Goal: Task Accomplishment & Management: Manage account settings

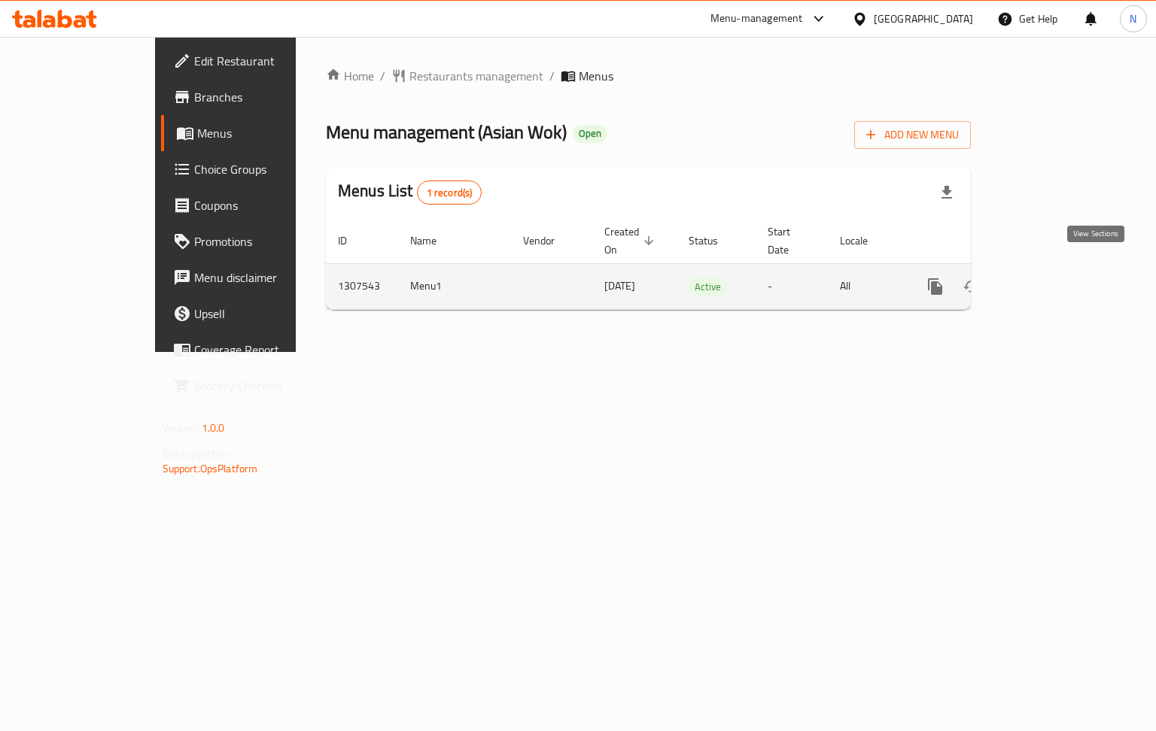
click at [1050, 280] on icon "enhanced table" at bounding box center [1044, 287] width 14 height 14
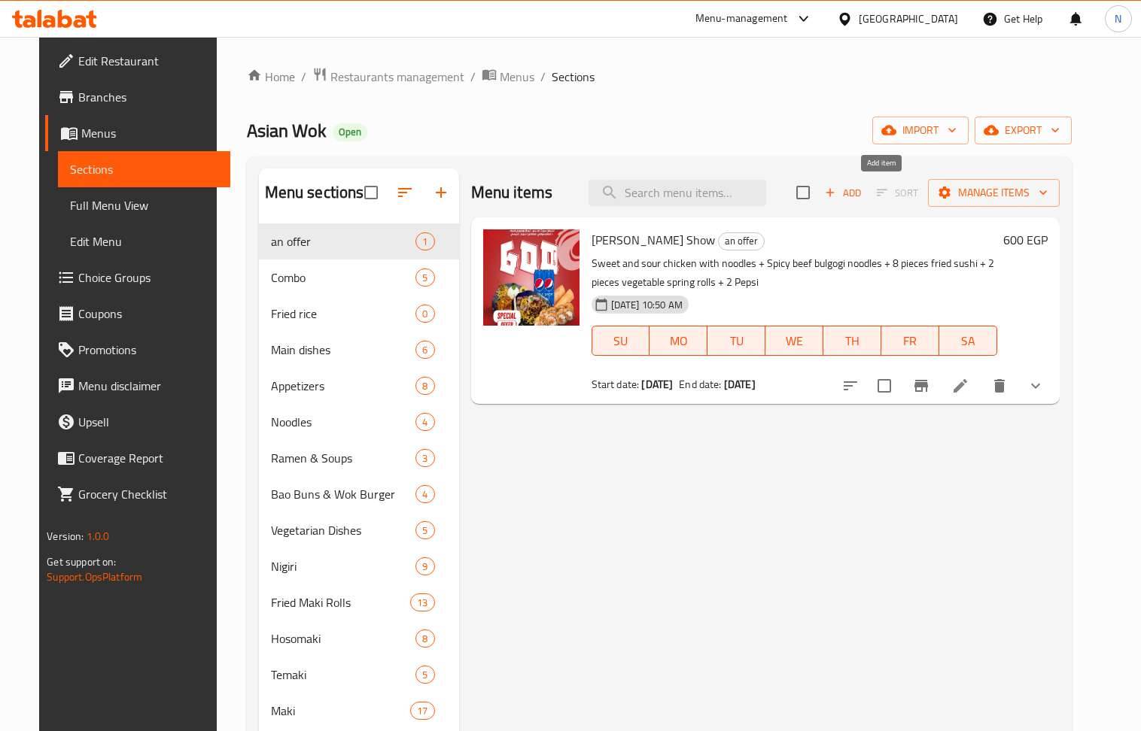
click at [863, 193] on span "Add" at bounding box center [842, 192] width 41 height 17
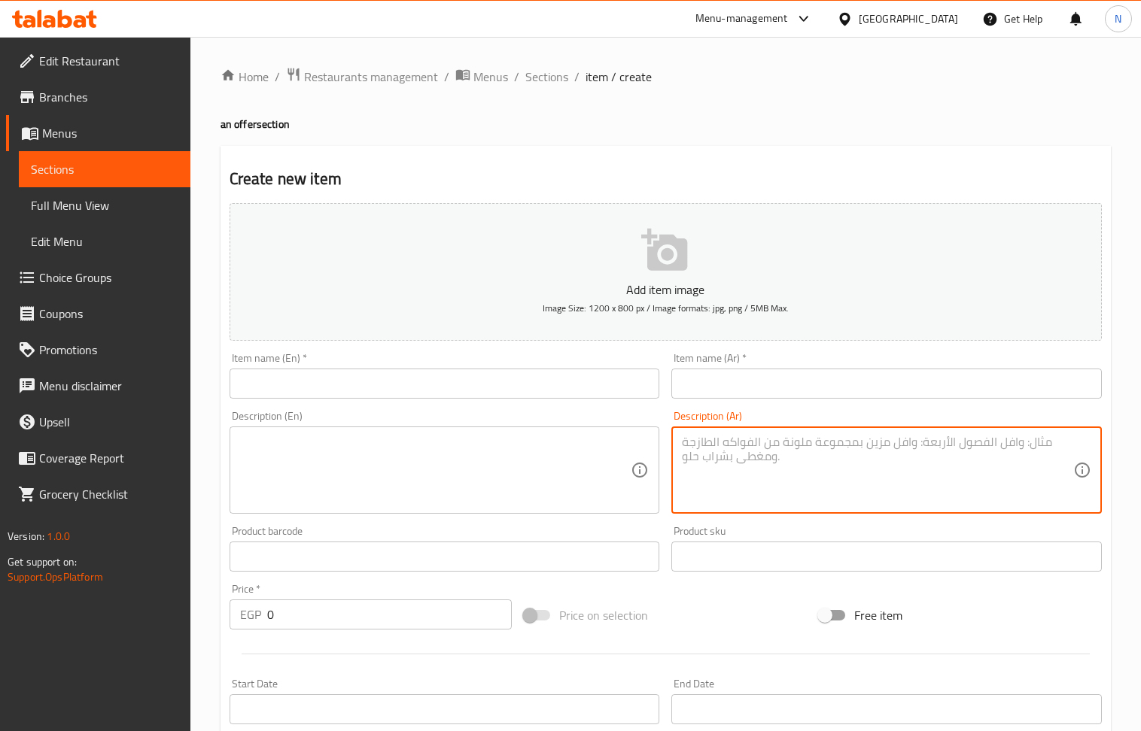
click at [790, 456] on textarea at bounding box center [877, 470] width 391 height 71
paste textarea "عرض السنجل اختار من البروتين فراخ او لحمه يقدم مع ارز خضار او نودلز خضار +قطعه …"
drag, startPoint x: 984, startPoint y: 443, endPoint x: 1043, endPoint y: 443, distance: 58.7
click at [1043, 443] on textarea "عرض السنجل اختار من البروتين فراخ او لحمه يقدم مع ارز خضار او نودلز خضار +قطعه …" at bounding box center [877, 470] width 391 height 71
type textarea "عرض السنجل اختار من البروتين فراخ او لحمه يقدم مع ارز خضار او نودلز خضار +قطعه …"
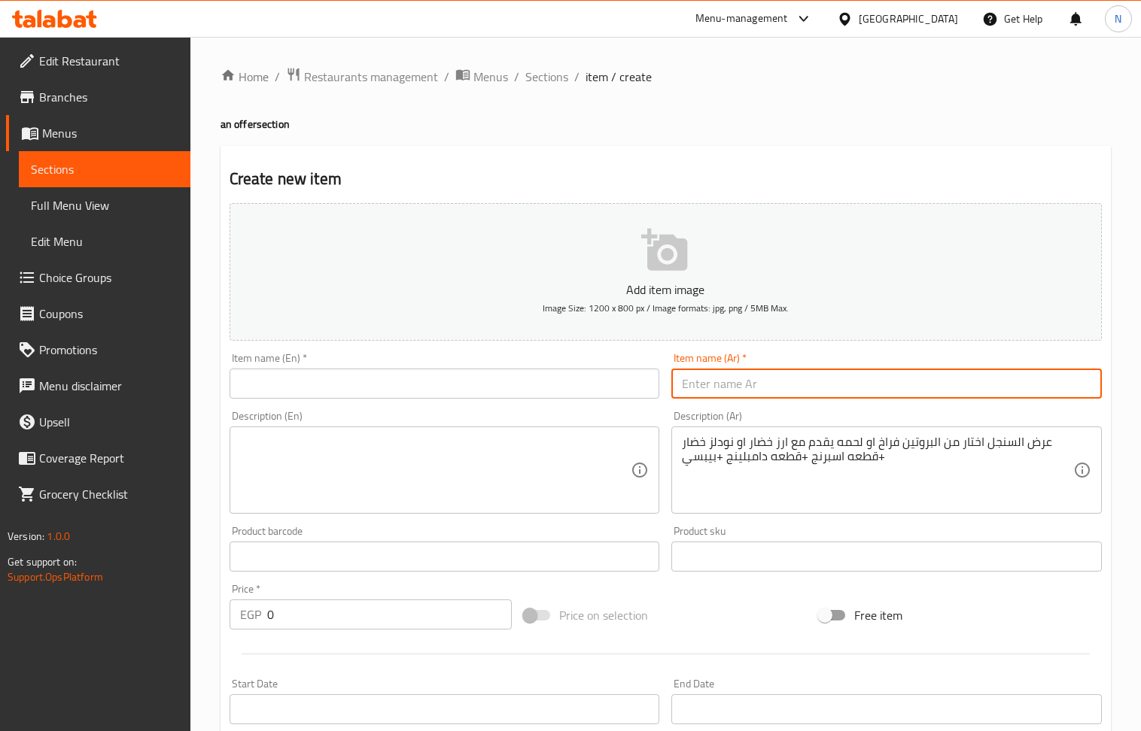
click at [907, 383] on input "text" at bounding box center [886, 384] width 430 height 30
paste input "عرض السنجل"
type input "عرض السنجل"
click at [414, 387] on input "text" at bounding box center [445, 384] width 430 height 30
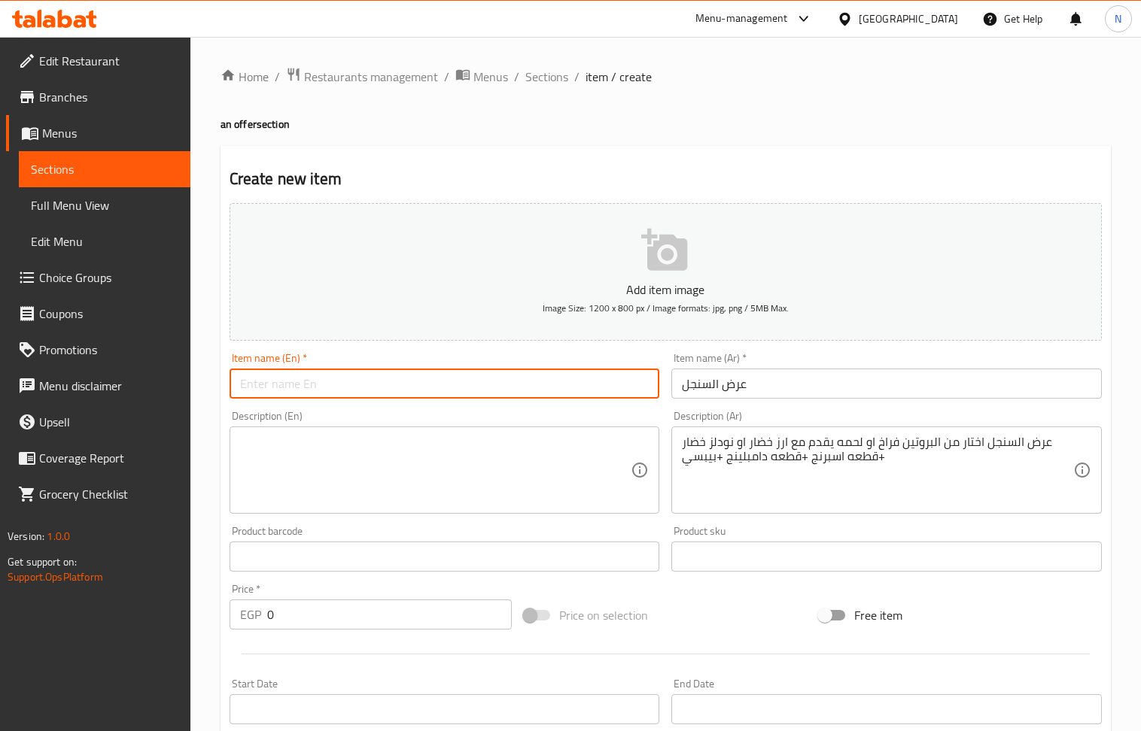
paste input "Single show"
click at [287, 388] on input "Single show" at bounding box center [445, 384] width 430 height 30
type input "Single Offer"
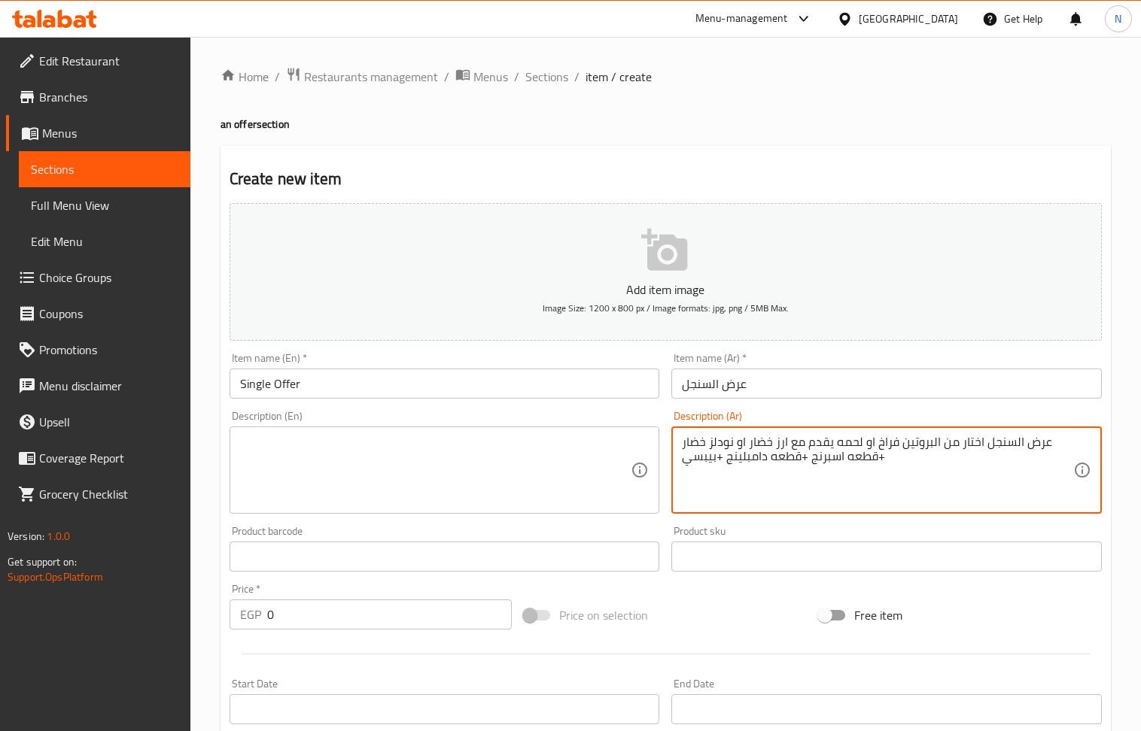
drag, startPoint x: 984, startPoint y: 447, endPoint x: 1043, endPoint y: 445, distance: 58.7
click at [942, 450] on textarea "اختار من البروتين فراخ او لحمه يقدم مع ارز خضار او نودلز خضار +قطعه اسبرنج +قطع…" at bounding box center [877, 470] width 391 height 71
type textarea "اختار من البروتين فراخ او لحمه يقدم مع ارز خضار او نودلز خضار +قطعه اسبرنج +قطع…"
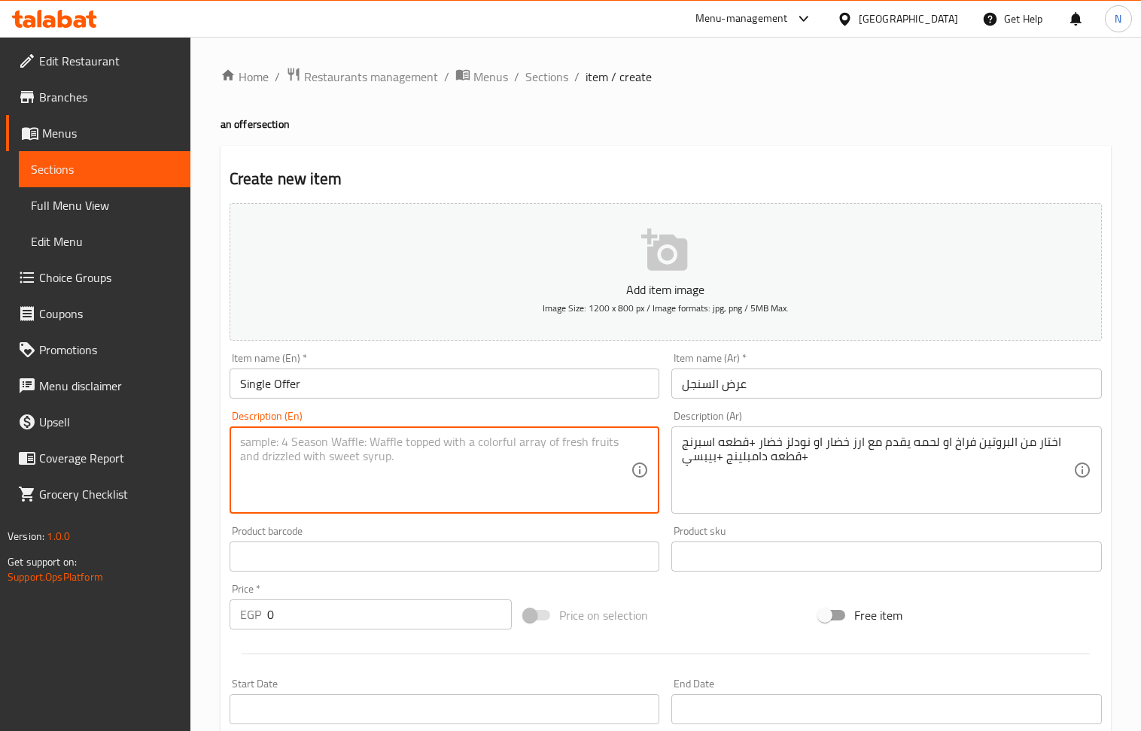
click at [492, 461] on textarea at bounding box center [435, 470] width 391 height 71
paste textarea "Choose from a protein of chicken or meat, served with vegetable rice or vegetab…"
click at [332, 459] on textarea "Choose from a protein of chicken or meat, served with vegetable rice or vegetab…" at bounding box center [435, 470] width 391 height 71
drag, startPoint x: 446, startPoint y: 461, endPoint x: 438, endPoint y: 461, distance: 8.3
click at [438, 461] on textarea "Choose from a protein of chicken or meat, served with vegetable rice or vegetab…" at bounding box center [435, 470] width 391 height 71
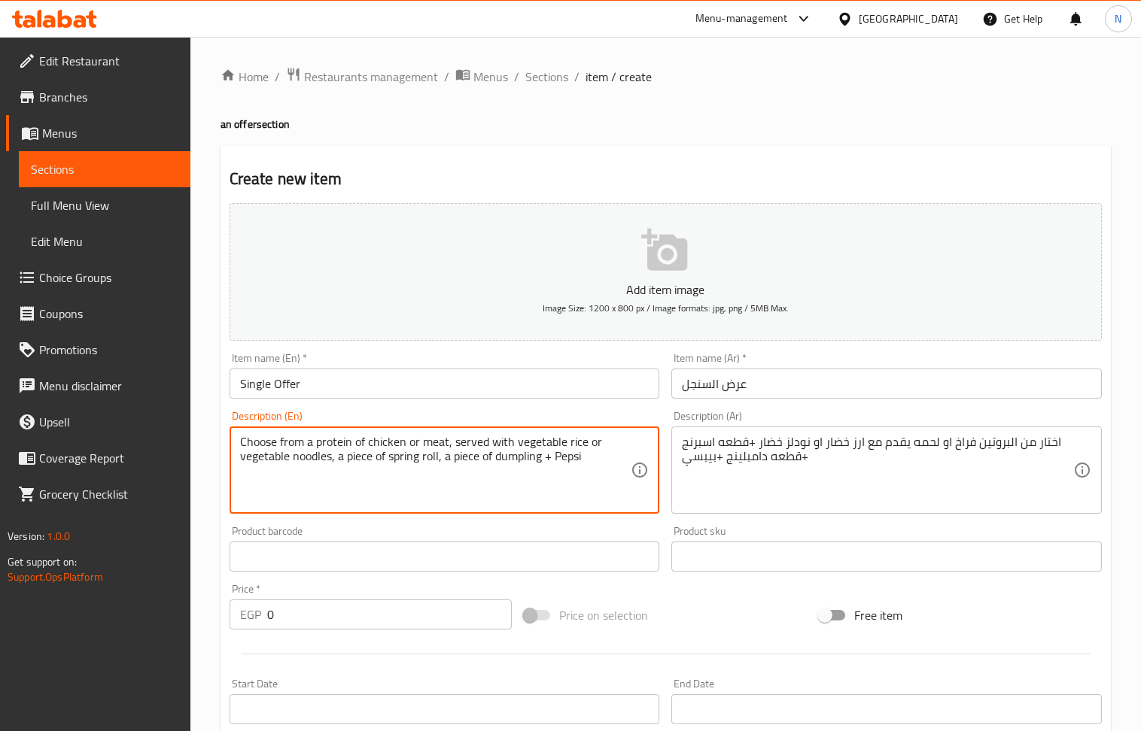
click at [542, 461] on textarea "Choose from a protein of chicken or meat, served with vegetable rice or vegetab…" at bounding box center [435, 470] width 391 height 71
type textarea "Choose from a protein of chicken or meat, served with vegetable rice or vegetab…"
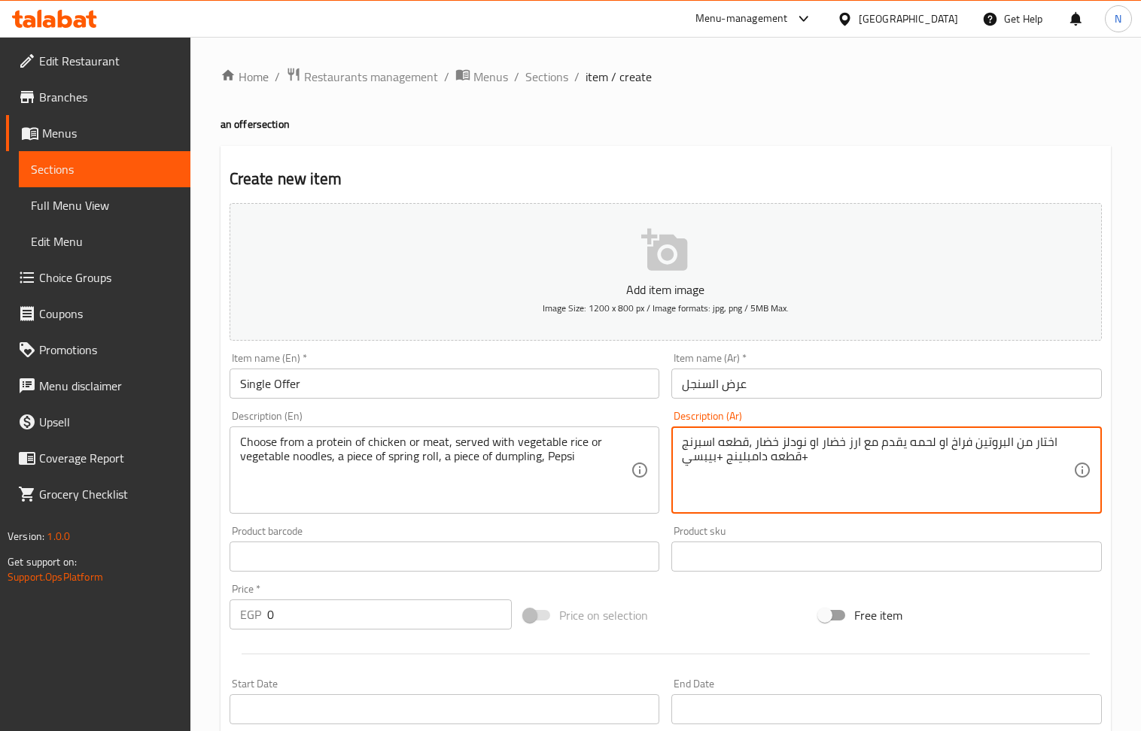
click at [804, 458] on textarea "اختار من البروتين فراخ او لحمه يقدم مع ارز خضار او نودلز خضار ،قطعه اسبرنج +قطع…" at bounding box center [877, 470] width 391 height 71
click at [724, 458] on textarea "اختار من البروتين فراخ او لحمه يقدم مع ارز خضار او نودلز خضار ،قطعه اسبرنج ، قط…" at bounding box center [877, 470] width 391 height 71
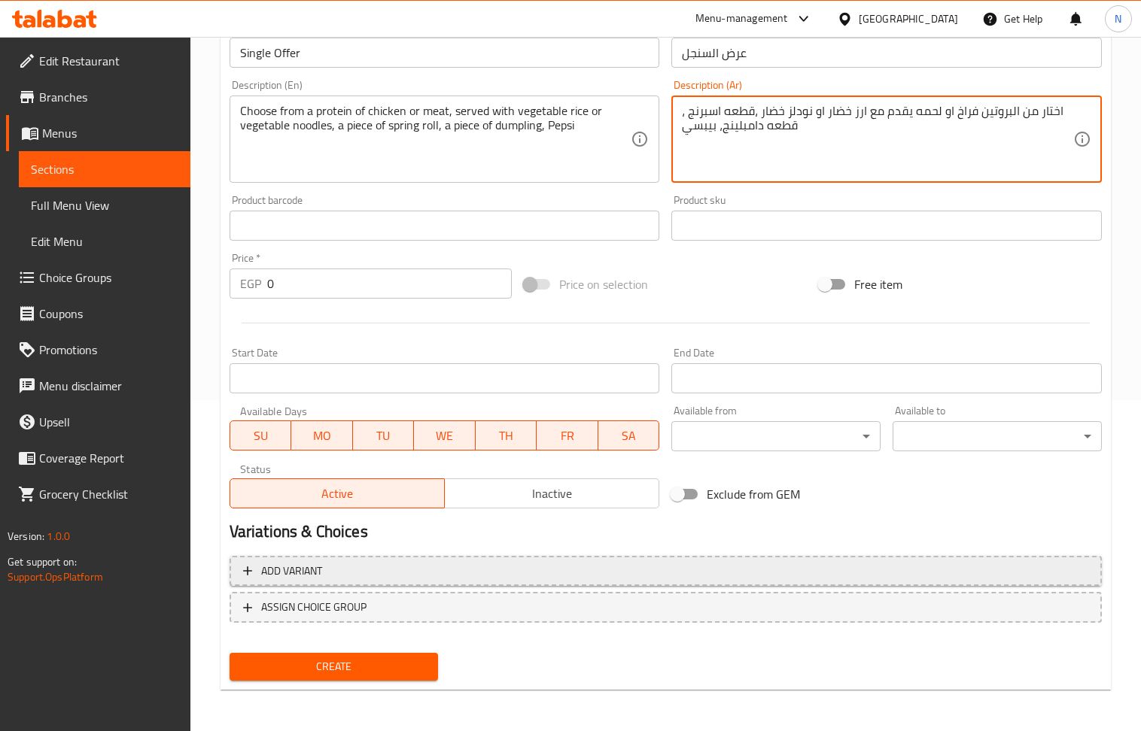
type textarea "اختار من البروتين فراخ او لحمه يقدم مع ارز خضار او نودلز خضار ،قطعه اسبرنج ، قط…"
click at [966, 560] on button "Add variant" at bounding box center [666, 571] width 872 height 31
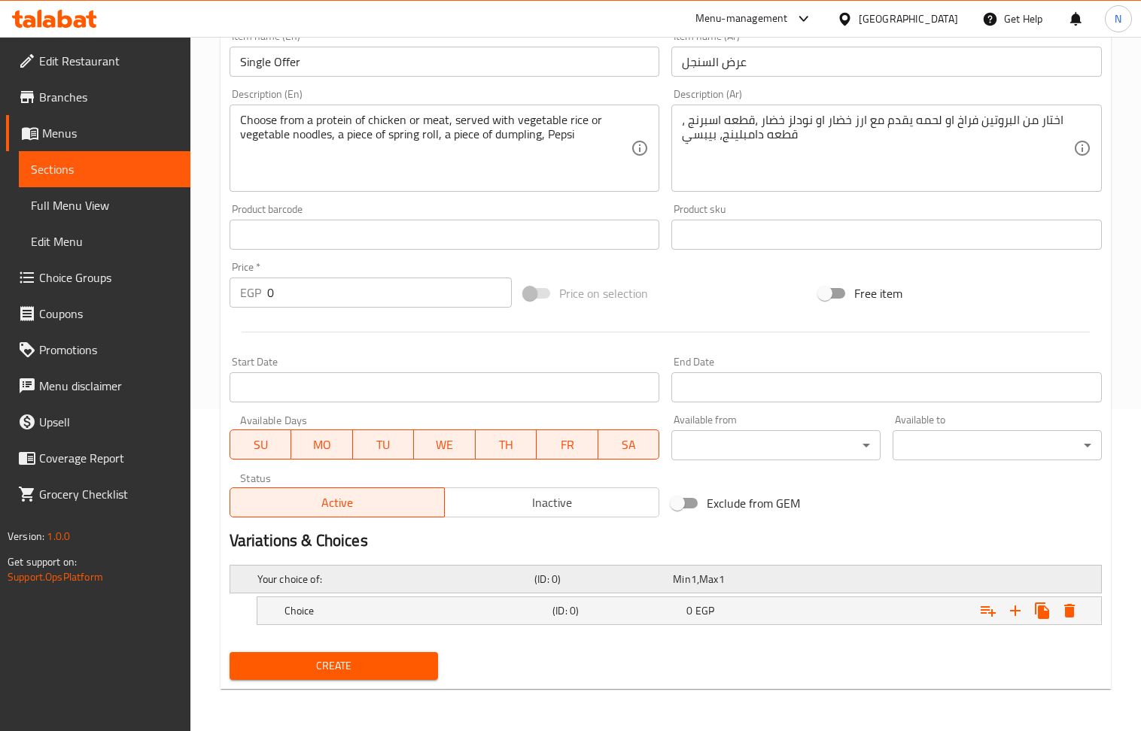
scroll to position [324, 0]
click at [1019, 605] on icon "Expand" at bounding box center [1015, 611] width 18 height 18
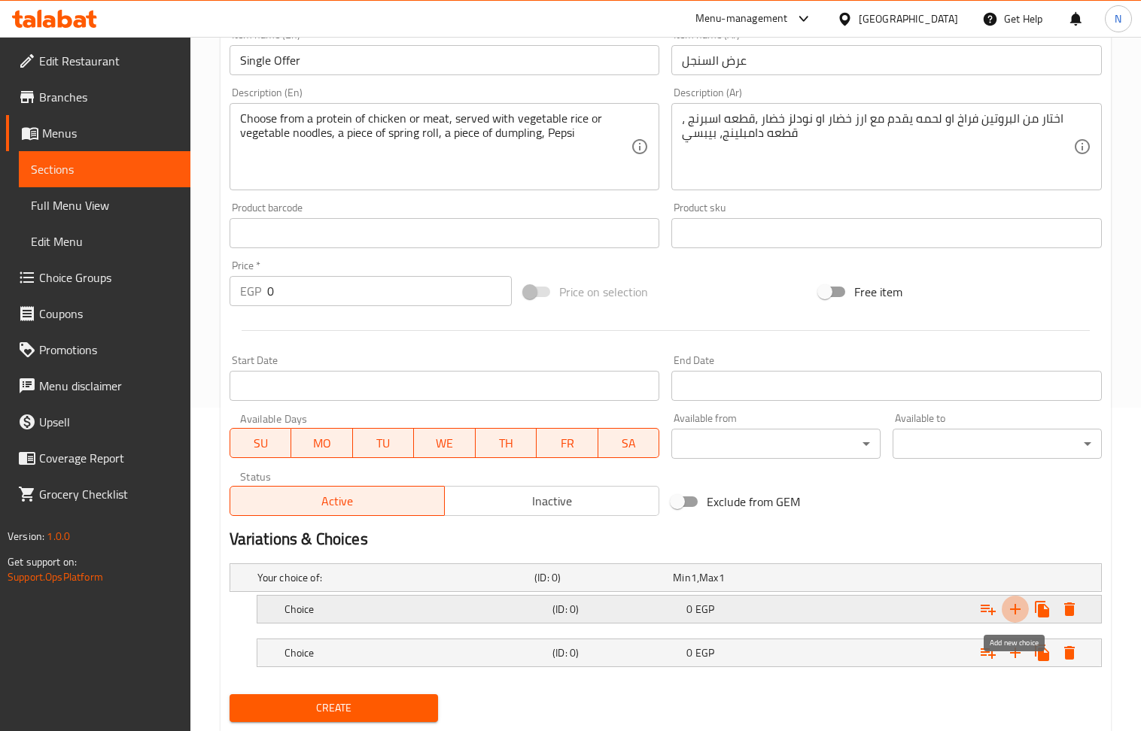
click at [1019, 605] on icon "Expand" at bounding box center [1015, 609] width 18 height 18
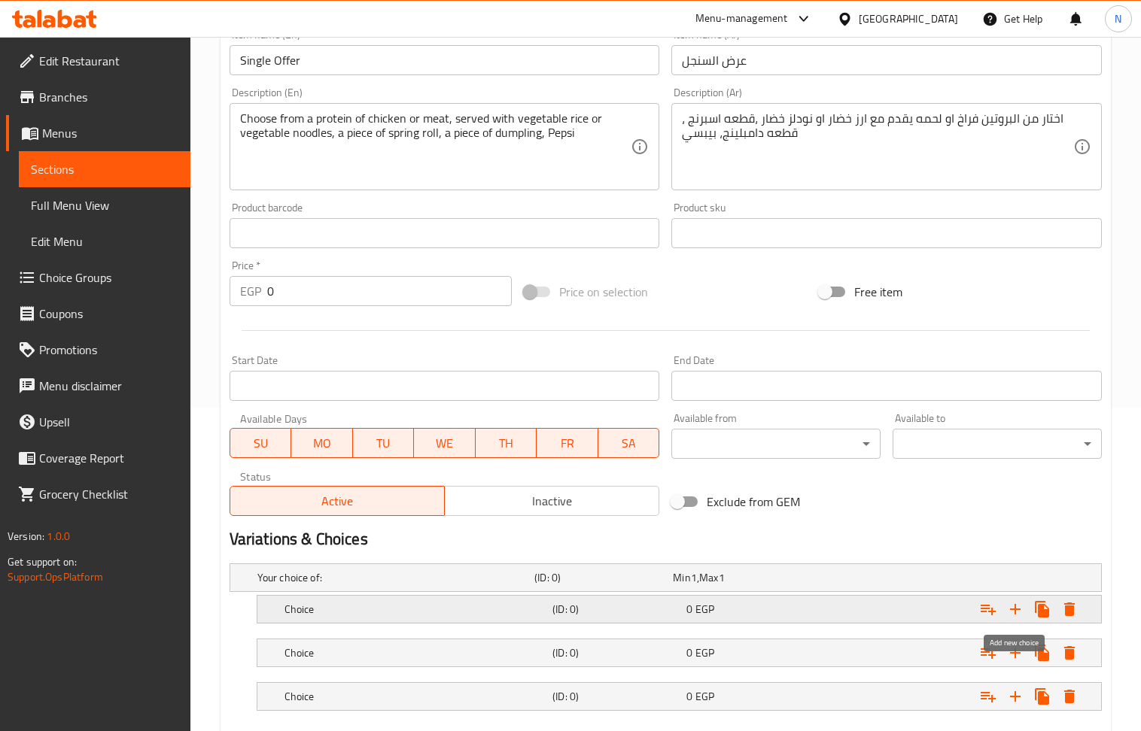
click at [1018, 605] on icon "Expand" at bounding box center [1015, 609] width 18 height 18
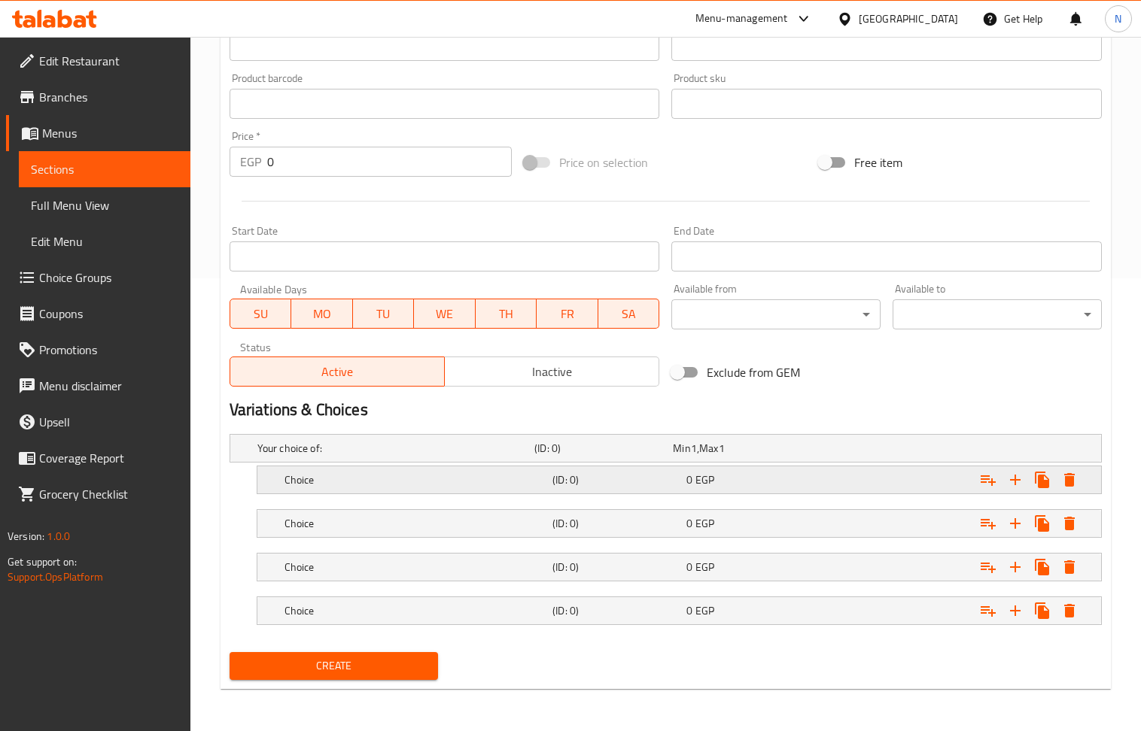
click at [606, 473] on h5 "(ID: 0)" at bounding box center [616, 480] width 128 height 15
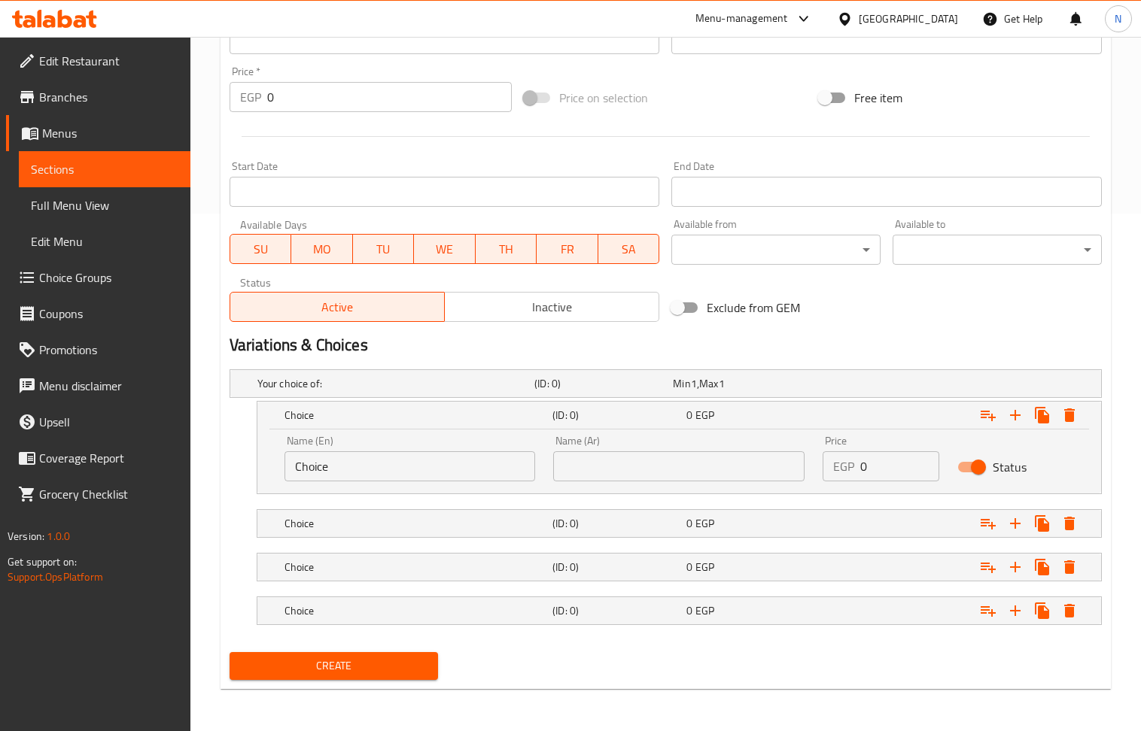
click at [616, 494] on div "Your choice of: (ID: 0) Min 1 , Max 1 Name (En) Your choice of: Name (En) Name …" at bounding box center [665, 504] width 884 height 283
click at [635, 510] on div "Choice (ID: 0) 0 EGP" at bounding box center [683, 523] width 804 height 33
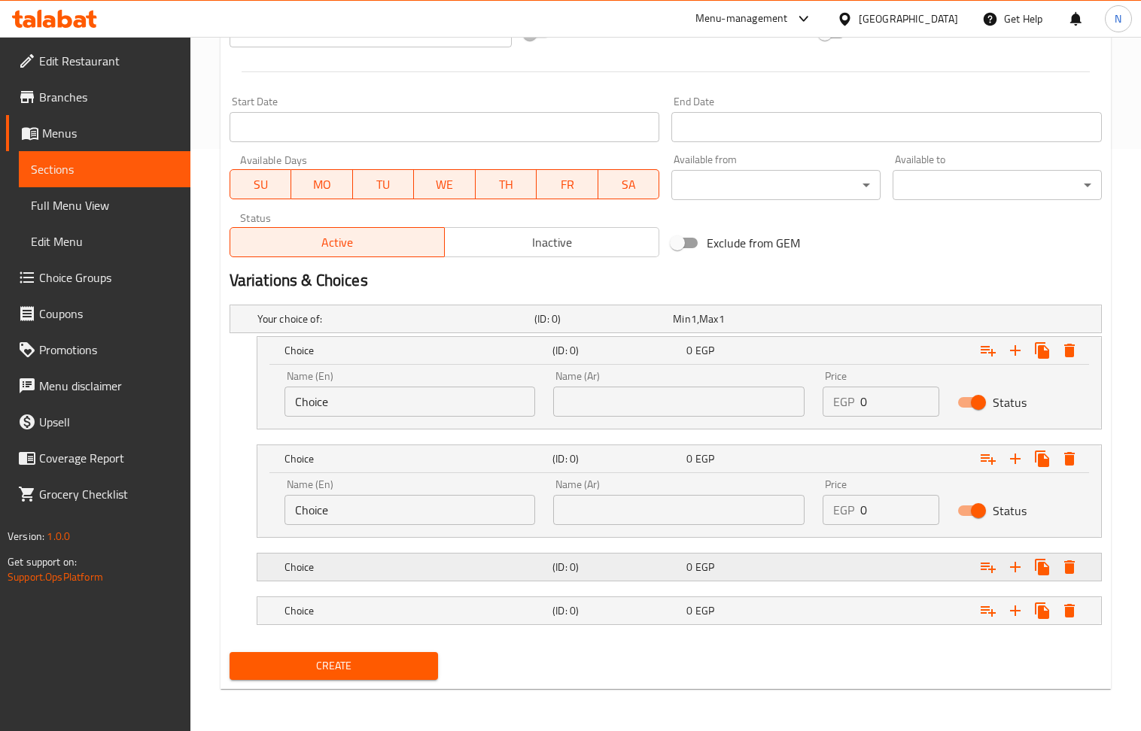
click at [611, 560] on h5 "(ID: 0)" at bounding box center [616, 567] width 128 height 15
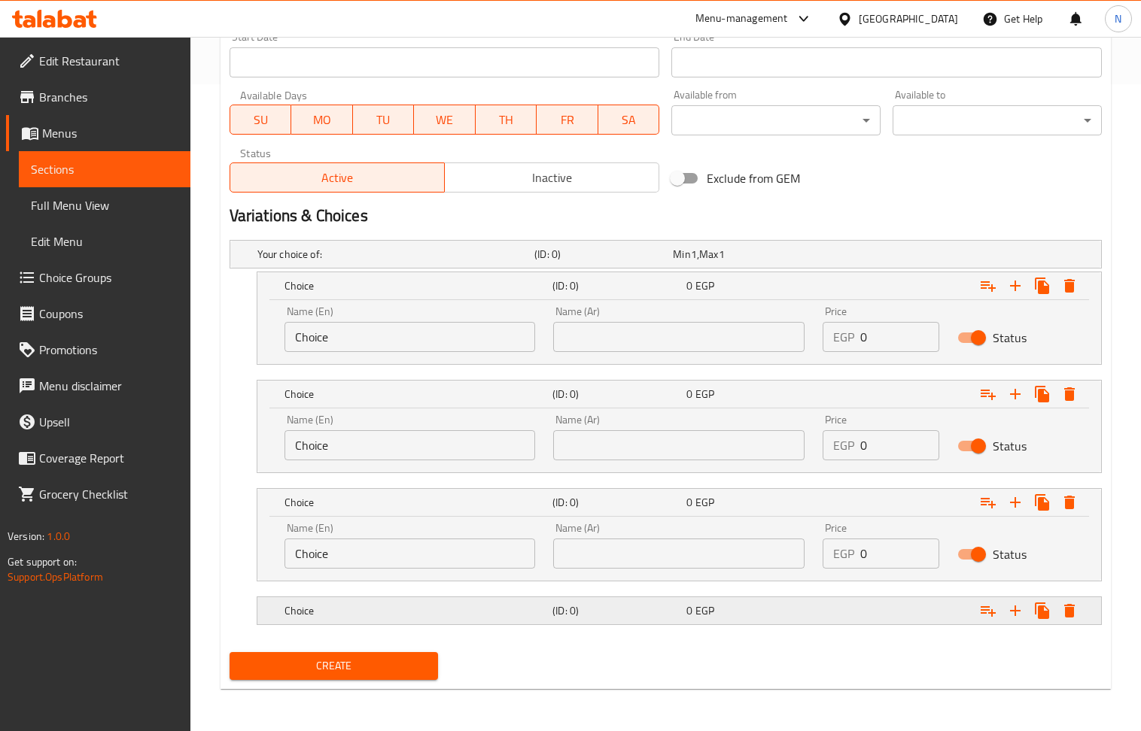
click at [626, 617] on h5 "(ID: 0)" at bounding box center [616, 610] width 128 height 15
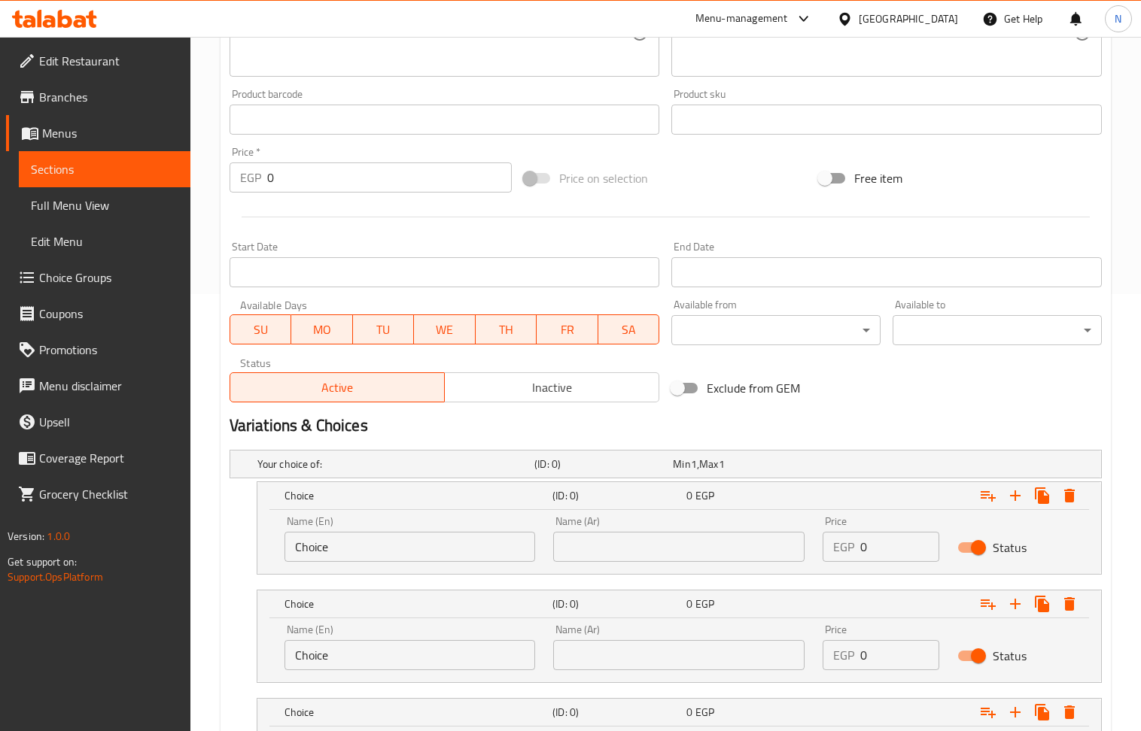
scroll to position [148, 0]
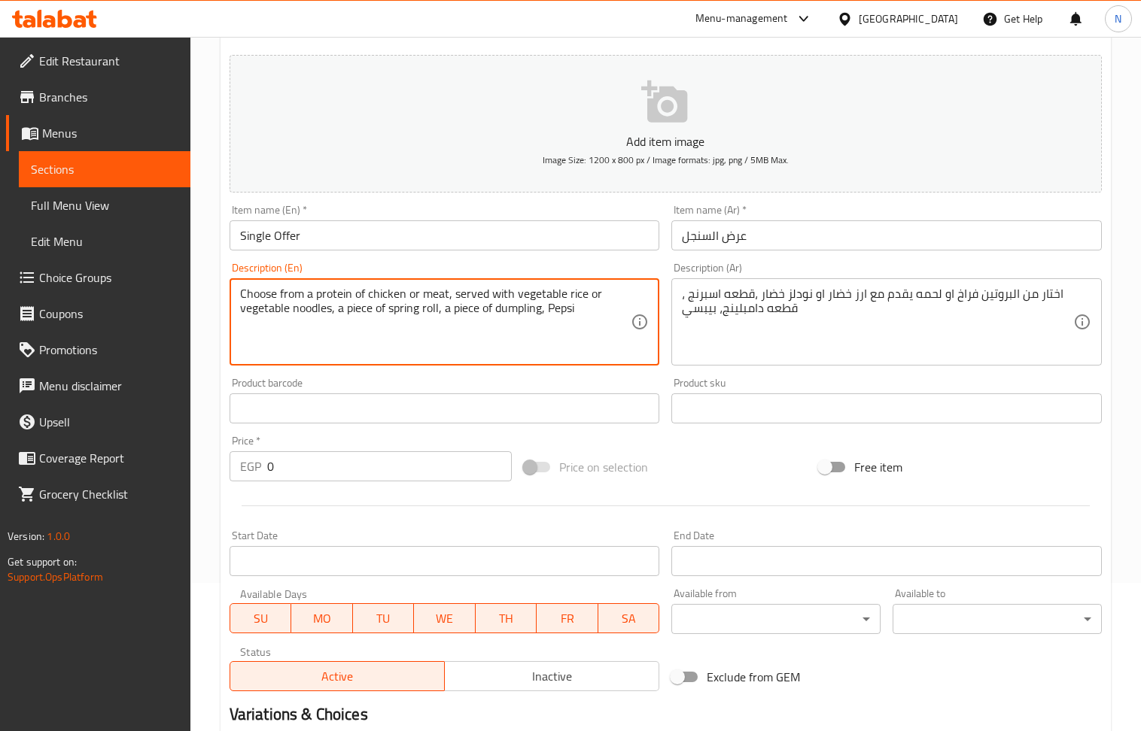
click at [387, 290] on textarea "Choose from a protein of chicken or meat, served with vegetable rice or vegetab…" at bounding box center [435, 322] width 391 height 71
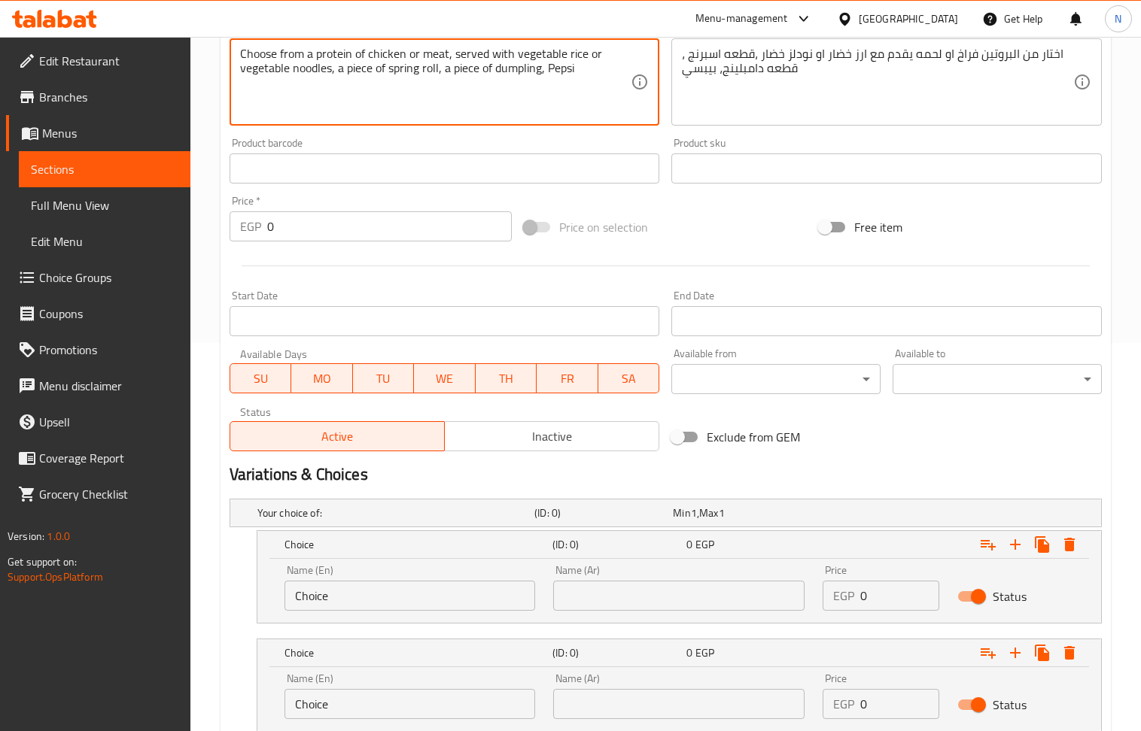
scroll to position [650, 0]
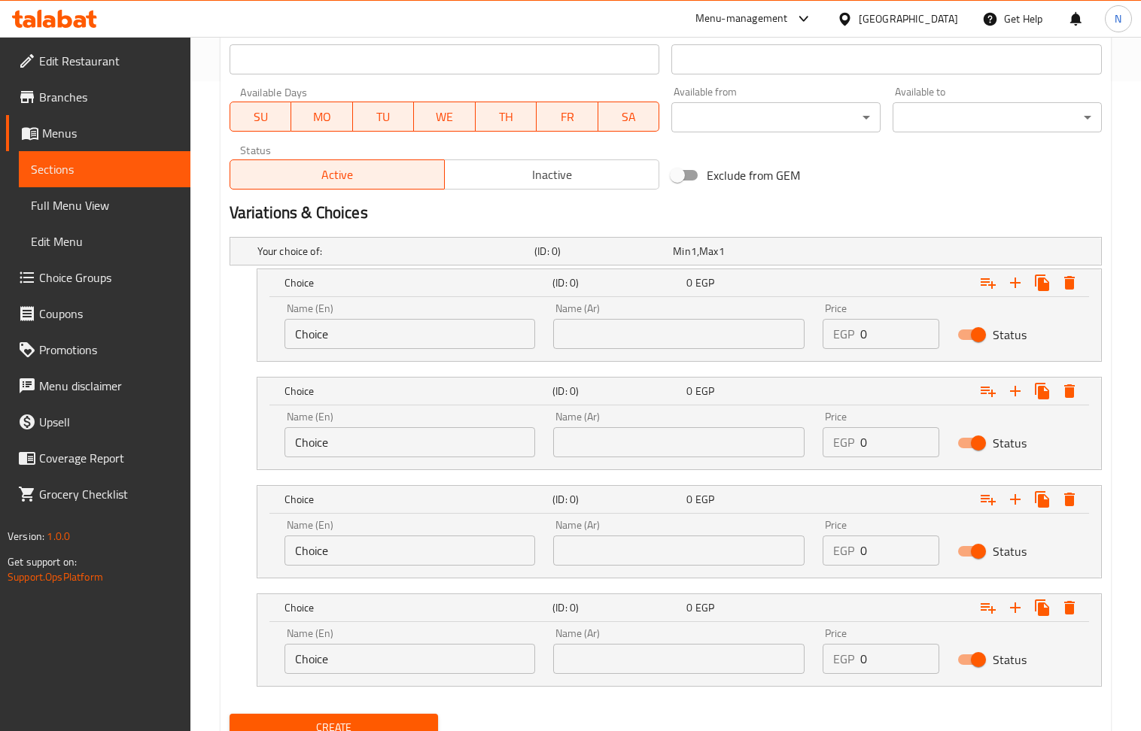
click at [369, 330] on input "Choice" at bounding box center [409, 334] width 251 height 30
paste input "chicken"
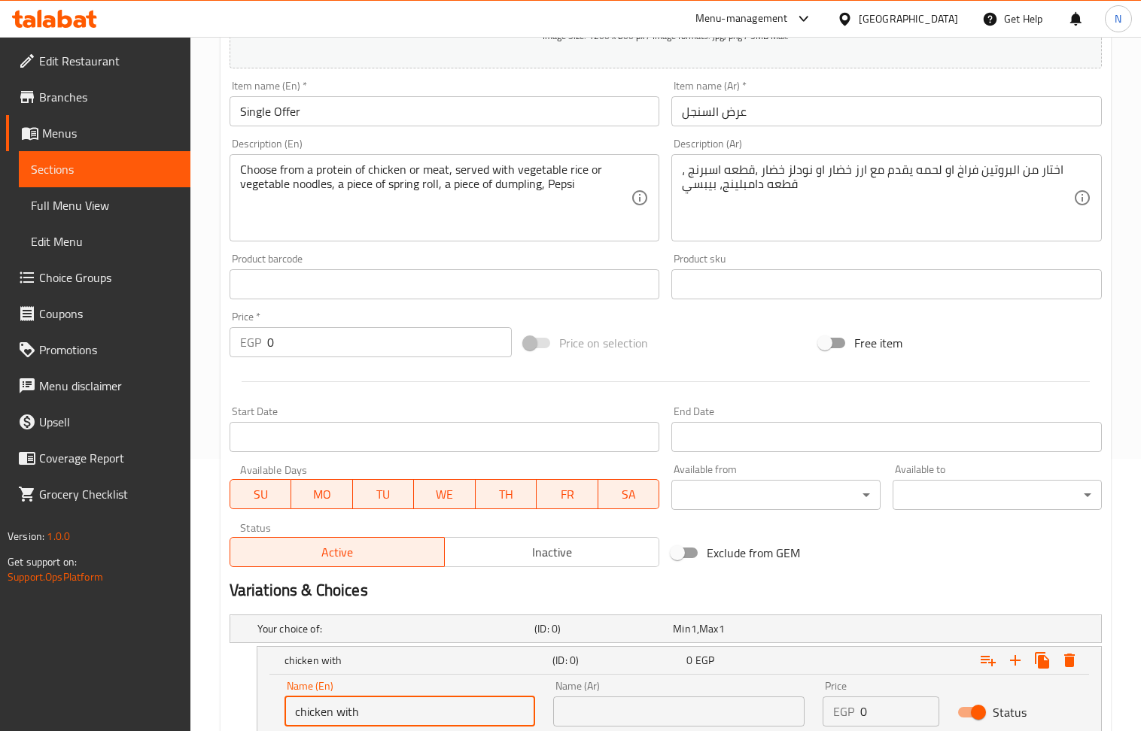
scroll to position [248, 0]
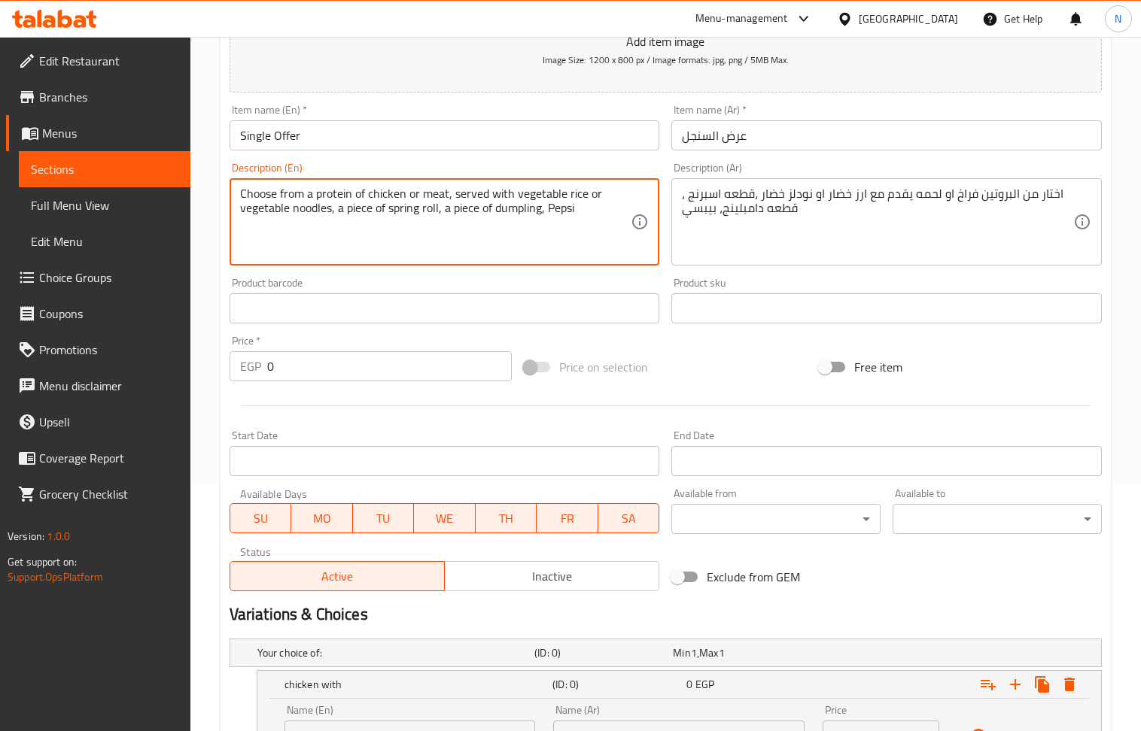
drag, startPoint x: 515, startPoint y: 193, endPoint x: 587, endPoint y: 185, distance: 71.9
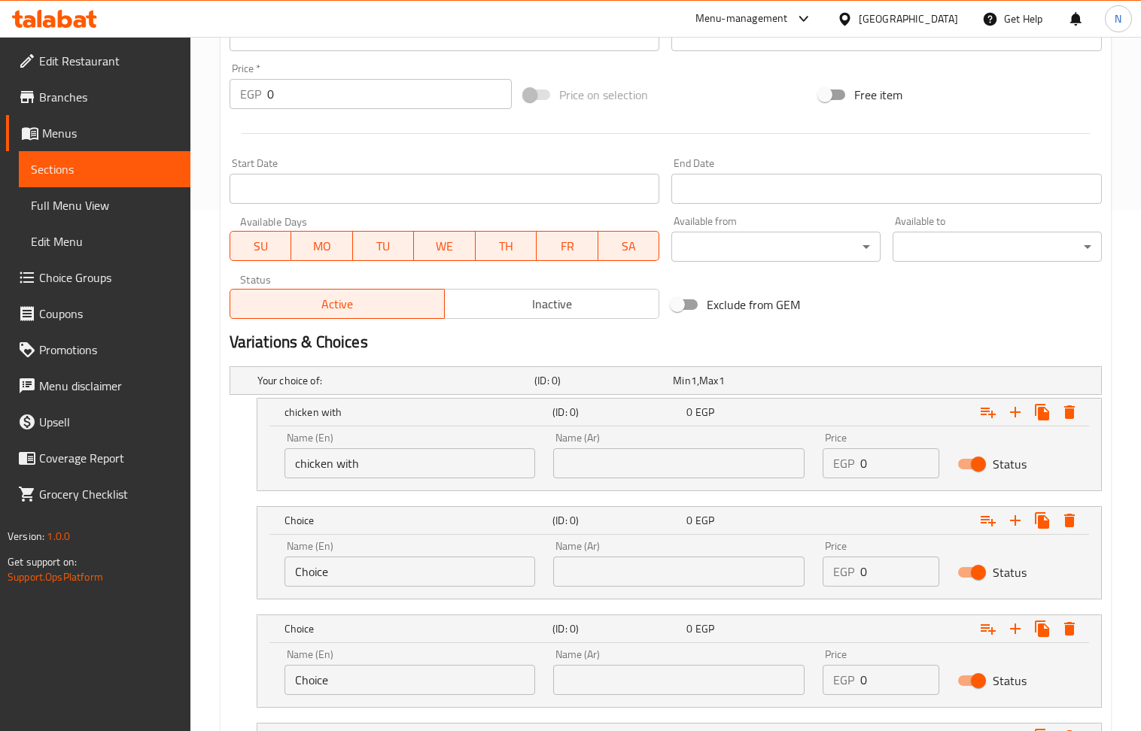
scroll to position [549, 0]
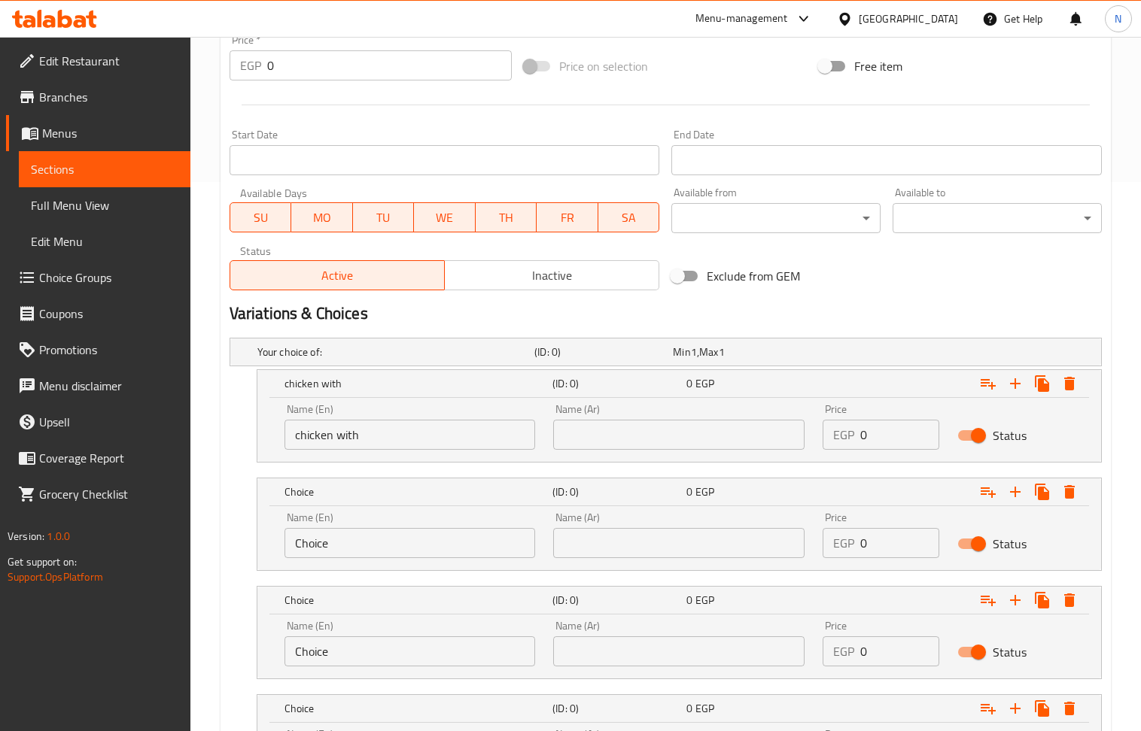
click at [415, 438] on input "chicken with" at bounding box center [409, 435] width 251 height 30
paste input "vegetable rice"
click at [422, 440] on input "chicken with vegetable rice" at bounding box center [409, 435] width 251 height 30
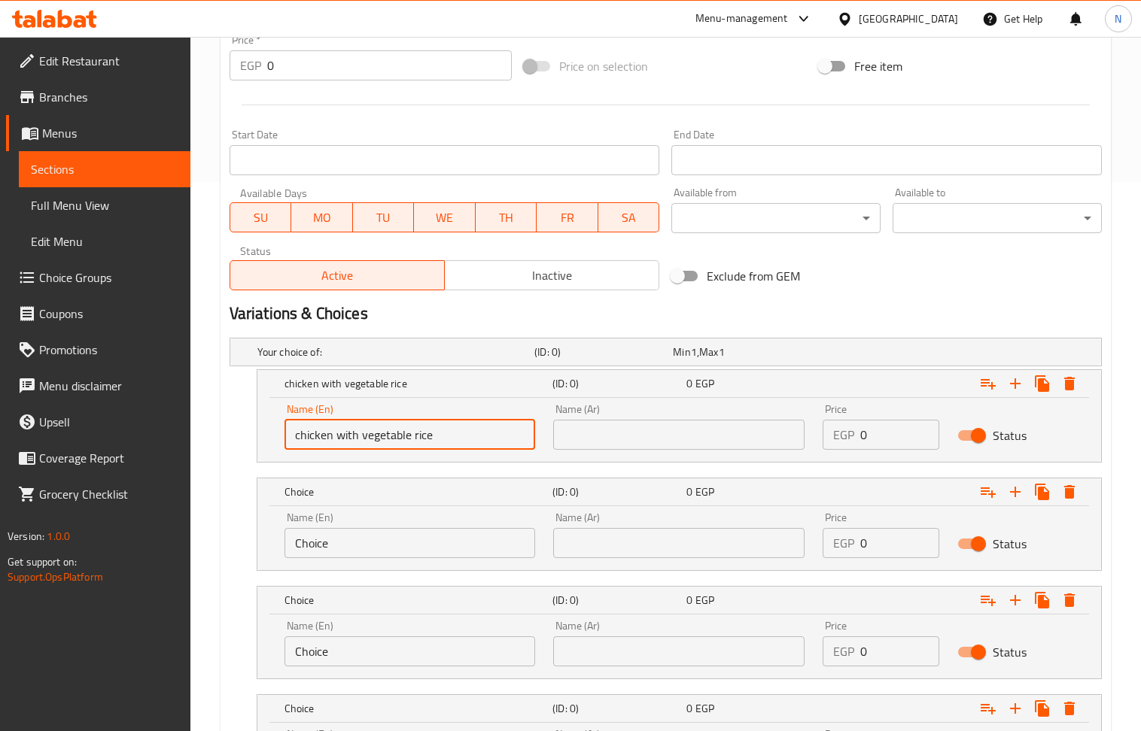
type input "chicken with vegetable rice"
click at [390, 548] on input "Choice" at bounding box center [409, 543] width 251 height 30
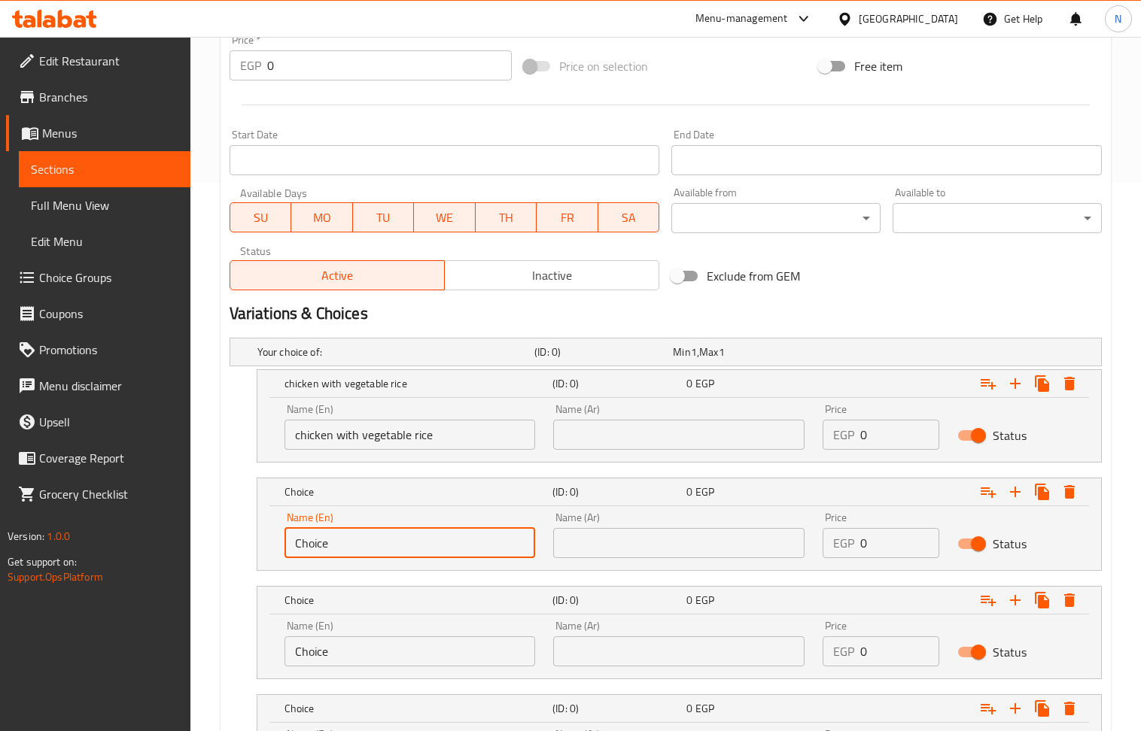
paste input "chicken with vegetable rice"
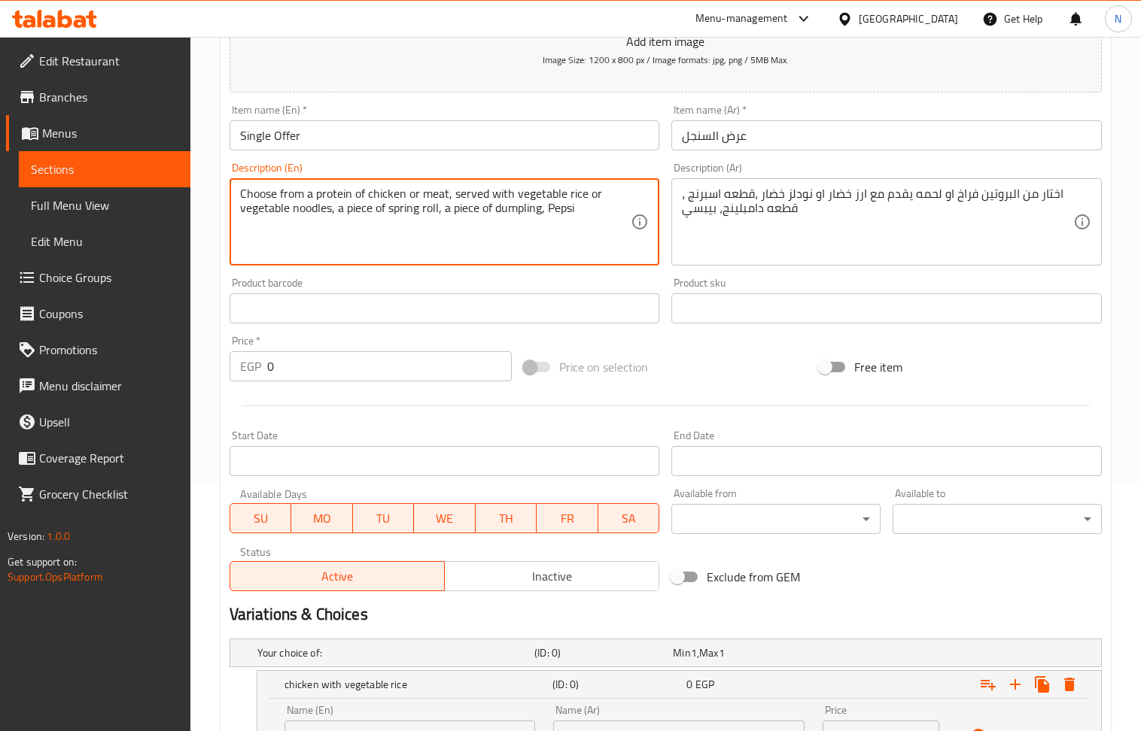
drag, startPoint x: 239, startPoint y: 208, endPoint x: 330, endPoint y: 205, distance: 90.3
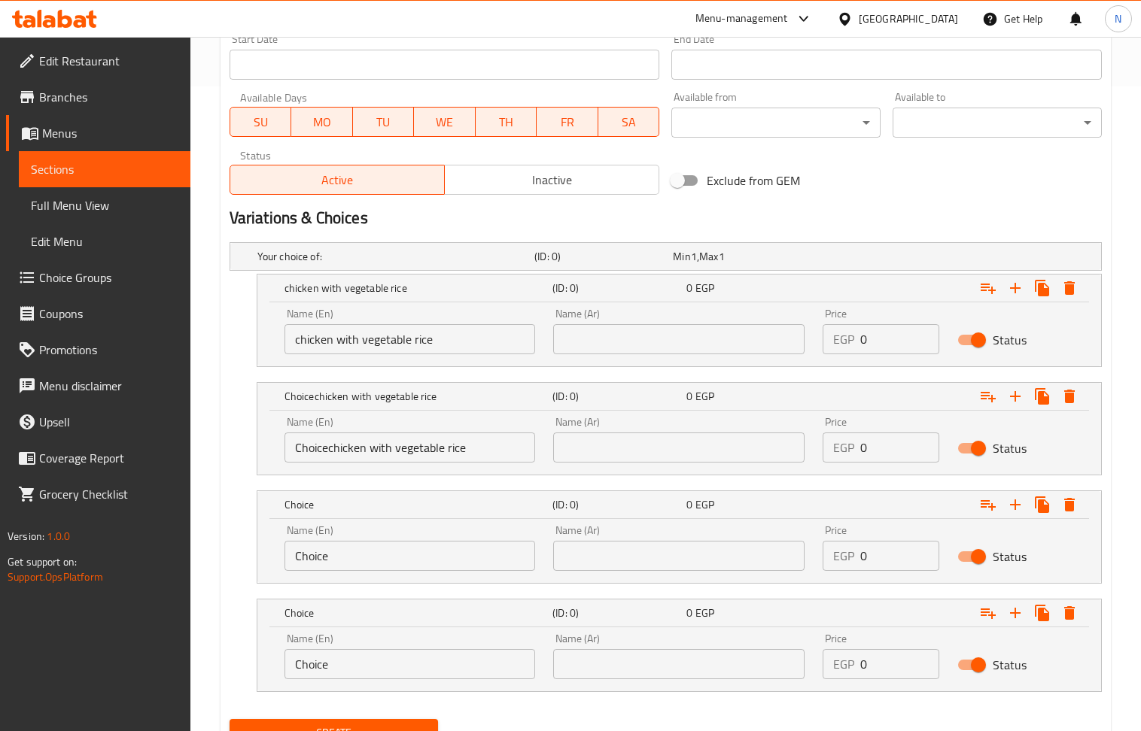
scroll to position [715, 0]
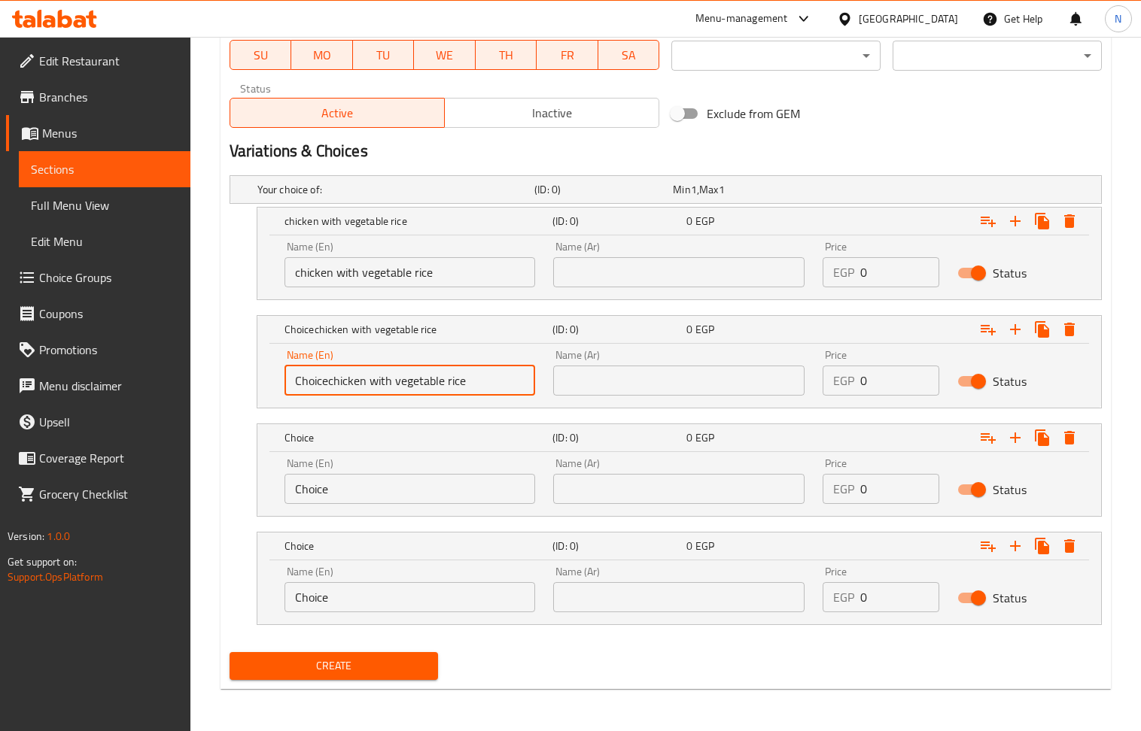
drag, startPoint x: 471, startPoint y: 379, endPoint x: 393, endPoint y: 381, distance: 78.3
click at [393, 381] on input "Choicechicken with vegetable rice" at bounding box center [409, 381] width 251 height 30
paste input "noodles"
drag, startPoint x: 329, startPoint y: 380, endPoint x: 208, endPoint y: 369, distance: 121.7
click at [208, 369] on div "Home / Restaurants management / Menus / Sections / item / create an offer secti…" at bounding box center [665, 28] width 950 height 1406
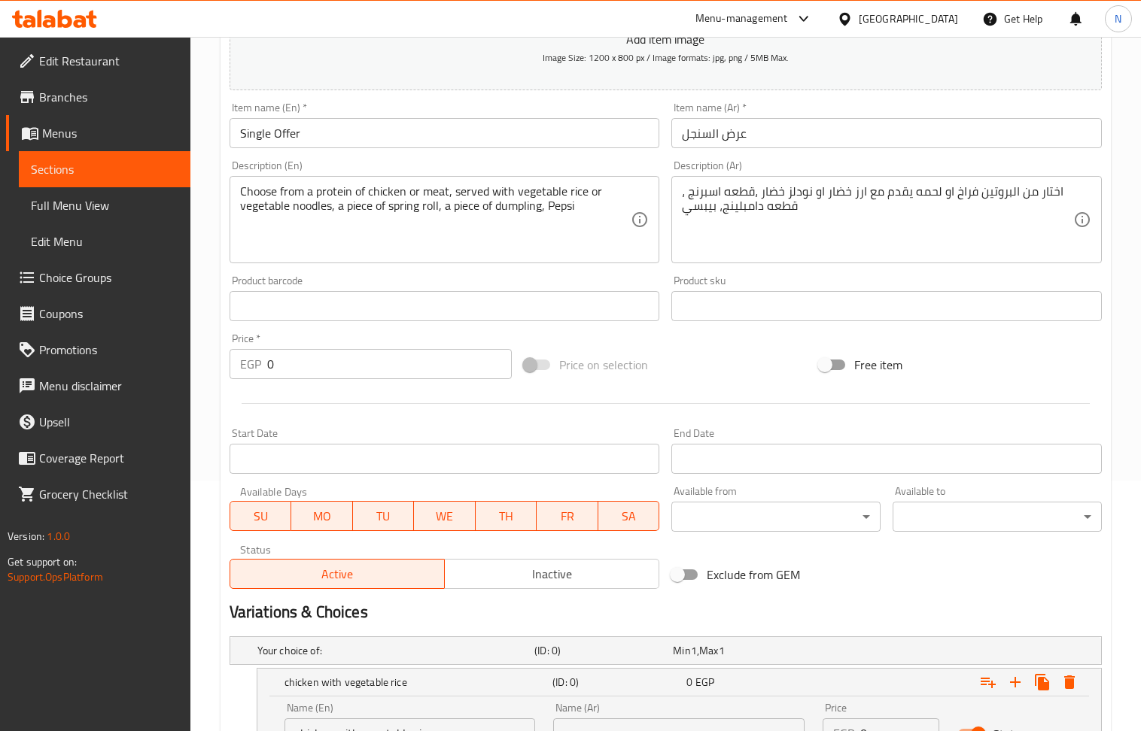
scroll to position [214, 0]
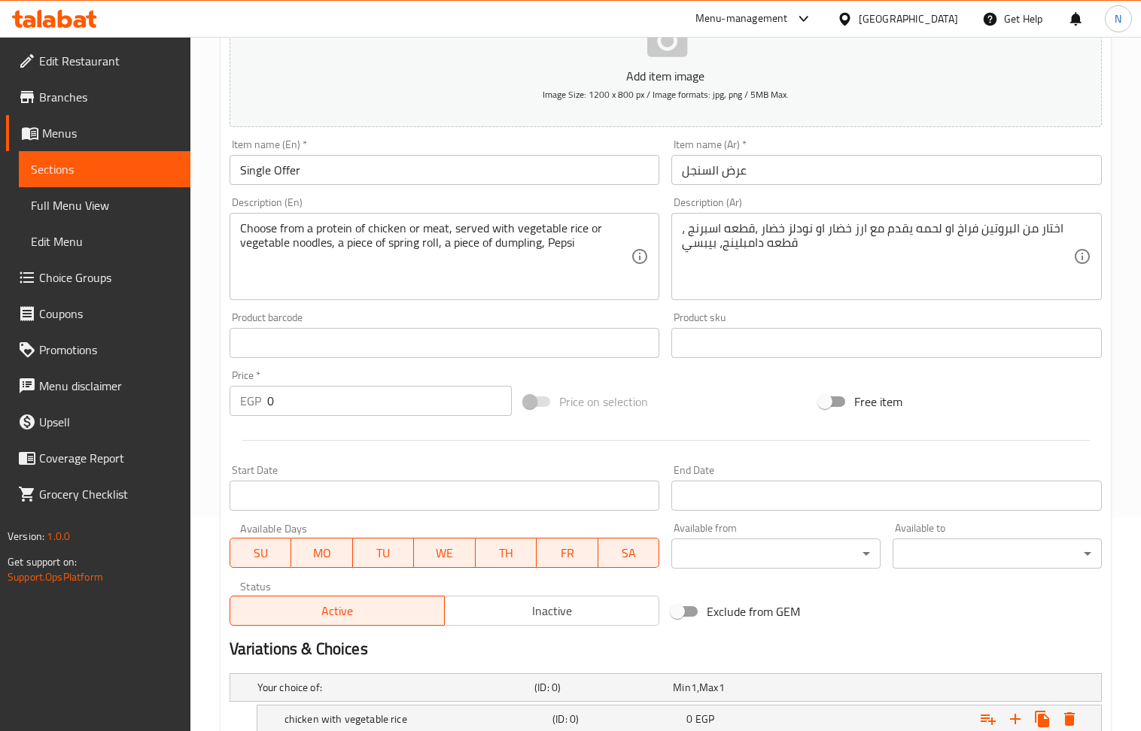
type input "chicken with vegetable noodles"
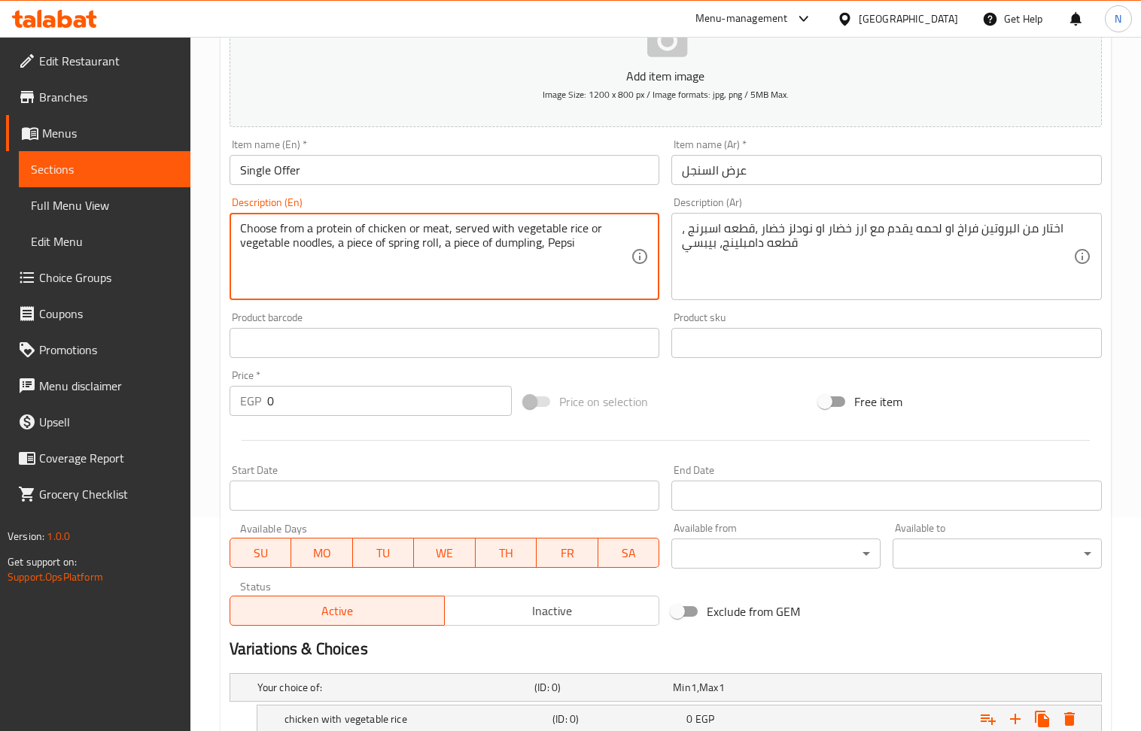
click at [438, 226] on textarea "Choose from a protein of chicken or meat, served with vegetable rice or vegetab…" at bounding box center [435, 256] width 391 height 71
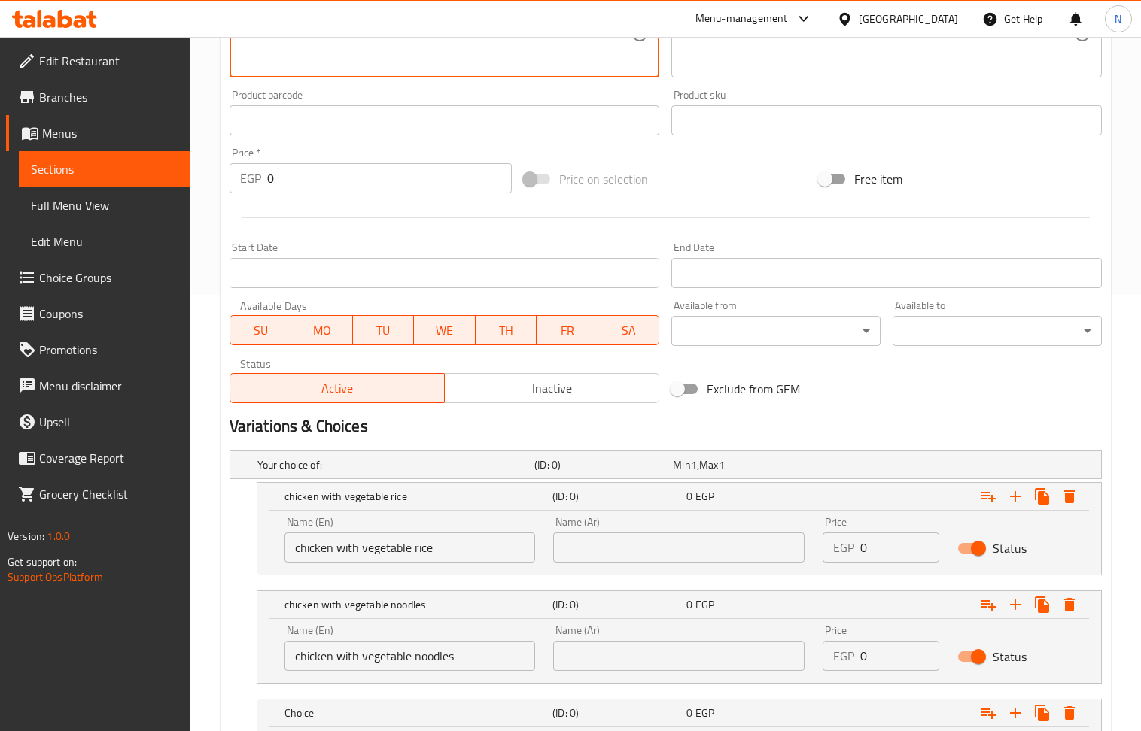
scroll to position [715, 0]
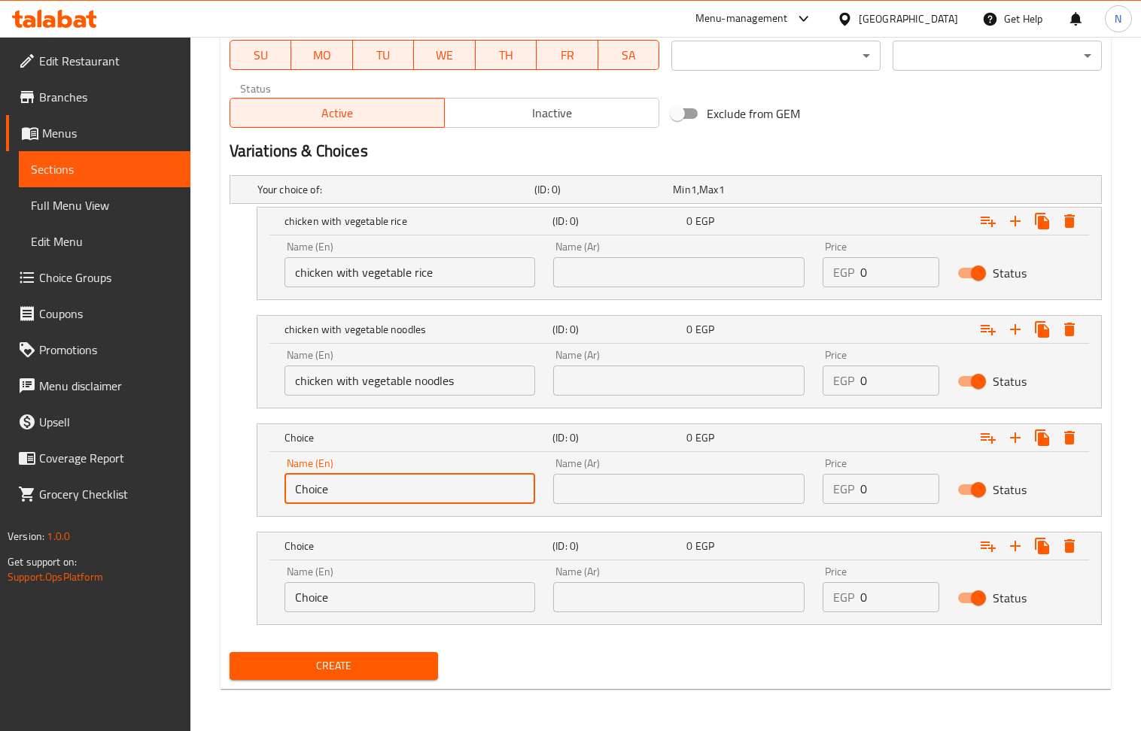
click at [380, 480] on input "Choice" at bounding box center [409, 489] width 251 height 30
paste input "meat"
type input "meat"
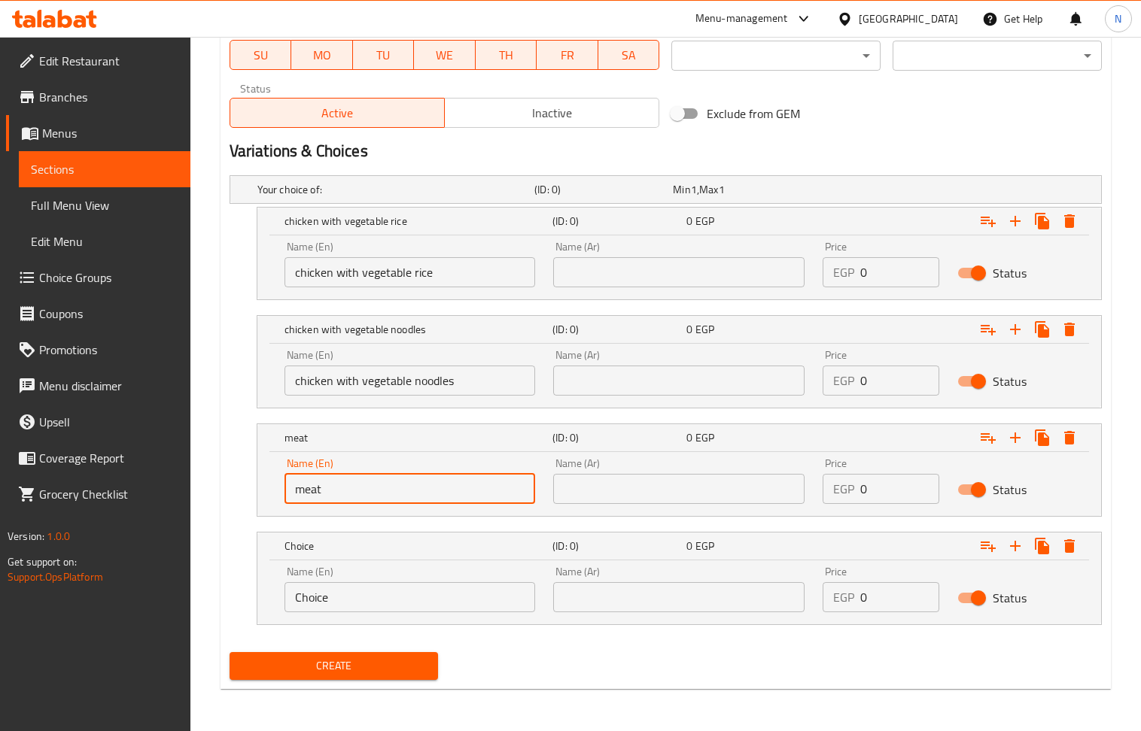
click at [393, 576] on div "Name (En) Choice Name (En)" at bounding box center [409, 590] width 251 height 46
click at [395, 594] on input "Choice" at bounding box center [409, 597] width 251 height 30
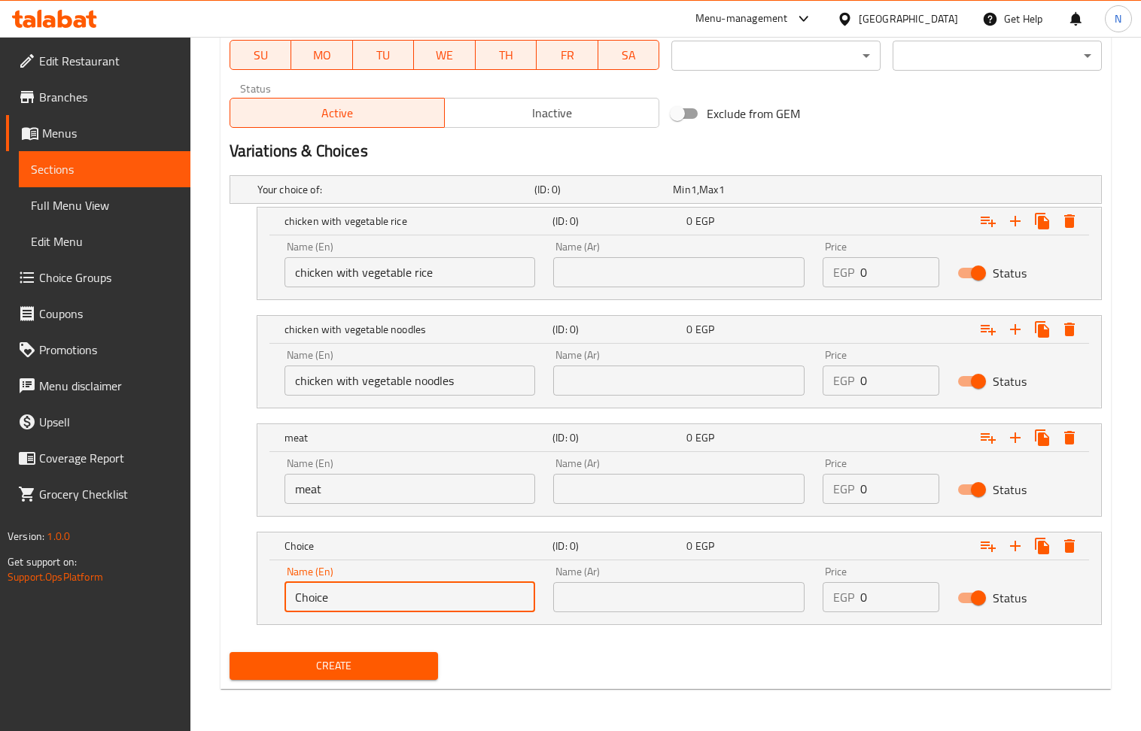
click at [395, 594] on input "Choice" at bounding box center [409, 597] width 251 height 30
paste input "meat"
type input "meat"
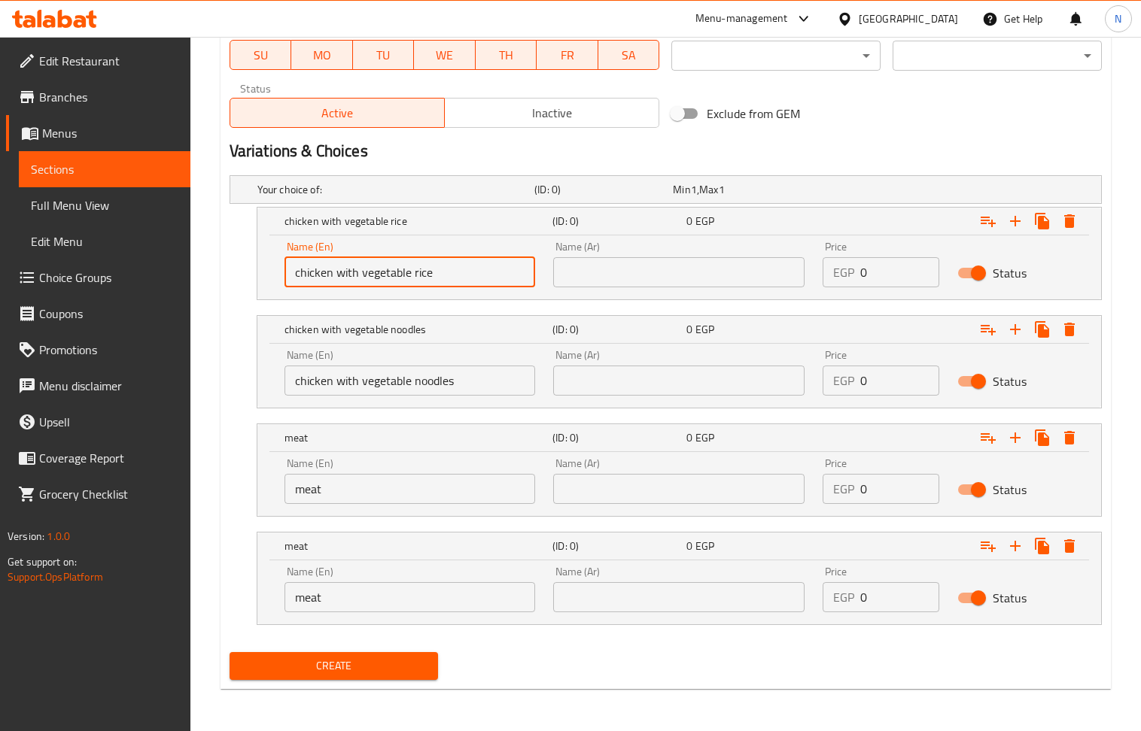
drag, startPoint x: 449, startPoint y: 268, endPoint x: 338, endPoint y: 266, distance: 111.4
click at [338, 266] on input "chicken with vegetable rice" at bounding box center [409, 272] width 251 height 30
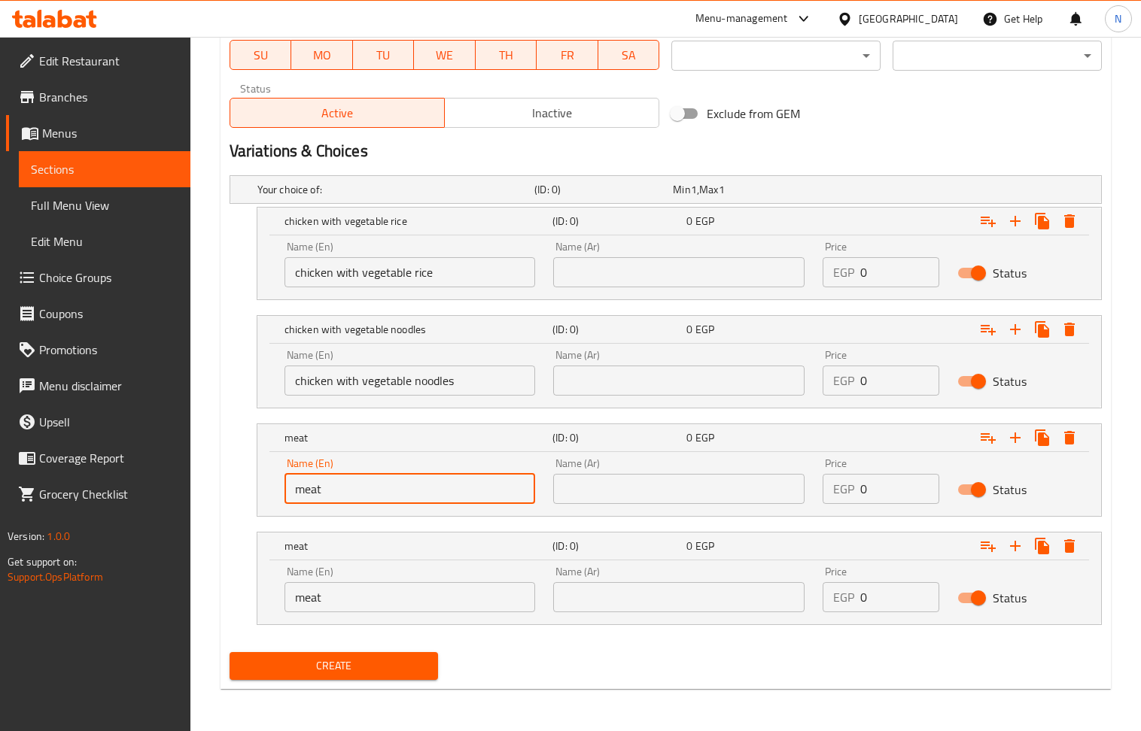
click at [412, 485] on input "meat" at bounding box center [409, 489] width 251 height 30
paste input "with vegetable rice"
type input "meat with vegetable rice"
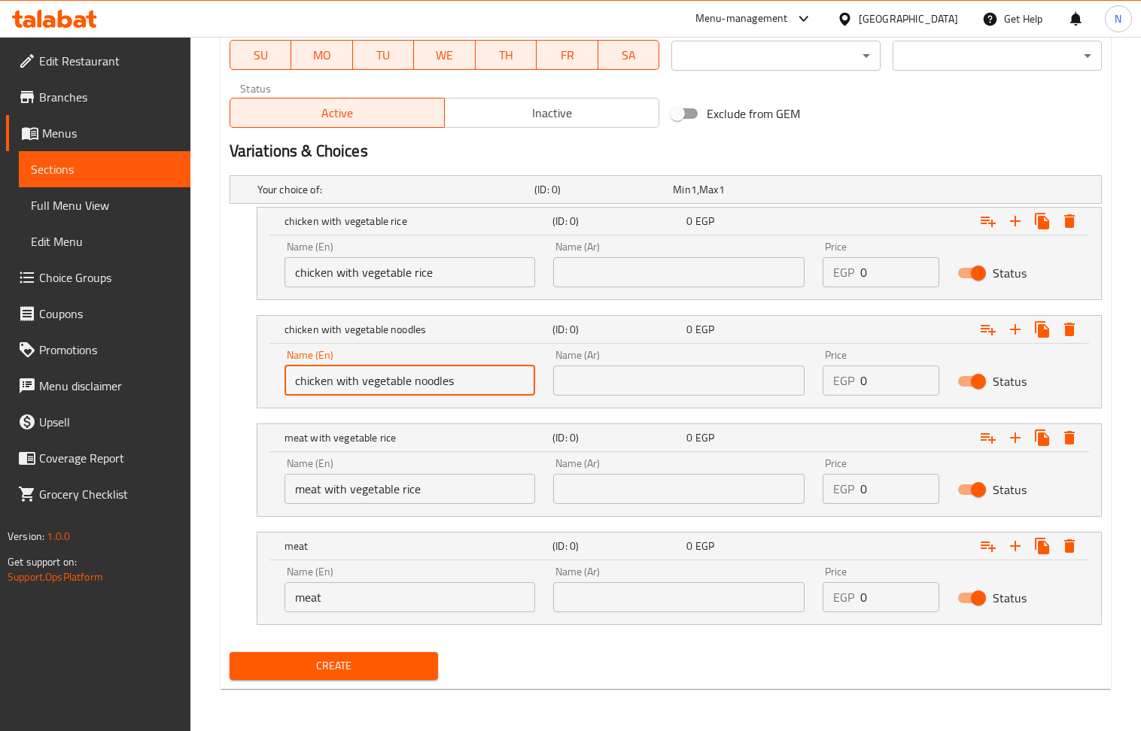
drag, startPoint x: 464, startPoint y: 377, endPoint x: 359, endPoint y: 377, distance: 105.3
click at [359, 377] on input "chicken with vegetable noodles" at bounding box center [409, 381] width 251 height 30
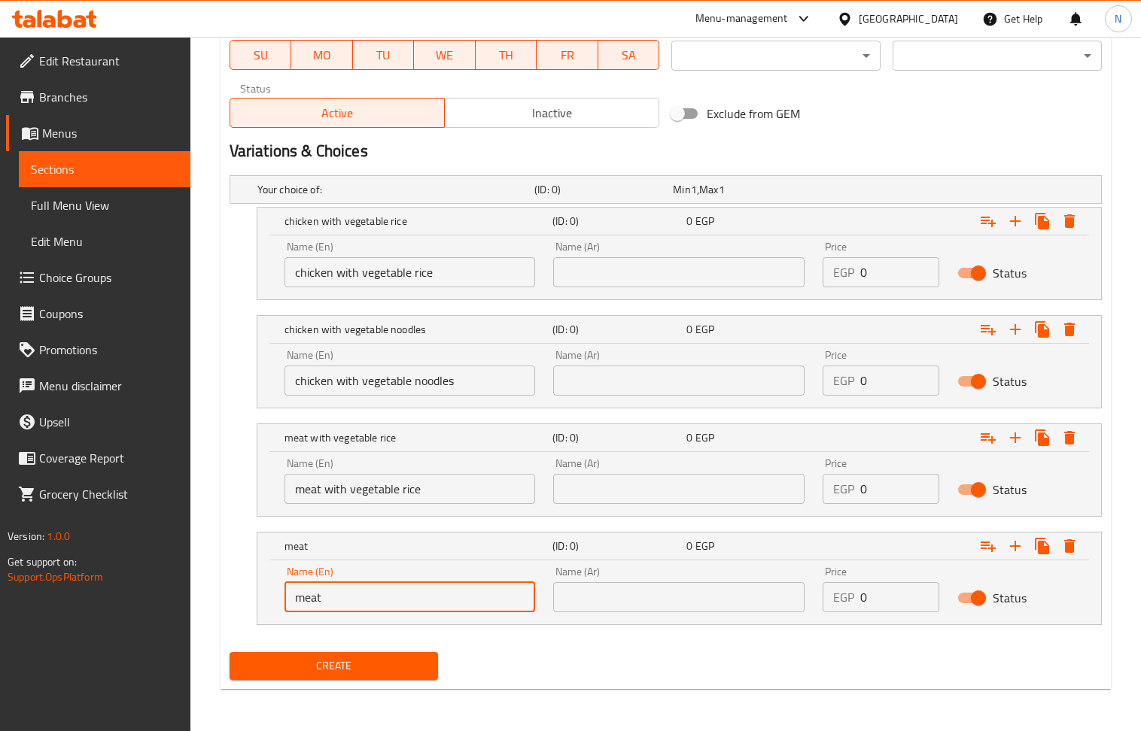
click at [428, 590] on input "meat" at bounding box center [409, 597] width 251 height 30
paste input "vegetable noodles"
type input "meat vegetable noodles"
click at [427, 277] on input "chicken with vegetable rice" at bounding box center [409, 272] width 251 height 30
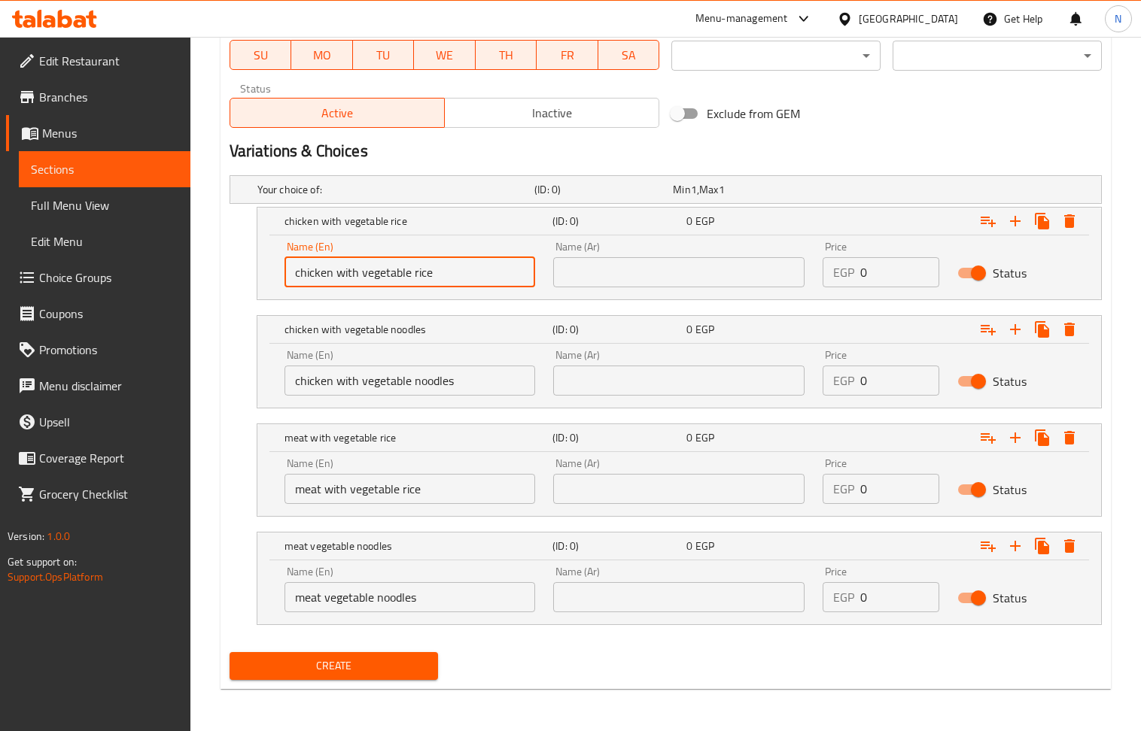
click at [427, 277] on input "chicken with vegetable rice" at bounding box center [409, 272] width 251 height 30
drag, startPoint x: 427, startPoint y: 277, endPoint x: 358, endPoint y: 11, distance: 275.2
click at [423, 269] on input "chicken with vegetable rice" at bounding box center [409, 272] width 251 height 30
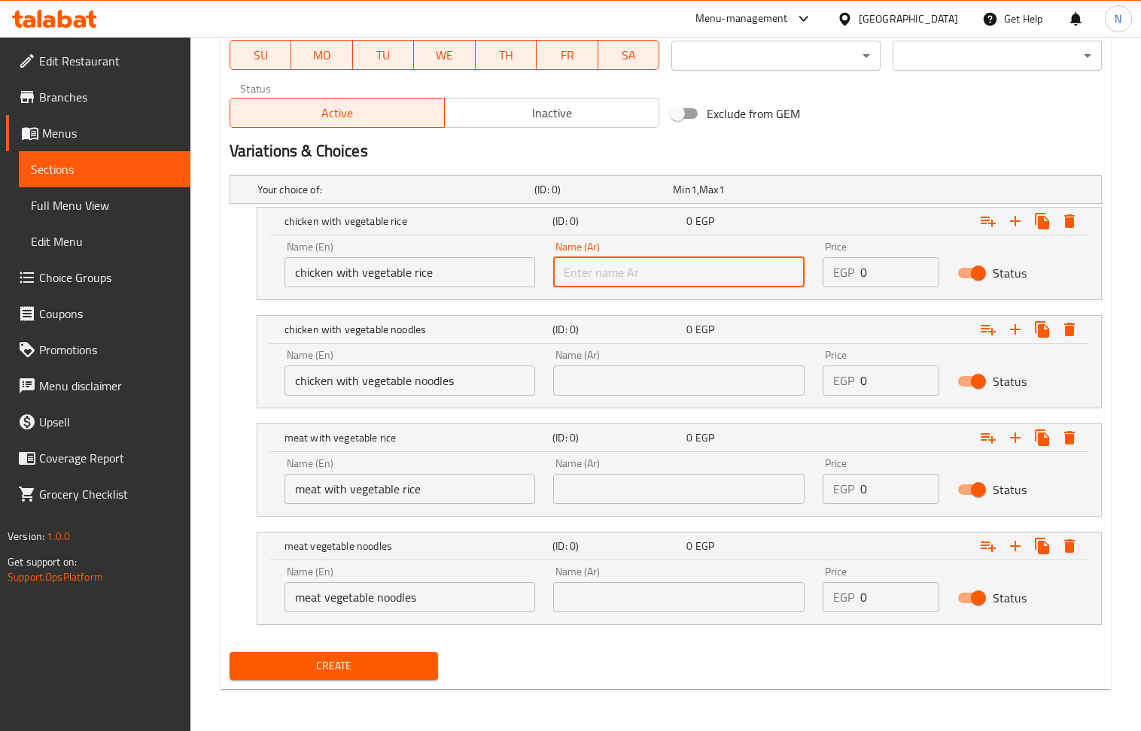
click at [659, 257] on input "text" at bounding box center [678, 272] width 251 height 30
paste input "دجاج مع أرز بالخضار"
type input "دجاج مع أرز بالخضار"
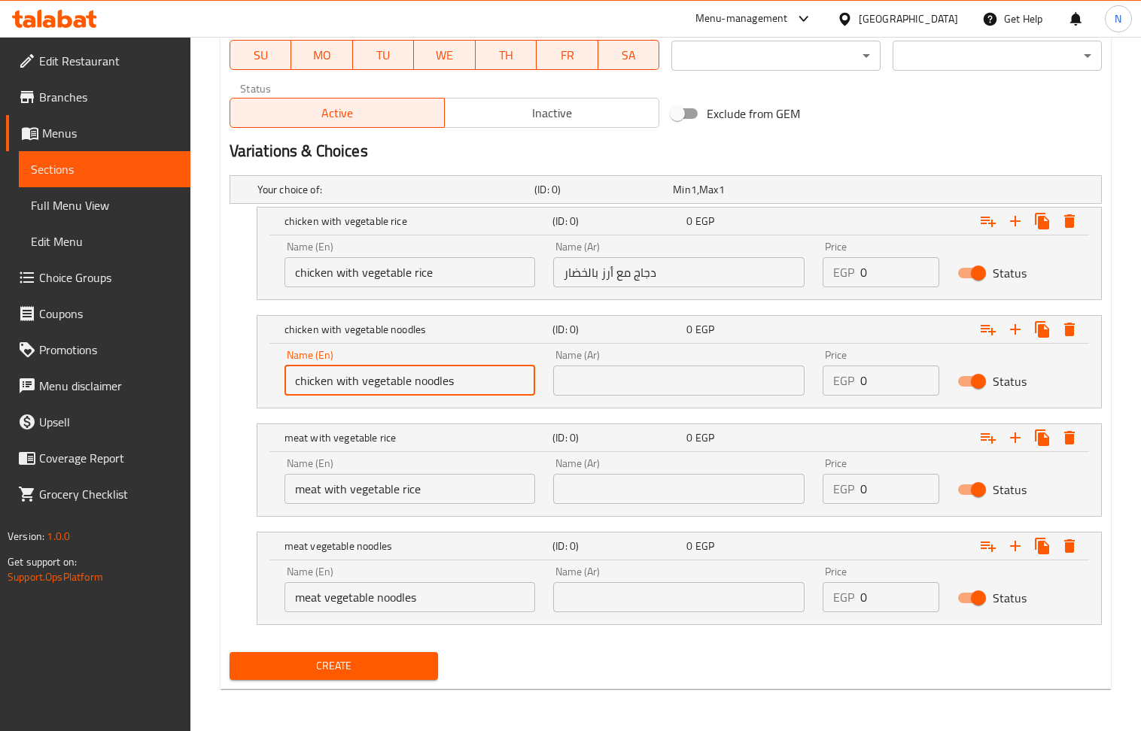
click at [482, 372] on input "chicken with vegetable noodles" at bounding box center [409, 381] width 251 height 30
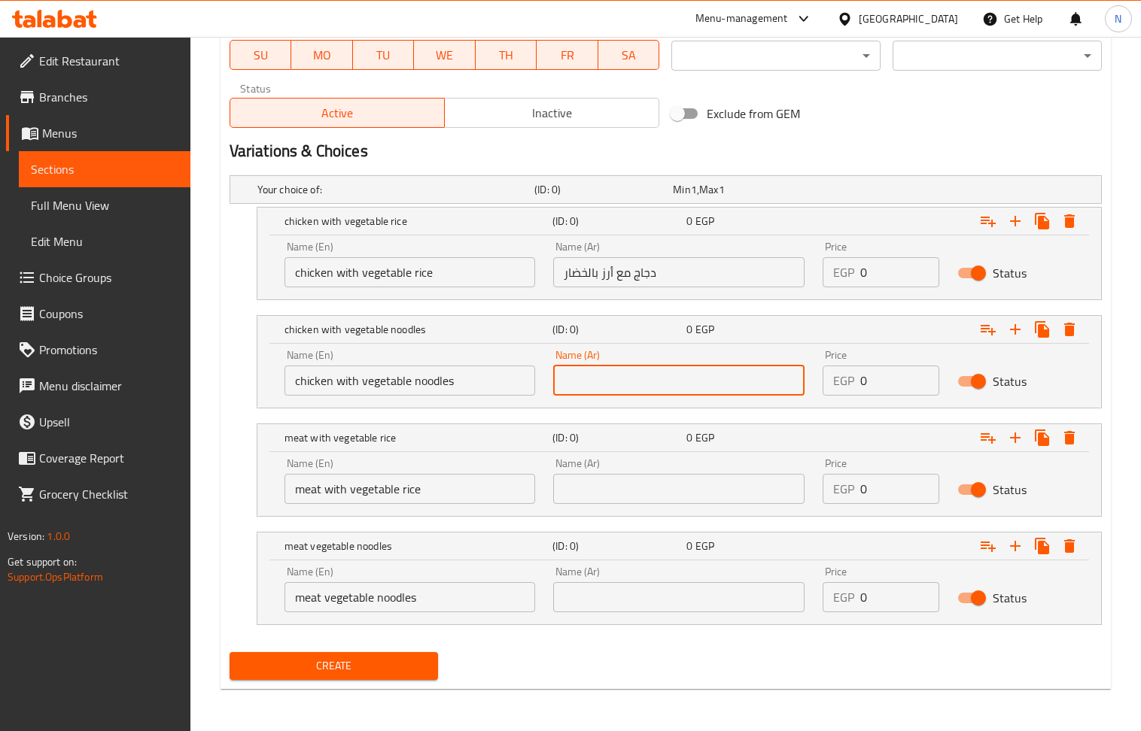
drag, startPoint x: 731, startPoint y: 368, endPoint x: 606, endPoint y: 419, distance: 135.0
click at [731, 368] on input "text" at bounding box center [678, 381] width 251 height 30
paste input "دجاج مع نودلز الخضار"
type input "دجاج مع نودلز الخضار"
click at [444, 485] on input "meat with vegetable rice" at bounding box center [409, 489] width 251 height 30
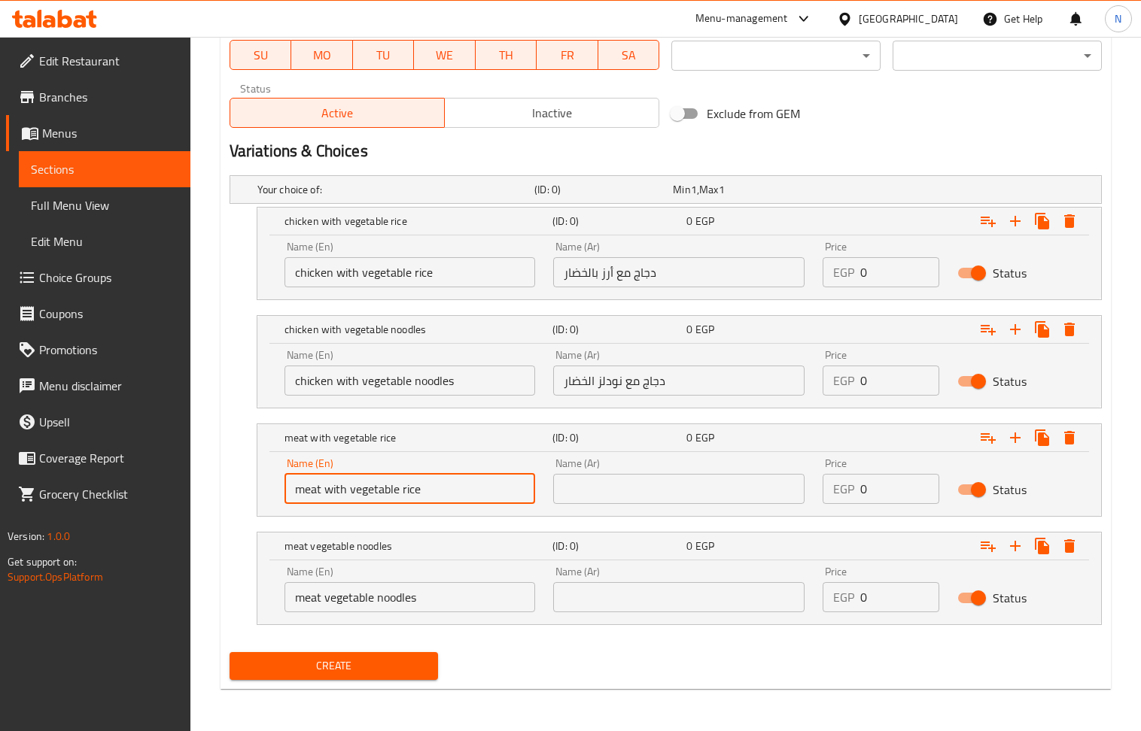
click at [444, 485] on input "meat with vegetable rice" at bounding box center [409, 489] width 251 height 30
drag, startPoint x: 640, startPoint y: 515, endPoint x: 633, endPoint y: 509, distance: 9.1
click at [640, 515] on div "meat with vegetable rice (ID: 0) 0 EGP Name (En) meat with vegetable rice Name …" at bounding box center [679, 470] width 845 height 93
click at [624, 494] on input "text" at bounding box center [678, 489] width 251 height 30
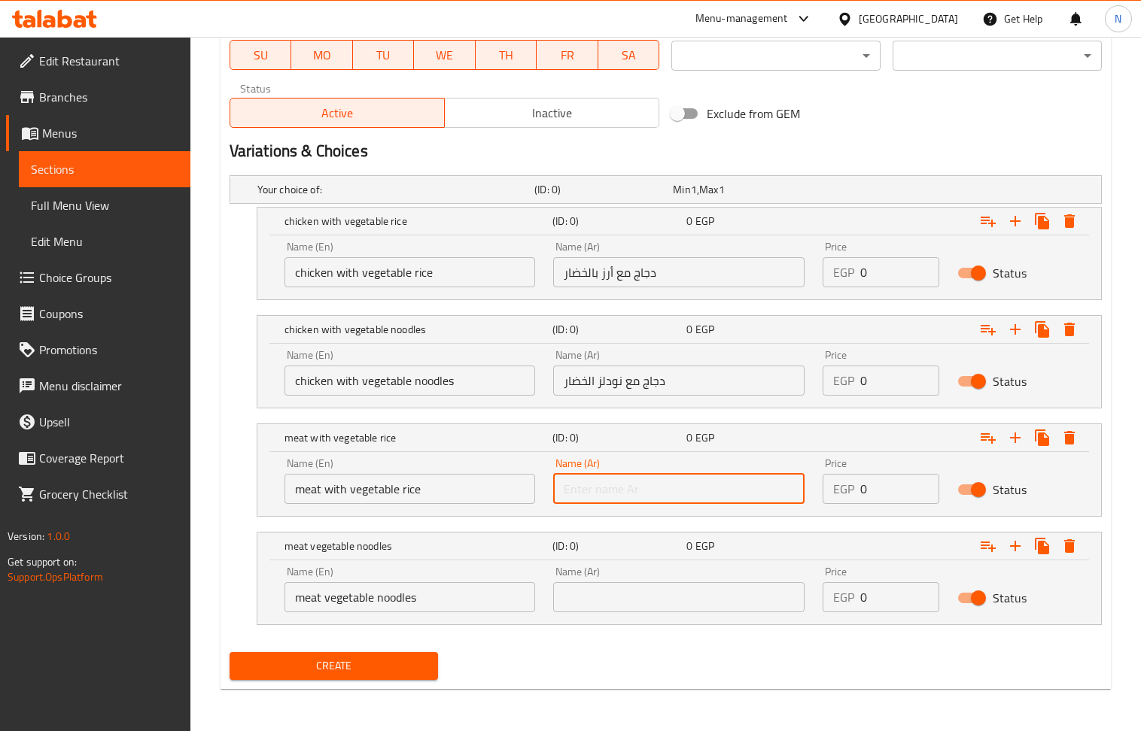
paste input "لحم مع أرز بالخضار"
type input "لحم مع أرز بالخضار"
click at [458, 603] on input "meat vegetable noodles" at bounding box center [409, 597] width 251 height 30
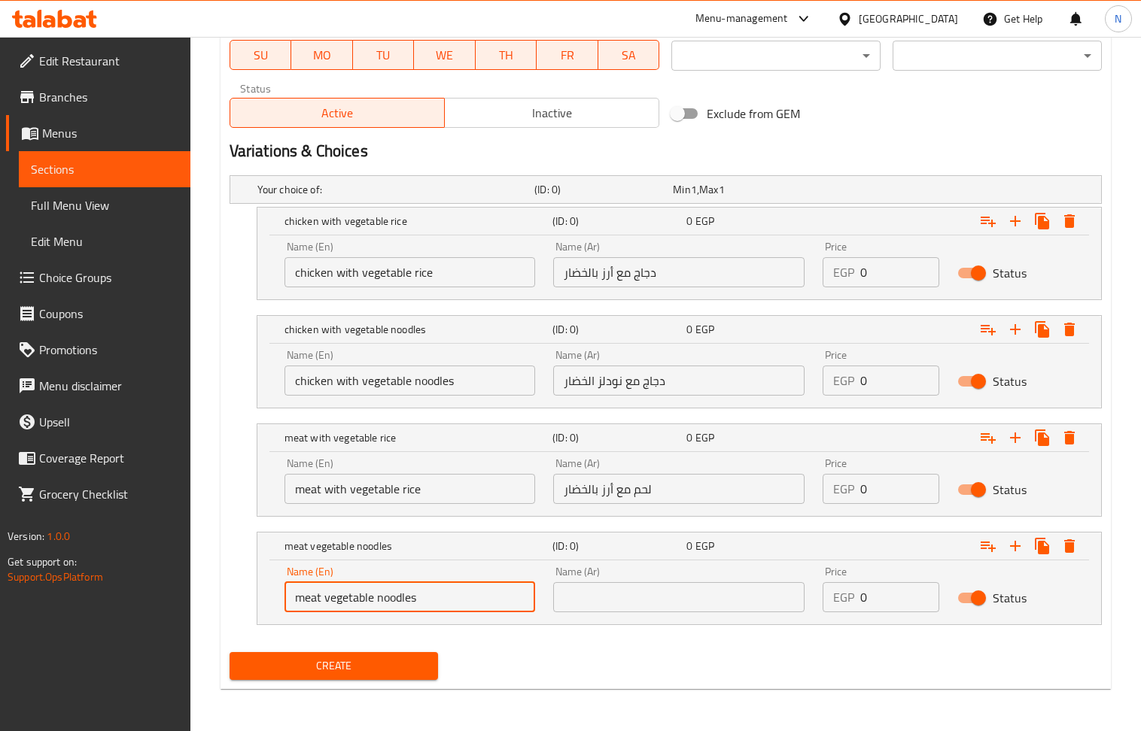
click at [458, 603] on input "meat vegetable noodles" at bounding box center [409, 597] width 251 height 30
click at [638, 612] on input "text" at bounding box center [678, 597] width 251 height 30
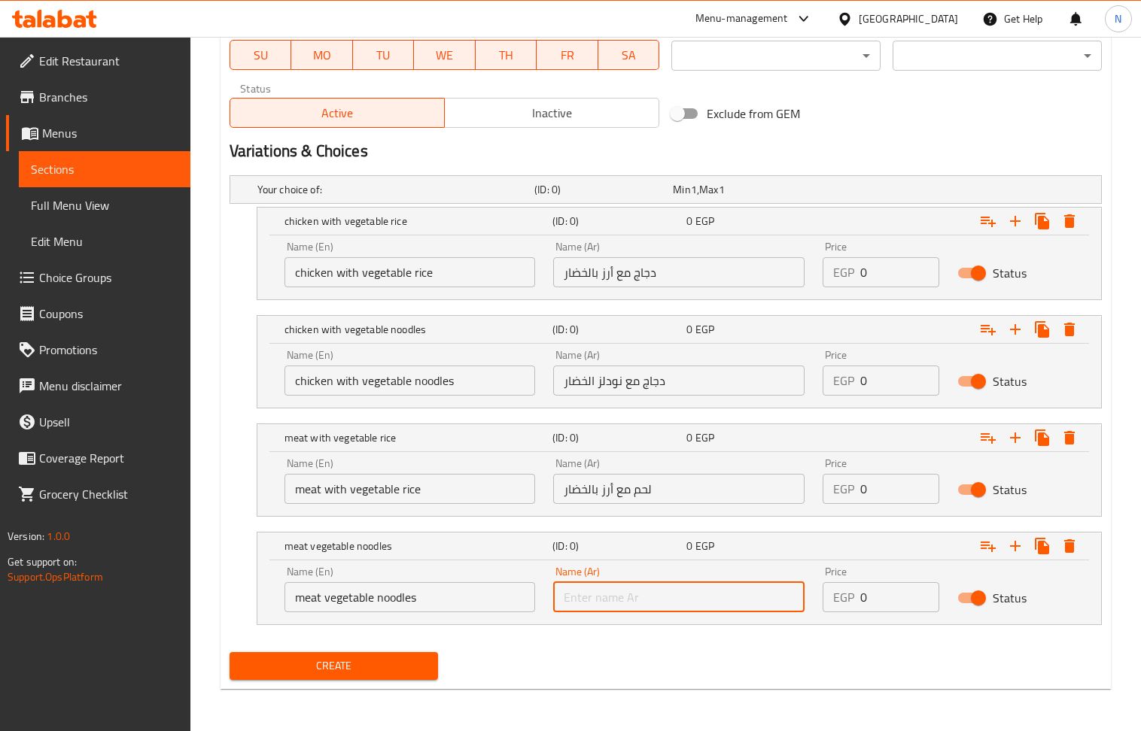
paste input "نودلز اللحم والخضار"
type input "نودلز اللحم والخضار"
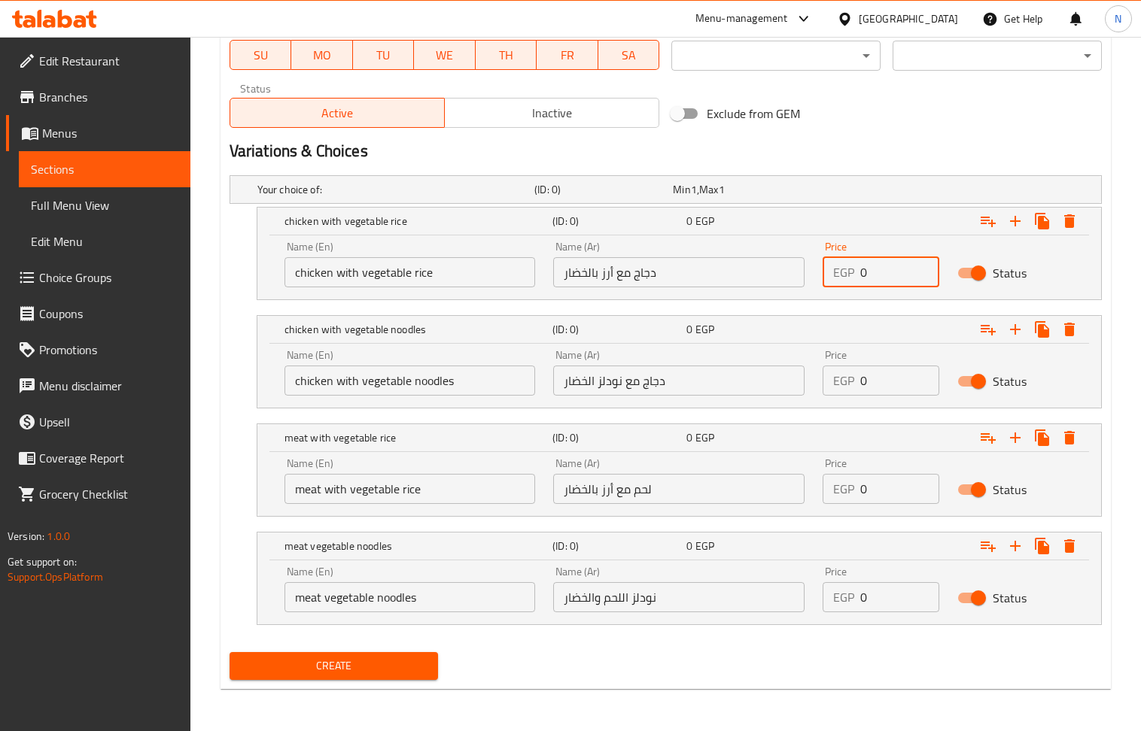
click at [892, 268] on input "0" at bounding box center [899, 272] width 79 height 30
paste input "30"
type input "300"
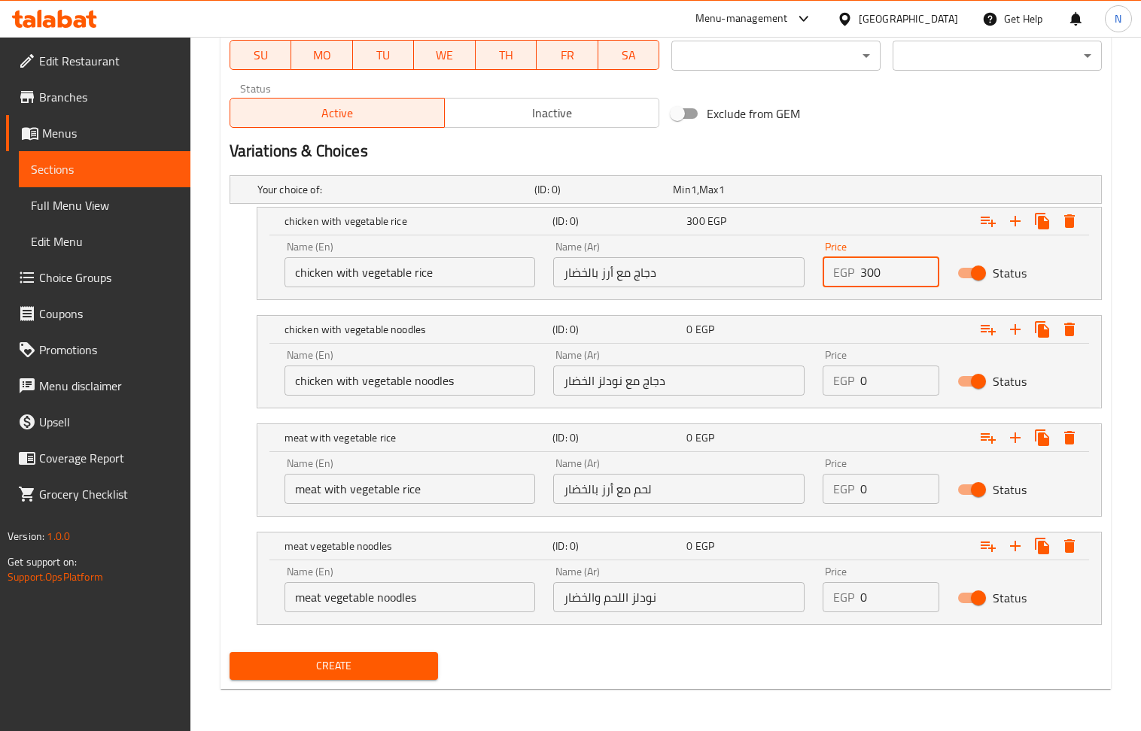
click at [898, 395] on div "Price EGP 0 Price" at bounding box center [880, 373] width 135 height 64
click at [886, 385] on input "0" at bounding box center [899, 381] width 79 height 30
paste input "30"
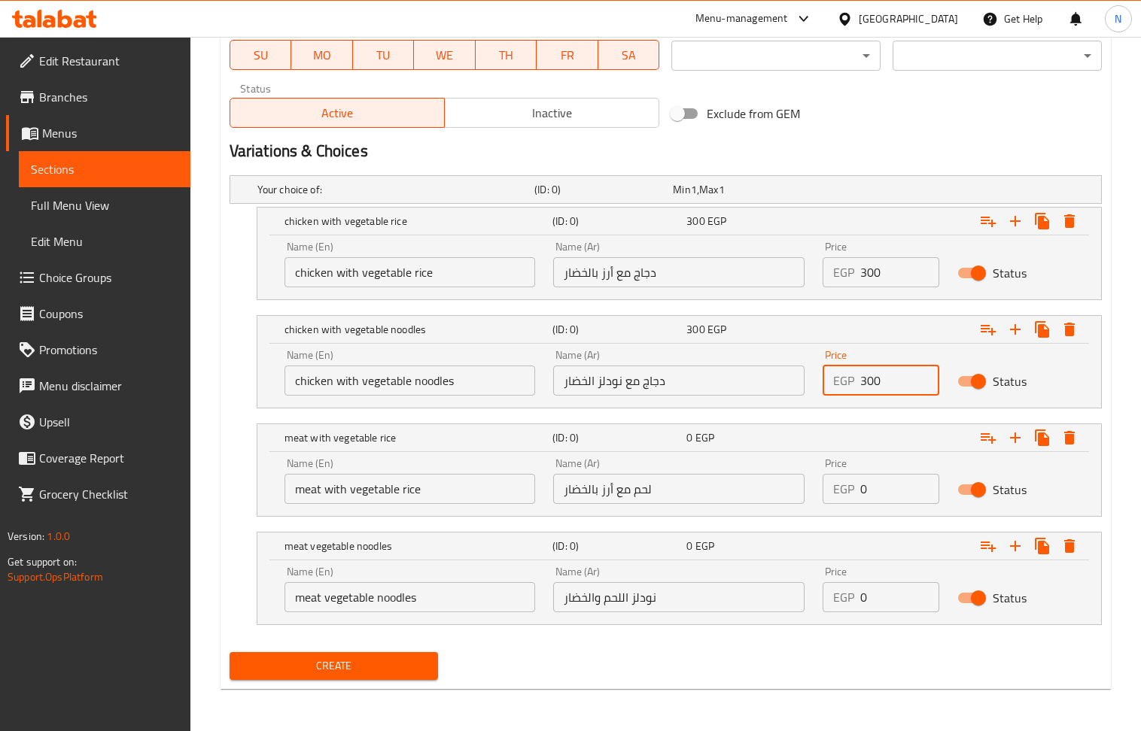
type input "300"
click at [895, 489] on input "0" at bounding box center [899, 489] width 79 height 30
paste input "30"
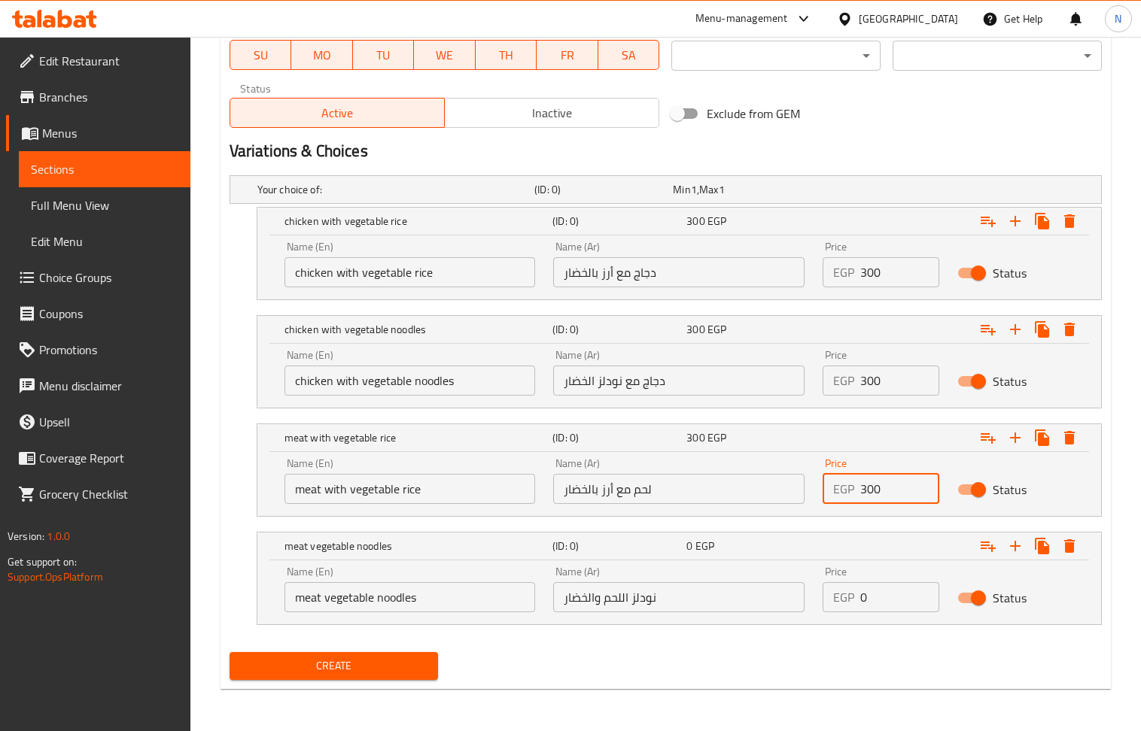
type input "300"
click at [888, 606] on input "0" at bounding box center [899, 597] width 79 height 30
paste input "30"
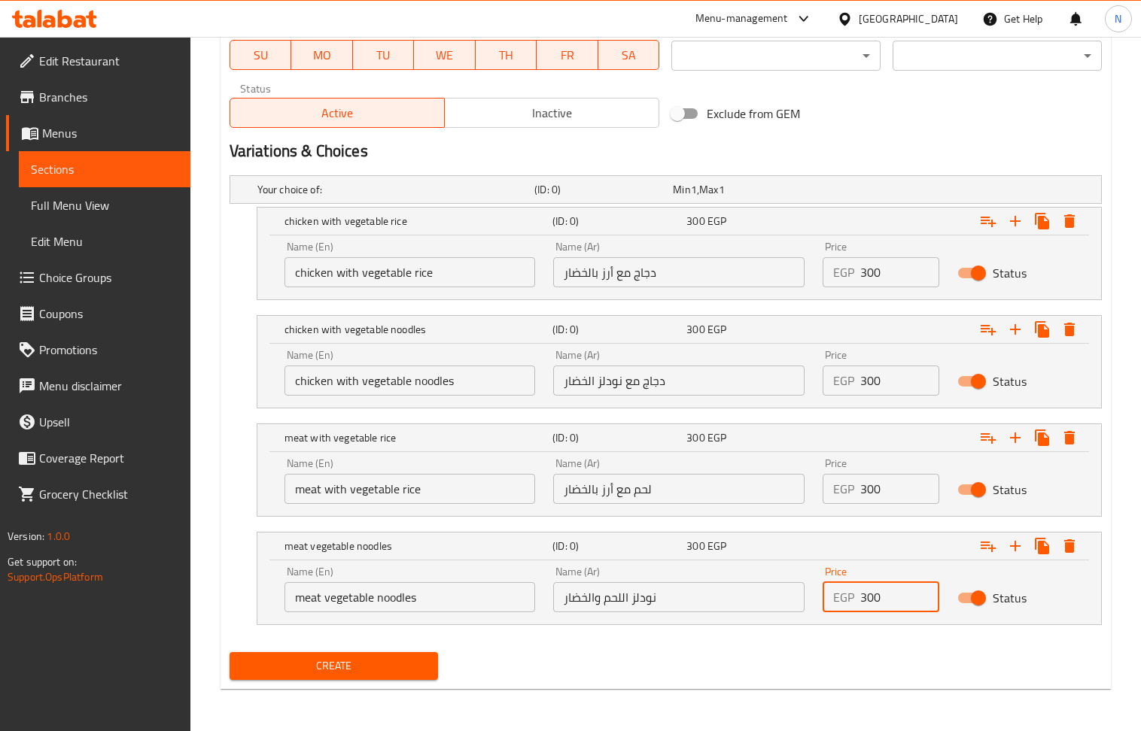
type input "300"
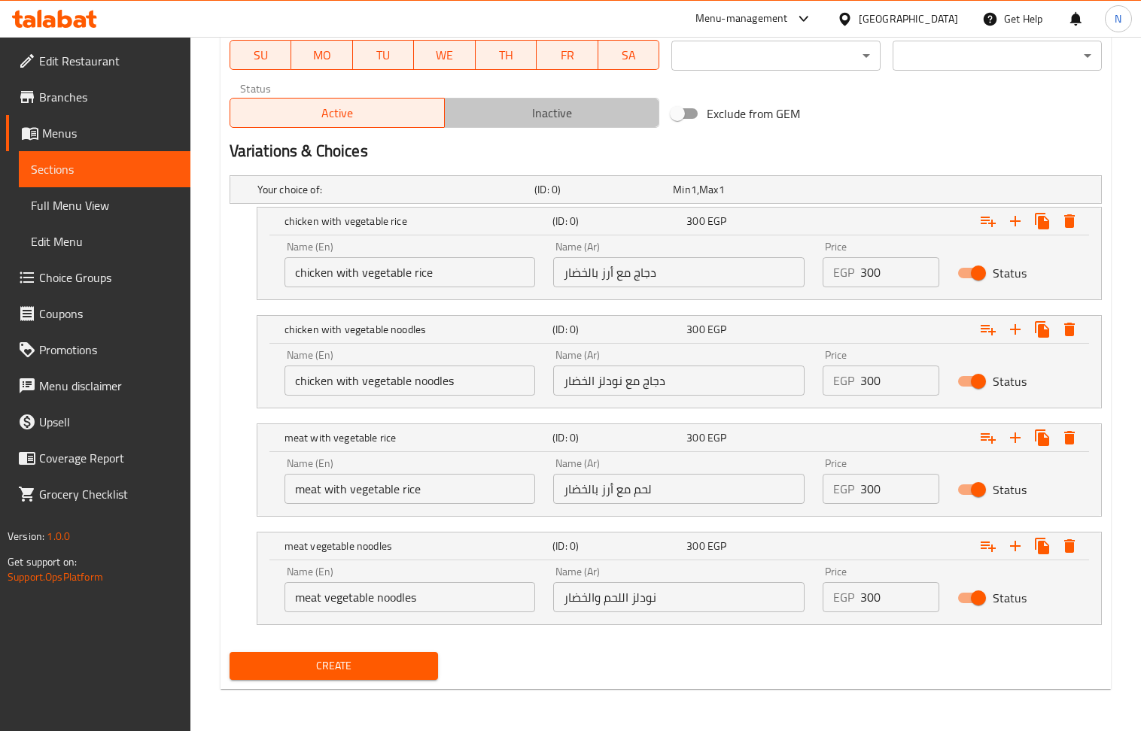
click at [579, 117] on span "Inactive" at bounding box center [552, 113] width 202 height 22
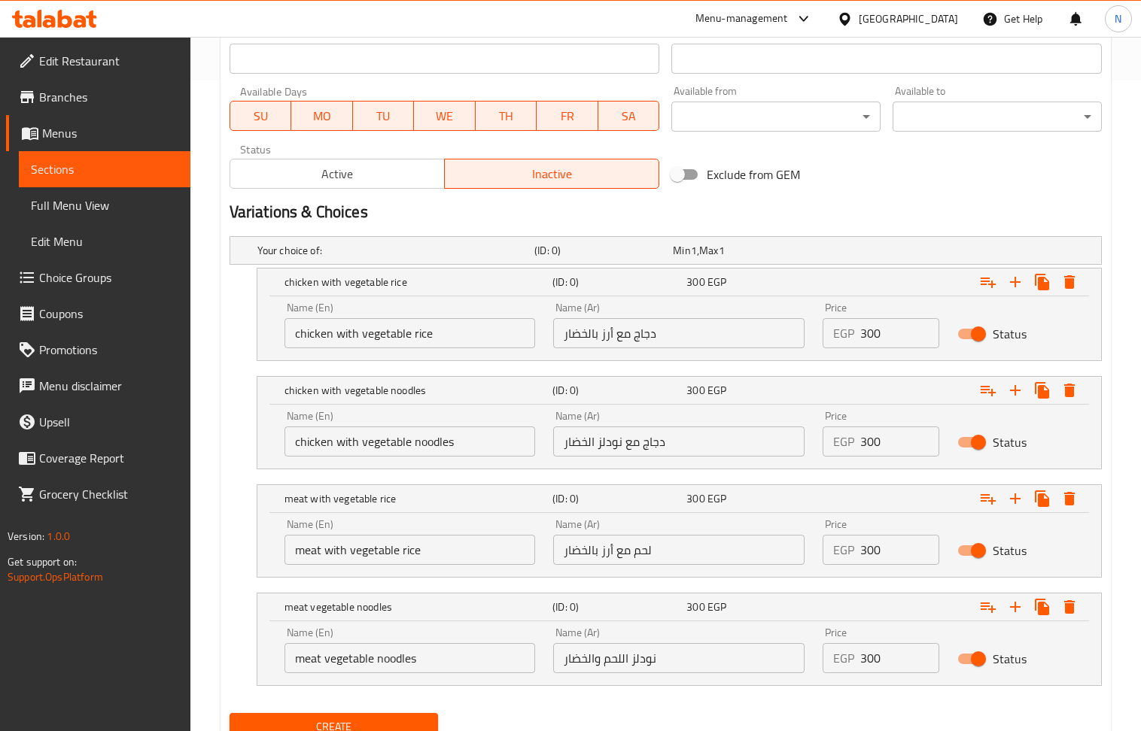
scroll to position [615, 0]
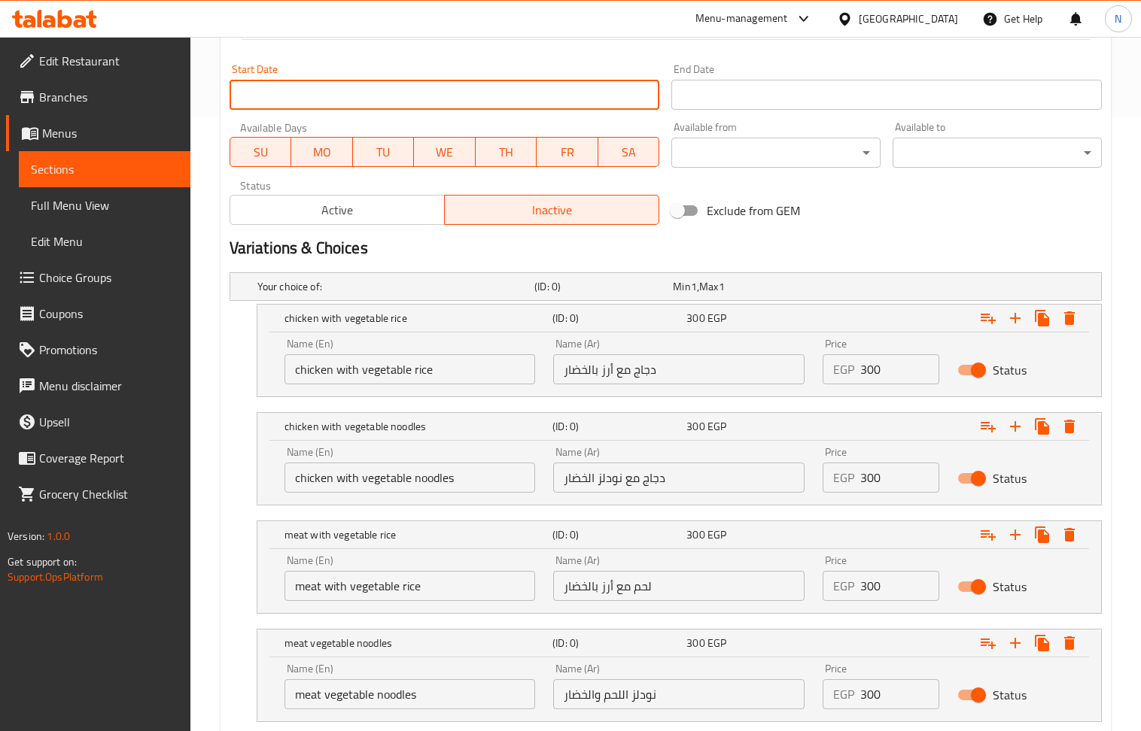
click at [494, 103] on input "Start Date" at bounding box center [445, 95] width 430 height 30
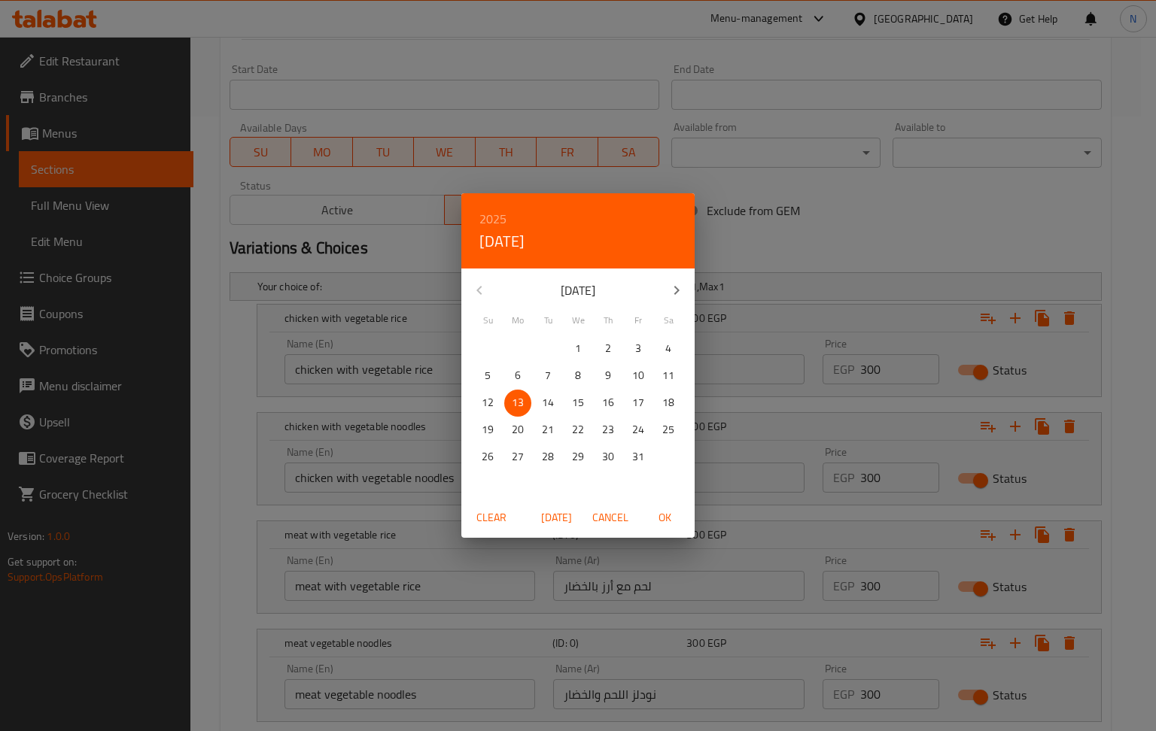
drag, startPoint x: 672, startPoint y: 510, endPoint x: 659, endPoint y: 476, distance: 36.2
click at [671, 510] on span "OK" at bounding box center [664, 518] width 36 height 19
type input "[DATE]"
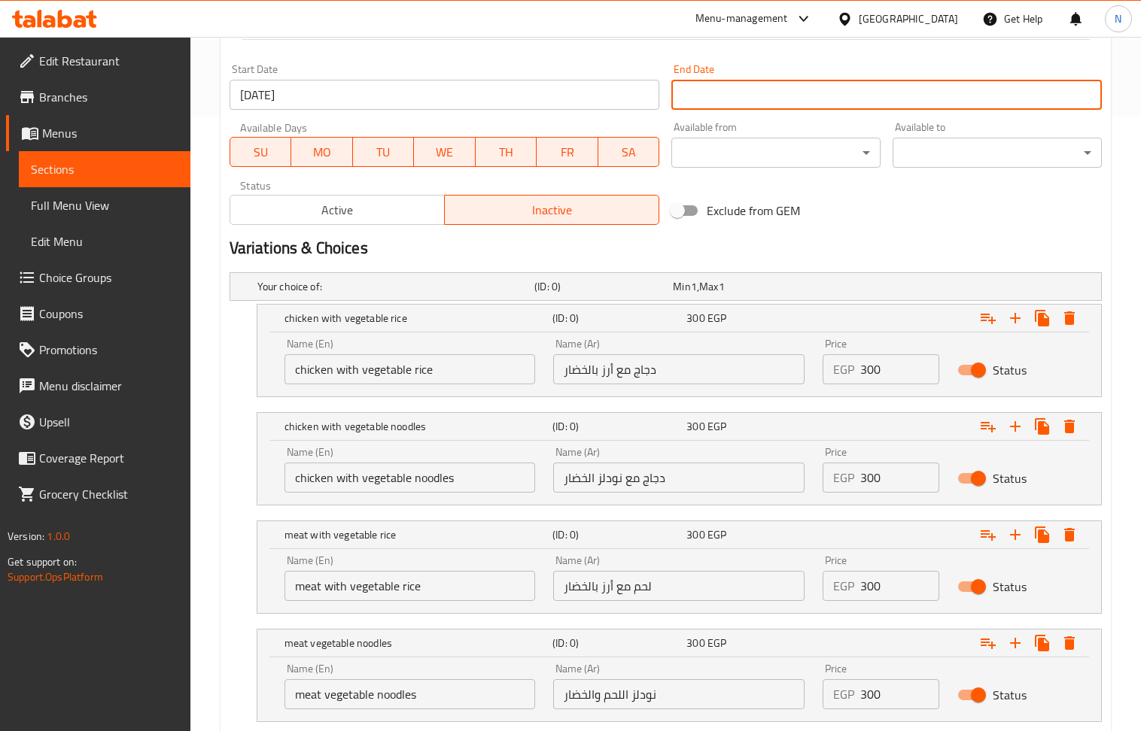
click at [810, 88] on input "Start Date" at bounding box center [886, 95] width 430 height 30
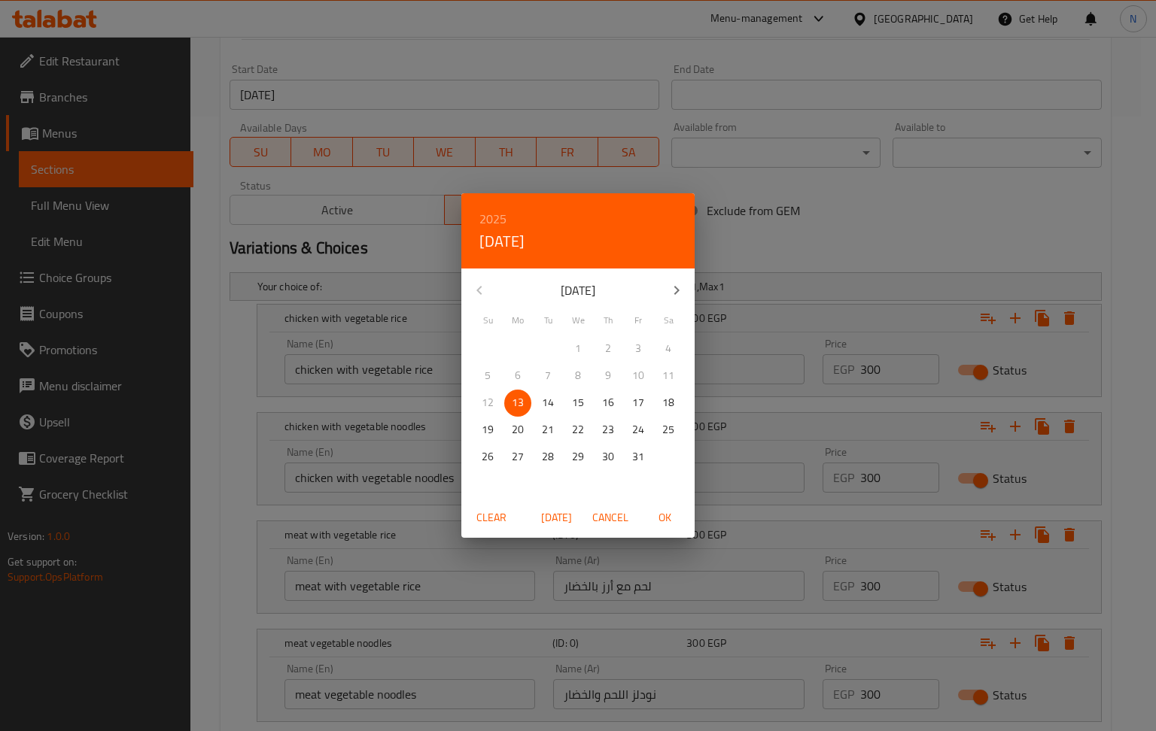
click at [494, 214] on h6 "2025" at bounding box center [492, 218] width 27 height 21
click at [585, 321] on div "2026" at bounding box center [577, 331] width 233 height 30
click at [663, 518] on span "OK" at bounding box center [664, 518] width 36 height 19
type input "[DATE]"
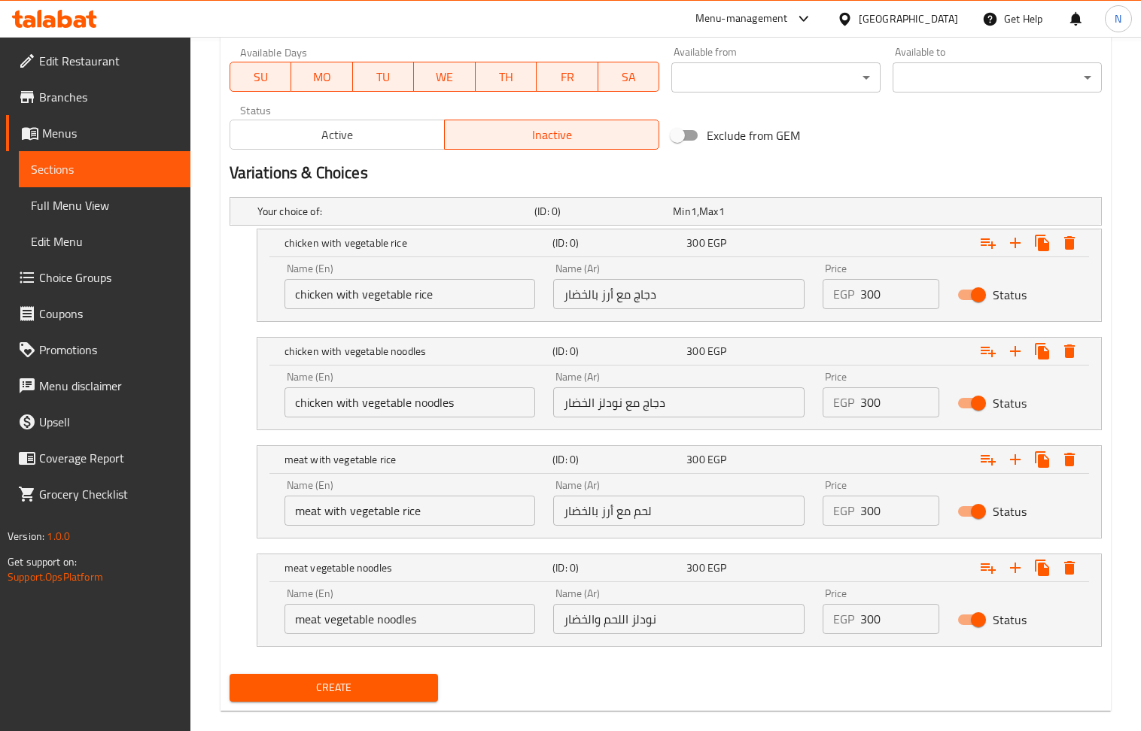
scroll to position [715, 0]
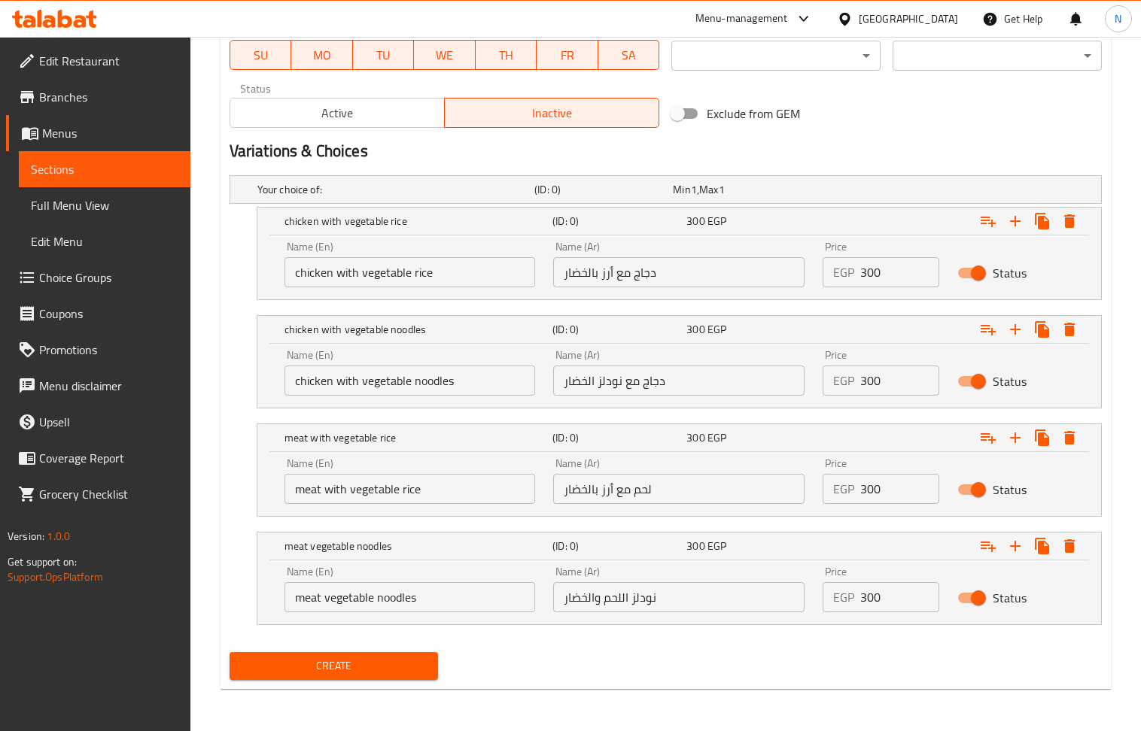
click at [309, 666] on span "Create" at bounding box center [334, 666] width 185 height 19
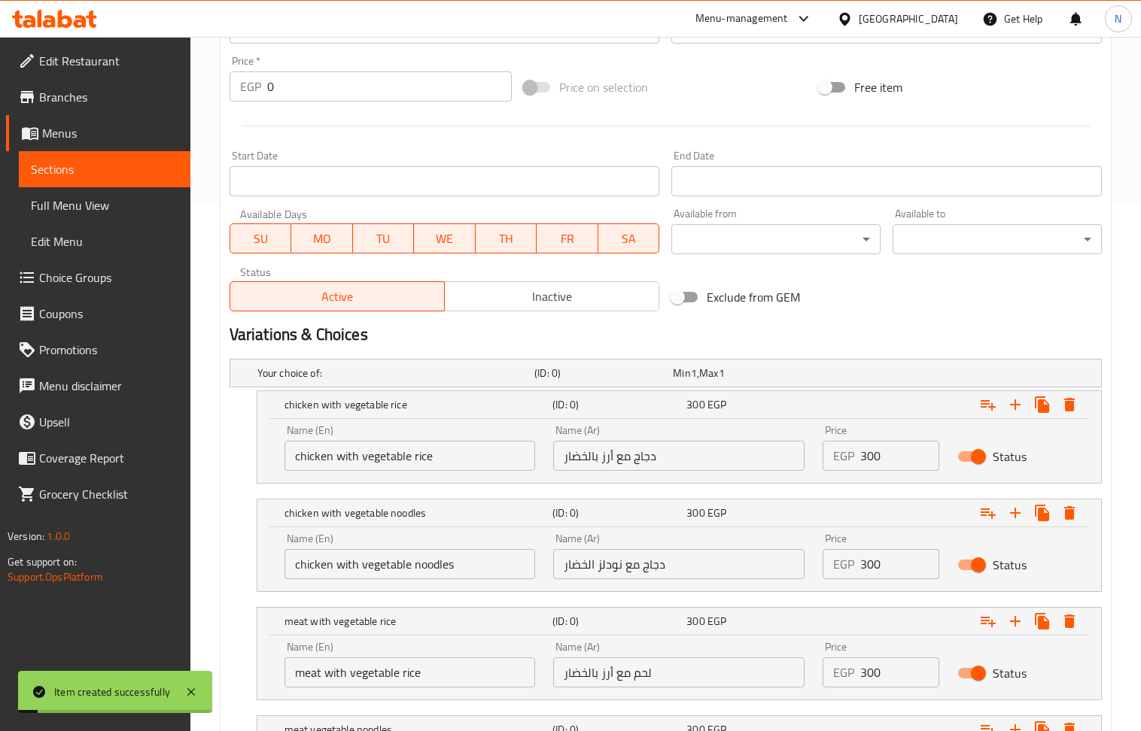
scroll to position [314, 0]
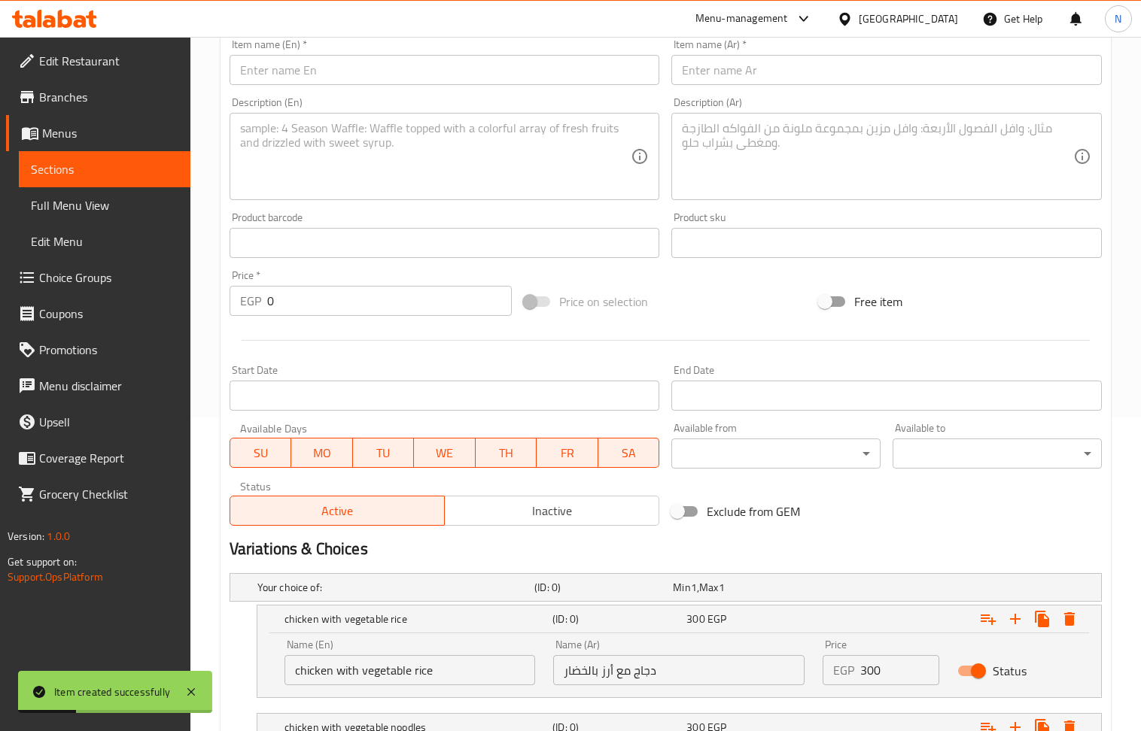
click at [744, 163] on textarea at bounding box center [877, 156] width 391 height 71
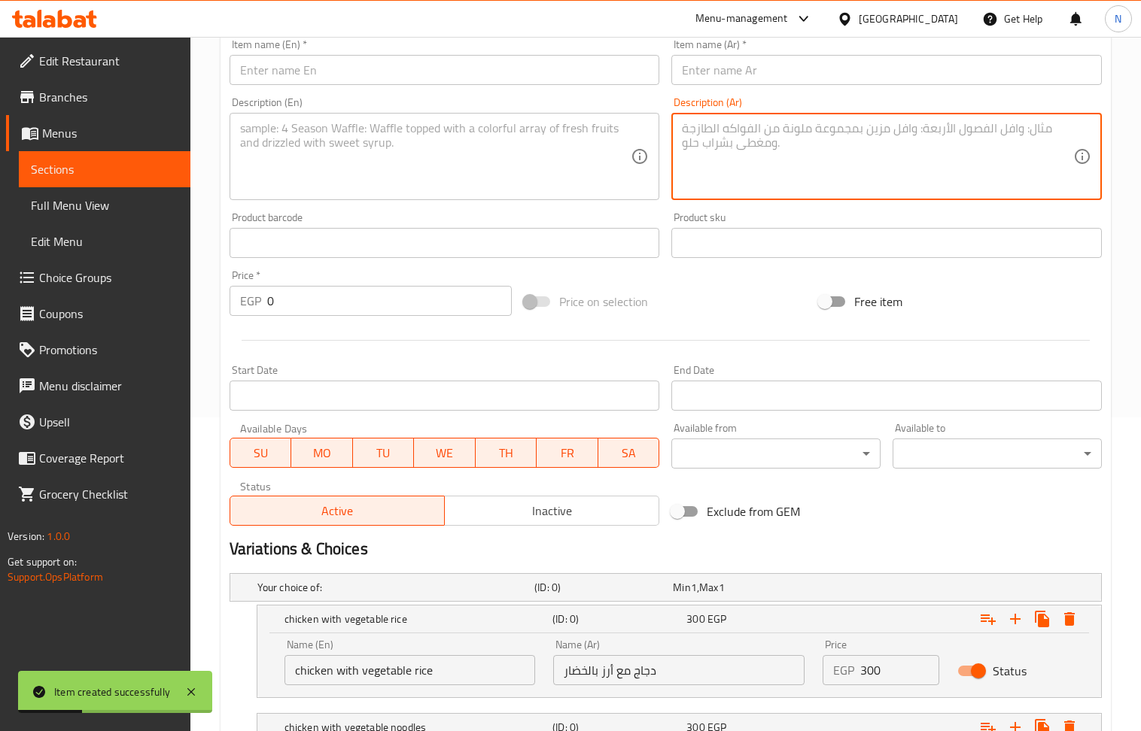
paste textarea "عرض الدبل اختار اتنين من البروتين فراخ او لحمه مع اختيار الصوص يقدم مع 2نودلز خ…"
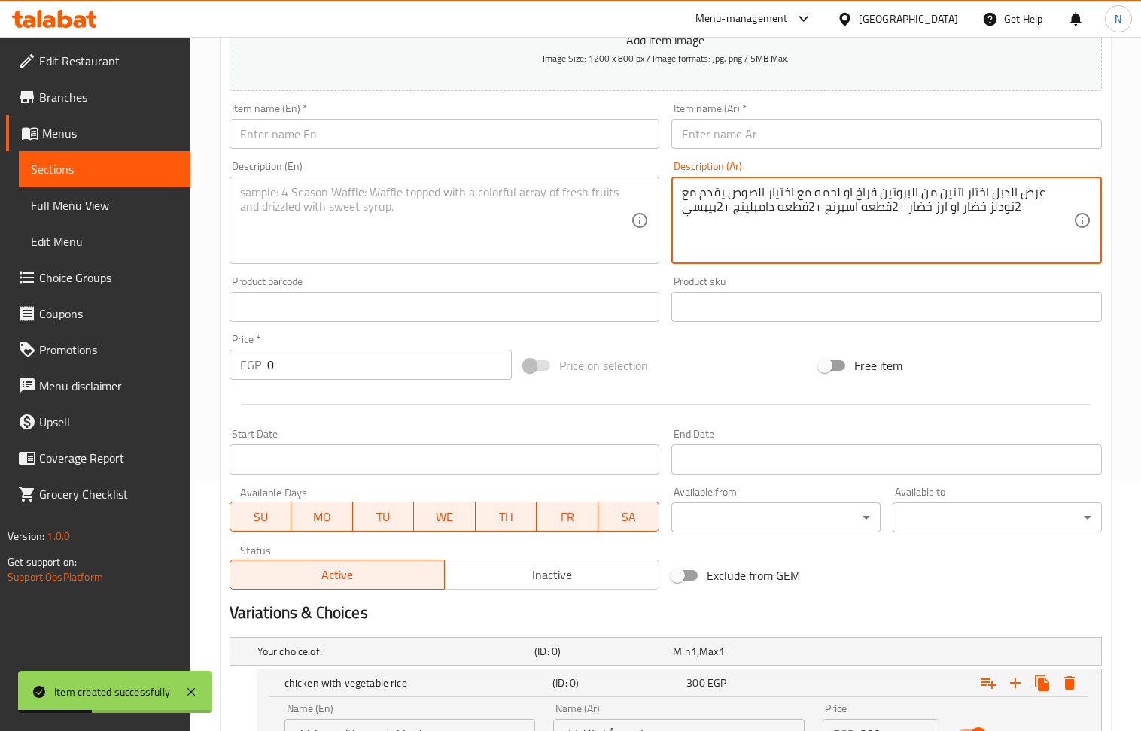
scroll to position [214, 0]
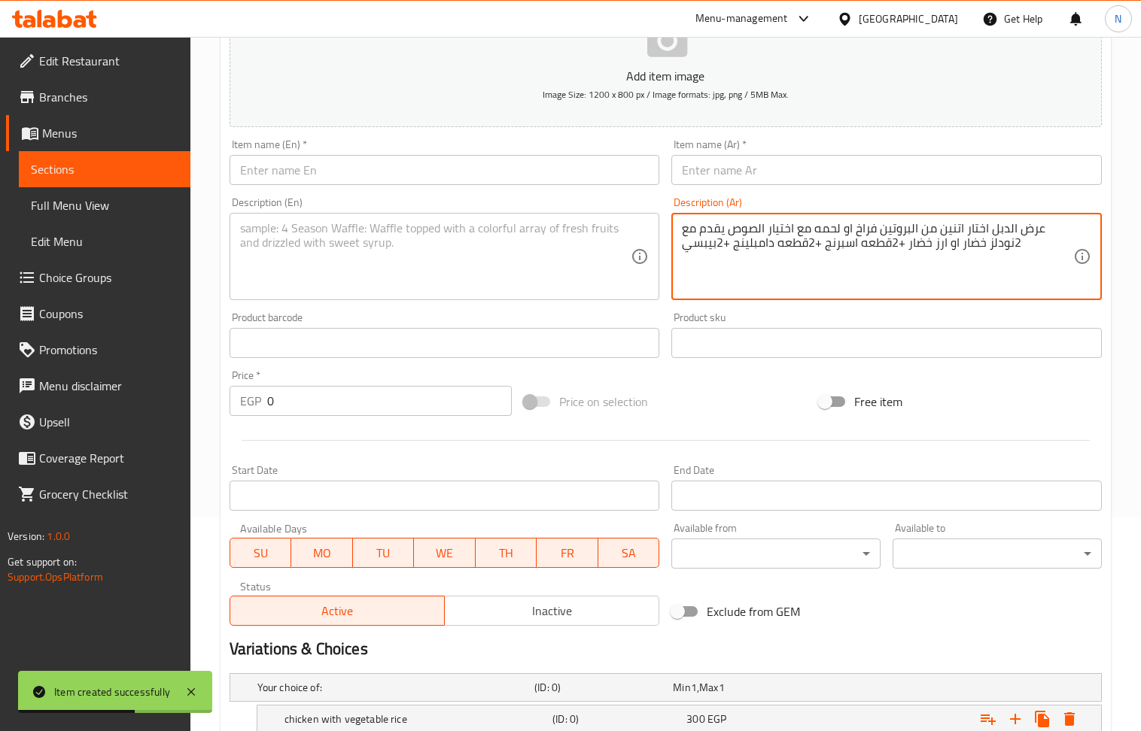
drag, startPoint x: 988, startPoint y: 230, endPoint x: 1038, endPoint y: 227, distance: 50.5
click at [1038, 227] on textarea "عرض الدبل اختار اتنين من البروتين فراخ او لحمه مع اختيار الصوص يقدم مع 2نودلز خ…" at bounding box center [877, 256] width 391 height 71
type textarea "عرض الدبل اختار اتنين من البروتين فراخ او لحمه مع اختيار الصوص يقدم مع 2نودلز خ…"
click at [762, 175] on input "text" at bounding box center [886, 170] width 430 height 30
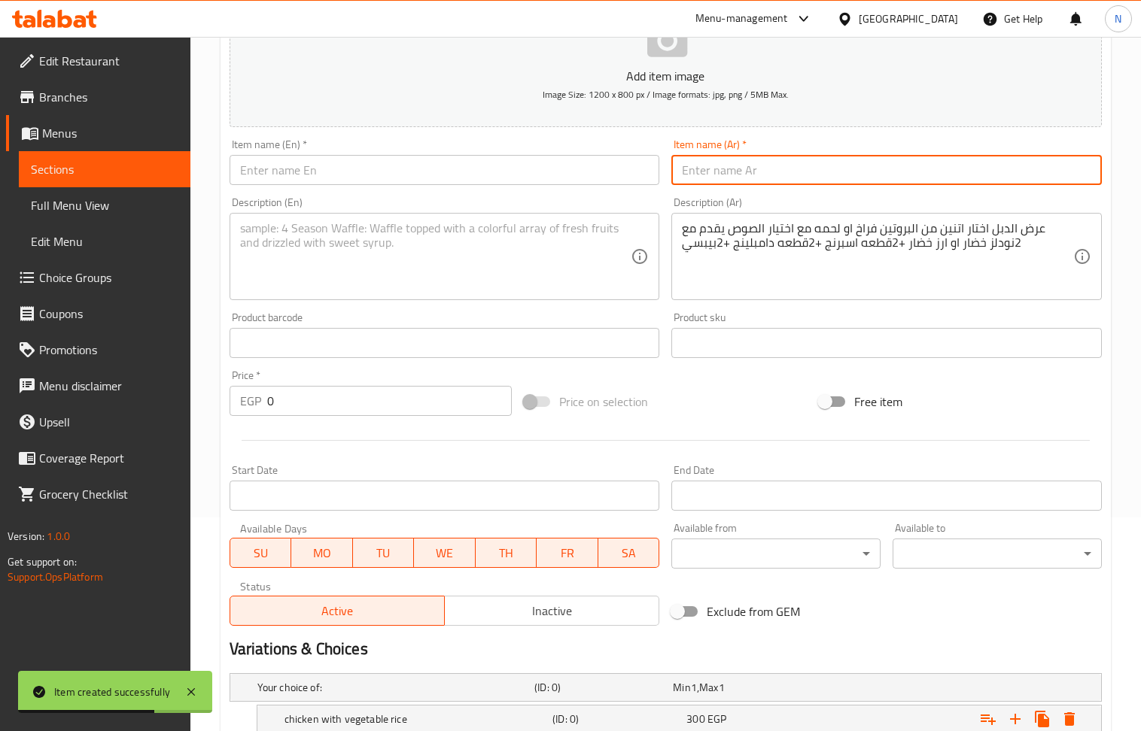
paste input "عرض الدبل"
type input "عرض الدبل"
click at [396, 178] on input "text" at bounding box center [445, 170] width 430 height 30
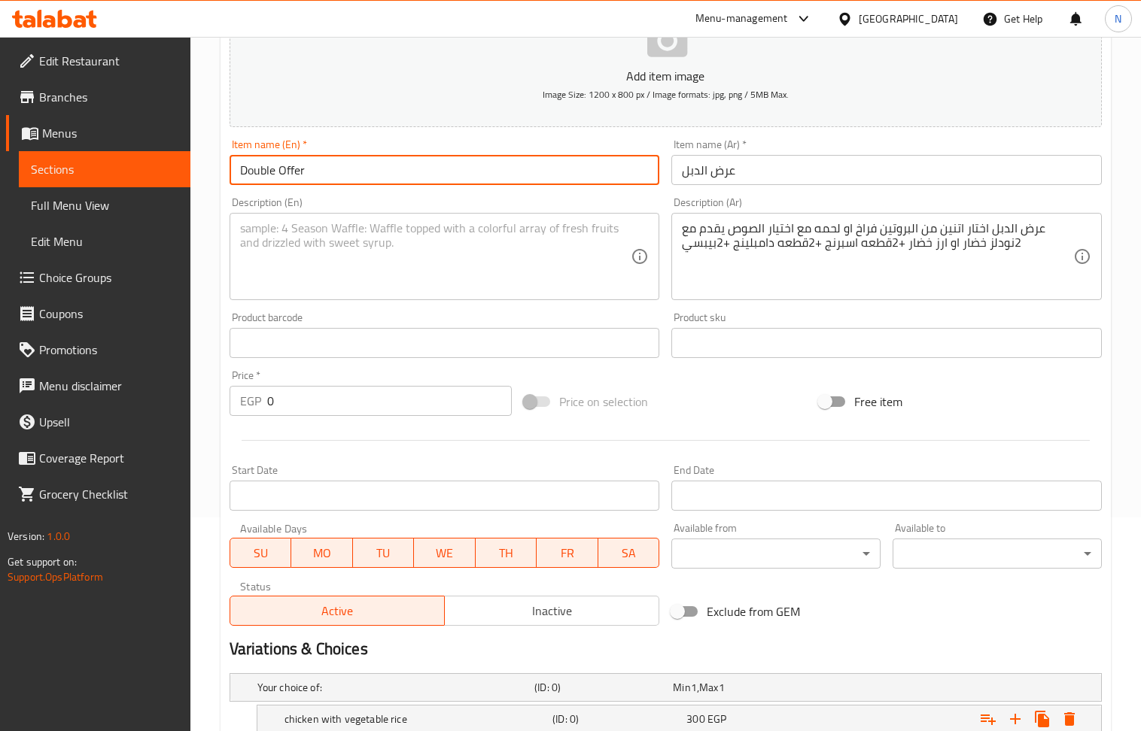
type input "Double Offer"
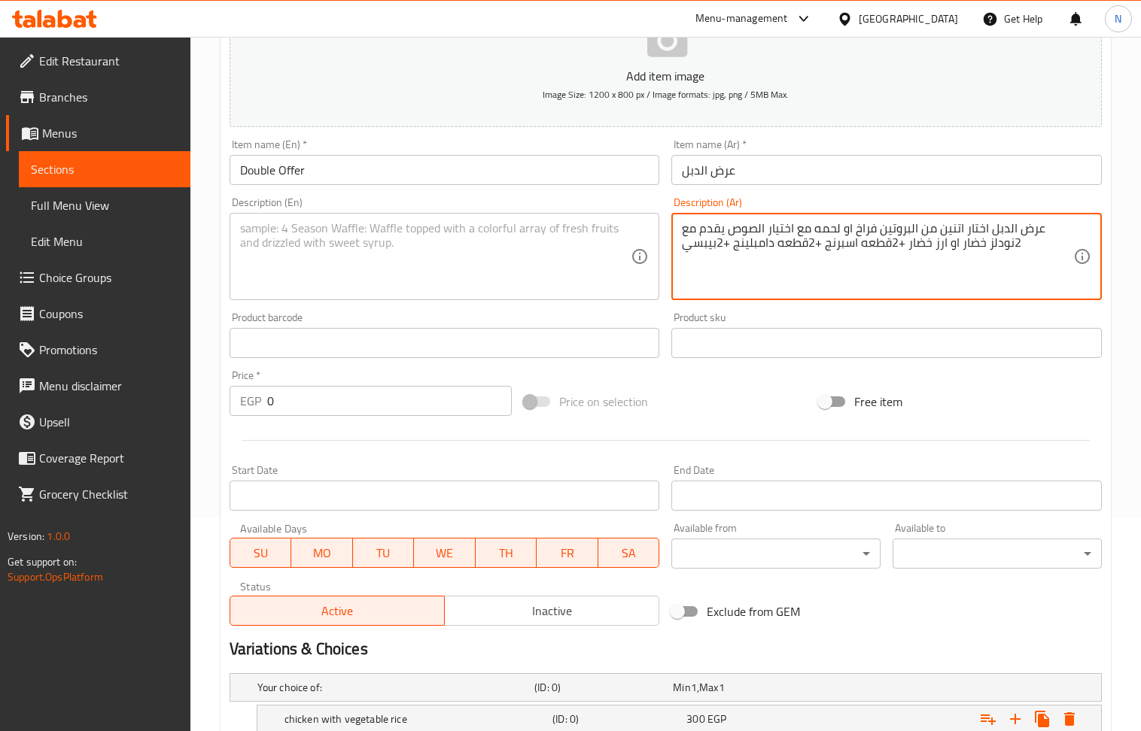
drag, startPoint x: 986, startPoint y: 229, endPoint x: 1057, endPoint y: 226, distance: 71.5
click at [1027, 230] on textarea "عرض الدبل اختار اتنين من البروتين فراخ او لحمه مع اختيار الصوص يقدم مع 2نودلز خ…" at bounding box center [877, 256] width 391 height 71
drag, startPoint x: 991, startPoint y: 230, endPoint x: 1039, endPoint y: 233, distance: 48.2
click at [1039, 233] on textarea "عرض الدبل اختار اتنين من البروتين فراخ او لحمه مع اختيار الصوص يقدم مع 2نودلز خ…" at bounding box center [877, 256] width 391 height 71
click at [992, 239] on textarea "اختار اتنين من البروتين فراخ او لحمه مع اختيار الصوص يقدم مع 2نودلز خضار او ارز…" at bounding box center [877, 256] width 391 height 71
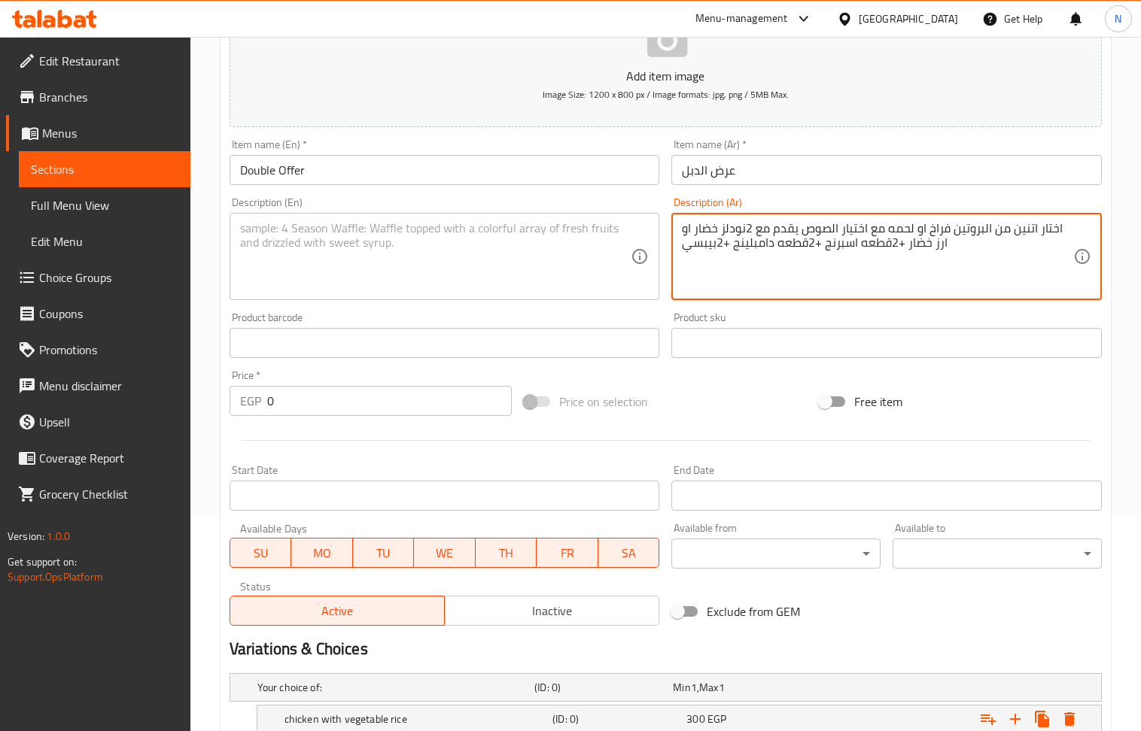
click at [992, 239] on textarea "اختار اتنين من البروتين فراخ او لحمه مع اختيار الصوص يقدم مع 2نودلز خضار او ارز…" at bounding box center [877, 256] width 391 height 71
type textarea "اختار اتنين من البروتين فراخ او لحمه مع اختيار الصوص يقدم مع 2نودلز خضار او ارز…"
click at [289, 251] on textarea at bounding box center [435, 256] width 391 height 71
paste textarea "Choose two proteins: chicken or meat, with your choice of sauce. Served with tw…"
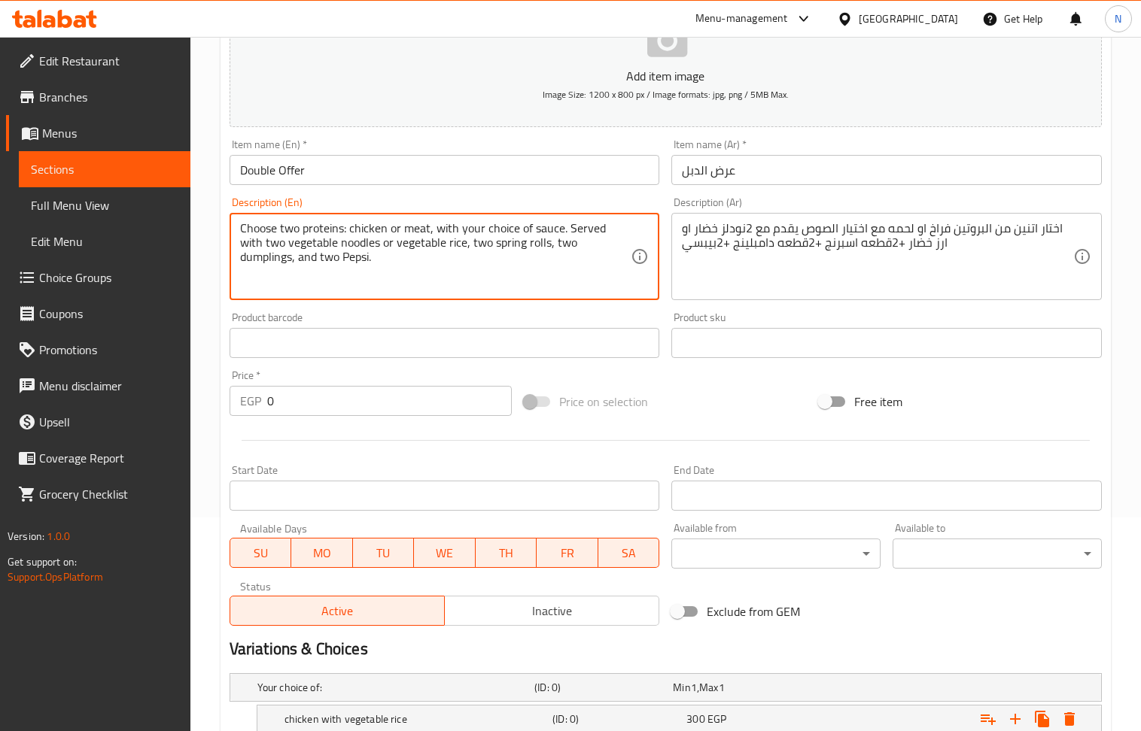
type textarea "Choose two proteins: chicken or meat, with your choice of sauce. Served with tw…"
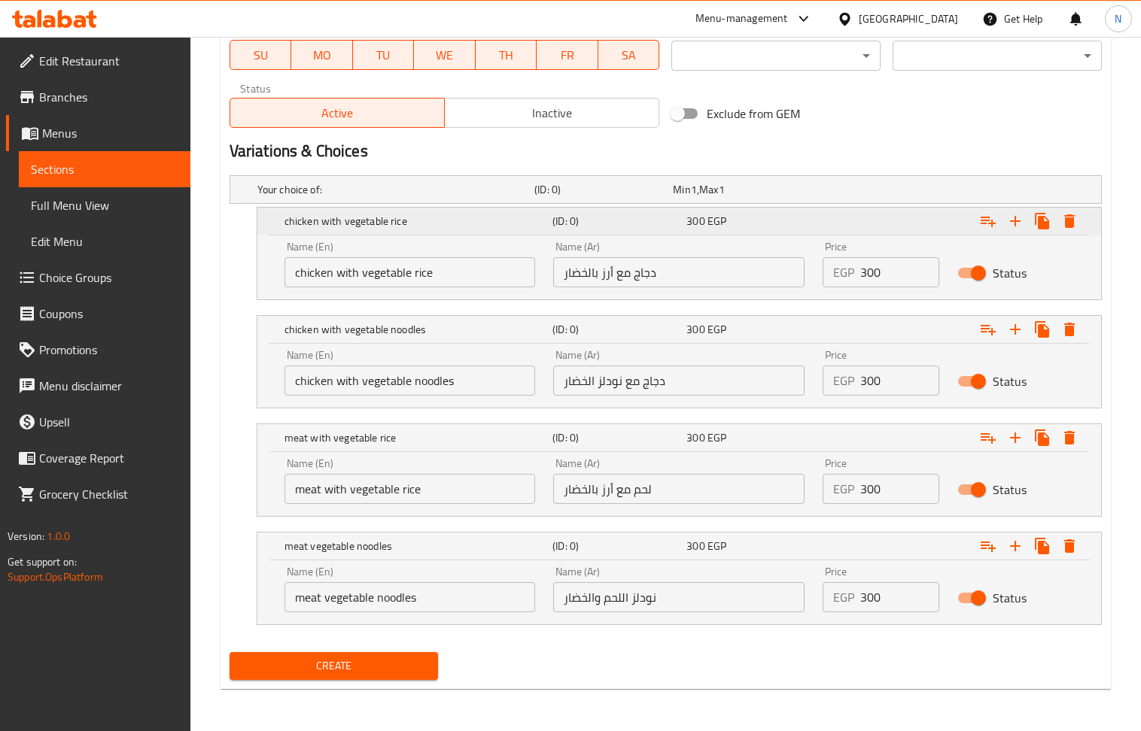
click at [390, 215] on h5 "chicken with vegetable rice" at bounding box center [415, 221] width 262 height 15
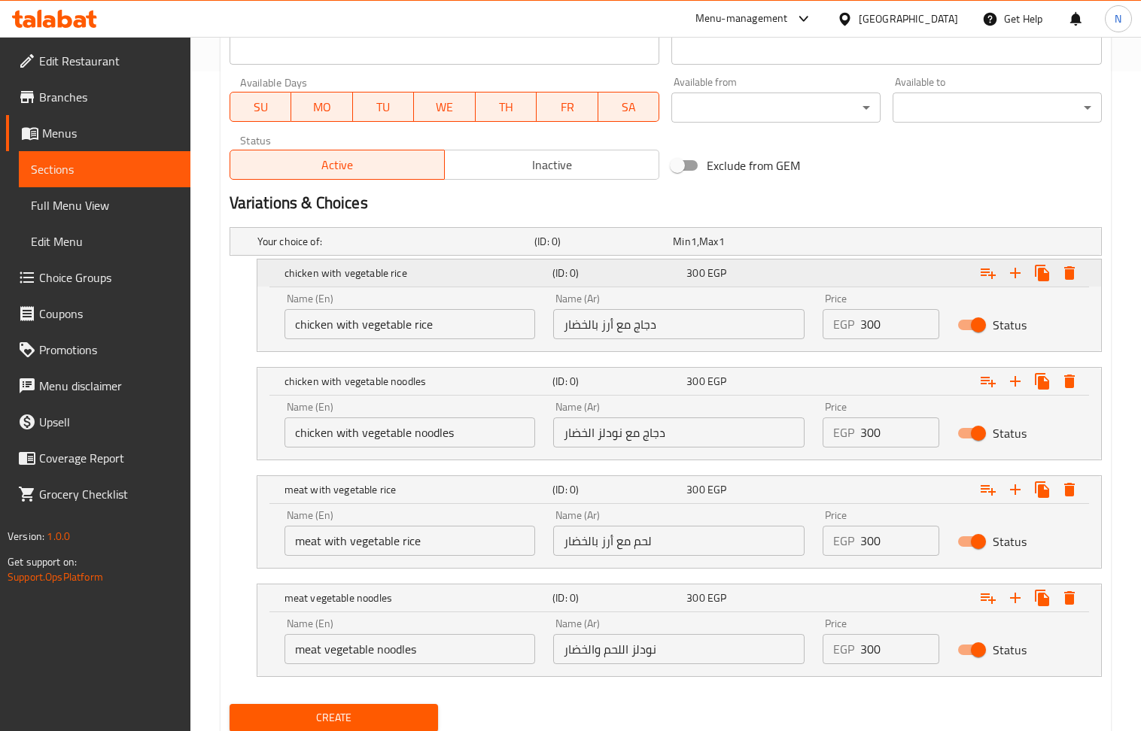
click at [390, 215] on div "Add item image Image Size: 1200 x 800 px / Image formats: jpg, png / 5MB Max. I…" at bounding box center [665, 137] width 884 height 1200
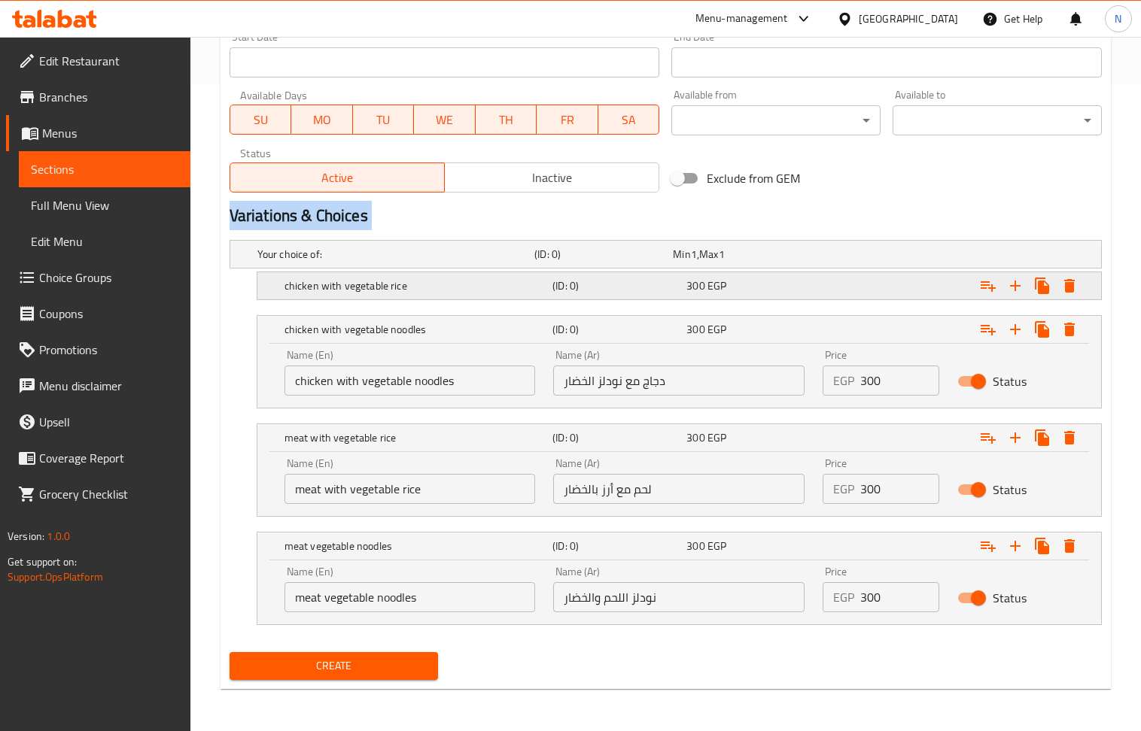
click at [390, 215] on h2 "Variations & Choices" at bounding box center [666, 216] width 872 height 23
click at [443, 335] on h5 "chicken with vegetable noodles" at bounding box center [415, 329] width 262 height 15
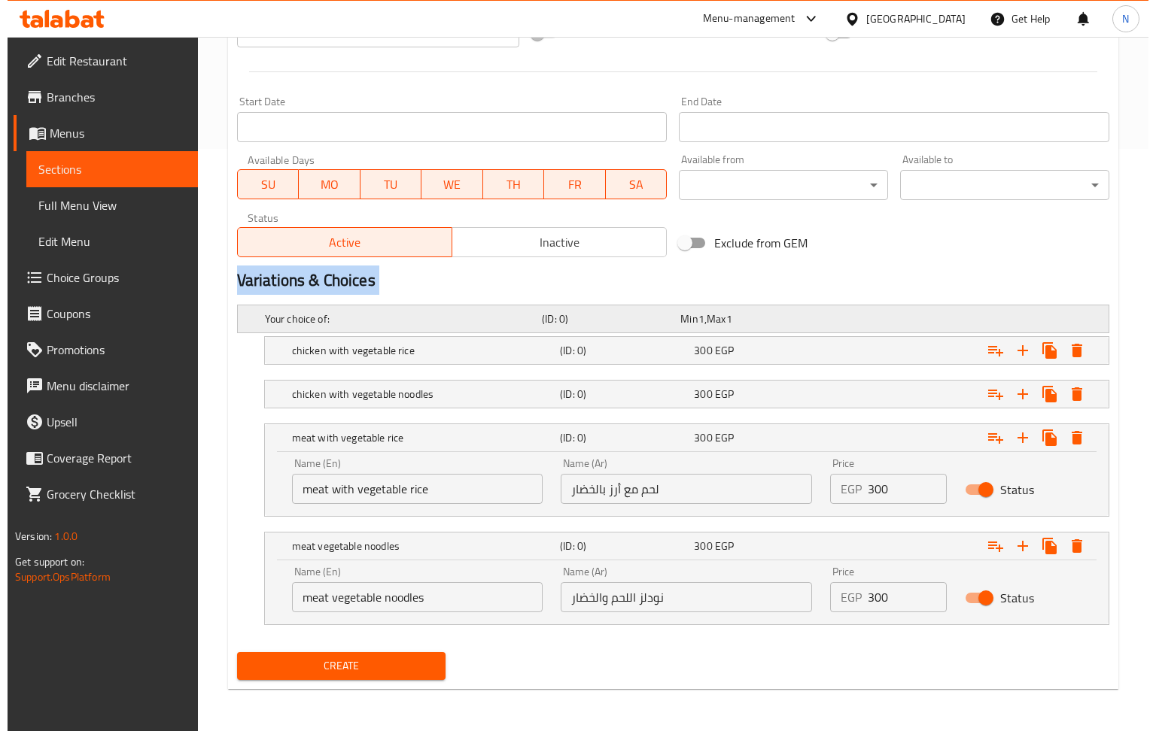
scroll to position [585, 0]
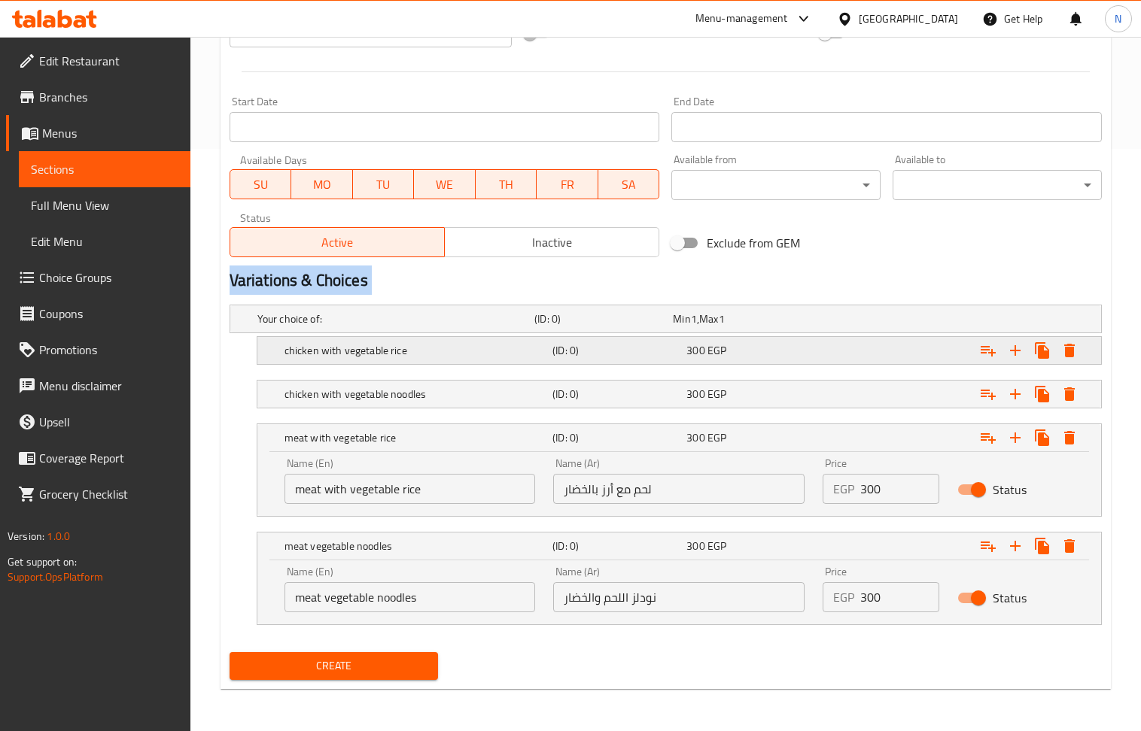
click at [413, 344] on h5 "chicken with vegetable rice" at bounding box center [415, 350] width 262 height 15
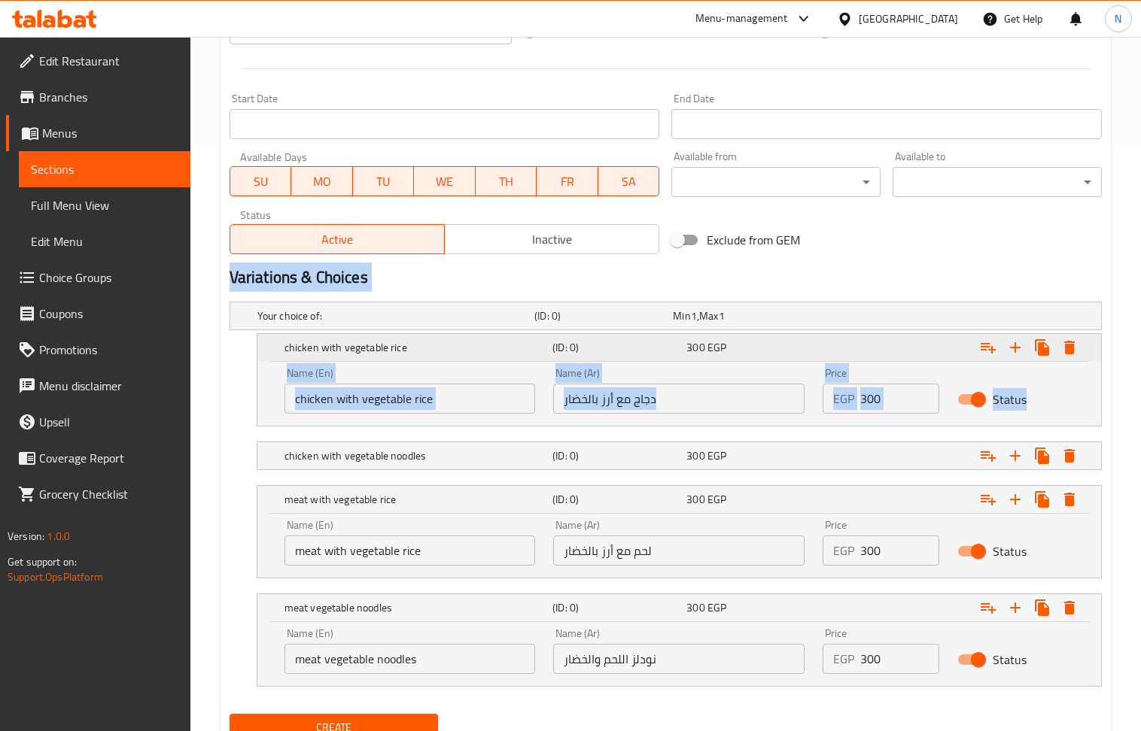
click at [369, 351] on h5 "chicken with vegetable rice" at bounding box center [415, 347] width 262 height 15
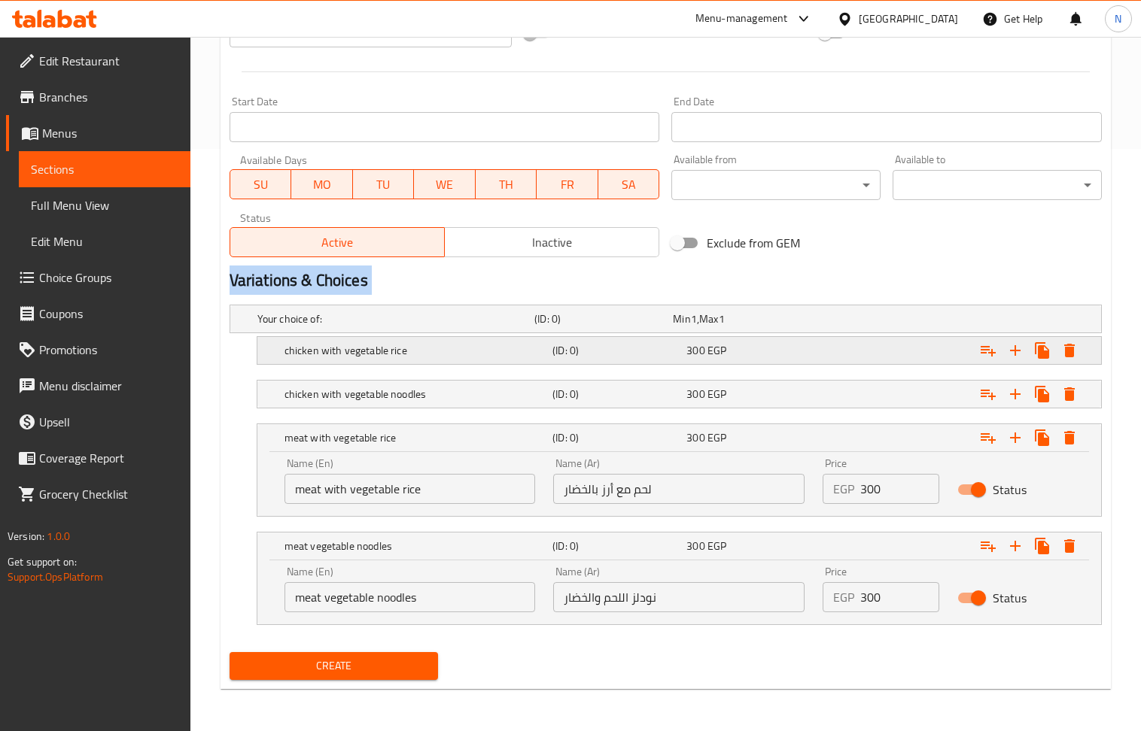
click at [384, 350] on h5 "chicken with vegetable rice" at bounding box center [415, 350] width 262 height 15
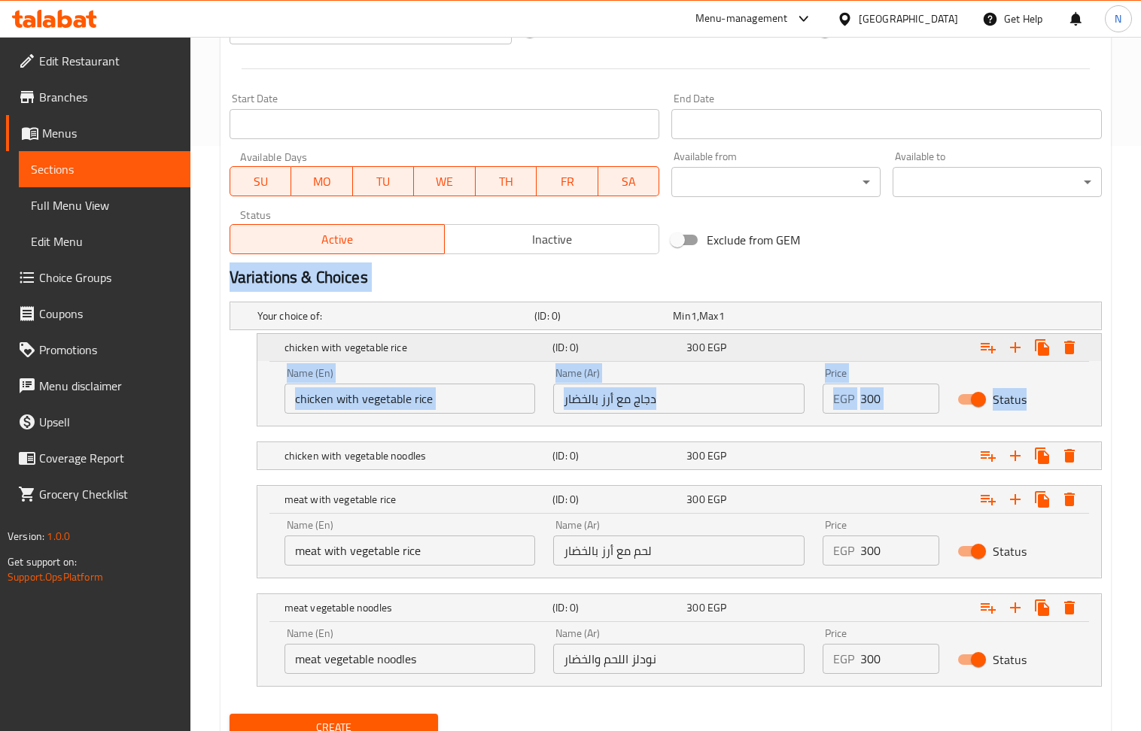
click at [384, 350] on h5 "chicken with vegetable rice" at bounding box center [415, 347] width 262 height 15
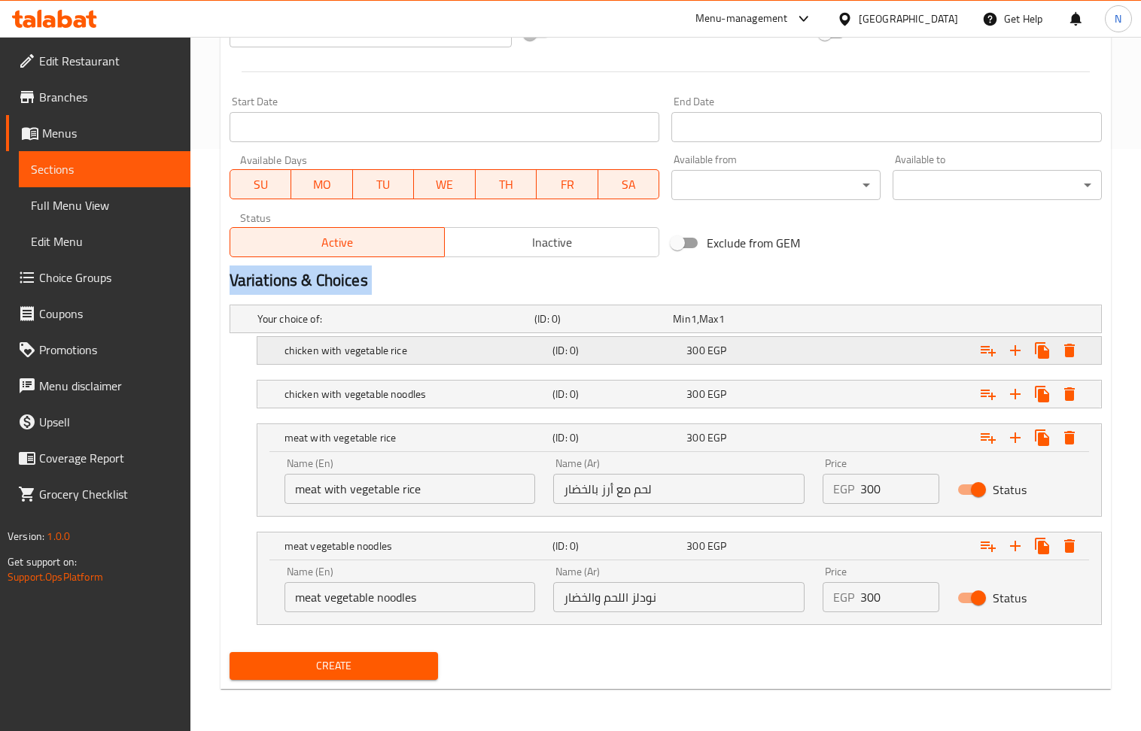
click at [399, 352] on h5 "chicken with vegetable rice" at bounding box center [415, 350] width 262 height 15
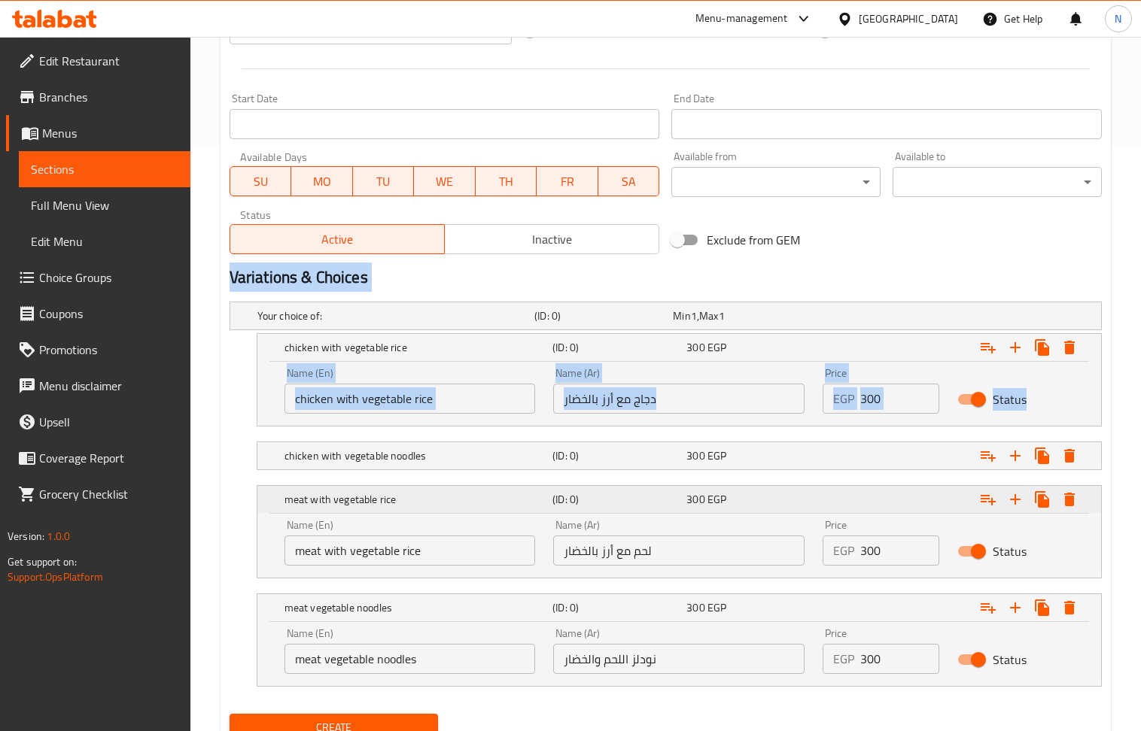
click at [418, 500] on h5 "meat with vegetable rice" at bounding box center [415, 499] width 262 height 15
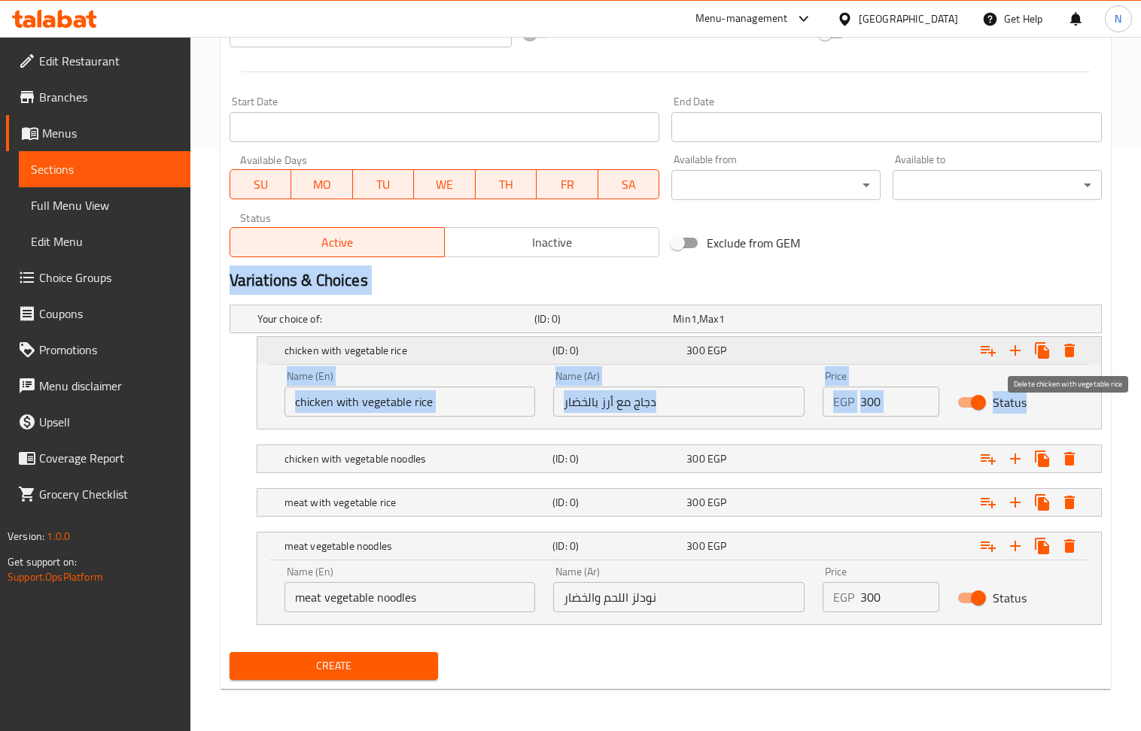
click at [1066, 348] on icon "Expand" at bounding box center [1069, 351] width 11 height 14
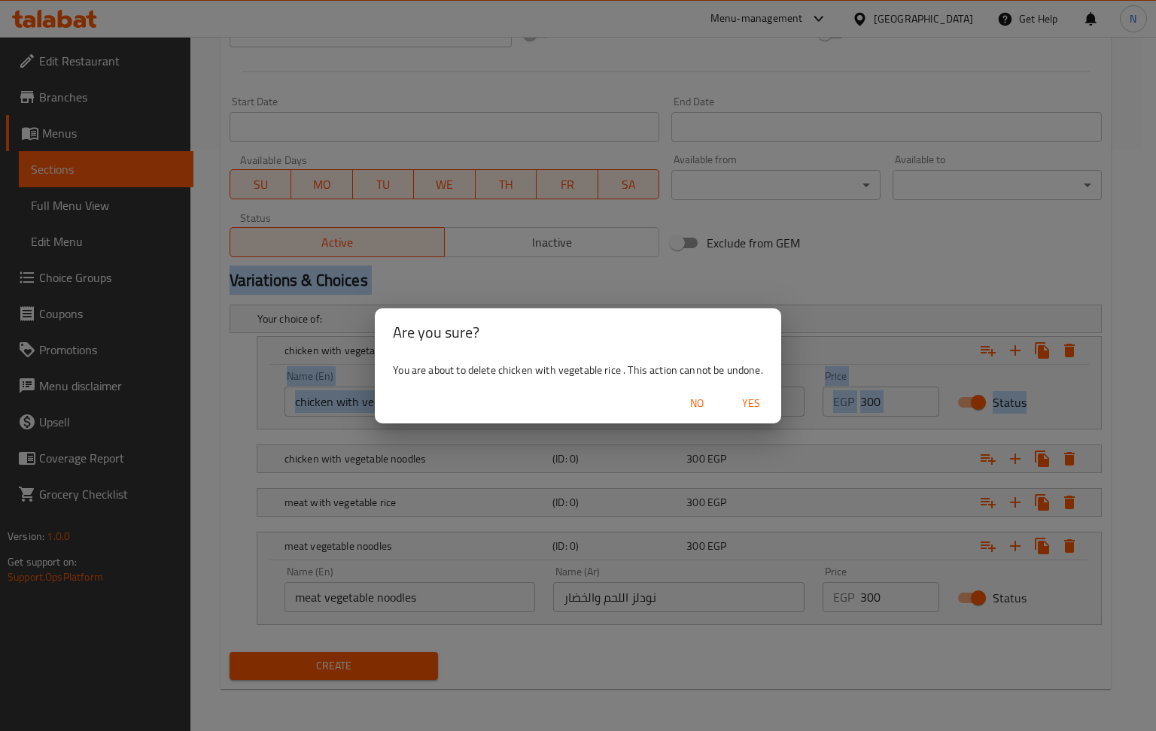
click at [753, 394] on span "Yes" at bounding box center [751, 403] width 36 height 19
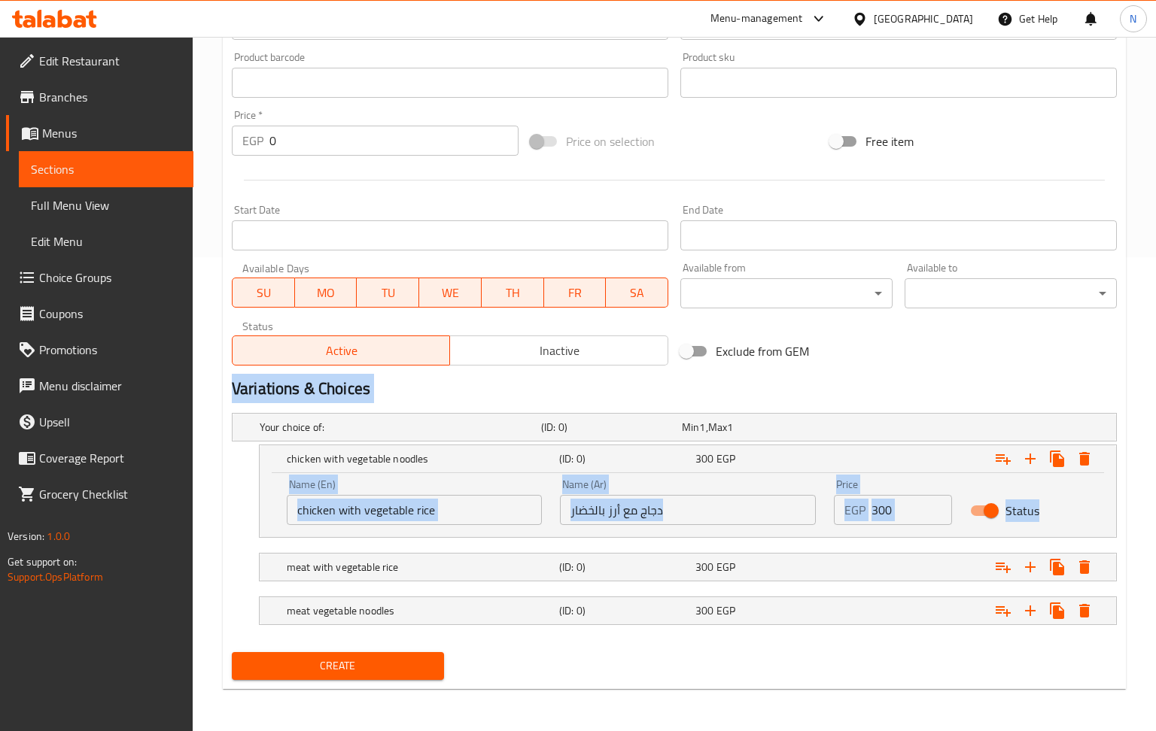
scroll to position [476, 0]
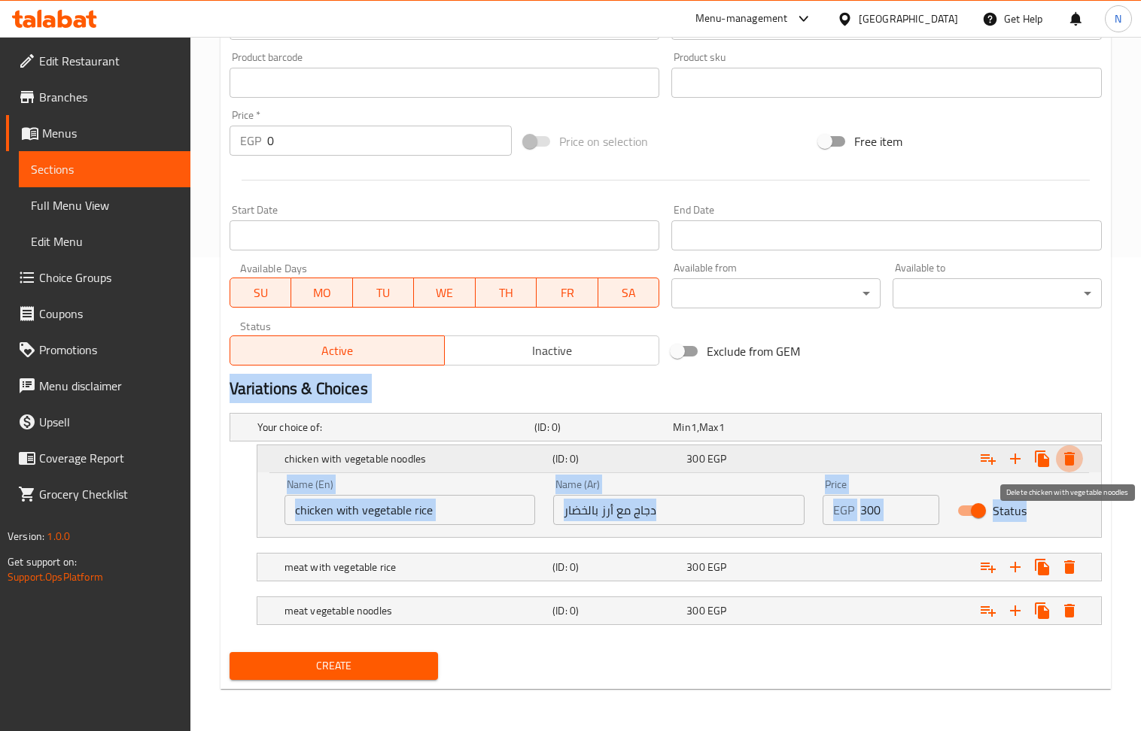
click at [1072, 467] on icon "Expand" at bounding box center [1069, 459] width 18 height 18
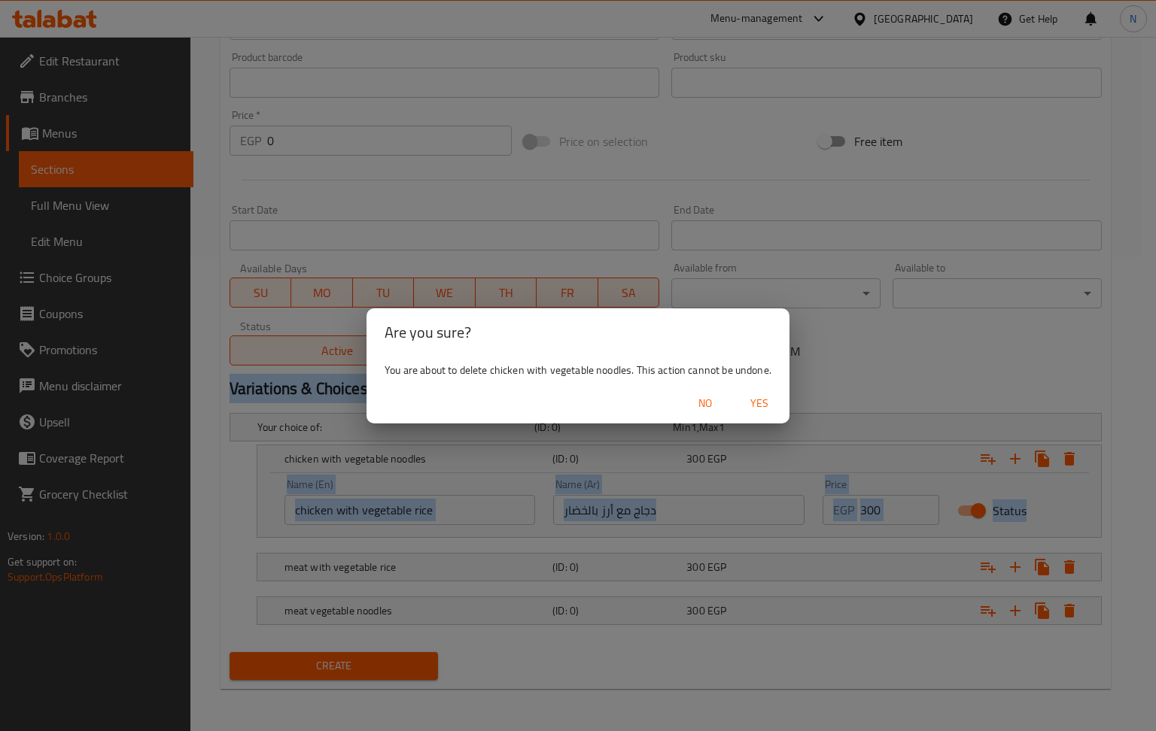
click at [765, 400] on span "Yes" at bounding box center [759, 403] width 36 height 19
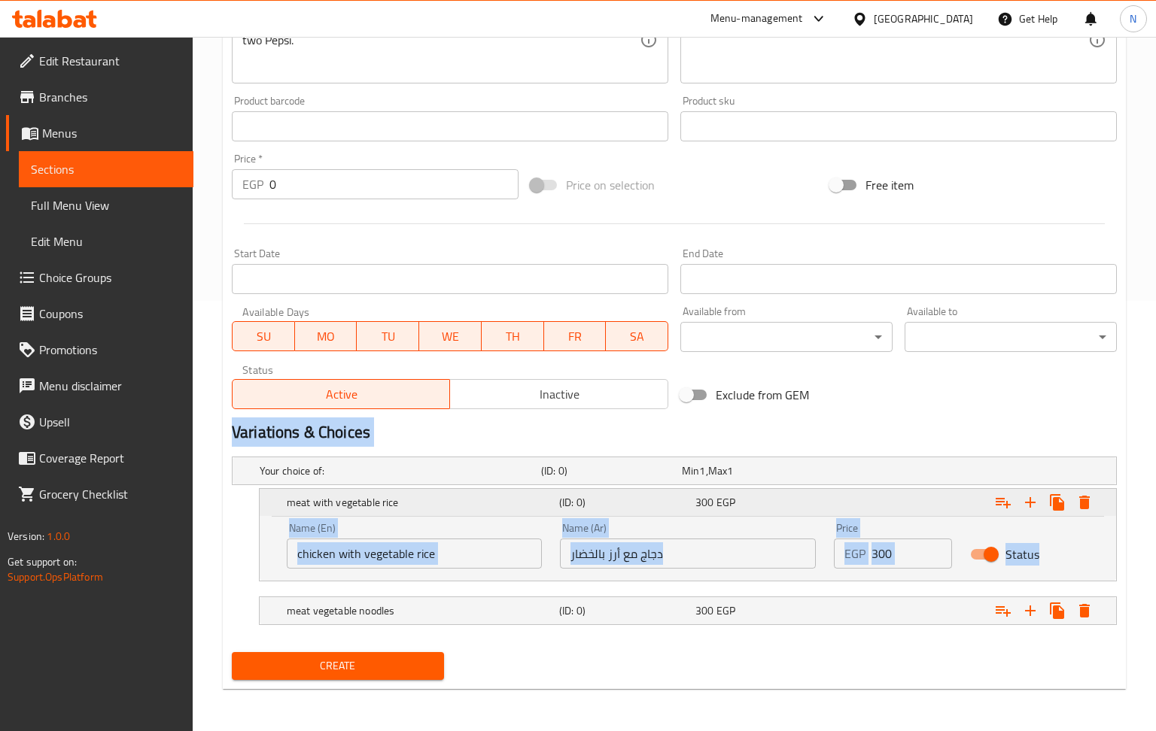
scroll to position [432, 0]
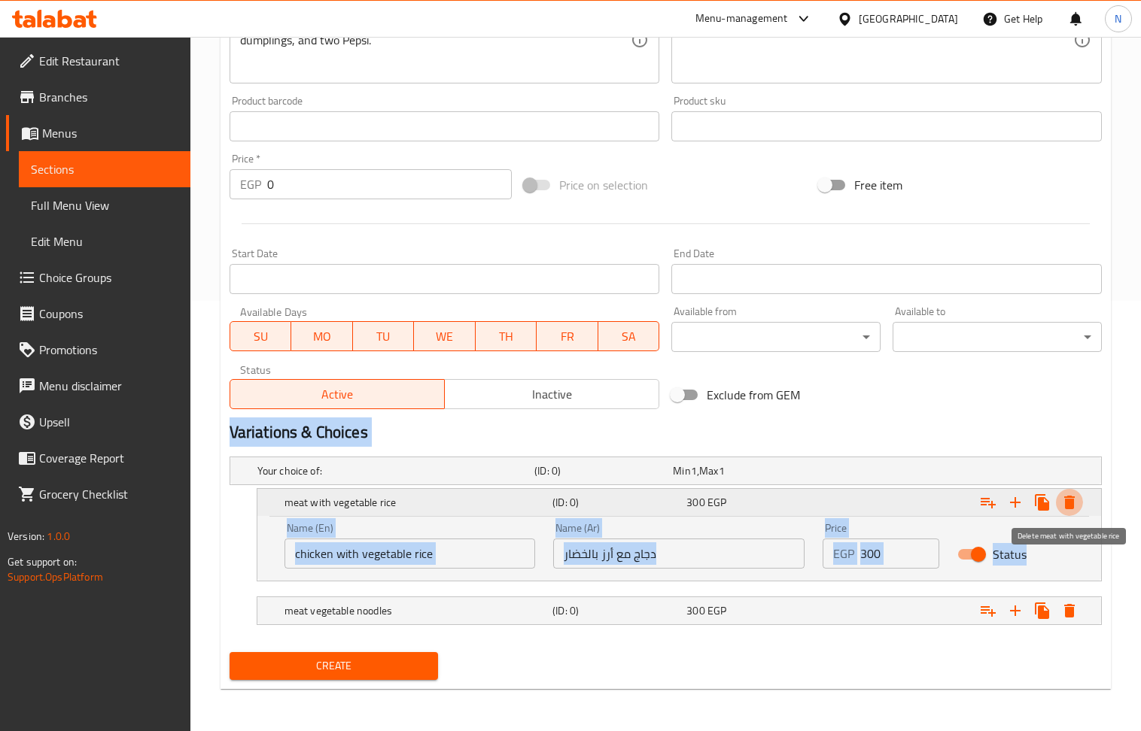
click at [1072, 503] on icon "Expand" at bounding box center [1069, 503] width 11 height 14
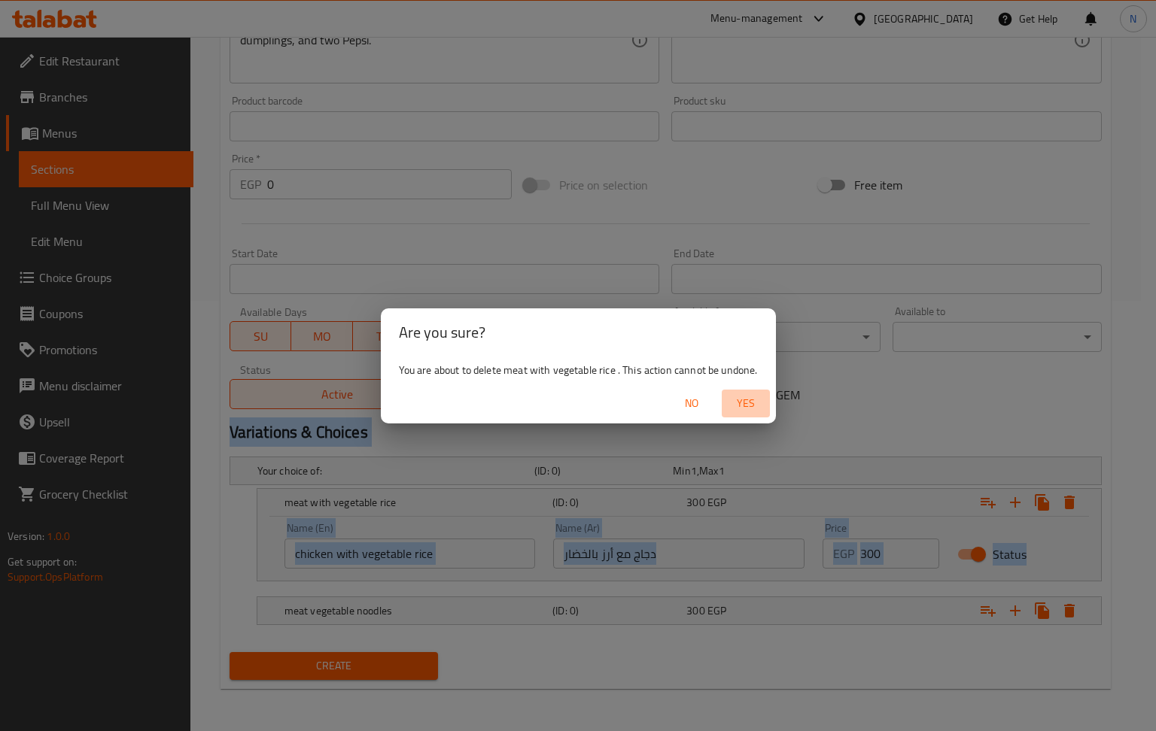
click at [753, 396] on span "Yes" at bounding box center [746, 403] width 36 height 19
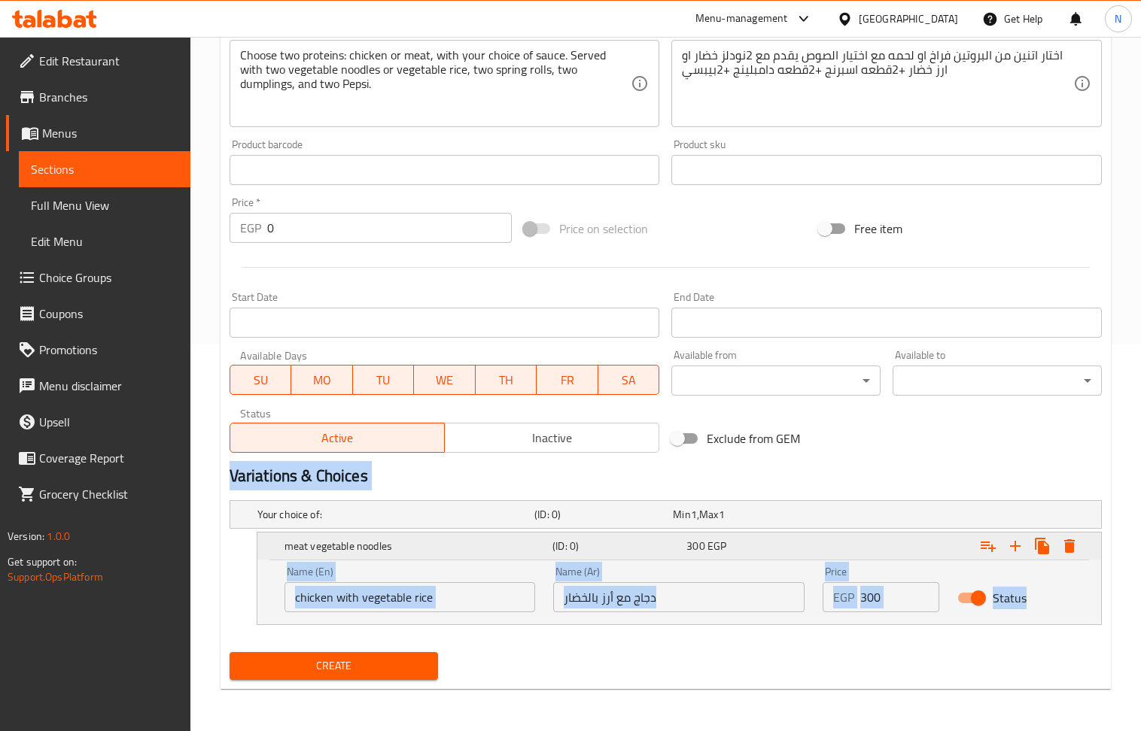
click at [1072, 551] on icon "Expand" at bounding box center [1069, 547] width 11 height 14
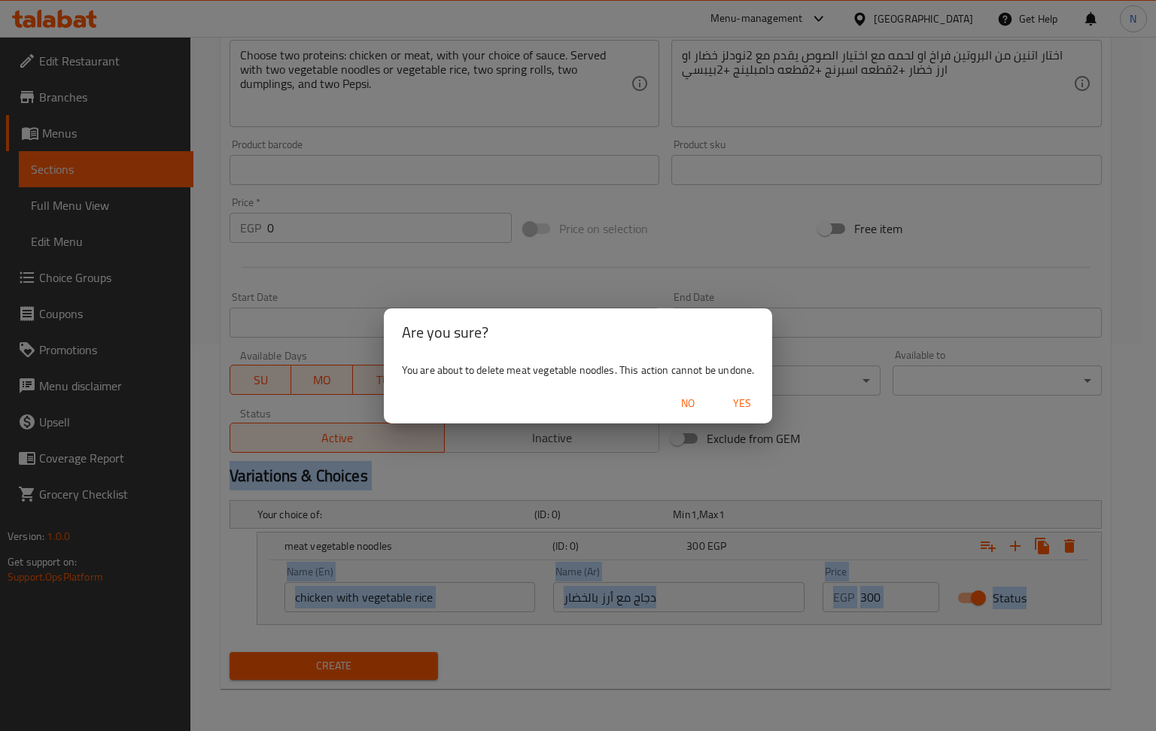
click at [735, 406] on span "Yes" at bounding box center [742, 403] width 36 height 19
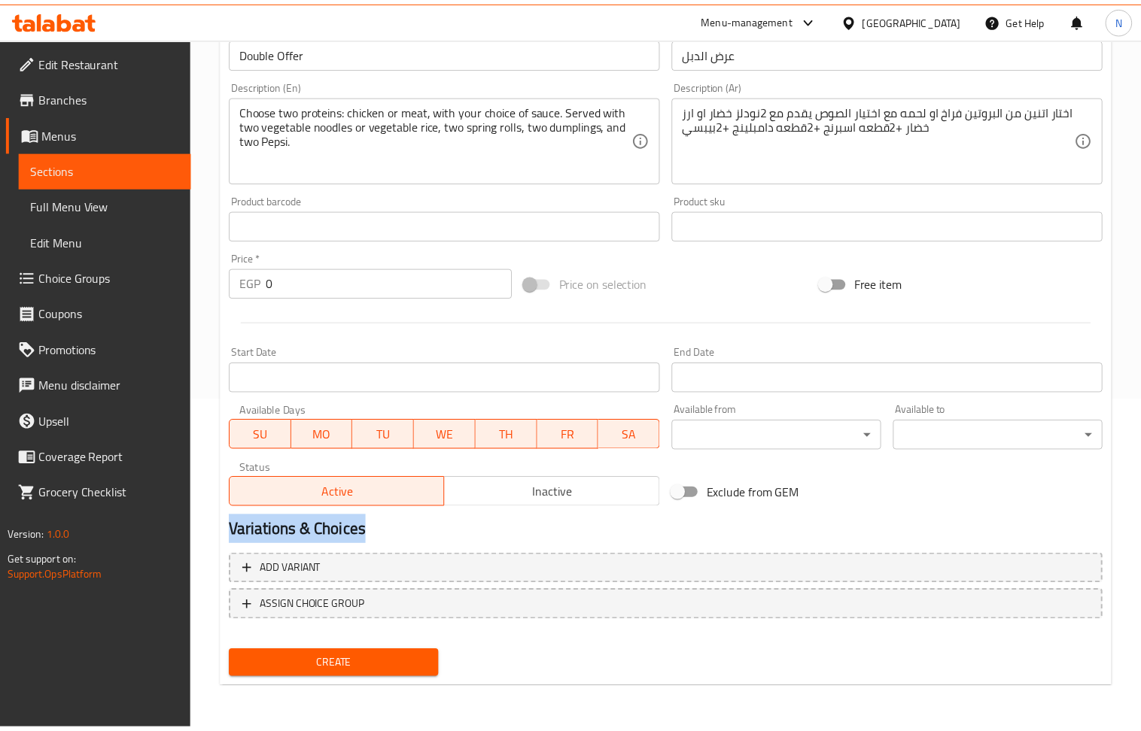
scroll to position [331, 0]
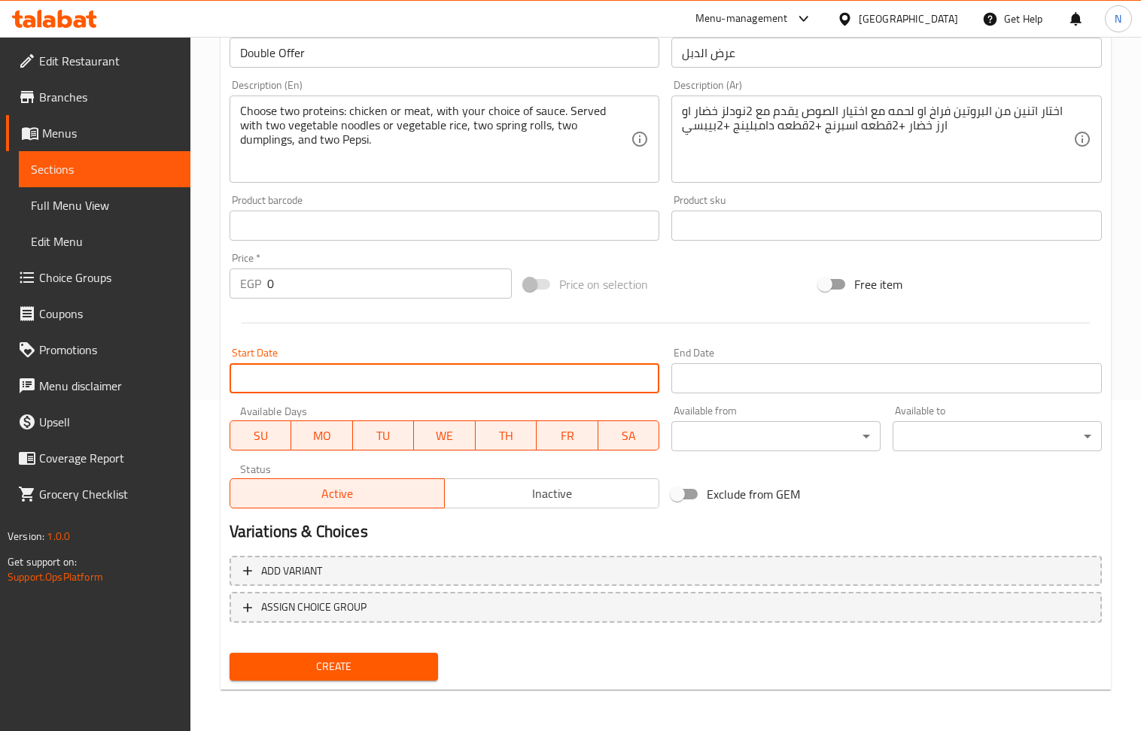
click at [545, 384] on input "Start Date" at bounding box center [445, 378] width 430 height 30
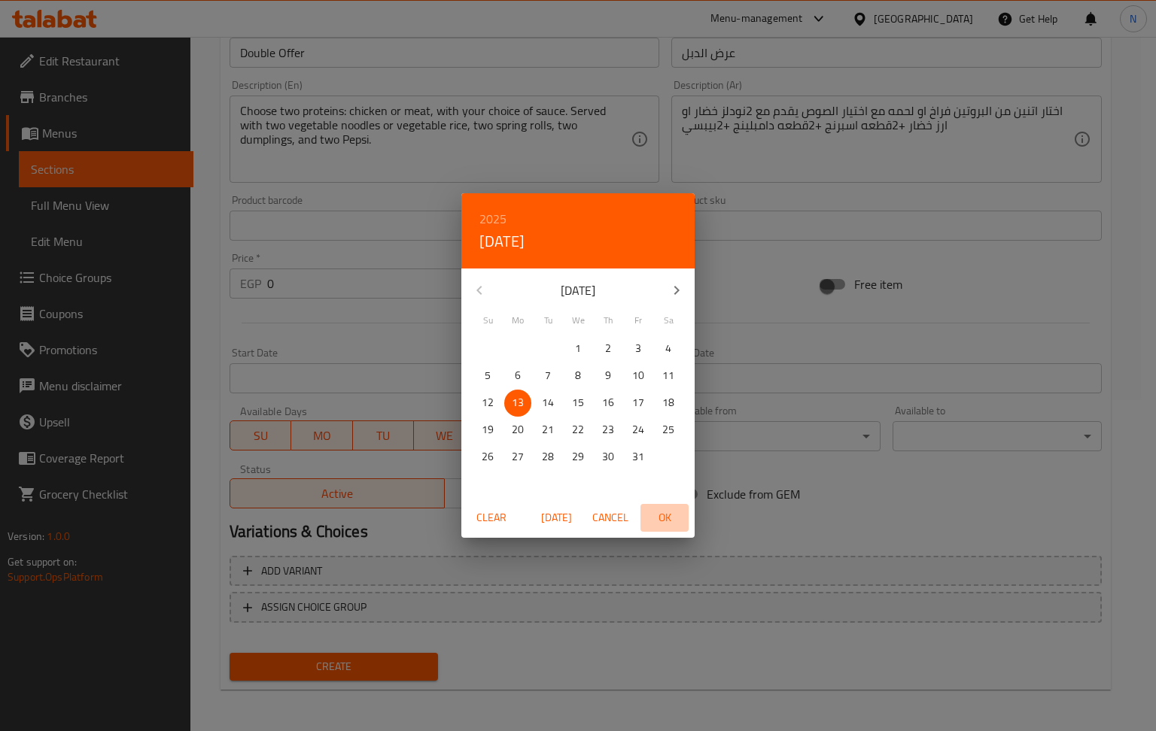
click at [667, 515] on span "OK" at bounding box center [664, 518] width 36 height 19
type input "13-10-2025"
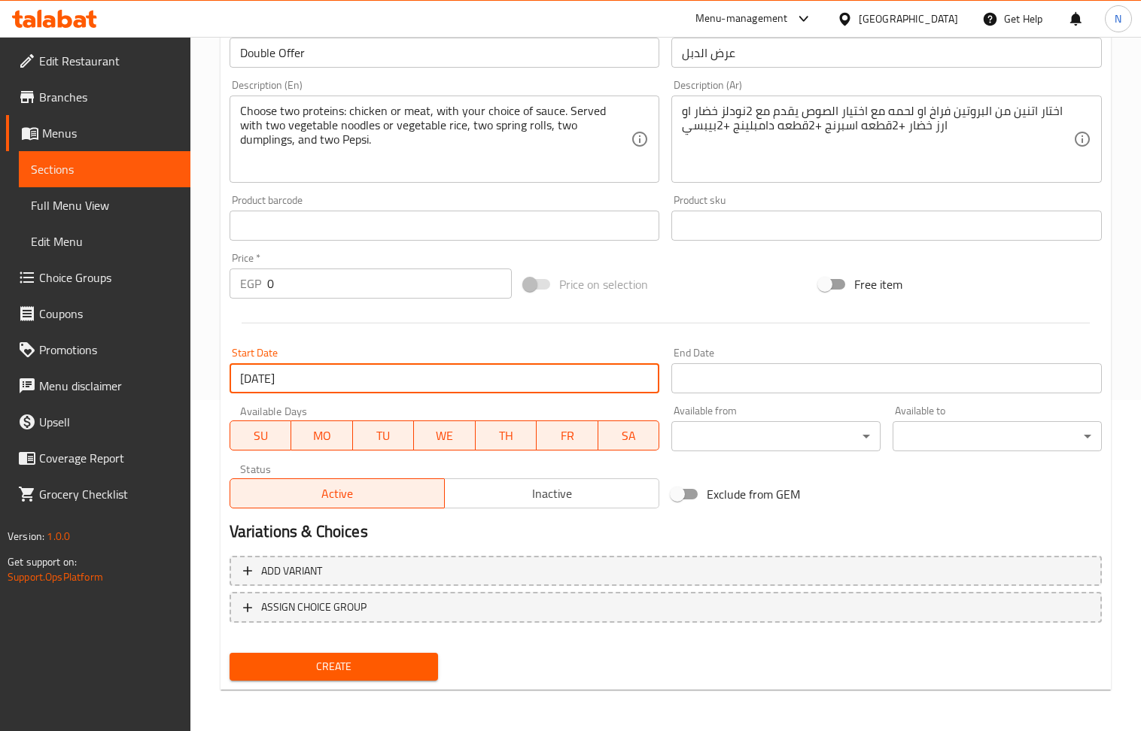
click at [741, 376] on input "Start Date" at bounding box center [886, 378] width 430 height 30
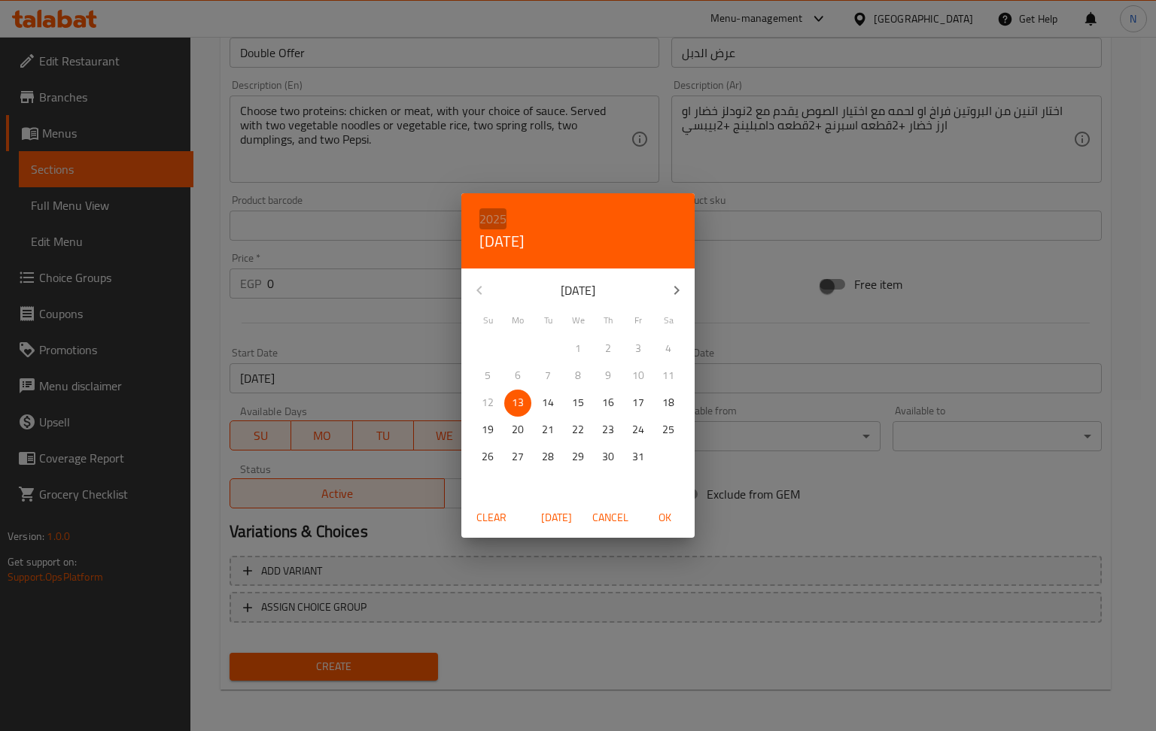
click at [486, 220] on h6 "2025" at bounding box center [492, 218] width 27 height 21
click at [575, 325] on div "2026" at bounding box center [577, 331] width 233 height 30
click at [664, 522] on span "OK" at bounding box center [664, 518] width 36 height 19
type input "13-10-2026"
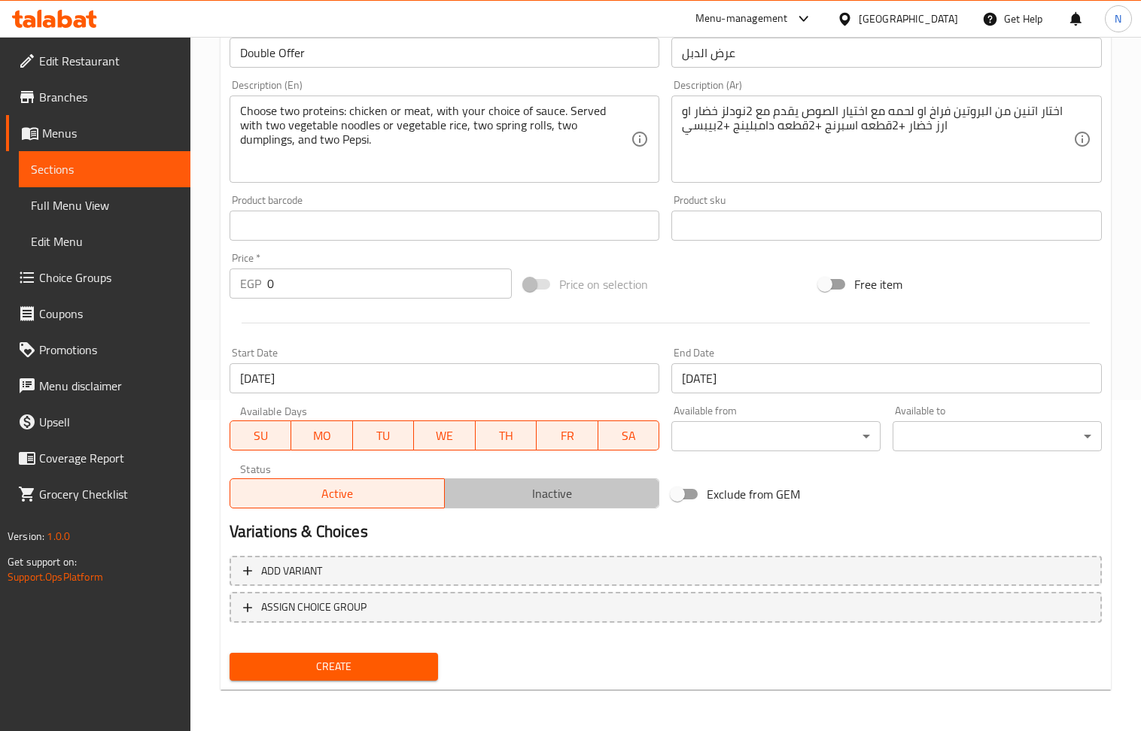
click at [630, 486] on span "Inactive" at bounding box center [552, 494] width 202 height 22
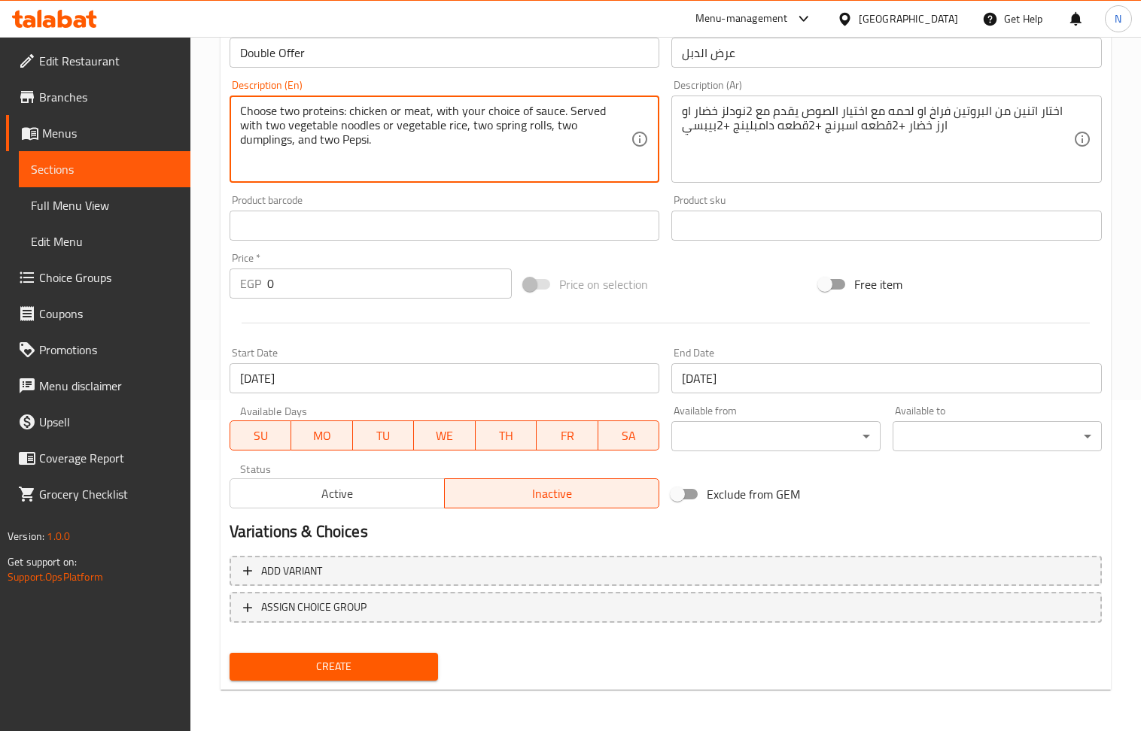
click at [362, 112] on textarea "Choose two proteins: chicken or meat, with your choice of sauce. Served with tw…" at bounding box center [435, 139] width 391 height 71
drag, startPoint x: 263, startPoint y: 124, endPoint x: 352, endPoint y: 131, distance: 89.8
click at [352, 131] on textarea "Choose two proteins: chicken or meat, with your choice of sauce. Served with tw…" at bounding box center [435, 139] width 391 height 71
drag, startPoint x: 372, startPoint y: 126, endPoint x: 235, endPoint y: 15, distance: 176.5
click at [438, 125] on textarea "Choose two proteins: chicken or meat, with your choice of sauce. Served with tw…" at bounding box center [435, 139] width 391 height 71
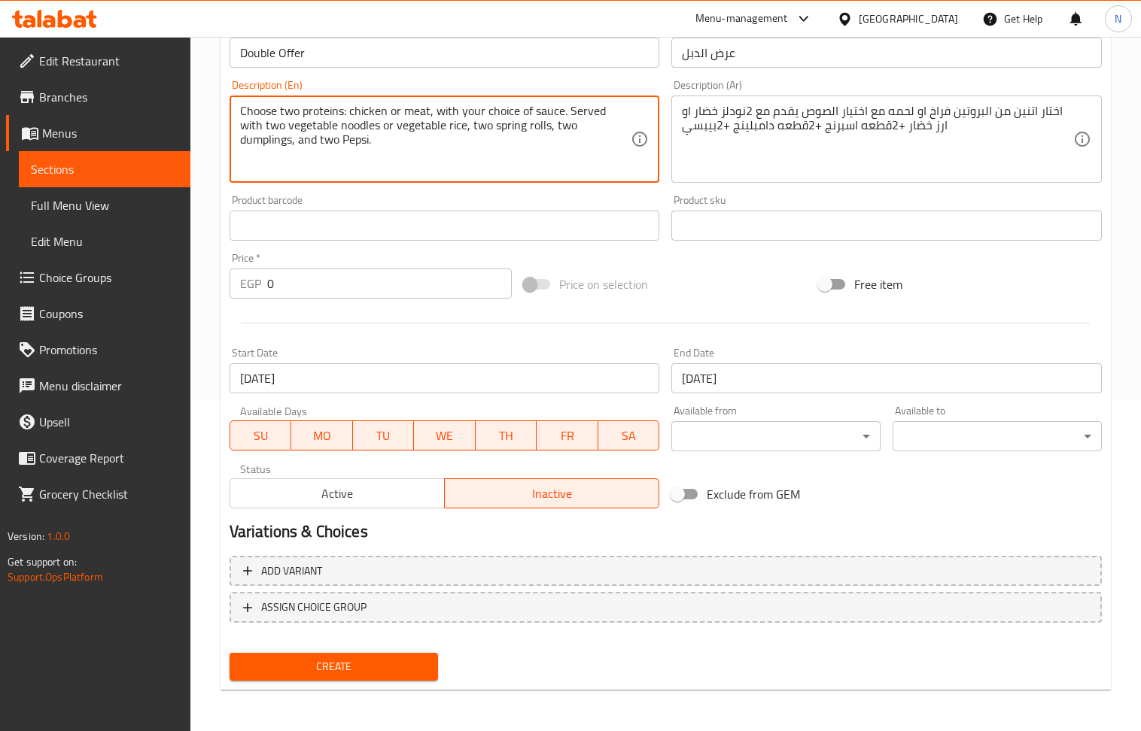
click at [414, 111] on textarea "Choose two proteins: chicken or meat, with your choice of sauce. Served with tw…" at bounding box center [435, 139] width 391 height 71
drag, startPoint x: 369, startPoint y: 128, endPoint x: 437, endPoint y: 125, distance: 68.5
click at [437, 125] on textarea "Choose two proteins: chicken or meat, with your choice of sauce. Served with tw…" at bounding box center [435, 139] width 391 height 71
drag, startPoint x: 263, startPoint y: 128, endPoint x: 354, endPoint y: 127, distance: 90.3
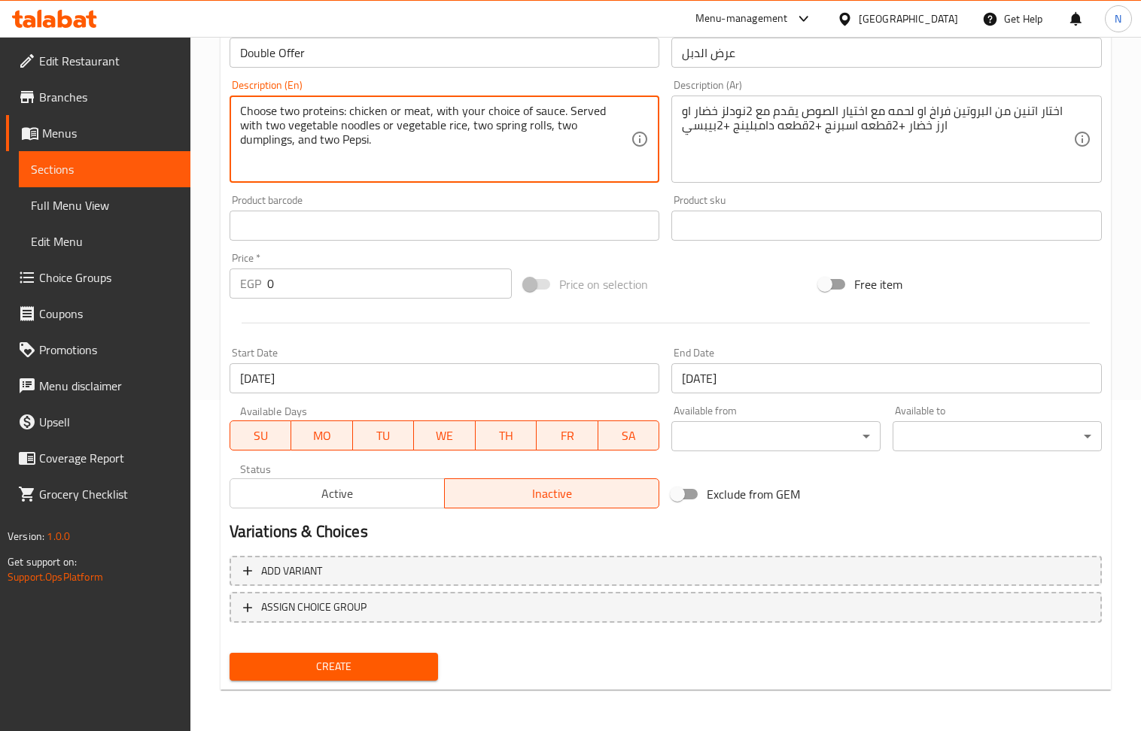
click at [354, 127] on textarea "Choose two proteins: chicken or meat, with your choice of sauce. Served with tw…" at bounding box center [435, 139] width 391 height 71
click at [588, 609] on span "ASSIGN CHOICE GROUP" at bounding box center [665, 607] width 845 height 19
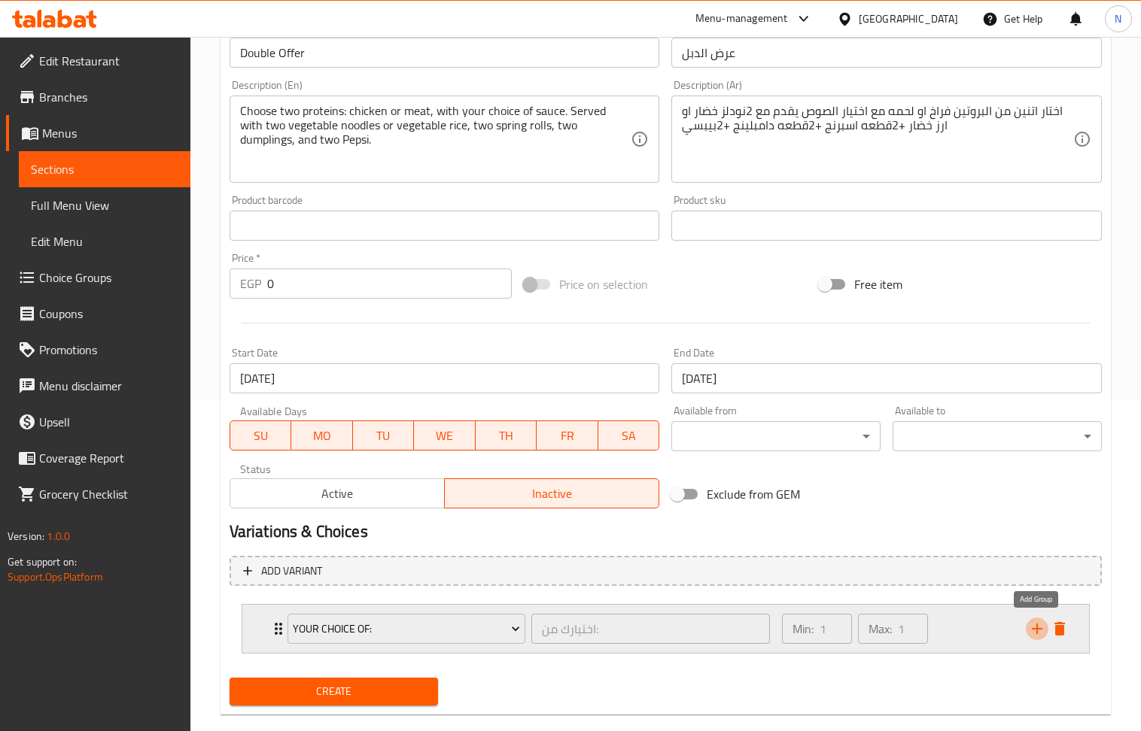
click at [1033, 626] on icon "add" at bounding box center [1037, 629] width 18 height 18
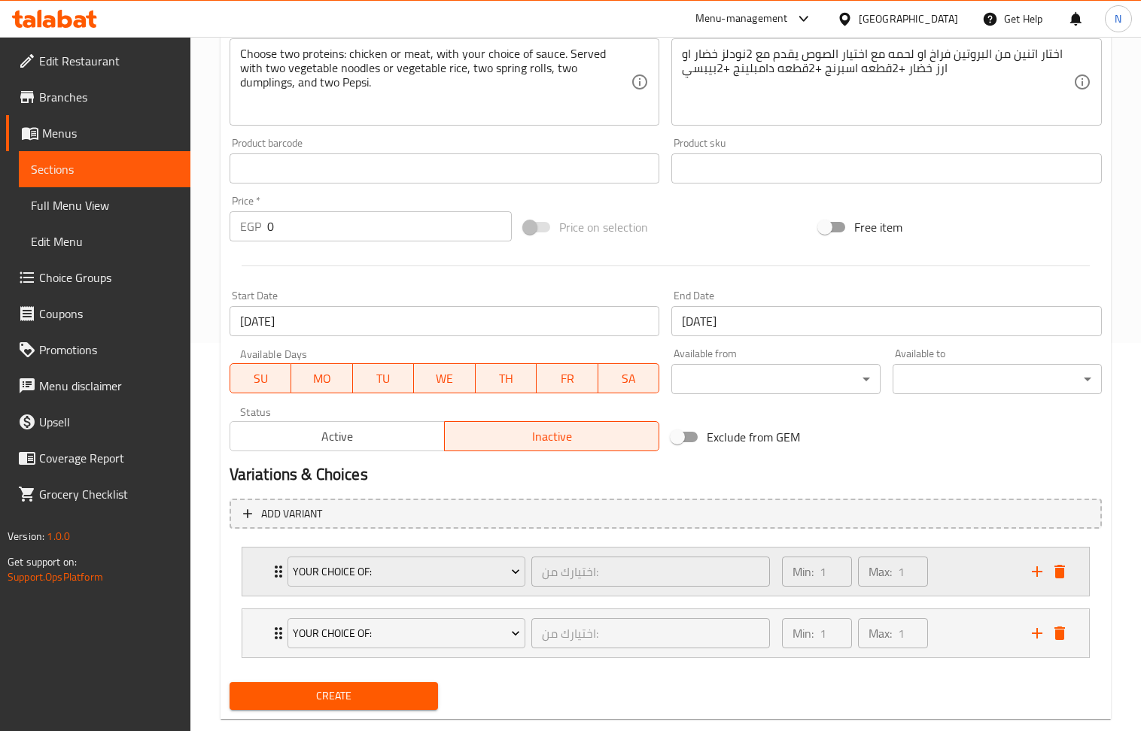
scroll to position [420, 0]
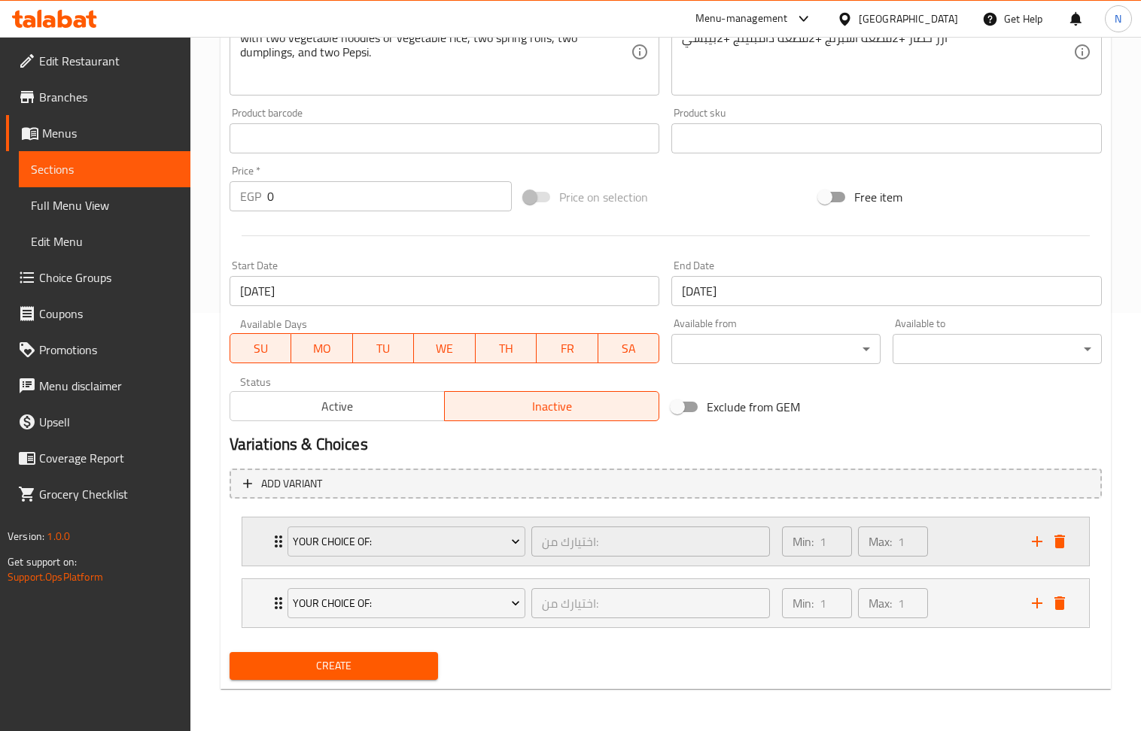
click at [971, 530] on div "Min: 1 ​ Max: 1 ​" at bounding box center [898, 542] width 250 height 48
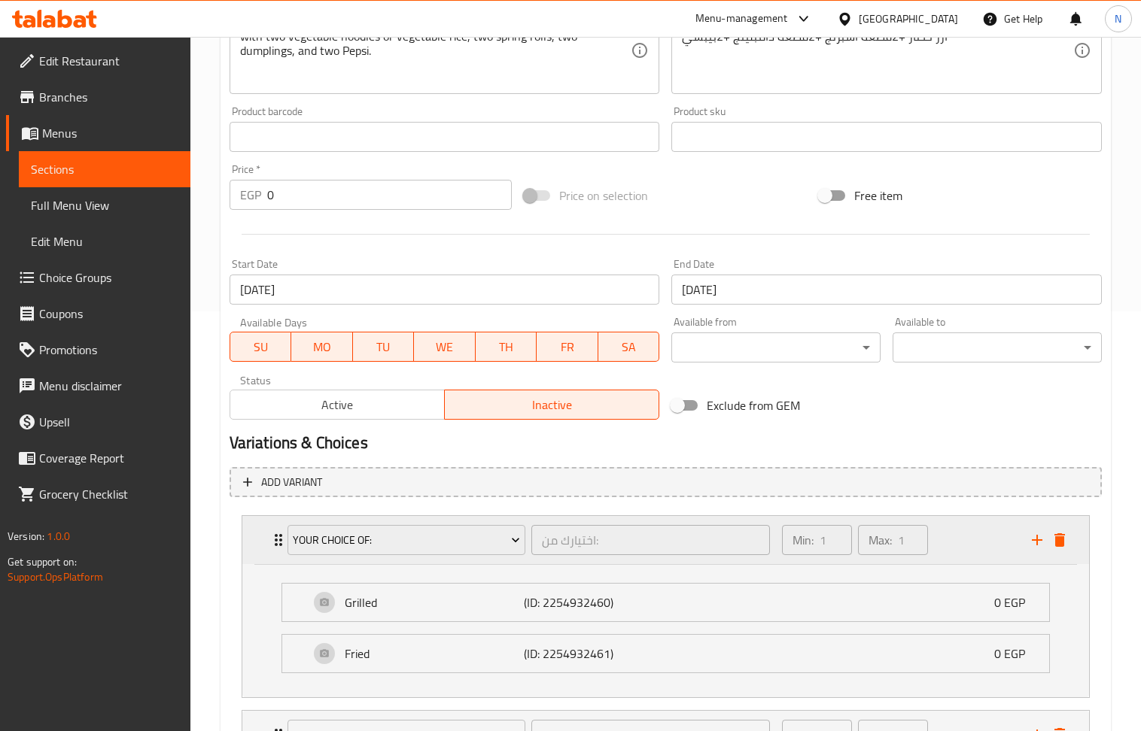
click at [972, 536] on div "Min: 1 ​ Max: 1 ​" at bounding box center [898, 540] width 250 height 48
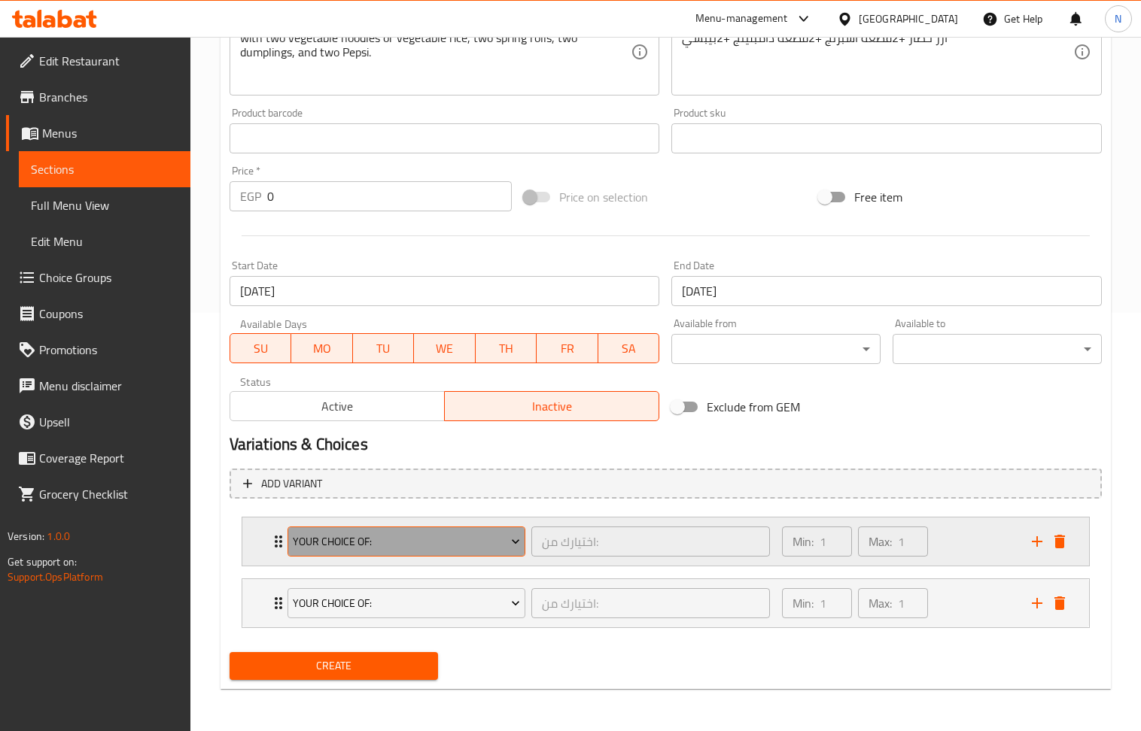
click at [476, 537] on span "Your Choice Of:" at bounding box center [406, 542] width 227 height 19
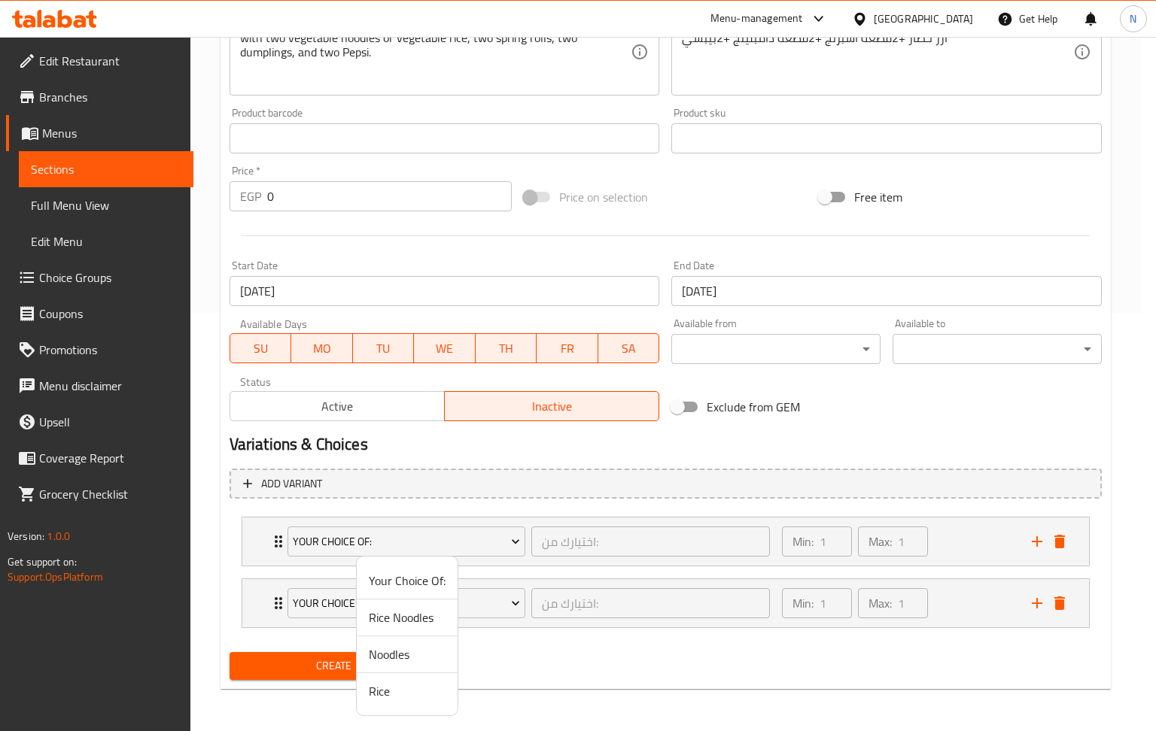
click at [512, 542] on div at bounding box center [578, 365] width 1156 height 731
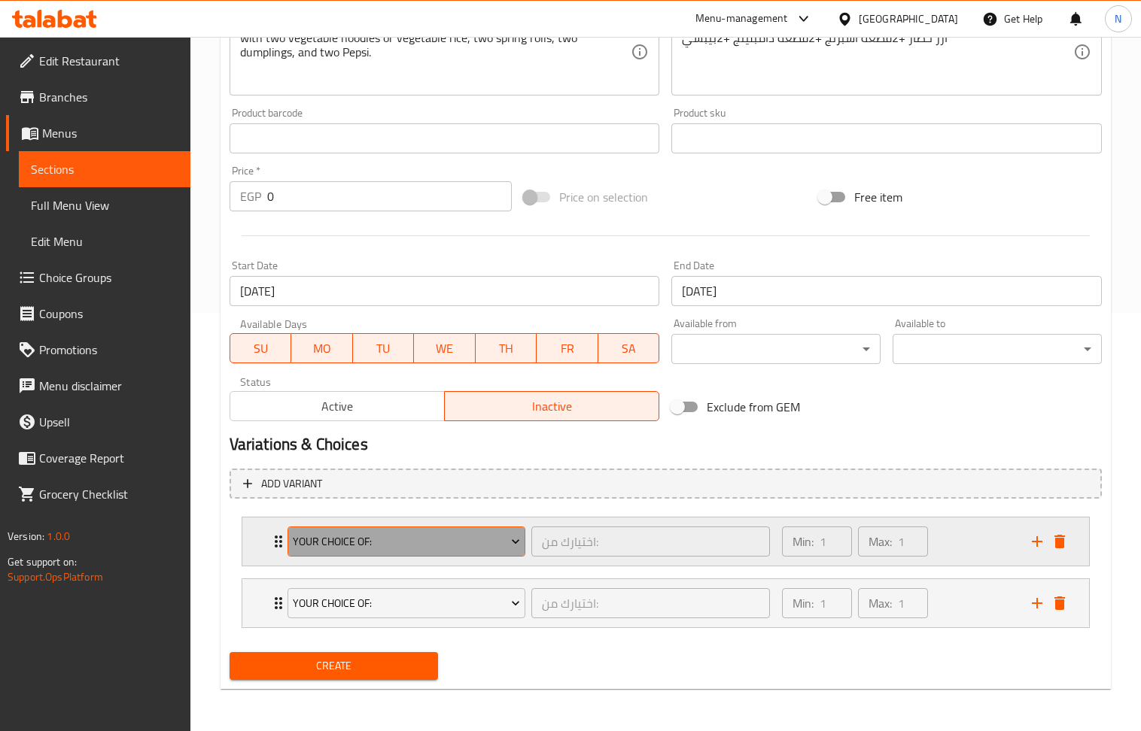
click at [503, 546] on span "Your Choice Of:" at bounding box center [406, 542] width 227 height 19
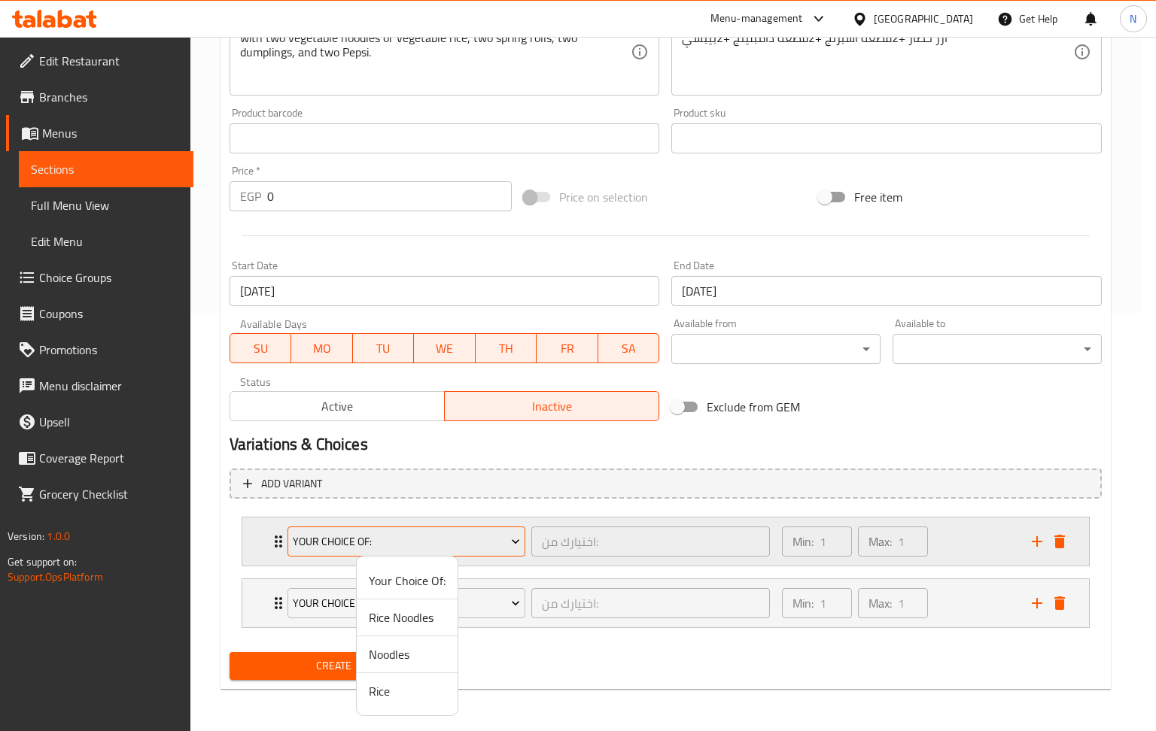
click at [503, 546] on div at bounding box center [578, 365] width 1156 height 731
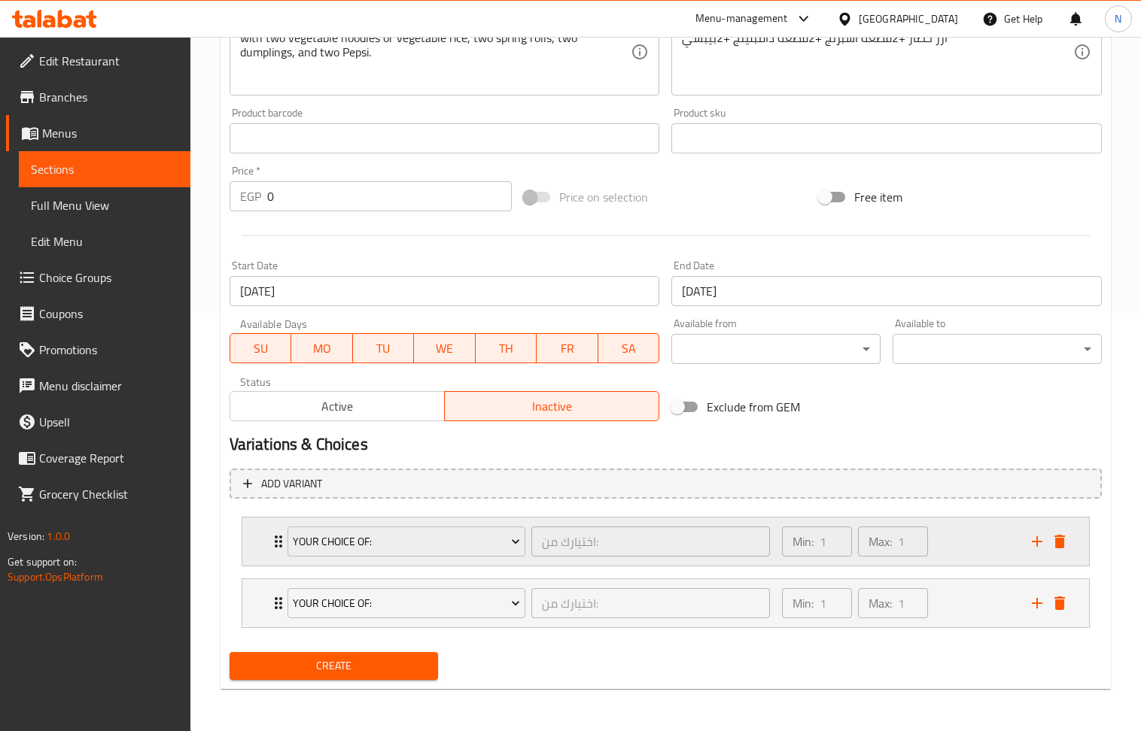
click at [1067, 542] on icon "delete" at bounding box center [1059, 542] width 18 height 18
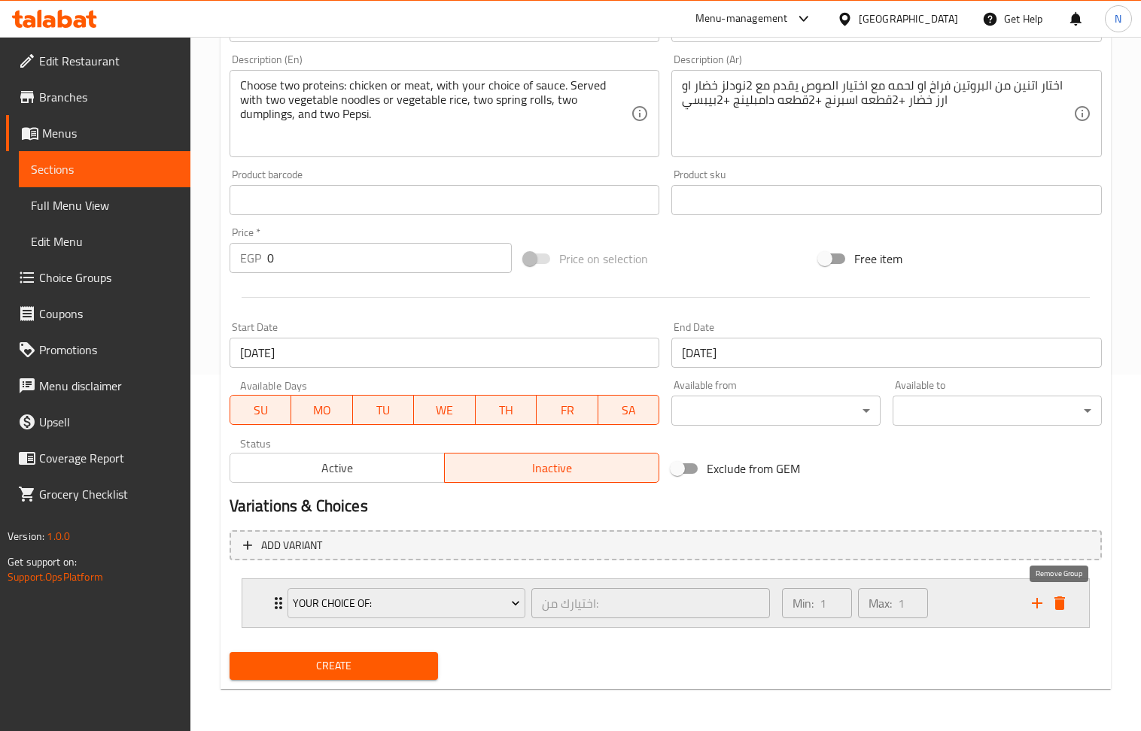
click at [1055, 597] on icon "delete" at bounding box center [1059, 603] width 18 height 18
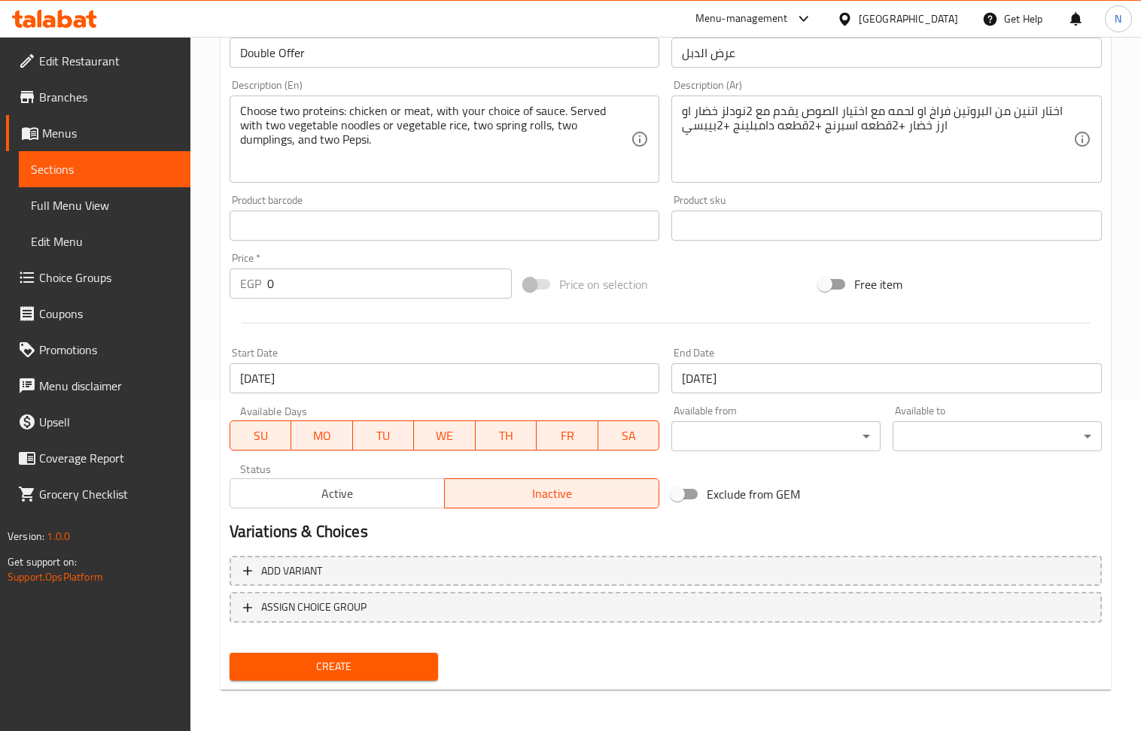
click at [389, 677] on button "Create" at bounding box center [334, 667] width 209 height 28
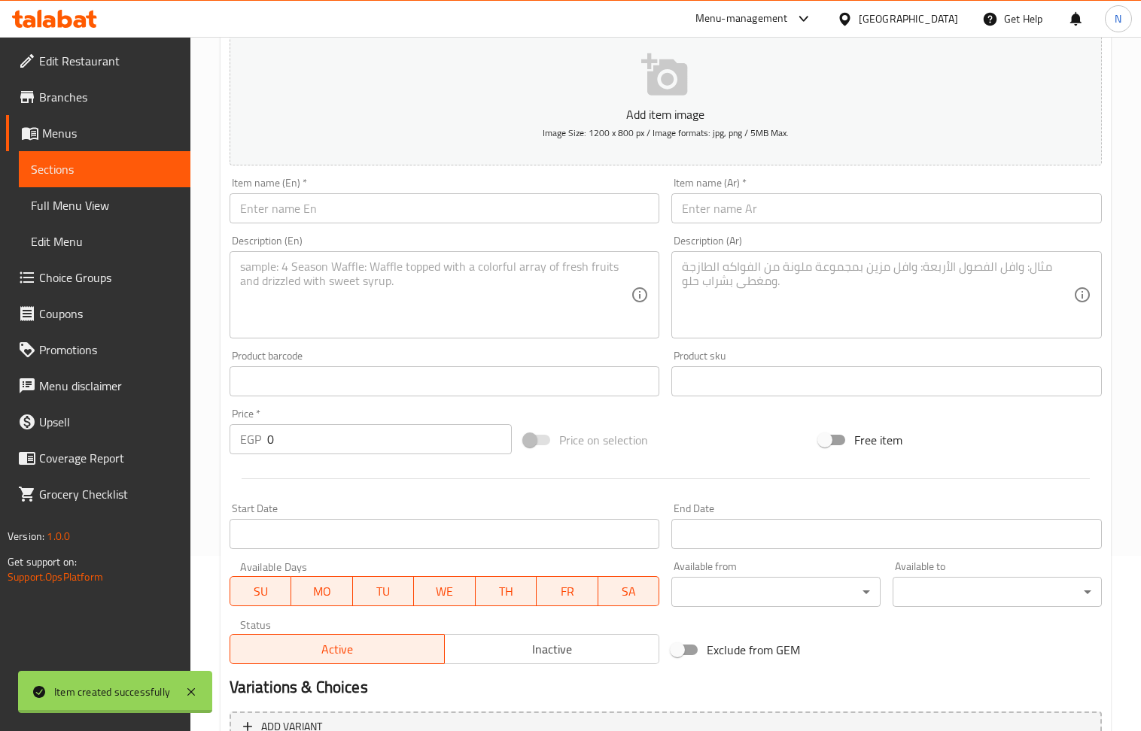
scroll to position [0, 0]
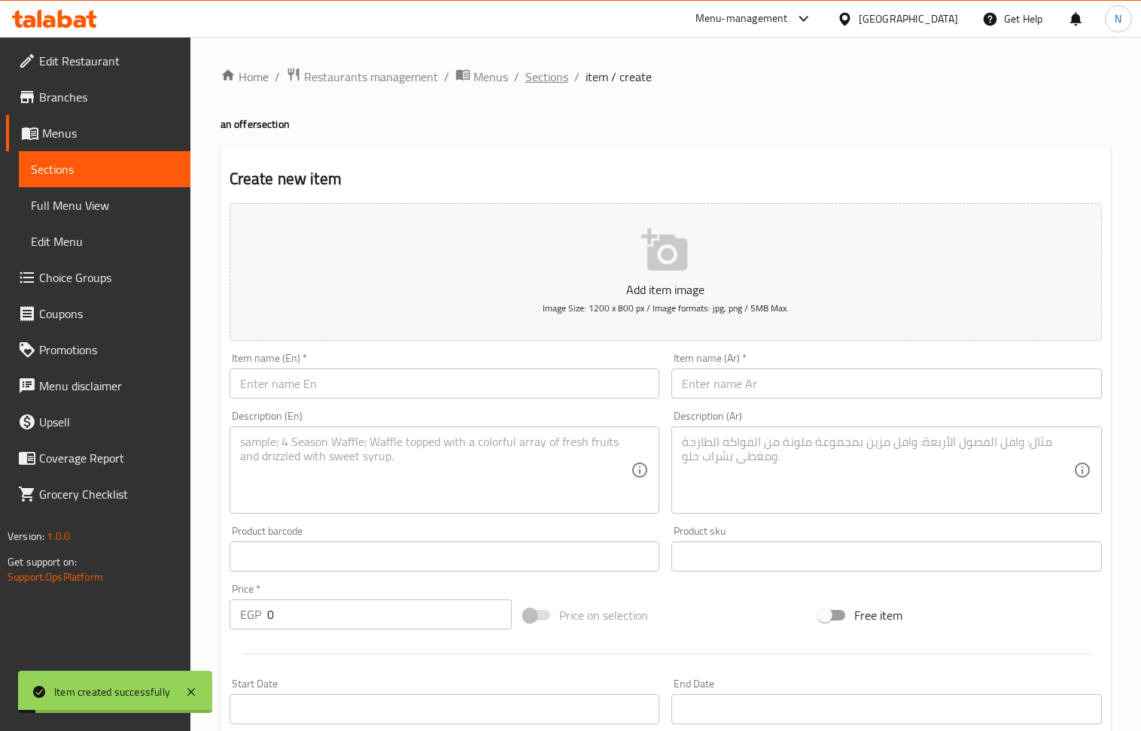
click at [540, 68] on span "Sections" at bounding box center [546, 77] width 43 height 18
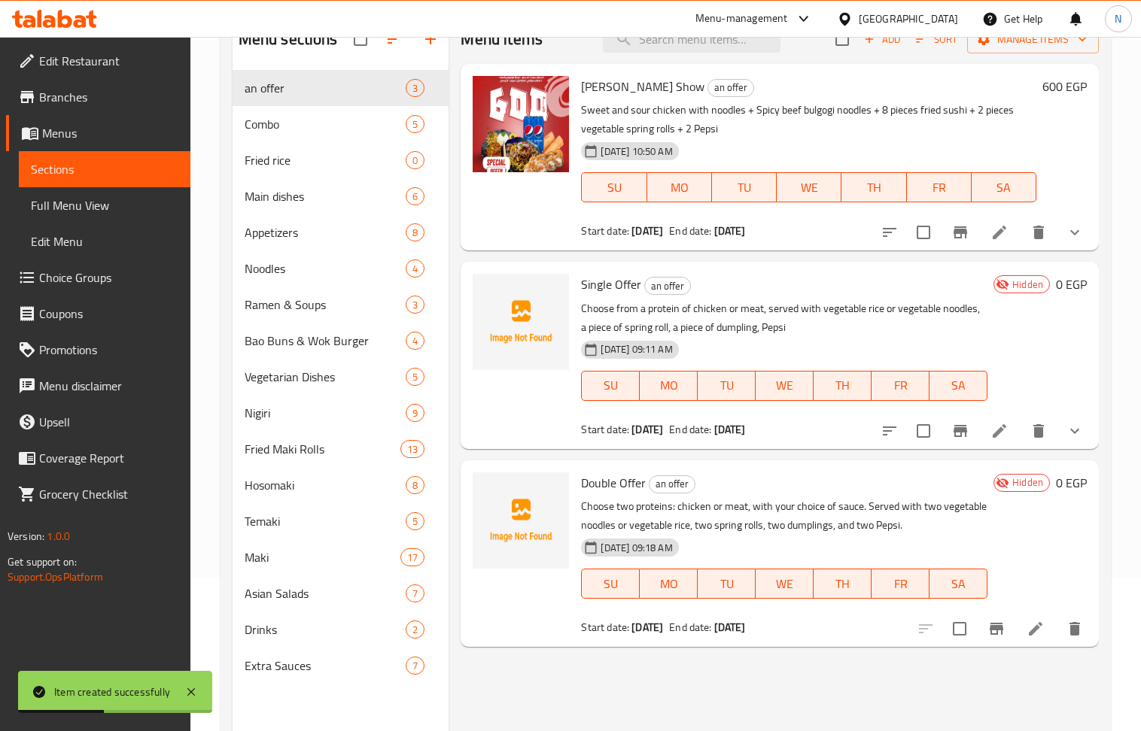
scroll to position [200, 0]
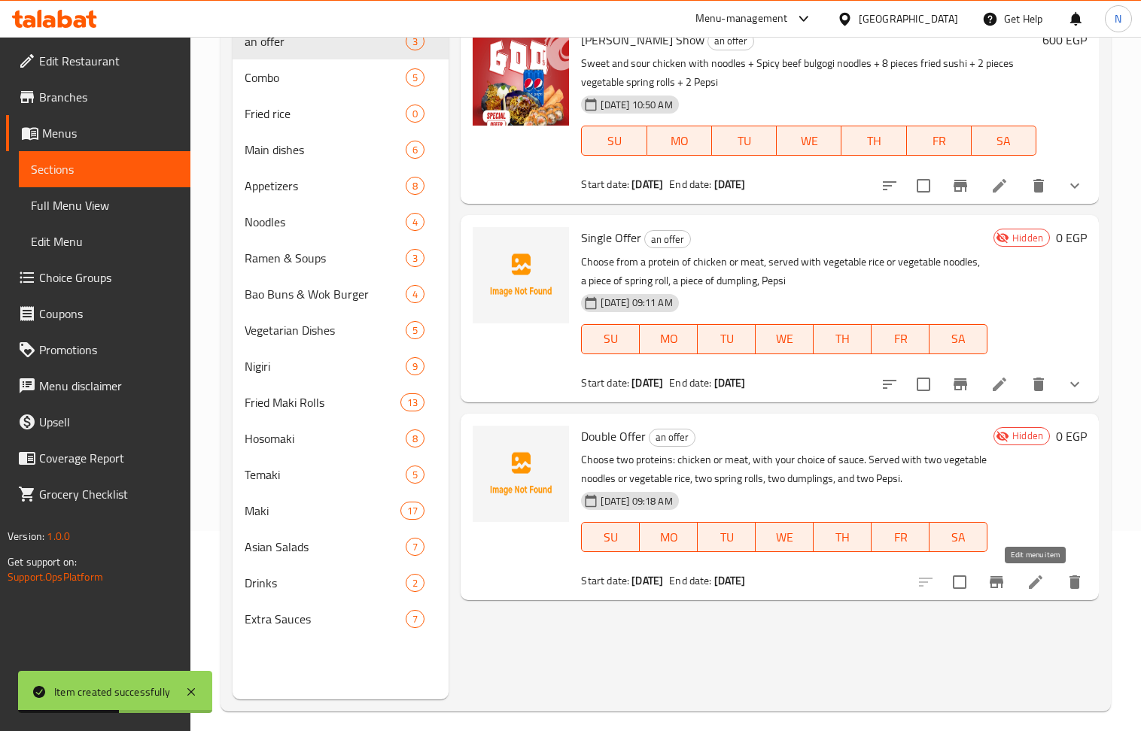
click at [1034, 573] on icon at bounding box center [1035, 582] width 18 height 18
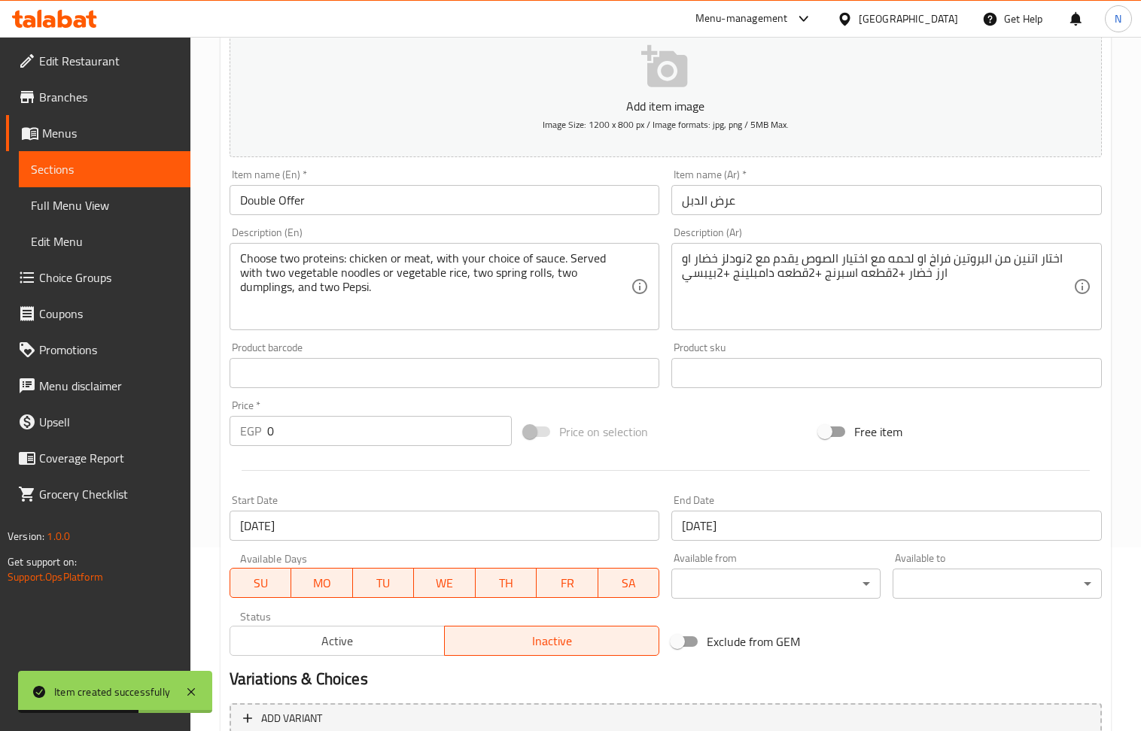
scroll to position [331, 0]
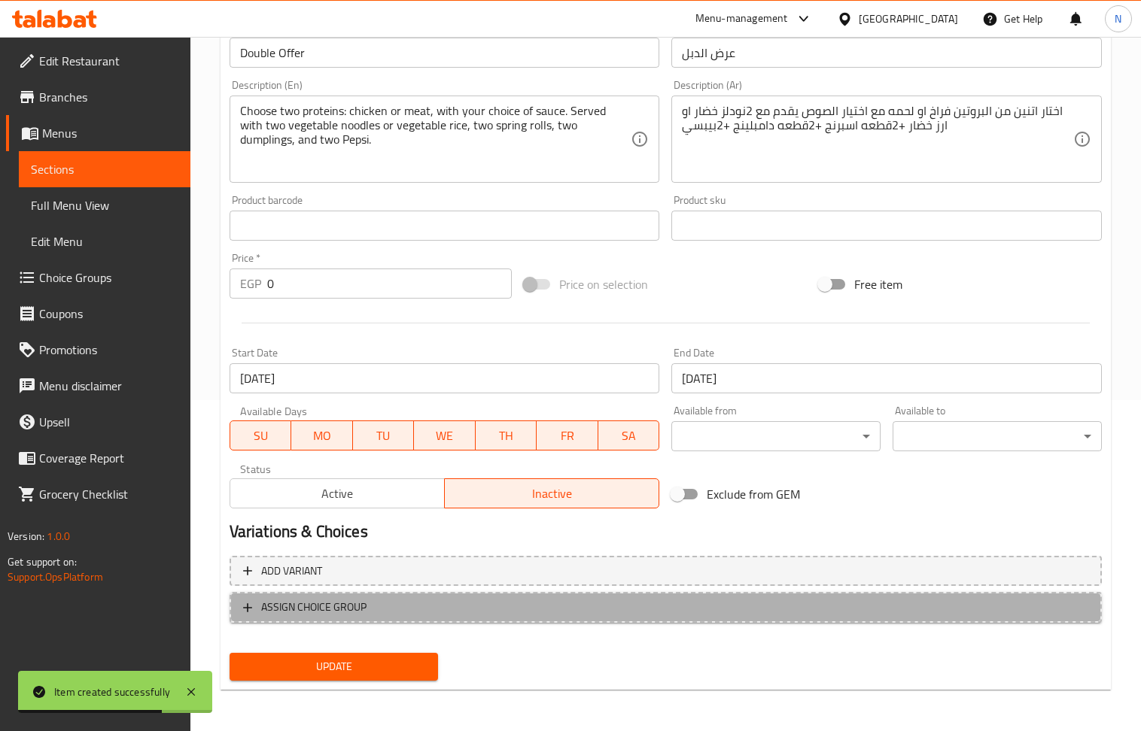
click at [910, 608] on span "ASSIGN CHOICE GROUP" at bounding box center [665, 607] width 845 height 19
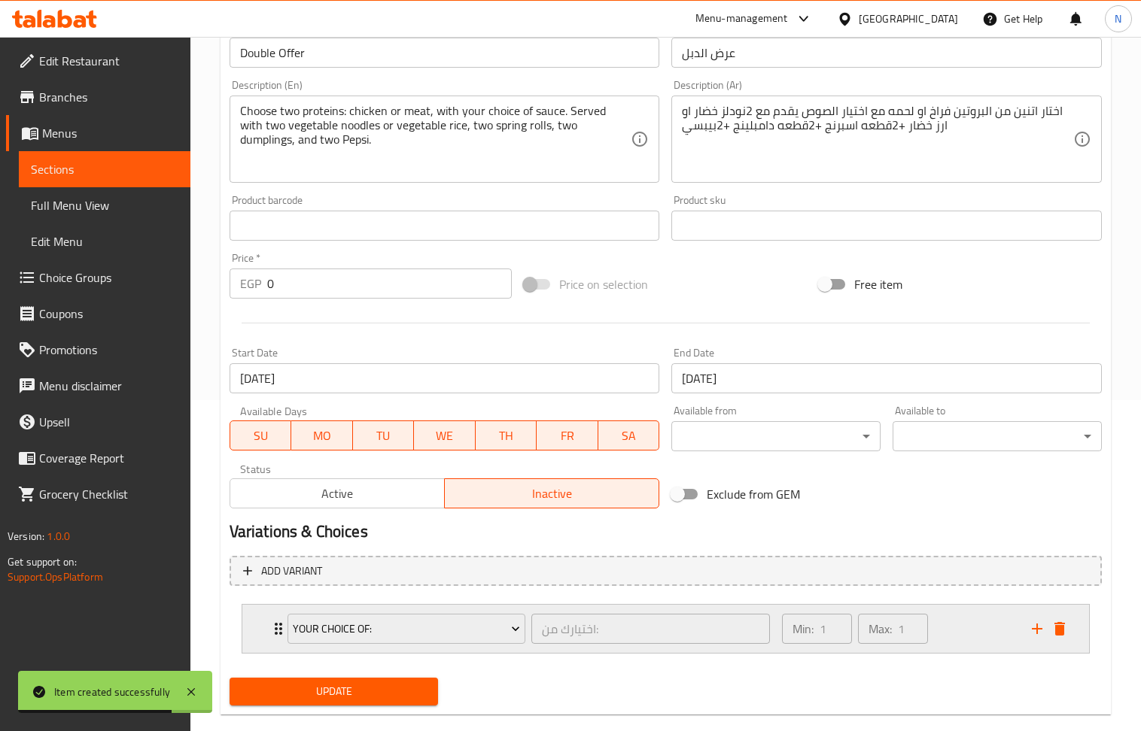
scroll to position [358, 0]
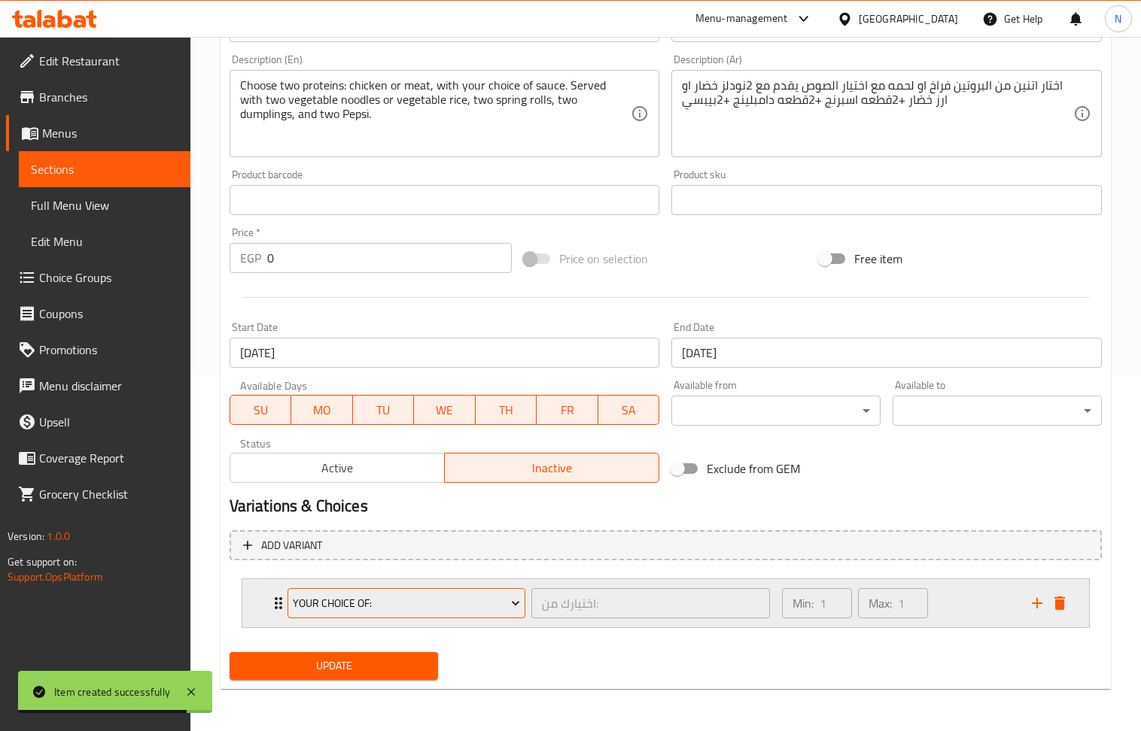
click at [500, 603] on span "Your Choice Of:" at bounding box center [406, 603] width 227 height 19
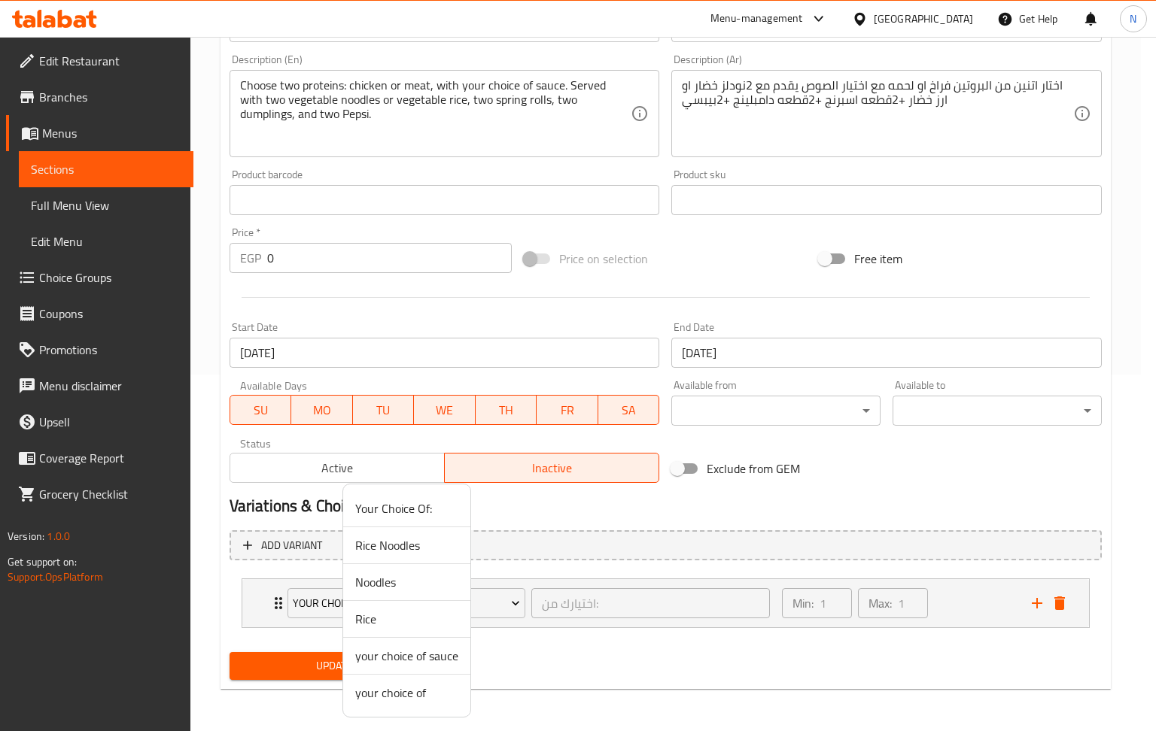
click at [440, 690] on span "your choice of" at bounding box center [406, 693] width 103 height 18
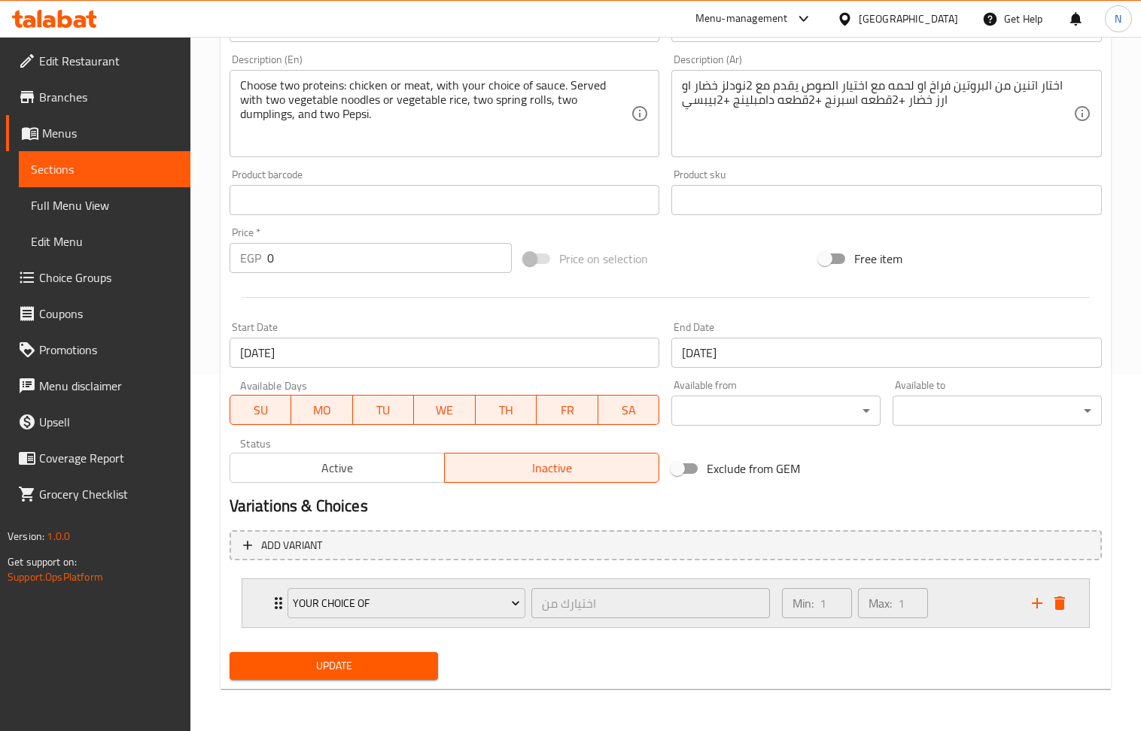
click at [1020, 600] on div "Min: 1 ​ Max: 1 ​" at bounding box center [898, 603] width 250 height 48
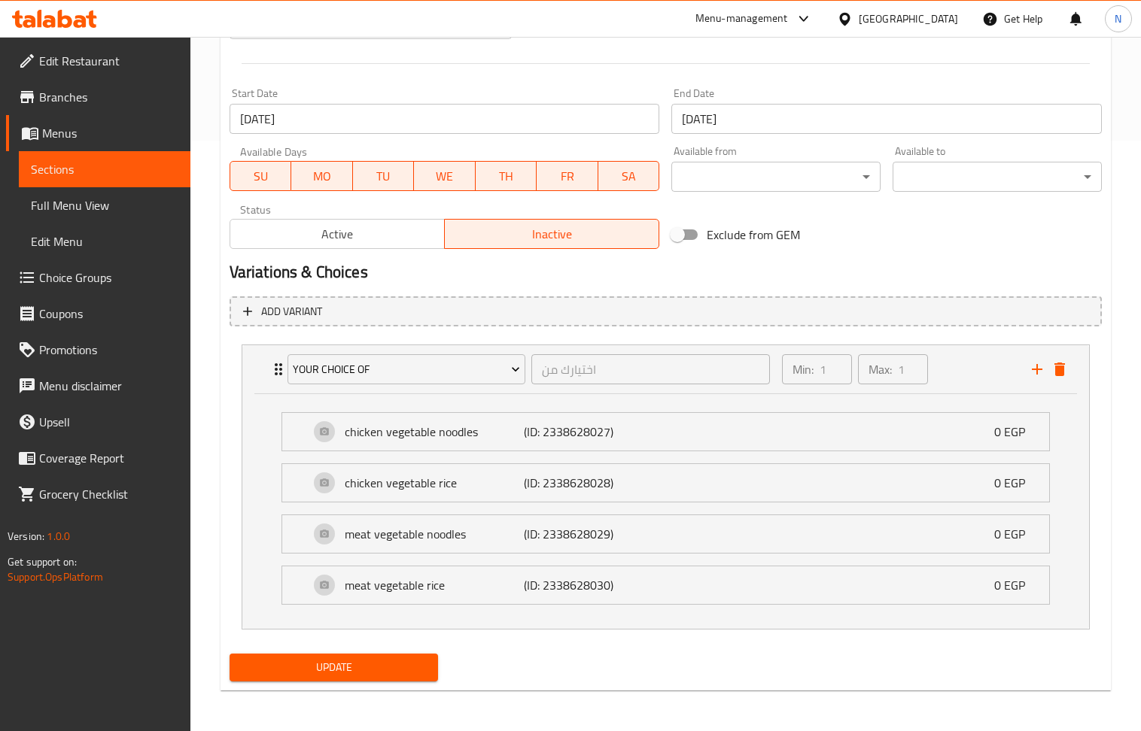
scroll to position [596, 0]
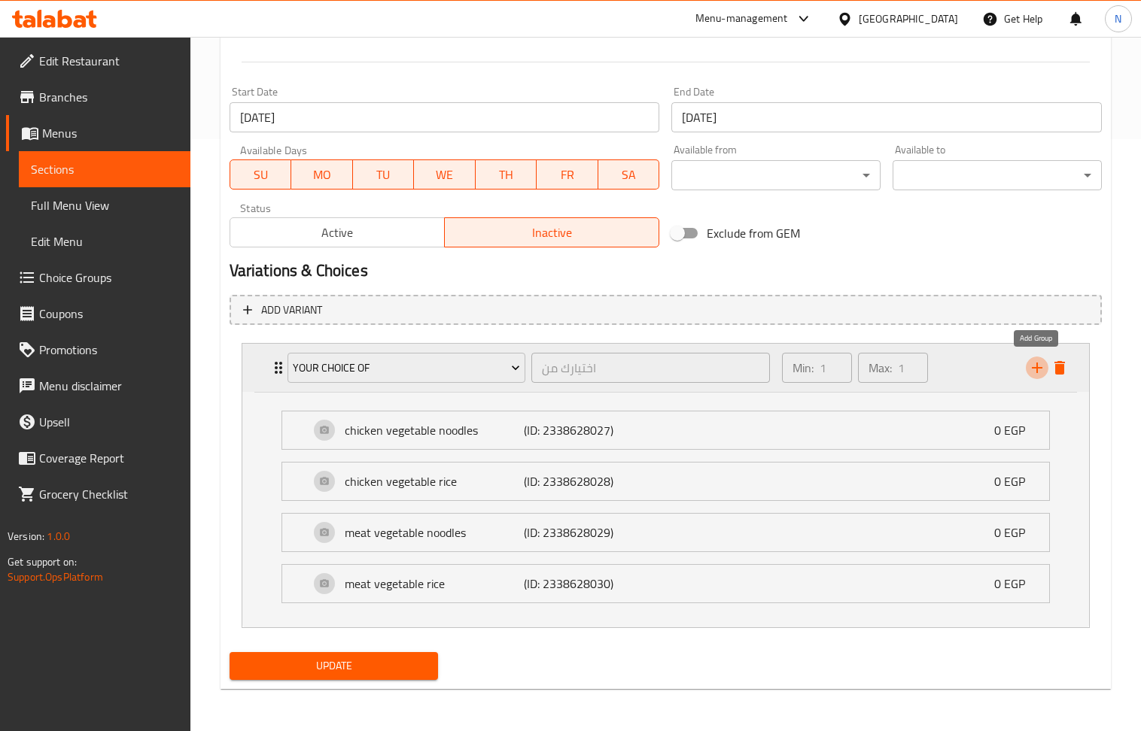
click at [1039, 363] on icon "add" at bounding box center [1037, 368] width 18 height 18
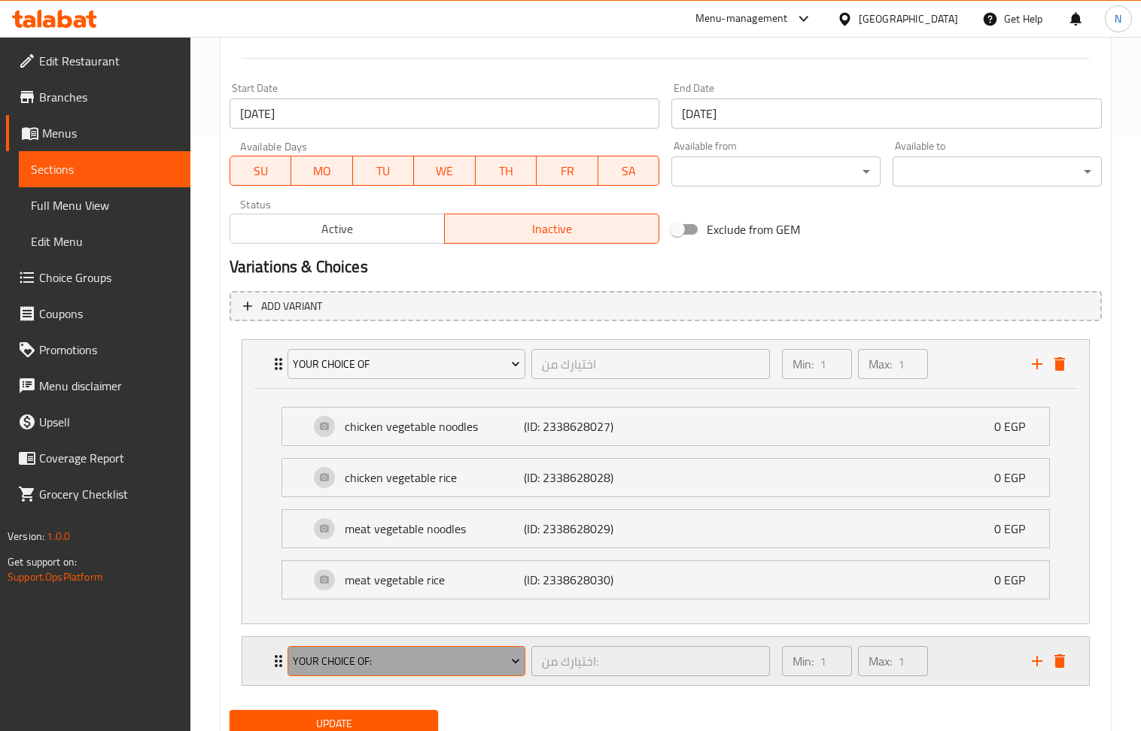
click at [454, 675] on button "Your Choice Of:" at bounding box center [406, 661] width 238 height 30
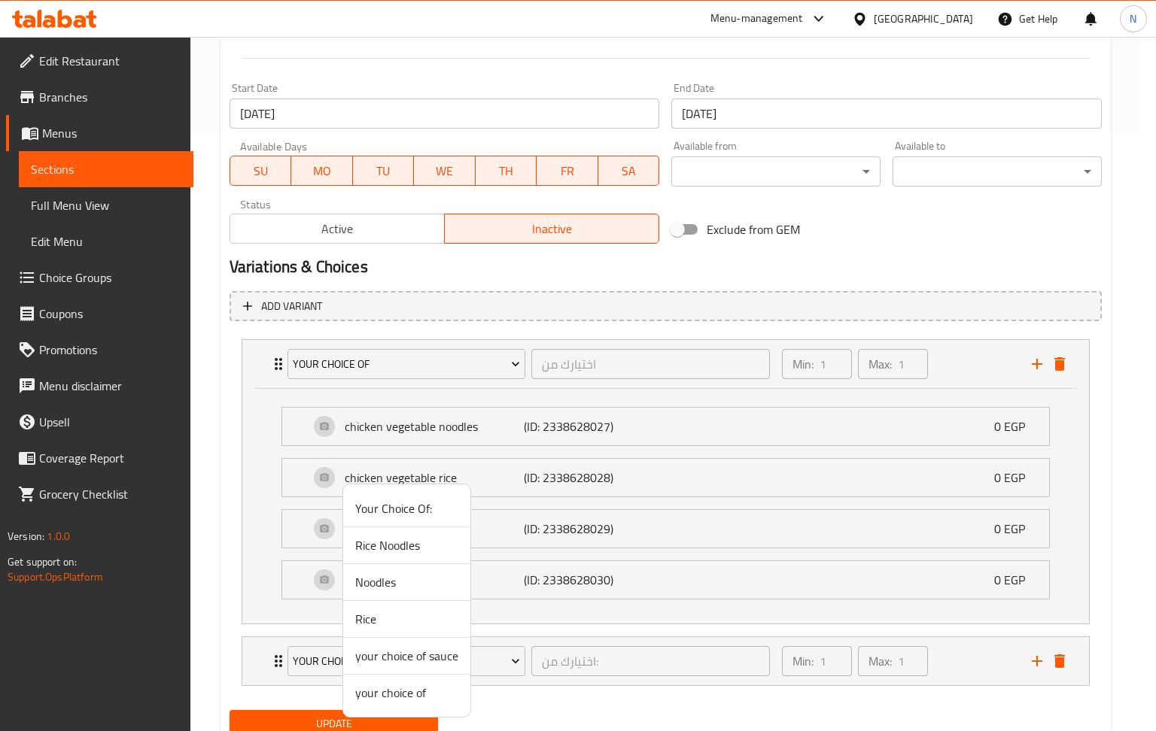
click at [437, 692] on span "your choice of" at bounding box center [406, 693] width 103 height 18
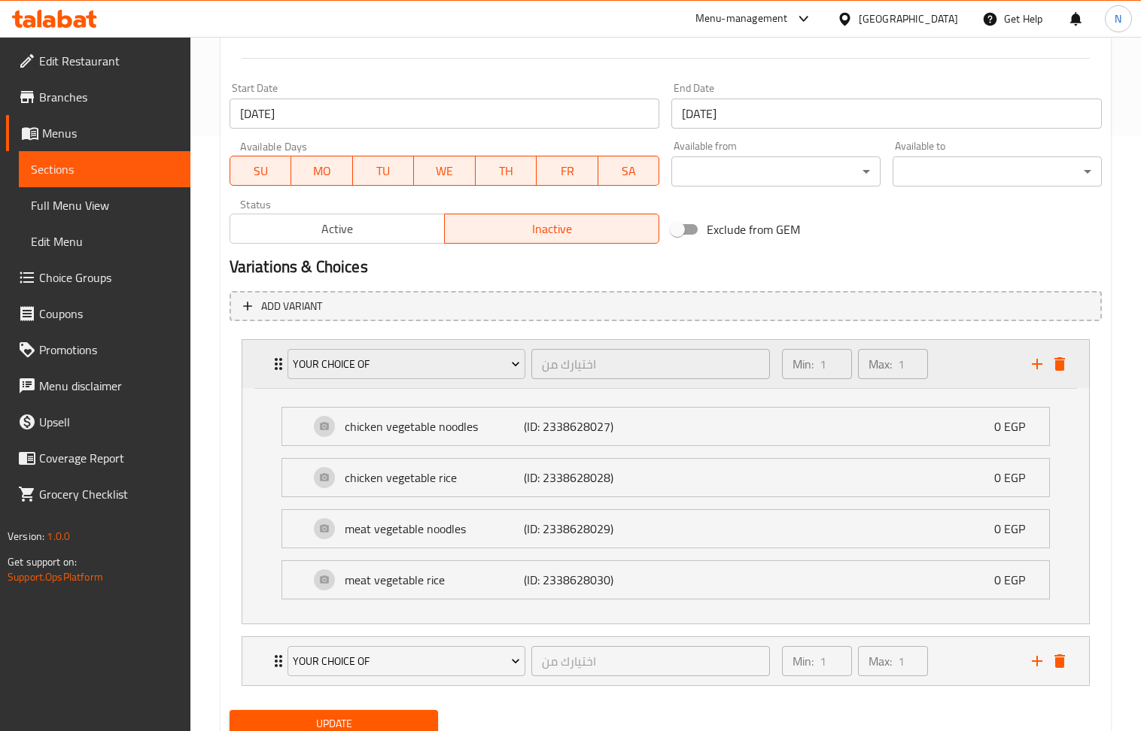
click at [987, 369] on div "Min: 1 ​ Max: 1 ​" at bounding box center [898, 364] width 250 height 48
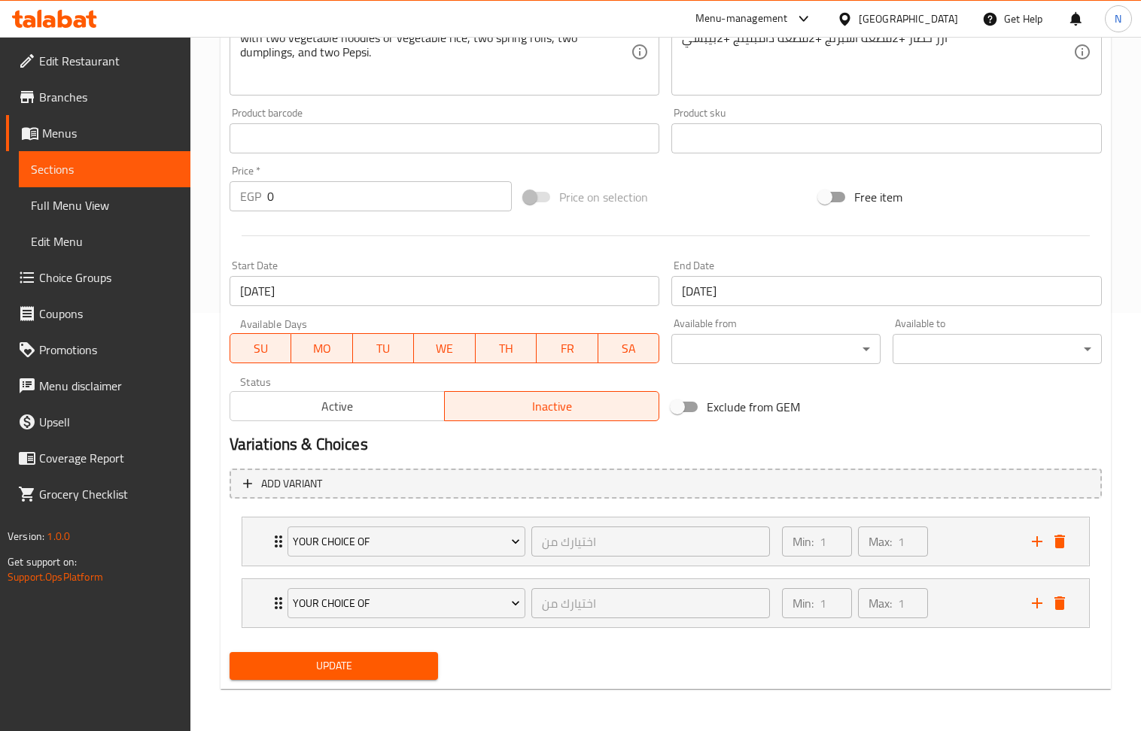
scroll to position [420, 0]
click at [1037, 546] on icon "add" at bounding box center [1037, 542] width 11 height 11
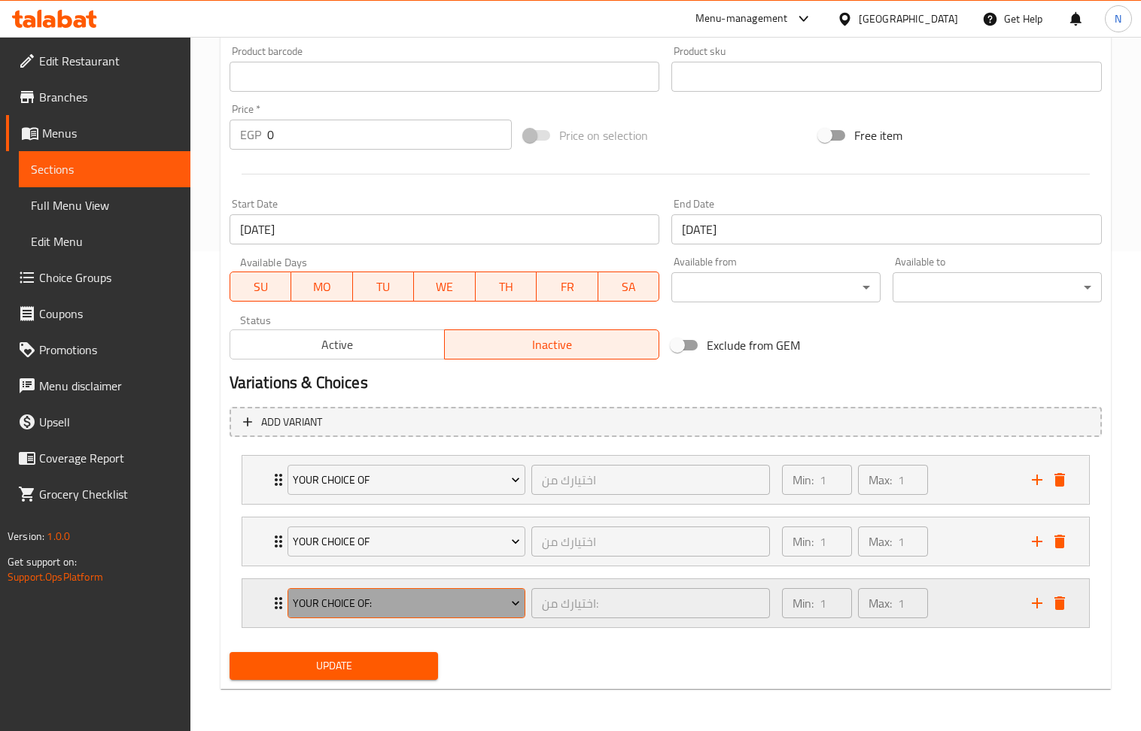
click at [485, 606] on span "Your Choice Of:" at bounding box center [406, 603] width 227 height 19
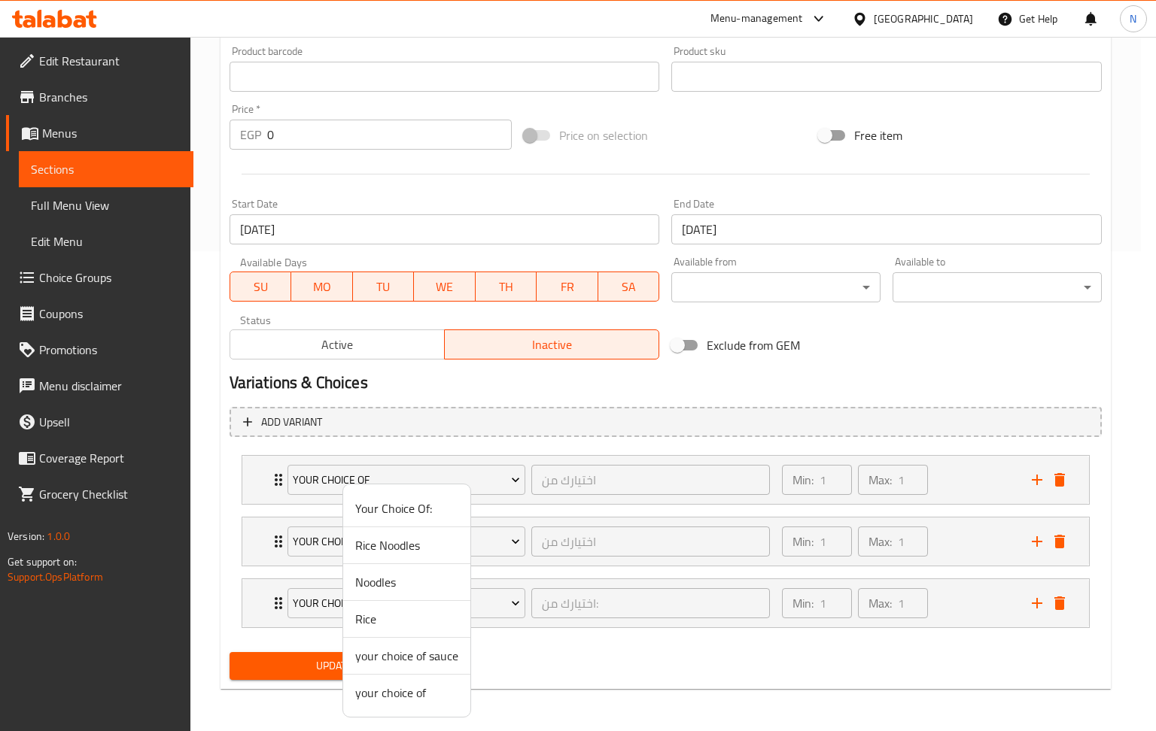
click at [448, 658] on span "your choice of sauce" at bounding box center [406, 656] width 103 height 18
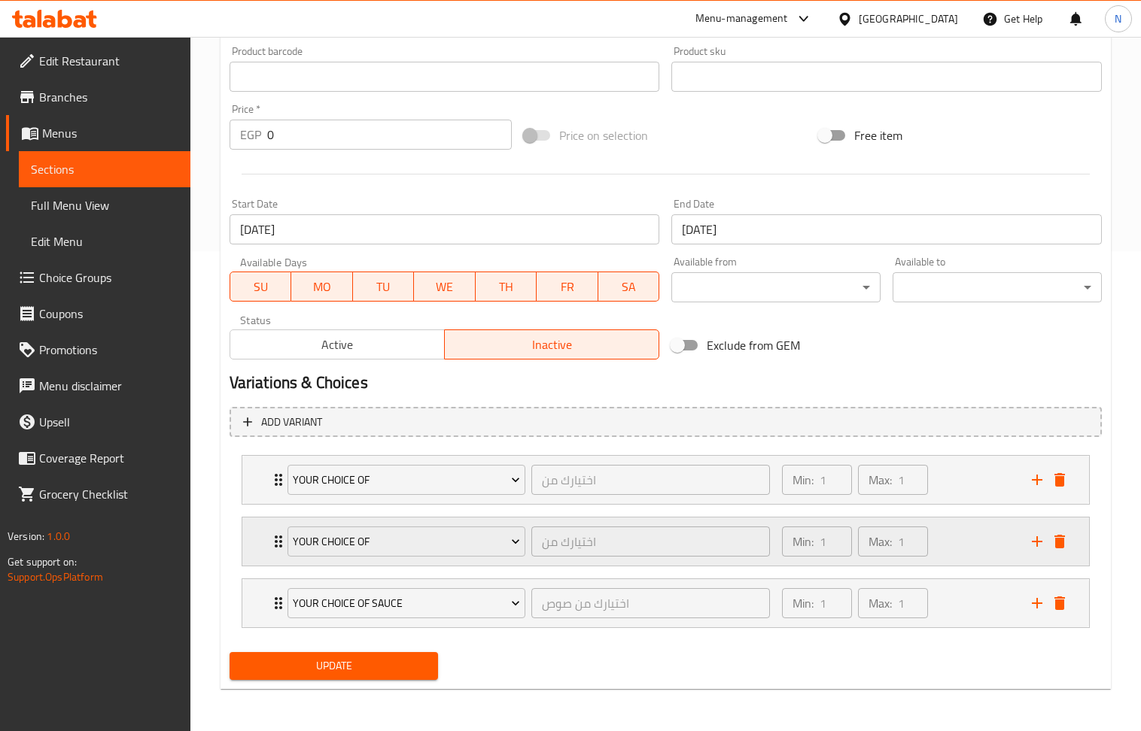
click at [957, 539] on div "Min: 1 ​ Max: 1 ​" at bounding box center [898, 542] width 250 height 48
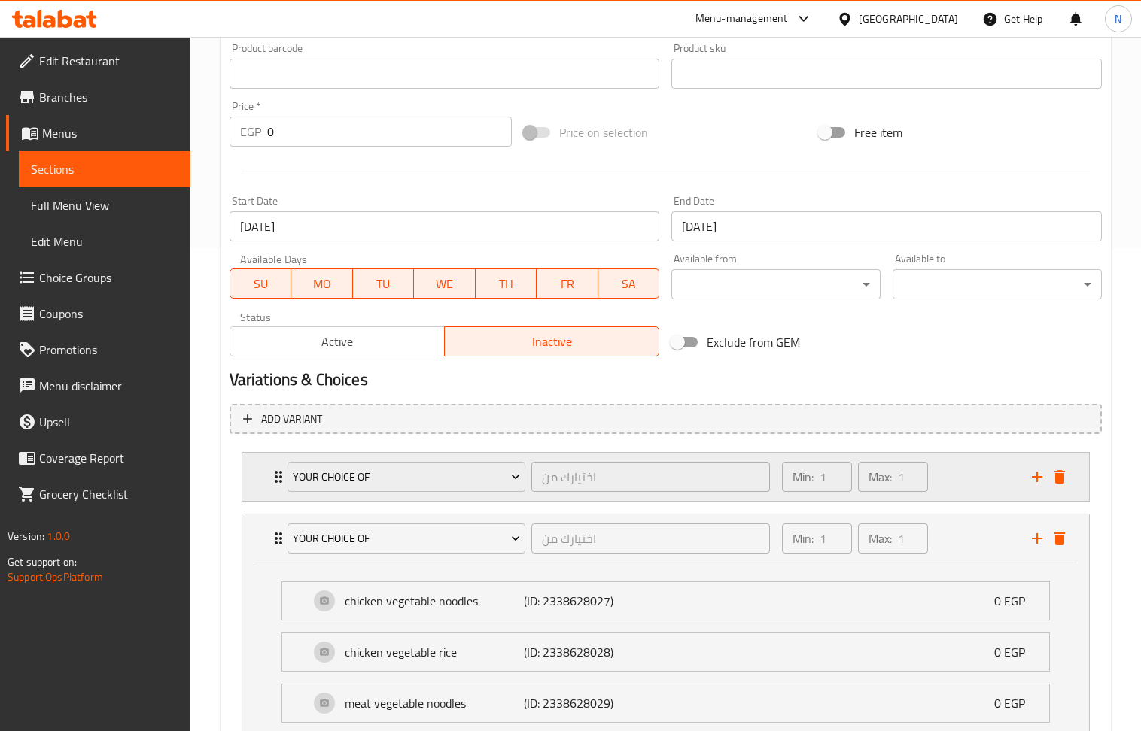
click at [973, 477] on div "Min: 1 ​ Max: 1 ​" at bounding box center [898, 477] width 250 height 48
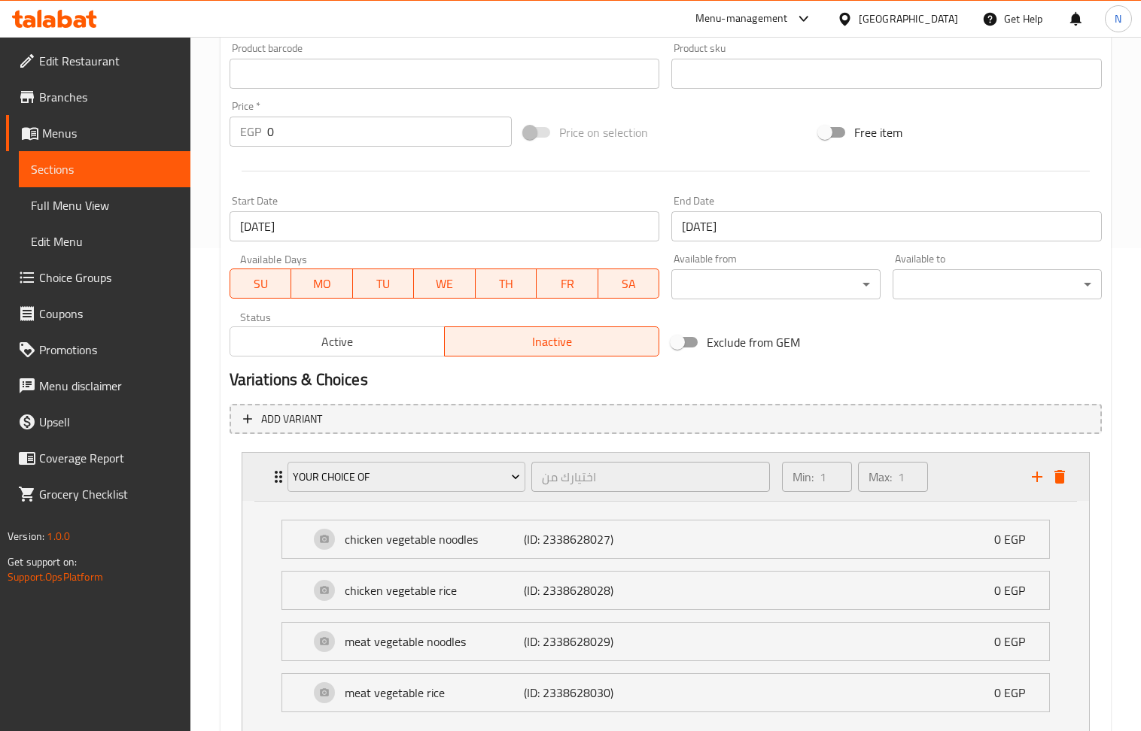
click at [973, 477] on div "Min: 1 ​ Max: 1 ​" at bounding box center [898, 477] width 250 height 48
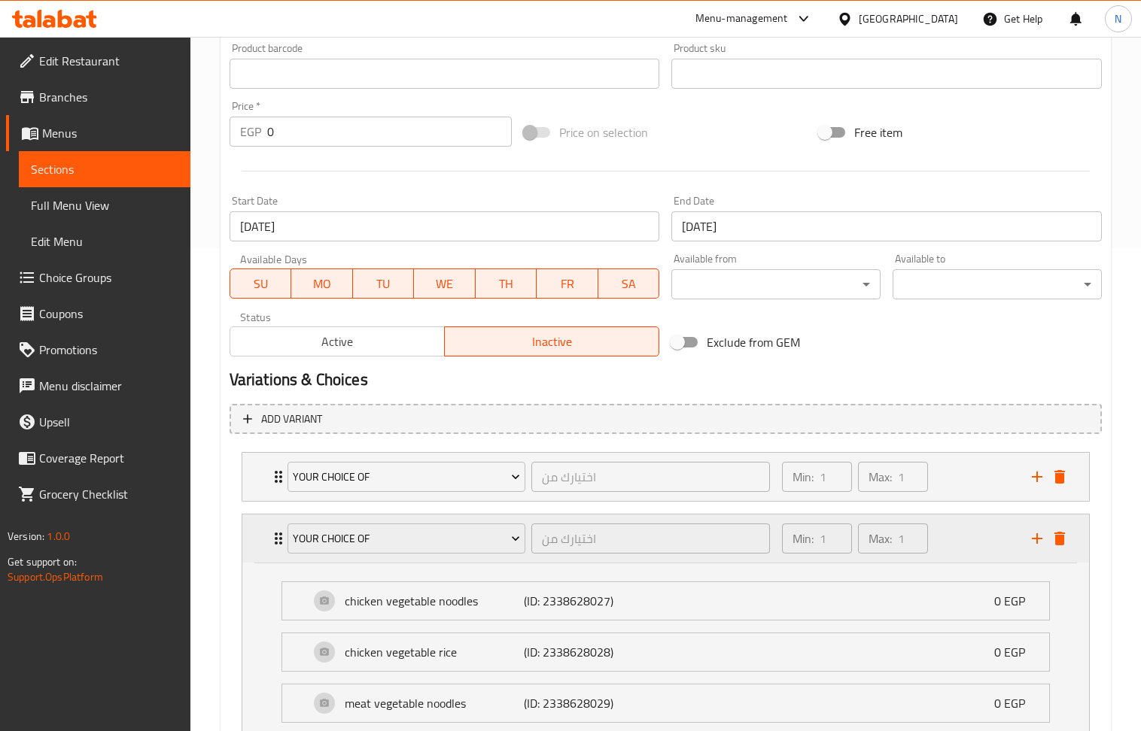
click at [978, 531] on div "Min: 1 ​ Max: 1 ​" at bounding box center [898, 539] width 250 height 48
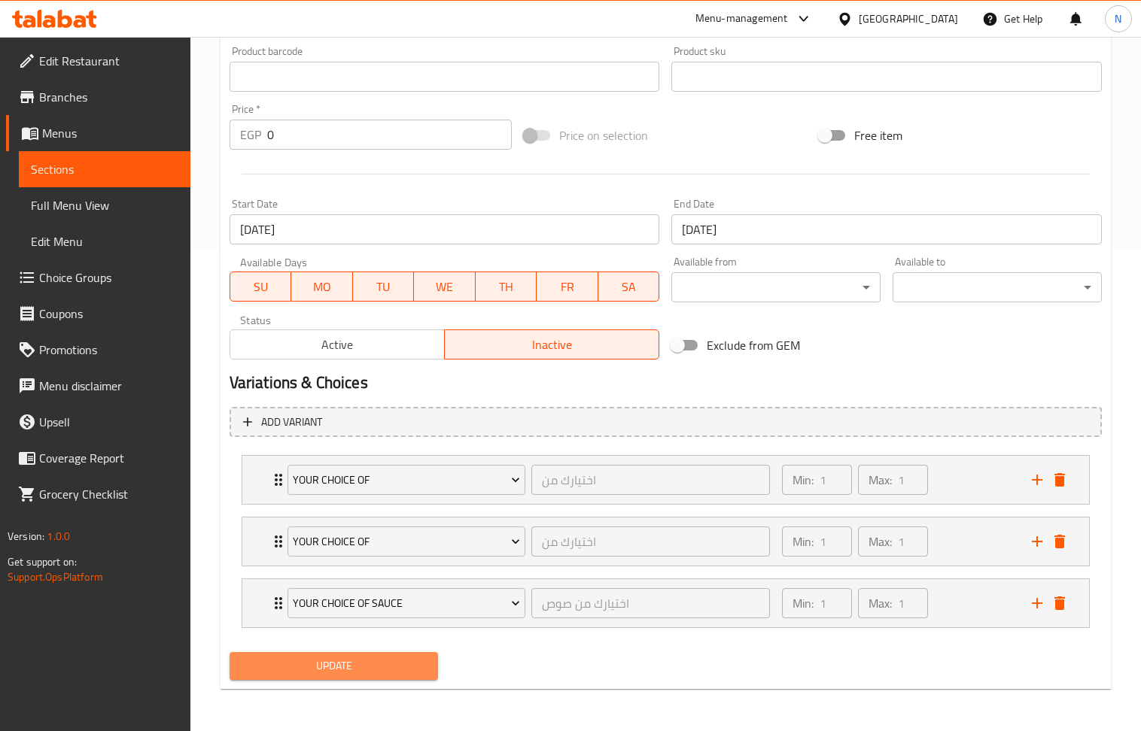
click at [363, 672] on span "Update" at bounding box center [334, 666] width 185 height 19
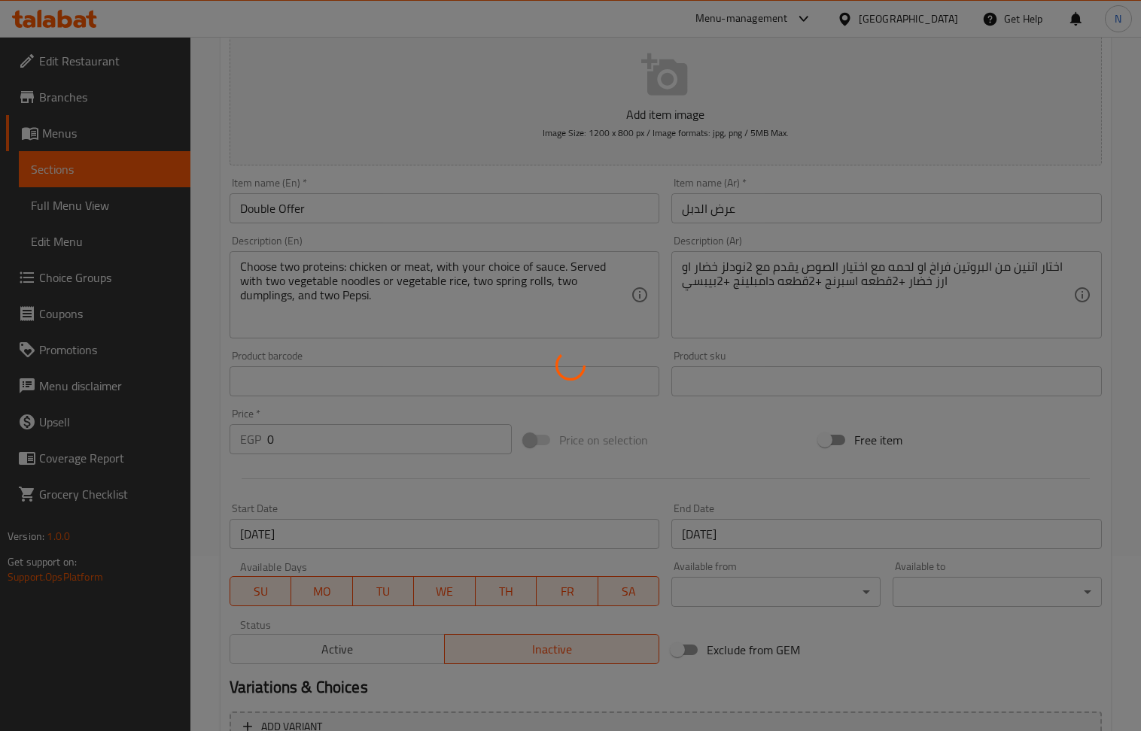
scroll to position [0, 0]
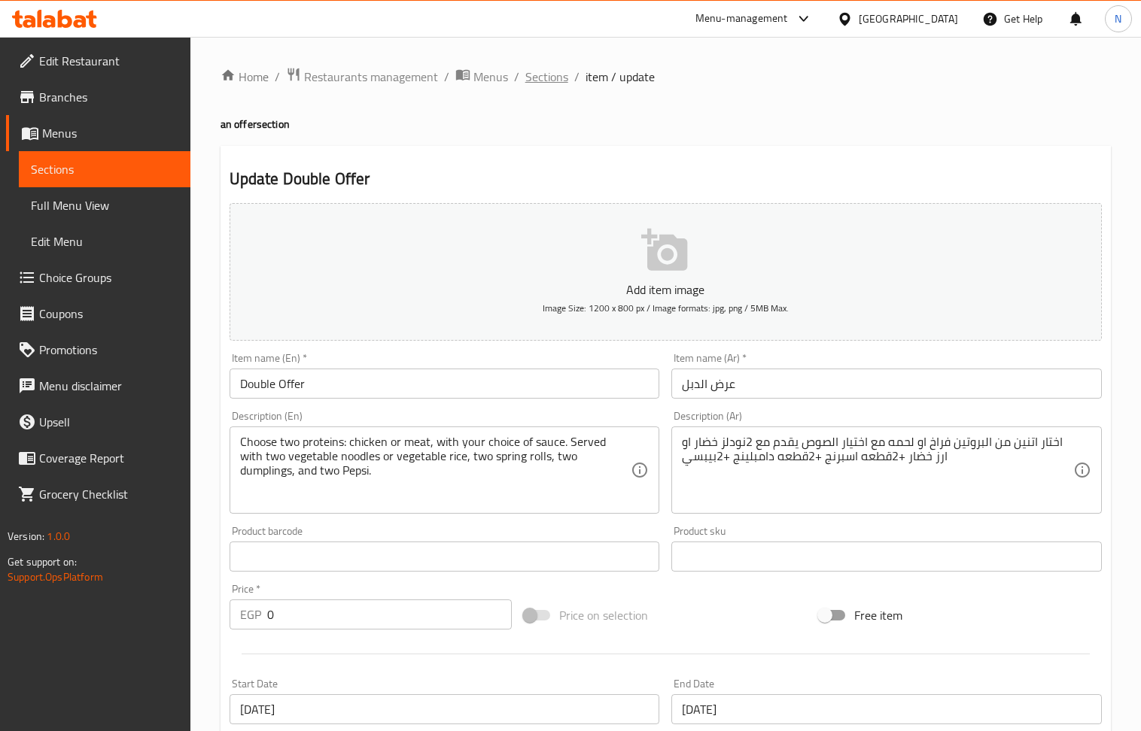
click at [552, 74] on span "Sections" at bounding box center [546, 77] width 43 height 18
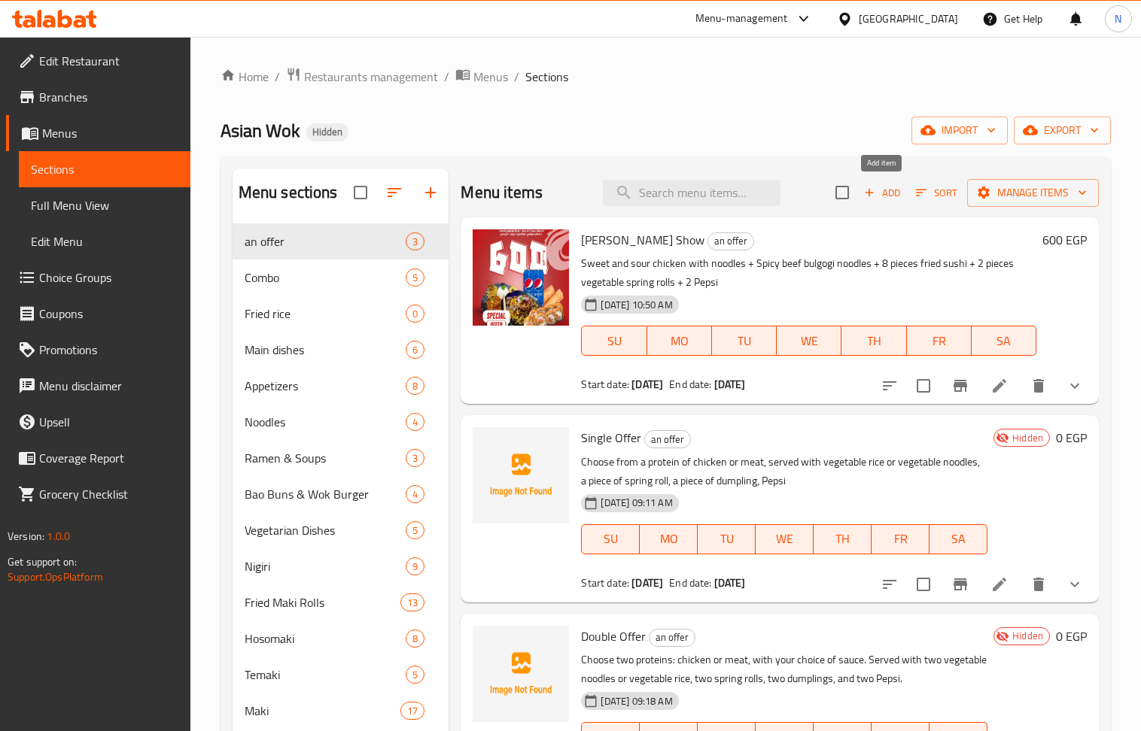
click at [888, 208] on div "Add Sort Manage items" at bounding box center [966, 193] width 263 height 32
click at [886, 200] on span "Add" at bounding box center [882, 192] width 41 height 17
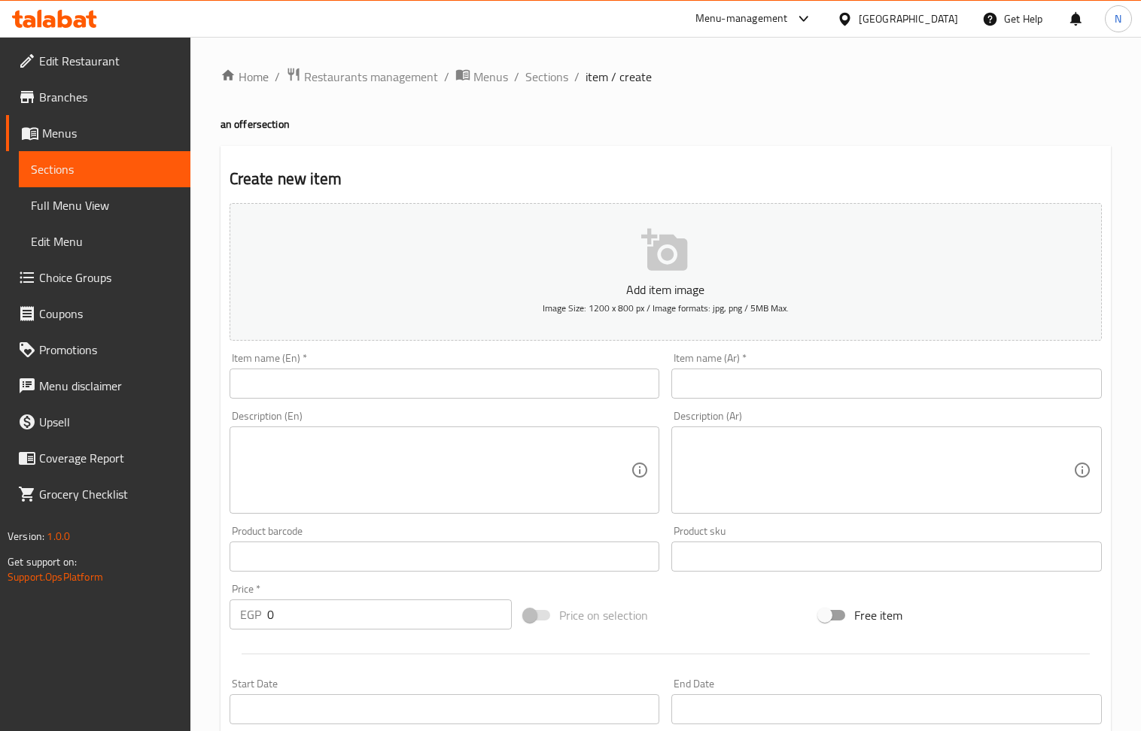
drag, startPoint x: 552, startPoint y: 71, endPoint x: 649, endPoint y: 110, distance: 104.7
click at [552, 71] on span "Sections" at bounding box center [546, 77] width 43 height 18
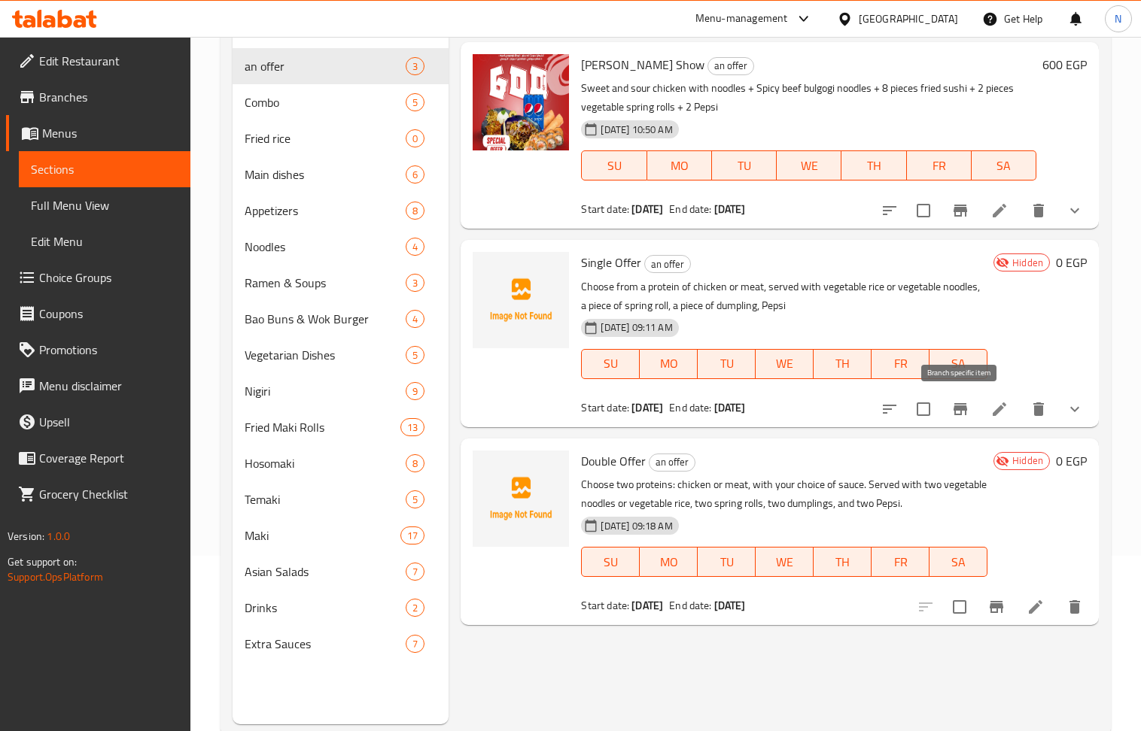
scroll to position [211, 0]
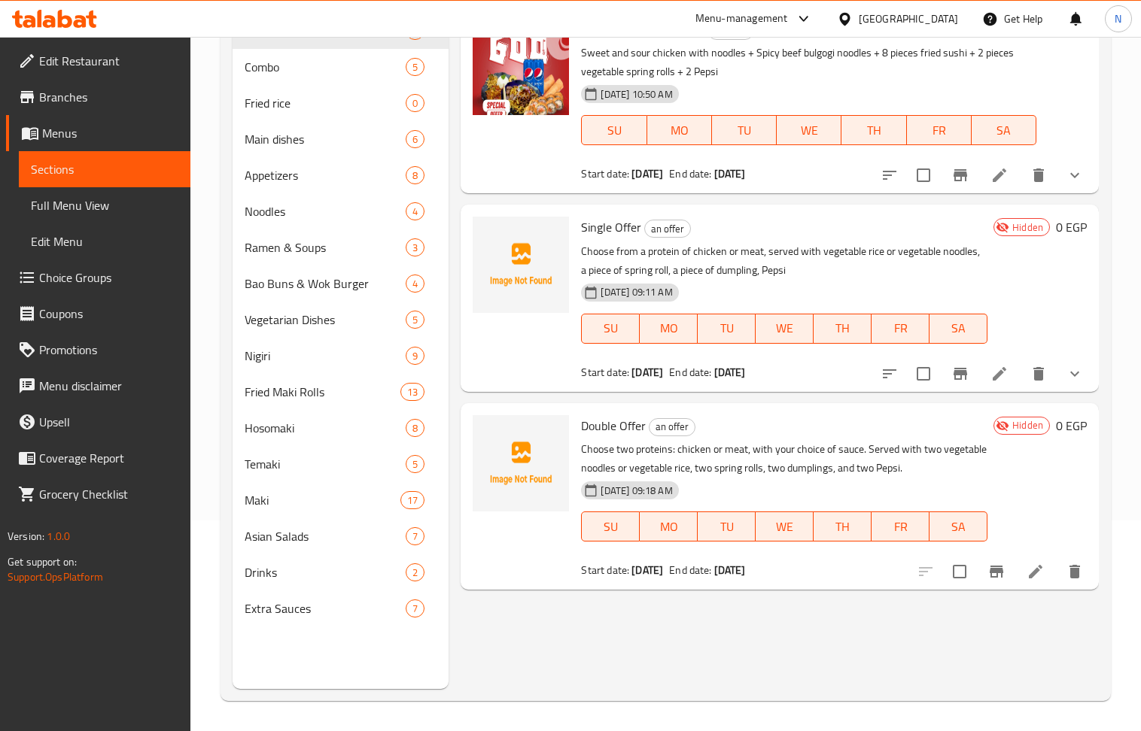
click at [1046, 564] on li at bounding box center [1035, 571] width 42 height 27
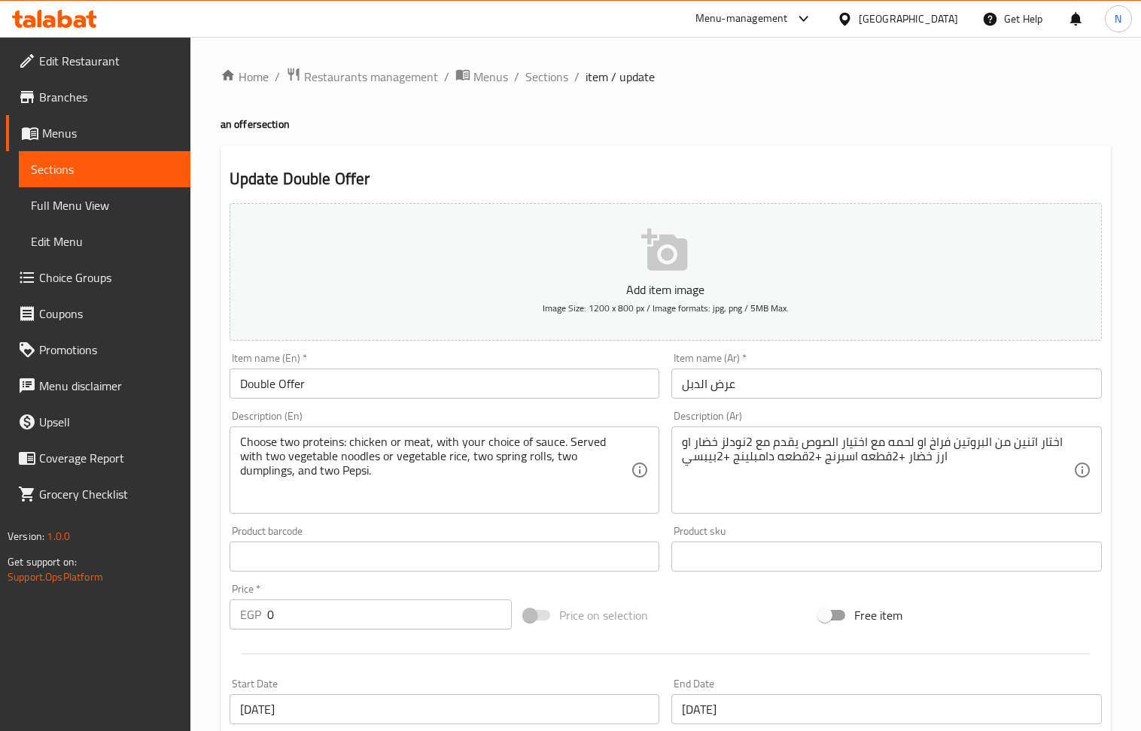
click at [561, 63] on div "Home / Restaurants management / Menus / Sections / item / update an offer secti…" at bounding box center [665, 550] width 950 height 1026
click at [561, 68] on span "Sections" at bounding box center [546, 77] width 43 height 18
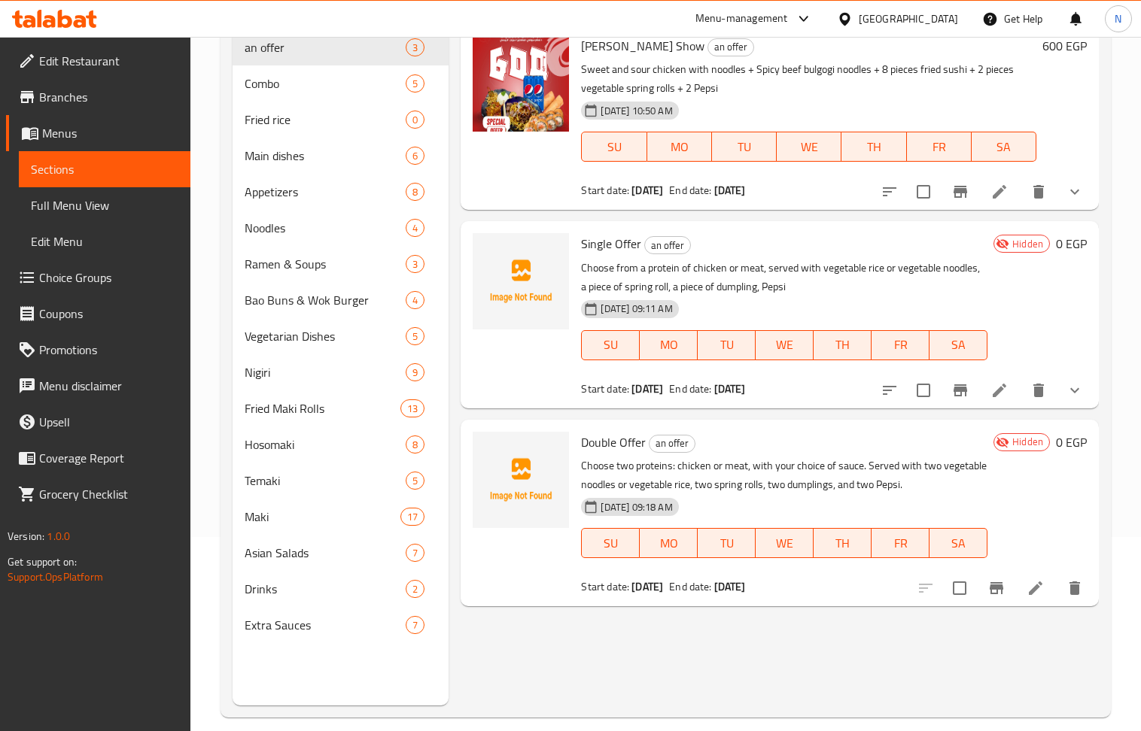
scroll to position [211, 0]
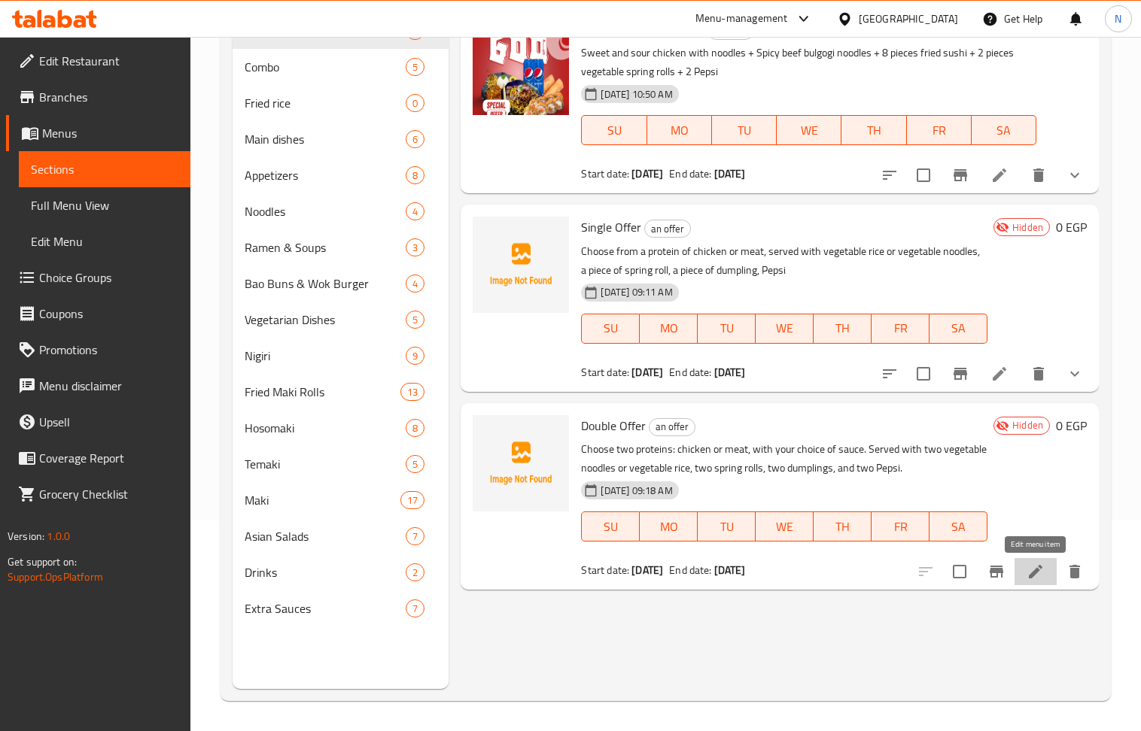
click at [1028, 570] on icon at bounding box center [1035, 572] width 18 height 18
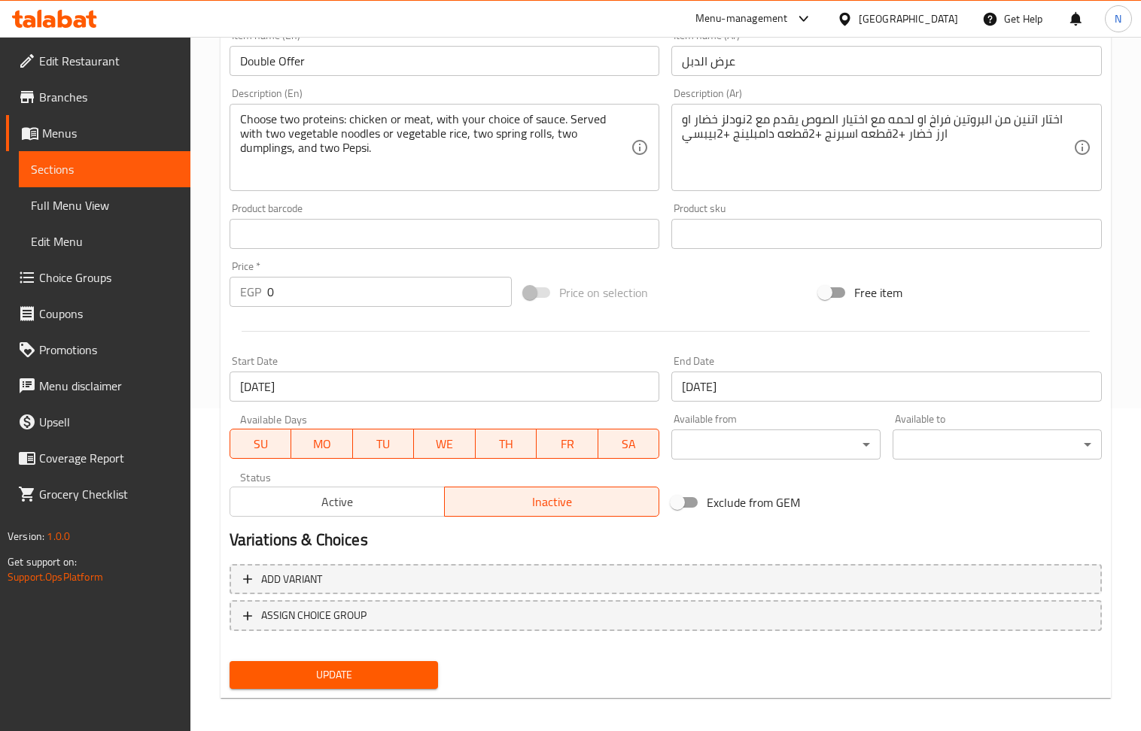
scroll to position [331, 0]
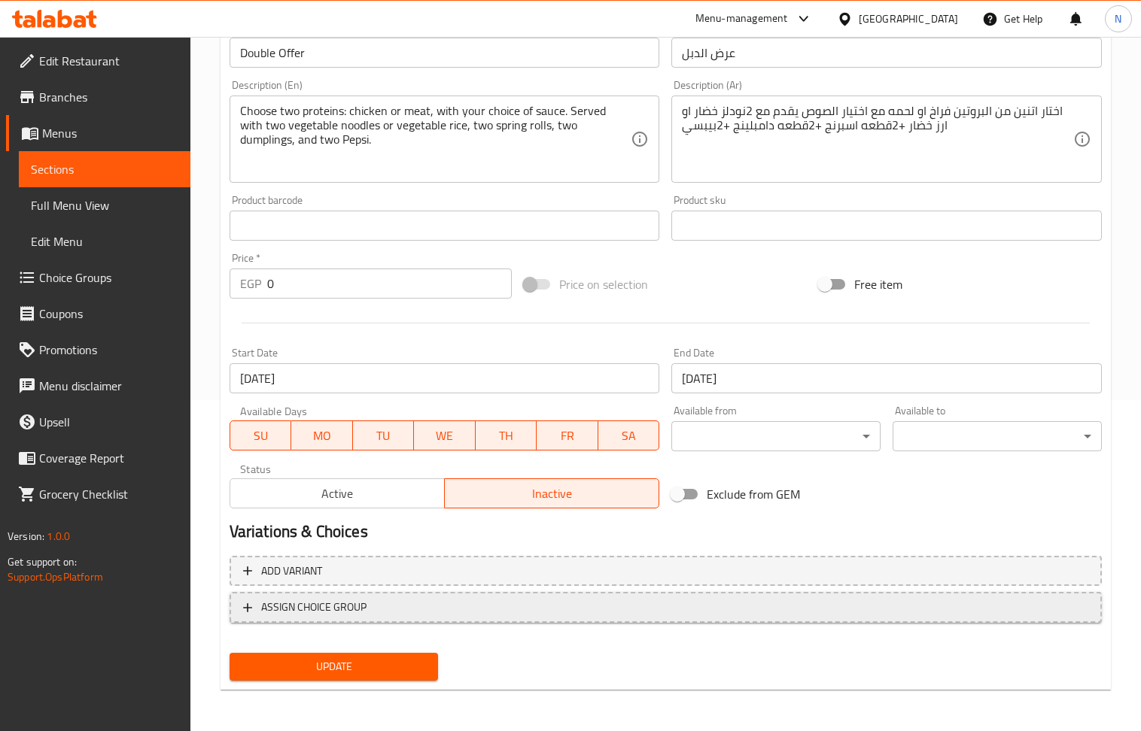
click at [684, 603] on span "ASSIGN CHOICE GROUP" at bounding box center [665, 607] width 845 height 19
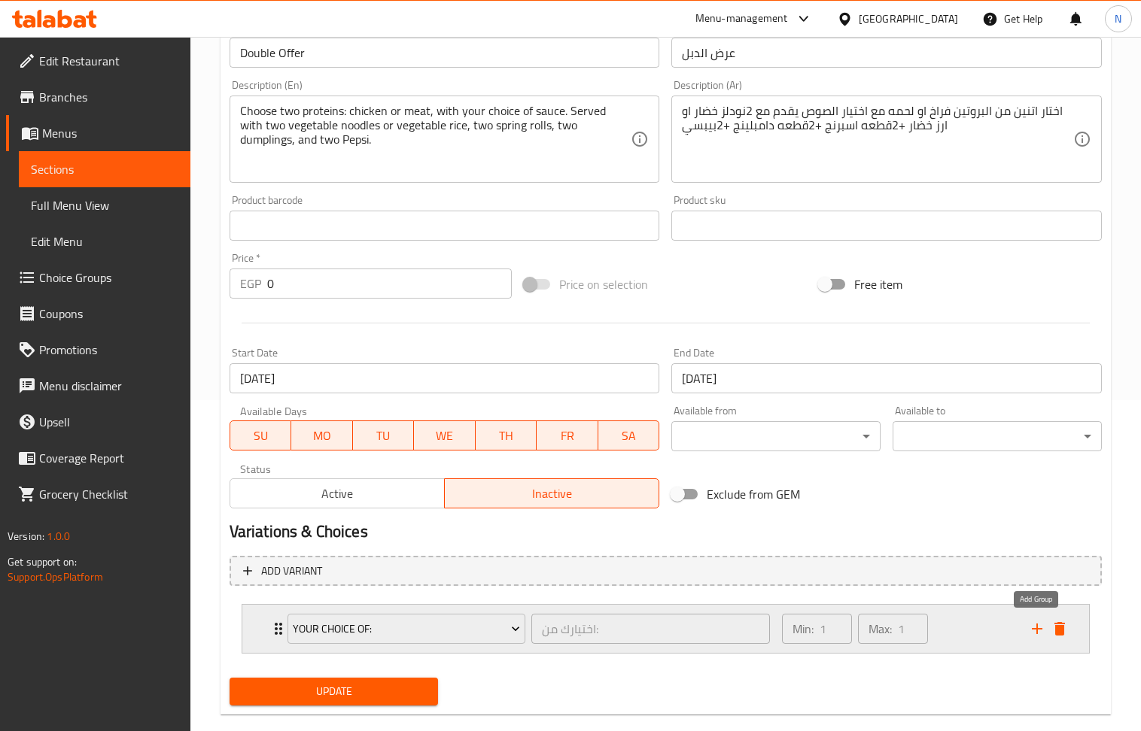
click at [1032, 625] on icon "add" at bounding box center [1037, 629] width 18 height 18
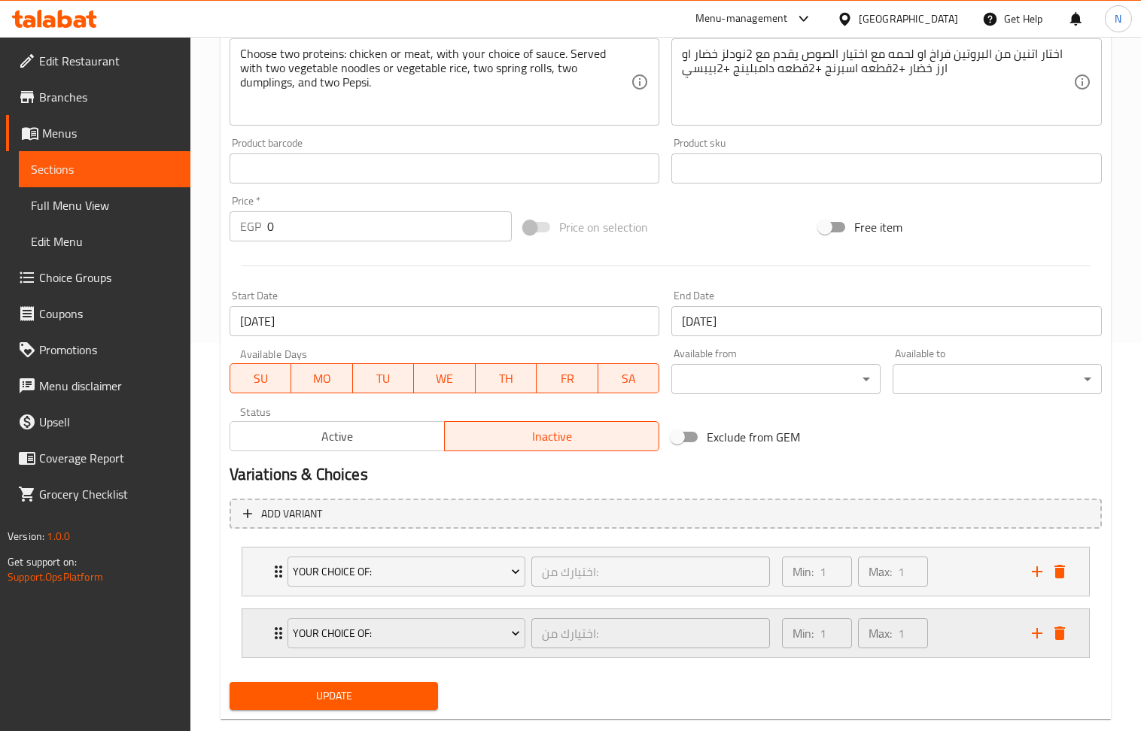
scroll to position [420, 0]
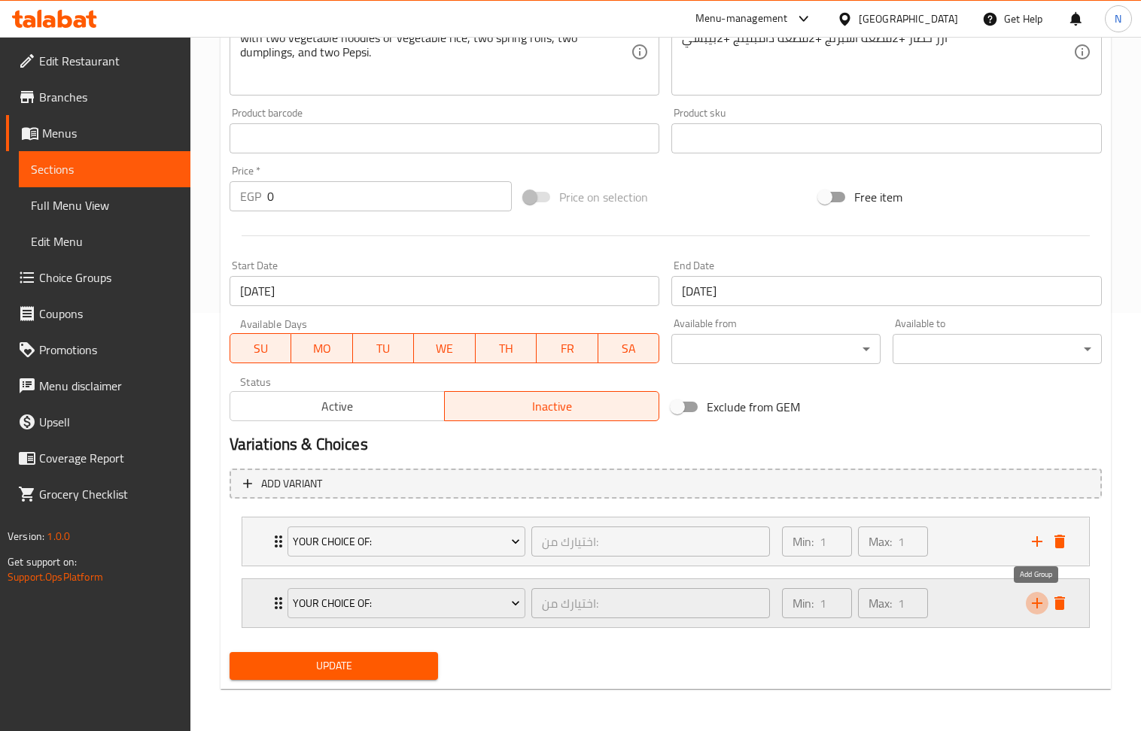
click at [1038, 603] on icon "add" at bounding box center [1037, 603] width 11 height 11
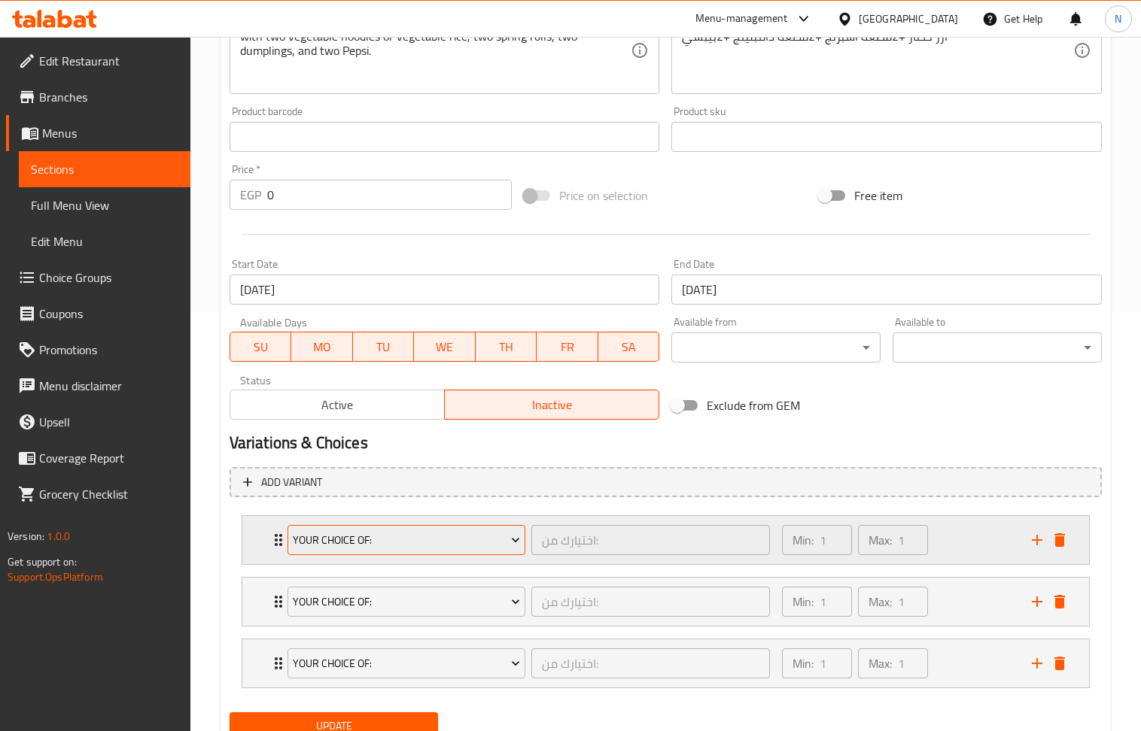
click at [482, 543] on span "Your Choice Of:" at bounding box center [406, 540] width 227 height 19
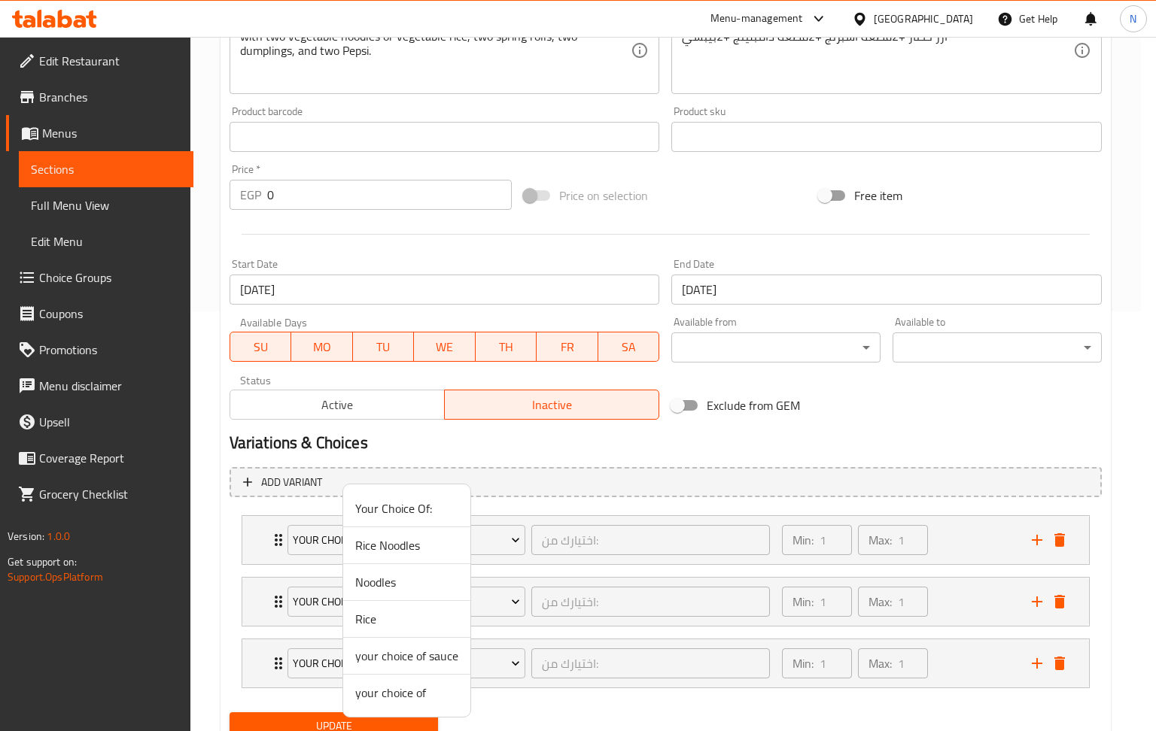
click at [425, 665] on span "your choice of sauce" at bounding box center [406, 656] width 103 height 18
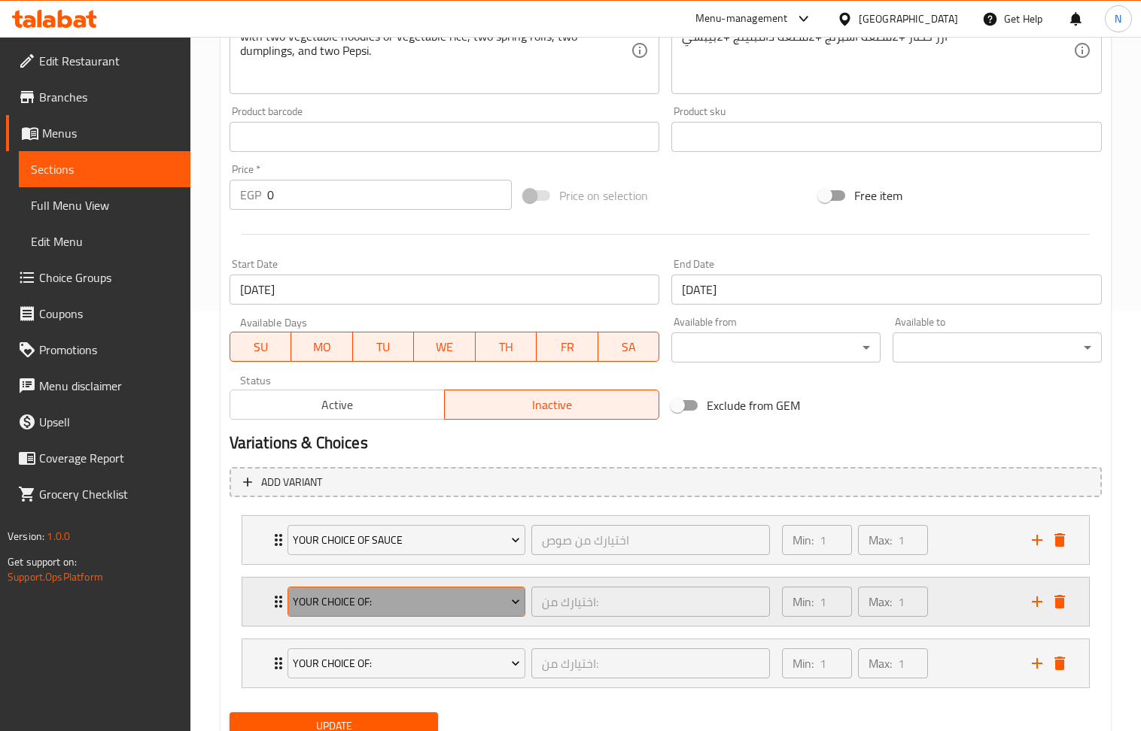
click at [446, 617] on button "Your Choice Of:" at bounding box center [406, 602] width 238 height 30
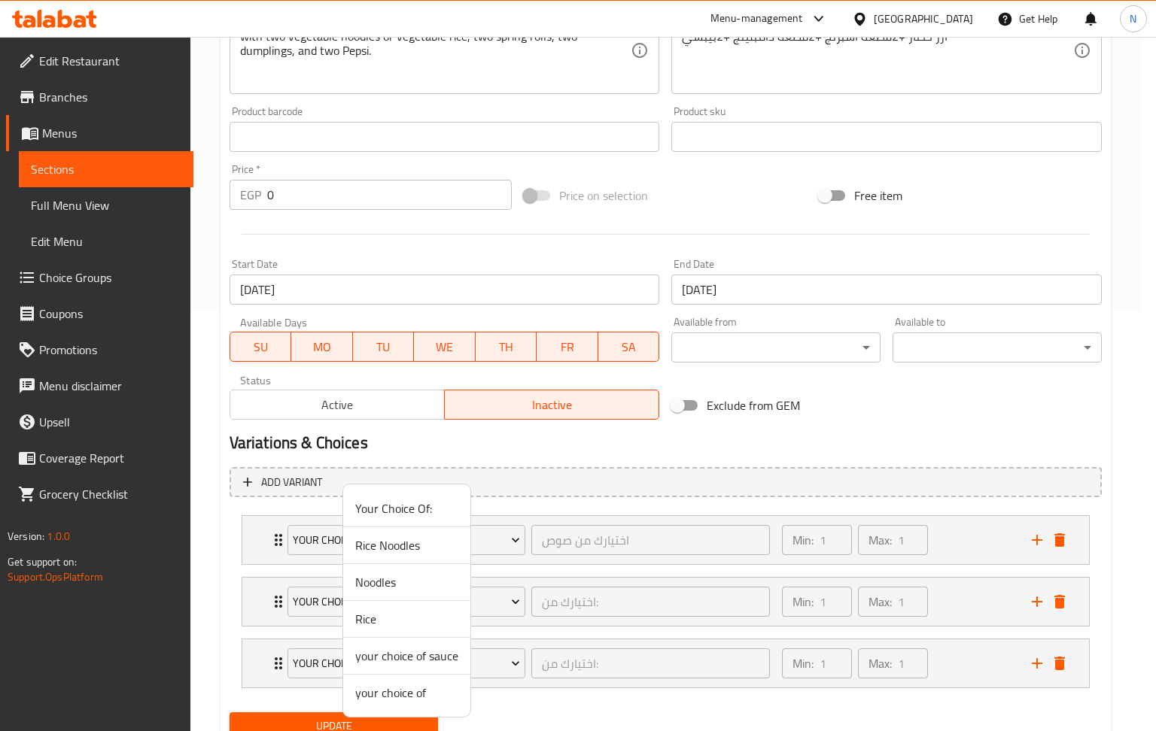
click at [429, 693] on span "your choice of" at bounding box center [406, 693] width 103 height 18
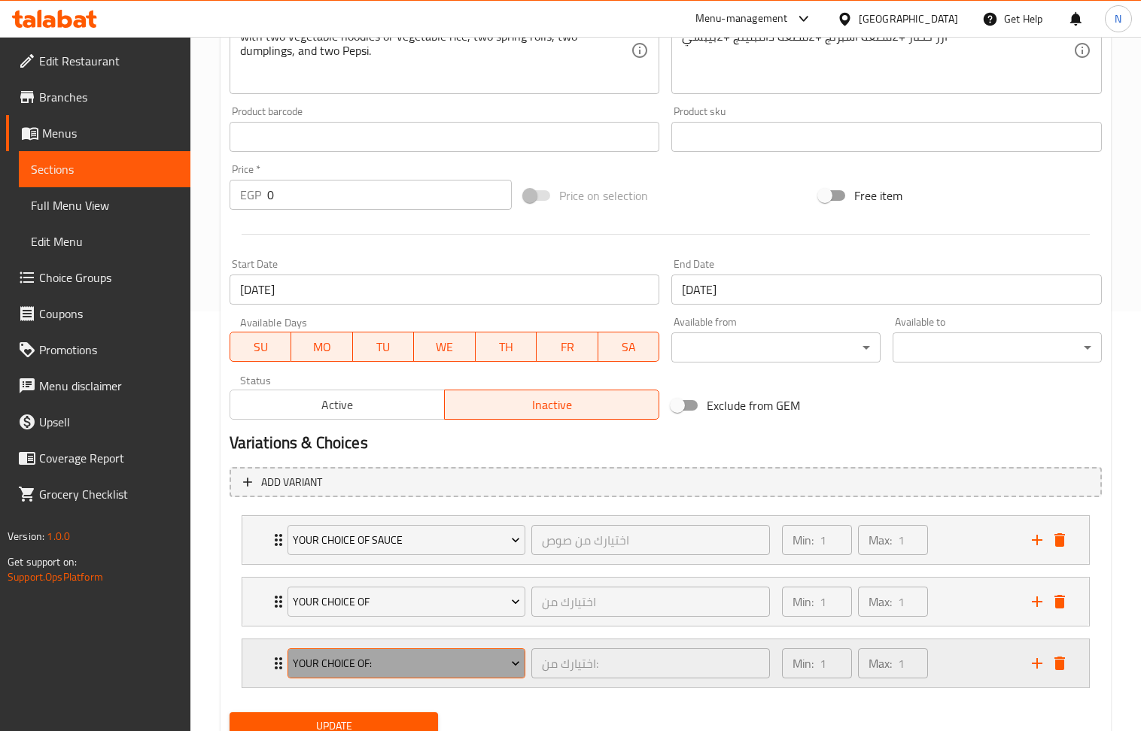
click at [446, 668] on span "Your Choice Of:" at bounding box center [406, 664] width 227 height 19
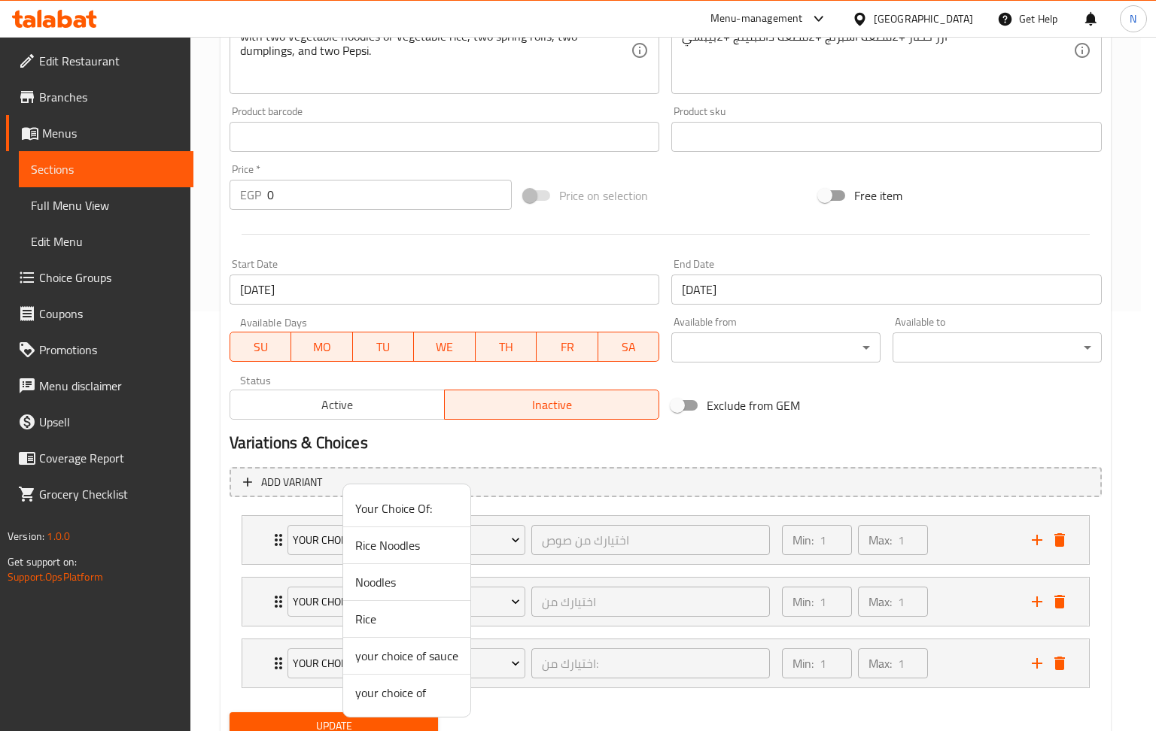
click at [432, 693] on span "your choice of" at bounding box center [406, 693] width 103 height 18
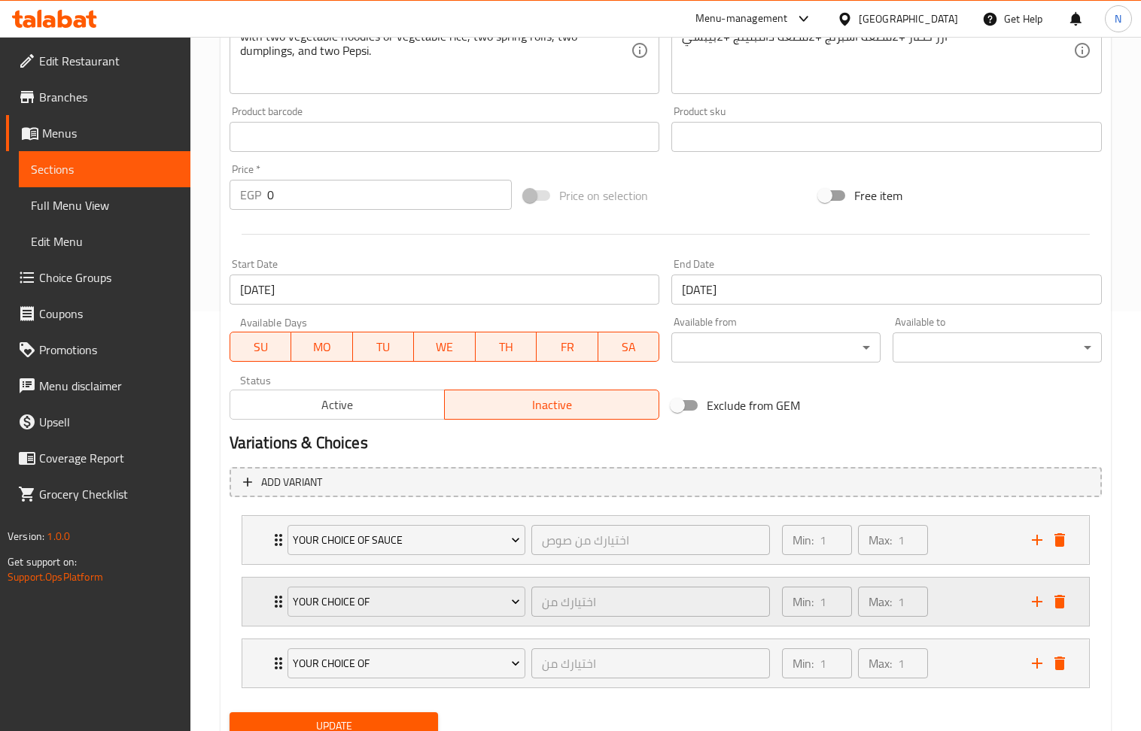
click at [957, 591] on div "Min: 1 ​ Max: 1 ​" at bounding box center [898, 602] width 250 height 48
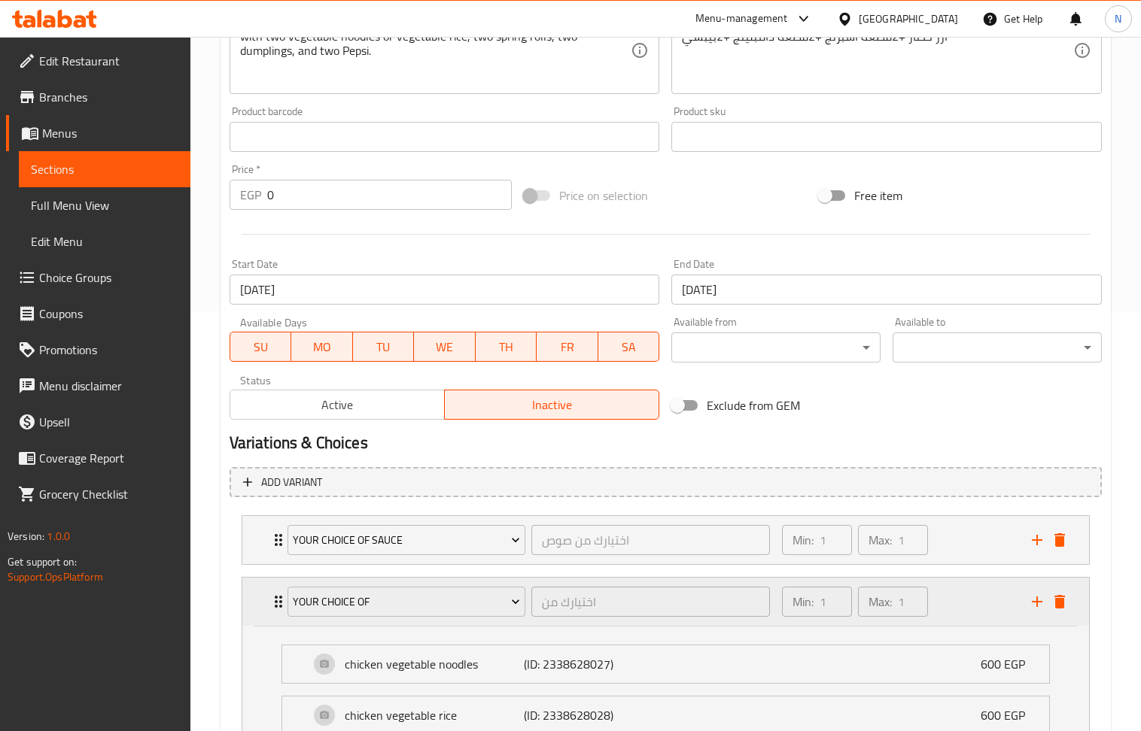
scroll to position [719, 0]
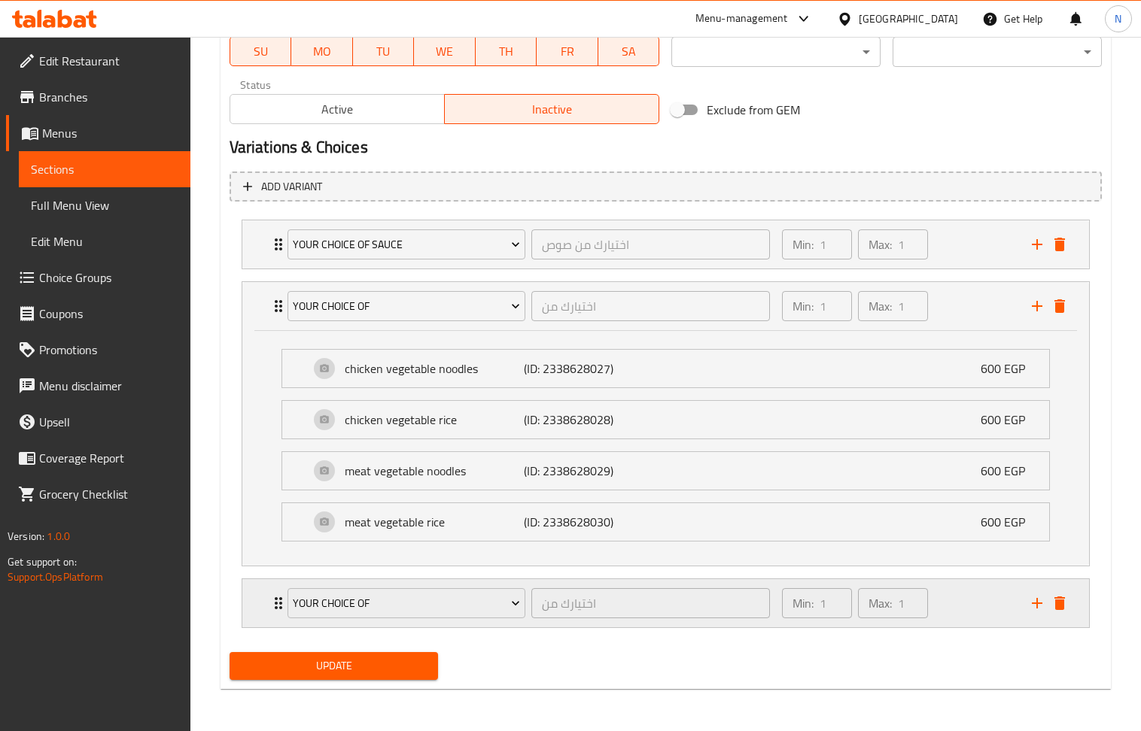
click at [967, 600] on div "Min: 1 ​ Max: 1 ​" at bounding box center [898, 603] width 250 height 48
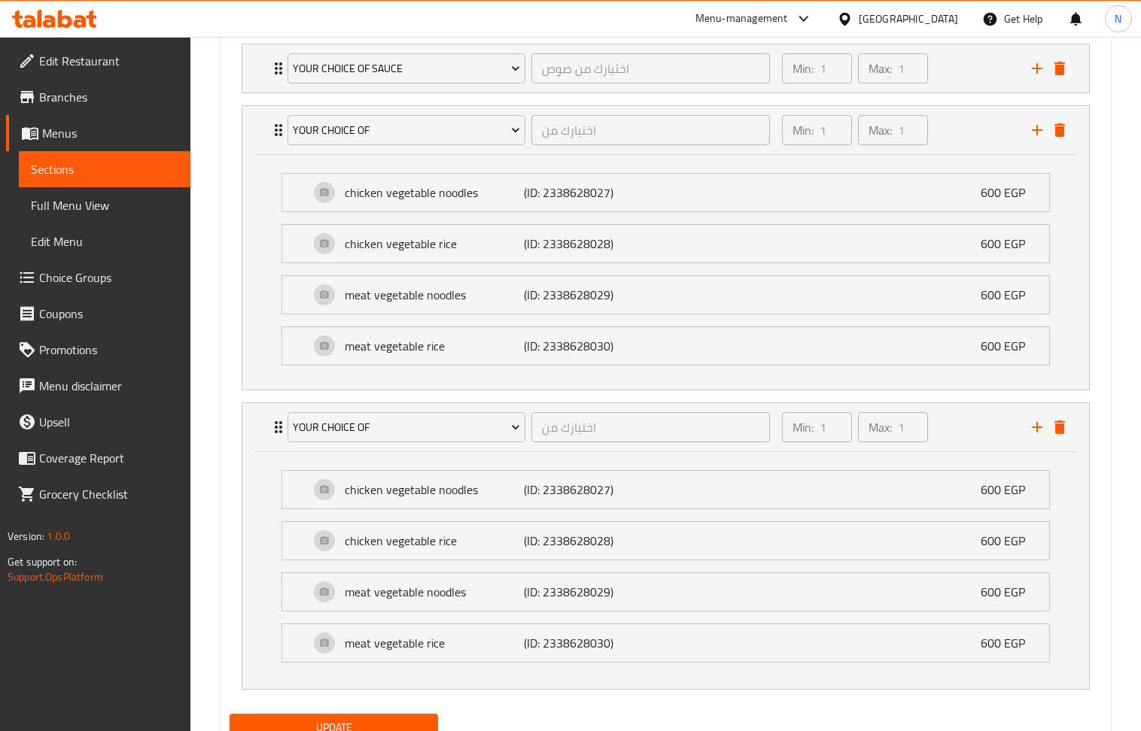
scroll to position [942, 0]
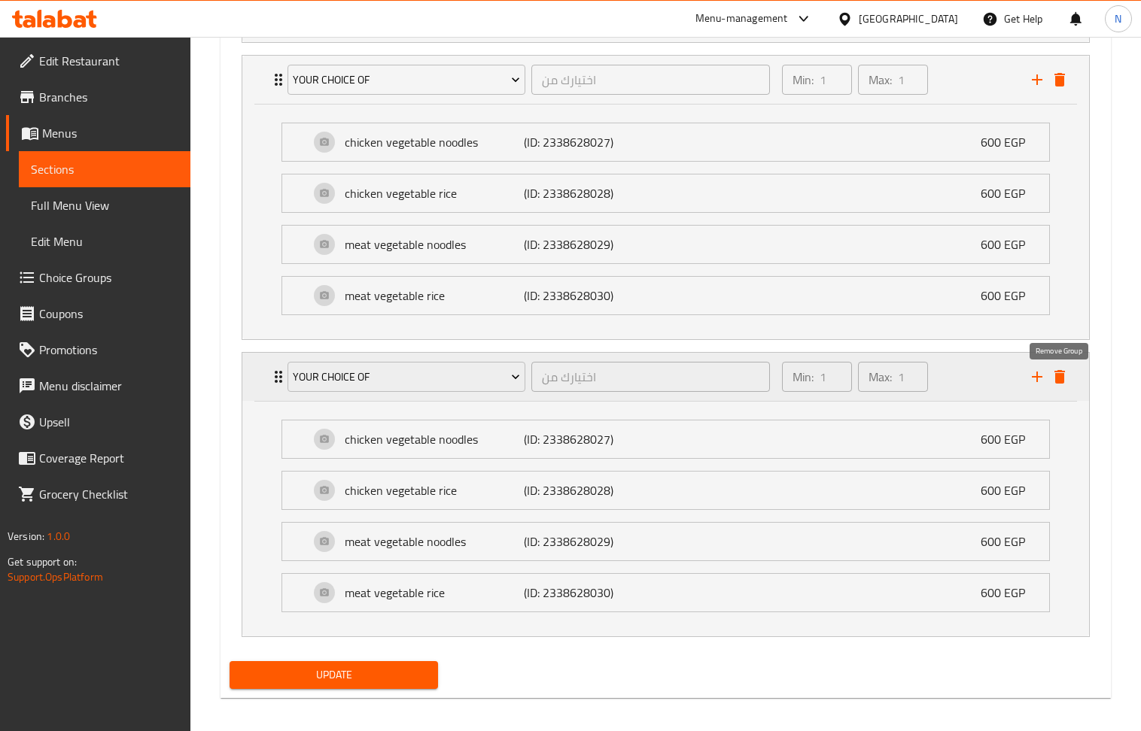
click at [1064, 379] on icon "delete" at bounding box center [1059, 377] width 18 height 18
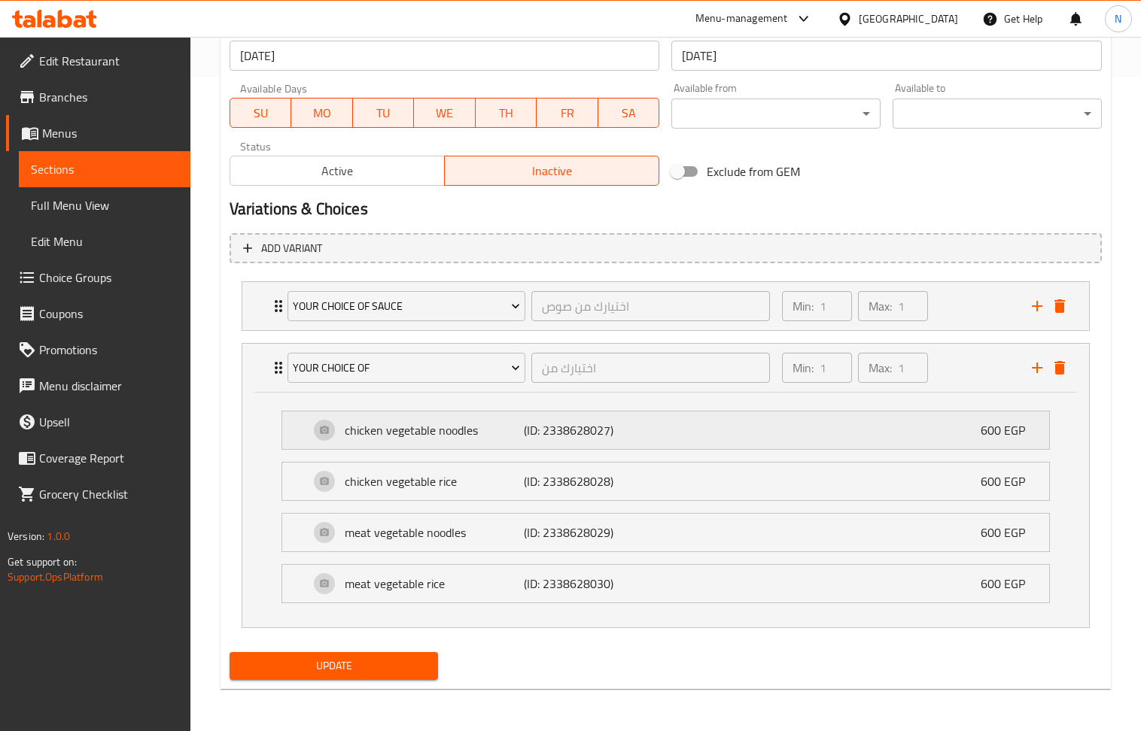
scroll to position [658, 0]
click at [1038, 359] on icon "add" at bounding box center [1037, 368] width 18 height 18
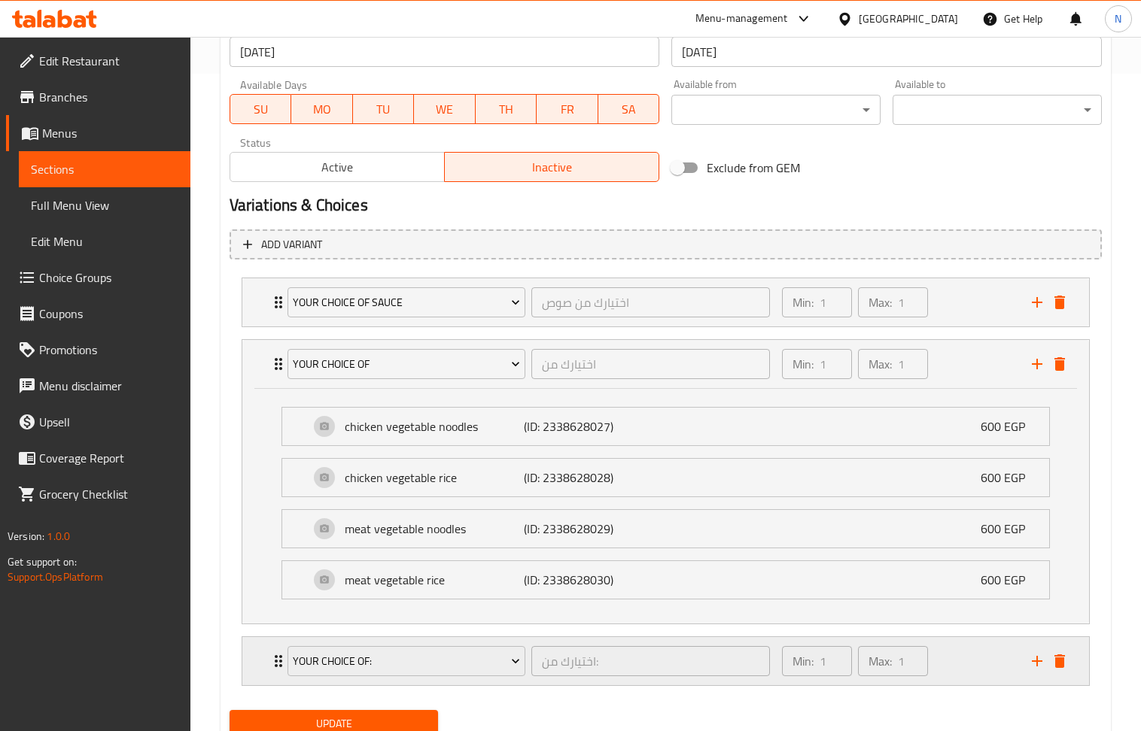
scroll to position [720, 0]
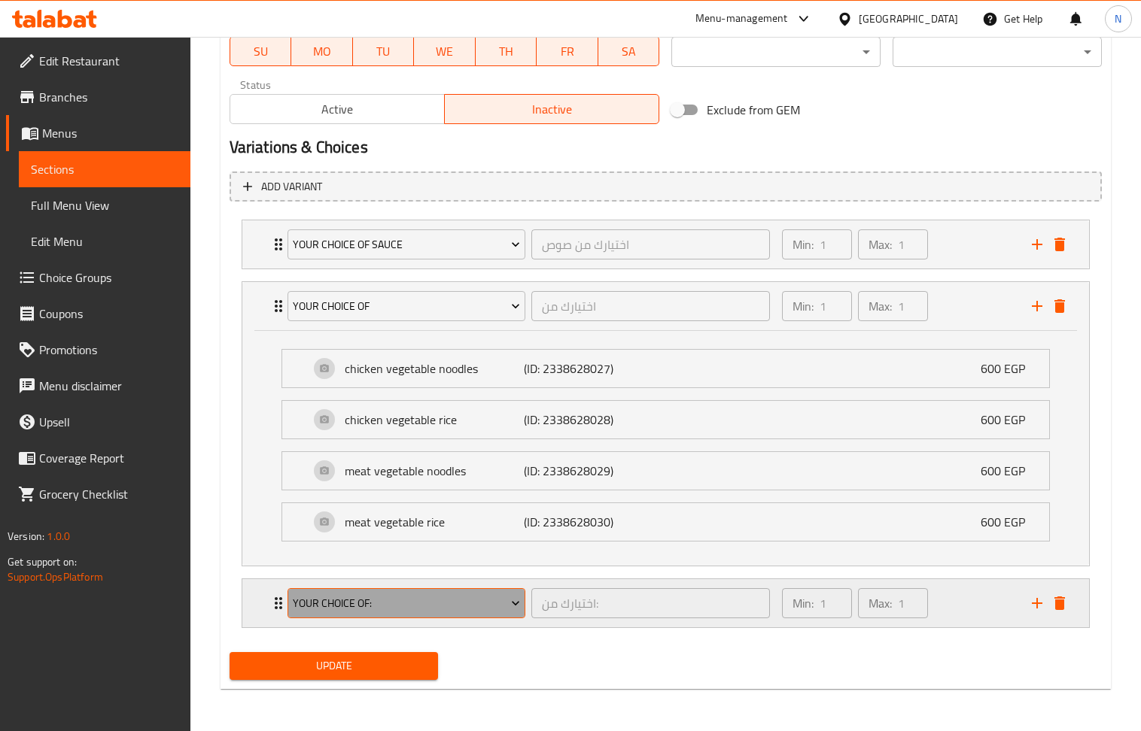
click at [486, 603] on span "Your Choice Of:" at bounding box center [406, 603] width 227 height 19
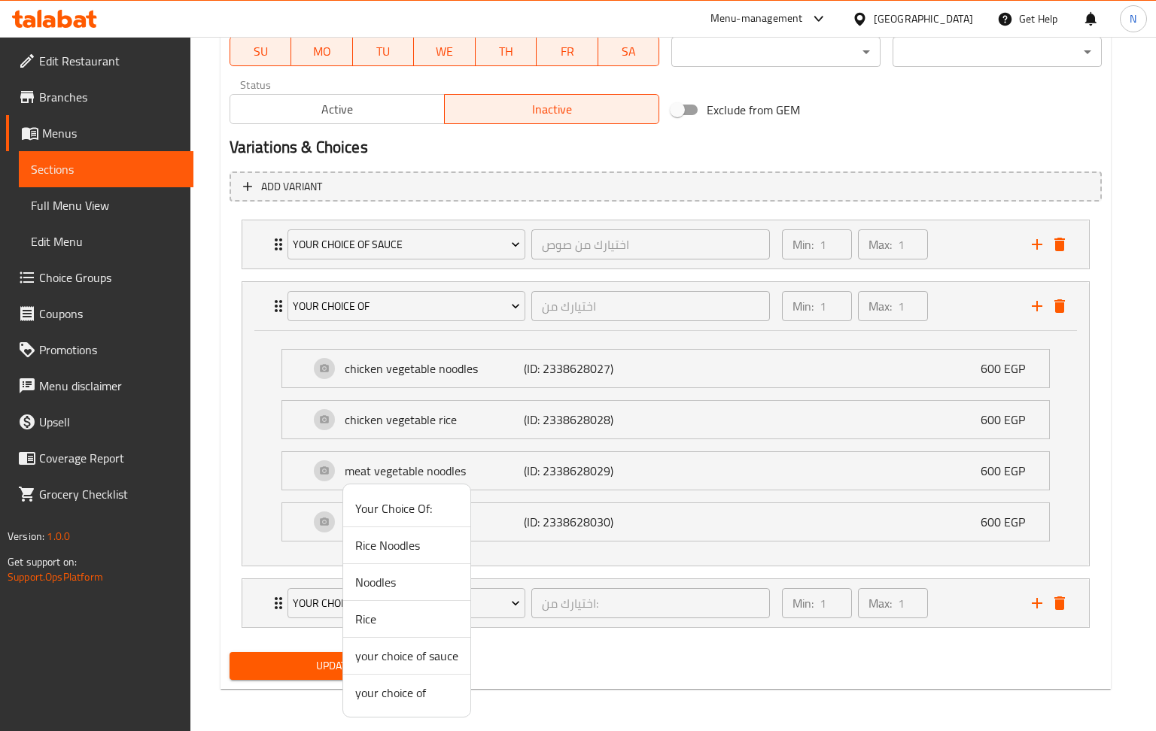
click at [1050, 605] on div at bounding box center [578, 365] width 1156 height 731
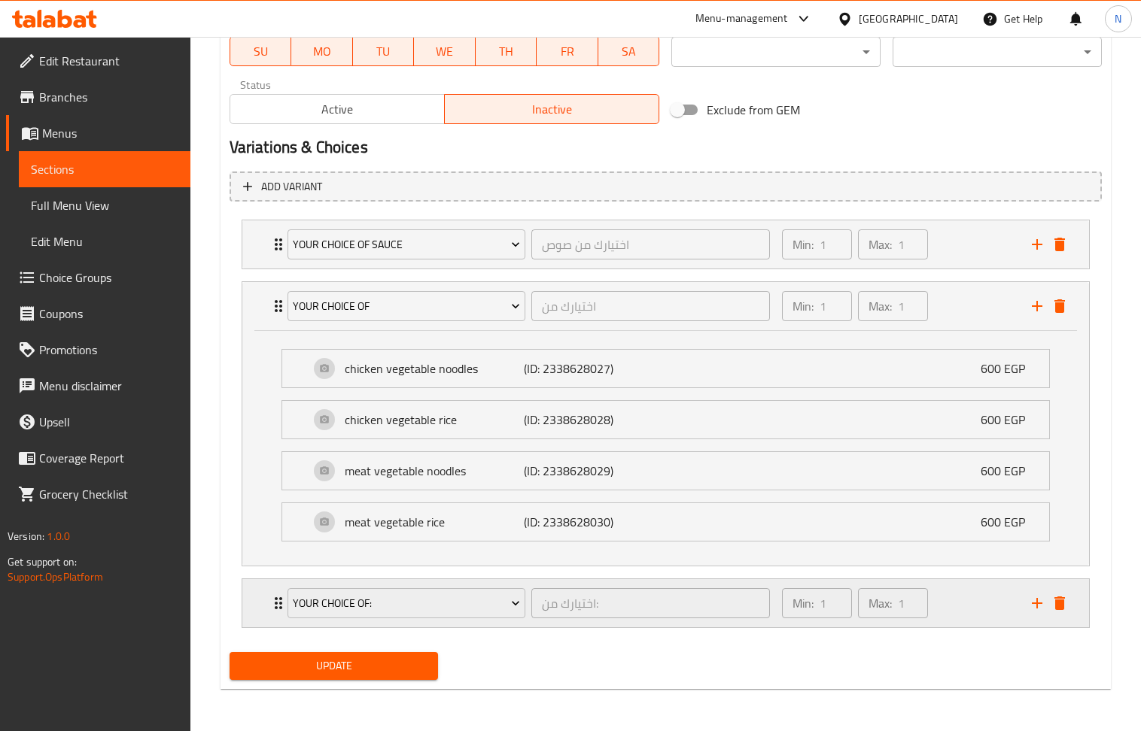
click at [1063, 602] on icon "delete" at bounding box center [1059, 604] width 11 height 14
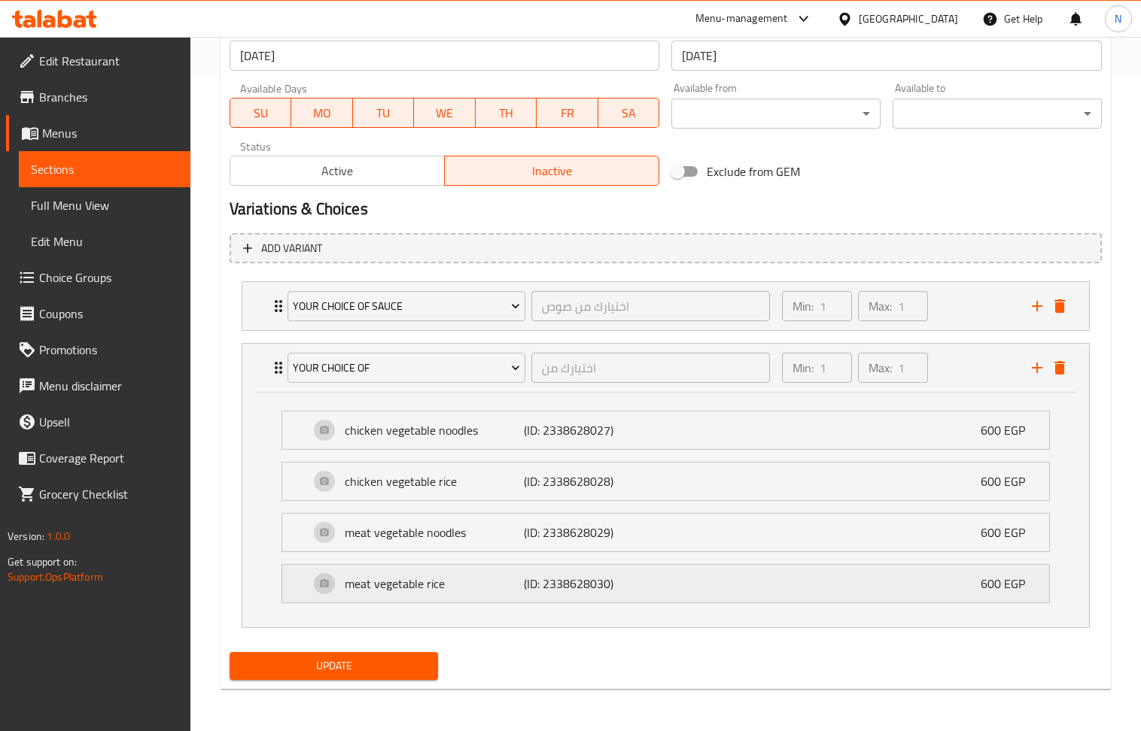
scroll to position [658, 0]
click at [344, 663] on span "Update" at bounding box center [334, 666] width 185 height 19
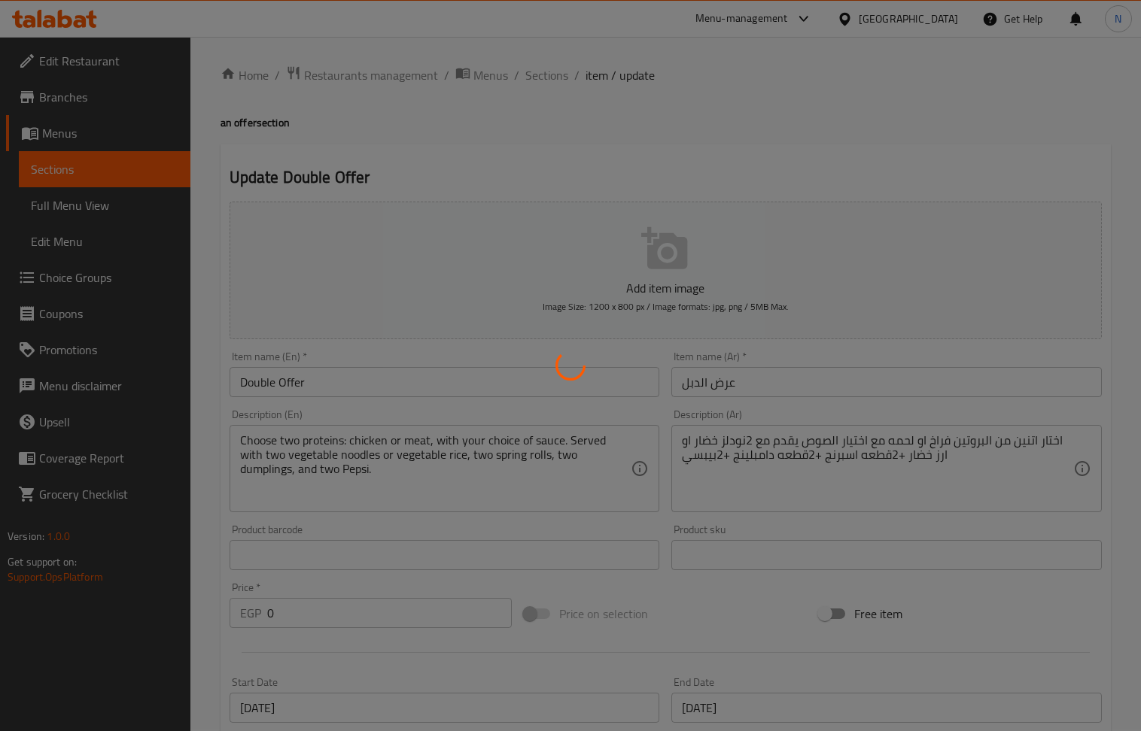
scroll to position [0, 0]
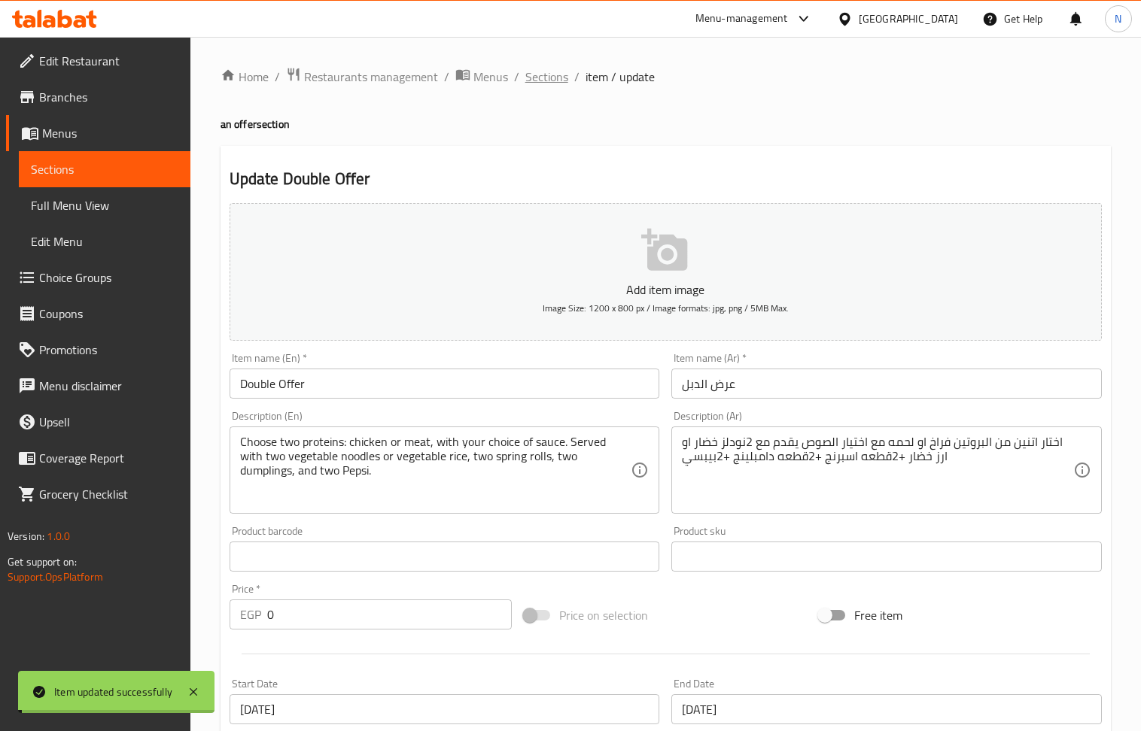
click at [543, 76] on span "Sections" at bounding box center [546, 77] width 43 height 18
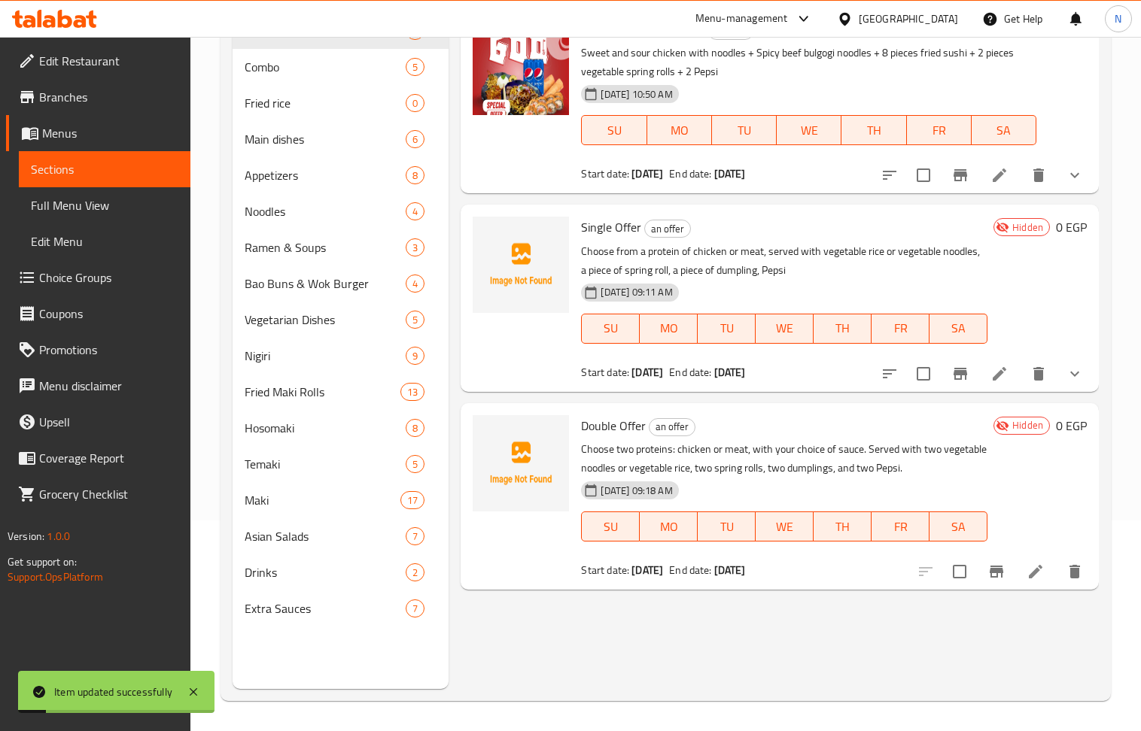
scroll to position [211, 0]
click at [1030, 575] on icon at bounding box center [1036, 572] width 14 height 14
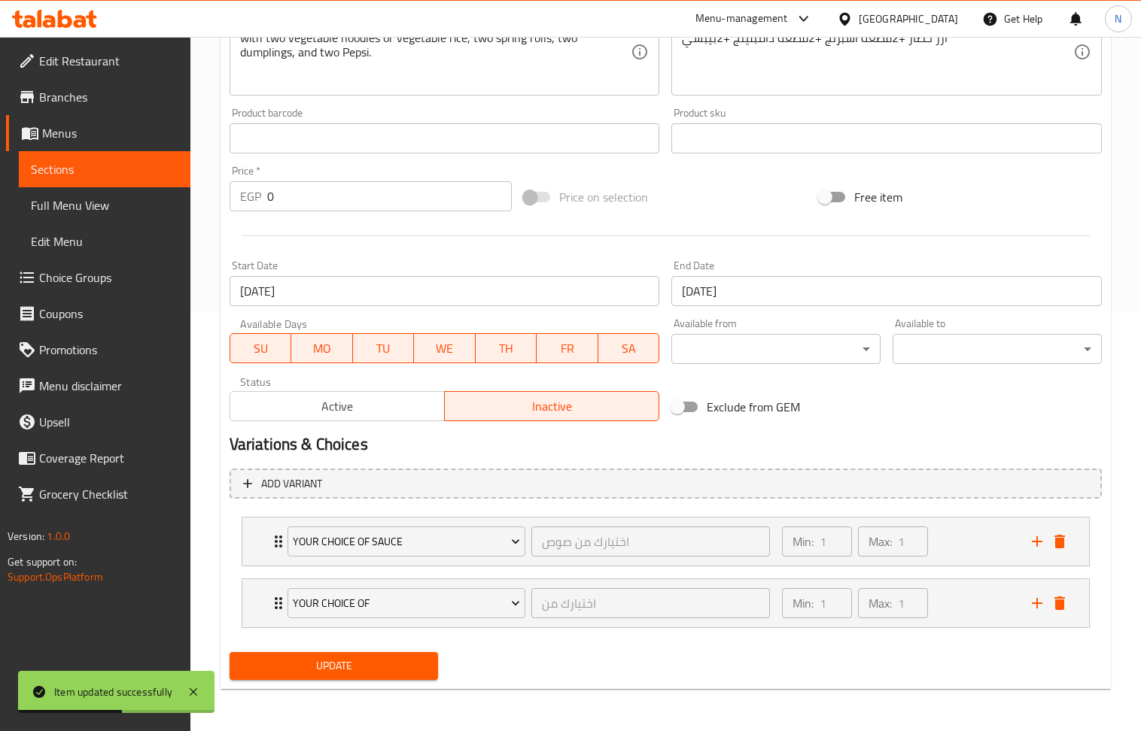
scroll to position [420, 0]
click at [1035, 537] on icon "add" at bounding box center [1037, 542] width 18 height 18
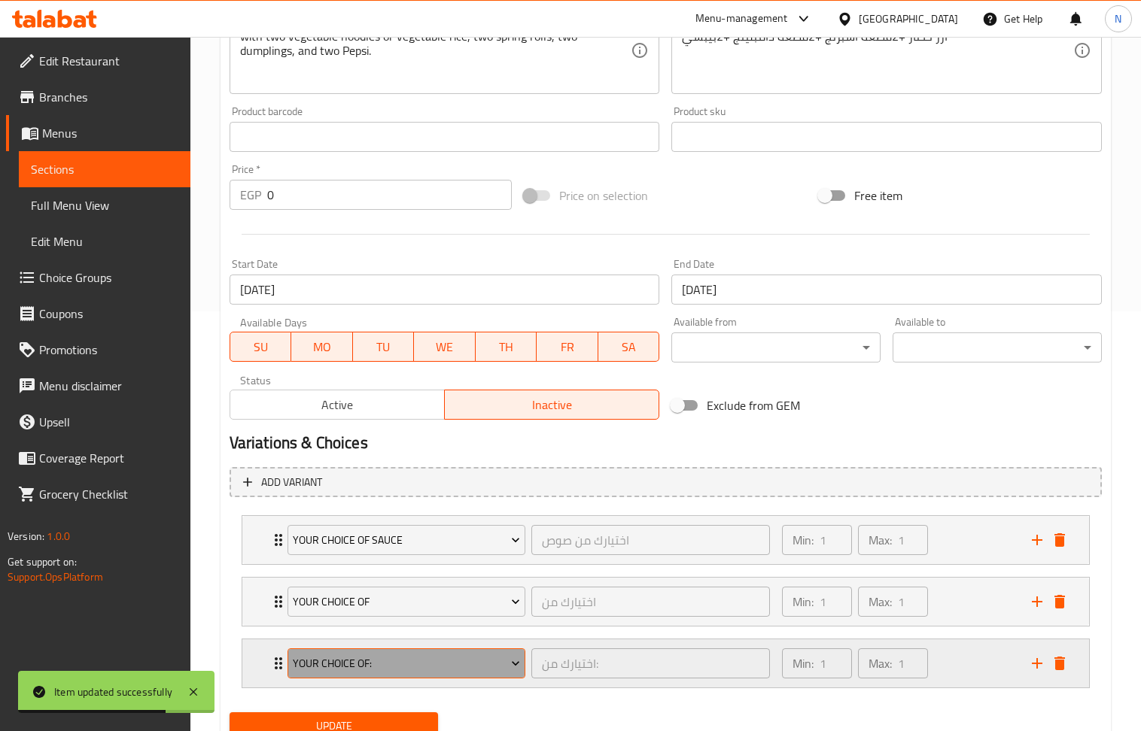
click at [462, 654] on button "Your Choice Of:" at bounding box center [406, 664] width 238 height 30
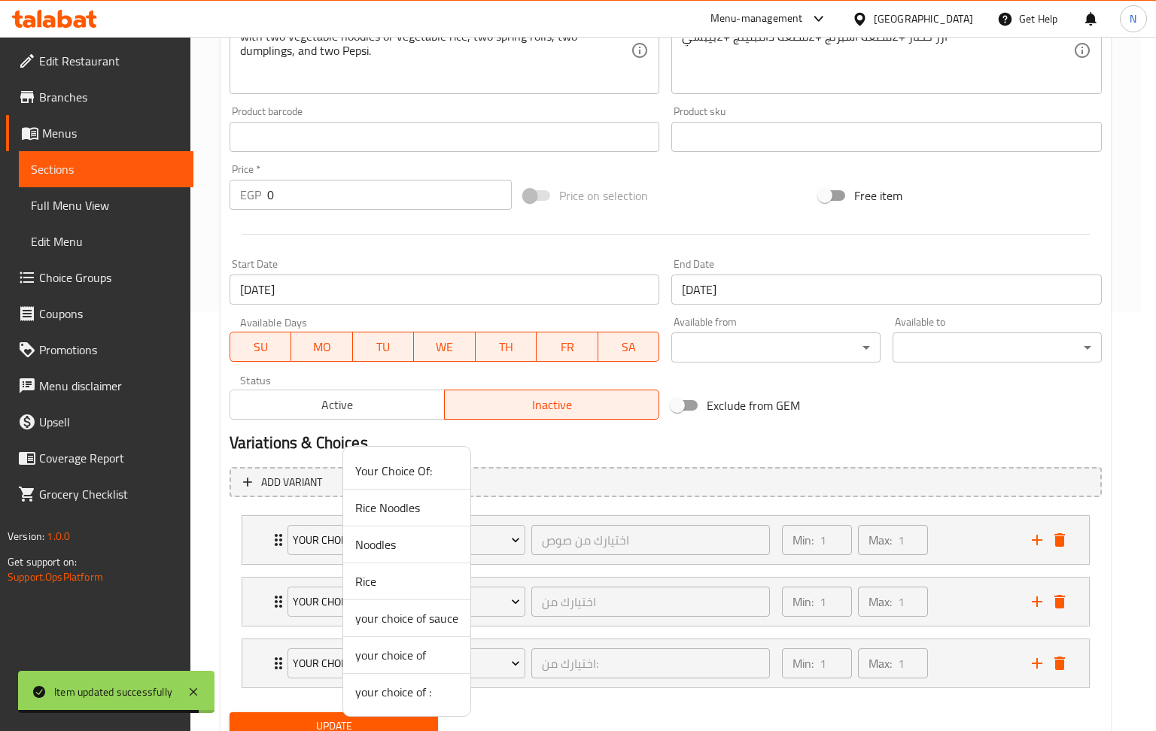
click at [433, 684] on span "your choice of :" at bounding box center [406, 692] width 103 height 18
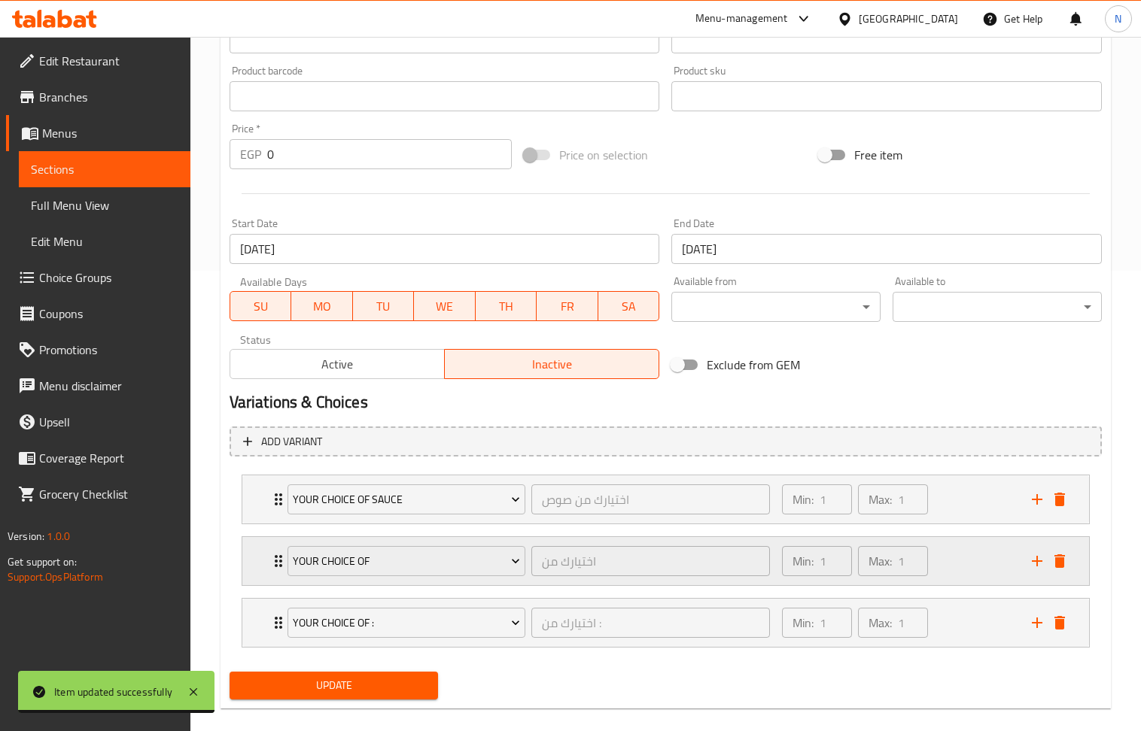
scroll to position [483, 0]
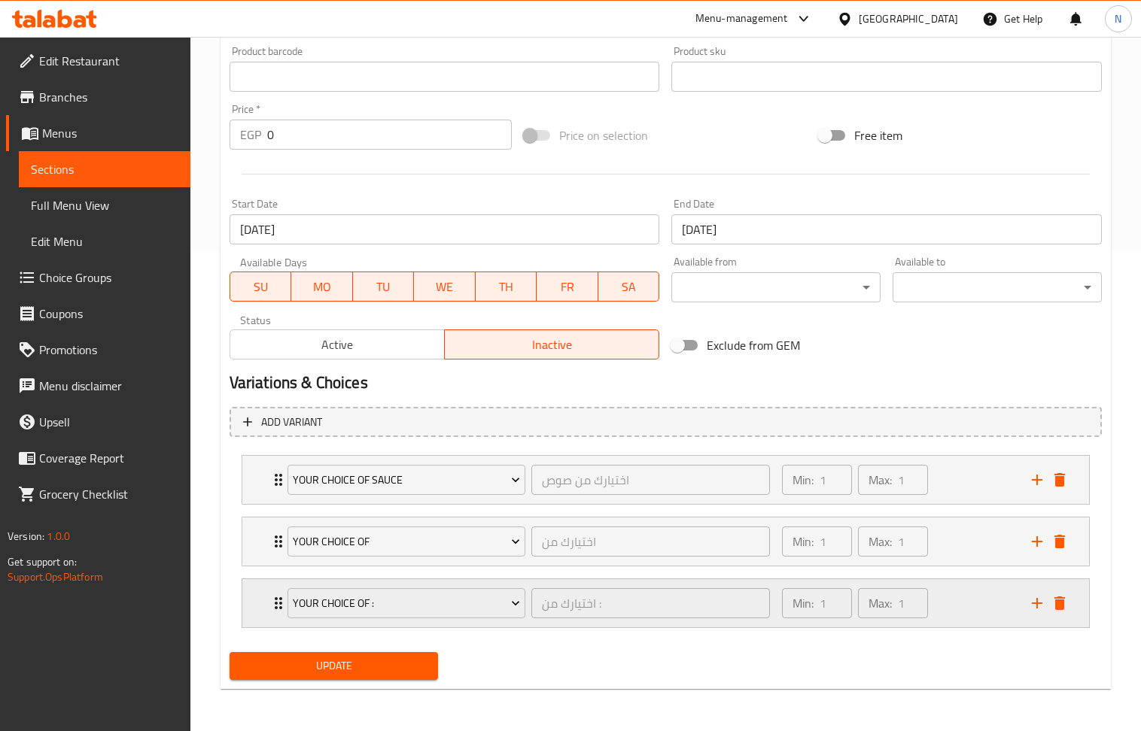
click at [993, 594] on div "Min: 1 ​ Max: 1 ​" at bounding box center [898, 603] width 250 height 48
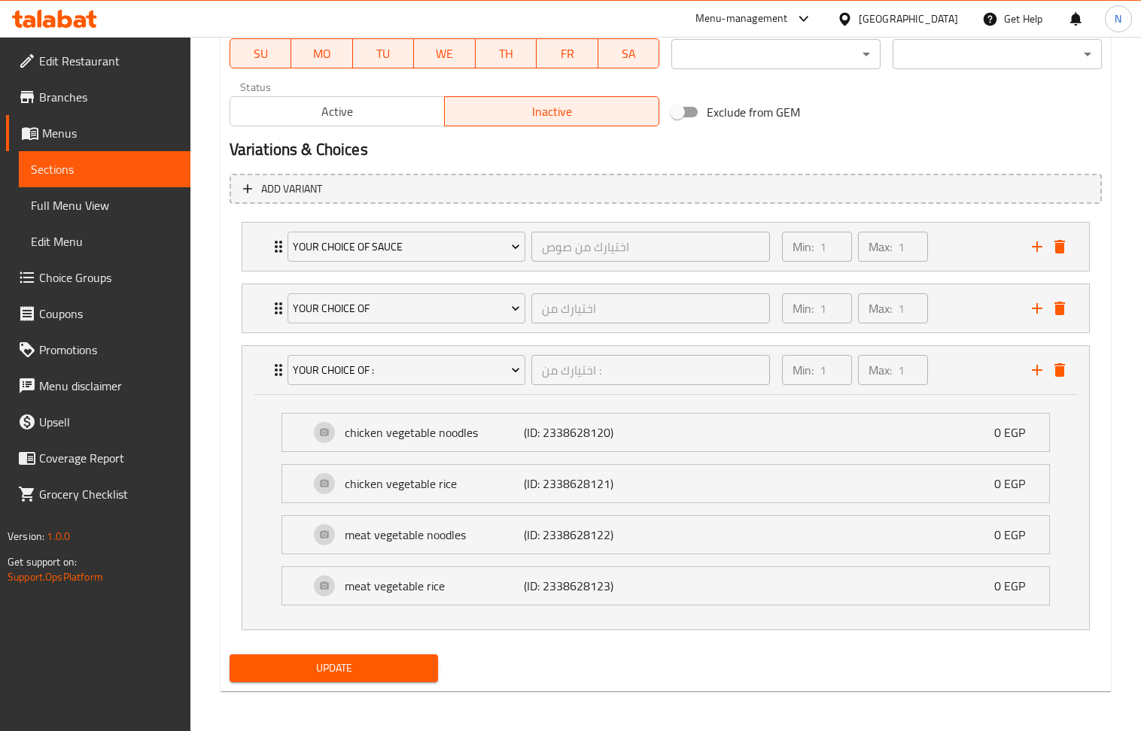
scroll to position [720, 0]
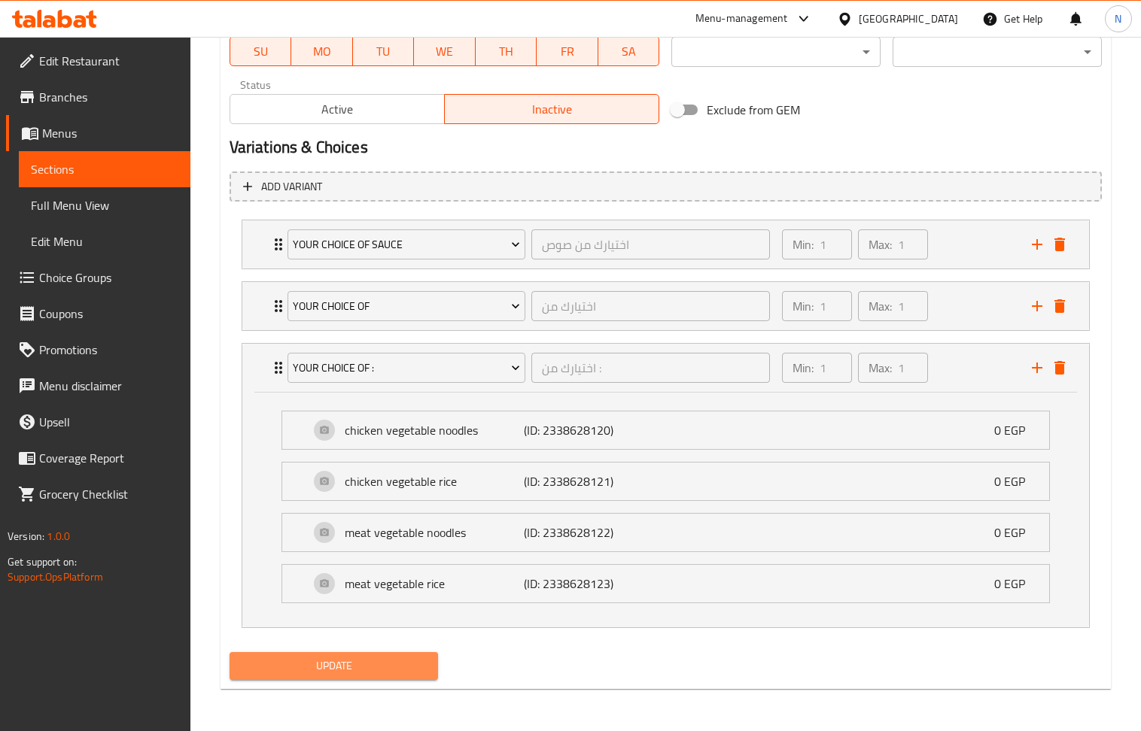
click at [390, 664] on span "Update" at bounding box center [334, 666] width 185 height 19
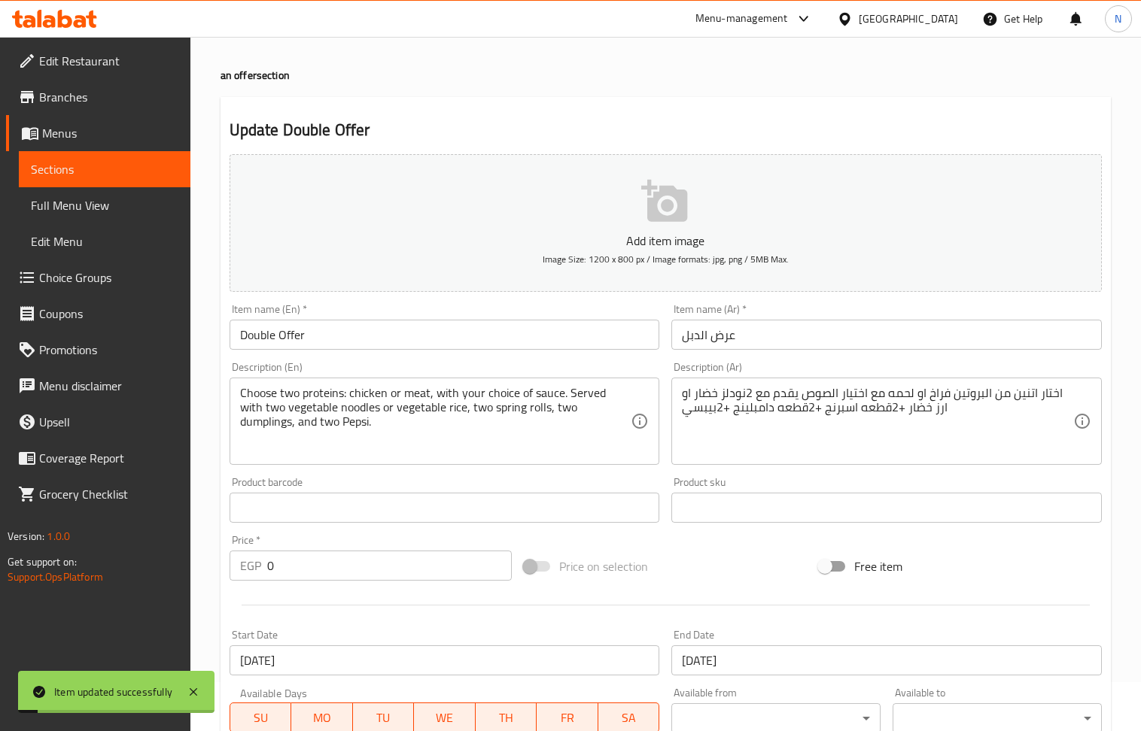
scroll to position [0, 0]
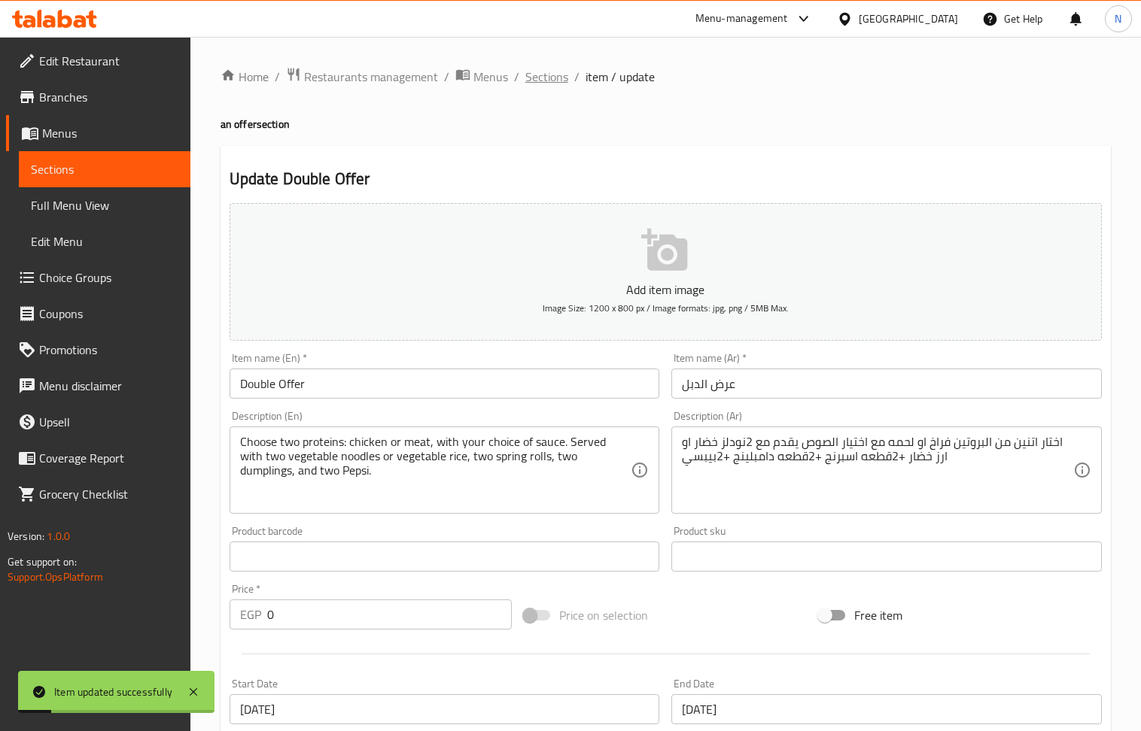
click at [548, 79] on span "Sections" at bounding box center [546, 77] width 43 height 18
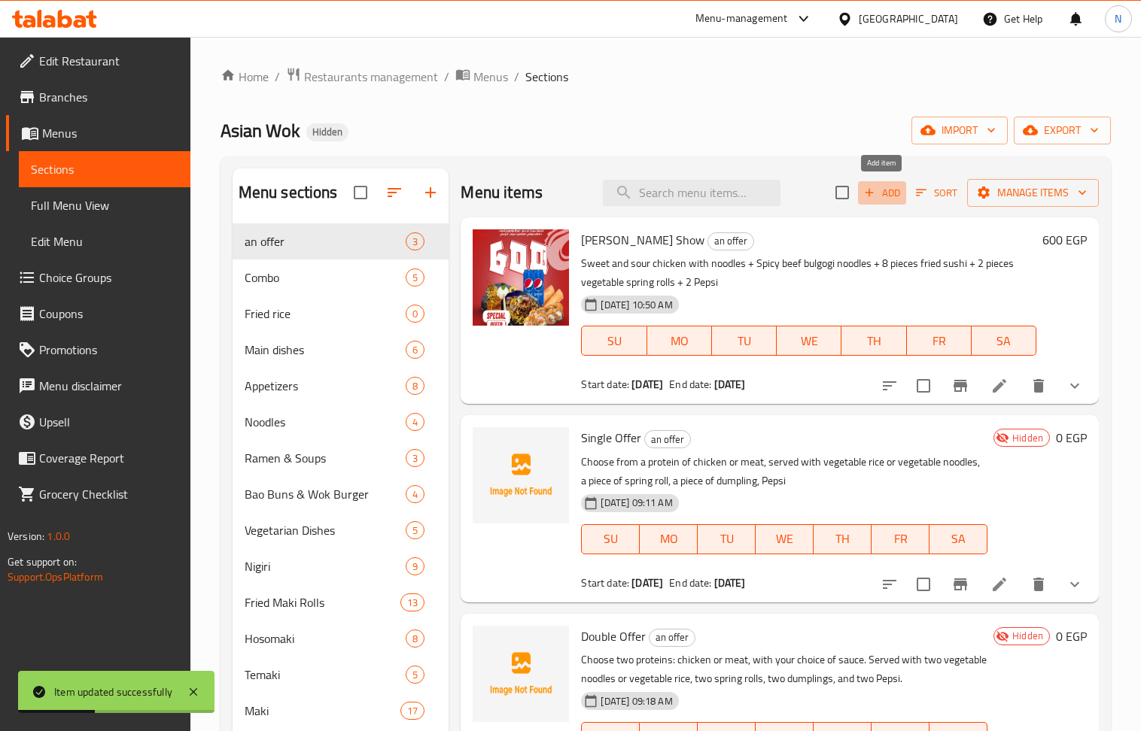
click at [888, 194] on span "Add" at bounding box center [882, 192] width 41 height 17
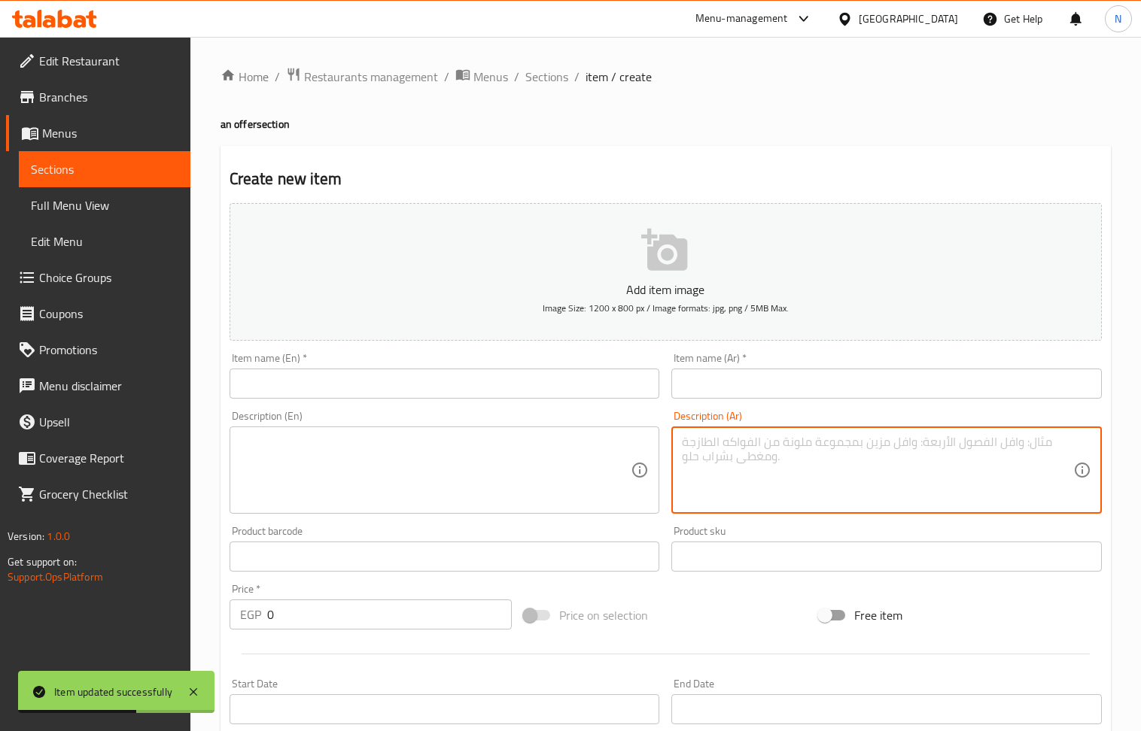
click at [781, 449] on textarea at bounding box center [877, 470] width 391 height 71
paste textarea "عرض التريبل اختيار 3بروتين فراخ او لحمه مع اختيار الصوص يقدم مع 3نودلز خضار أو …"
drag, startPoint x: 1008, startPoint y: 445, endPoint x: 1066, endPoint y: 446, distance: 57.9
click at [1066, 446] on textarea "عرض التريبل اختيار 3بروتين فراخ او لحمه مع اختيار الصوص يقدم مع 3نودلز خضار أو …" at bounding box center [877, 470] width 391 height 71
type textarea "عرض التريبل اختيار 3بروتين فراخ او لحمه مع اختيار الصوص يقدم مع 3نودلز خضار أو …"
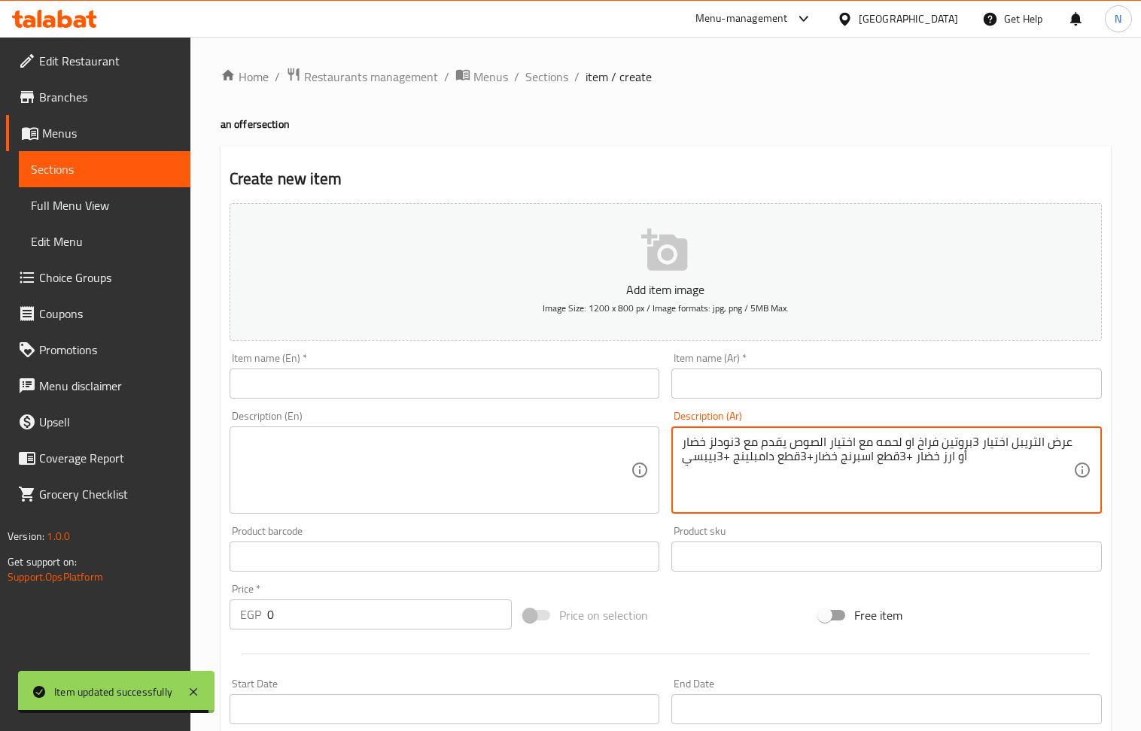
click at [886, 385] on input "text" at bounding box center [886, 384] width 430 height 30
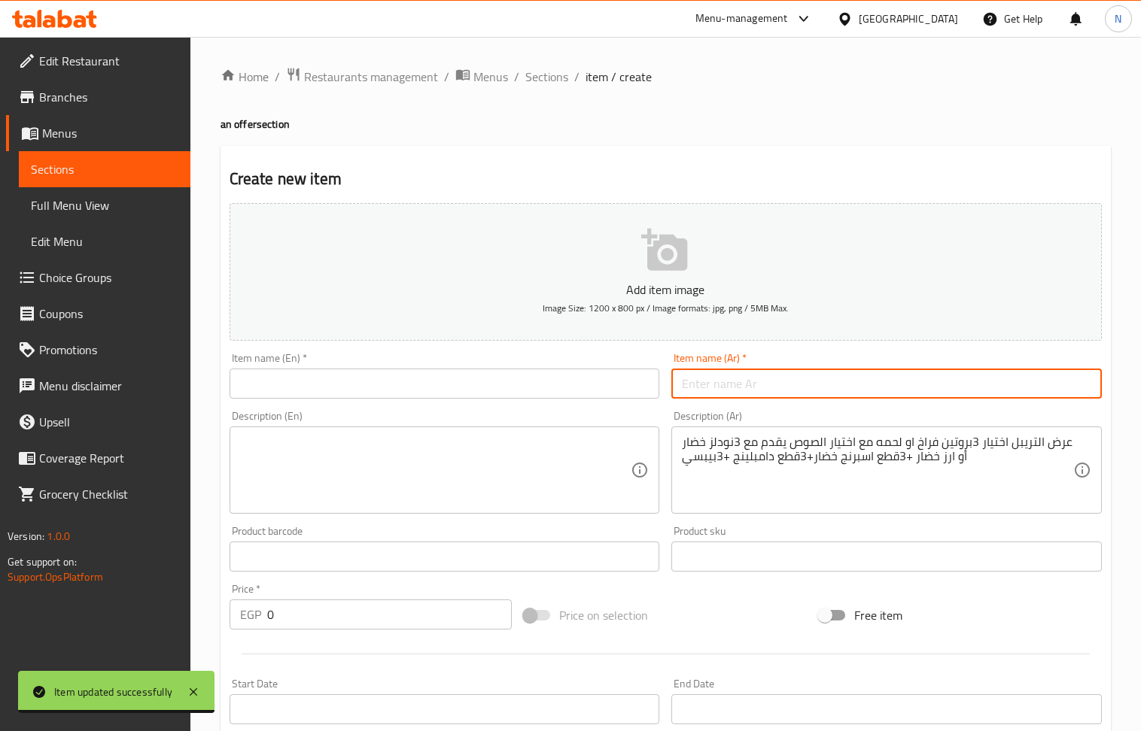
paste input "عرض التريبل"
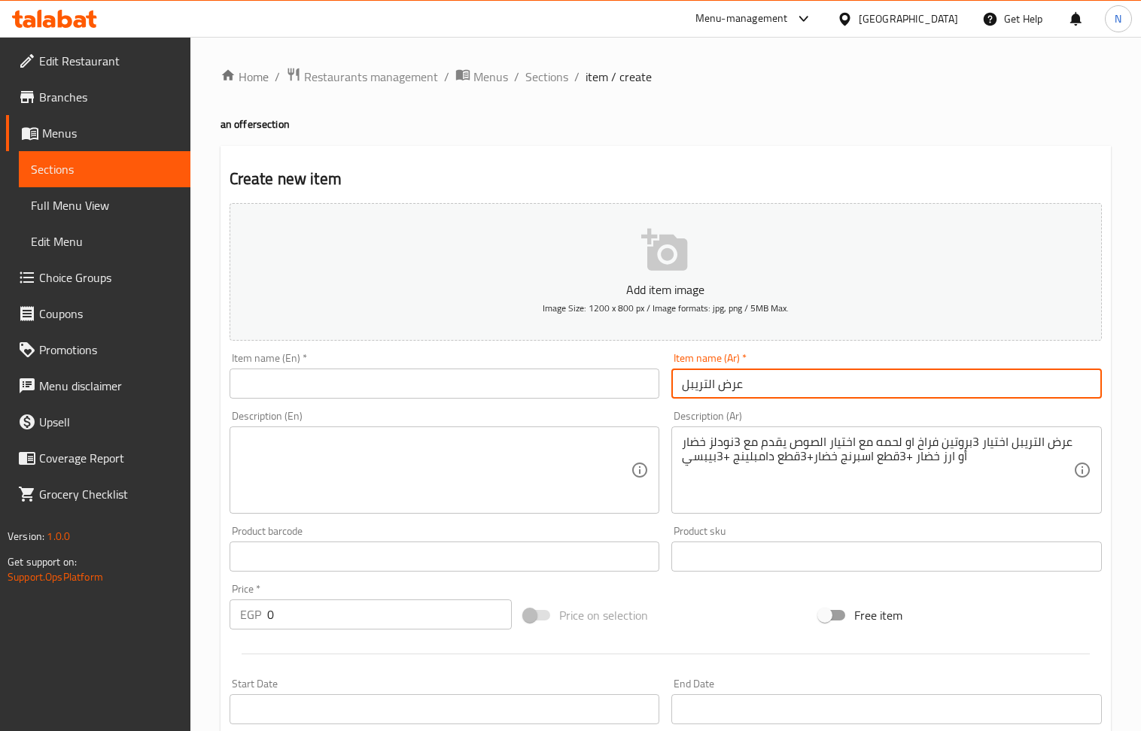
type input "عرض التريبل"
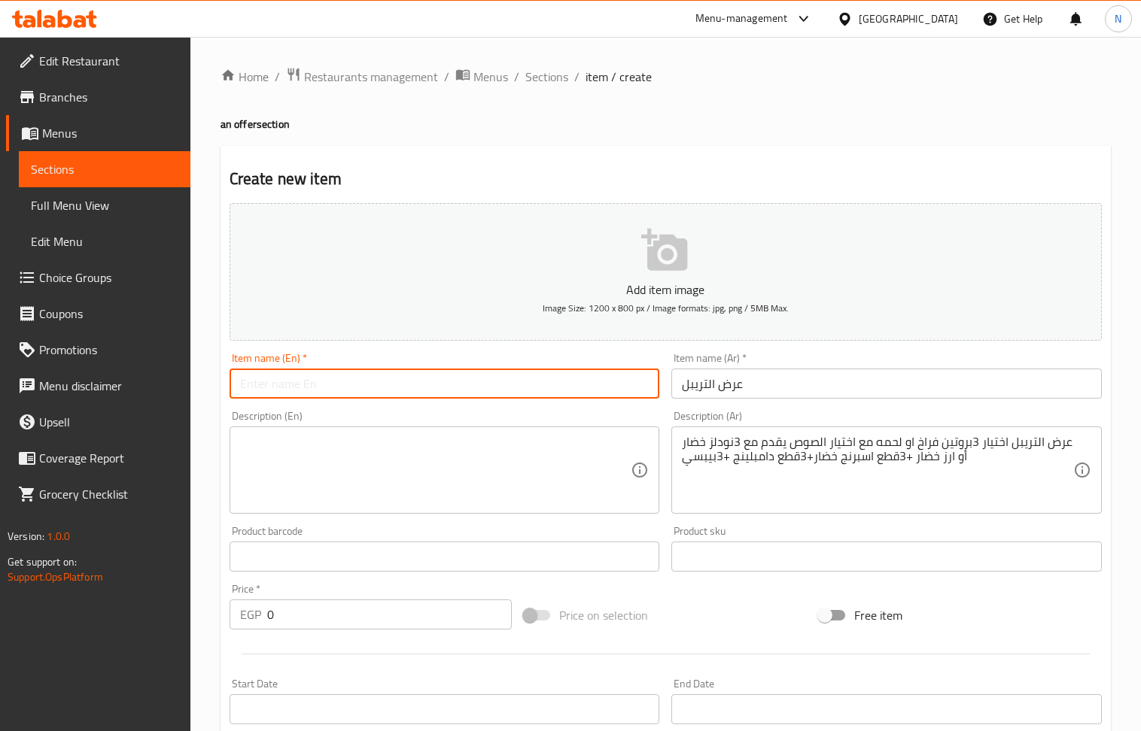
click at [371, 391] on input "text" at bounding box center [445, 384] width 430 height 30
click at [380, 387] on input "Tribble Offer" at bounding box center [445, 384] width 430 height 30
click at [311, 378] on input "Tribble Offer" at bounding box center [445, 384] width 430 height 30
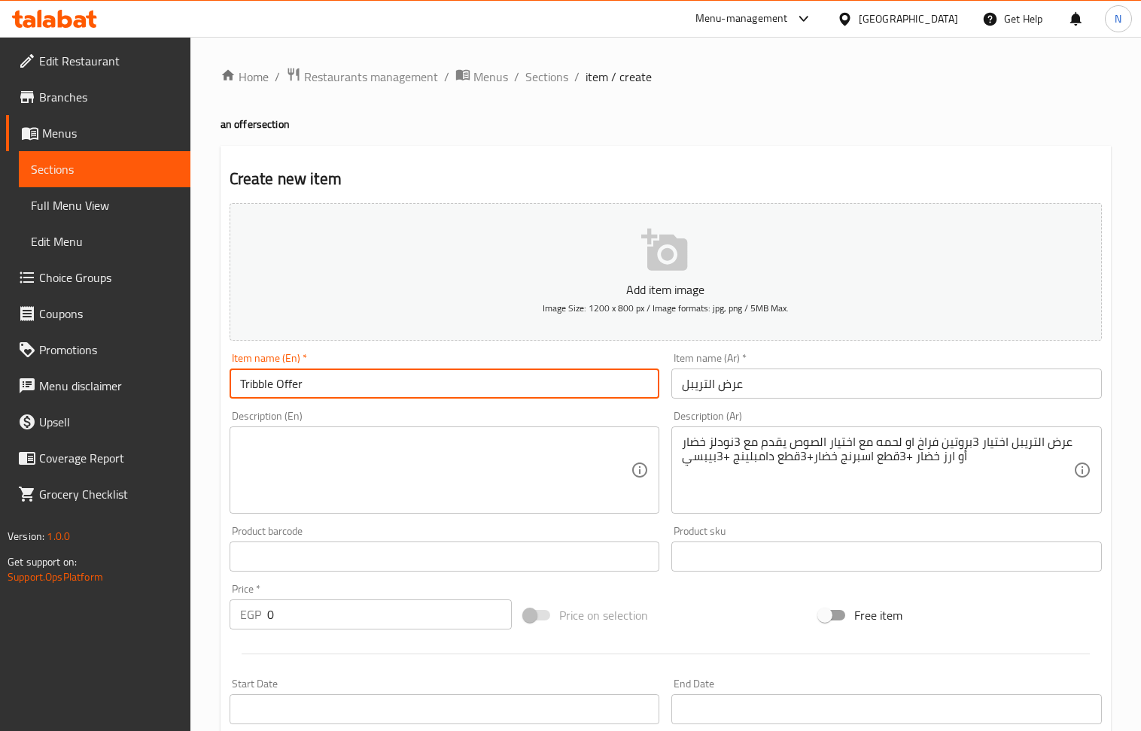
click at [311, 378] on input "Tribble Offer" at bounding box center [445, 384] width 430 height 30
paste input "trip"
type input "triple Offer"
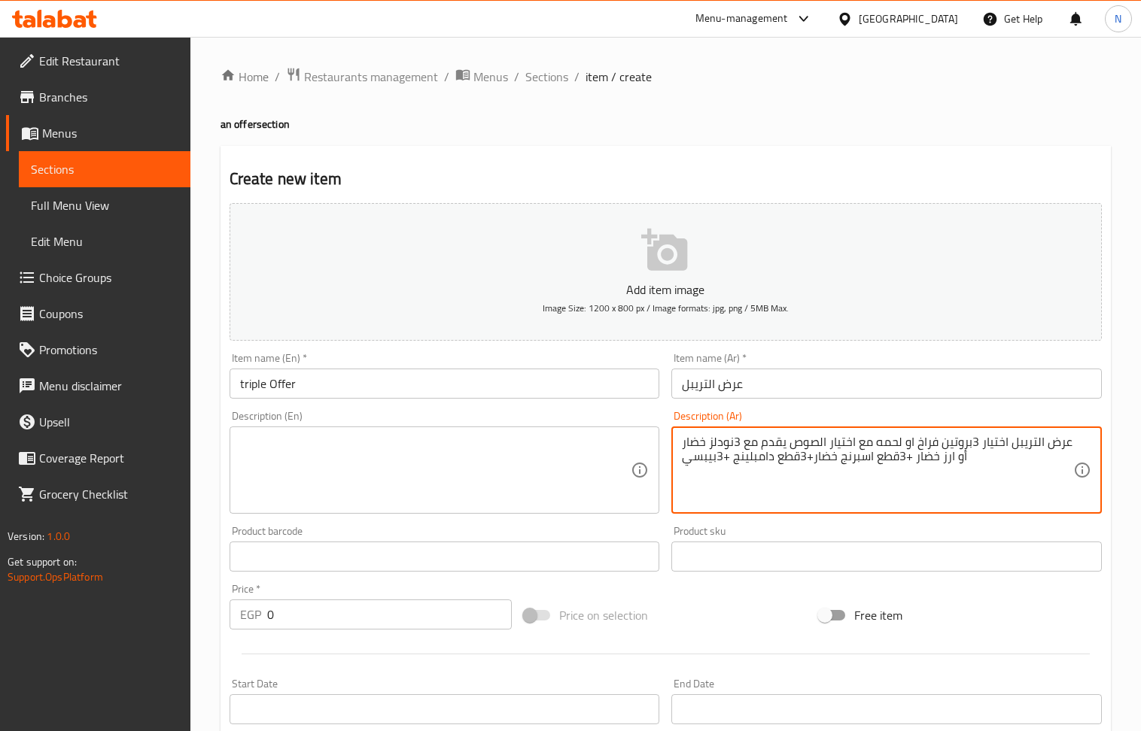
drag, startPoint x: 1010, startPoint y: 446, endPoint x: 1066, endPoint y: 452, distance: 56.0
click at [987, 444] on textarea "اختيار 3بروتين فراخ او لحمه مع اختيار الصوص يقدم مع 3نودلز خضار أو ارز خضار +3ق…" at bounding box center [877, 470] width 391 height 71
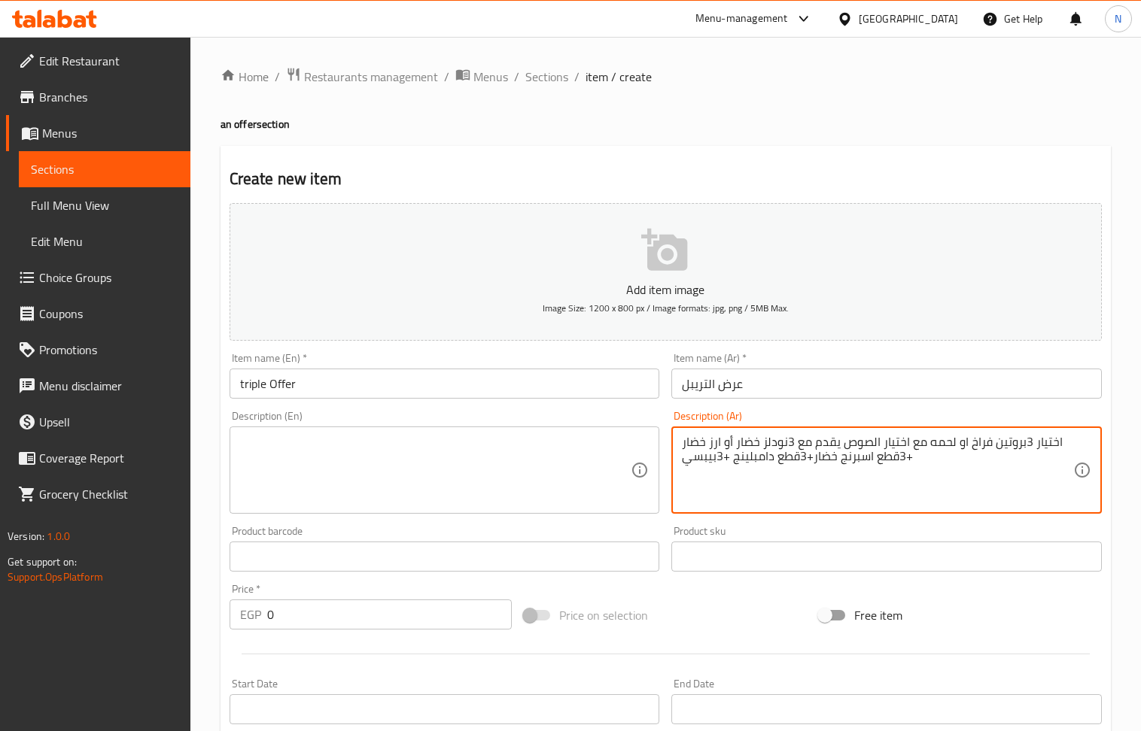
type textarea "اختيار 3بروتين فراخ او لحمه مع اختيار الصوص يقدم مع 3نودلز خضار أو ارز خضار +3ق…"
click at [393, 465] on textarea at bounding box center [435, 470] width 391 height 71
paste textarea "Choose 3 proteins: chicken or meat, with your choice of sauce. Served with 3 ve…"
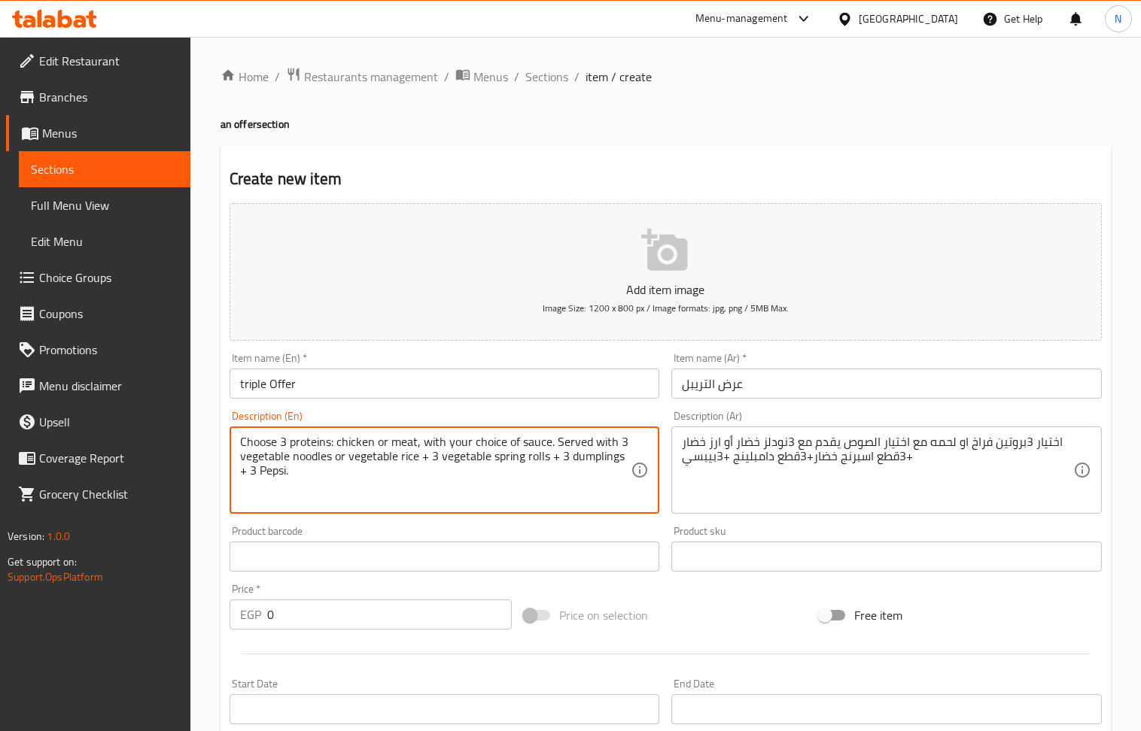
drag, startPoint x: 345, startPoint y: 444, endPoint x: 626, endPoint y: 443, distance: 281.4
click at [626, 443] on textarea "Choose 3 proteins: chicken or meat, with your choice of sauce. Served with 3 ve…" at bounding box center [435, 470] width 391 height 71
click at [585, 450] on textarea "Choose 3 proteins: chicken or meat, with your choice of sauce. Served with 3 ve…" at bounding box center [435, 470] width 391 height 71
drag, startPoint x: 424, startPoint y: 461, endPoint x: 417, endPoint y: 464, distance: 8.1
click at [417, 464] on textarea "Choose 3 proteins: chicken or meat, with your choice of sauce. Served with 3 ve…" at bounding box center [435, 470] width 391 height 71
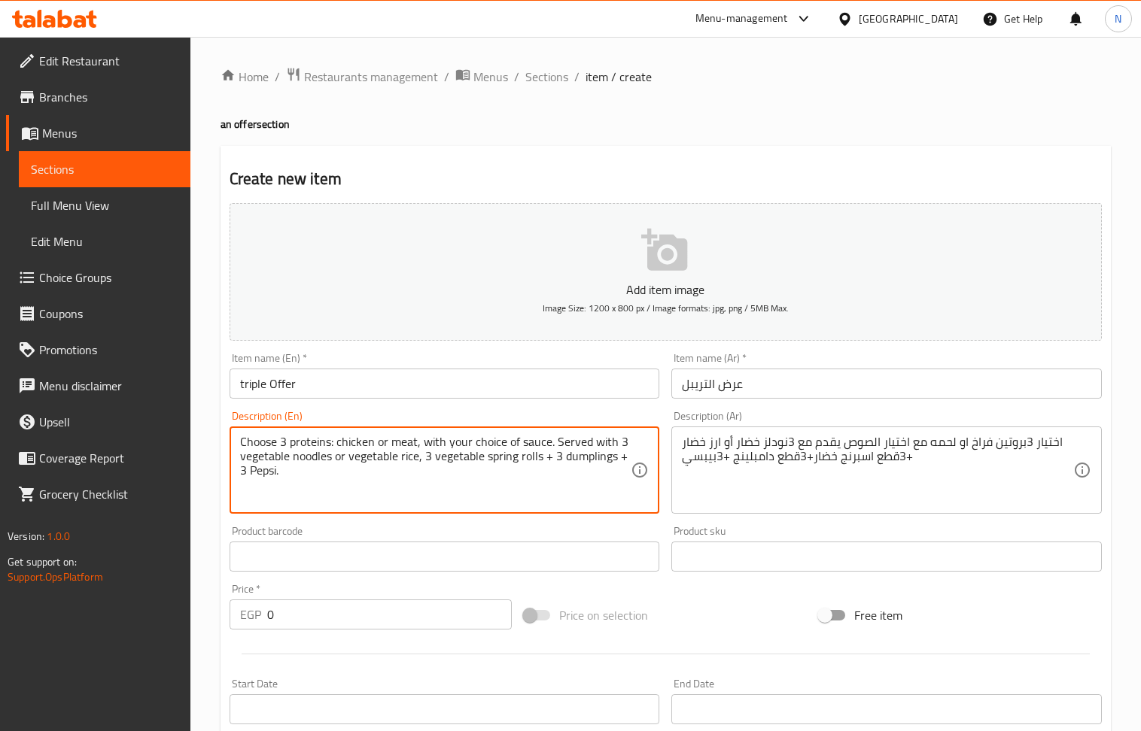
drag, startPoint x: 548, startPoint y: 455, endPoint x: 540, endPoint y: 458, distance: 8.6
click at [540, 458] on textarea "Choose 3 proteins: chicken or meat, with your choice of sauce. Served with 3 ve…" at bounding box center [435, 470] width 391 height 71
drag, startPoint x: 615, startPoint y: 459, endPoint x: 606, endPoint y: 461, distance: 8.4
click at [606, 461] on textarea "Choose 3 proteins: chicken or meat, with your choice of sauce. Served with 3 ve…" at bounding box center [435, 470] width 391 height 71
type textarea "Choose 3 proteins: chicken or meat, with your choice of sauce. Served with 3 ve…"
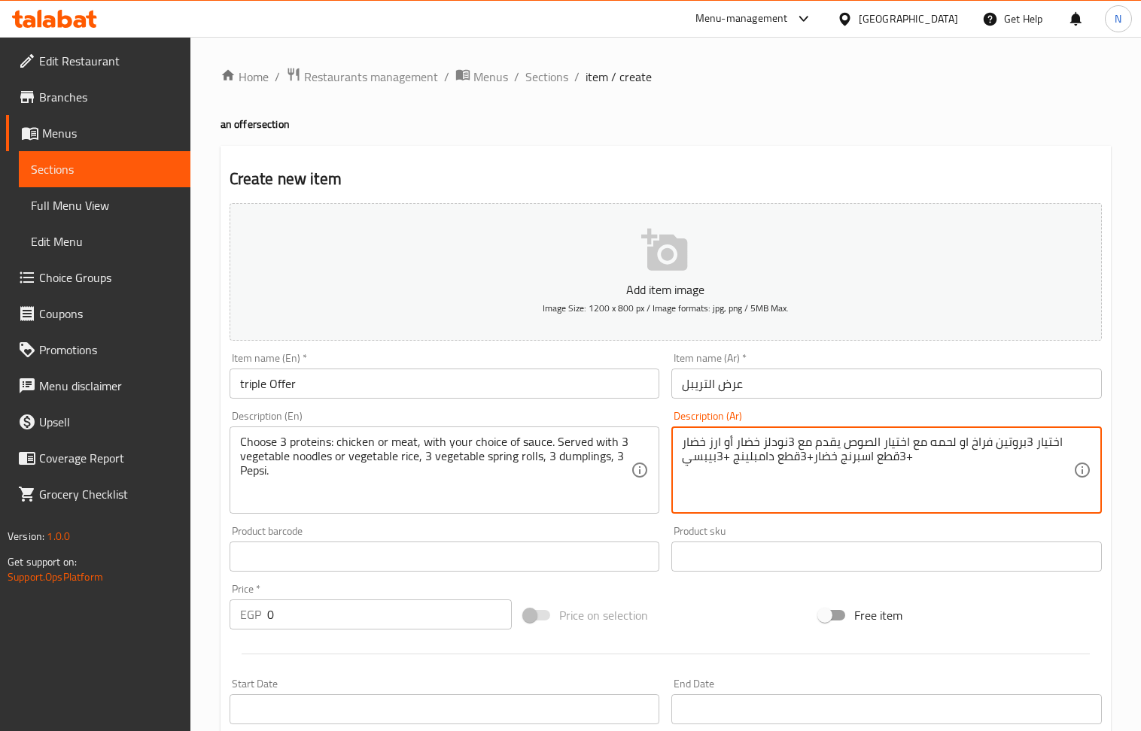
drag, startPoint x: 907, startPoint y: 462, endPoint x: 909, endPoint y: 453, distance: 9.3
click at [909, 453] on textarea "اختيار 3بروتين فراخ او لحمه مع اختيار الصوص يقدم مع 3نودلز خضار أو ارز خضار +3ق…" at bounding box center [877, 470] width 391 height 71
click at [907, 461] on textarea "اختيار 3بروتين فراخ او لحمه مع اختيار الصوص يقدم مع 3نودلز خضار أو ارز خضار +3ق…" at bounding box center [877, 470] width 391 height 71
click at [796, 470] on textarea "اختيار 3بروتين فراخ او لحمه مع اختيار الصوص يقدم مع 3نودلز خضار أو ارز خضار +3ق…" at bounding box center [877, 470] width 391 height 71
click at [808, 459] on textarea "اختيار 3بروتين فراخ او لحمه مع اختيار الصوص يقدم مع 3نودلز خضار أو ارز خضار +3ق…" at bounding box center [877, 470] width 391 height 71
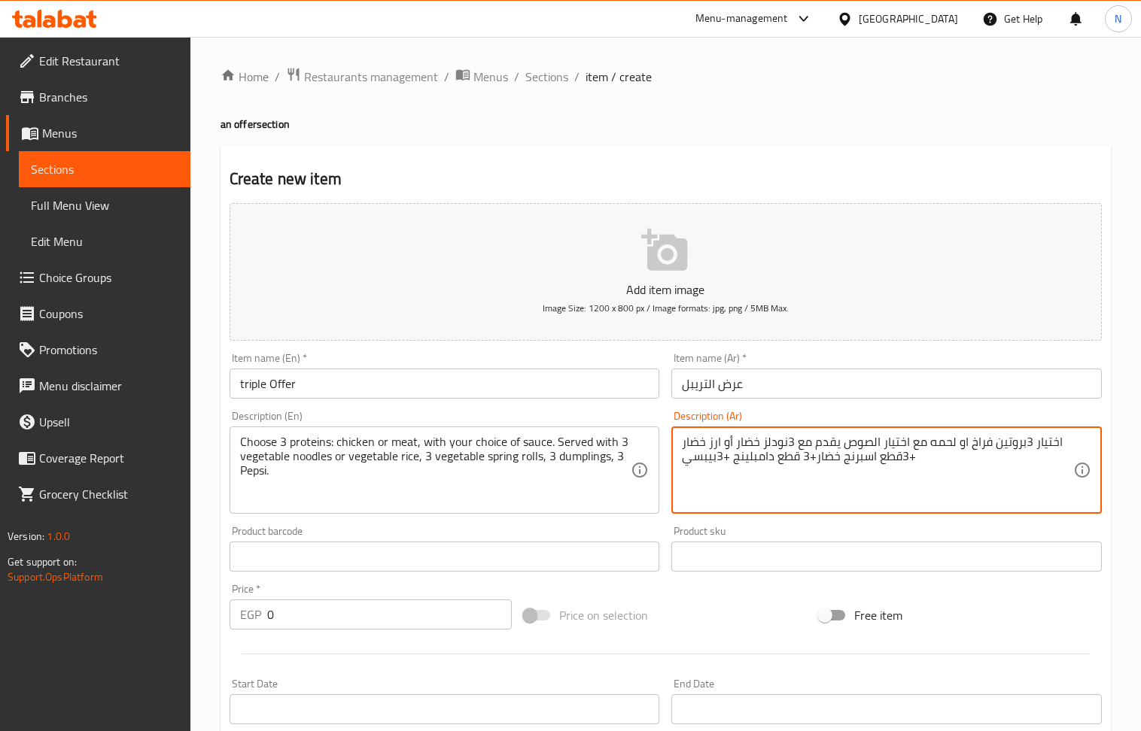
click at [724, 461] on textarea "اختيار 3بروتين فراخ او لحمه مع اختيار الصوص يقدم مع 3نودلز خضار أو ارز خضار +3ق…" at bounding box center [877, 470] width 391 height 71
click at [731, 464] on textarea "اختيار 3بروتين فراخ او لحمه مع اختيار الصوص يقدم مع 3نودلز خضار أو ارز خضار +3ق…" at bounding box center [877, 470] width 391 height 71
click at [728, 464] on textarea "اختيار 3بروتين فراخ او لحمه مع اختيار الصوص يقدم مع 3نودلز خضار أو ارز خضار +3ق…" at bounding box center [877, 470] width 391 height 71
click at [723, 458] on textarea "اختيار 3بروتين فراخ او لحمه مع اختيار الصوص يقدم مع 3نودلز خضار أو ارز خضار +3ق…" at bounding box center [877, 470] width 391 height 71
click at [732, 458] on textarea "اختيار 3بروتين فراخ او لحمه مع اختيار الصوص يقدم مع 3نودلز خضار أو ارز خضار +3ق…" at bounding box center [877, 470] width 391 height 71
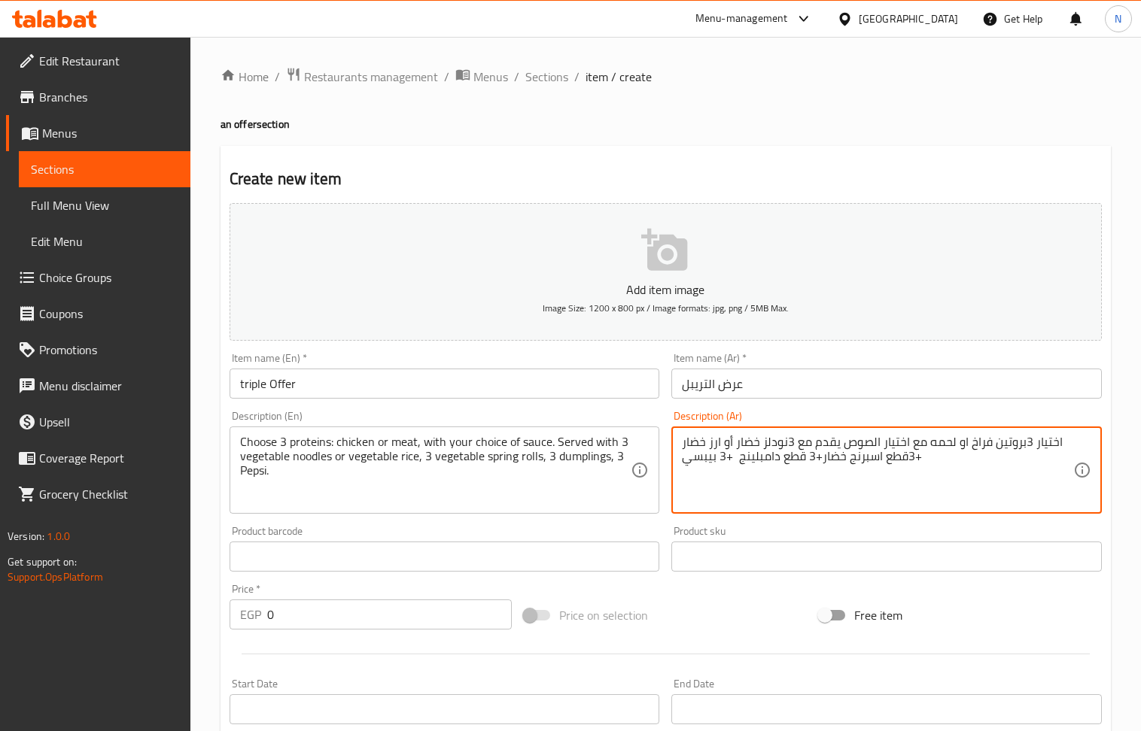
click at [722, 459] on textarea "اختيار 3بروتين فراخ او لحمه مع اختيار الصوص يقدم مع 3نودلز خضار أو ارز خضار +3ق…" at bounding box center [877, 470] width 391 height 71
click at [723, 464] on textarea "اختيار 3بروتين فراخ او لحمه مع اختيار الصوص يقدم مع 3نودلز خضار أو ارز خضار +3ق…" at bounding box center [877, 470] width 391 height 71
click at [822, 458] on textarea "اختيار 3بروتين فراخ او لحمه مع اختيار الصوص يقدم مع 3نودلز خضار أو ارز خضار +3ق…" at bounding box center [877, 470] width 391 height 71
click at [904, 459] on textarea "اختيار 3بروتين فراخ او لحمه مع اختيار الصوص يقدم مع 3نودلز خضار أو ارز خضار +3ق…" at bounding box center [877, 470] width 391 height 71
click at [690, 444] on textarea "اختيار 3بروتين فراخ او لحمه مع اختيار الصوص يقدم مع 3نودلز خضار أو ارز خضار + 3…" at bounding box center [877, 470] width 391 height 71
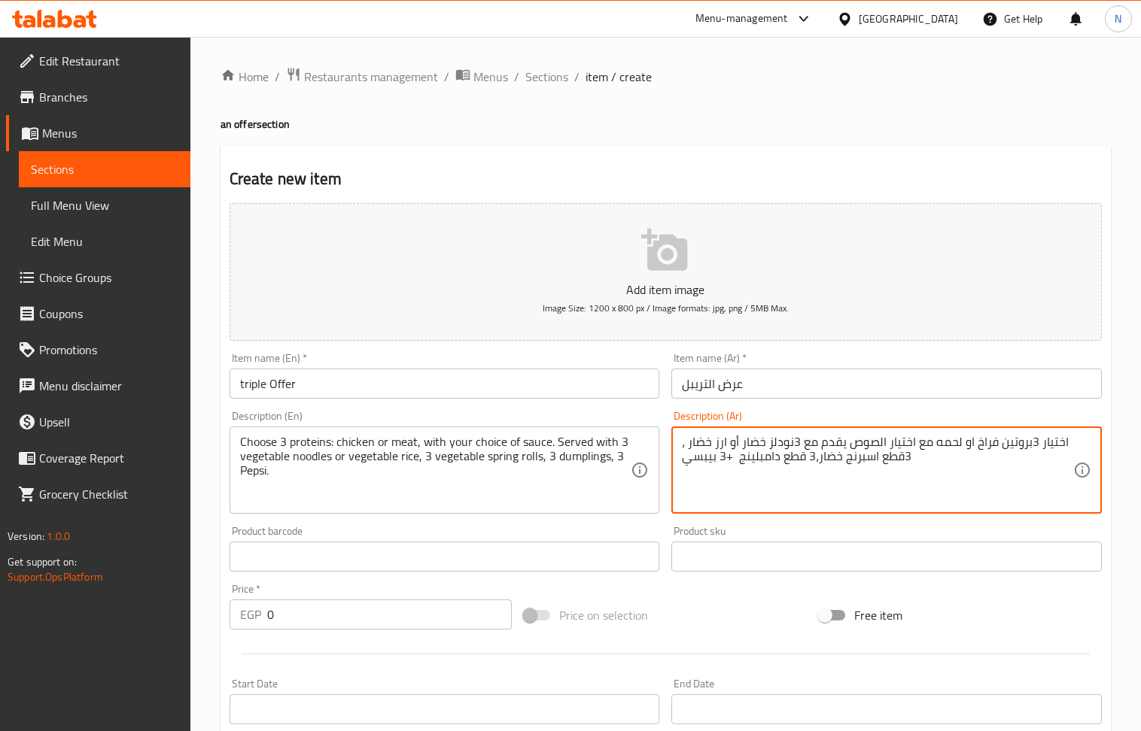
click at [731, 461] on textarea "اختيار 3بروتين فراخ او لحمه مع اختيار الصوص يقدم مع 3نودلز خضار أو ارز خضار ، 3…" at bounding box center [877, 470] width 391 height 71
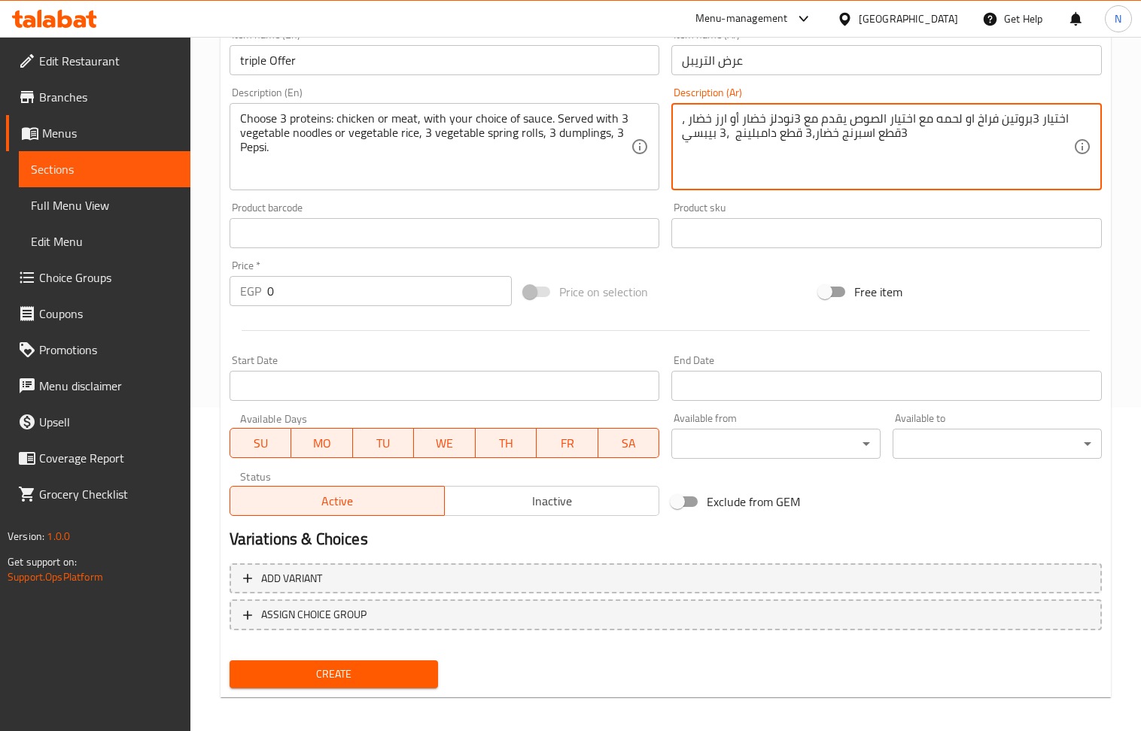
scroll to position [331, 0]
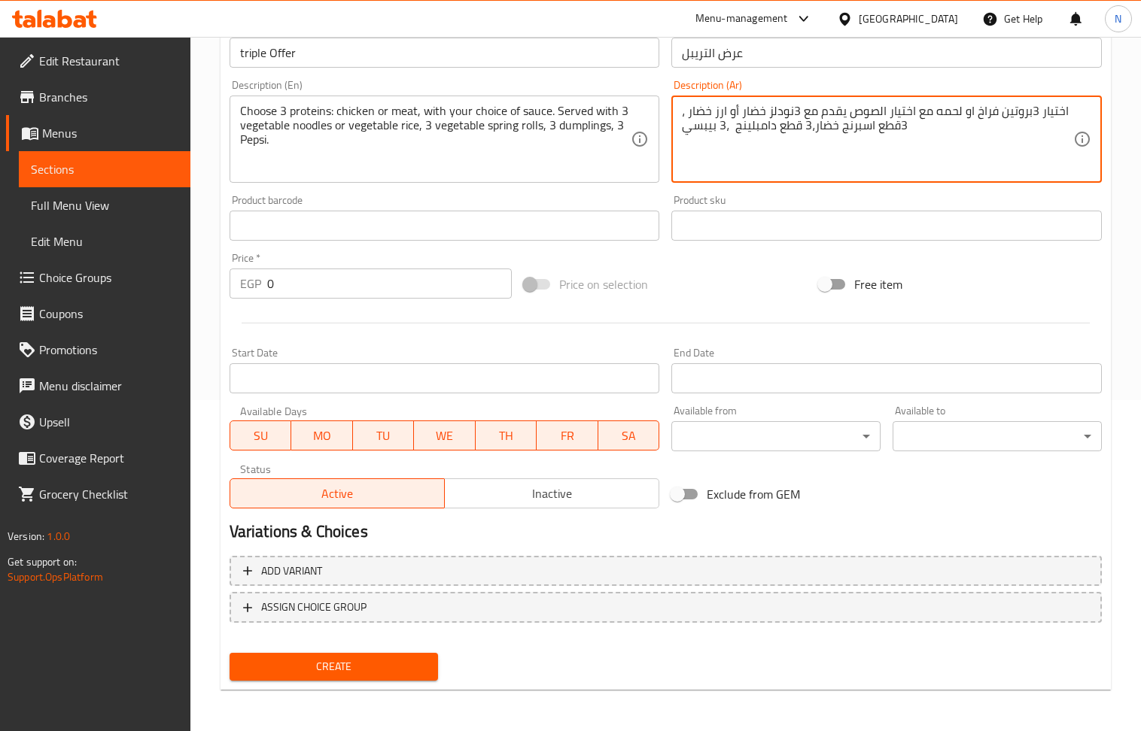
type textarea "اختيار 3بروتين فراخ او لحمه مع اختيار الصوص يقدم مع 3نودلز خضار أو ارز خضار ، 3…"
click at [366, 284] on input "0" at bounding box center [389, 284] width 245 height 30
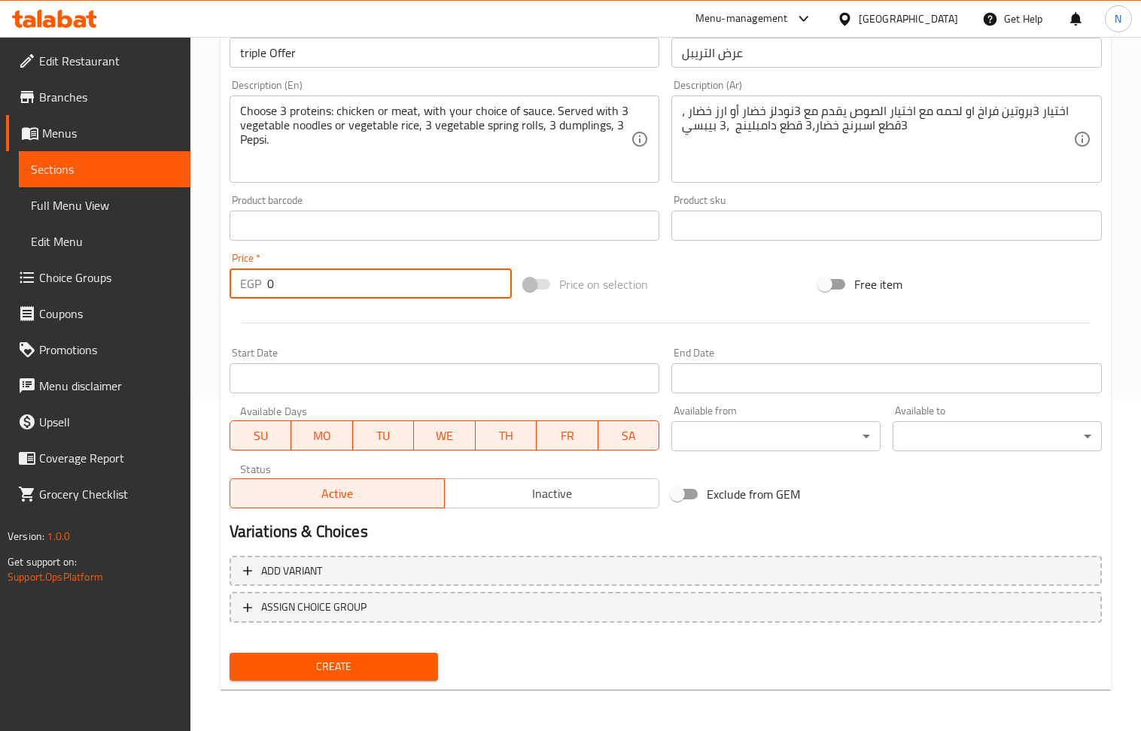
click at [366, 284] on input "0" at bounding box center [389, 284] width 245 height 30
paste input "90"
type input "900"
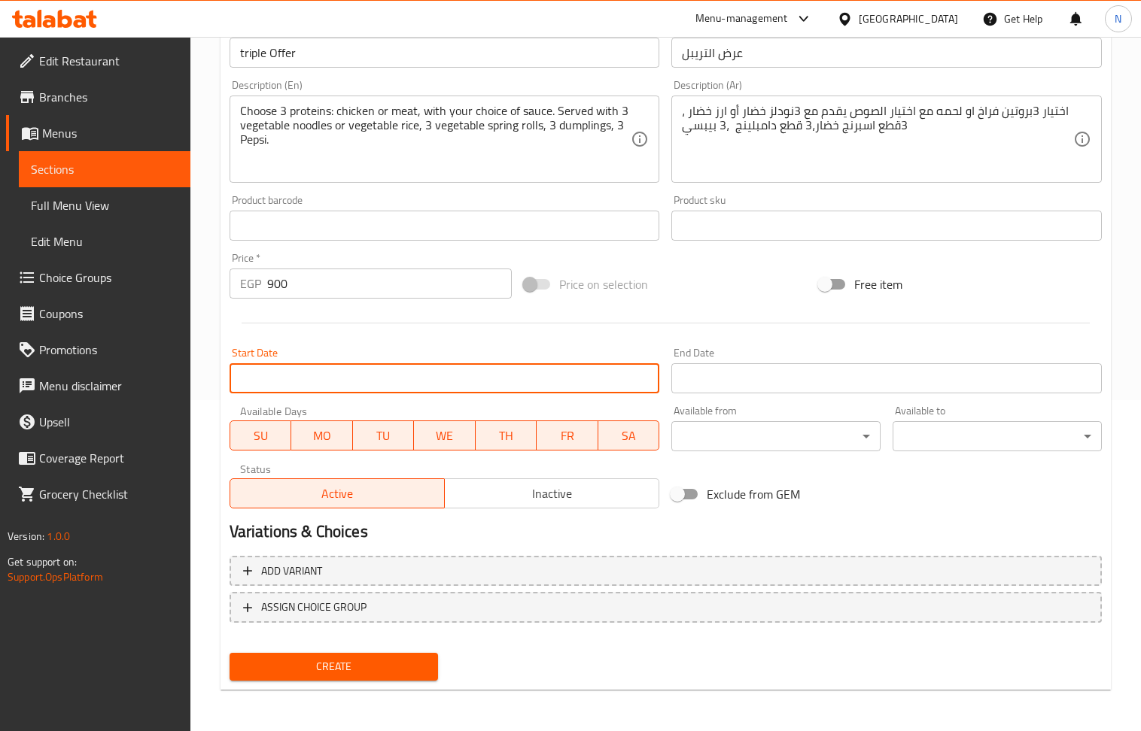
click at [585, 375] on input "Start Date" at bounding box center [445, 378] width 430 height 30
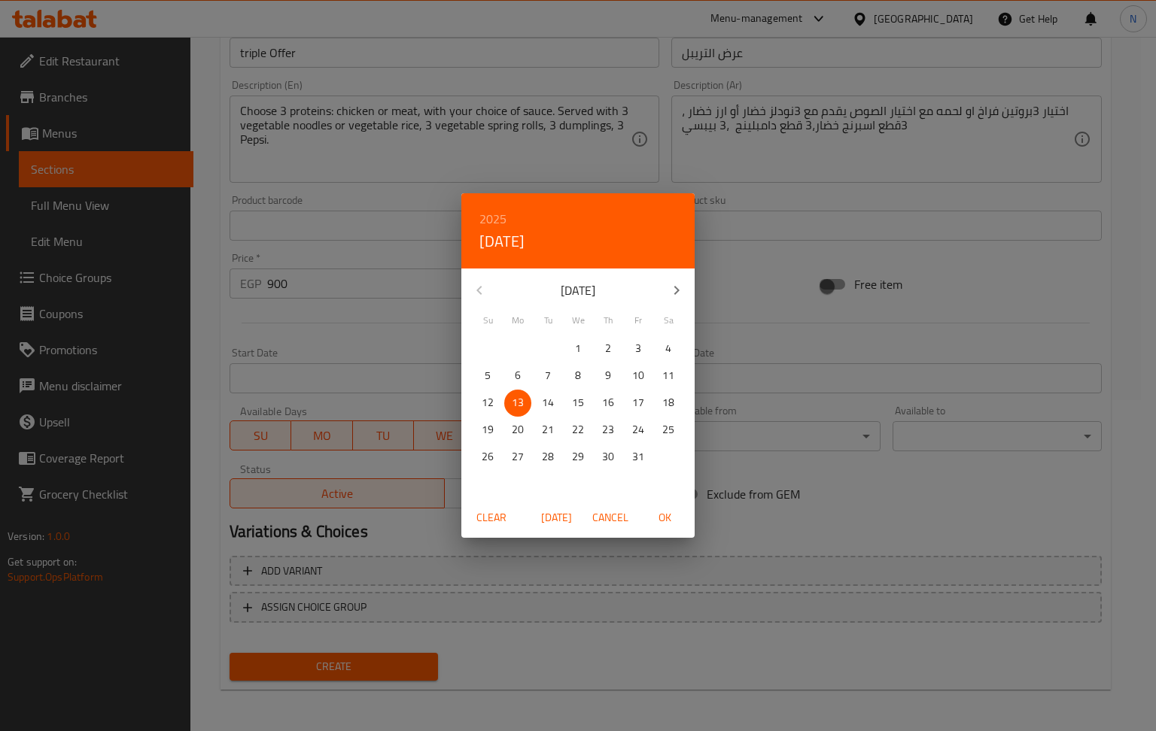
click at [656, 513] on span "OK" at bounding box center [664, 518] width 36 height 19
type input "[DATE]"
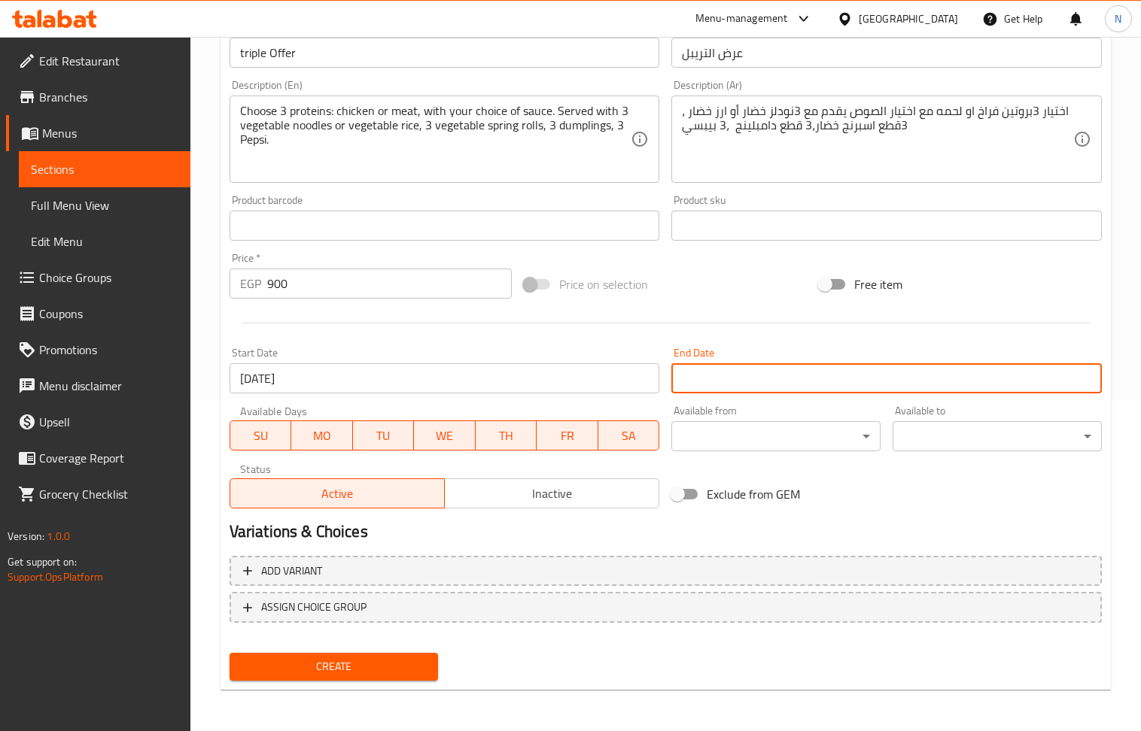
click at [735, 372] on input "Start Date" at bounding box center [886, 378] width 430 height 30
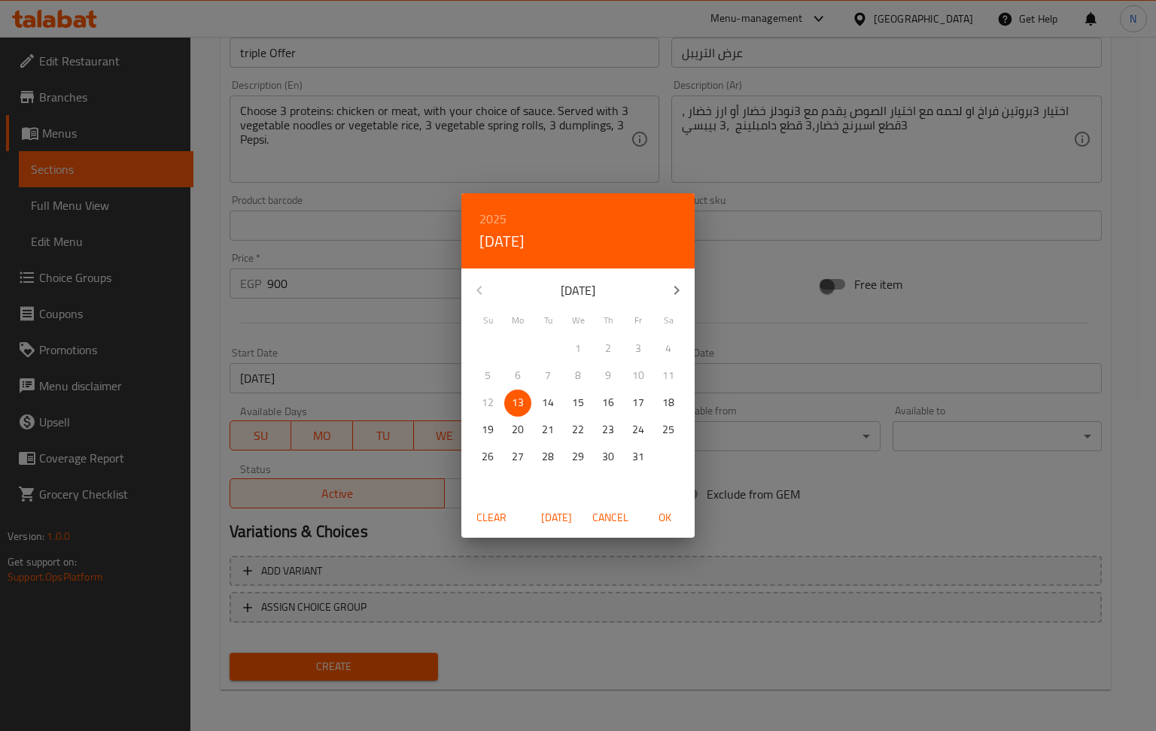
click at [494, 221] on h6 "2025" at bounding box center [492, 218] width 27 height 21
click at [570, 323] on div "2026" at bounding box center [577, 331] width 233 height 30
click at [664, 522] on span "OK" at bounding box center [664, 518] width 36 height 19
type input "[DATE]"
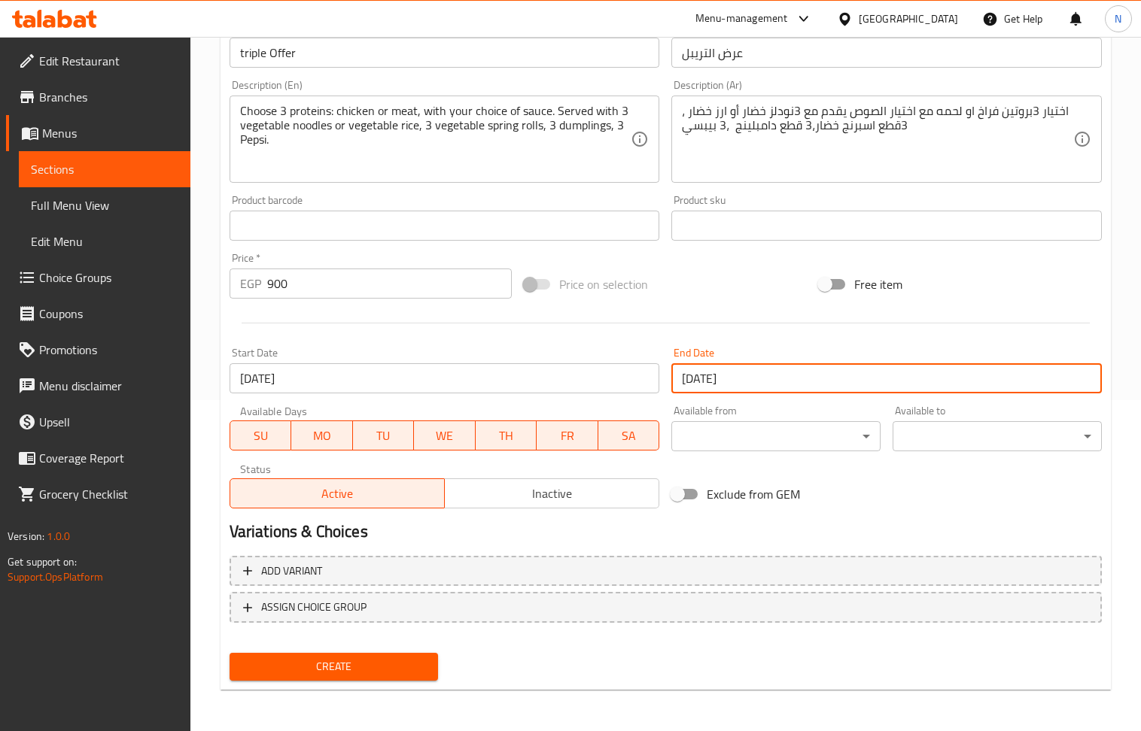
click at [582, 483] on span "Inactive" at bounding box center [552, 494] width 202 height 22
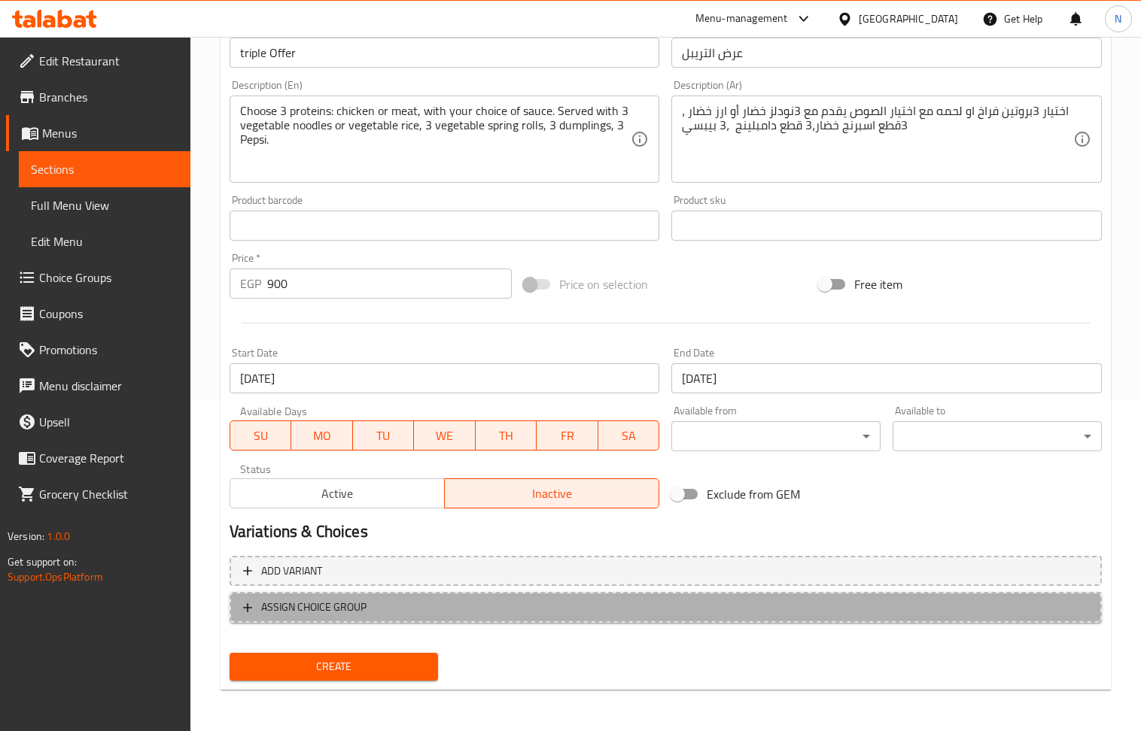
click at [727, 603] on span "ASSIGN CHOICE GROUP" at bounding box center [665, 607] width 845 height 19
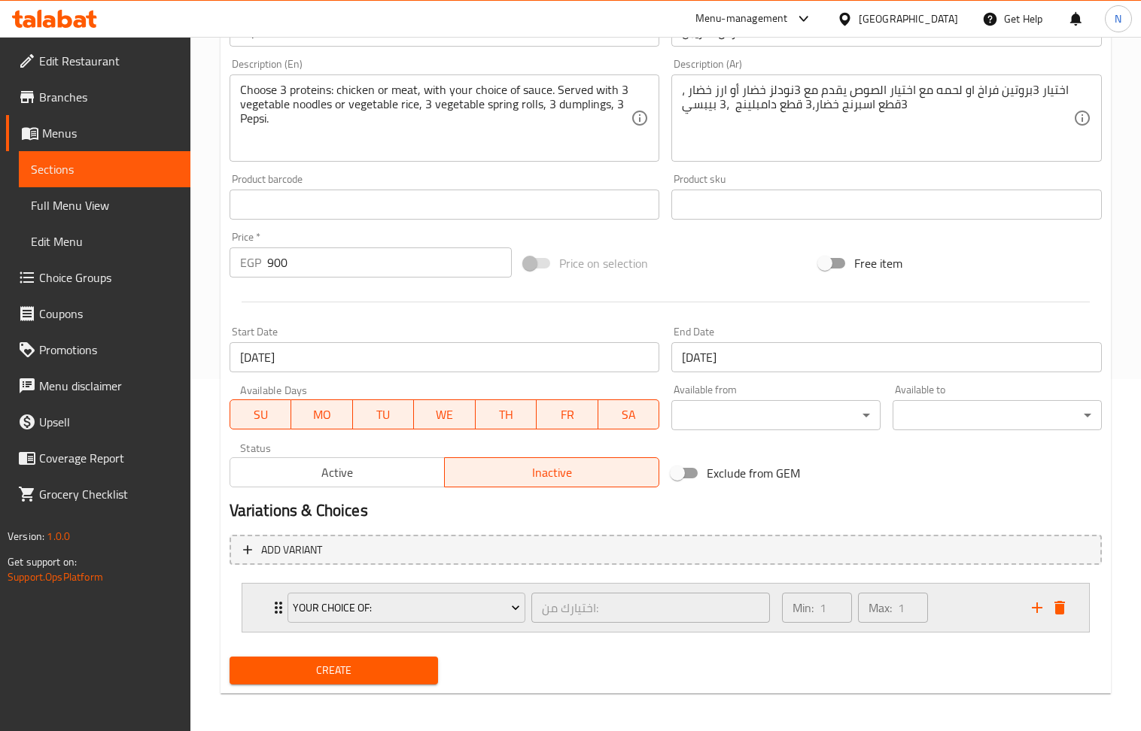
scroll to position [358, 0]
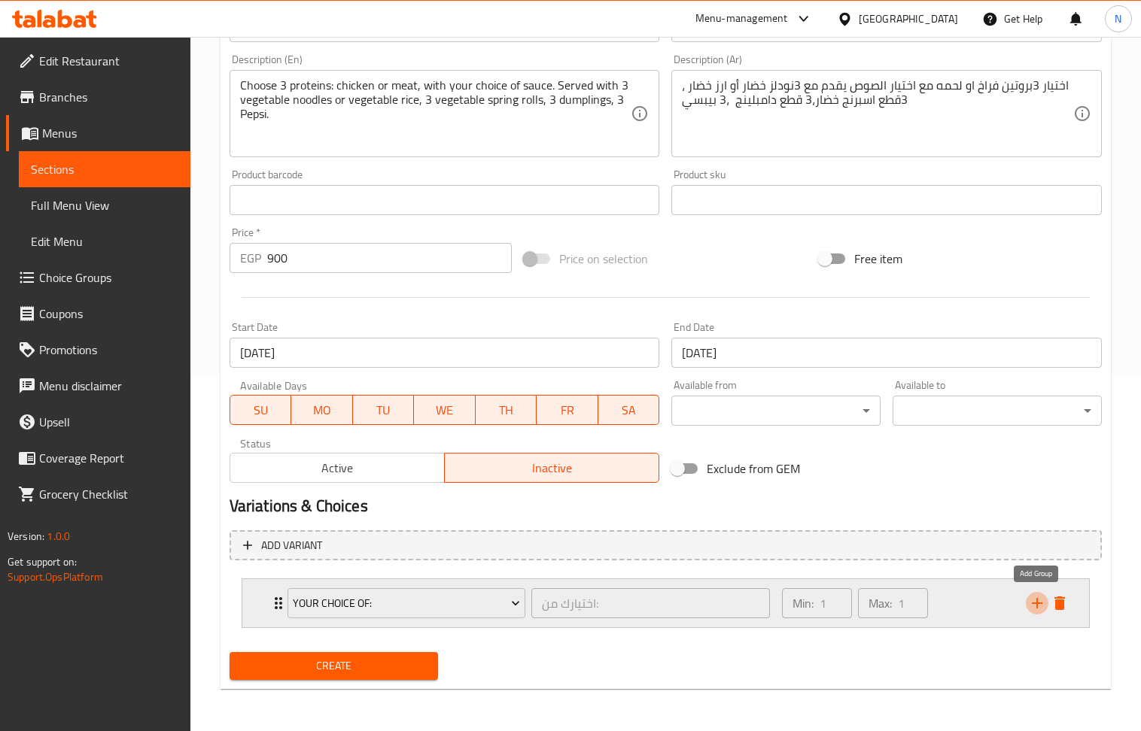
click at [1035, 600] on icon "add" at bounding box center [1037, 603] width 18 height 18
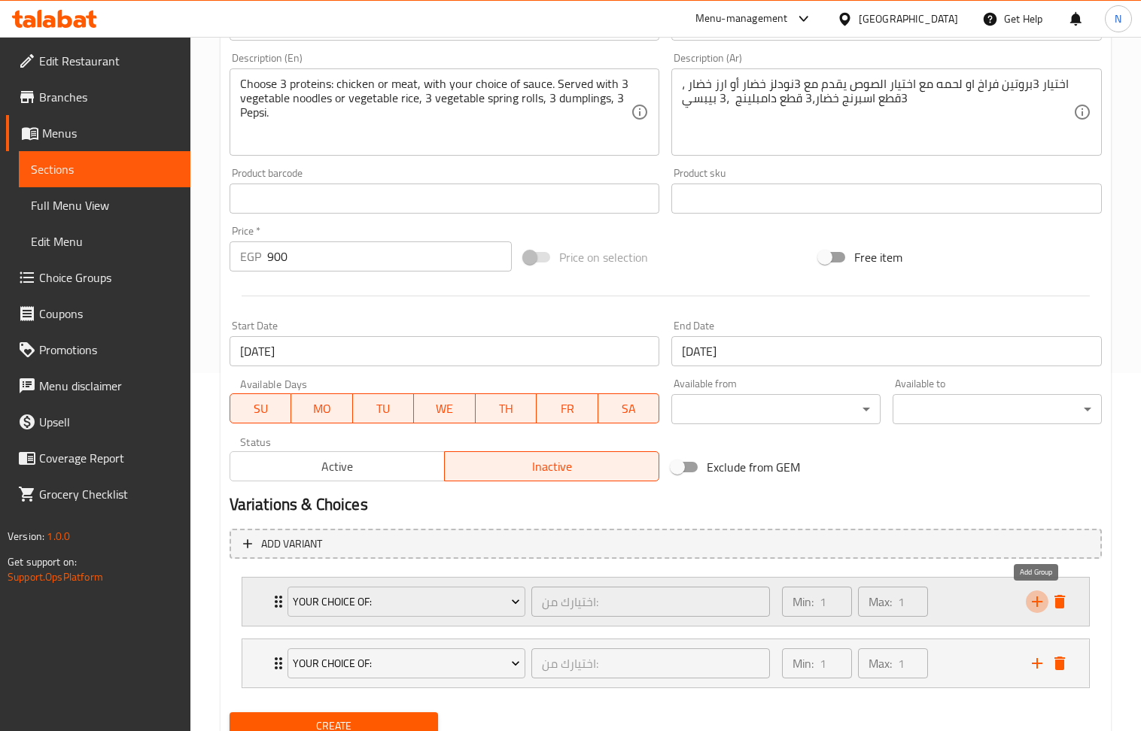
click at [1035, 600] on icon "add" at bounding box center [1037, 602] width 18 height 18
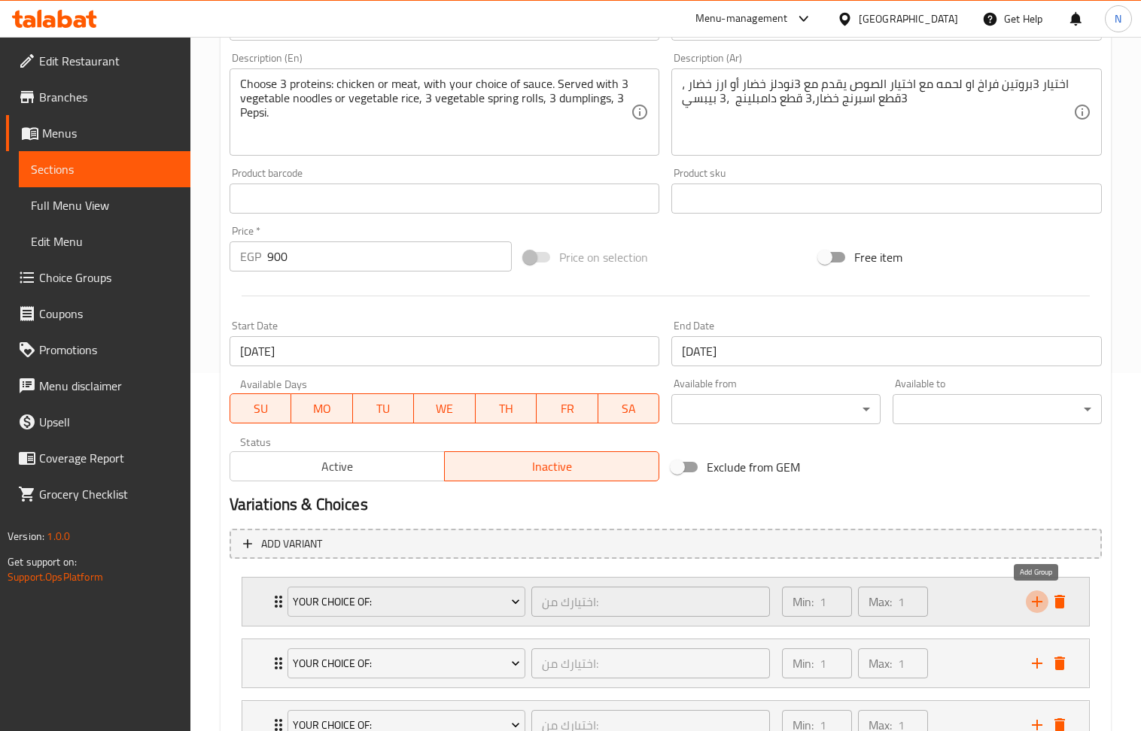
click at [1035, 600] on icon "add" at bounding box center [1037, 602] width 18 height 18
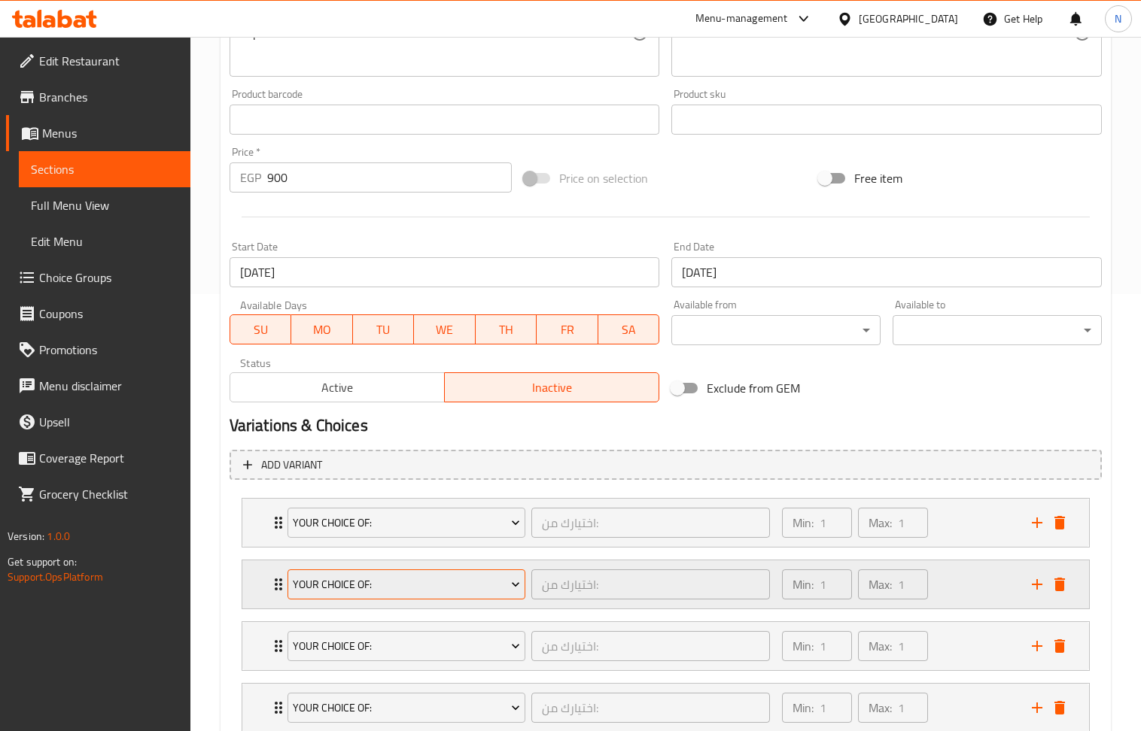
scroll to position [546, 0]
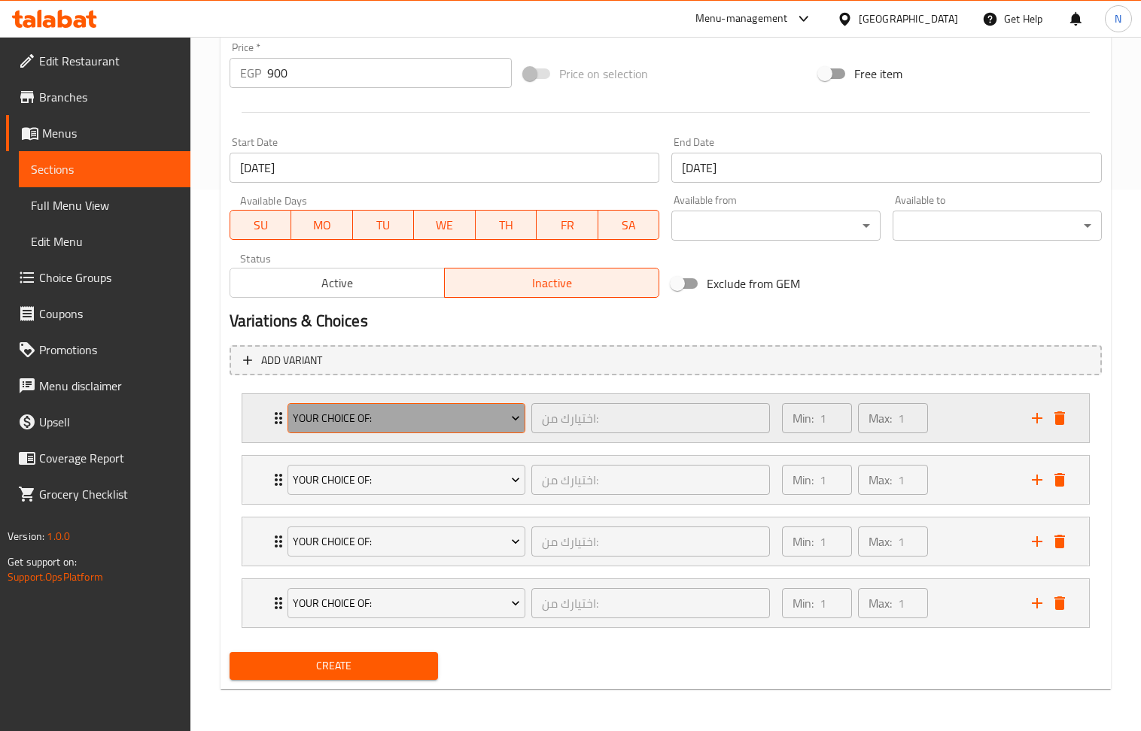
click at [498, 417] on span "Your Choice Of:" at bounding box center [406, 418] width 227 height 19
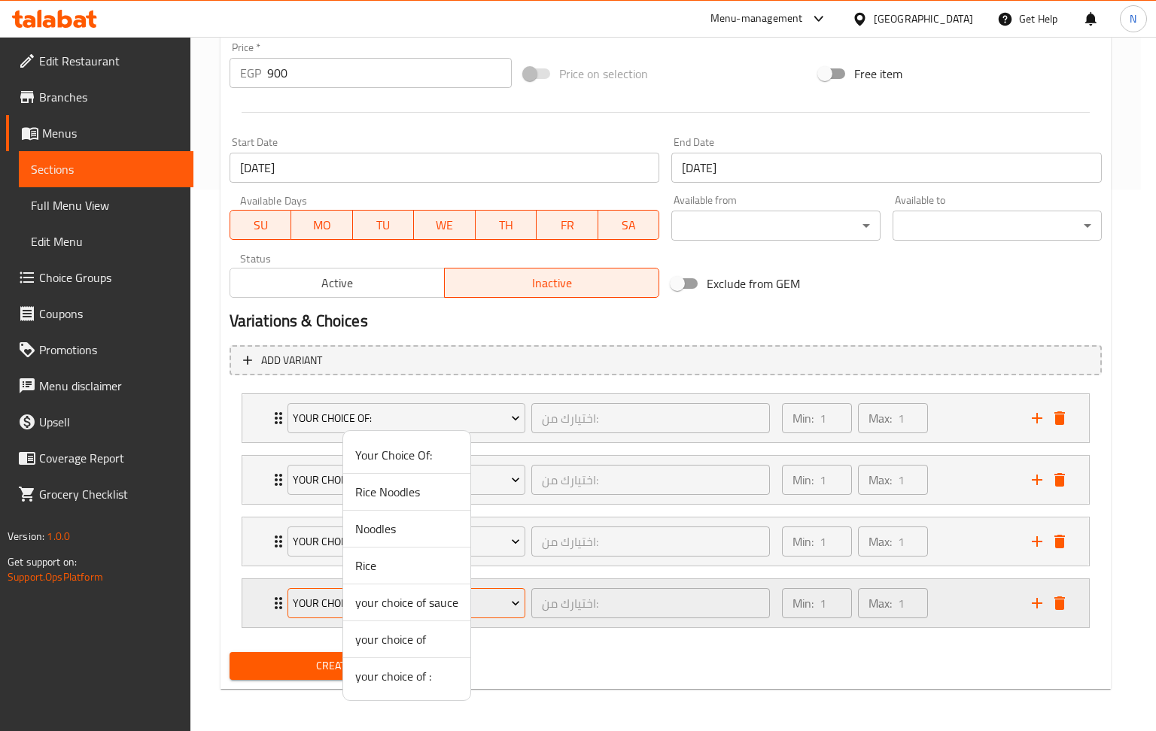
click at [447, 618] on li "your choice of sauce" at bounding box center [406, 603] width 127 height 37
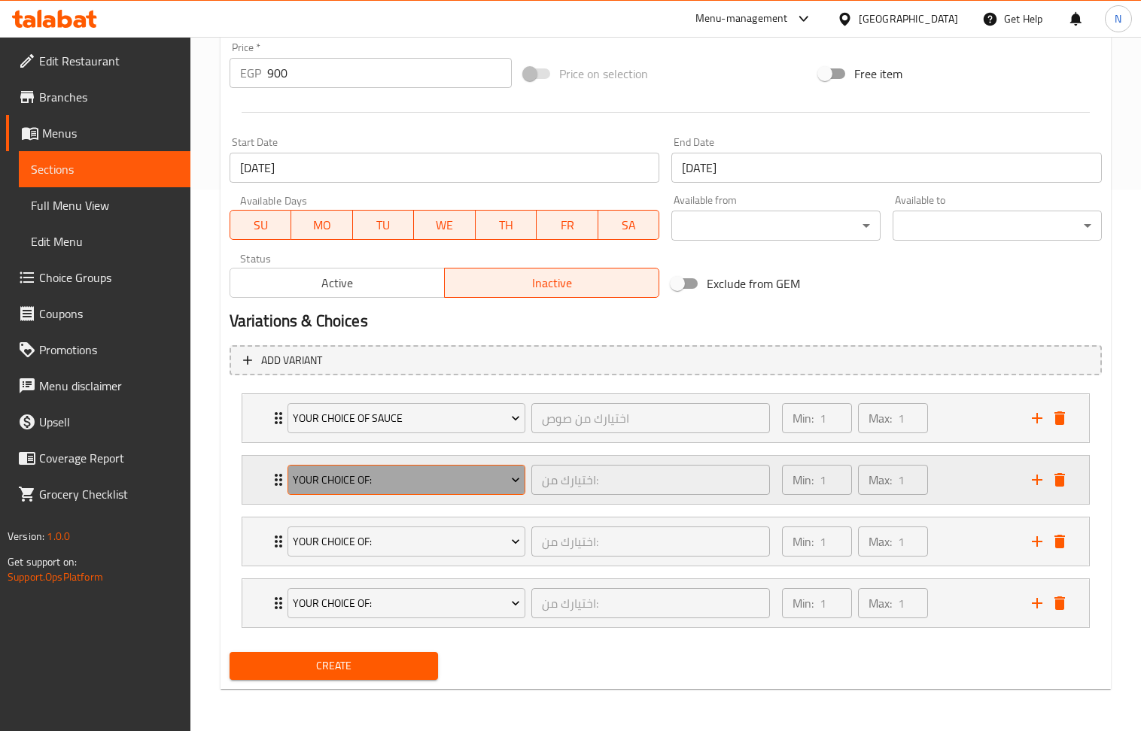
click at [447, 465] on button "Your Choice Of:" at bounding box center [406, 480] width 238 height 30
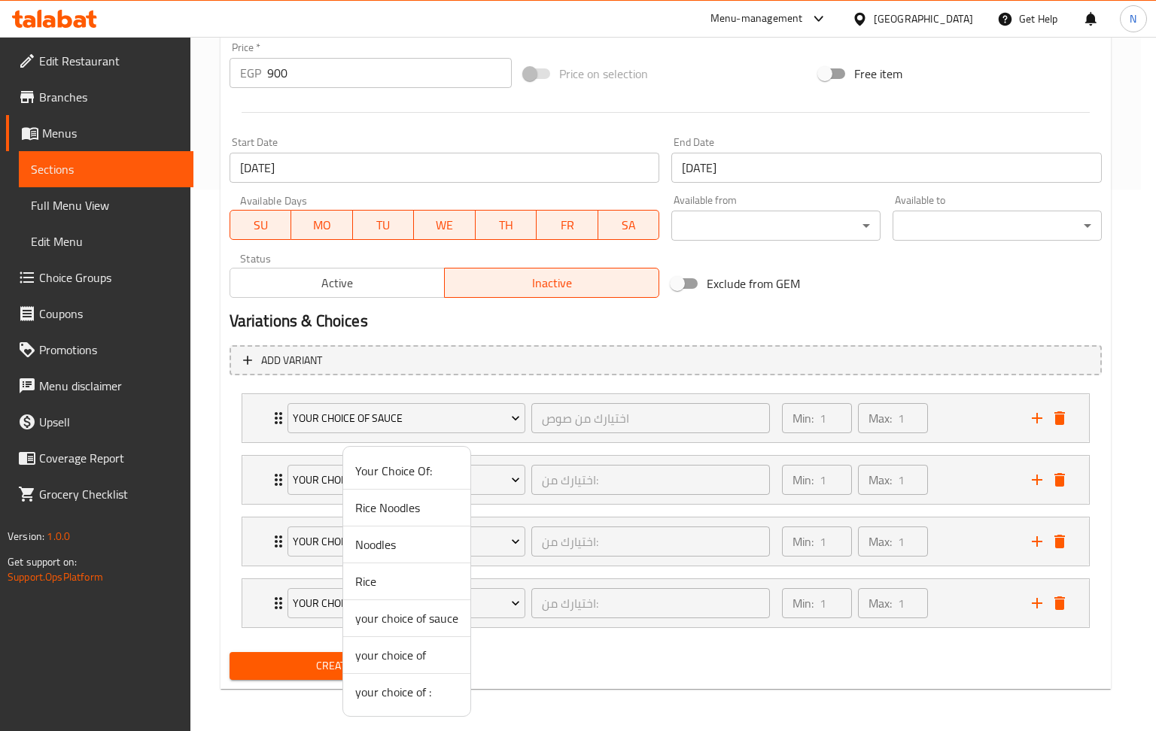
click at [437, 682] on li "your choice of :" at bounding box center [406, 692] width 127 height 36
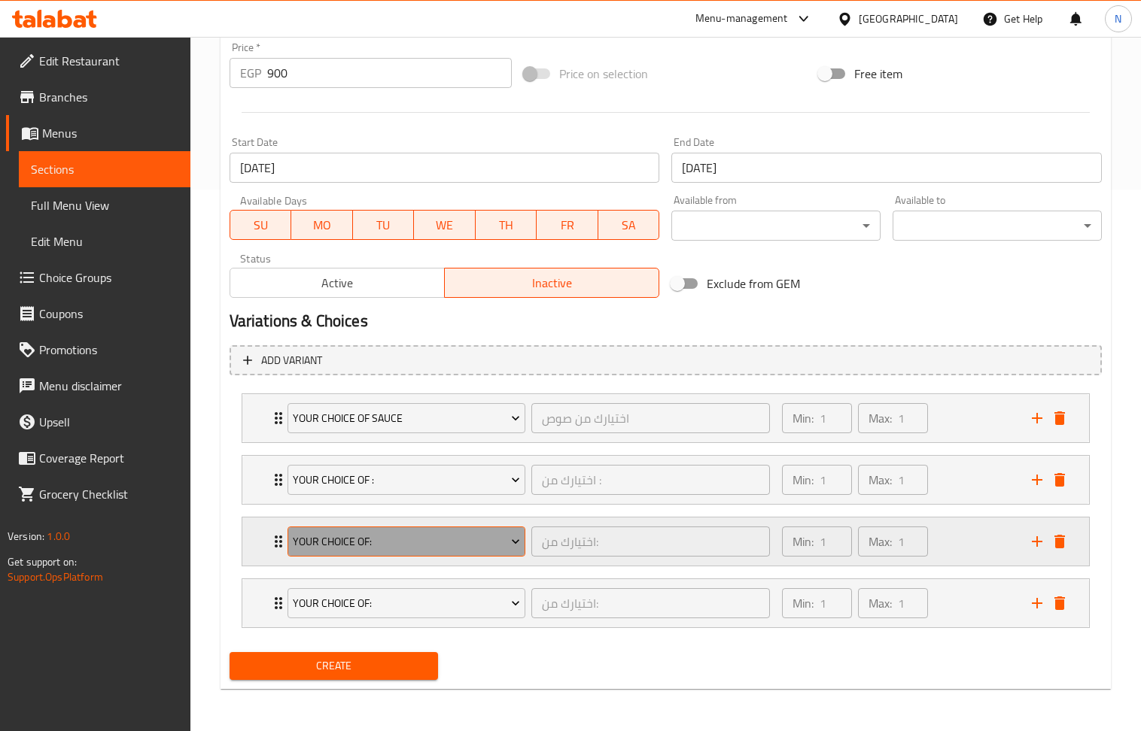
click at [445, 542] on span "Your Choice Of:" at bounding box center [406, 542] width 227 height 19
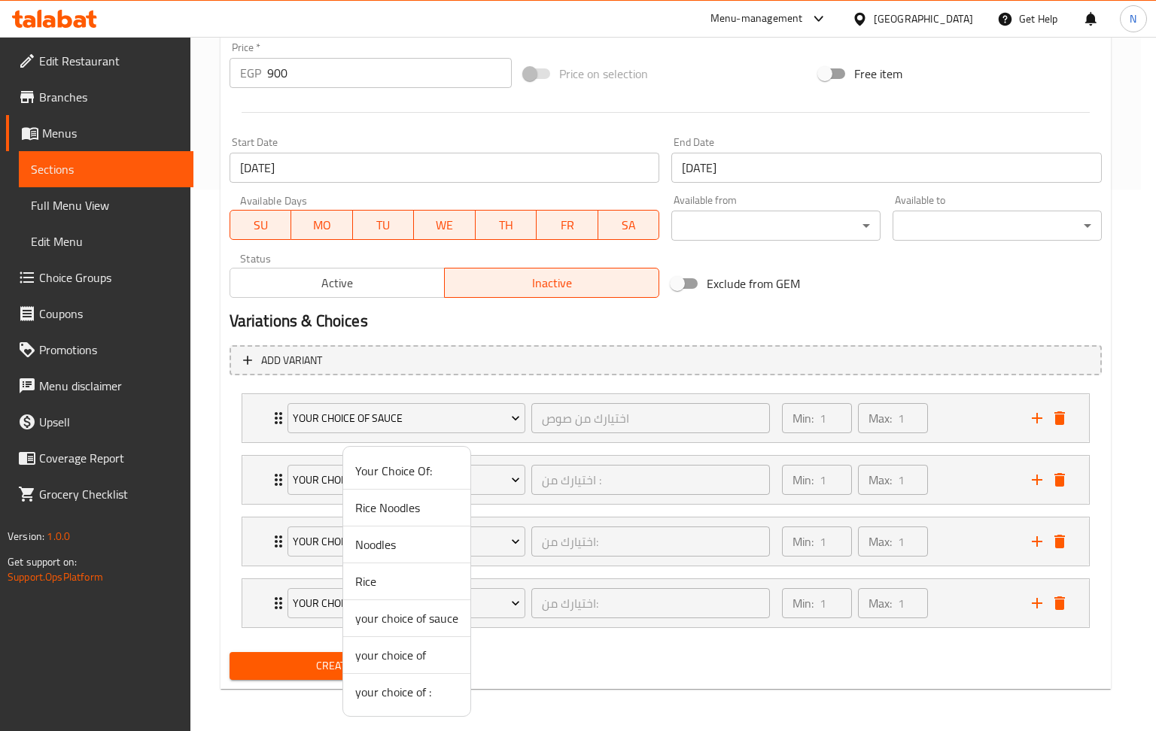
click at [435, 691] on span "your choice of :" at bounding box center [406, 692] width 103 height 18
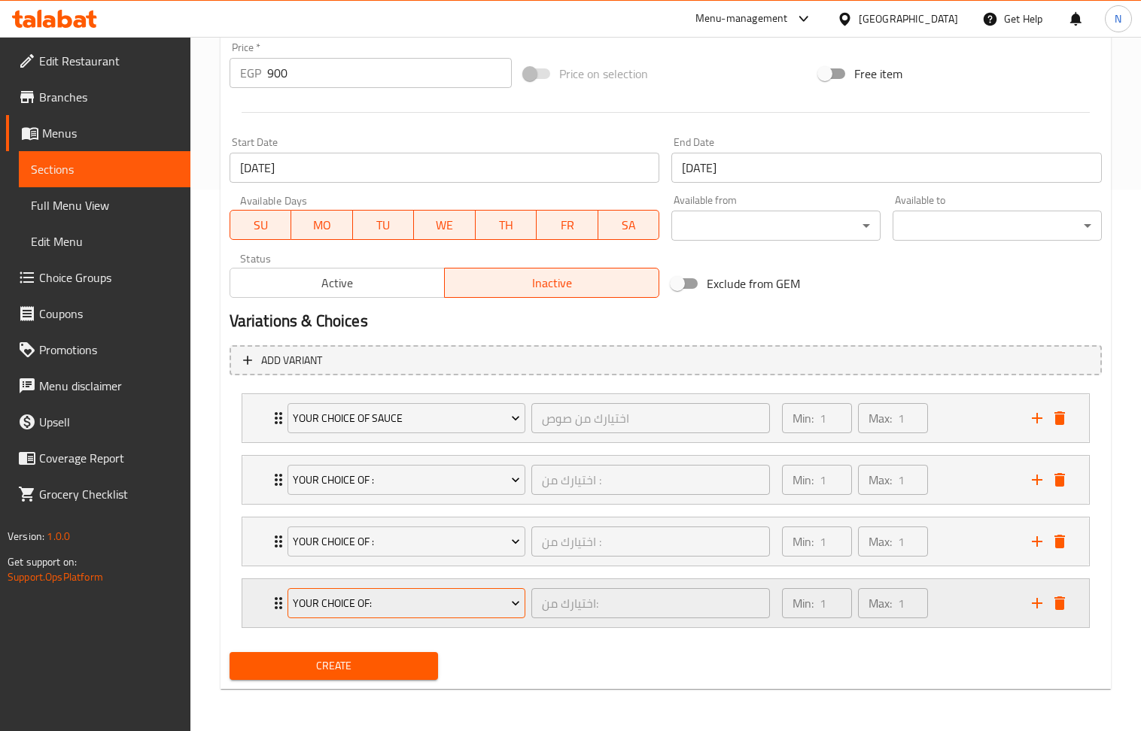
click at [452, 606] on span "Your Choice Of:" at bounding box center [406, 603] width 227 height 19
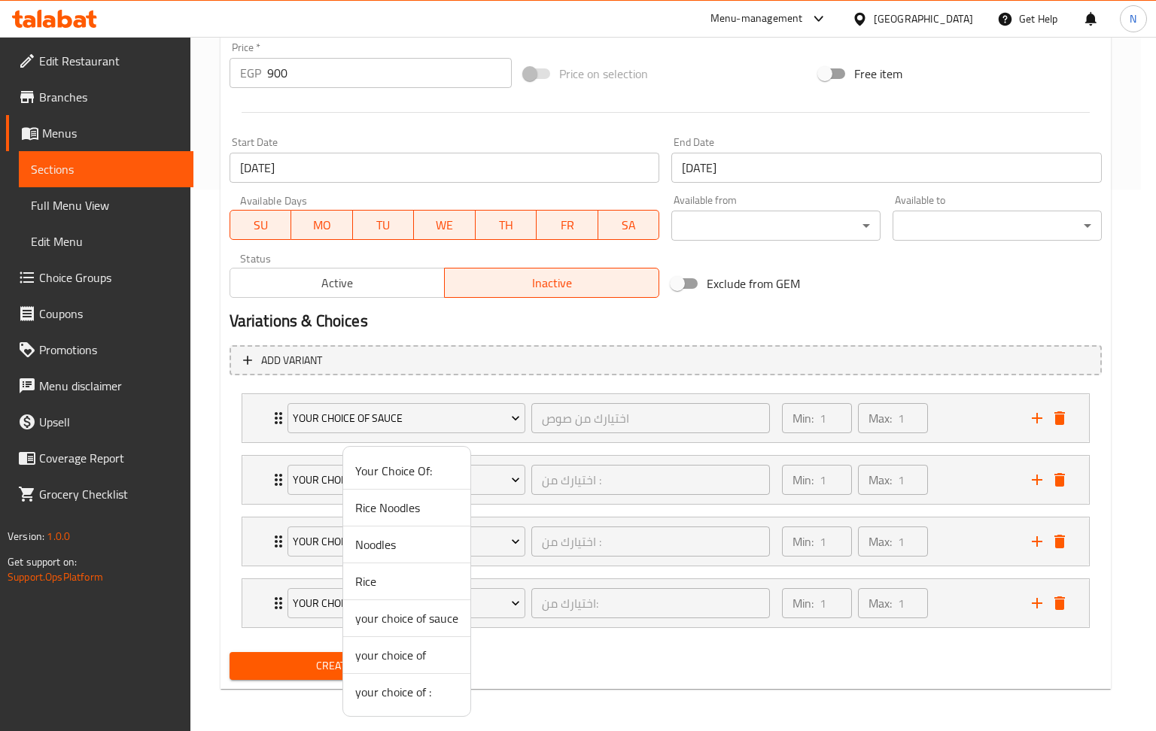
click at [442, 699] on span "your choice of :" at bounding box center [406, 692] width 103 height 18
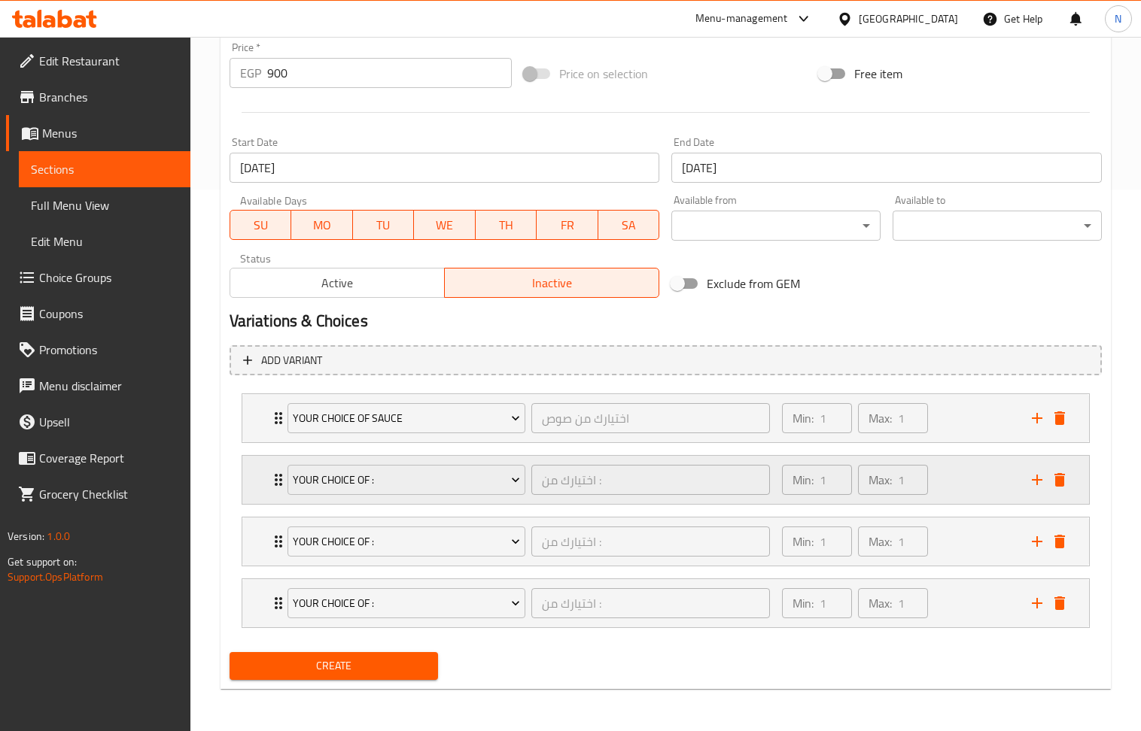
click at [1005, 497] on div "Min: 1 ​ Max: 1 ​" at bounding box center [898, 480] width 250 height 48
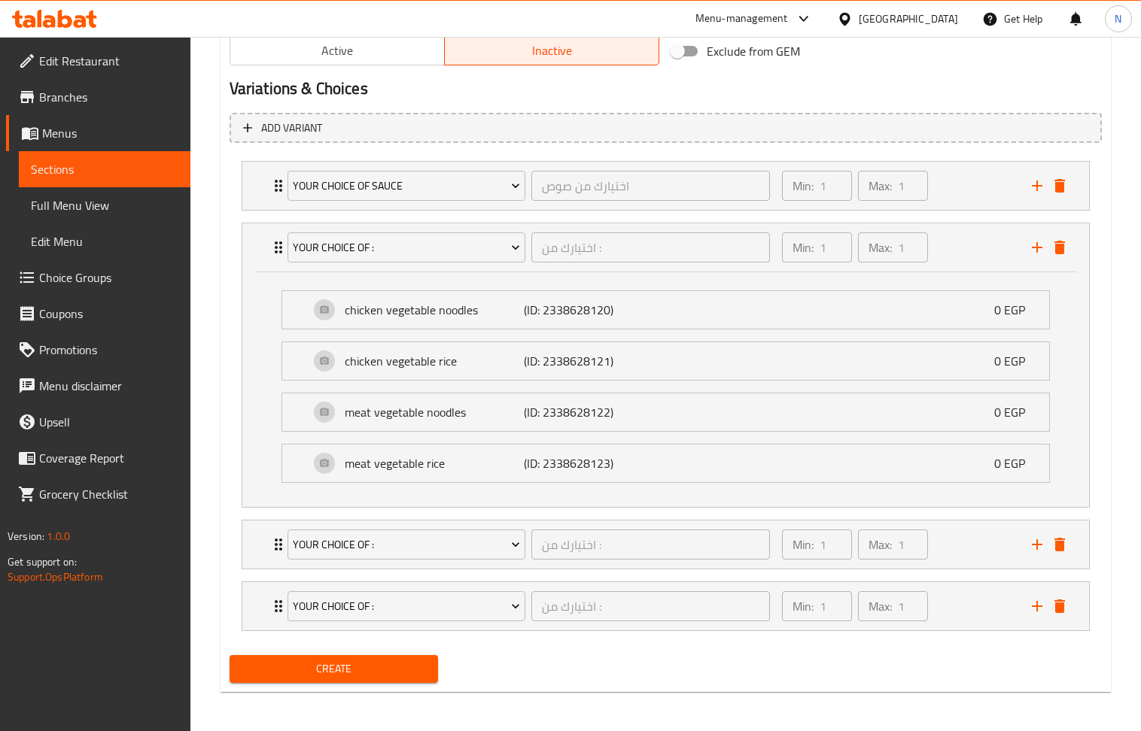
scroll to position [783, 0]
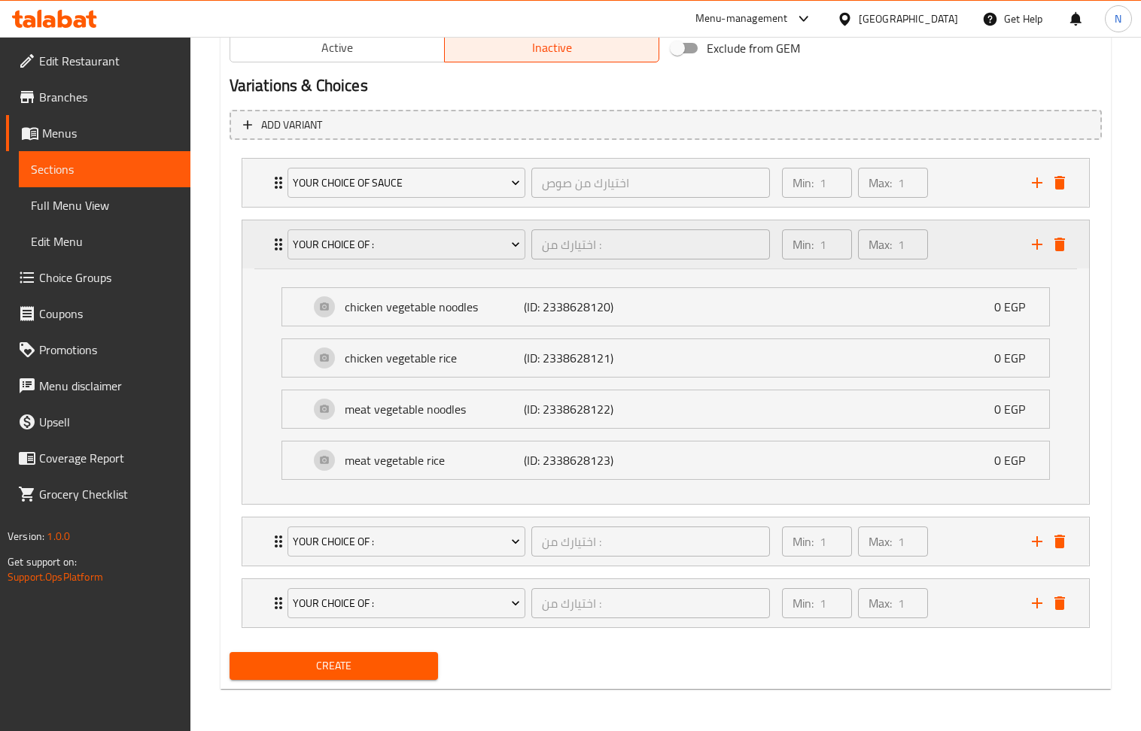
click at [956, 226] on div "Min: 1 ​ Max: 1 ​" at bounding box center [898, 244] width 250 height 48
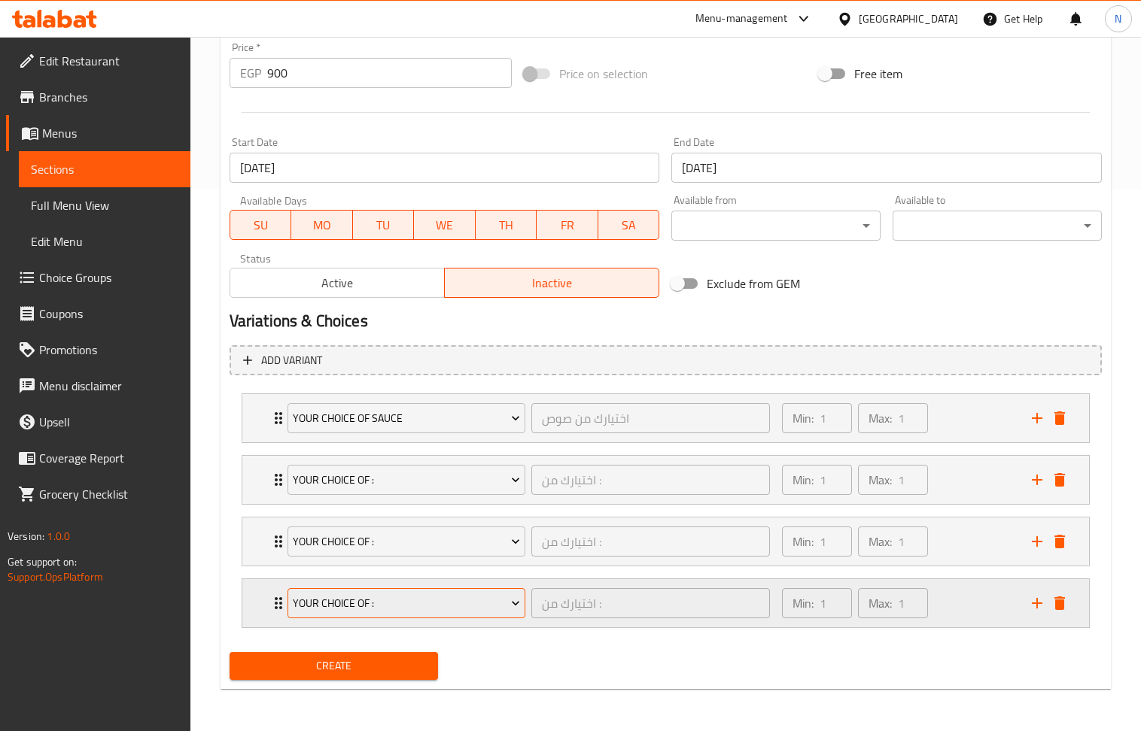
scroll to position [546, 0]
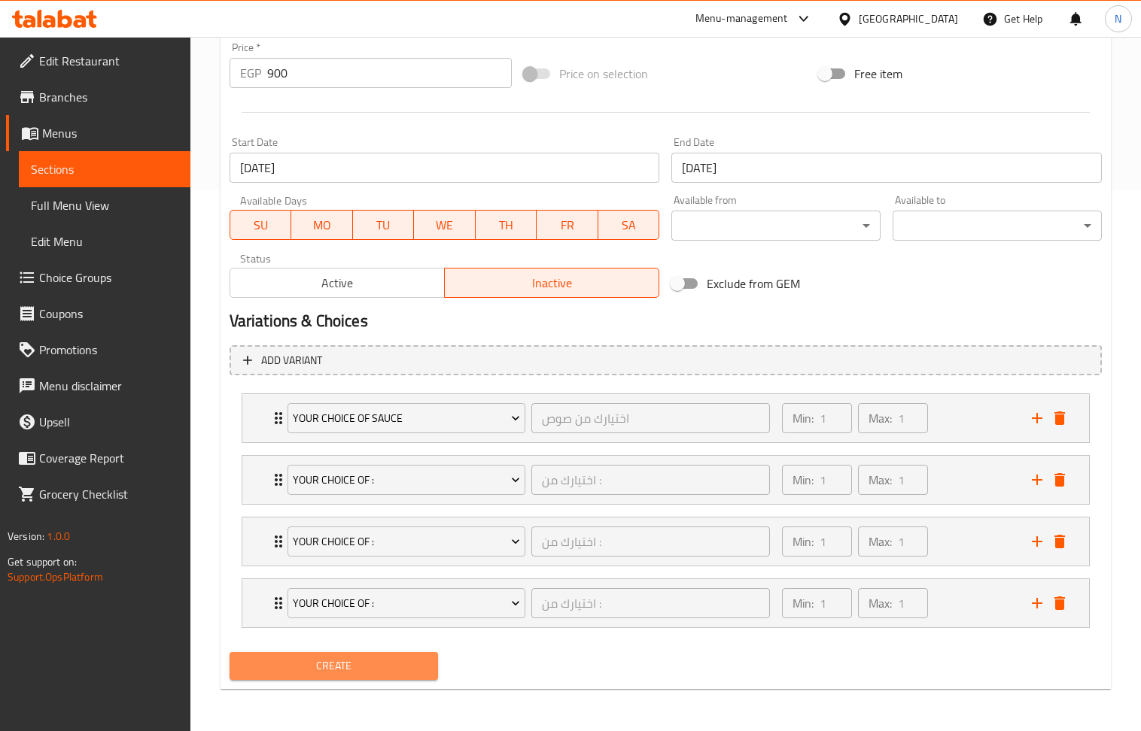
click at [373, 655] on button "Create" at bounding box center [334, 666] width 209 height 28
click at [346, 665] on span "Create" at bounding box center [334, 666] width 185 height 19
click at [419, 665] on span "Create" at bounding box center [334, 666] width 185 height 19
click at [329, 661] on span "Create" at bounding box center [334, 666] width 185 height 19
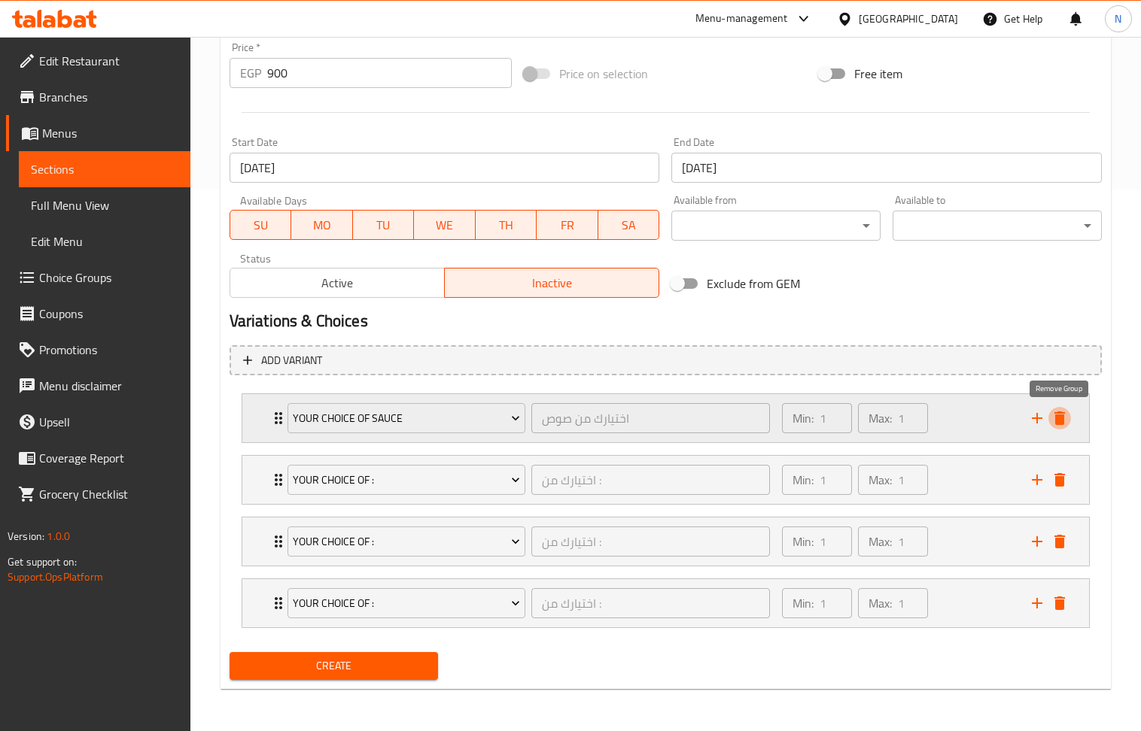
click at [1069, 413] on button "delete" at bounding box center [1059, 418] width 23 height 23
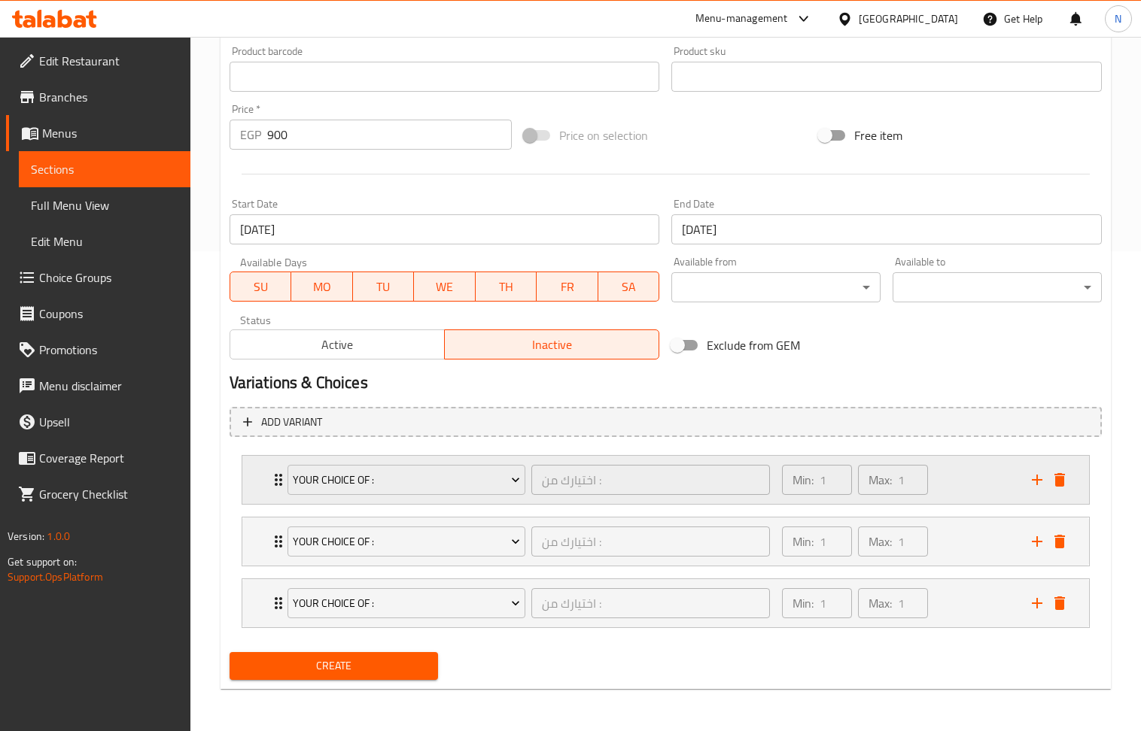
scroll to position [483, 0]
click at [1058, 488] on button "delete" at bounding box center [1059, 480] width 23 height 23
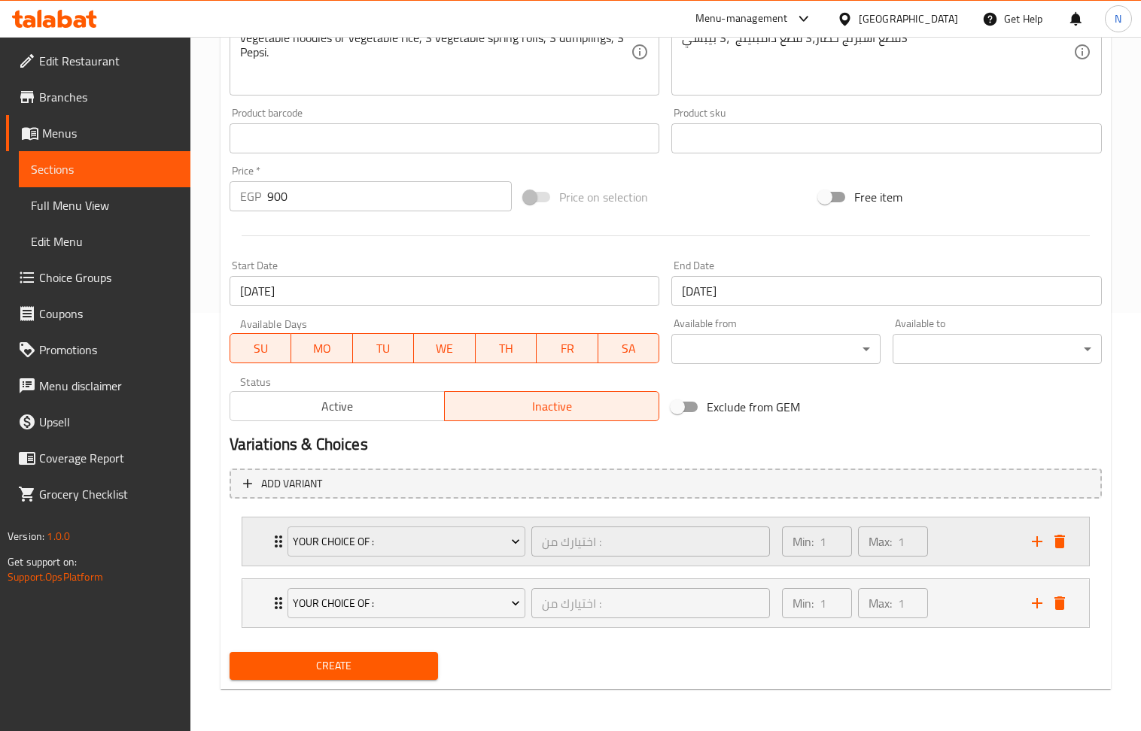
click at [1063, 555] on div "your choice of : اختيارك من : ​ Min: 1 ​ Max: 1 ​" at bounding box center [669, 542] width 801 height 48
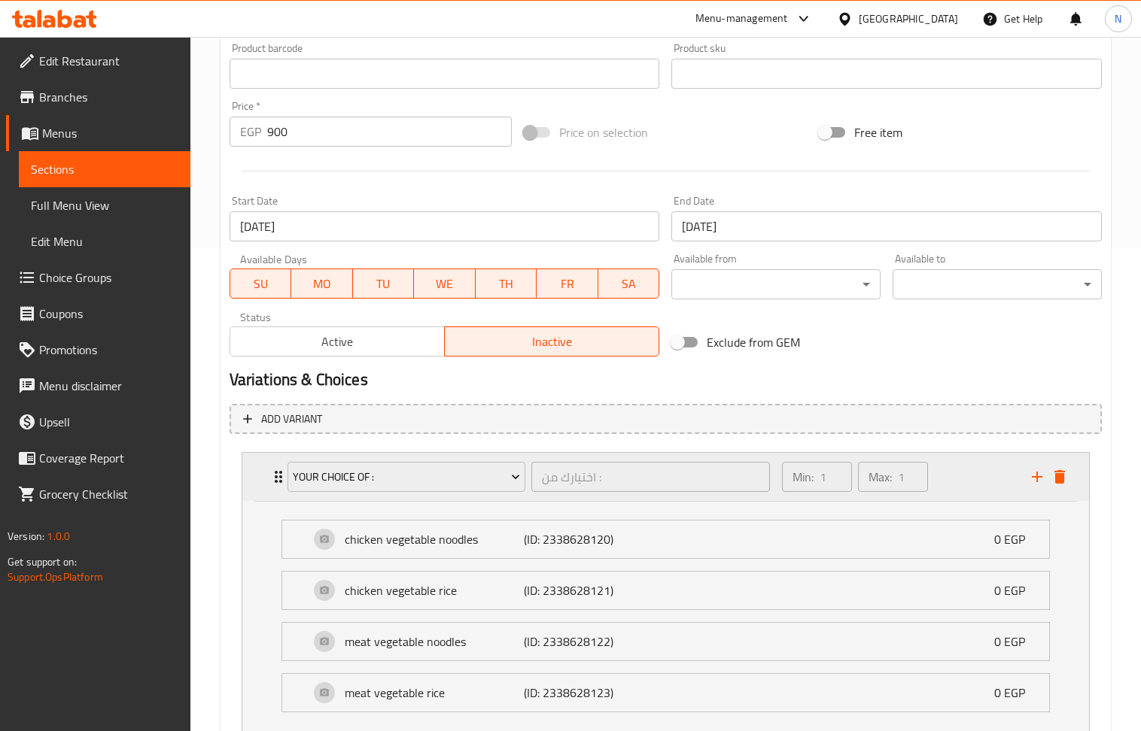
click at [1059, 477] on icon "delete" at bounding box center [1059, 477] width 11 height 14
click at [1064, 479] on icon "delete" at bounding box center [1059, 477] width 18 height 18
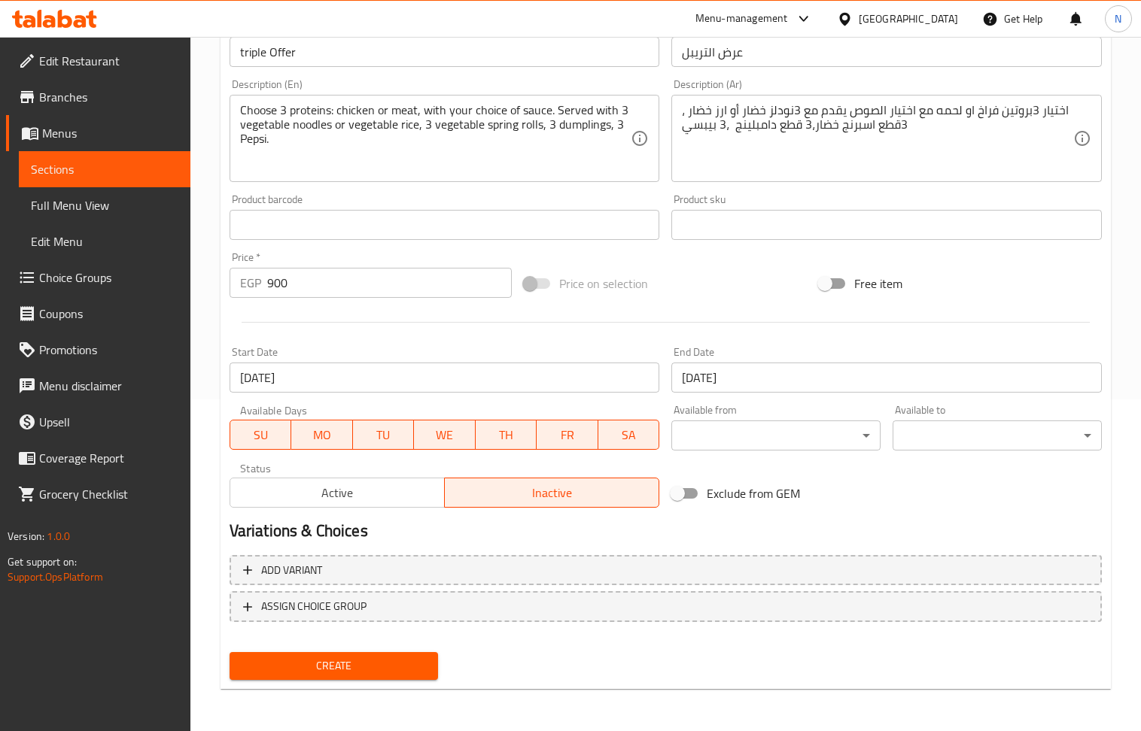
scroll to position [331, 0]
click at [330, 669] on span "Create" at bounding box center [334, 667] width 185 height 19
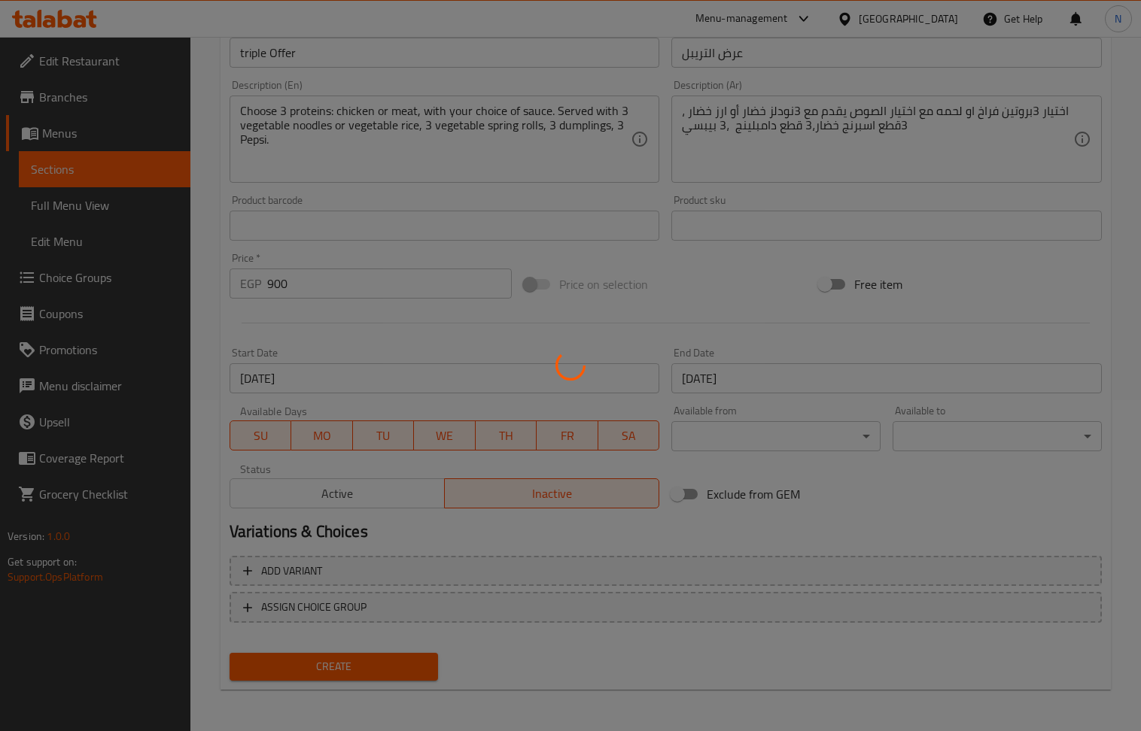
type input "0"
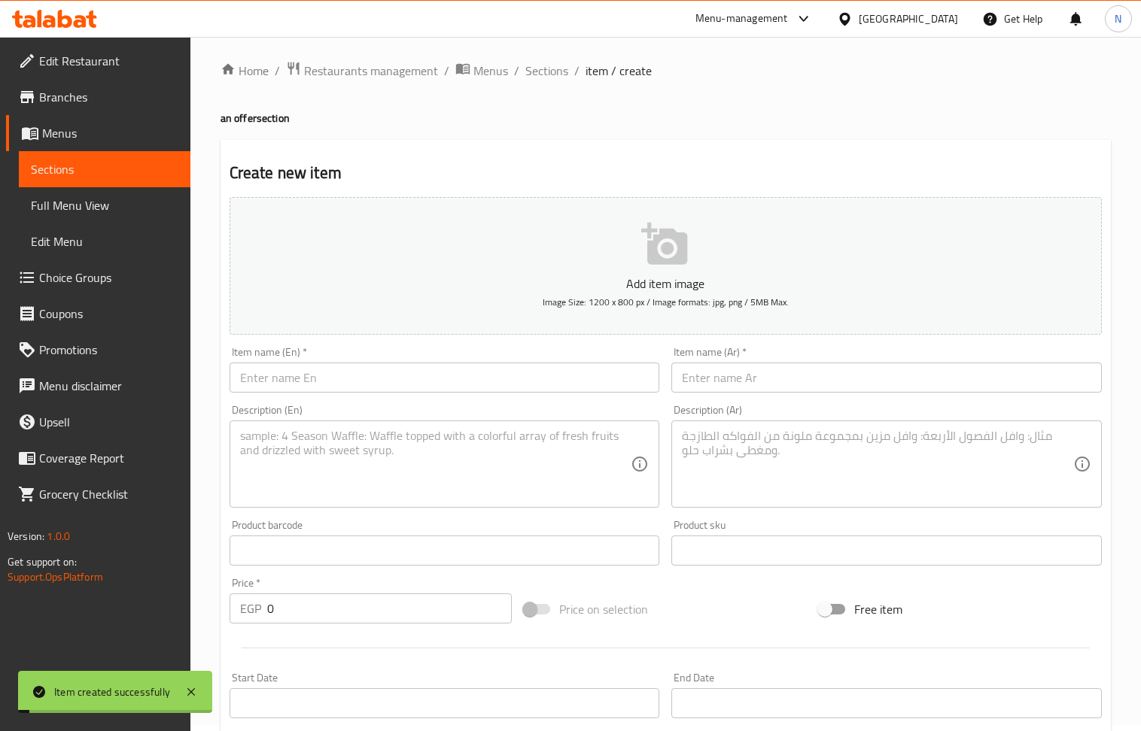
scroll to position [0, 0]
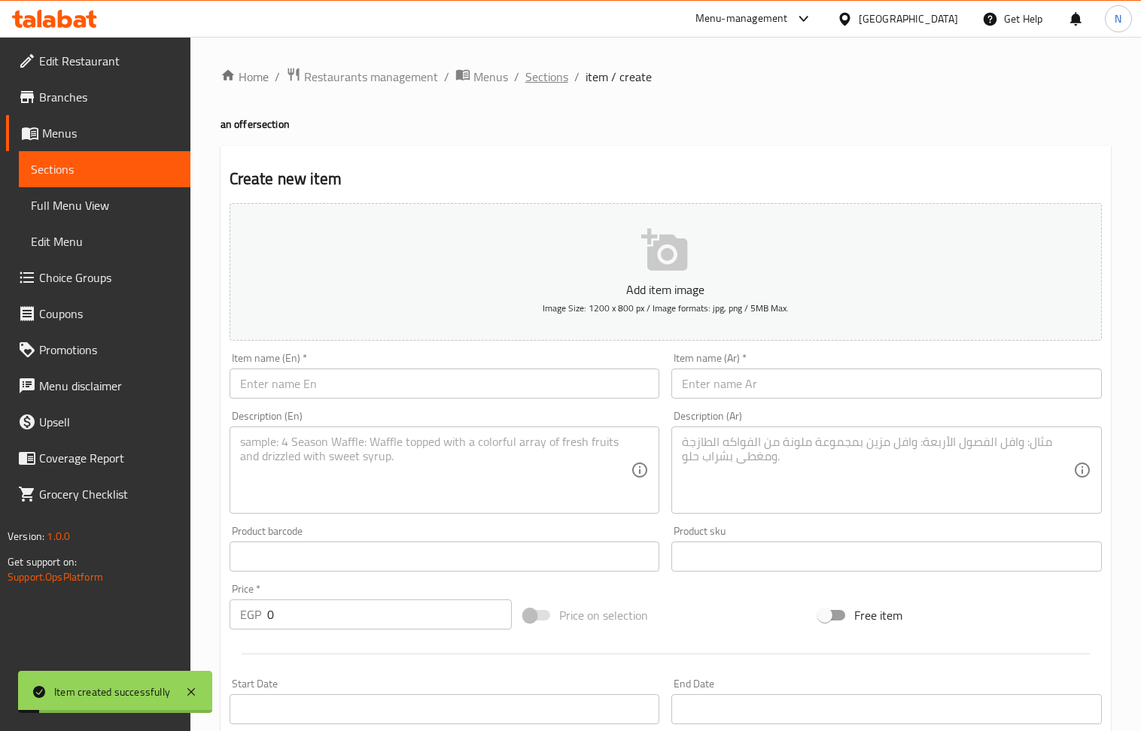
click at [552, 71] on span "Sections" at bounding box center [546, 77] width 43 height 18
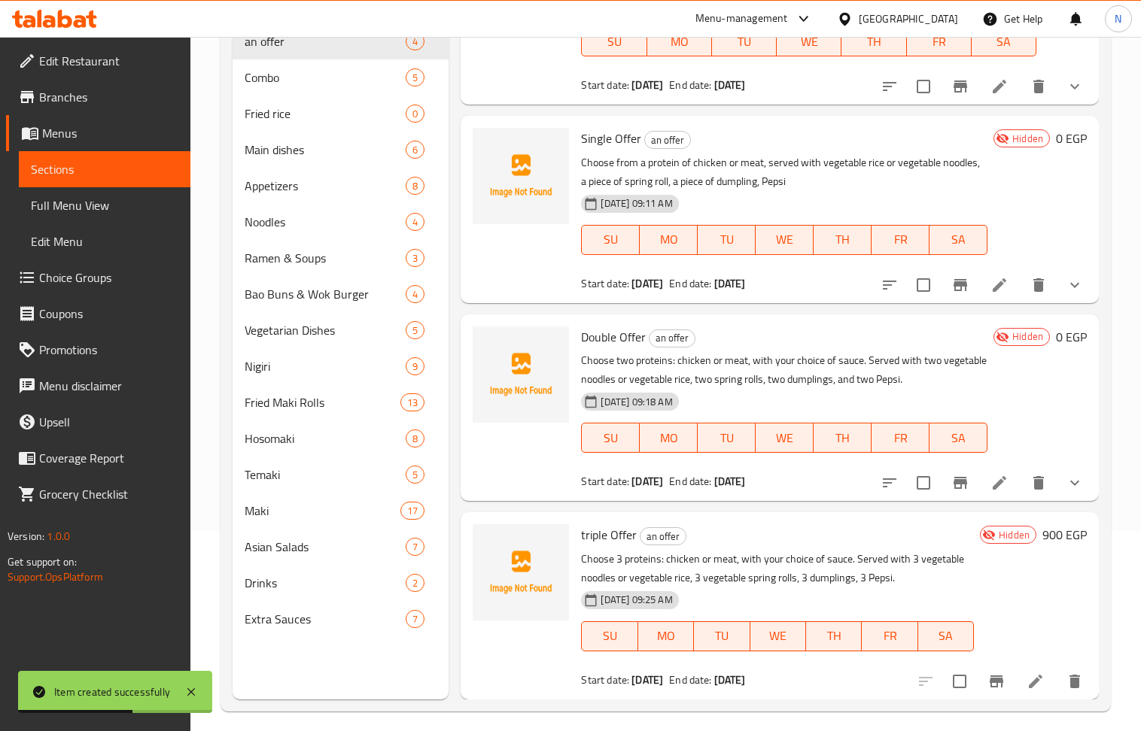
scroll to position [211, 0]
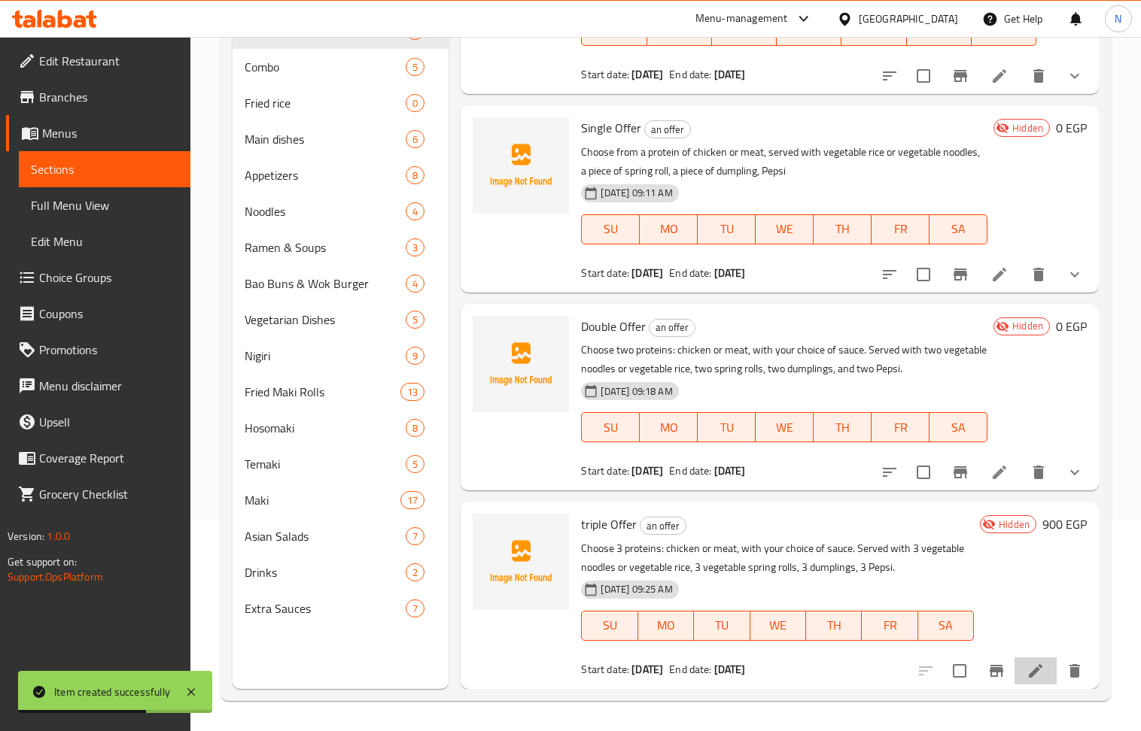
click at [1014, 675] on li at bounding box center [1035, 671] width 42 height 27
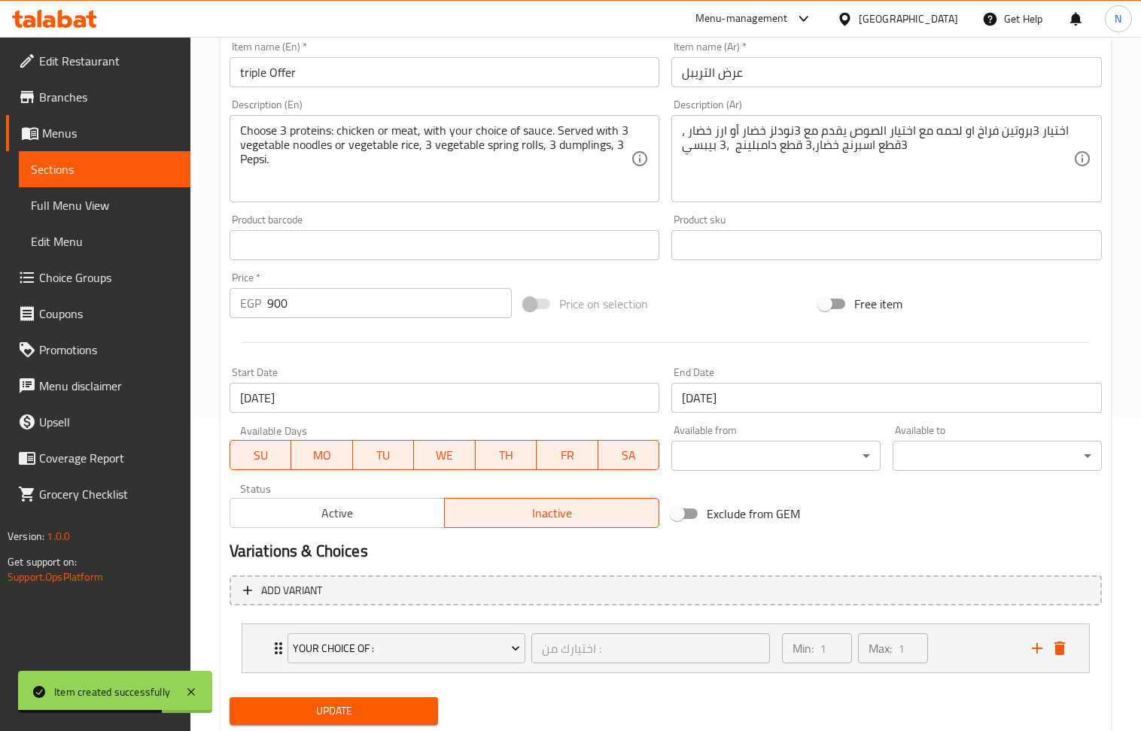
scroll to position [358, 0]
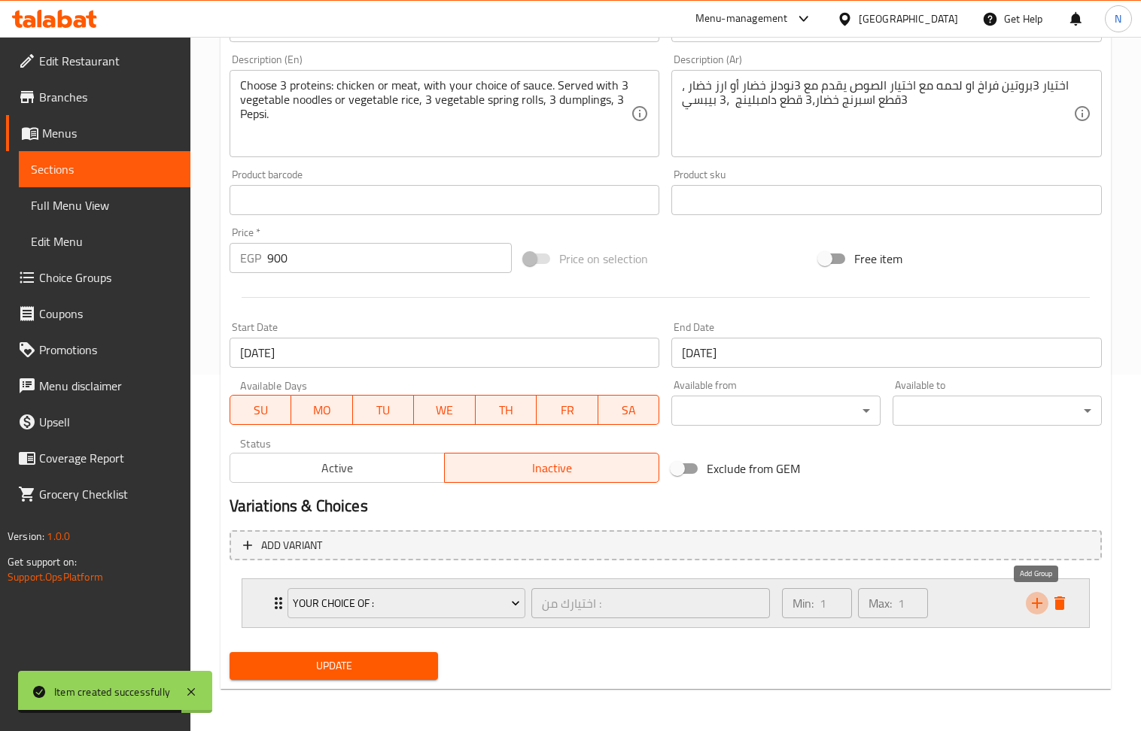
click at [1037, 606] on icon "add" at bounding box center [1037, 603] width 11 height 11
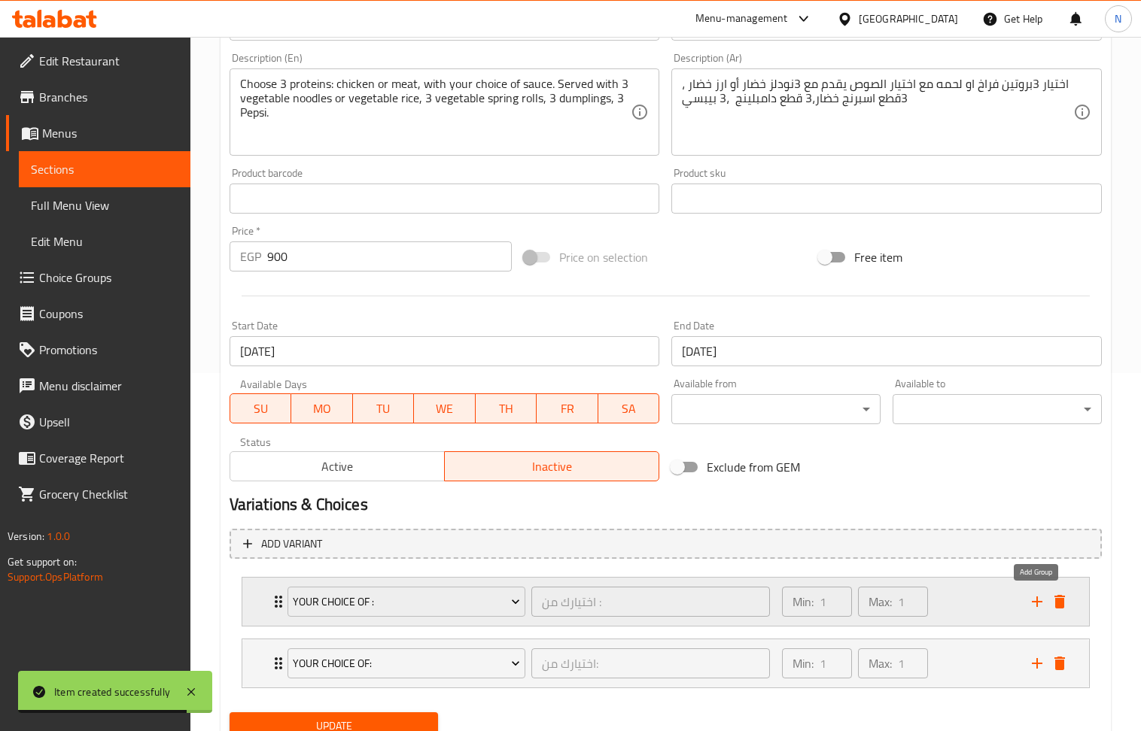
click at [1037, 606] on icon "add" at bounding box center [1037, 602] width 11 height 11
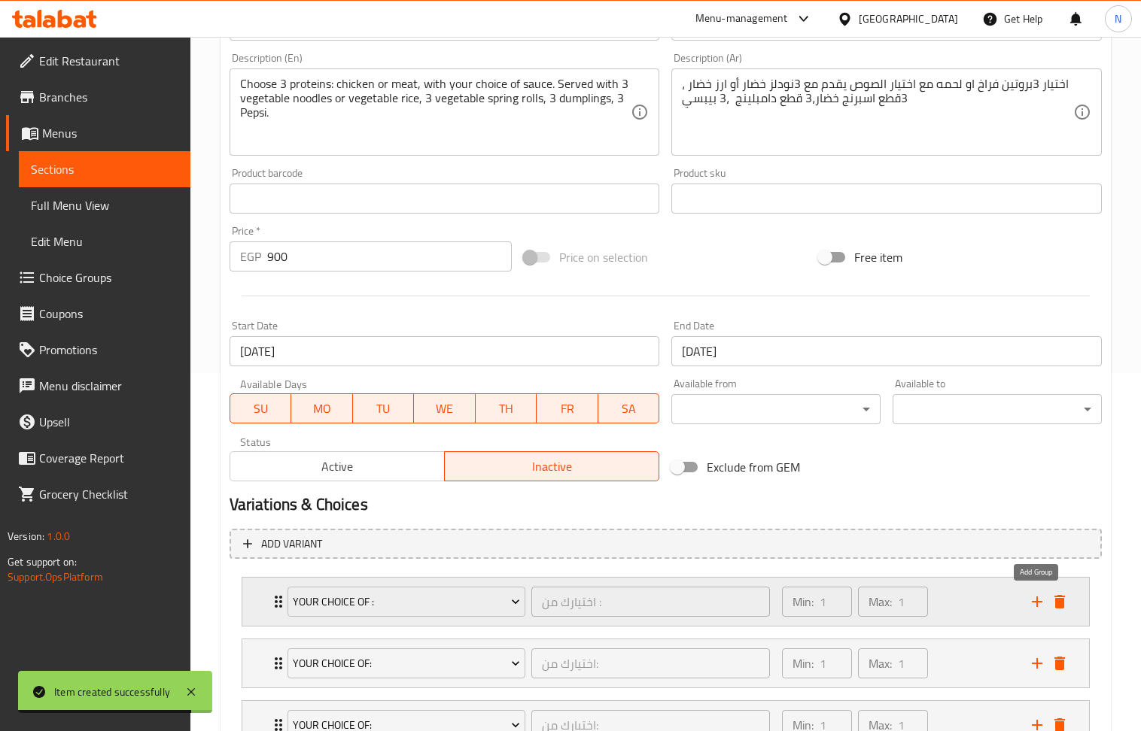
click at [1037, 606] on icon "add" at bounding box center [1037, 602] width 11 height 11
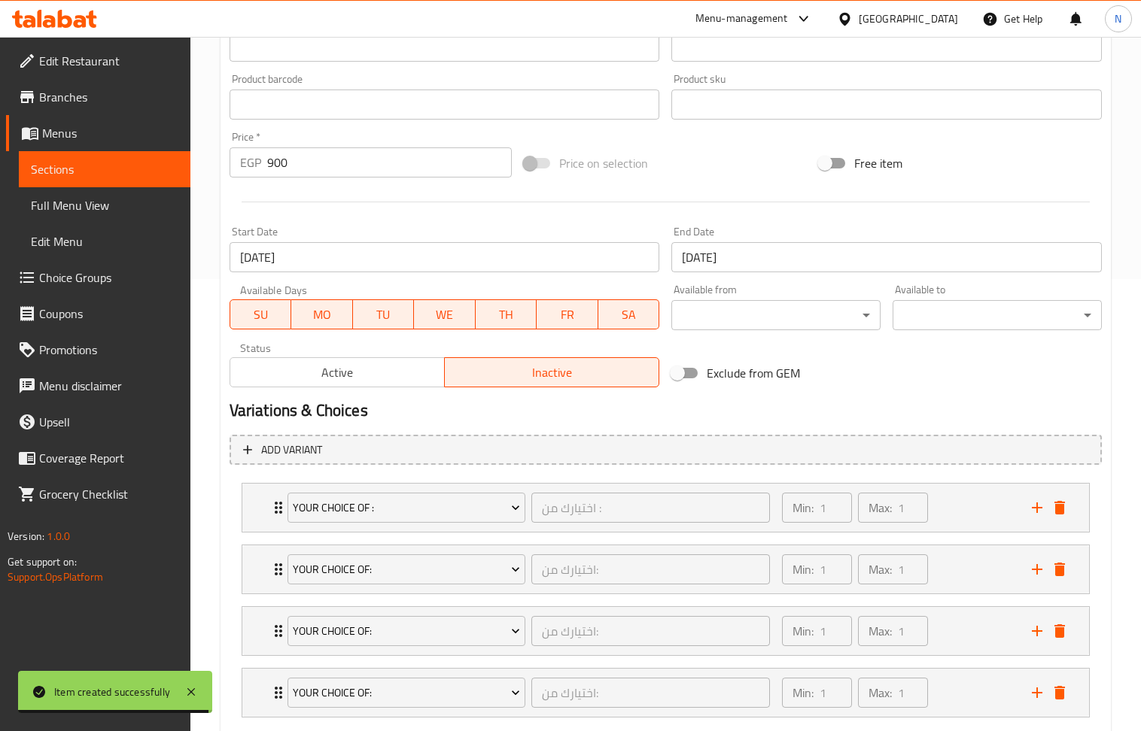
scroll to position [546, 0]
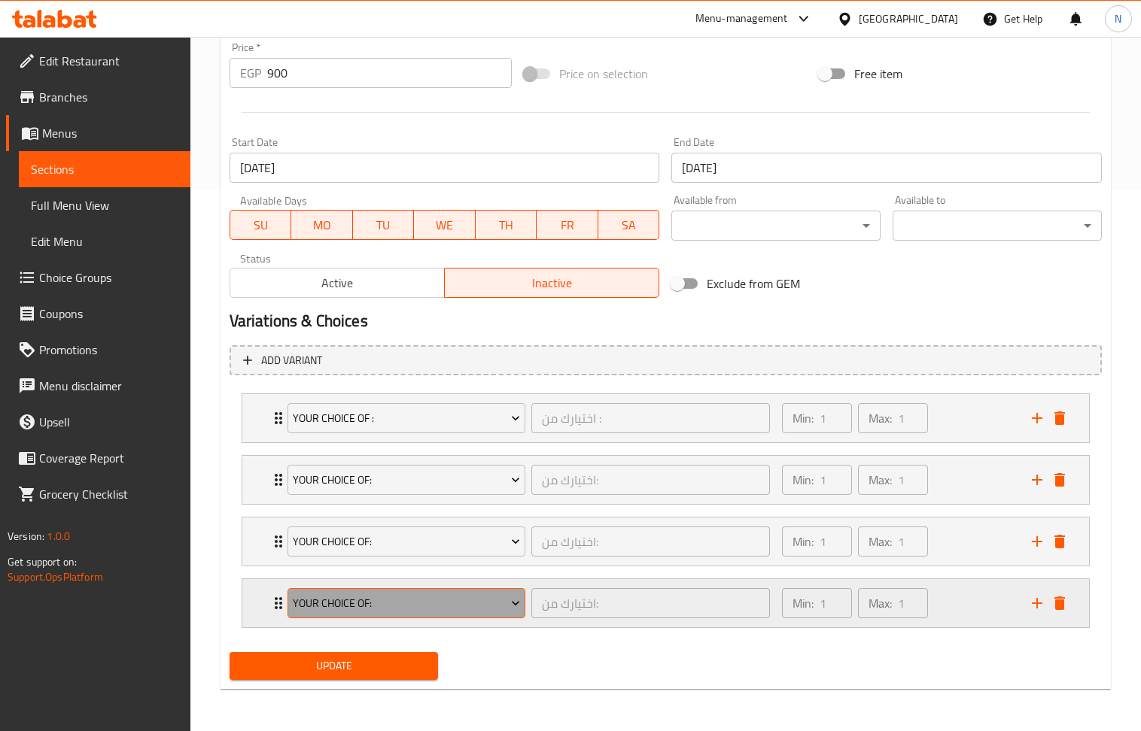
click at [482, 610] on span "Your Choice Of:" at bounding box center [406, 603] width 227 height 19
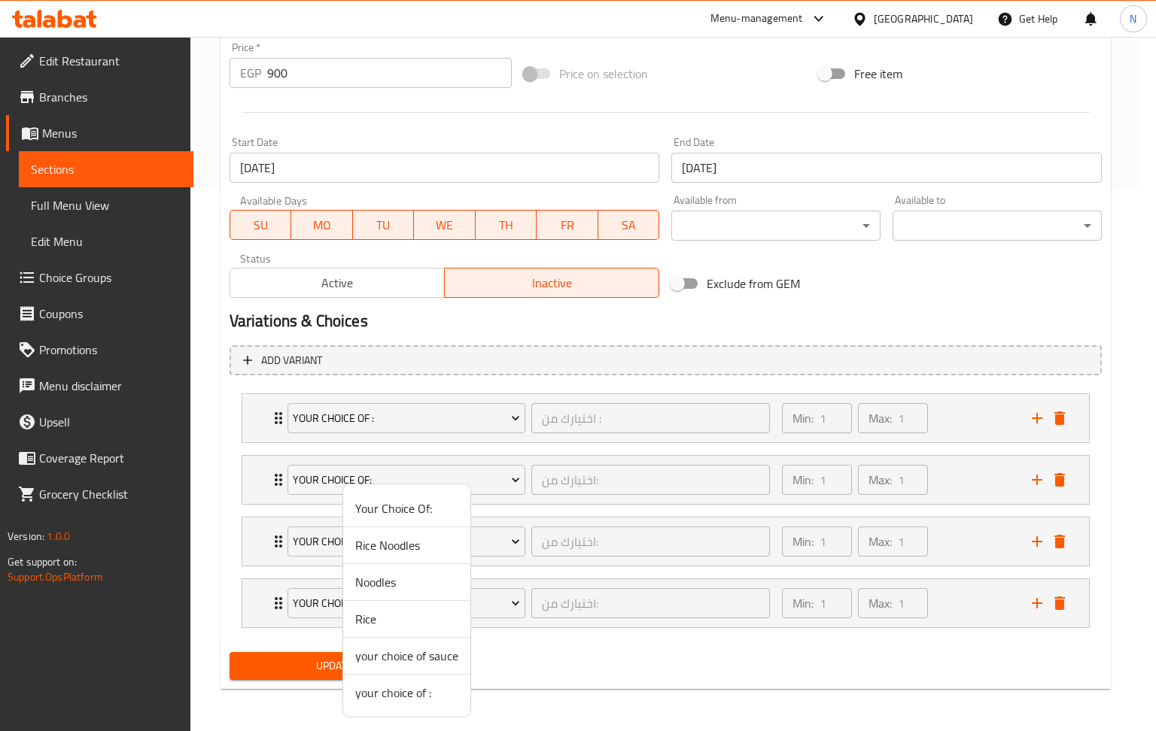
click at [444, 653] on span "your choice of sauce" at bounding box center [406, 656] width 103 height 18
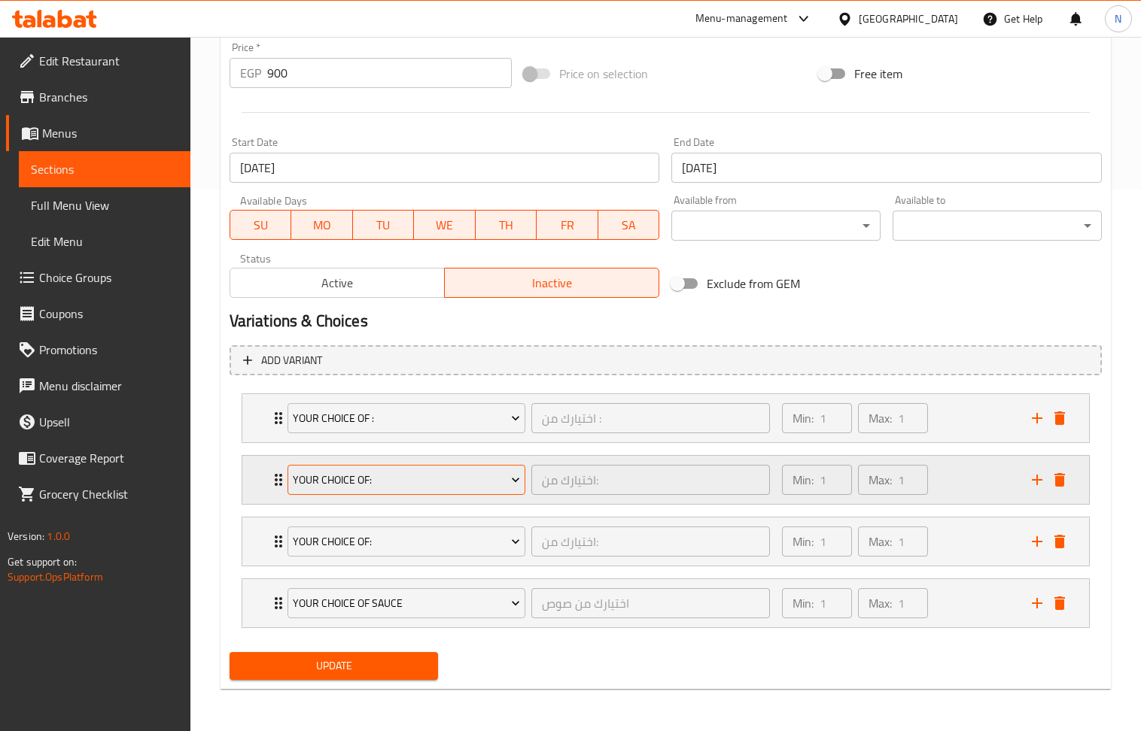
click at [409, 486] on span "Your Choice Of:" at bounding box center [406, 480] width 227 height 19
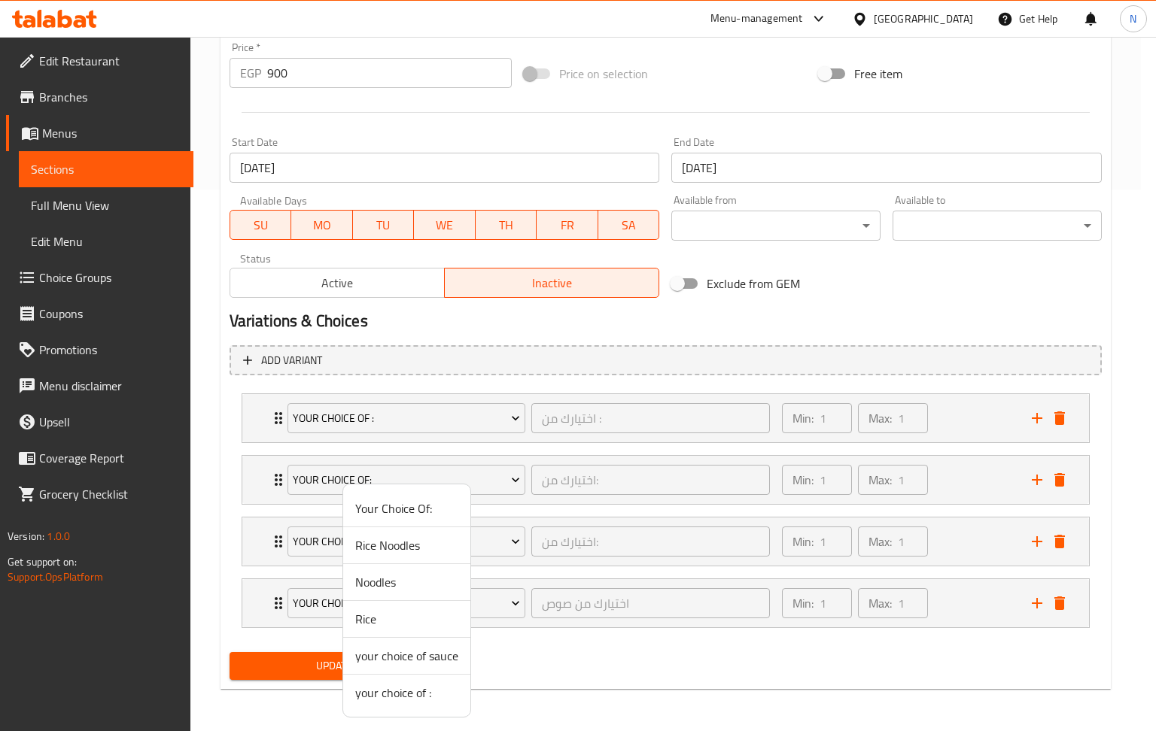
click at [406, 700] on span "your choice of :" at bounding box center [406, 693] width 103 height 18
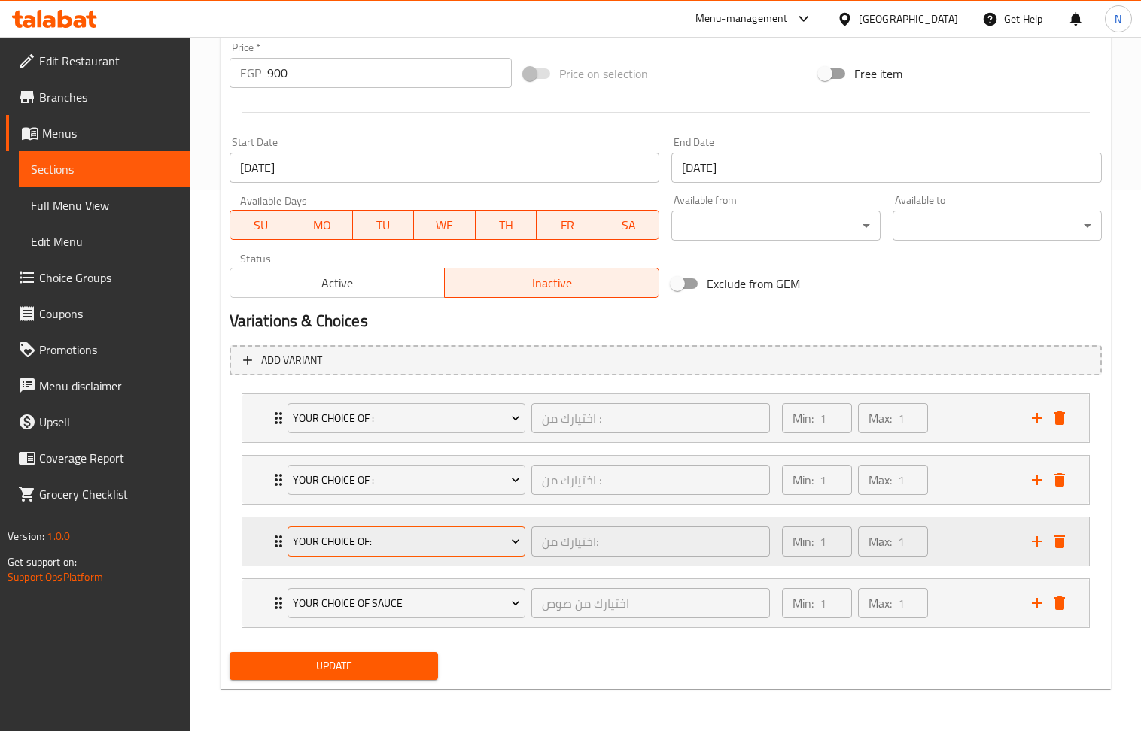
click at [411, 537] on span "Your Choice Of:" at bounding box center [406, 542] width 227 height 19
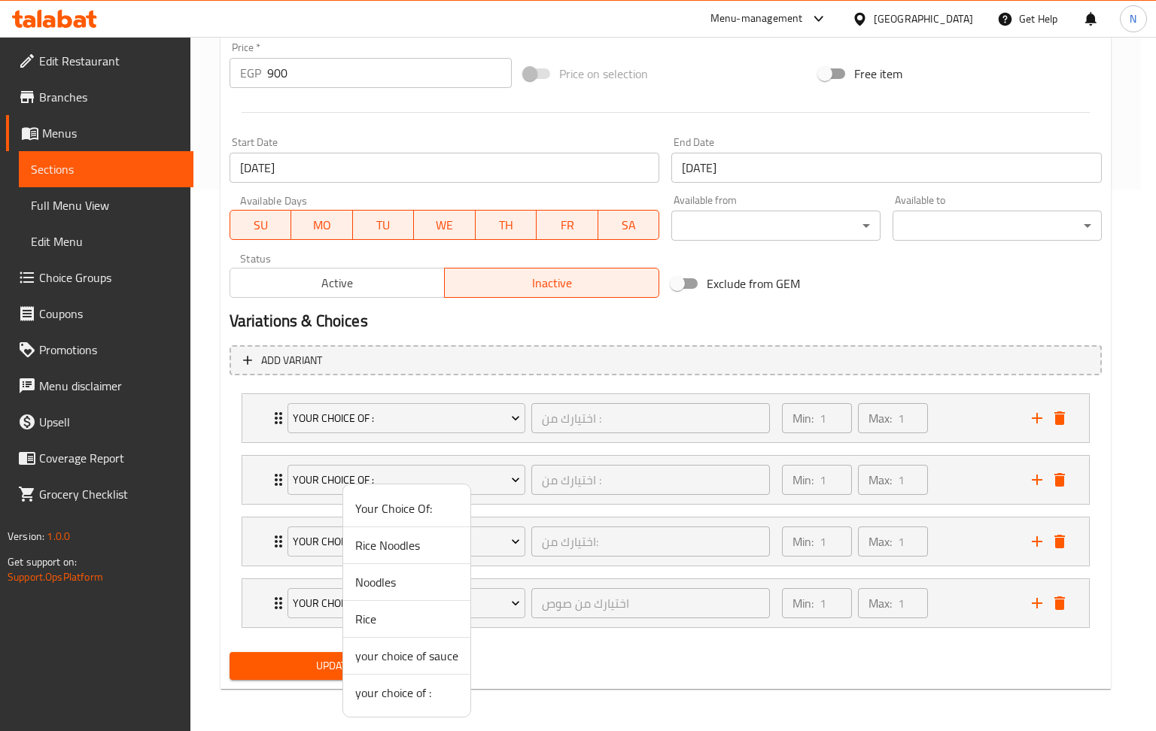
click at [424, 693] on span "your choice of :" at bounding box center [406, 693] width 103 height 18
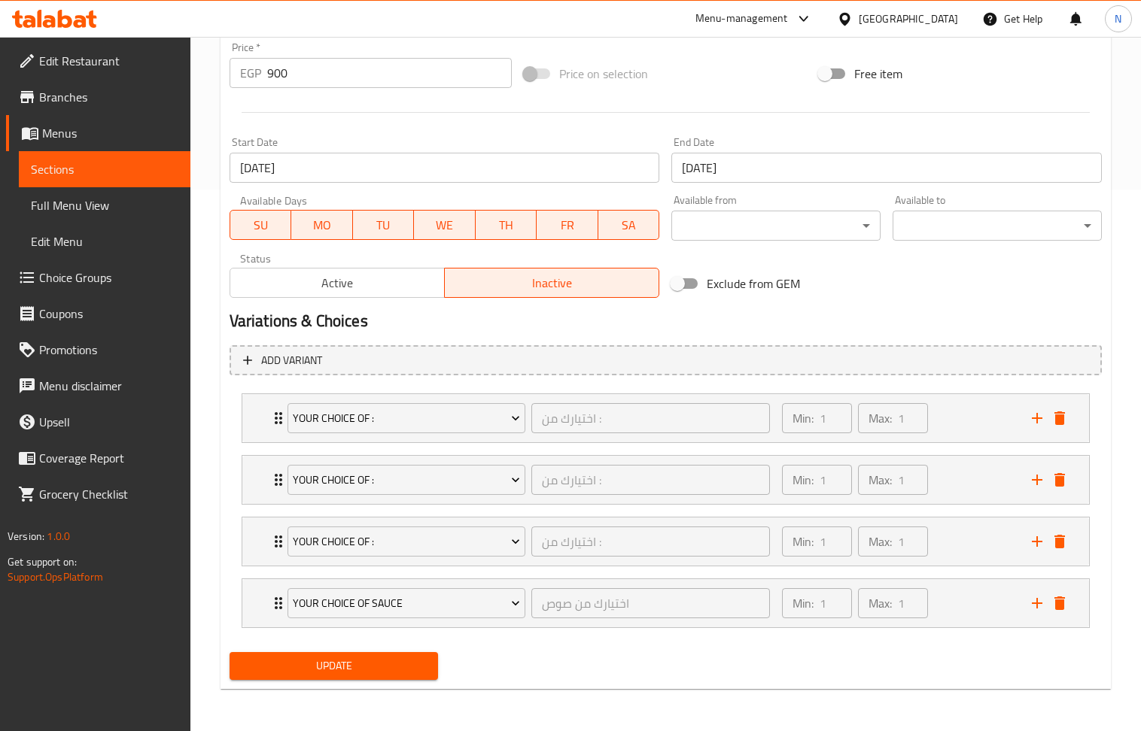
click at [388, 655] on button "Update" at bounding box center [334, 666] width 209 height 28
click at [348, 652] on button "Update" at bounding box center [334, 666] width 209 height 28
click at [345, 669] on span "Update" at bounding box center [334, 666] width 185 height 19
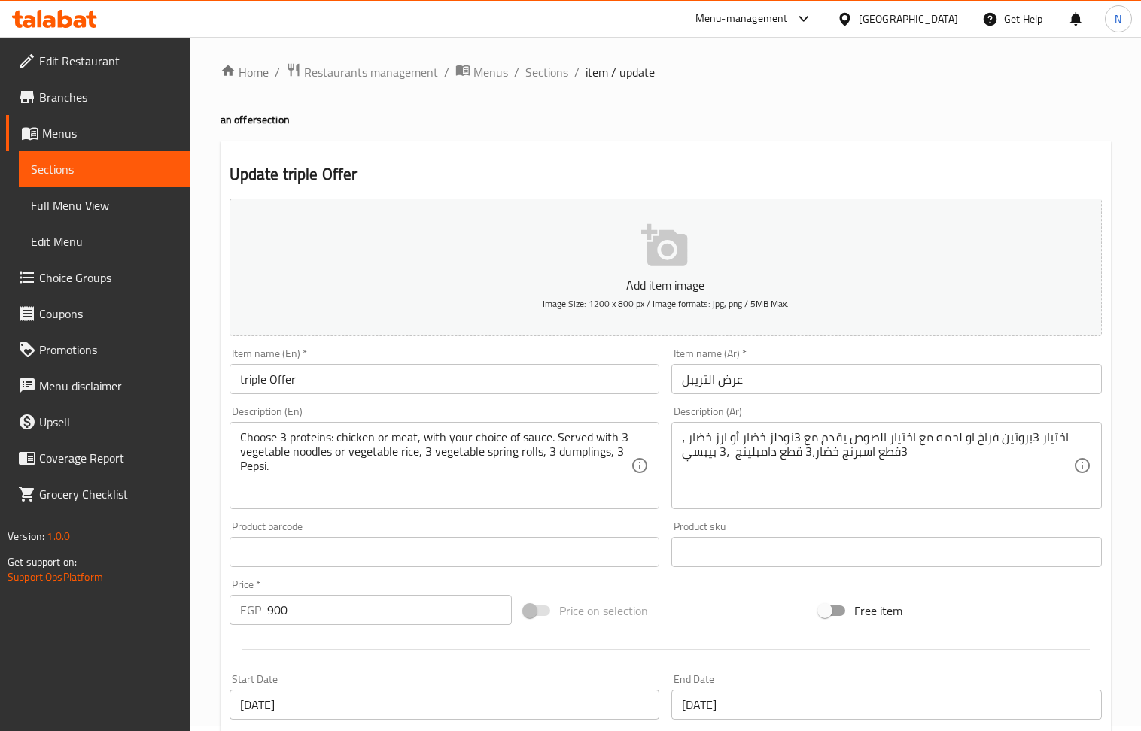
scroll to position [0, 0]
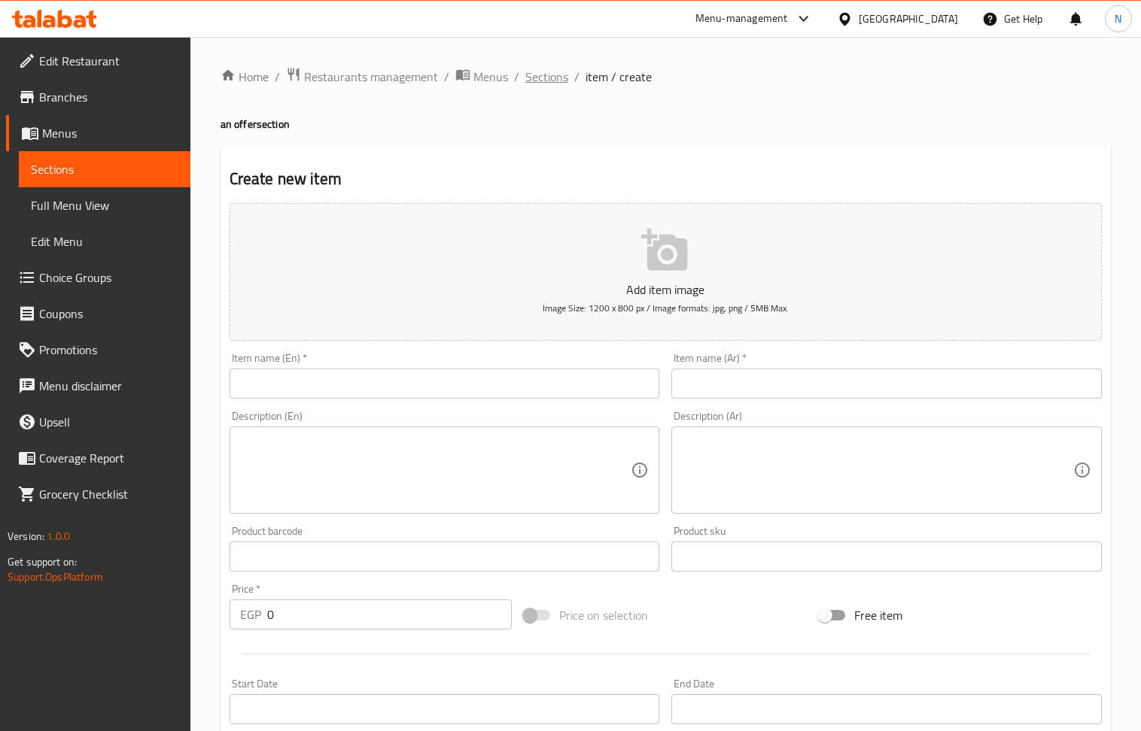
click at [546, 79] on span "Sections" at bounding box center [546, 77] width 43 height 18
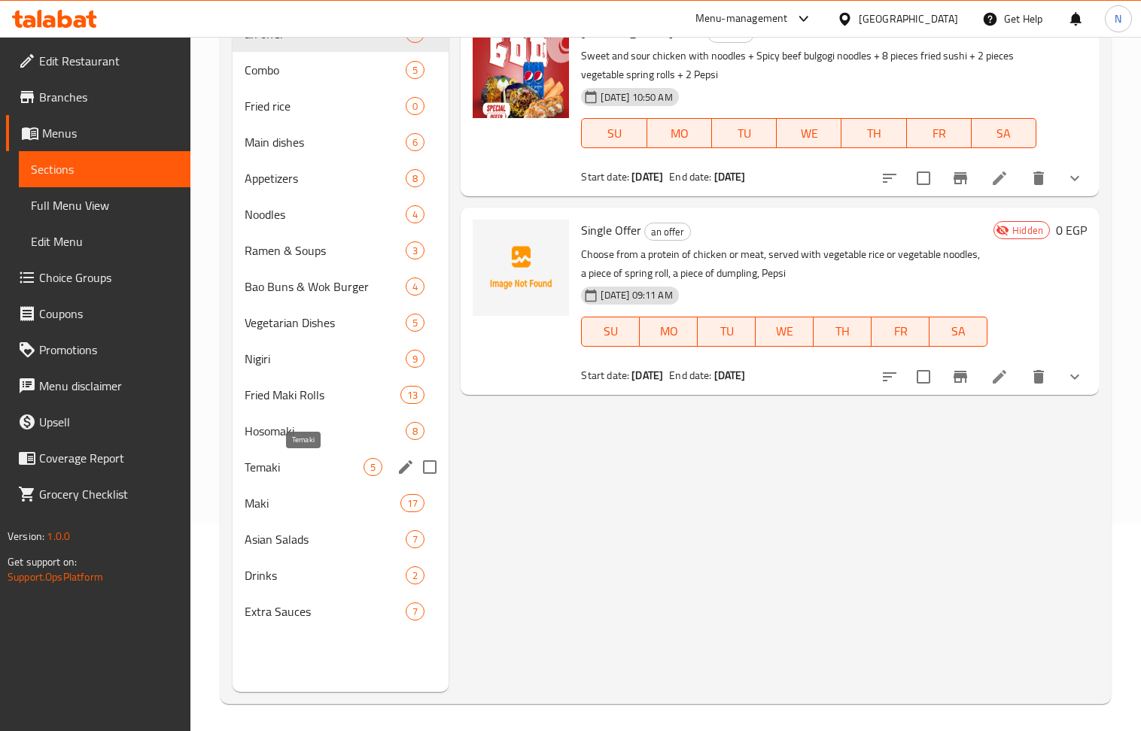
scroll to position [211, 0]
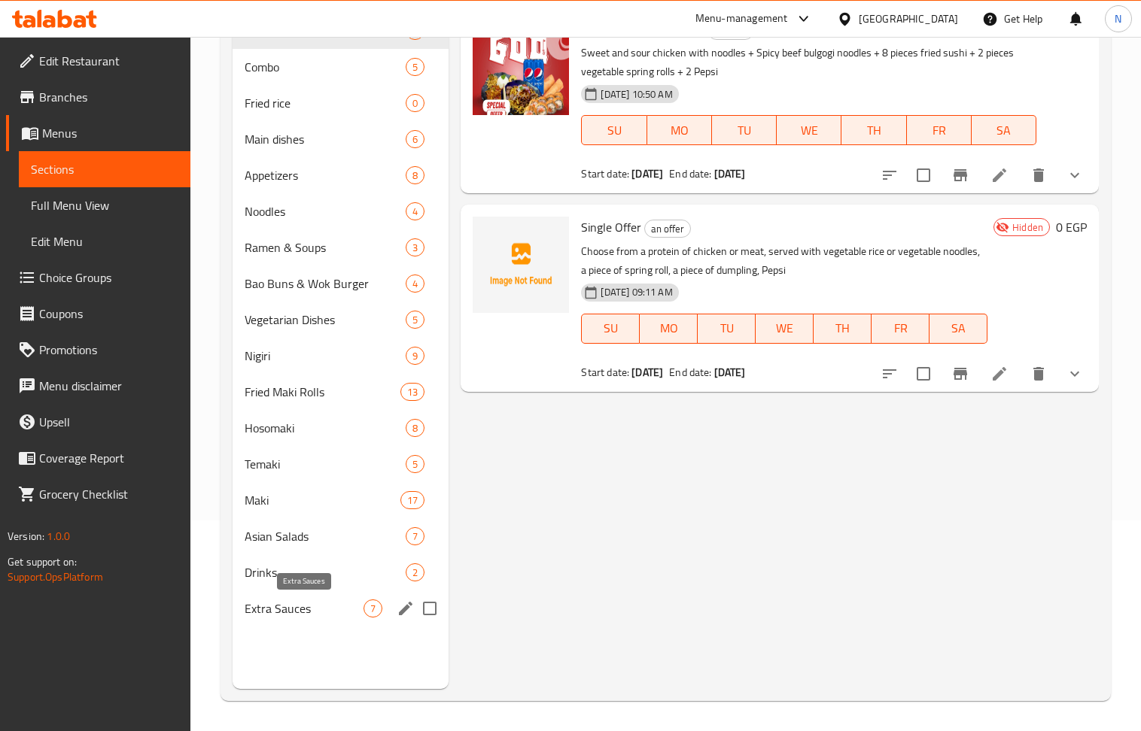
drag, startPoint x: 304, startPoint y: 613, endPoint x: 379, endPoint y: 603, distance: 75.9
click at [304, 613] on span "Extra Sauces" at bounding box center [305, 609] width 120 height 18
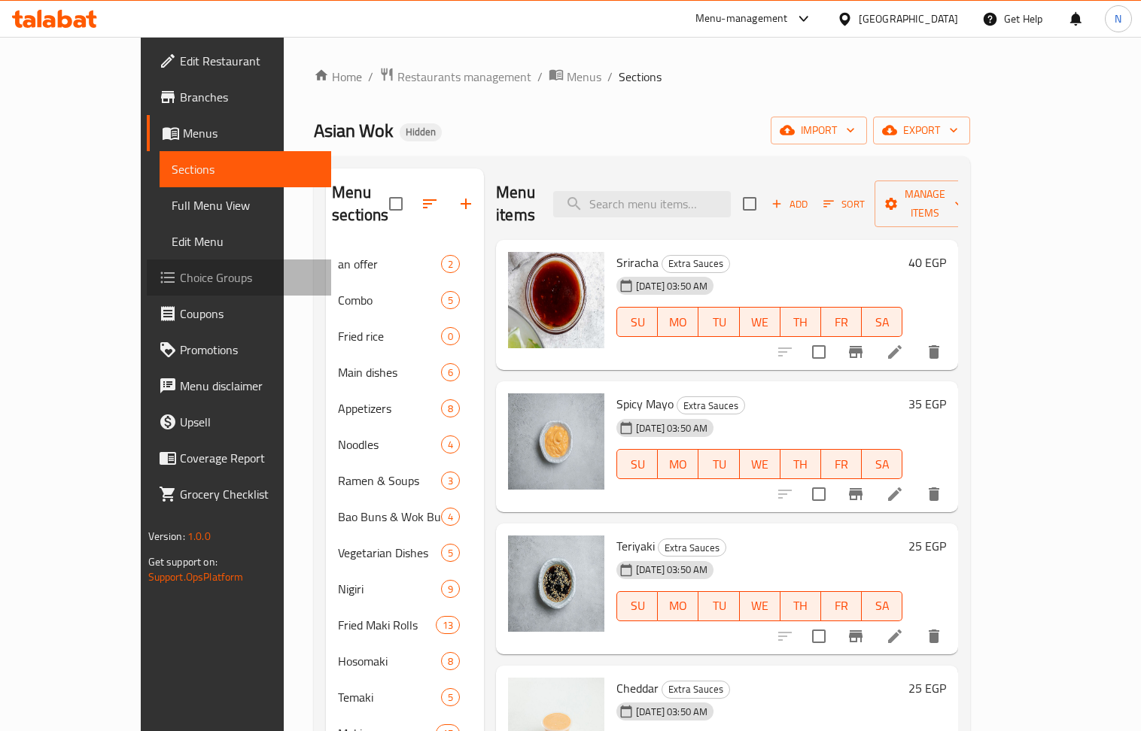
click at [180, 274] on span "Choice Groups" at bounding box center [249, 278] width 139 height 18
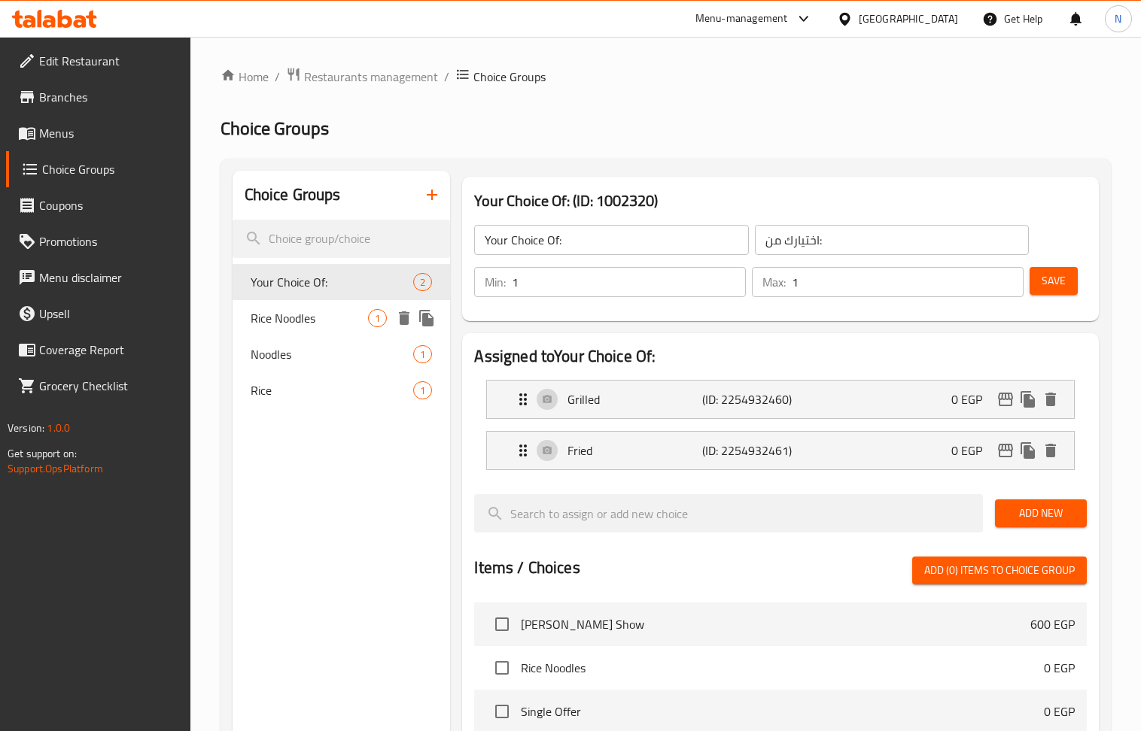
click at [331, 312] on span "Rice Noodles" at bounding box center [310, 318] width 118 height 18
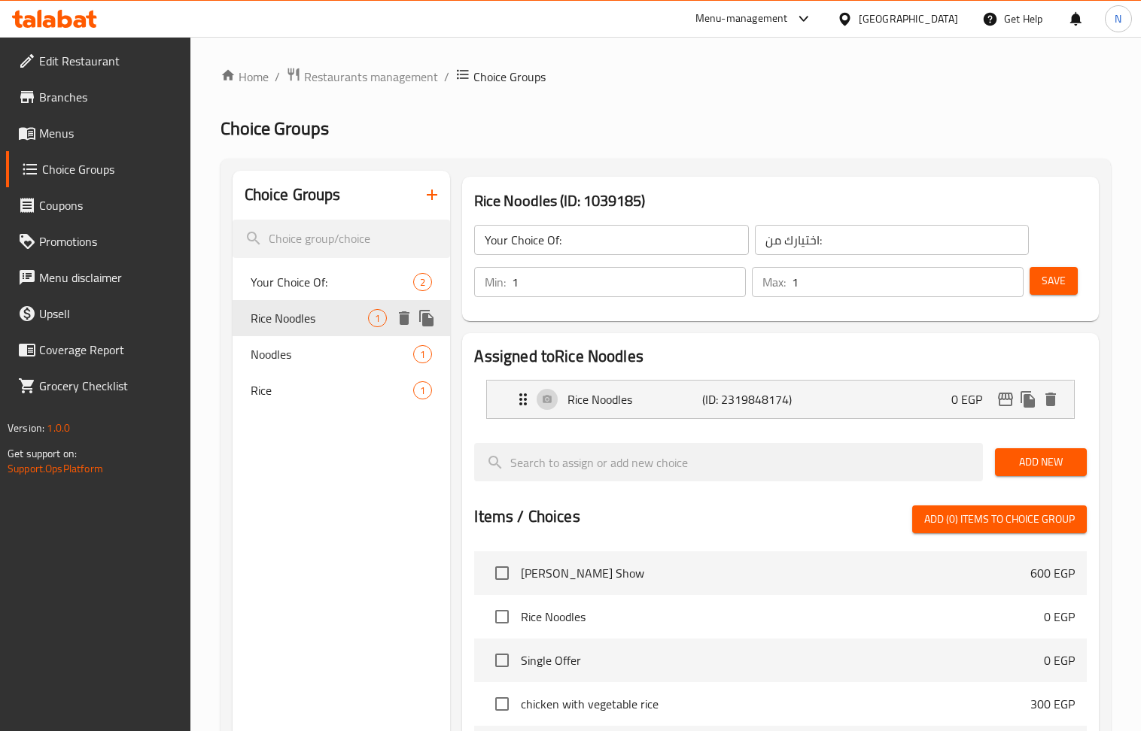
type input "Rice Noodles"
type input "ارز نودلز"
type input "0"
click at [312, 280] on span "Your Choice Of:" at bounding box center [310, 282] width 118 height 18
type input "Your Choice Of:"
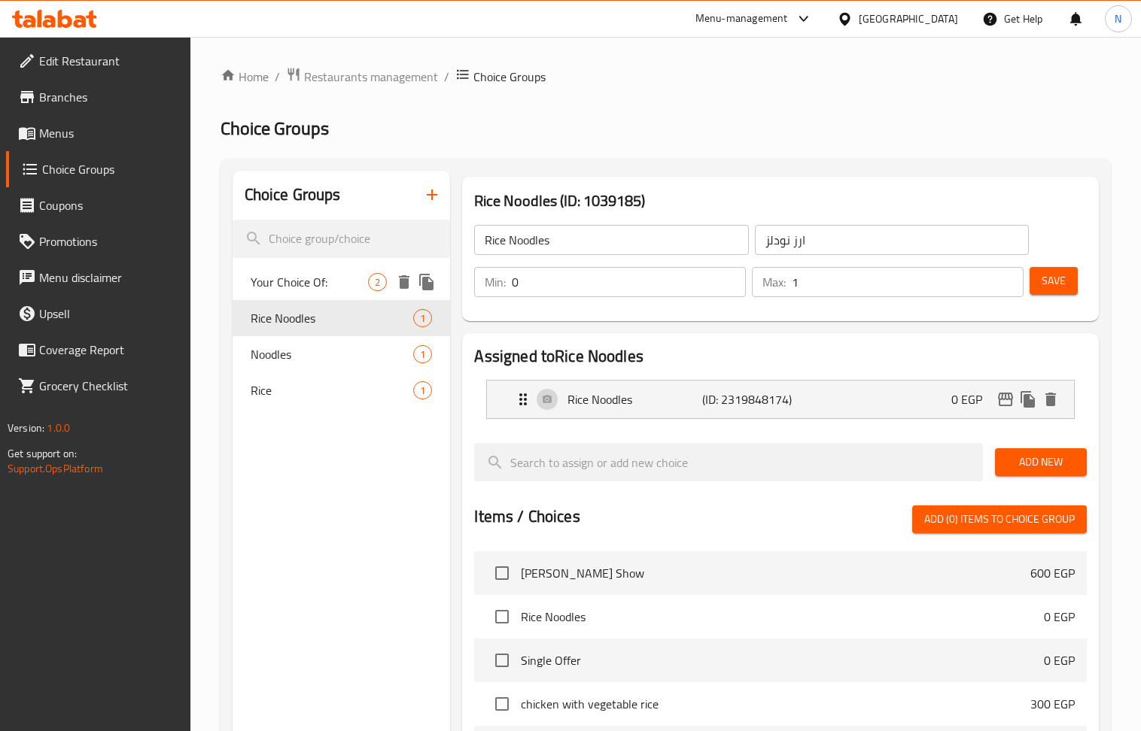
type input "اختيارك من:"
type input "1"
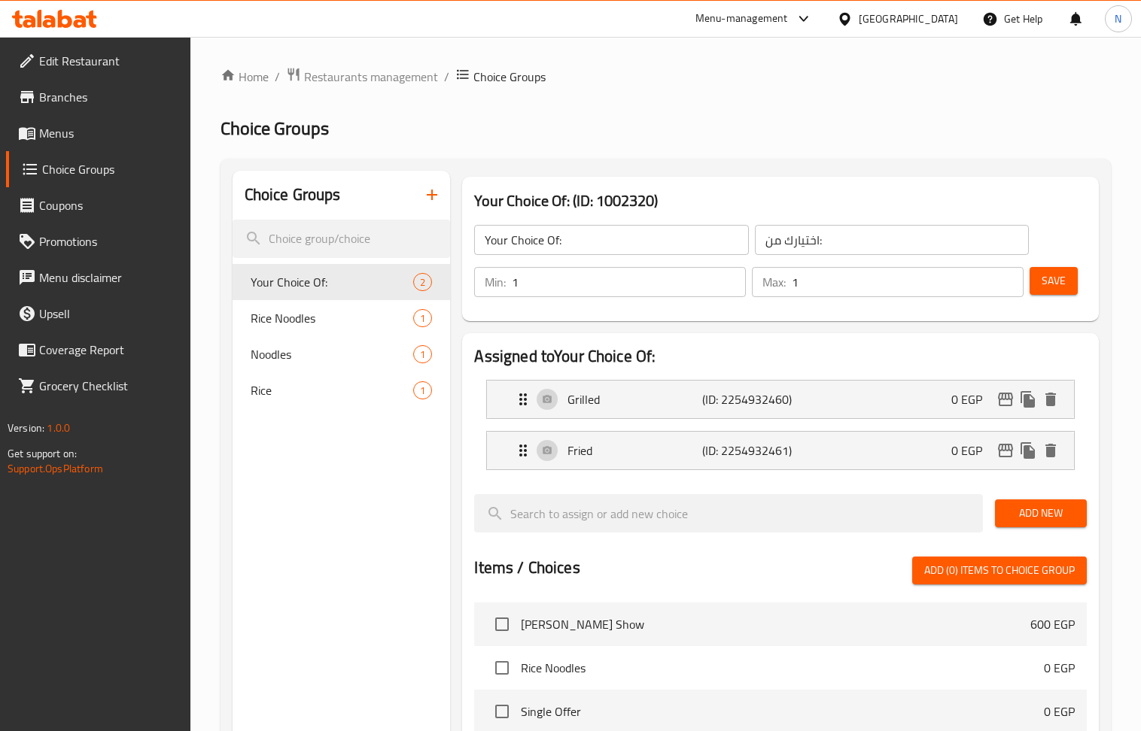
click at [428, 208] on button "button" at bounding box center [432, 195] width 36 height 36
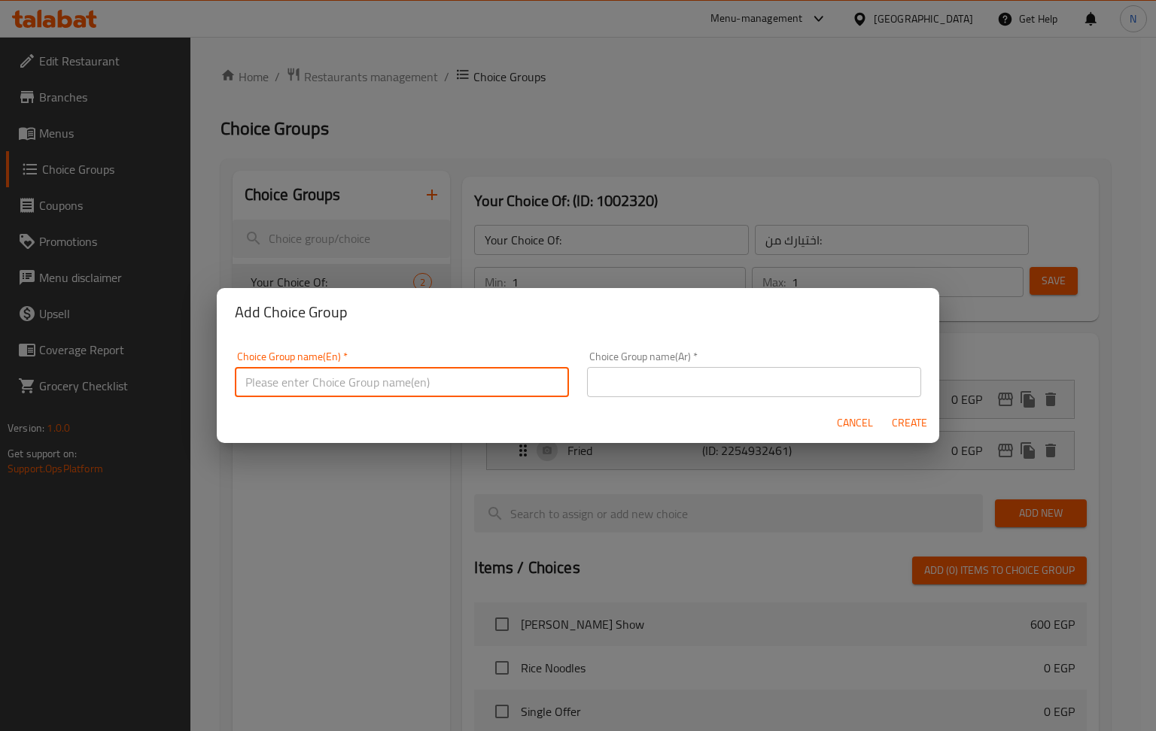
click at [360, 380] on input "text" at bounding box center [402, 382] width 334 height 30
click at [485, 378] on input "your choice of sauce" at bounding box center [402, 382] width 334 height 30
type input "your choice of sauce"
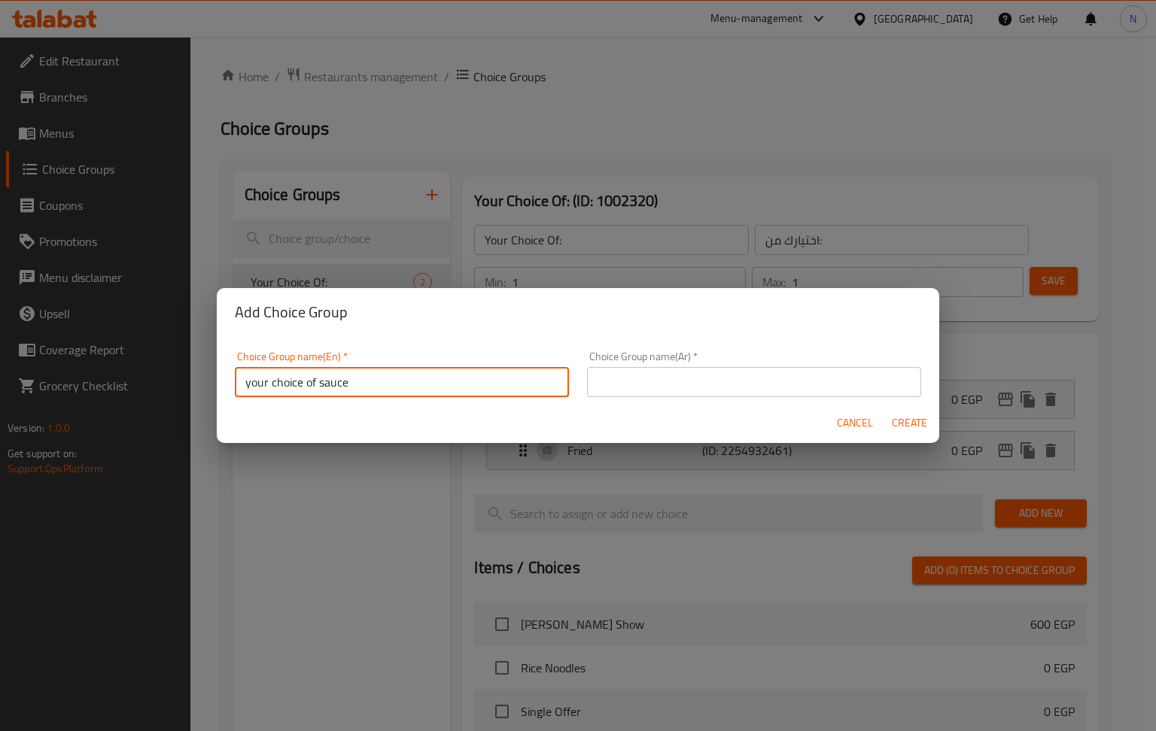
drag, startPoint x: 756, startPoint y: 386, endPoint x: 703, endPoint y: 384, distance: 53.5
click at [756, 386] on input "text" at bounding box center [754, 382] width 334 height 30
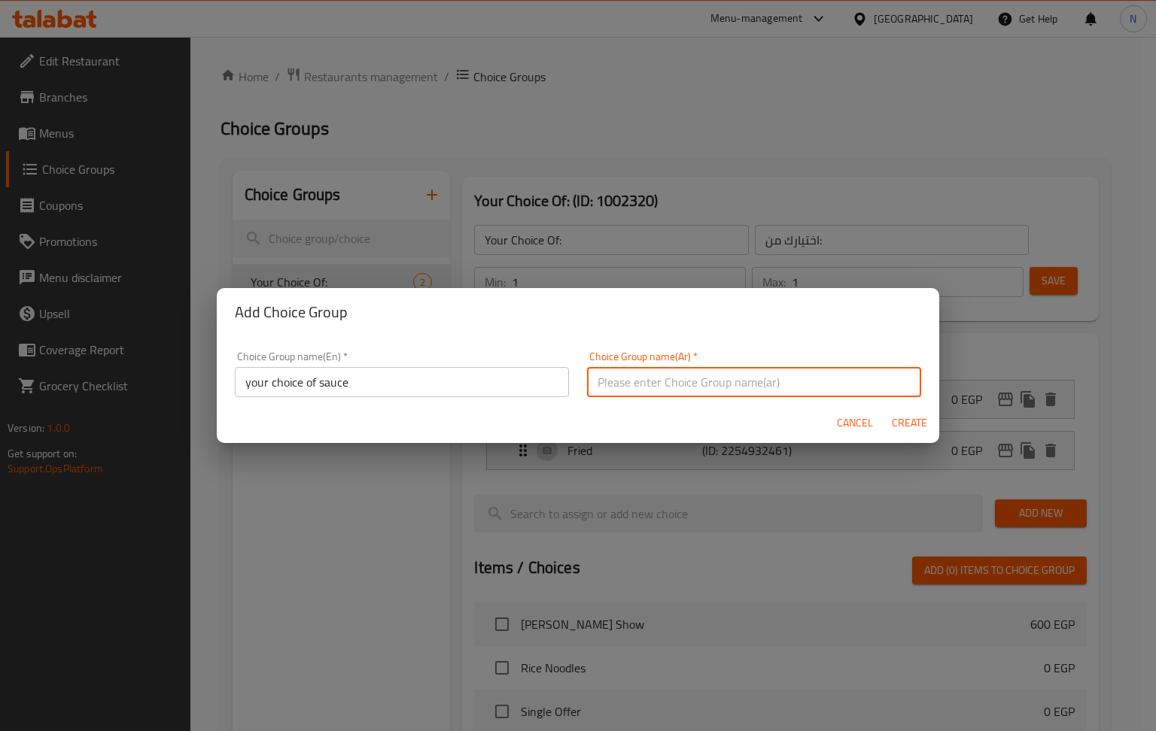
paste input "اختيارك من الصلصة"
click at [613, 382] on input "اختيارك من الصلصة" at bounding box center [754, 382] width 334 height 30
type input "اختيارك من صوص"
click at [900, 421] on span "Create" at bounding box center [909, 423] width 36 height 19
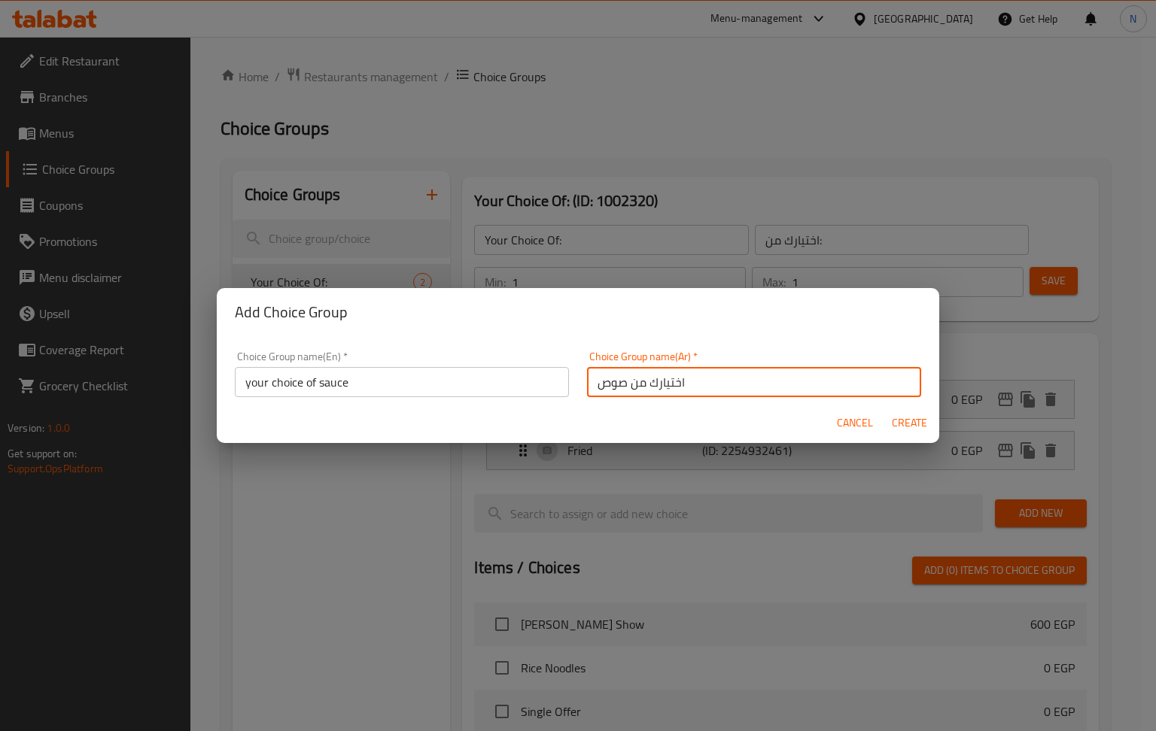
type input "your choice of sauce"
type input "اختيارك من صوص"
type input "0"
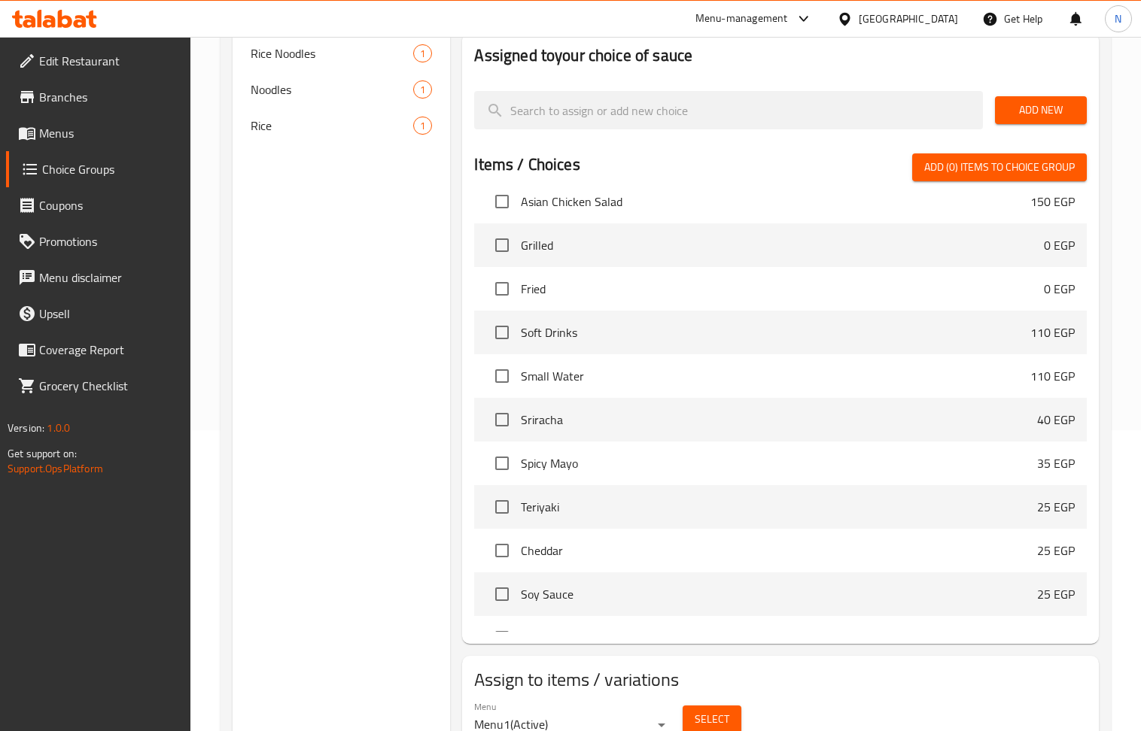
scroll to position [6163, 0]
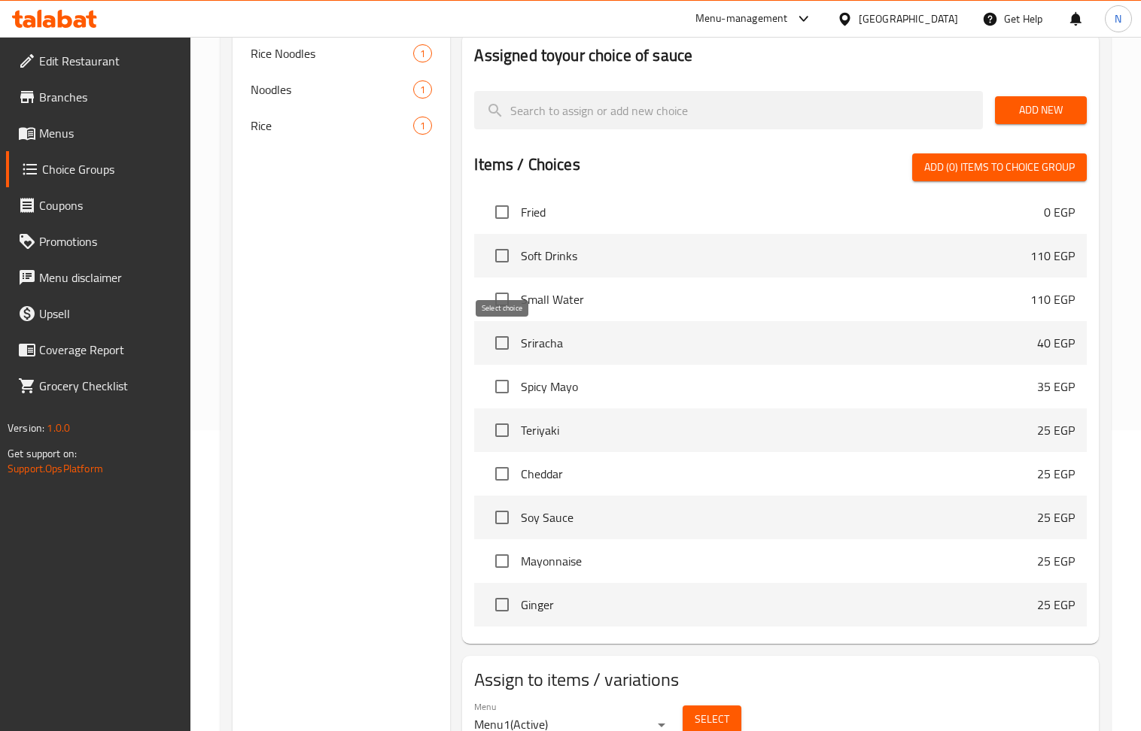
click at [501, 336] on input "checkbox" at bounding box center [502, 343] width 32 height 32
checkbox input "true"
click at [497, 391] on input "checkbox" at bounding box center [502, 387] width 32 height 32
checkbox input "true"
click at [501, 427] on input "checkbox" at bounding box center [502, 431] width 32 height 32
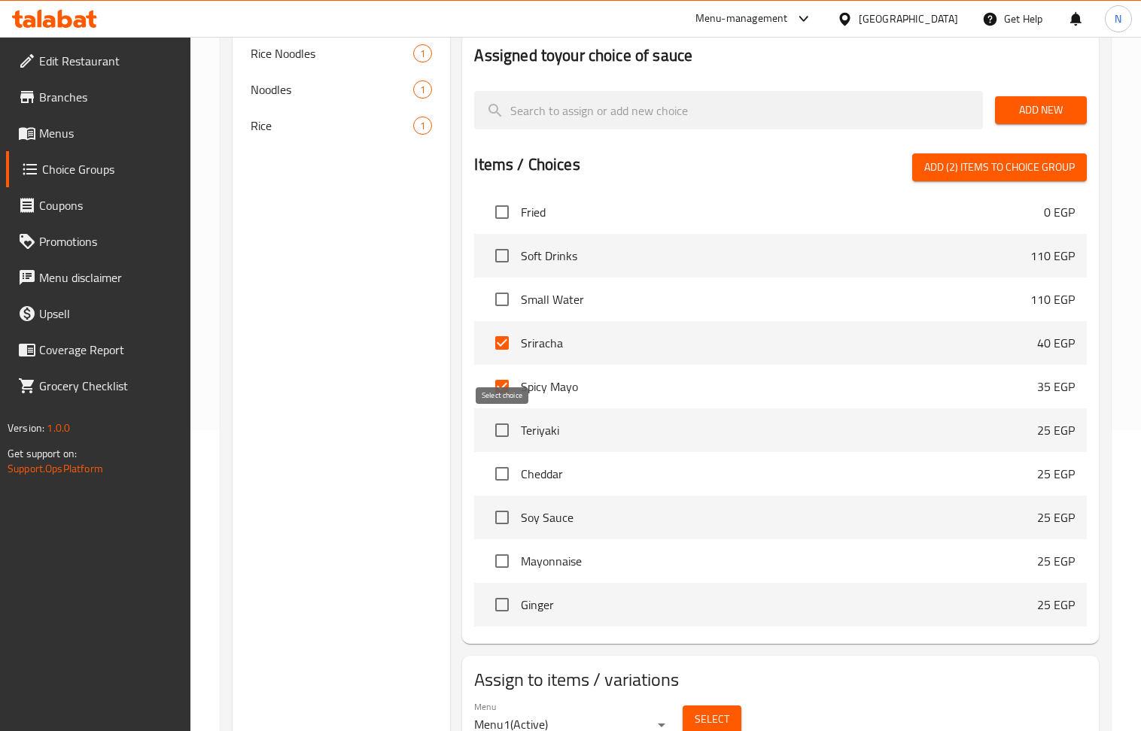
checkbox input "true"
click at [509, 470] on input "checkbox" at bounding box center [502, 474] width 32 height 32
checkbox input "true"
click at [501, 521] on input "checkbox" at bounding box center [502, 518] width 32 height 32
checkbox input "true"
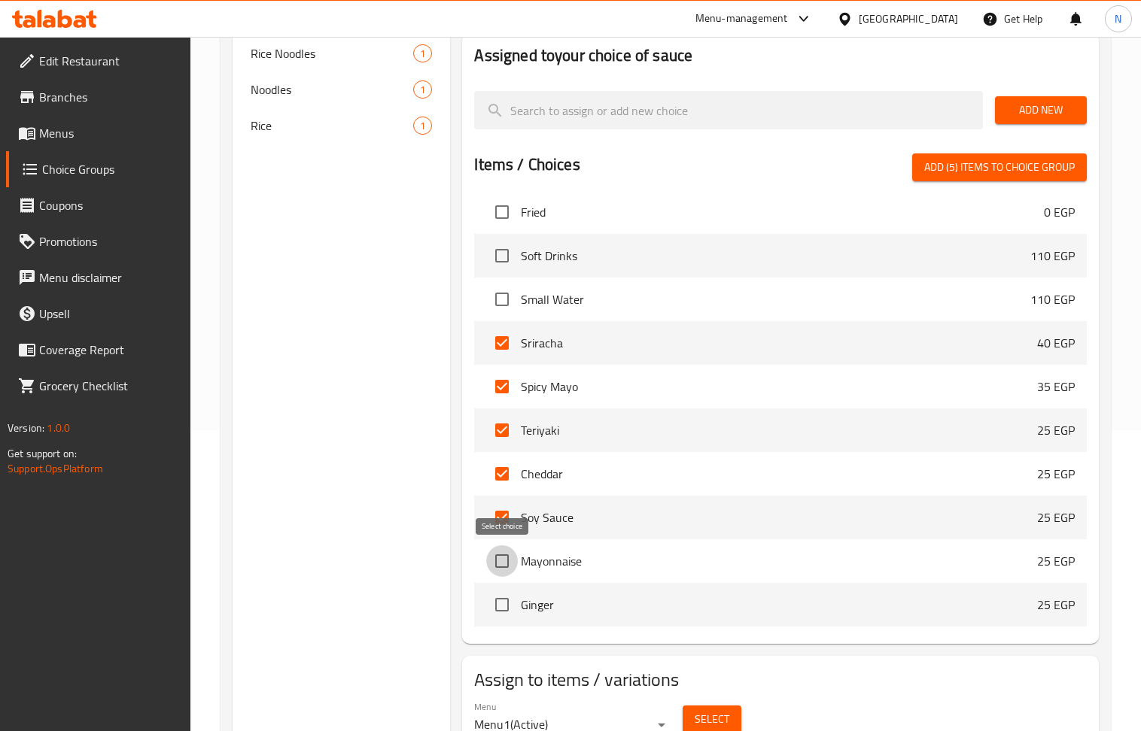
click at [501, 558] on input "checkbox" at bounding box center [502, 562] width 32 height 32
checkbox input "true"
click at [492, 603] on input "checkbox" at bounding box center [502, 605] width 32 height 32
checkbox input "true"
click at [1000, 182] on div "Items / Choices Add (7) items to choice group Suki Muki Show 600 EGP Rice Noodl…" at bounding box center [780, 393] width 612 height 479
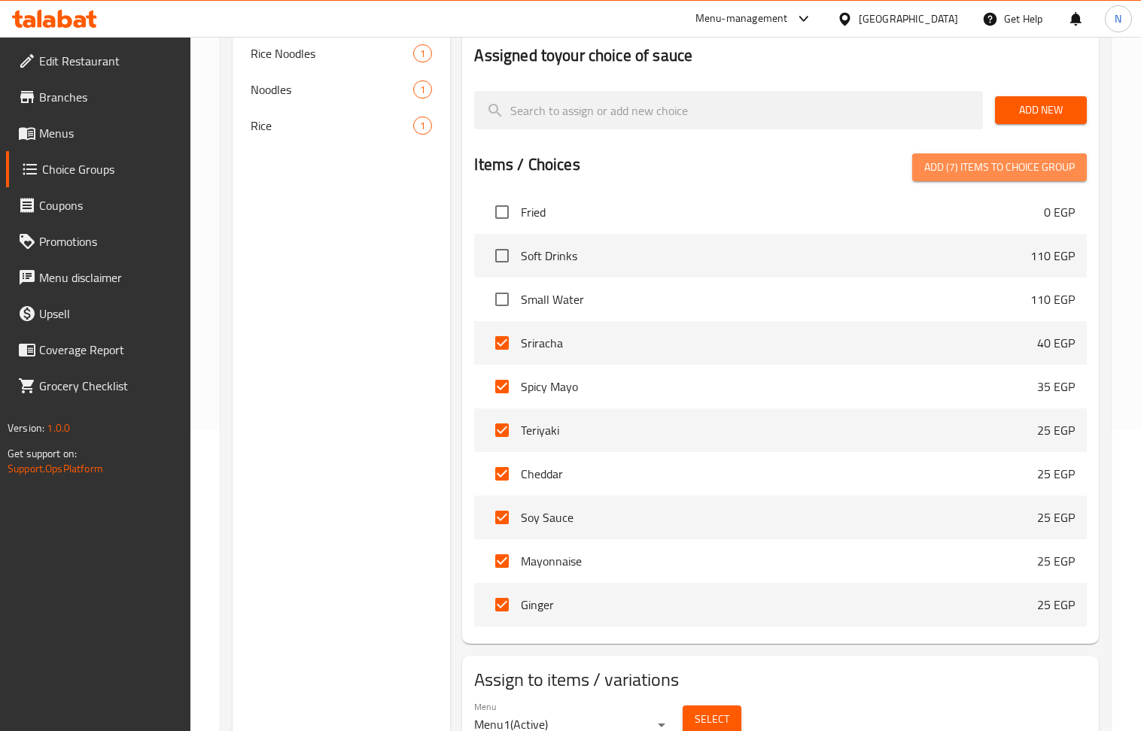
click at [998, 163] on span "Add (7) items to choice group" at bounding box center [999, 167] width 150 height 19
checkbox input "false"
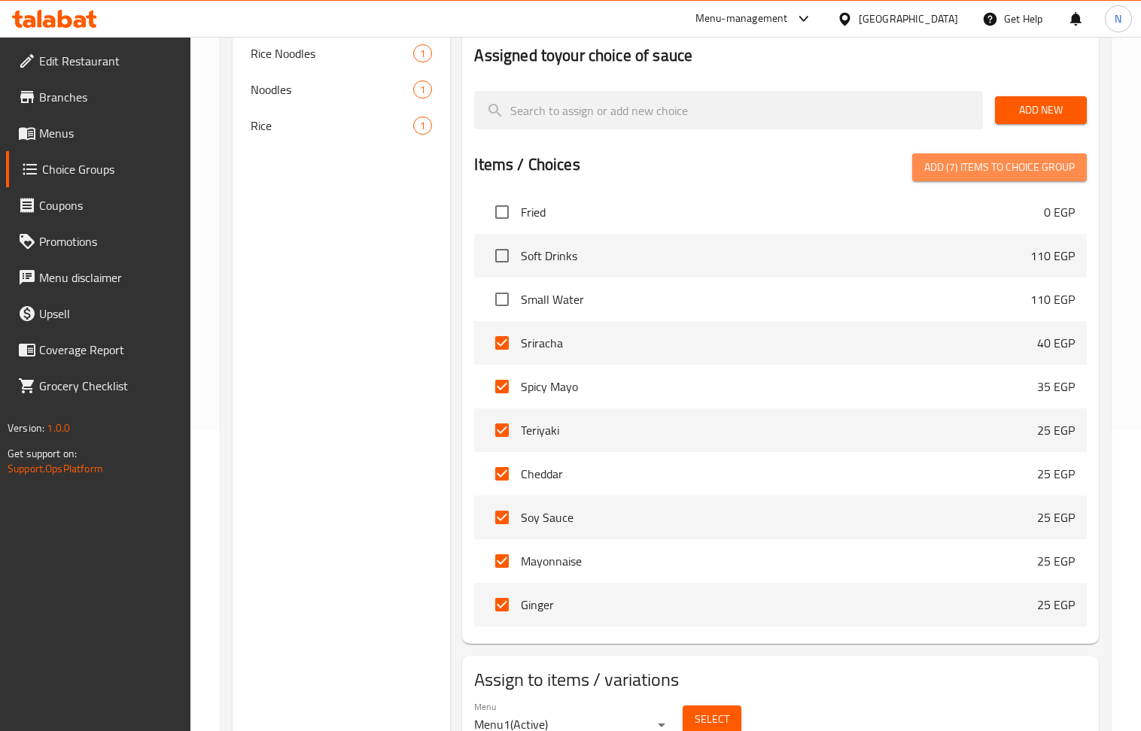
checkbox input "false"
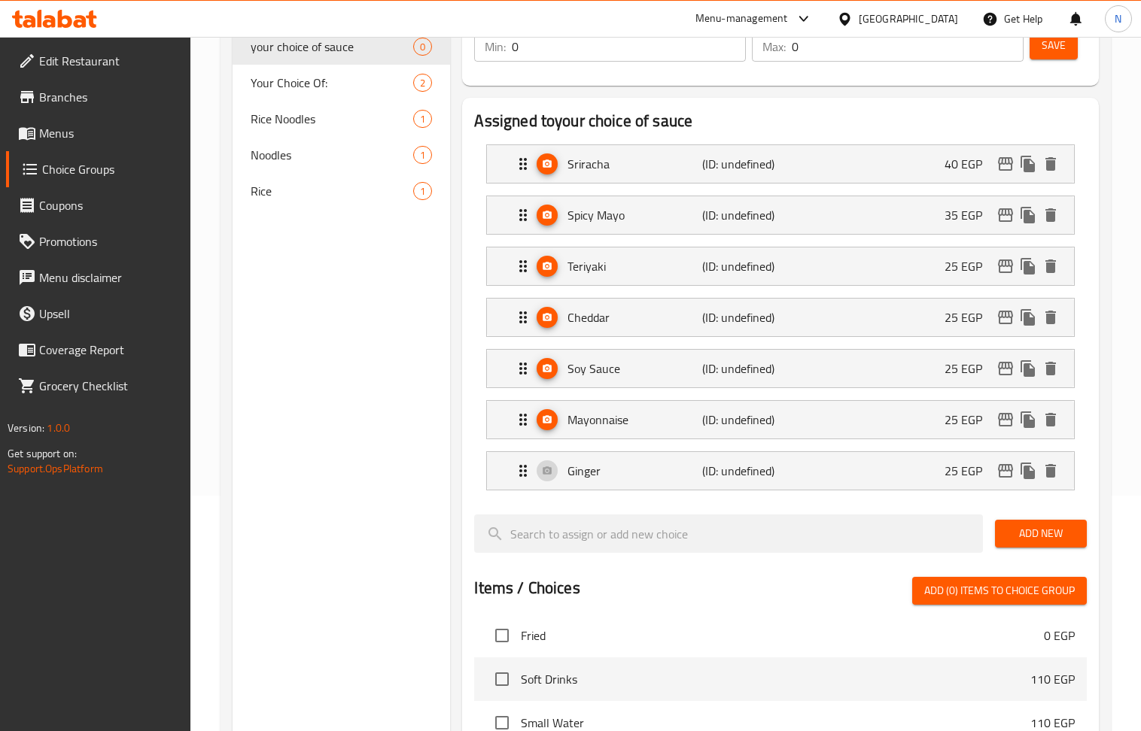
scroll to position [200, 0]
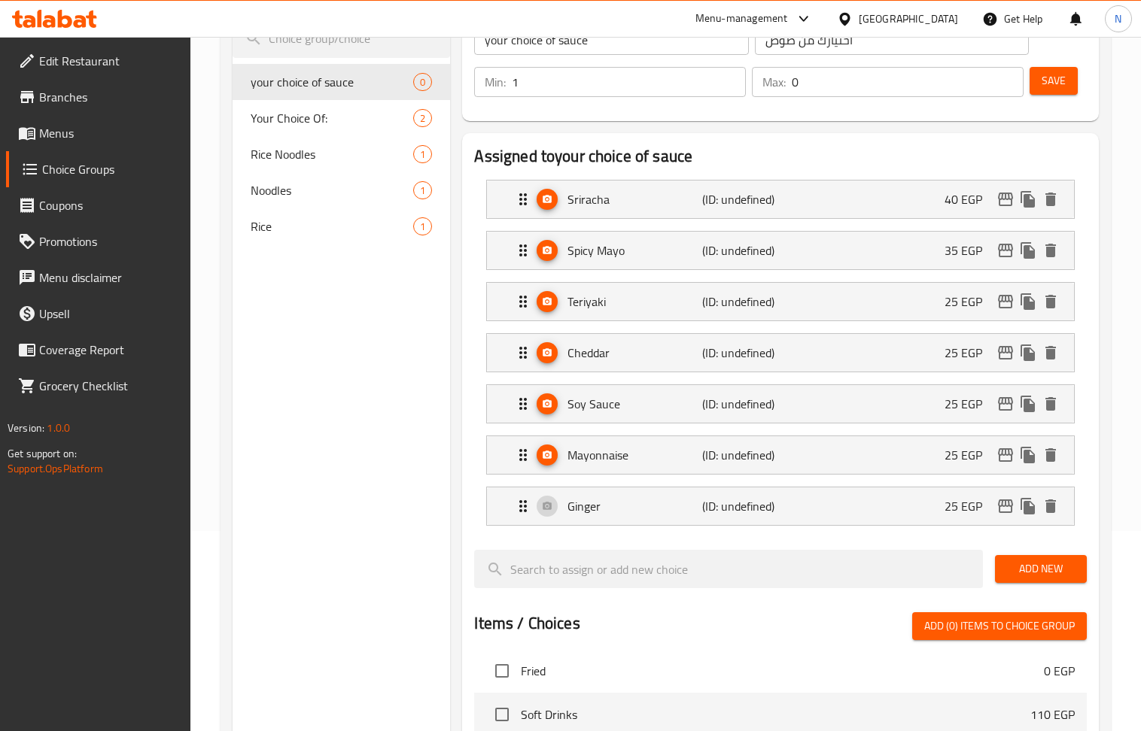
type input "1"
click at [731, 75] on input "1" at bounding box center [629, 82] width 234 height 30
type input "1"
click at [1006, 76] on input "1" at bounding box center [908, 82] width 232 height 30
click at [874, 199] on div "Sriracha (ID: undefined) 40 EGP" at bounding box center [784, 200] width 541 height 38
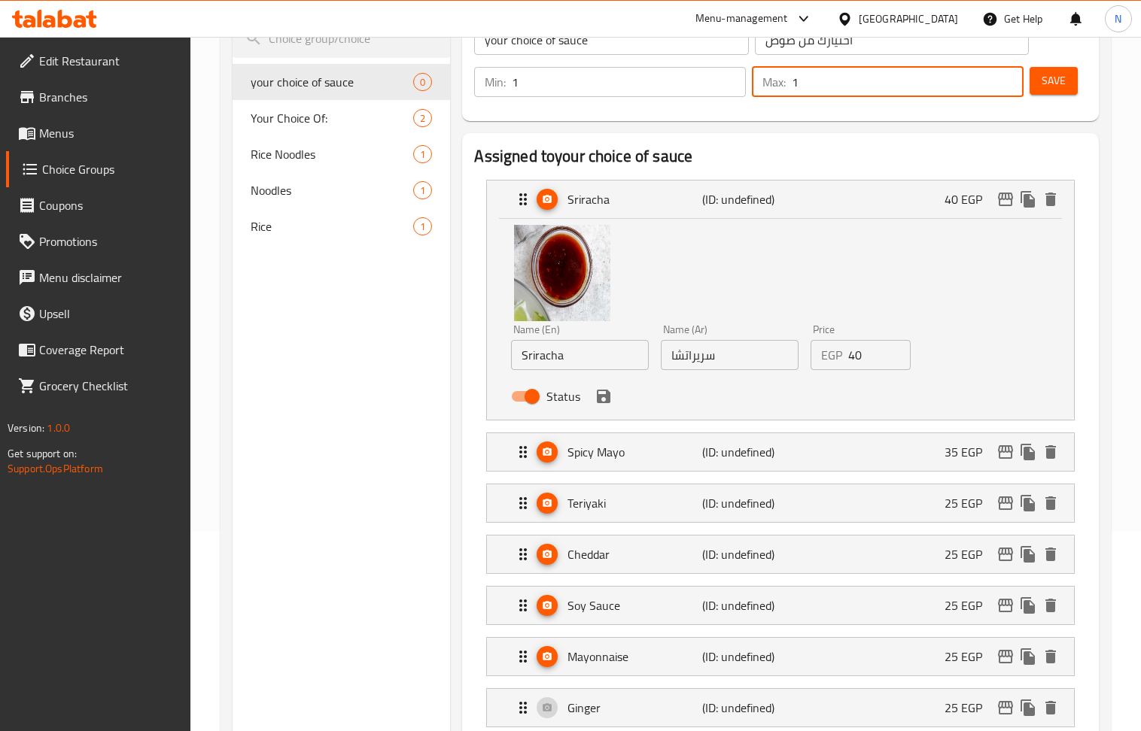
click at [859, 354] on input "40" at bounding box center [879, 355] width 62 height 30
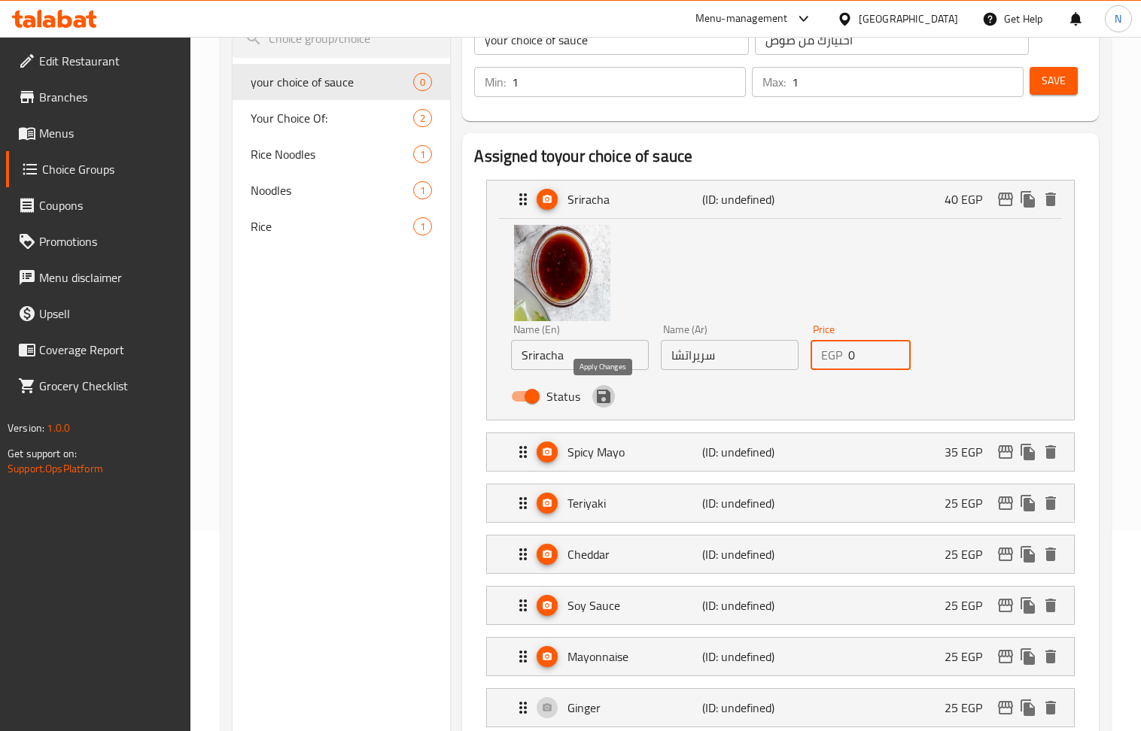
click at [612, 400] on icon "save" at bounding box center [603, 397] width 18 height 18
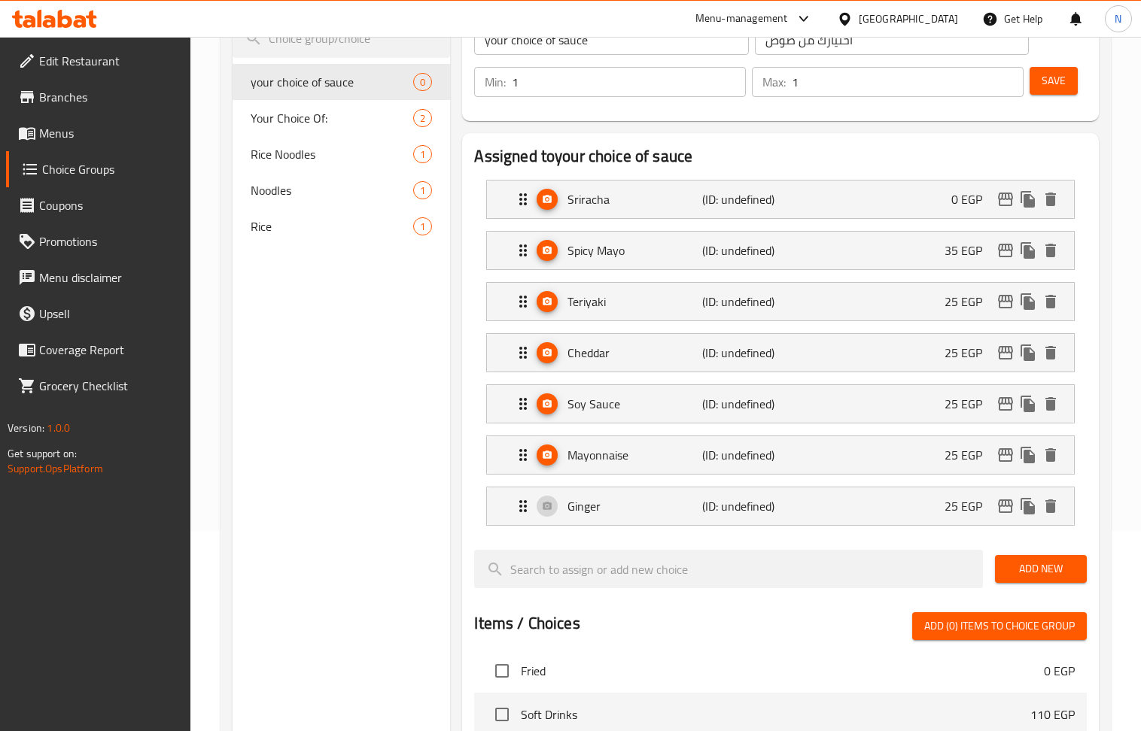
type input "0"
click at [925, 251] on div "Spicy Mayo (ID: undefined) 35 EGP" at bounding box center [784, 251] width 541 height 38
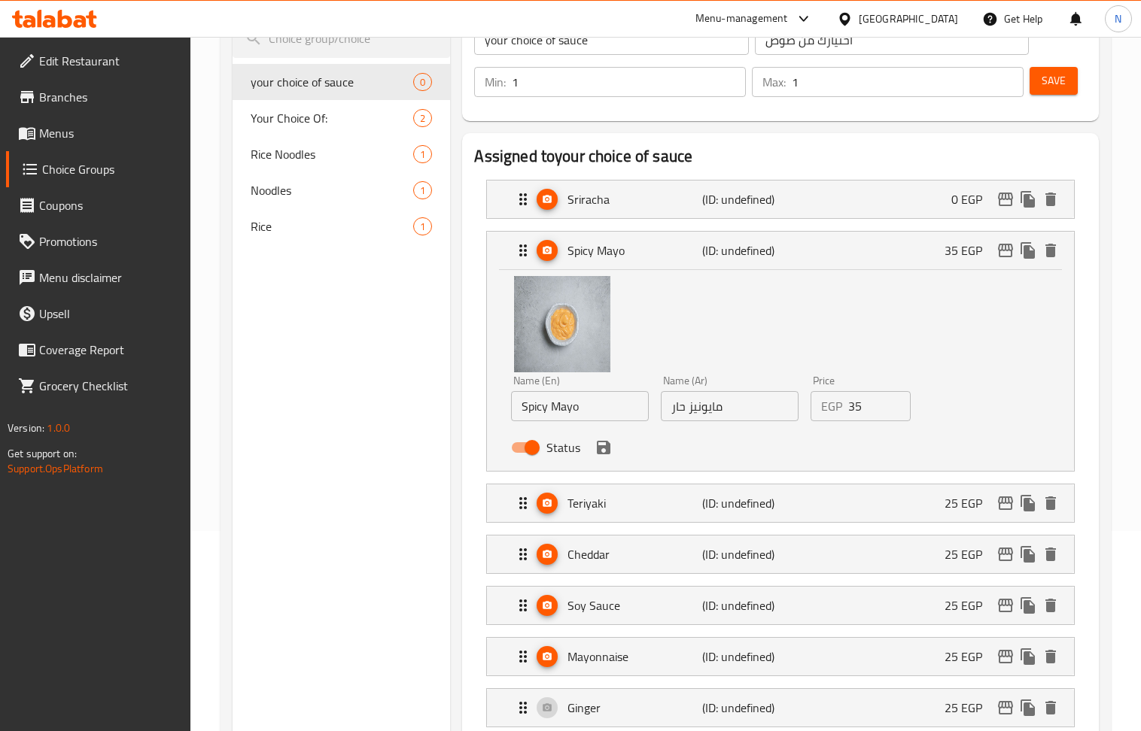
click at [864, 397] on input "35" at bounding box center [879, 406] width 62 height 30
click at [605, 445] on icon "save" at bounding box center [603, 448] width 18 height 18
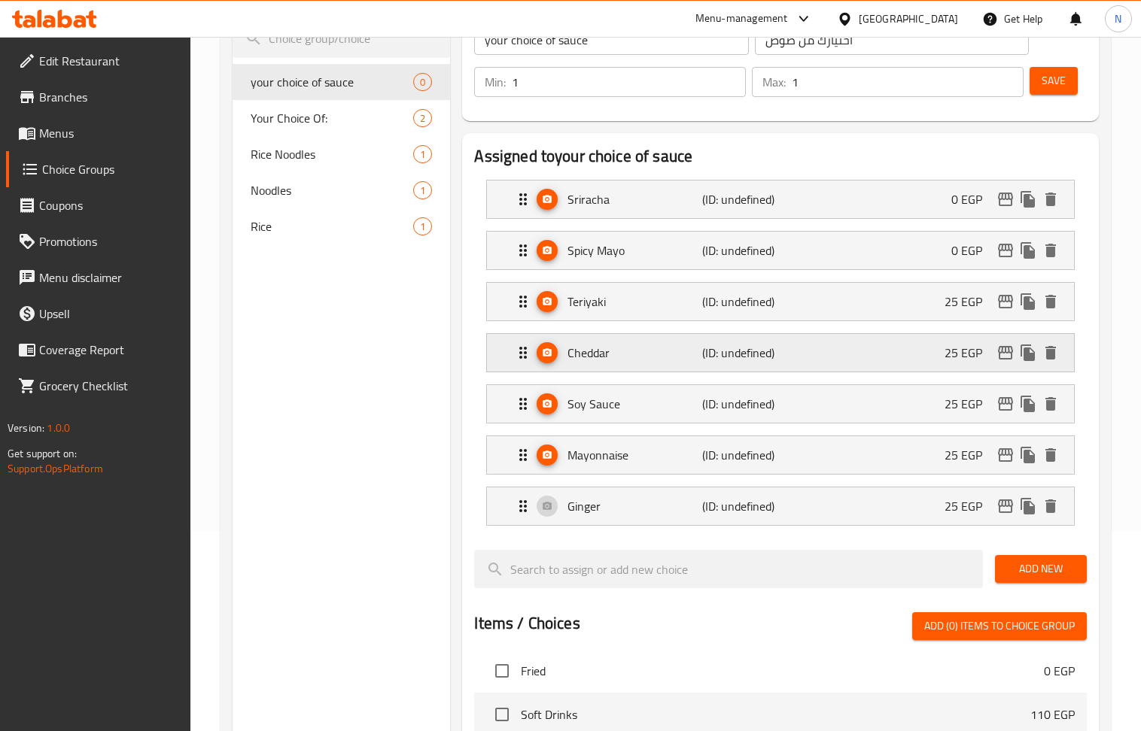
type input "0"
click at [904, 313] on div "Teriyaki (ID: undefined) 25 EGP" at bounding box center [784, 302] width 541 height 38
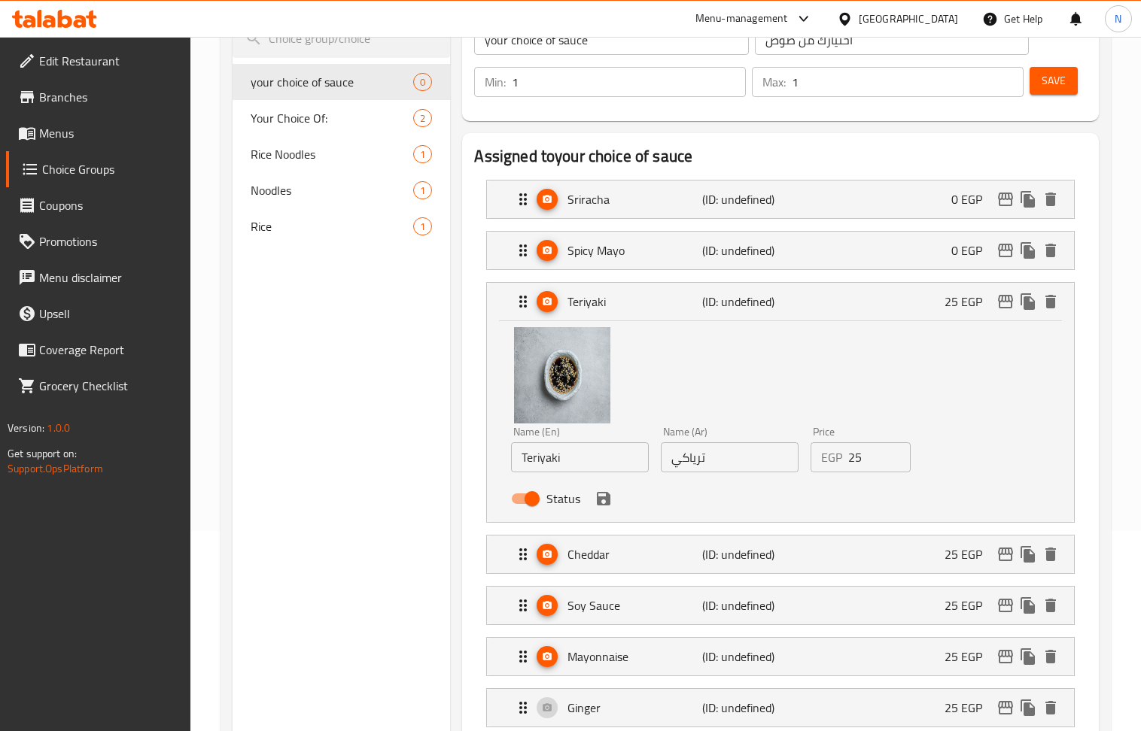
click at [855, 464] on input "25" at bounding box center [879, 457] width 62 height 30
drag, startPoint x: 611, startPoint y: 507, endPoint x: 635, endPoint y: 515, distance: 25.5
click at [610, 507] on icon "save" at bounding box center [603, 499] width 18 height 18
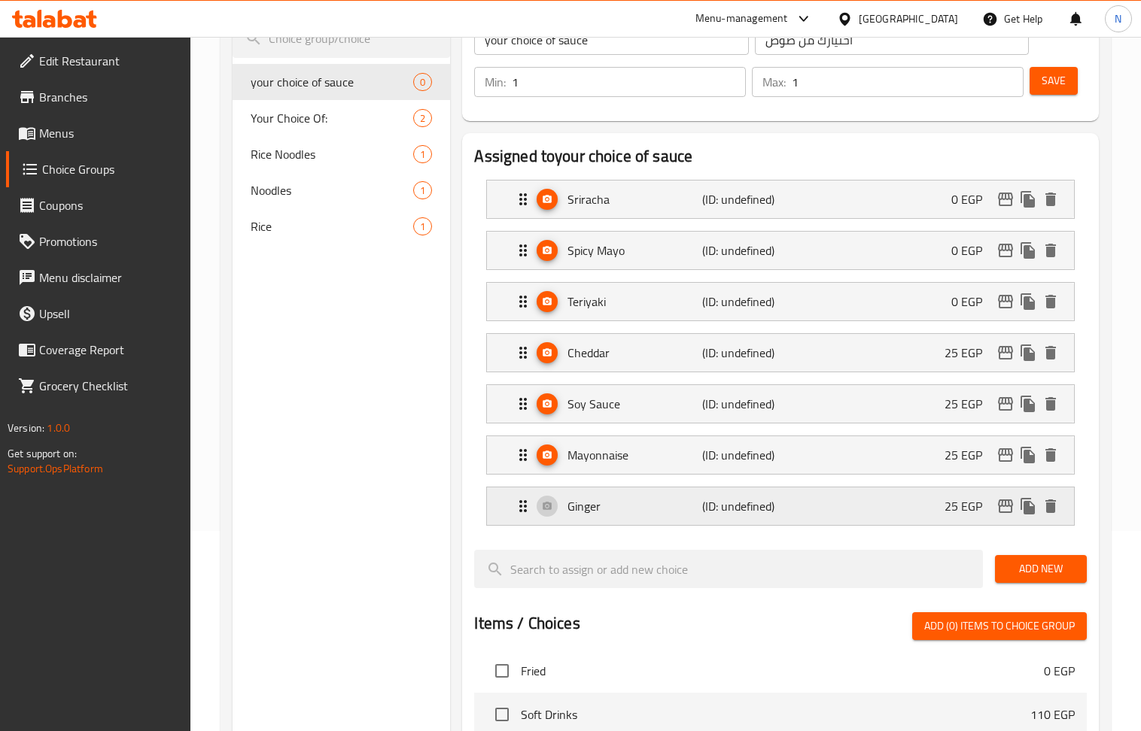
type input "0"
click at [880, 361] on div "Cheddar (ID: undefined) 25 EGP" at bounding box center [784, 353] width 541 height 38
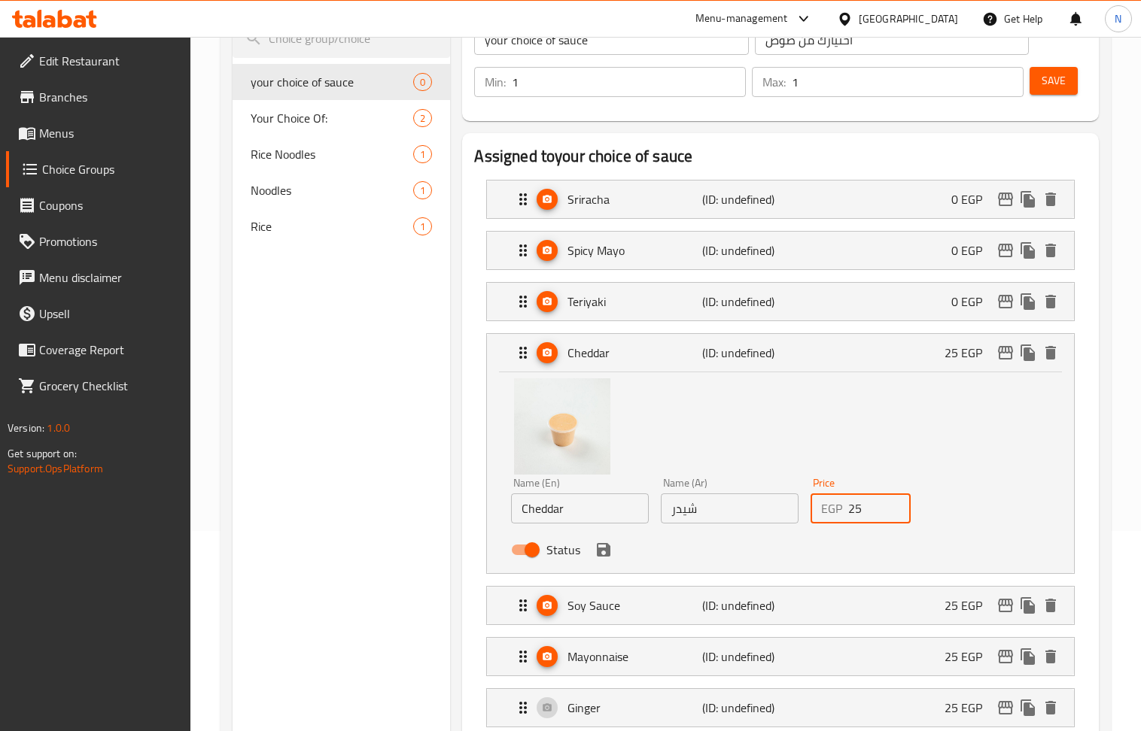
click at [862, 515] on input "25" at bounding box center [879, 509] width 62 height 30
click at [862, 513] on input "25" at bounding box center [879, 509] width 62 height 30
click at [606, 554] on icon "save" at bounding box center [604, 550] width 14 height 14
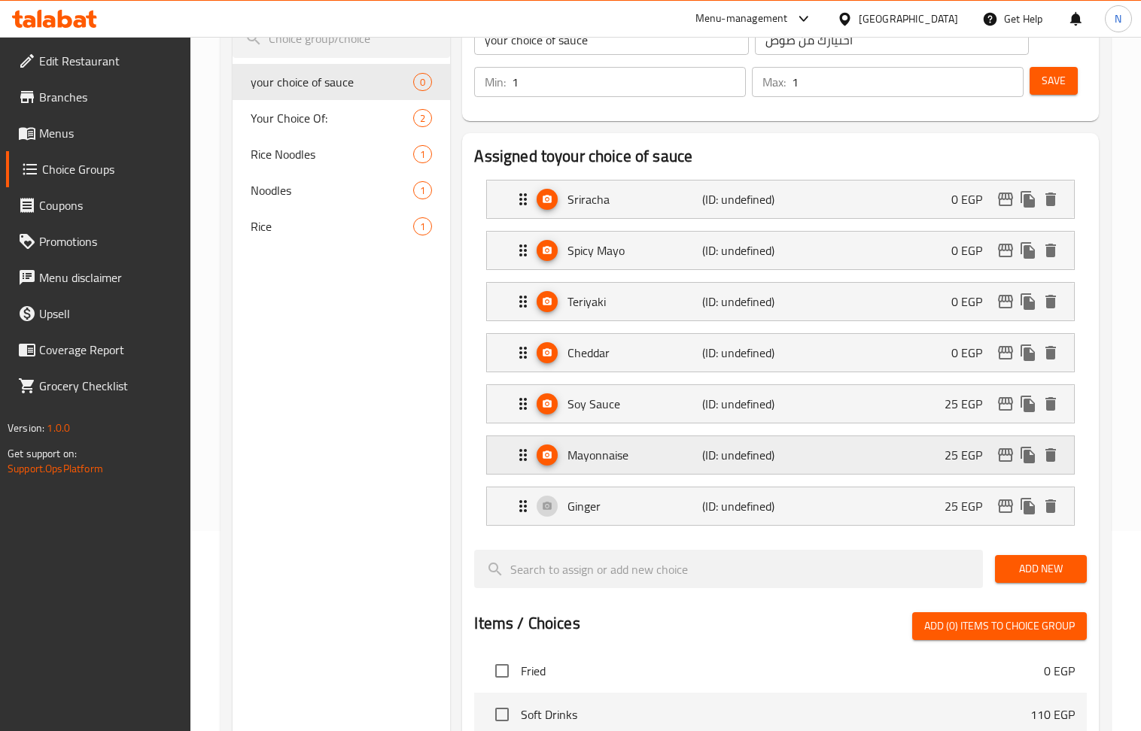
type input "0"
click at [911, 401] on div "Soy Sauce (ID: undefined) 25 EGP" at bounding box center [784, 404] width 541 height 38
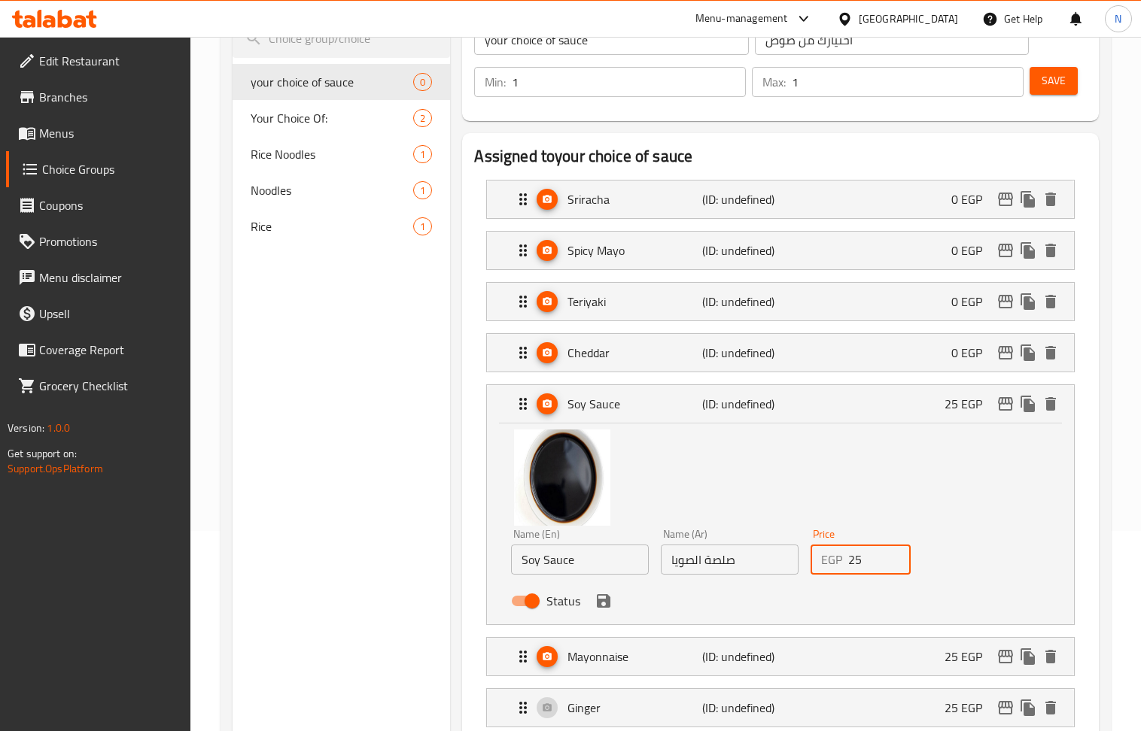
click at [864, 567] on input "25" at bounding box center [879, 560] width 62 height 30
click at [603, 606] on icon "save" at bounding box center [603, 601] width 18 height 18
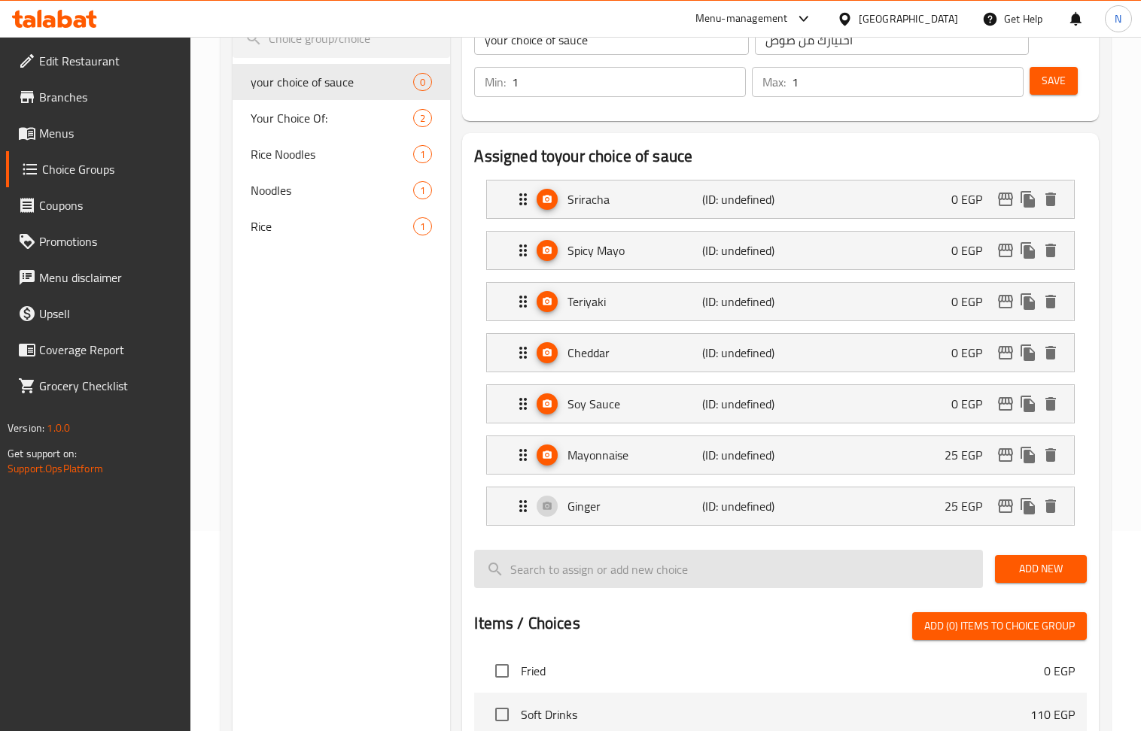
type input "0"
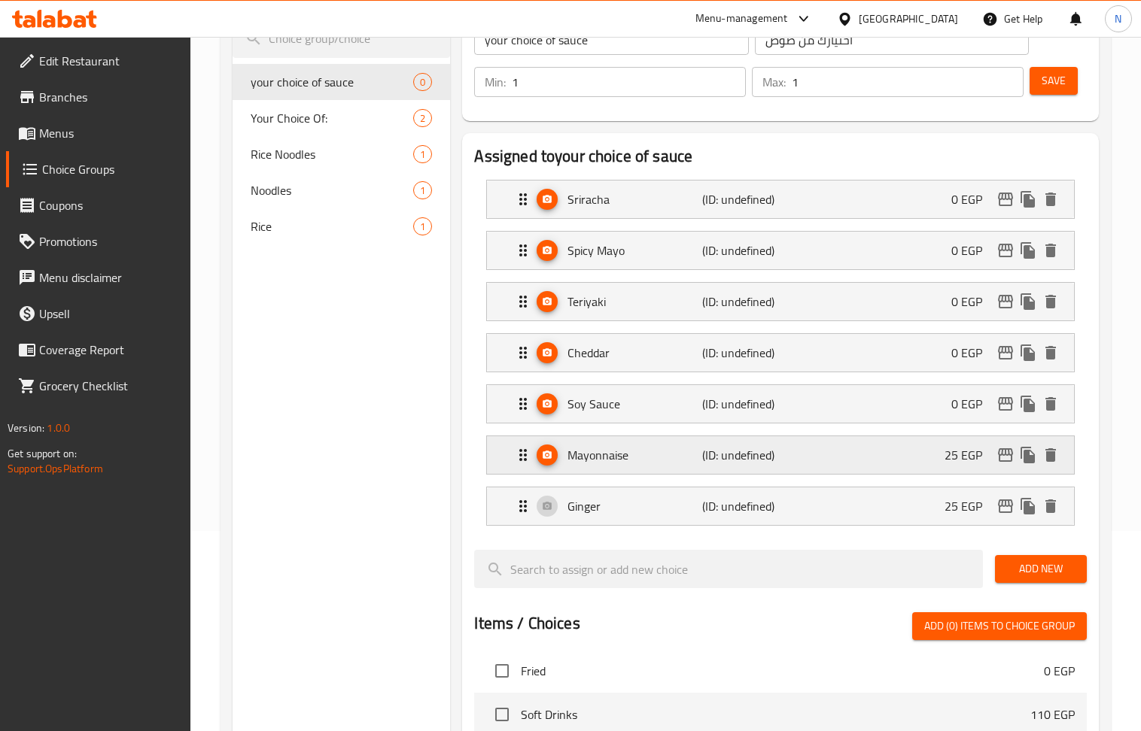
click at [892, 459] on div "Mayonnaise (ID: undefined) 25 EGP" at bounding box center [784, 455] width 541 height 38
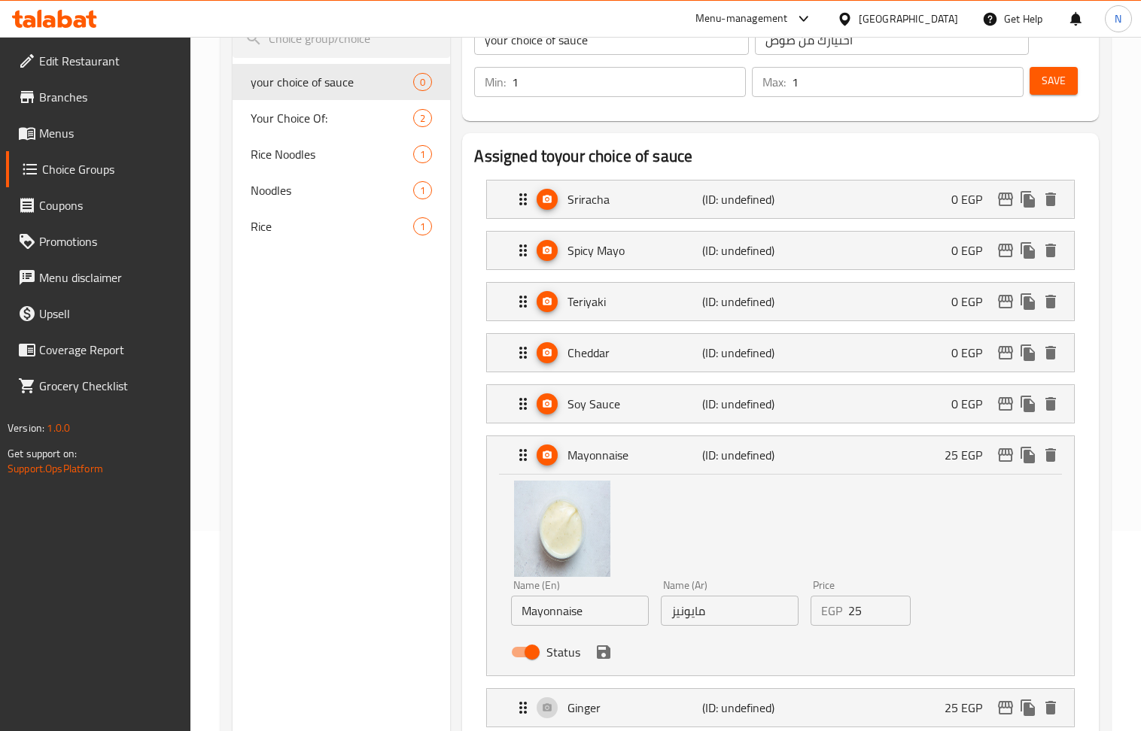
click at [861, 626] on input "25" at bounding box center [879, 611] width 62 height 30
drag, startPoint x: 861, startPoint y: 627, endPoint x: 847, endPoint y: 627, distance: 13.5
click at [861, 626] on input "25" at bounding box center [879, 611] width 62 height 30
click at [600, 659] on icon "save" at bounding box center [604, 653] width 14 height 14
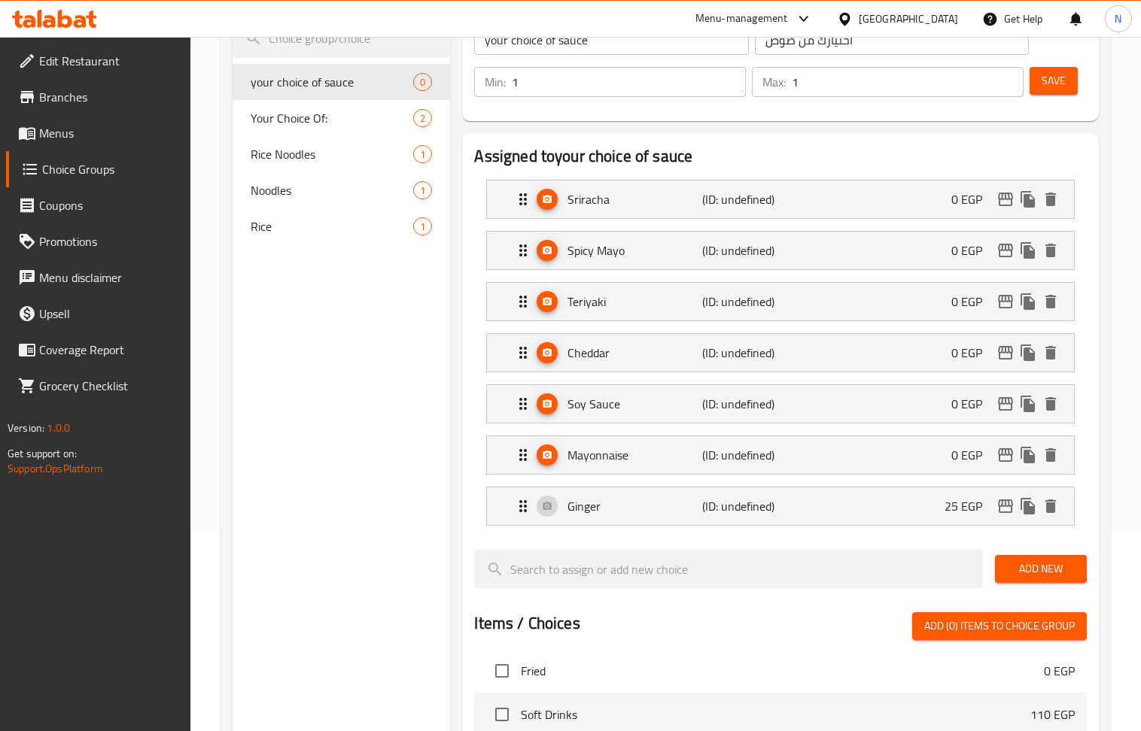
type input "0"
click at [919, 518] on div "Ginger (ID: undefined) 25 EGP" at bounding box center [784, 507] width 541 height 38
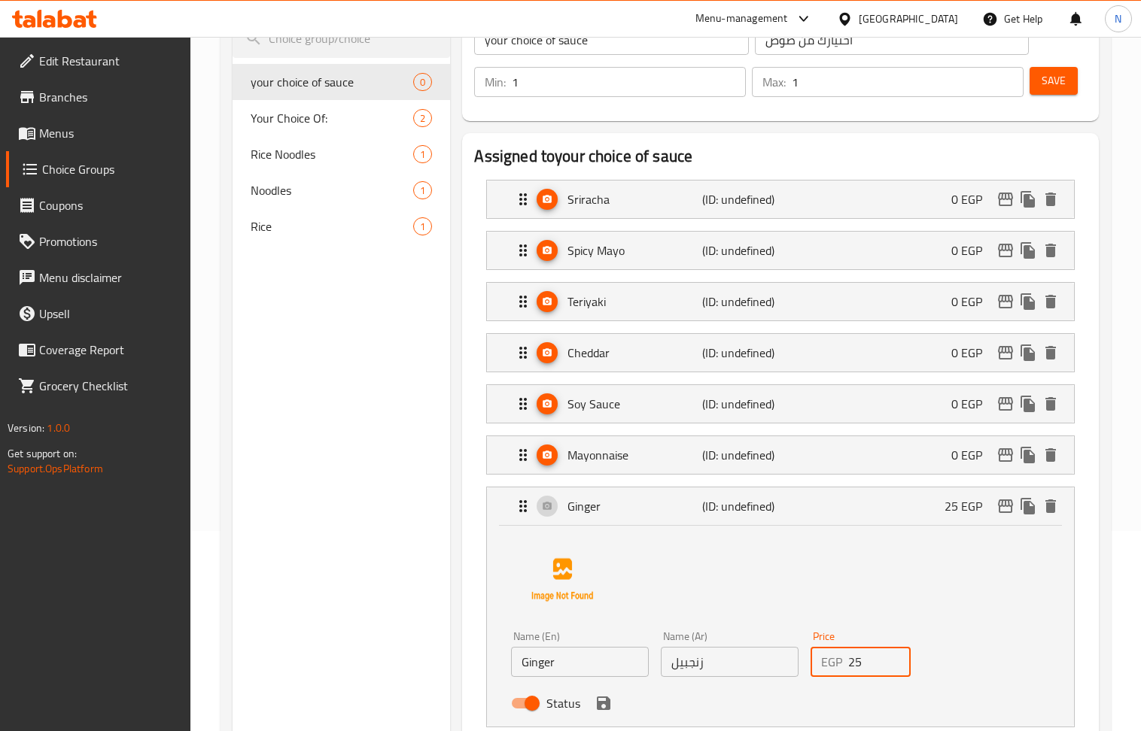
click at [868, 661] on input "25" at bounding box center [879, 662] width 62 height 30
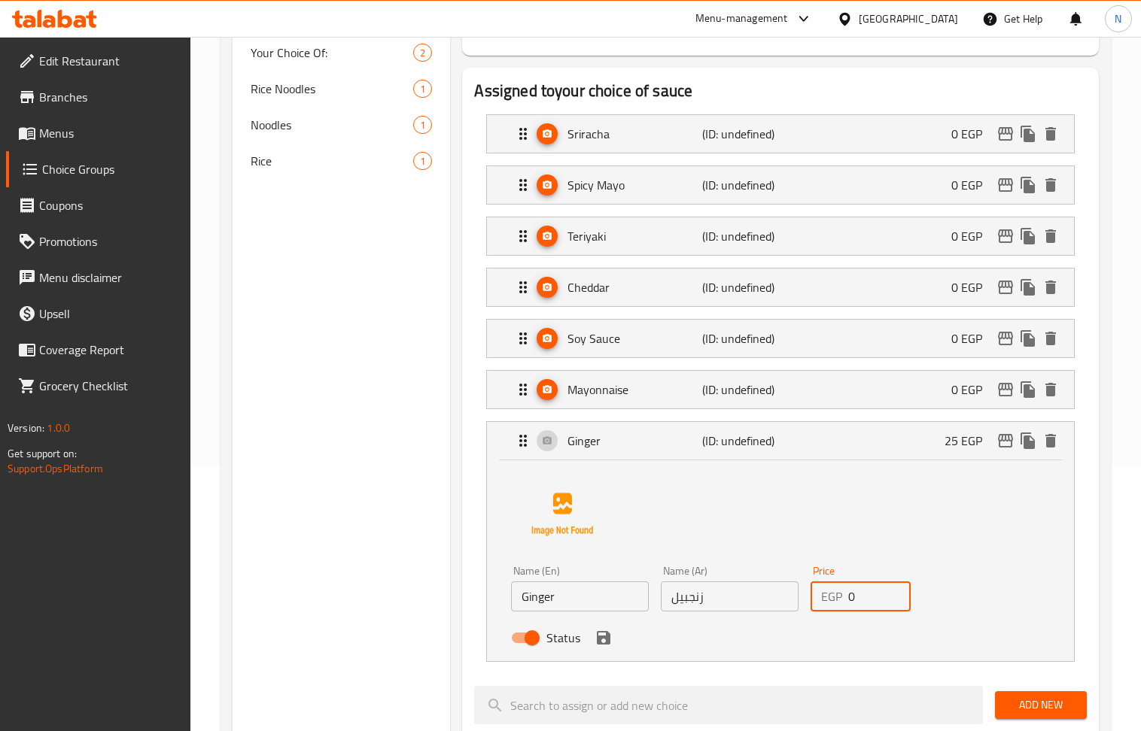
scroll to position [301, 0]
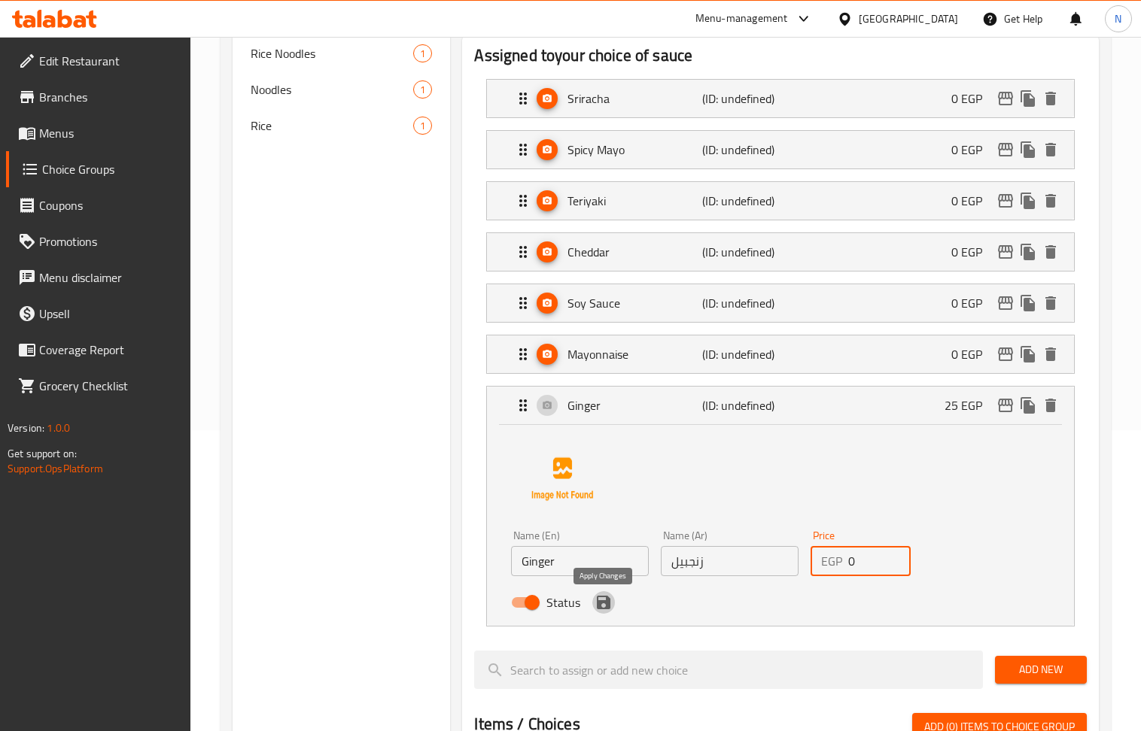
click at [606, 610] on icon "save" at bounding box center [604, 603] width 14 height 14
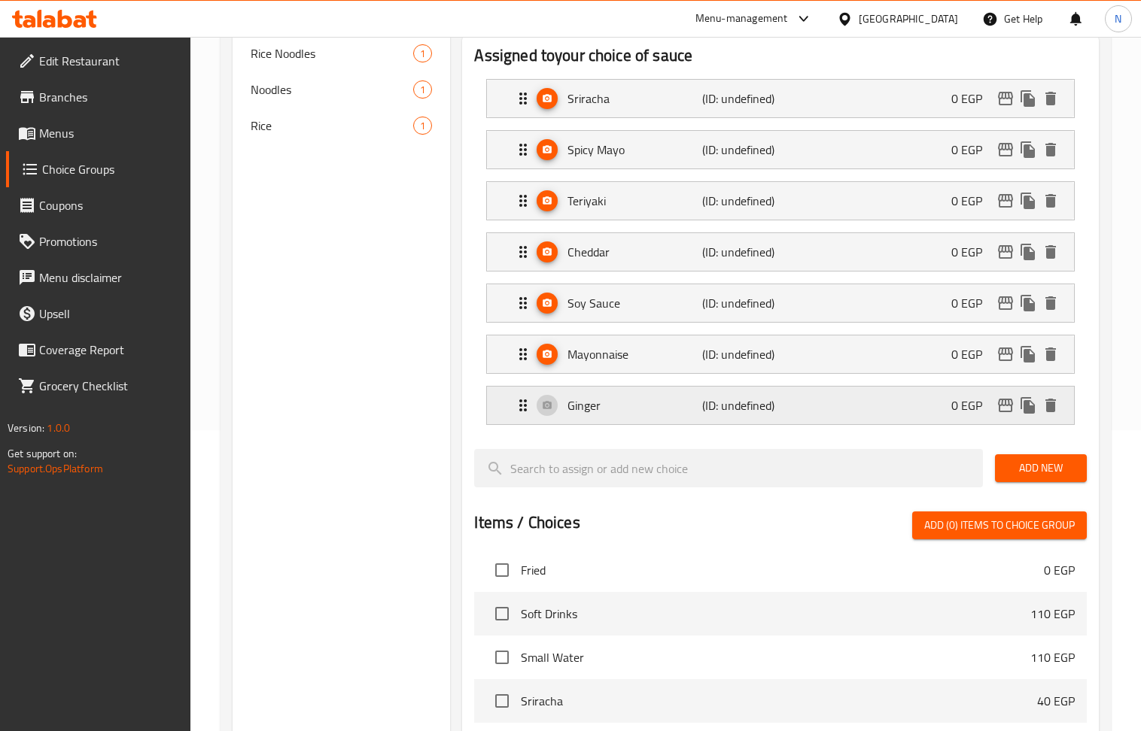
type input "0"
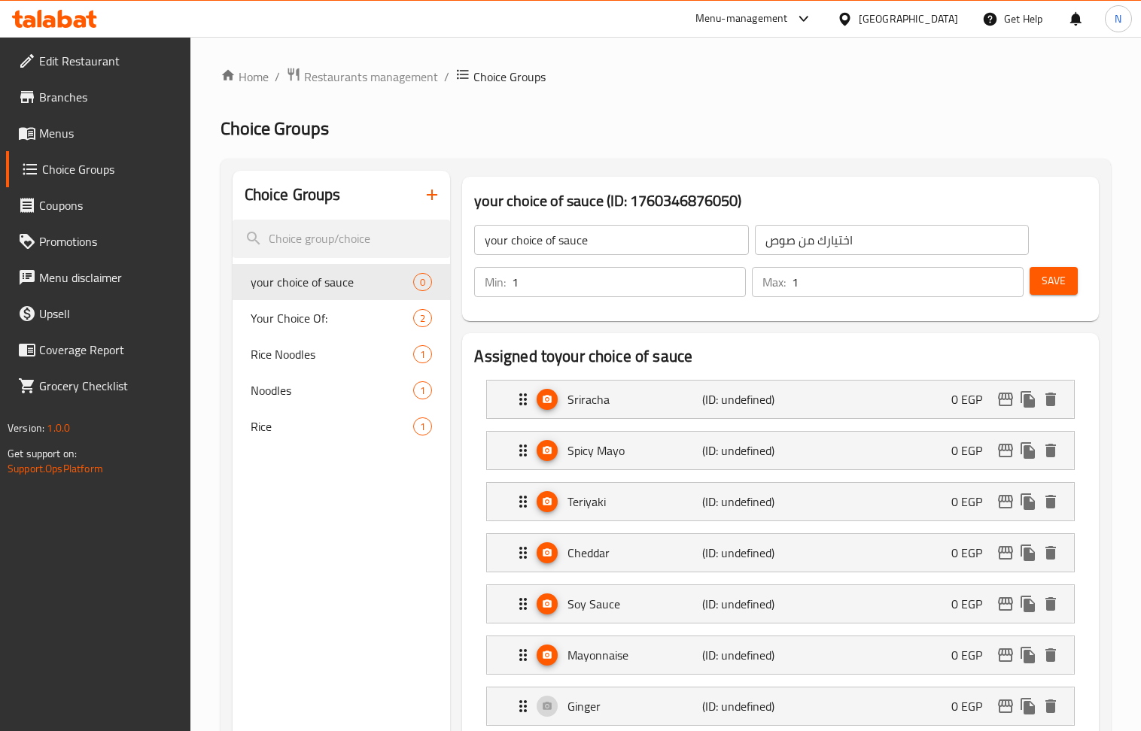
click at [1053, 272] on span "Save" at bounding box center [1053, 281] width 24 height 19
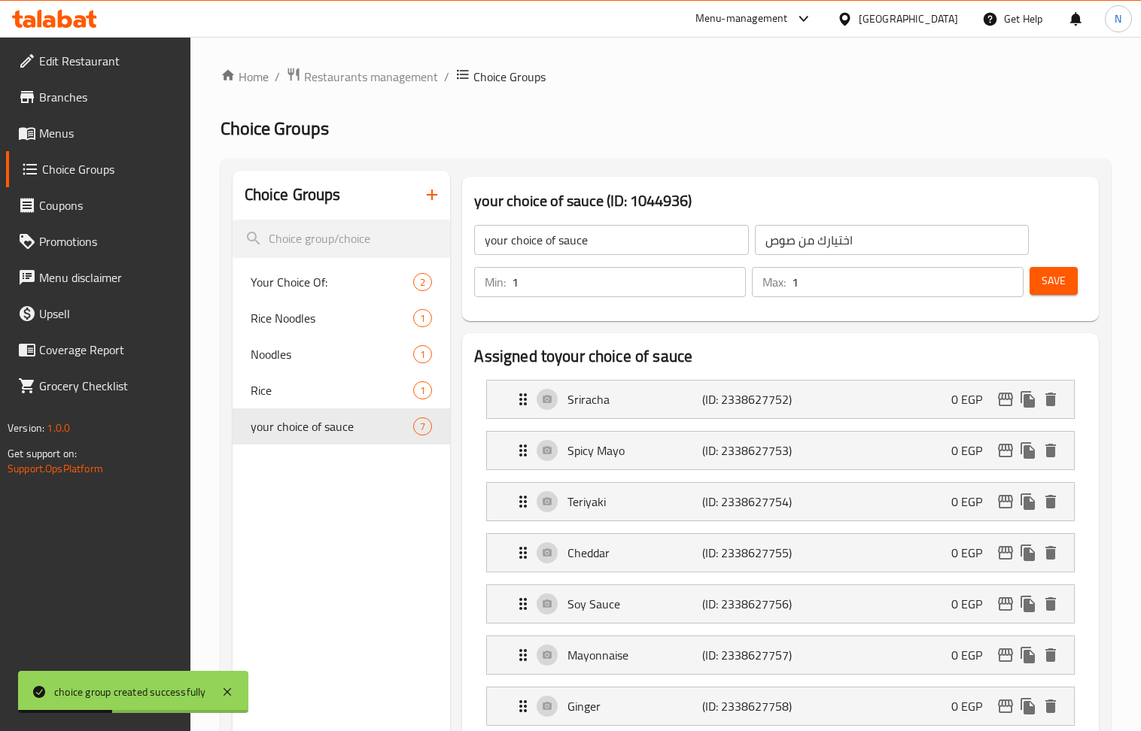
click at [432, 197] on icon "button" at bounding box center [432, 195] width 11 height 11
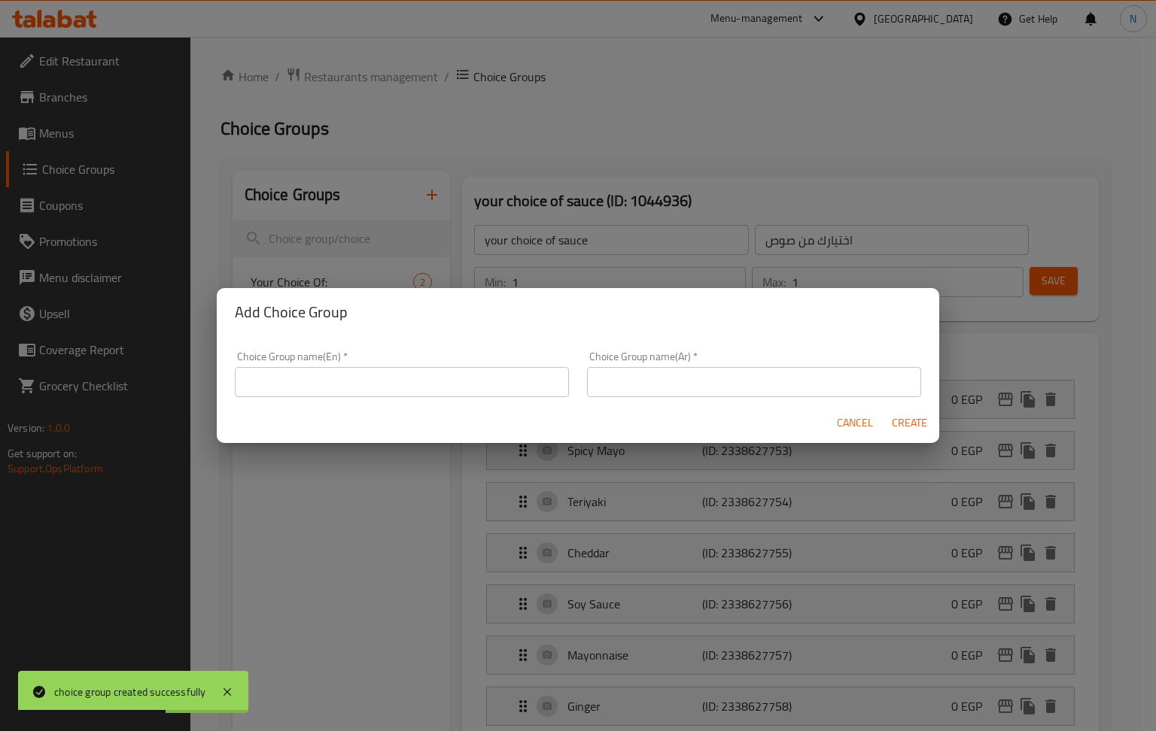
click at [394, 381] on input "text" at bounding box center [402, 382] width 334 height 30
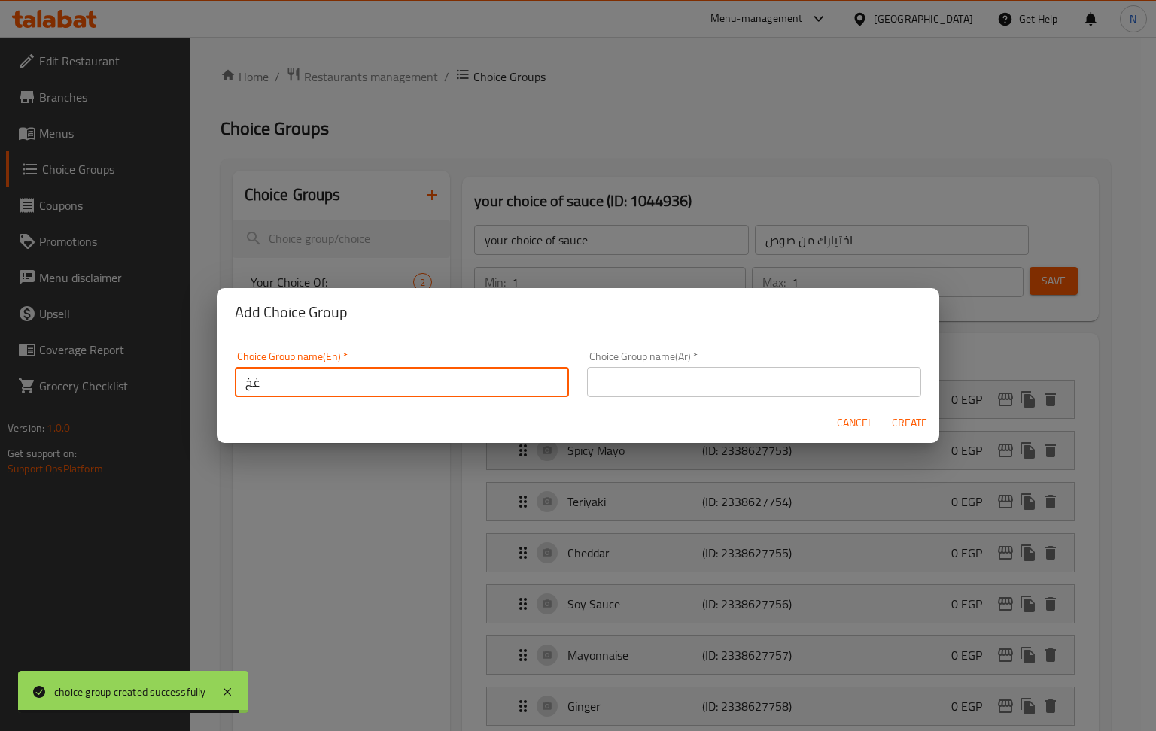
type input "غ"
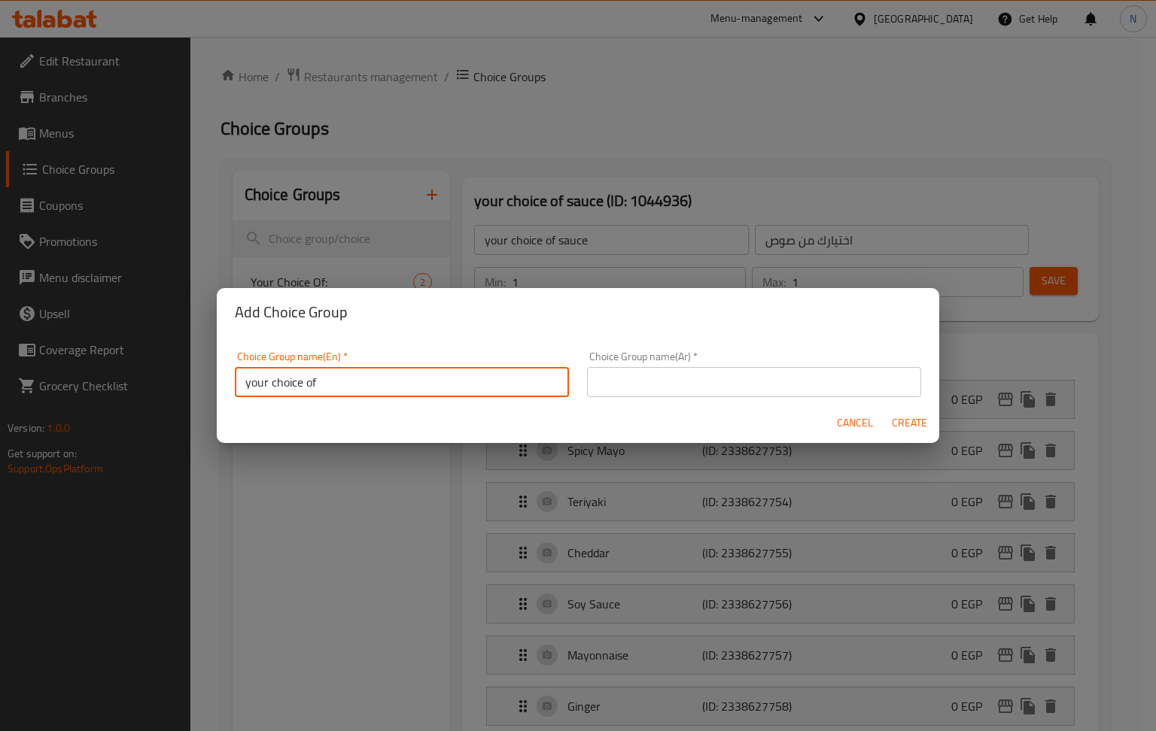
click at [477, 390] on input "your choice of" at bounding box center [402, 382] width 334 height 30
type input "your choice of"
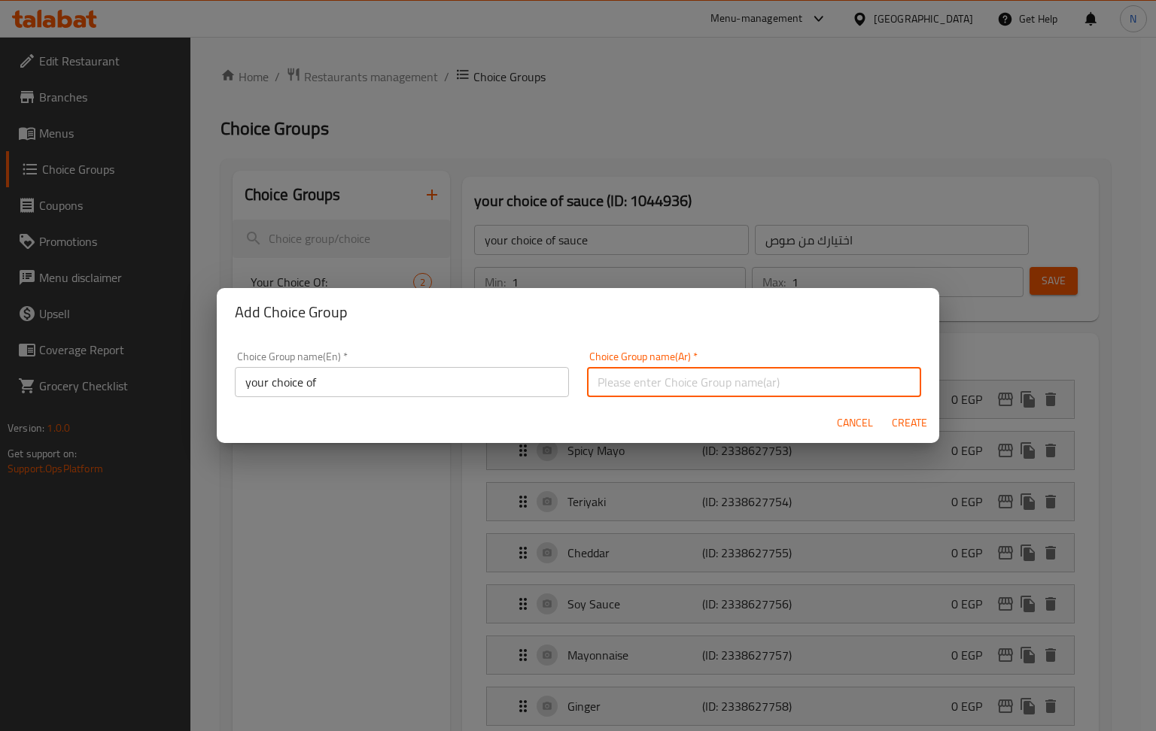
click at [784, 373] on input "text" at bounding box center [754, 382] width 334 height 30
paste input "اختيارك من"
type input "اختيارك من"
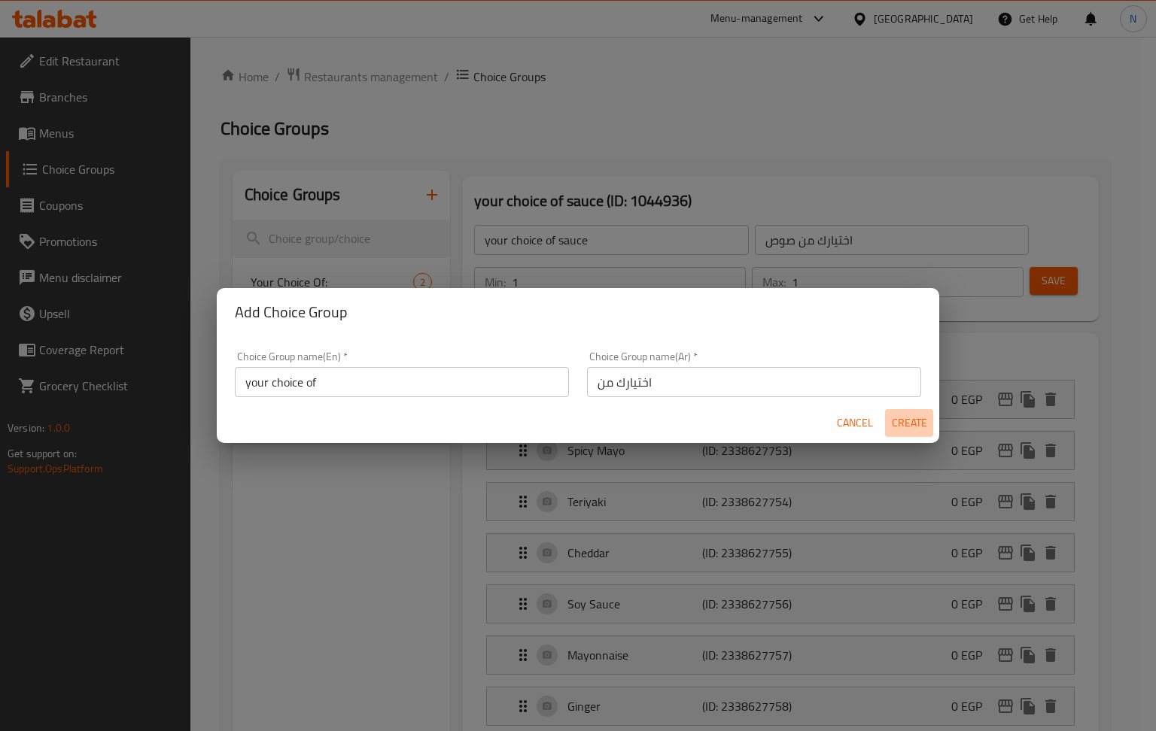
click at [920, 431] on span "Create" at bounding box center [909, 423] width 36 height 19
type input "your choice of"
type input "اختيارك من"
type input "0"
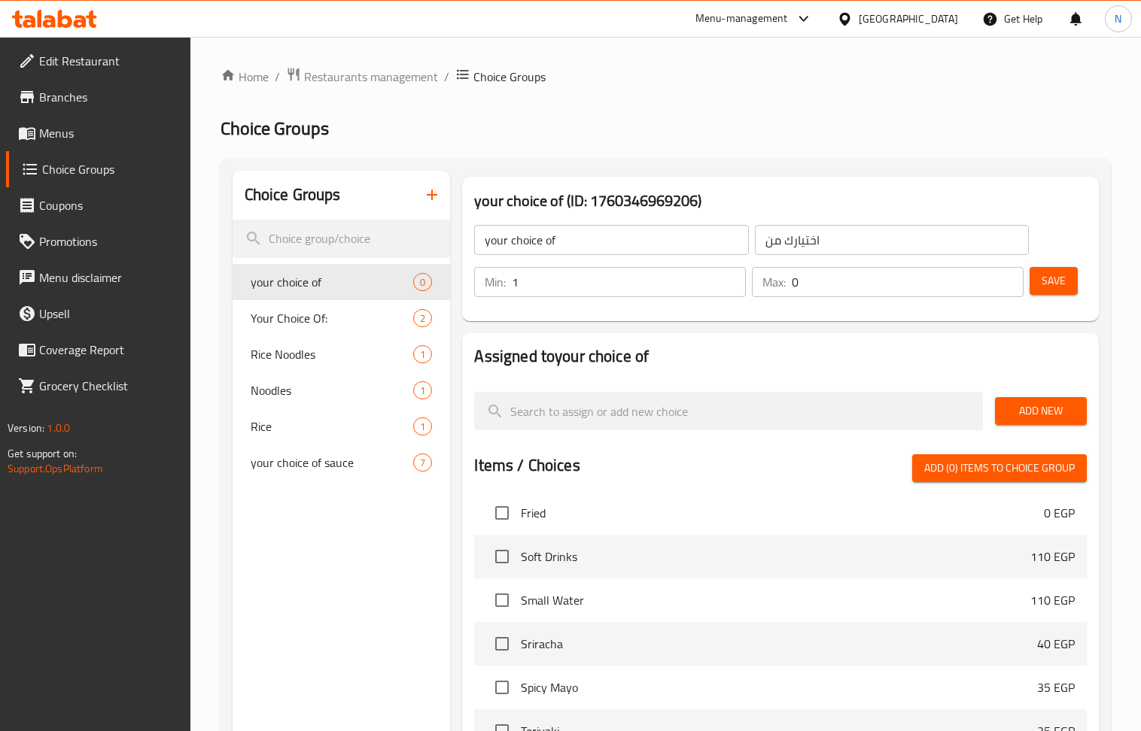
click at [733, 275] on input "1" at bounding box center [629, 282] width 234 height 30
type input "2"
click at [733, 275] on input "2" at bounding box center [629, 282] width 234 height 30
click at [1007, 272] on input "1" at bounding box center [908, 282] width 232 height 30
type input "2"
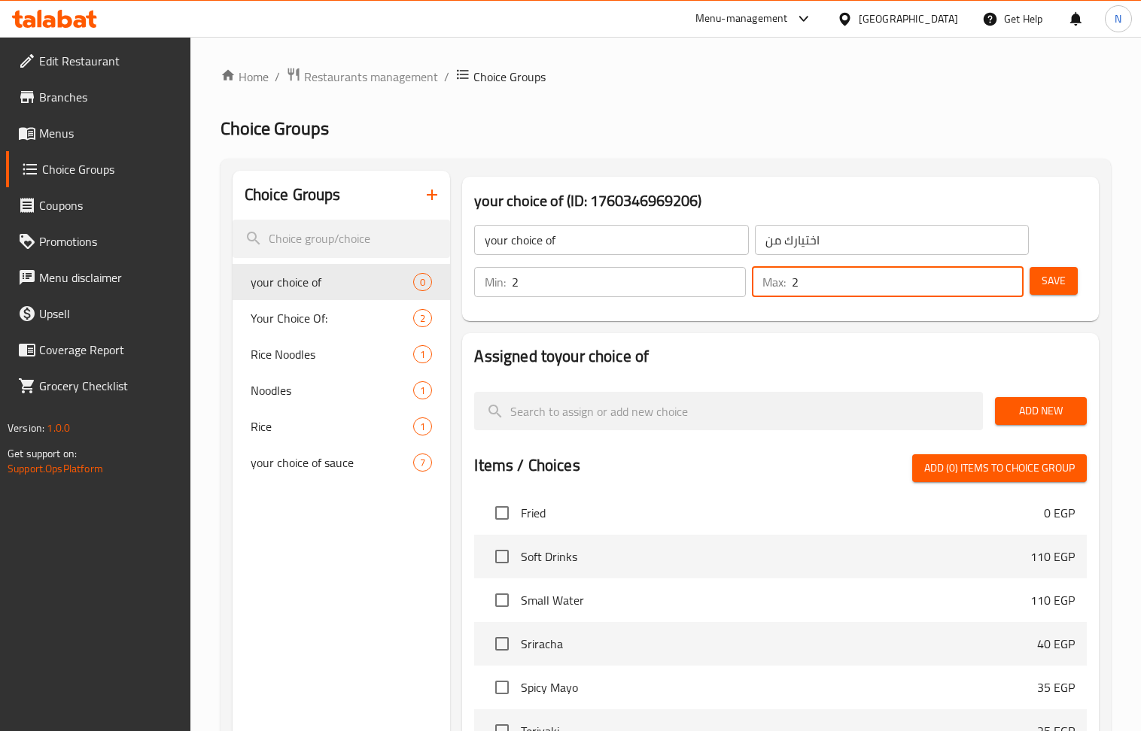
click at [1007, 272] on input "2" at bounding box center [908, 282] width 232 height 30
click at [1072, 284] on button "Save" at bounding box center [1053, 281] width 48 height 28
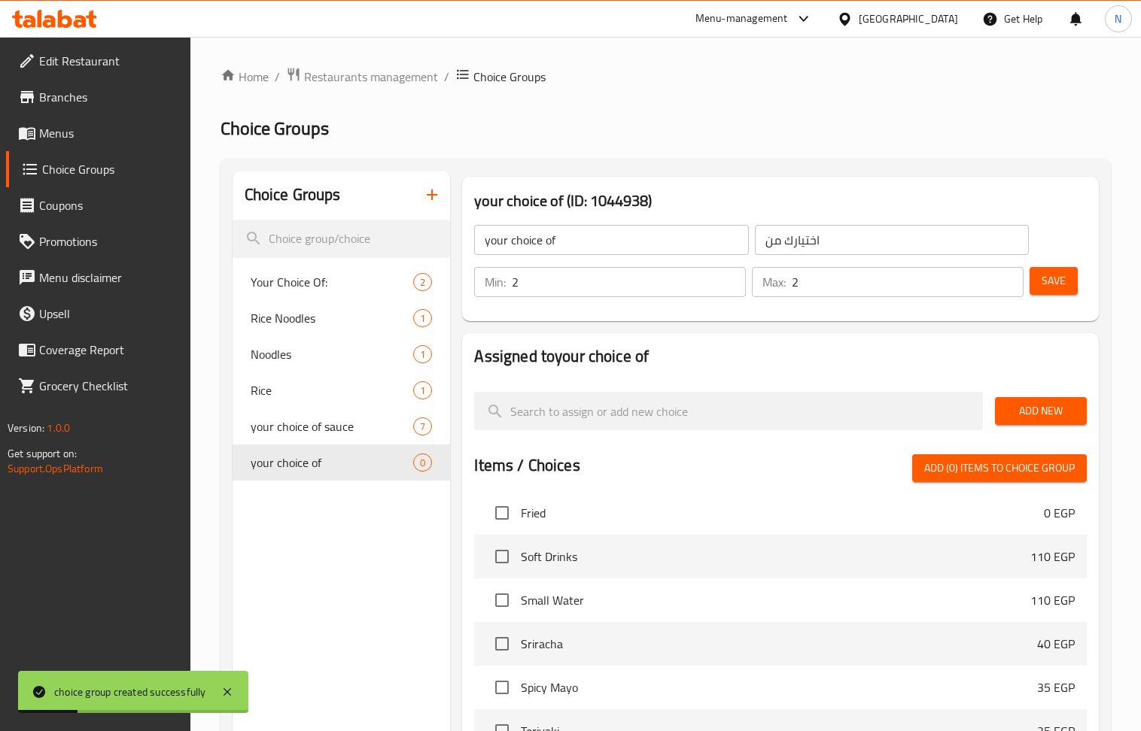
click at [1055, 412] on span "Add New" at bounding box center [1041, 411] width 68 height 19
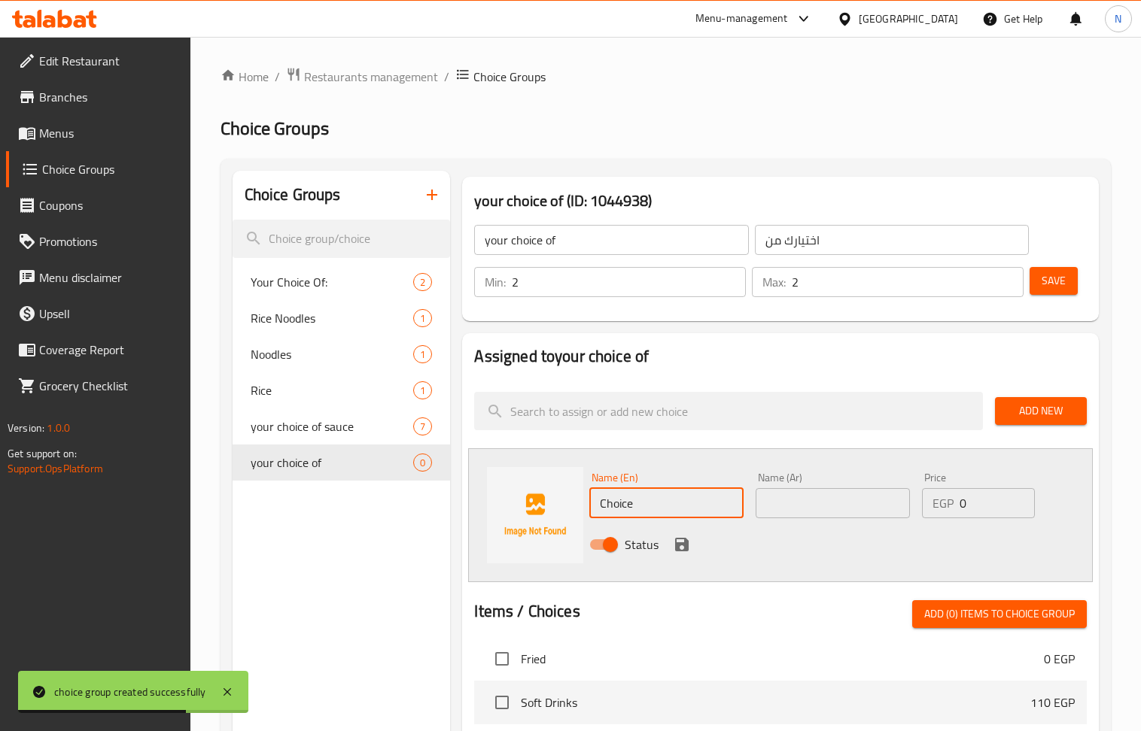
click at [671, 503] on input "Choice" at bounding box center [666, 503] width 154 height 30
paste input "chicken"
type input "chicken"
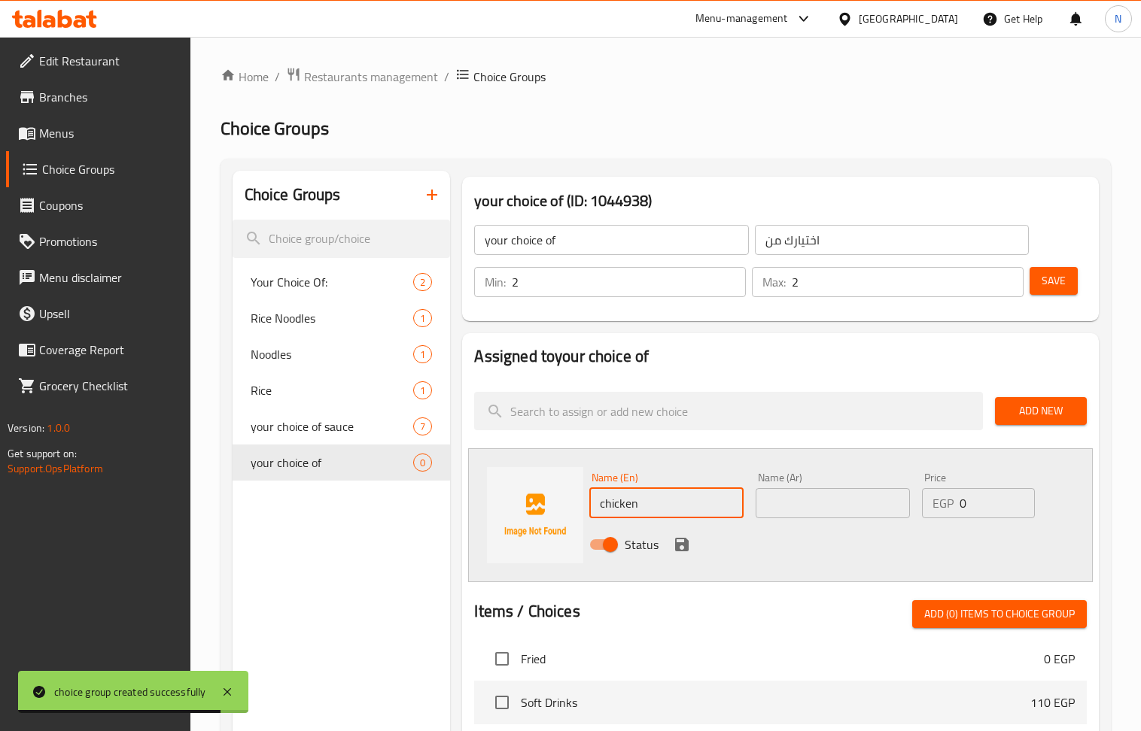
click at [683, 539] on icon "save" at bounding box center [682, 545] width 14 height 14
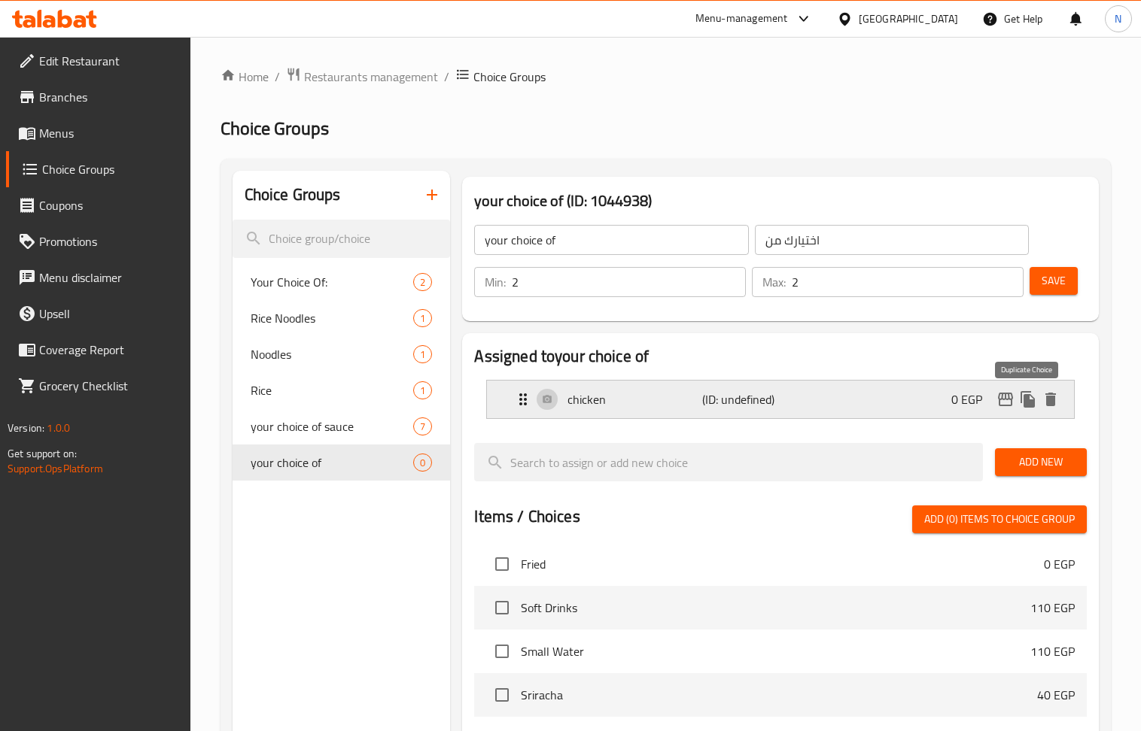
click at [1024, 399] on icon "duplicate" at bounding box center [1027, 399] width 14 height 17
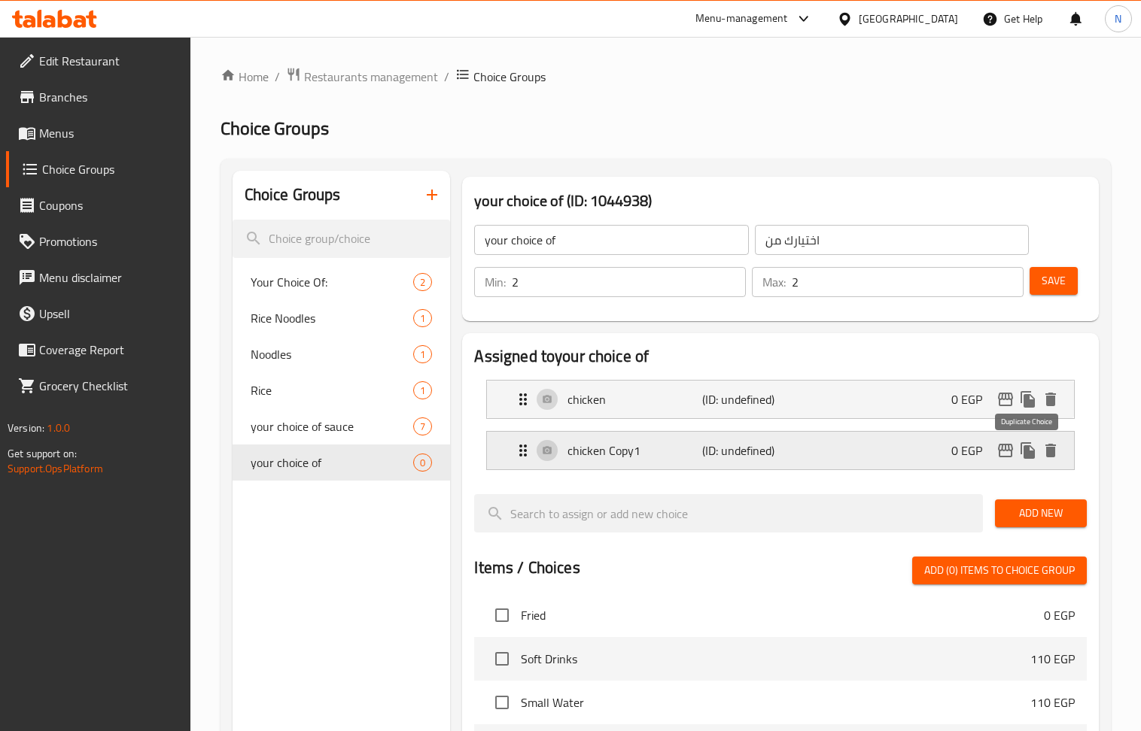
click at [1022, 442] on icon "duplicate" at bounding box center [1028, 451] width 18 height 18
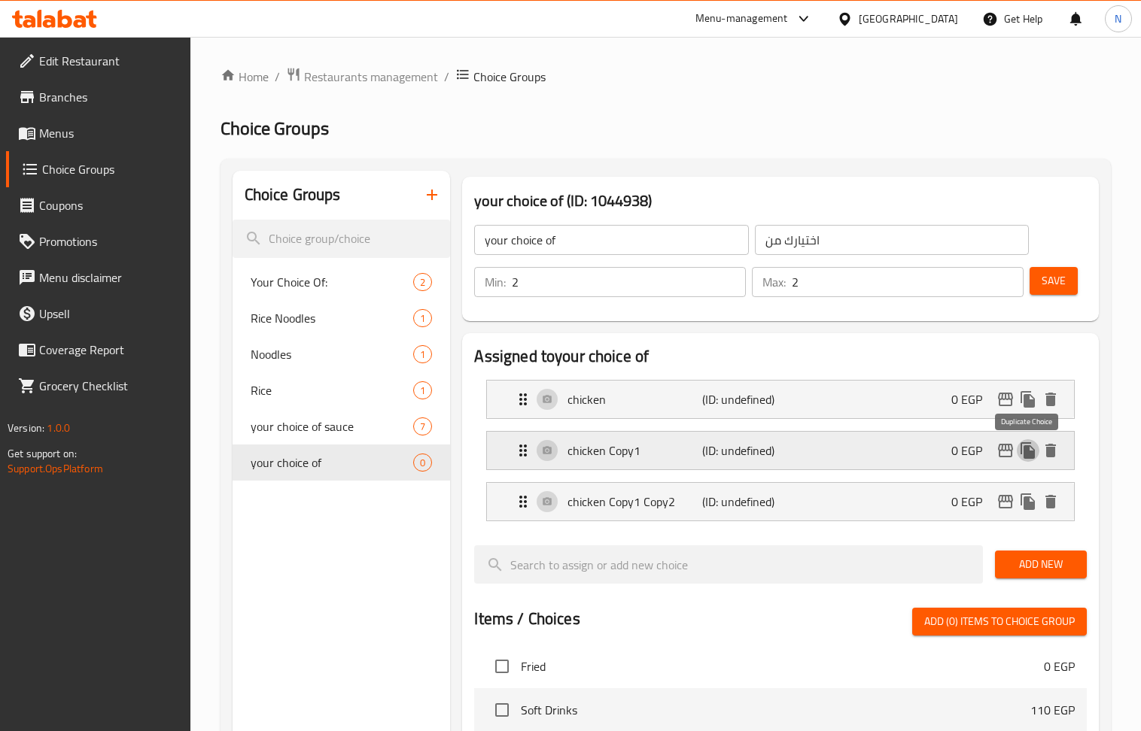
click at [1028, 450] on icon "duplicate" at bounding box center [1027, 450] width 14 height 17
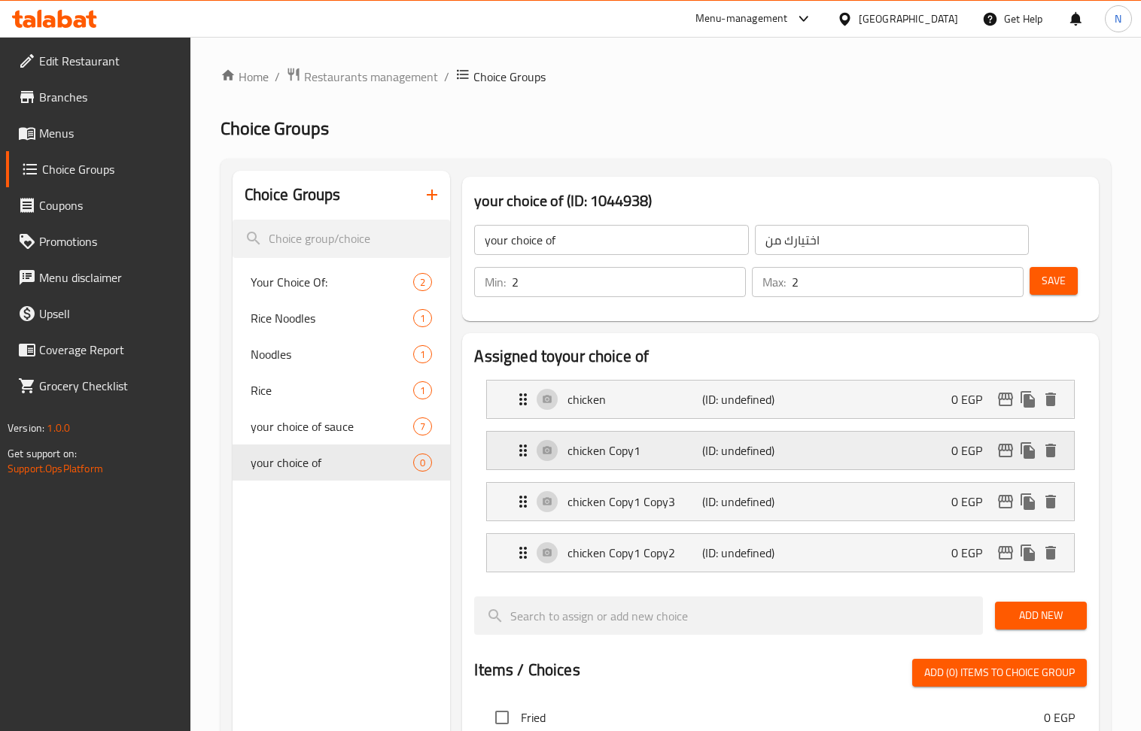
click at [611, 450] on p "chicken Copy1" at bounding box center [634, 451] width 135 height 18
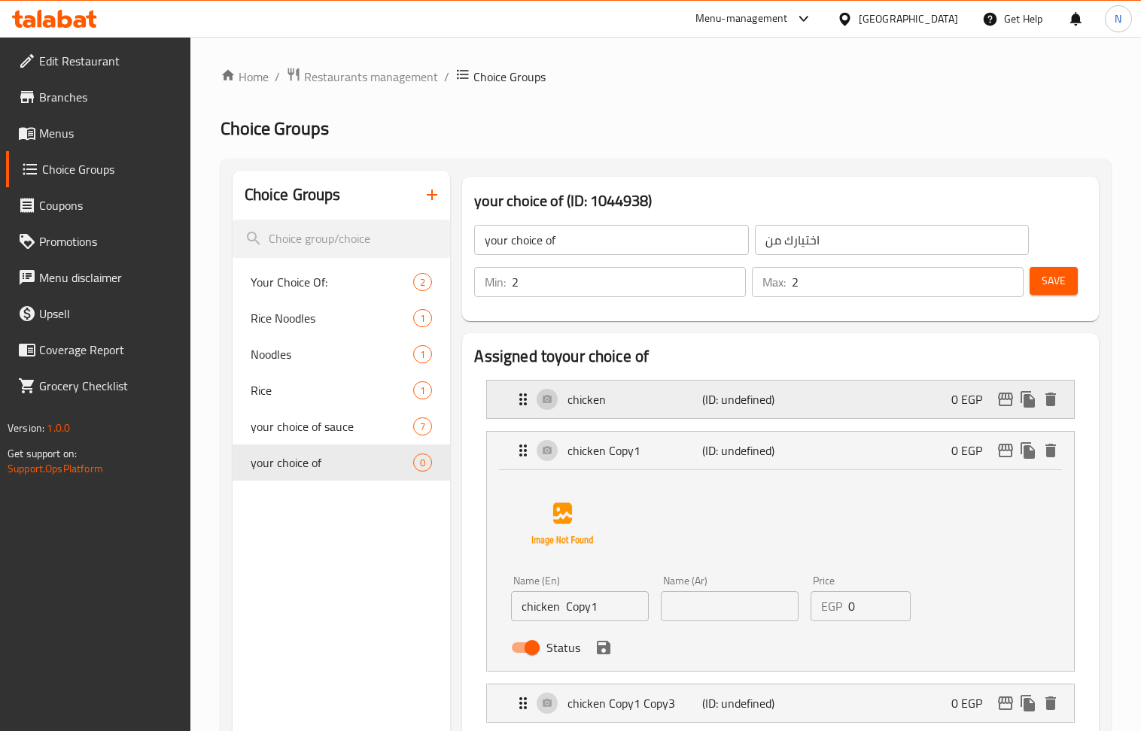
click at [628, 400] on p "chicken" at bounding box center [634, 400] width 135 height 18
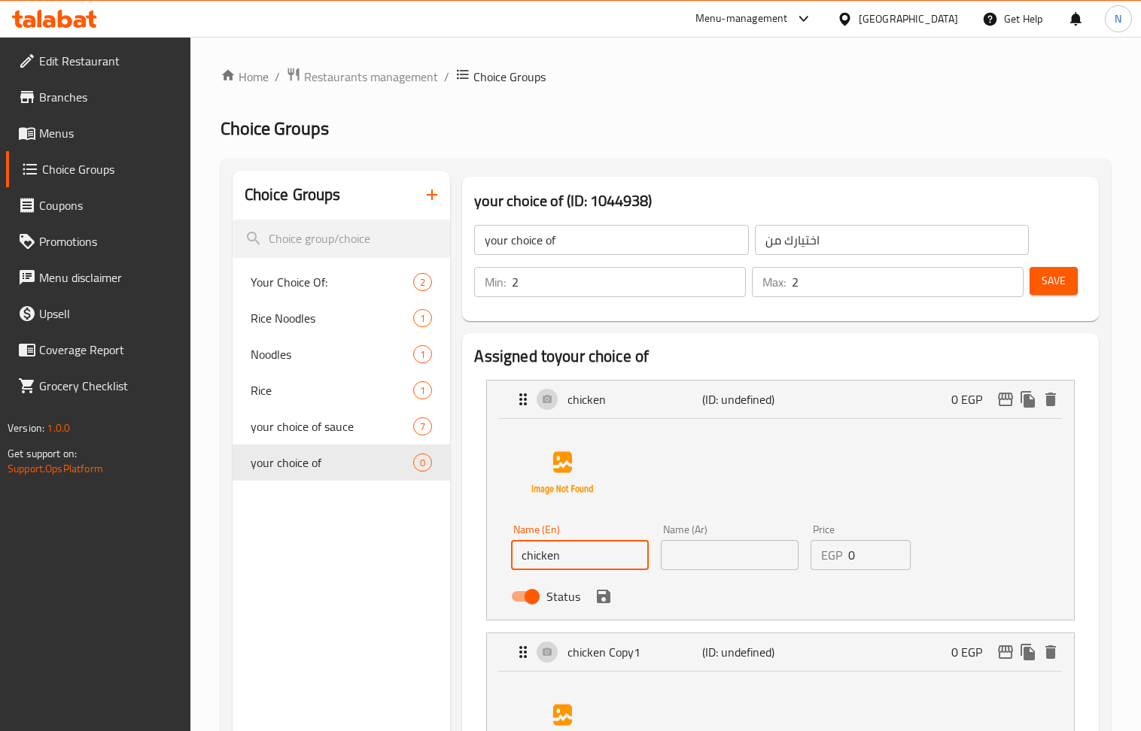
click at [614, 554] on input "chicken" at bounding box center [580, 555] width 138 height 30
paste input "vegetable noodles"
type input "chicken vegetable noodles"
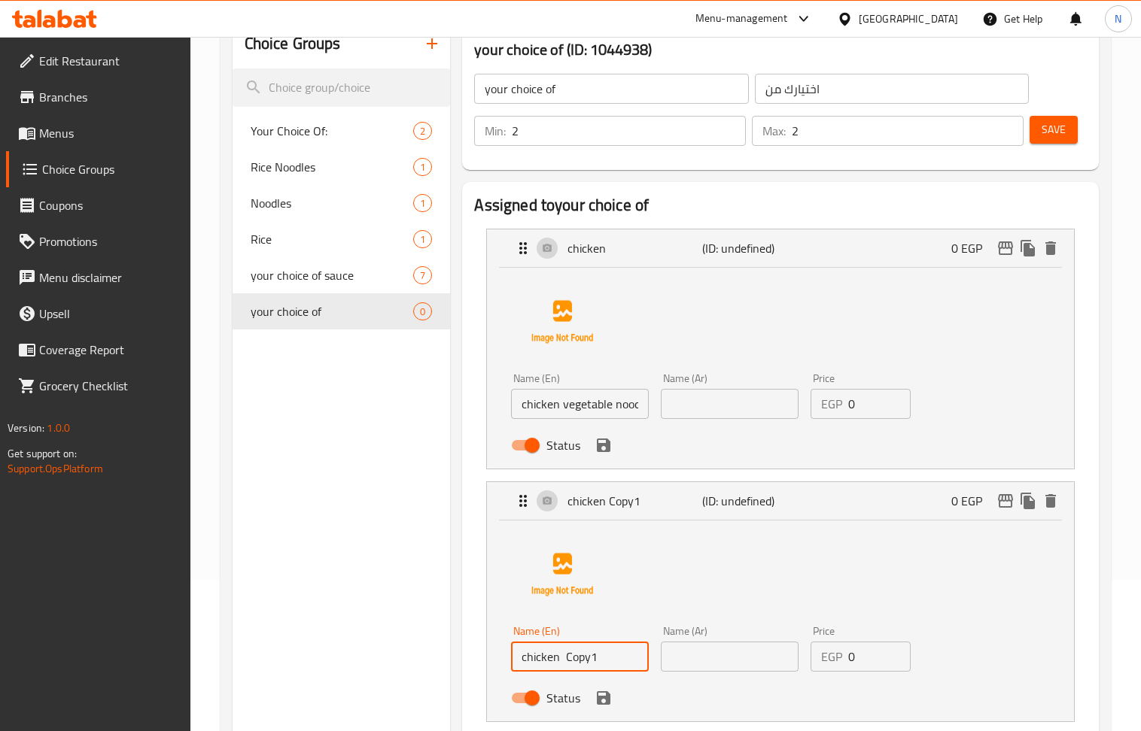
scroll to position [187, 0]
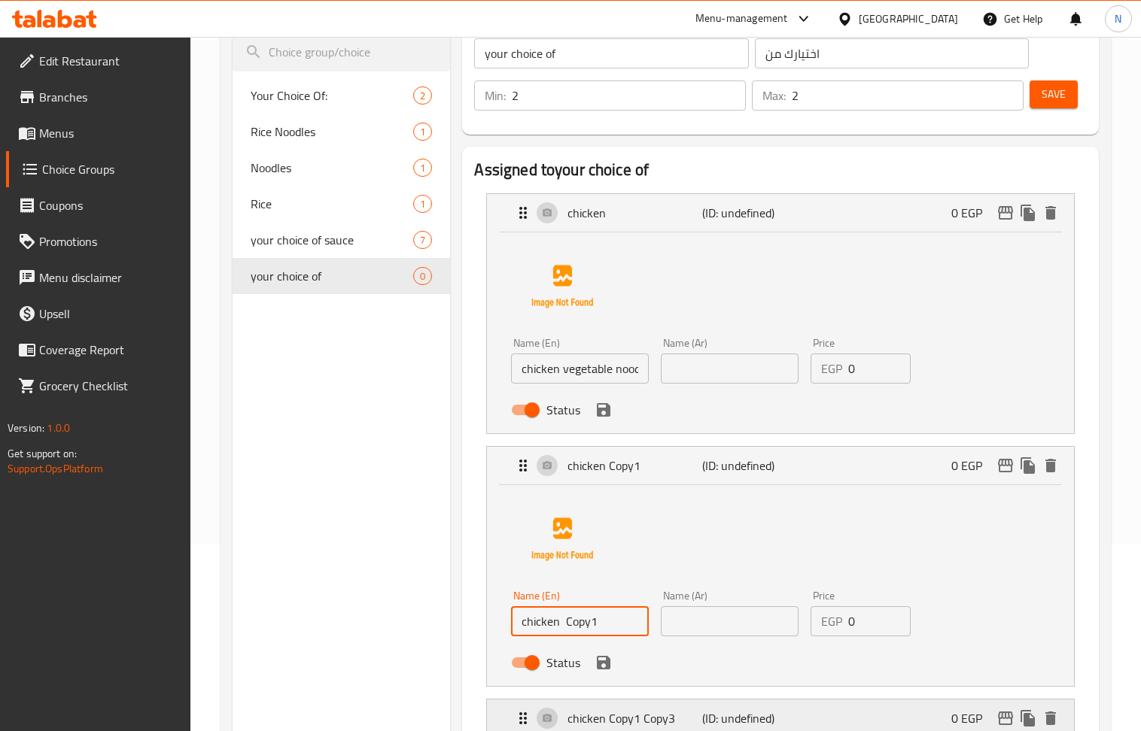
drag, startPoint x: 608, startPoint y: 710, endPoint x: 564, endPoint y: 708, distance: 43.7
click at [564, 708] on nav "chicken (ID: undefined) 0 EGP Name (En) chicken vegetable noodles Name (En) Nam…" at bounding box center [780, 491] width 612 height 620
paste input "vegetable rice"
click at [569, 632] on input "chicken vegetable rice" at bounding box center [580, 621] width 138 height 30
click at [567, 632] on input "chicken vegetable rice" at bounding box center [580, 621] width 138 height 30
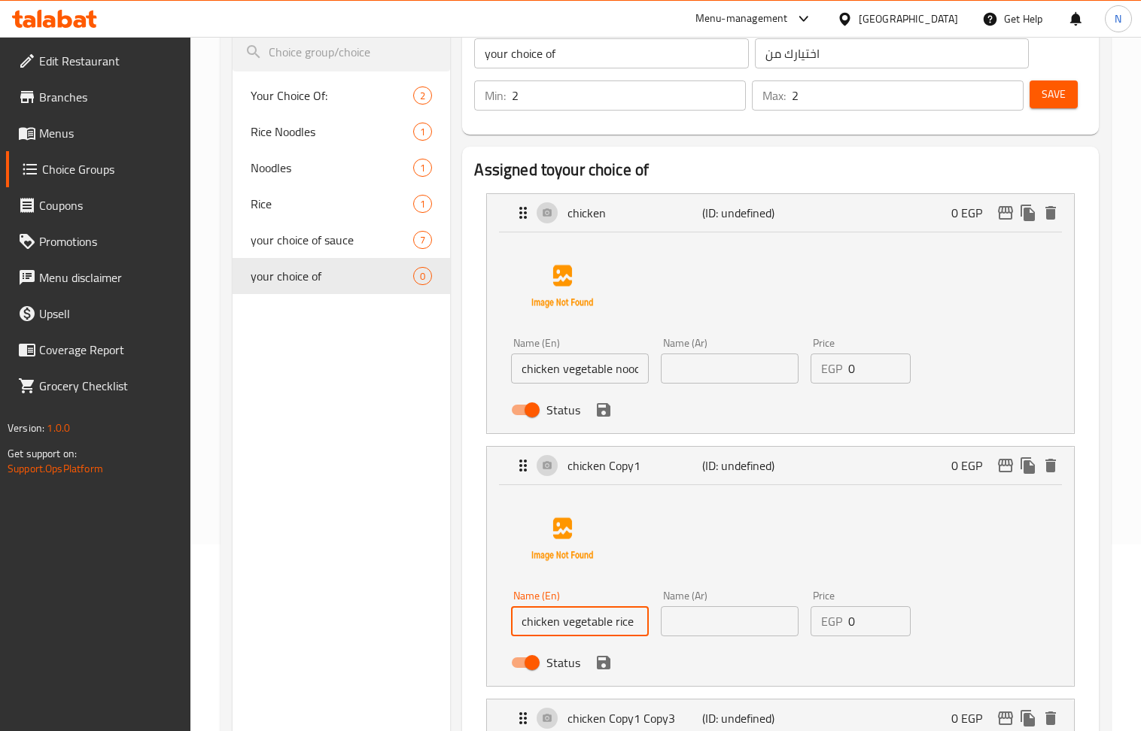
type input "chicken vegetable rice"
click at [596, 367] on input "chicken vegetable noodles" at bounding box center [580, 369] width 138 height 30
click at [711, 370] on input "text" at bounding box center [730, 369] width 138 height 30
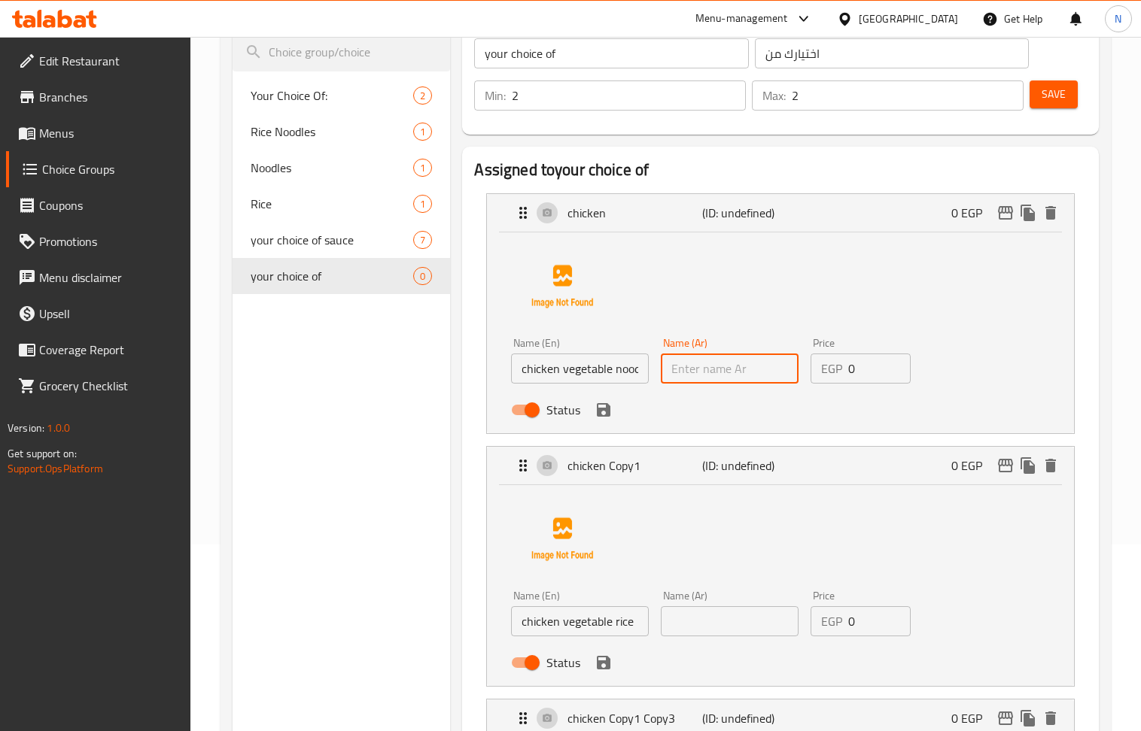
paste input "نودلز الدجاج والخضار"
type input "نودلز الدجاج والخضار"
click at [616, 629] on input "chicken vegetable rice" at bounding box center [580, 621] width 138 height 30
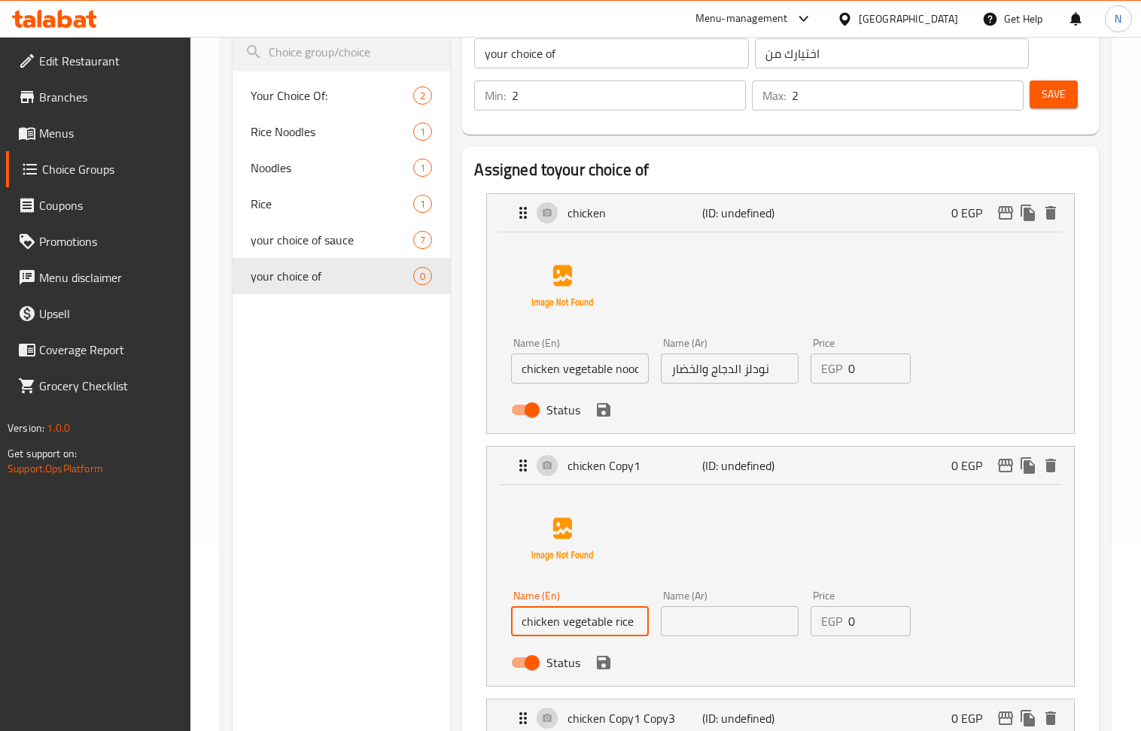
click at [616, 629] on input "chicken vegetable rice" at bounding box center [580, 621] width 138 height 30
click at [728, 635] on input "text" at bounding box center [730, 621] width 138 height 30
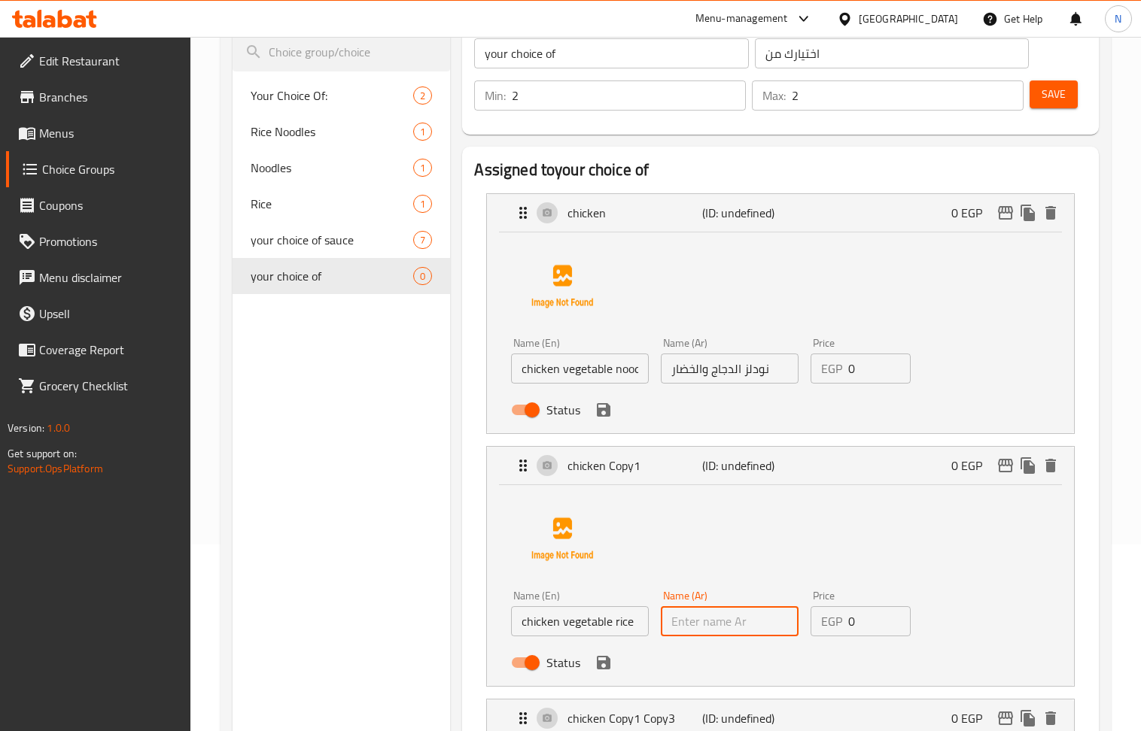
paste input "أرز بالدجاج والخضار"
click at [603, 415] on icon "save" at bounding box center [603, 410] width 18 height 18
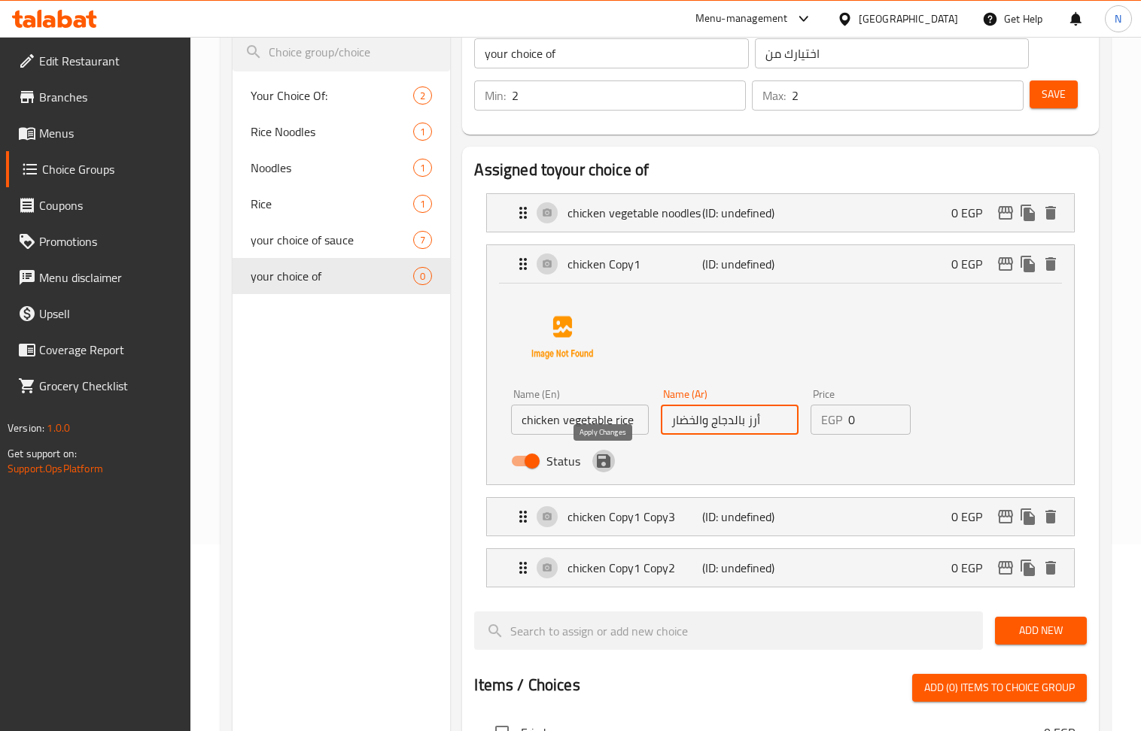
click at [606, 465] on icon "save" at bounding box center [604, 461] width 14 height 14
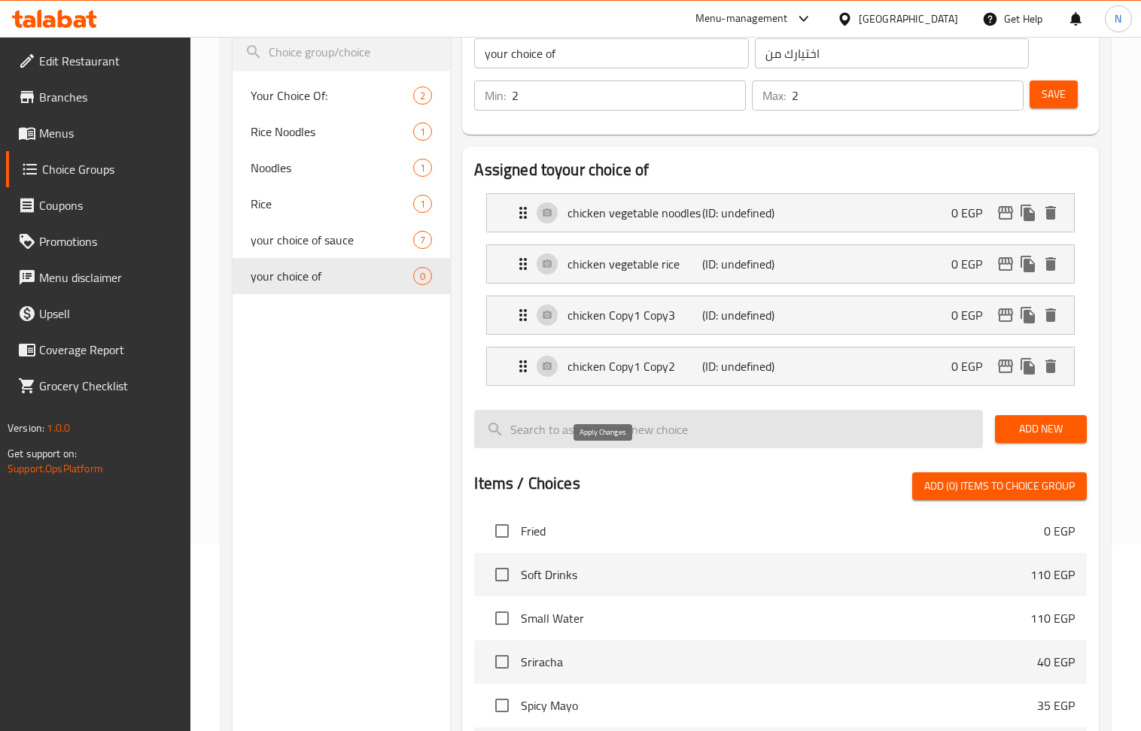
type input "أرز بالدجاج والخضار"
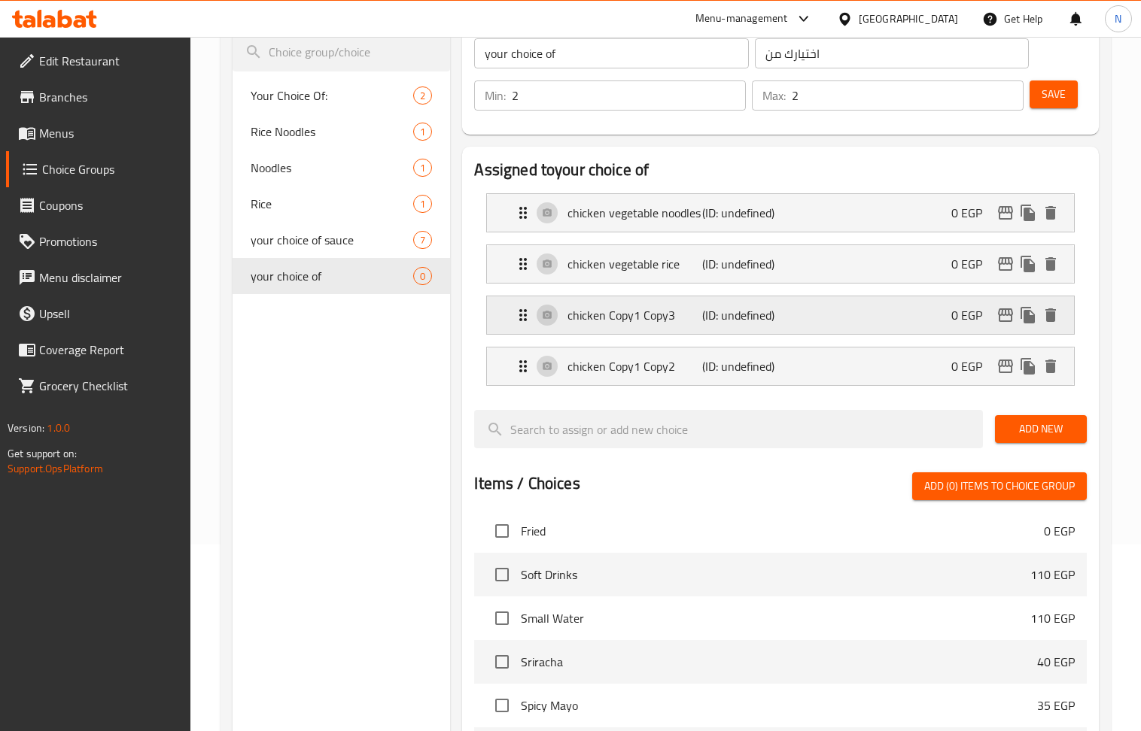
click at [679, 314] on p "chicken Copy1 Copy3" at bounding box center [634, 315] width 135 height 18
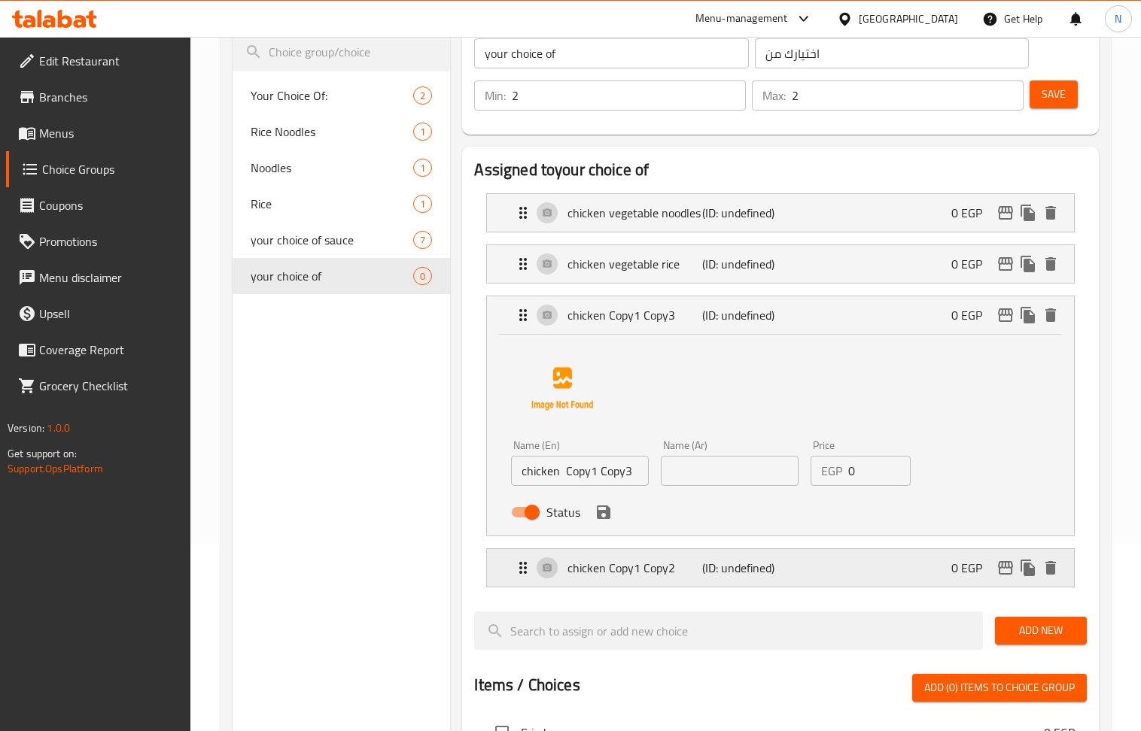
click at [665, 570] on p "chicken Copy1 Copy2" at bounding box center [634, 568] width 135 height 18
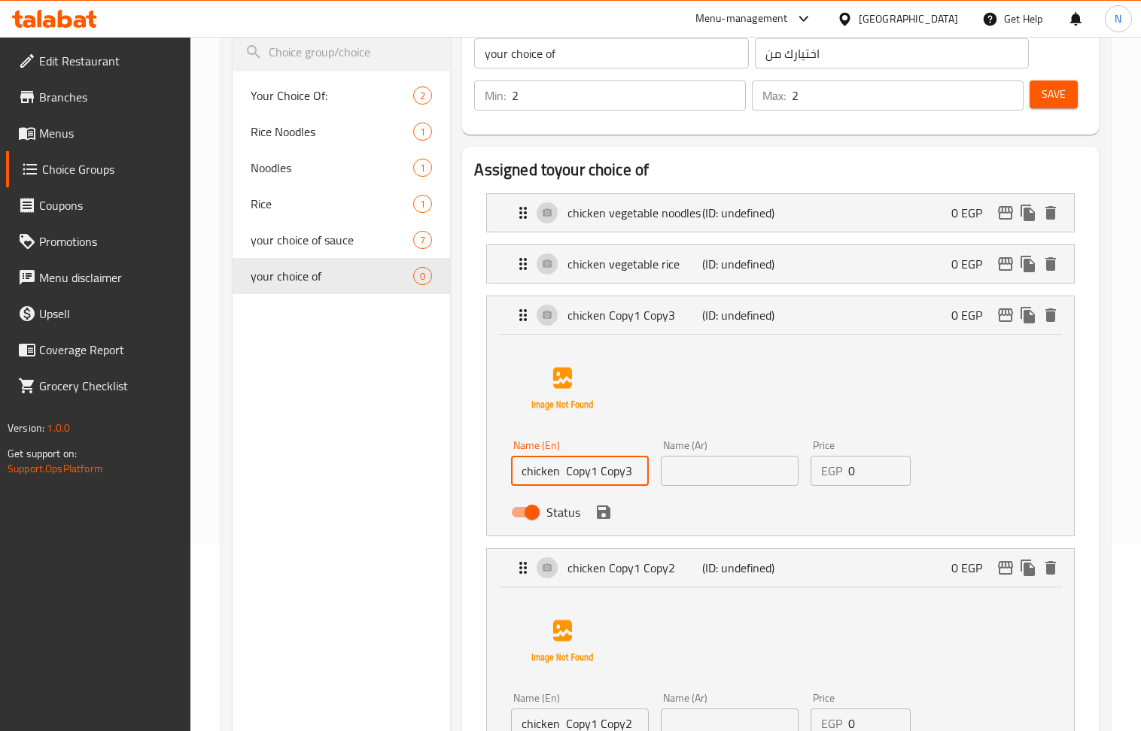
click at [591, 479] on input "chicken Copy1 Copy3" at bounding box center [580, 471] width 138 height 30
paste input "meat"
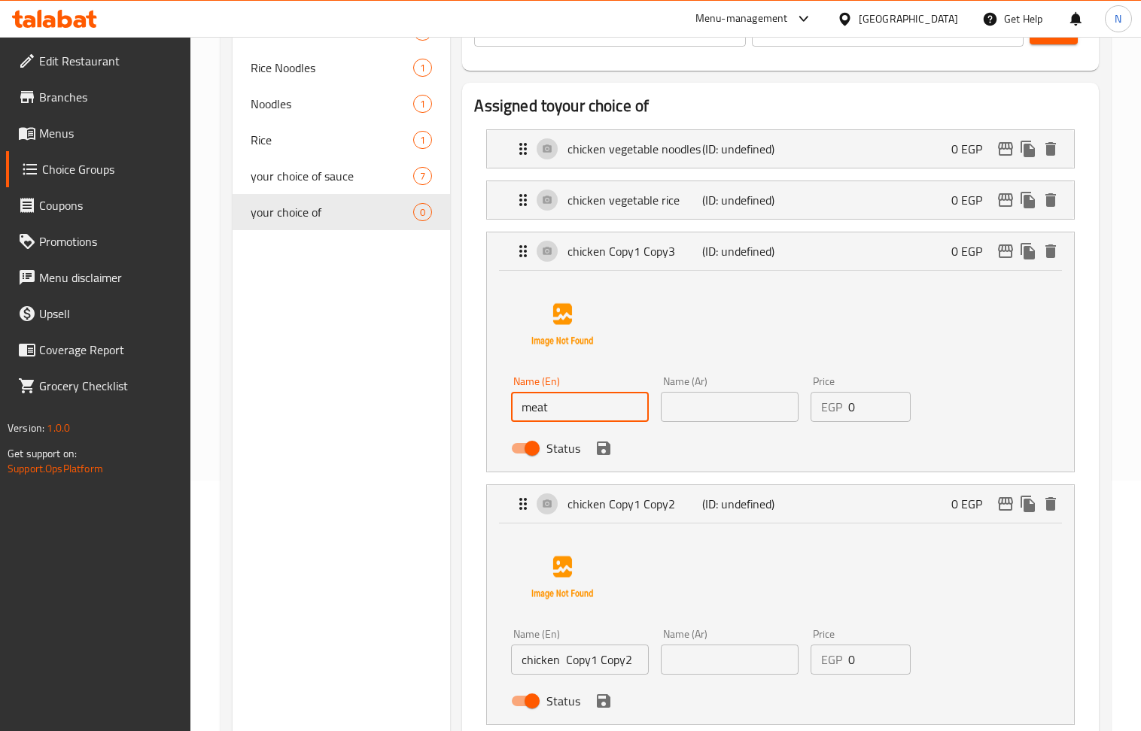
scroll to position [287, 0]
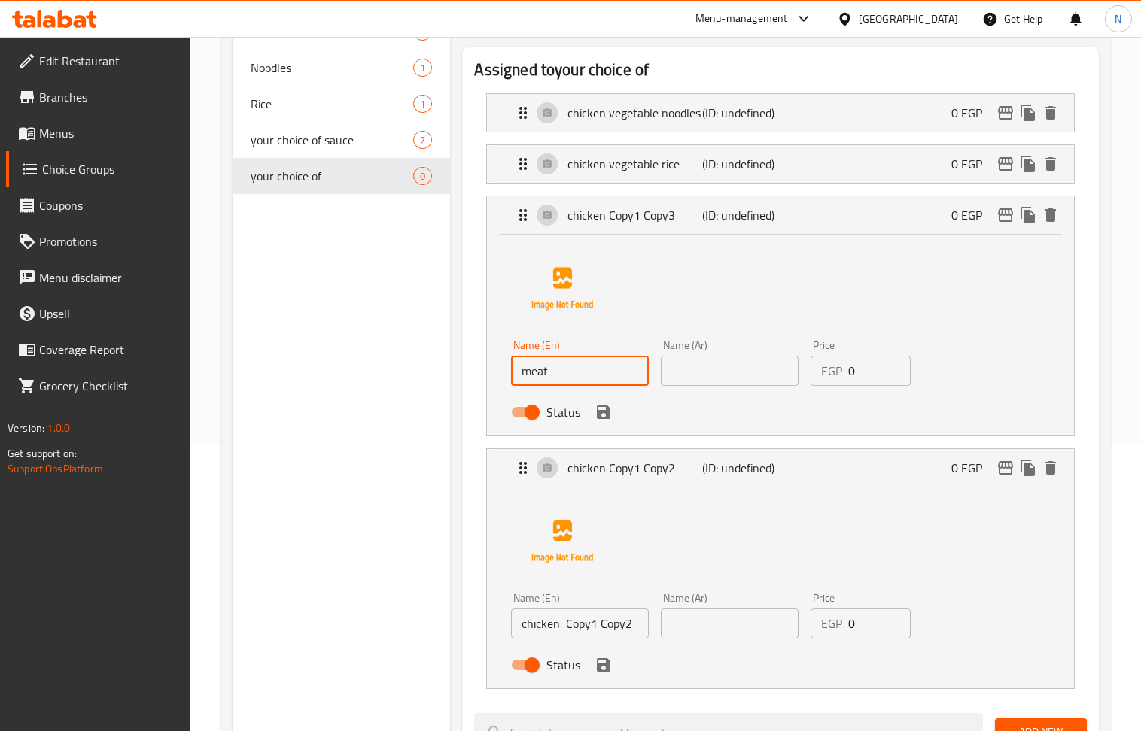
type input "meat"
click at [594, 618] on input "chicken Copy1 Copy2" at bounding box center [580, 624] width 138 height 30
paste input "meat"
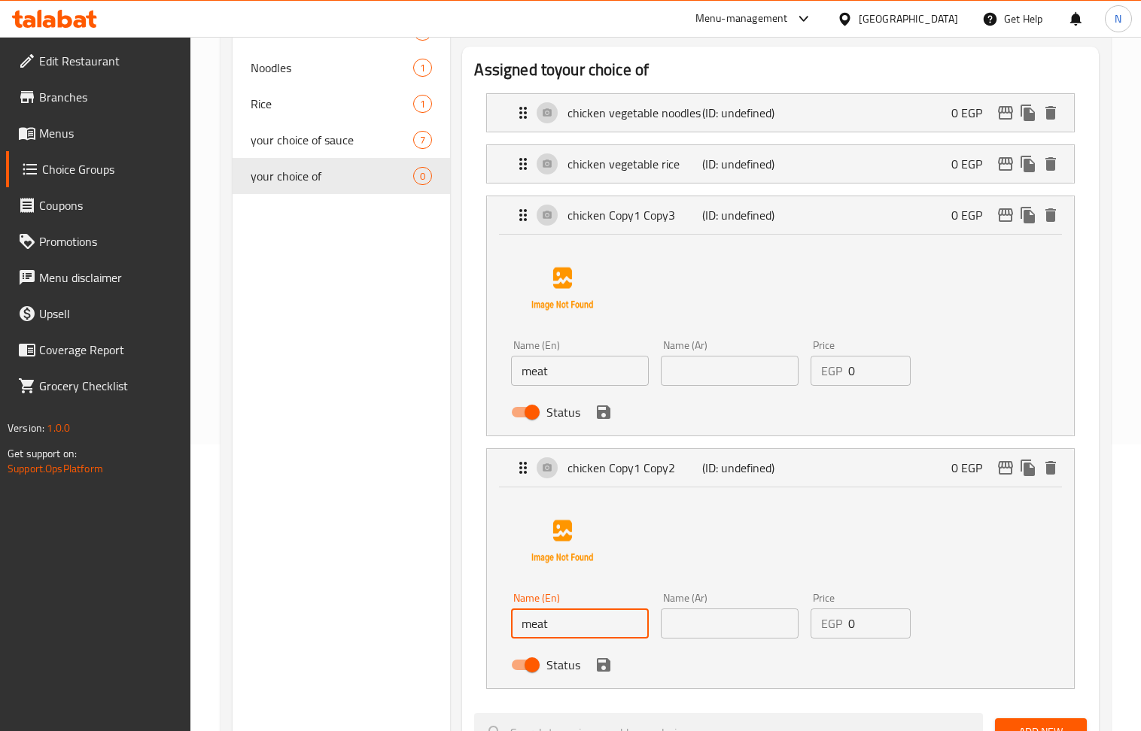
paste input "vegetable rice"
type input "meat vegetable rice"
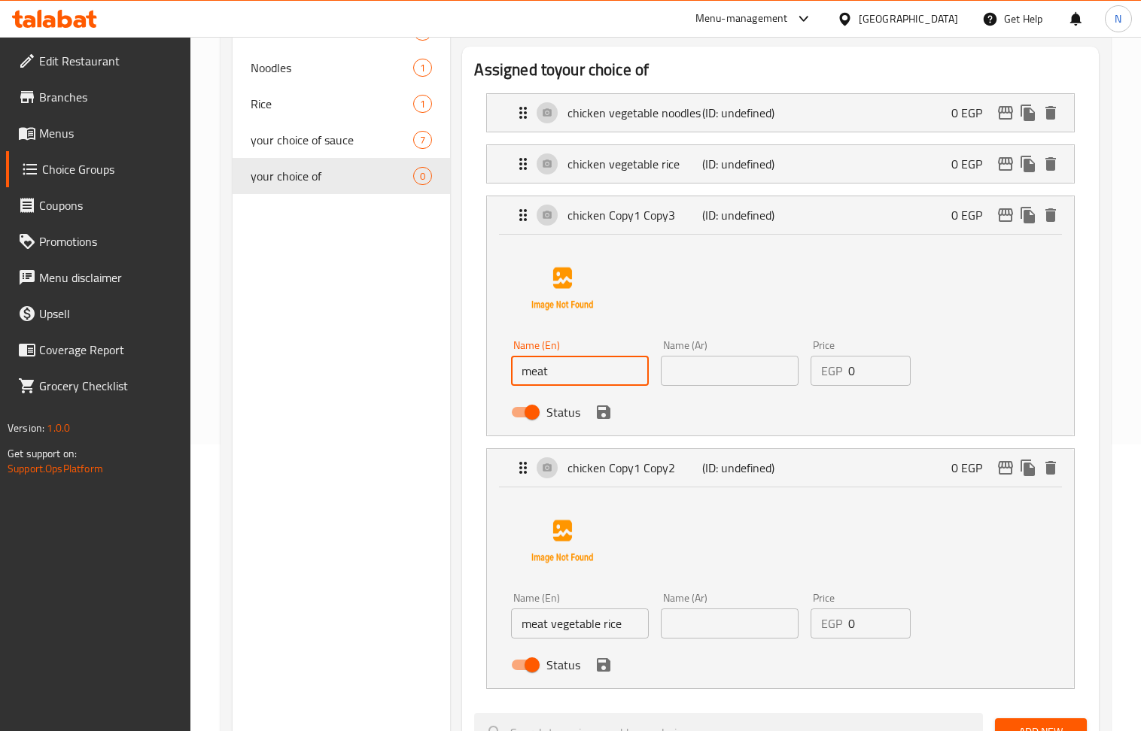
click at [584, 362] on input "meat" at bounding box center [580, 371] width 138 height 30
paste input "vegetable noodles"
click at [587, 367] on input "meat vegetable noodles" at bounding box center [580, 371] width 138 height 30
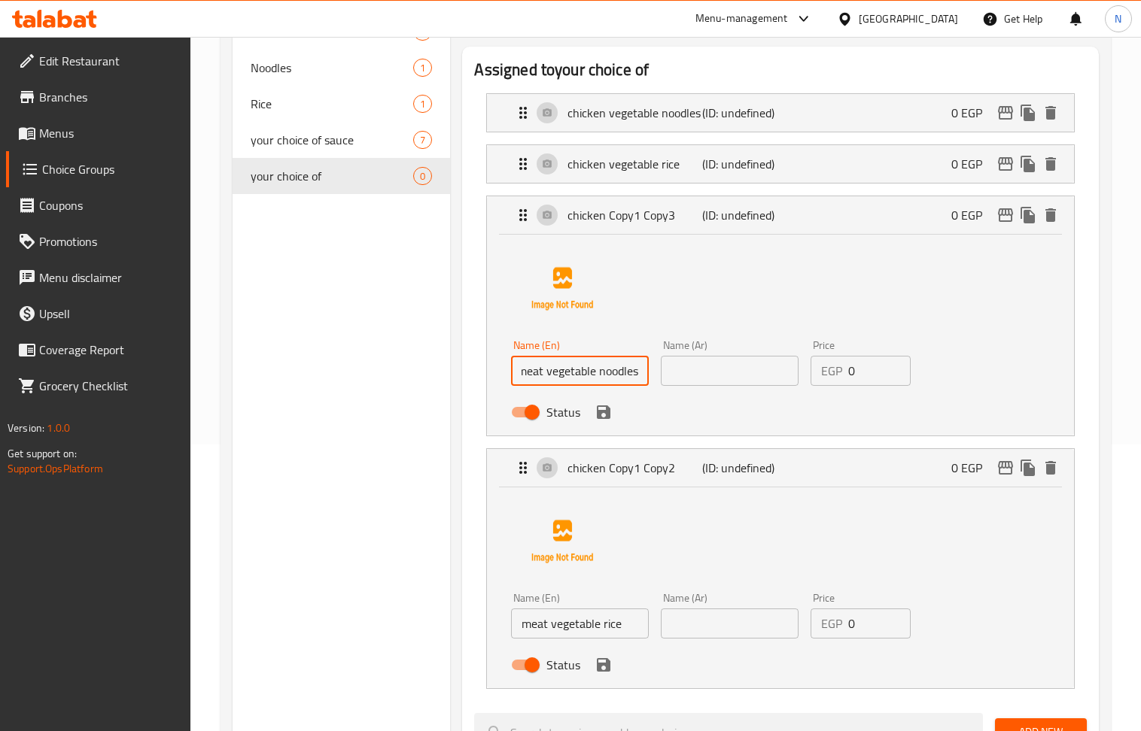
click at [587, 367] on input "meat vegetable noodles" at bounding box center [580, 371] width 138 height 30
type input "meat vegetable noodles"
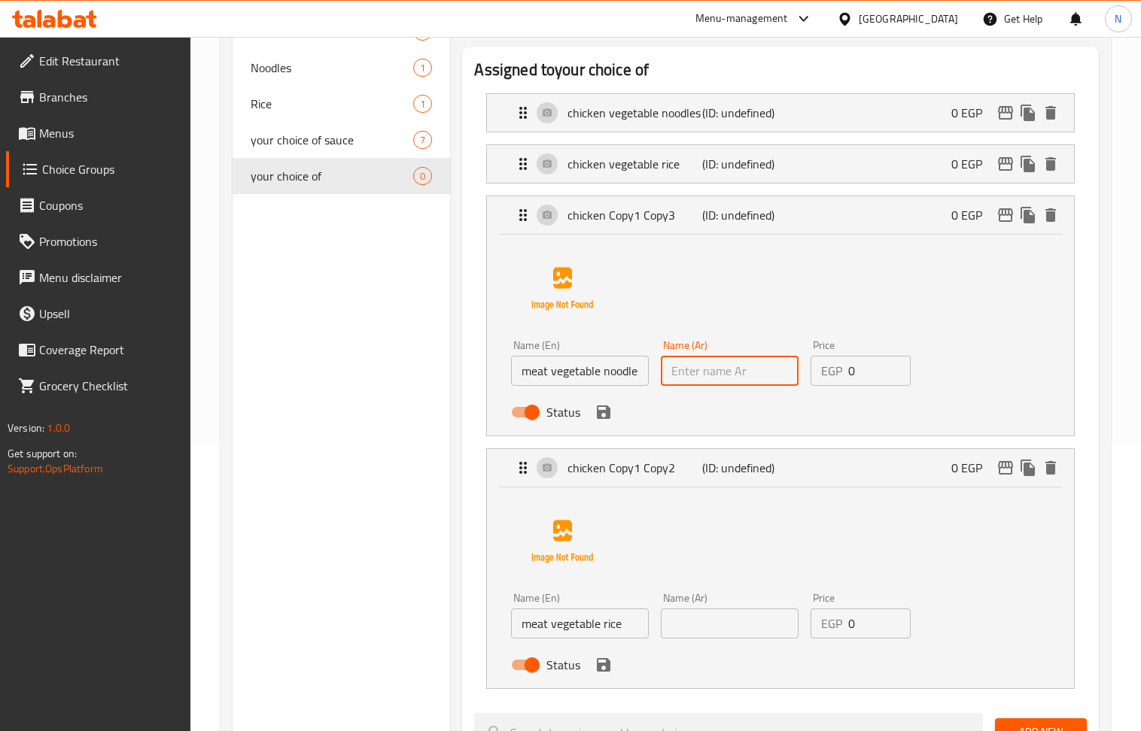
drag, startPoint x: 721, startPoint y: 384, endPoint x: 666, endPoint y: 352, distance: 63.4
click at [721, 384] on input "text" at bounding box center [730, 371] width 138 height 30
paste input "نودلز اللحم والخضار"
type input "نودلز اللحم والخضار"
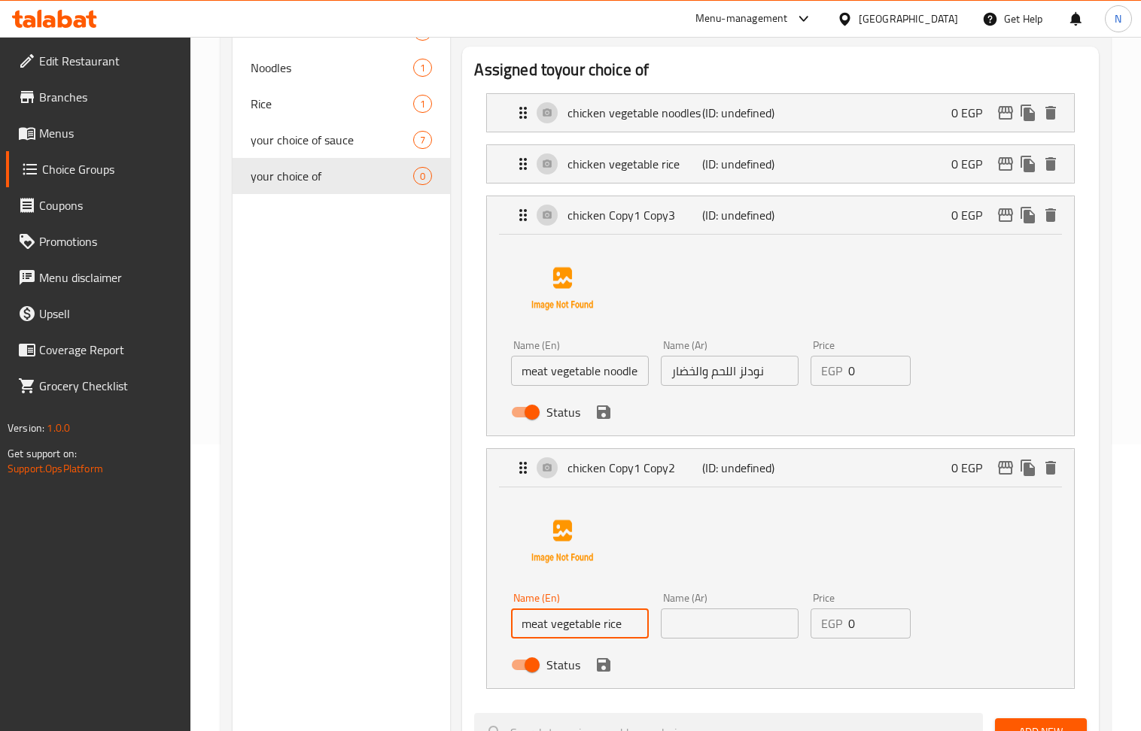
click at [605, 628] on input "meat vegetable rice" at bounding box center [580, 624] width 138 height 30
drag, startPoint x: 737, startPoint y: 621, endPoint x: 653, endPoint y: 631, distance: 84.8
click at [737, 621] on input "text" at bounding box center [730, 624] width 138 height 30
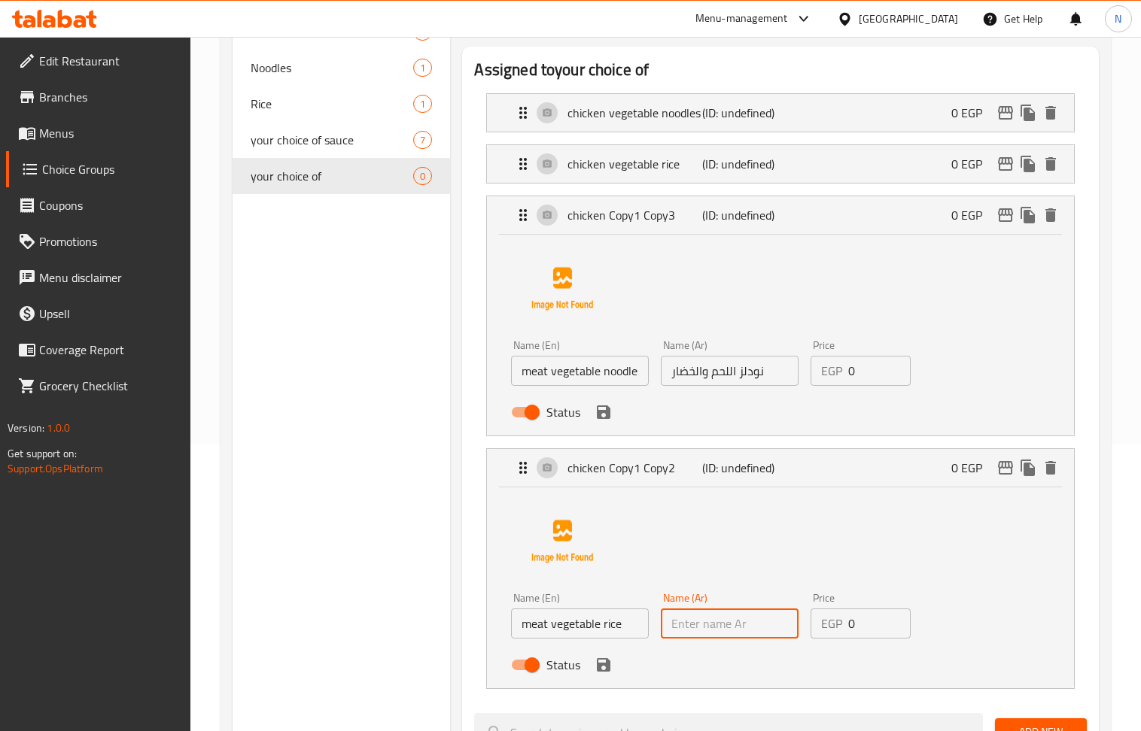
paste input "لحم خضار أرز"
click at [609, 413] on icon "save" at bounding box center [604, 413] width 14 height 14
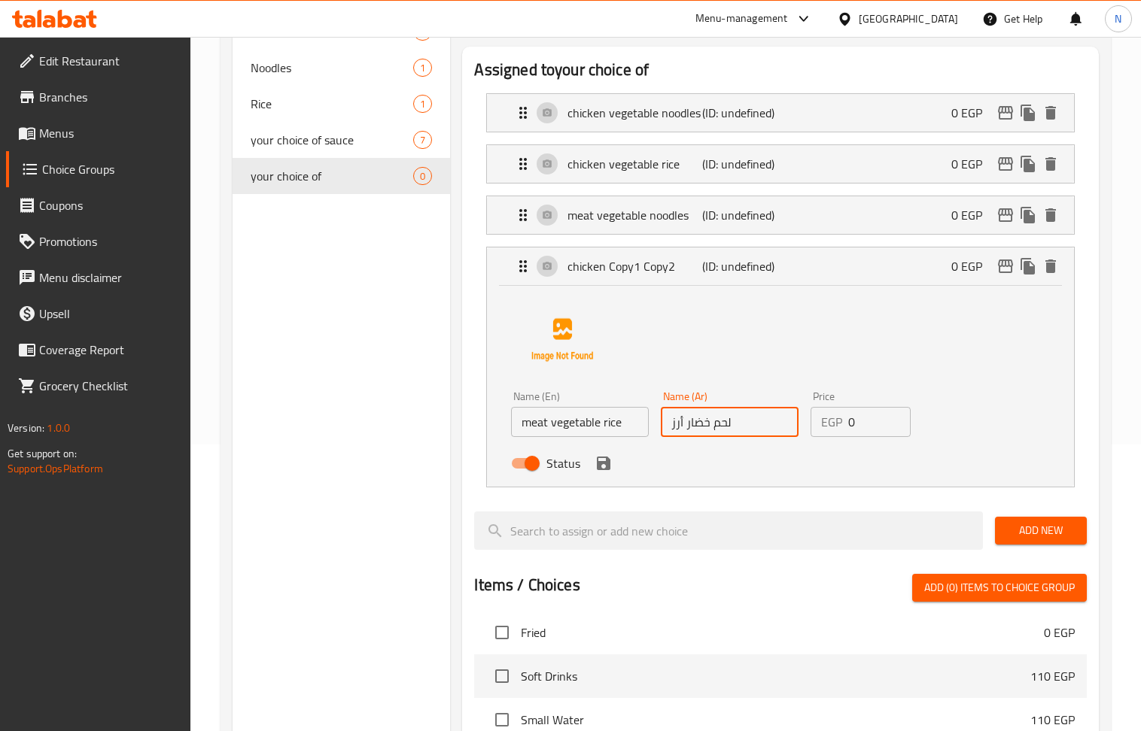
click at [603, 479] on div "Status" at bounding box center [729, 463] width 448 height 41
click at [603, 470] on icon "save" at bounding box center [604, 464] width 14 height 14
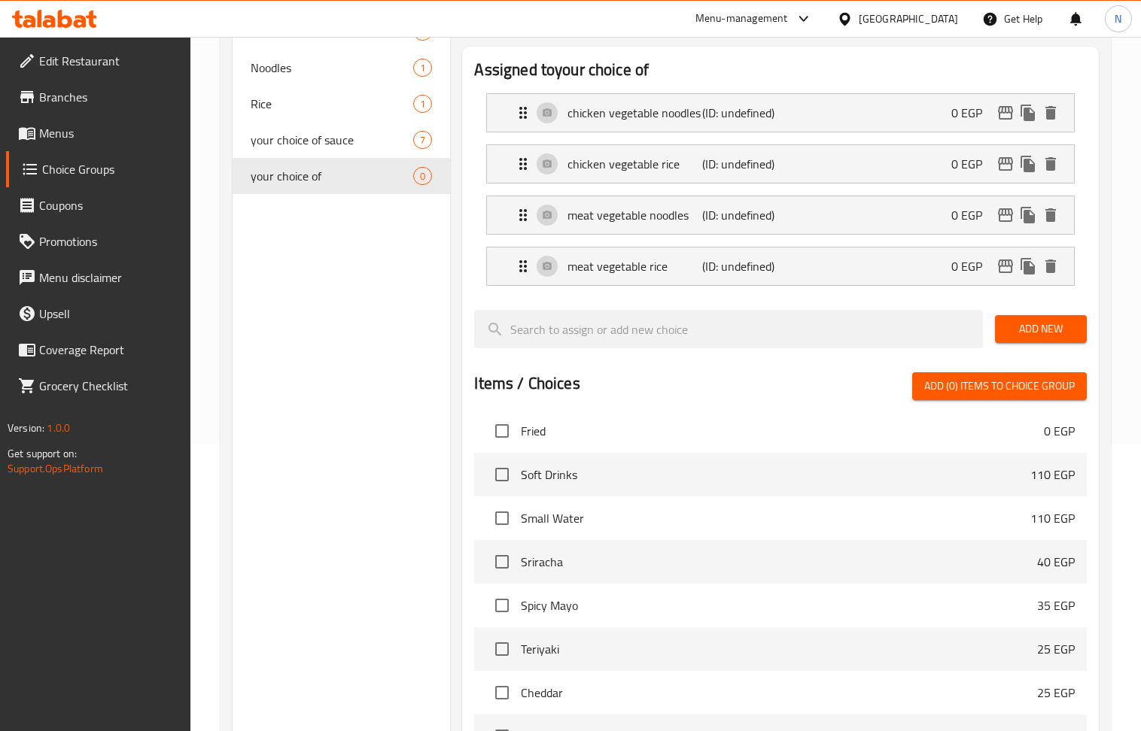
type input "لحم خضار أرز"
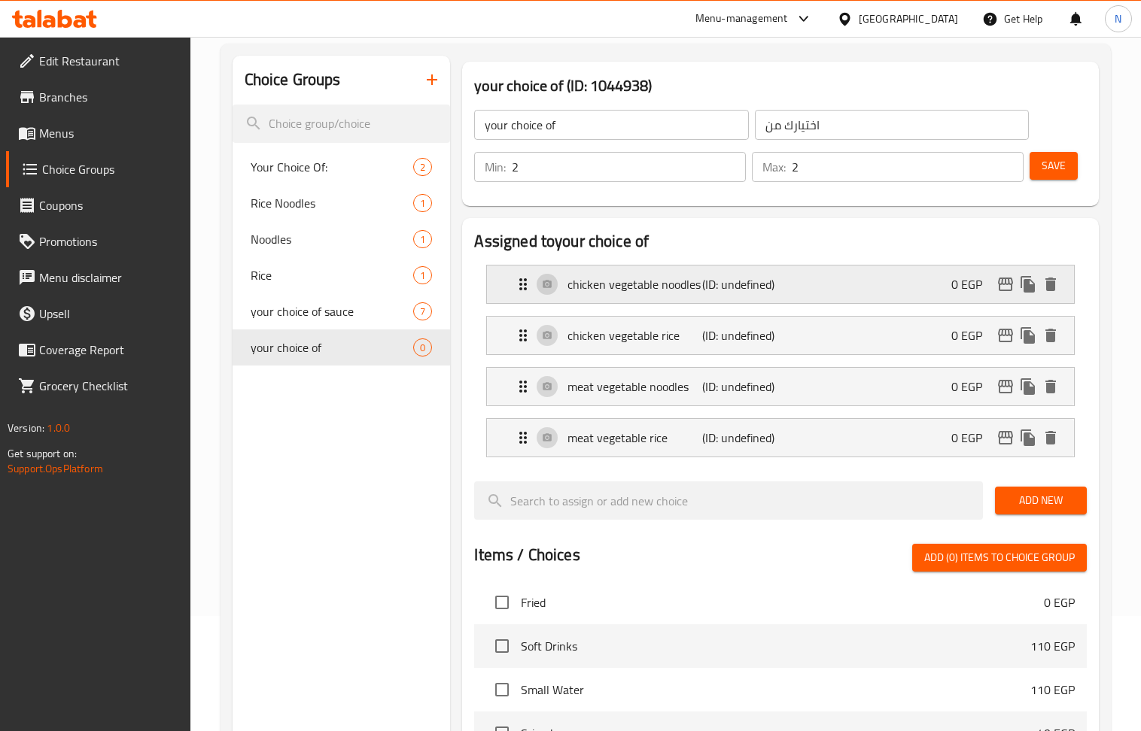
scroll to position [86, 0]
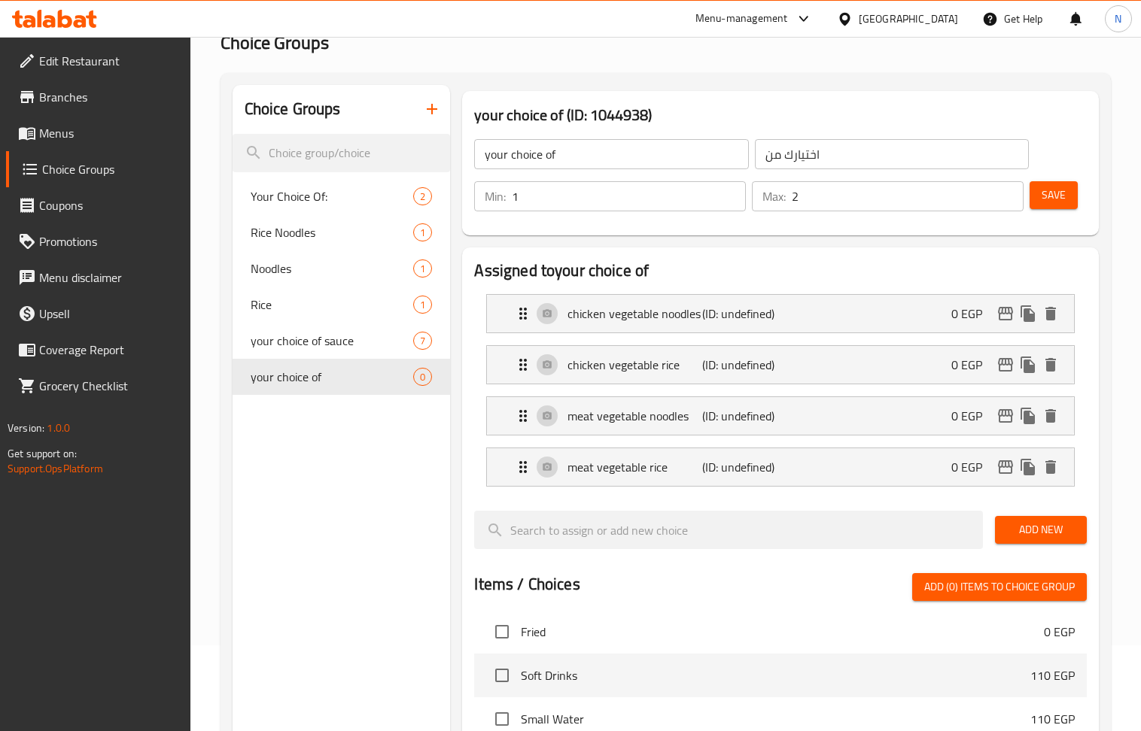
type input "1"
click at [730, 200] on input "1" at bounding box center [629, 196] width 234 height 30
type input "1"
click at [1008, 202] on input "1" at bounding box center [908, 196] width 232 height 30
click at [1066, 197] on button "Save" at bounding box center [1053, 195] width 48 height 28
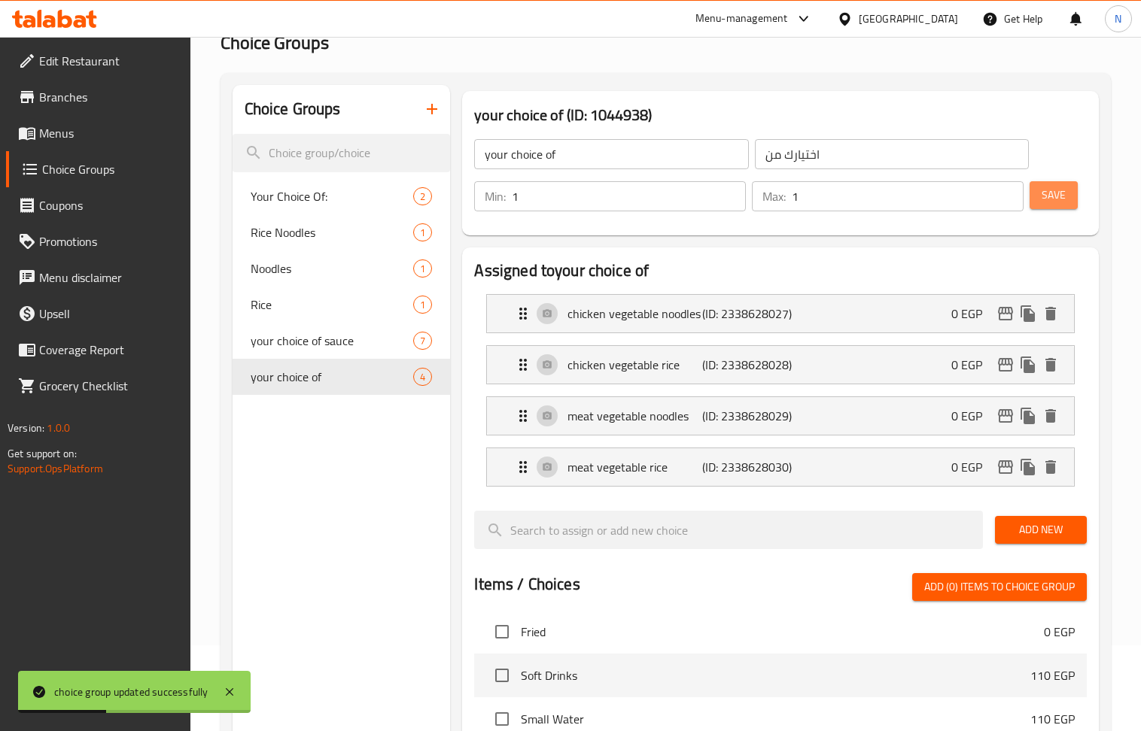
click at [1061, 196] on span "Save" at bounding box center [1053, 195] width 24 height 19
click at [923, 299] on div "chicken vegetable noodles (ID: 2338628027) 0 EGP" at bounding box center [784, 314] width 541 height 38
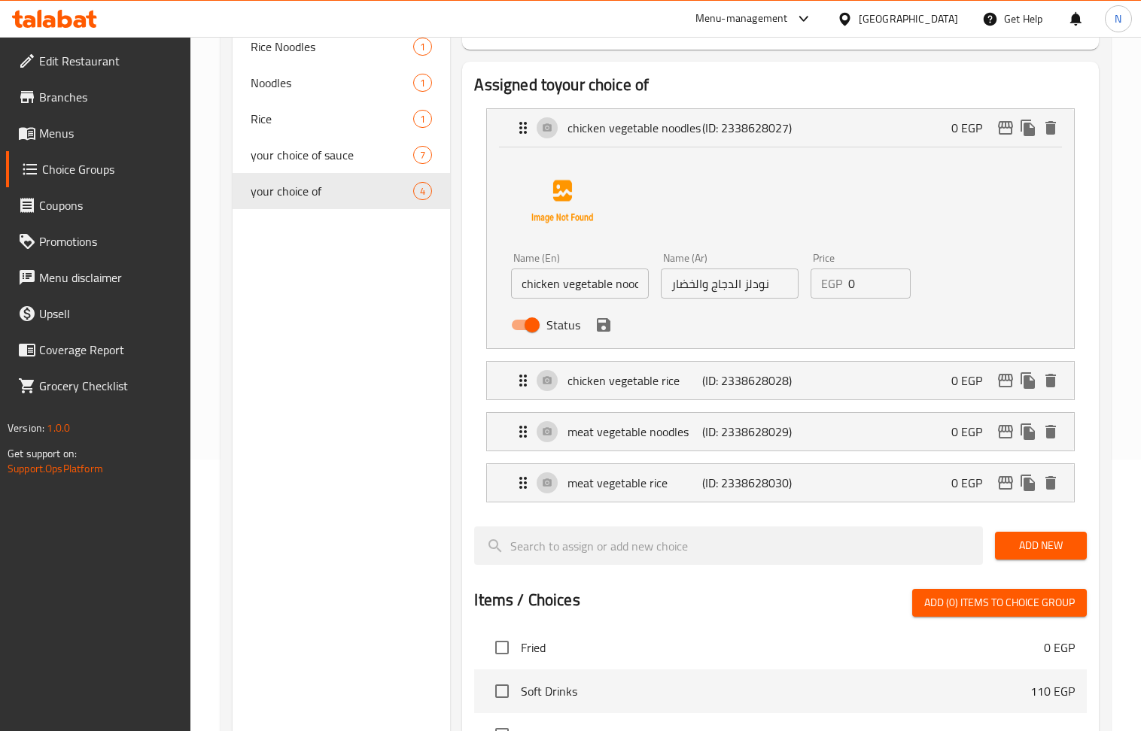
scroll to position [287, 0]
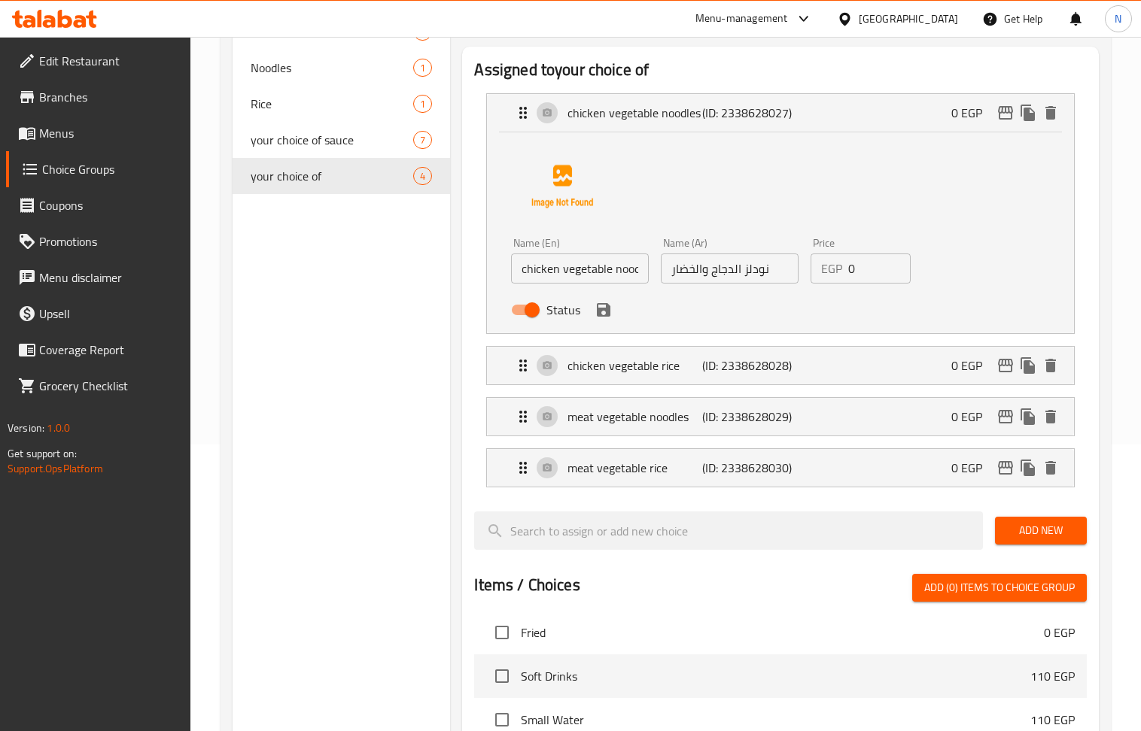
click at [864, 278] on input "0" at bounding box center [879, 269] width 62 height 30
paste input "60"
click at [874, 378] on div "chicken vegetable rice (ID: 2338628028) 0 EGP" at bounding box center [784, 366] width 541 height 38
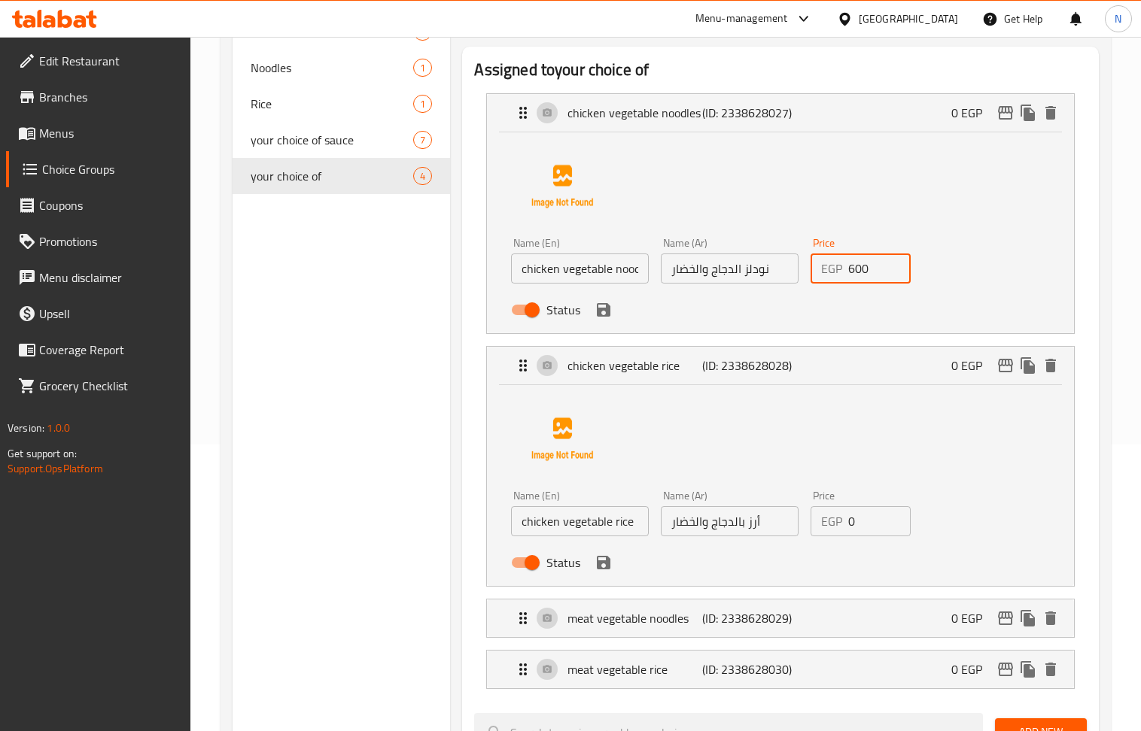
type input "600"
click at [873, 524] on input "0" at bounding box center [879, 521] width 62 height 30
paste input "60"
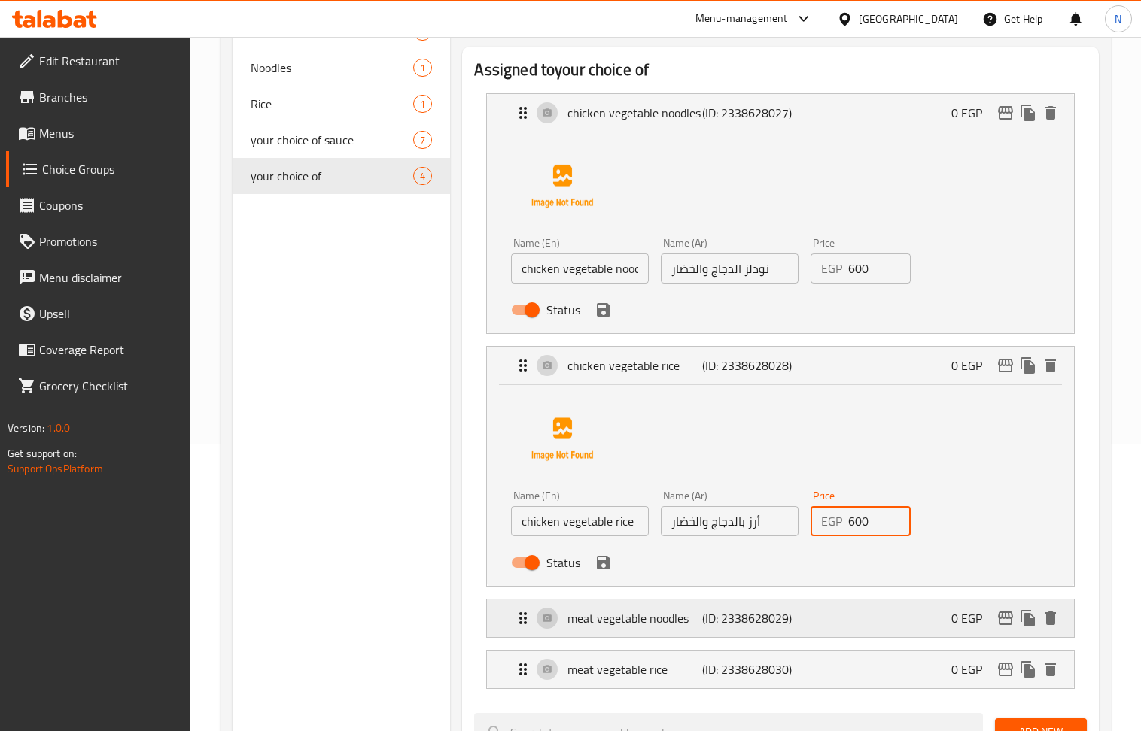
click at [864, 626] on div "meat vegetable noodles (ID: 2338628029) 0 EGP" at bounding box center [784, 619] width 541 height 38
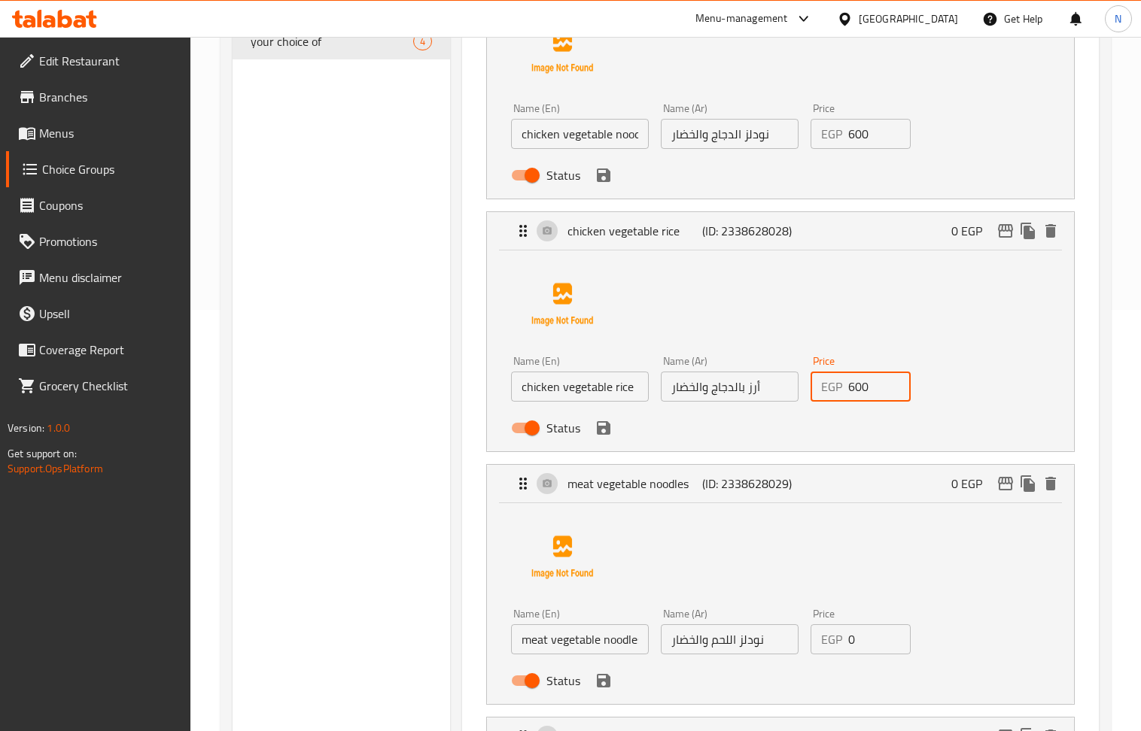
scroll to position [588, 0]
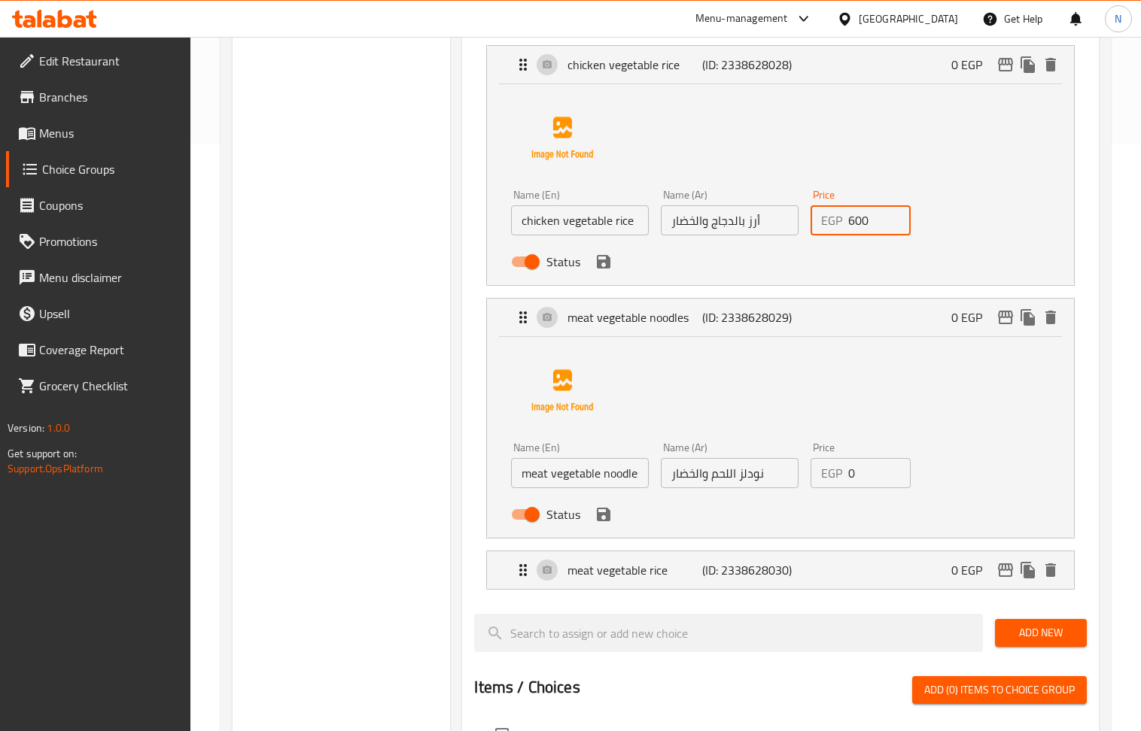
type input "600"
click at [862, 488] on input "0" at bounding box center [879, 473] width 62 height 30
paste input "60"
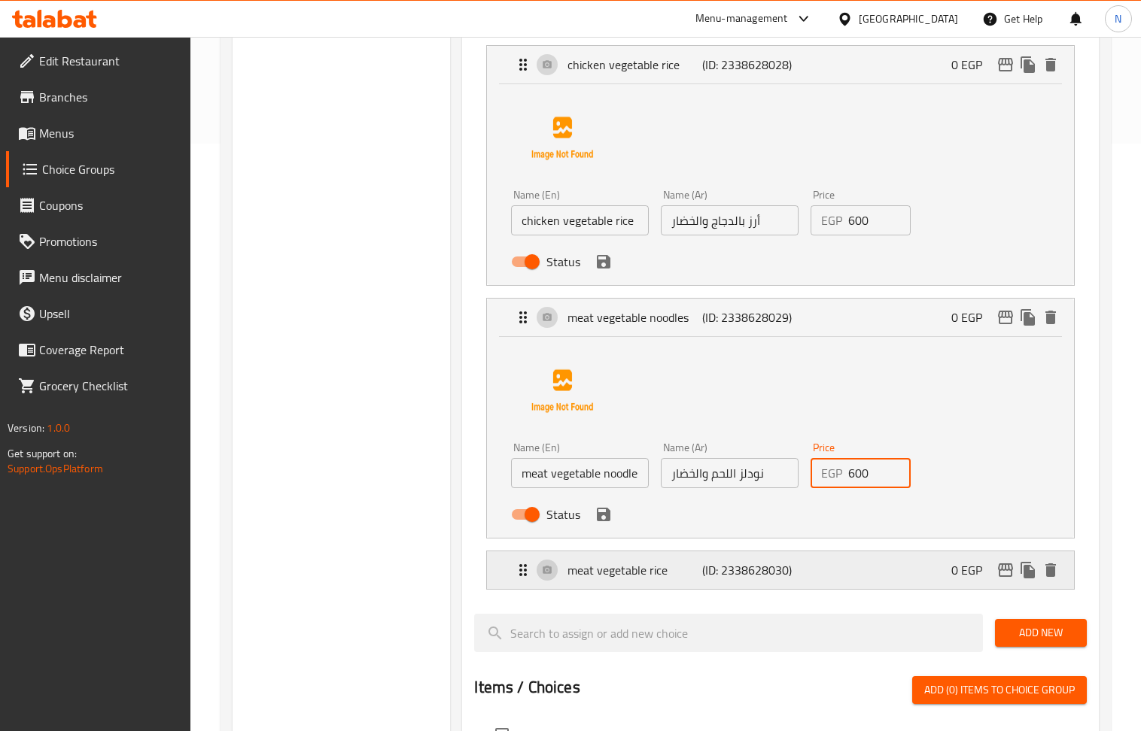
click at [870, 584] on div "meat vegetable rice (ID: 2338628030) 0 EGP" at bounding box center [784, 571] width 541 height 38
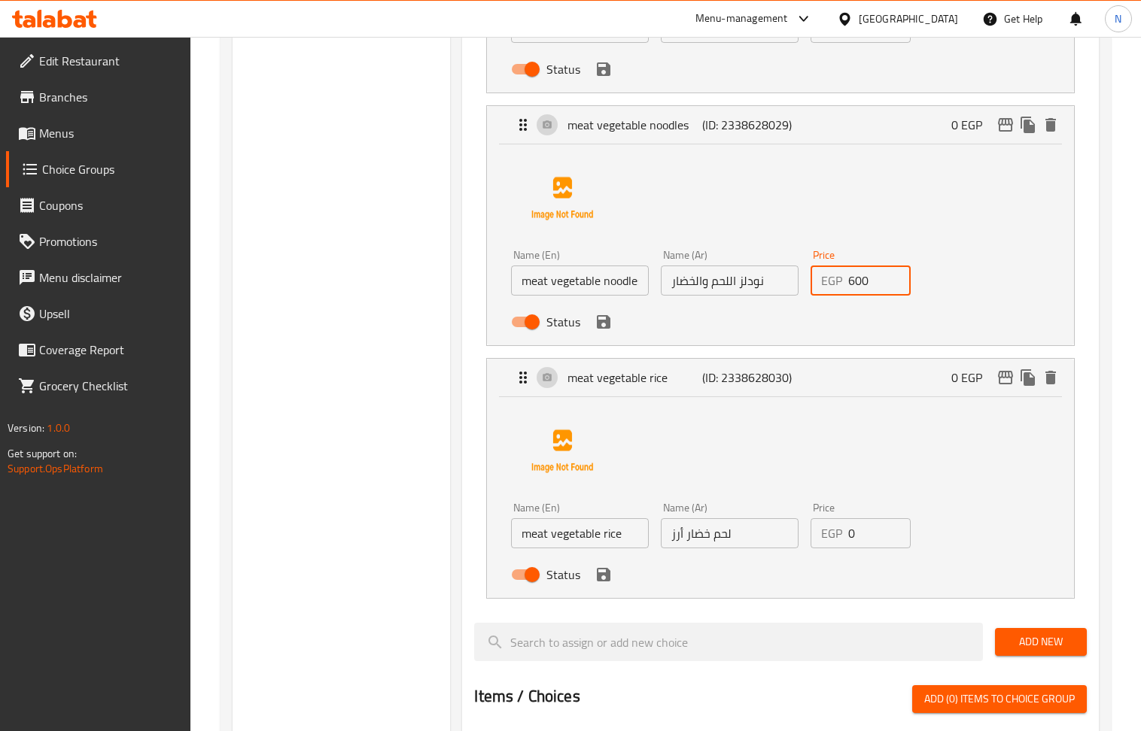
scroll to position [789, 0]
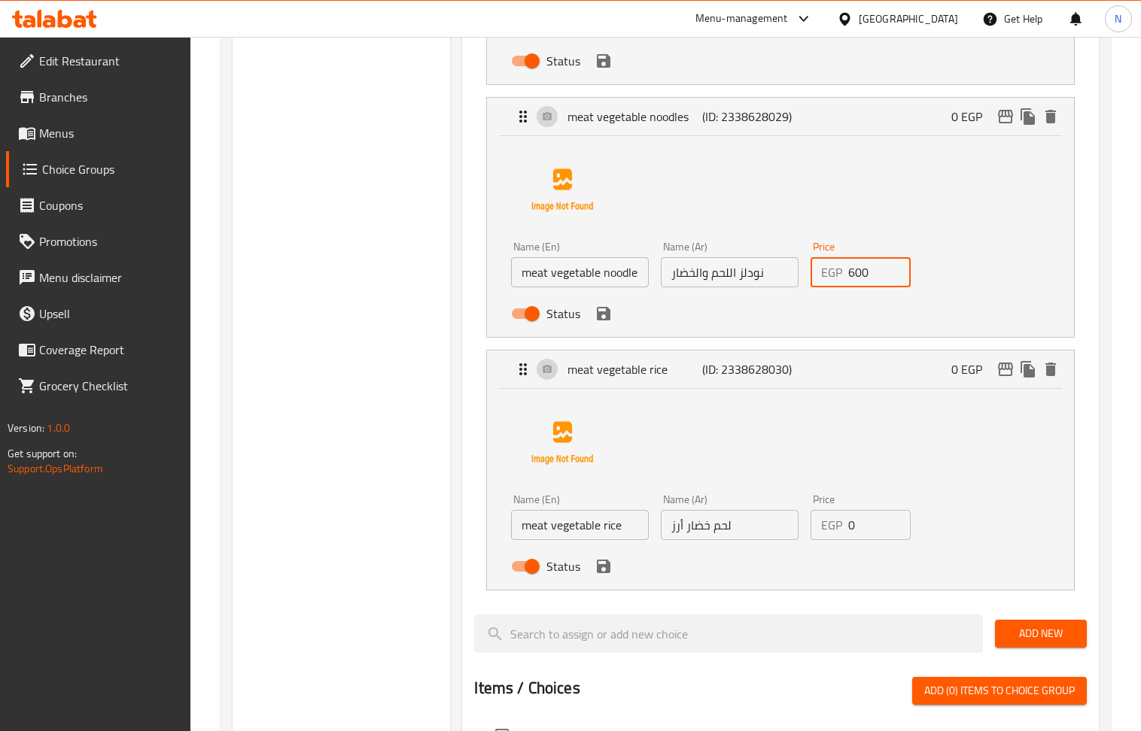
type input "600"
click at [868, 540] on input "0" at bounding box center [879, 525] width 62 height 30
paste input "60"
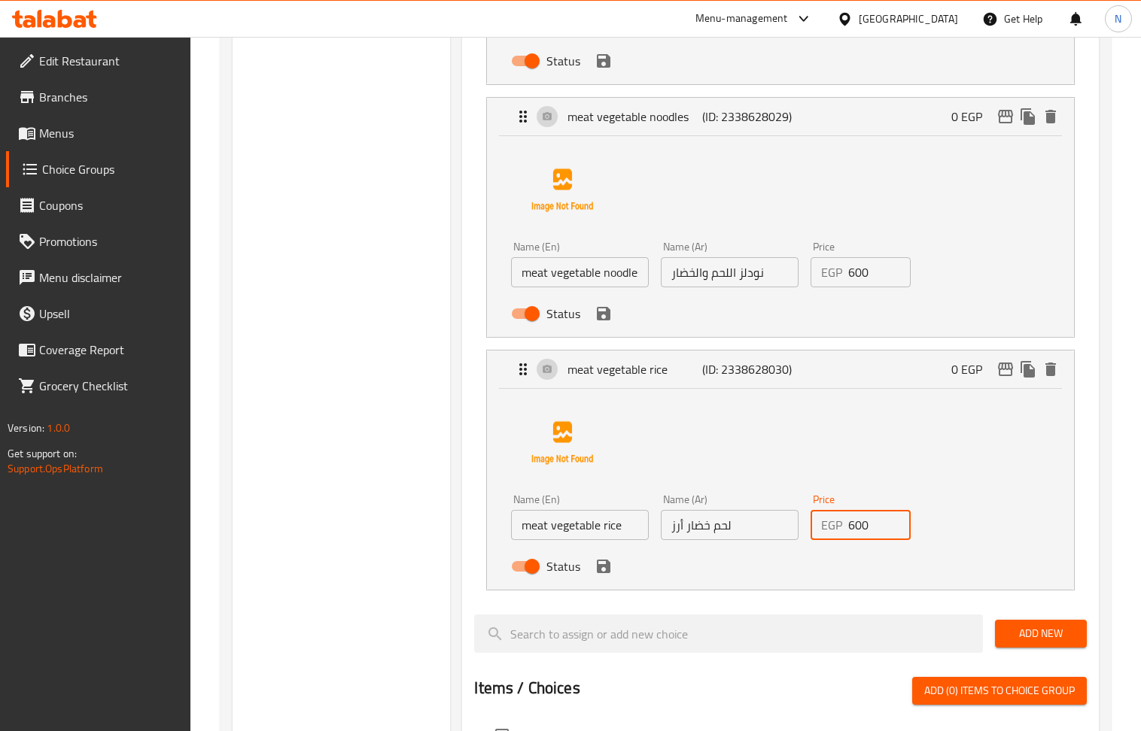
click at [605, 573] on icon "save" at bounding box center [604, 567] width 14 height 14
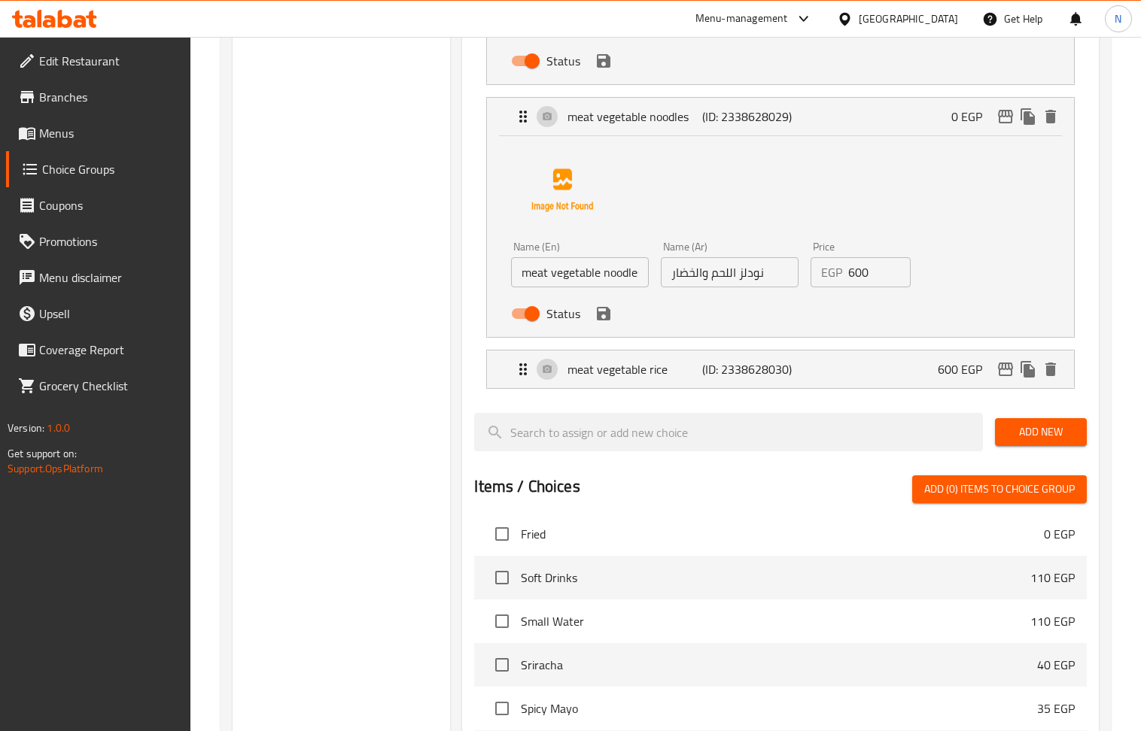
type input "600"
click at [602, 323] on icon "save" at bounding box center [603, 314] width 18 height 18
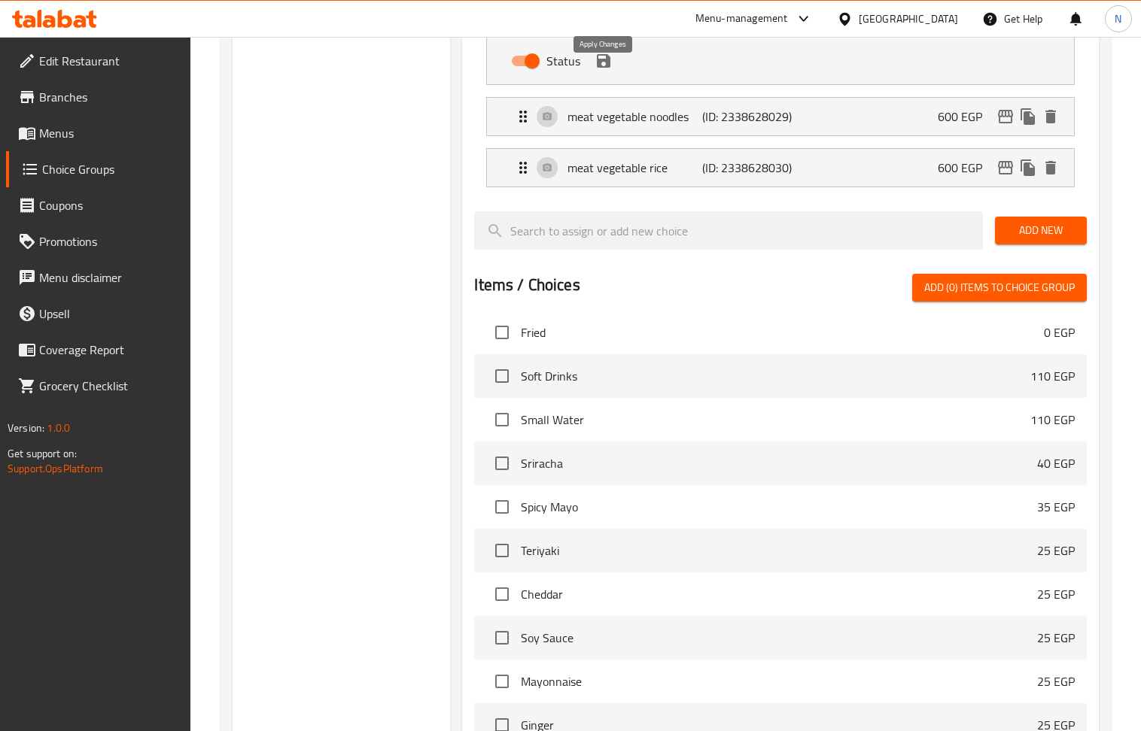
click at [602, 70] on icon "save" at bounding box center [603, 61] width 18 height 18
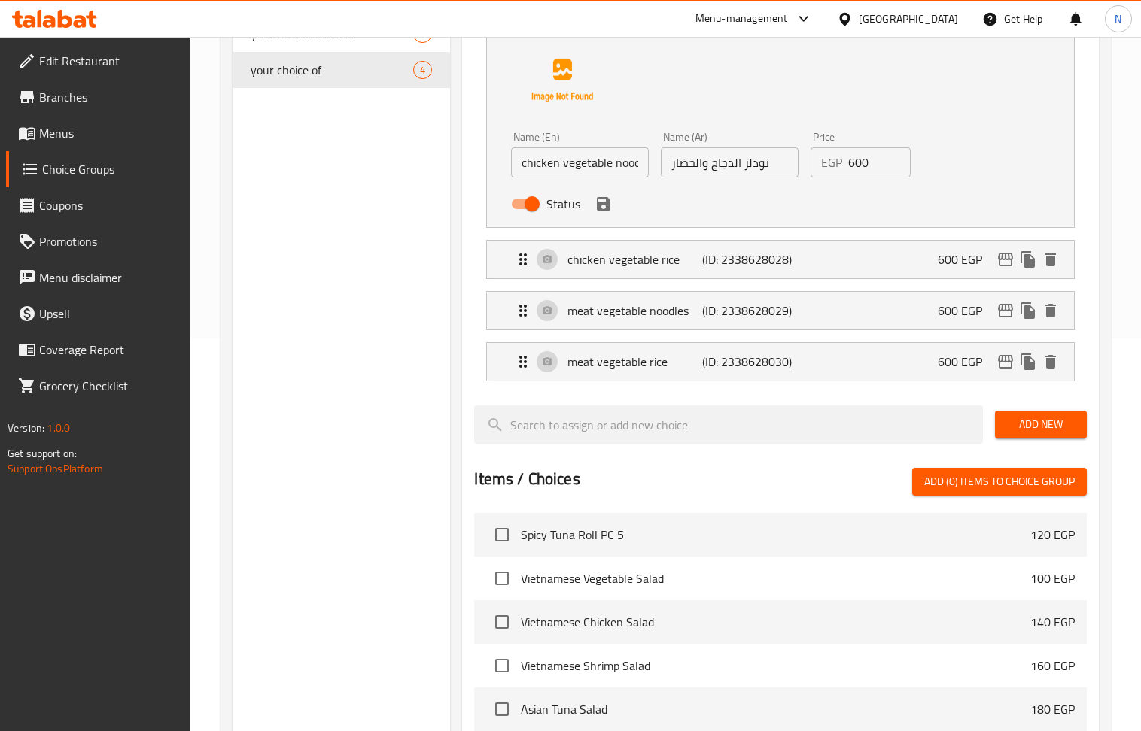
scroll to position [387, 0]
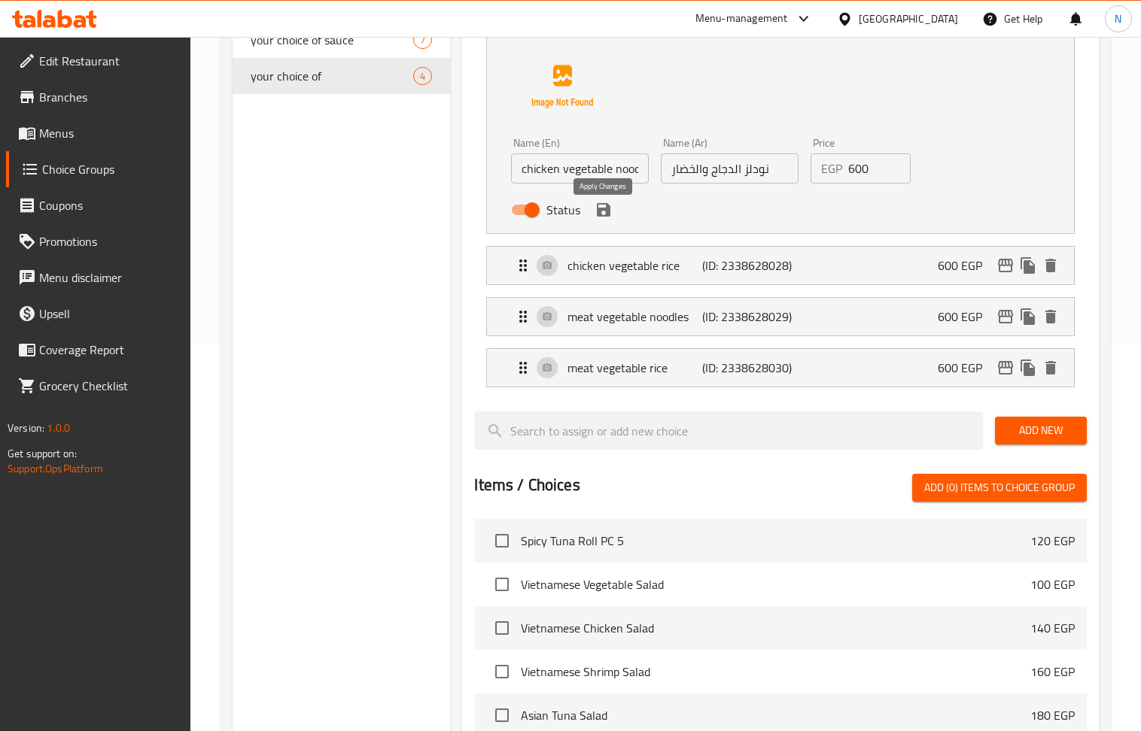
click at [599, 217] on icon "save" at bounding box center [604, 210] width 14 height 14
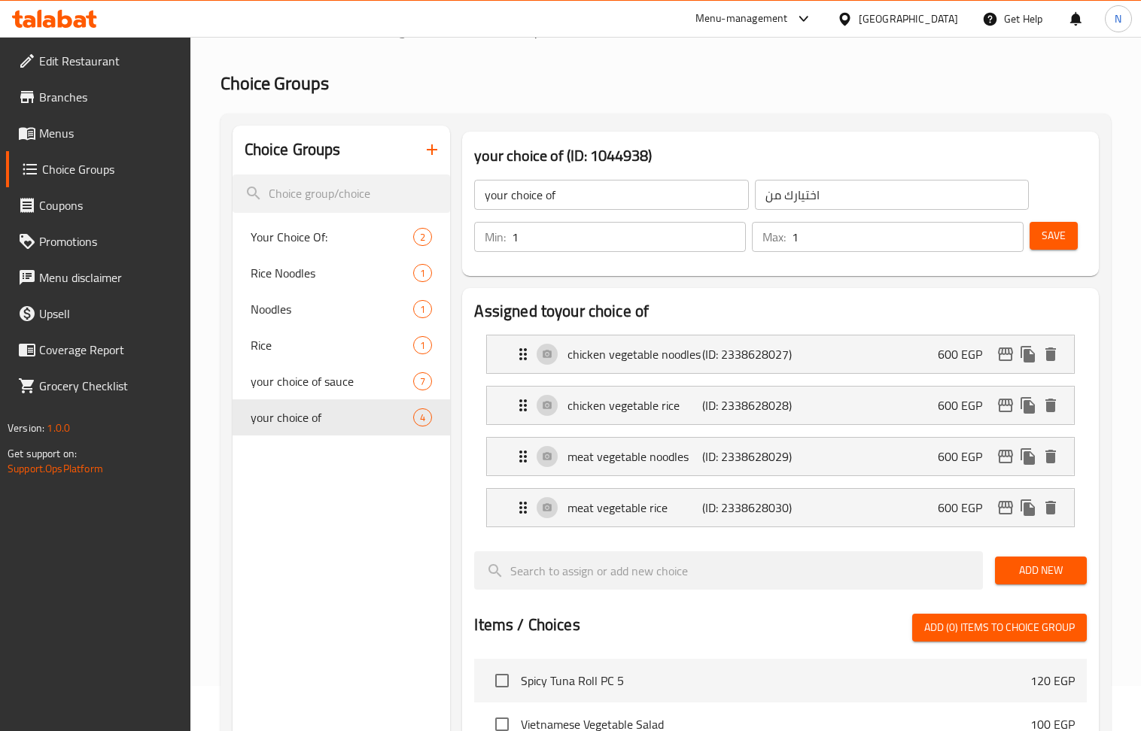
scroll to position [0, 0]
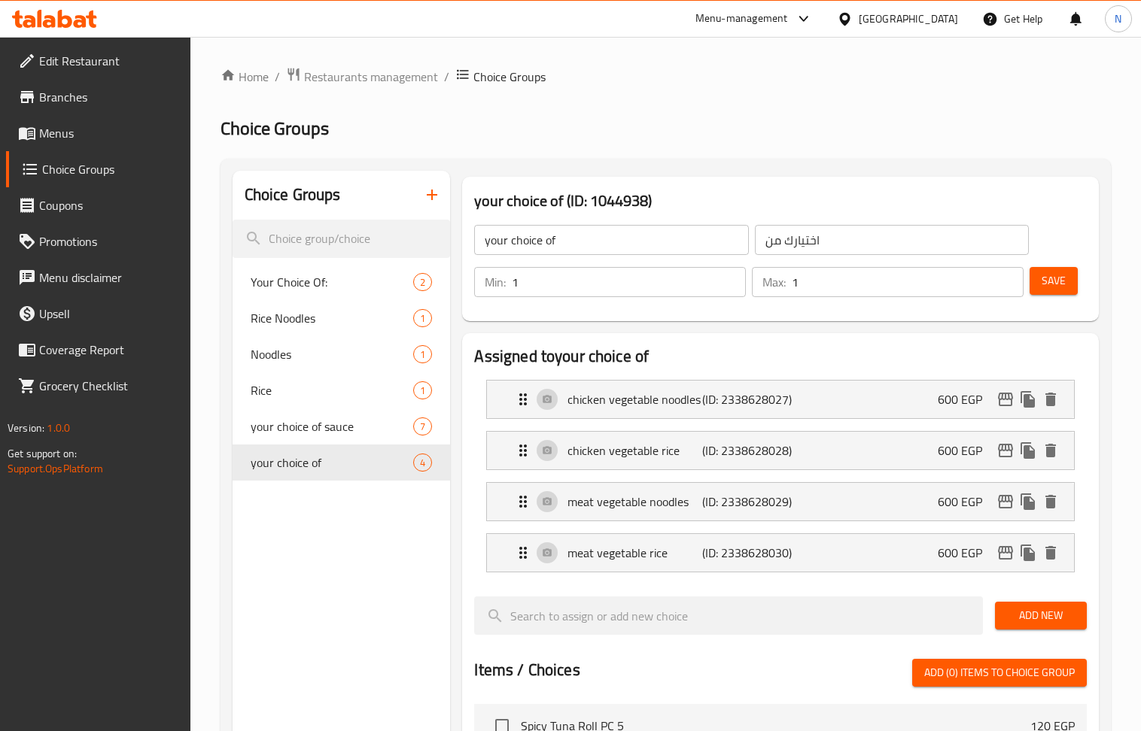
click at [1046, 290] on button "Save" at bounding box center [1053, 281] width 48 height 28
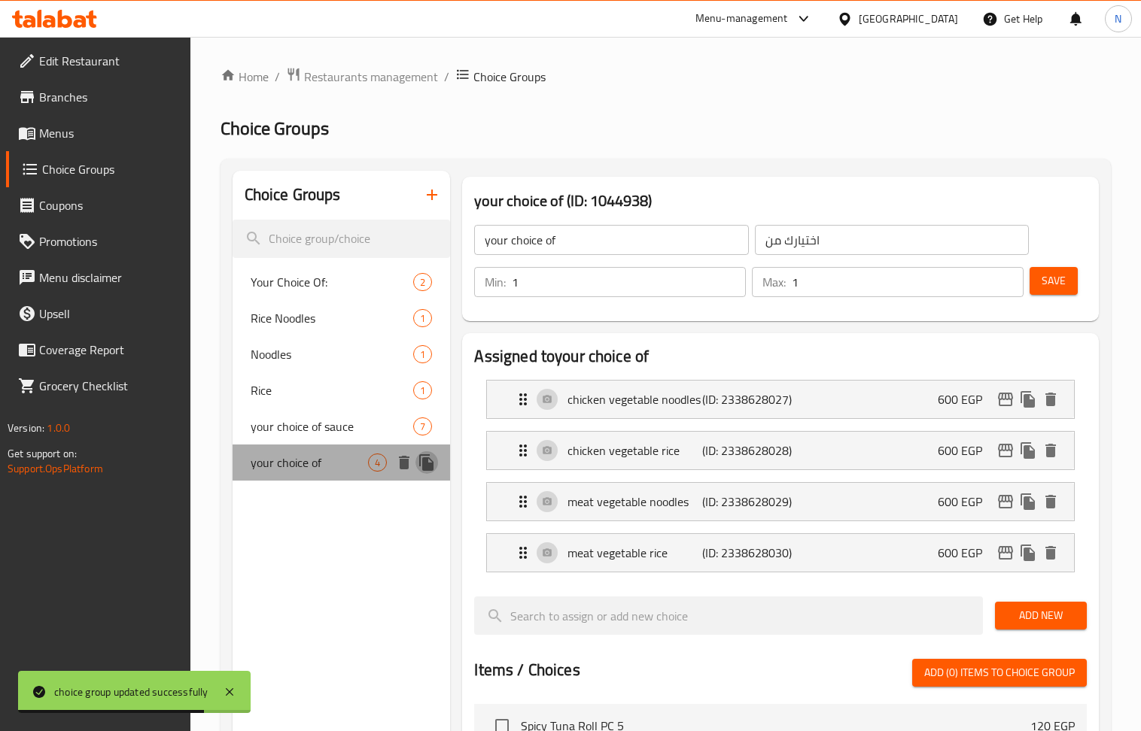
click at [422, 458] on icon "duplicate" at bounding box center [427, 463] width 18 height 18
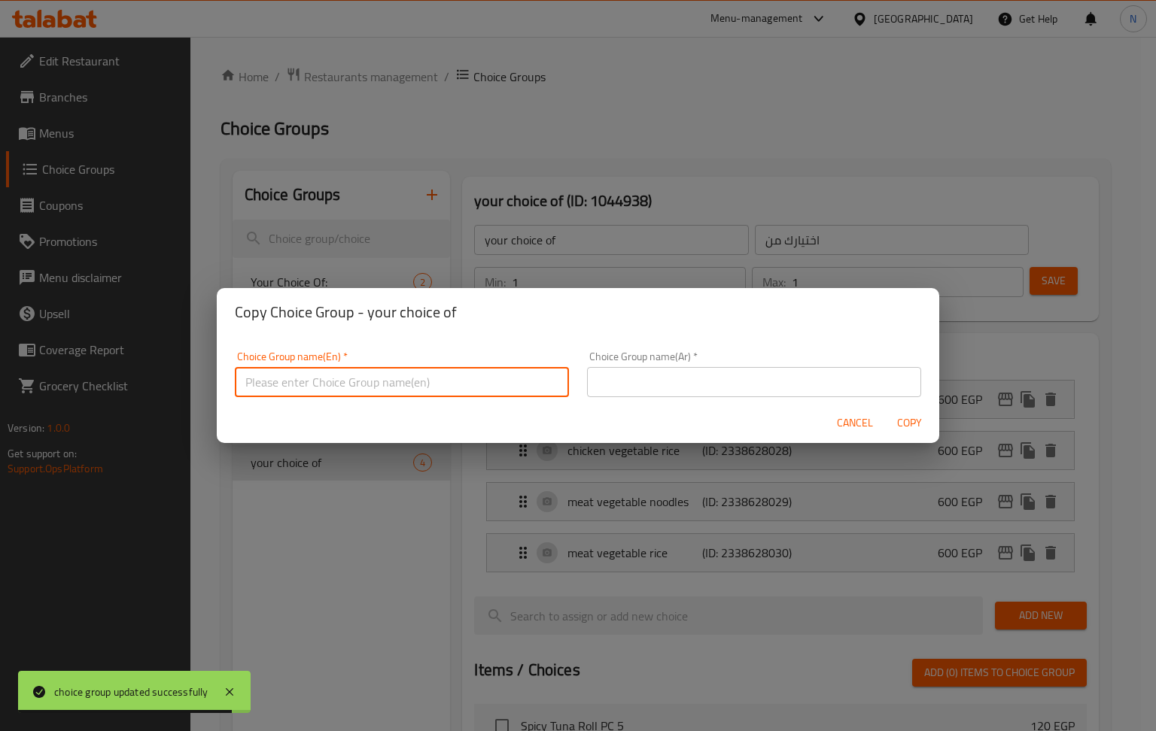
click at [405, 378] on input "text" at bounding box center [402, 382] width 334 height 30
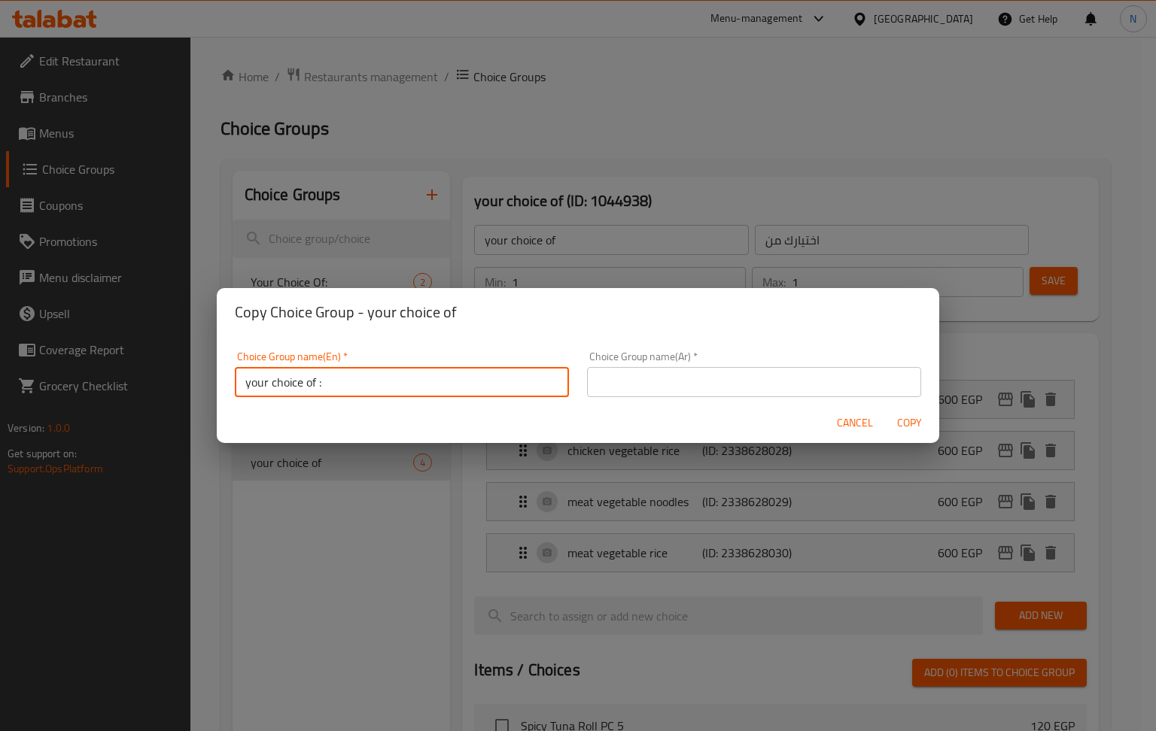
click at [488, 386] on input "your choice of :" at bounding box center [402, 382] width 334 height 30
drag, startPoint x: 488, startPoint y: 386, endPoint x: 432, endPoint y: 265, distance: 133.6
click at [488, 387] on input "your choice of :" at bounding box center [402, 382] width 334 height 30
type input "your choice of :"
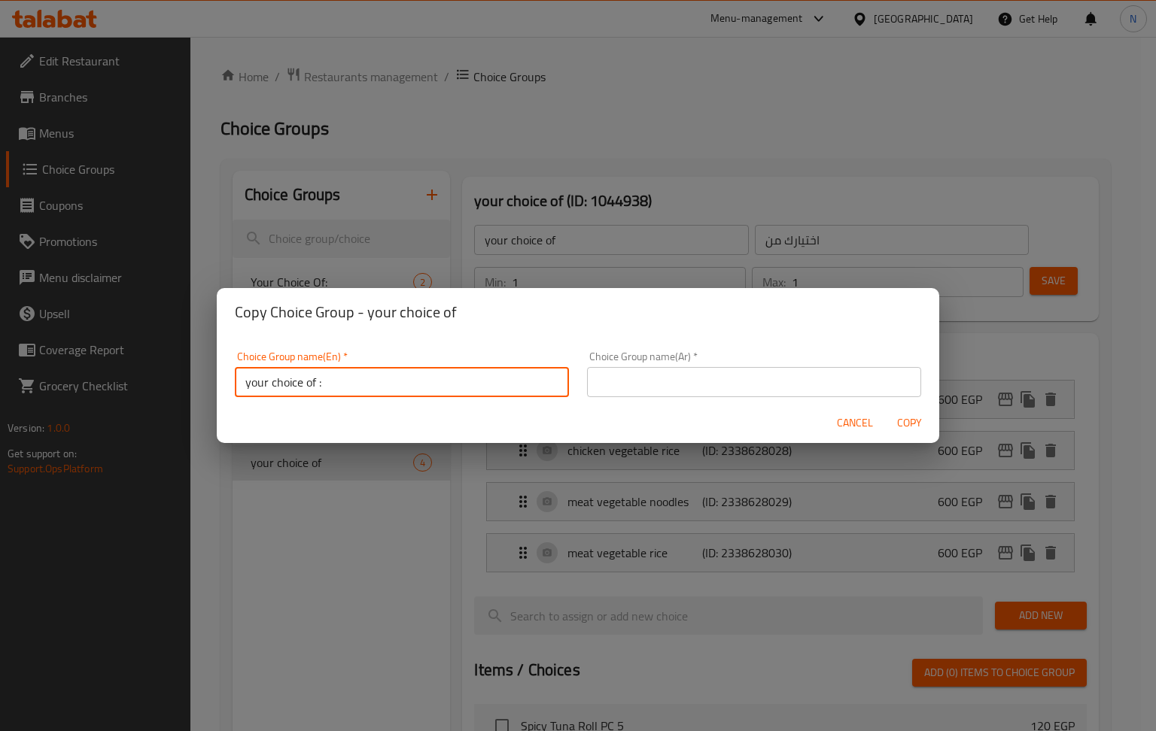
click at [724, 389] on input "text" at bounding box center [754, 382] width 334 height 30
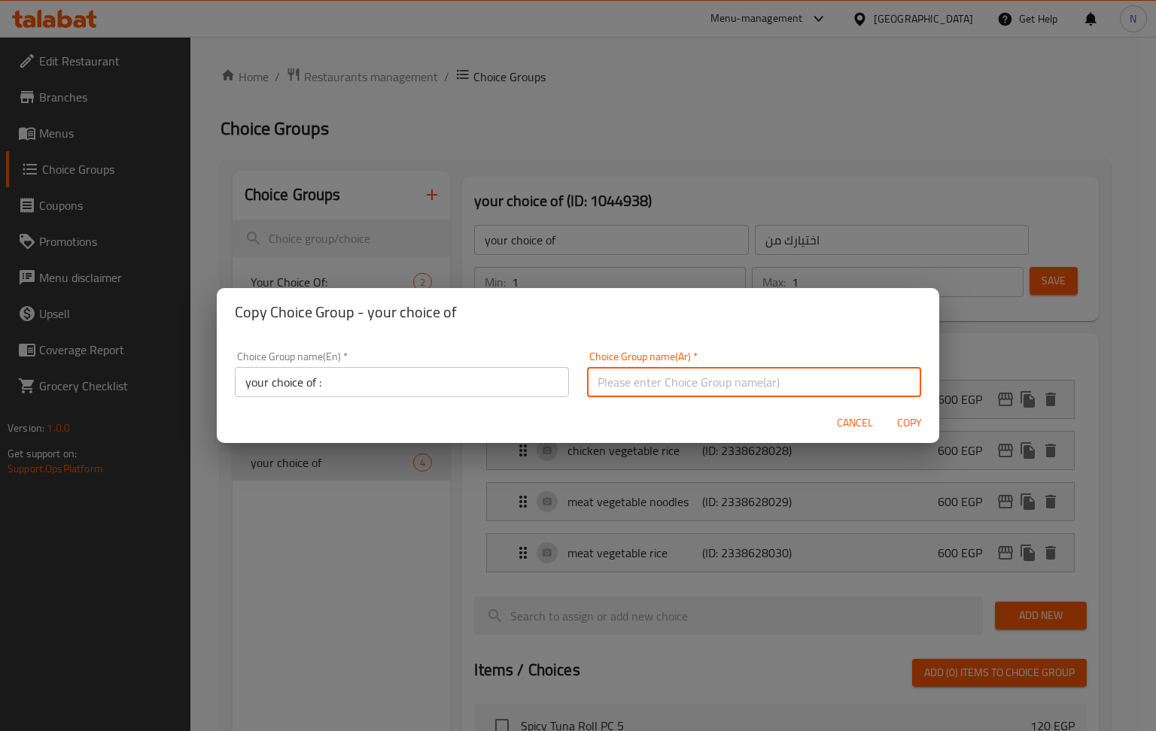
paste input "اختيارك من :"
type input "اختيارك من :"
click at [904, 423] on span "Copy" at bounding box center [909, 423] width 36 height 19
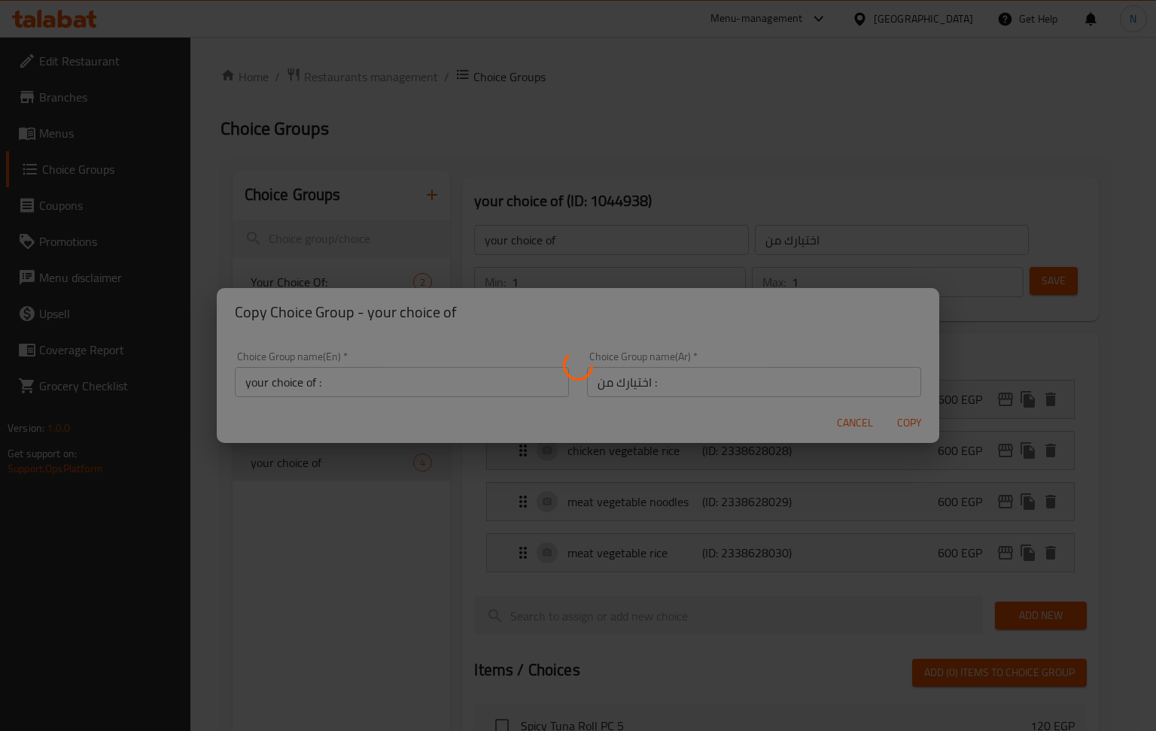
type input "your choice of :"
type input "اختيارك من :"
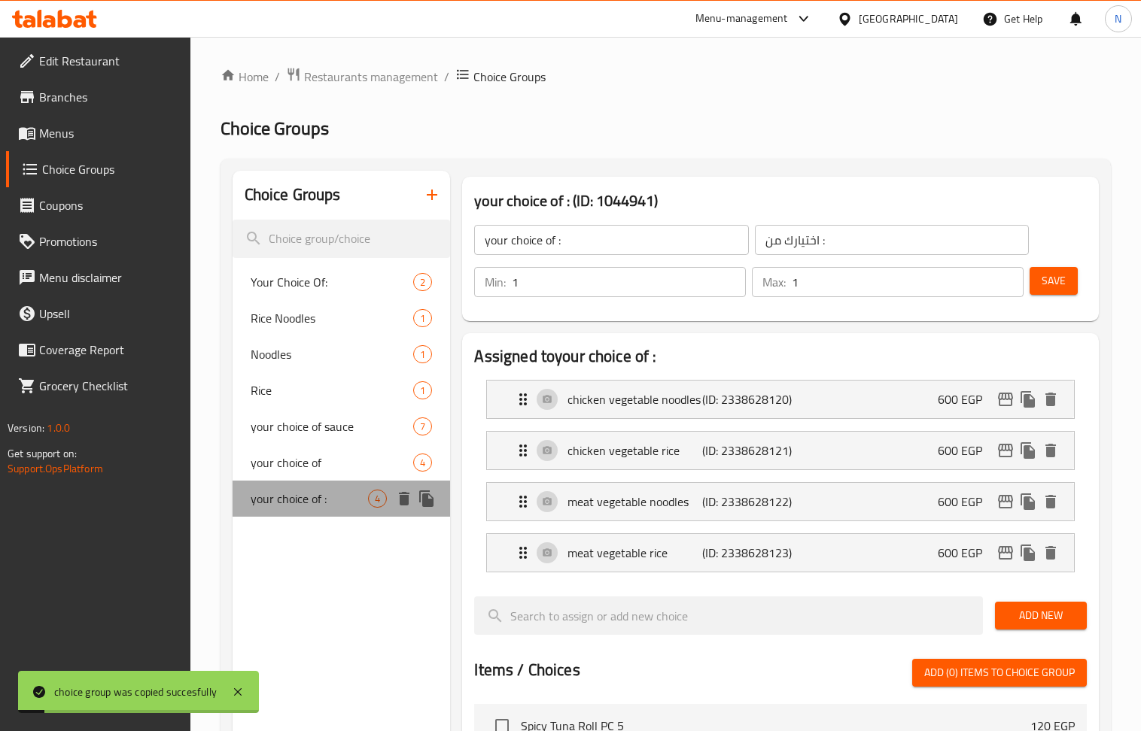
click at [350, 491] on span "your choice of :" at bounding box center [310, 499] width 118 height 18
click at [963, 391] on p "600 EGP" at bounding box center [966, 400] width 56 height 18
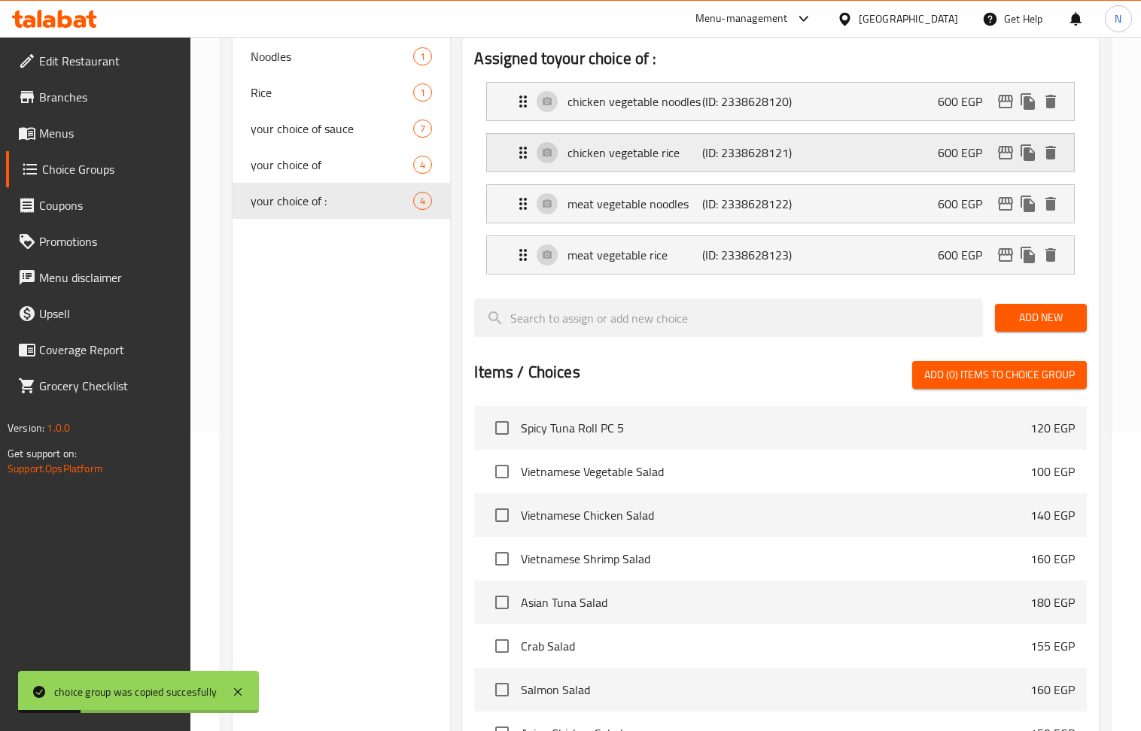
scroll to position [301, 0]
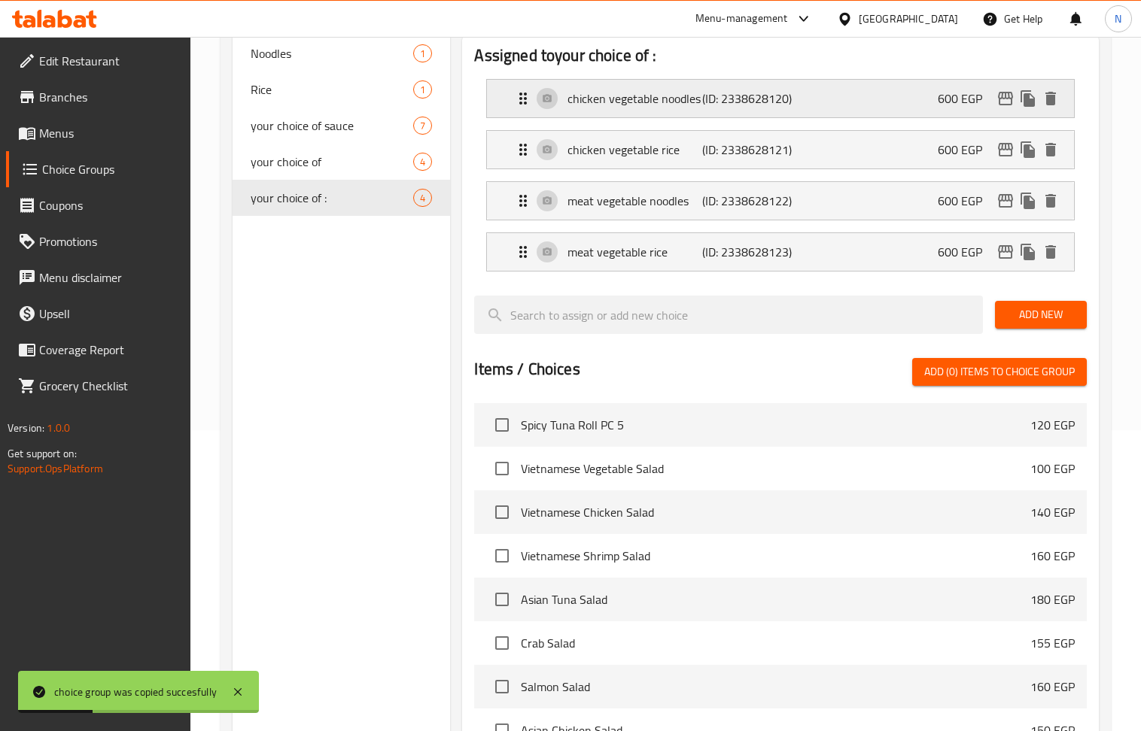
click at [867, 110] on div "chicken vegetable noodles (ID: 2338628120) 600 EGP" at bounding box center [784, 99] width 541 height 38
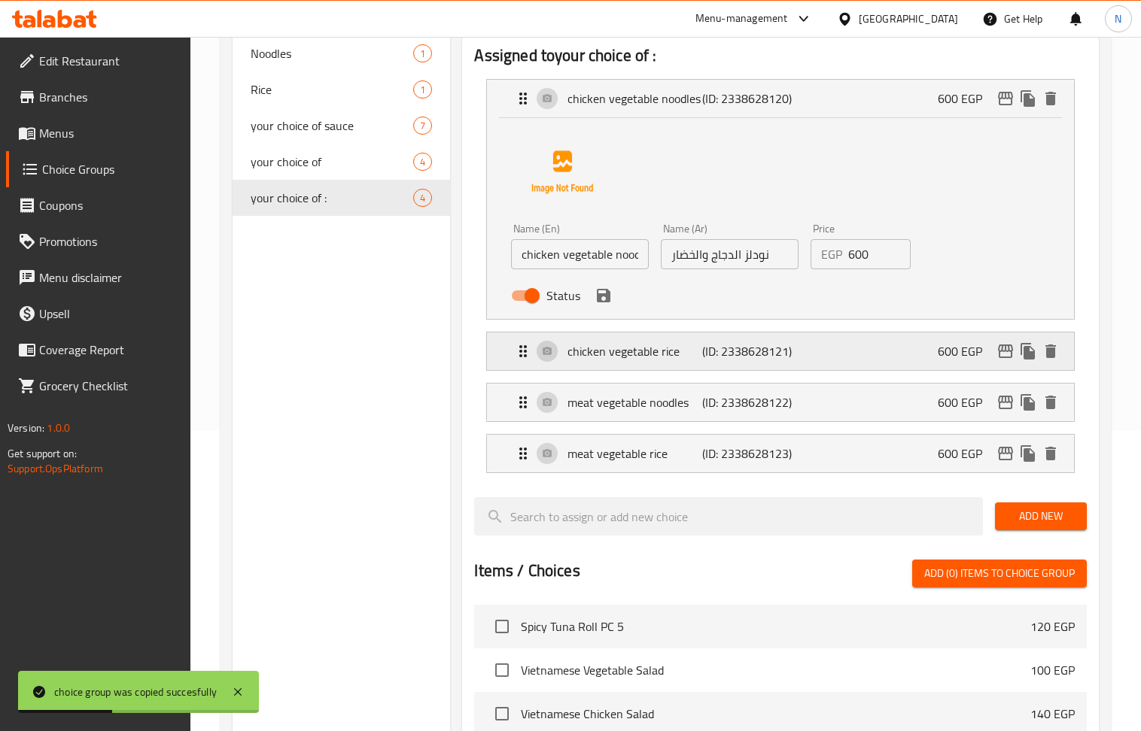
click at [874, 345] on div "chicken vegetable rice (ID: 2338628121) 600 EGP" at bounding box center [784, 352] width 541 height 38
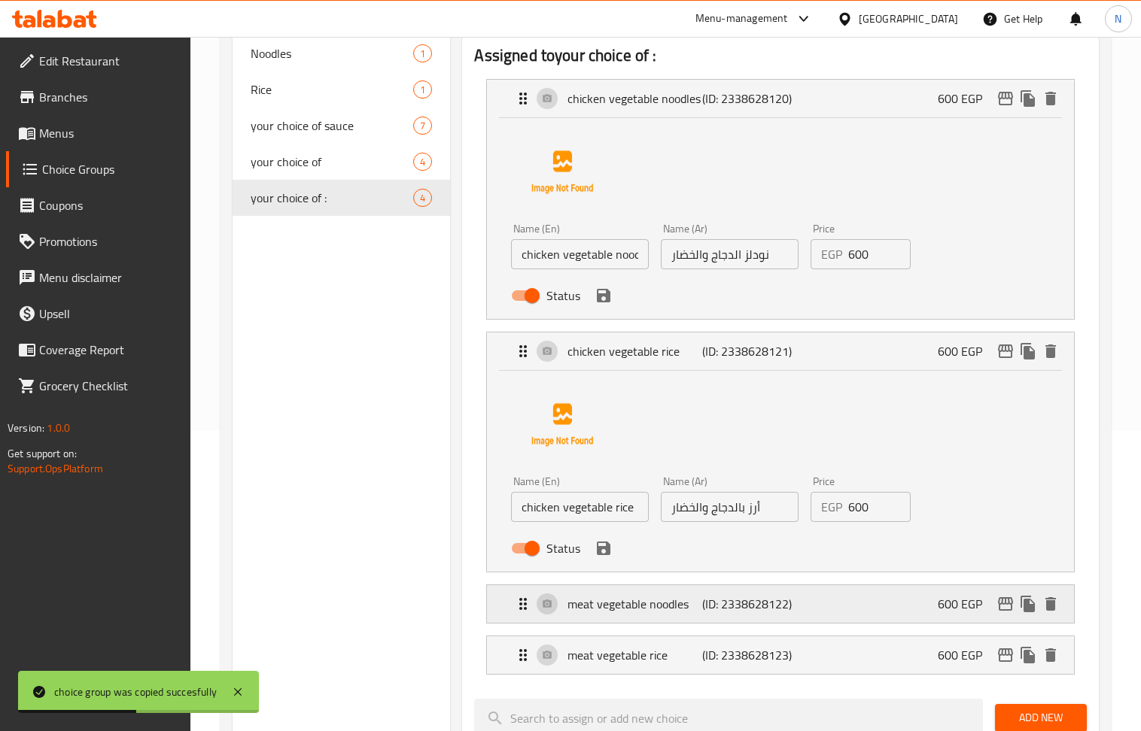
click at [880, 605] on div "meat vegetable noodles (ID: 2338628122) 600 EGP" at bounding box center [784, 604] width 541 height 38
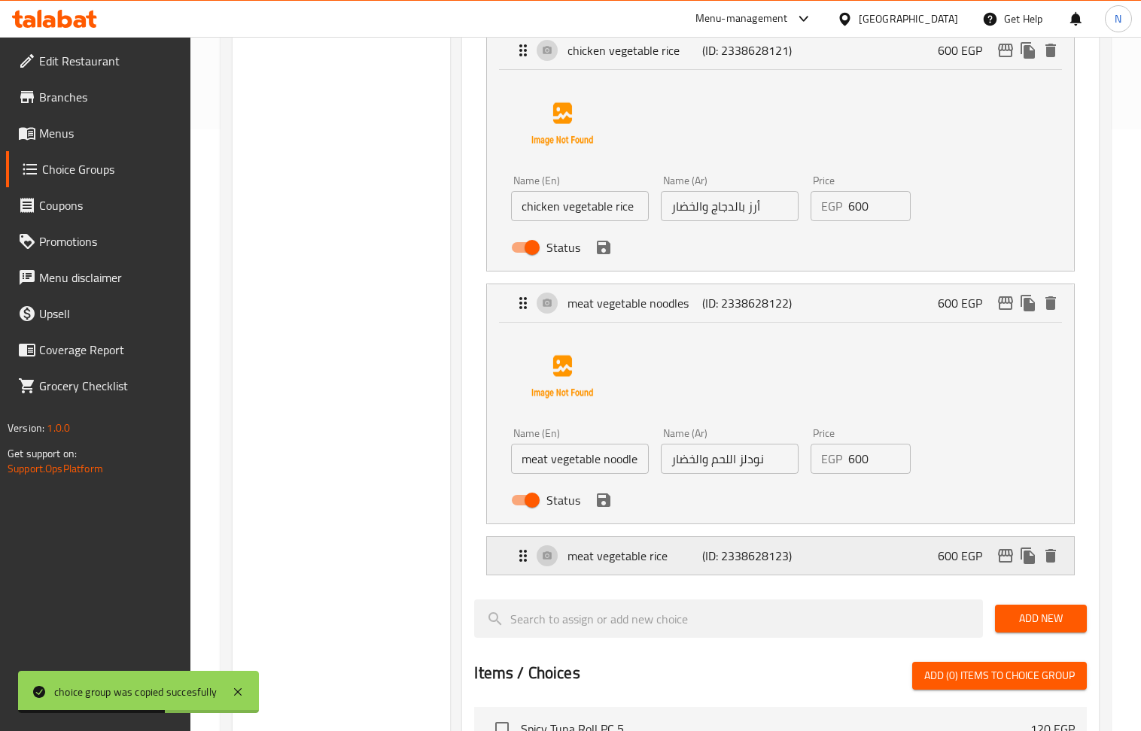
click at [874, 570] on div "meat vegetable rice (ID: 2338628123) 600 EGP" at bounding box center [784, 556] width 541 height 38
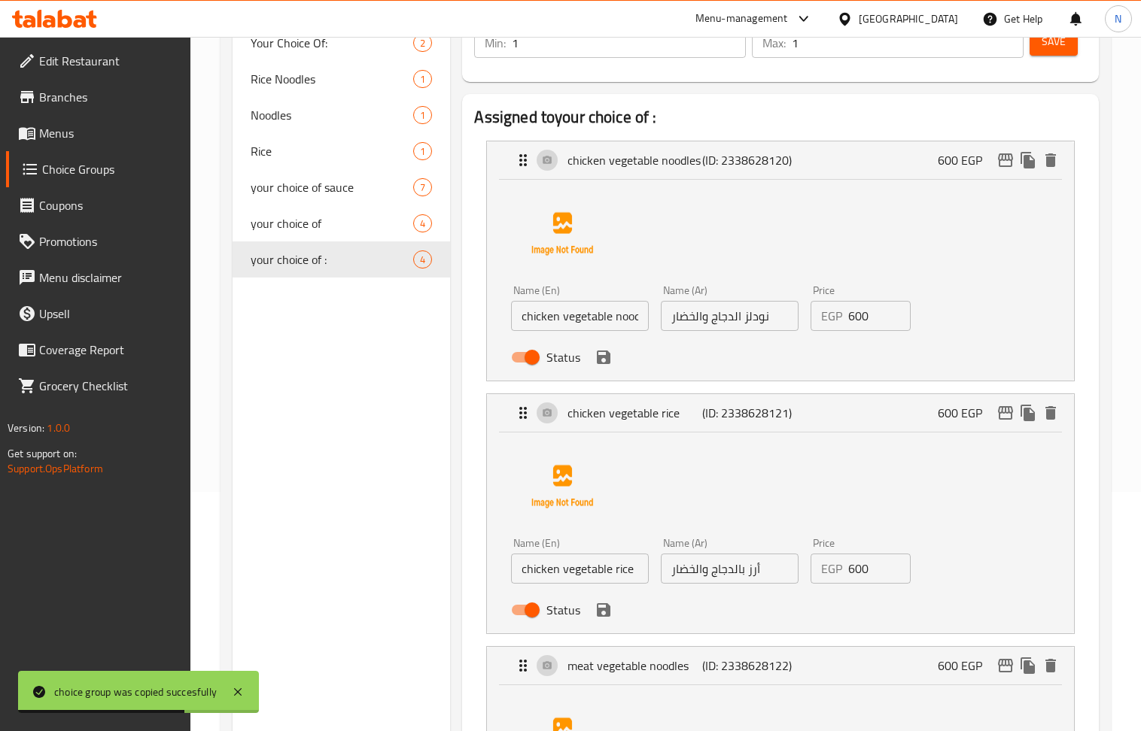
scroll to position [200, 0]
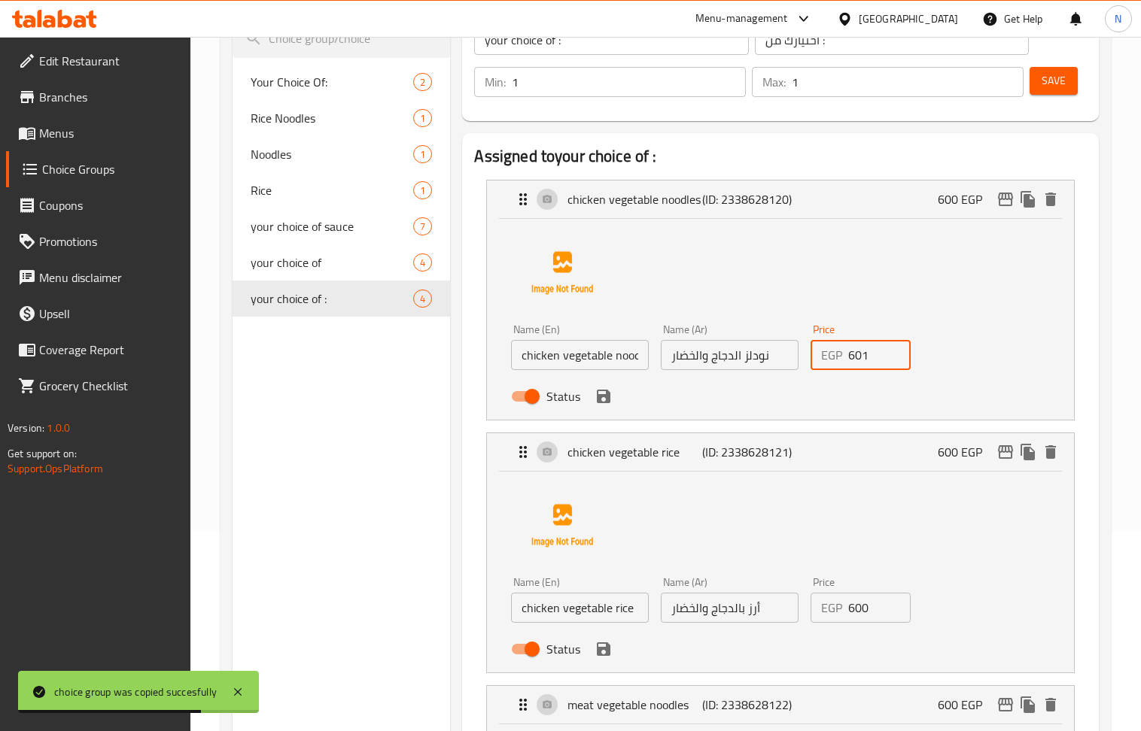
click at [889, 352] on input "601" at bounding box center [879, 355] width 62 height 30
click at [874, 363] on input "601" at bounding box center [879, 355] width 62 height 30
type input "0"
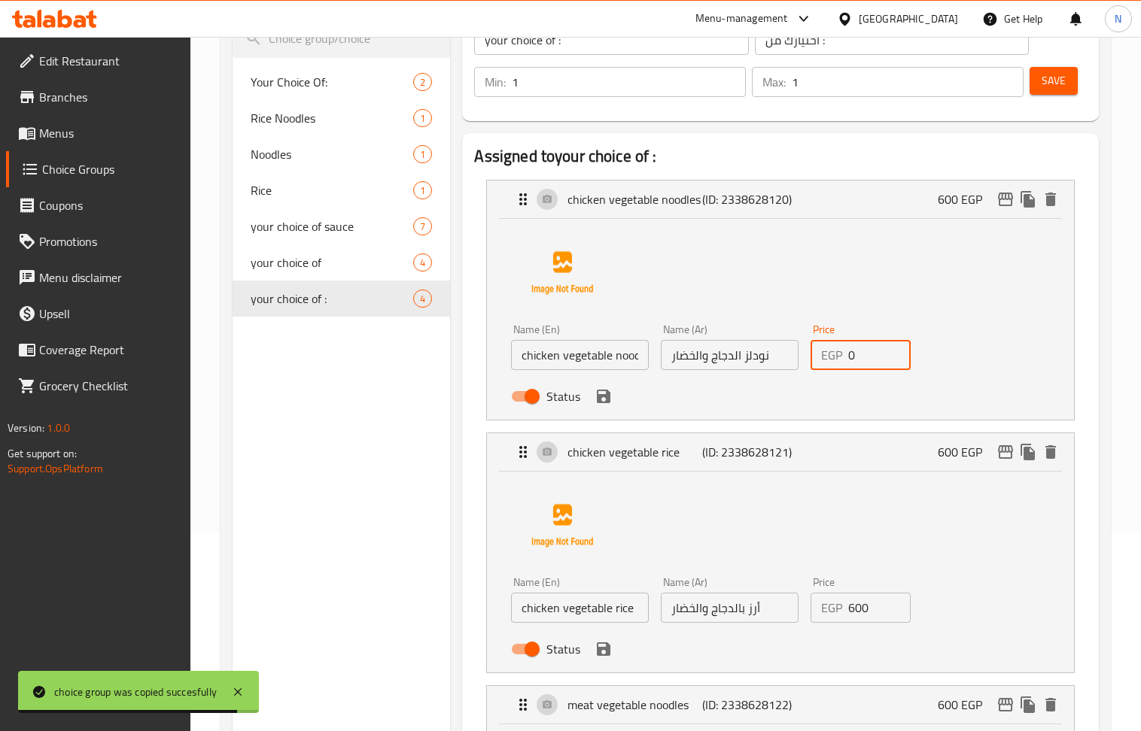
click at [865, 623] on input "600" at bounding box center [879, 608] width 62 height 30
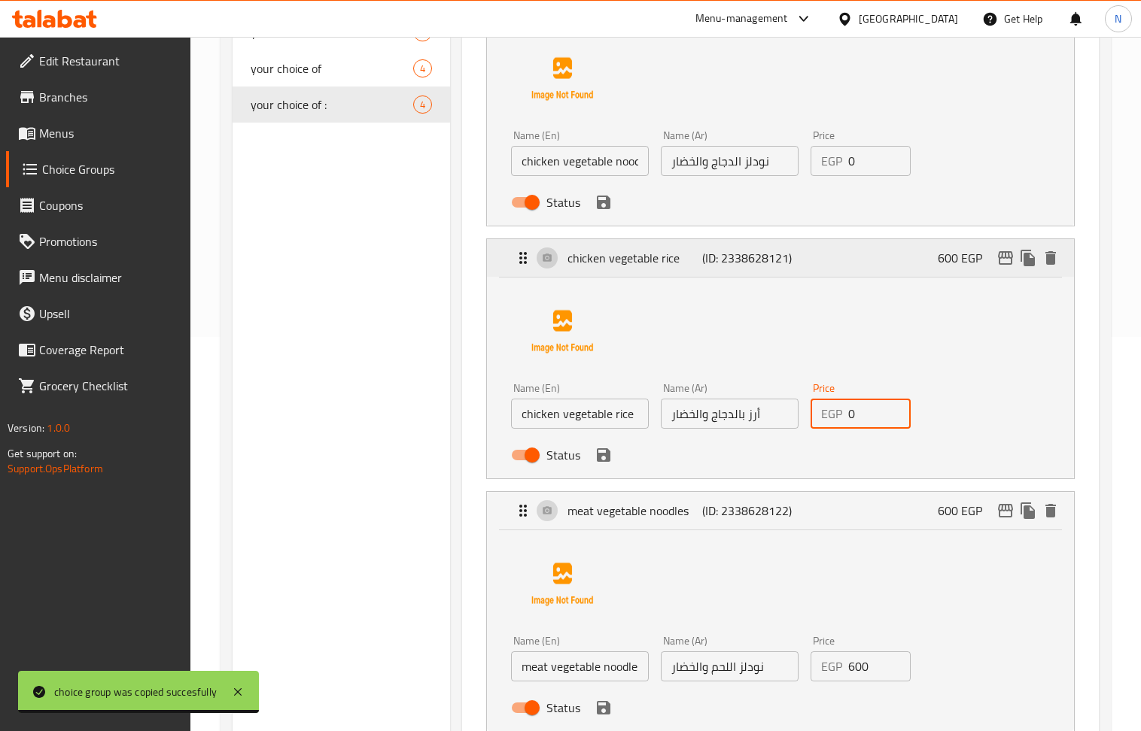
scroll to position [501, 0]
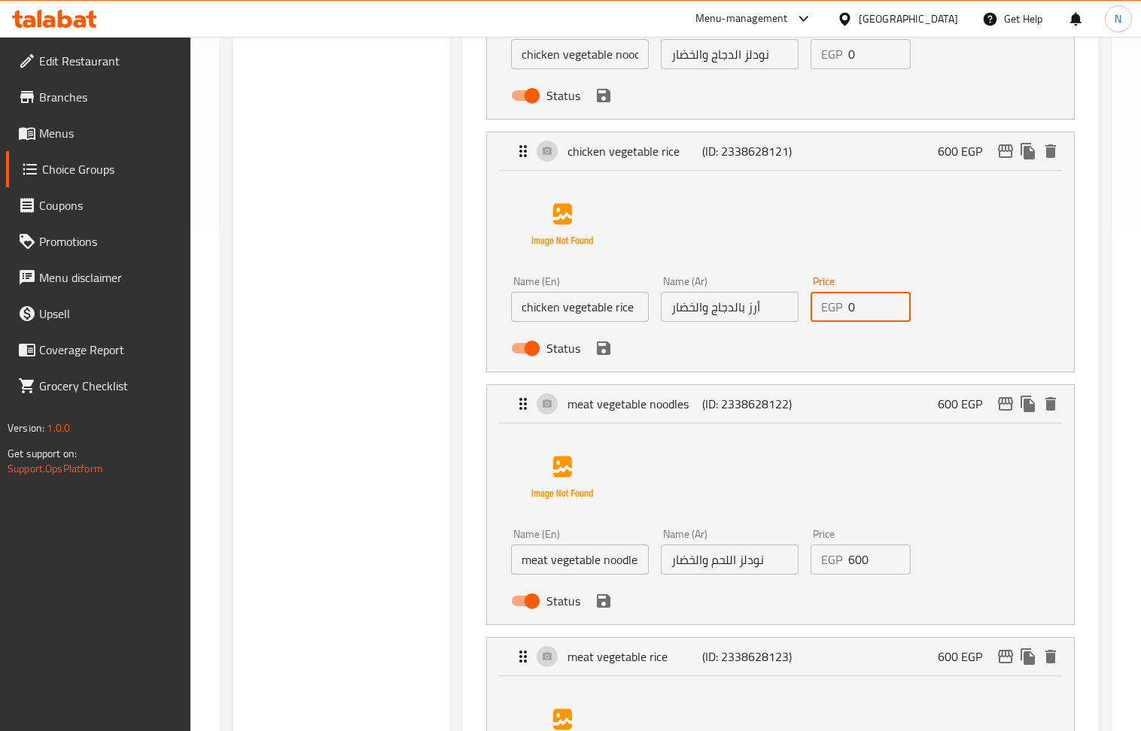
type input "0"
click at [871, 575] on input "600" at bounding box center [879, 560] width 62 height 30
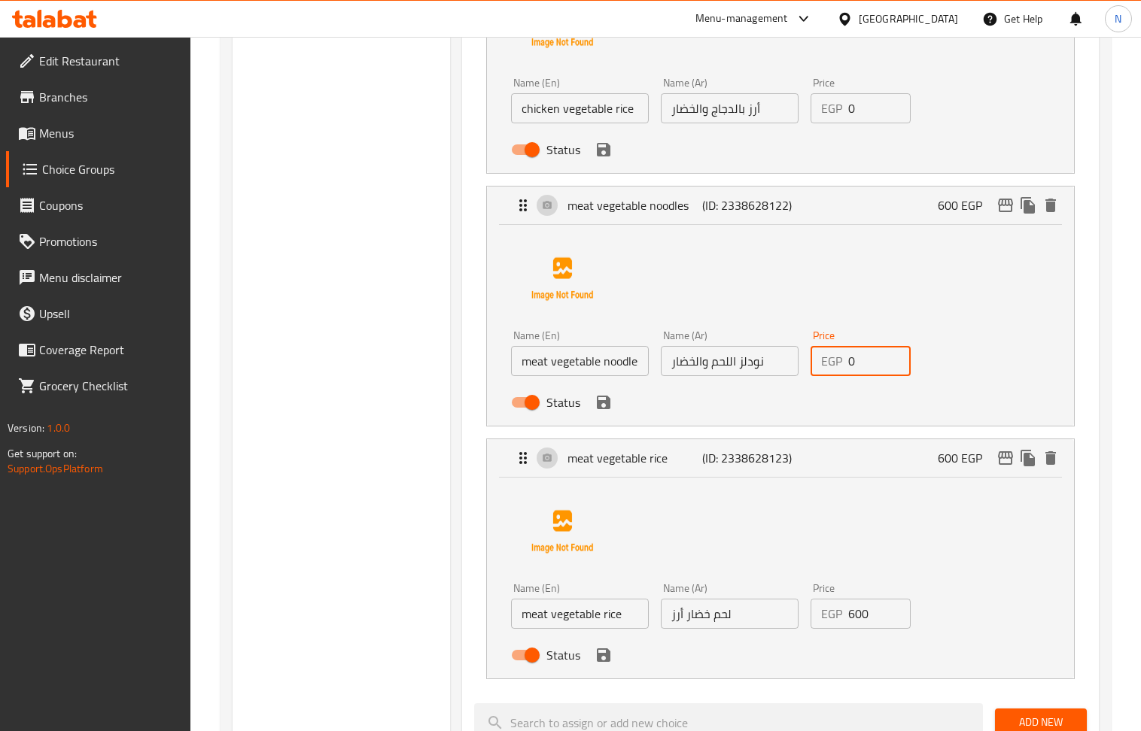
scroll to position [702, 0]
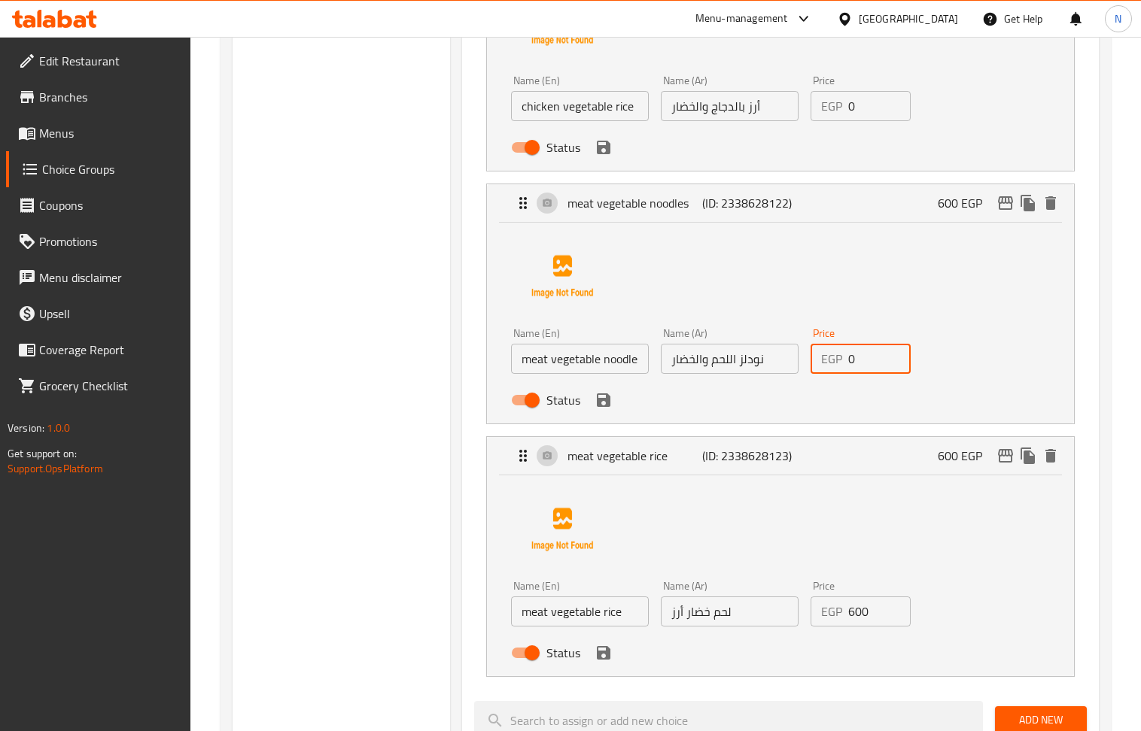
type input "0"
click at [870, 627] on input "600" at bounding box center [879, 612] width 62 height 30
drag, startPoint x: 600, startPoint y: 683, endPoint x: 591, endPoint y: 494, distance: 189.1
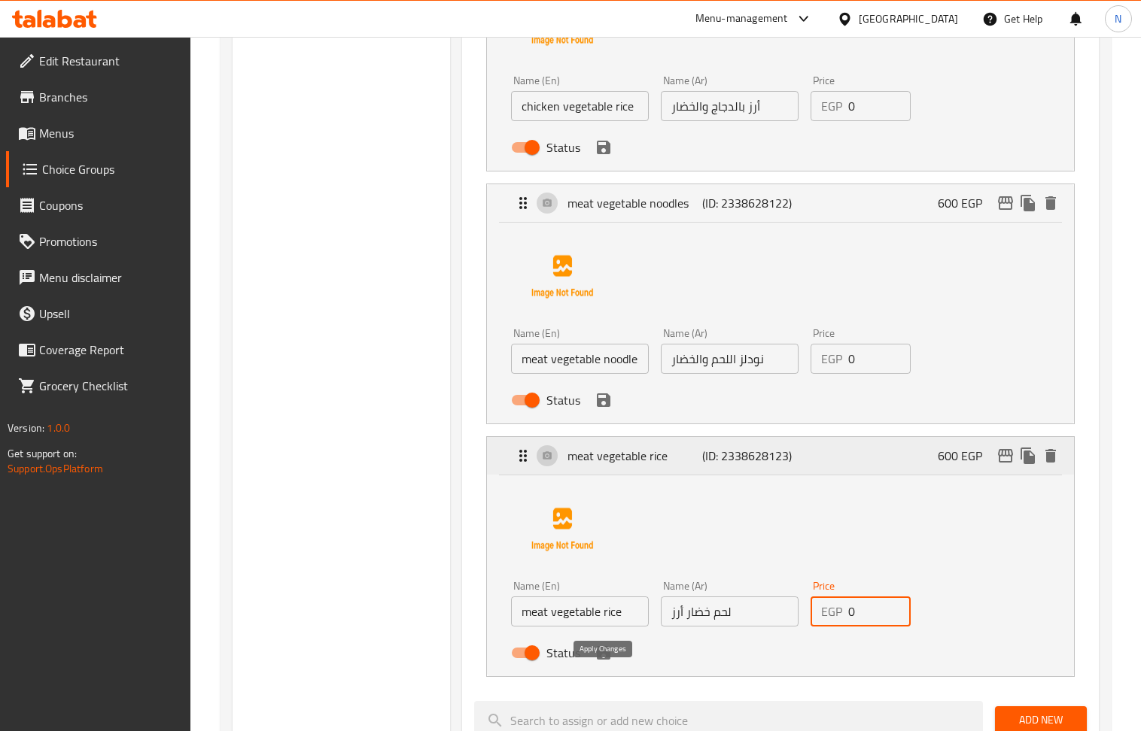
click at [600, 662] on icon "save" at bounding box center [603, 653] width 18 height 18
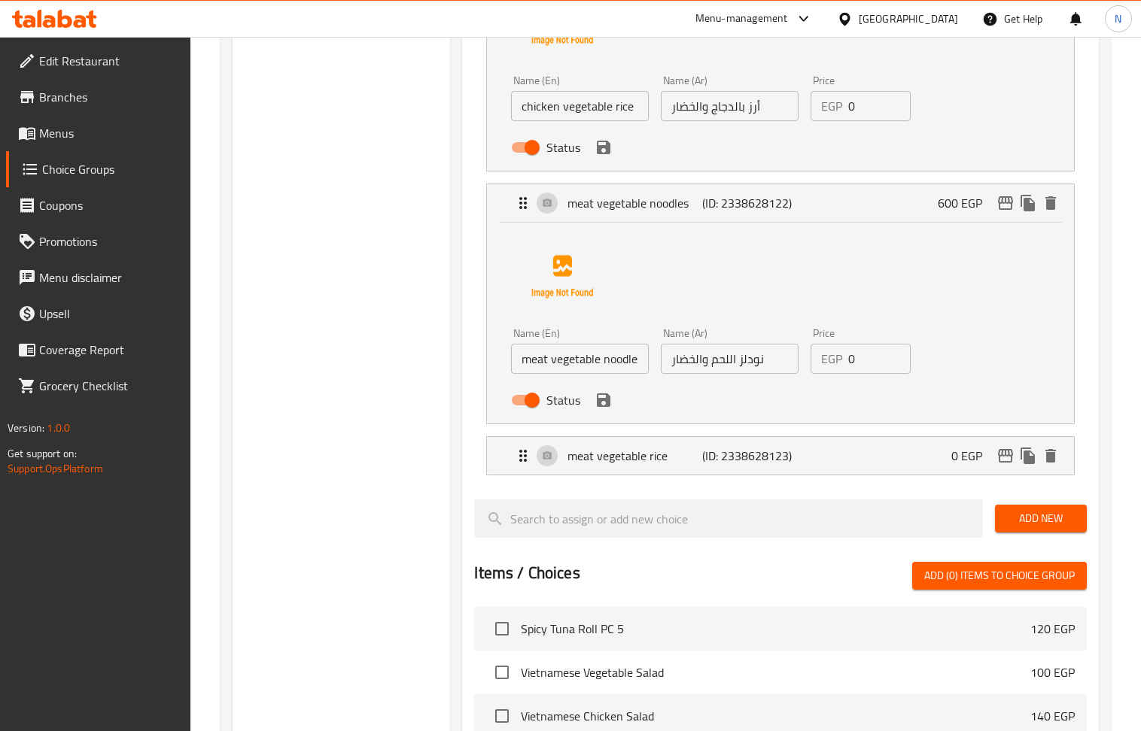
type input "0"
drag, startPoint x: 606, startPoint y: 417, endPoint x: 617, endPoint y: 169, distance: 248.5
click at [606, 407] on icon "save" at bounding box center [604, 401] width 14 height 14
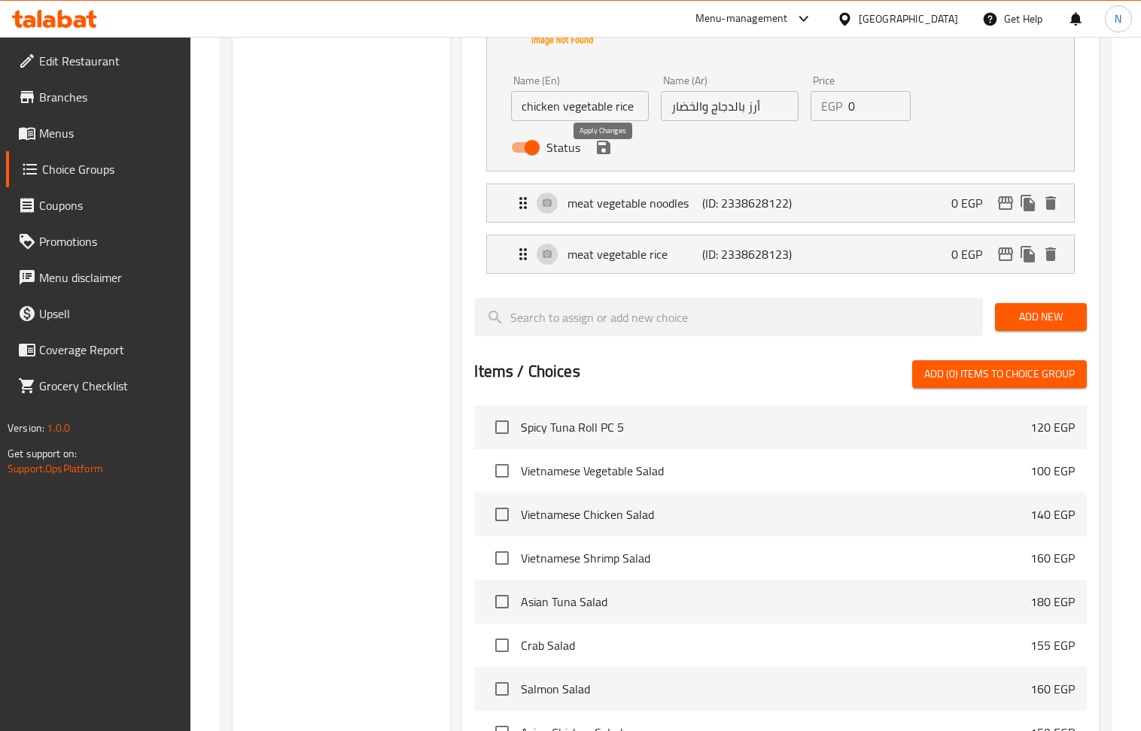
click at [600, 154] on icon "save" at bounding box center [604, 148] width 14 height 14
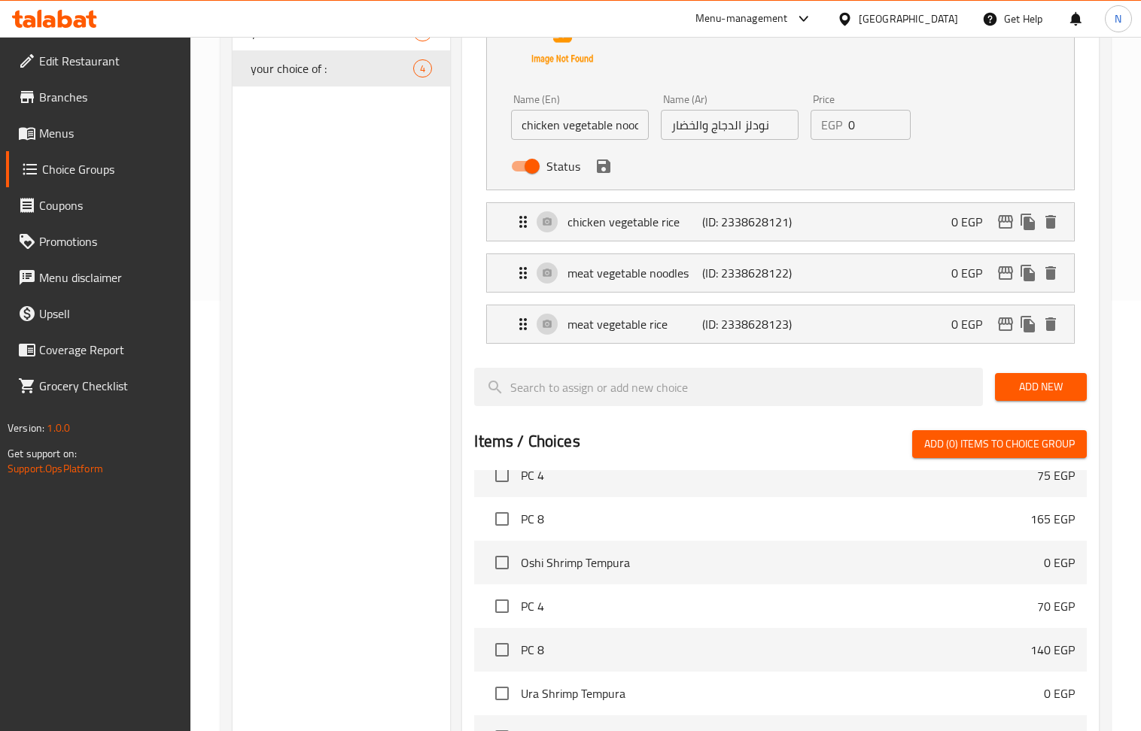
scroll to position [401, 0]
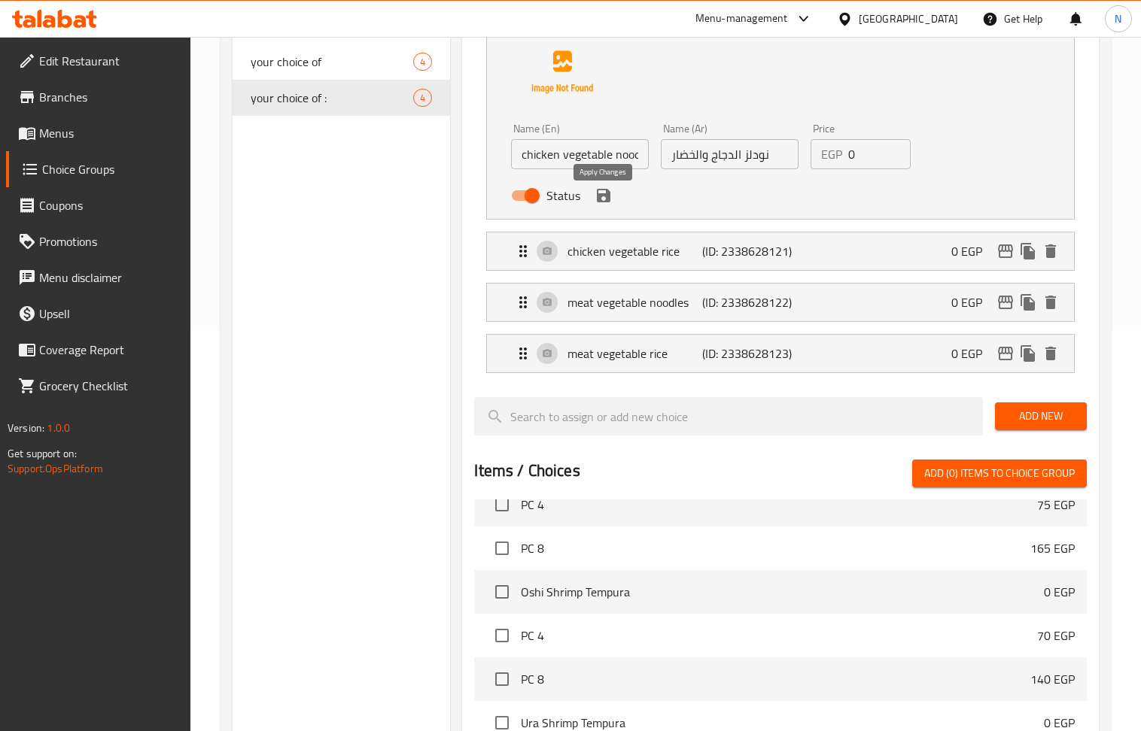
click at [606, 199] on icon "save" at bounding box center [604, 196] width 14 height 14
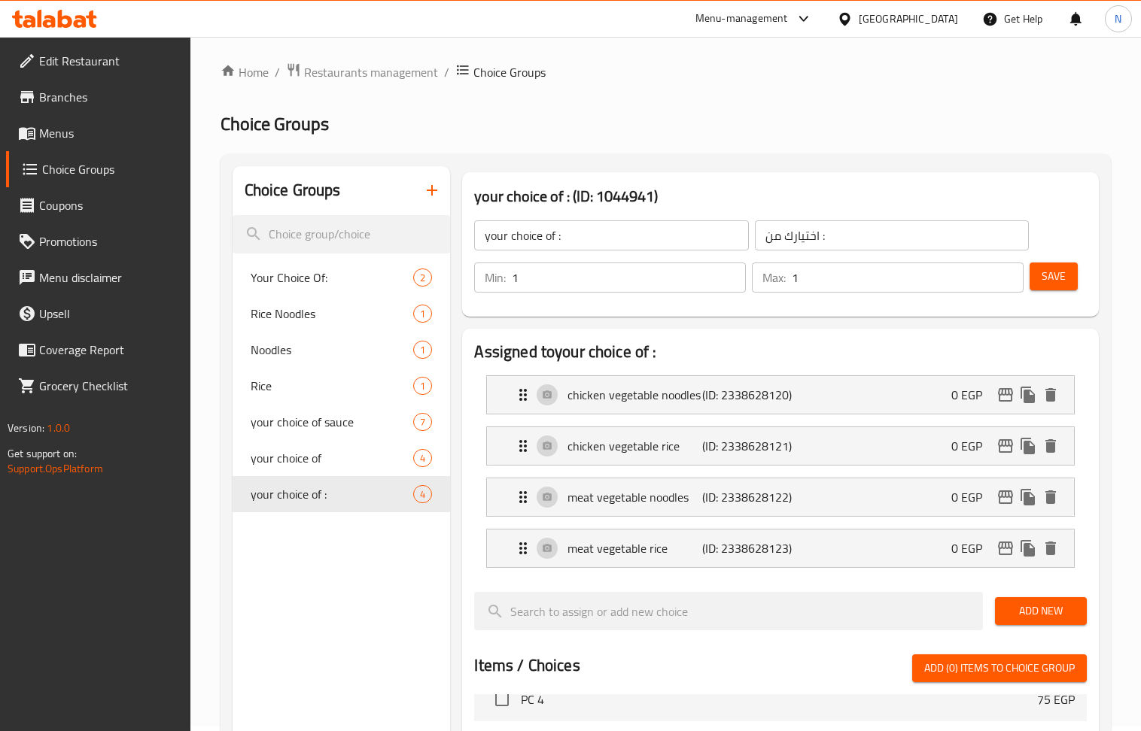
scroll to position [0, 0]
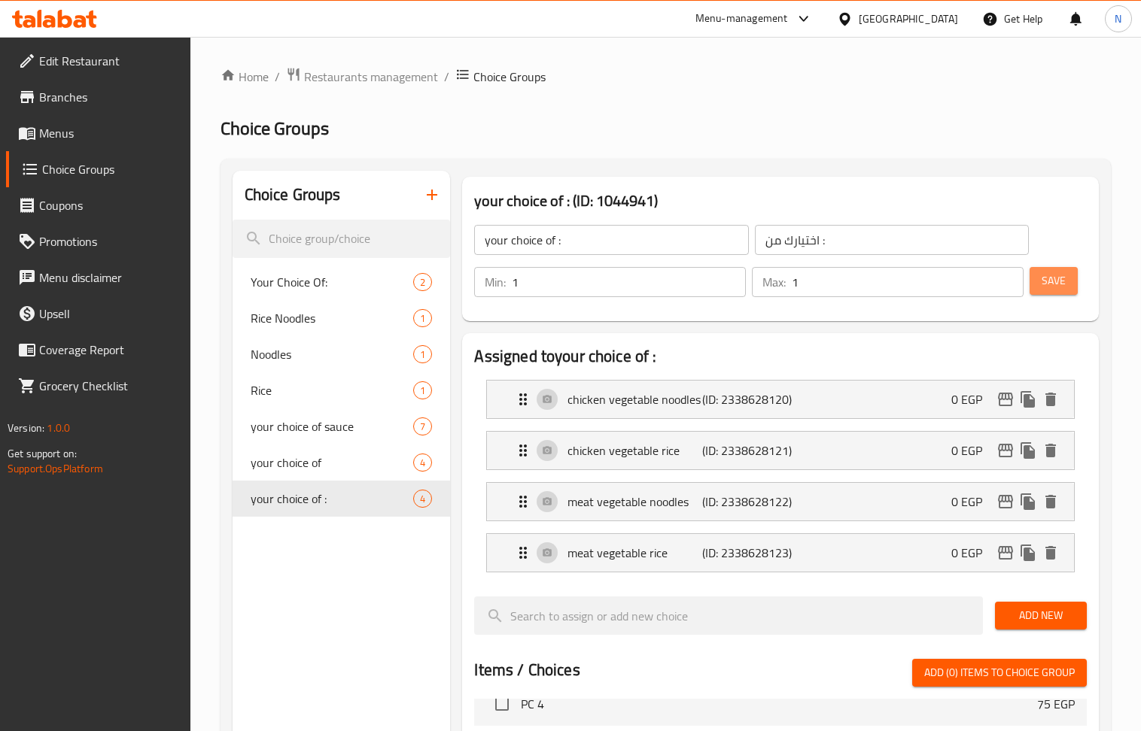
click at [1056, 287] on span "Save" at bounding box center [1053, 281] width 24 height 19
click at [309, 458] on span "your choice of" at bounding box center [310, 463] width 118 height 18
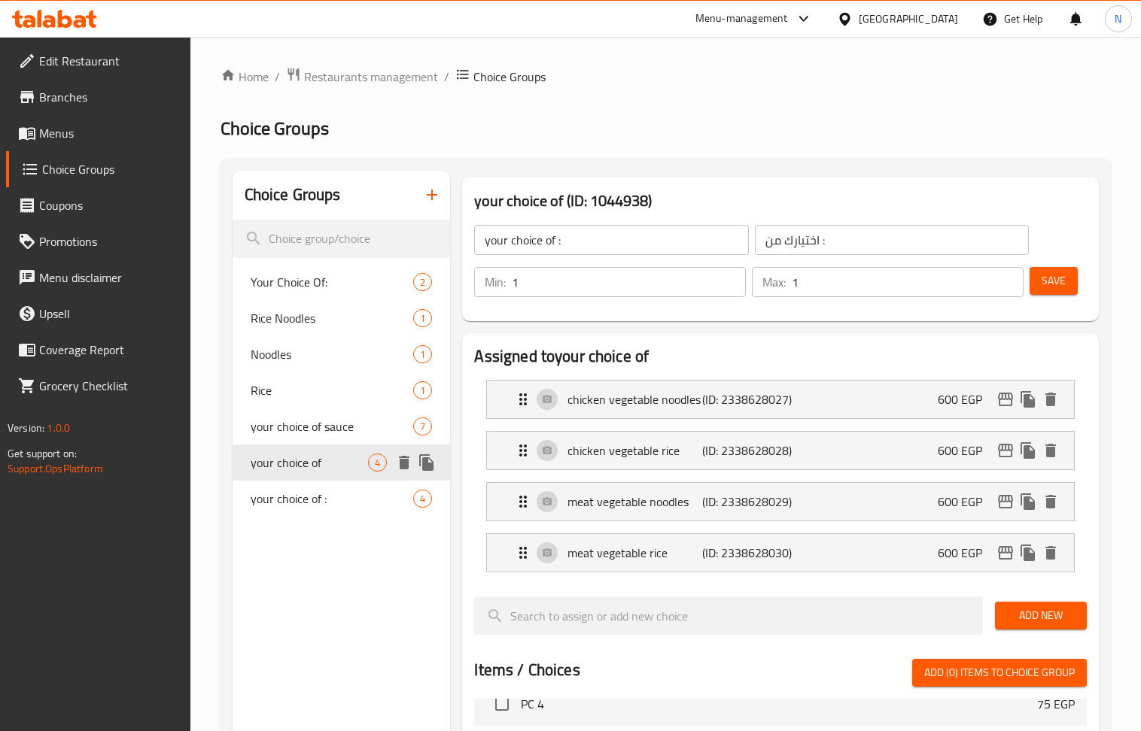
type input "your choice of"
type input "اختيارك من"
click at [437, 459] on button "duplicate" at bounding box center [426, 462] width 23 height 23
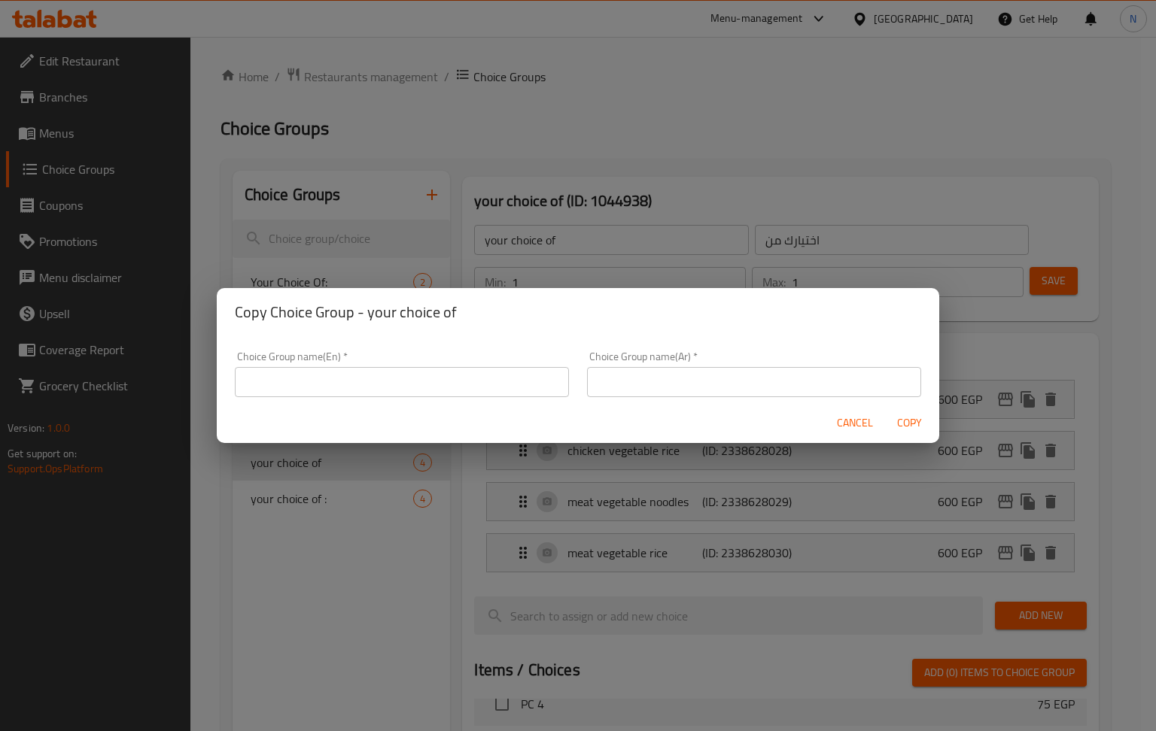
click at [870, 427] on span "Cancel" at bounding box center [855, 423] width 36 height 19
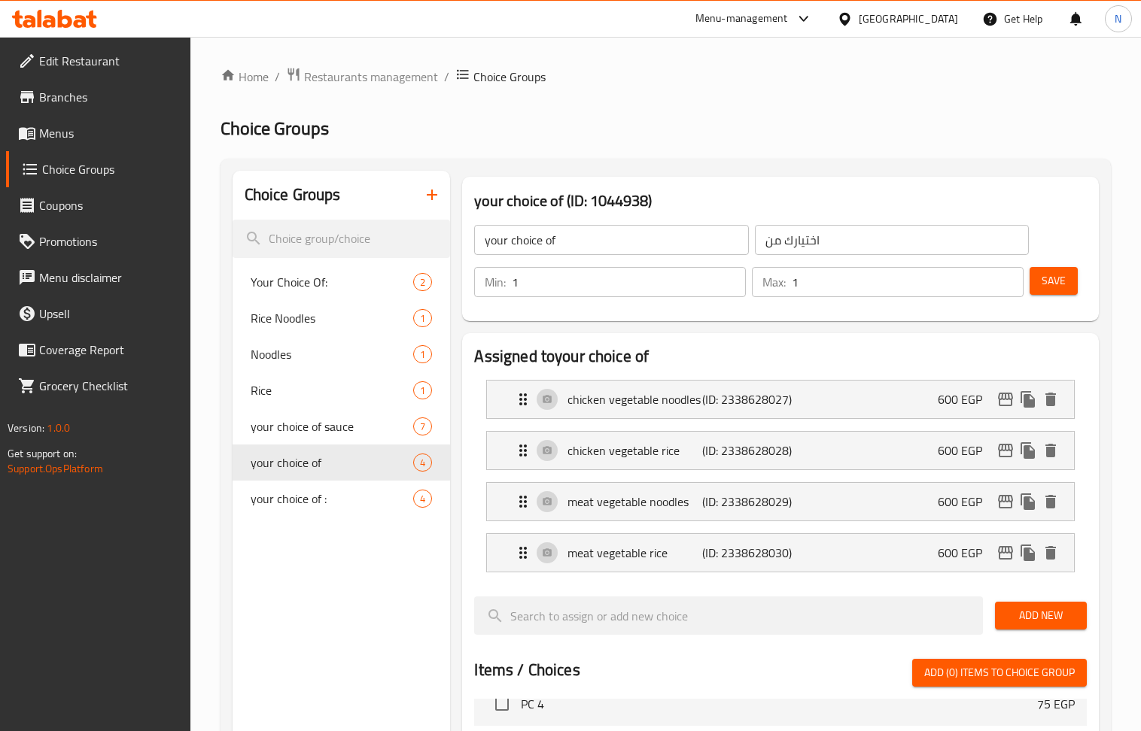
click at [321, 454] on span "your choice of" at bounding box center [332, 463] width 163 height 18
click at [403, 468] on icon "delete" at bounding box center [404, 463] width 11 height 14
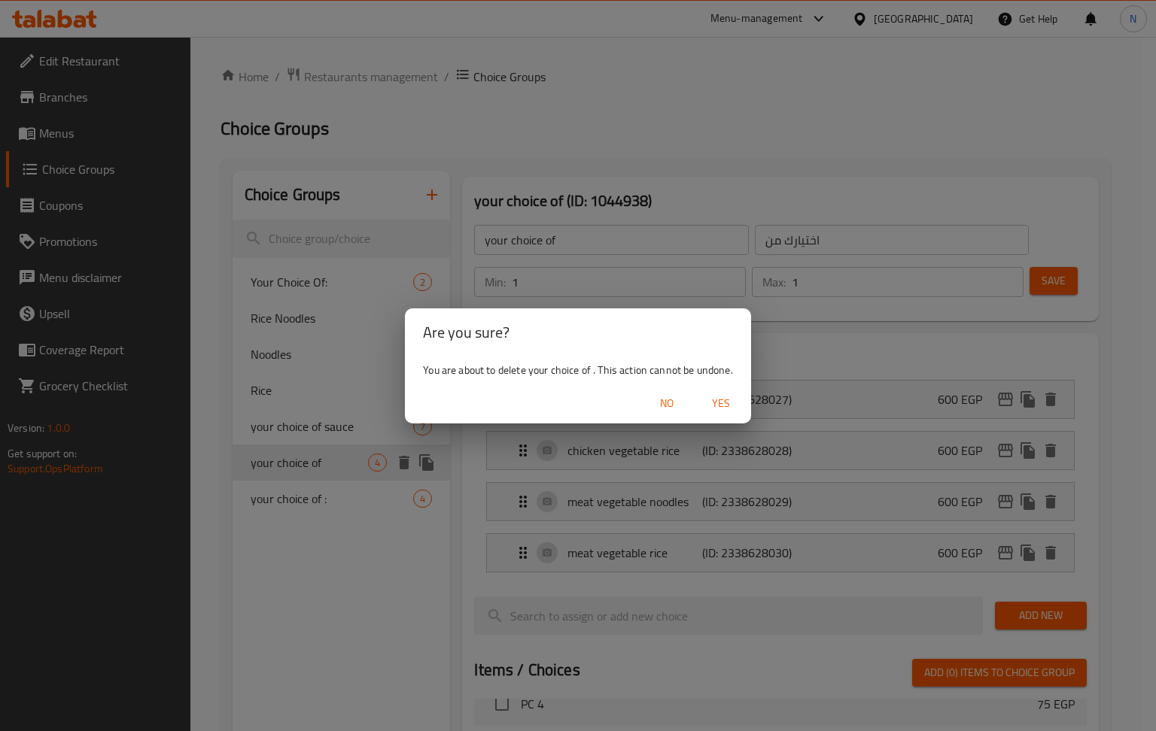
click at [722, 401] on span "Yes" at bounding box center [721, 403] width 36 height 19
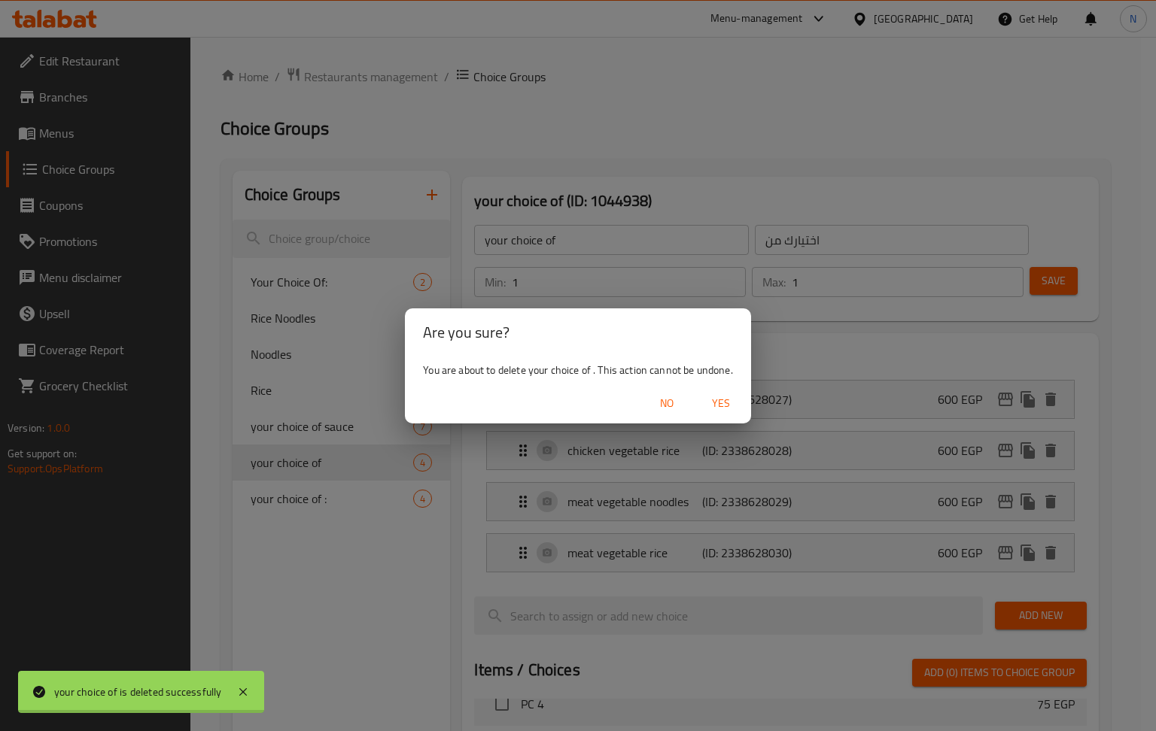
type input "Your Choice Of:"
type input "اختيارك من:"
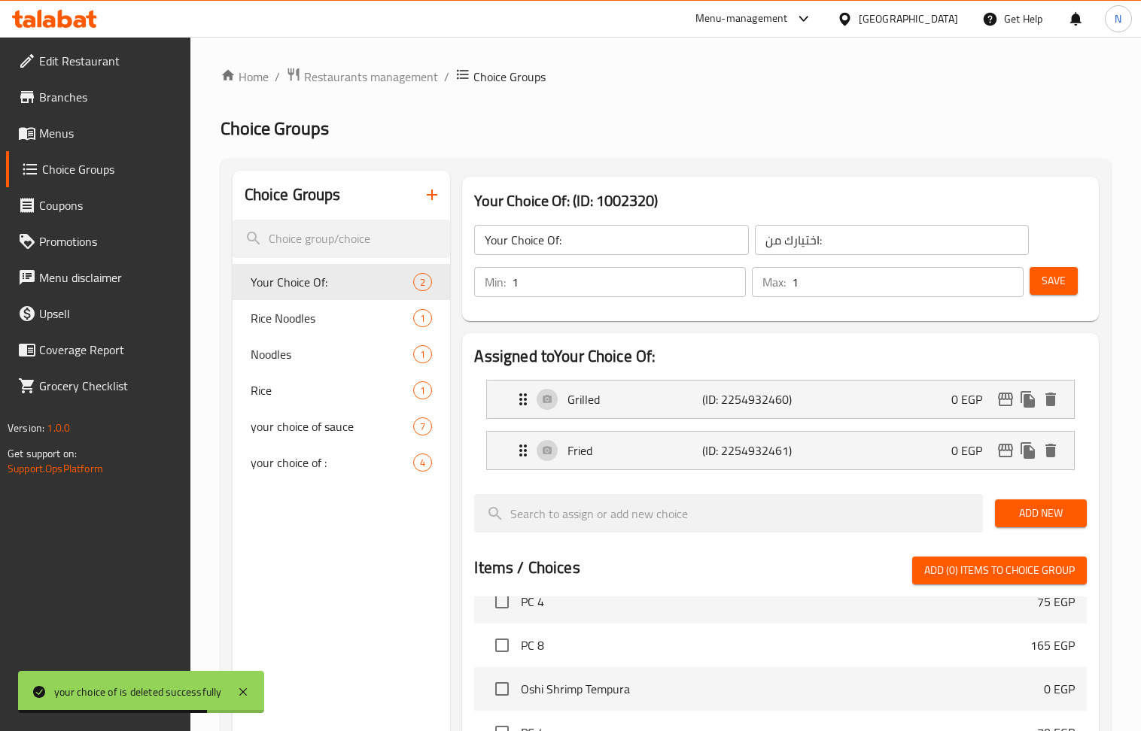
click at [68, 134] on span "Menus" at bounding box center [108, 133] width 139 height 18
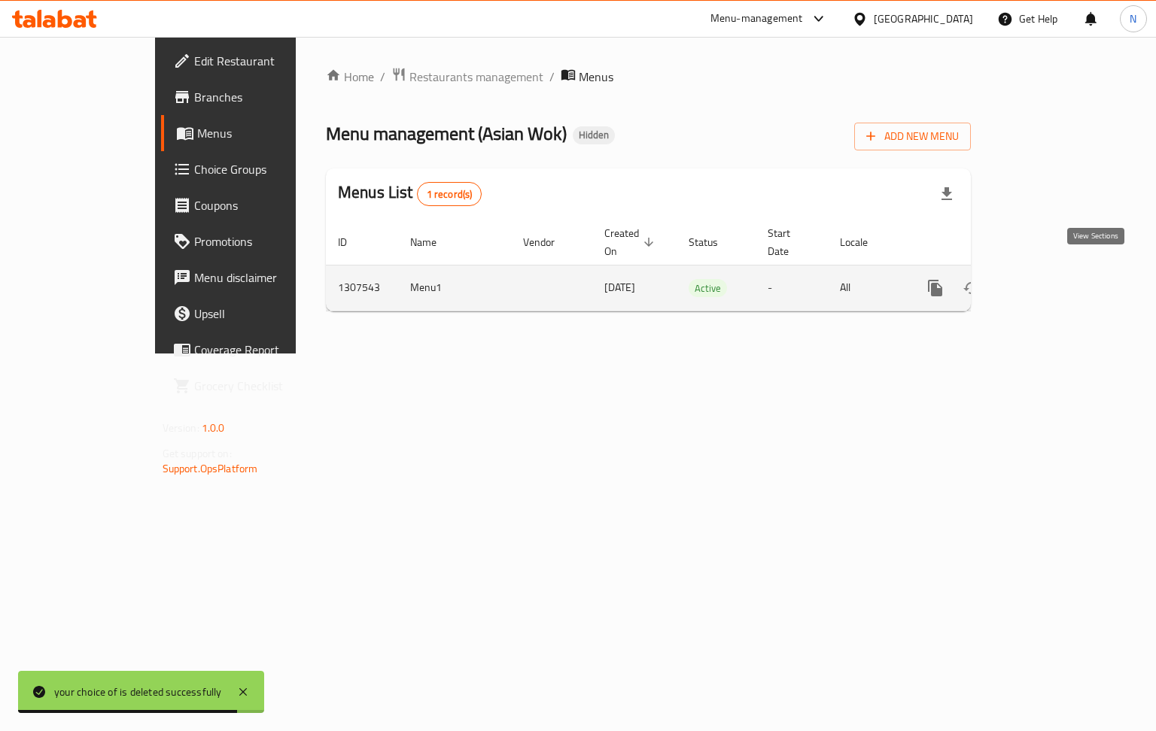
click at [1053, 279] on icon "enhanced table" at bounding box center [1044, 288] width 18 height 18
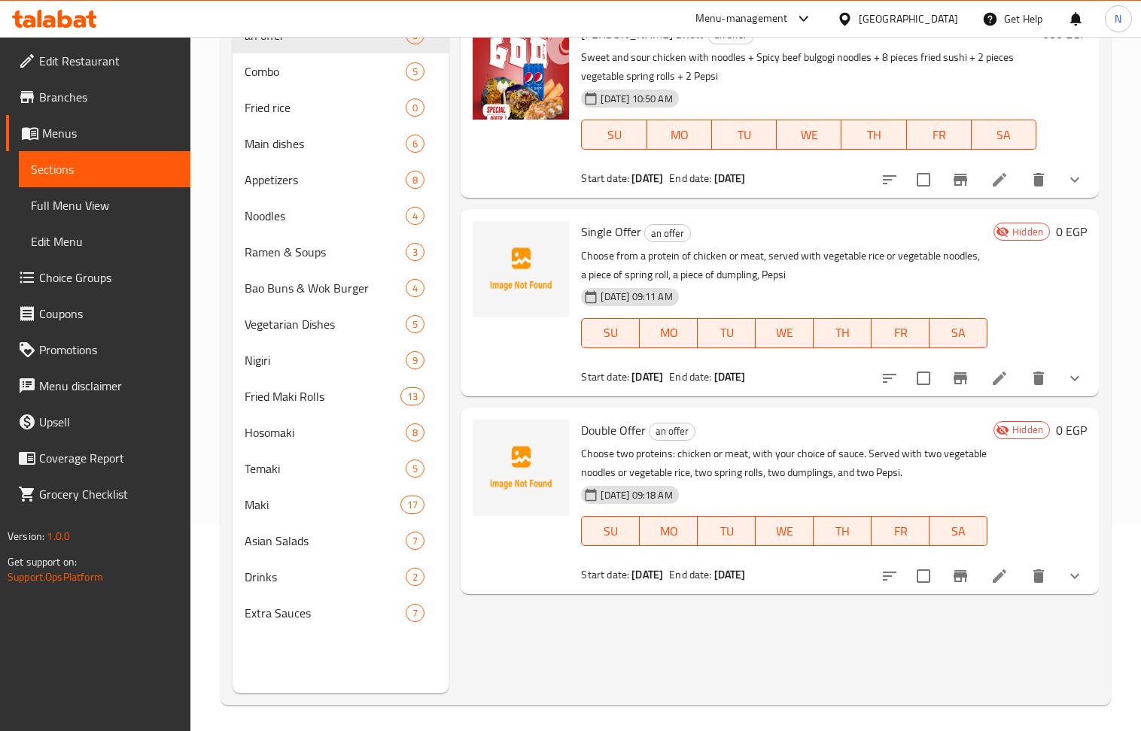
scroll to position [211, 0]
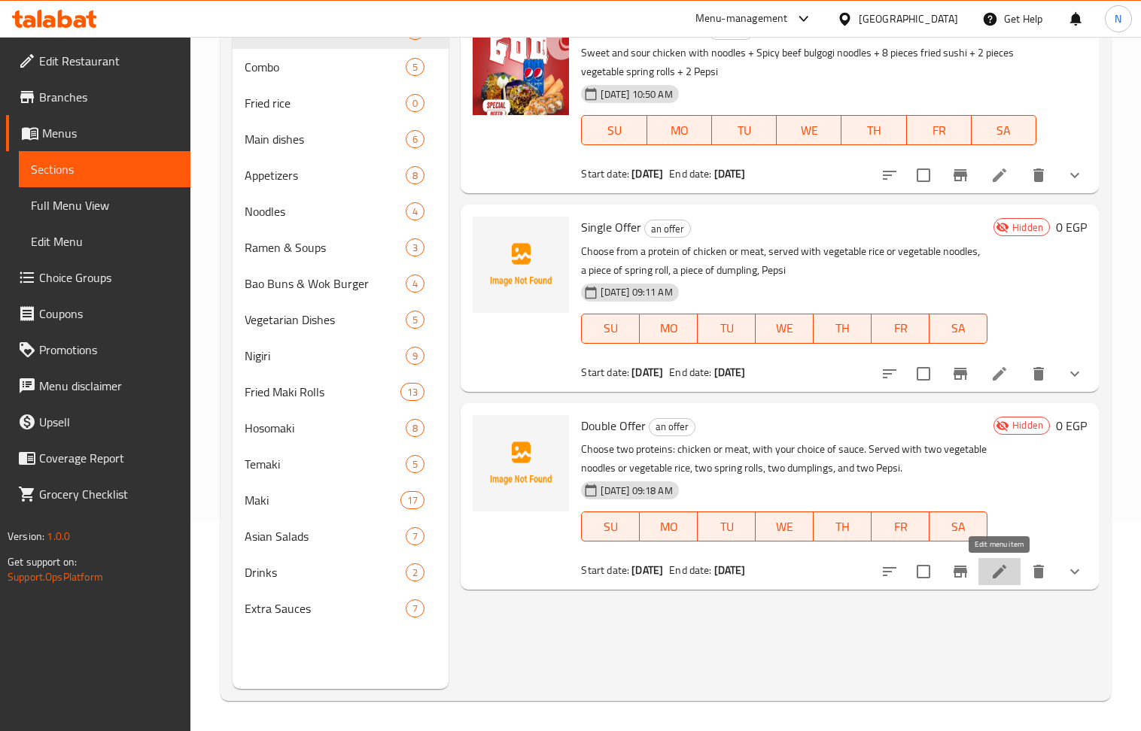
click at [1005, 575] on icon at bounding box center [999, 572] width 18 height 18
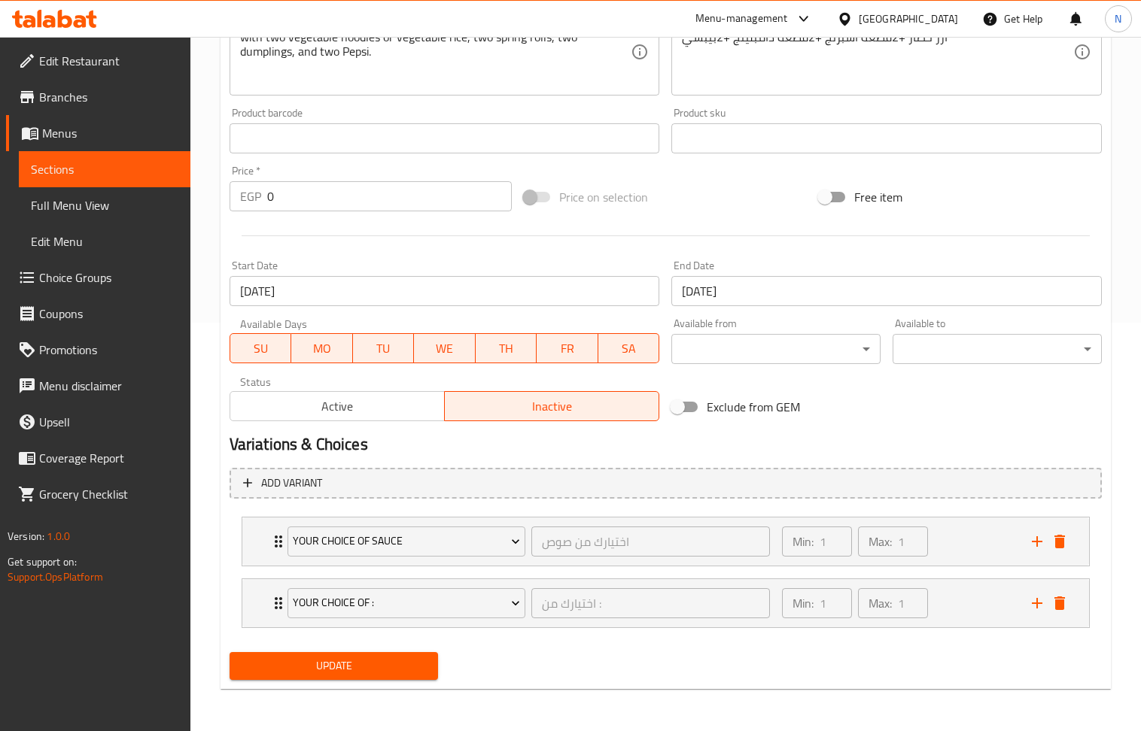
scroll to position [410, 0]
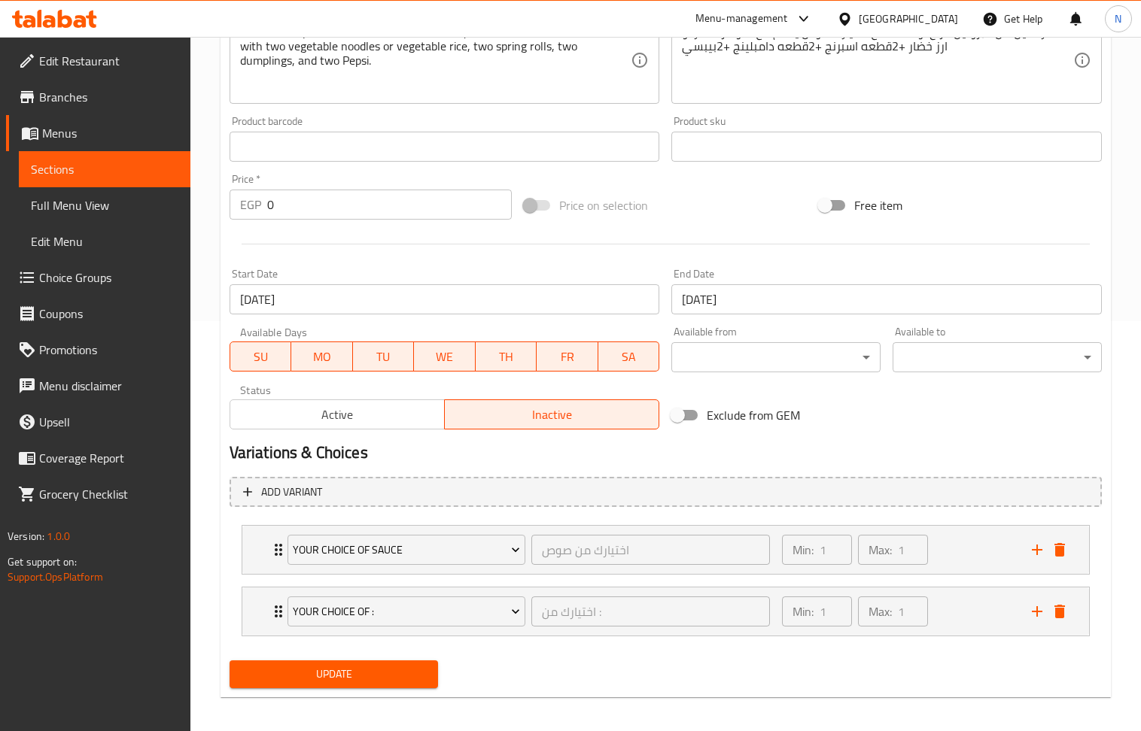
click at [366, 199] on input "0" at bounding box center [389, 205] width 245 height 30
paste input "60"
click at [1040, 616] on icon "add" at bounding box center [1037, 612] width 18 height 18
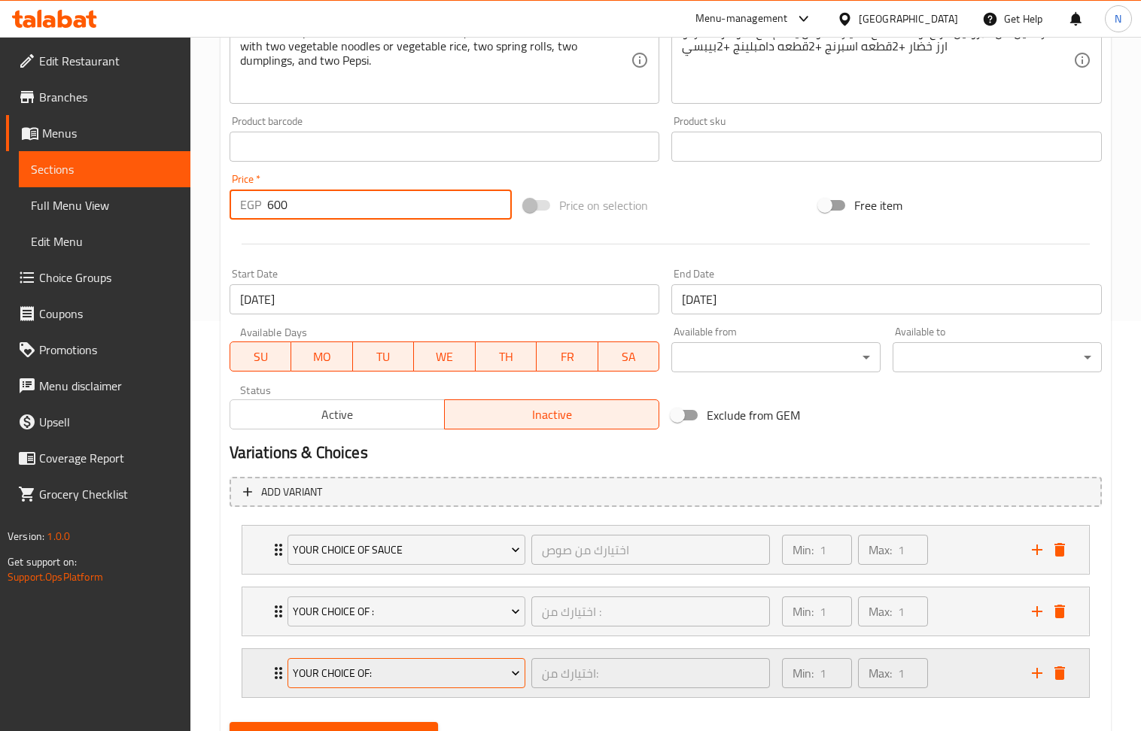
type input "600"
click at [426, 670] on span "Your Choice Of:" at bounding box center [406, 673] width 227 height 19
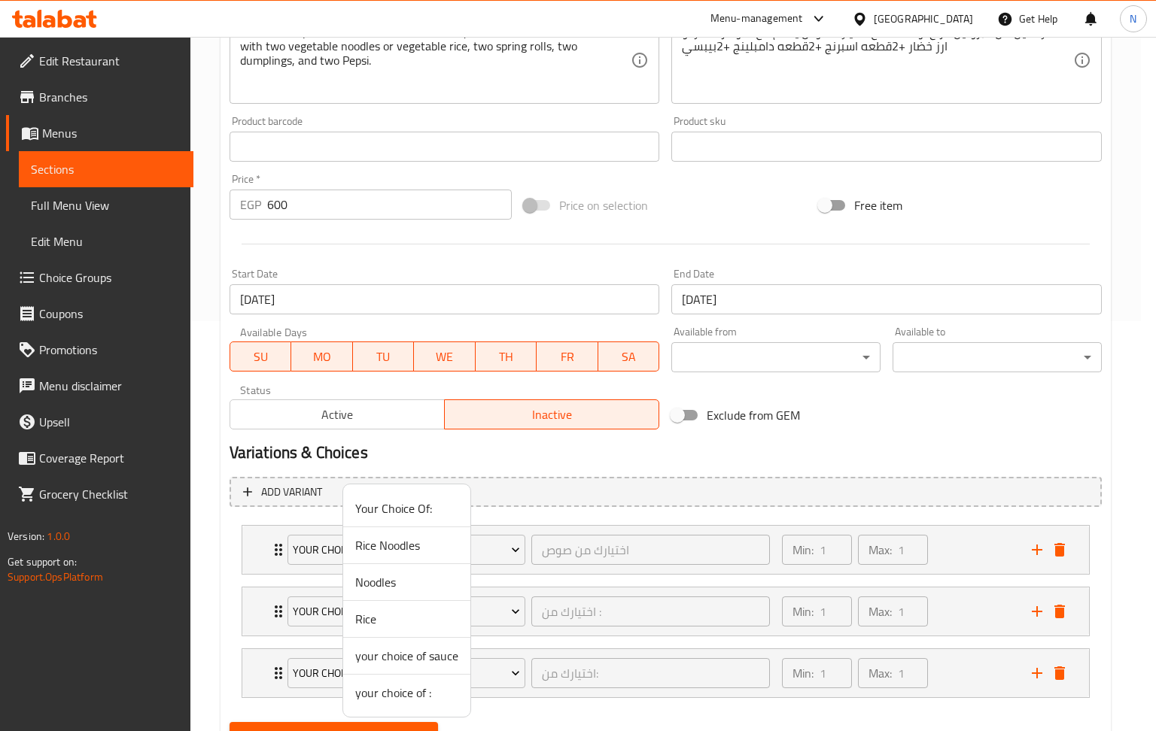
click at [427, 688] on span "your choice of :" at bounding box center [406, 693] width 103 height 18
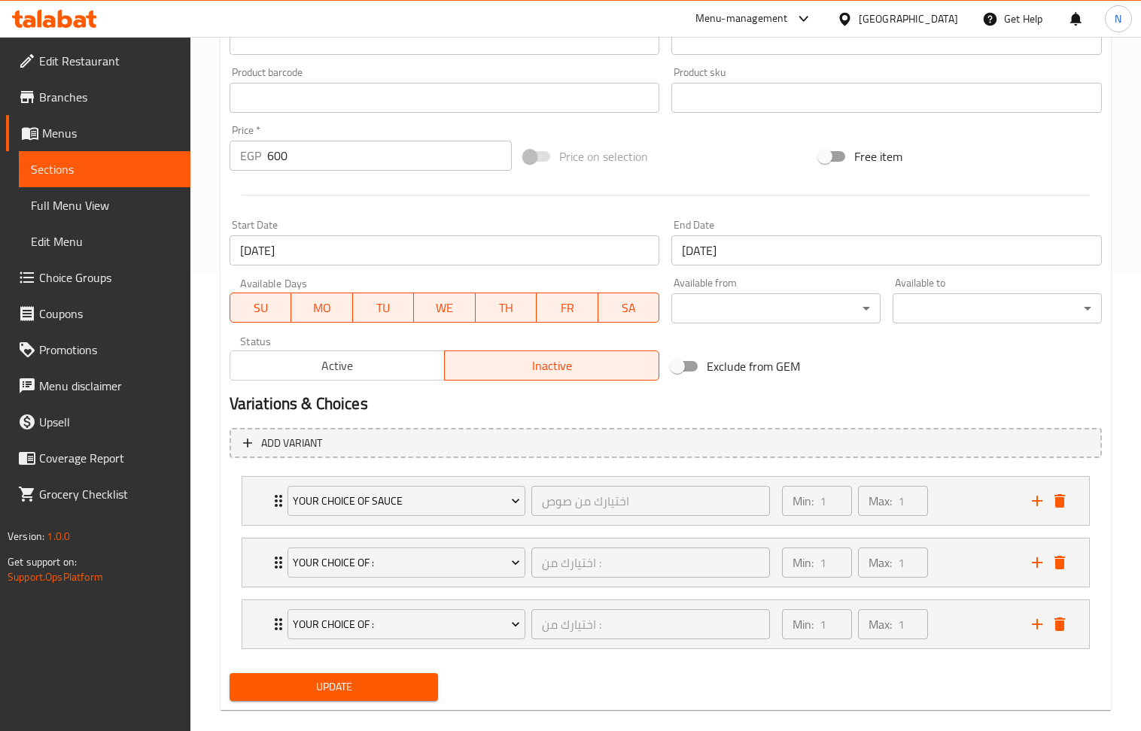
scroll to position [483, 0]
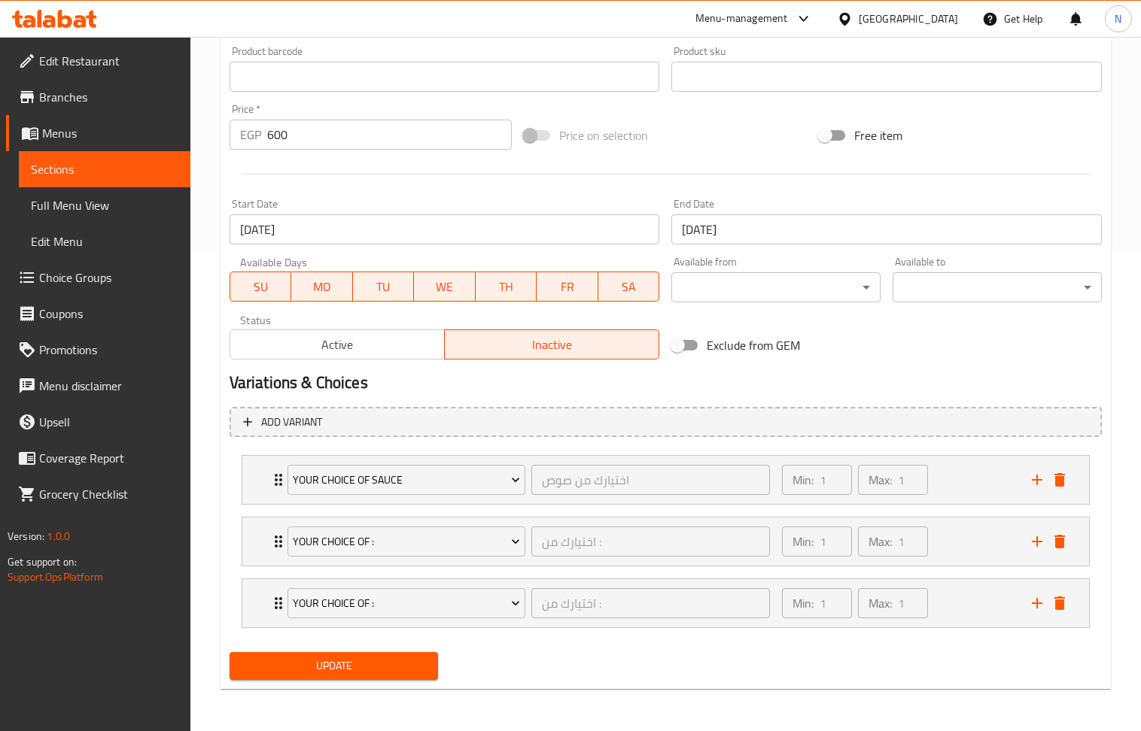
click at [418, 653] on button "Update" at bounding box center [334, 666] width 209 height 28
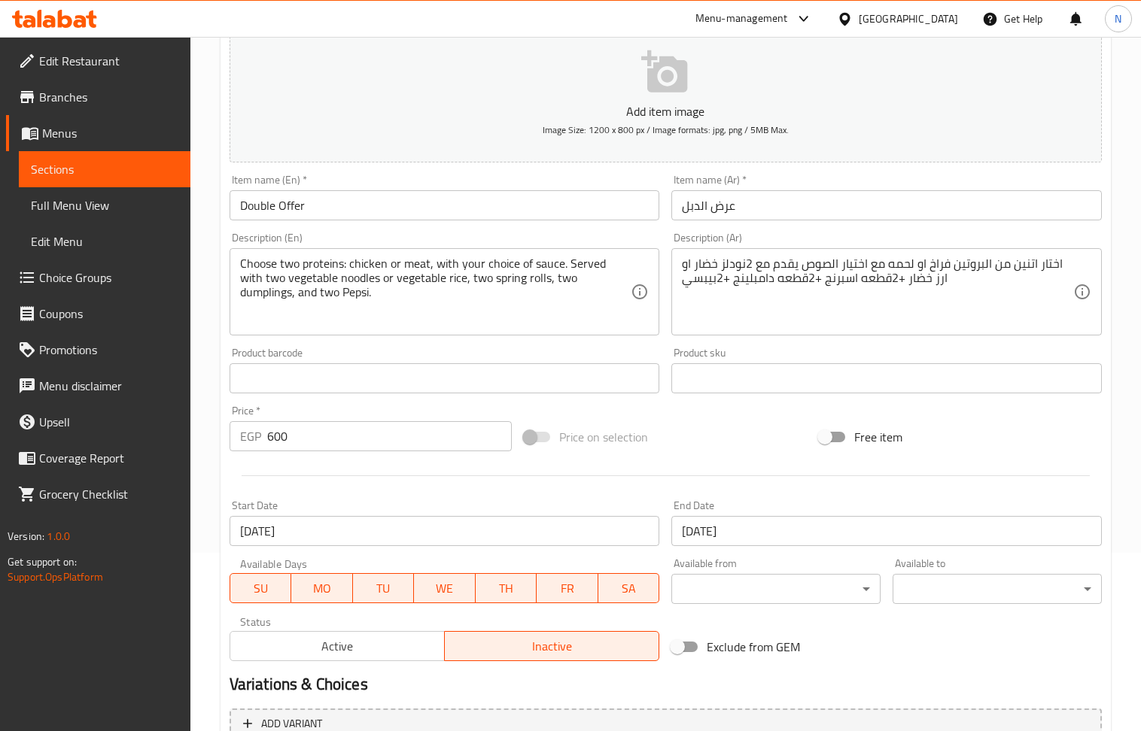
scroll to position [0, 0]
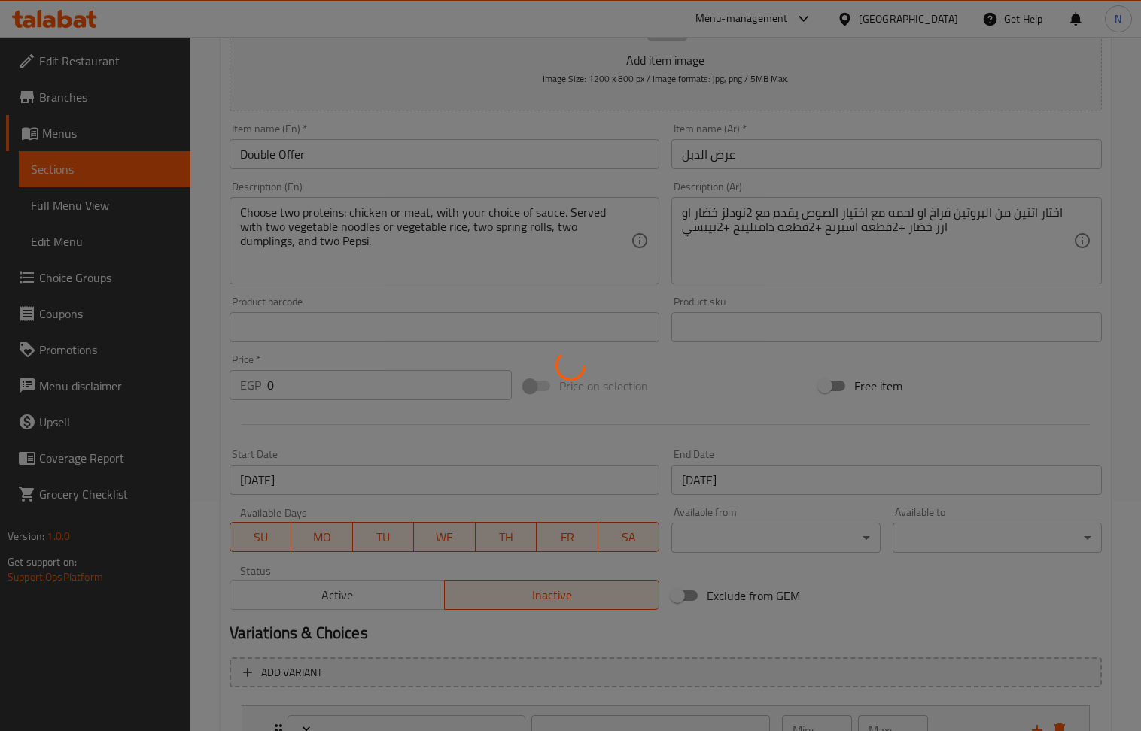
scroll to position [301, 0]
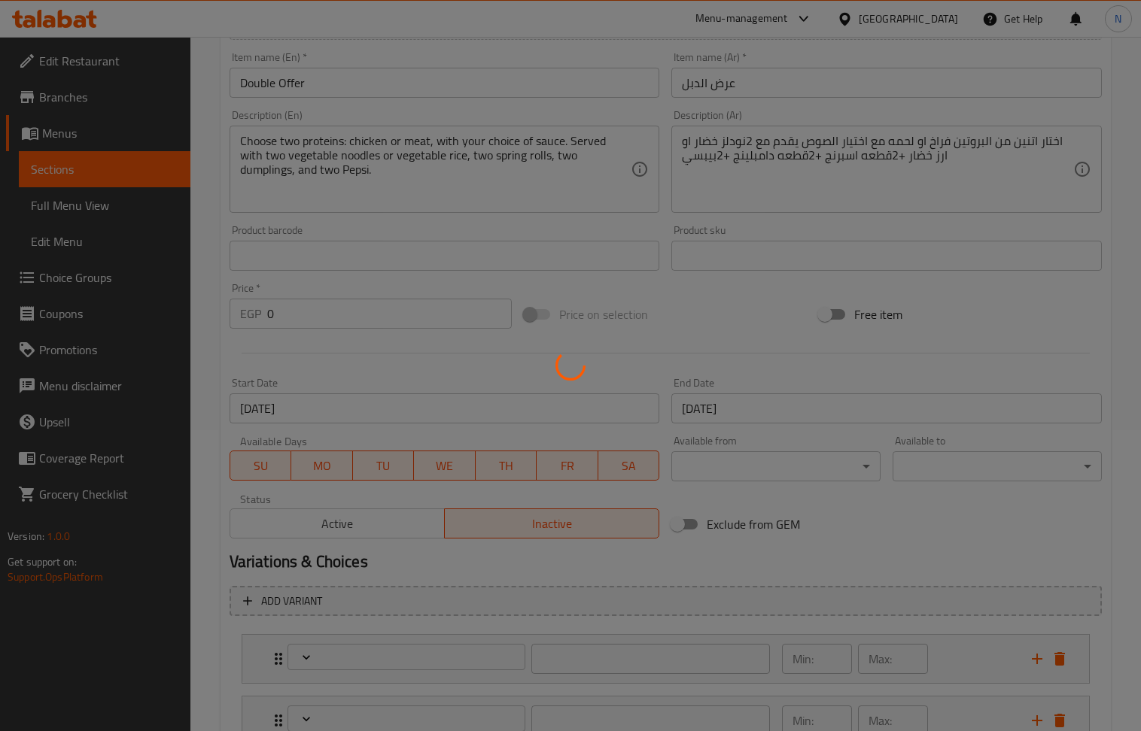
type input "اختيارك من صوص"
type input "1"
type input "اختيارك من :"
type input "1"
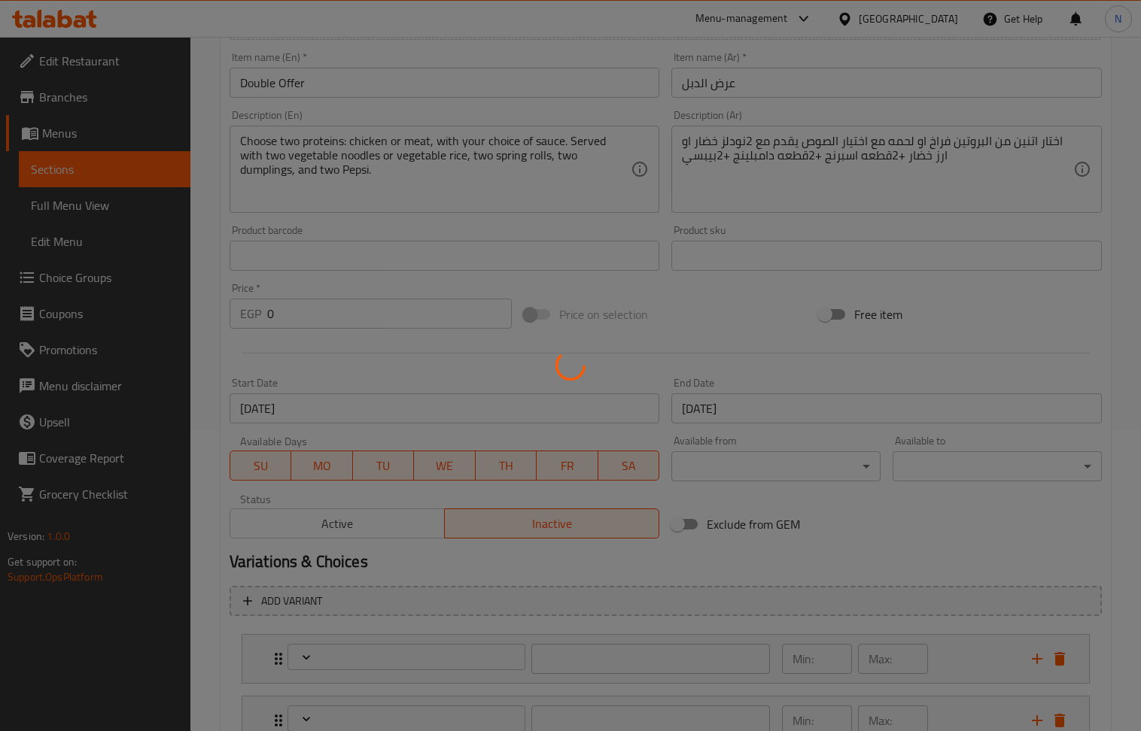
type input "1"
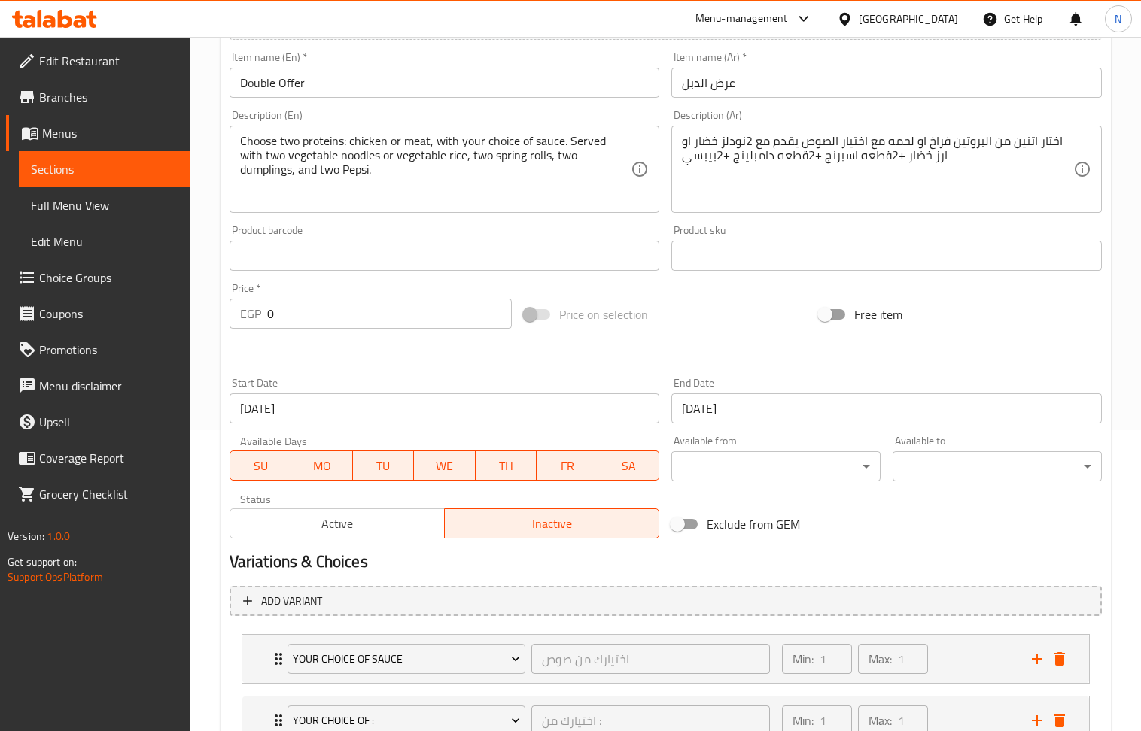
click at [432, 307] on input "0" at bounding box center [389, 314] width 245 height 30
paste input "60"
type input "600"
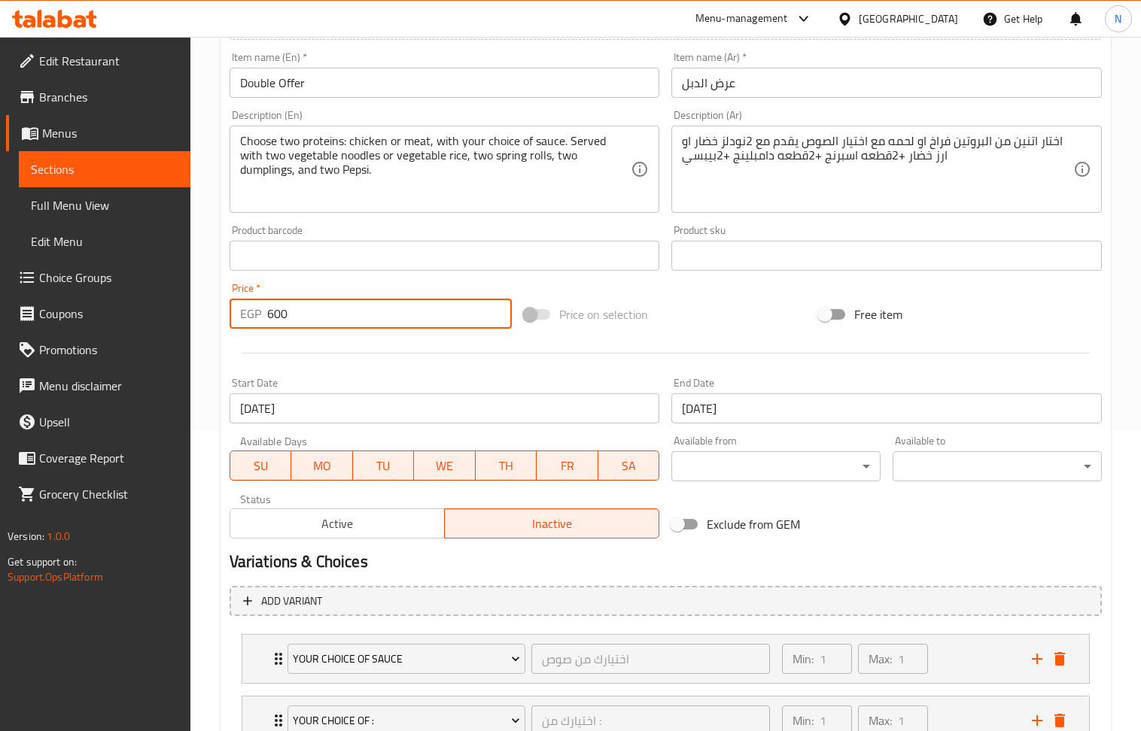
click at [470, 339] on div at bounding box center [665, 353] width 884 height 37
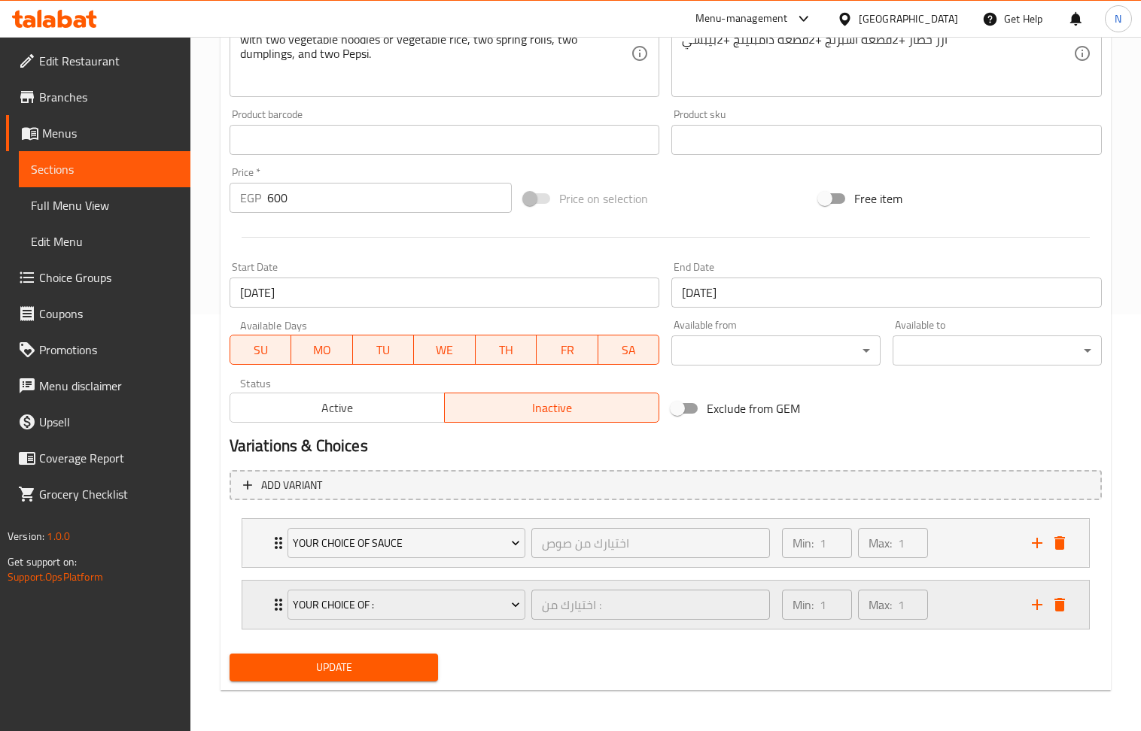
scroll to position [420, 0]
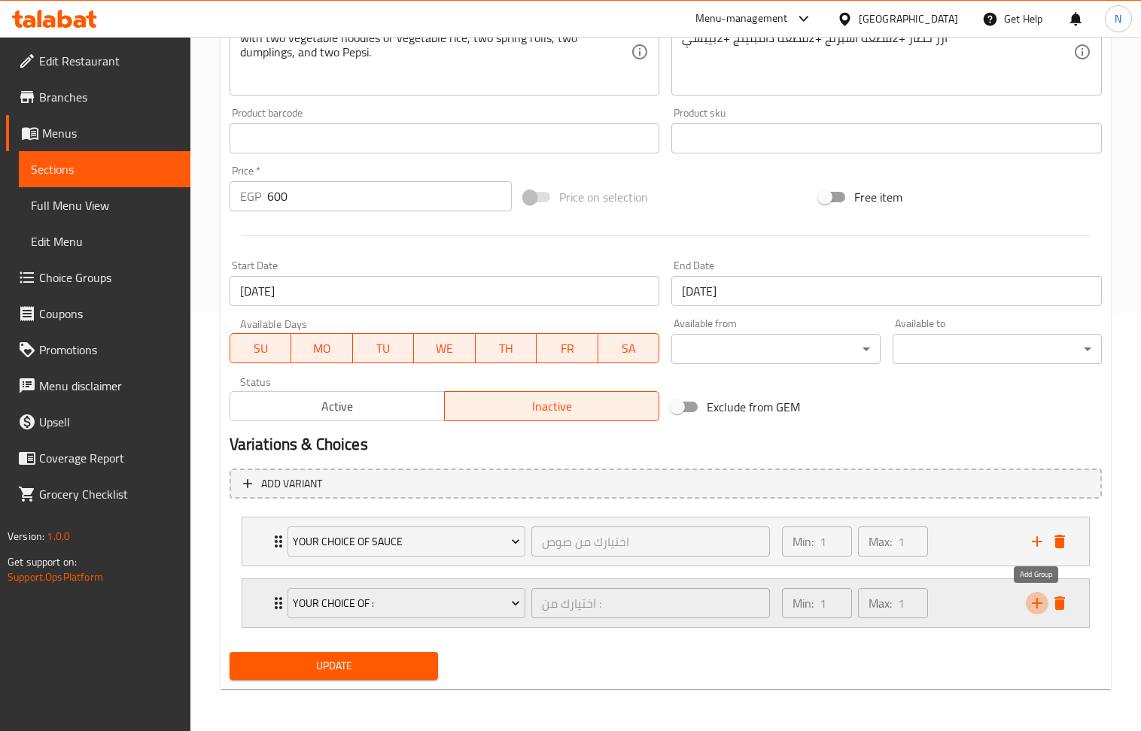
click at [1045, 612] on icon "add" at bounding box center [1037, 603] width 18 height 18
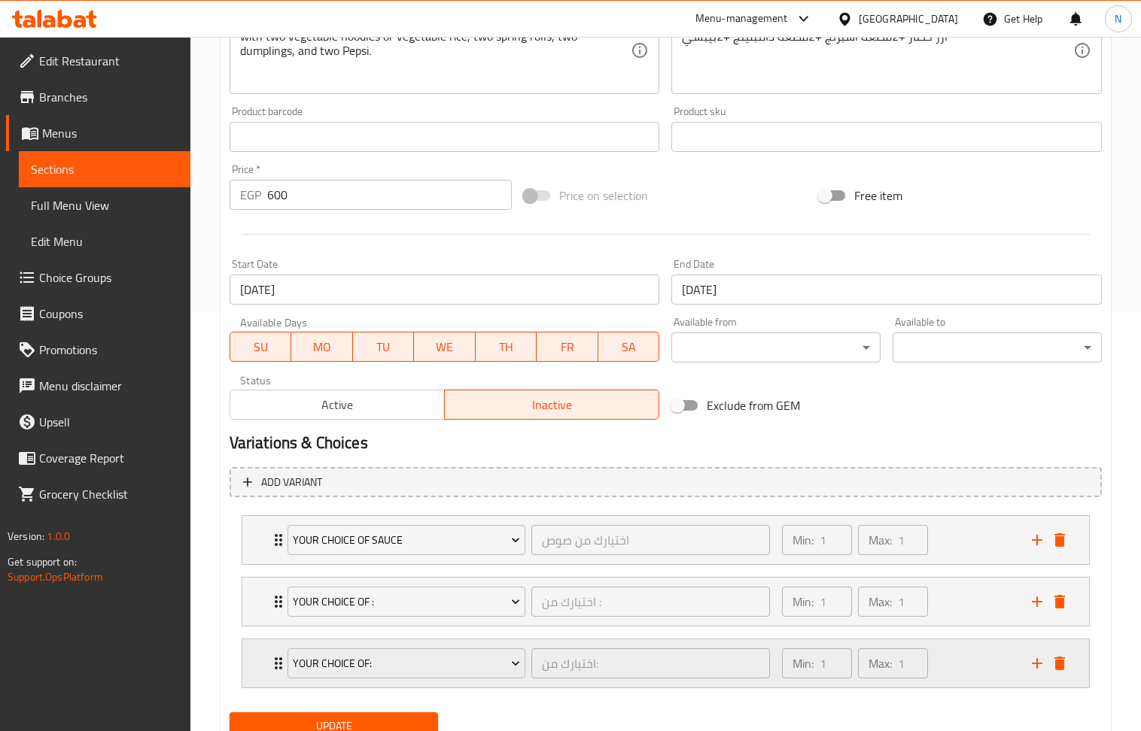
click at [423, 681] on div "Your Choice Of:" at bounding box center [406, 664] width 244 height 36
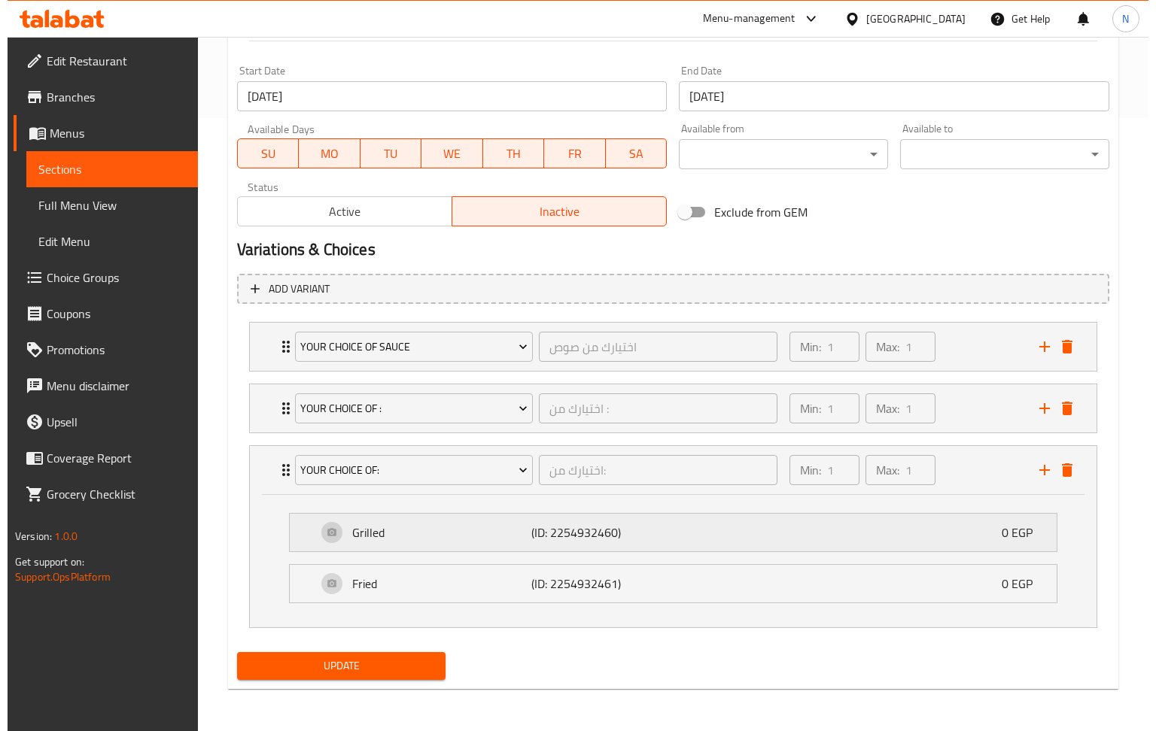
scroll to position [617, 0]
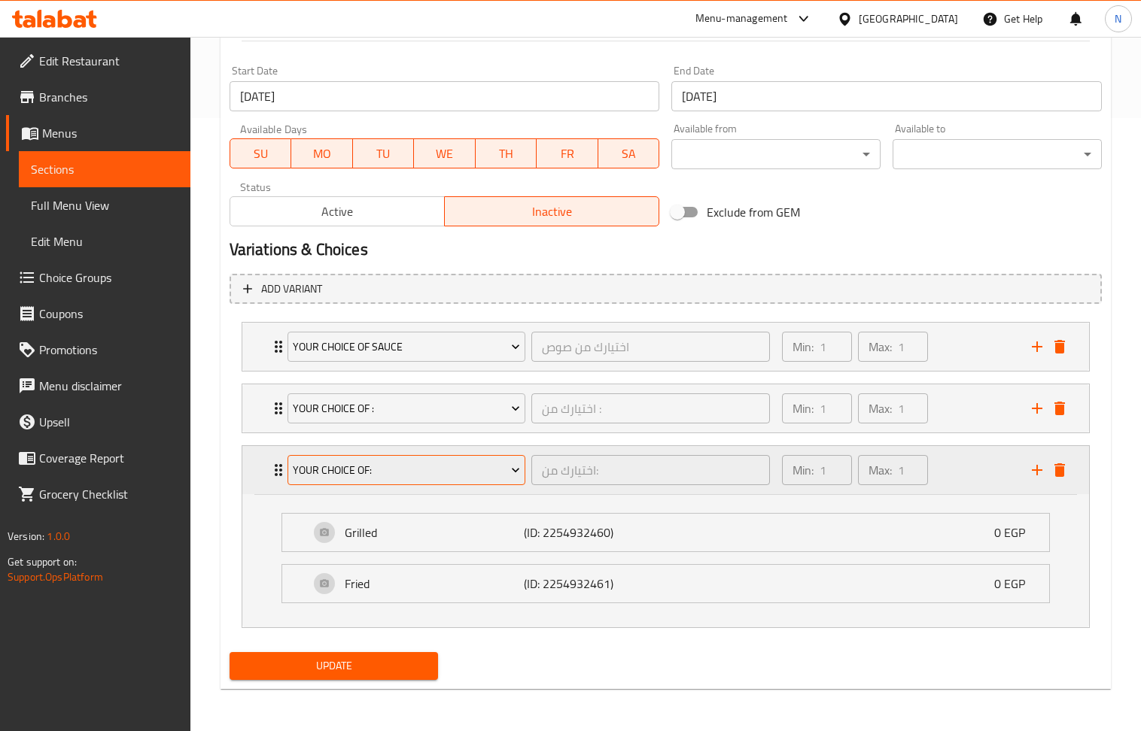
click at [424, 470] on span "Your Choice Of:" at bounding box center [406, 470] width 227 height 19
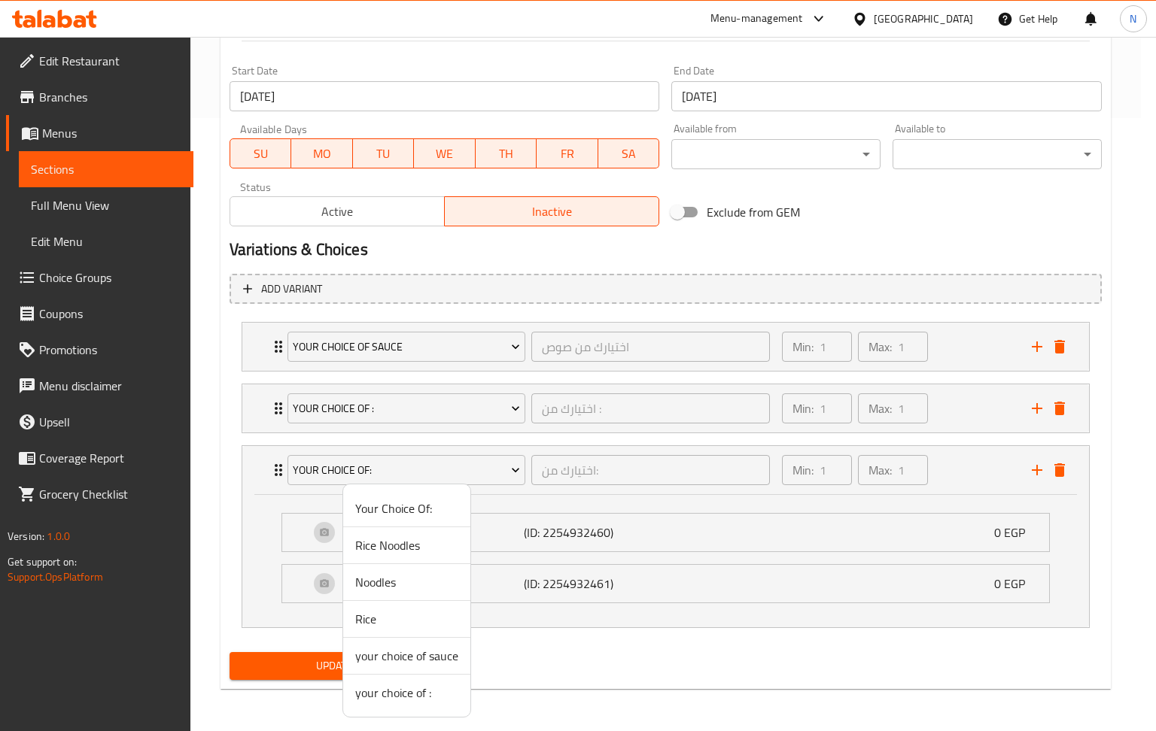
click at [401, 700] on span "your choice of :" at bounding box center [406, 693] width 103 height 18
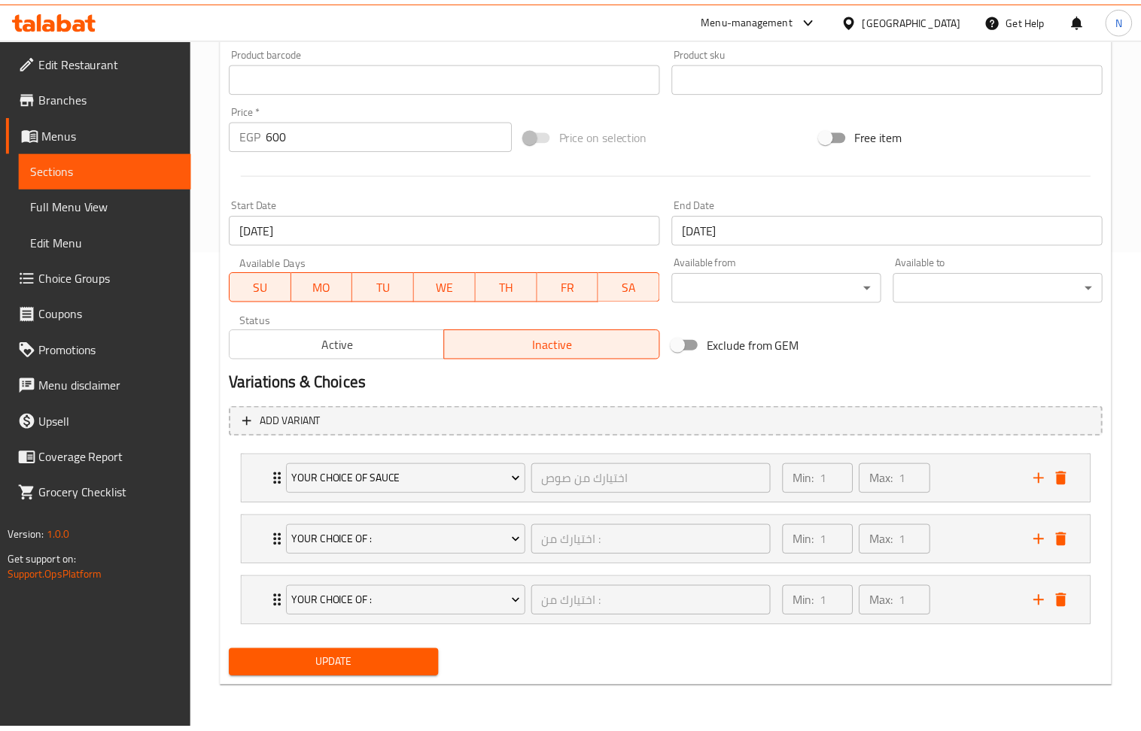
scroll to position [483, 0]
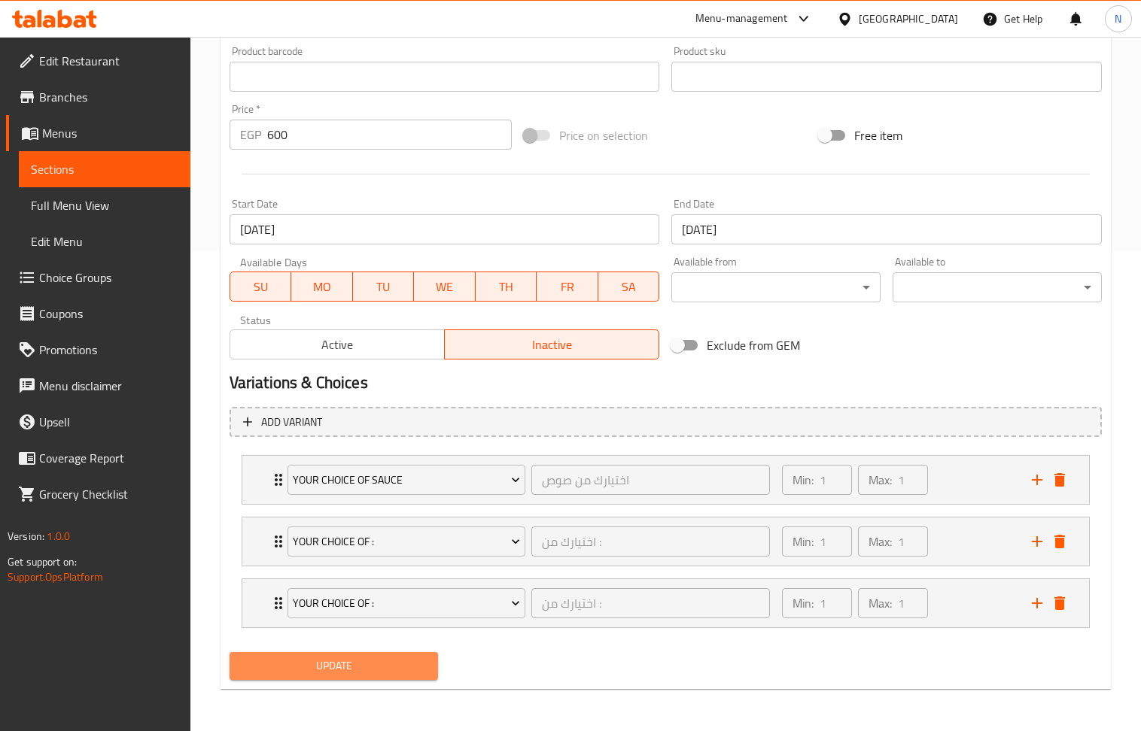
click at [327, 666] on span "Update" at bounding box center [334, 666] width 185 height 19
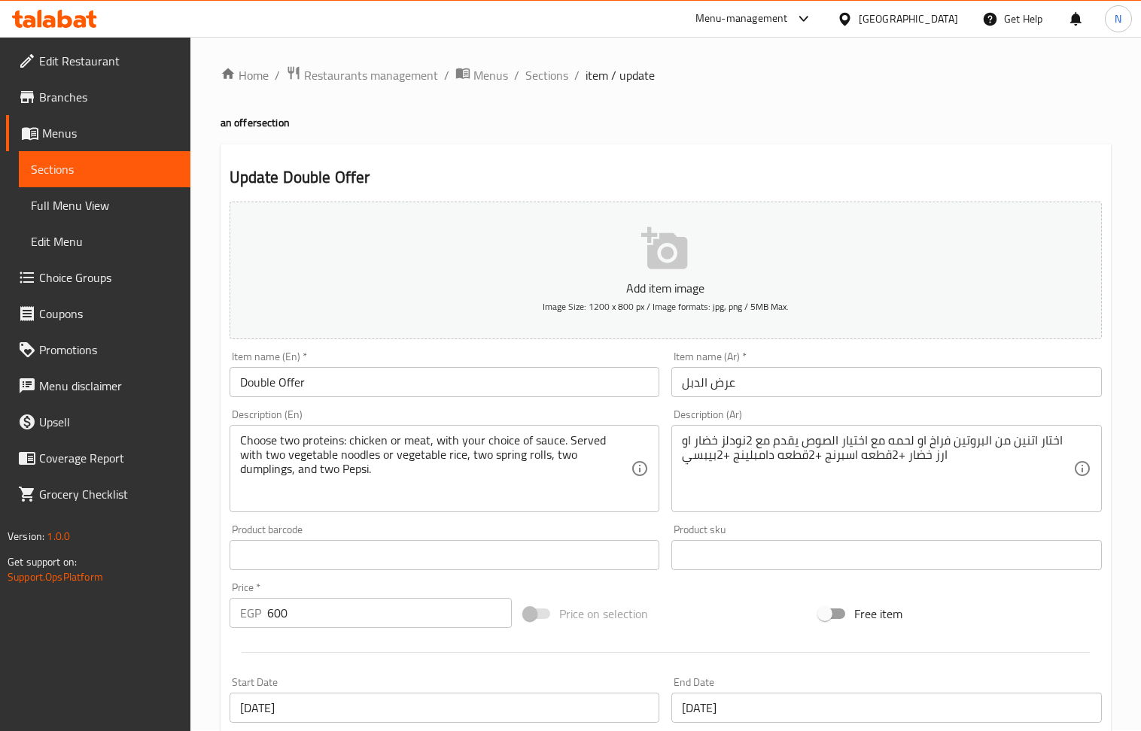
scroll to position [0, 0]
click at [551, 75] on span "Sections" at bounding box center [546, 77] width 43 height 18
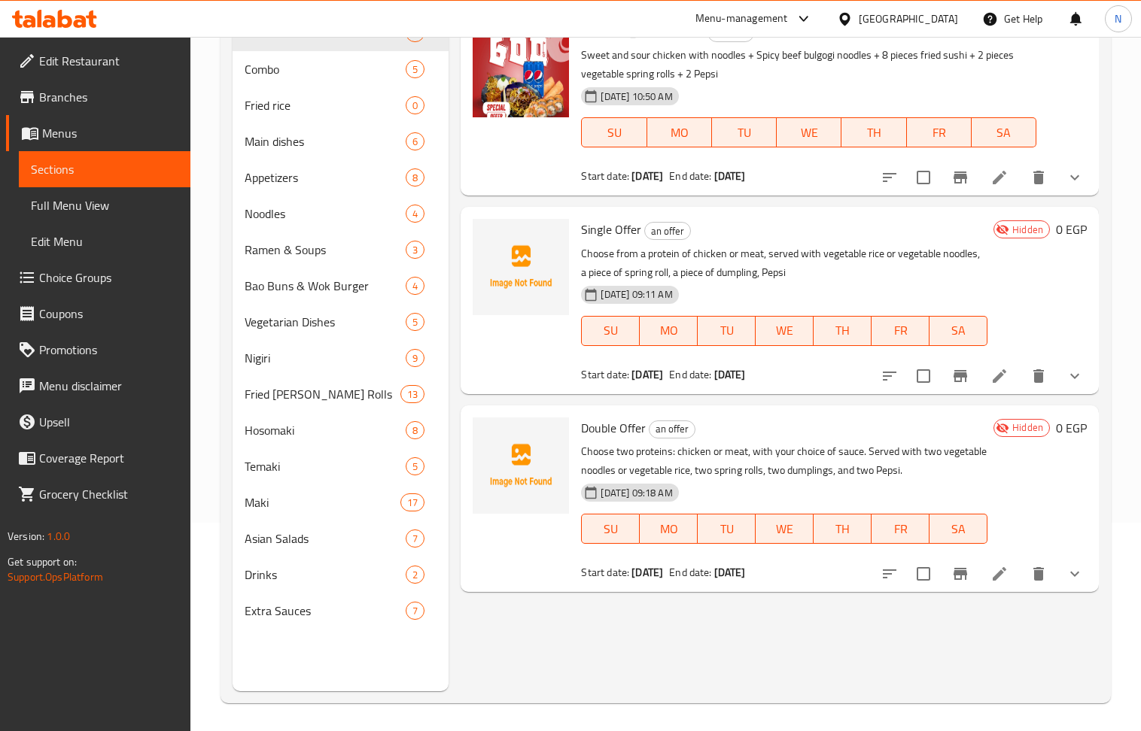
scroll to position [211, 0]
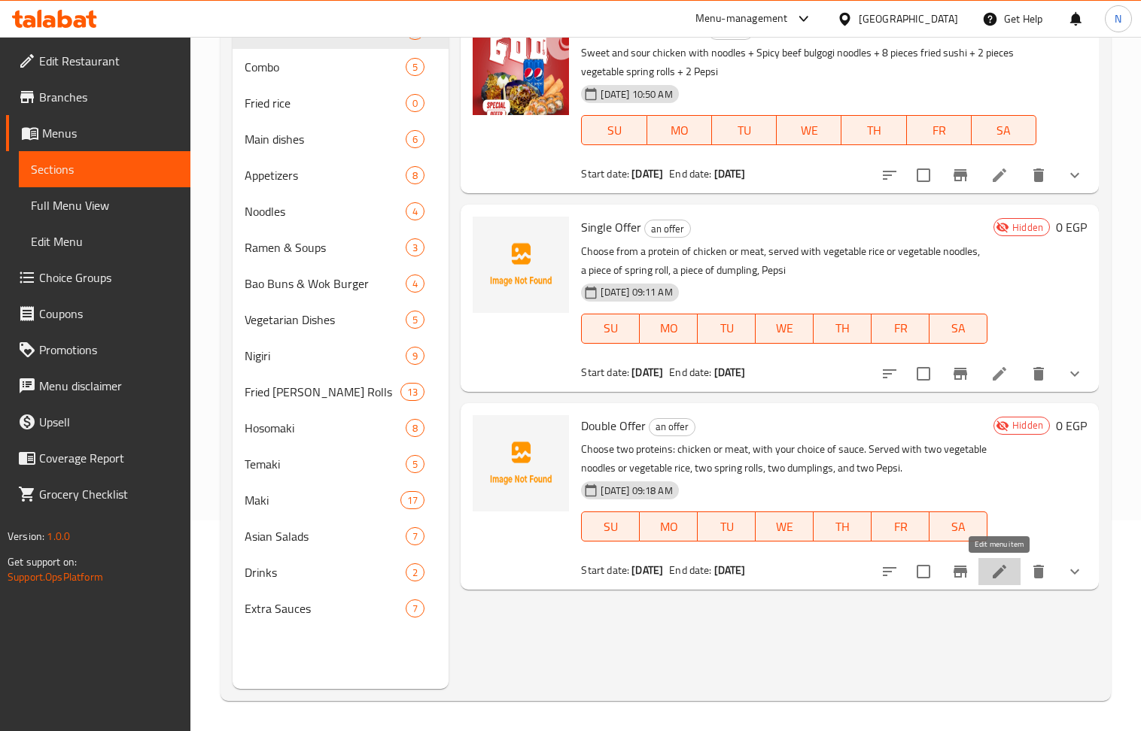
click at [1000, 572] on icon at bounding box center [1000, 572] width 14 height 14
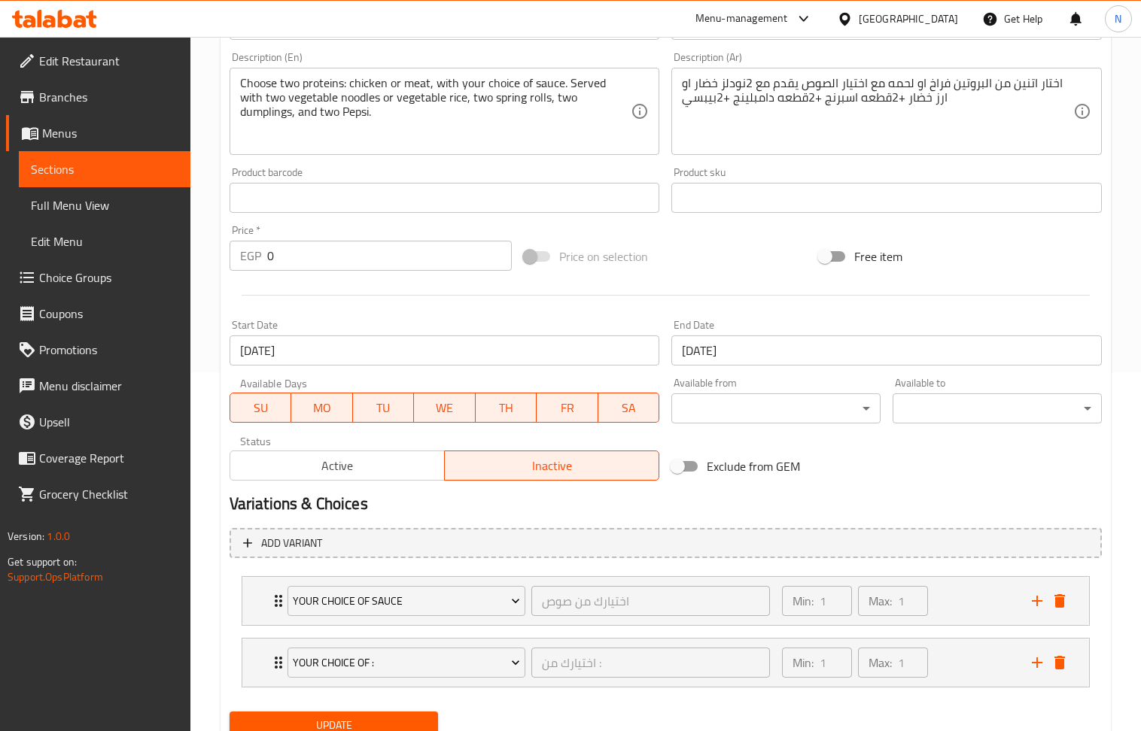
scroll to position [420, 0]
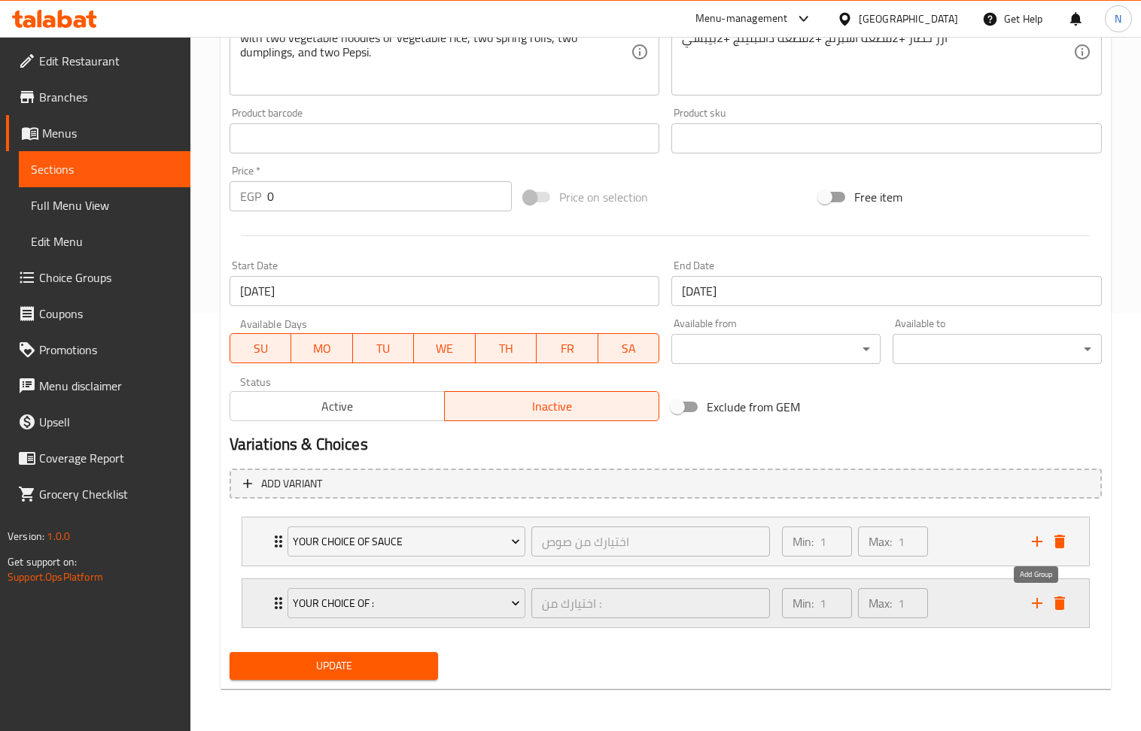
click at [1030, 606] on icon "add" at bounding box center [1037, 603] width 18 height 18
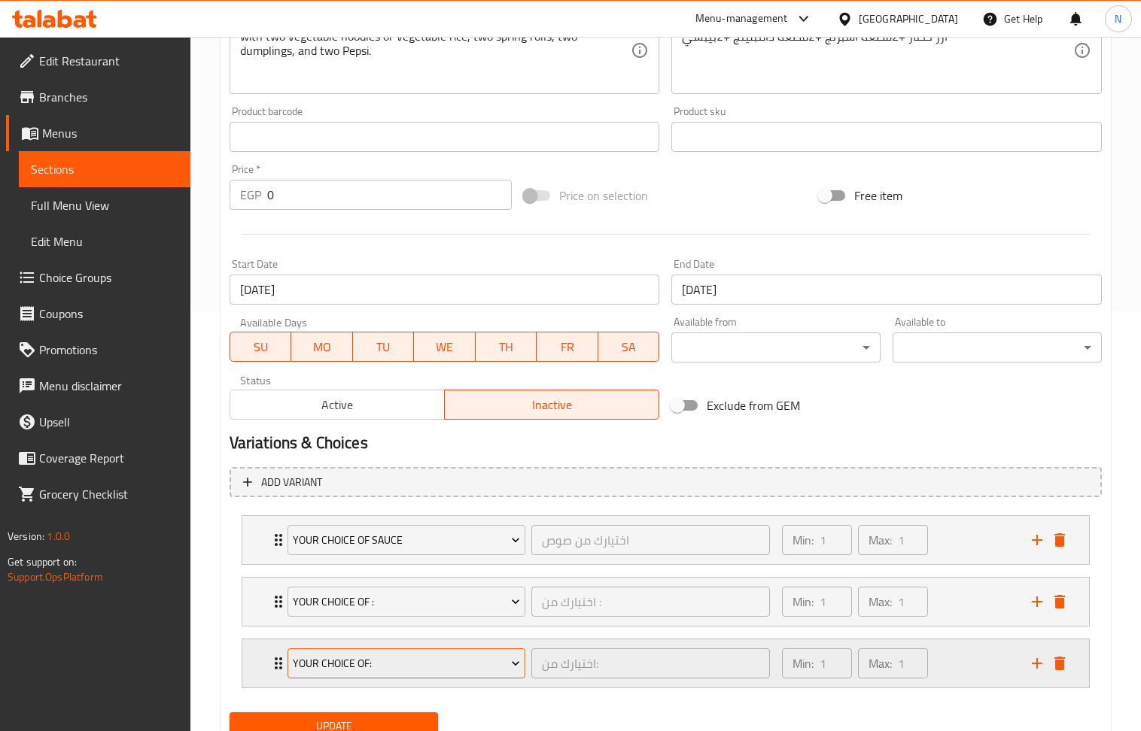
click at [401, 670] on span "Your Choice Of:" at bounding box center [406, 664] width 227 height 19
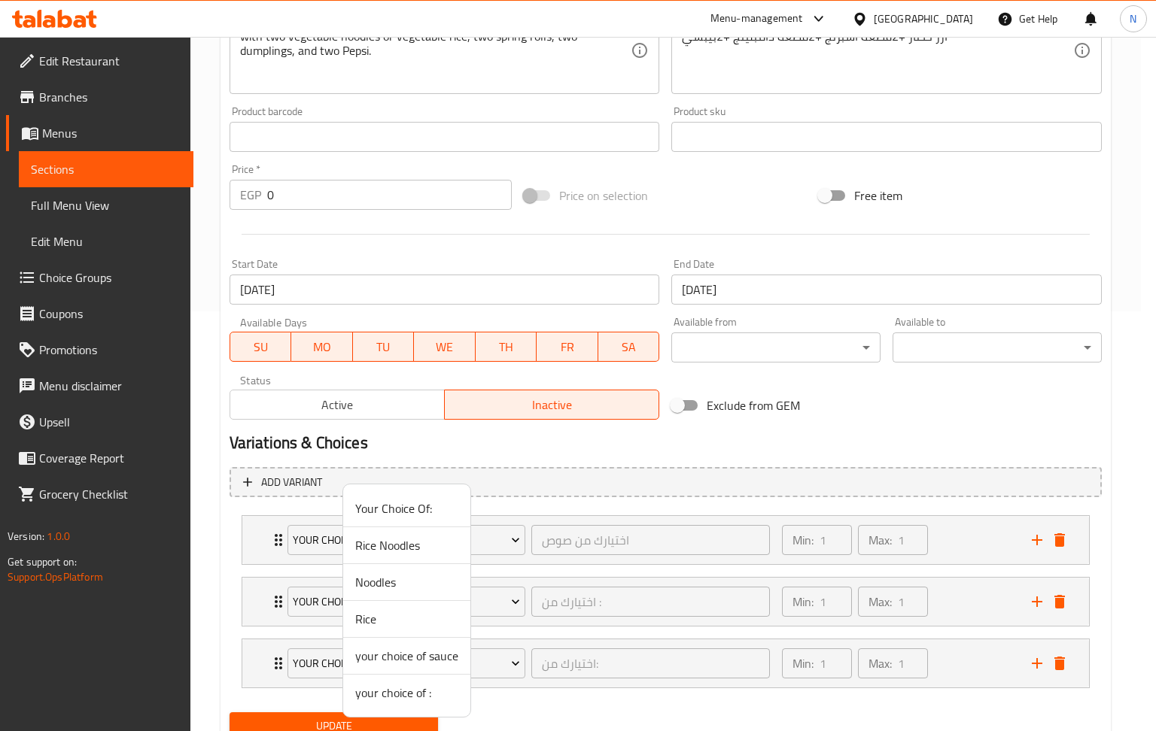
click at [407, 686] on span "your choice of :" at bounding box center [406, 693] width 103 height 18
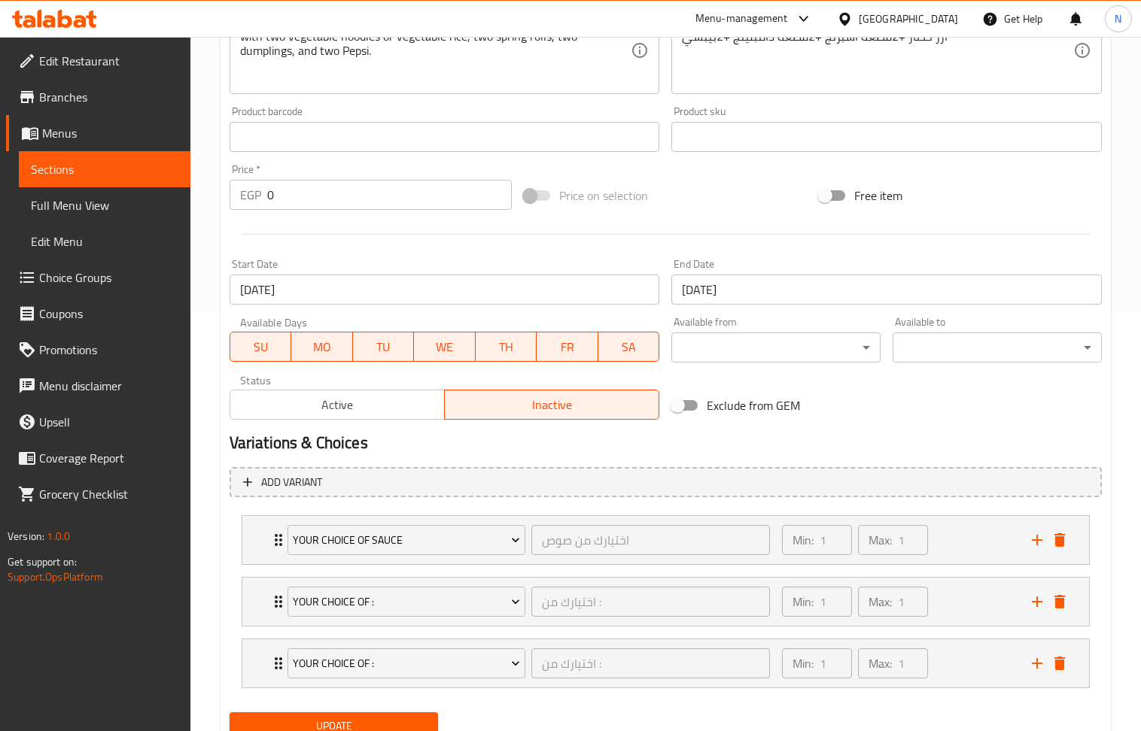
scroll to position [483, 0]
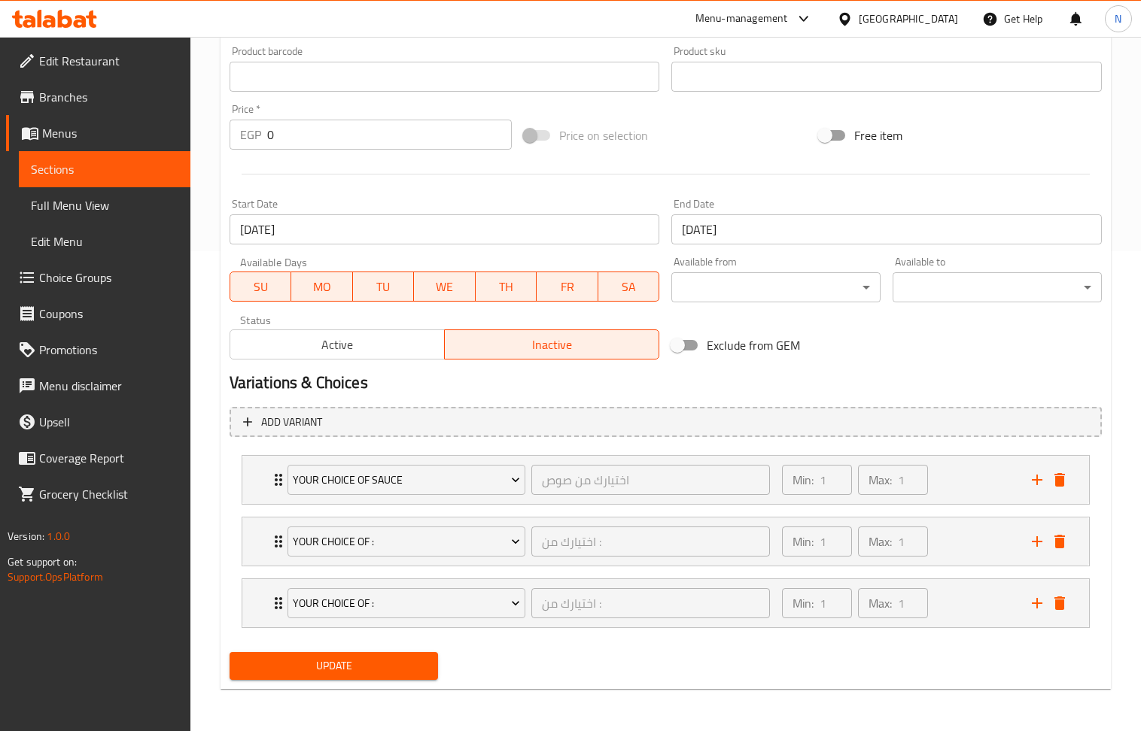
click at [396, 680] on div "Update" at bounding box center [333, 666] width 221 height 40
click at [389, 677] on button "Update" at bounding box center [334, 666] width 209 height 28
click at [341, 132] on input "0" at bounding box center [389, 135] width 245 height 30
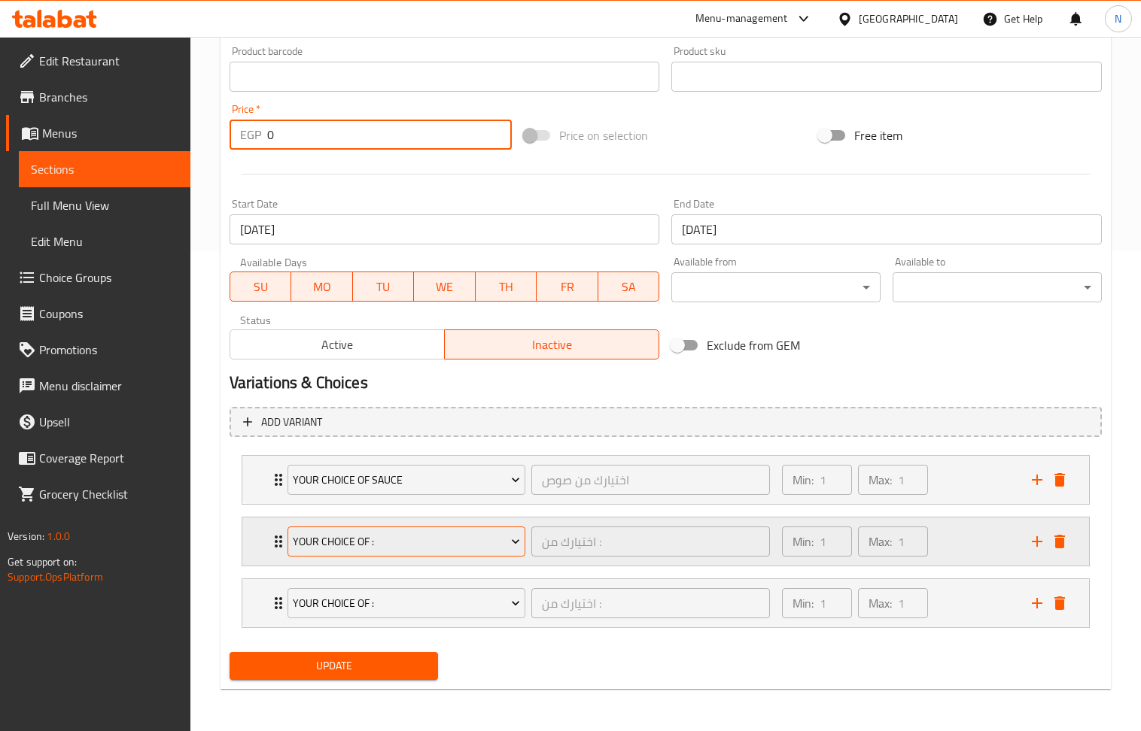
paste input "60"
type input "600"
click at [377, 650] on div "Update" at bounding box center [333, 666] width 221 height 40
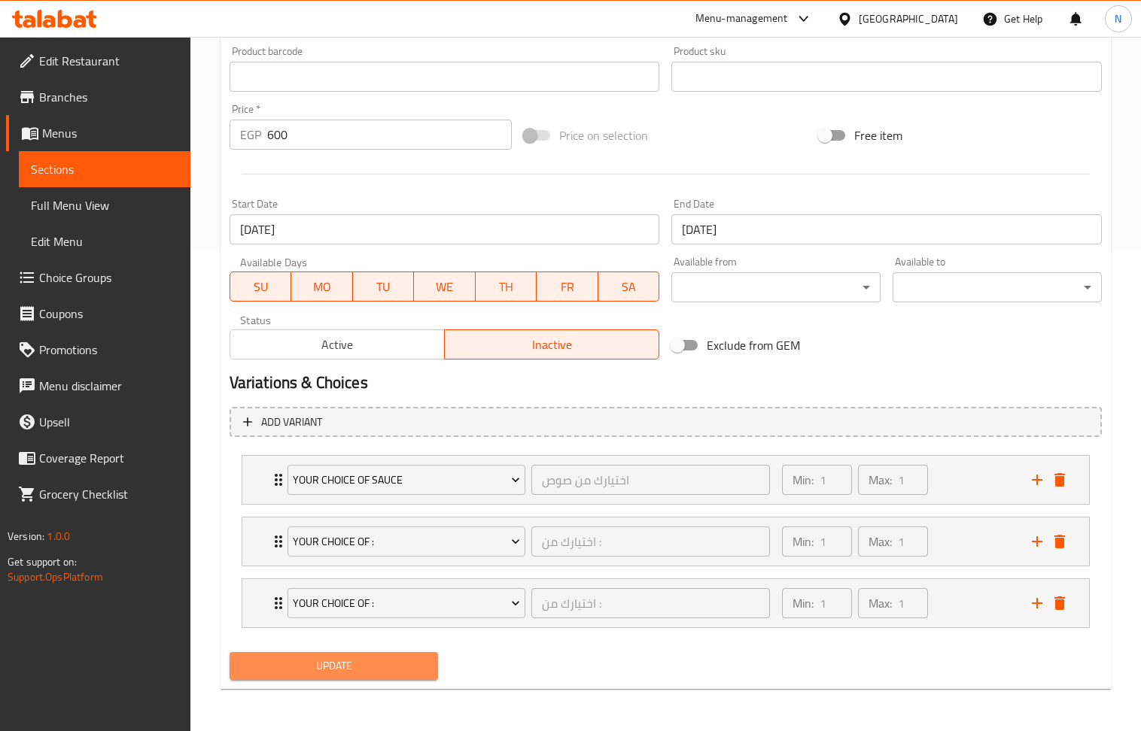
click at [382, 676] on button "Update" at bounding box center [334, 666] width 209 height 28
click at [1066, 608] on icon "delete" at bounding box center [1059, 603] width 18 height 18
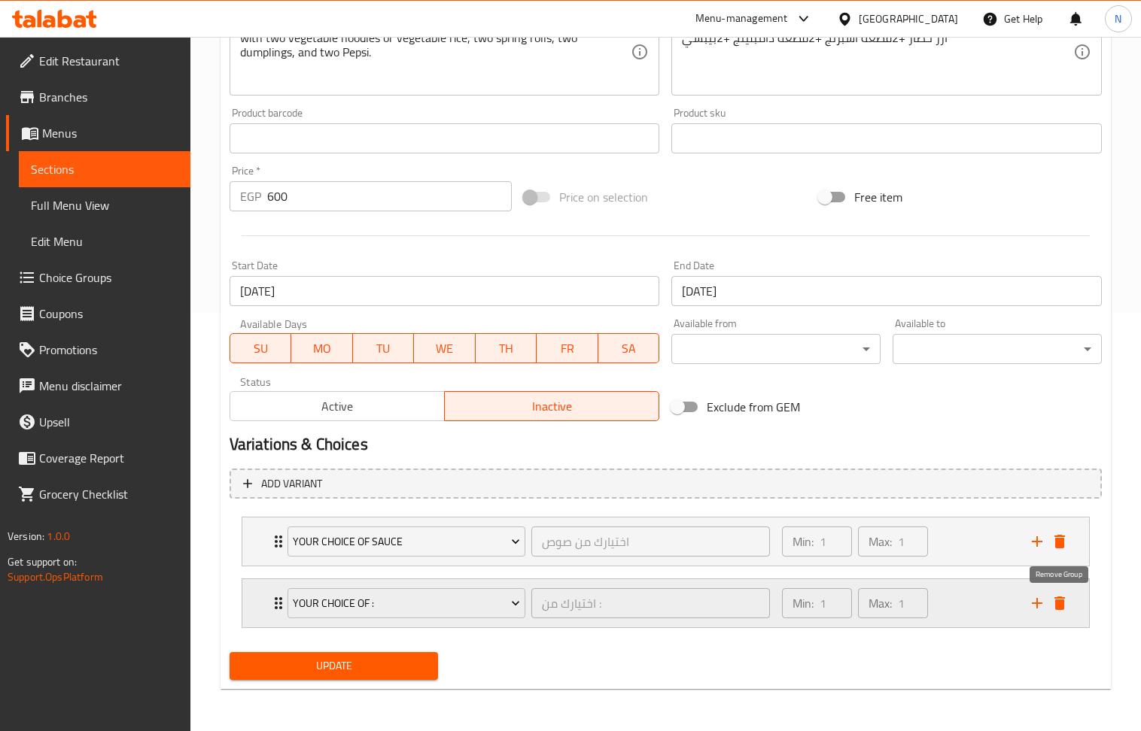
scroll to position [420, 0]
click at [353, 673] on span "Update" at bounding box center [334, 666] width 185 height 19
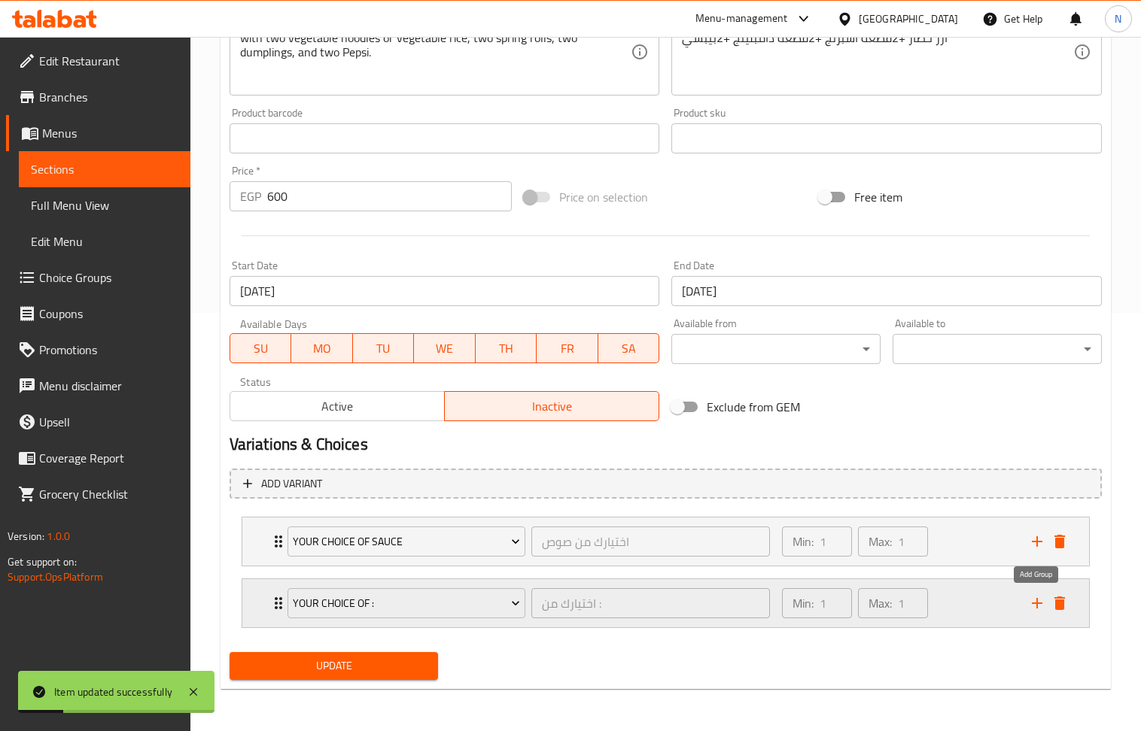
click at [1038, 602] on icon "add" at bounding box center [1037, 603] width 18 height 18
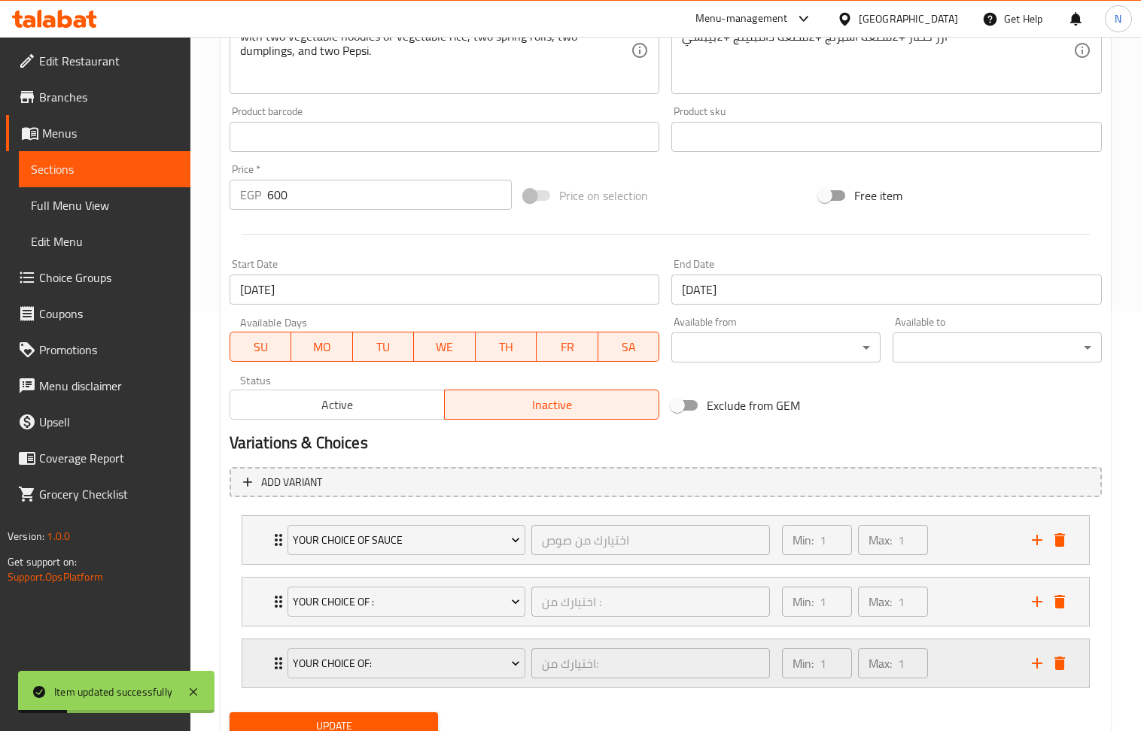
scroll to position [483, 0]
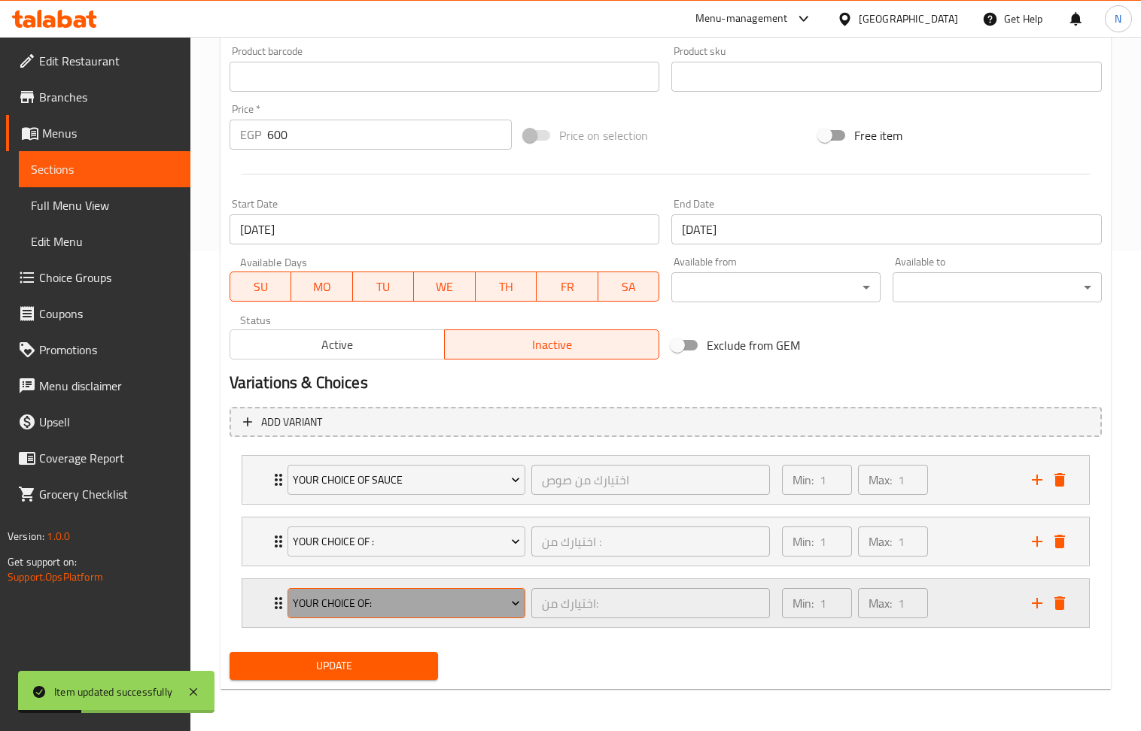
click at [480, 597] on span "Your Choice Of:" at bounding box center [406, 603] width 227 height 19
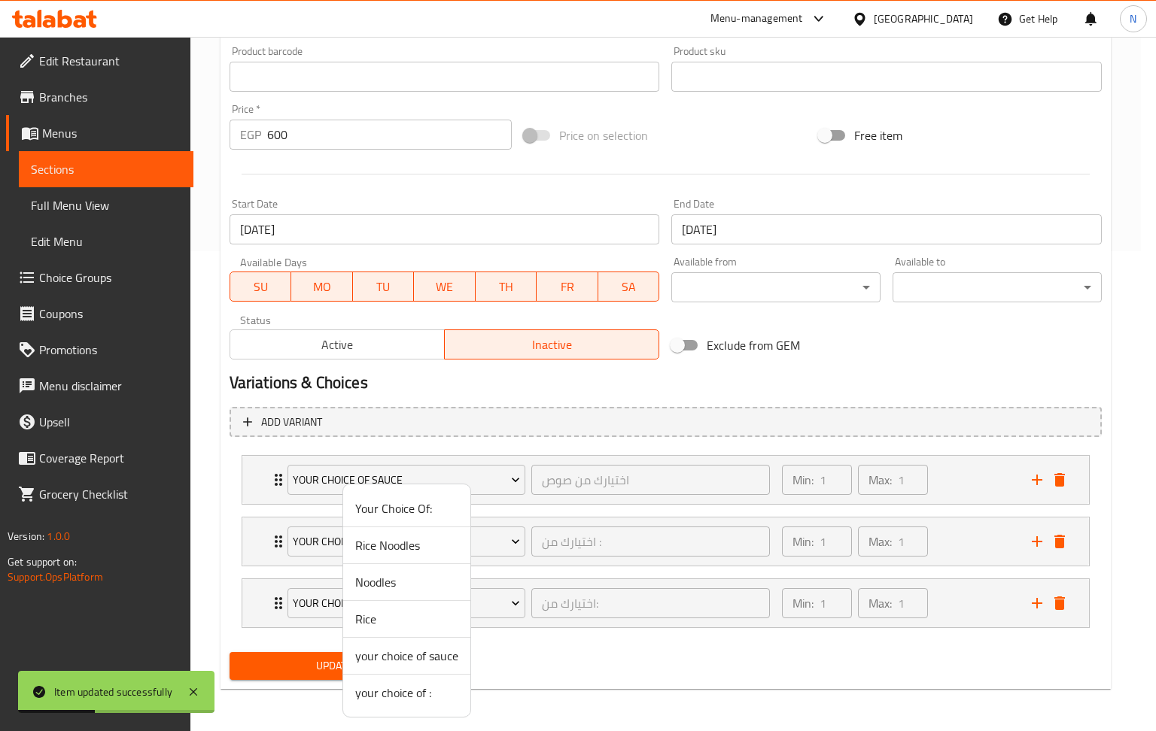
click at [402, 700] on span "your choice of :" at bounding box center [406, 693] width 103 height 18
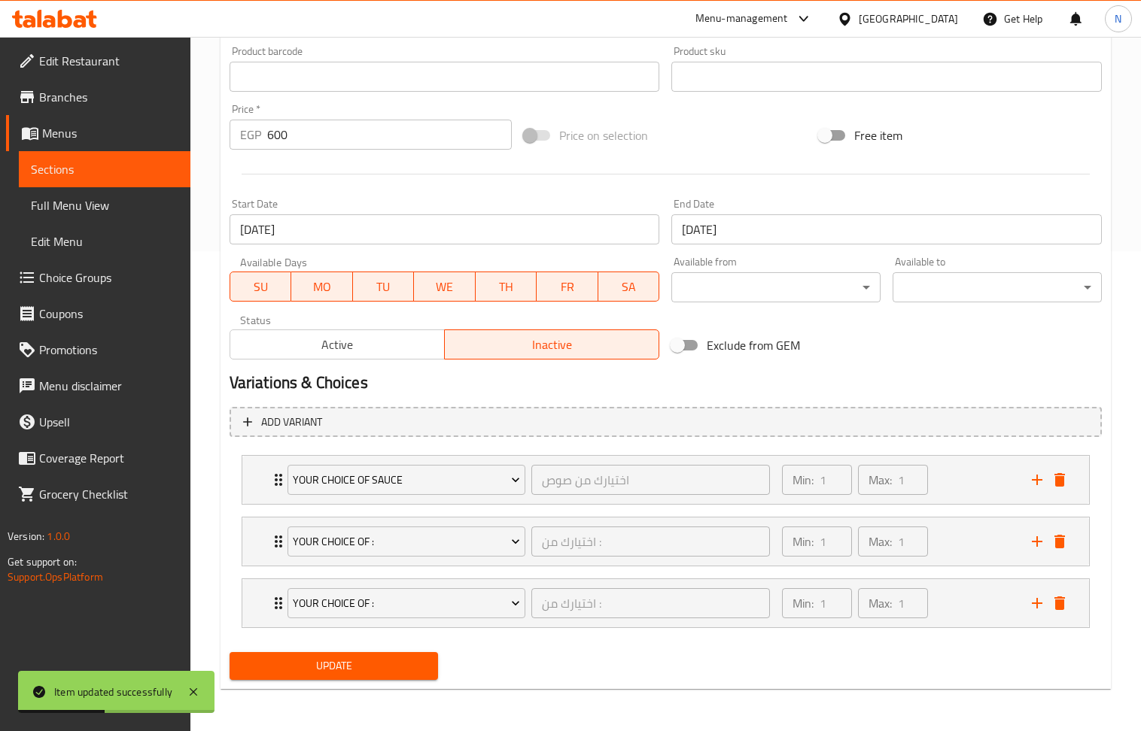
click at [332, 665] on span "Update" at bounding box center [334, 666] width 185 height 19
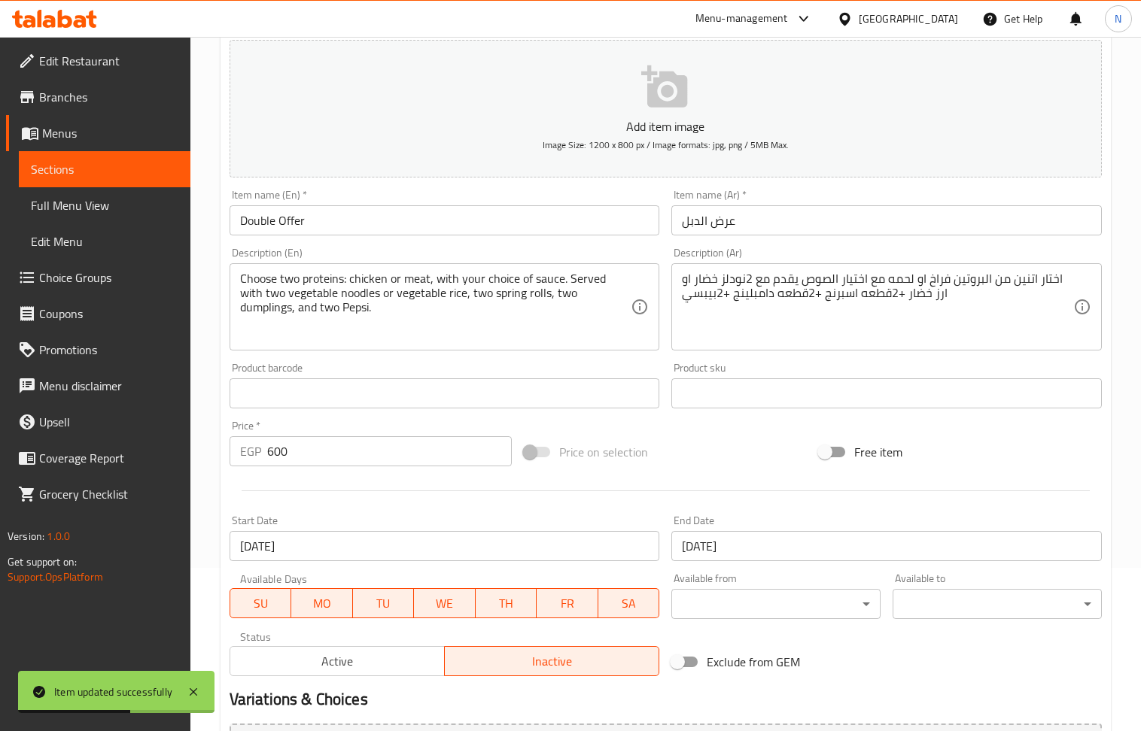
scroll to position [0, 0]
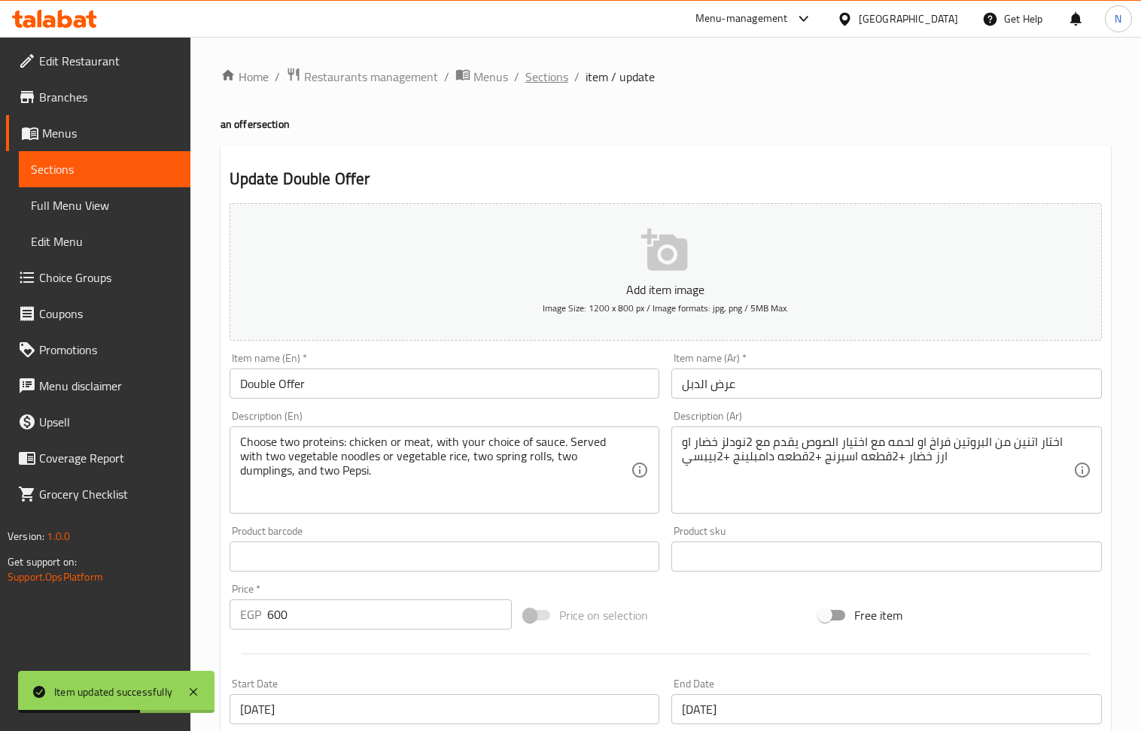
click at [543, 75] on span "Sections" at bounding box center [546, 77] width 43 height 18
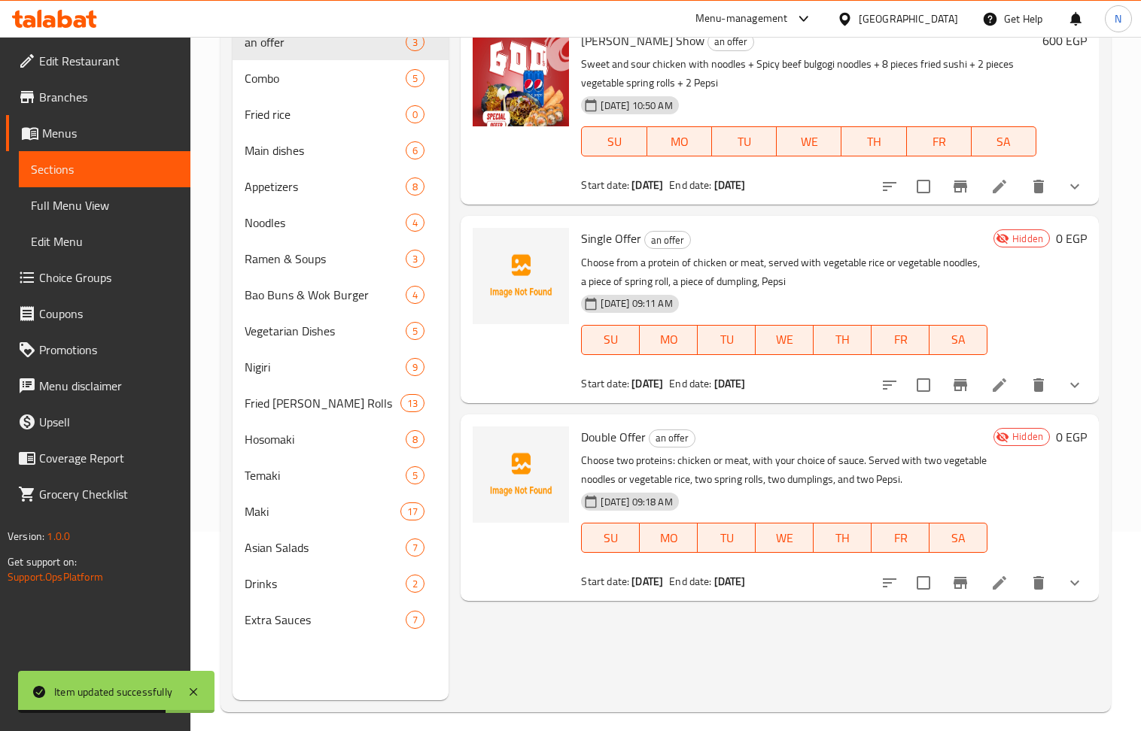
scroll to position [211, 0]
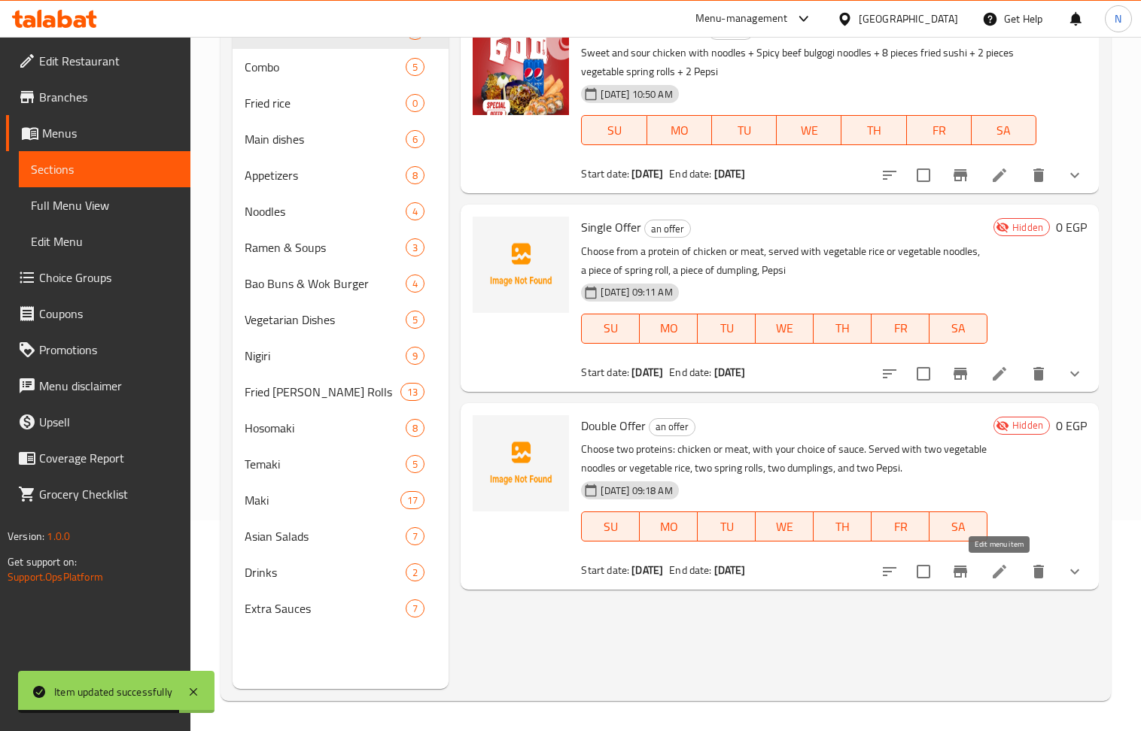
click at [1006, 569] on icon at bounding box center [999, 572] width 18 height 18
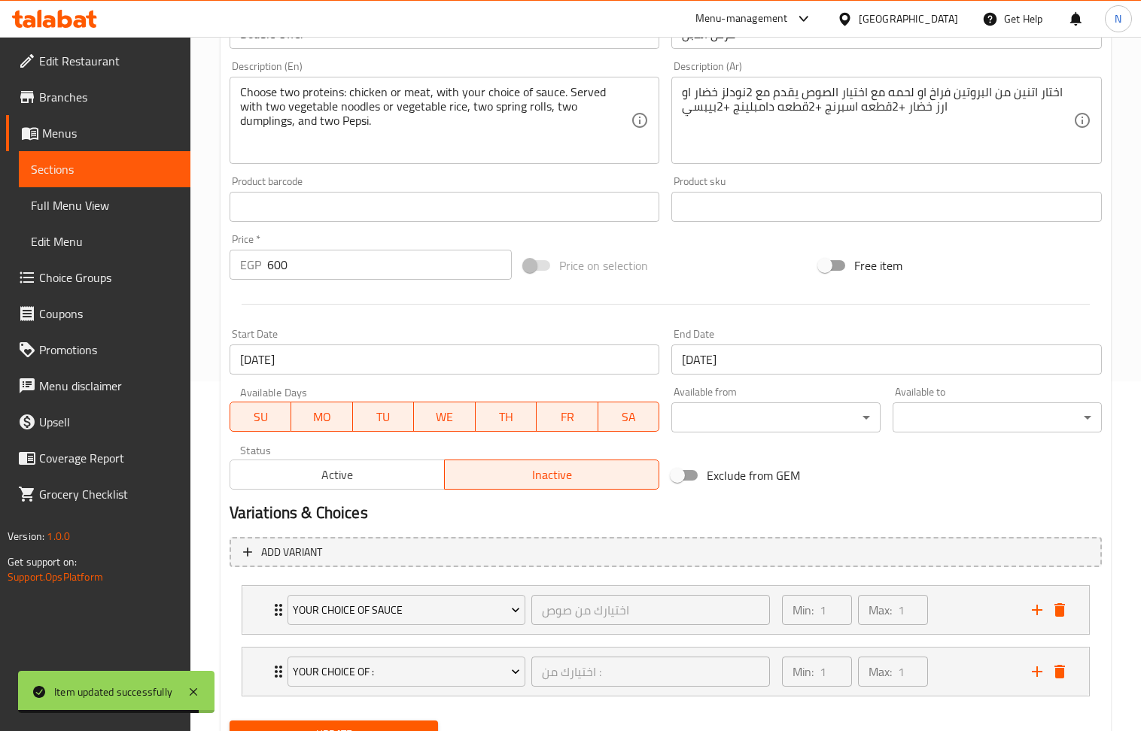
scroll to position [420, 0]
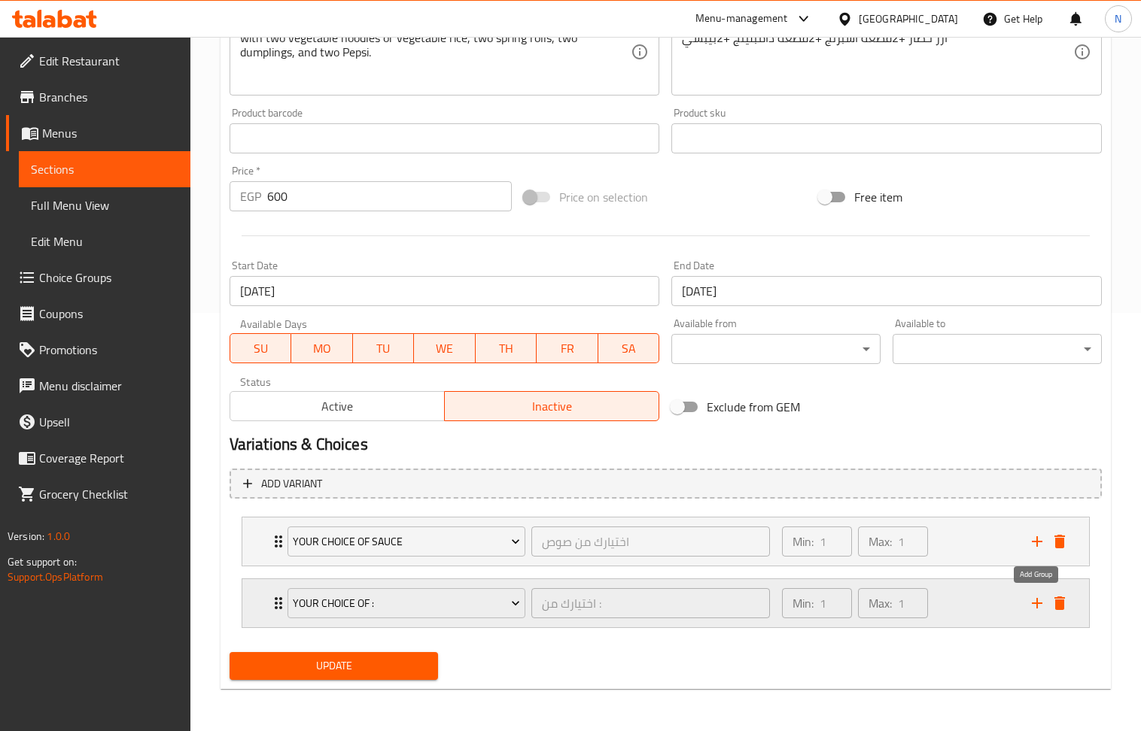
click at [1036, 603] on icon "add" at bounding box center [1037, 603] width 11 height 11
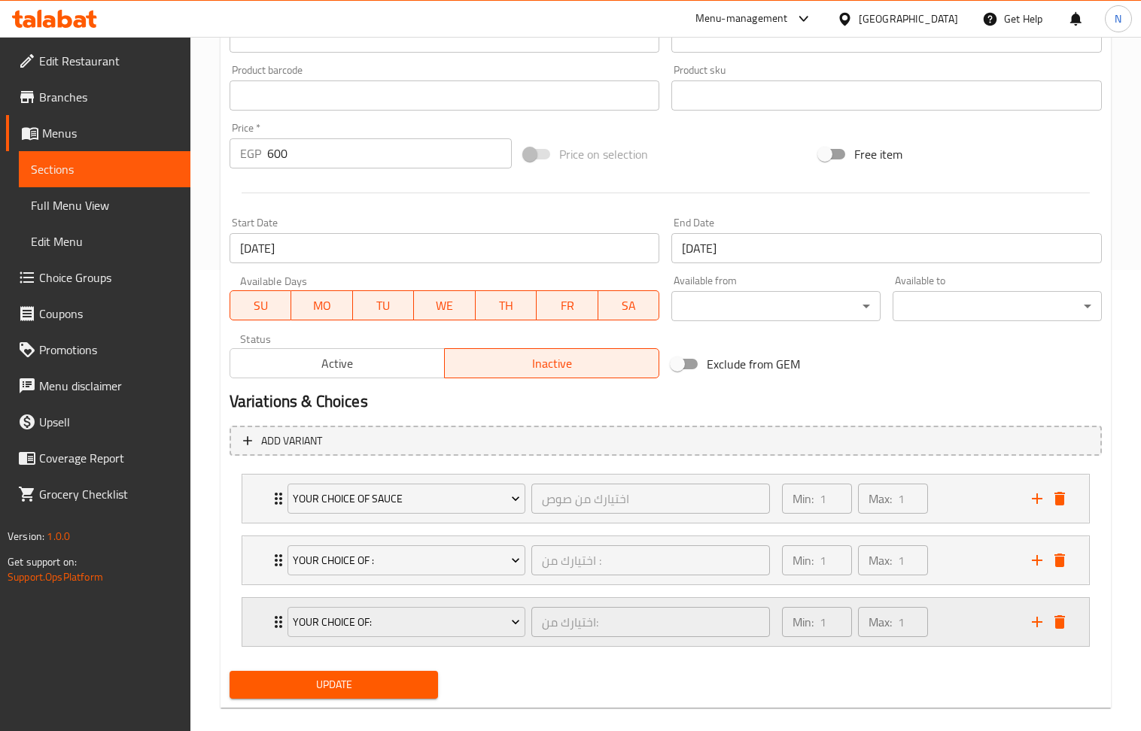
scroll to position [483, 0]
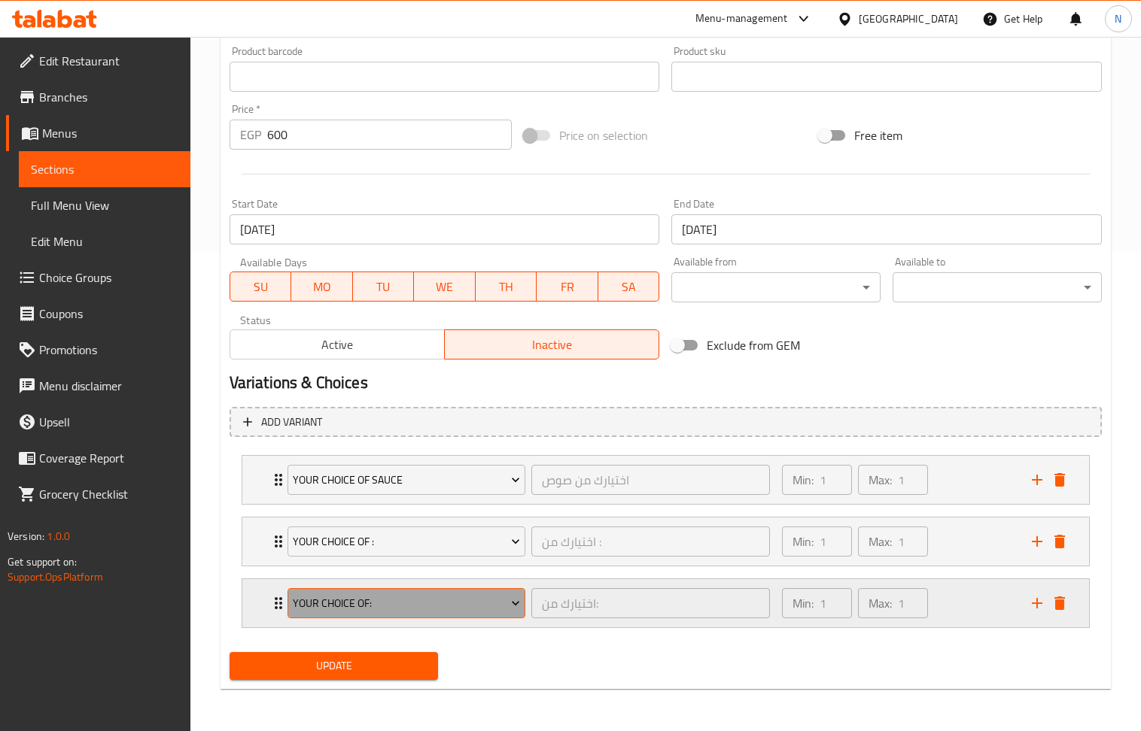
click at [500, 599] on span "Your Choice Of:" at bounding box center [406, 603] width 227 height 19
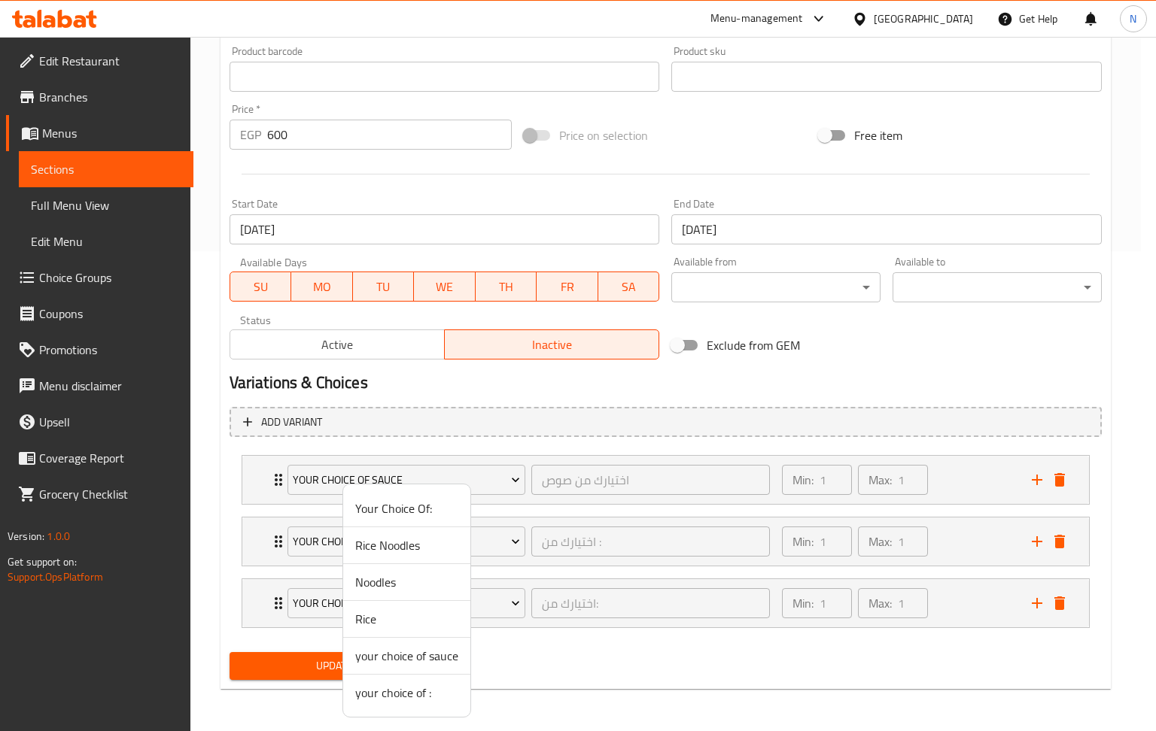
click at [418, 699] on span "your choice of :" at bounding box center [406, 693] width 103 height 18
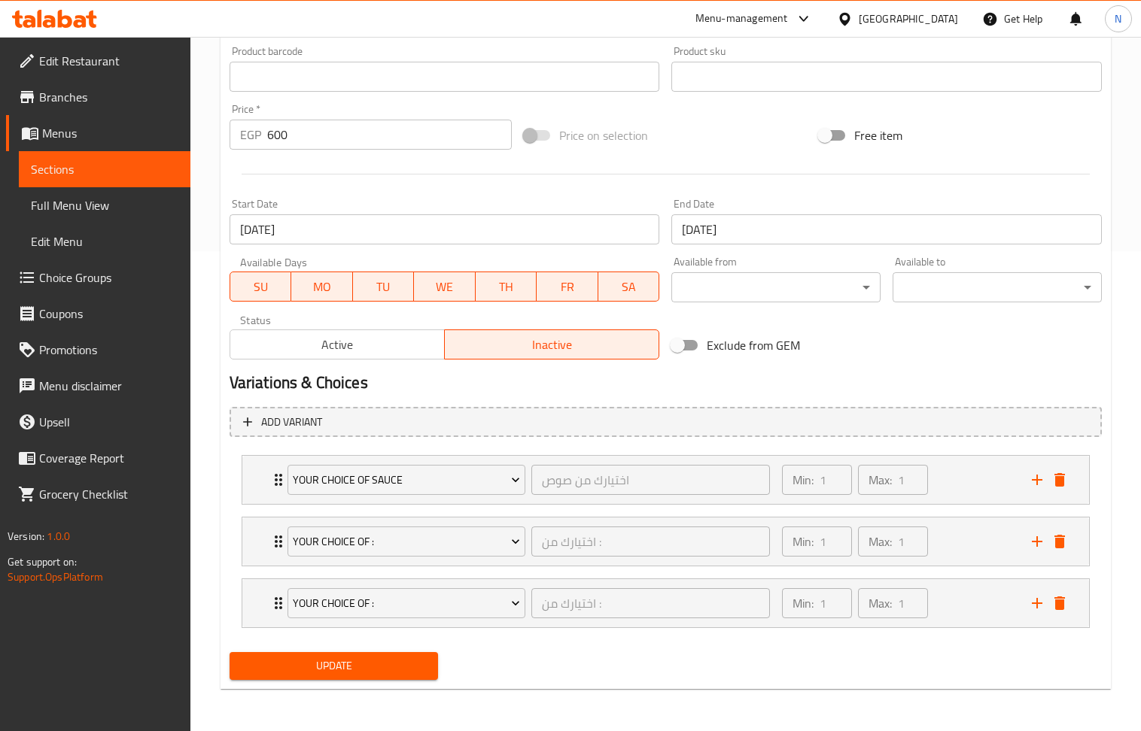
click at [348, 661] on span "Update" at bounding box center [334, 666] width 185 height 19
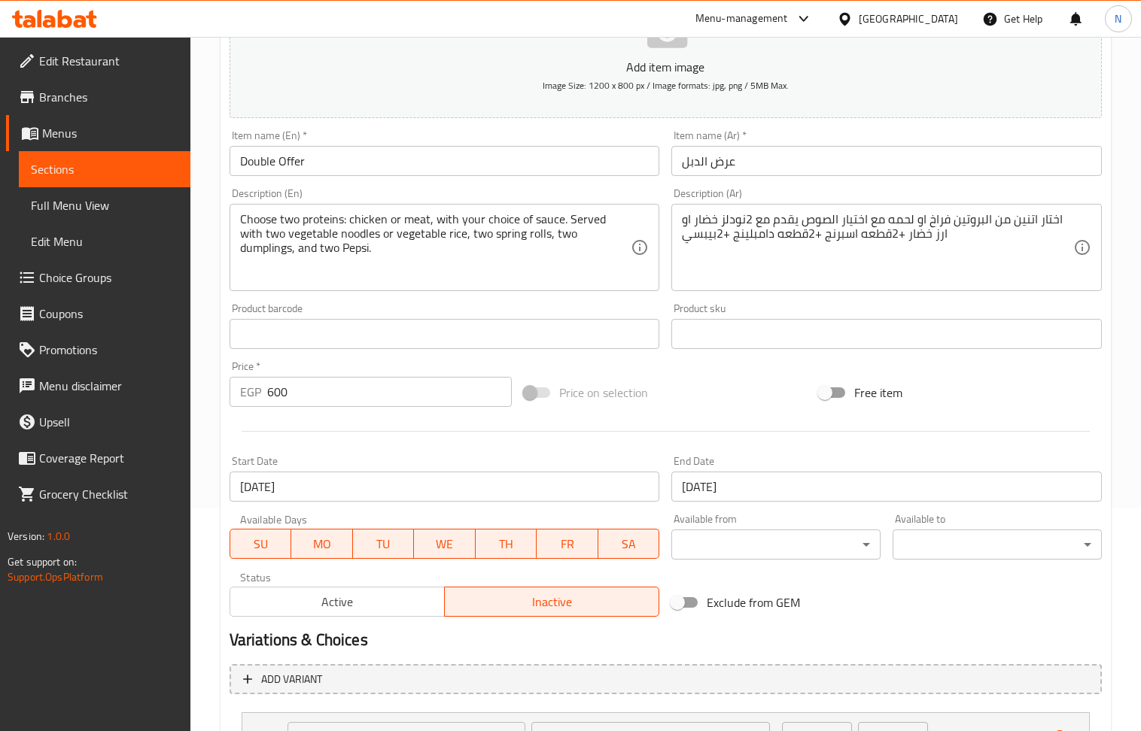
scroll to position [0, 0]
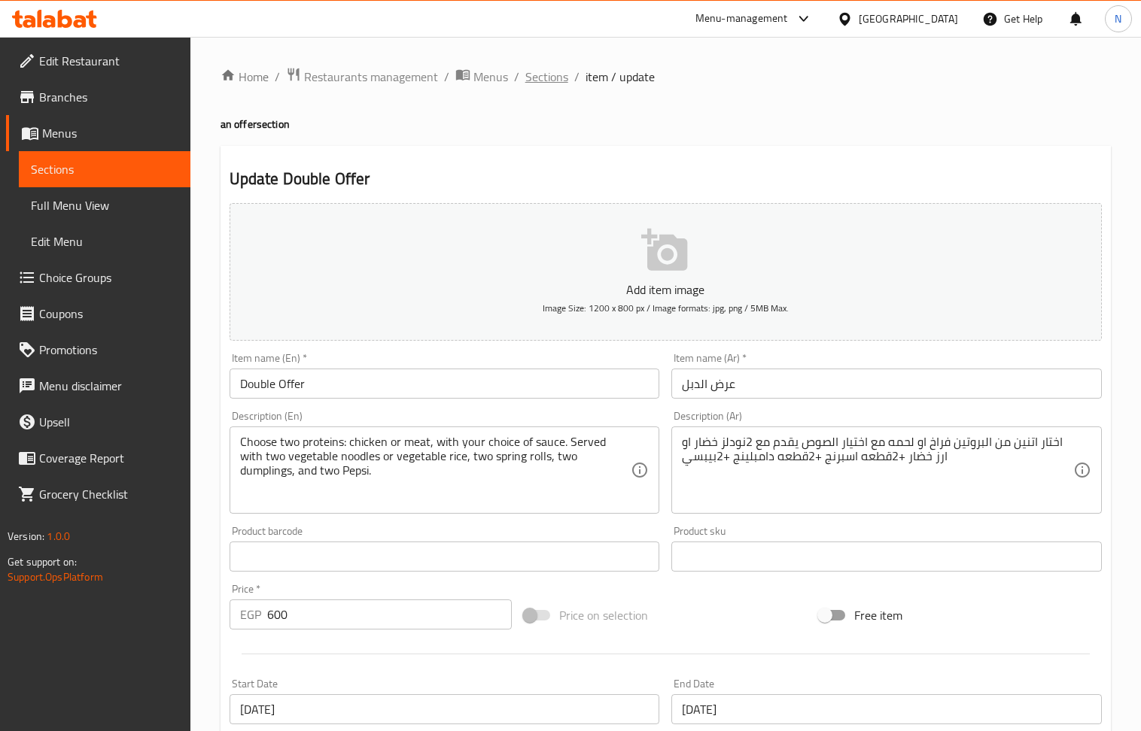
click at [558, 80] on span "Sections" at bounding box center [546, 77] width 43 height 18
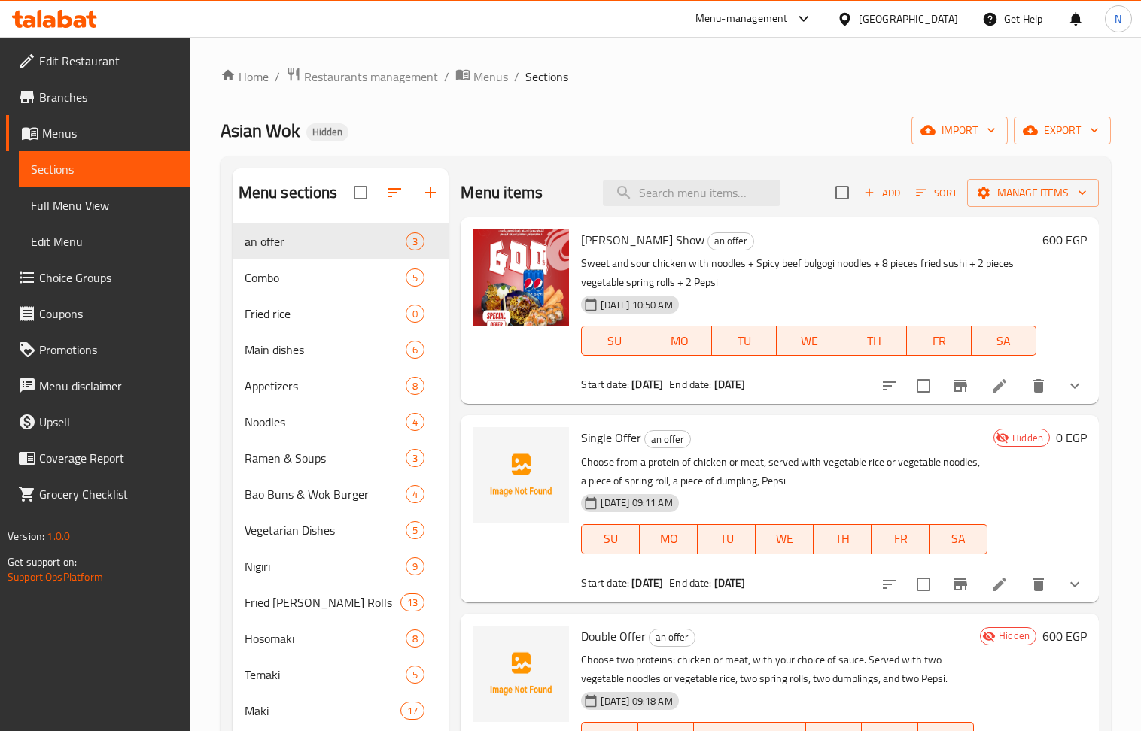
click at [102, 278] on span "Choice Groups" at bounding box center [108, 278] width 139 height 18
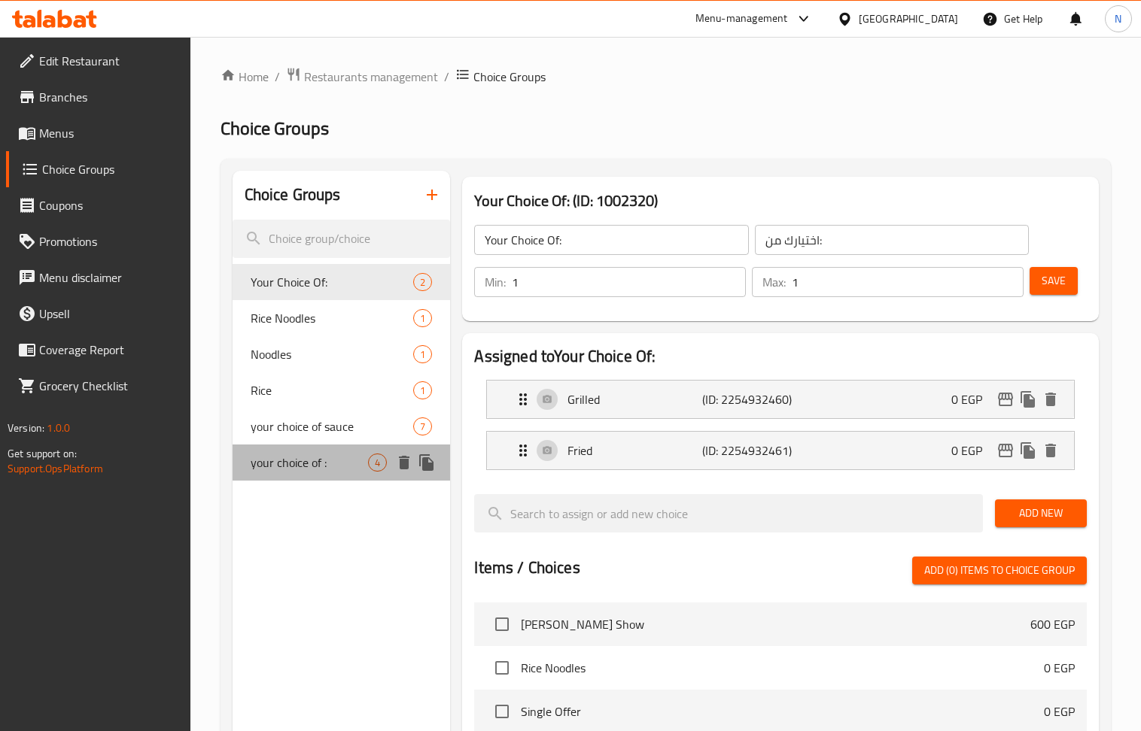
click at [333, 471] on span "your choice of :" at bounding box center [310, 463] width 118 height 18
type input "your choice of :"
type input "اختيارك من :"
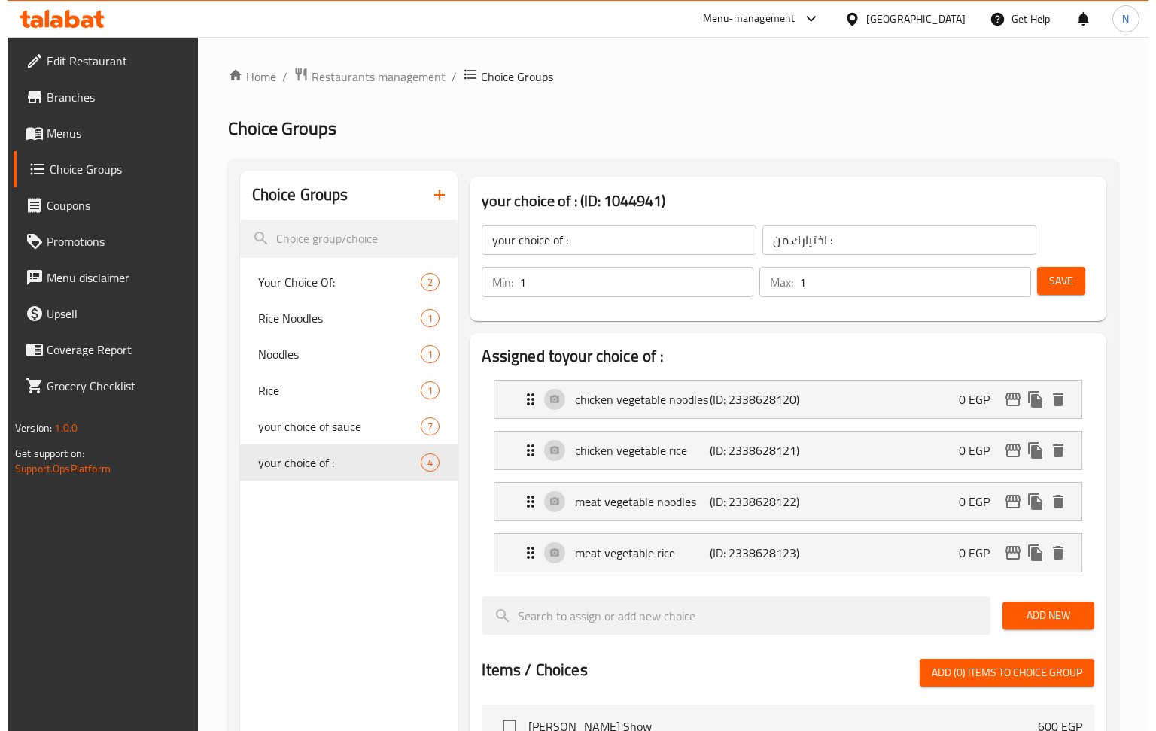
scroll to position [599, 0]
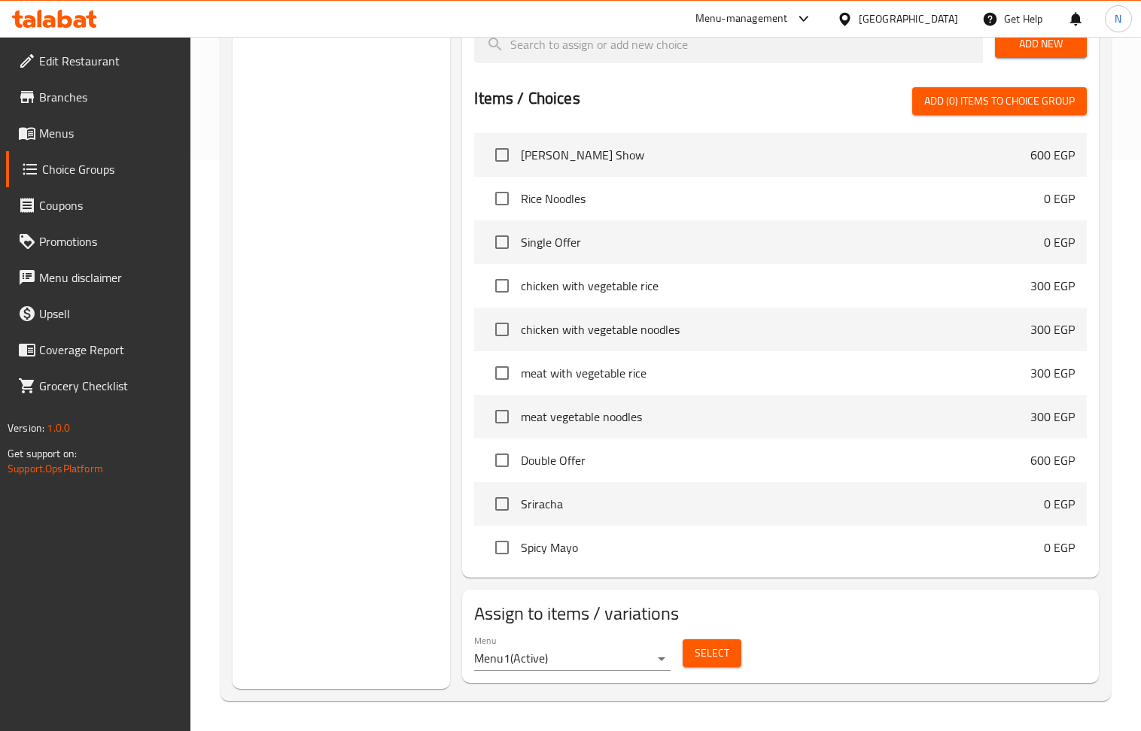
click at [692, 654] on button "Select" at bounding box center [711, 654] width 59 height 28
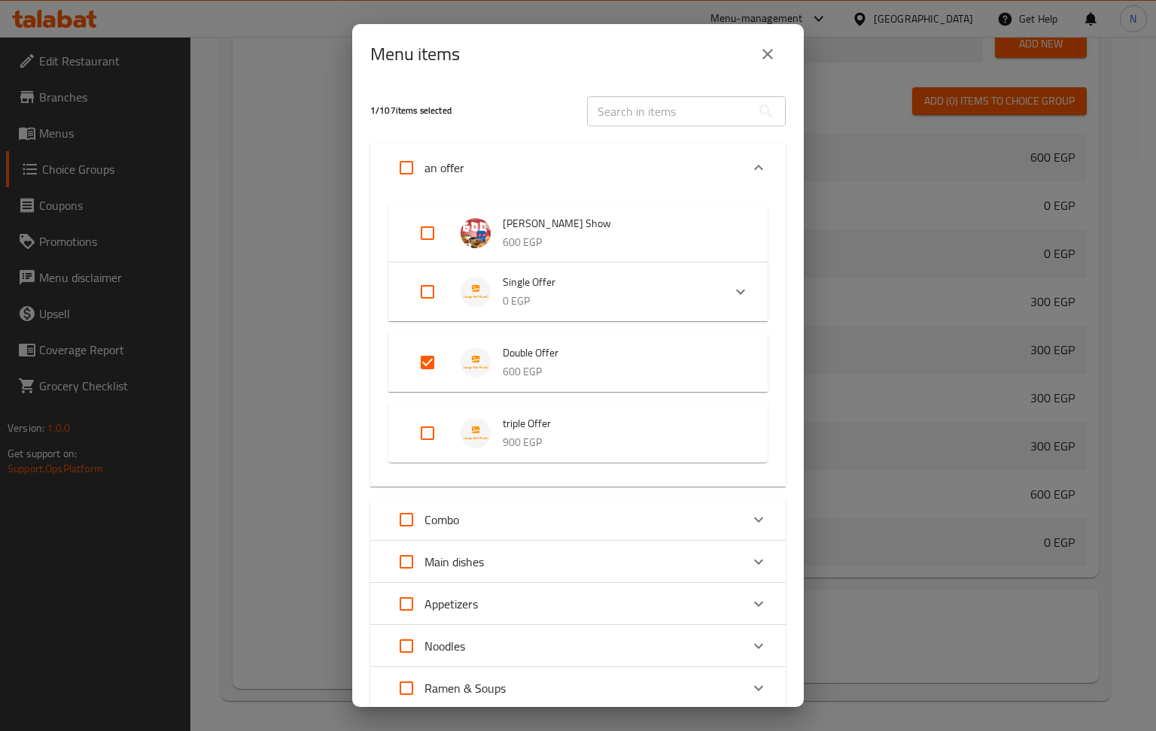
click at [424, 432] on input "Expand" at bounding box center [427, 433] width 36 height 36
checkbox input "true"
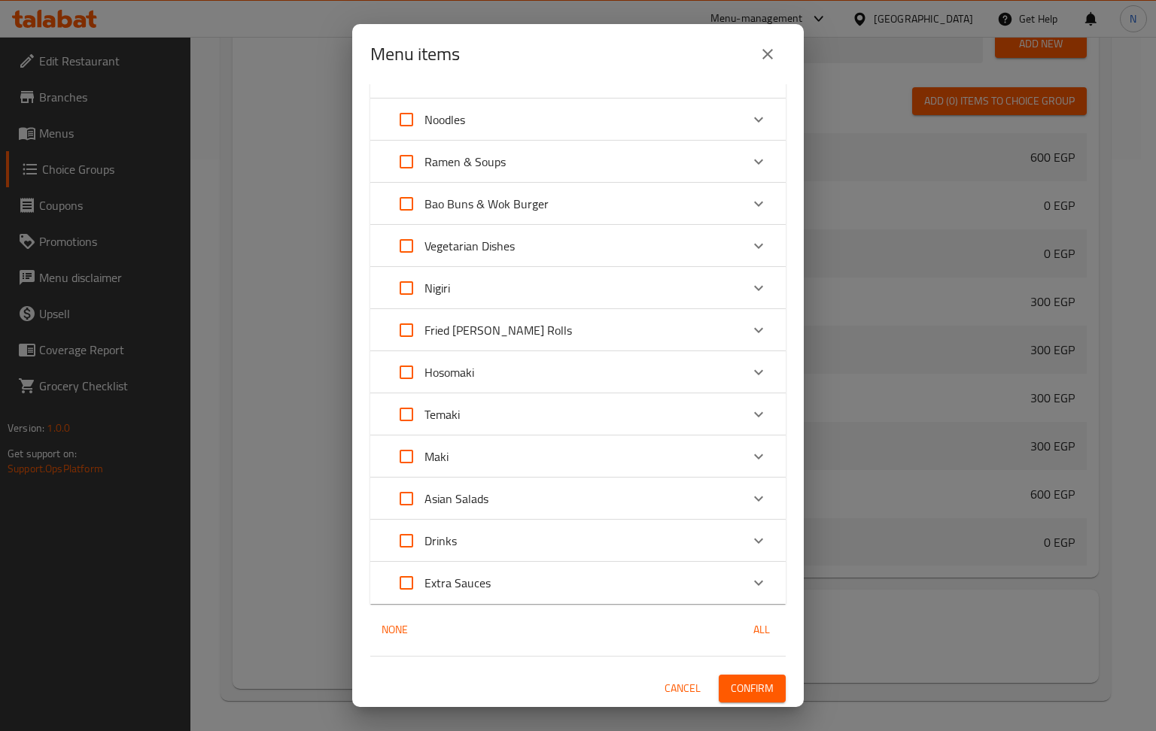
scroll to position [528, 0]
click at [746, 685] on span "Confirm" at bounding box center [752, 687] width 43 height 19
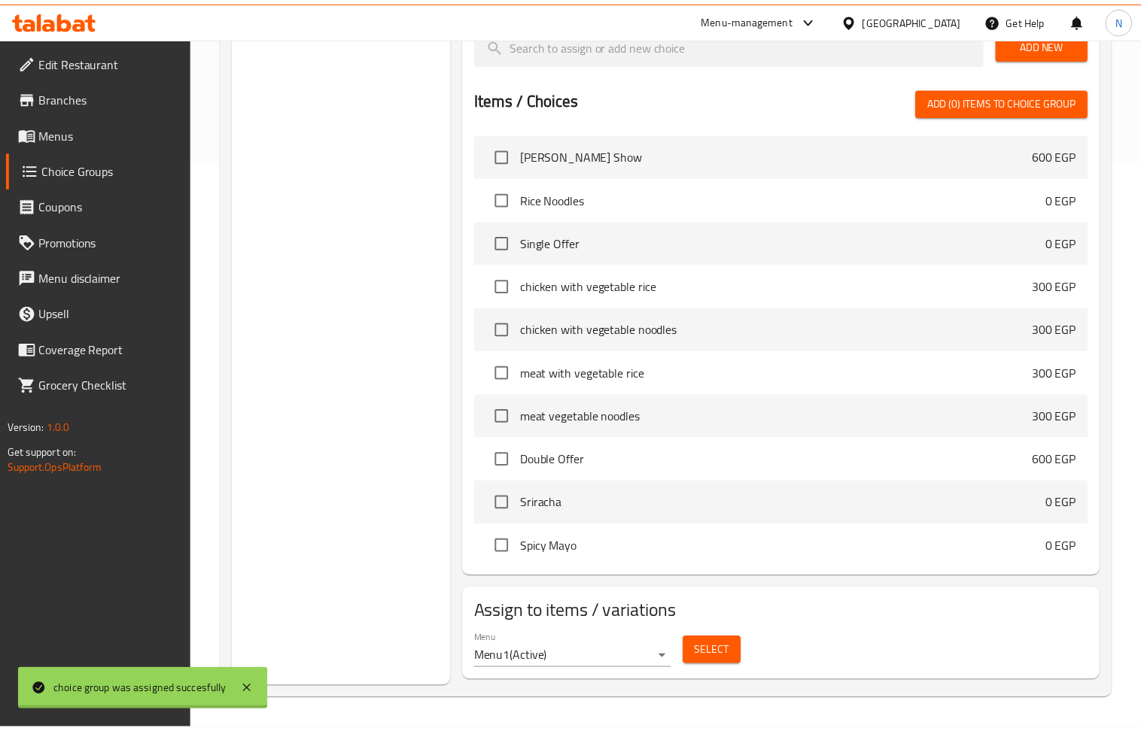
scroll to position [575, 0]
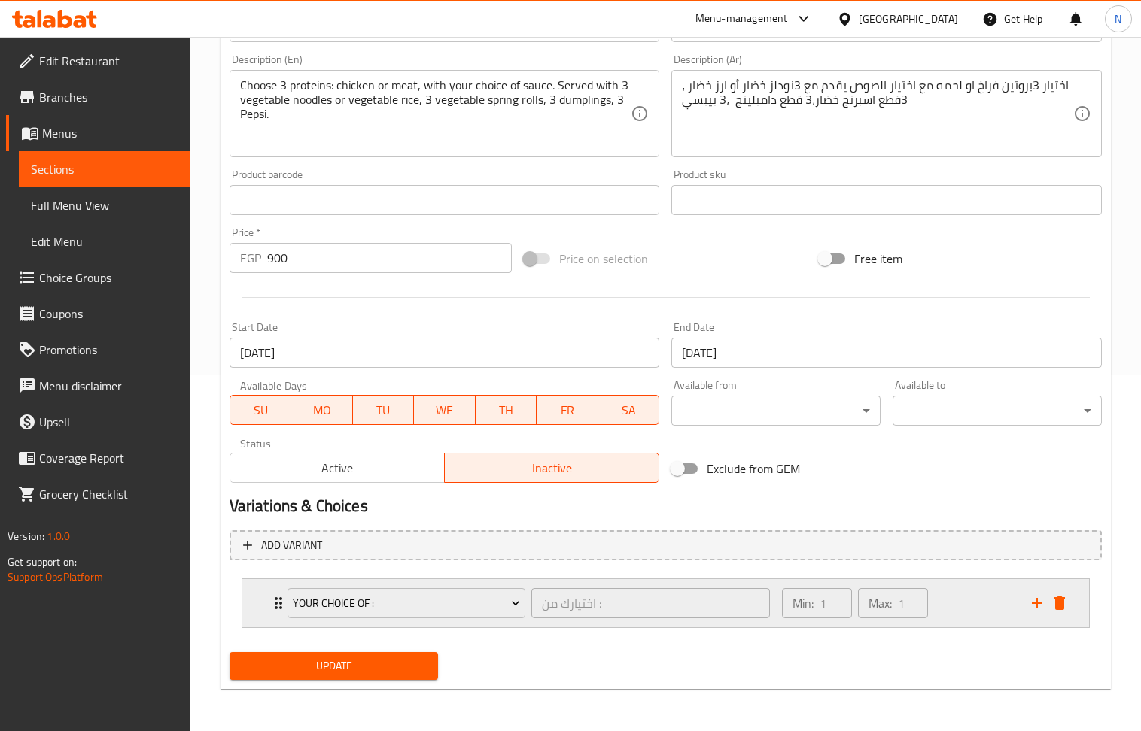
scroll to position [358, 0]
click at [1031, 606] on icon "add" at bounding box center [1037, 603] width 18 height 18
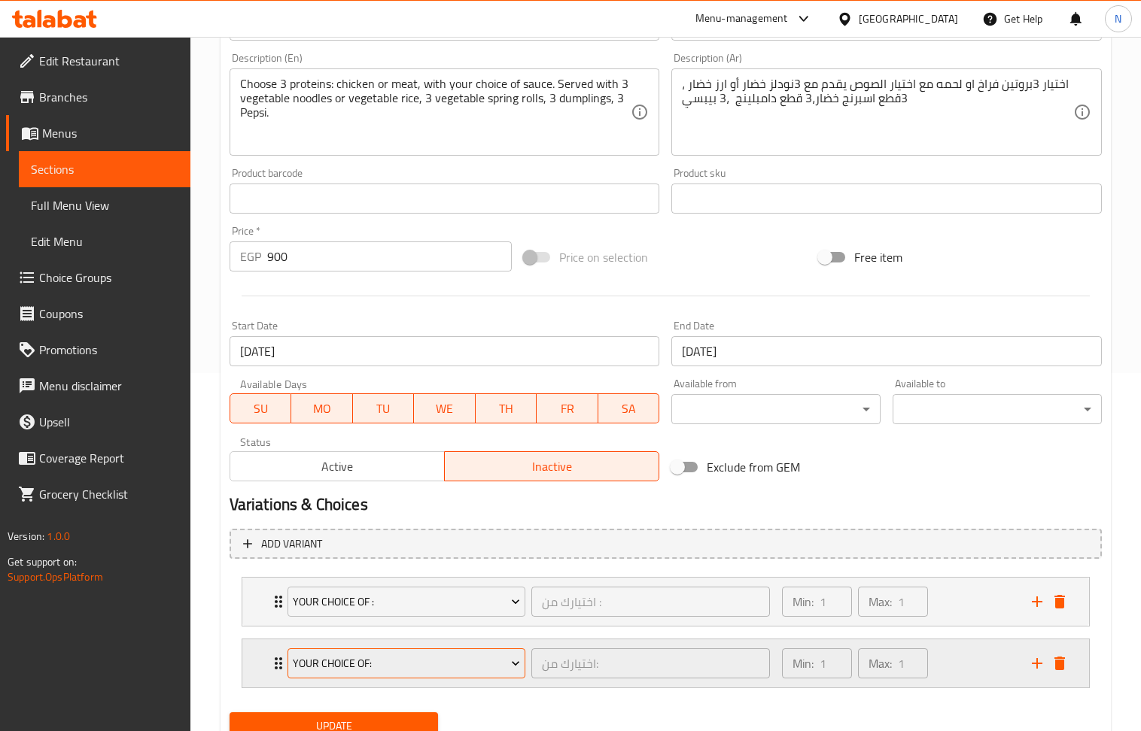
click at [400, 659] on span "Your Choice Of:" at bounding box center [406, 664] width 227 height 19
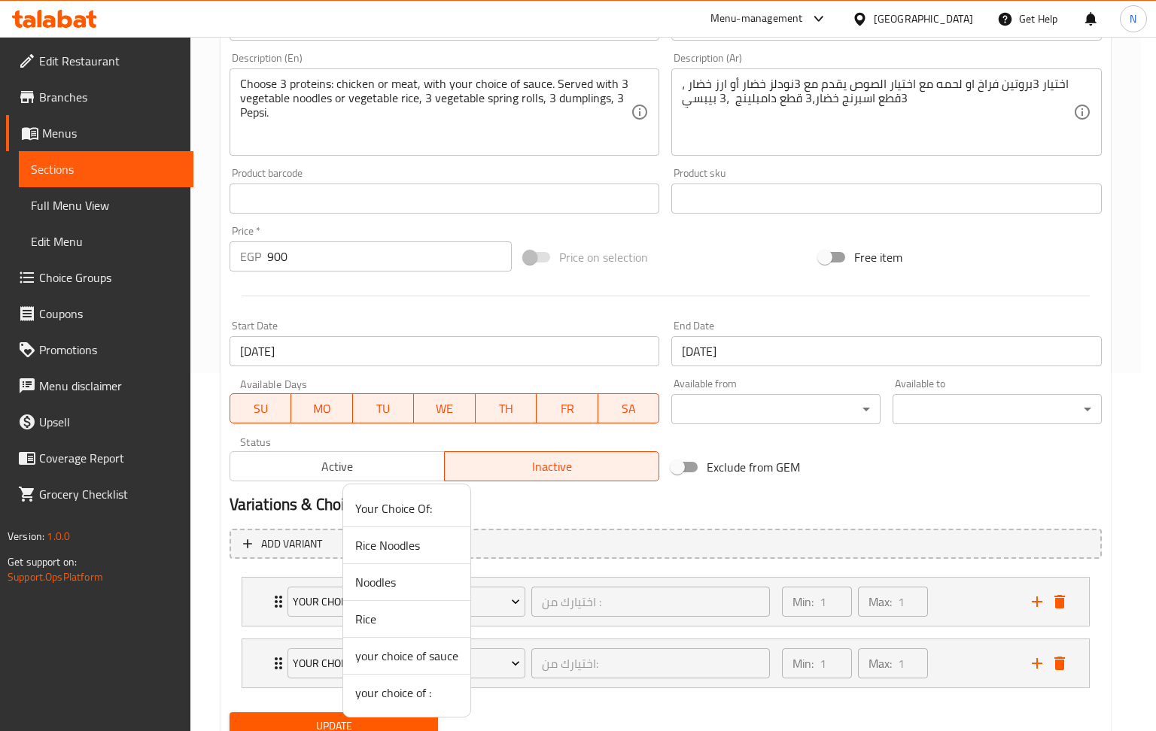
click at [411, 662] on span "your choice of sauce" at bounding box center [406, 656] width 103 height 18
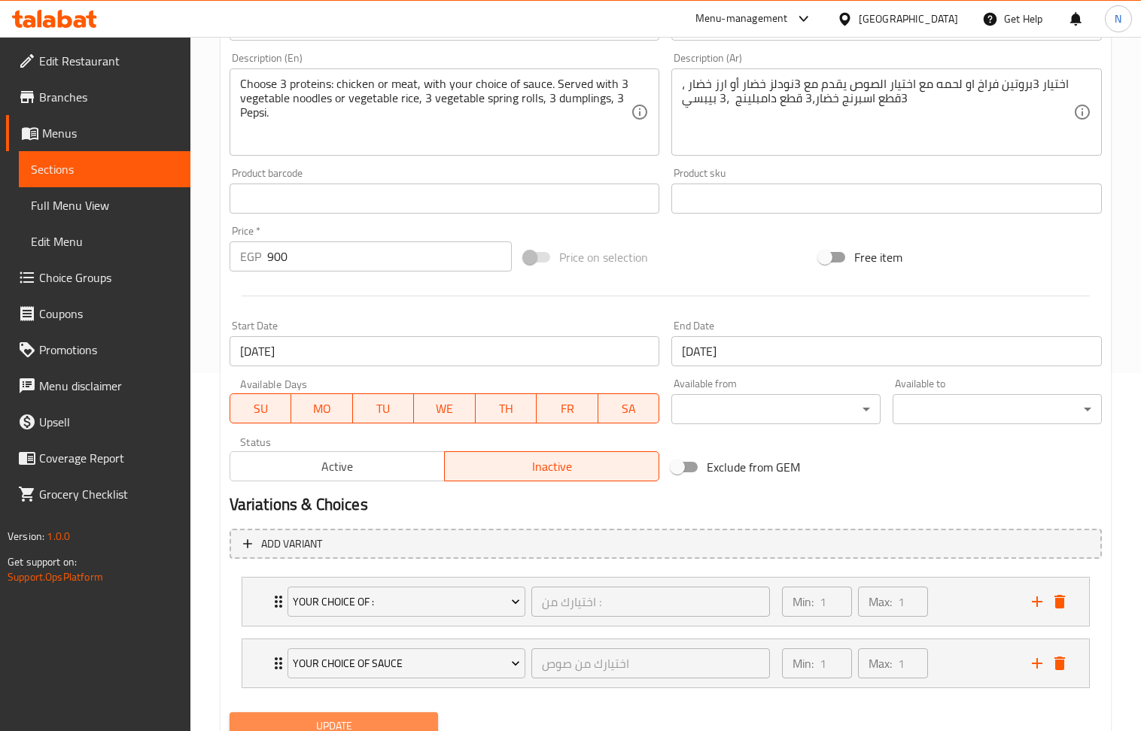
click at [365, 719] on span "Update" at bounding box center [334, 726] width 185 height 19
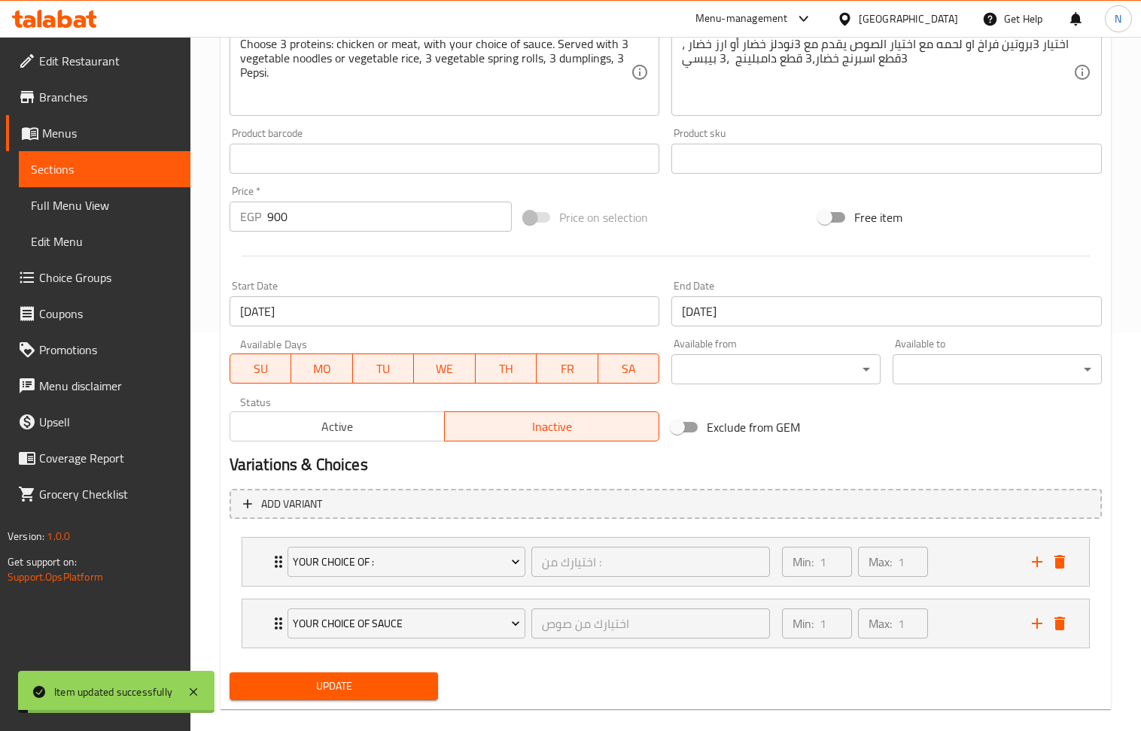
scroll to position [420, 0]
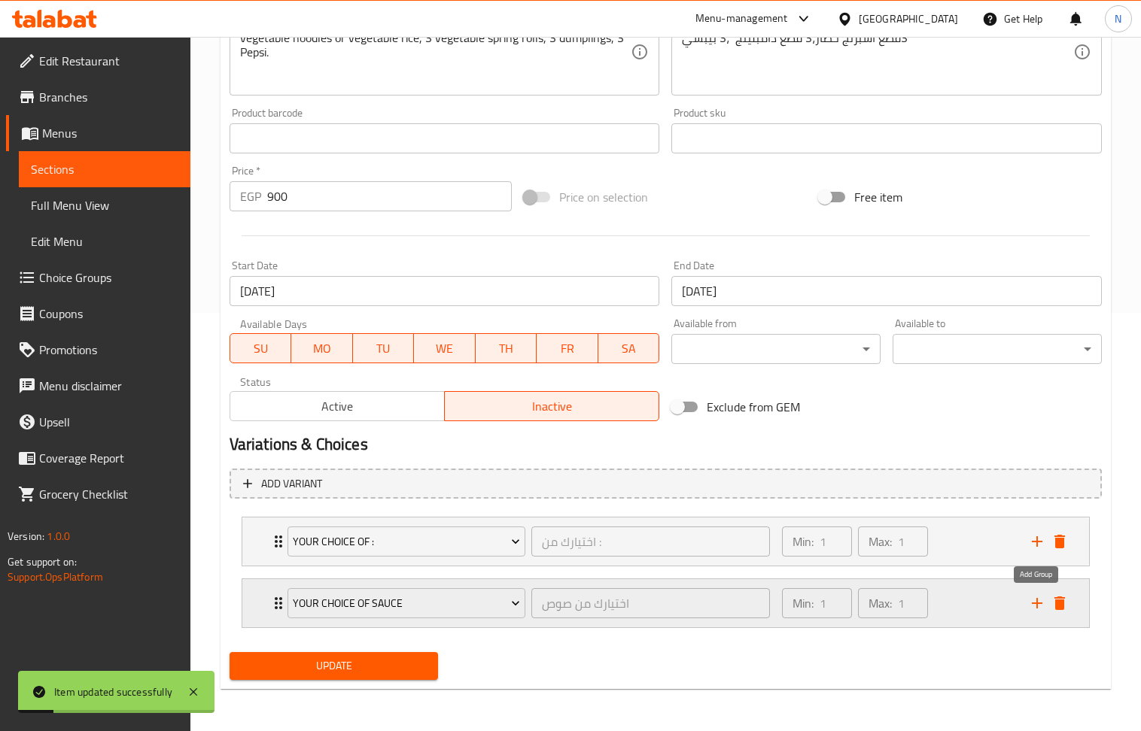
click at [1039, 605] on icon "add" at bounding box center [1037, 603] width 18 height 18
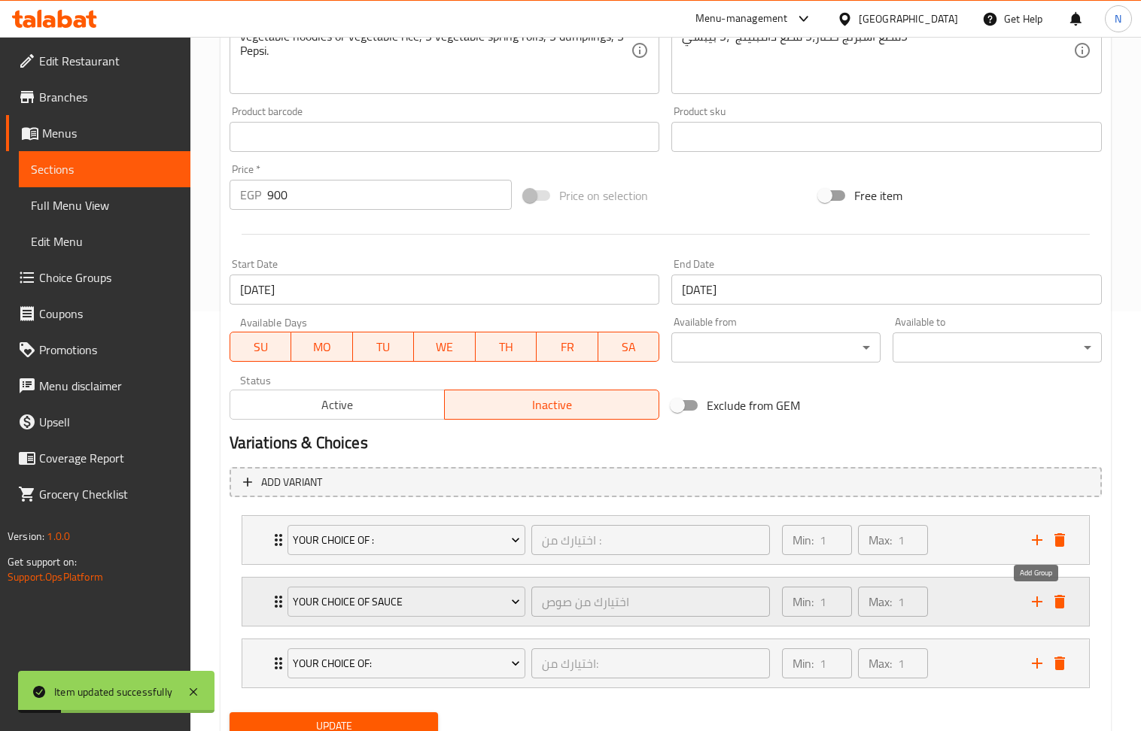
click at [1039, 605] on icon "add" at bounding box center [1037, 602] width 18 height 18
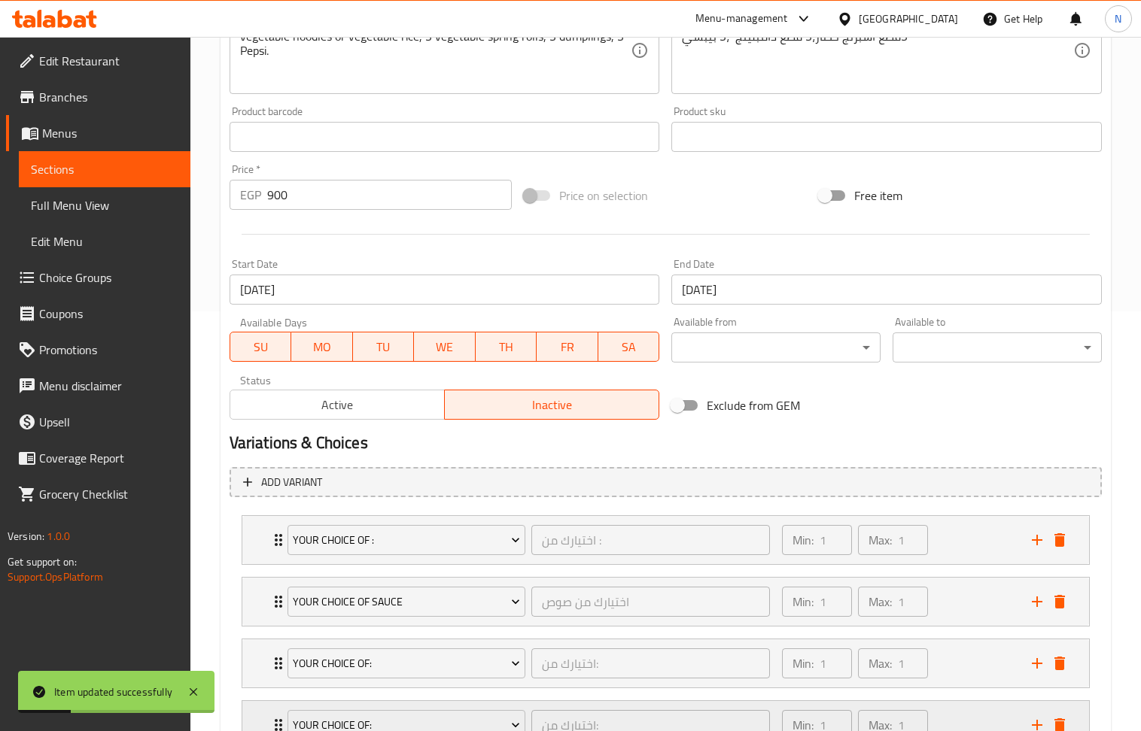
scroll to position [546, 0]
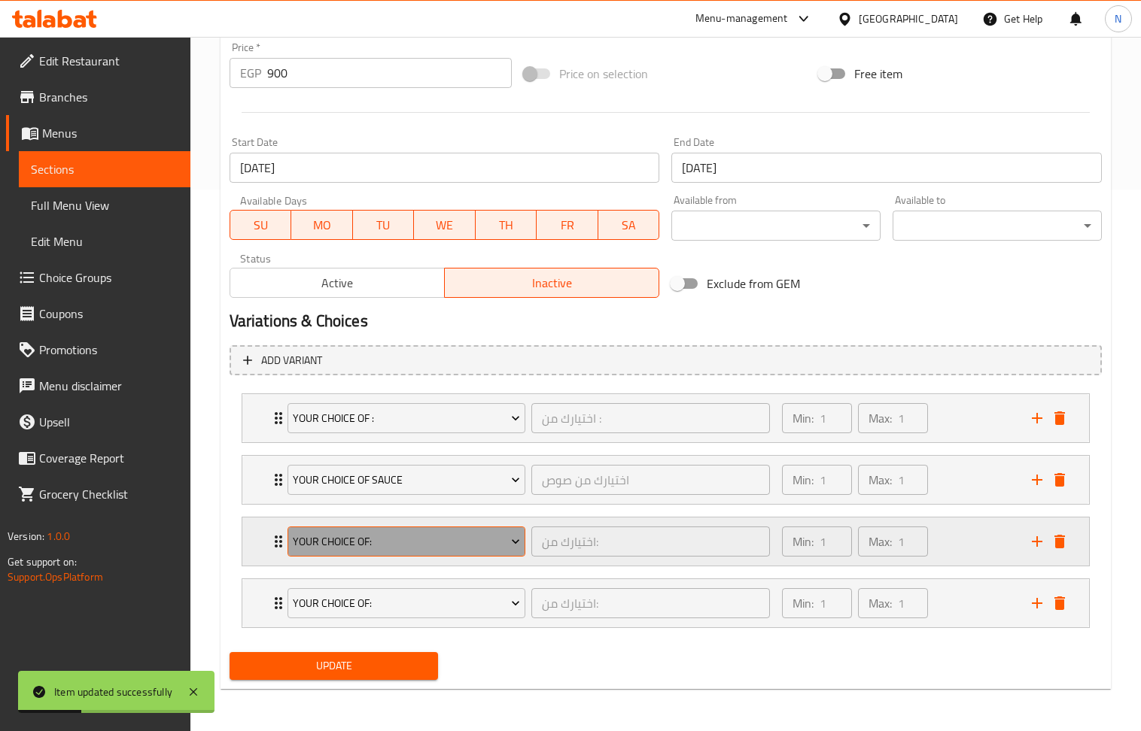
click at [434, 543] on span "Your Choice Of:" at bounding box center [406, 542] width 227 height 19
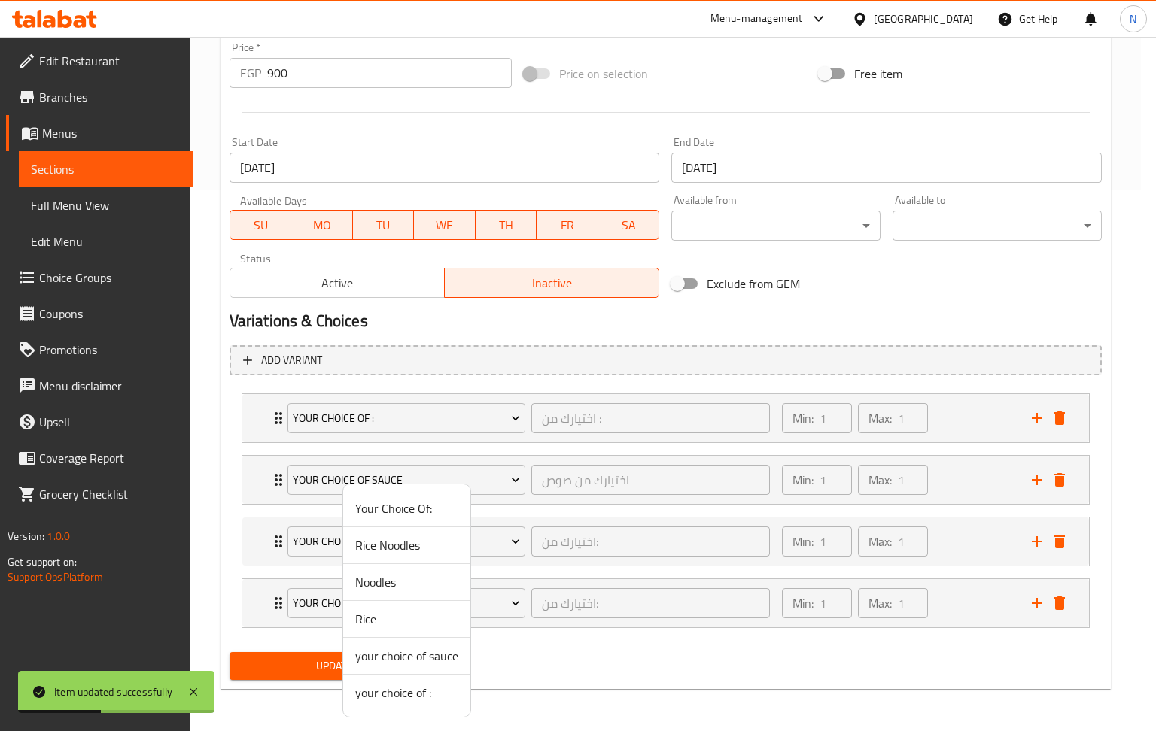
click at [416, 696] on span "your choice of :" at bounding box center [406, 693] width 103 height 18
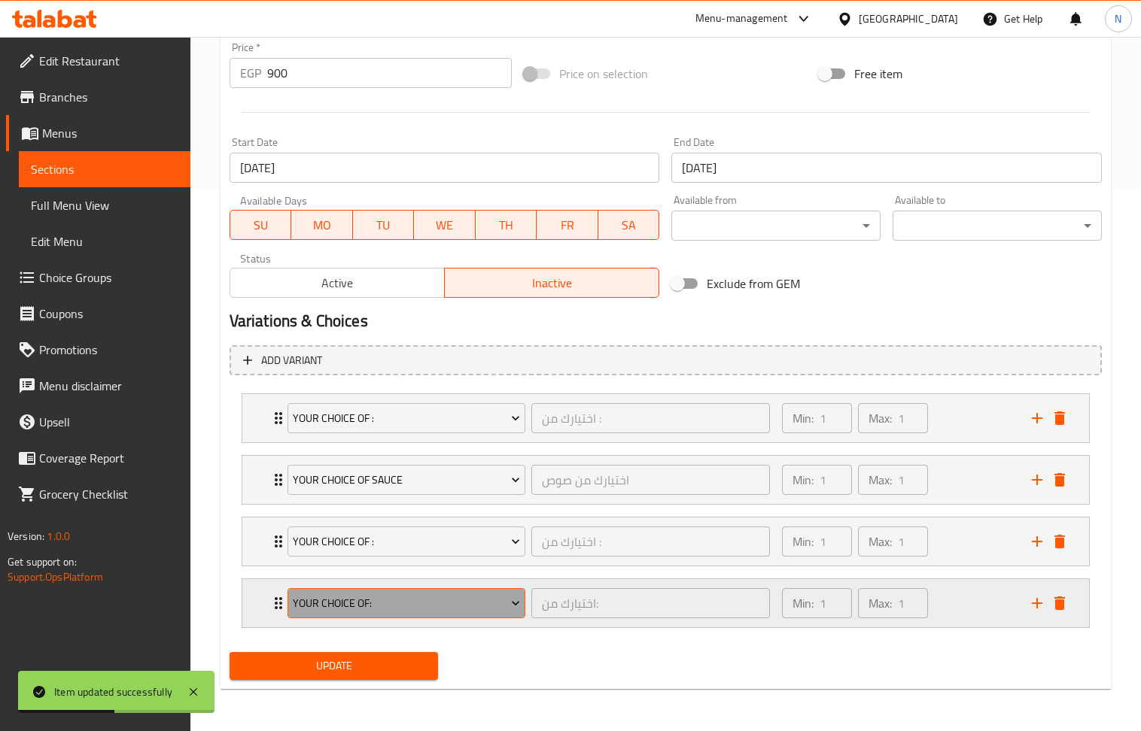
click at [434, 608] on span "Your Choice Of:" at bounding box center [406, 603] width 227 height 19
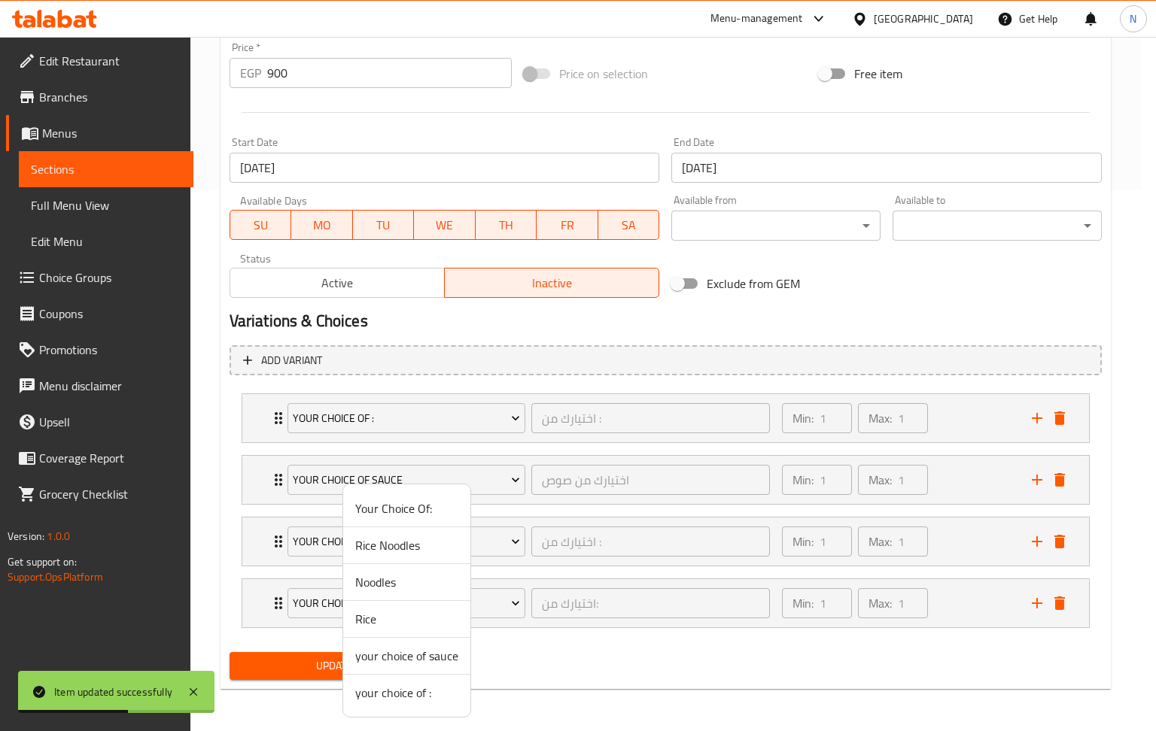
click at [413, 707] on li "your choice of :" at bounding box center [406, 693] width 127 height 36
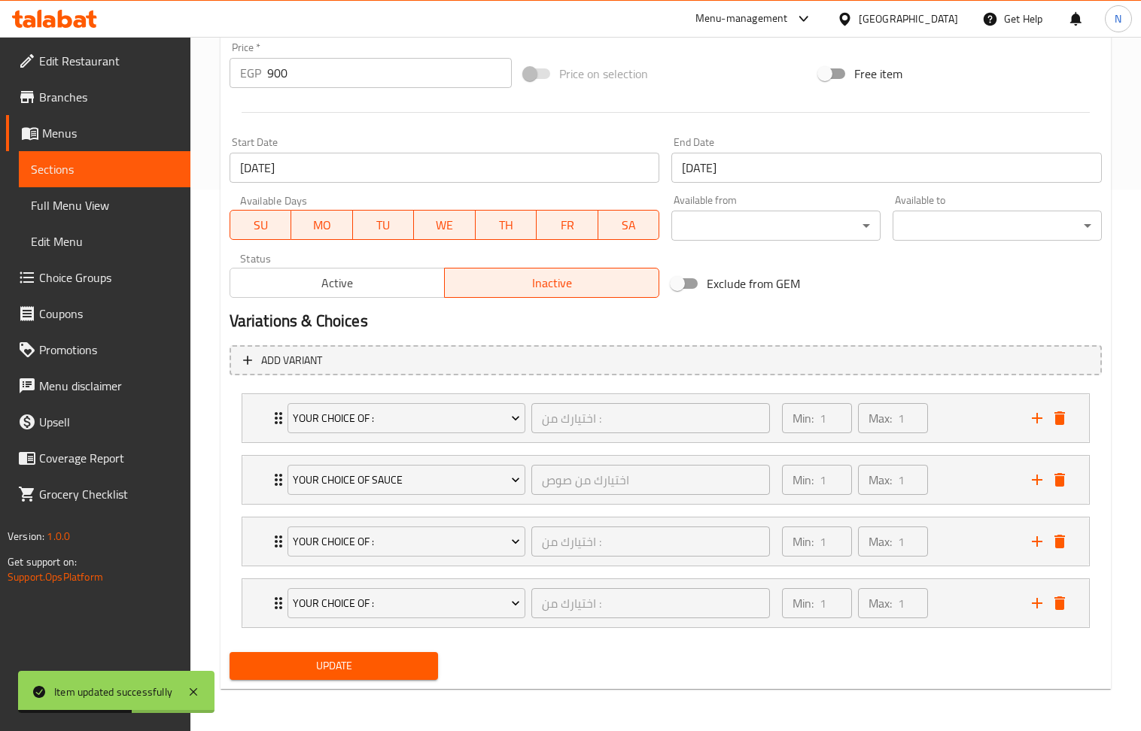
click at [406, 690] on div "Home / Restaurants management / Menus / Sections / item / update an offer secti…" at bounding box center [665, 113] width 890 height 1176
click at [374, 672] on span "Update" at bounding box center [334, 666] width 185 height 19
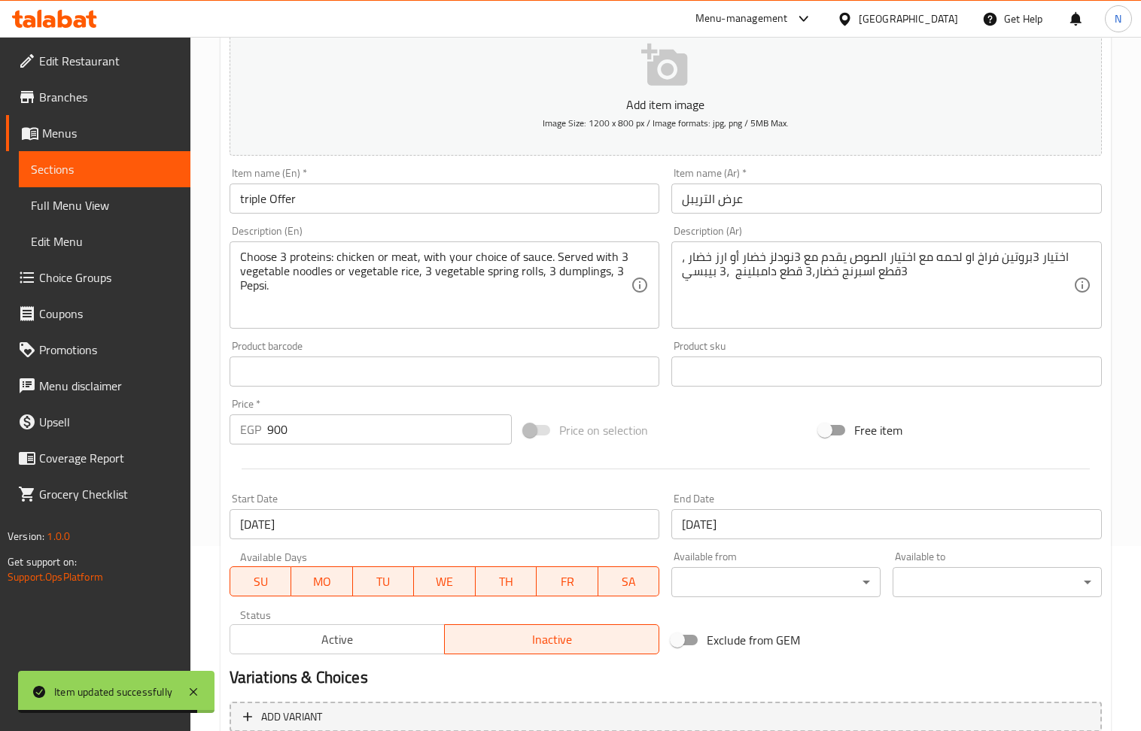
scroll to position [0, 0]
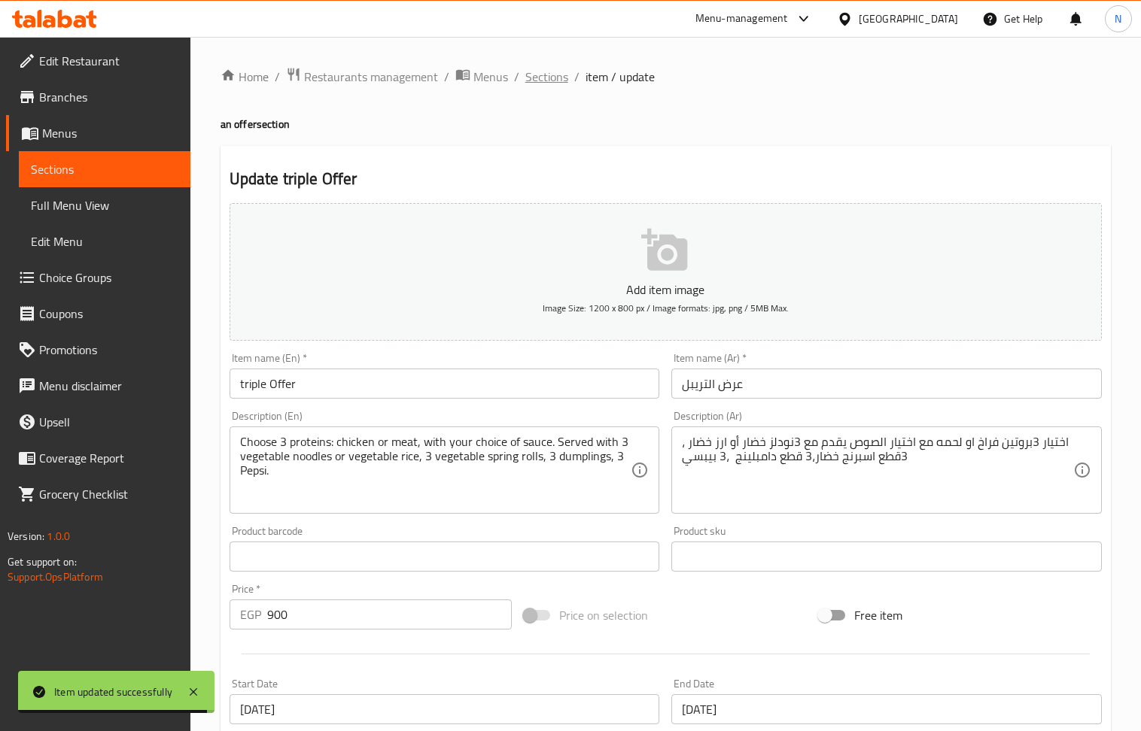
click at [561, 72] on span "Sections" at bounding box center [546, 77] width 43 height 18
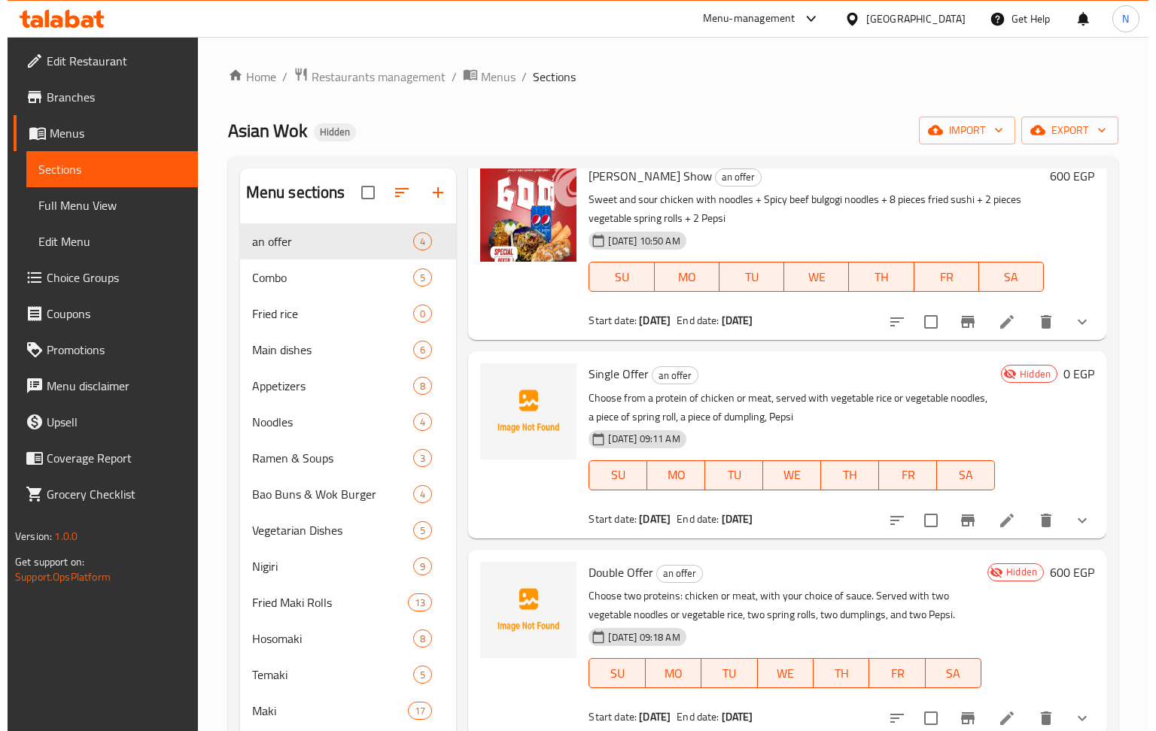
scroll to position [99, 0]
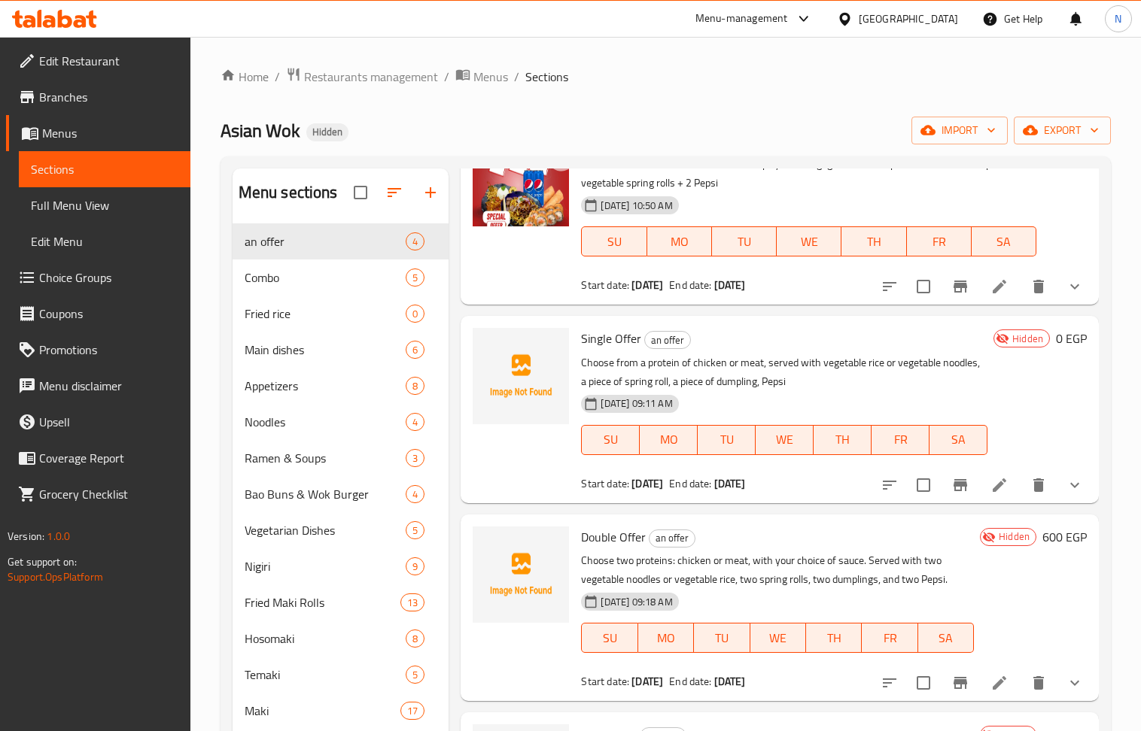
click at [993, 679] on icon at bounding box center [1000, 683] width 14 height 14
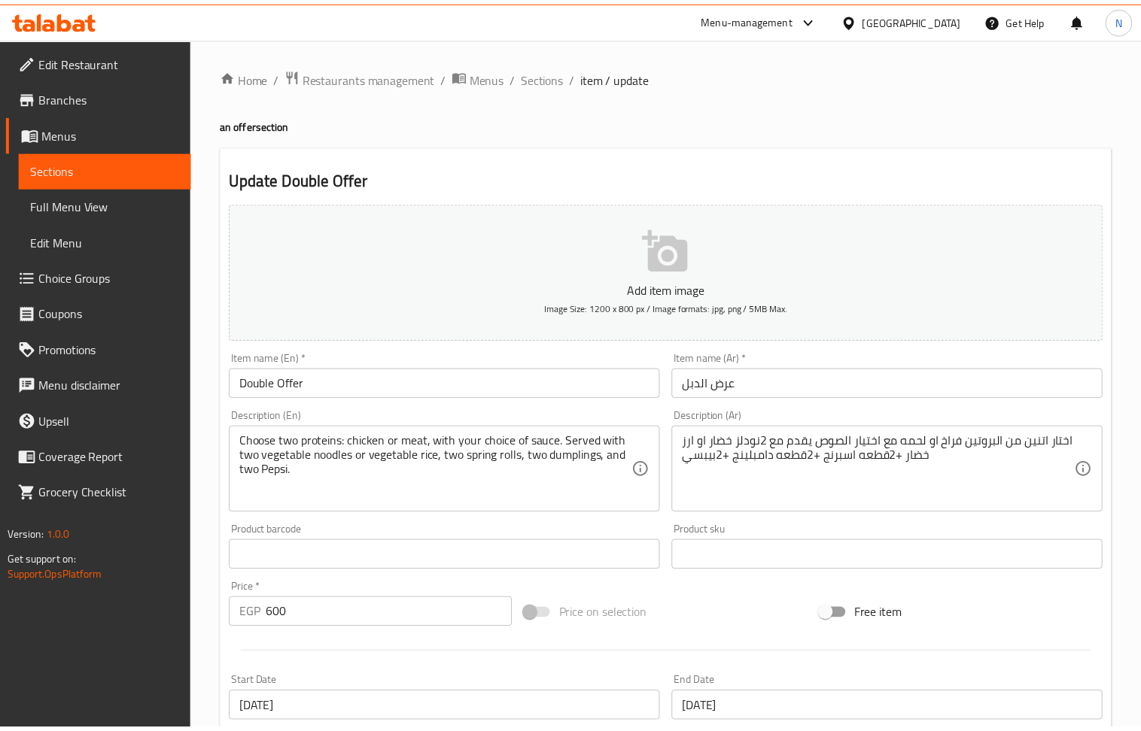
scroll to position [420, 0]
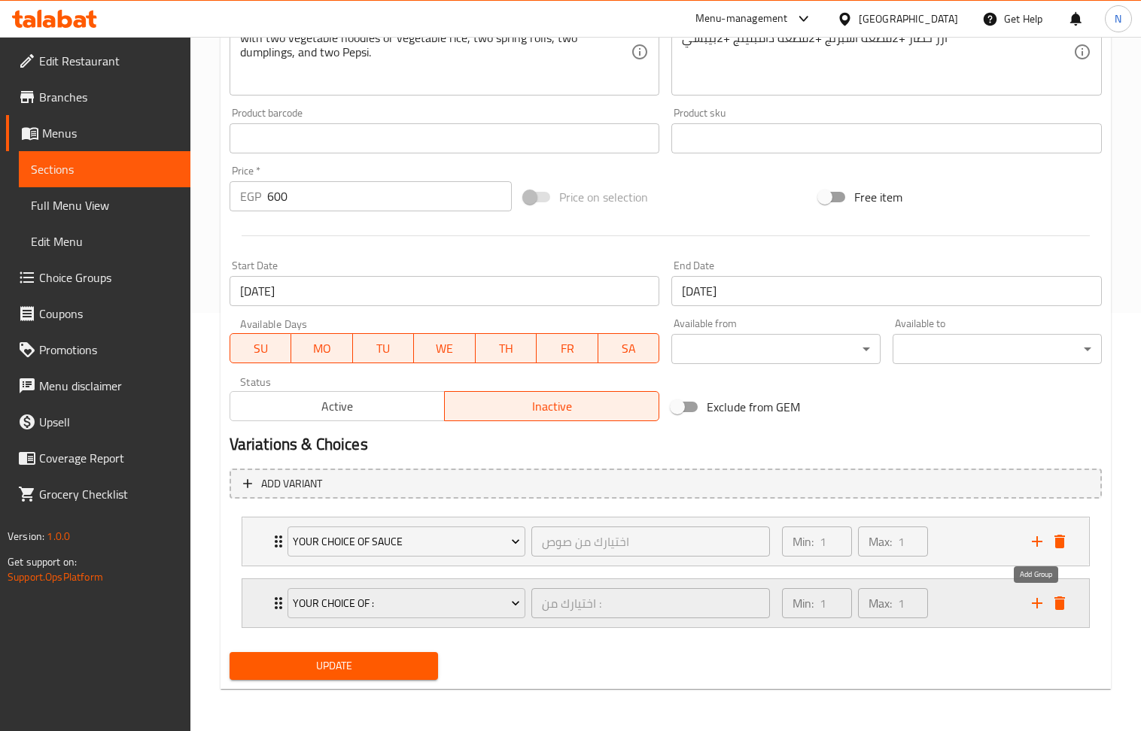
click at [1046, 606] on button "add" at bounding box center [1037, 603] width 23 height 23
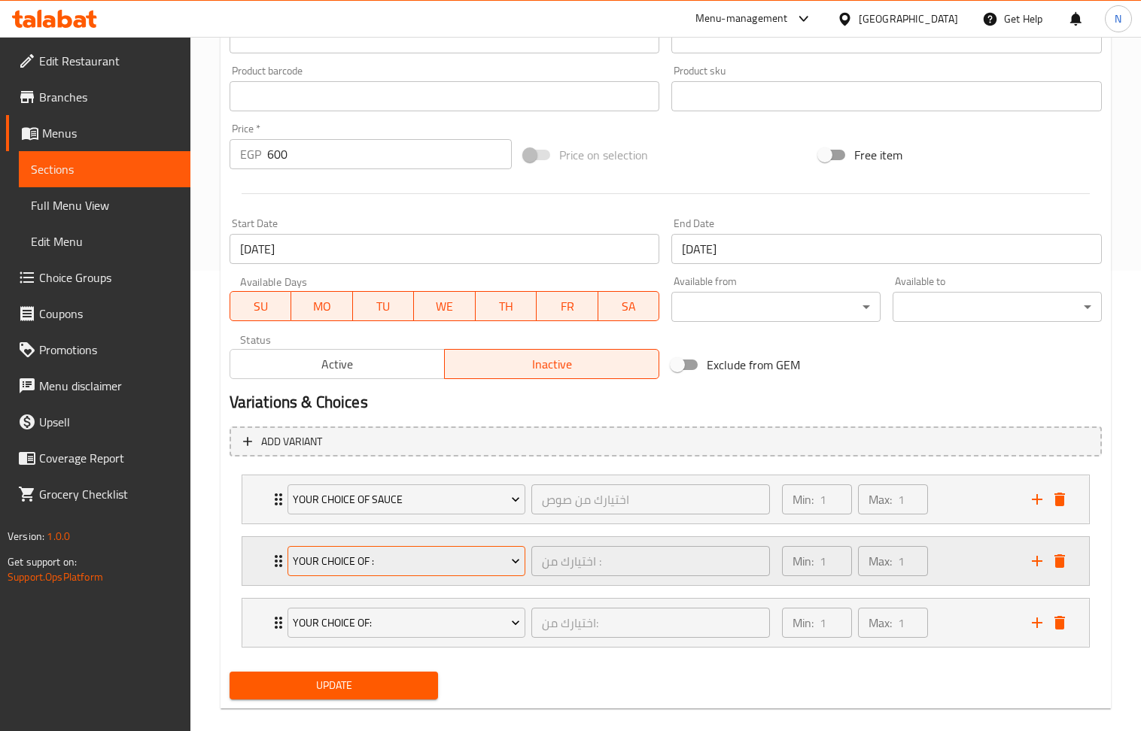
scroll to position [483, 0]
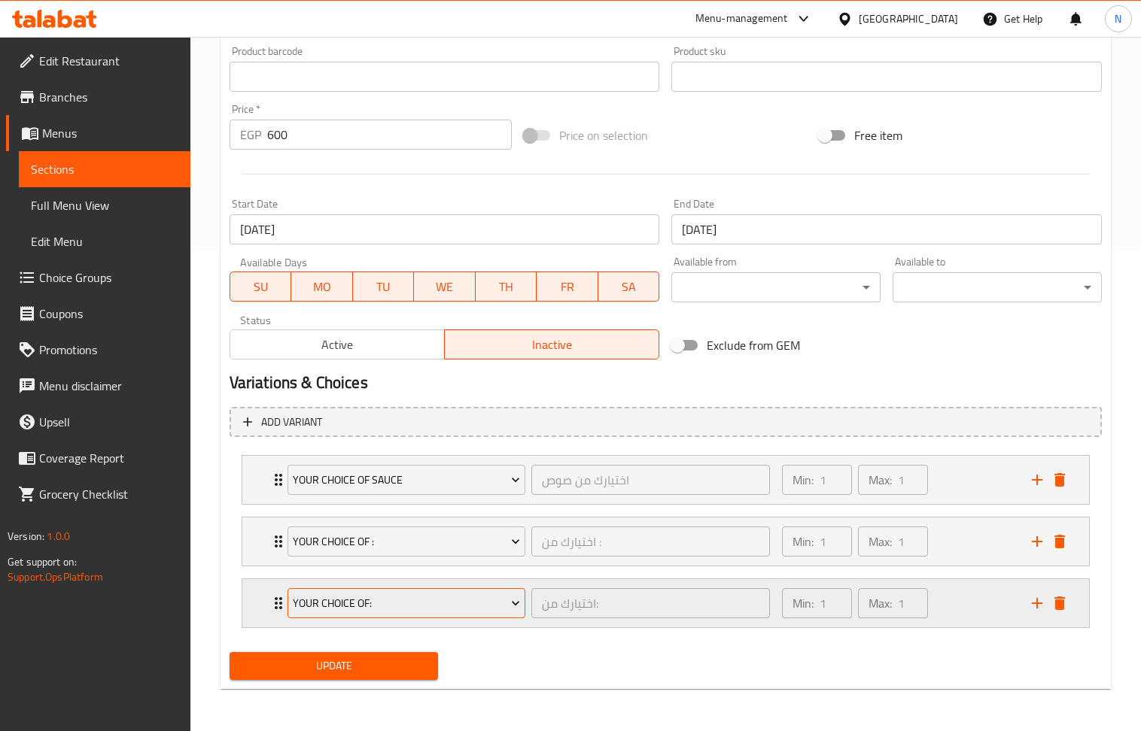
click at [414, 606] on span "Your Choice Of:" at bounding box center [406, 603] width 227 height 19
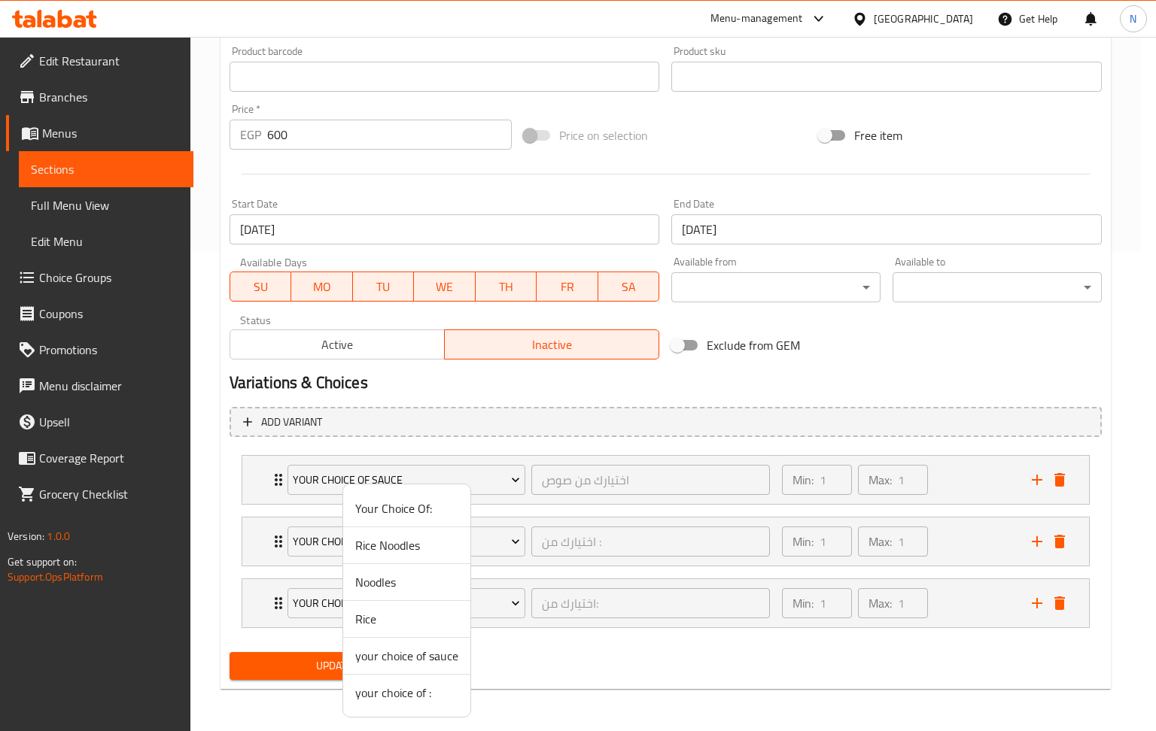
click at [418, 691] on span "your choice of :" at bounding box center [406, 693] width 103 height 18
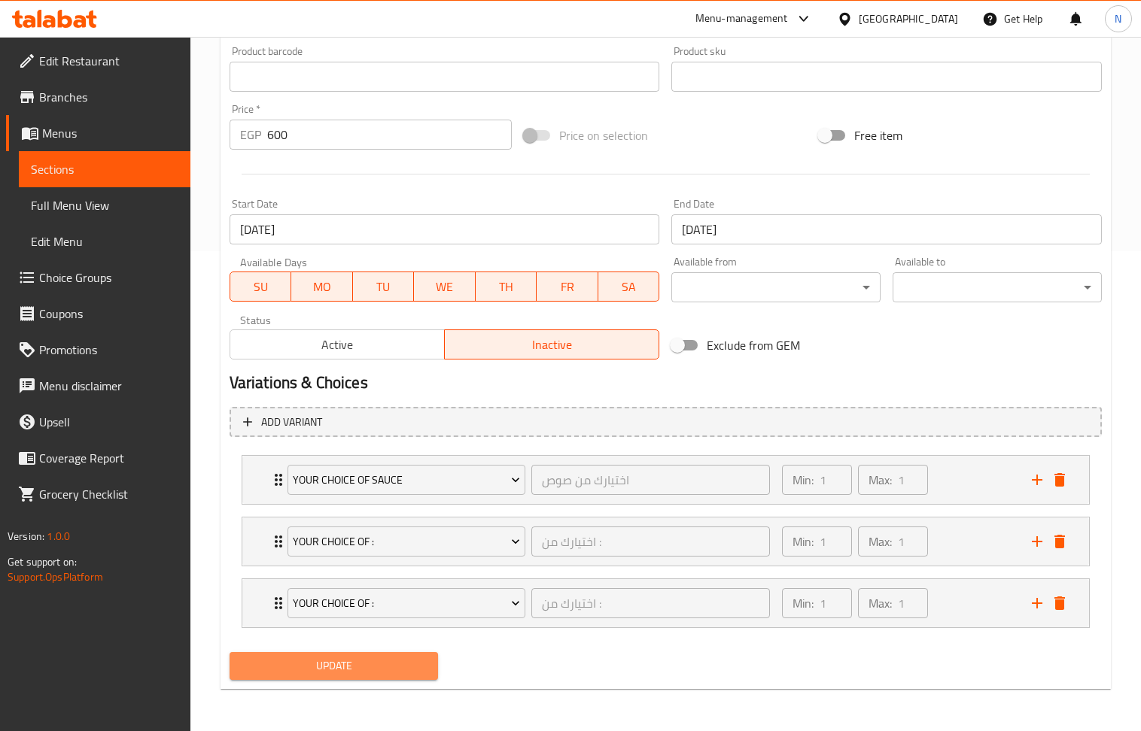
click at [319, 678] on button "Update" at bounding box center [334, 666] width 209 height 28
click at [310, 672] on span "Update" at bounding box center [334, 666] width 185 height 19
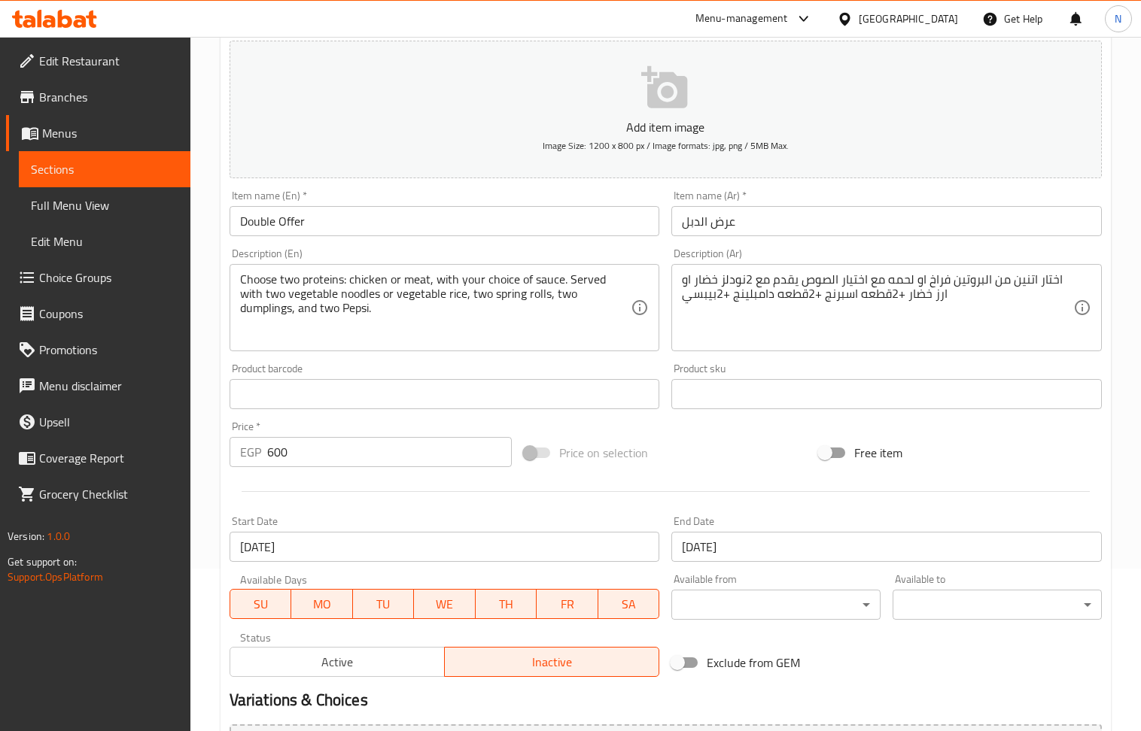
scroll to position [420, 0]
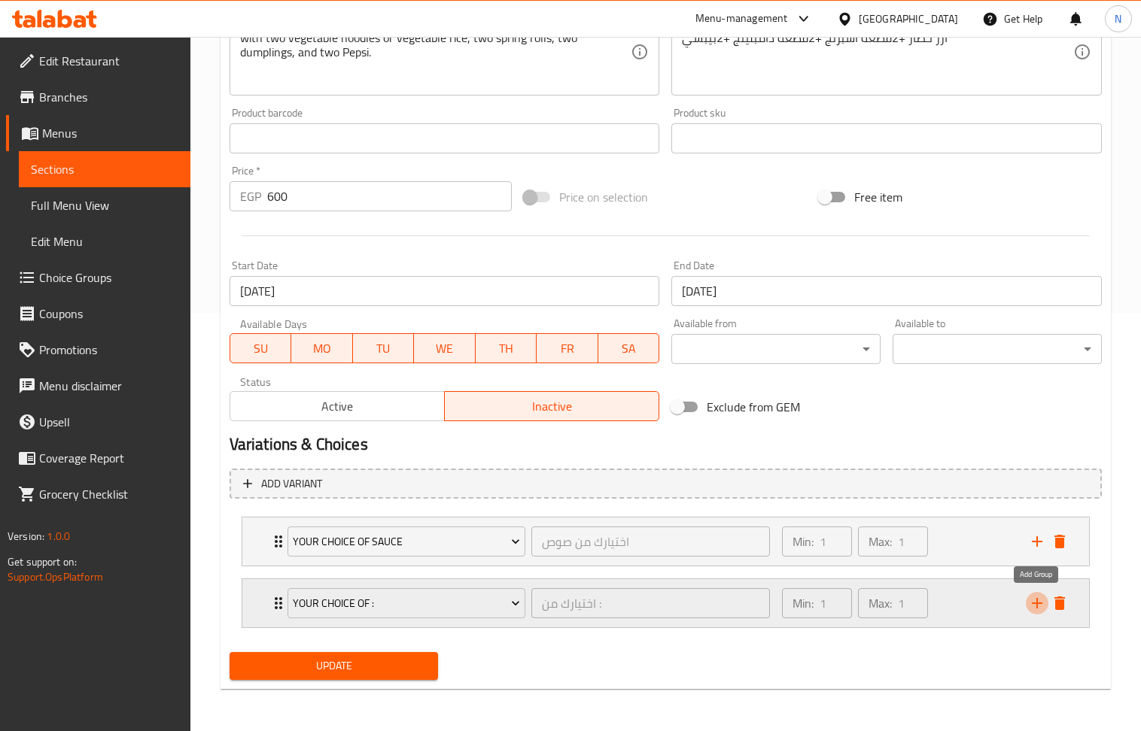
click at [1030, 597] on icon "add" at bounding box center [1037, 603] width 18 height 18
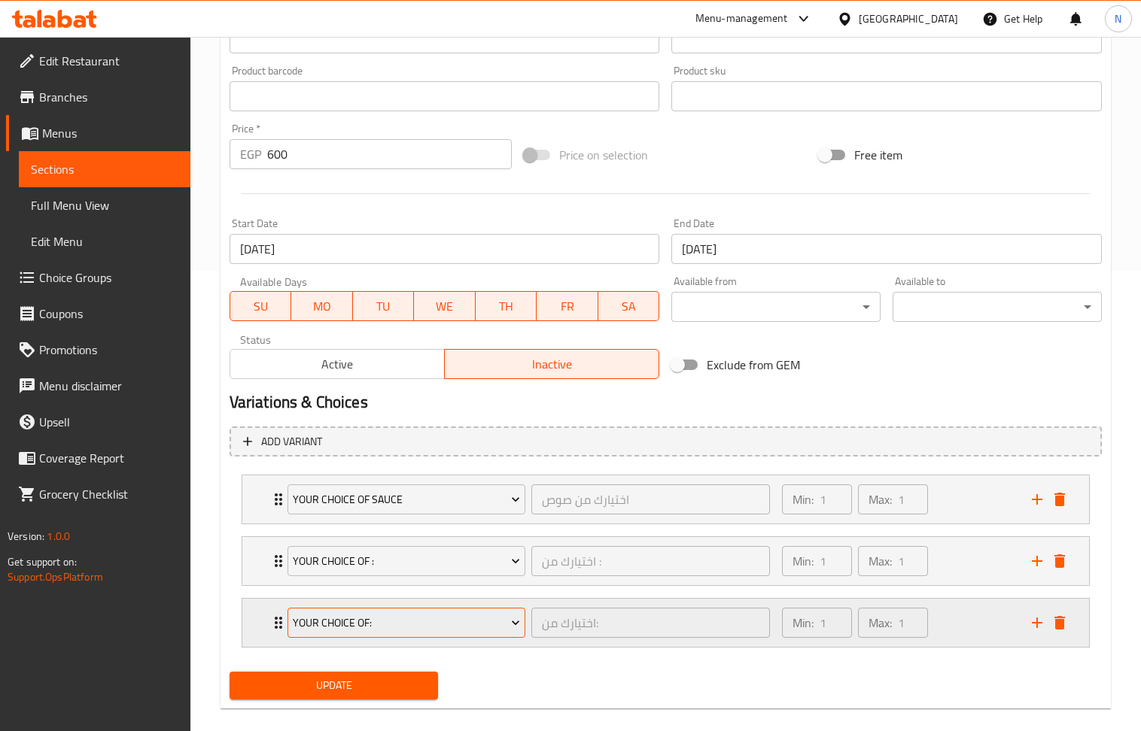
scroll to position [483, 0]
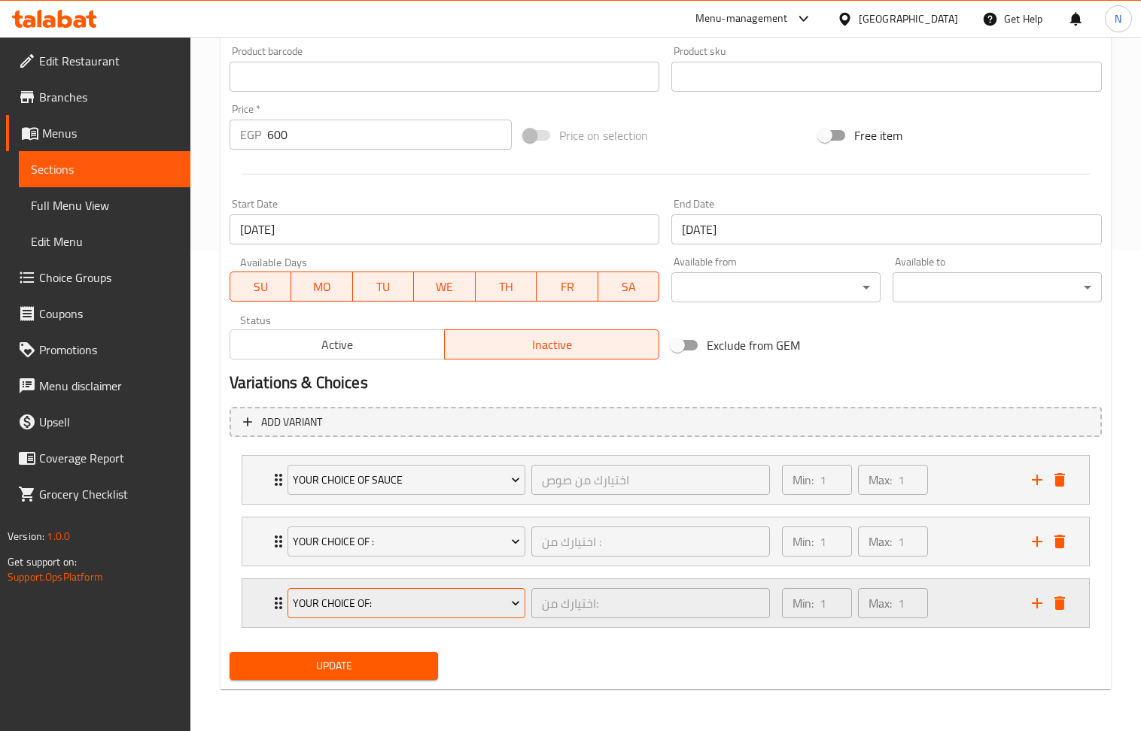
click at [404, 591] on button "Your Choice Of:" at bounding box center [406, 603] width 238 height 30
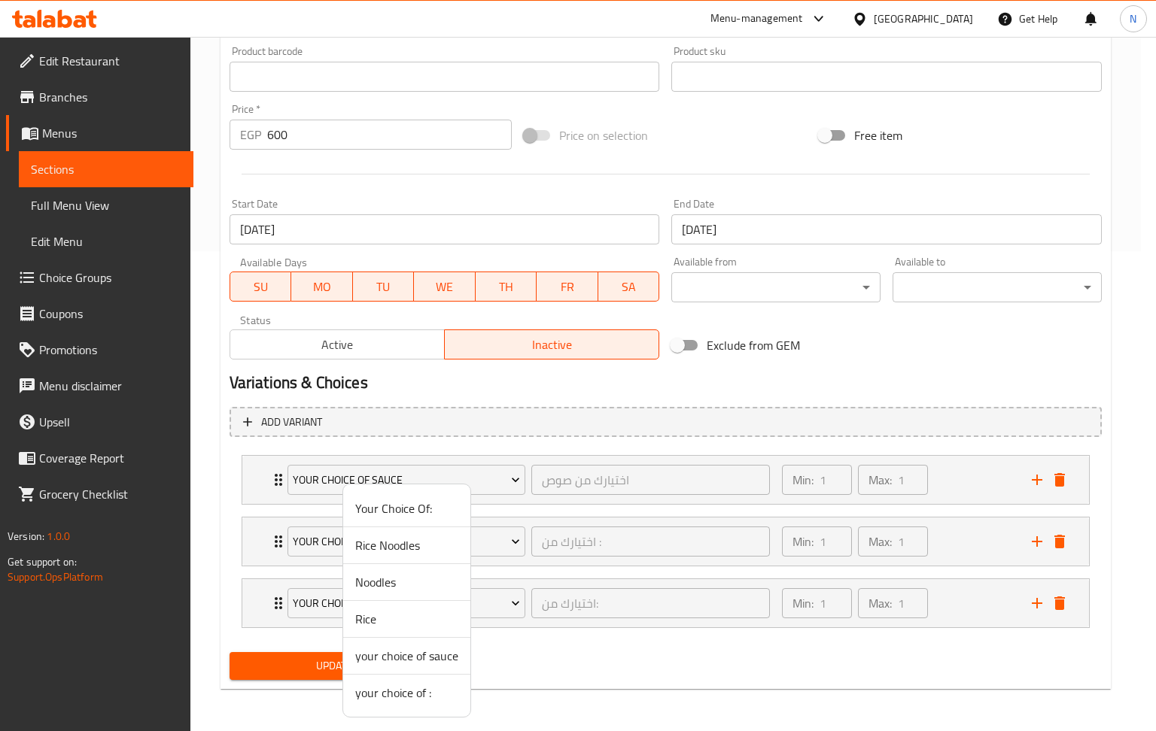
click at [418, 687] on span "your choice of :" at bounding box center [406, 693] width 103 height 18
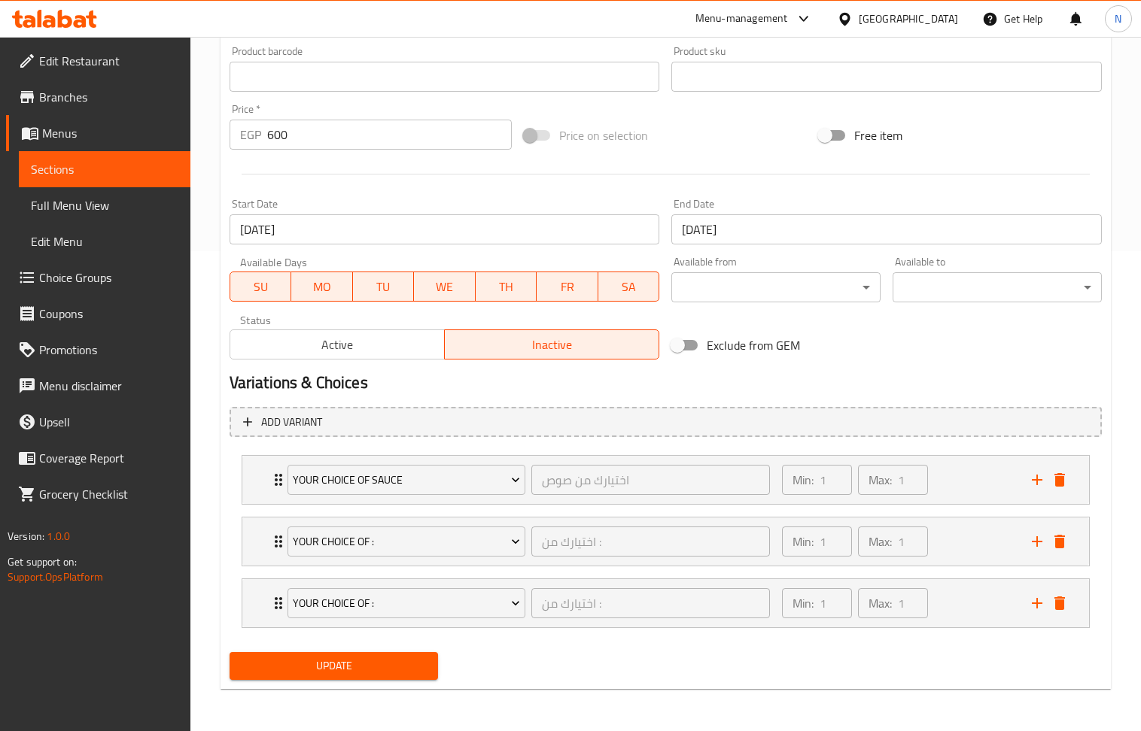
click at [374, 686] on div "Update Double Offer Add item image Image Size: 1200 x 800 px / Image formats: j…" at bounding box center [665, 178] width 890 height 1024
click at [368, 679] on button "Update" at bounding box center [334, 666] width 209 height 28
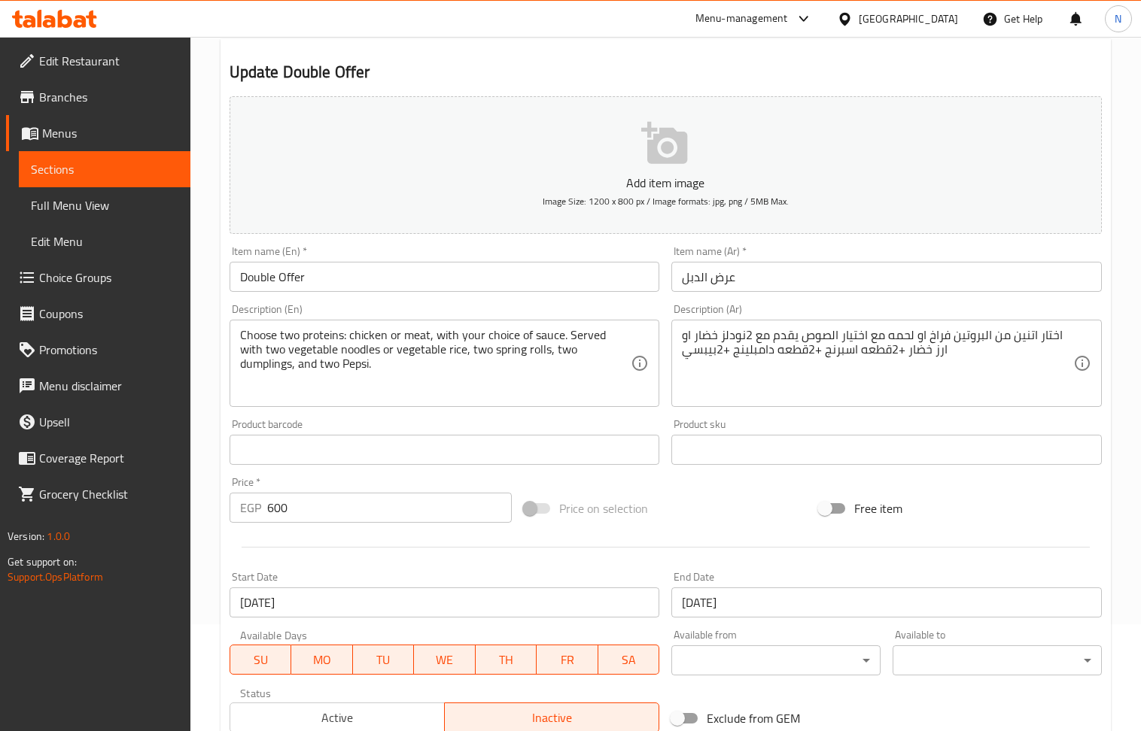
scroll to position [0, 0]
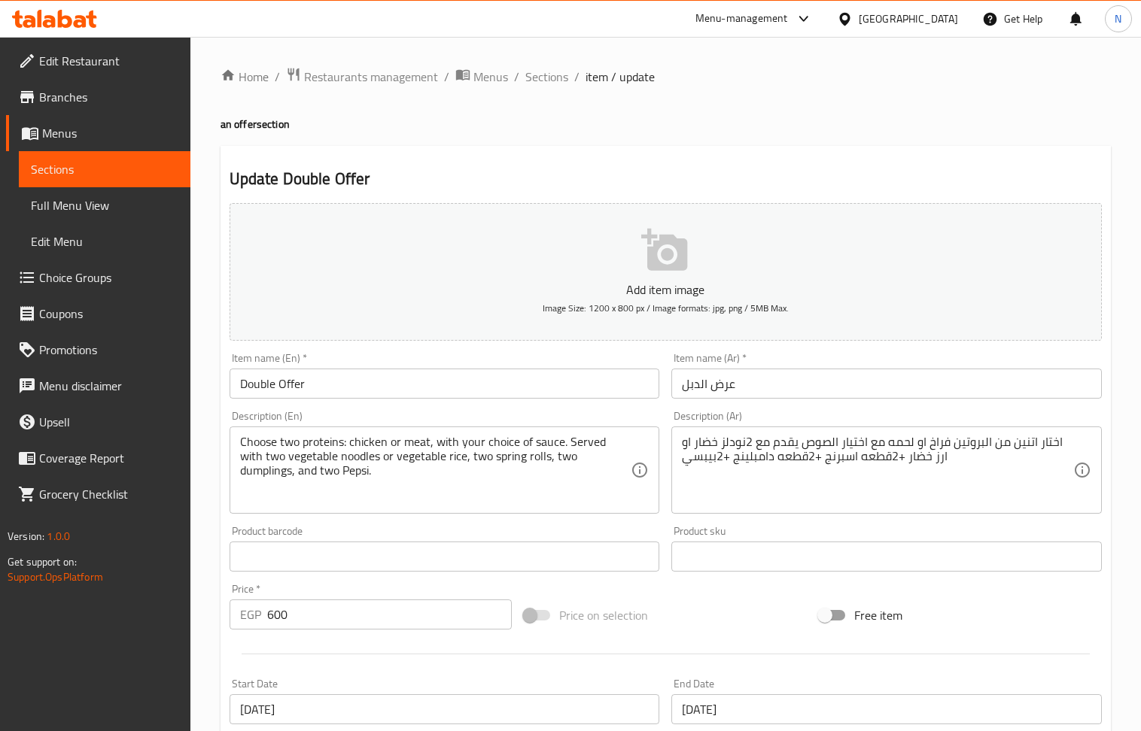
click at [543, 89] on div "Home / Restaurants management / Menus / Sections / item / update an offer secti…" at bounding box center [665, 624] width 890 height 1114
click at [540, 86] on span "Sections" at bounding box center [546, 77] width 43 height 18
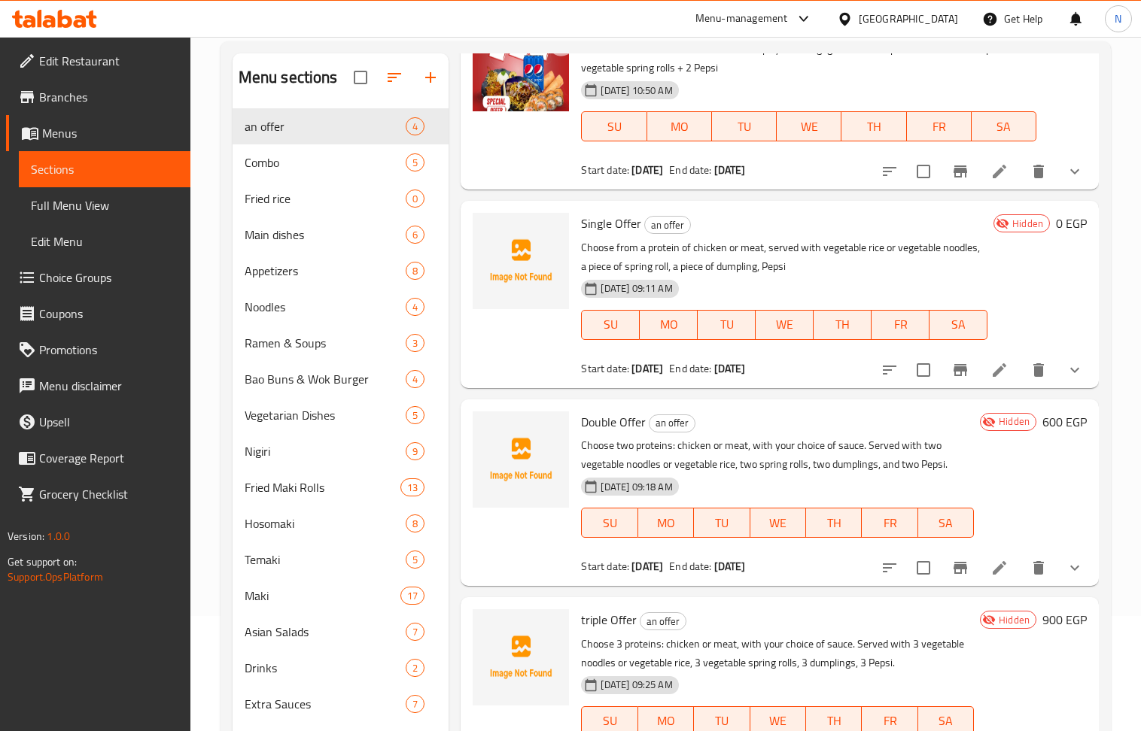
scroll to position [211, 0]
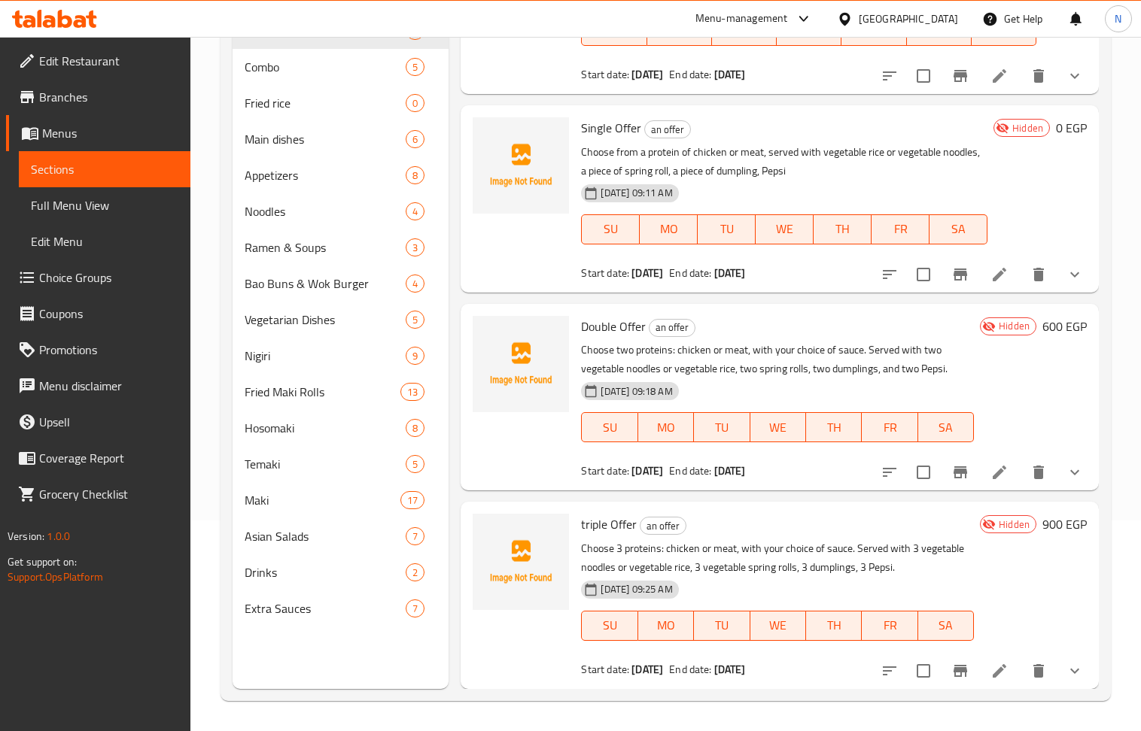
click at [990, 668] on icon at bounding box center [999, 671] width 18 height 18
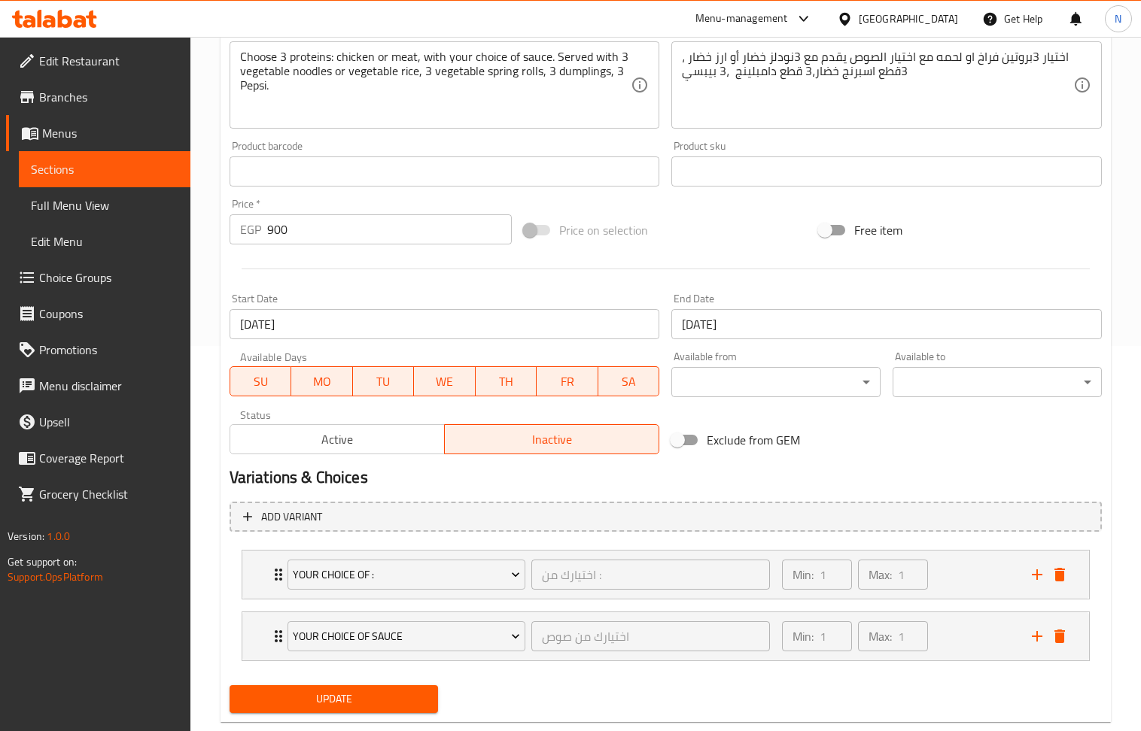
scroll to position [420, 0]
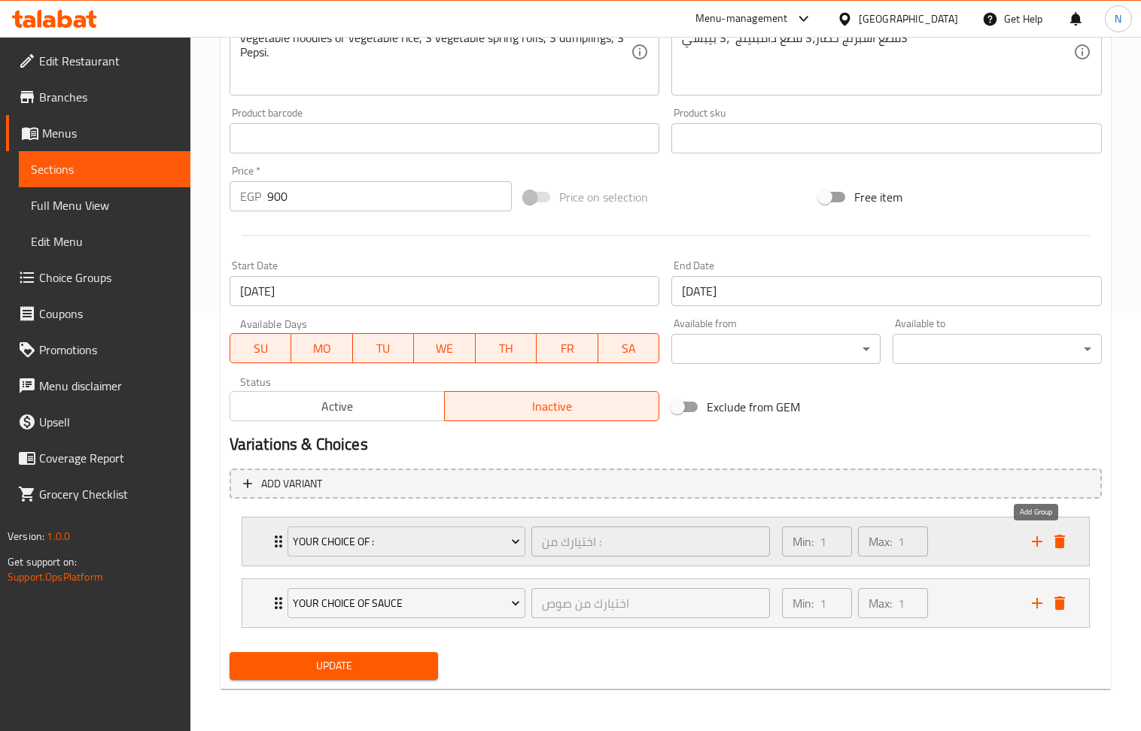
click at [1038, 543] on icon "add" at bounding box center [1037, 542] width 18 height 18
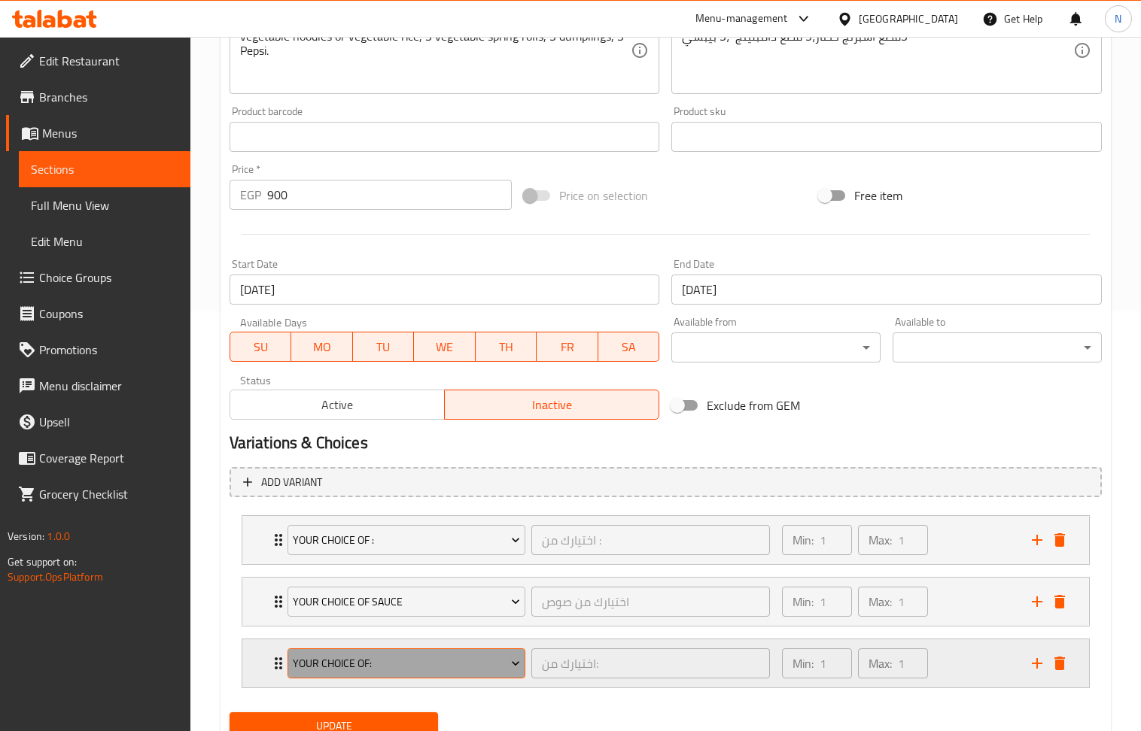
click at [378, 677] on button "Your Choice Of:" at bounding box center [406, 664] width 238 height 30
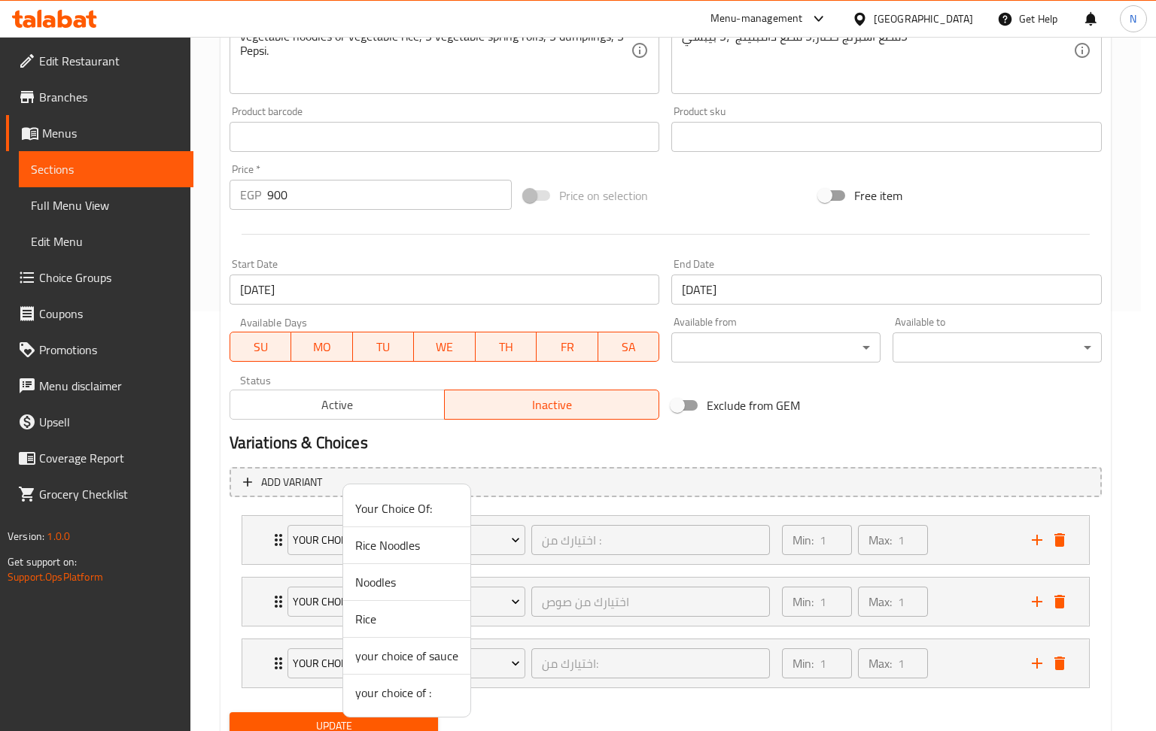
click at [400, 696] on span "your choice of :" at bounding box center [406, 693] width 103 height 18
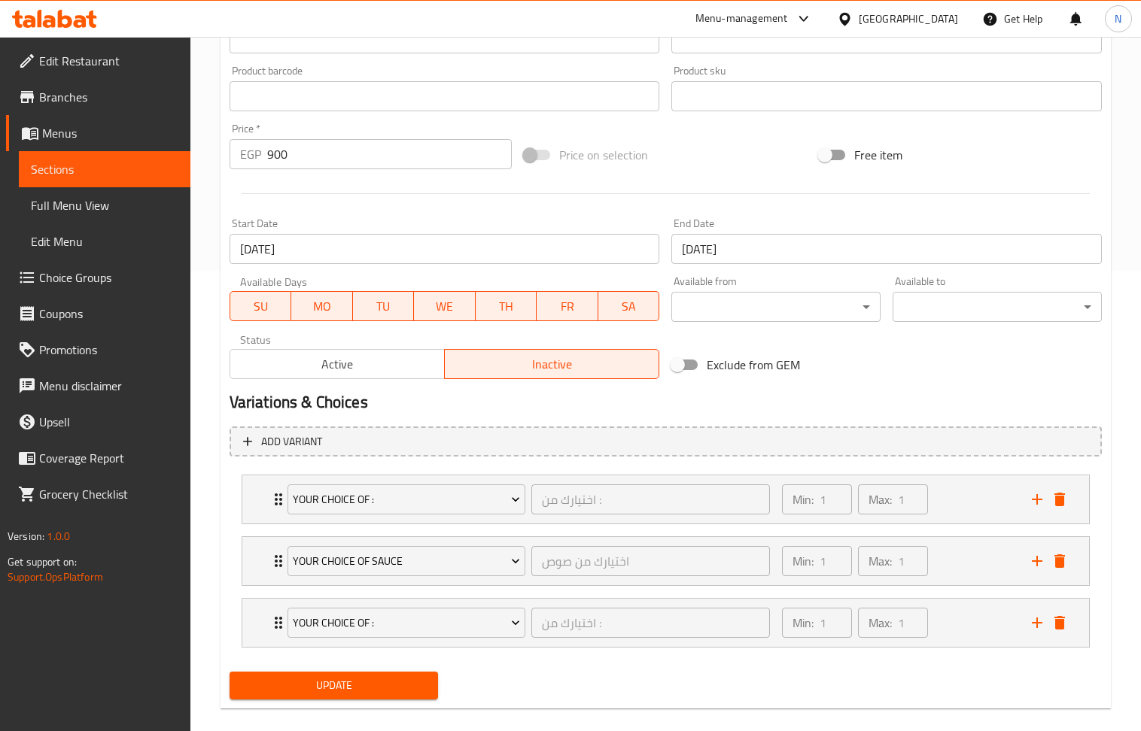
scroll to position [483, 0]
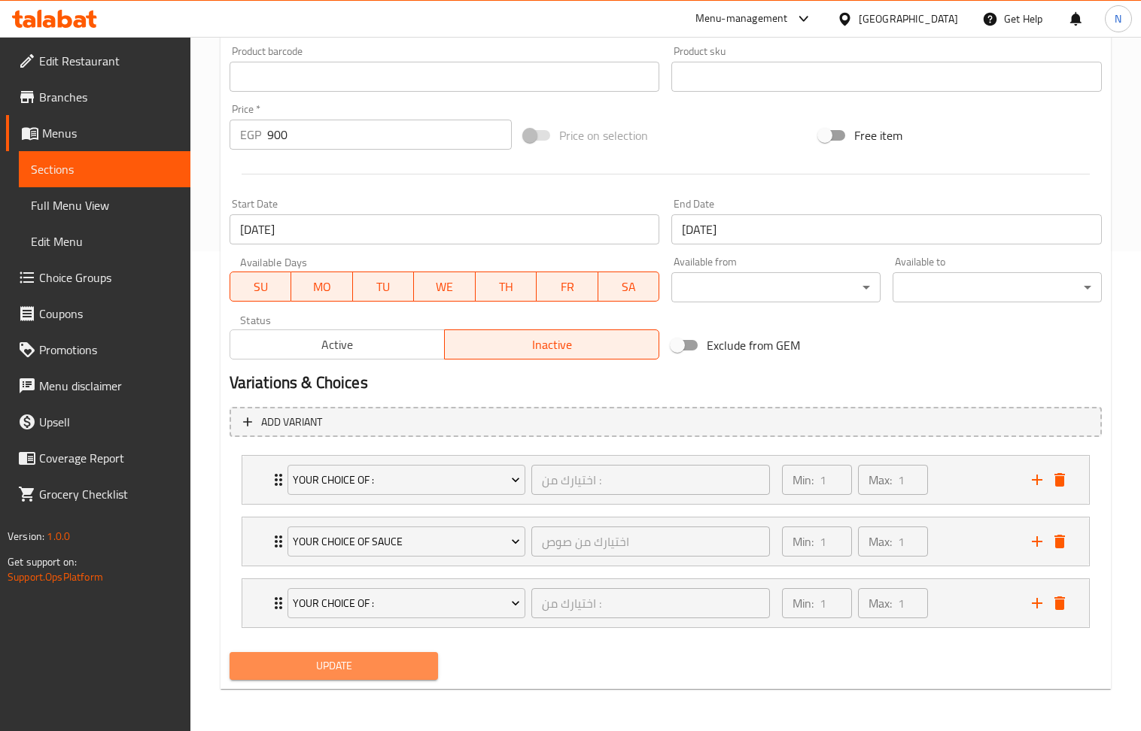
click at [338, 660] on span "Update" at bounding box center [334, 666] width 185 height 19
click at [847, 348] on div "Exclude from GEM" at bounding box center [812, 345] width 295 height 41
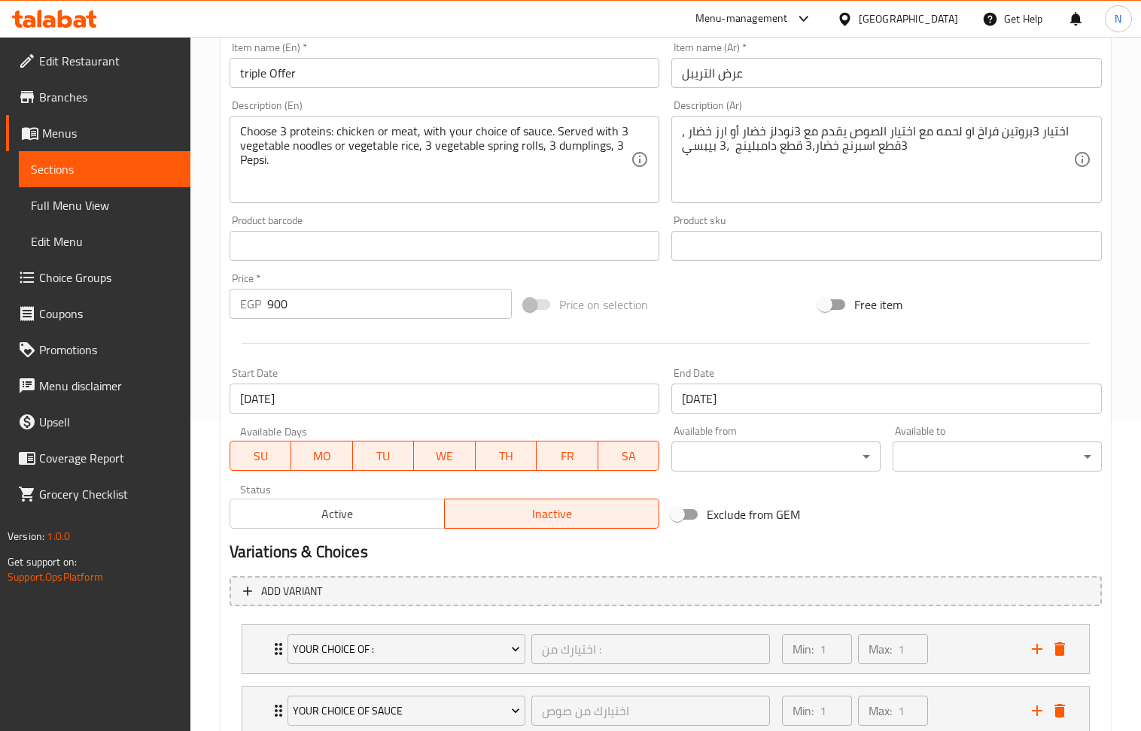
scroll to position [0, 0]
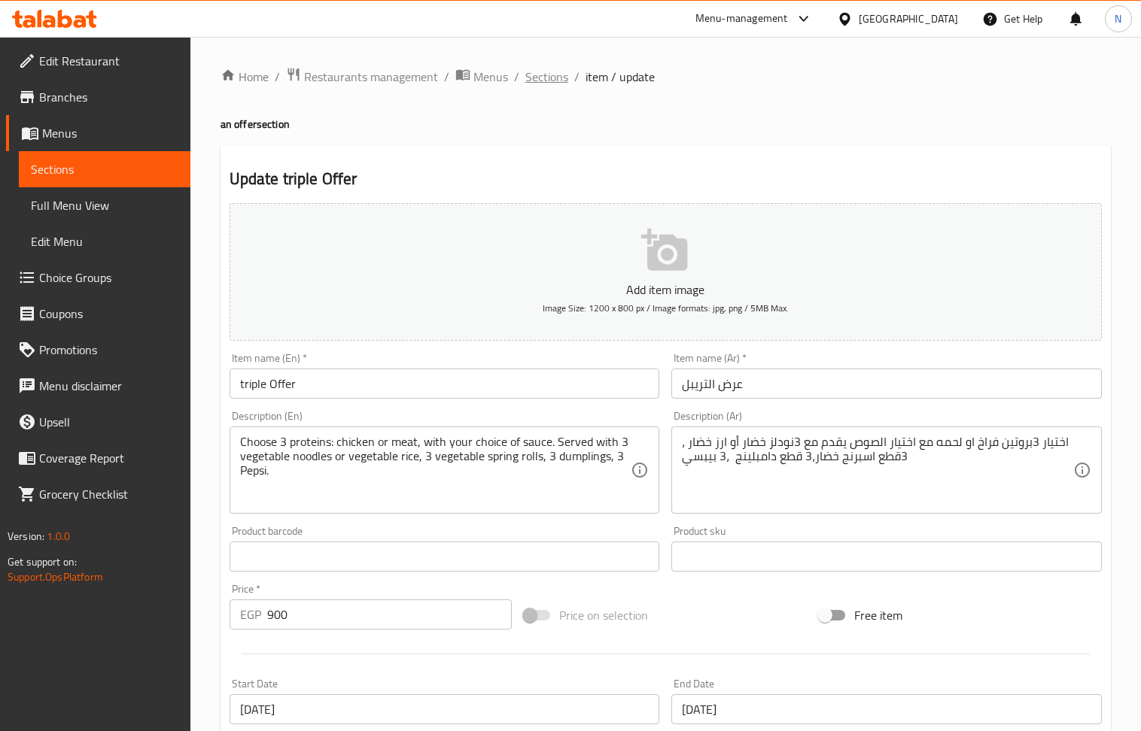
click at [561, 75] on span "Sections" at bounding box center [546, 77] width 43 height 18
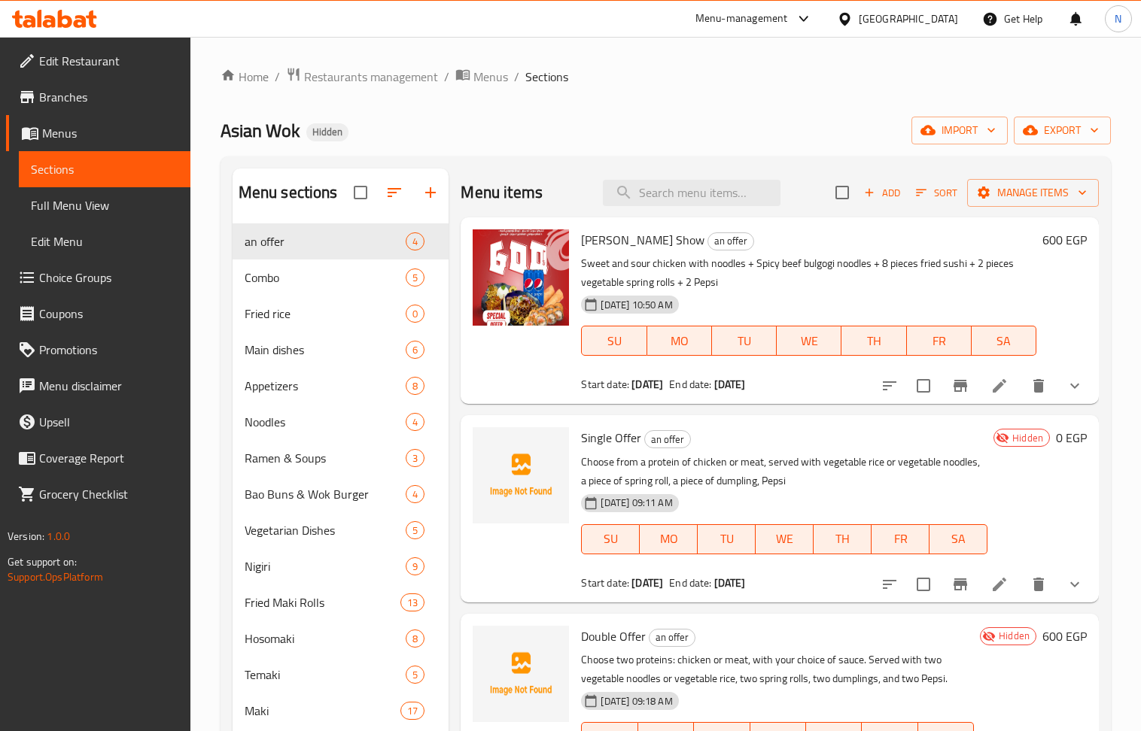
click at [877, 196] on span "Add" at bounding box center [882, 192] width 41 height 17
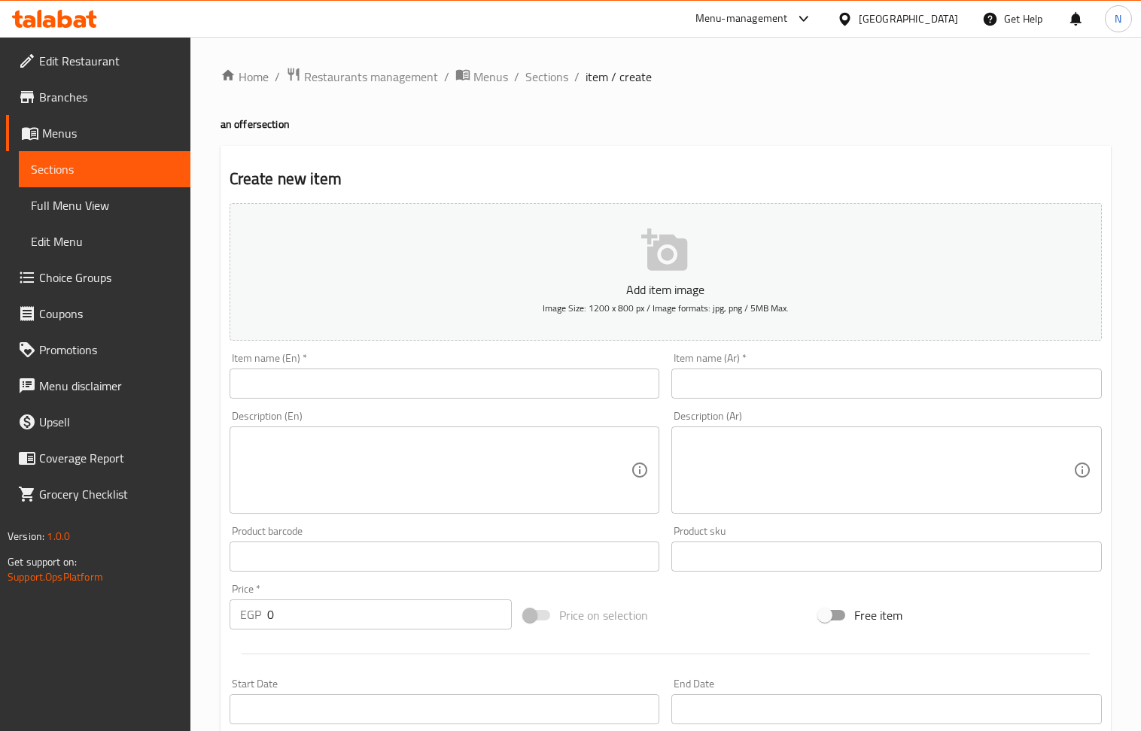
click at [772, 389] on input "text" at bounding box center [886, 384] width 430 height 30
paste input "عرض سوشي موشي كومبو 40+4قطع سوشي حلو +2بيبسي"
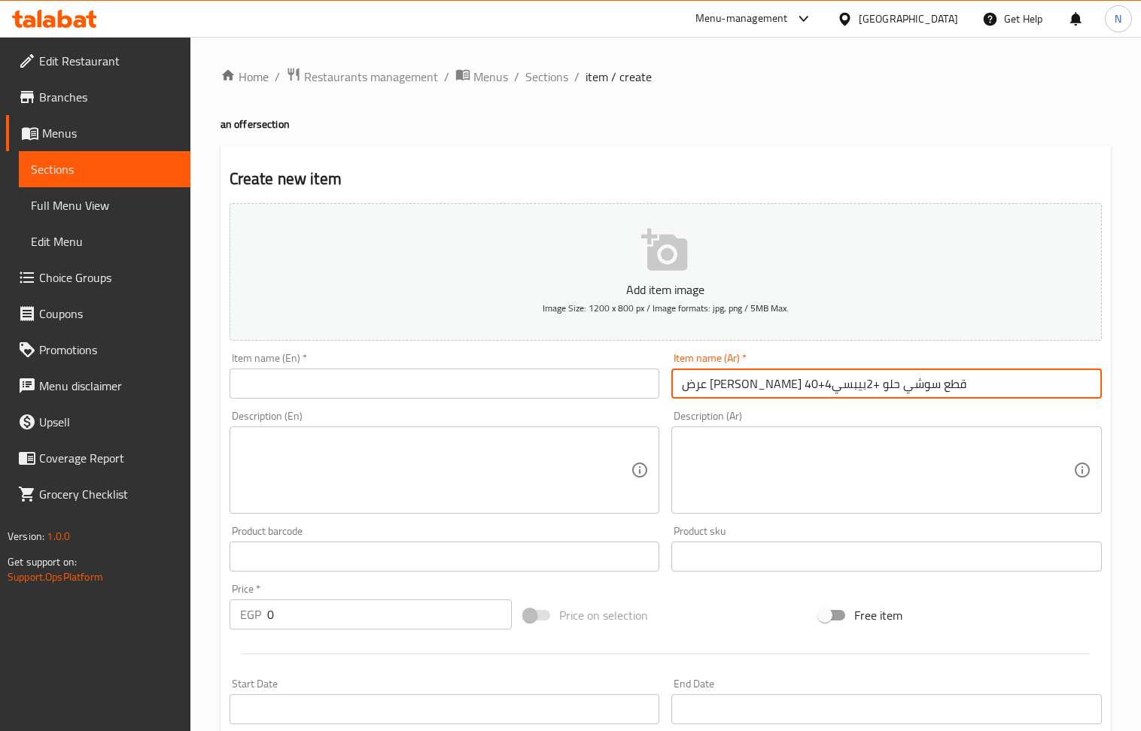
type input "عرض سوشي موشي كومبو 40+4قطع سوشي حلو +2بيبسي"
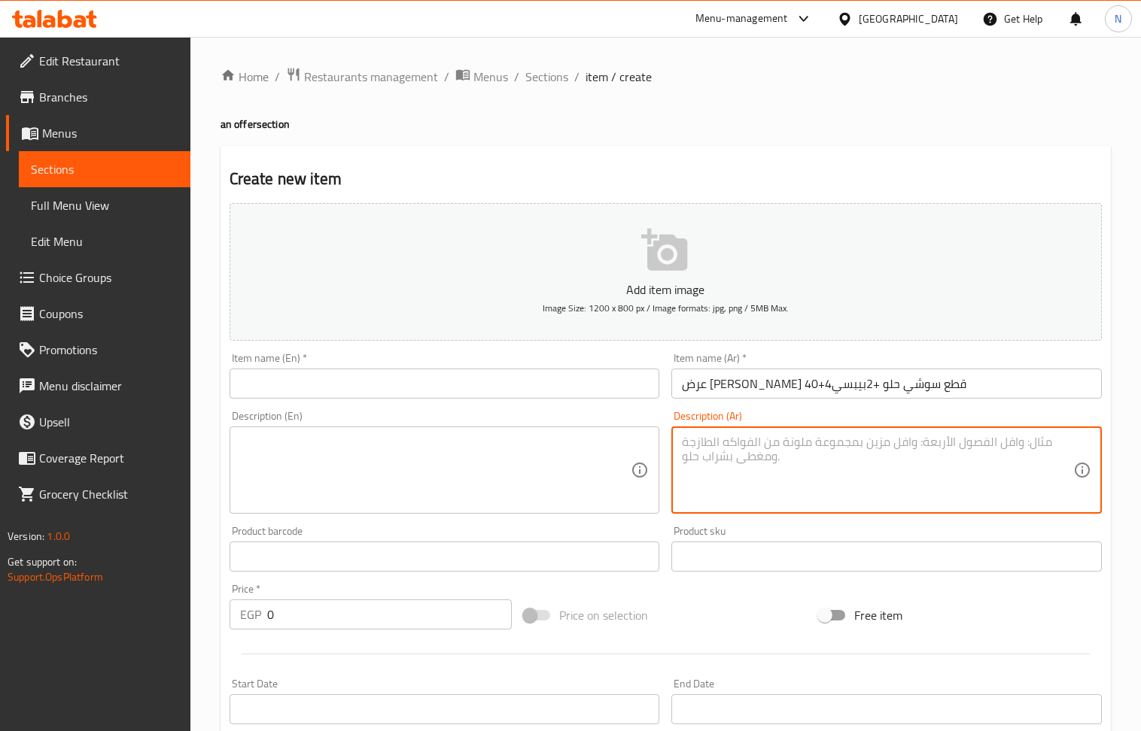
click at [901, 485] on textarea at bounding box center [877, 470] width 391 height 71
paste textarea "عرض سوشي موشي كومبو 40+4قطع سوشي حلو +2بيبسي"
drag, startPoint x: 991, startPoint y: 448, endPoint x: 883, endPoint y: 448, distance: 107.6
click at [883, 448] on textarea "عرض سوشي موشي كومبو 40+4قطع سوشي حلو +2بيبسي" at bounding box center [877, 470] width 391 height 71
type textarea "عرض سوشي موشي كومبو 40+4قطع سوشي حلو +2بيبسي"
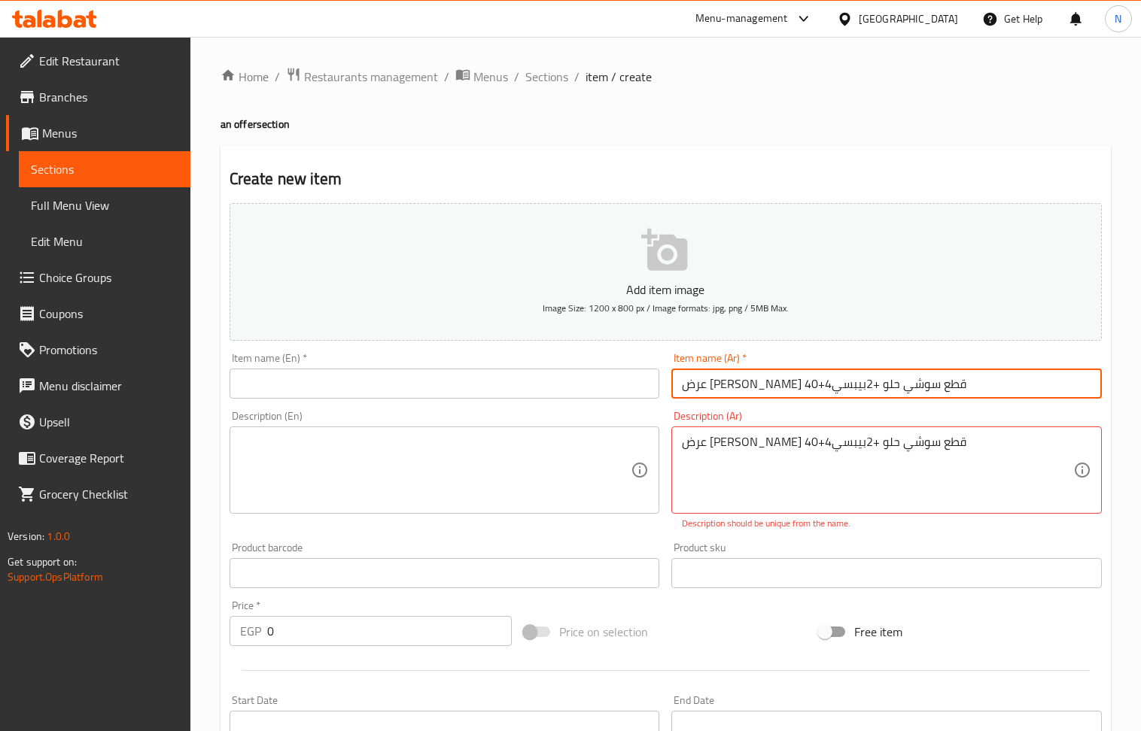
click at [874, 385] on input "عرض سوشي موشي كومبو 40+4قطع سوشي حلو +2بيبسي" at bounding box center [886, 384] width 430 height 30
paste input "text"
type input "عرض [PERSON_NAME]"
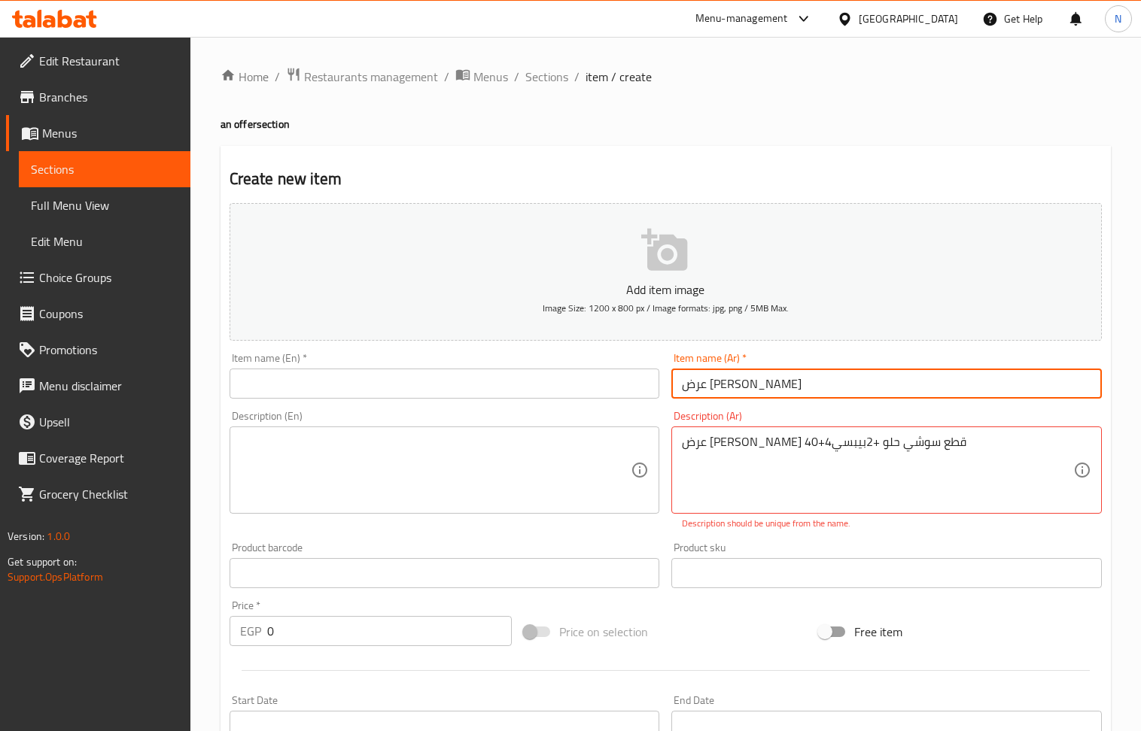
click at [458, 387] on input "text" at bounding box center [445, 384] width 430 height 30
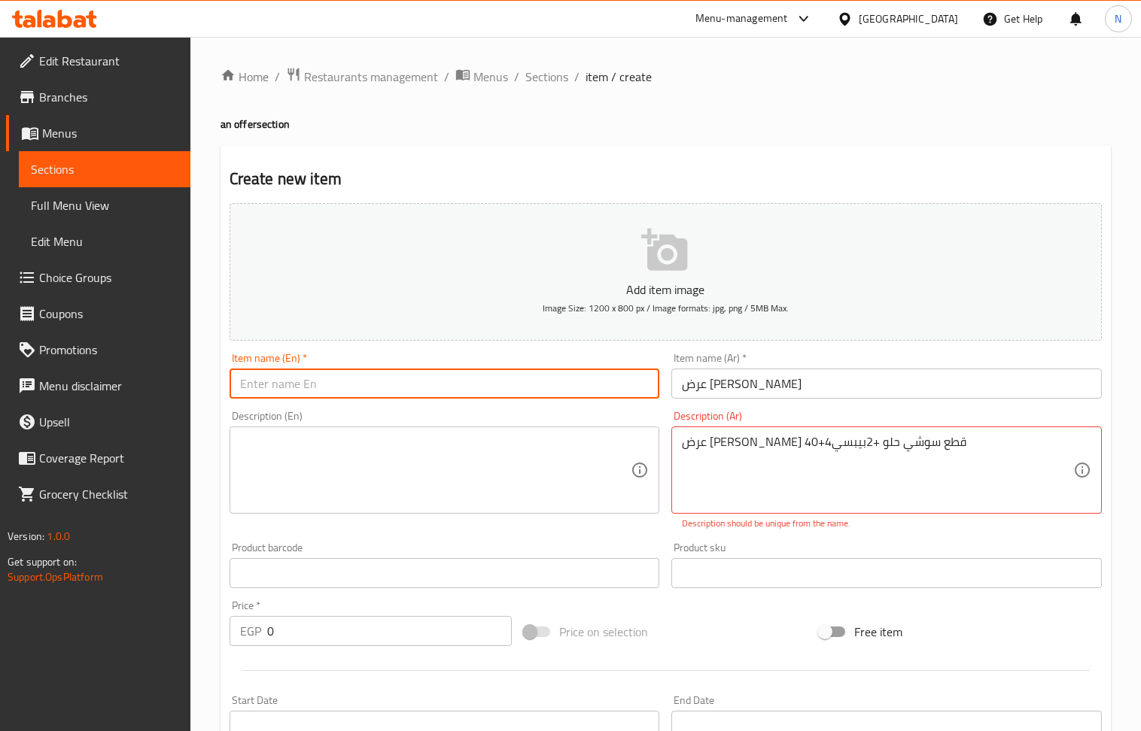
paste input "[PERSON_NAME] Show"
type input "[PERSON_NAME] Show"
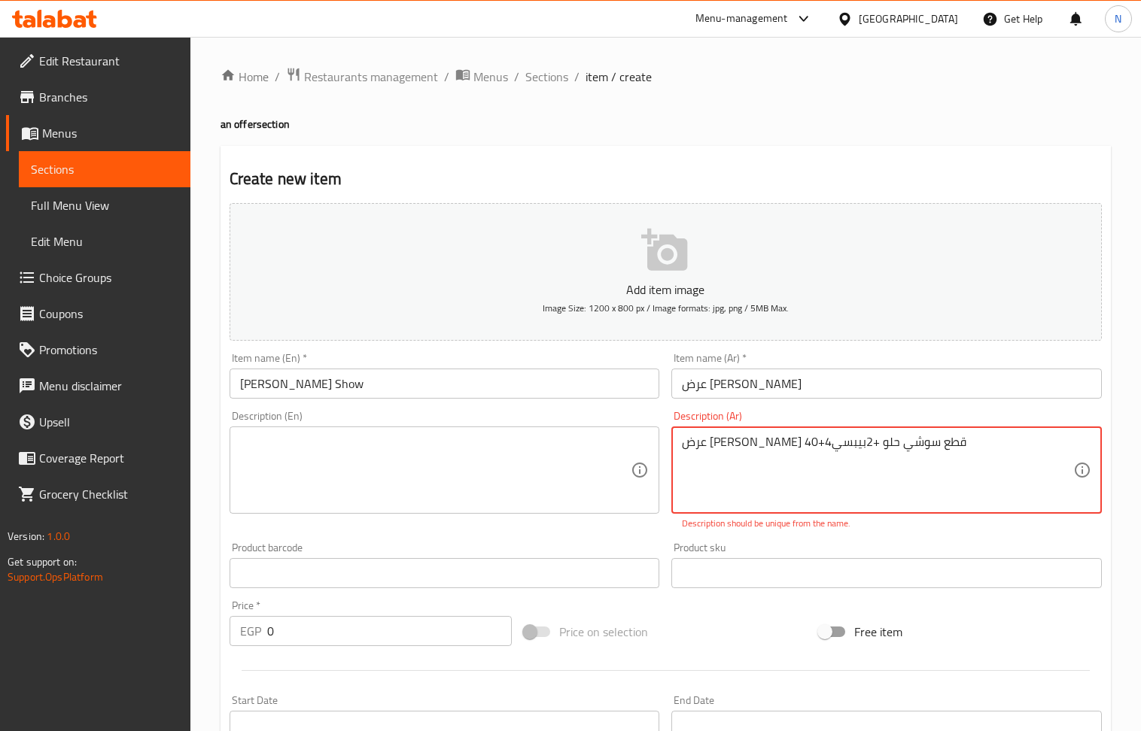
drag, startPoint x: 883, startPoint y: 449, endPoint x: 1088, endPoint y: 433, distance: 206.0
click at [831, 441] on textarea "كومبو 40+4قطع سوشي حلو +2بيبسي" at bounding box center [877, 470] width 391 height 71
click at [829, 448] on textarea "كومبو 40+4قطع سوشي حلو +2بيبسي" at bounding box center [877, 470] width 391 height 71
click at [826, 448] on textarea "كومبو 40+4قطع سوشي حلو +2بيبسي" at bounding box center [877, 470] width 391 height 71
click at [828, 446] on textarea "كومبو 40+4قطع سوشي حلو +2بيبسي" at bounding box center [877, 470] width 391 height 71
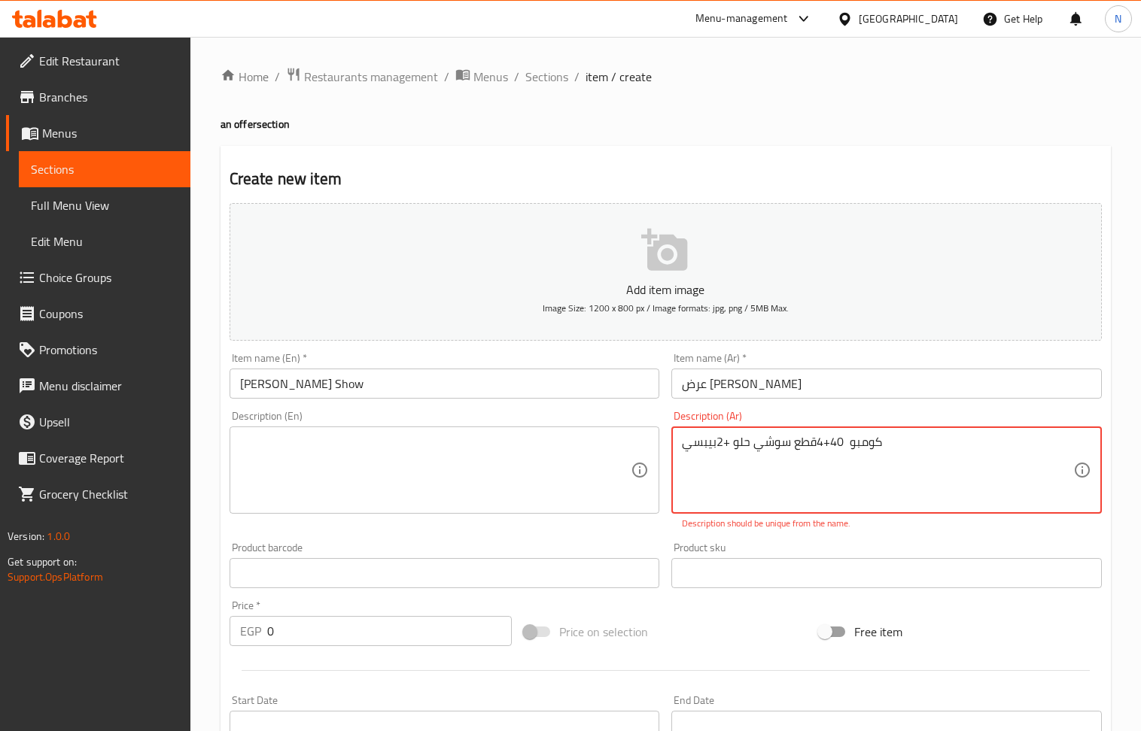
click at [825, 447] on textarea "كومبو 40+4قطع سوشي حلو +2بيبسي" at bounding box center [877, 470] width 391 height 71
click at [726, 444] on textarea "كومبو 40+4 قطع سوشي حلو +2بيبسي" at bounding box center [877, 470] width 391 height 71
click at [732, 445] on textarea "كومبو 40+4 قطع سوشي حلو +2 بيبسي" at bounding box center [877, 470] width 391 height 71
click at [829, 446] on textarea "كومبو 40+4 قطع سوشي حلو ،2 بيبسي" at bounding box center [877, 470] width 391 height 71
click at [859, 447] on textarea "كومبو 40+4 قطع سوشي حلو ،2 بيبسي" at bounding box center [877, 470] width 391 height 71
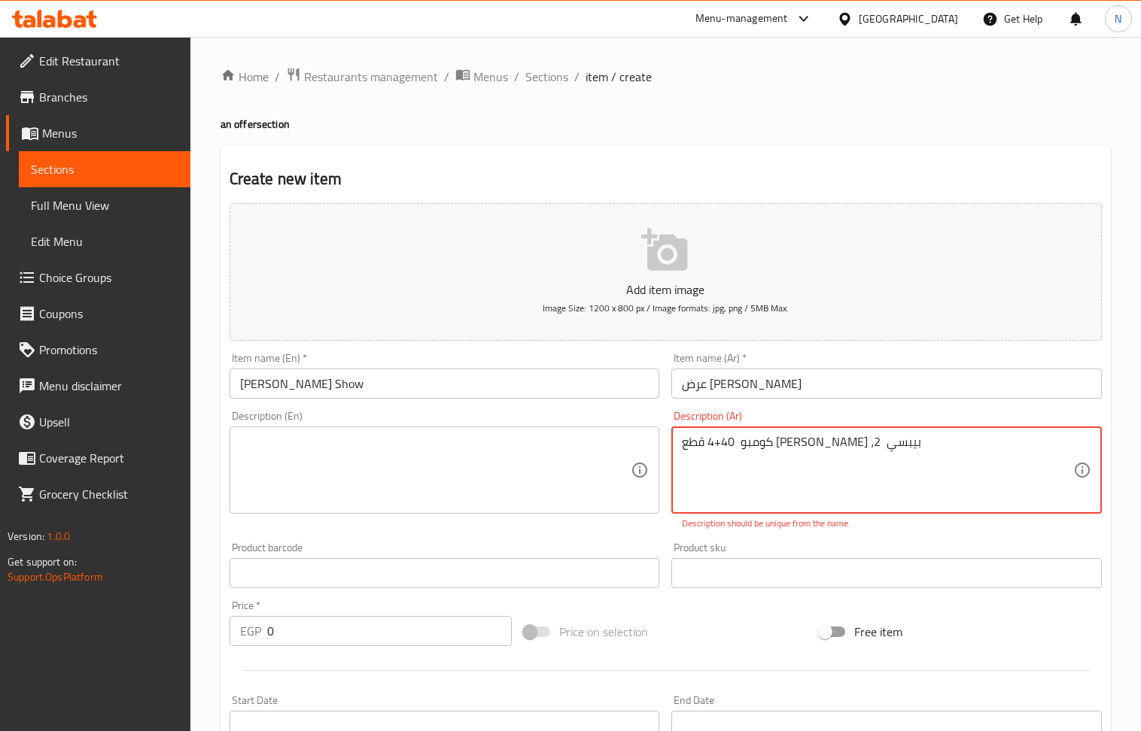
click at [892, 442] on textarea "كومبو 40+4 قطع سوشي حلو ،2 بيبسي" at bounding box center [877, 470] width 391 height 71
click at [837, 449] on textarea "كومبو 40+4 قطع سوشي حلو ،2 بيبسي" at bounding box center [877, 470] width 391 height 71
click at [850, 447] on textarea "كومبو 40+4 قطع سوشي حلو ،2 بيبسي" at bounding box center [877, 470] width 391 height 71
click at [849, 447] on textarea "كومبو 40+4 قطع سوشي حلو ،2 بيبسي" at bounding box center [877, 470] width 391 height 71
click at [829, 444] on textarea "كومبو 40 +4 قطع سوشي حلو ،2 بيبسي" at bounding box center [877, 470] width 391 height 71
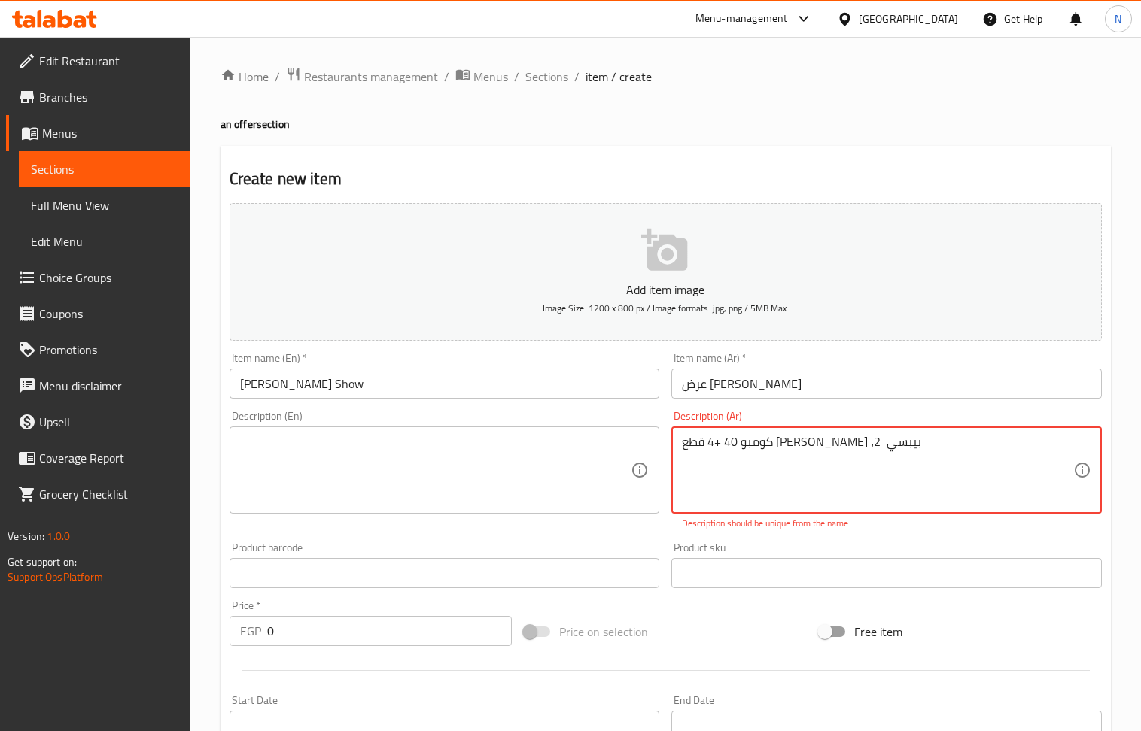
click at [822, 444] on textarea "كومبو 40 +4 قطع سوشي حلو ،2 بيبسي" at bounding box center [877, 470] width 391 height 71
click at [838, 446] on textarea "كومبو 40 + 4 قطع سوشي حلو ،2 بيبسي" at bounding box center [877, 470] width 391 height 71
click at [738, 448] on textarea "كومبو 40 ، 4 قطع [PERSON_NAME] ،2 بيبسي" at bounding box center [877, 470] width 391 height 71
type textarea "كومبو 40 ، 4 قطع [PERSON_NAME] ،2 بيبسي"
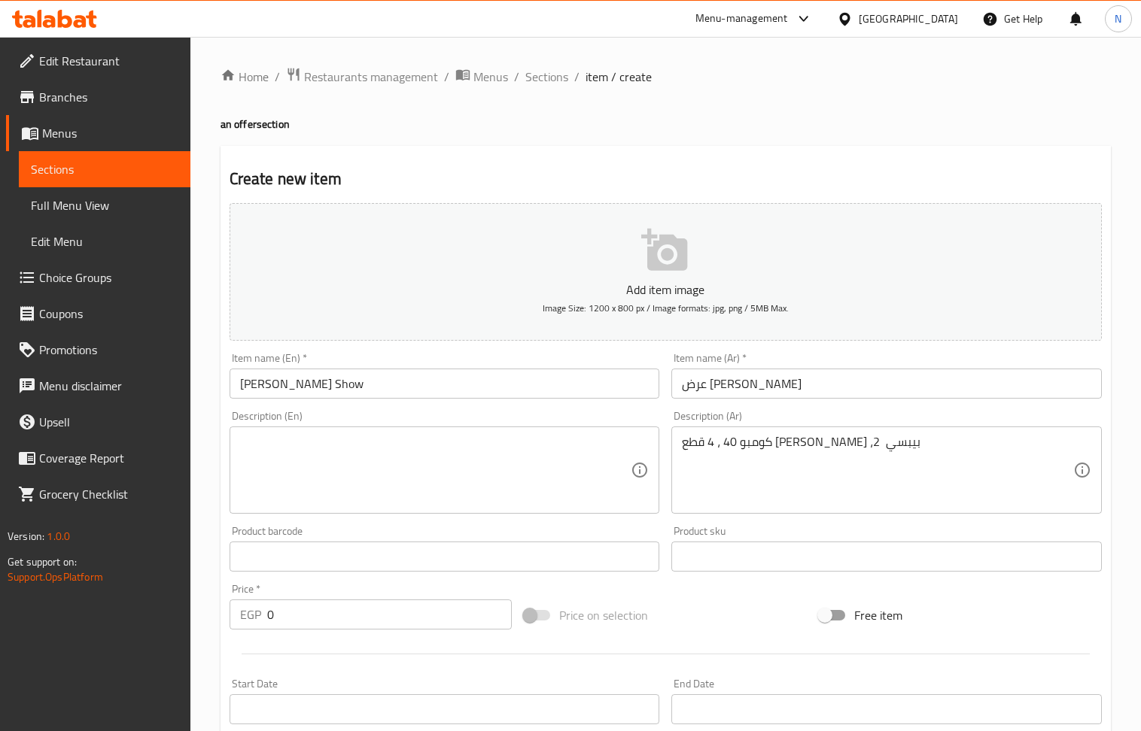
click at [831, 548] on div "Product sku Product sku" at bounding box center [886, 549] width 430 height 46
click at [799, 453] on textarea "كومبو 40 ، 4 قطع [PERSON_NAME] ،2 بيبسي" at bounding box center [877, 470] width 391 height 71
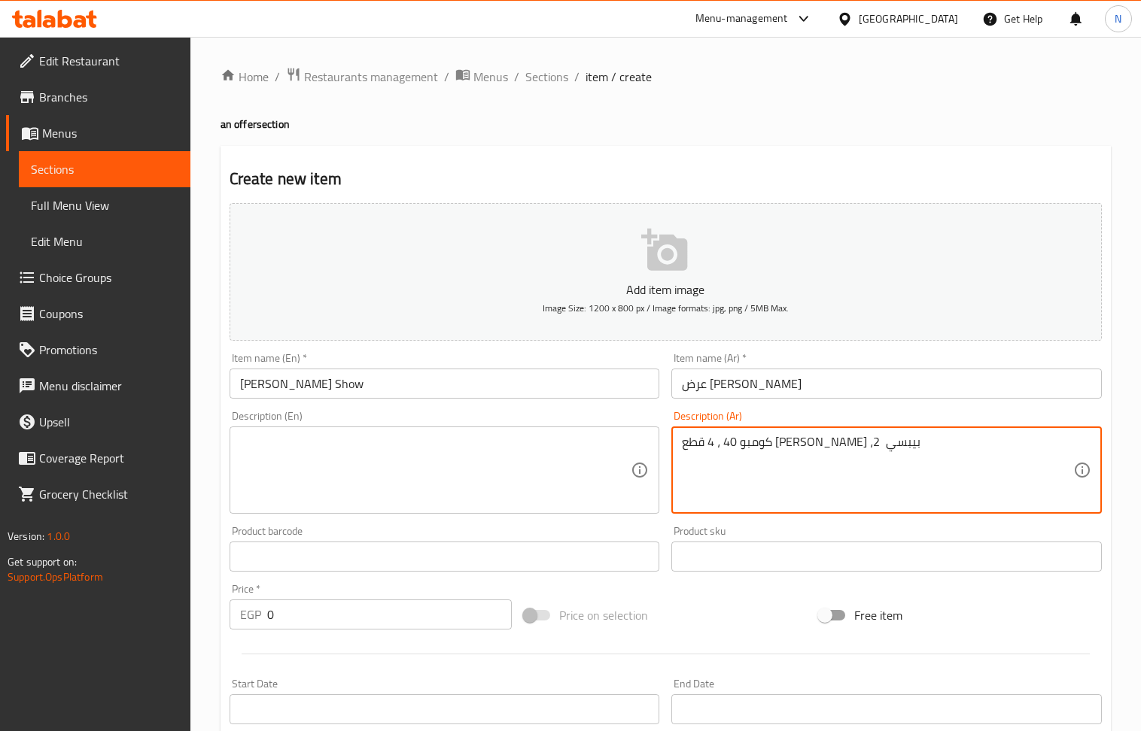
click at [799, 453] on textarea "كومبو 40 ، 4 قطع [PERSON_NAME] ،2 بيبسي" at bounding box center [877, 470] width 391 height 71
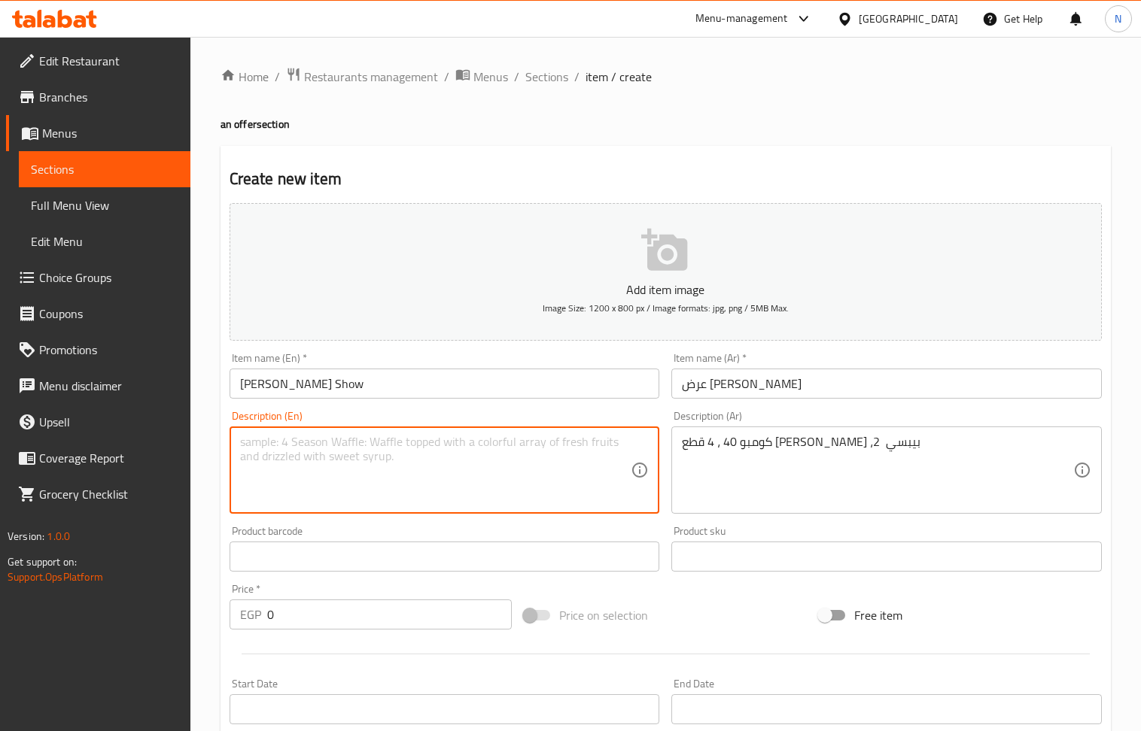
click at [394, 474] on textarea at bounding box center [435, 470] width 391 height 71
paste textarea "Combo 40, 4 pieces of sweet sushi, 2 Pepsi"
type textarea "Combo 40, 4 pieces of sweet sushi, 2 Pepsi"
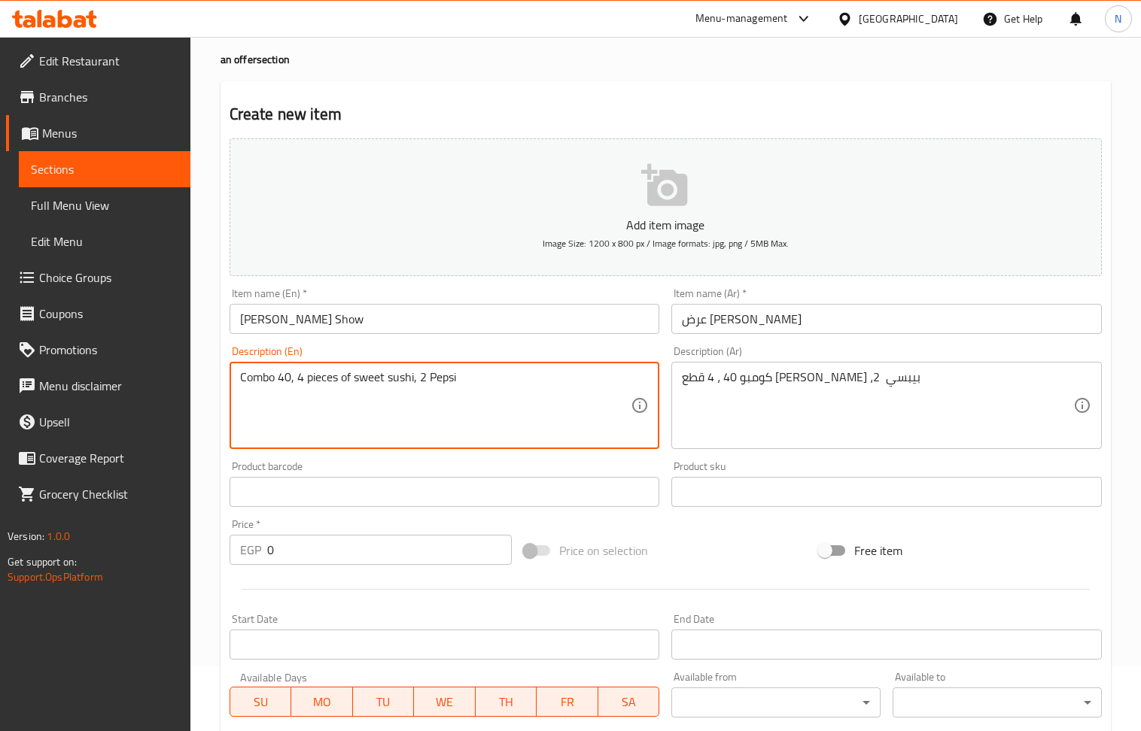
scroll to position [100, 0]
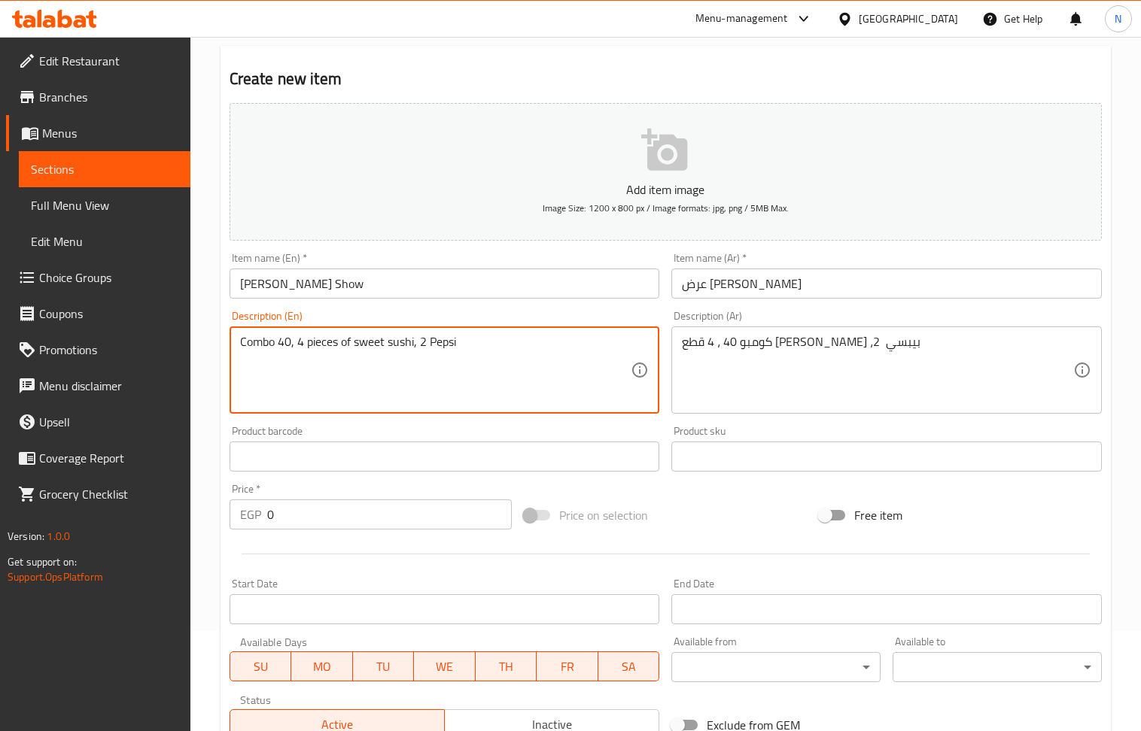
click at [365, 522] on input "0" at bounding box center [389, 515] width 245 height 30
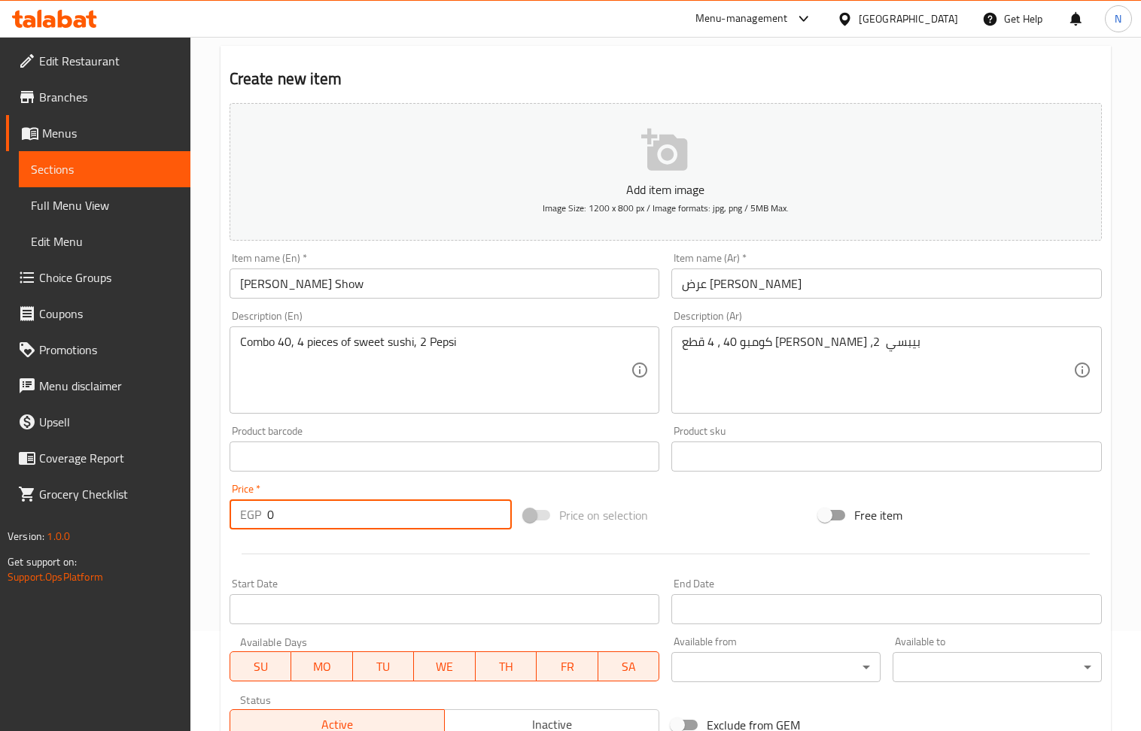
click at [365, 522] on input "0" at bounding box center [389, 515] width 245 height 30
paste input "85"
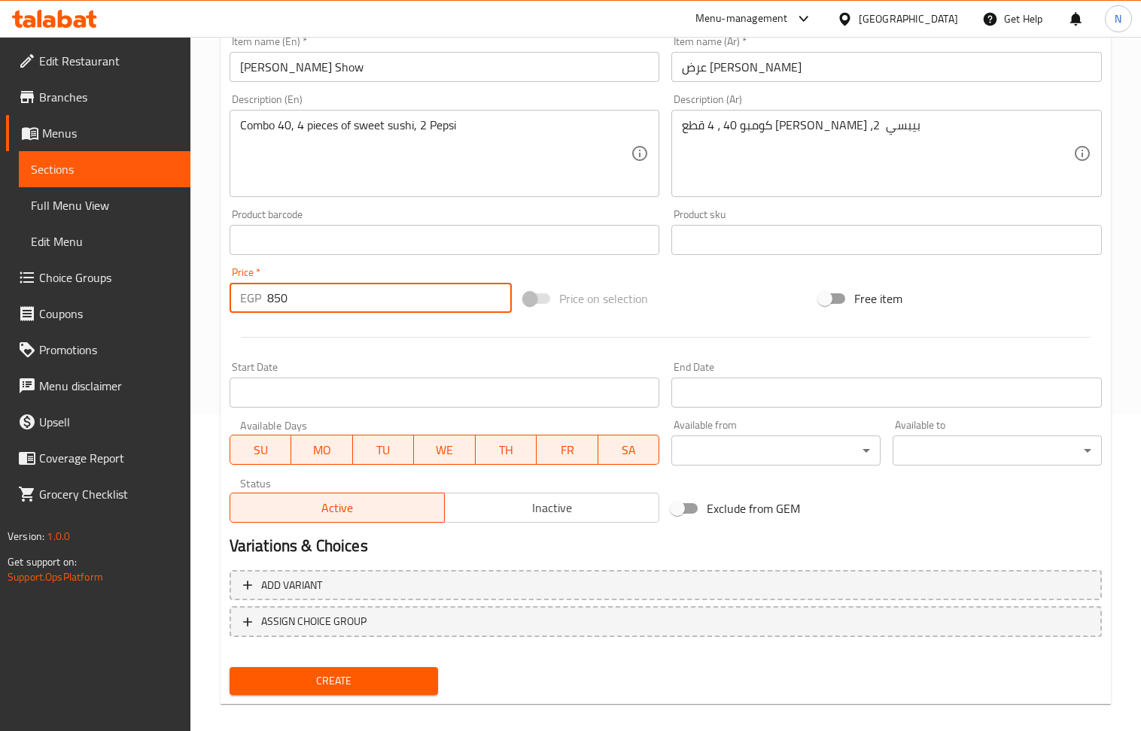
scroll to position [331, 0]
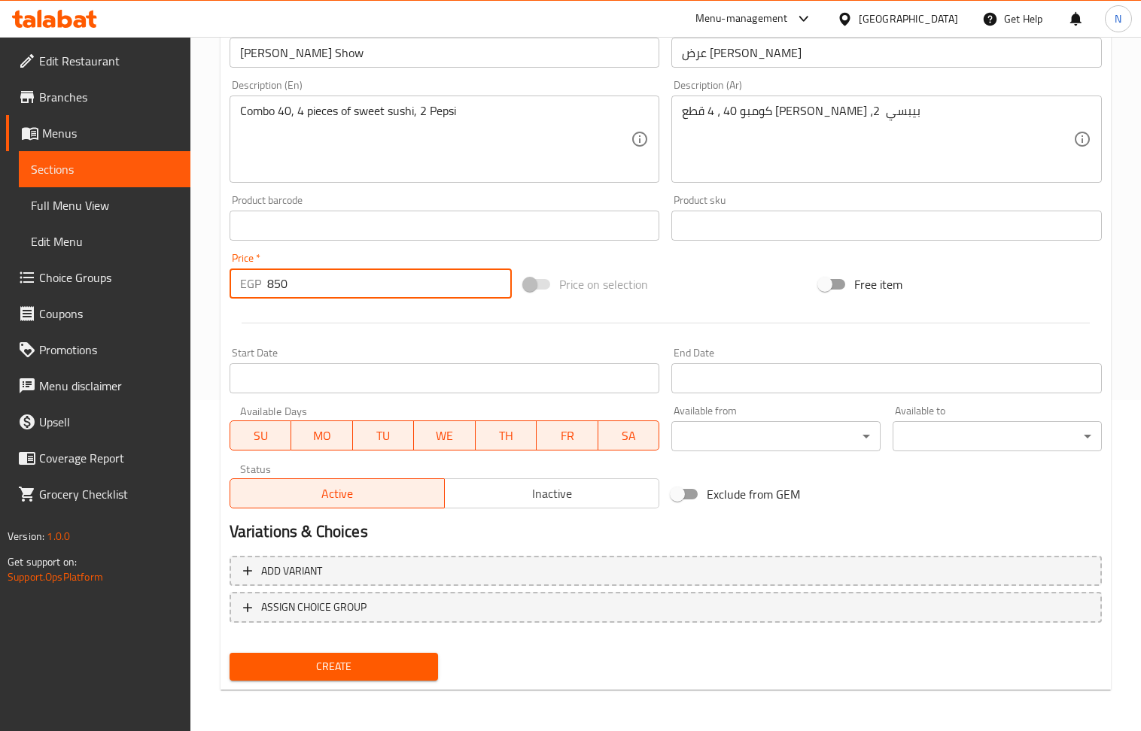
type input "850"
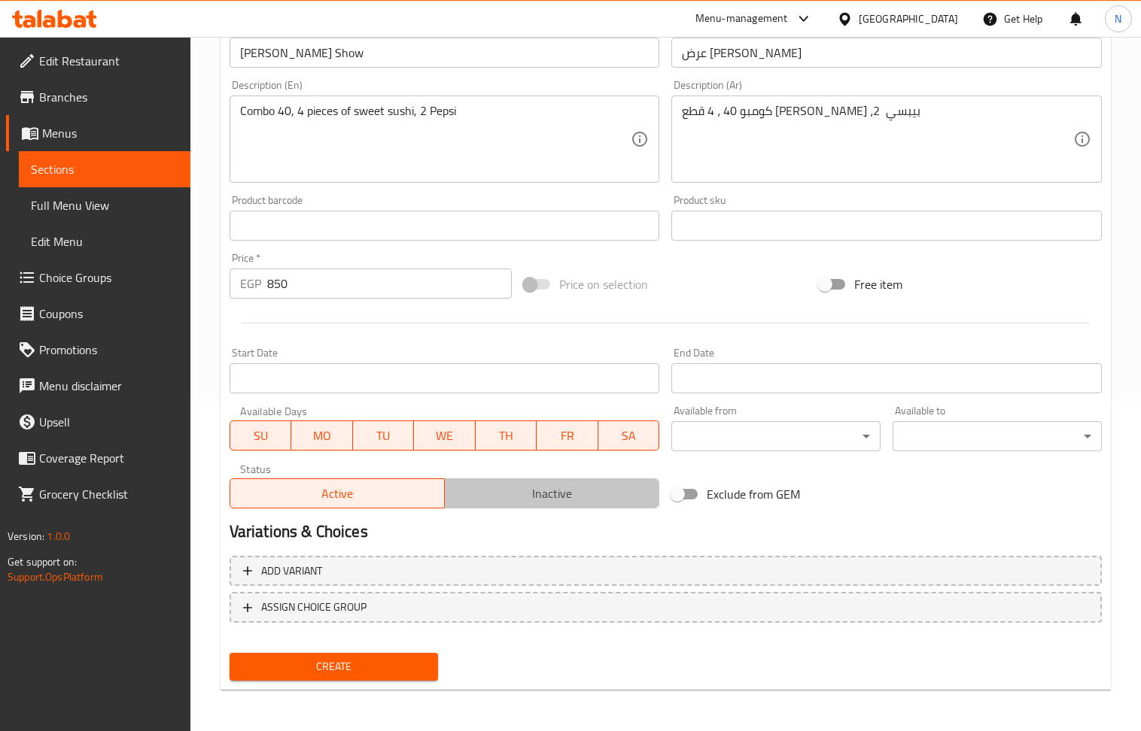
click at [606, 497] on span "Inactive" at bounding box center [552, 494] width 202 height 22
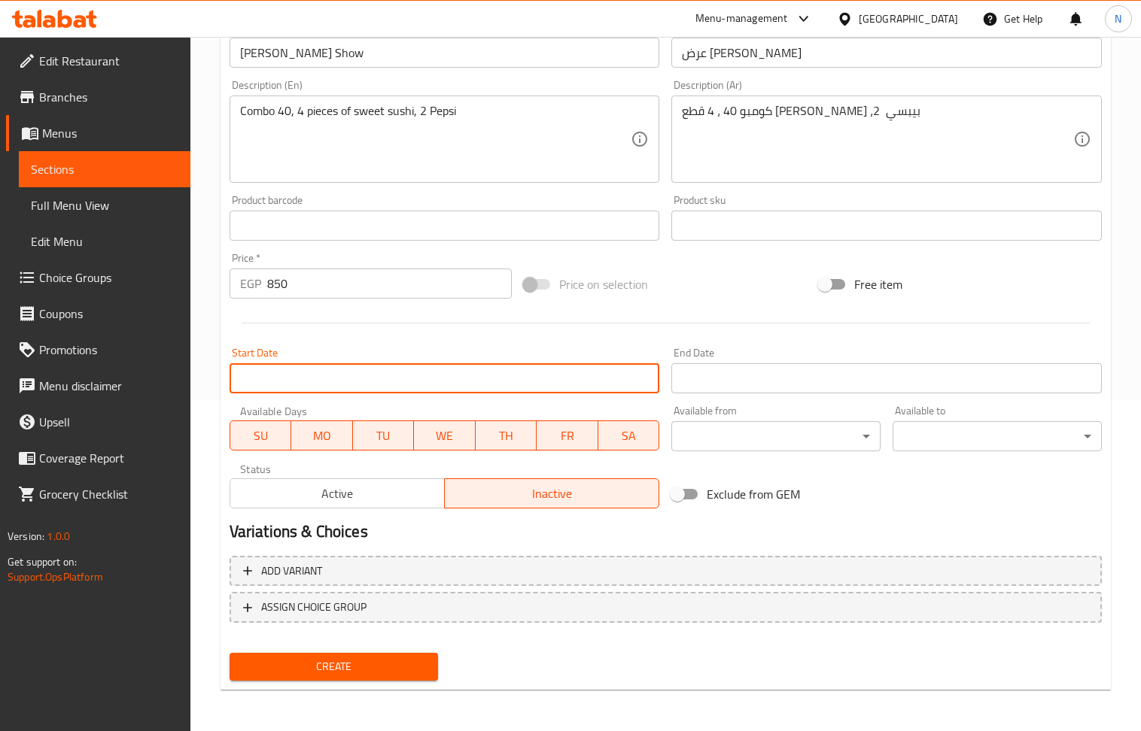
click at [531, 372] on input "Start Date" at bounding box center [445, 378] width 430 height 30
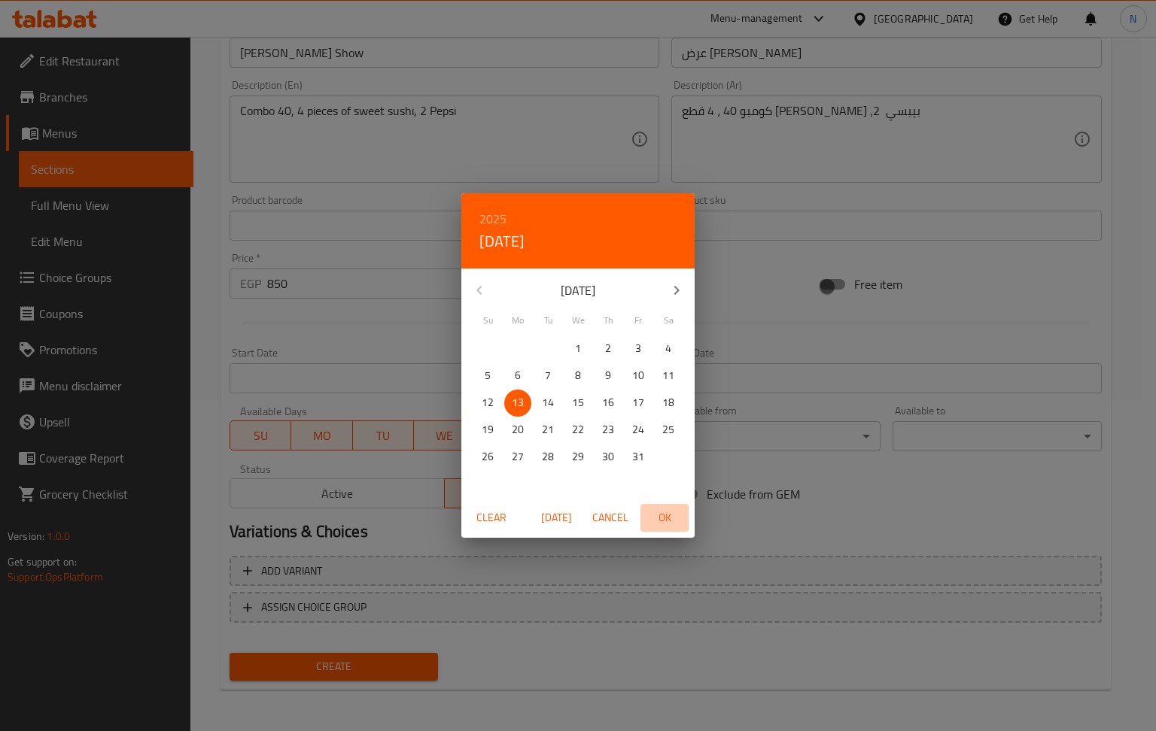
click at [664, 518] on span "OK" at bounding box center [664, 518] width 36 height 19
type input "[DATE]"
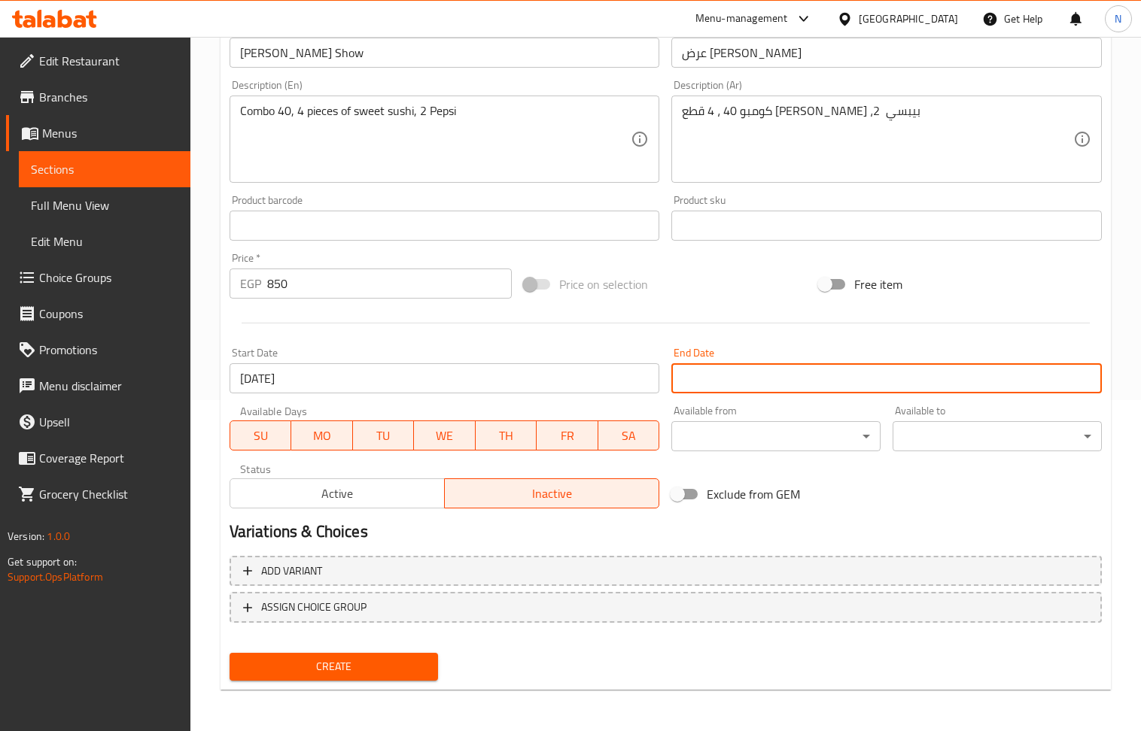
click at [708, 380] on input "Start Date" at bounding box center [886, 378] width 430 height 30
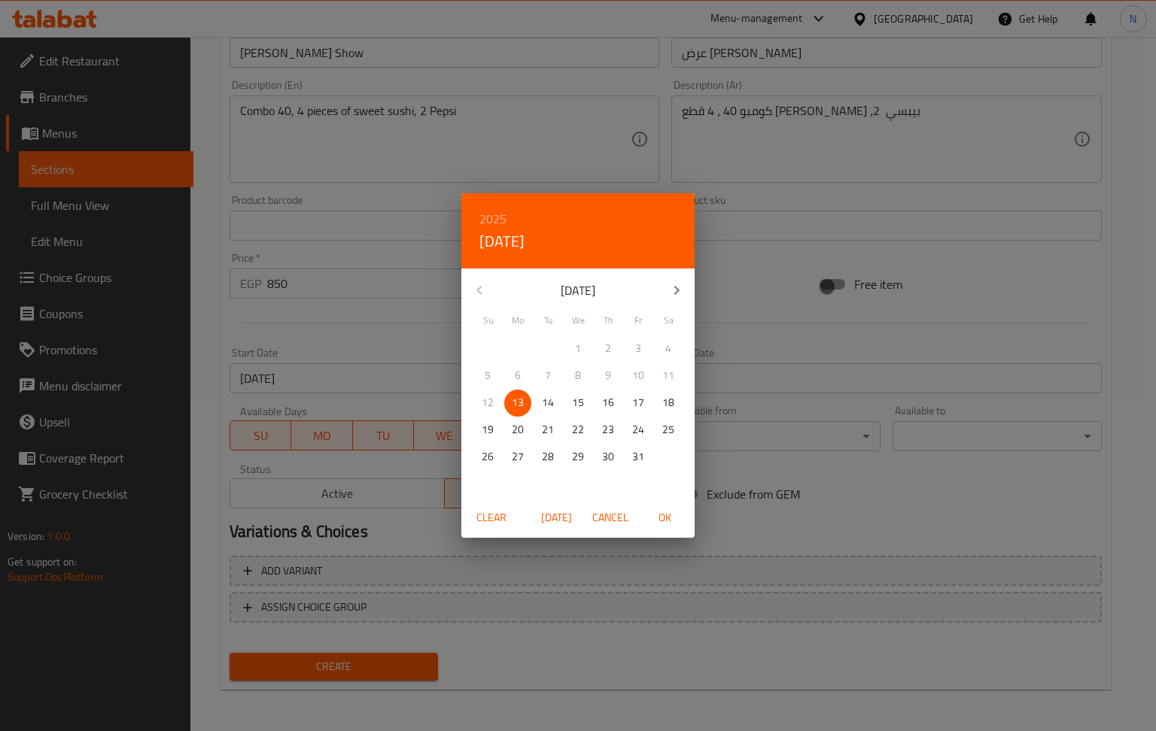
click at [486, 215] on h6 "2025" at bounding box center [492, 218] width 27 height 21
click at [579, 335] on div "2026" at bounding box center [577, 331] width 233 height 30
click at [659, 518] on span "OK" at bounding box center [664, 518] width 36 height 19
type input "[DATE]"
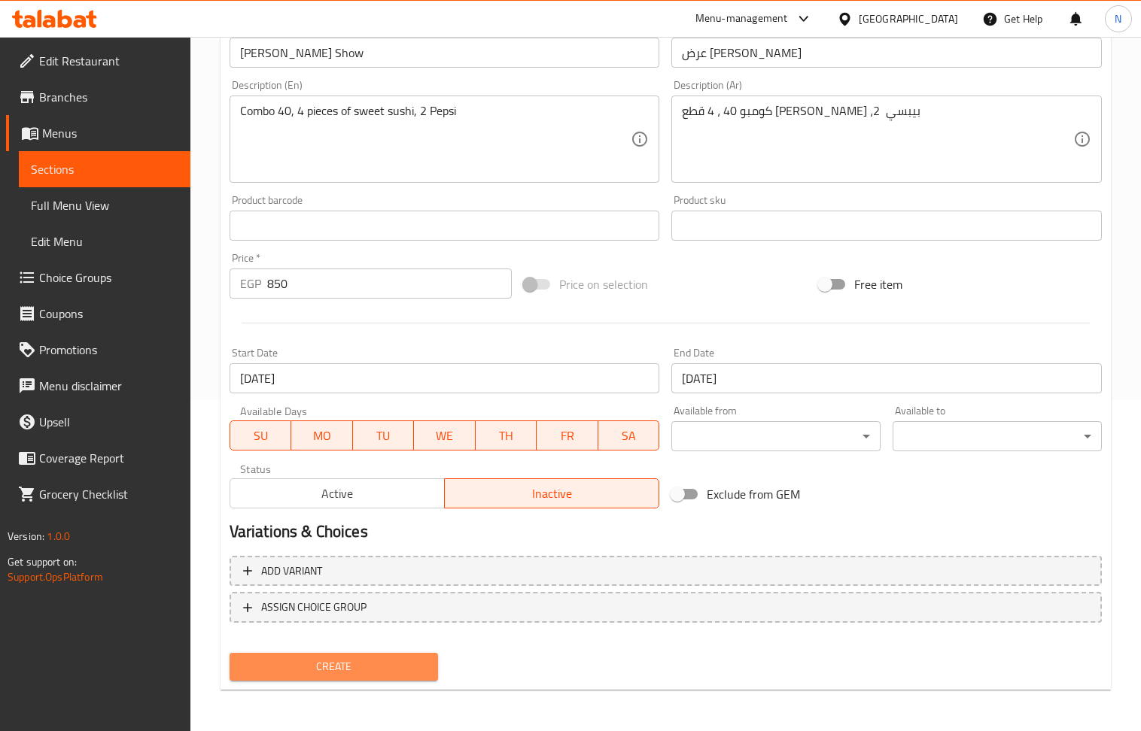
click at [356, 668] on span "Create" at bounding box center [334, 667] width 185 height 19
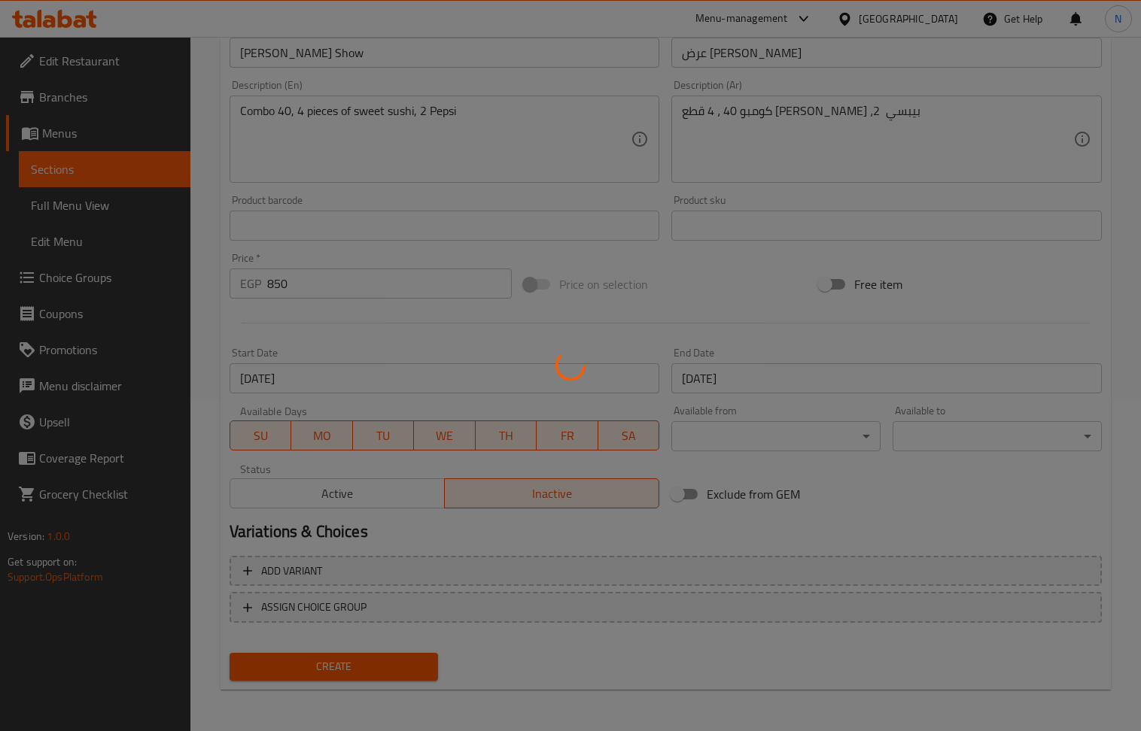
type input "0"
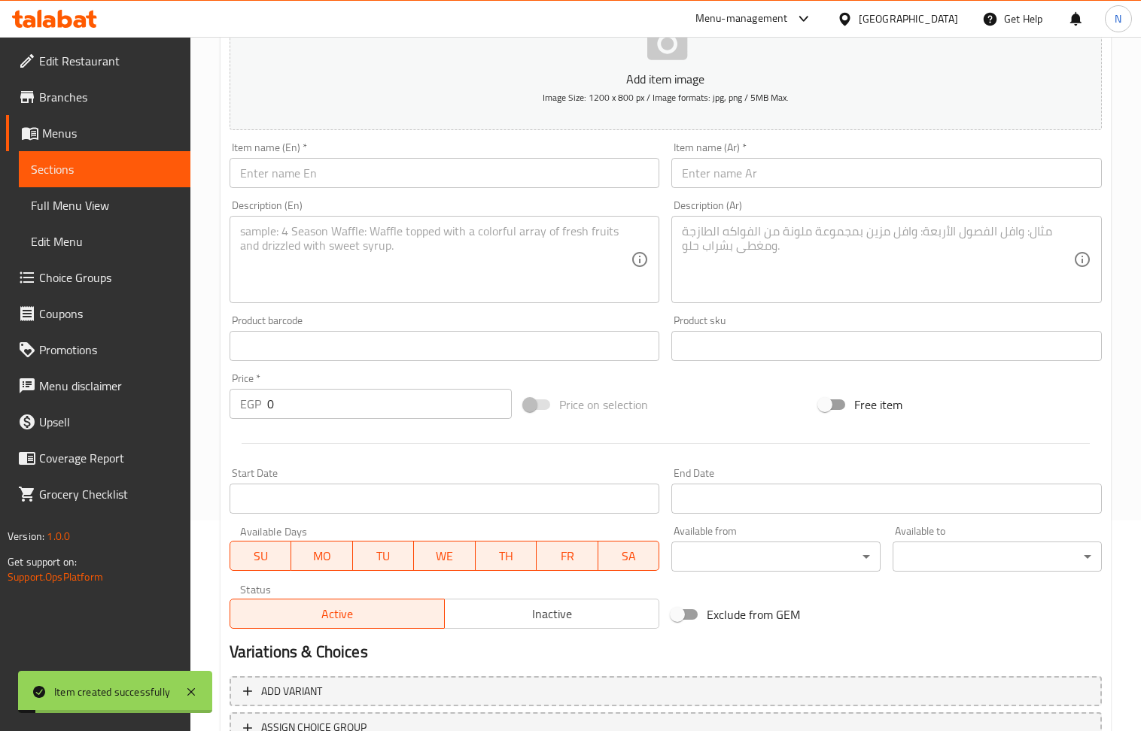
scroll to position [130, 0]
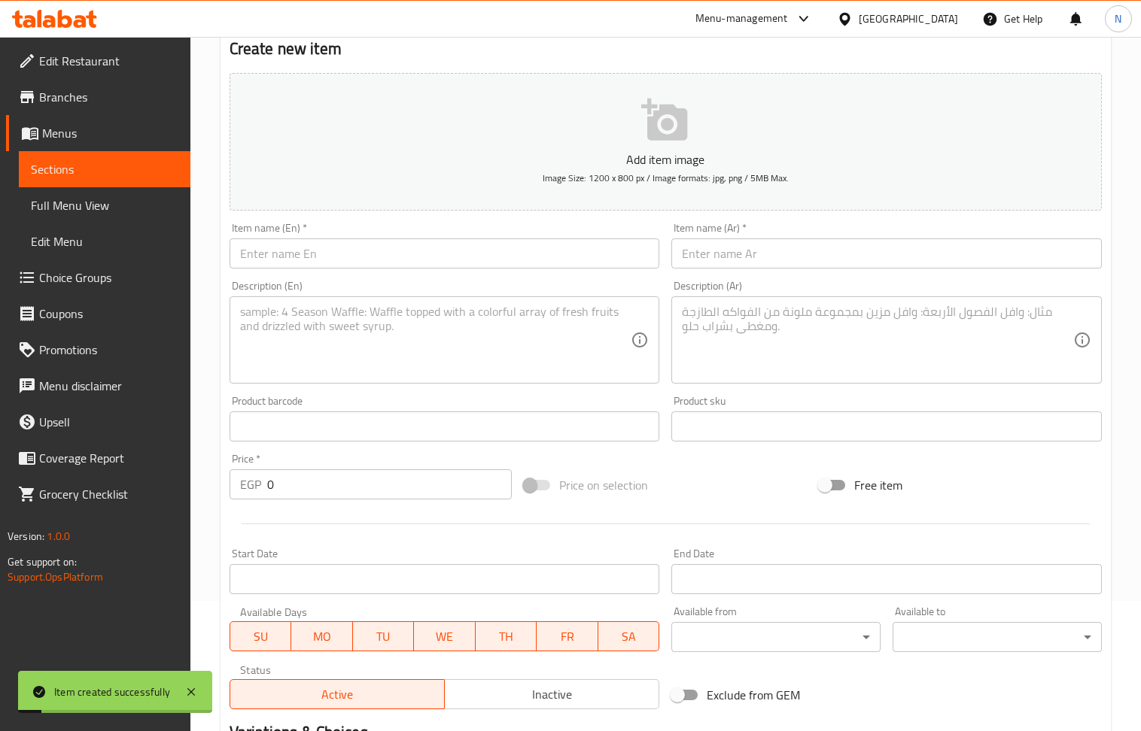
click at [747, 341] on textarea at bounding box center [877, 340] width 391 height 71
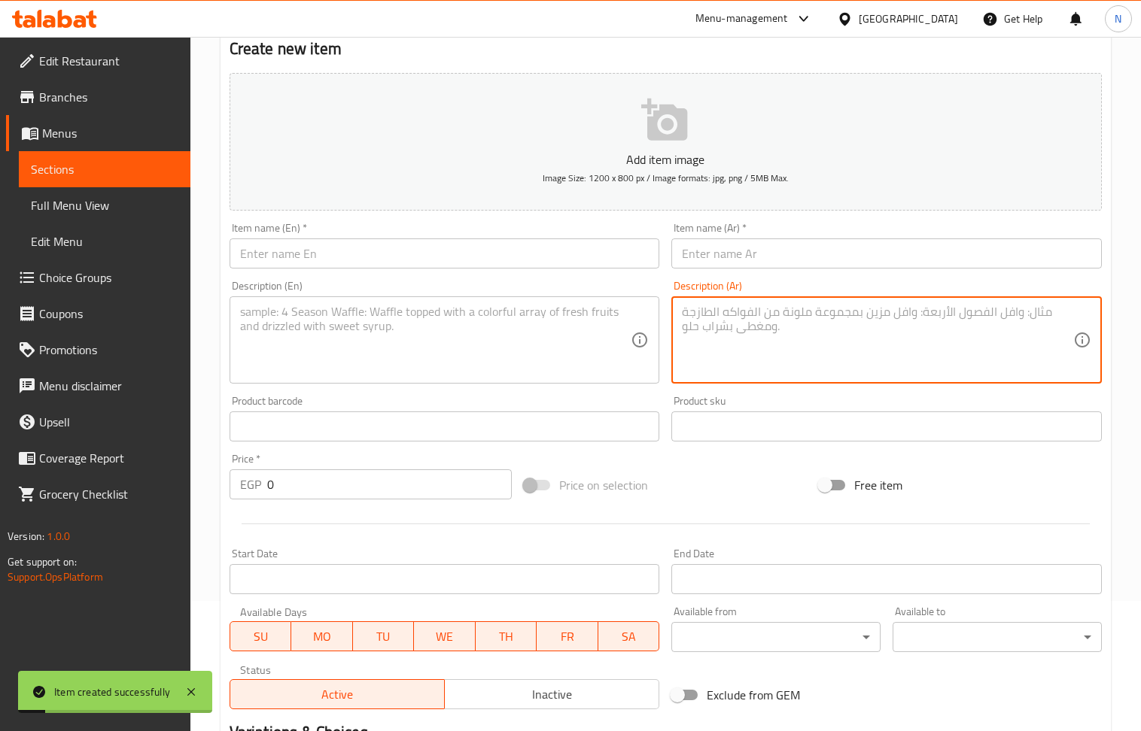
paste textarea "عرض سوشي موكي كومبو 50+تشيكن سويت أن ساور مع نودلز خضار +2بيبسي"
drag, startPoint x: 973, startPoint y: 314, endPoint x: 1072, endPoint y: 314, distance: 98.6
click at [1072, 314] on textarea "عرض سوشي موكي كومبو 50+تشيكن سويت أن ساور مع نودلز خضار +2بيبسي" at bounding box center [877, 340] width 391 height 71
click at [963, 310] on textarea "عرض سوشي موكي كومبو 50+تشيكن سويت أن ساور مع نودلز خضار +2بيبسي" at bounding box center [877, 340] width 391 height 71
click at [920, 314] on textarea "عرض سوشي موكي كومبو 50+تشيكن سويت أن ساور مع نودلز خضار +2بيبسي" at bounding box center [877, 340] width 391 height 71
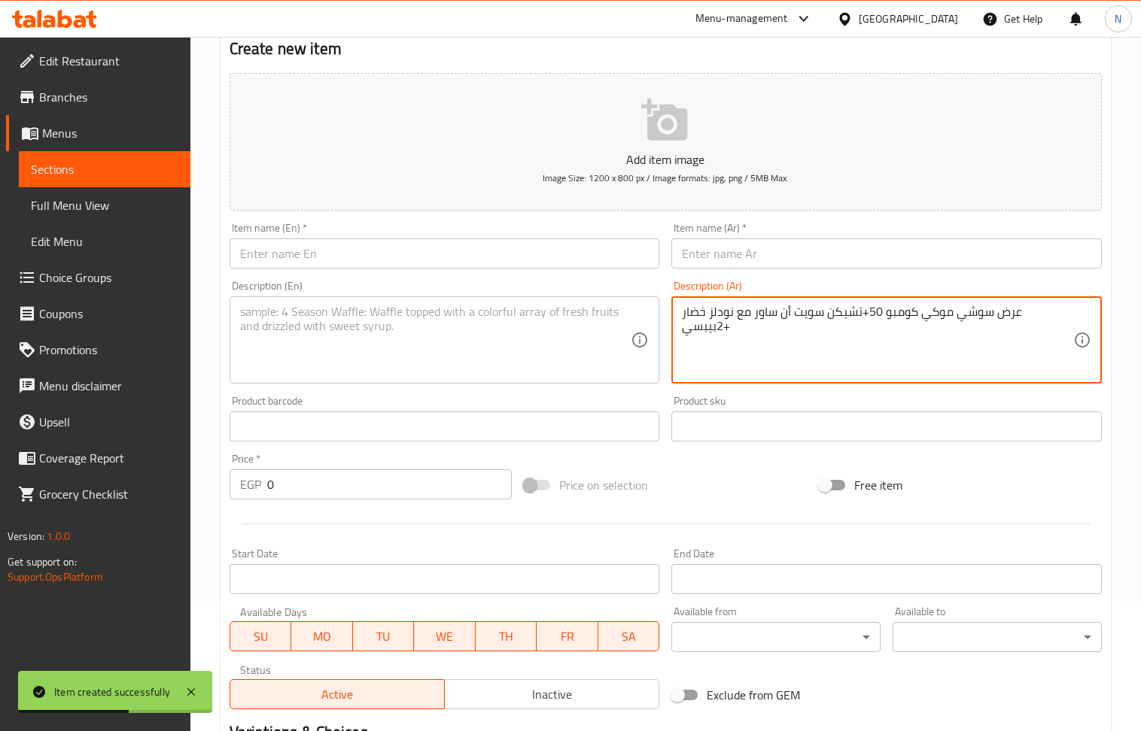
click at [928, 314] on textarea "عرض سوشي موكي كومبو 50+تشيكن سويت أن ساور مع نودلز خضار +2بيبسي" at bounding box center [877, 340] width 391 height 71
drag, startPoint x: 921, startPoint y: 312, endPoint x: 1072, endPoint y: 314, distance: 151.3
click at [1072, 314] on textarea "عرض سوشي موكي كومبو 50 +تشيكن سويت أن ساور مع نودلز خضار +2بيبسي" at bounding box center [877, 340] width 391 height 71
click at [1051, 313] on textarea "عرض سوشي موكي كومبو 50 +تشيكن سويت أن ساور مع نودلز خضار +2بيبسي" at bounding box center [877, 340] width 391 height 71
type textarea "عرض سوشي موكي كومبو 50 +تشيكن سويت أن ساور مع نودلز خضار +2بيبسي"
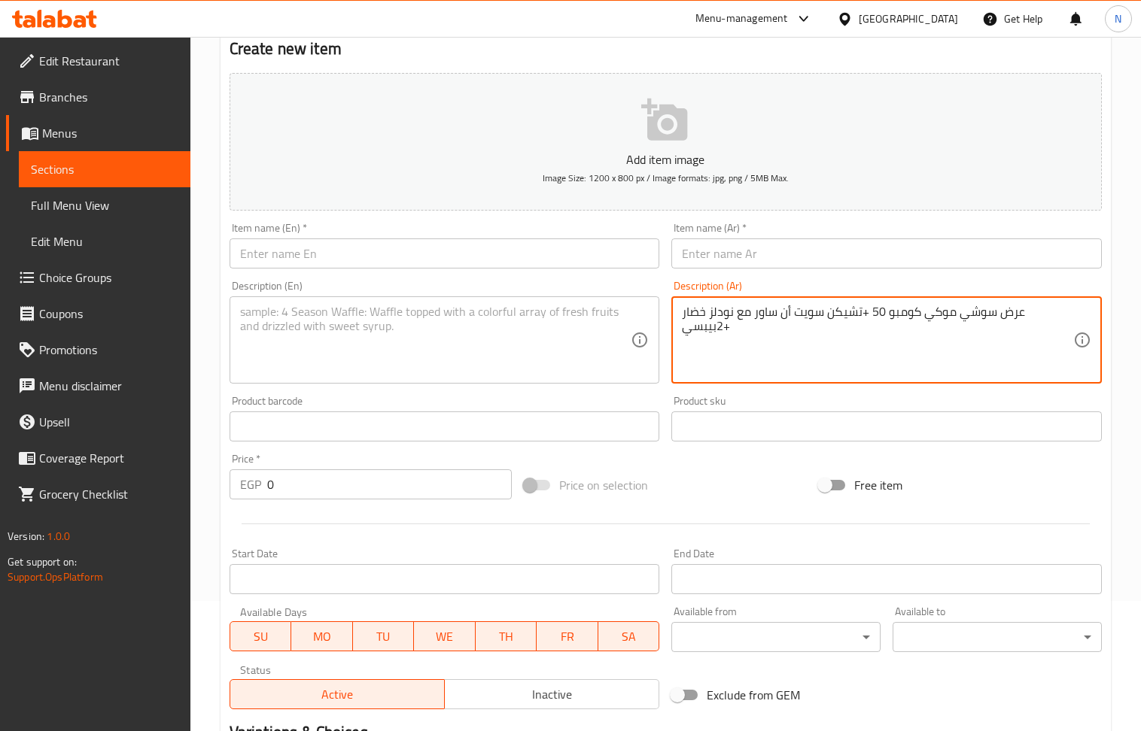
drag, startPoint x: 972, startPoint y: 318, endPoint x: 1073, endPoint y: 312, distance: 101.0
click at [1073, 312] on div "عرض سوشي موكي كومبو 50 +تشيكن سويت أن ساور مع نودلز خضار +2بيبسي Description (A…" at bounding box center [886, 339] width 430 height 87
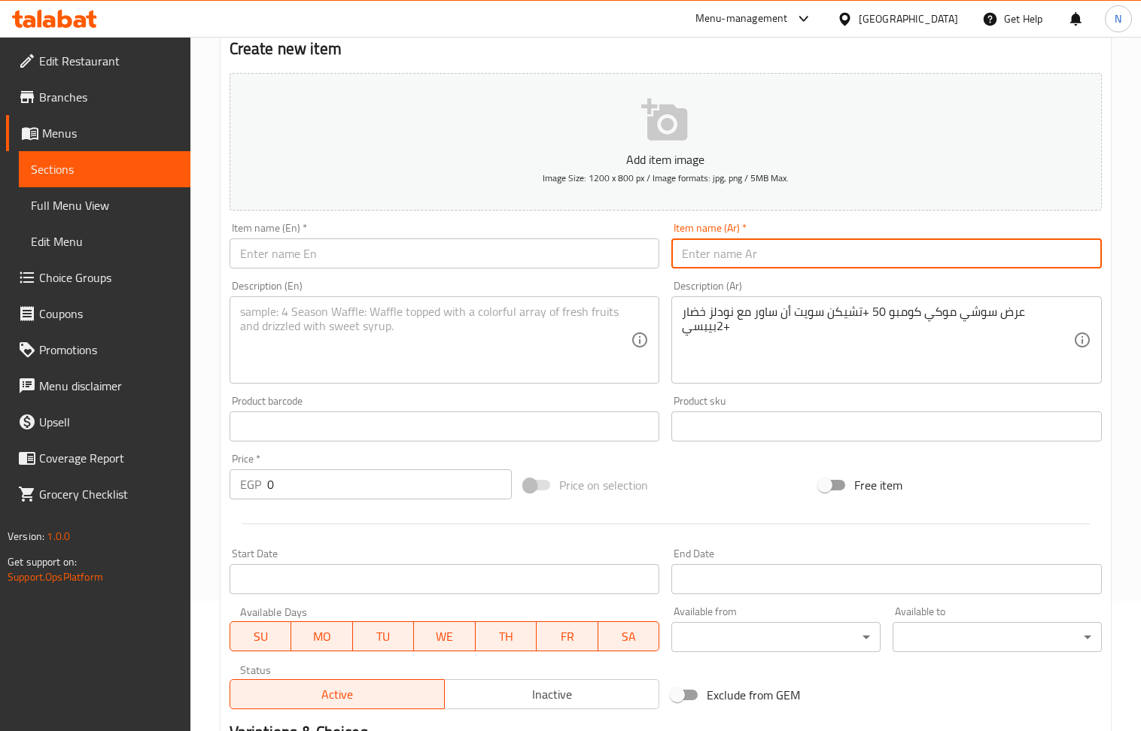
click at [917, 268] on input "text" at bounding box center [886, 254] width 430 height 30
paste input "عرض [PERSON_NAME]"
type input "عرض [PERSON_NAME]"
drag, startPoint x: 471, startPoint y: 259, endPoint x: 518, endPoint y: 259, distance: 47.4
click at [471, 259] on input "text" at bounding box center [445, 254] width 430 height 30
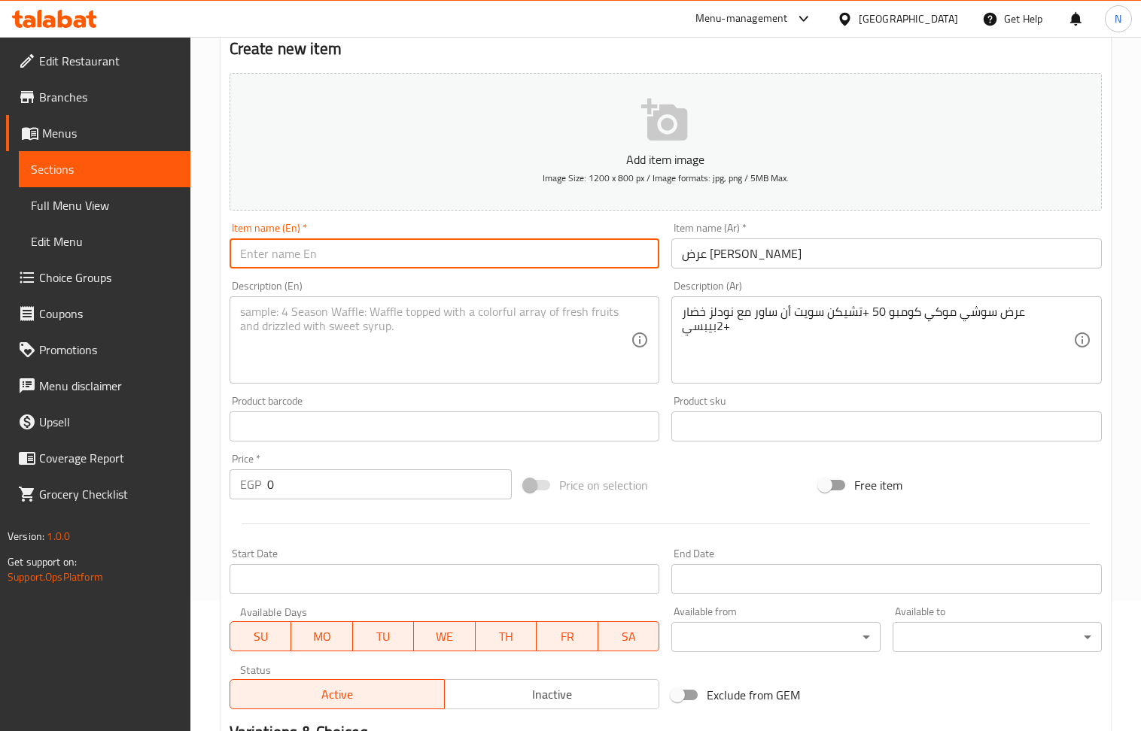
paste input "[PERSON_NAME] Show"
type input "[PERSON_NAME] Show"
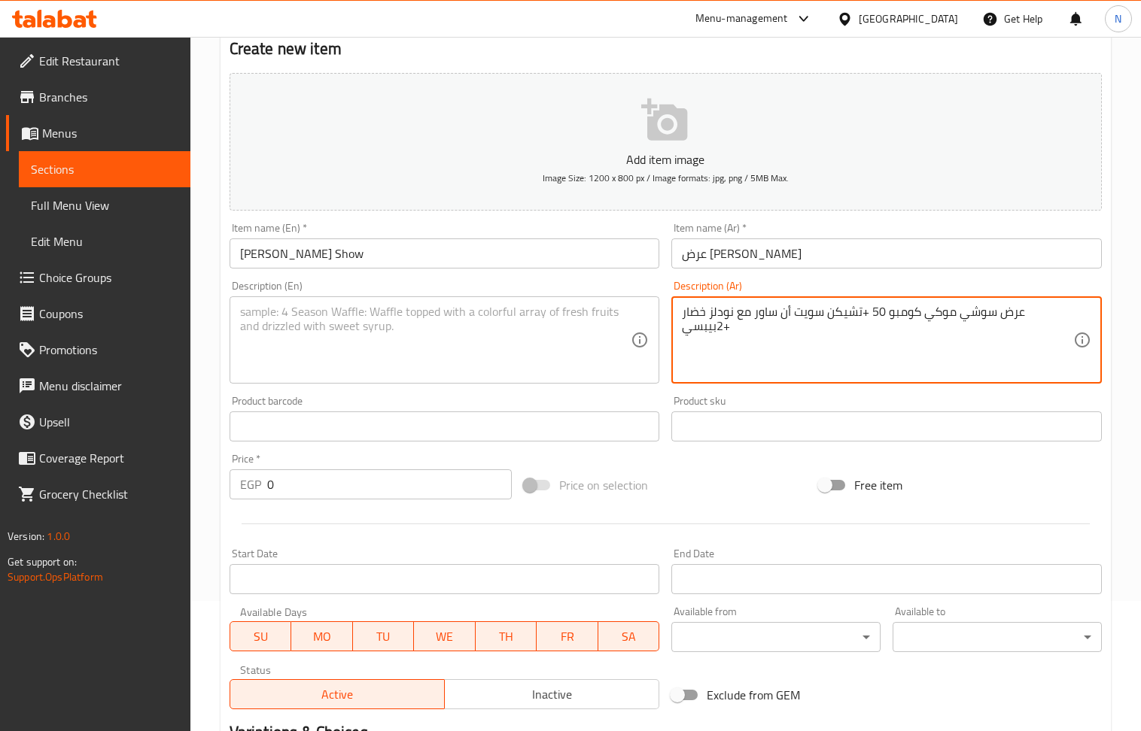
drag, startPoint x: 977, startPoint y: 318, endPoint x: 1008, endPoint y: 315, distance: 31.7
drag, startPoint x: 977, startPoint y: 316, endPoint x: 1070, endPoint y: 321, distance: 93.4
click at [1070, 321] on textarea "عرض سوشي موكي كومبو 50 +تشيكن سويت أن ساور مع نودلز خضار +2بيبسي" at bounding box center [877, 340] width 391 height 71
click at [1005, 308] on textarea "كومبو 50 +تشيكن سويت أن ساور مع نودلز خضار +2بيبسي" at bounding box center [877, 340] width 391 height 71
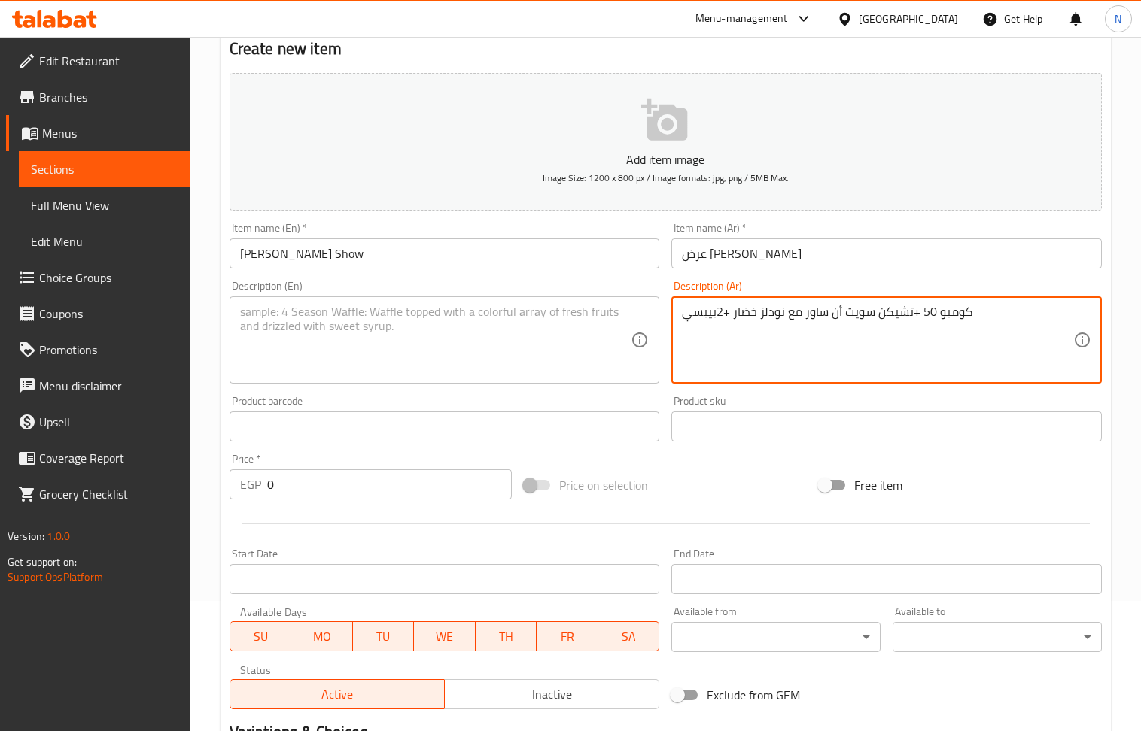
click at [1005, 308] on textarea "كومبو 50 +تشيكن سويت أن ساور مع نودلز خضار +2بيبسي" at bounding box center [877, 340] width 391 height 71
click at [832, 349] on textarea "كومبو 50 +تشيكن سويت أن ساور مع نودلز خضار +2بيبسي" at bounding box center [877, 340] width 391 height 71
click at [918, 314] on textarea "كومبو 50 +تشيكن سويت أن ساور مع نودلز خضار +2بيبسي" at bounding box center [877, 340] width 391 height 71
click at [729, 313] on textarea "كومبو 50 ،تشيكن سويت أن ساور مع نودلز خضار +2بيبسي" at bounding box center [877, 340] width 391 height 71
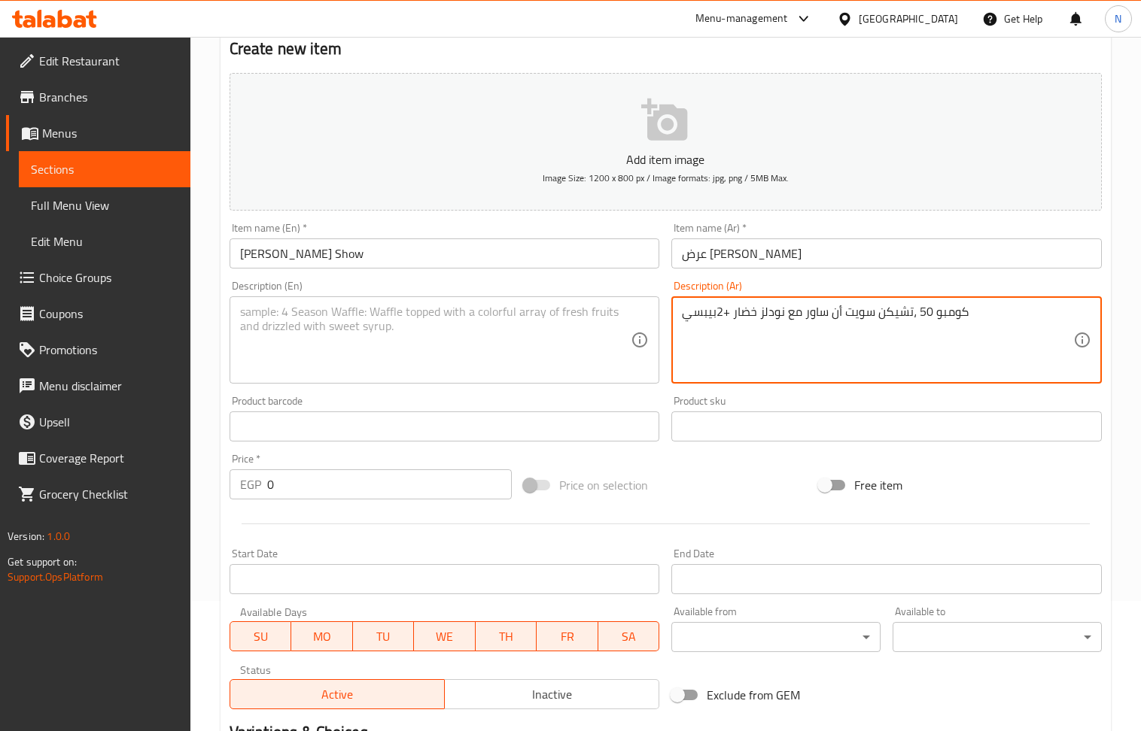
click at [725, 313] on textarea "كومبو 50 ،تشيكن سويت أن ساور مع نودلز خضار +2بيبسي" at bounding box center [877, 340] width 391 height 71
click at [724, 313] on textarea "كومبو 50 ،تشيكن سويت أن ساور مع نودلز خضار +2بيبسي" at bounding box center [877, 340] width 391 height 71
click at [715, 309] on textarea "كومبو 50 ،تشيكن سويت أن ساور مع نودلز خضار +2بيبسي" at bounding box center [877, 340] width 391 height 71
click at [728, 317] on textarea "كومبو 50 ،تشيكن سويت أن ساور مع نودلز خضار +2بيبسي" at bounding box center [877, 340] width 391 height 71
click at [736, 327] on textarea "كومبو 50 ،تشيكن سويت أن ساور مع نودلز خضار +2بيبسي" at bounding box center [877, 340] width 391 height 71
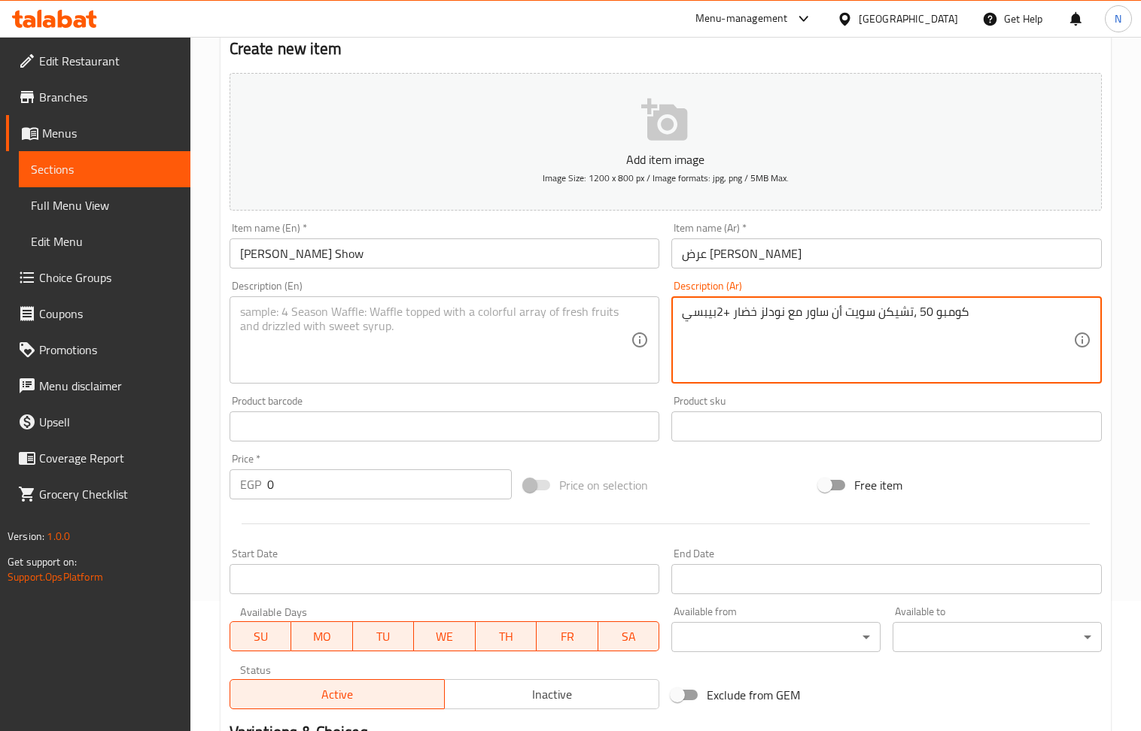
click at [736, 345] on textarea "كومبو 50 ،تشيكن سويت أن ساور مع نودلز خضار +2بيبسي" at bounding box center [877, 340] width 391 height 71
click at [724, 346] on textarea "كومبو 50 ،تشيكن سويت أن ساور مع نودلز خضار +2بيبسي" at bounding box center [877, 340] width 391 height 71
type textarea "كومبو 50 ،تشيكن سويت أن ساور مع نودلز خضار +2بيبسي"
click at [643, 341] on icon at bounding box center [640, 340] width 18 height 18
click at [744, 316] on textarea "كومبو 50 ،تشيكن سويت أن ساور مع نودلز خضار +2بيبسي" at bounding box center [877, 340] width 391 height 71
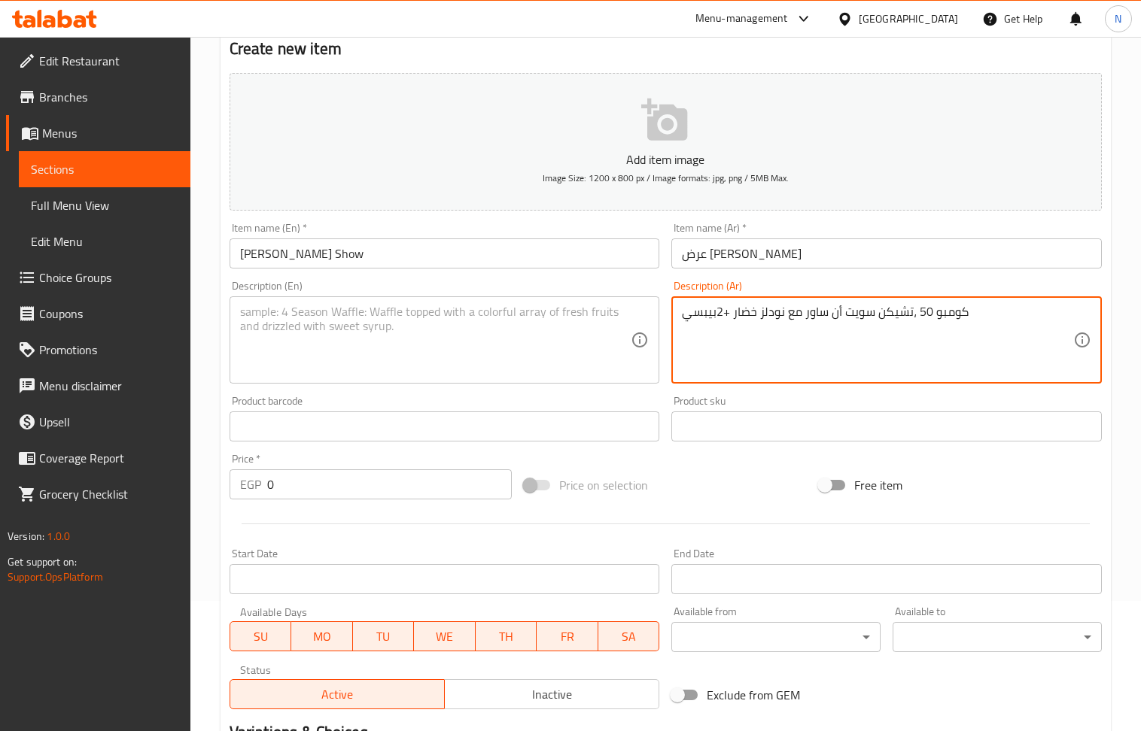
click at [724, 317] on textarea "كومبو 50 ،تشيكن سويت أن ساور مع نودلز خضار +2بيبسي" at bounding box center [877, 340] width 391 height 71
click at [700, 313] on textarea "كومبو 50 ،تشيكن سويت أن ساور مع نودلز خضار +2بيبسي" at bounding box center [877, 340] width 391 height 71
click at [712, 347] on textarea "كومبو 50 ،تشيكن سويت أن ساور مع نودلز خضار +2بيبسي" at bounding box center [877, 340] width 391 height 71
click at [760, 366] on textarea "كومبو 50 ،تشيكن سويت أن ساور مع نودلز خضار +2بيبسي" at bounding box center [877, 340] width 391 height 71
click at [509, 315] on textarea at bounding box center [435, 340] width 391 height 71
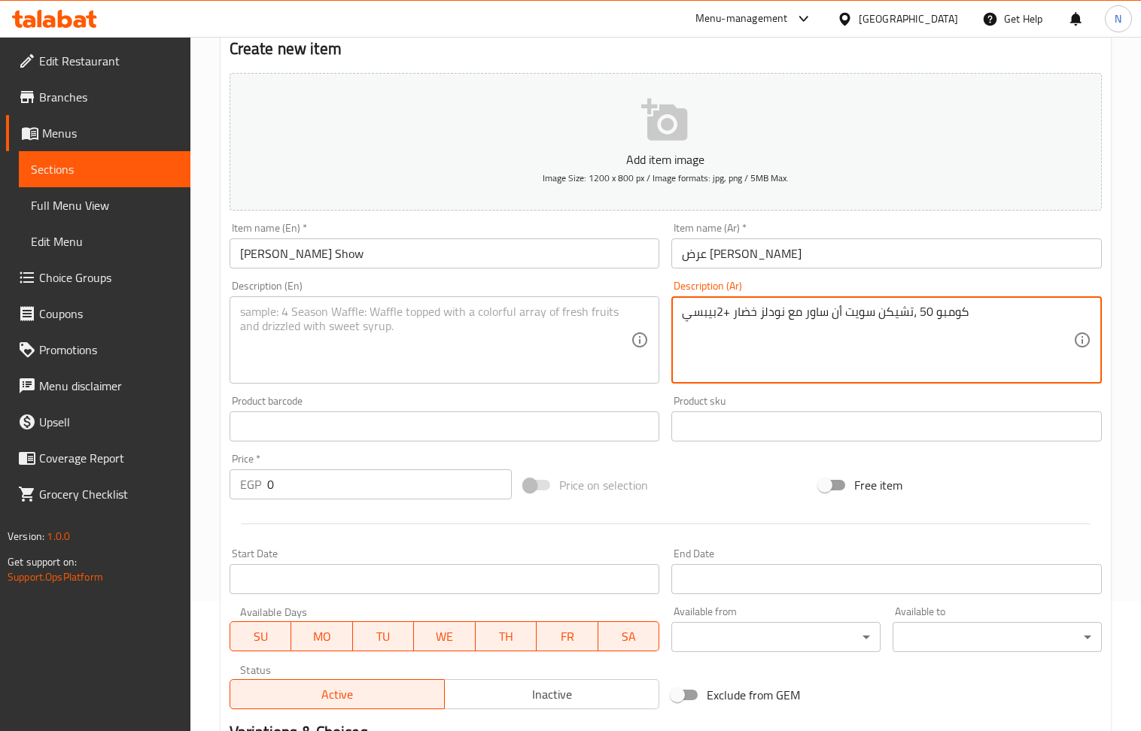
click at [509, 312] on textarea at bounding box center [435, 340] width 391 height 71
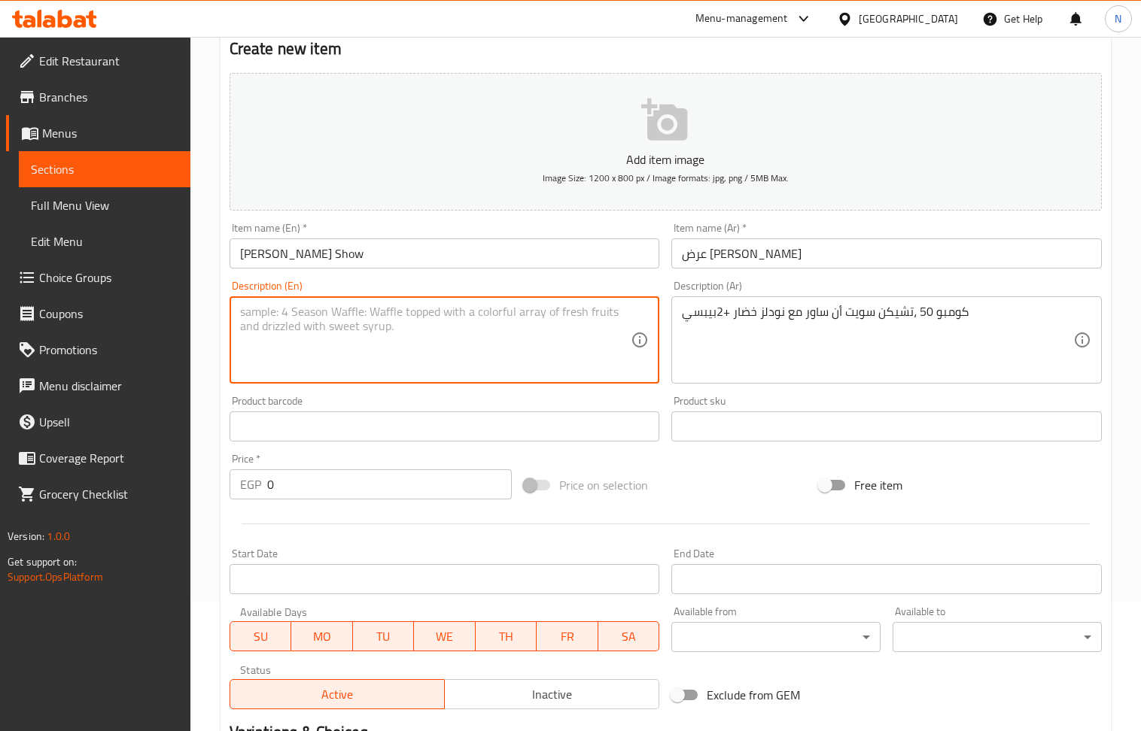
click at [524, 346] on textarea at bounding box center [435, 340] width 391 height 71
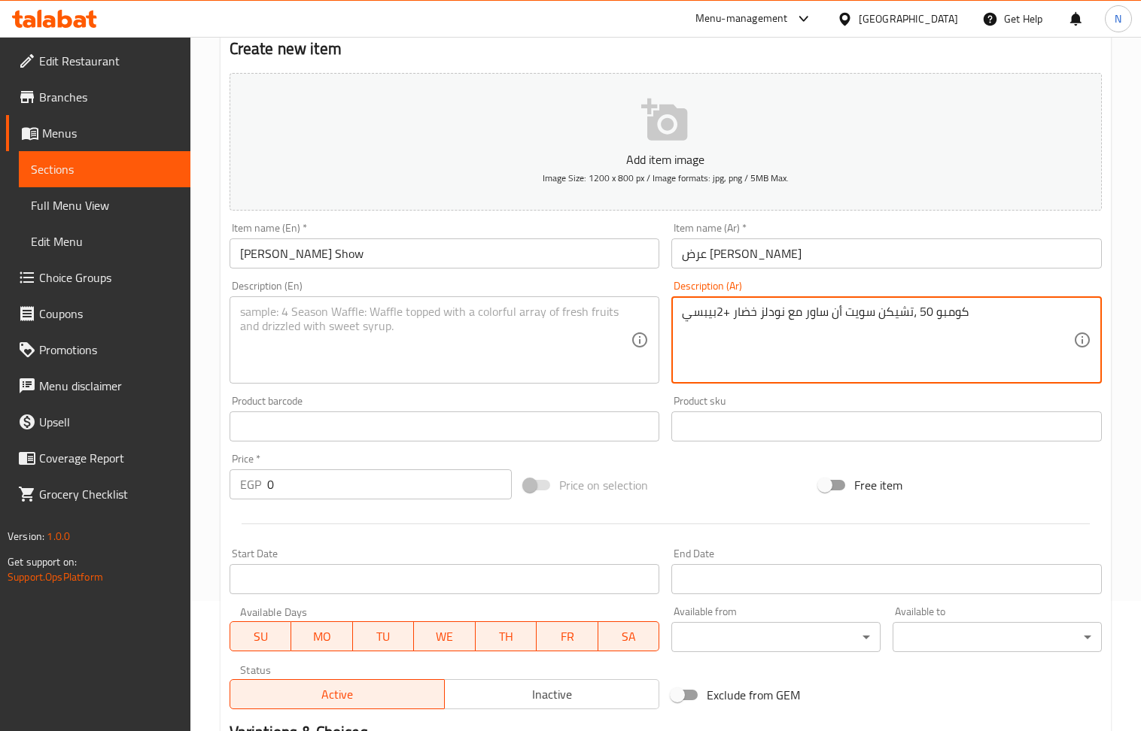
click at [719, 314] on textarea "كومبو 50 ،تشيكن سويت أن ساور مع نودلز خضار +2بيبسي" at bounding box center [877, 340] width 391 height 71
click at [735, 318] on textarea "كومبو 50 ،تشيكن سويت أن ساور مع نودلز خضار +2بيبسي" at bounding box center [877, 340] width 391 height 71
click at [774, 306] on textarea "كومبو 50 ،تشيكن سويت أن ساور مع نودلز خضار +2بيبسي" at bounding box center [877, 340] width 391 height 71
click at [774, 307] on textarea "كومبو 50 ،تشيكن سويت أن ساور مع نودلز خضار +2بيبسي" at bounding box center [877, 340] width 391 height 71
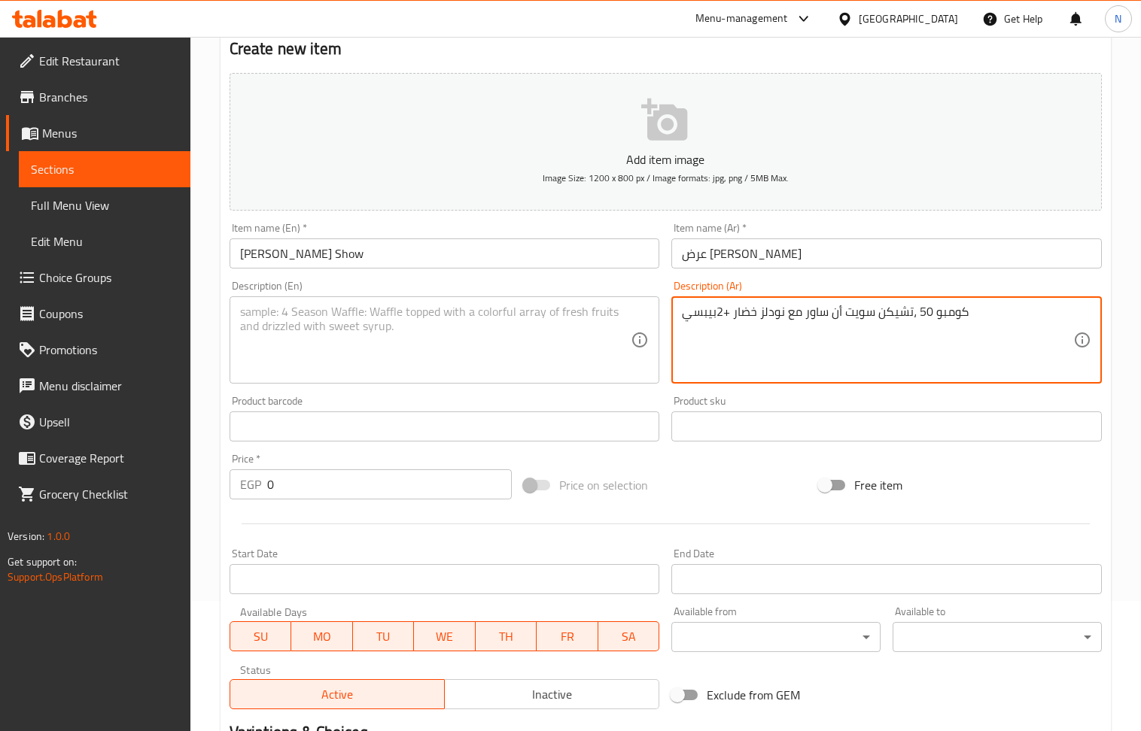
click at [311, 331] on textarea at bounding box center [435, 340] width 391 height 71
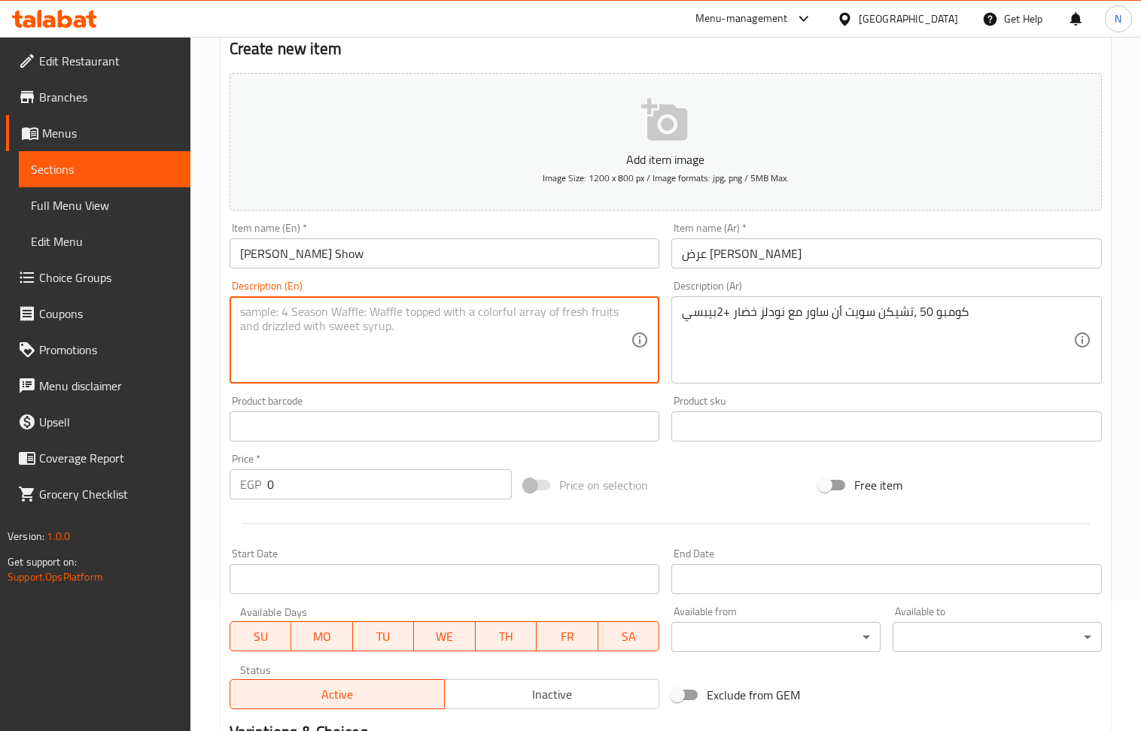
click at [405, 314] on textarea at bounding box center [435, 340] width 391 height 71
drag, startPoint x: 467, startPoint y: 332, endPoint x: 181, endPoint y: 123, distance: 353.8
click at [465, 332] on textarea at bounding box center [435, 340] width 391 height 71
click at [405, 313] on textarea at bounding box center [435, 340] width 391 height 71
click at [473, 343] on textarea at bounding box center [435, 340] width 391 height 71
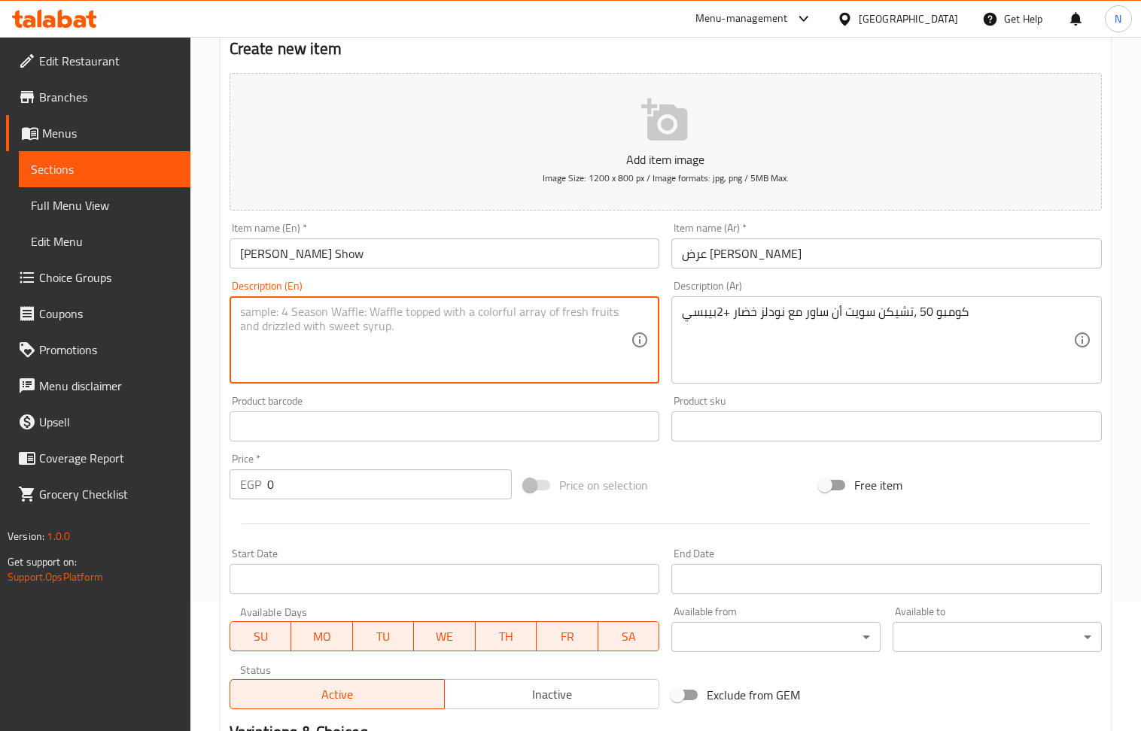
click at [473, 343] on textarea at bounding box center [435, 340] width 391 height 71
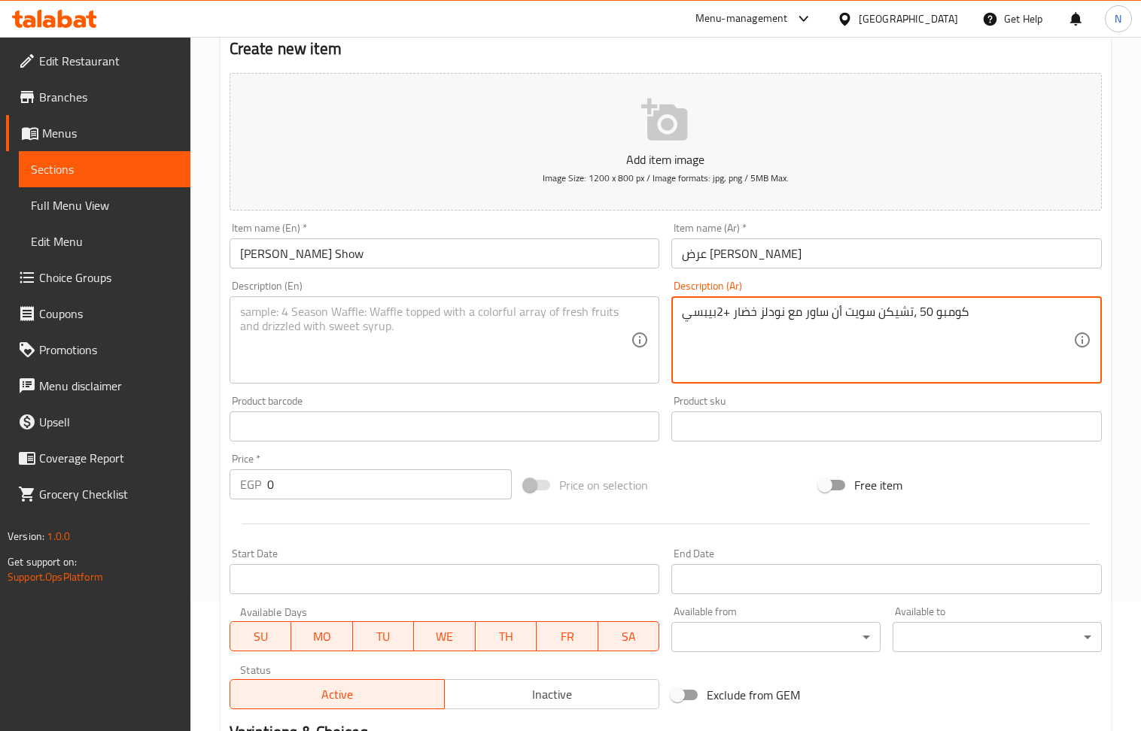
click at [813, 332] on textarea "كومبو 50 ،تشيكن سويت أن ساور مع نودلز خضار +2بيبسي" at bounding box center [877, 340] width 391 height 71
click at [347, 322] on textarea at bounding box center [435, 340] width 391 height 71
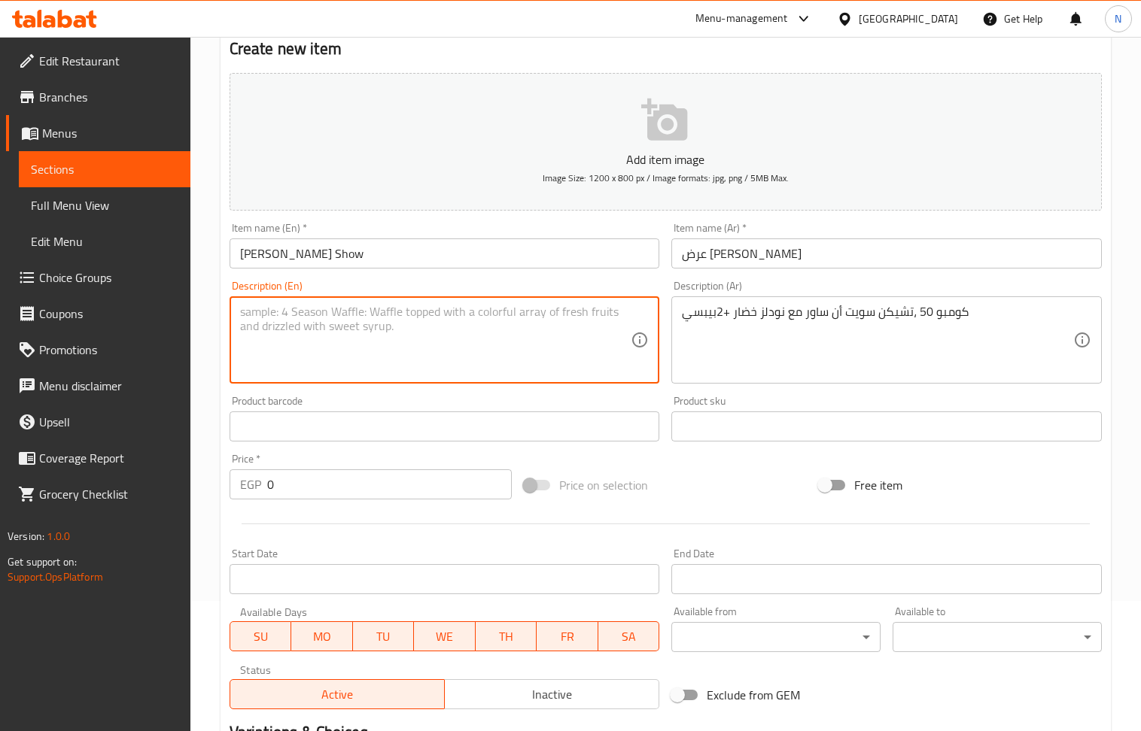
click at [347, 322] on textarea at bounding box center [435, 340] width 391 height 71
click at [345, 320] on textarea at bounding box center [435, 340] width 391 height 71
click at [437, 322] on textarea at bounding box center [435, 340] width 391 height 71
click at [419, 336] on textarea at bounding box center [435, 340] width 391 height 71
click at [429, 344] on textarea at bounding box center [435, 340] width 391 height 71
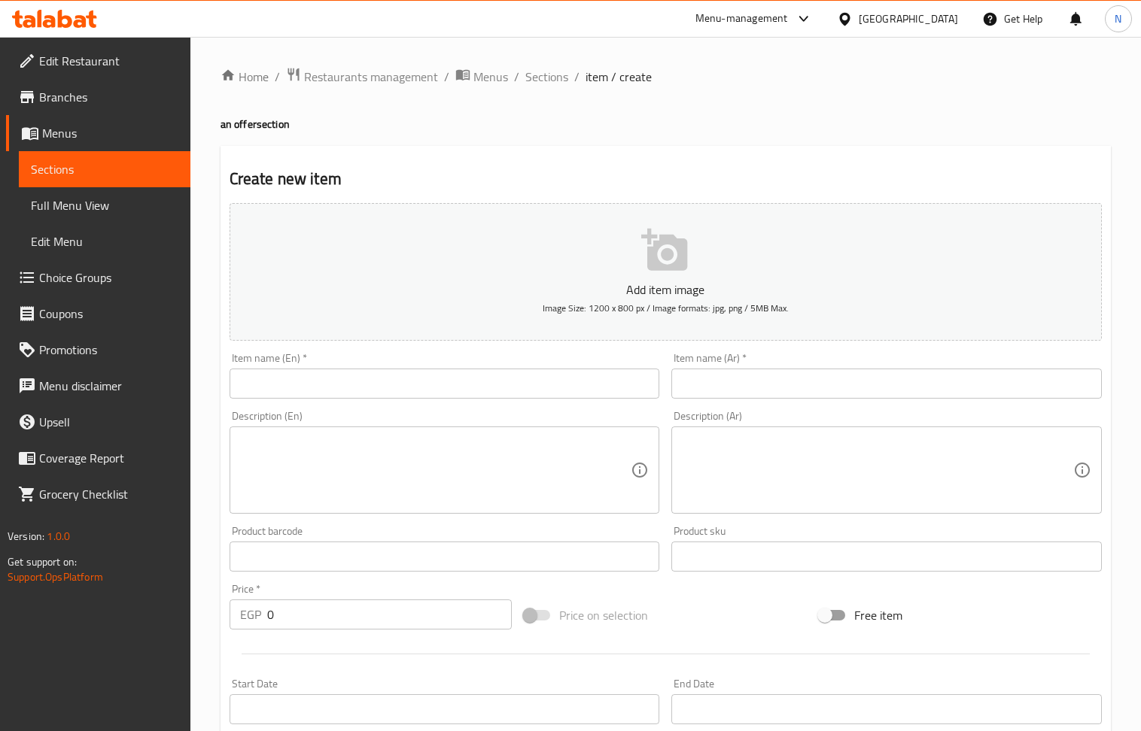
click at [816, 458] on textarea at bounding box center [877, 470] width 391 height 71
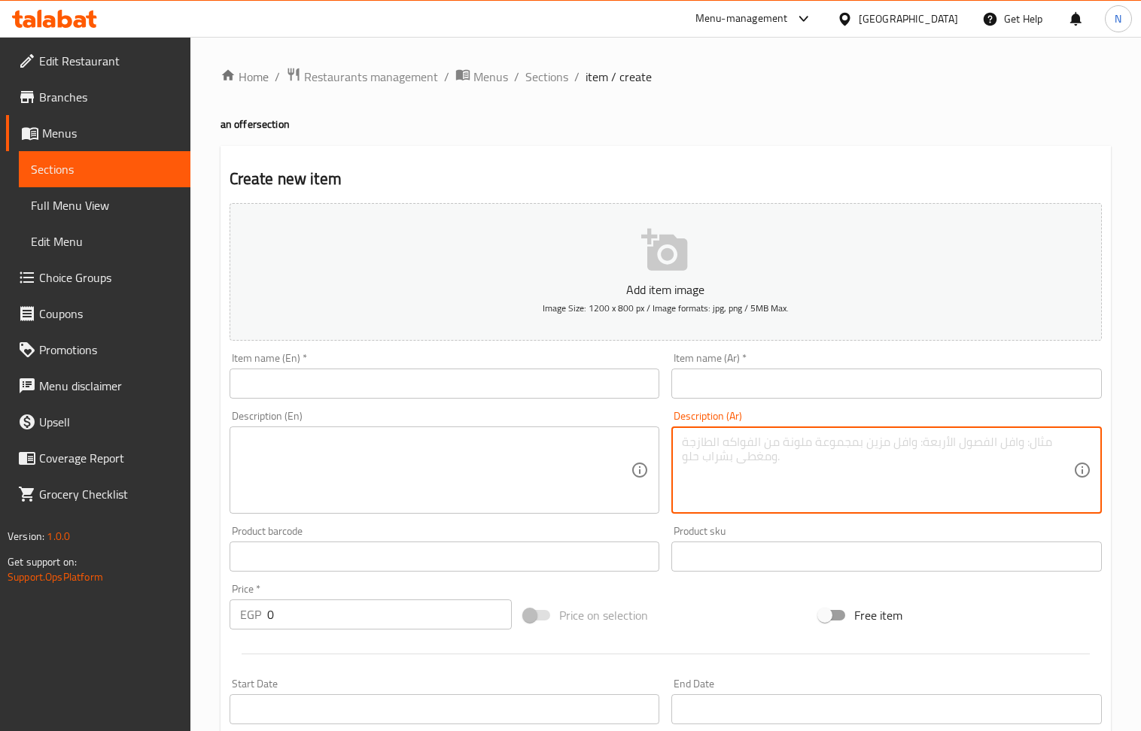
paste textarea "Combo 50 + Sweet and Sour Chicken with Vegetable Noodles + 2 Pepsi"
type textarea "Combo 50 + Sweet and Sour Chicken with Vegetable Noodles + 2 Pepsi"
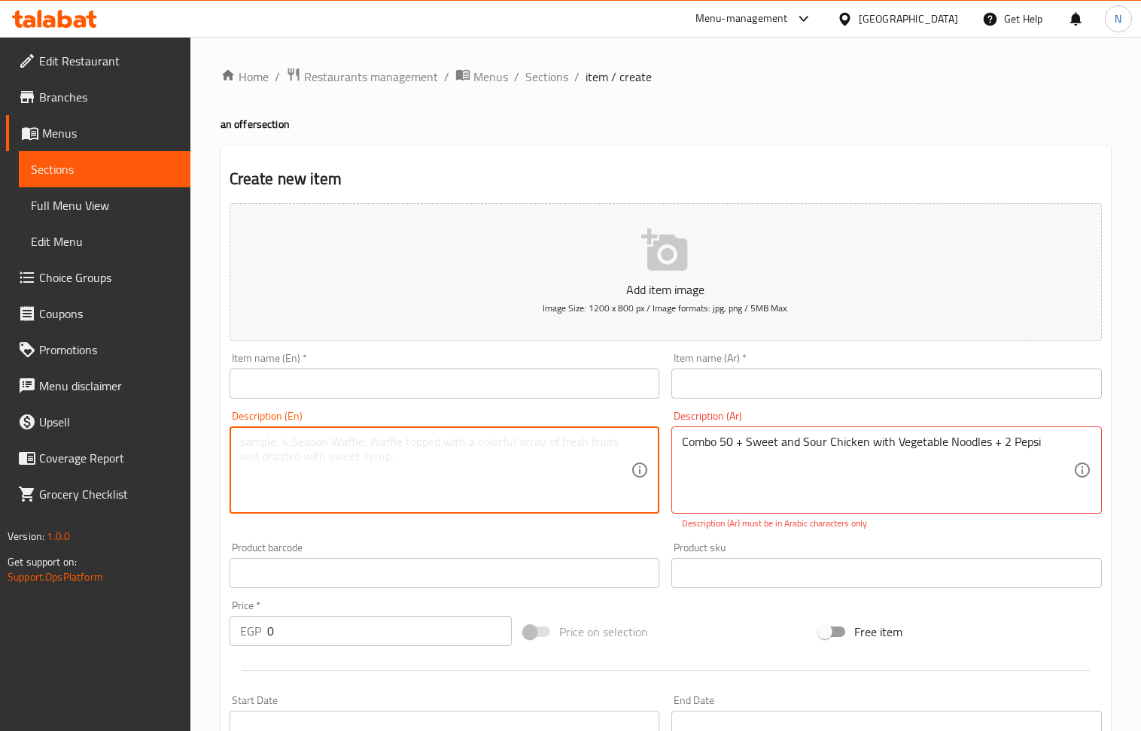
drag, startPoint x: 585, startPoint y: 473, endPoint x: 537, endPoint y: 461, distance: 50.4
click at [537, 461] on textarea at bounding box center [435, 470] width 391 height 71
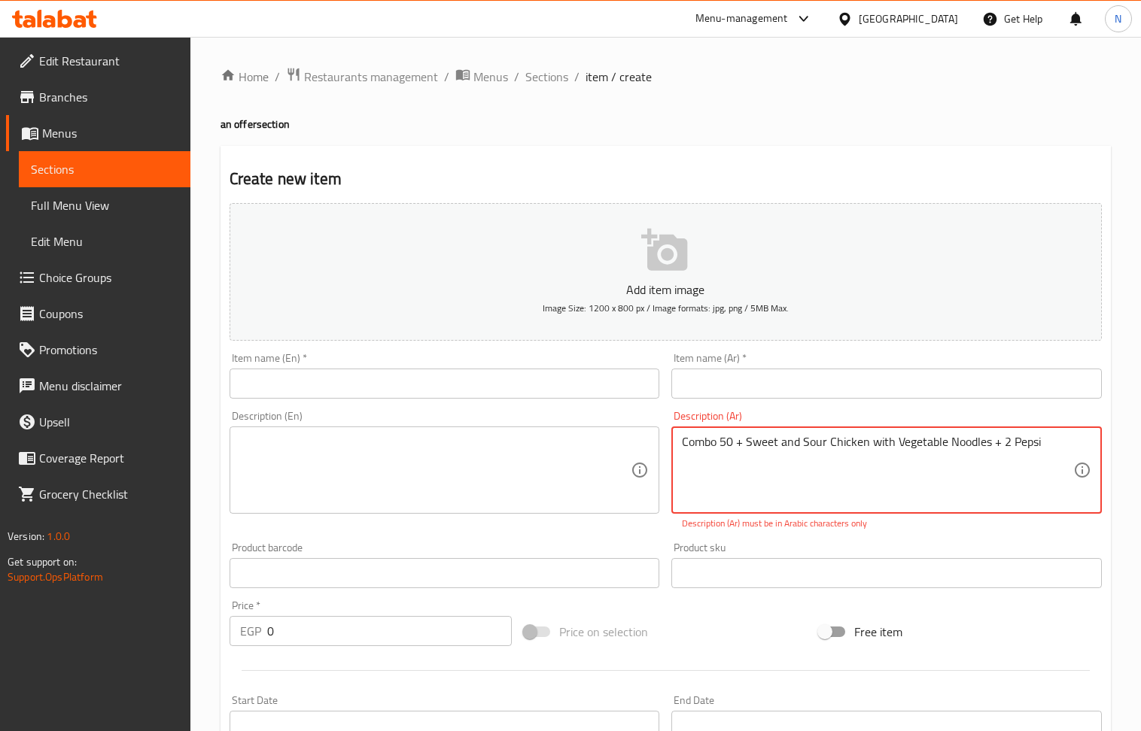
click at [740, 454] on textarea "Combo 50 + Sweet and Sour Chicken with Vegetable Noodles + 2 Pepsi" at bounding box center [877, 470] width 391 height 71
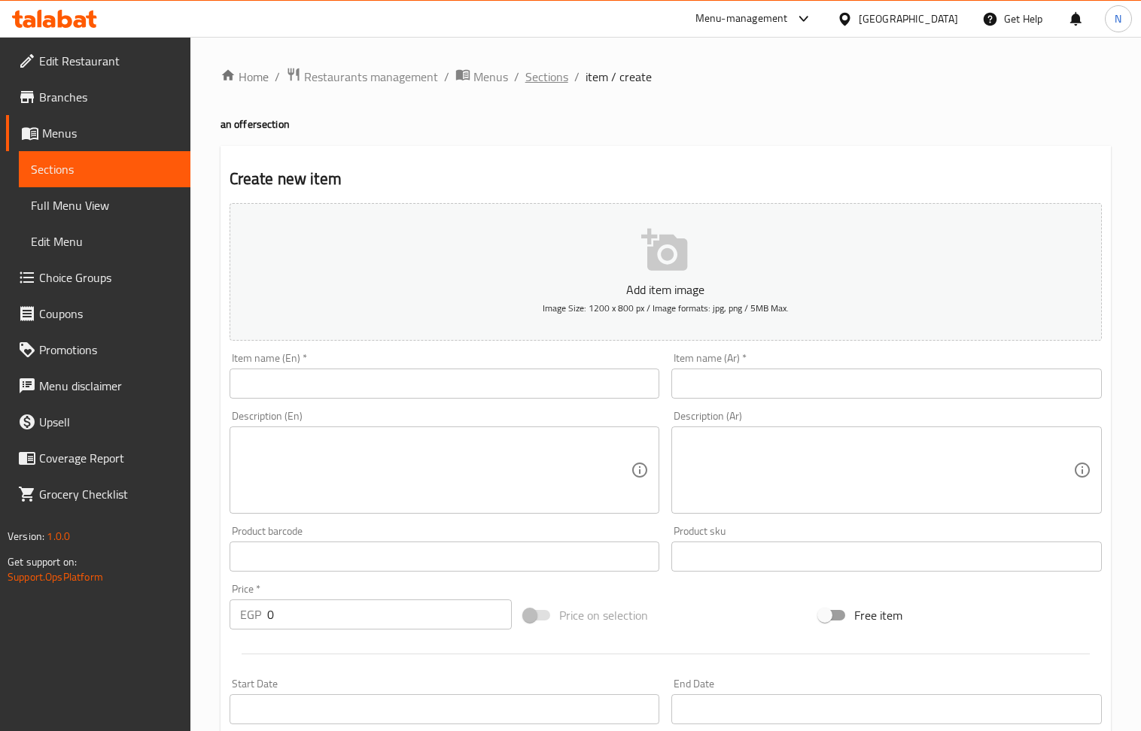
click at [548, 73] on span "Sections" at bounding box center [546, 77] width 43 height 18
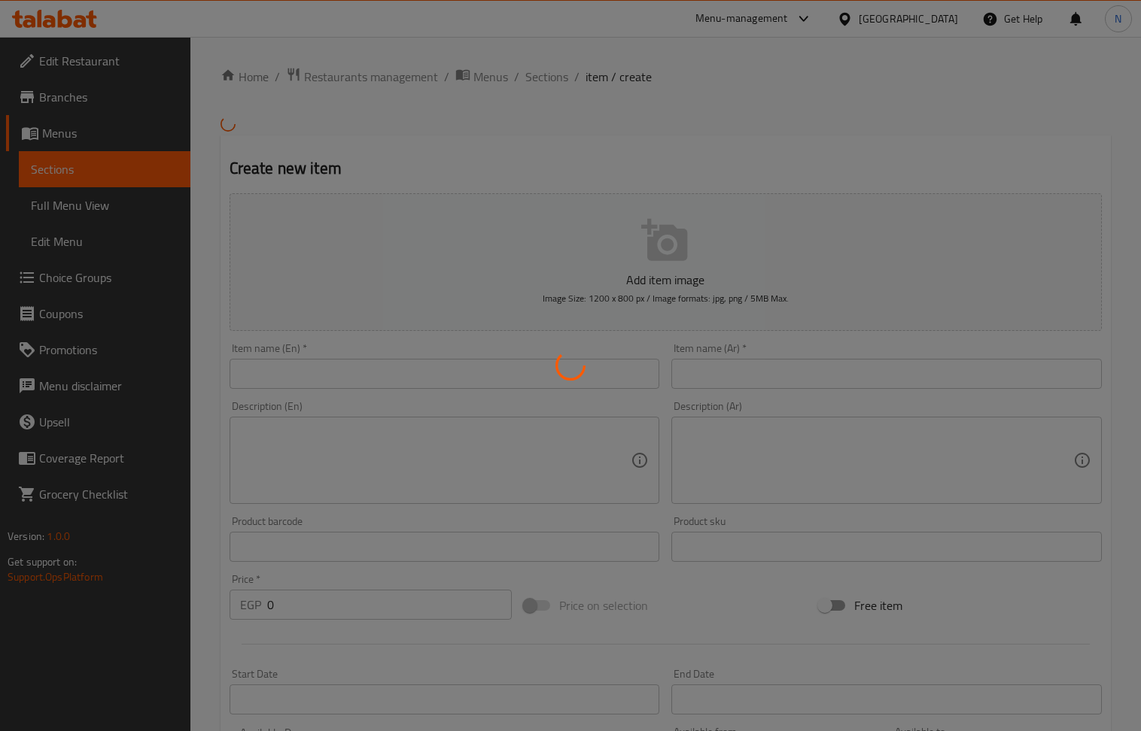
click at [715, 166] on div at bounding box center [570, 365] width 1141 height 731
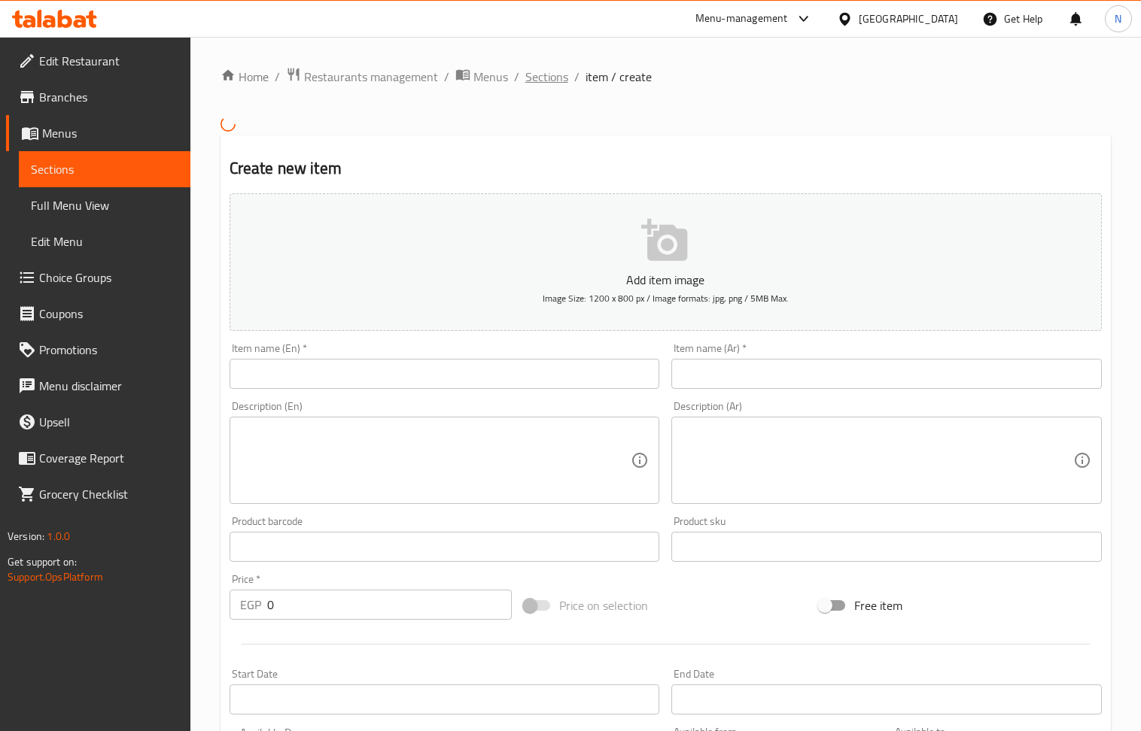
click at [546, 68] on span "Sections" at bounding box center [546, 77] width 43 height 18
click at [540, 82] on span "Sections" at bounding box center [546, 77] width 43 height 18
click at [384, 82] on span "Restaurants management" at bounding box center [371, 77] width 134 height 18
click at [549, 73] on span "Sections" at bounding box center [546, 77] width 43 height 18
click at [554, 79] on span "Sections" at bounding box center [546, 77] width 43 height 18
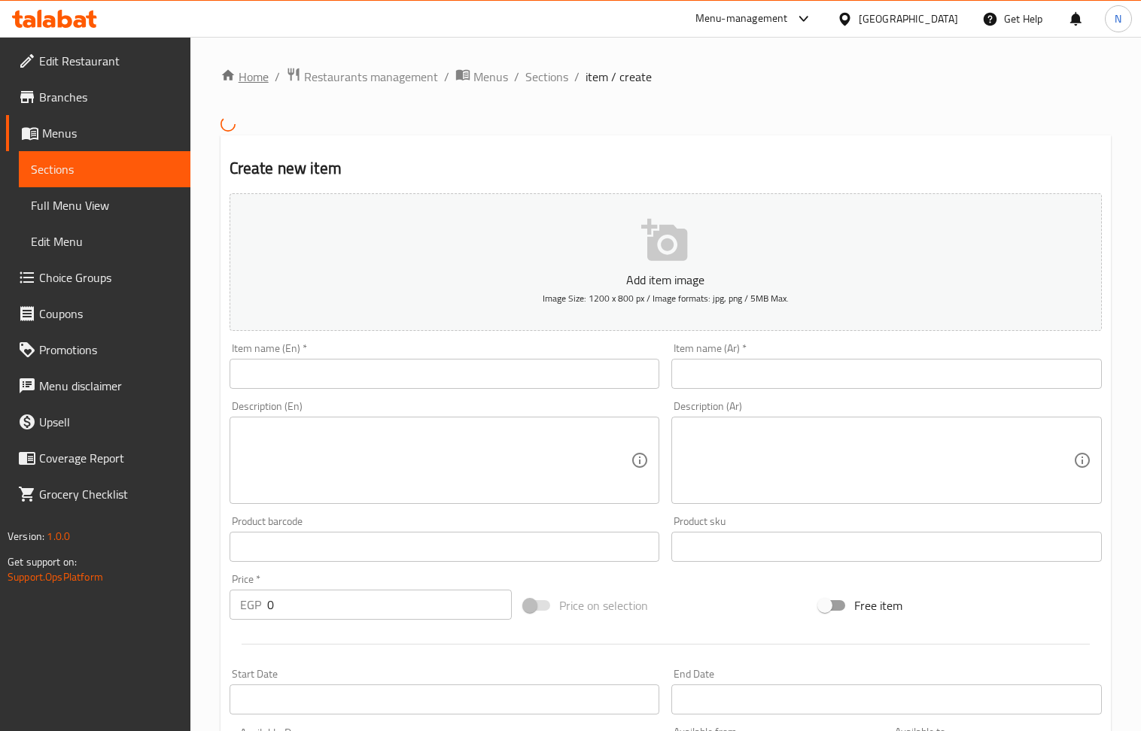
click at [262, 72] on link "Home" at bounding box center [244, 77] width 48 height 18
click at [552, 78] on span "Sections" at bounding box center [546, 77] width 43 height 18
click at [549, 77] on span "Sections" at bounding box center [546, 77] width 43 height 18
click at [561, 78] on span "Sections" at bounding box center [546, 77] width 43 height 18
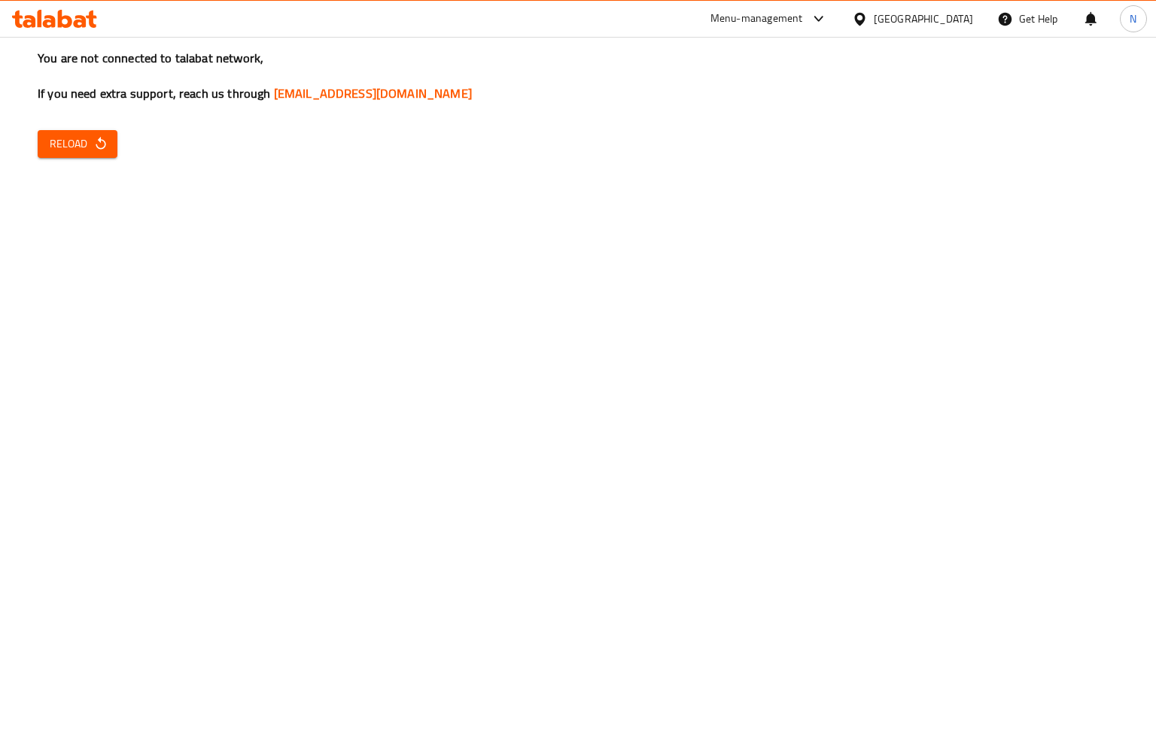
click at [72, 140] on span "Reload" at bounding box center [78, 144] width 56 height 19
click at [107, 137] on icon "button" at bounding box center [100, 143] width 15 height 15
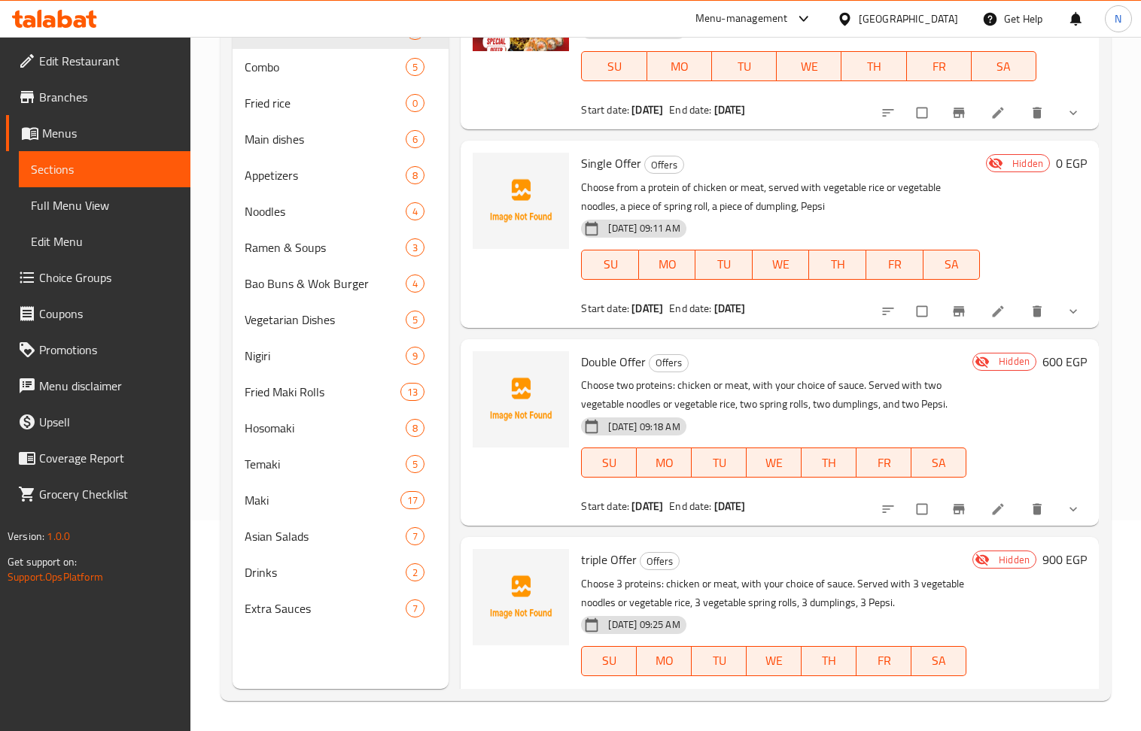
scroll to position [100, 0]
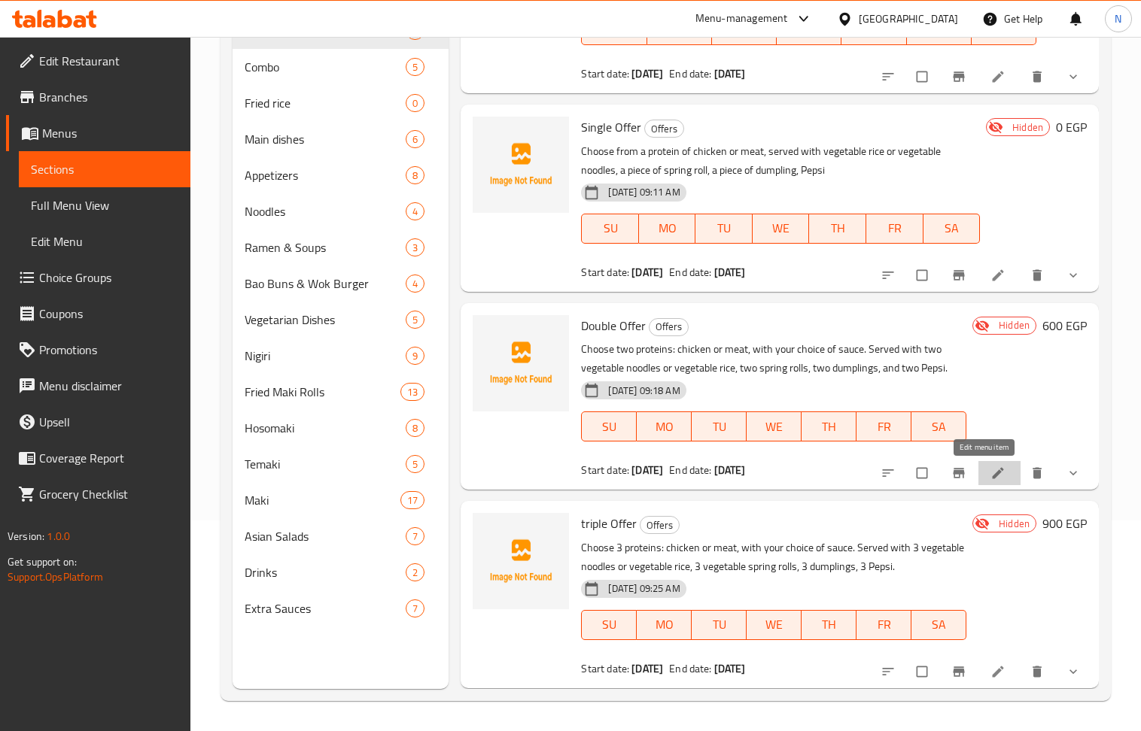
click at [990, 470] on icon at bounding box center [997, 473] width 15 height 15
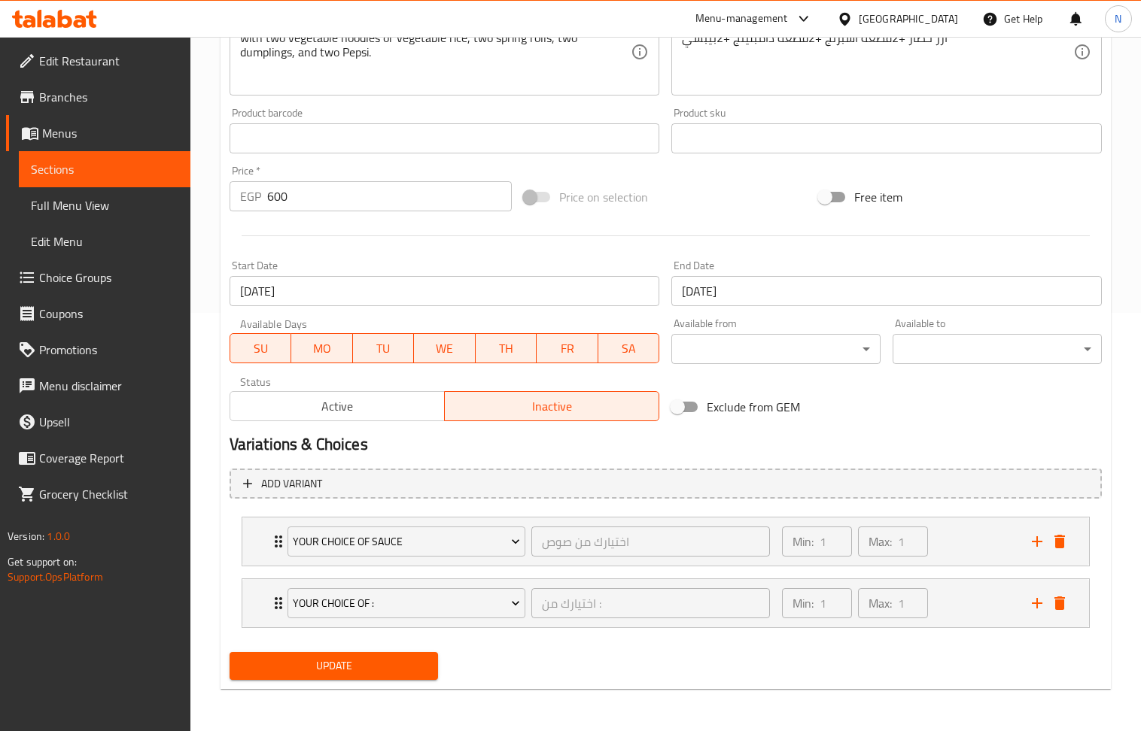
scroll to position [420, 0]
click at [1037, 605] on icon "add" at bounding box center [1037, 603] width 11 height 11
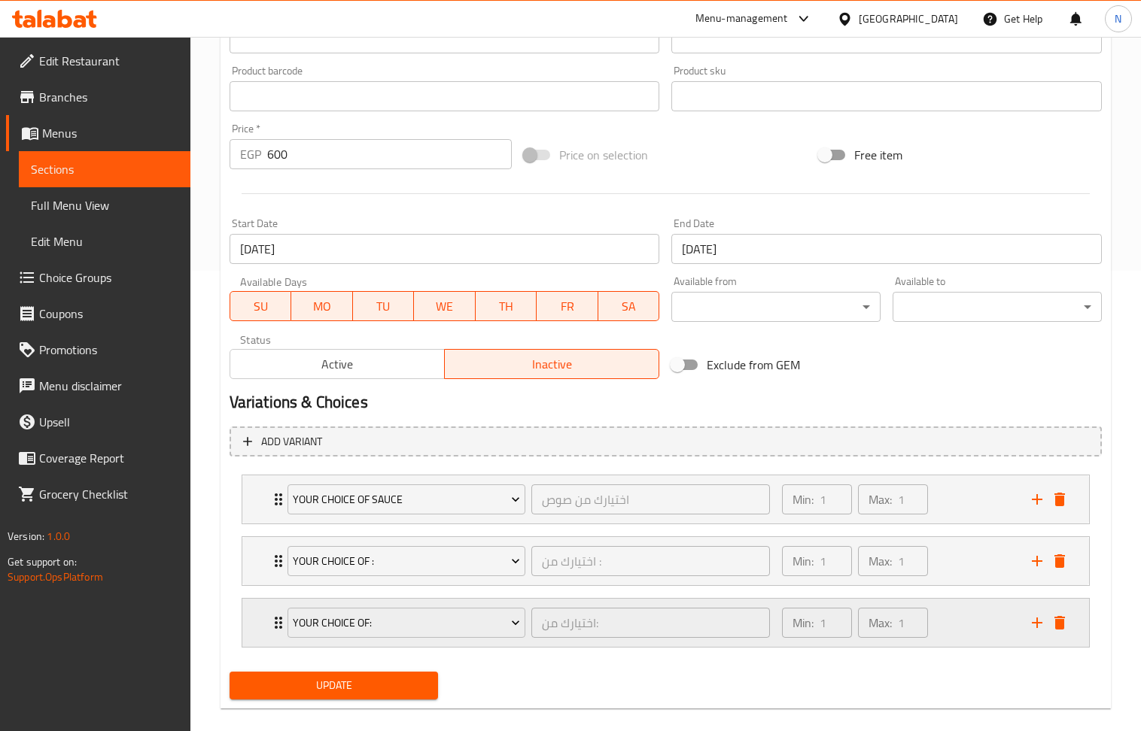
scroll to position [483, 0]
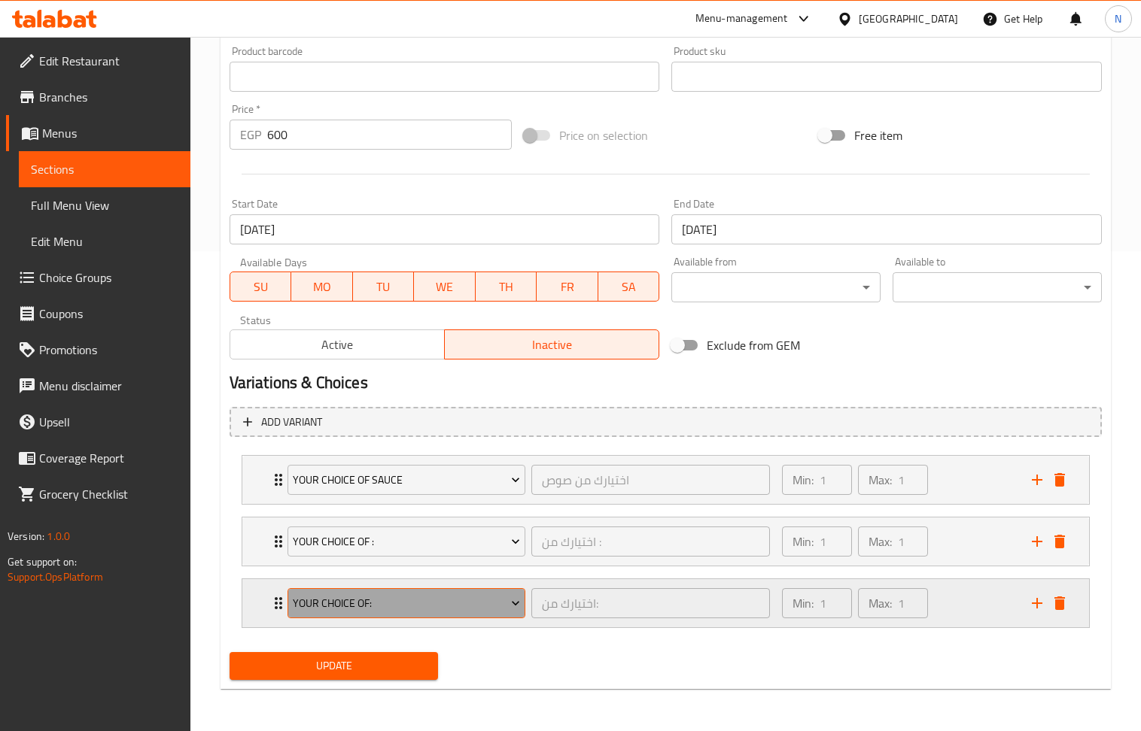
click at [427, 609] on span "Your Choice Of:" at bounding box center [406, 603] width 227 height 19
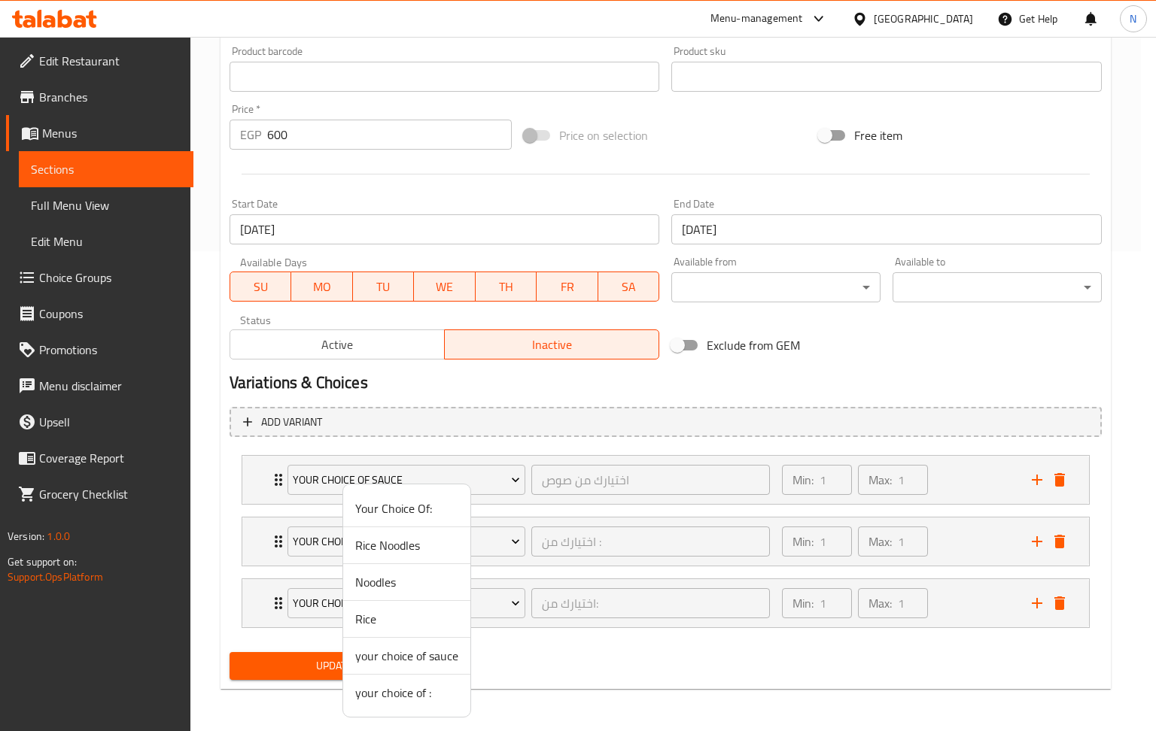
click at [431, 692] on span "your choice of :" at bounding box center [406, 693] width 103 height 18
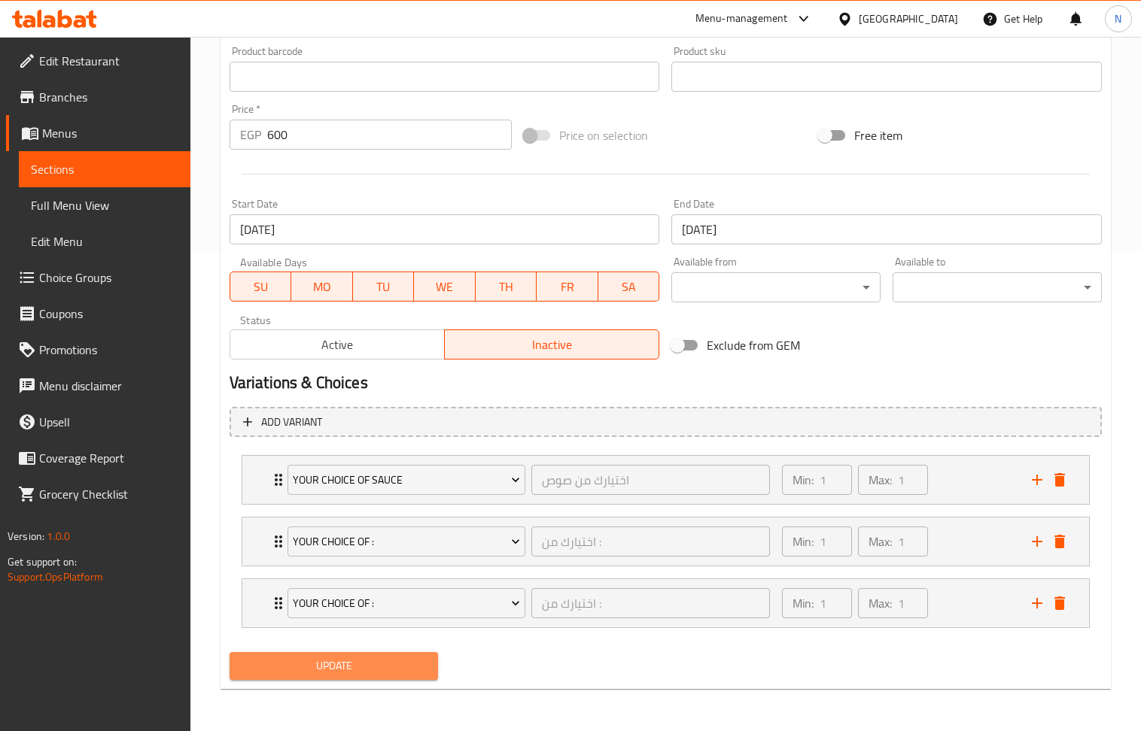
click at [345, 671] on span "Update" at bounding box center [334, 666] width 185 height 19
click at [353, 672] on span "Update" at bounding box center [334, 666] width 185 height 19
click at [317, 660] on span "Update" at bounding box center [334, 666] width 185 height 19
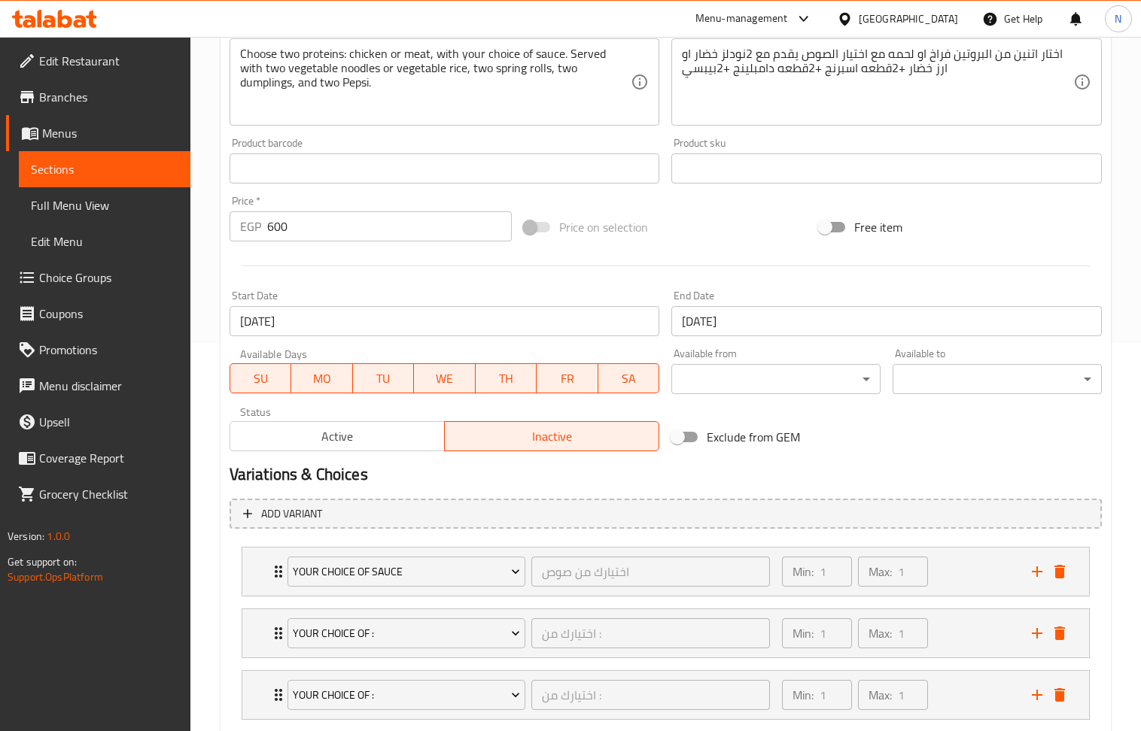
scroll to position [0, 0]
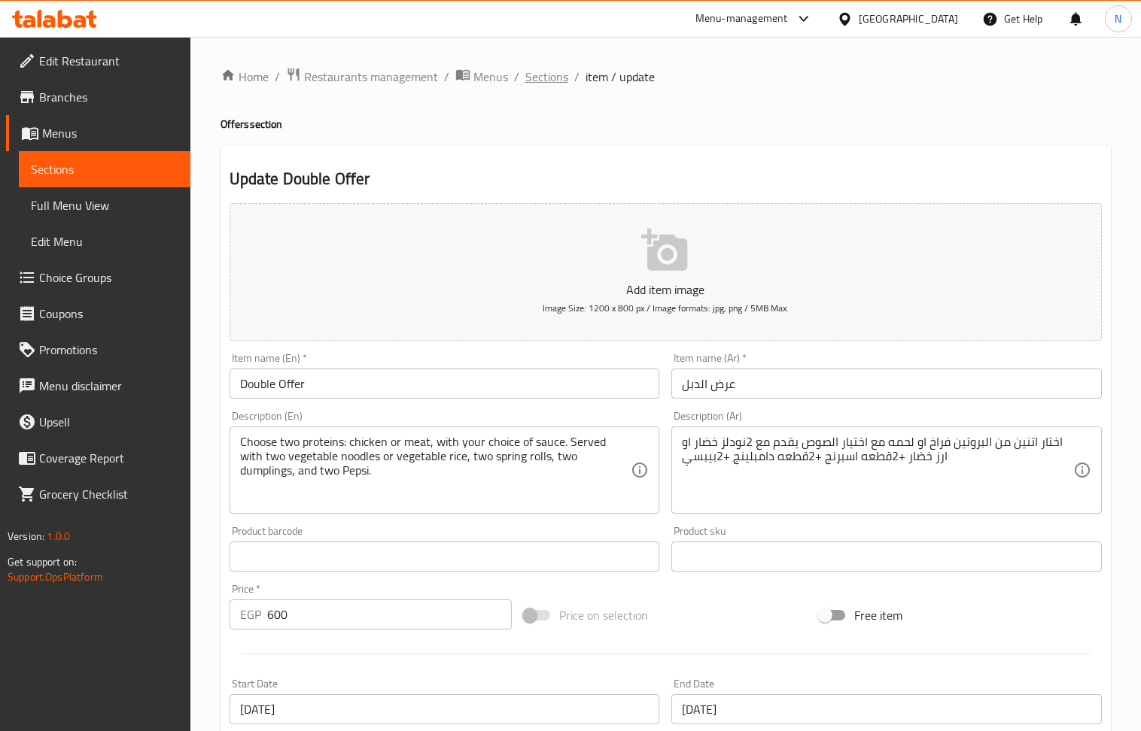
click at [558, 84] on span "Sections" at bounding box center [546, 77] width 43 height 18
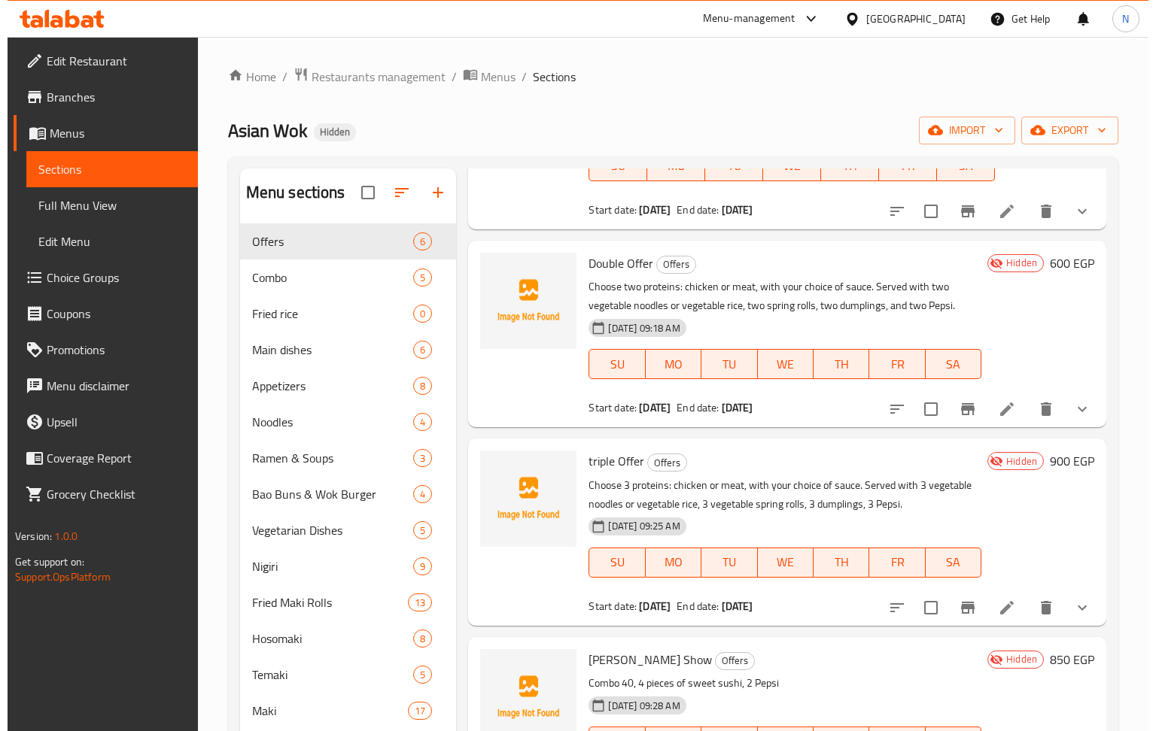
scroll to position [401, 0]
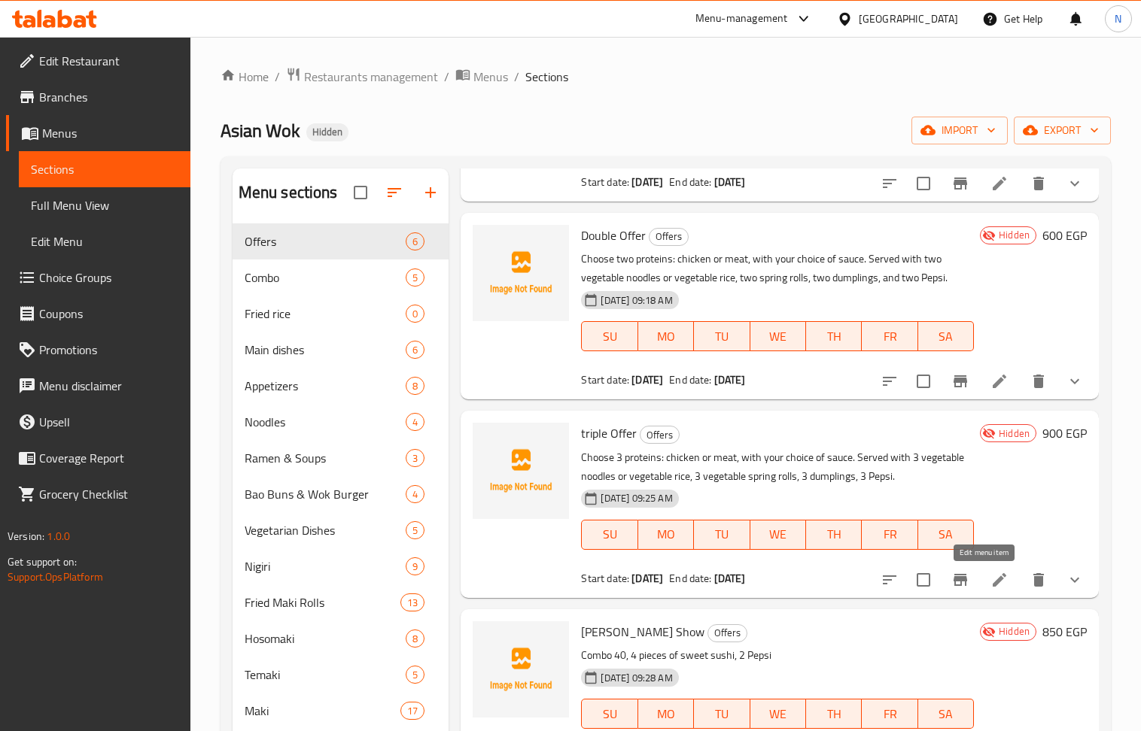
click at [990, 582] on icon at bounding box center [999, 580] width 18 height 18
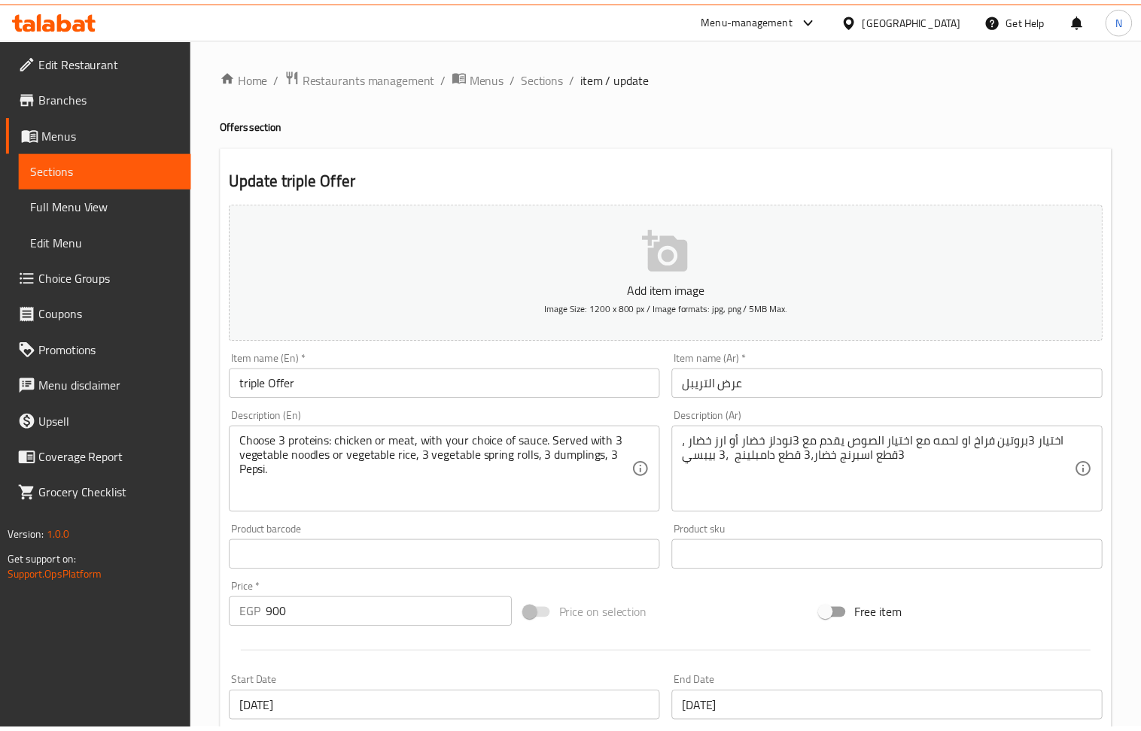
scroll to position [420, 0]
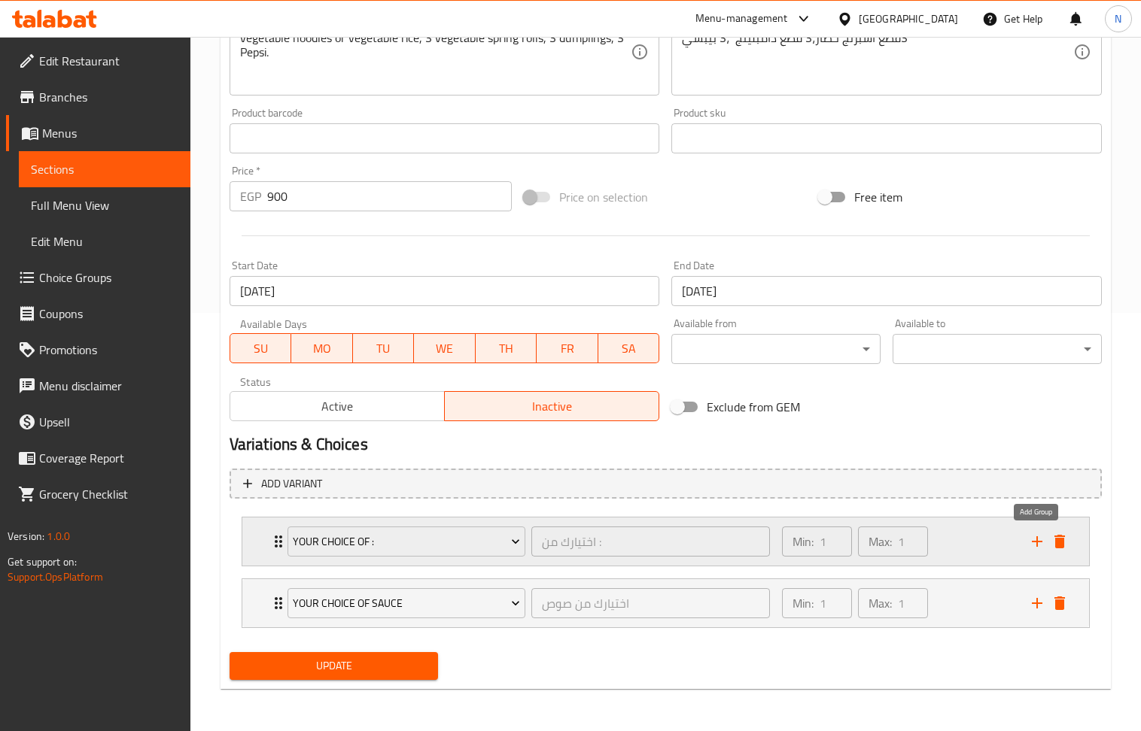
click at [1040, 549] on button "add" at bounding box center [1037, 541] width 23 height 23
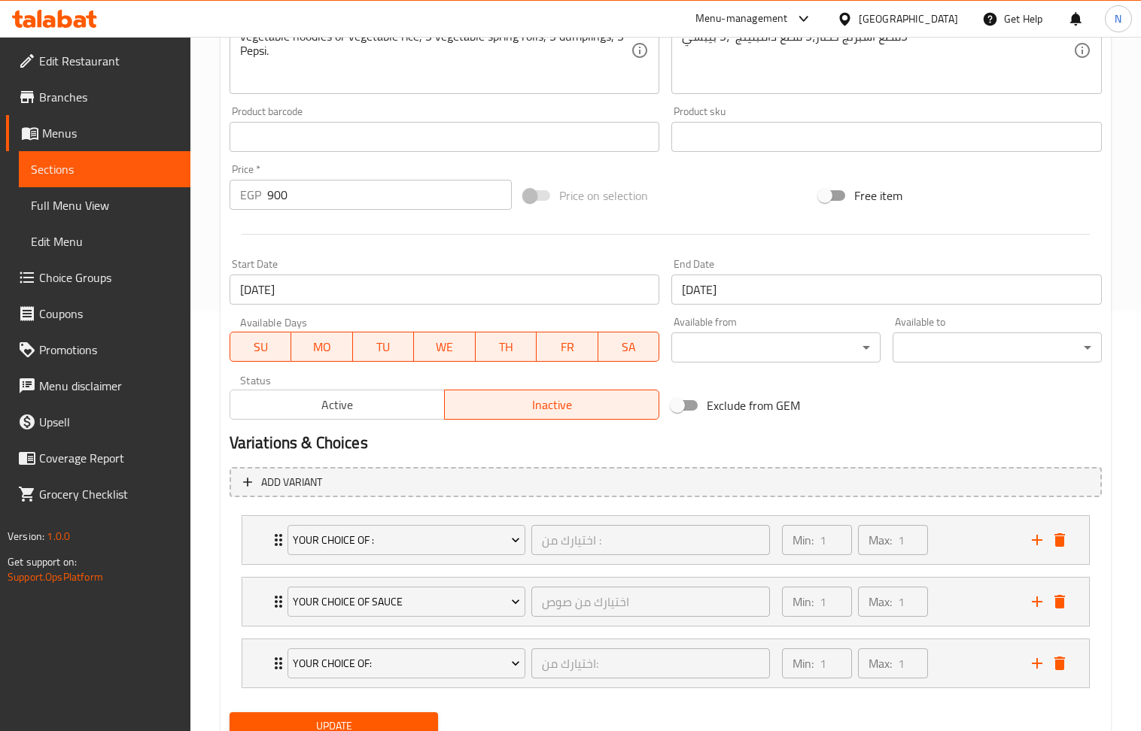
scroll to position [483, 0]
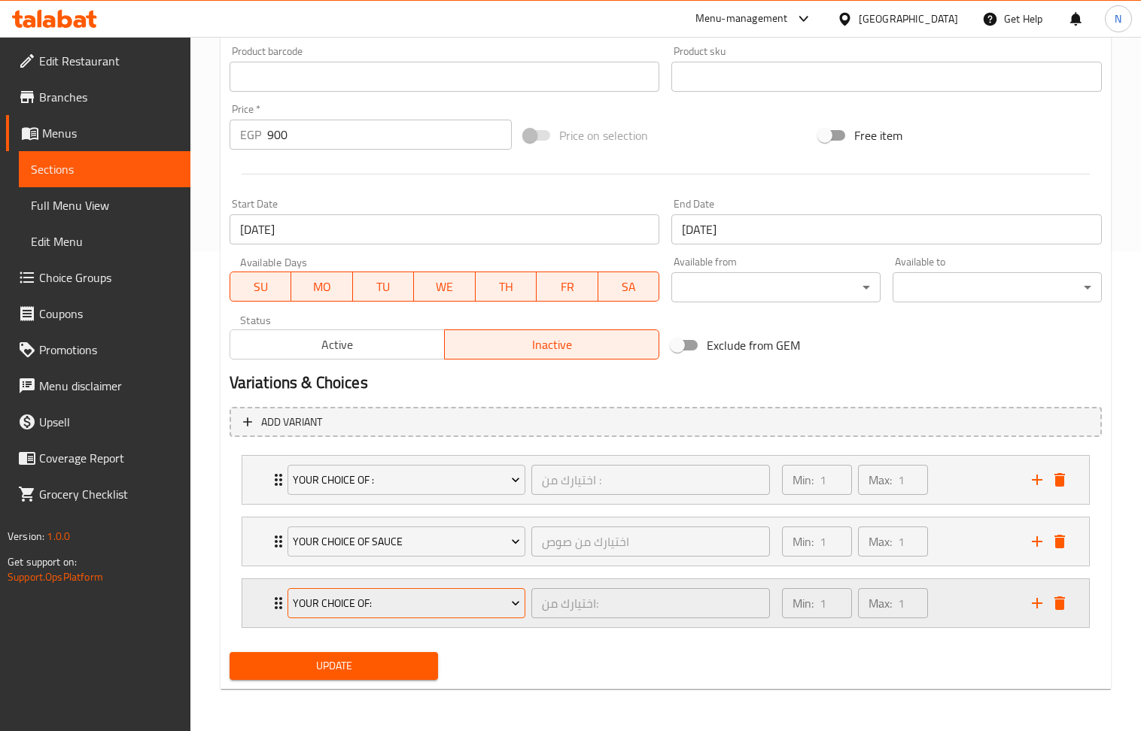
click at [467, 597] on span "Your Choice Of:" at bounding box center [406, 603] width 227 height 19
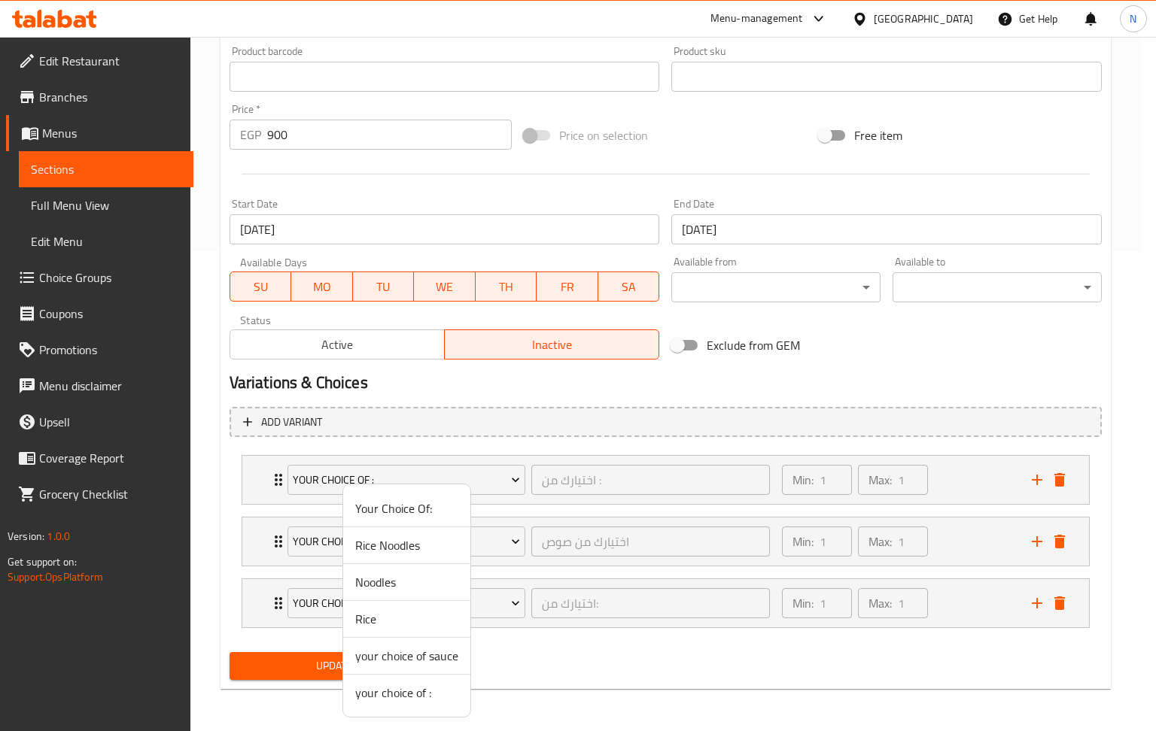
click at [425, 688] on span "your choice of :" at bounding box center [406, 693] width 103 height 18
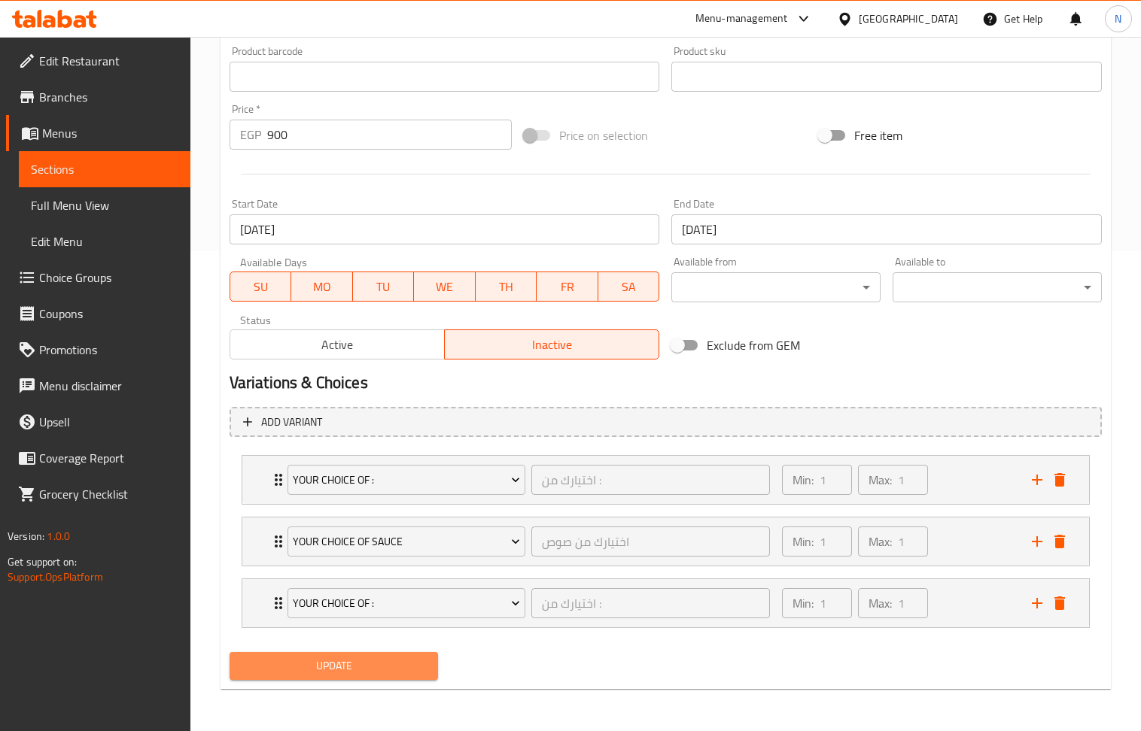
click at [355, 669] on span "Update" at bounding box center [334, 666] width 185 height 19
click at [318, 662] on span "Update" at bounding box center [334, 666] width 185 height 19
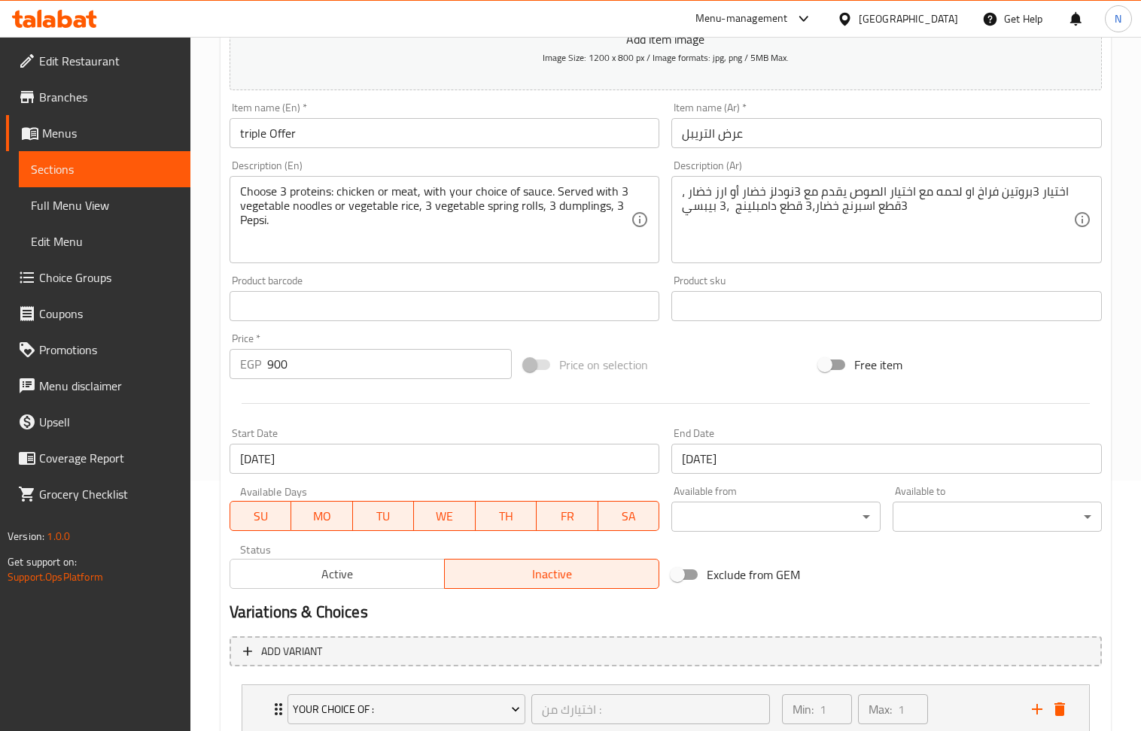
scroll to position [0, 0]
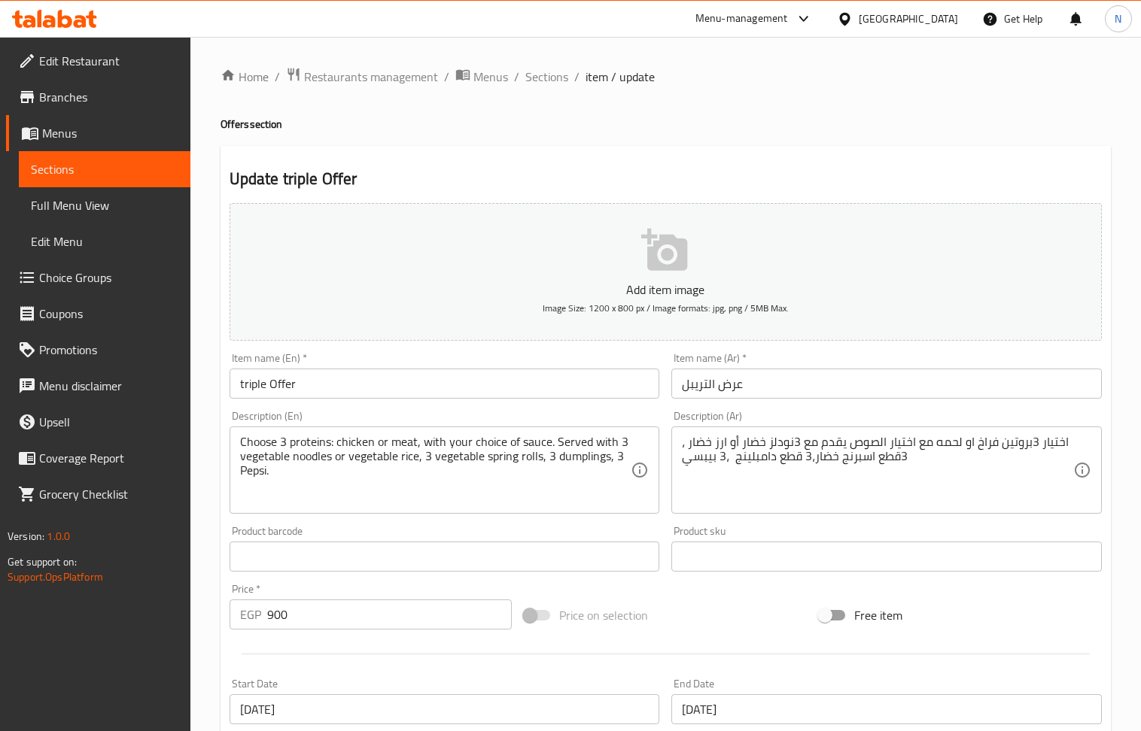
click at [548, 62] on div "Home / Restaurants management / Menus / Sections / item / update Offers section…" at bounding box center [665, 624] width 950 height 1175
click at [552, 81] on span "Sections" at bounding box center [546, 77] width 43 height 18
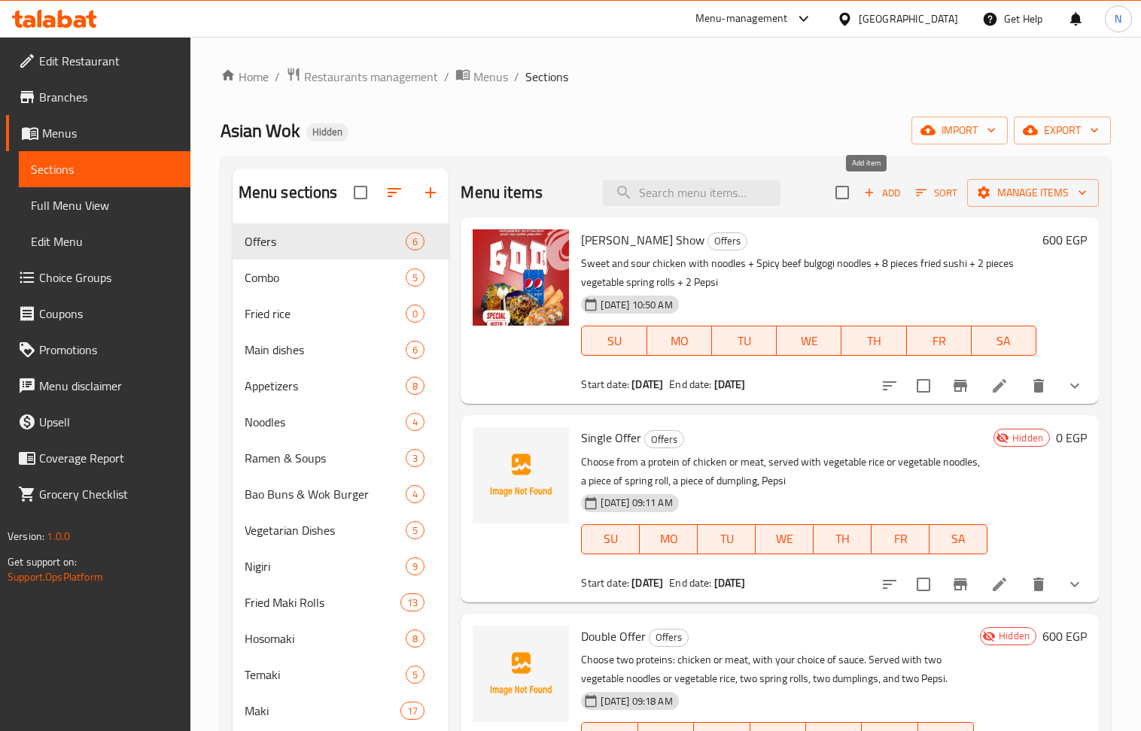
click at [877, 199] on span "Add" at bounding box center [882, 192] width 41 height 17
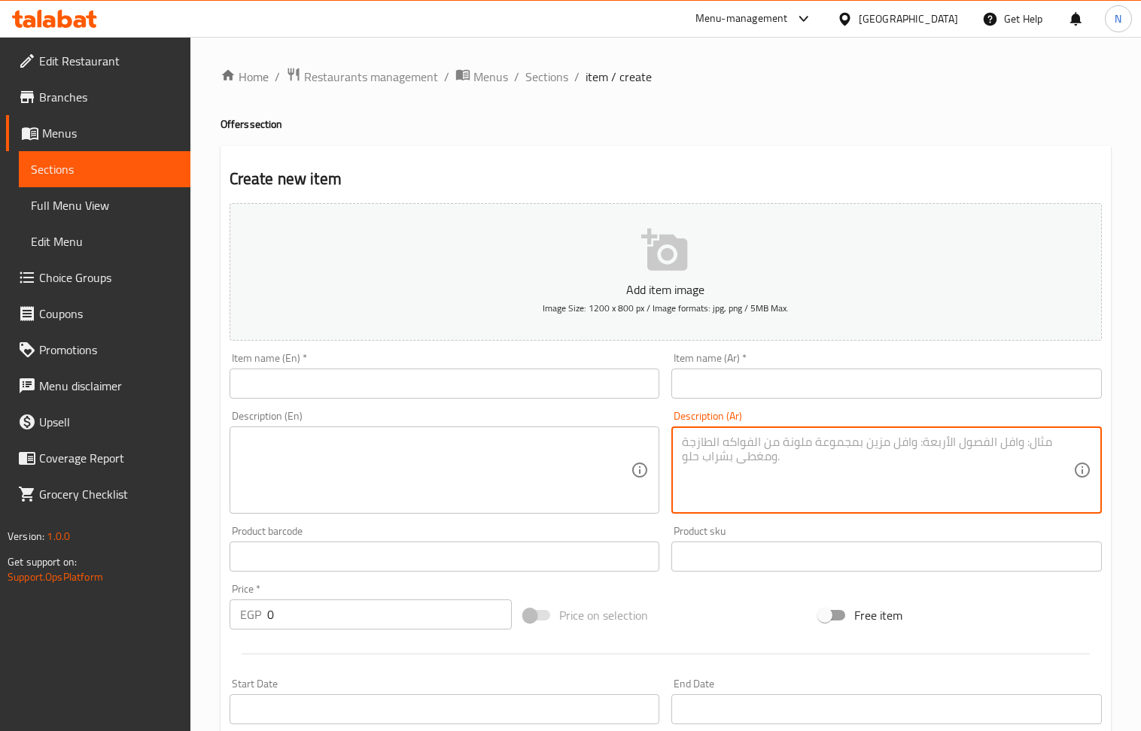
click at [756, 464] on textarea at bounding box center [877, 470] width 391 height 71
paste textarea "عرض سوشي موكي كومبو 50+تشيكن سويت أن ساور مع نودلز خضار +2بيبسي"
type textarea "عرض سوشي موكي كومبو 50+تشيكن سويت أن ساور مع نودلز خضار +2بيبسي"
drag, startPoint x: 974, startPoint y: 446, endPoint x: 1018, endPoint y: 449, distance: 44.5
click at [1018, 449] on textarea "عرض سوشي موكي كومبو 50+تشيكن سويت أن ساور مع نودلز خضار +2بيبسي" at bounding box center [877, 470] width 391 height 71
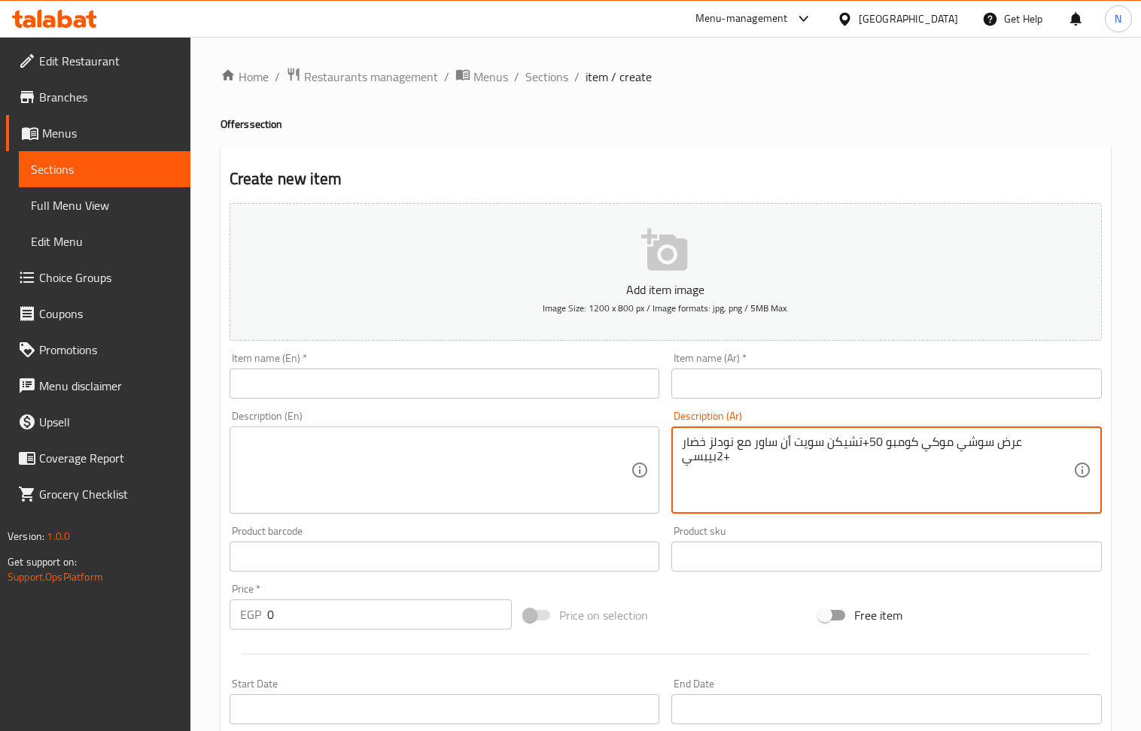
drag, startPoint x: 996, startPoint y: 449, endPoint x: 971, endPoint y: 449, distance: 25.6
click at [994, 449] on textarea "عرض سوشي موكي كومبو 50+تشيكن سويت أن ساور مع نودلز خضار +2بيبسي" at bounding box center [877, 470] width 391 height 71
drag, startPoint x: 970, startPoint y: 449, endPoint x: 1070, endPoint y: 443, distance: 100.3
click at [1070, 443] on textarea "عرض سوشي موكي كومبو 50+تشيكن سويت أن ساور مع نودلز خضار +2بيبسي" at bounding box center [877, 470] width 391 height 71
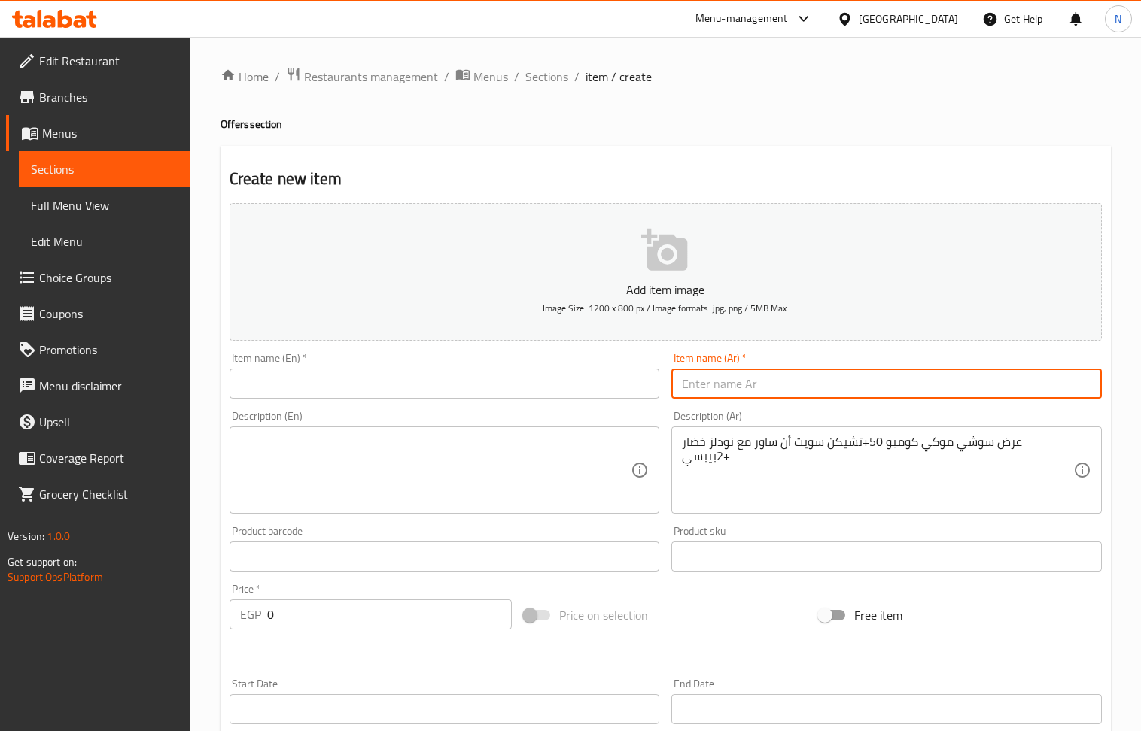
drag, startPoint x: 853, startPoint y: 377, endPoint x: 811, endPoint y: 354, distance: 48.2
click at [853, 377] on input "text" at bounding box center [886, 384] width 430 height 30
paste input "عرض سوشي موكي"
type input "عرض سوشي موكي"
click at [453, 382] on input "text" at bounding box center [445, 384] width 430 height 30
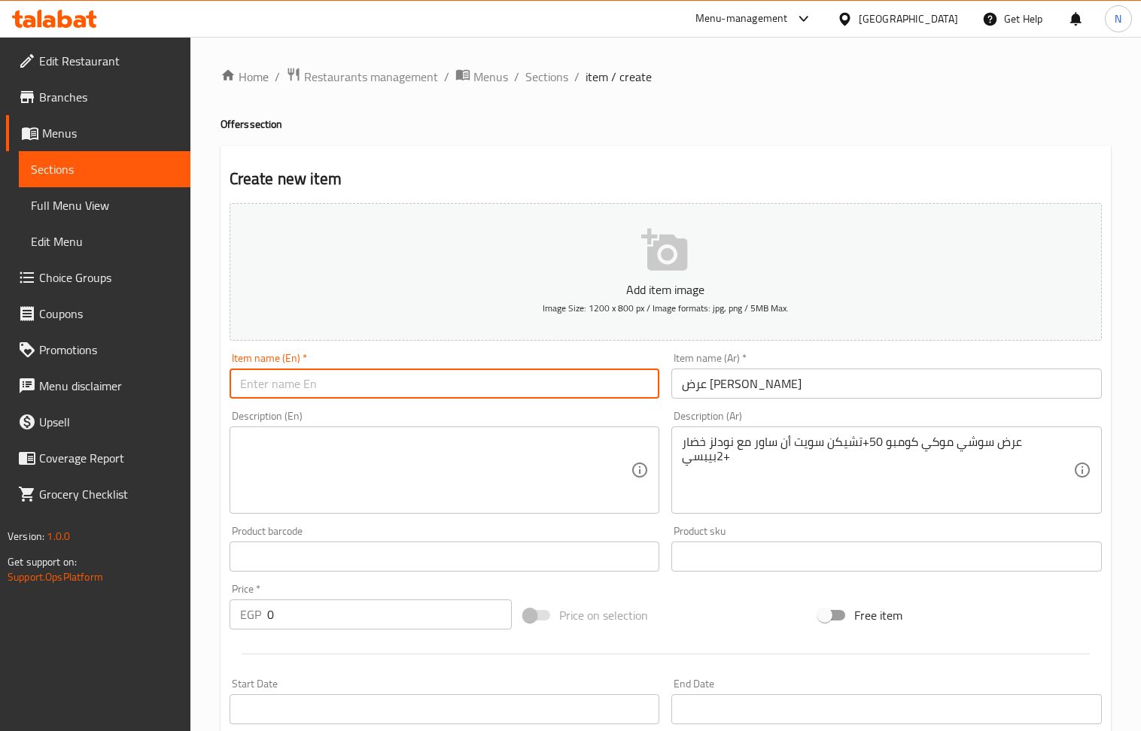
paste input "Sushi Moke Show"
click at [311, 384] on input "Sushi Moke Show" at bounding box center [445, 384] width 430 height 30
click at [324, 381] on input "Sushi Moke Show" at bounding box center [445, 384] width 430 height 30
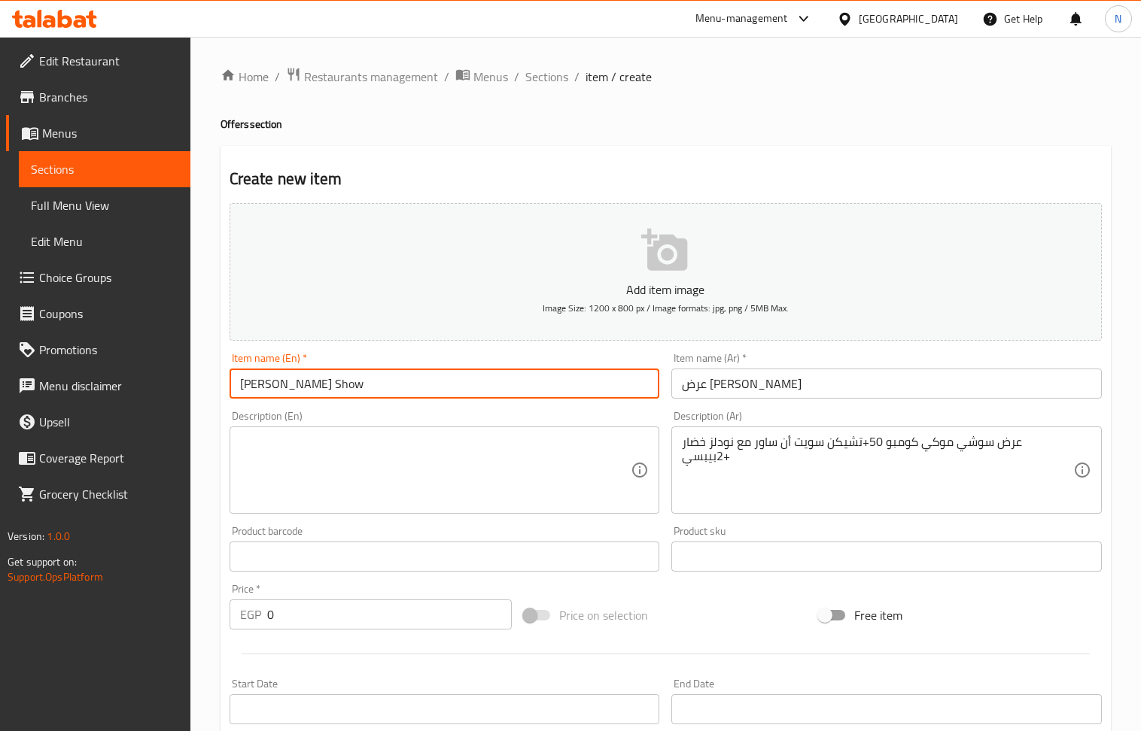
click at [324, 381] on input "Sushi Moke Show" at bounding box center [445, 384] width 430 height 30
type input "Sushi Moke Offer"
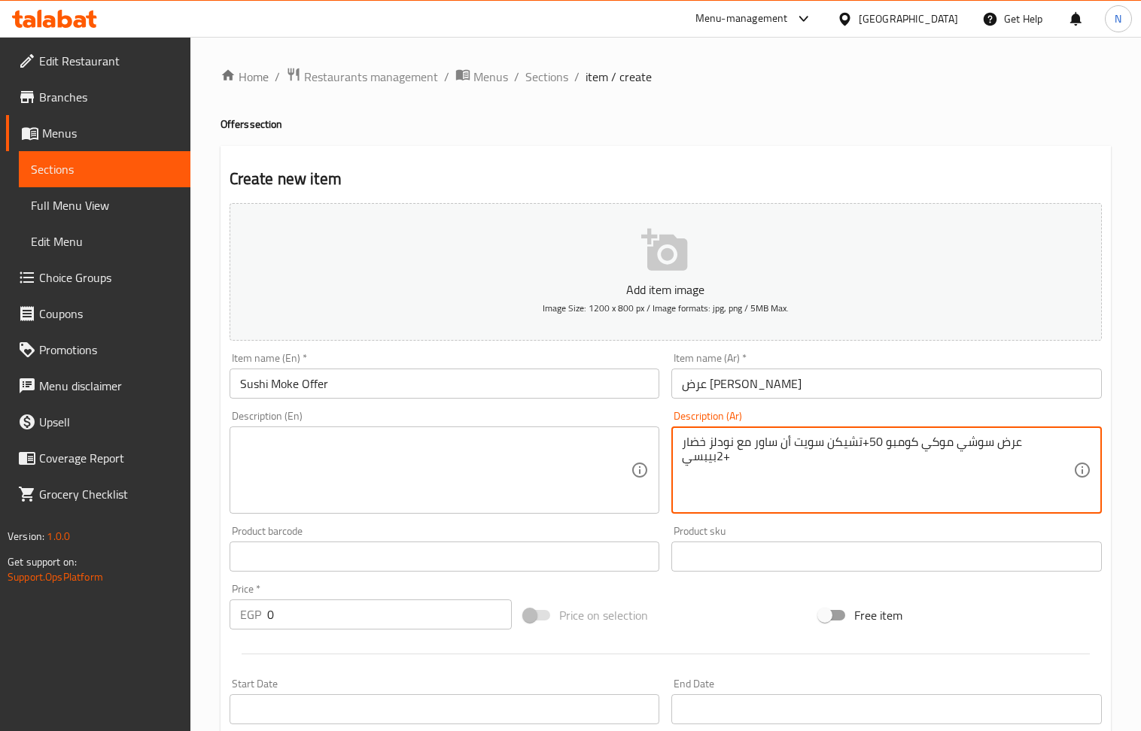
drag, startPoint x: 971, startPoint y: 450, endPoint x: 1069, endPoint y: 440, distance: 98.3
click at [938, 449] on textarea "كومبو 50+تشيكن سويت أن ساور مع نودلز خضار +2بيبسي" at bounding box center [877, 470] width 391 height 71
type textarea "كومبو 50+تشيكن سويت أن ساور مع نودلز خضار +2بيبسي"
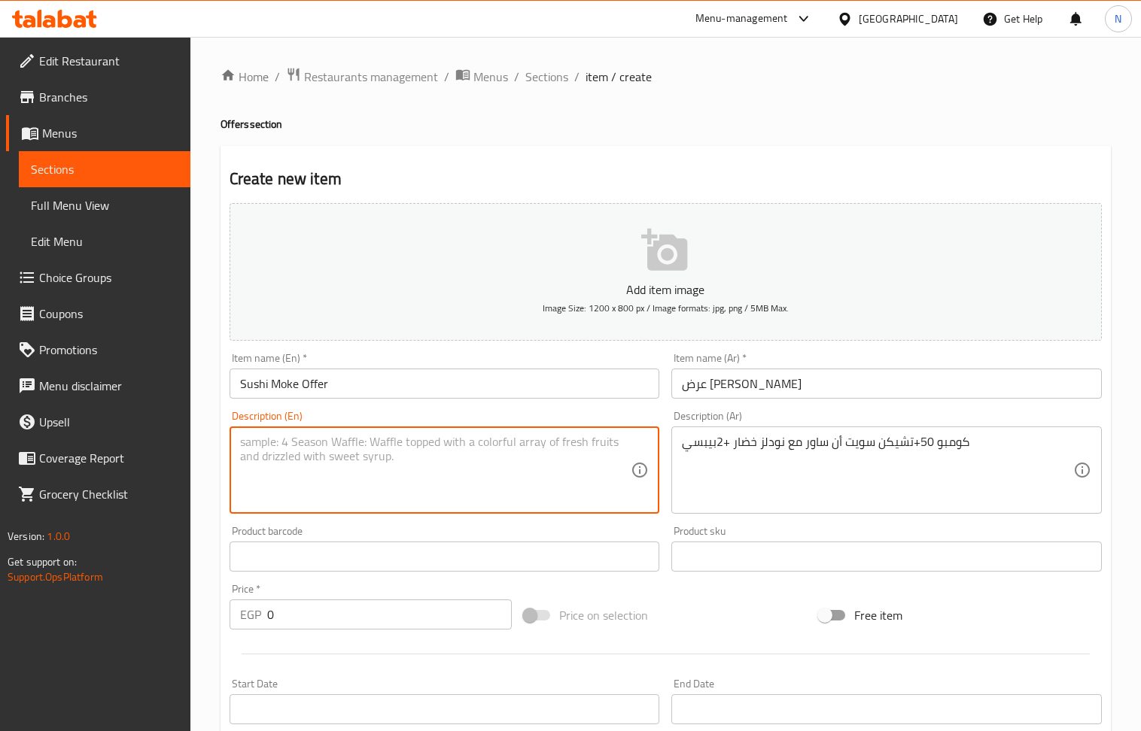
click at [467, 468] on textarea at bounding box center [435, 470] width 391 height 71
paste textarea "Combo 50+Chicken Sweet & Sour with Vegetable Noodles + 2 Pepsi"
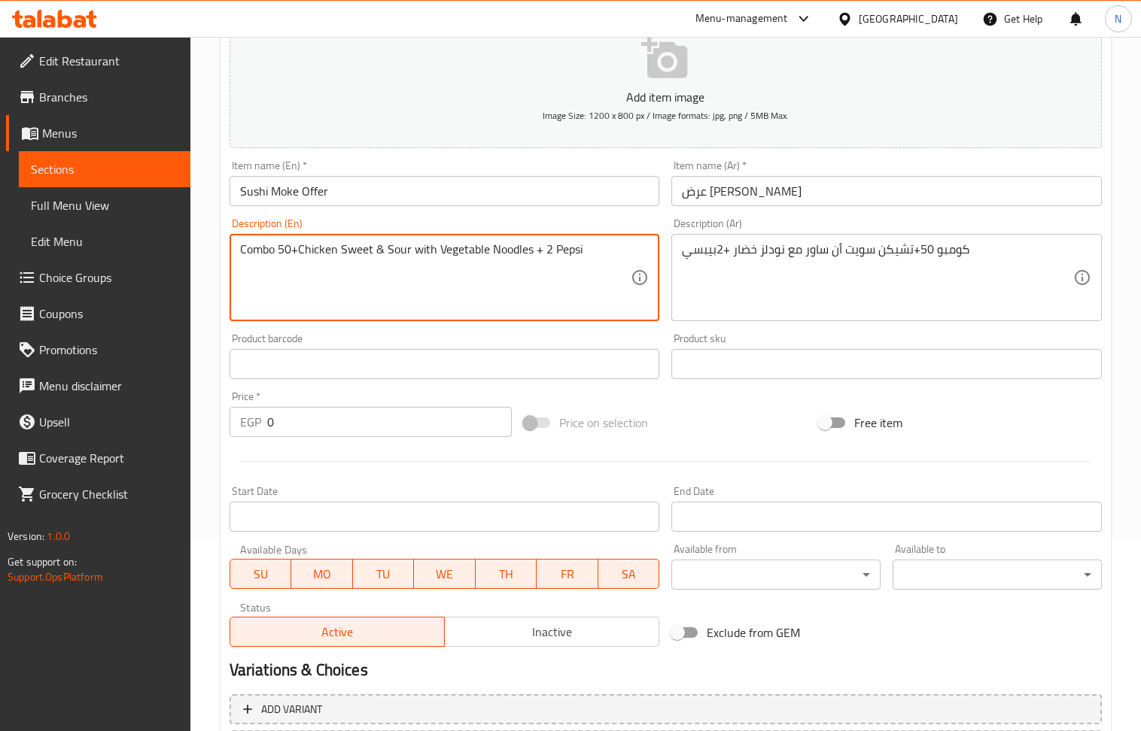
scroll to position [200, 0]
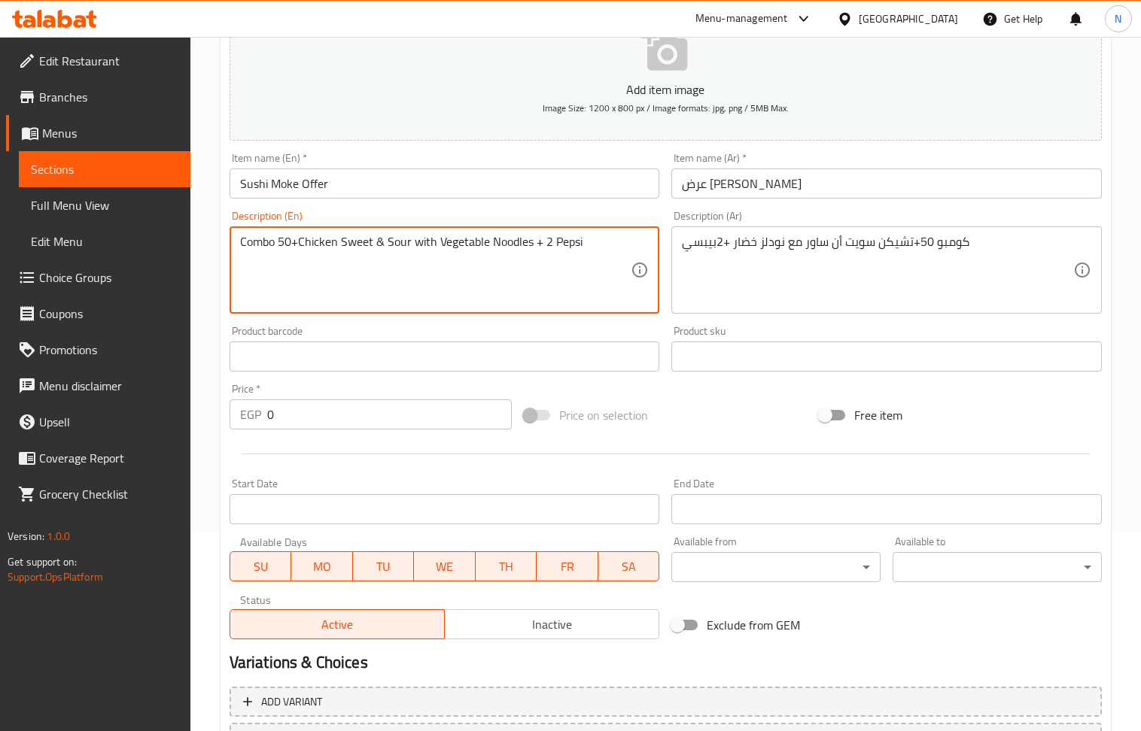
type textarea "Combo 50+Chicken Sweet & Sour with Vegetable Noodles + 2 Pepsi"
click at [378, 416] on input "0" at bounding box center [389, 415] width 245 height 30
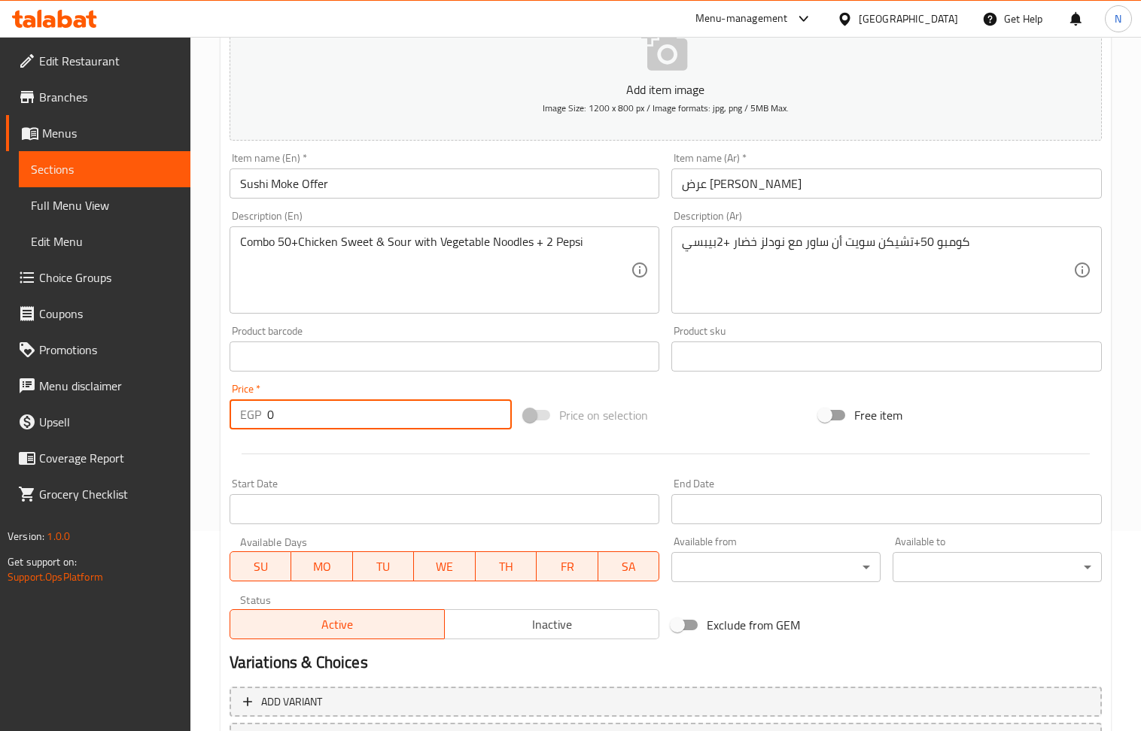
click at [378, 416] on input "0" at bounding box center [389, 415] width 245 height 30
paste input "105"
type input "1050"
drag, startPoint x: 427, startPoint y: 256, endPoint x: 482, endPoint y: 295, distance: 67.4
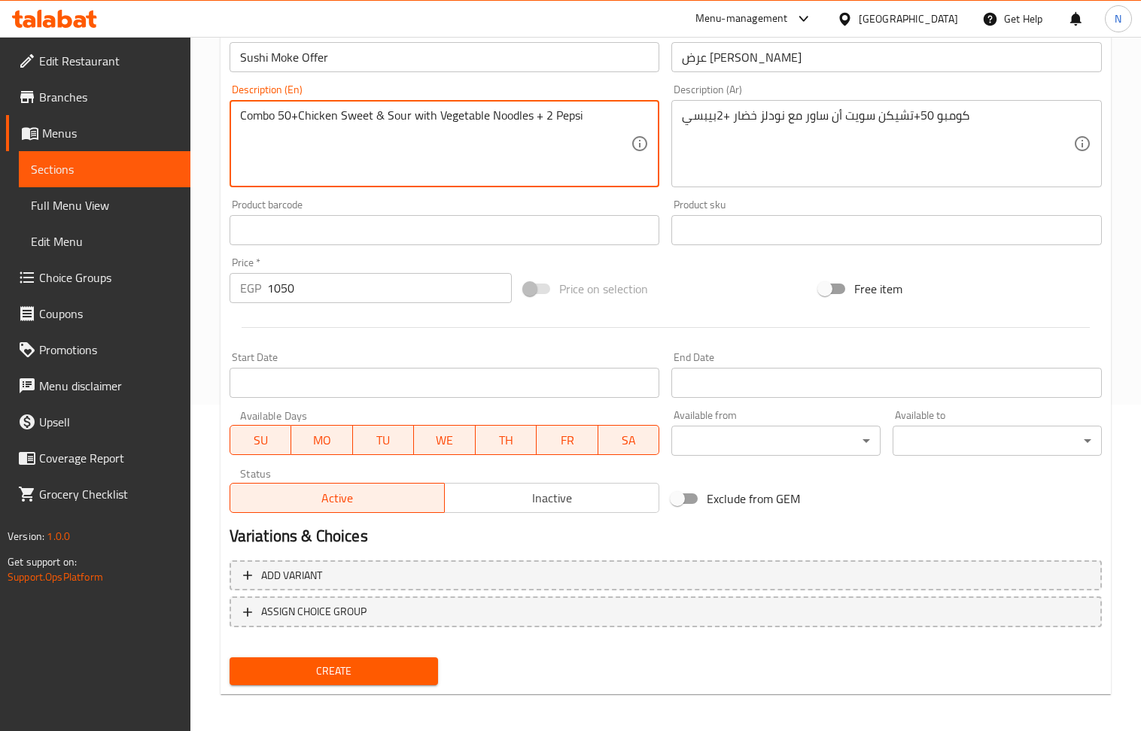
scroll to position [331, 0]
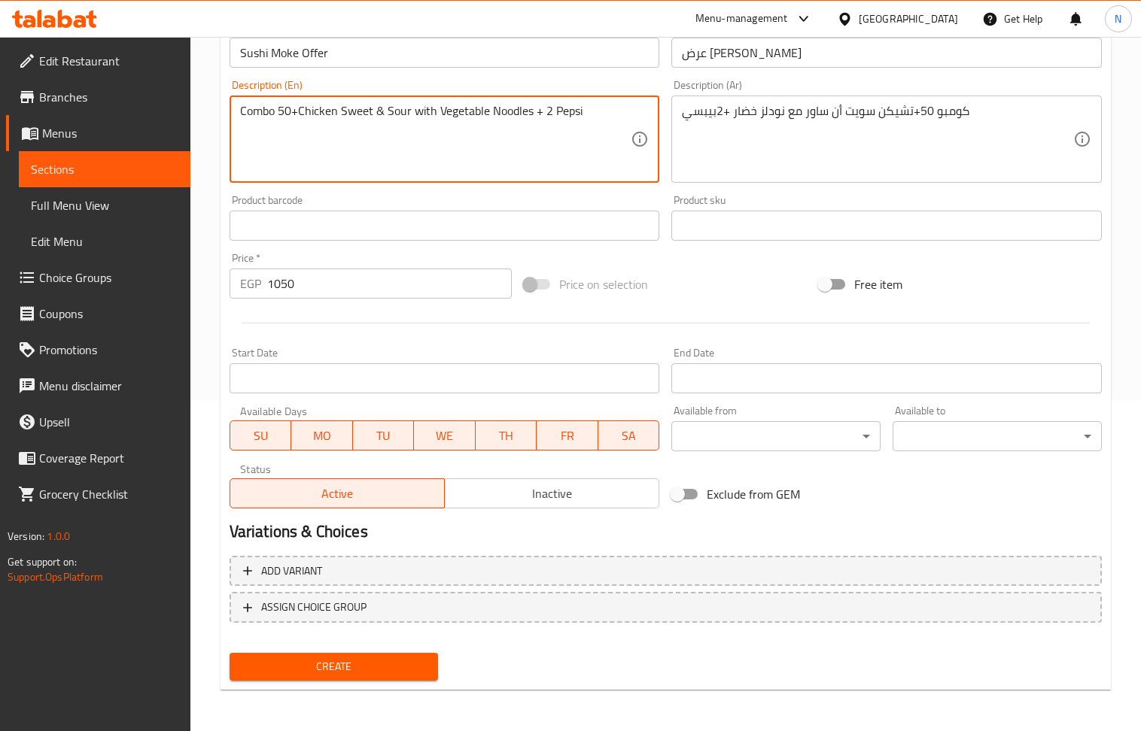
click at [537, 491] on span "Inactive" at bounding box center [552, 494] width 202 height 22
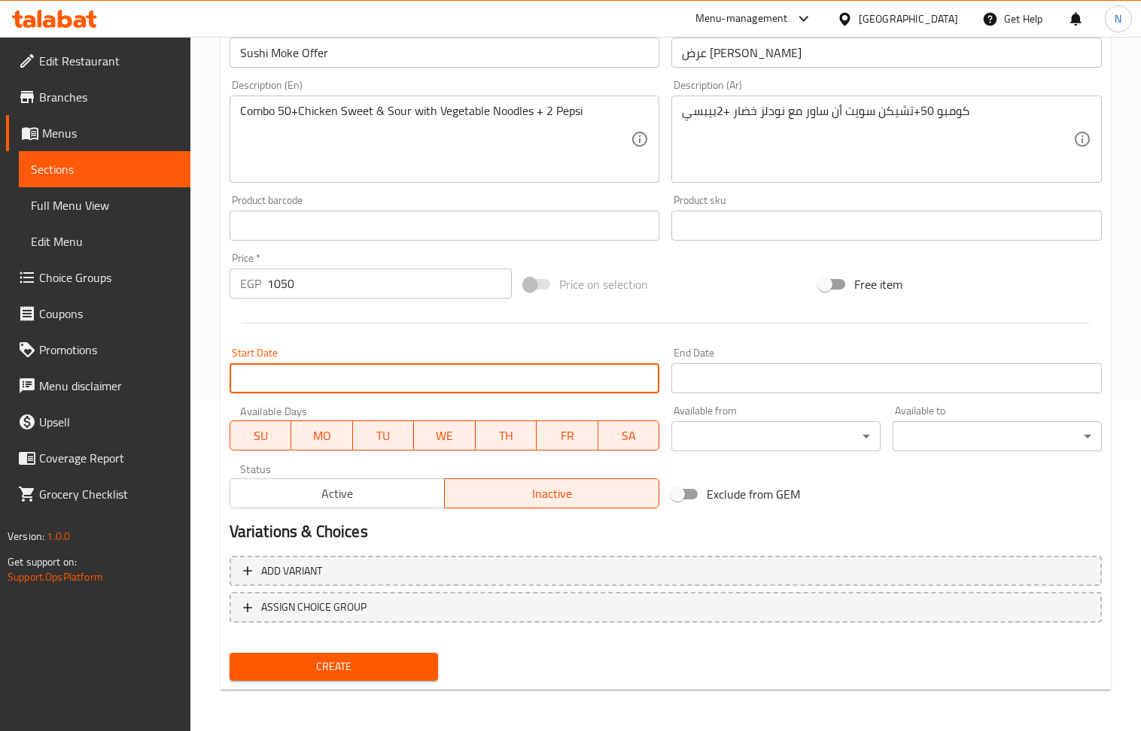
click at [519, 387] on input "Start Date" at bounding box center [445, 378] width 430 height 30
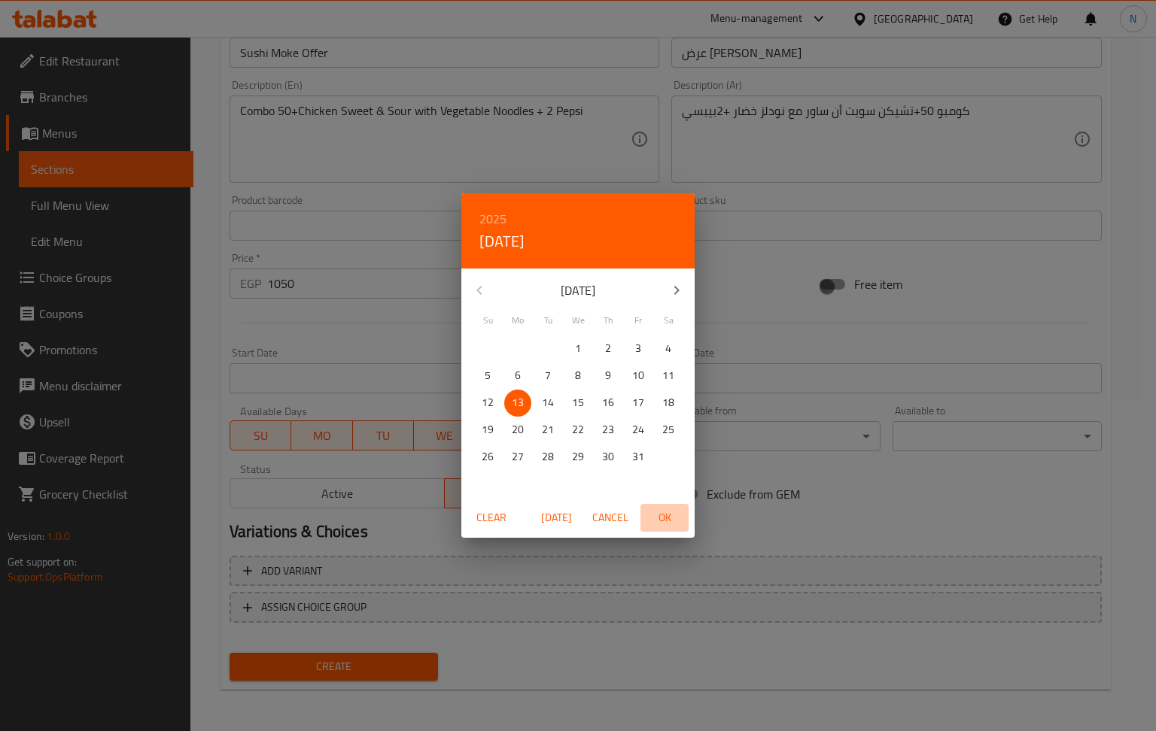
click at [657, 515] on span "OK" at bounding box center [664, 518] width 36 height 19
type input "13-10-2025"
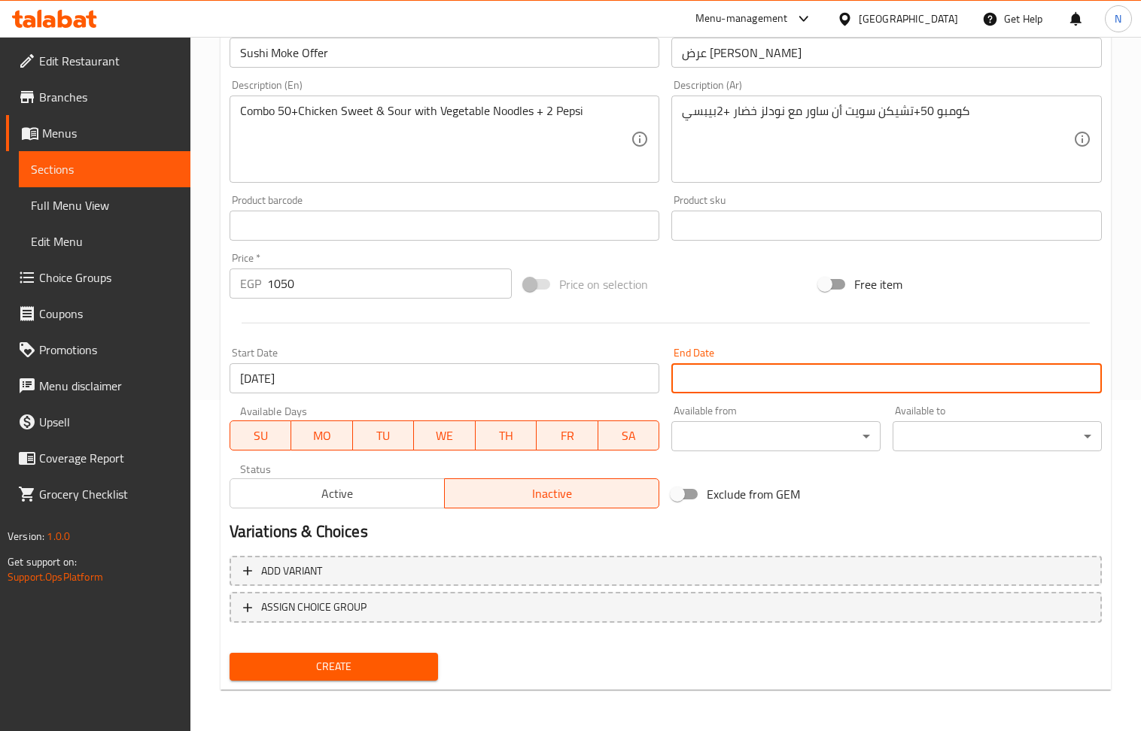
click at [727, 372] on input "Start Date" at bounding box center [886, 378] width 430 height 30
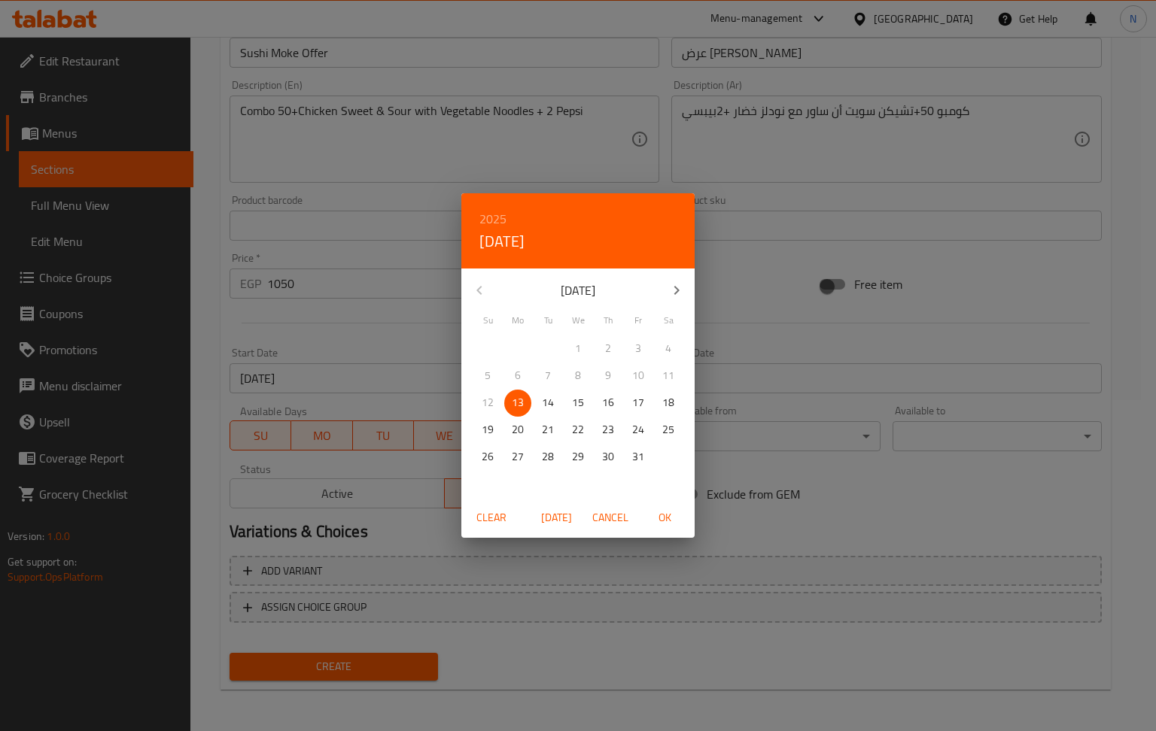
click at [498, 220] on h6 "2025" at bounding box center [492, 218] width 27 height 21
click at [582, 326] on div "2026" at bounding box center [577, 331] width 233 height 30
click at [667, 515] on span "OK" at bounding box center [664, 518] width 36 height 19
type input "13-10-2026"
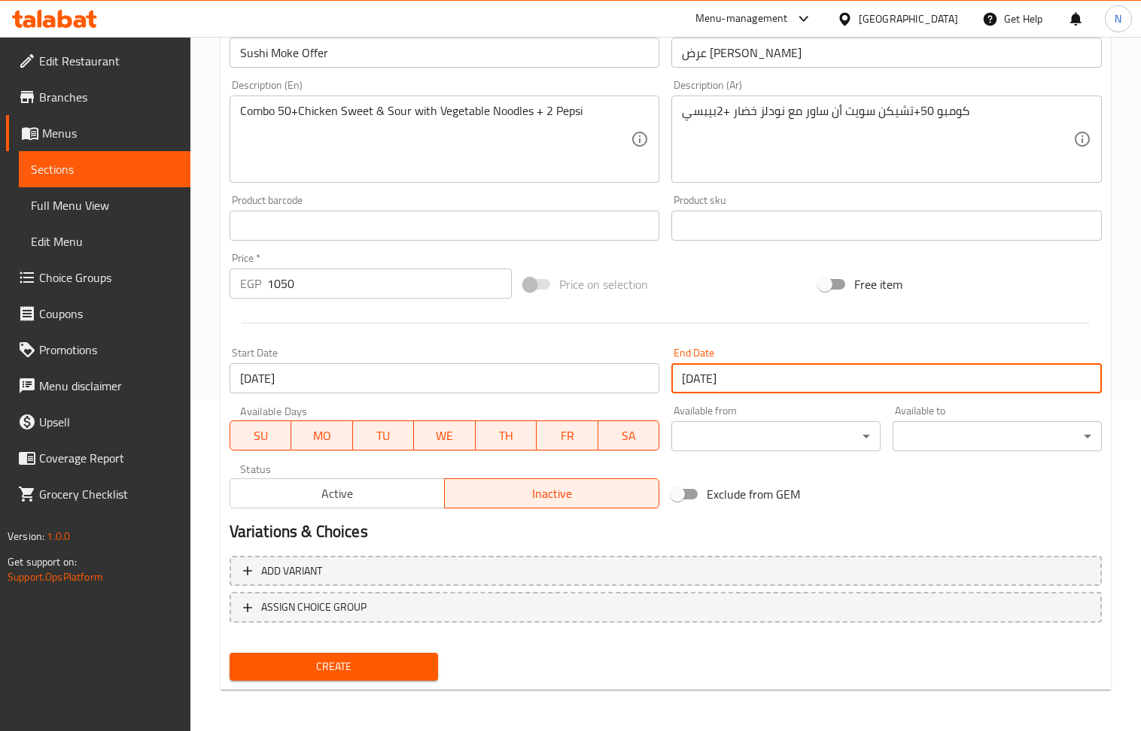
click at [382, 665] on span "Create" at bounding box center [334, 667] width 185 height 19
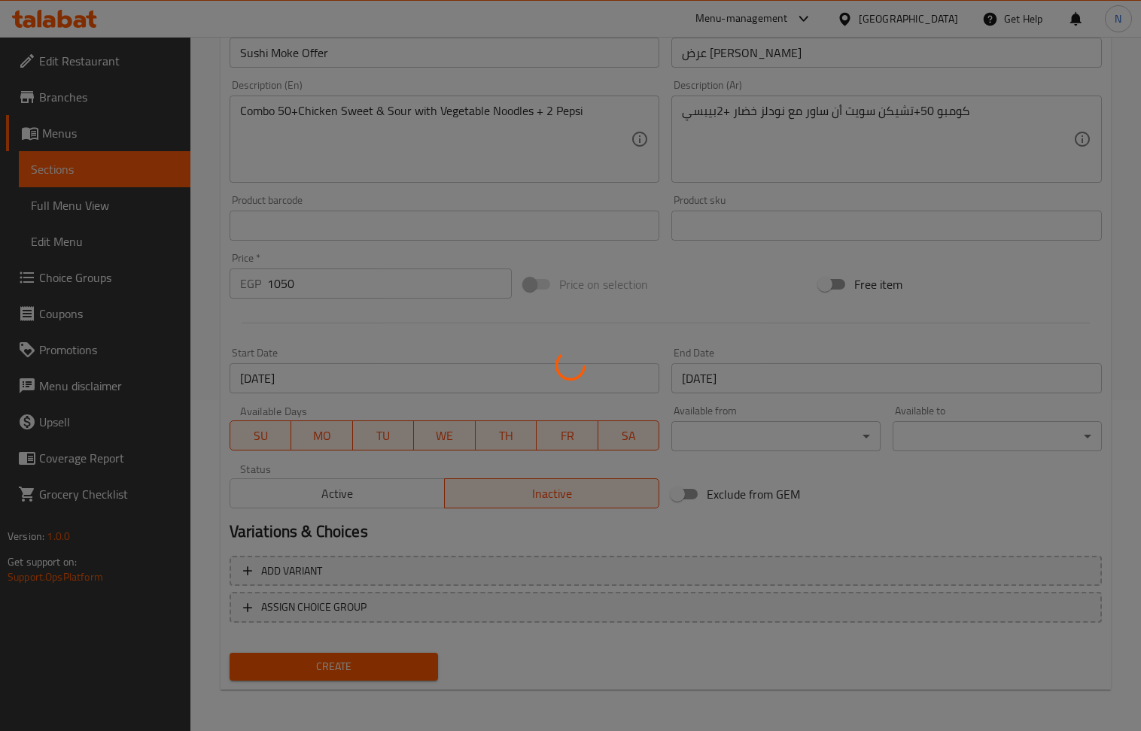
type input "0"
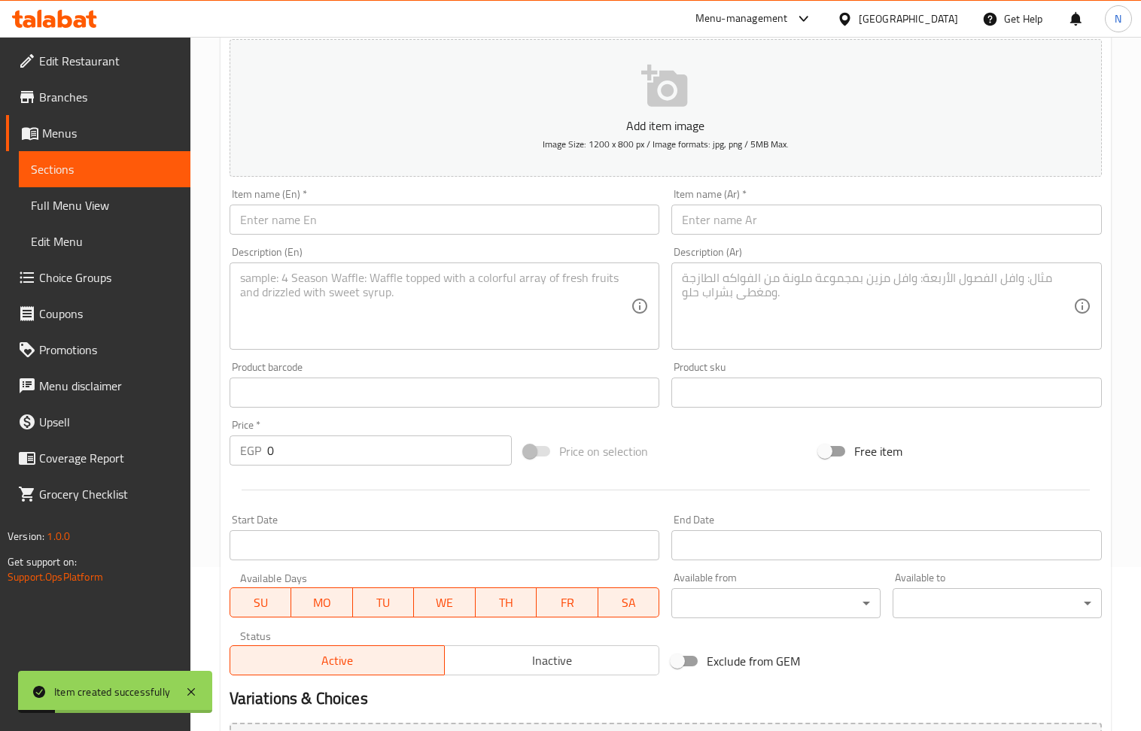
scroll to position [0, 0]
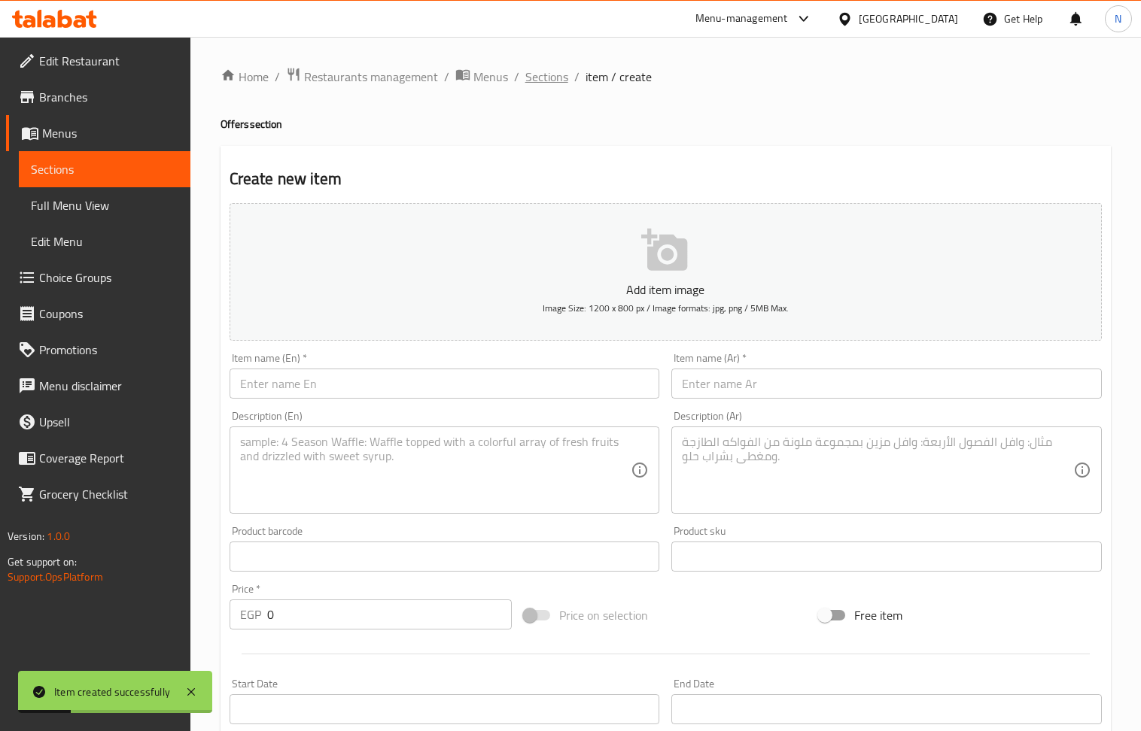
click at [554, 82] on span "Sections" at bounding box center [546, 77] width 43 height 18
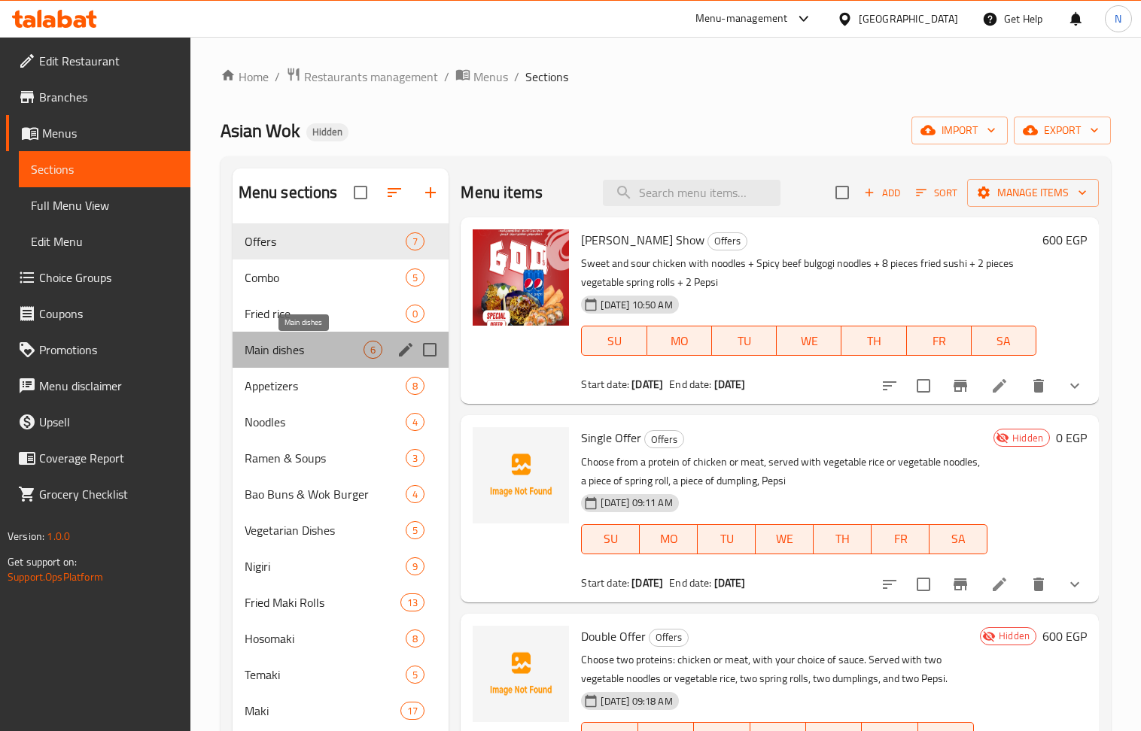
click at [308, 345] on span "Main dishes" at bounding box center [305, 350] width 120 height 18
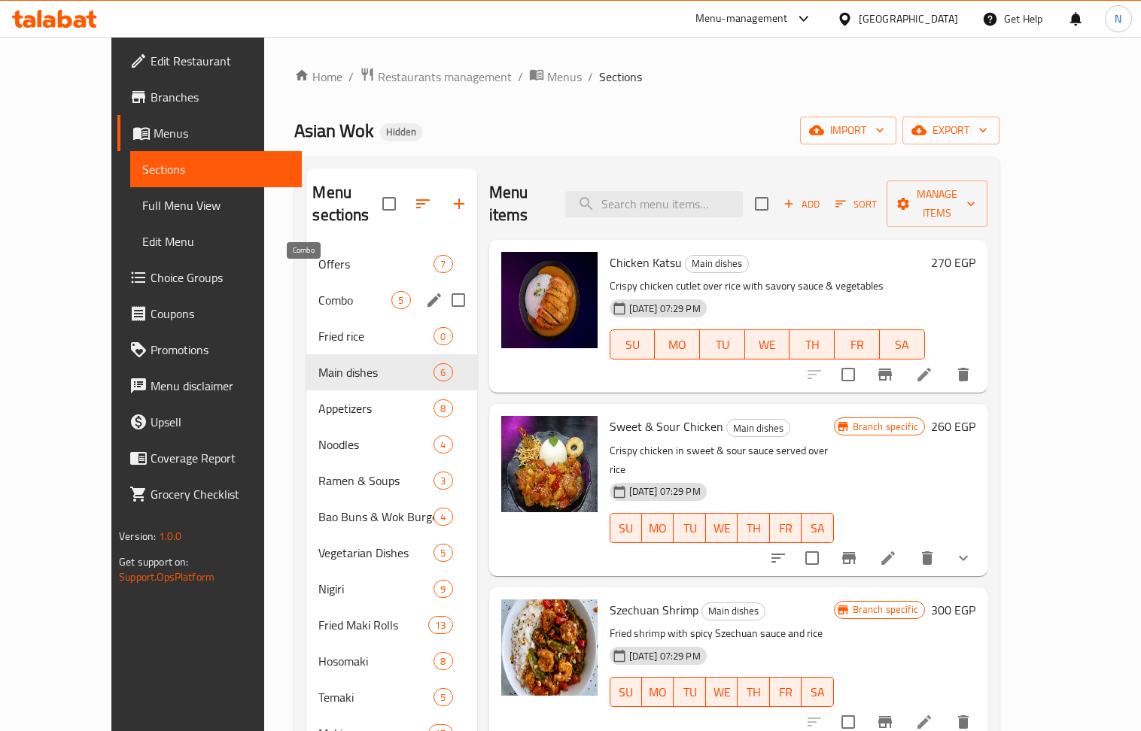
click at [324, 291] on span "Combo" at bounding box center [354, 300] width 73 height 18
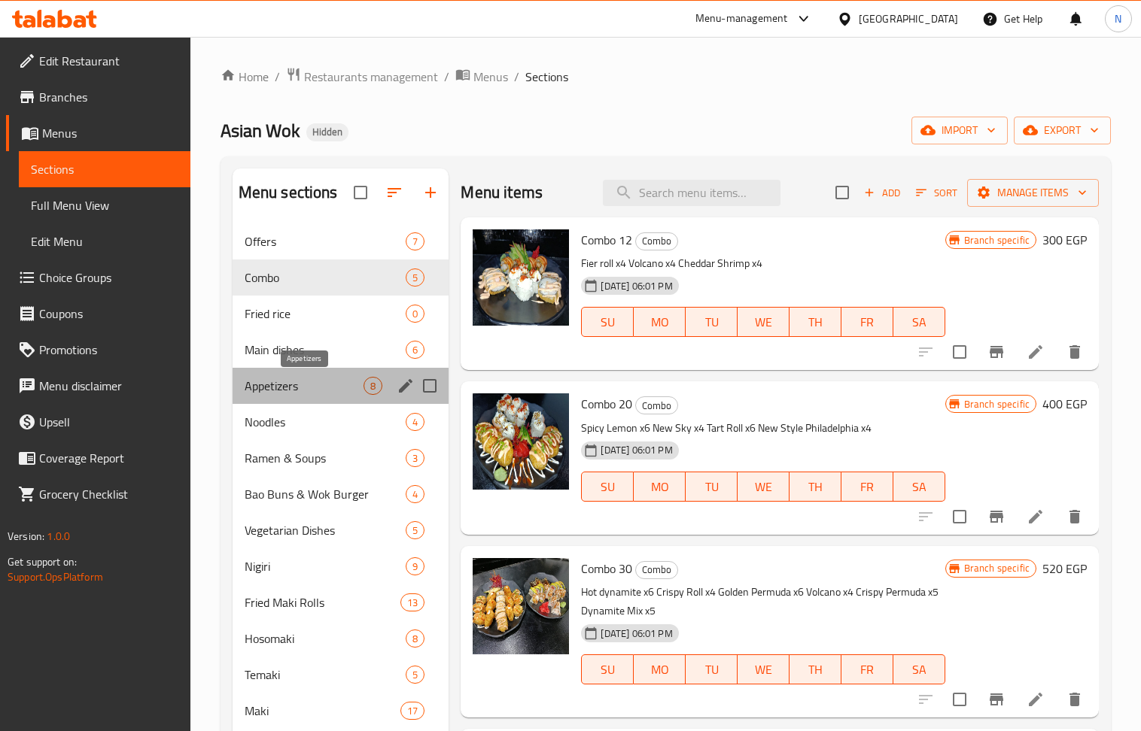
click at [299, 385] on span "Appetizers" at bounding box center [305, 386] width 120 height 18
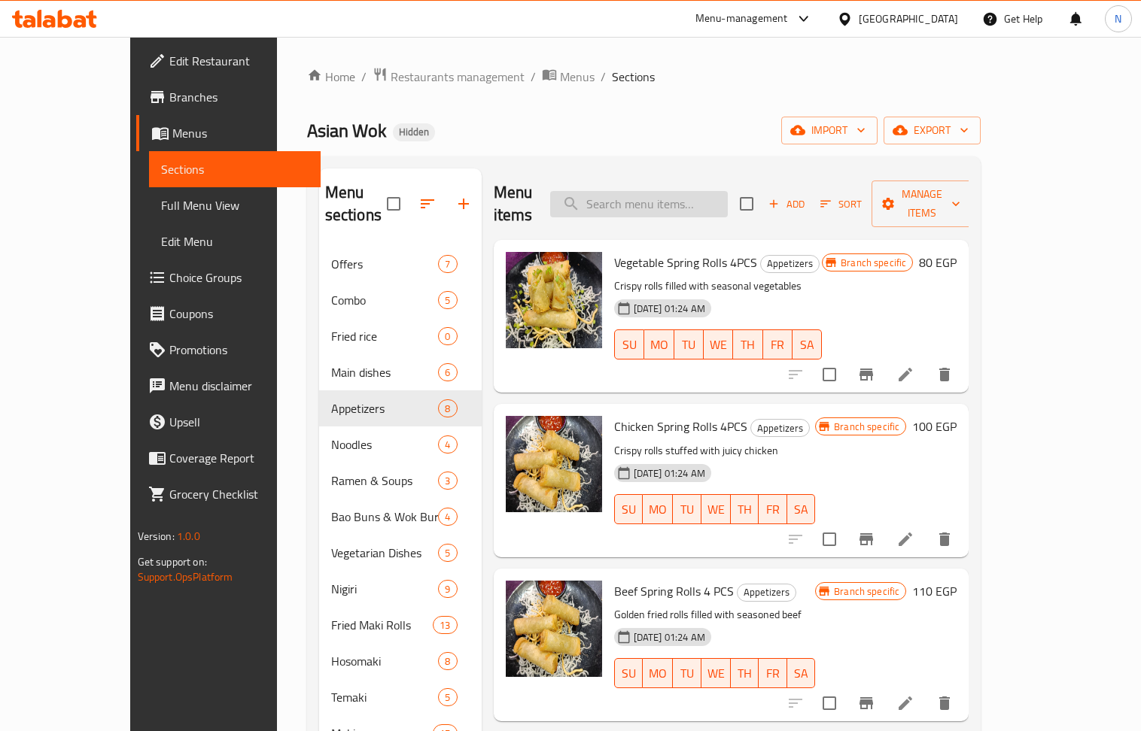
click at [685, 196] on input "search" at bounding box center [639, 204] width 178 height 26
type input "b"
type input "c"
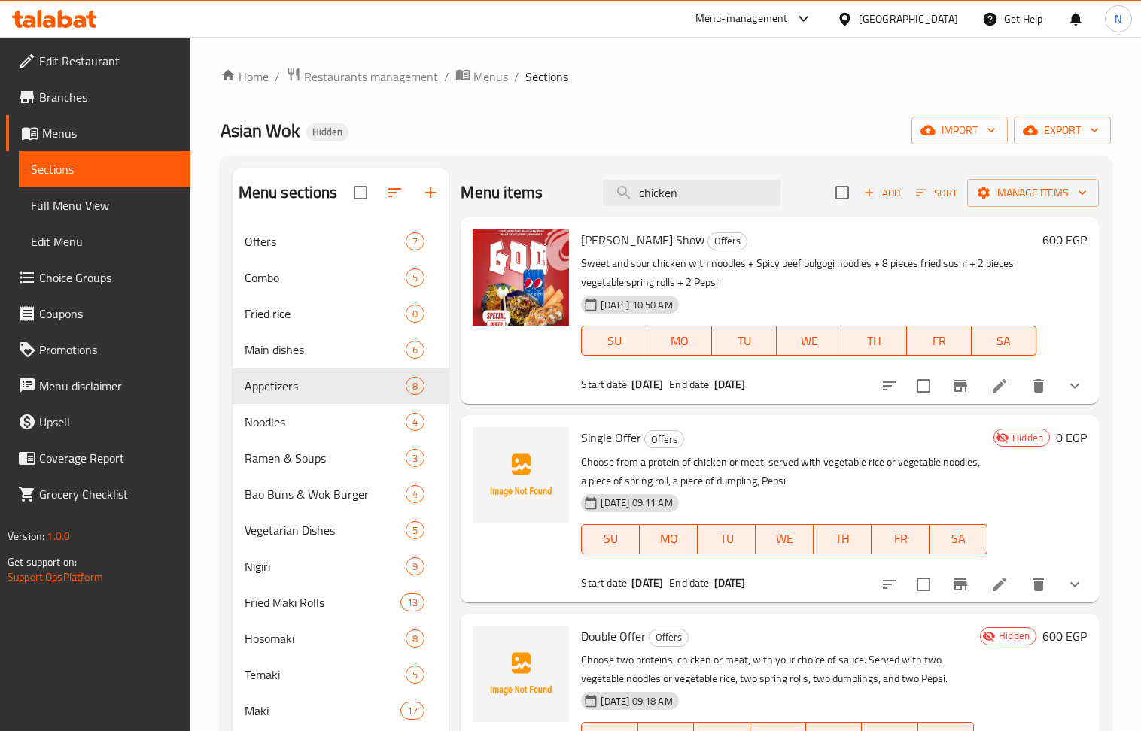
type input "chicken"
click at [527, 105] on div "Home / Restaurants management / Menus / Sections Asian Wok Hidden import export…" at bounding box center [665, 489] width 890 height 845
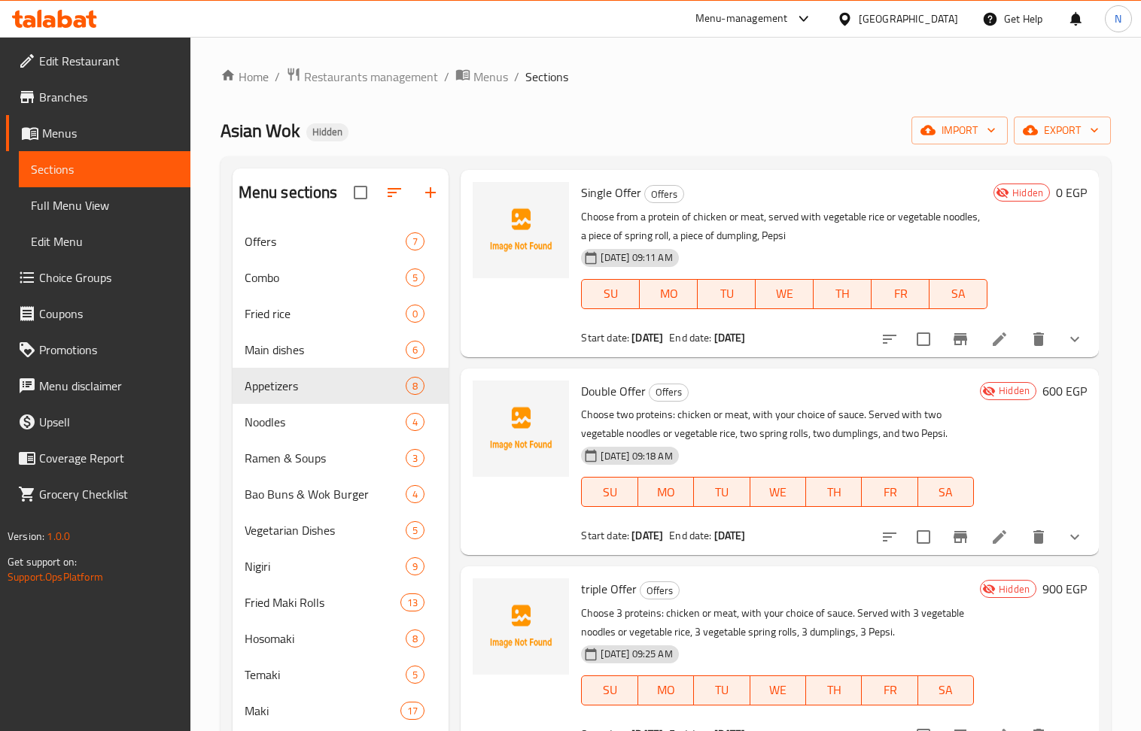
scroll to position [200, 0]
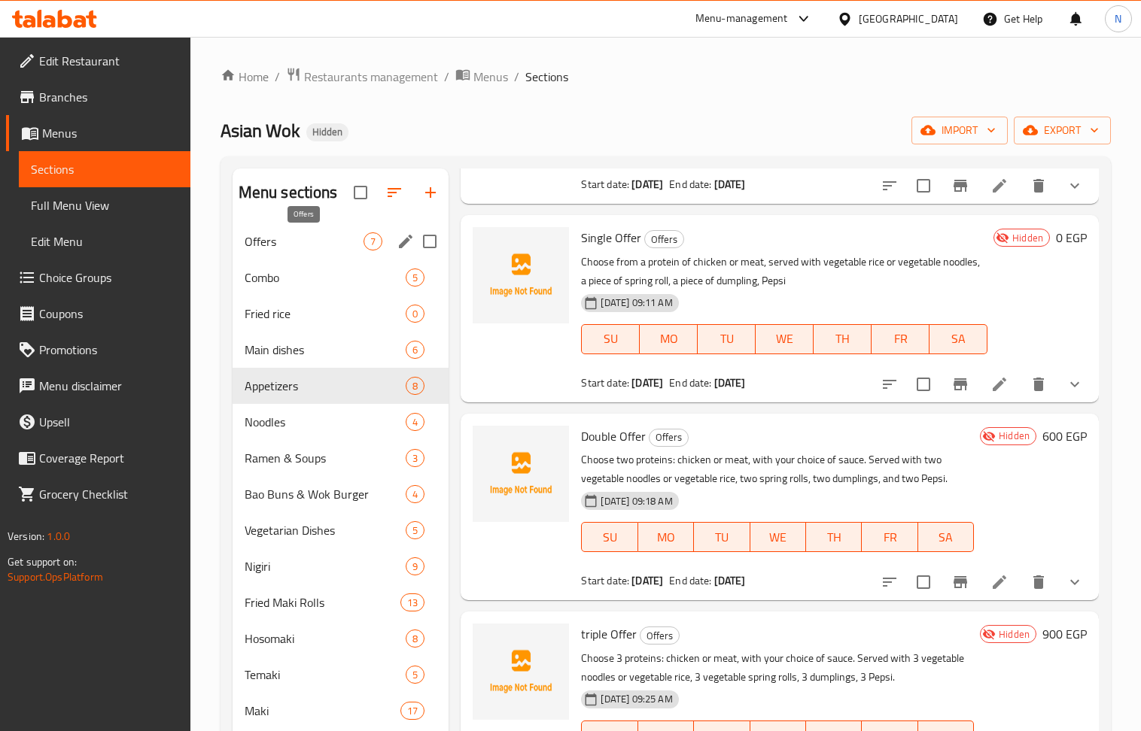
click at [307, 244] on span "Offers" at bounding box center [305, 242] width 120 height 18
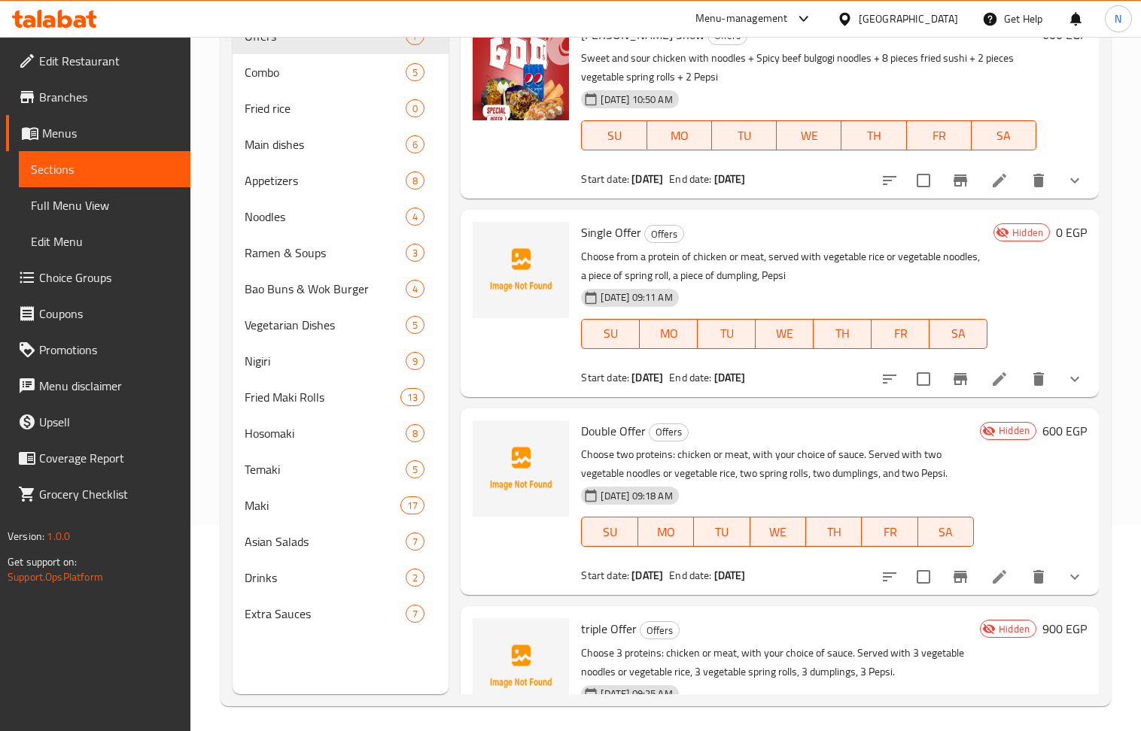
scroll to position [211, 0]
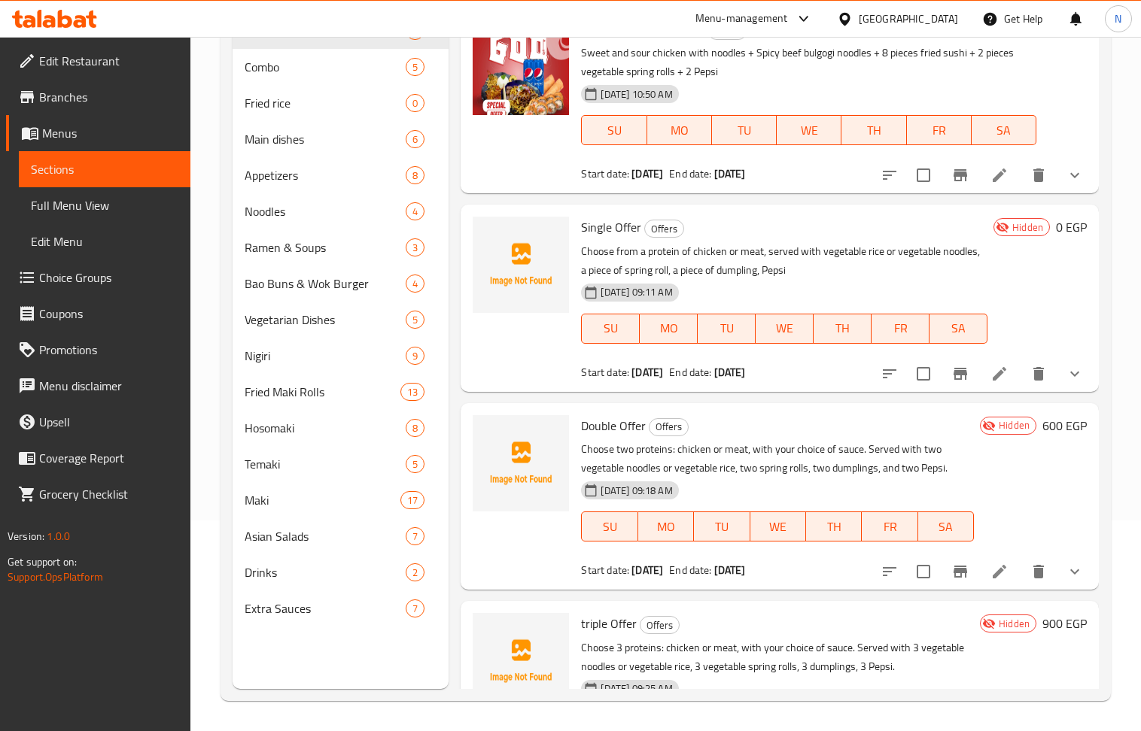
click at [993, 371] on li at bounding box center [999, 373] width 42 height 27
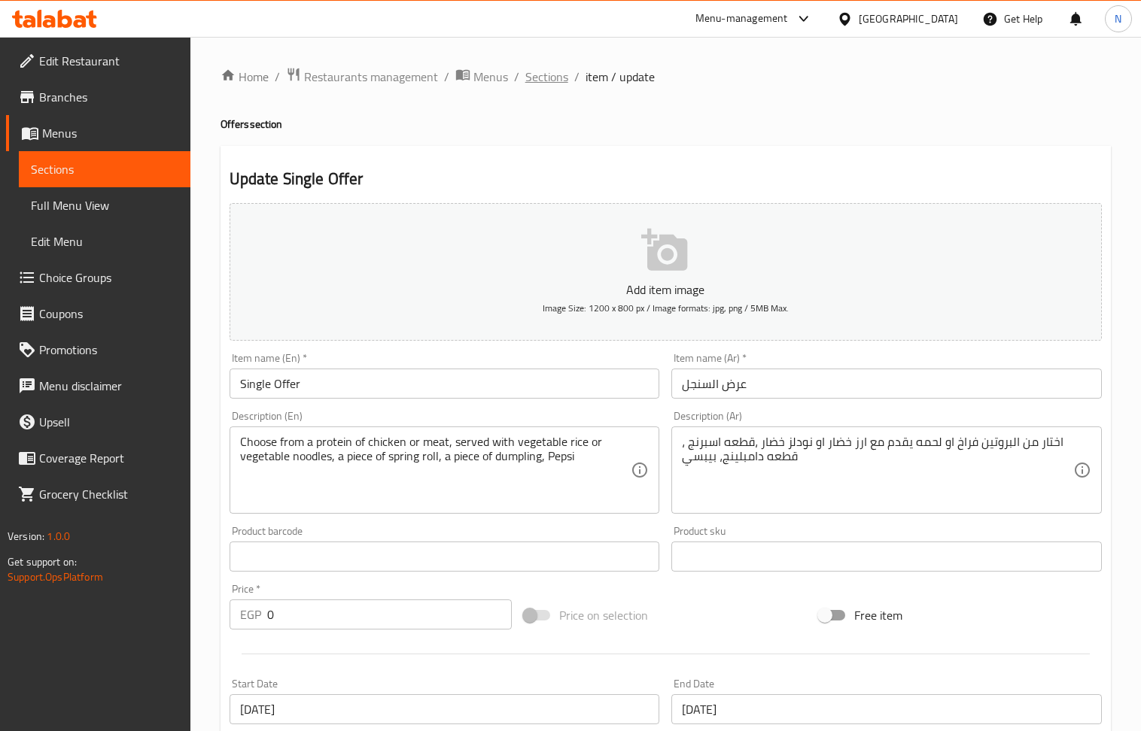
click at [549, 78] on span "Sections" at bounding box center [546, 77] width 43 height 18
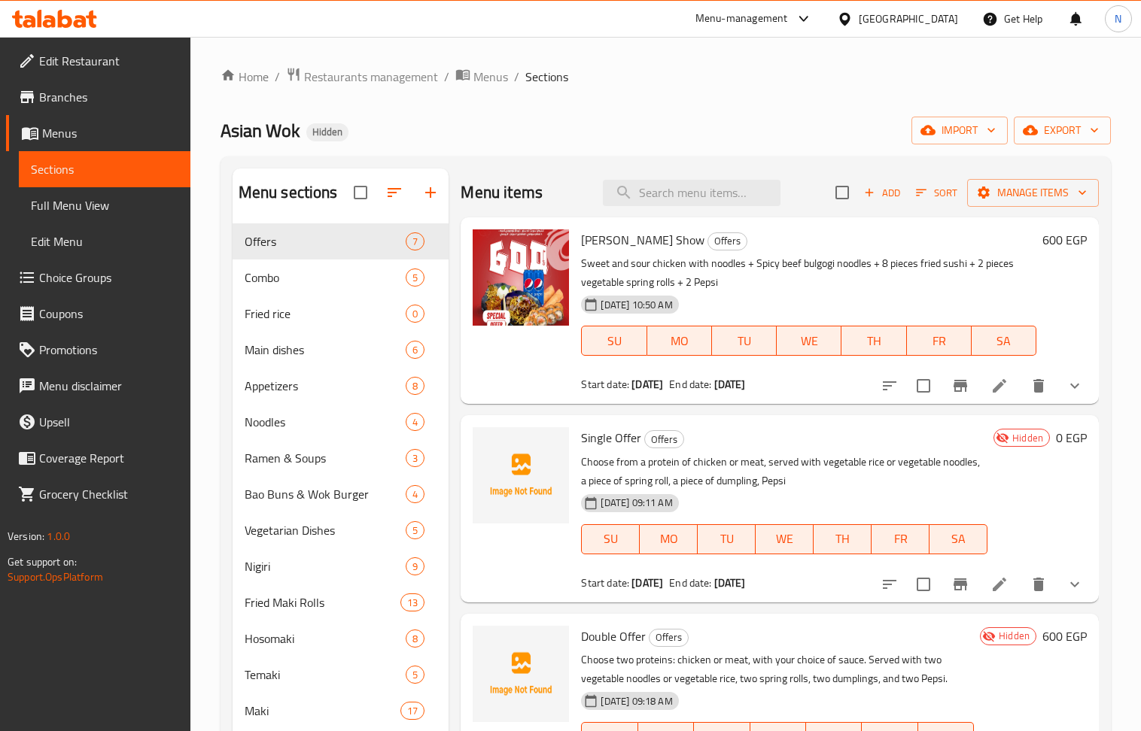
click at [725, 103] on div "Home / Restaurants management / Menus / Sections Asian Wok Hidden import export…" at bounding box center [665, 489] width 890 height 845
click at [990, 588] on icon at bounding box center [999, 585] width 18 height 18
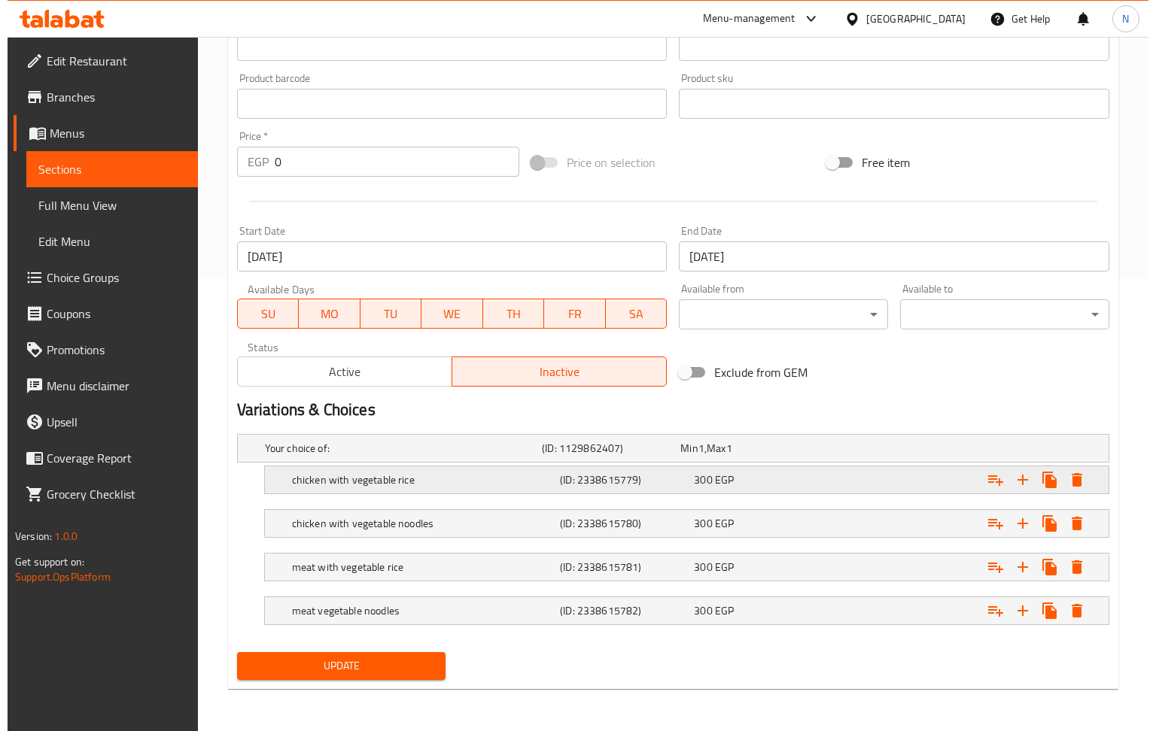
scroll to position [456, 0]
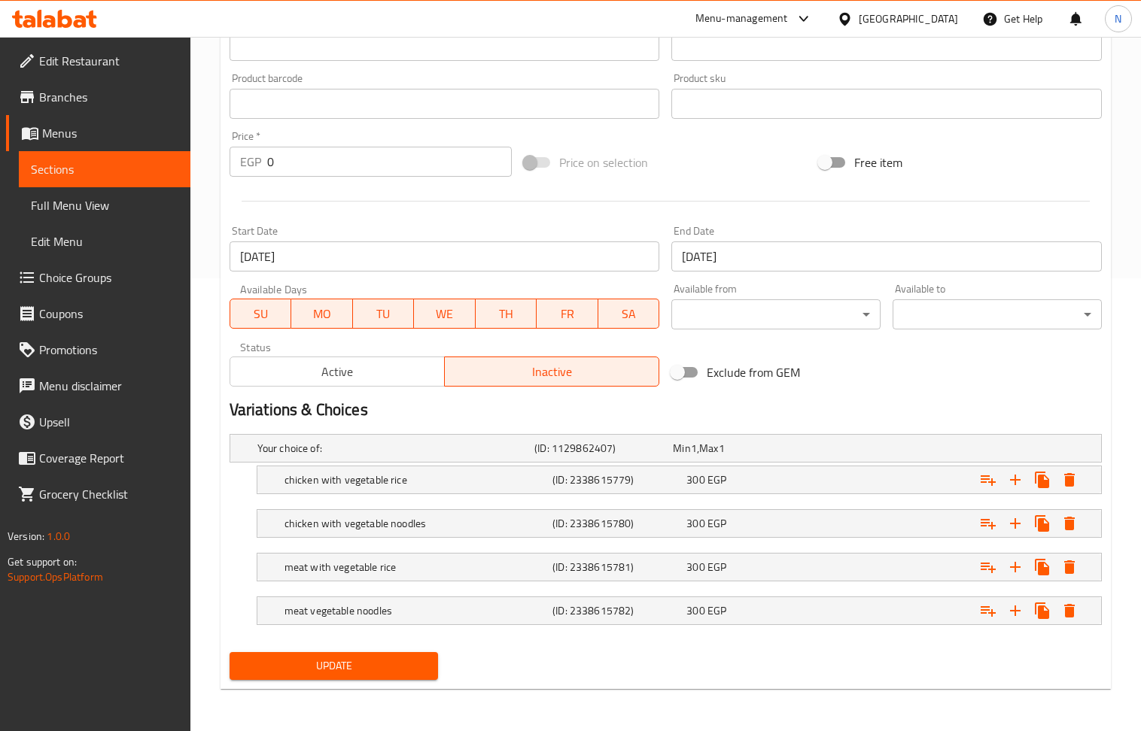
click at [389, 163] on input "0" at bounding box center [389, 162] width 245 height 30
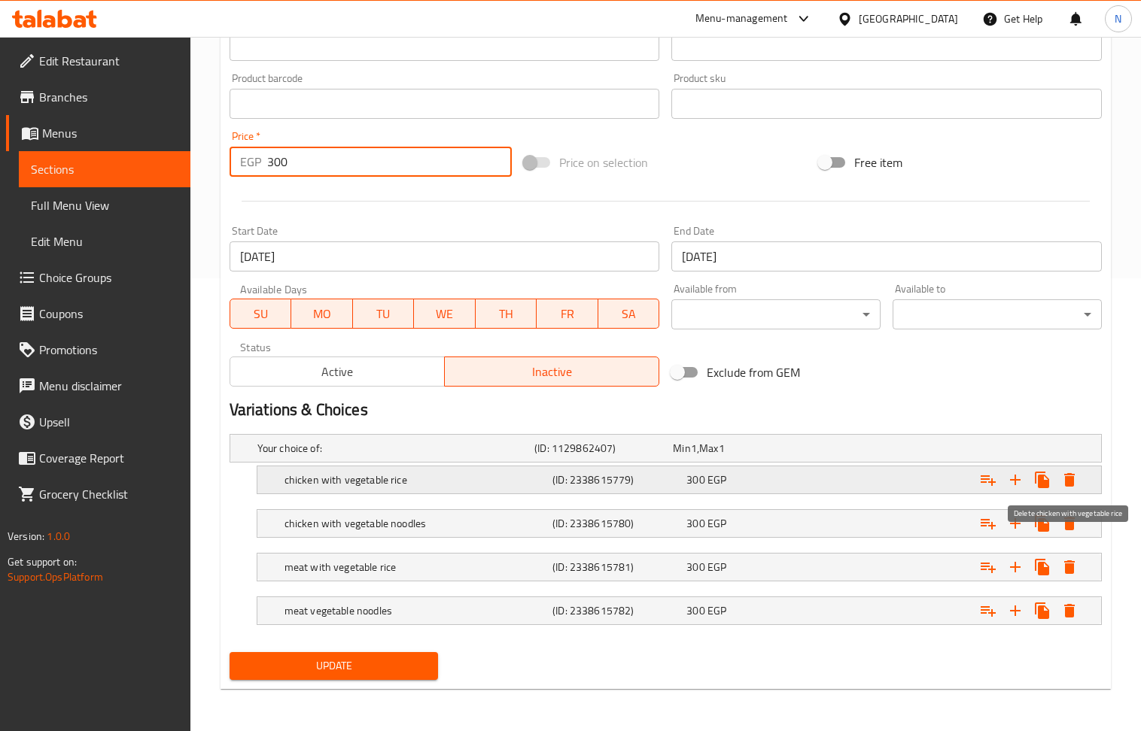
type input "300"
click at [1075, 476] on icon "Expand" at bounding box center [1069, 480] width 18 height 18
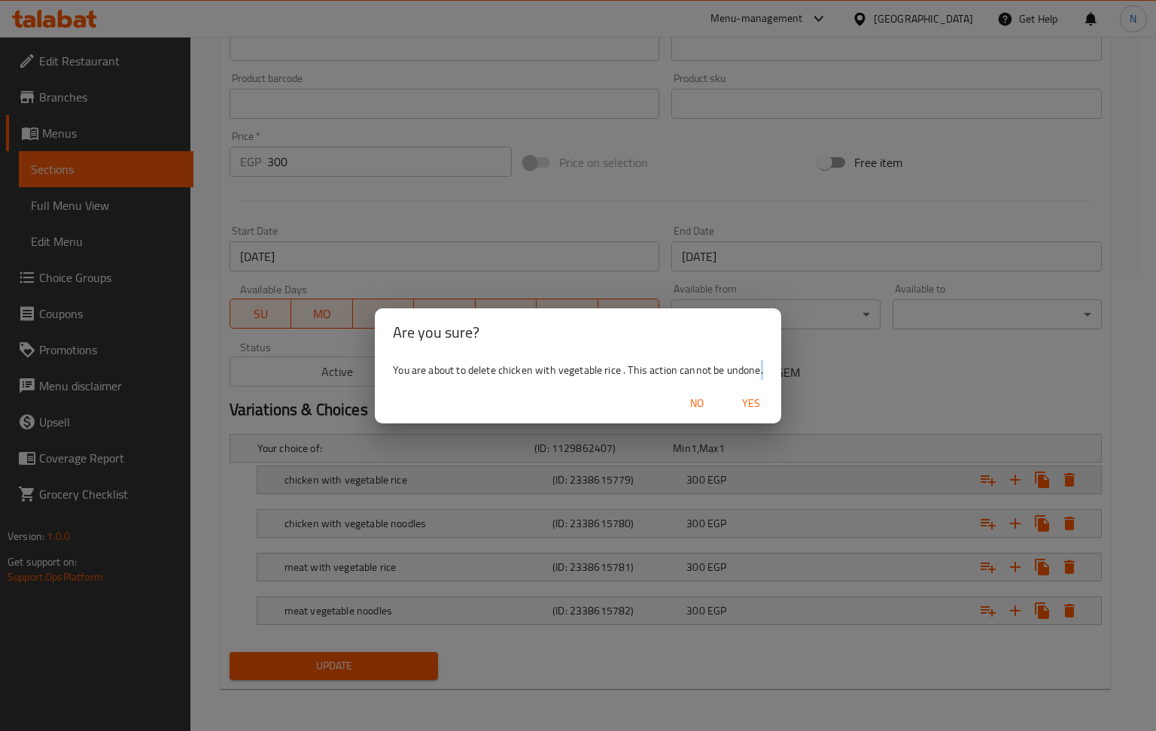
click at [1075, 476] on div "Are you sure? You are about to delete chicken with vegetable rice . This action…" at bounding box center [578, 365] width 1156 height 731
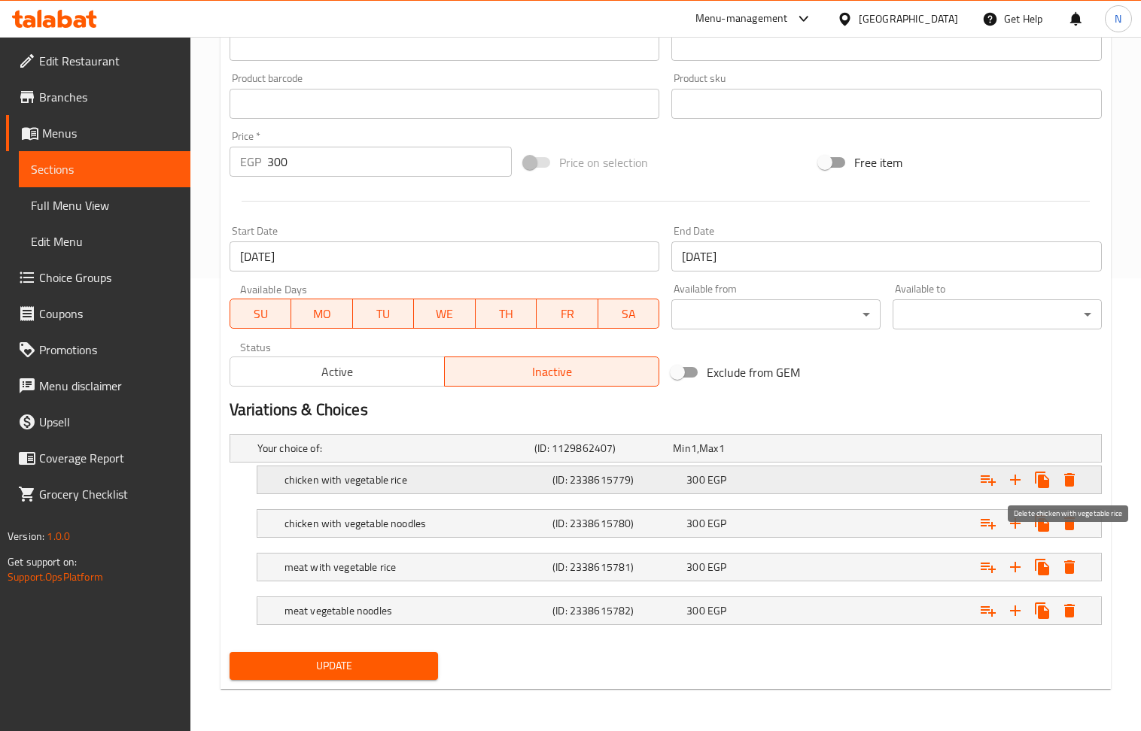
click at [1072, 476] on icon "Expand" at bounding box center [1069, 480] width 11 height 14
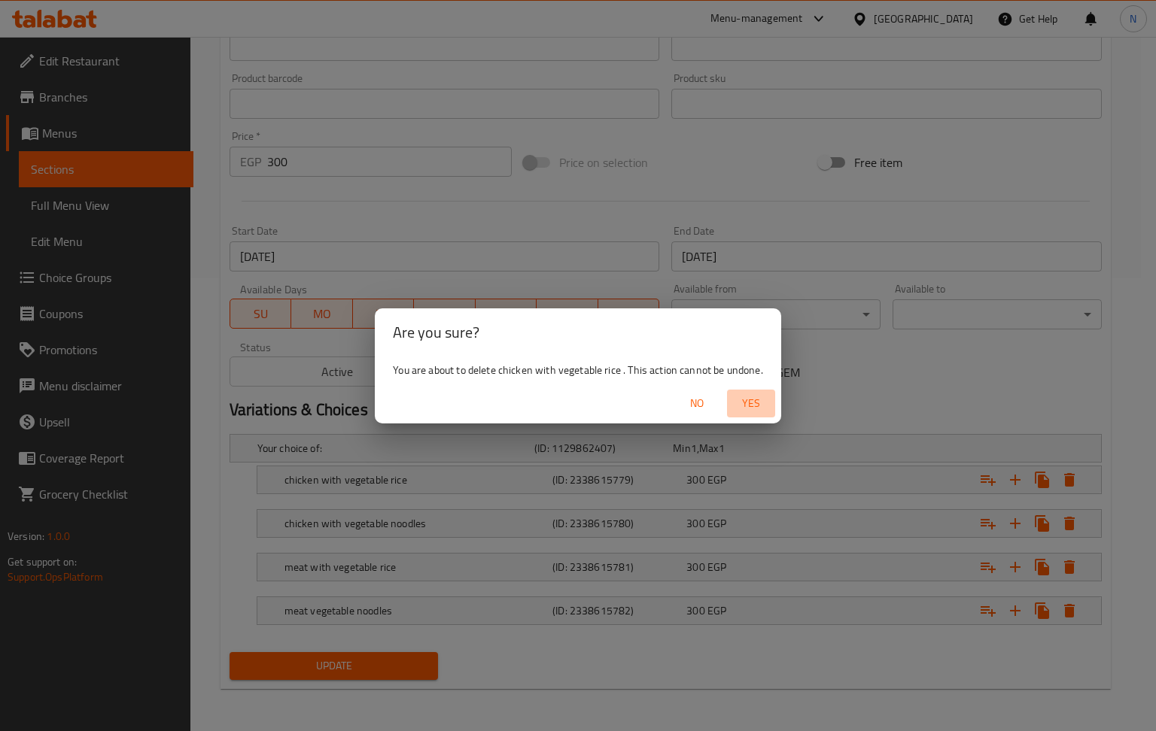
click at [752, 398] on span "Yes" at bounding box center [751, 403] width 36 height 19
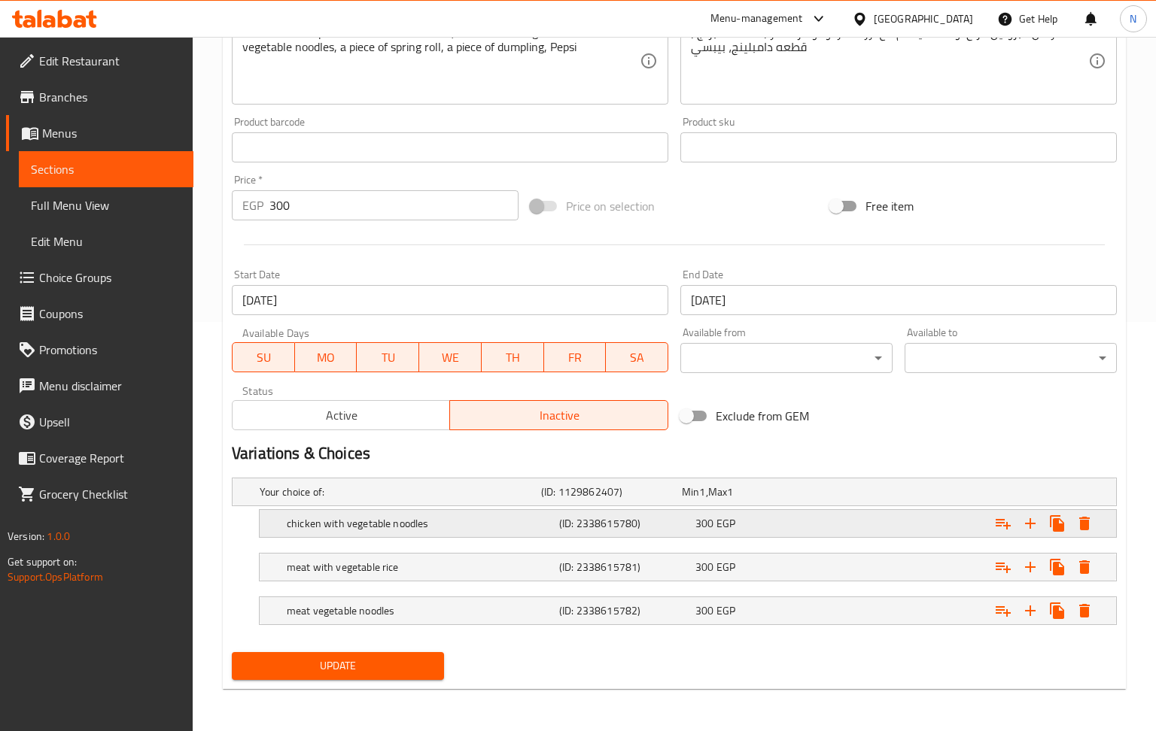
scroll to position [412, 0]
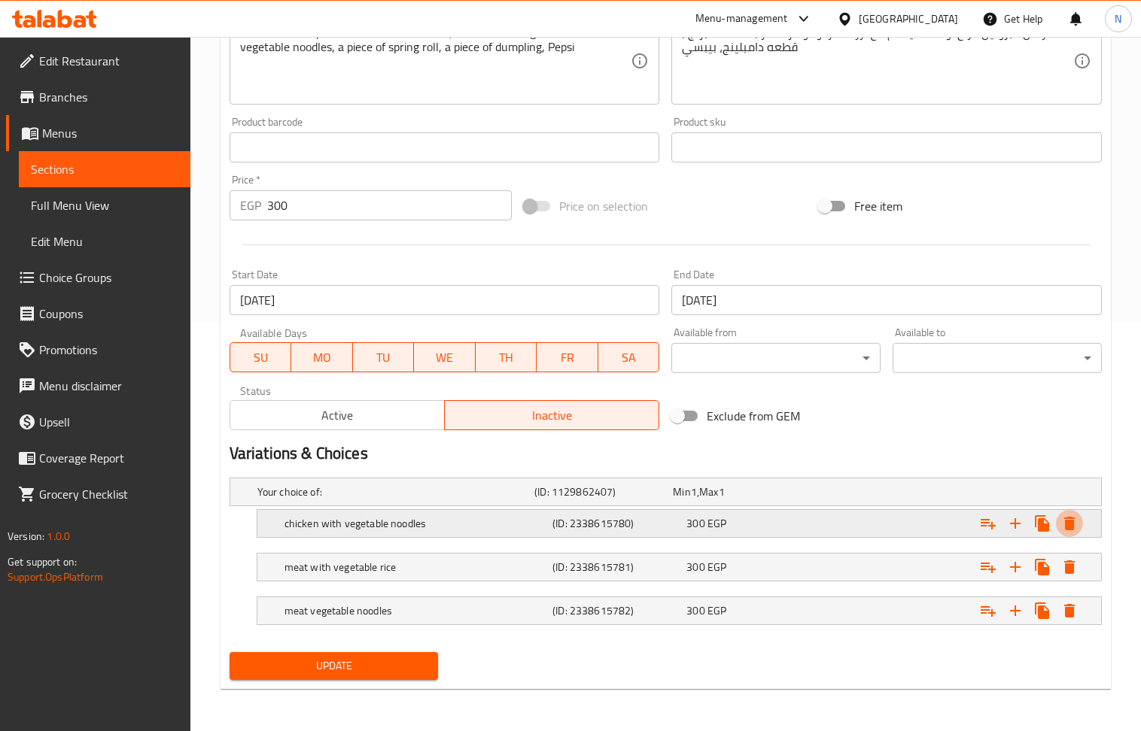
click at [1072, 524] on icon "Expand" at bounding box center [1069, 524] width 11 height 14
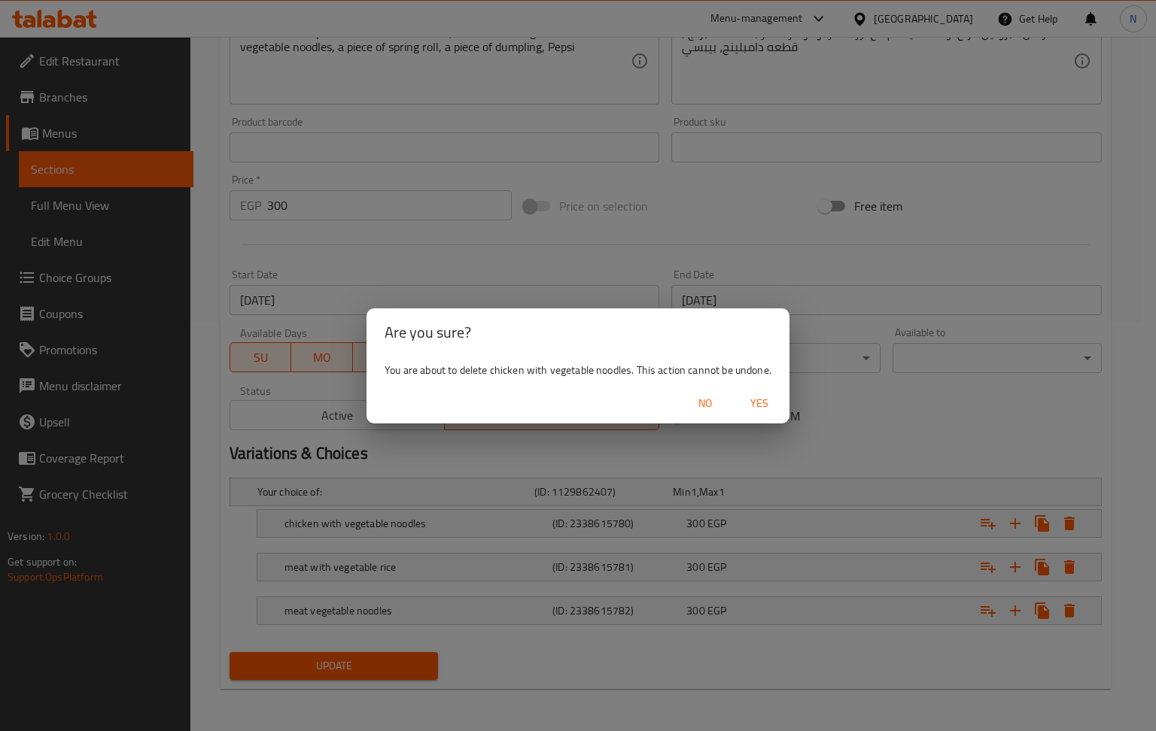
click at [757, 405] on span "Yes" at bounding box center [759, 403] width 36 height 19
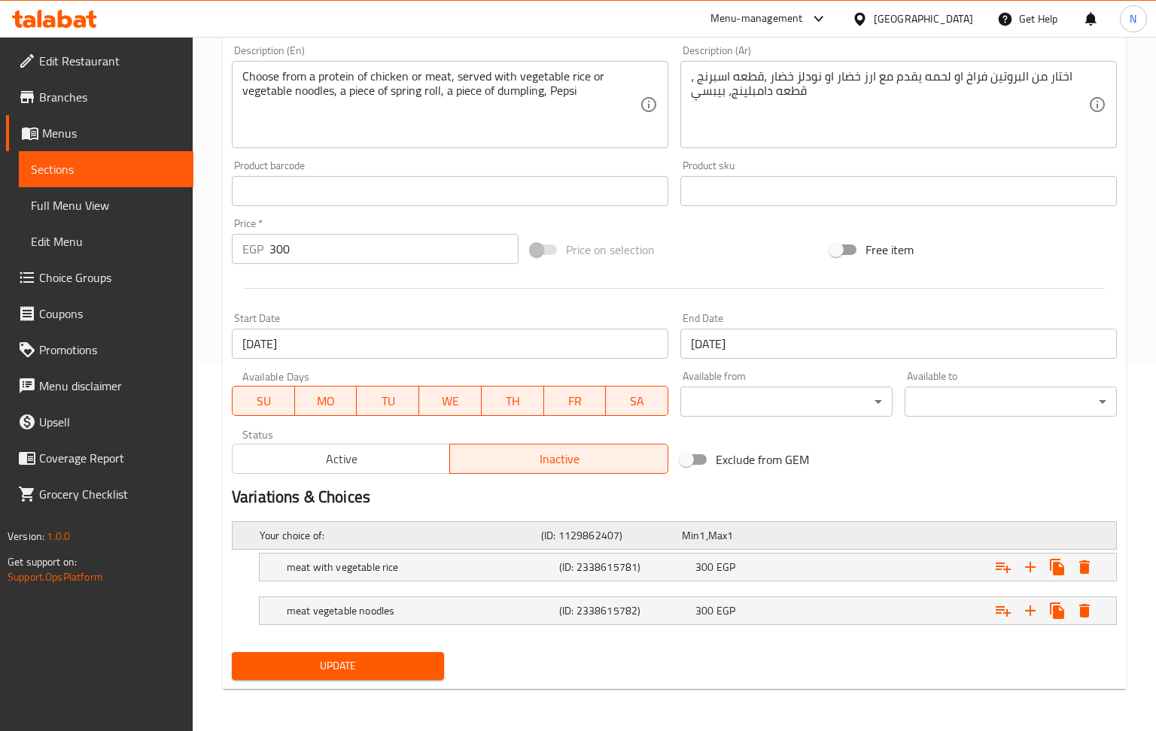
scroll to position [368, 0]
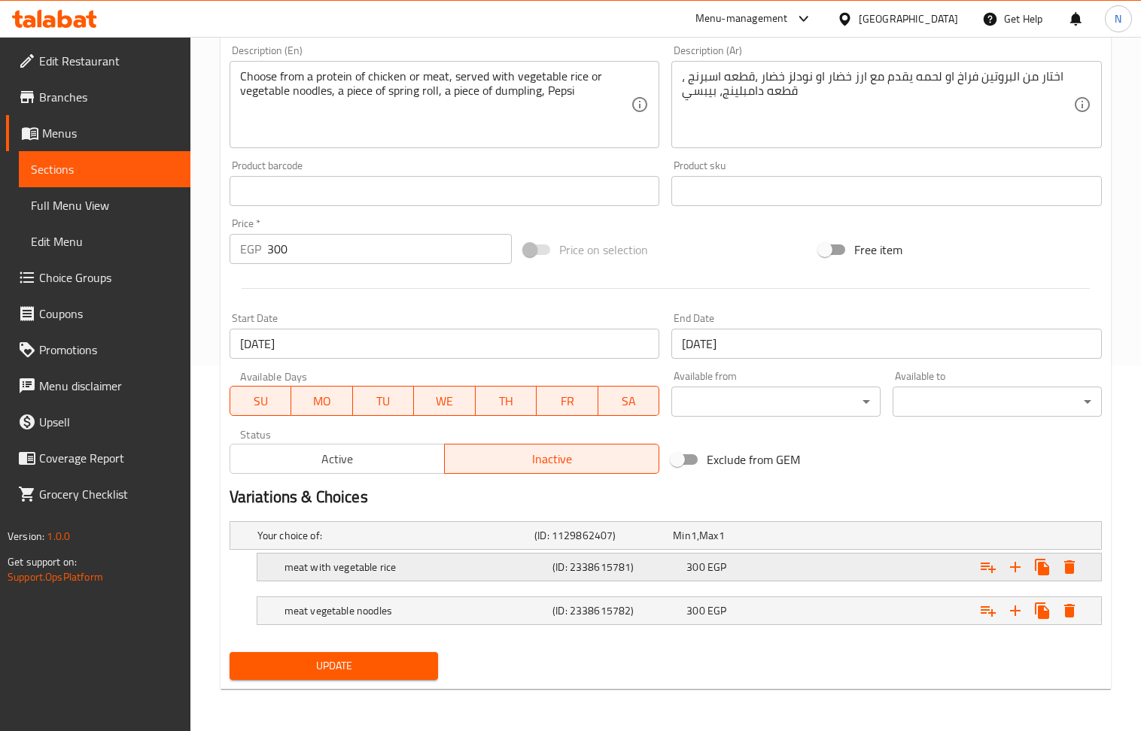
click at [1069, 564] on icon "Expand" at bounding box center [1069, 568] width 11 height 14
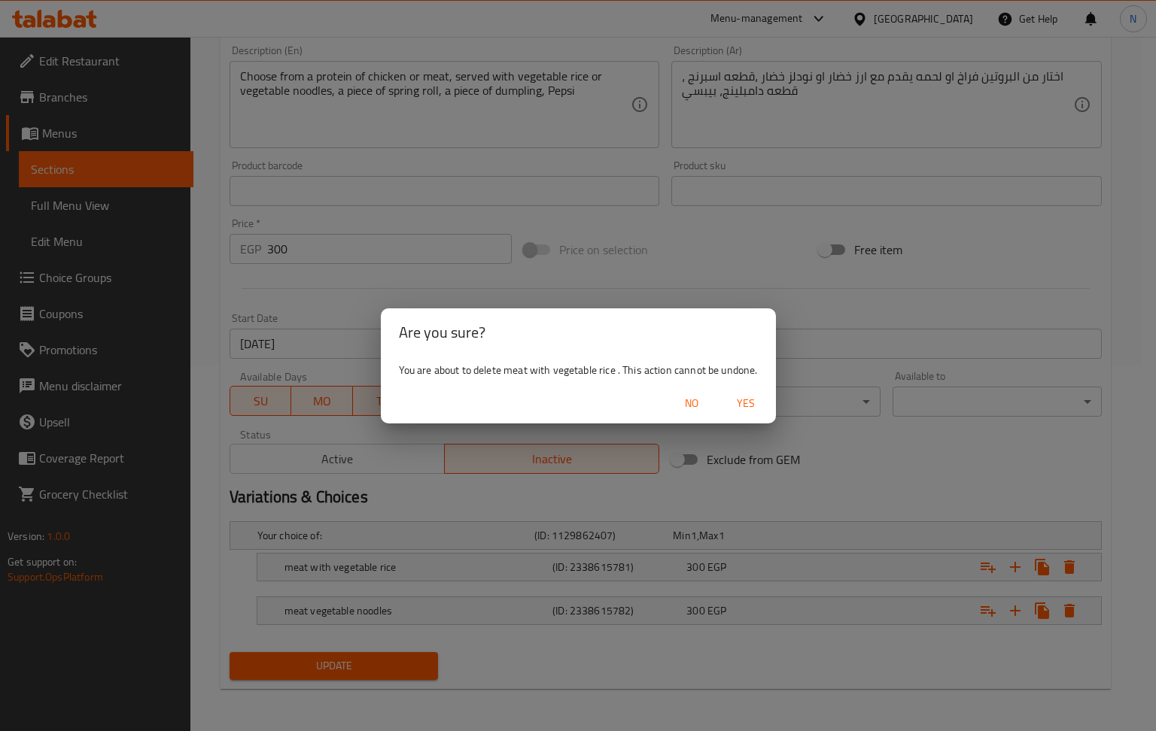
drag, startPoint x: 752, startPoint y: 401, endPoint x: 1090, endPoint y: 552, distance: 369.2
click at [751, 401] on span "Yes" at bounding box center [746, 403] width 36 height 19
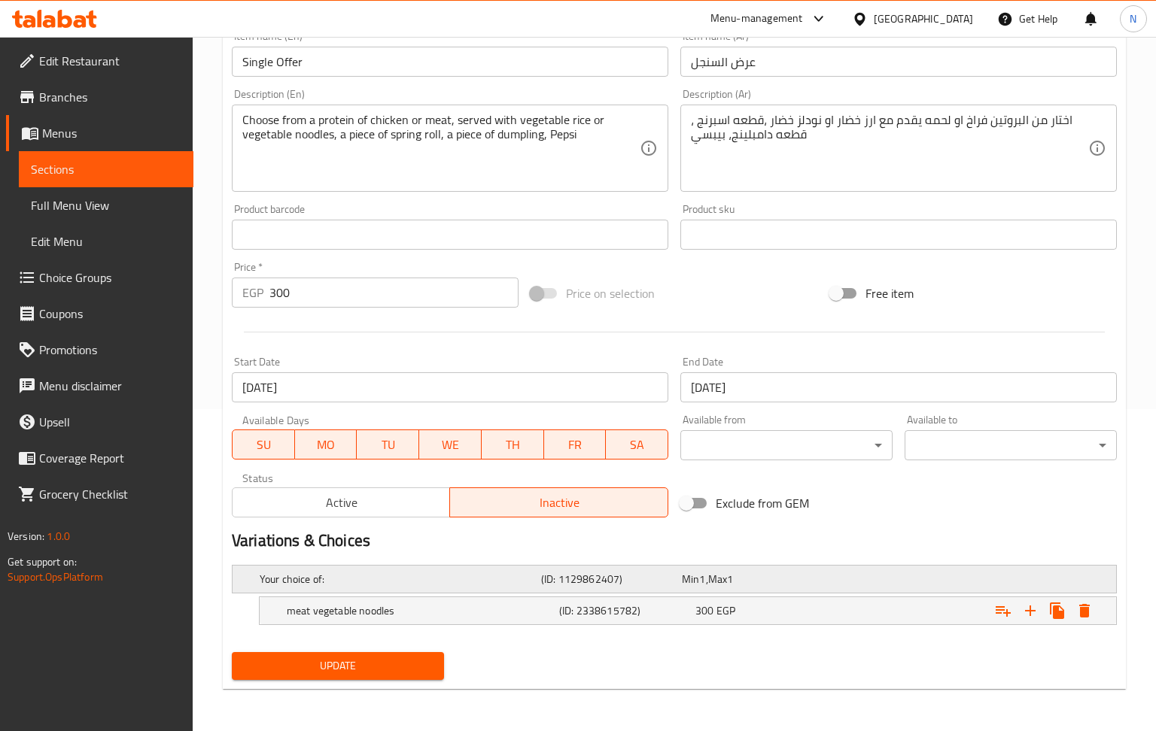
scroll to position [324, 0]
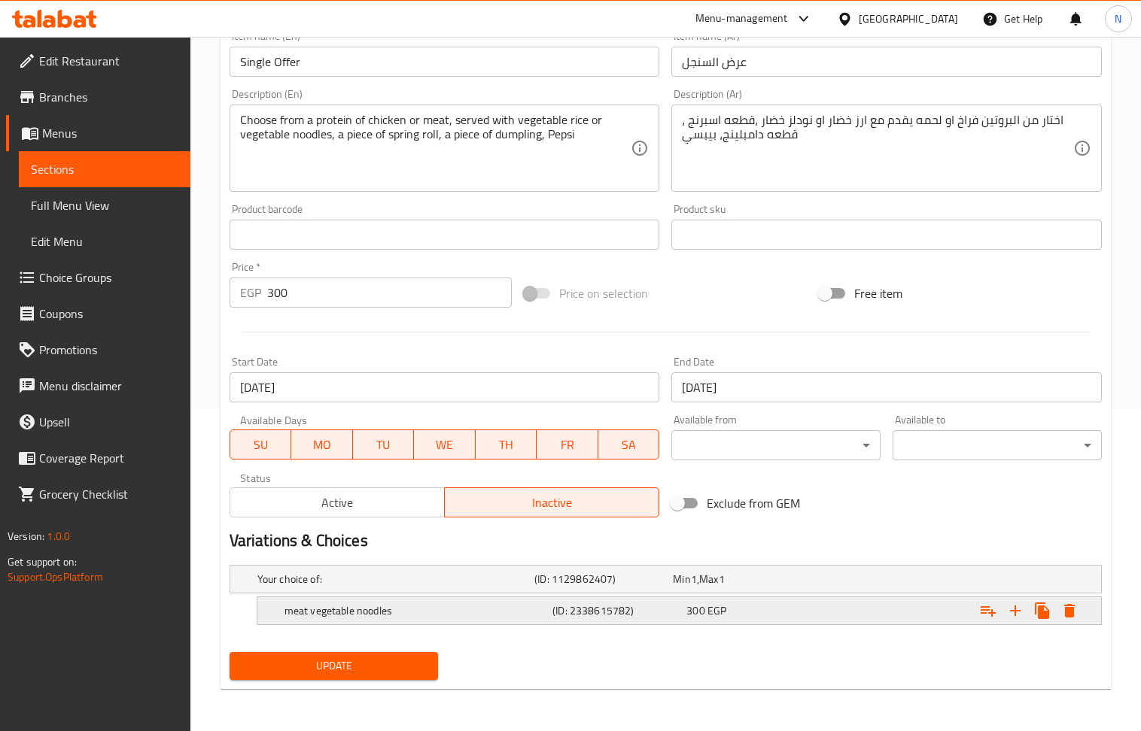
click at [1075, 606] on icon "Expand" at bounding box center [1069, 611] width 18 height 18
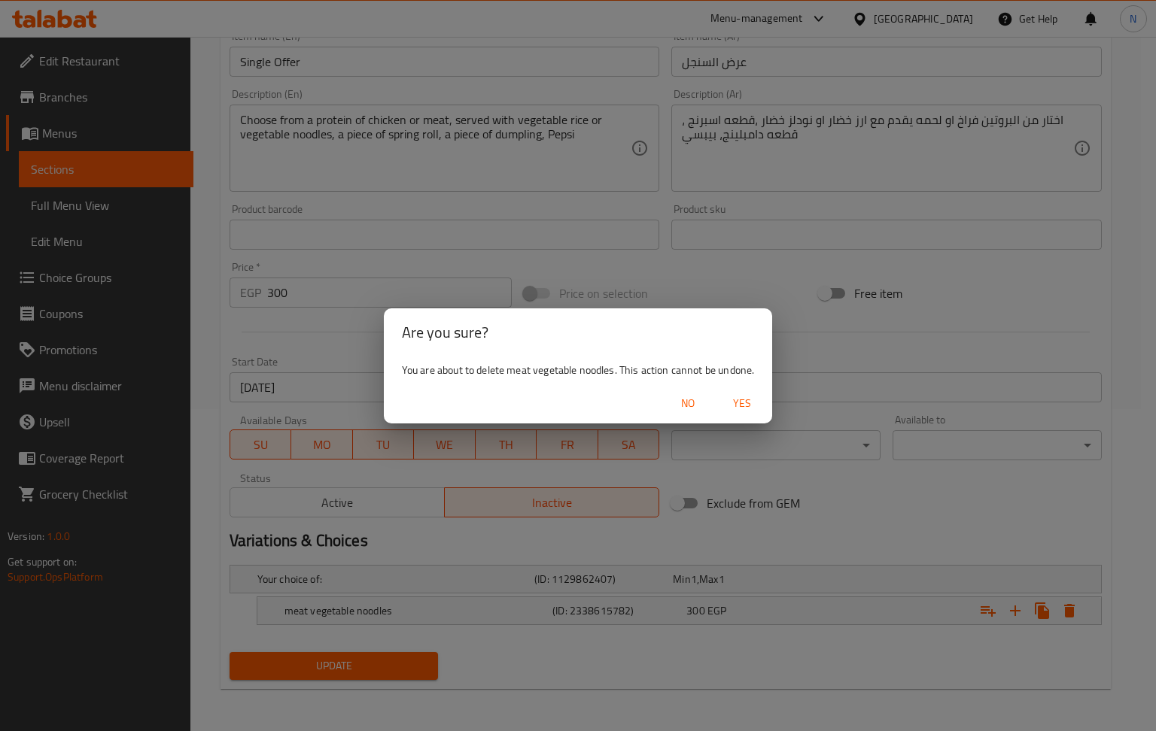
click at [737, 399] on span "Yes" at bounding box center [742, 403] width 36 height 19
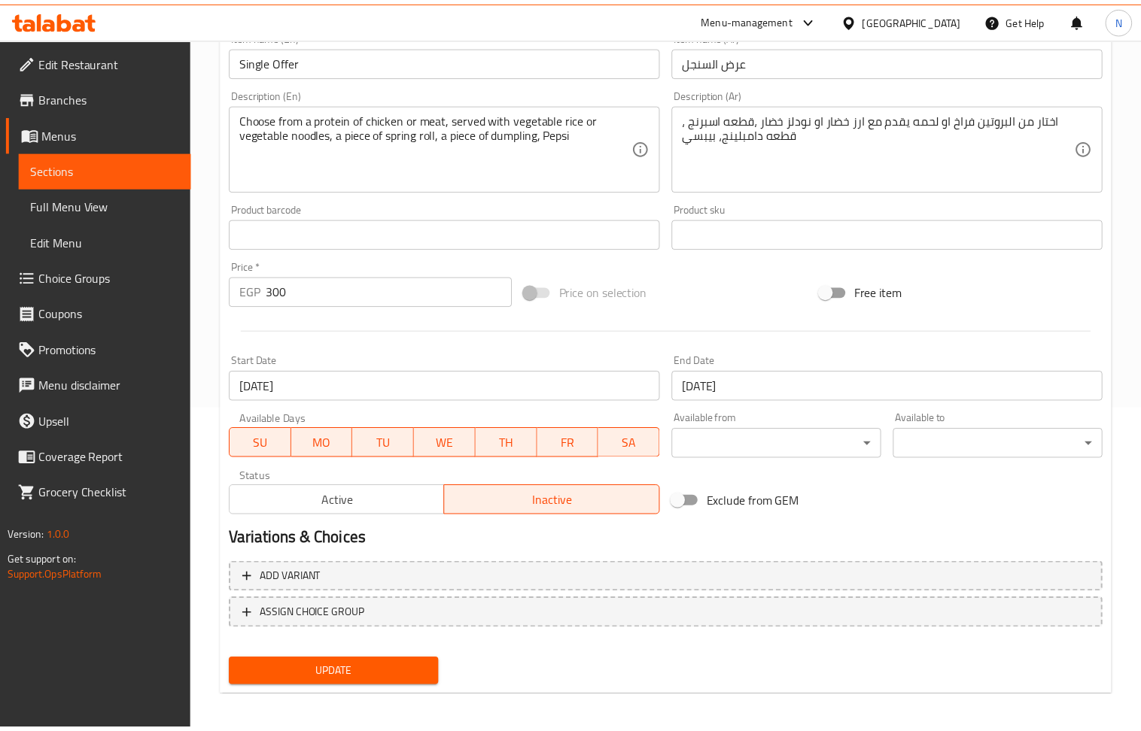
scroll to position [295, 0]
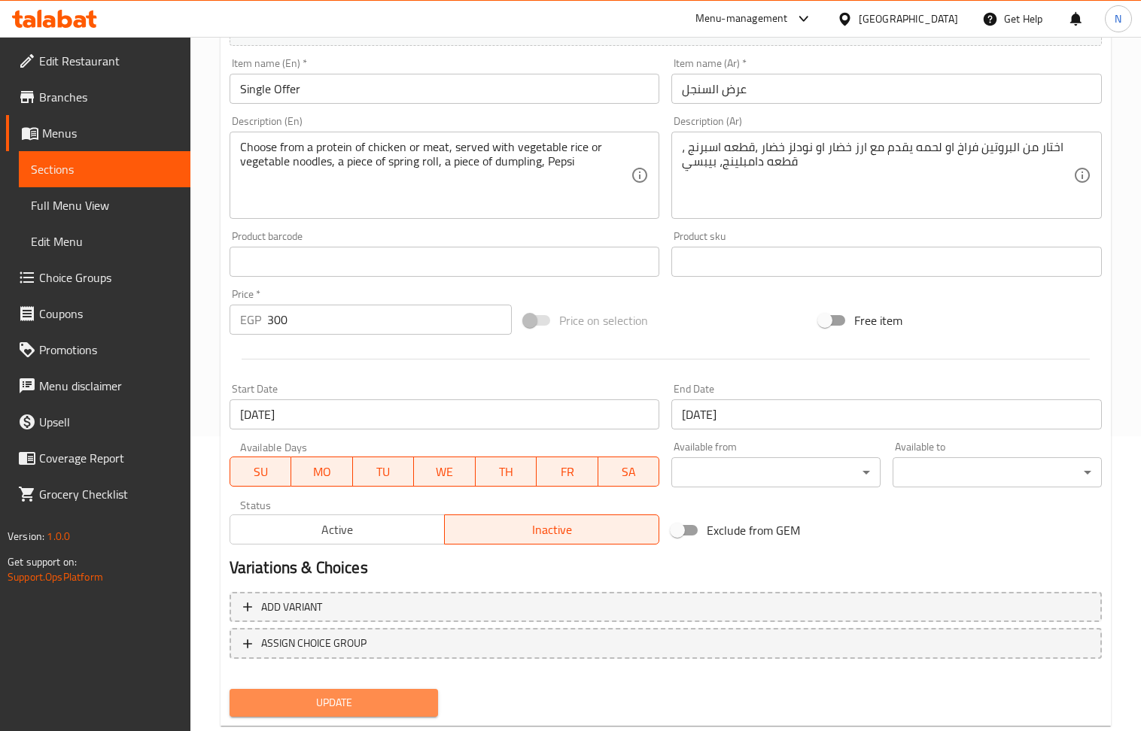
click at [362, 706] on span "Update" at bounding box center [334, 703] width 185 height 19
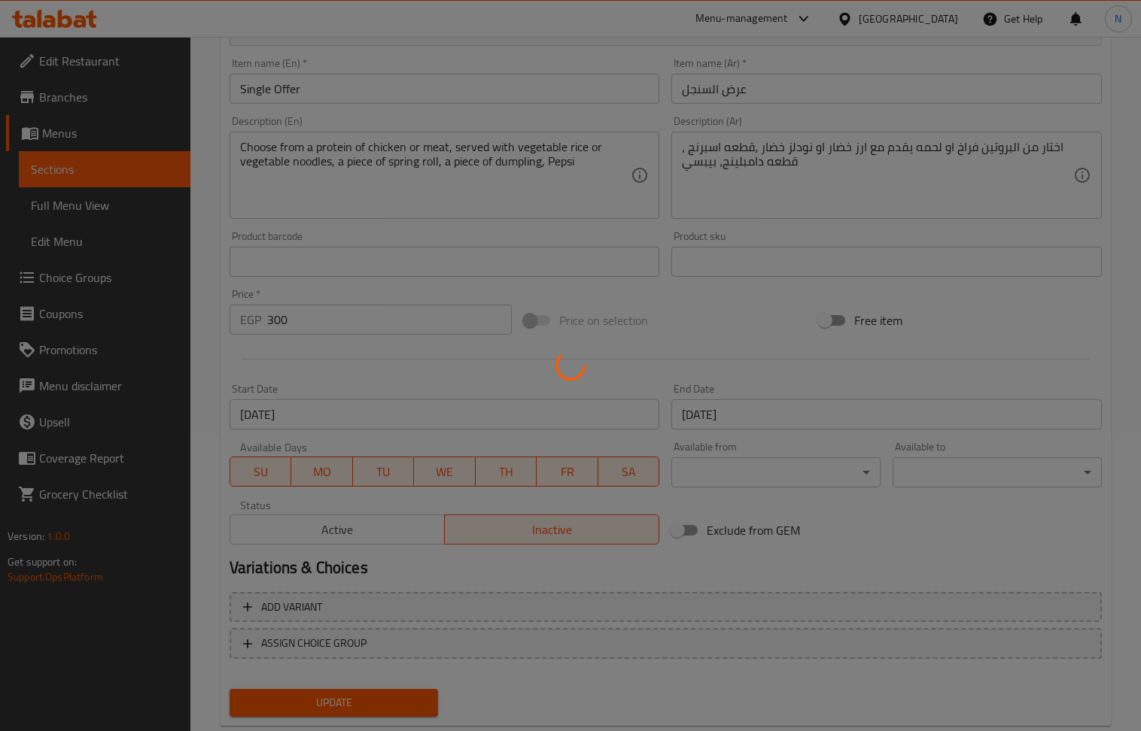
scroll to position [0, 0]
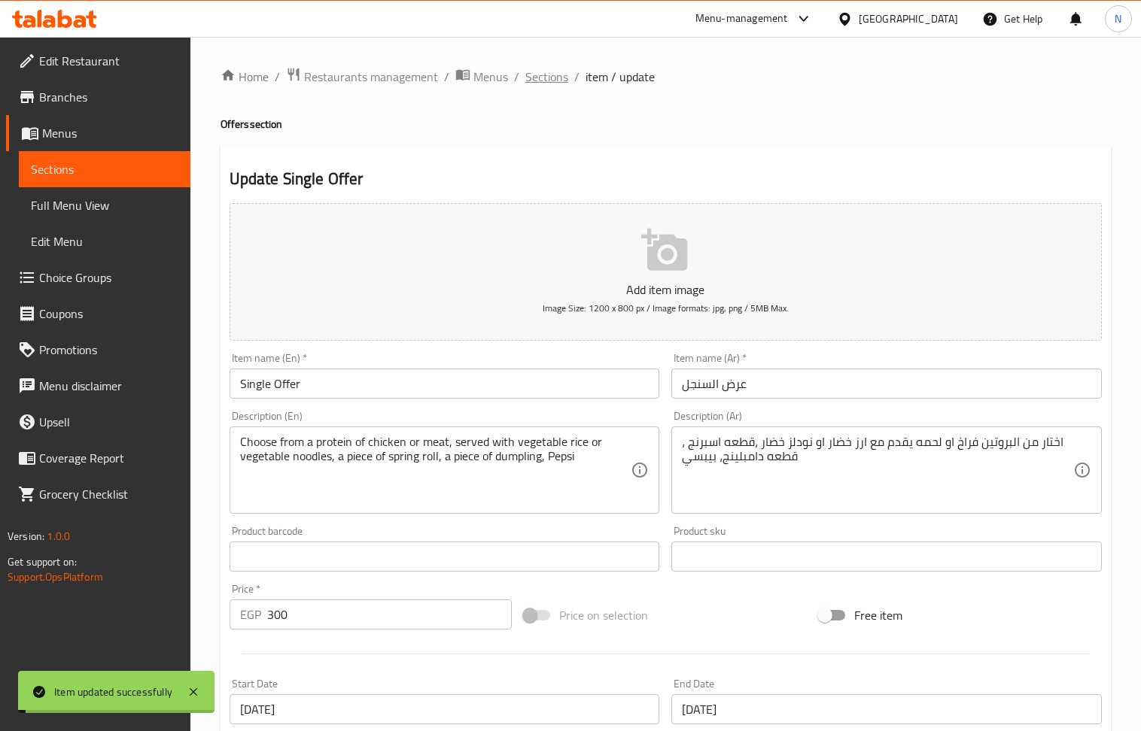
click at [543, 77] on span "Sections" at bounding box center [546, 77] width 43 height 18
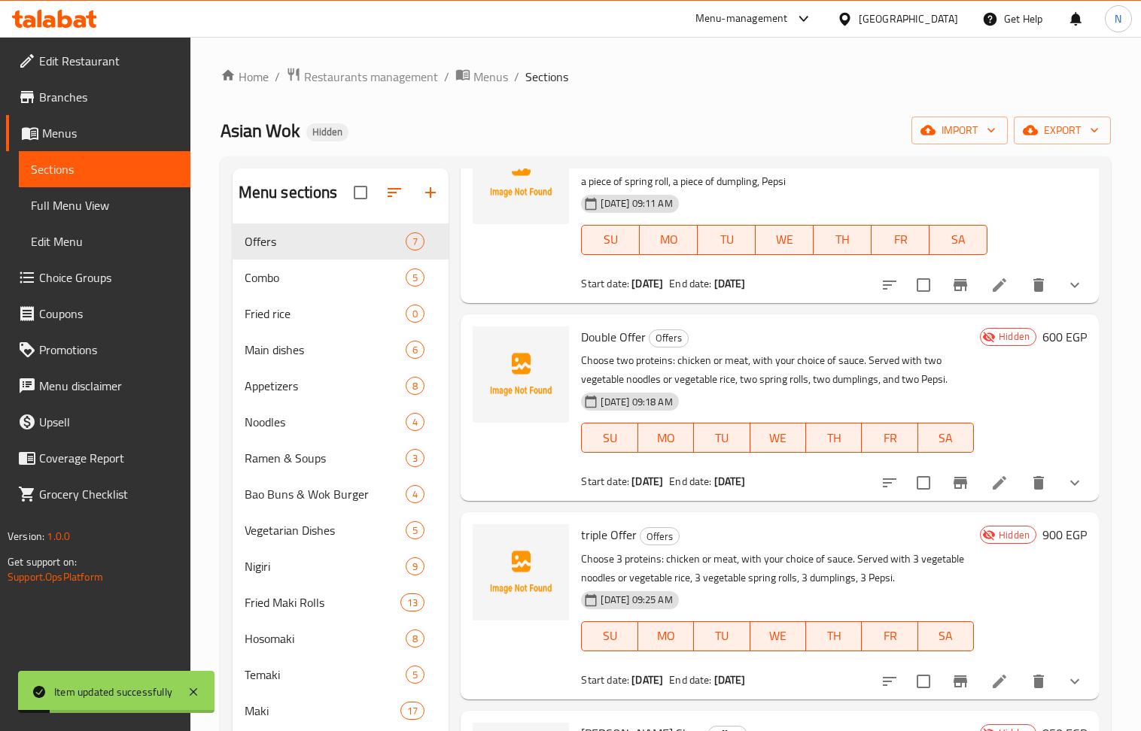
scroll to position [301, 0]
click at [990, 479] on icon at bounding box center [999, 482] width 18 height 18
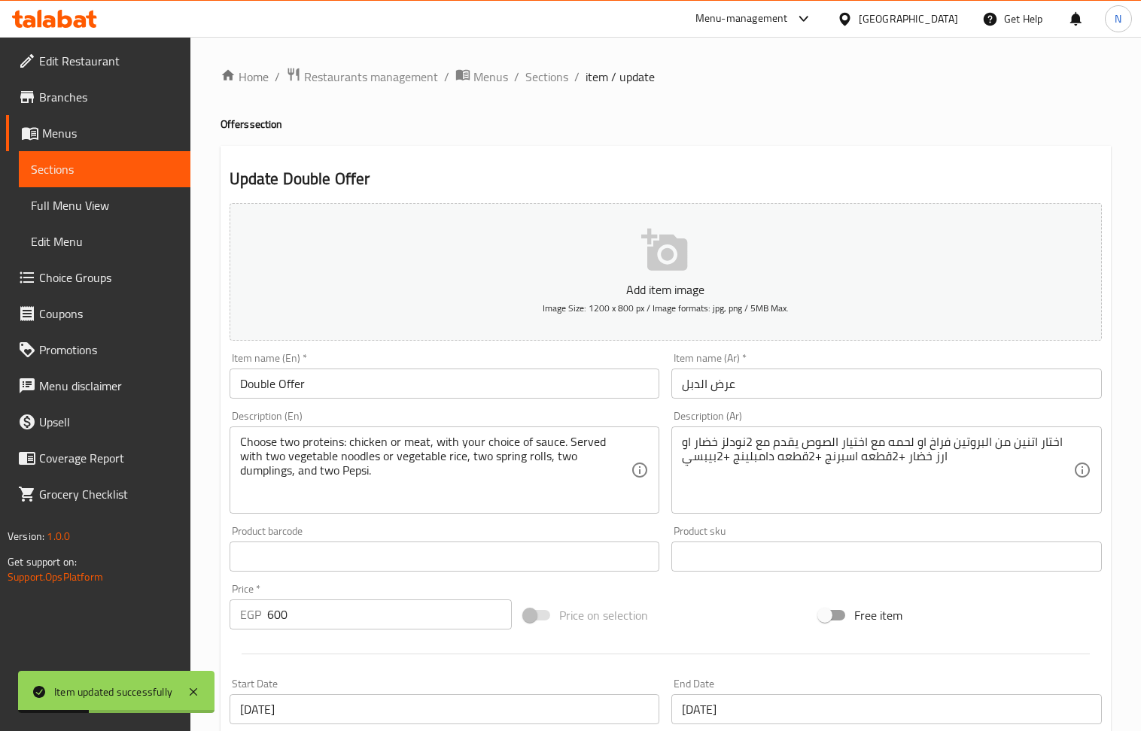
scroll to position [420, 0]
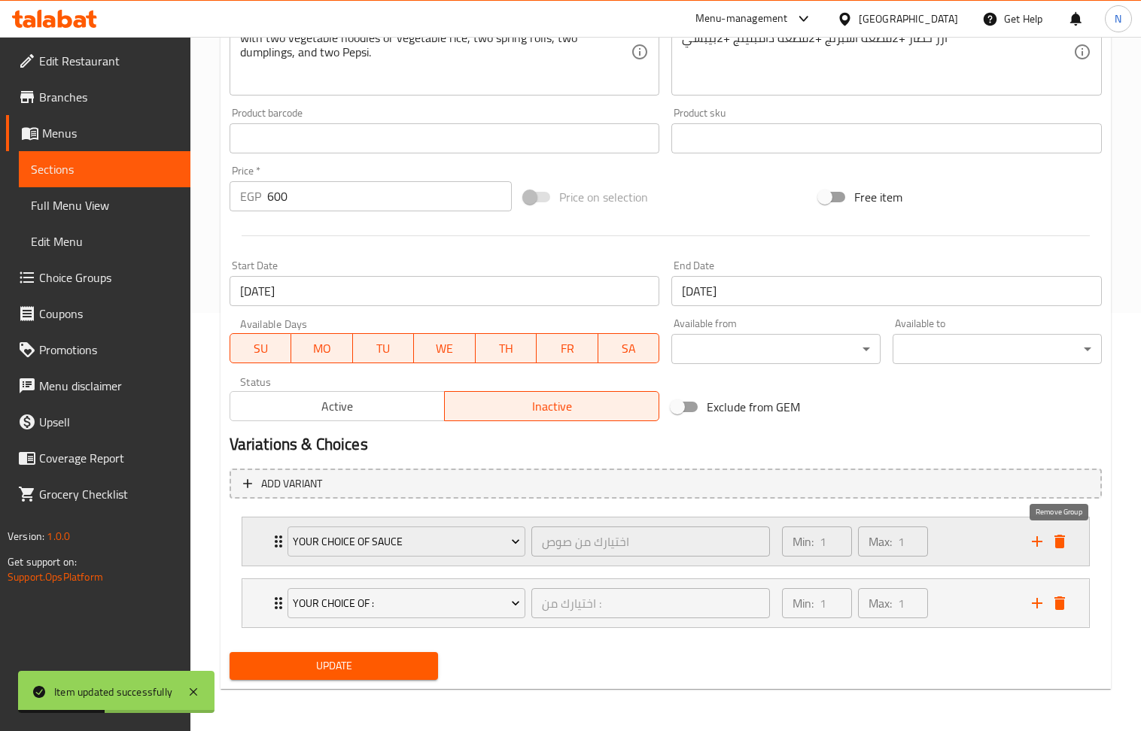
click at [1063, 533] on icon "delete" at bounding box center [1059, 542] width 18 height 18
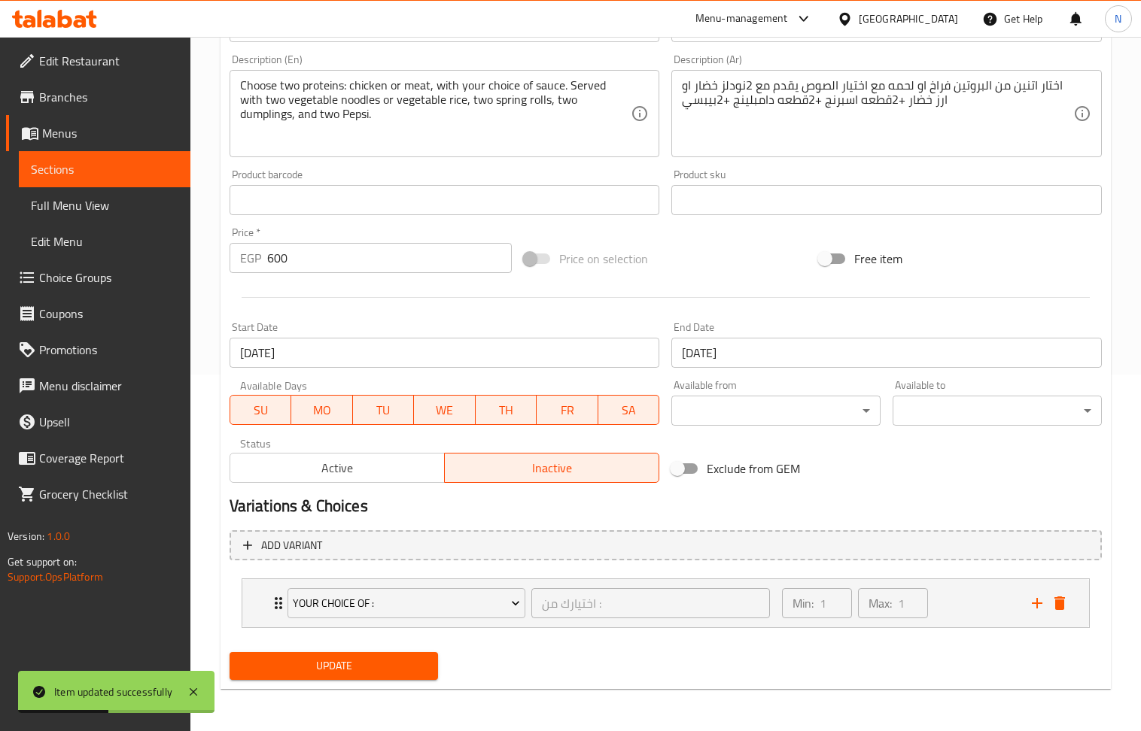
scroll to position [358, 0]
click at [1063, 597] on icon "delete" at bounding box center [1059, 604] width 11 height 14
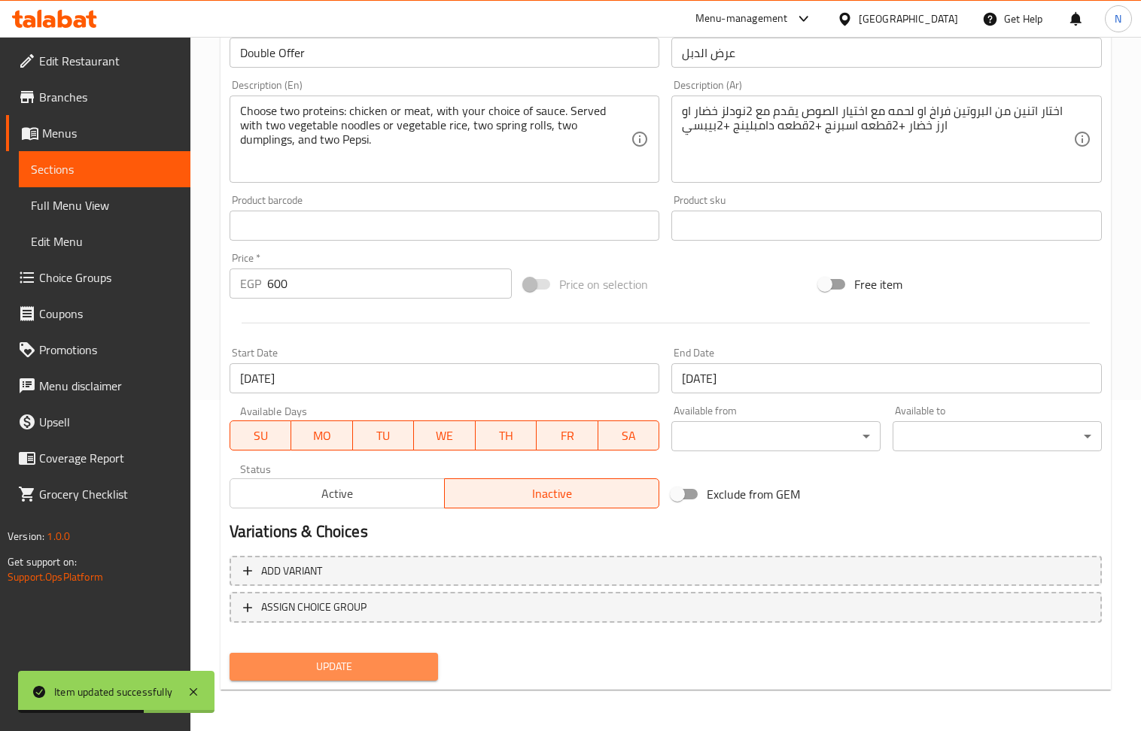
click at [386, 678] on button "Update" at bounding box center [334, 667] width 209 height 28
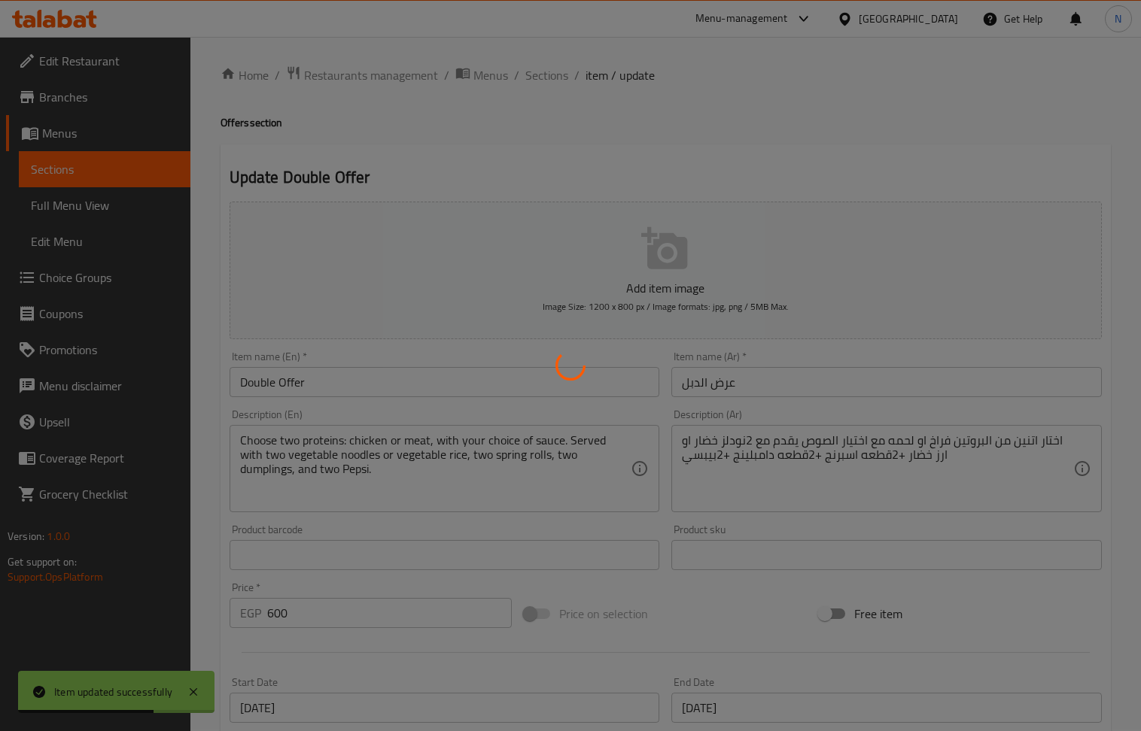
scroll to position [0, 0]
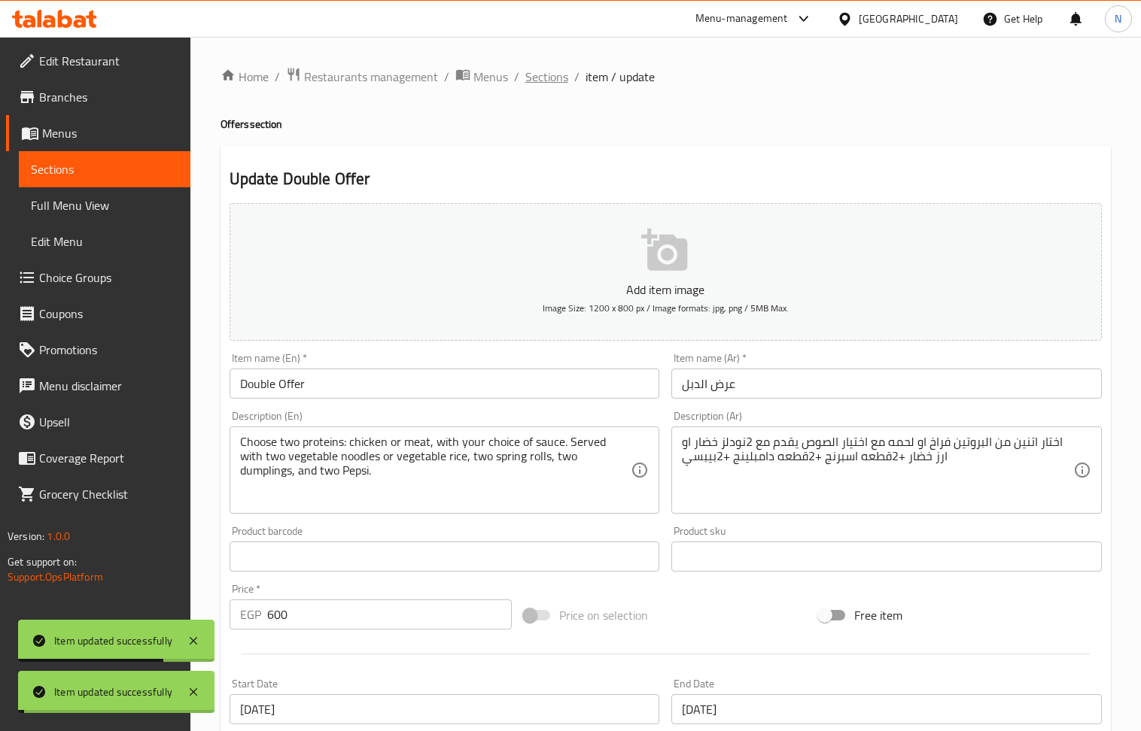
click at [543, 86] on span "Sections" at bounding box center [546, 77] width 43 height 18
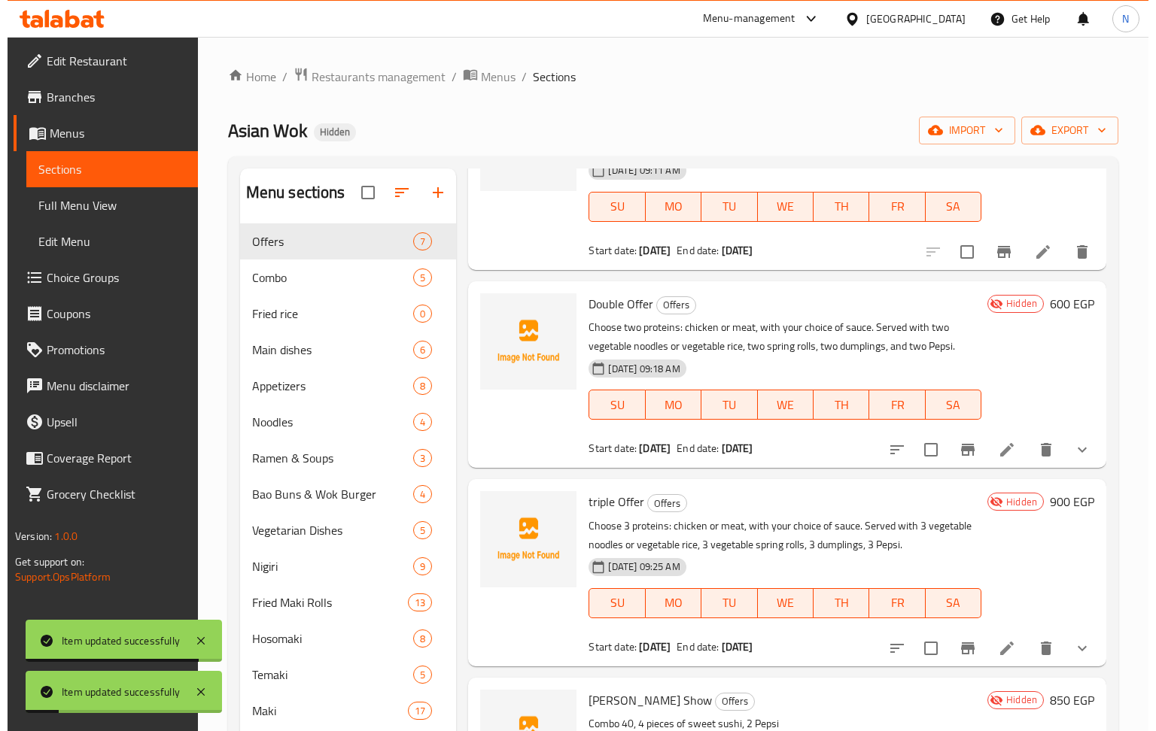
scroll to position [401, 0]
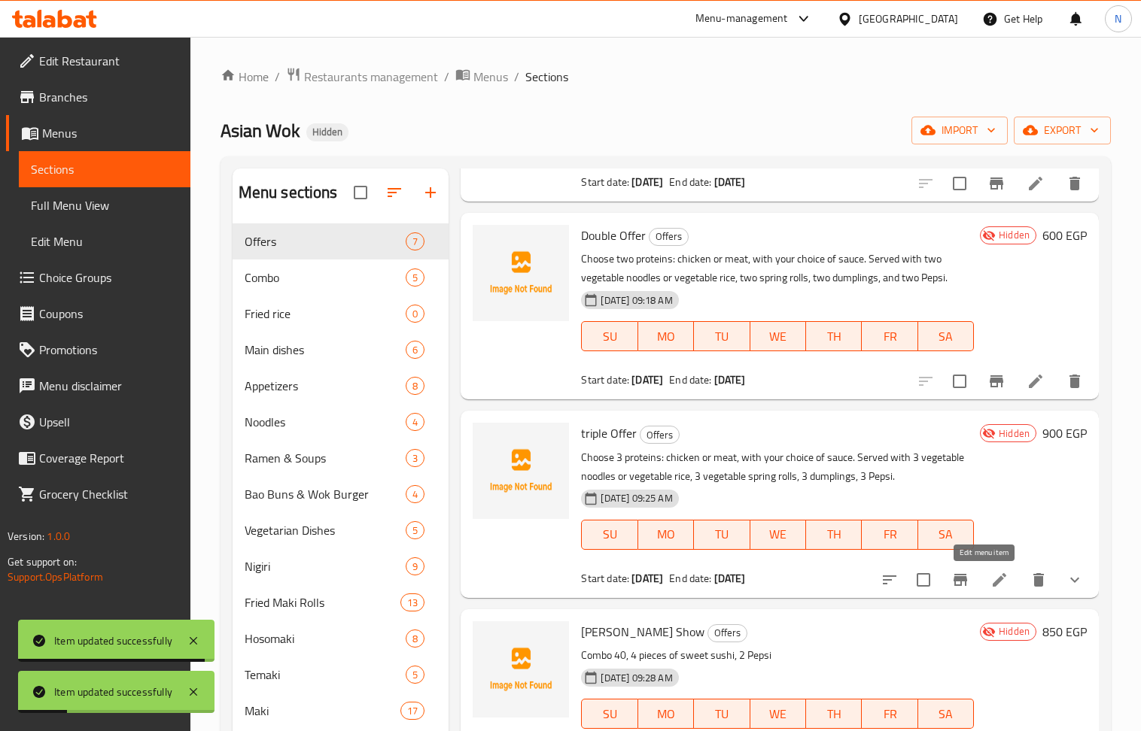
click at [993, 582] on icon at bounding box center [1000, 580] width 14 height 14
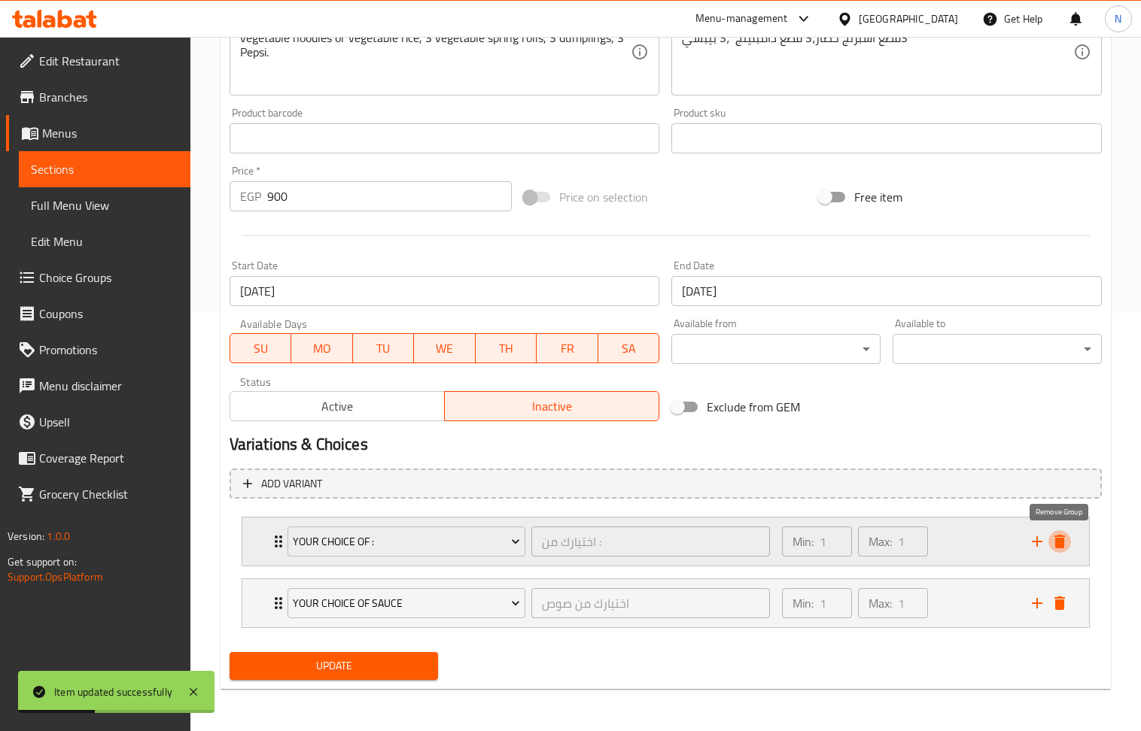
click at [1064, 543] on icon "delete" at bounding box center [1059, 542] width 18 height 18
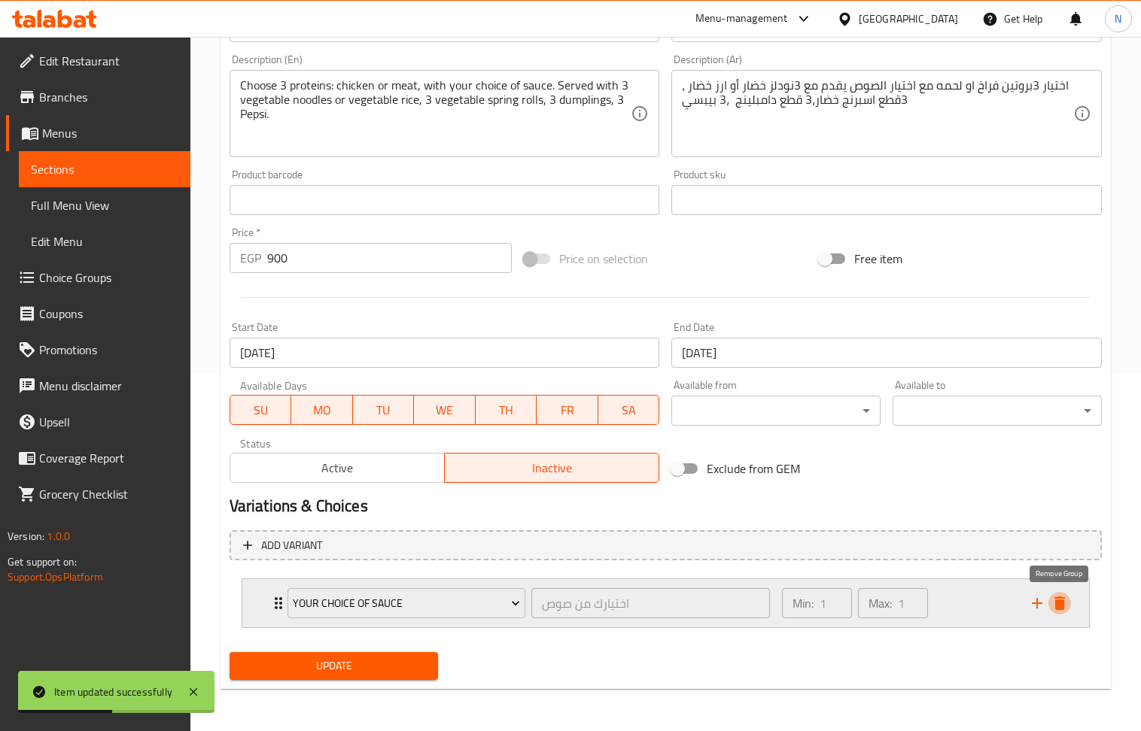
click at [1059, 597] on icon "delete" at bounding box center [1059, 604] width 11 height 14
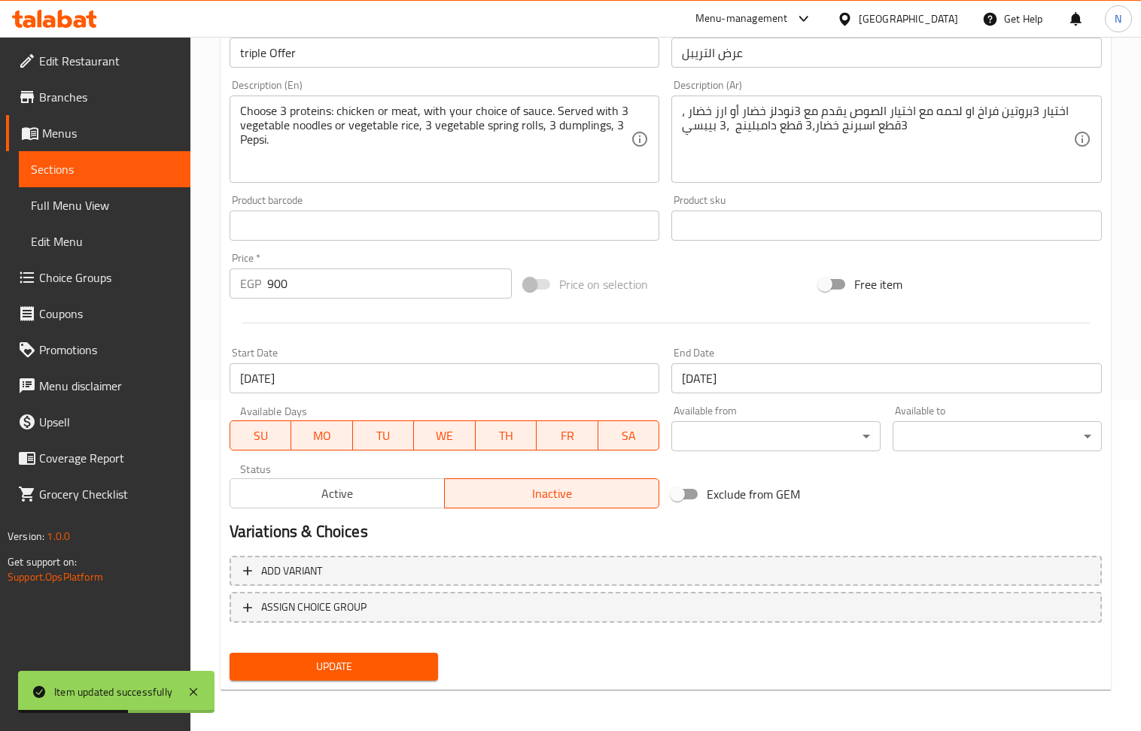
click at [382, 675] on span "Update" at bounding box center [334, 667] width 185 height 19
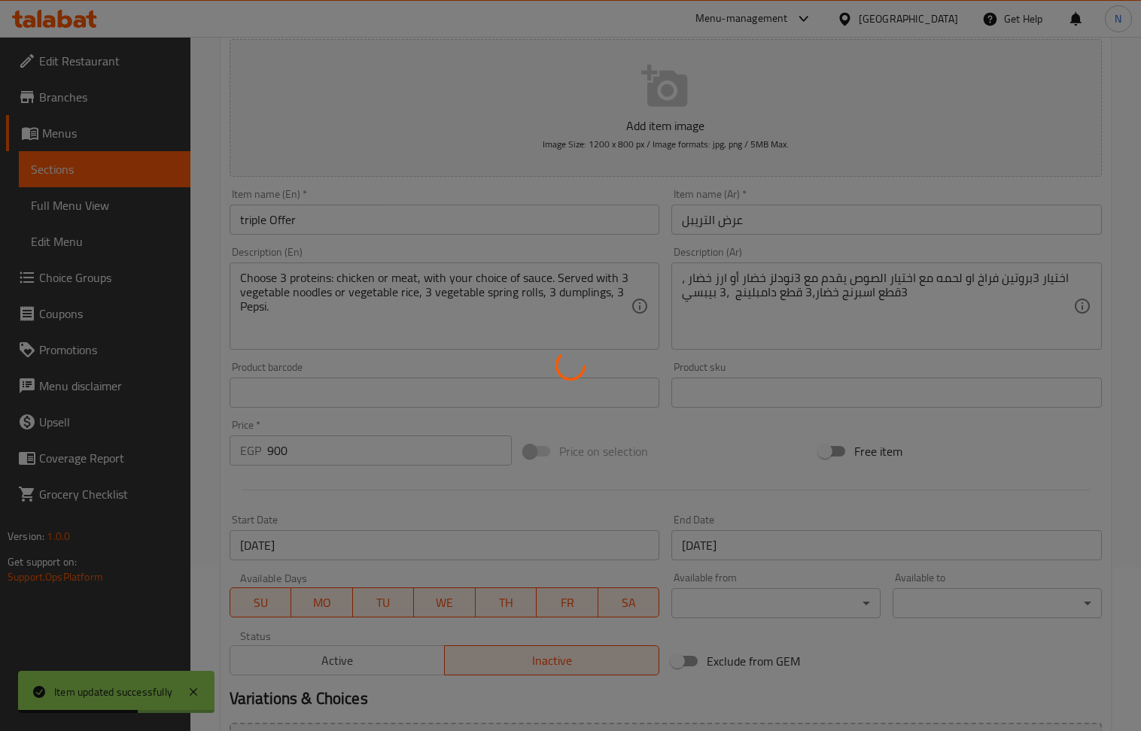
scroll to position [0, 0]
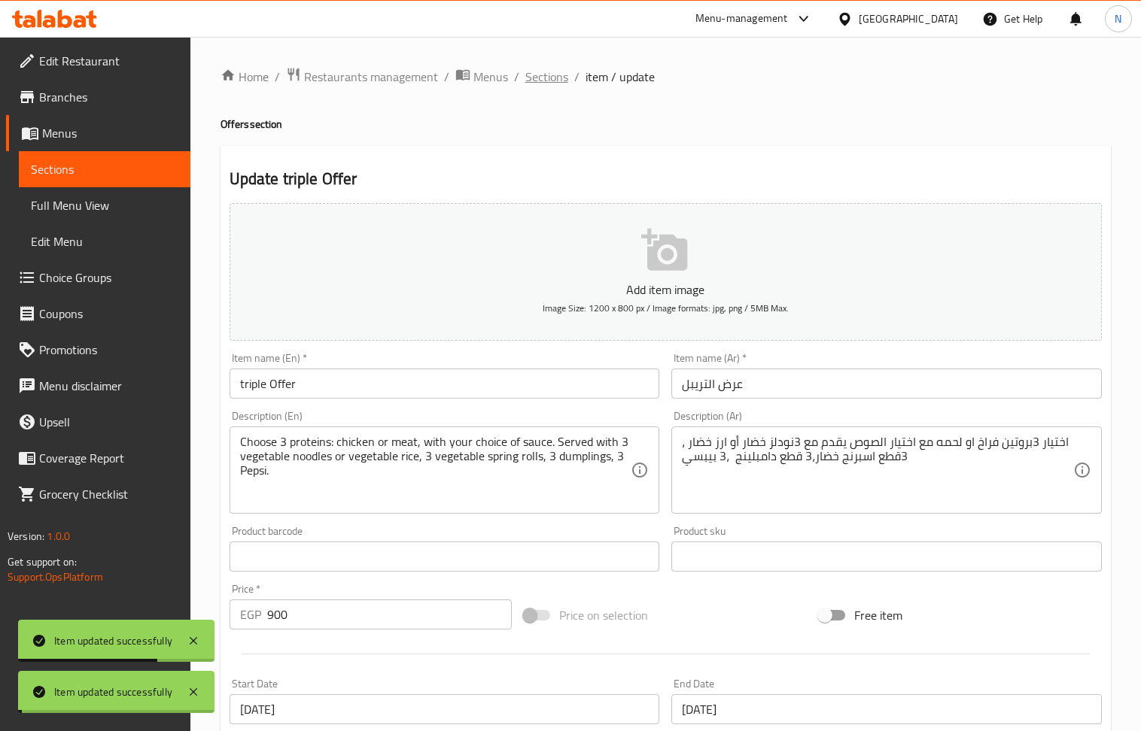
click at [552, 78] on span "Sections" at bounding box center [546, 77] width 43 height 18
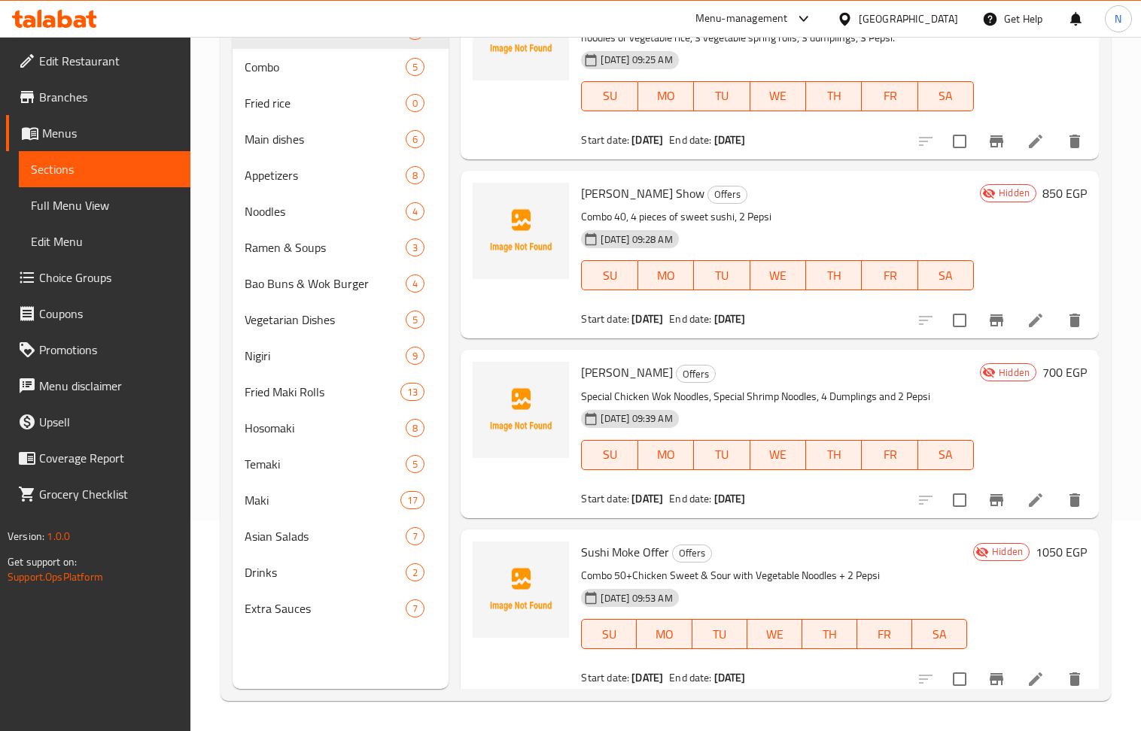
scroll to position [637, 0]
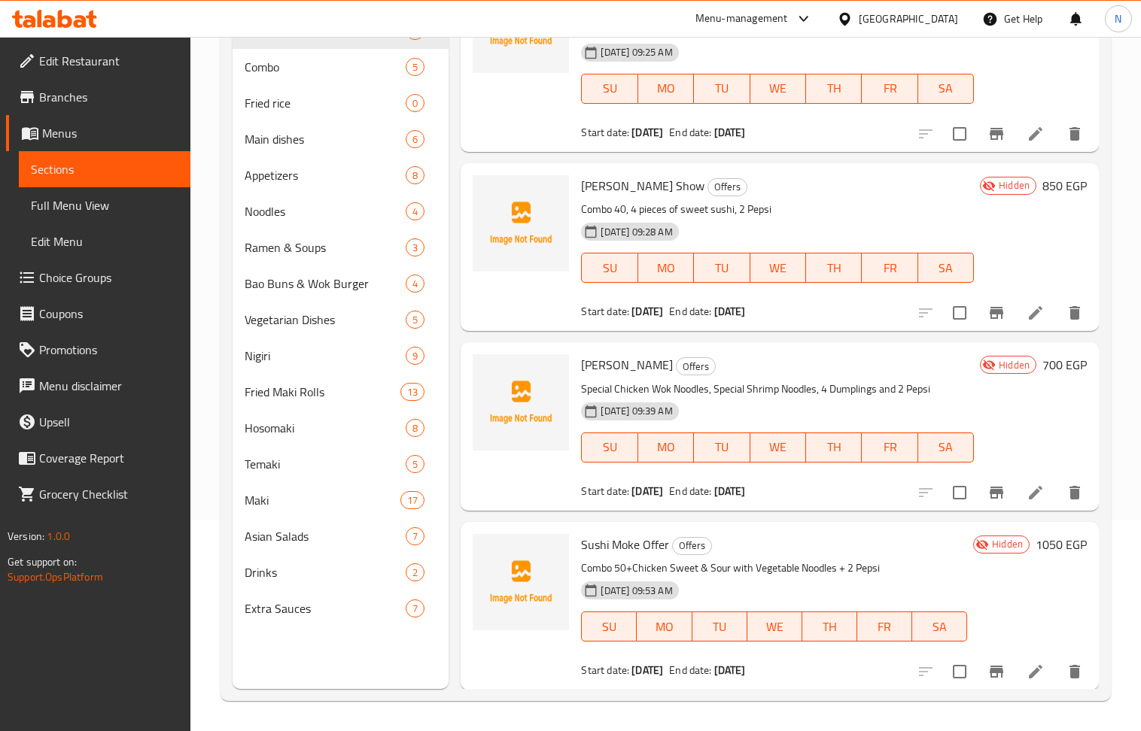
click at [1026, 310] on icon at bounding box center [1035, 313] width 18 height 18
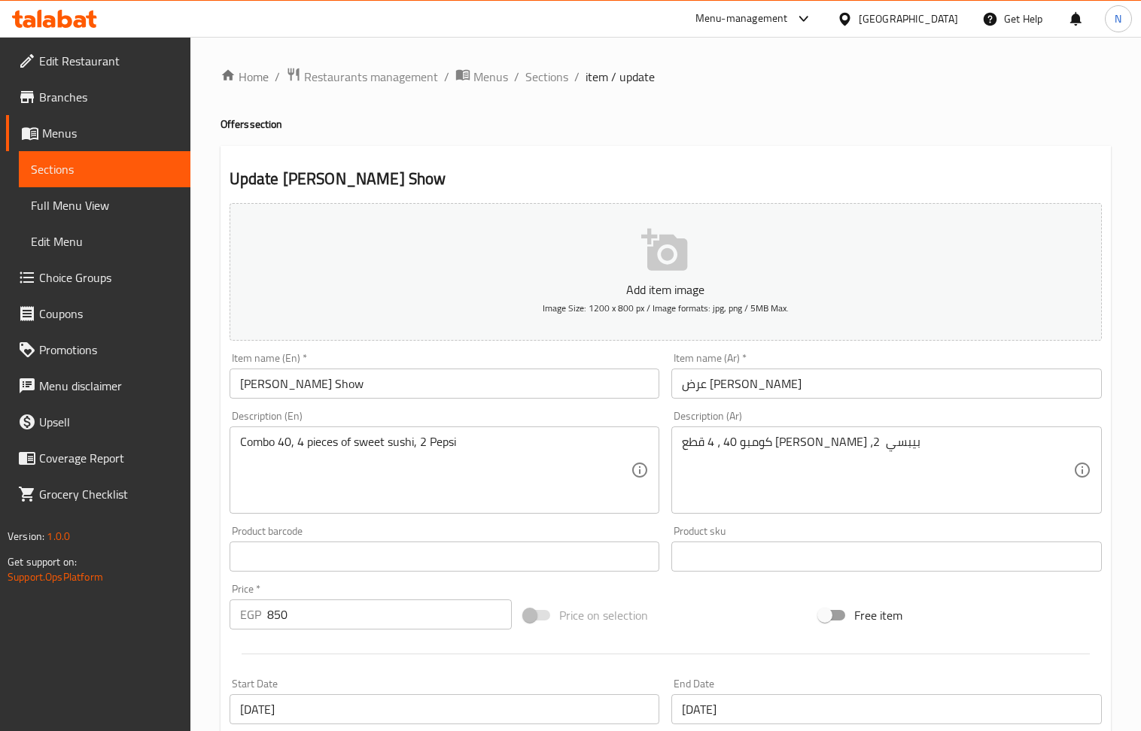
click at [333, 392] on input "Sushi Moshi Show" at bounding box center [445, 384] width 430 height 30
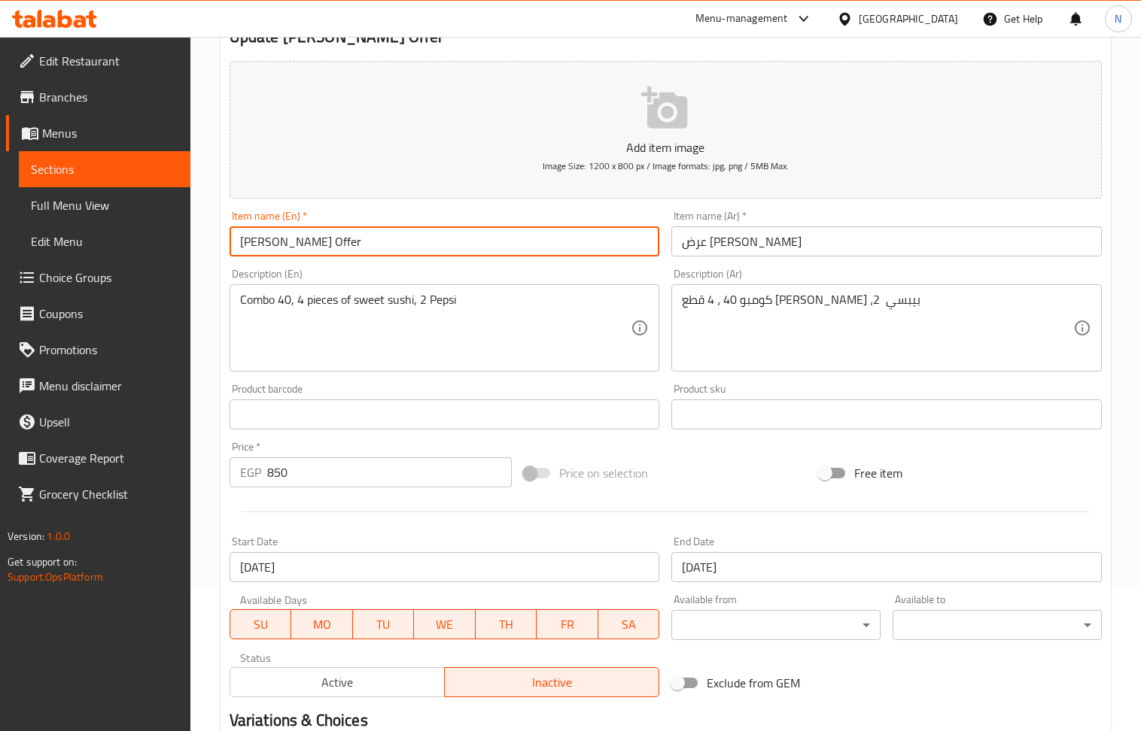
scroll to position [331, 0]
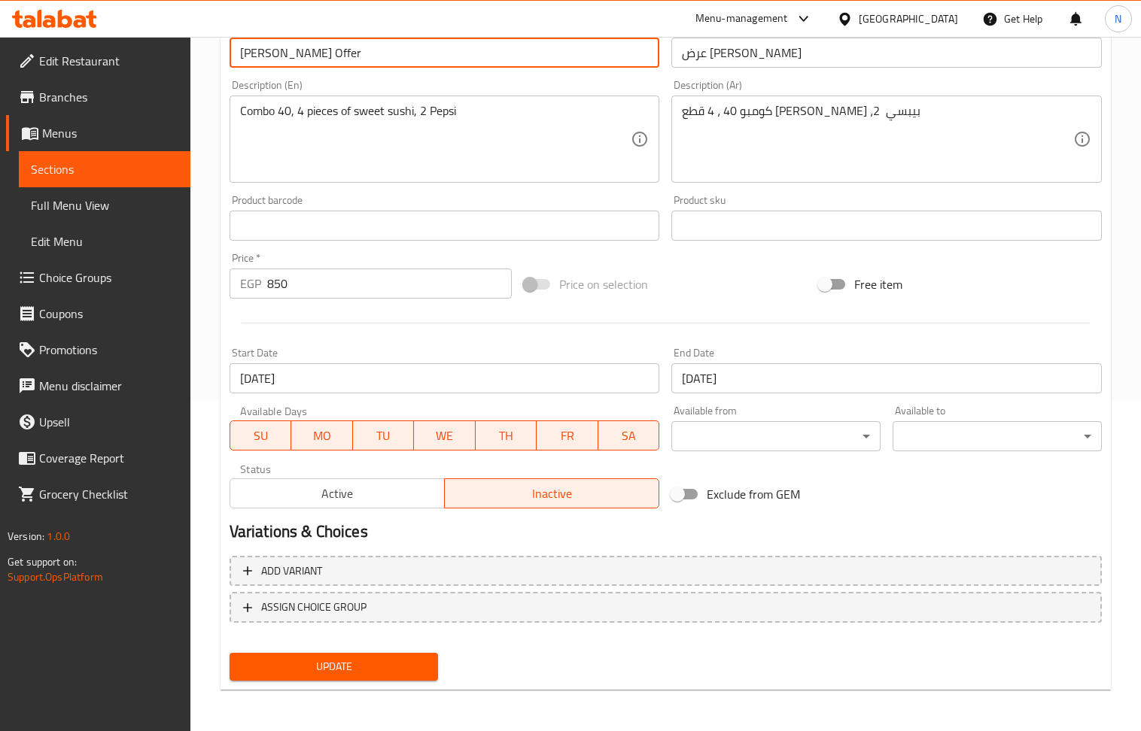
type input "Sushi Moshi Offer"
click at [370, 680] on button "Update" at bounding box center [334, 667] width 209 height 28
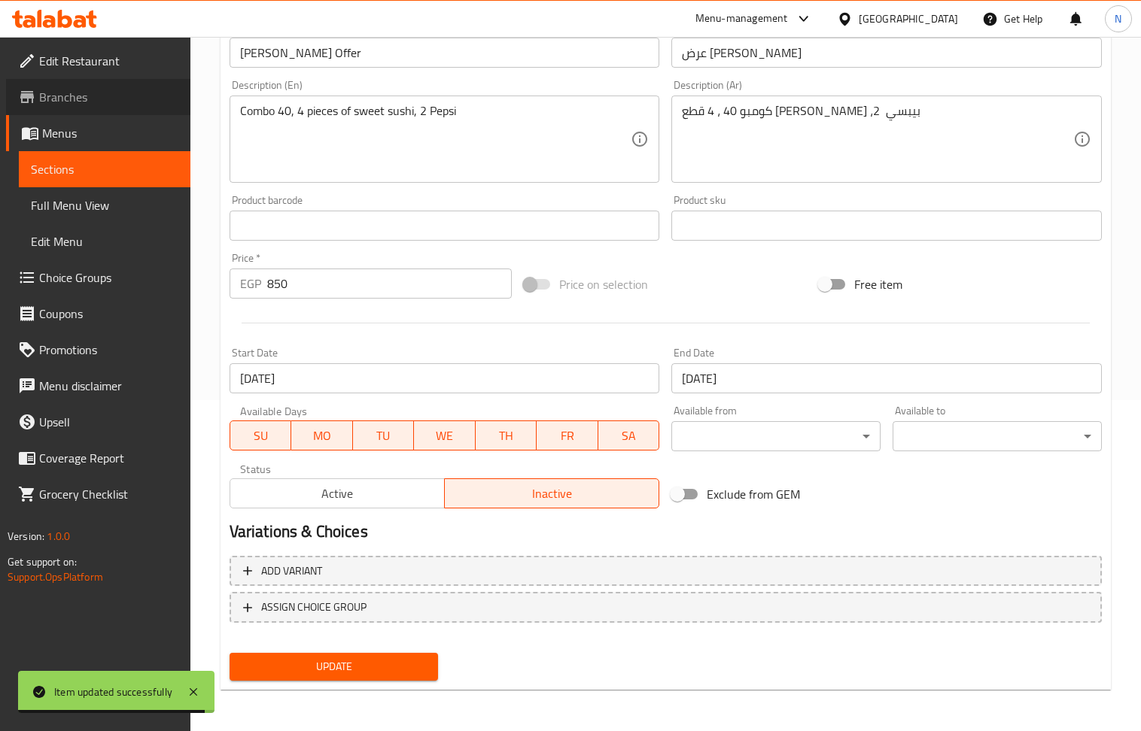
click at [99, 101] on span "Branches" at bounding box center [108, 97] width 139 height 18
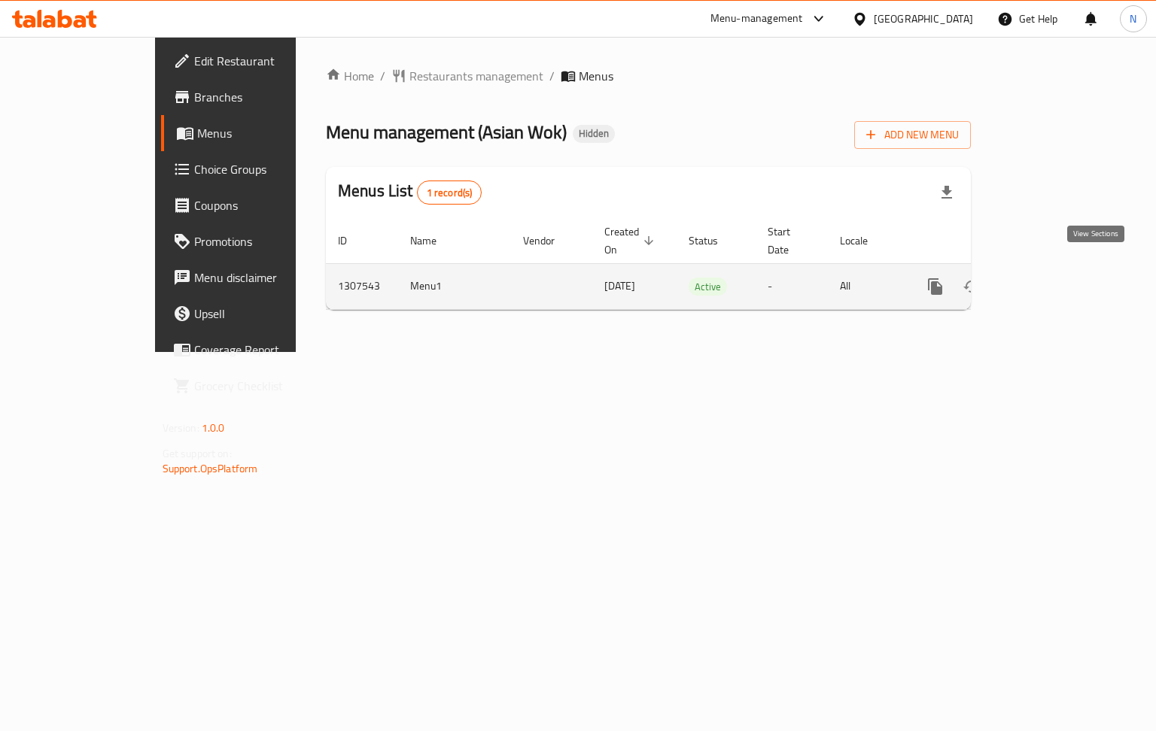
click at [1050, 280] on icon "enhanced table" at bounding box center [1044, 287] width 14 height 14
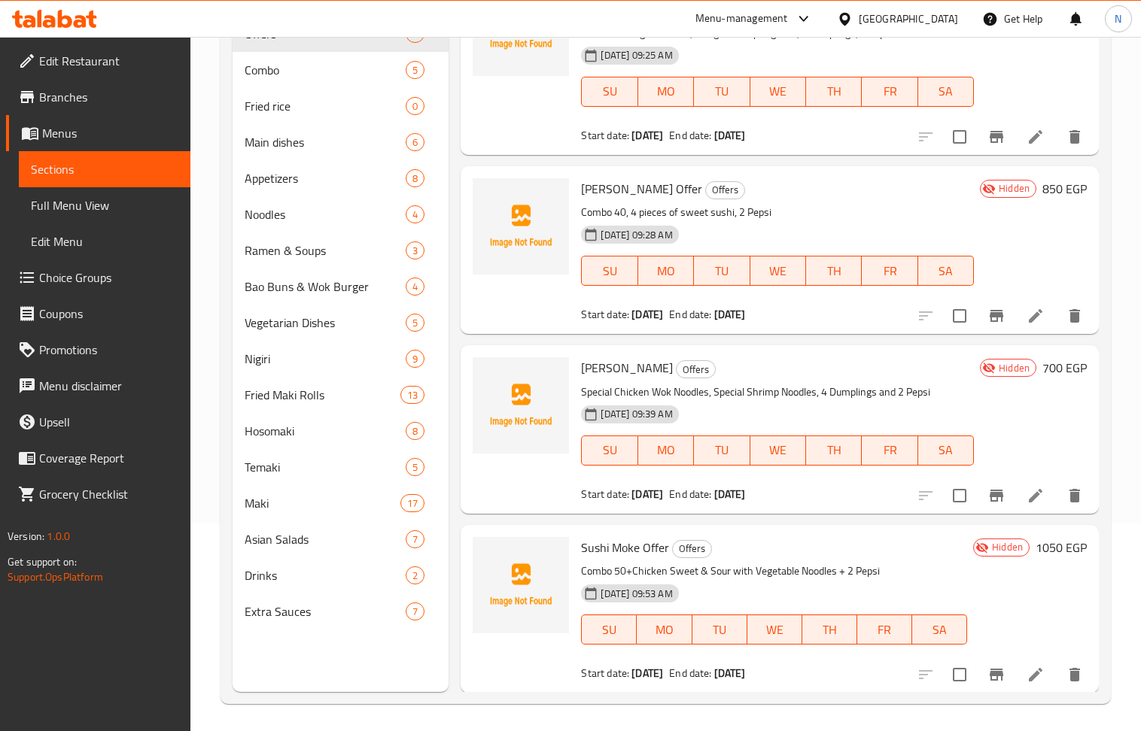
scroll to position [211, 0]
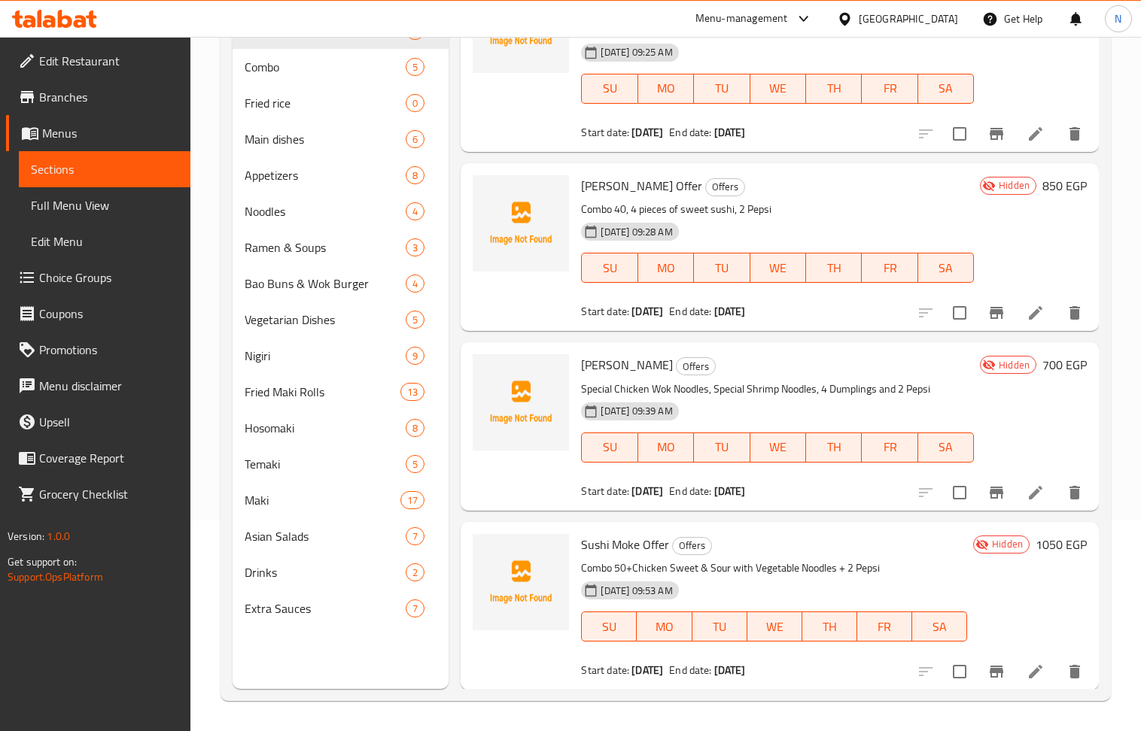
click at [89, 101] on span "Branches" at bounding box center [108, 97] width 139 height 18
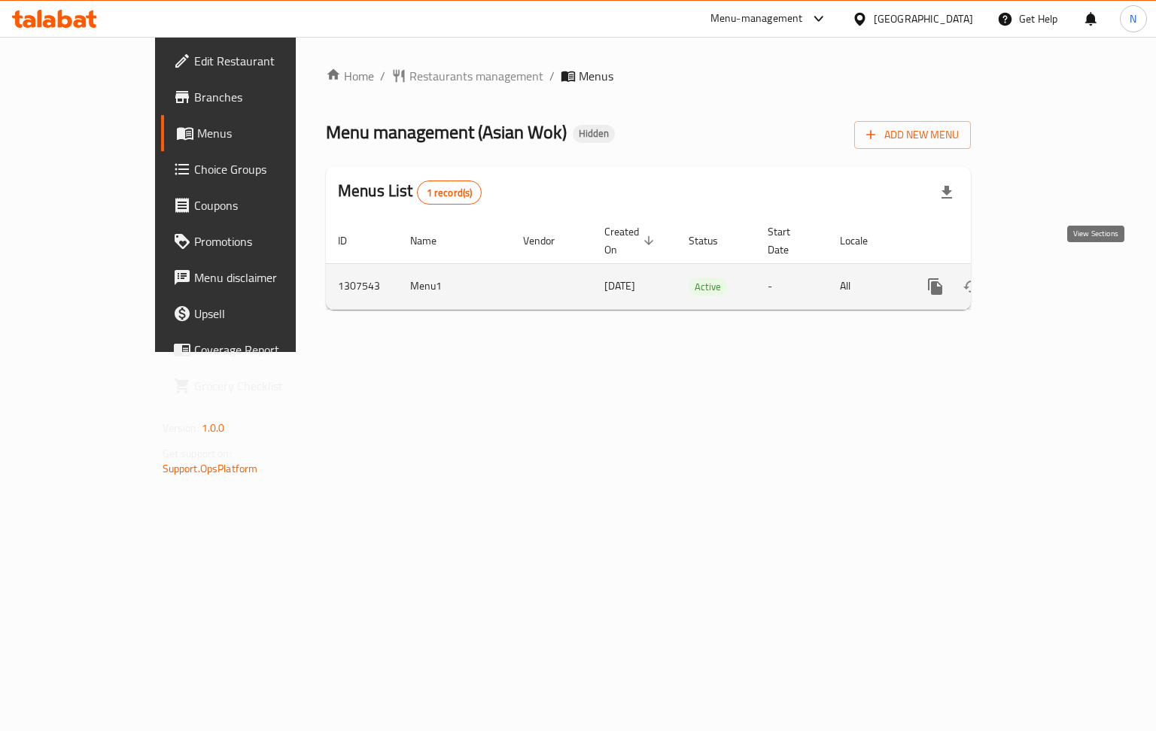
click at [1050, 280] on icon "enhanced table" at bounding box center [1044, 287] width 14 height 14
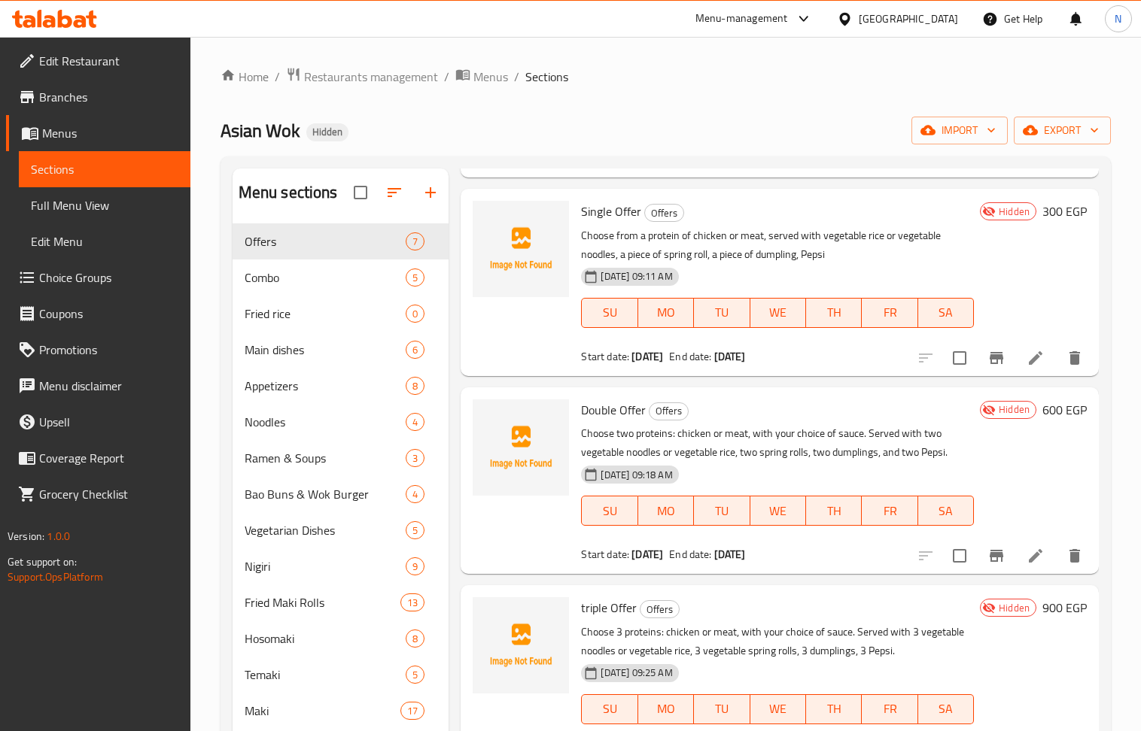
scroll to position [301, 0]
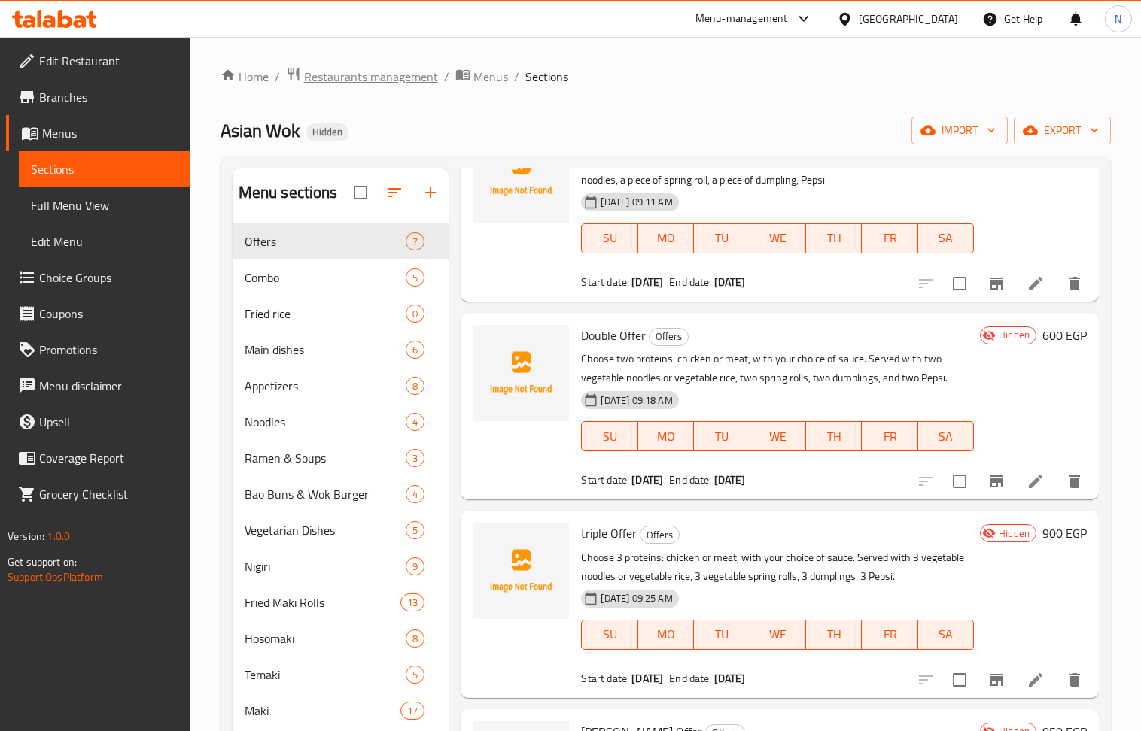
click at [405, 75] on span "Restaurants management" at bounding box center [371, 77] width 134 height 18
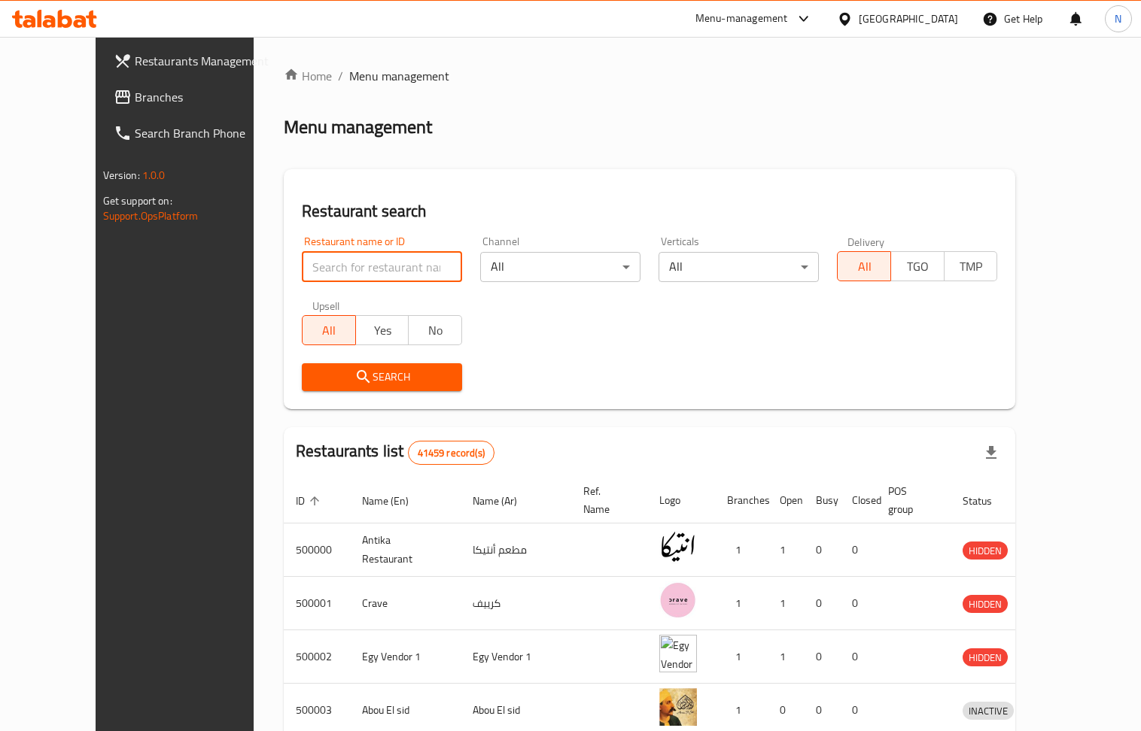
paste input "680017"
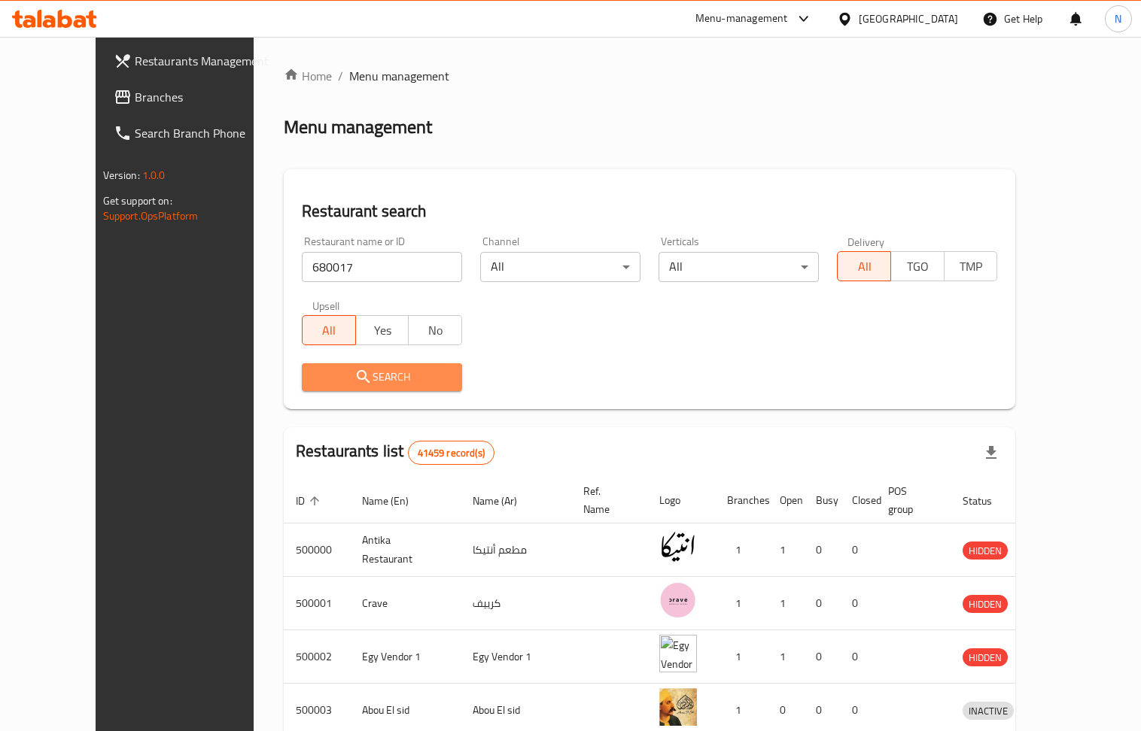
click at [361, 384] on span "Search" at bounding box center [382, 377] width 136 height 19
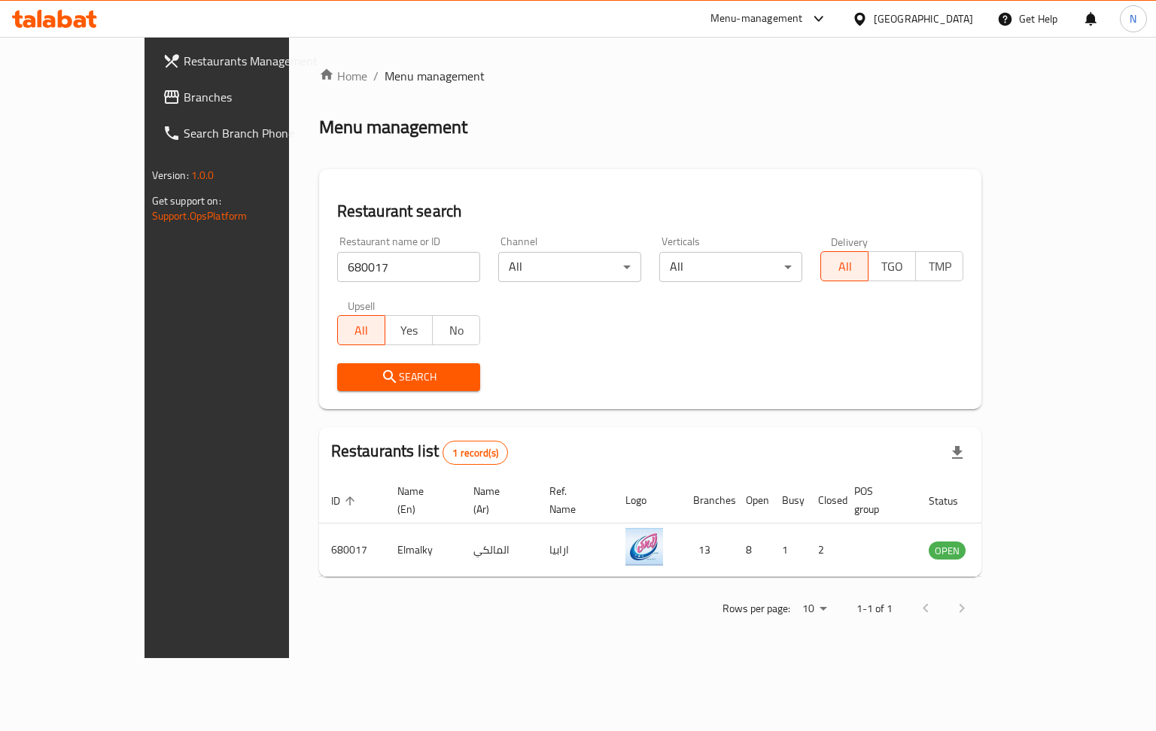
click at [337, 263] on input "680017" at bounding box center [408, 267] width 143 height 30
paste input "94"
click at [381, 385] on icon "submit" at bounding box center [390, 377] width 18 height 18
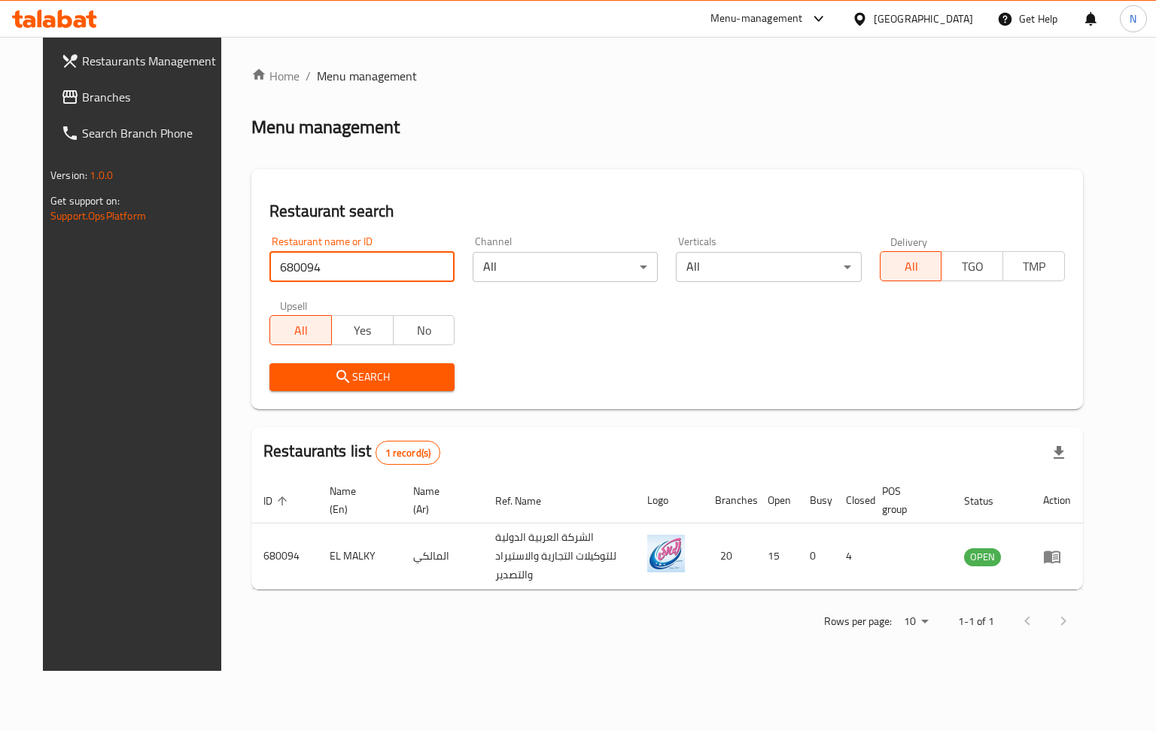
click at [404, 254] on input "680094" at bounding box center [361, 267] width 185 height 30
paste input "4749"
click at [355, 375] on span "Search" at bounding box center [361, 377] width 161 height 19
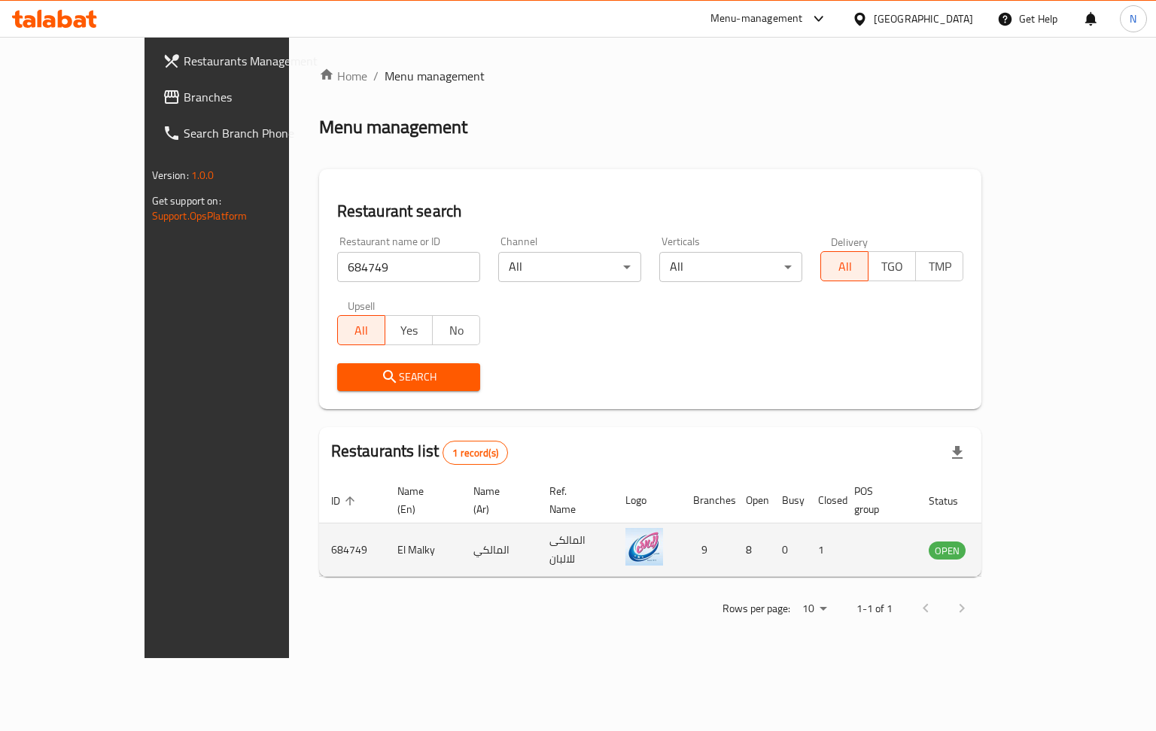
click at [385, 531] on td "El Malky" at bounding box center [423, 550] width 76 height 53
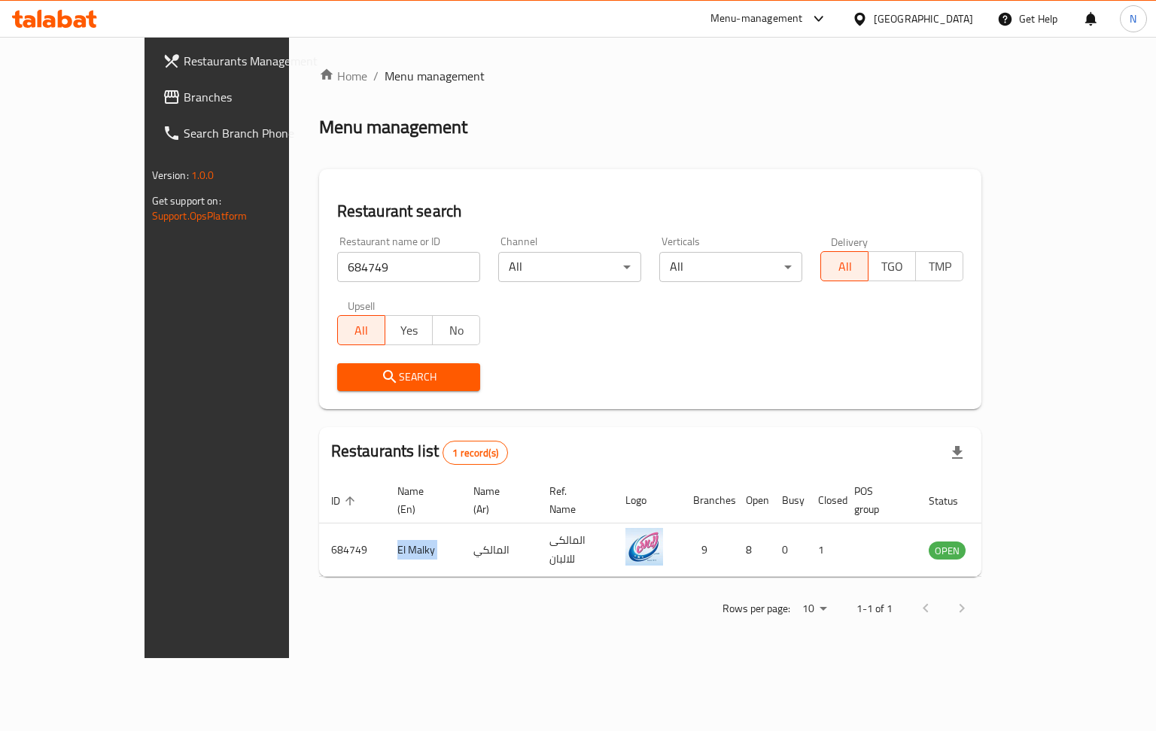
copy td "El Malky"
click at [387, 269] on input "684749" at bounding box center [408, 267] width 143 height 30
paste input "0017"
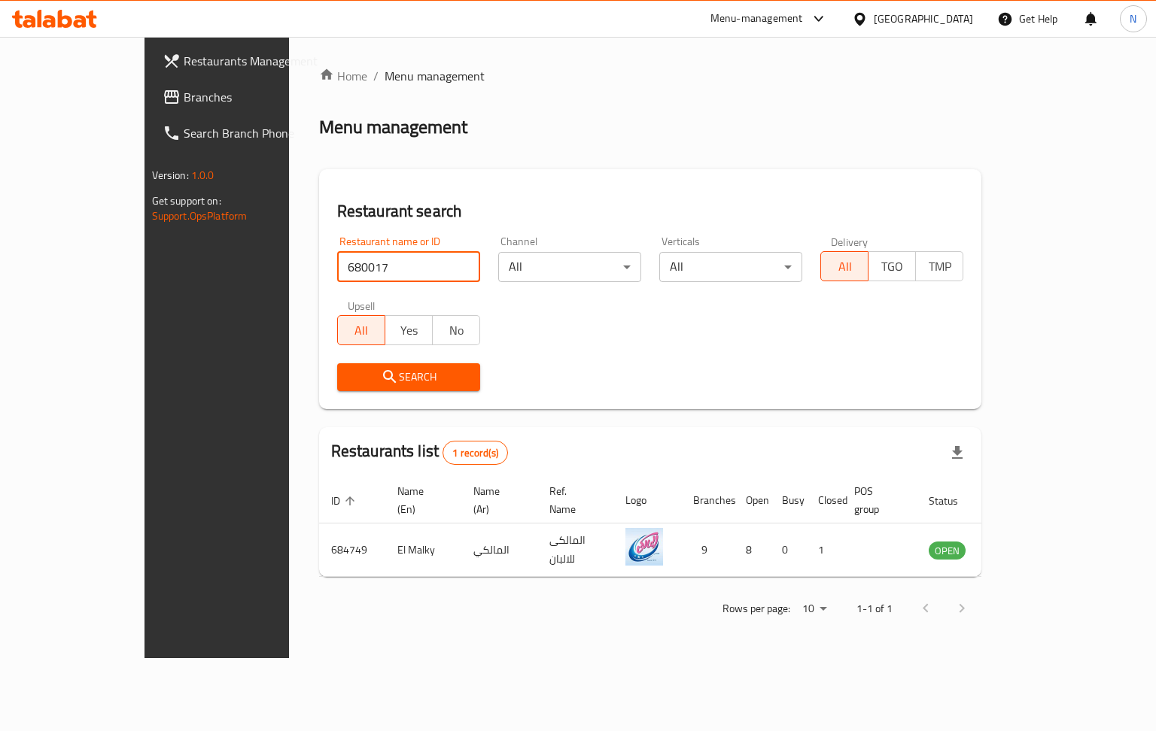
type input "680017"
click at [363, 386] on span "Search" at bounding box center [408, 377] width 119 height 19
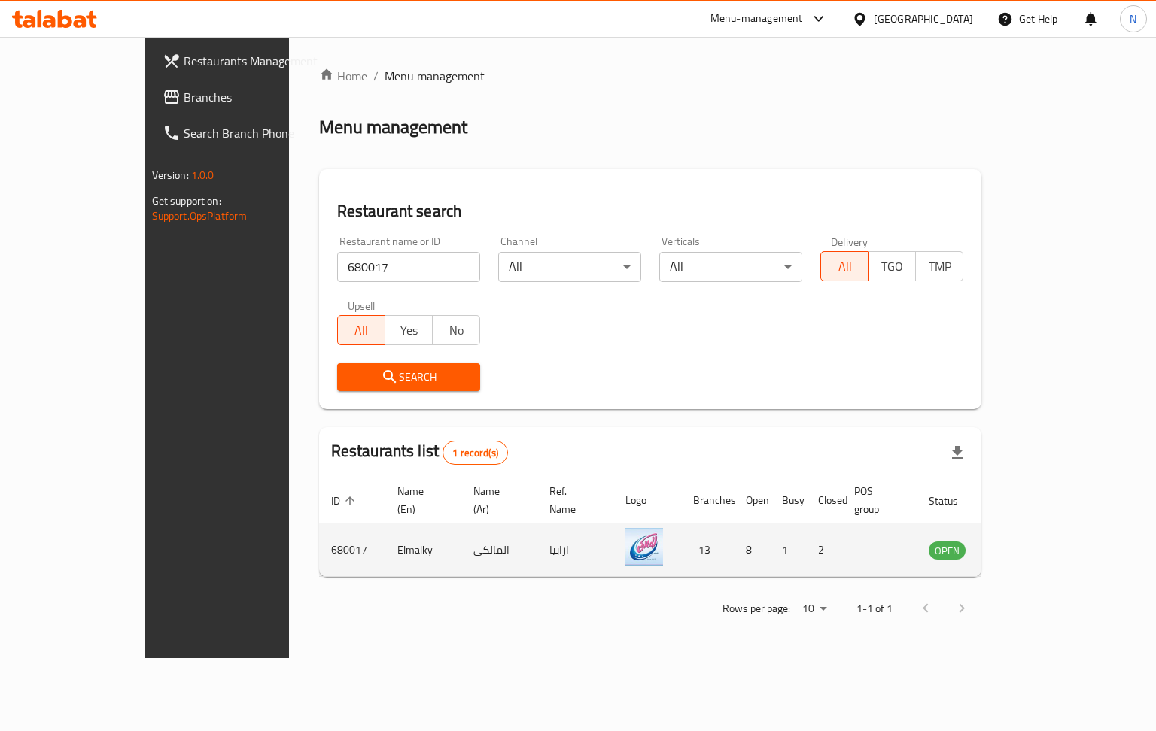
click at [1047, 543] on td "enhanced table" at bounding box center [1022, 550] width 52 height 53
click at [1025, 545] on icon "enhanced table" at bounding box center [1016, 551] width 17 height 13
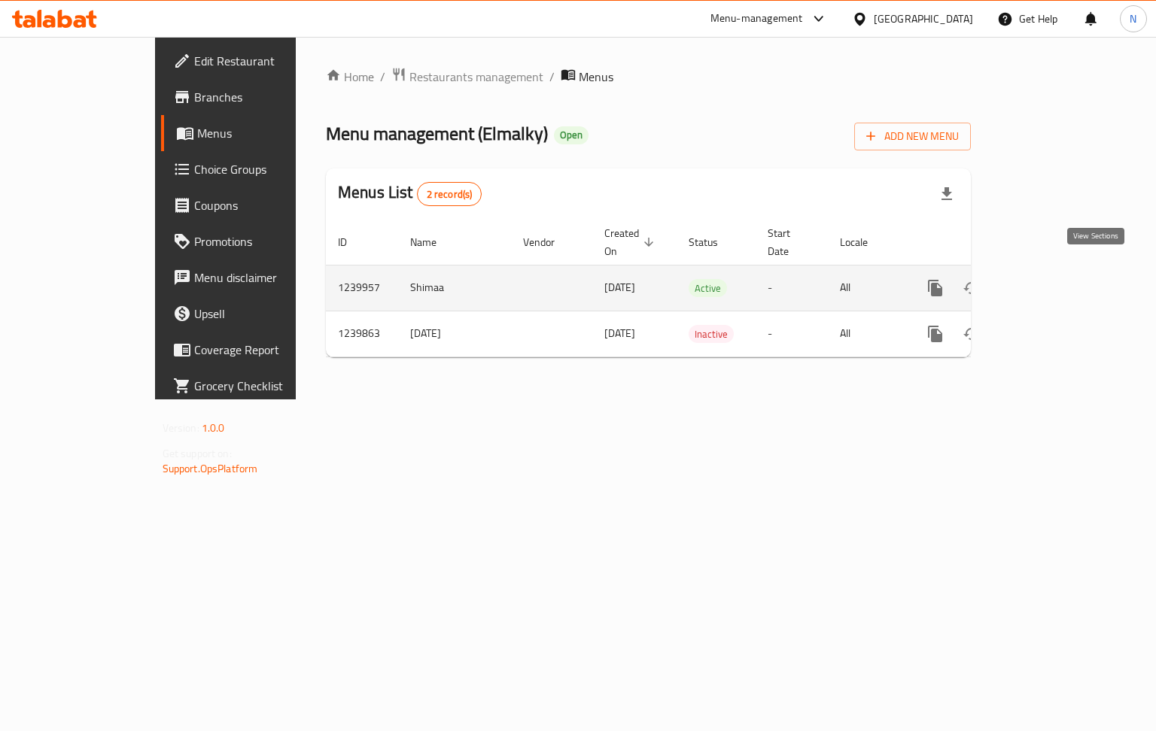
click at [1053, 279] on icon "enhanced table" at bounding box center [1044, 288] width 18 height 18
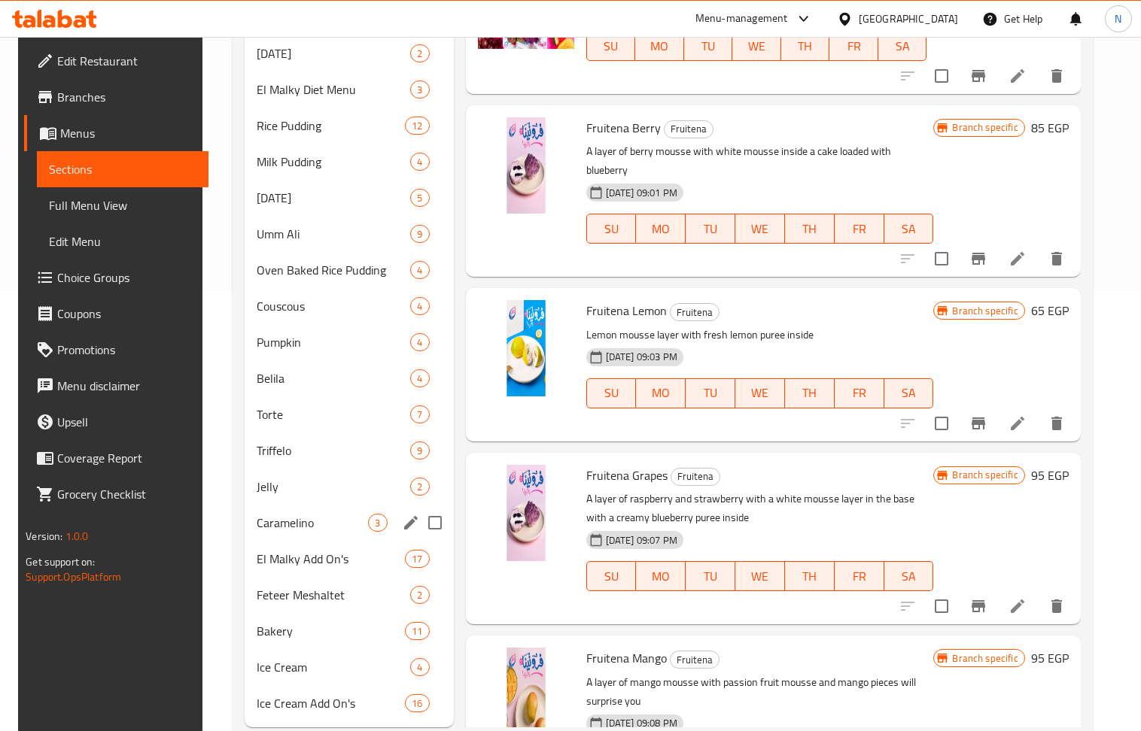
scroll to position [480, 0]
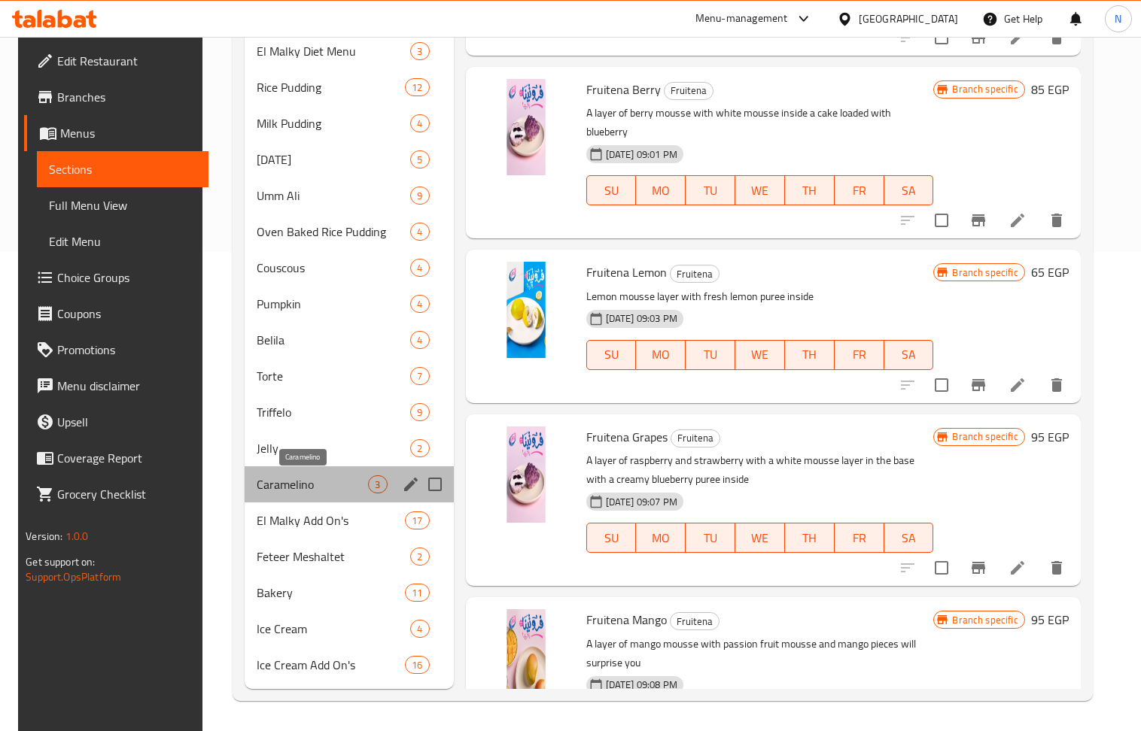
click at [307, 485] on span "Caramelino" at bounding box center [313, 485] width 112 height 18
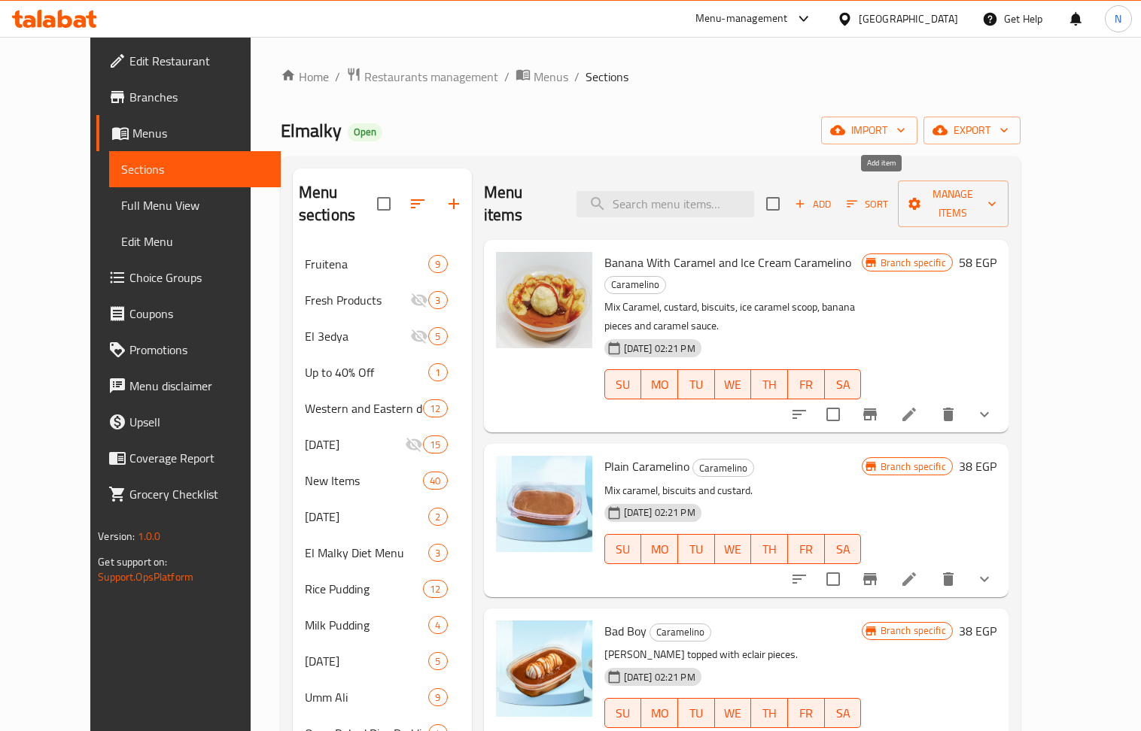
click at [833, 197] on span "Add" at bounding box center [812, 204] width 41 height 17
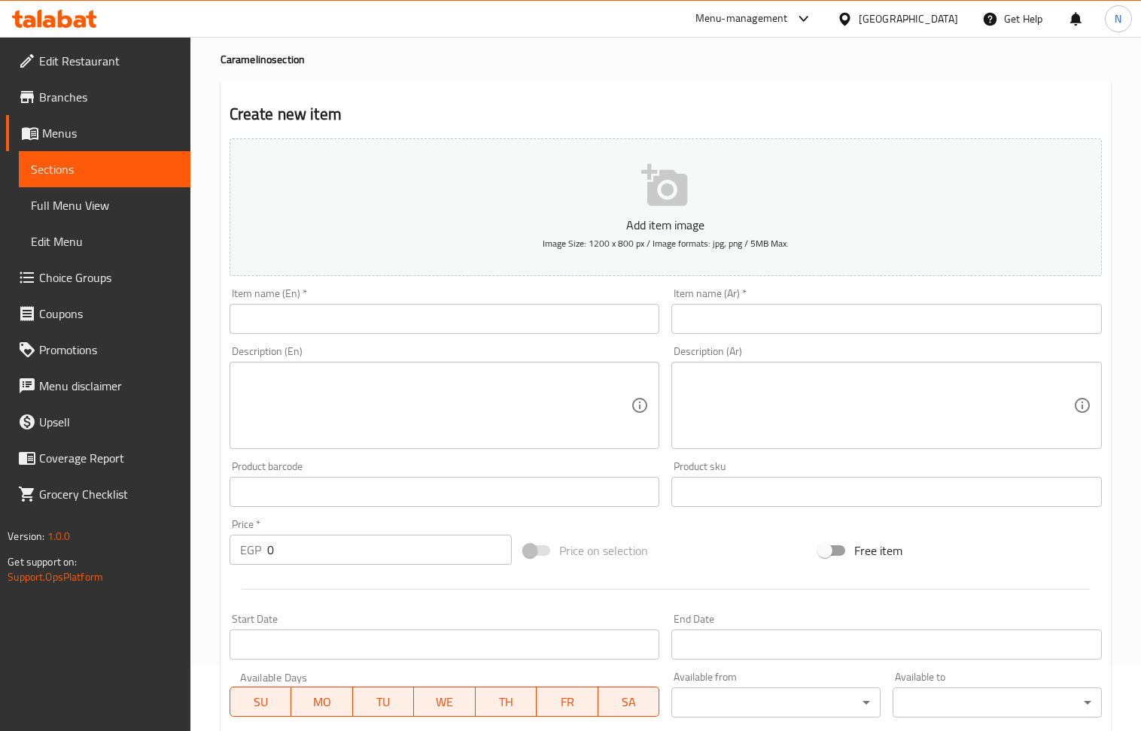
scroll to position [200, 0]
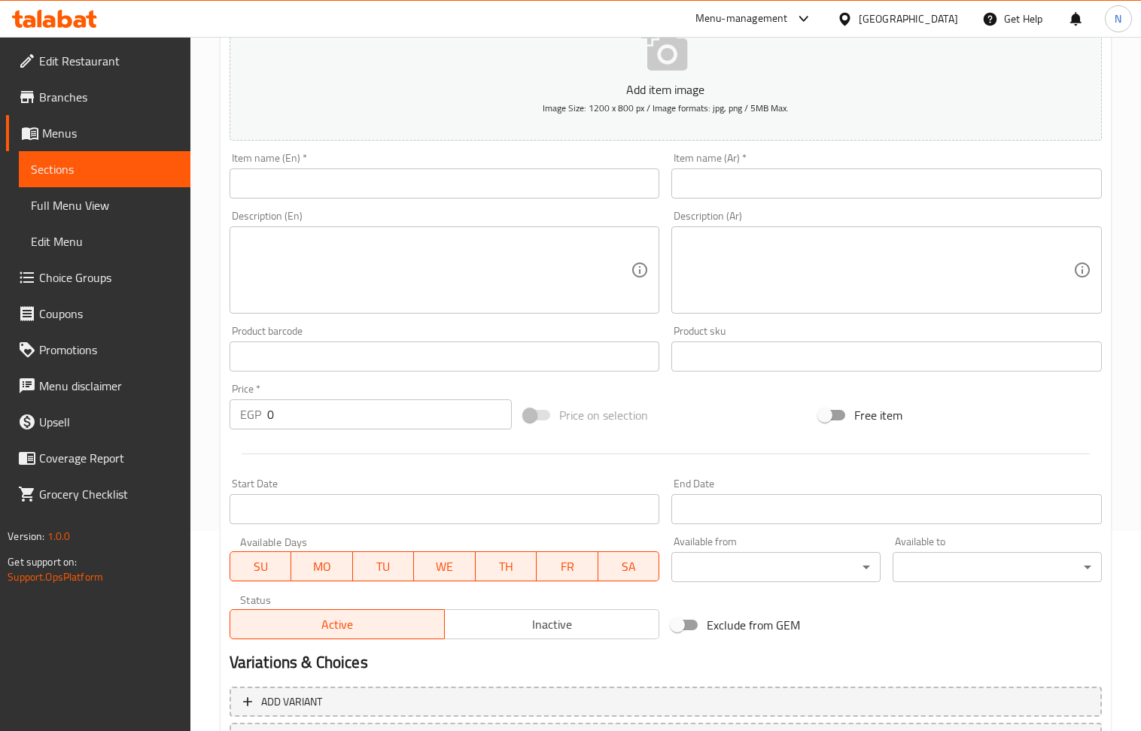
click at [564, 622] on span "Inactive" at bounding box center [552, 625] width 202 height 22
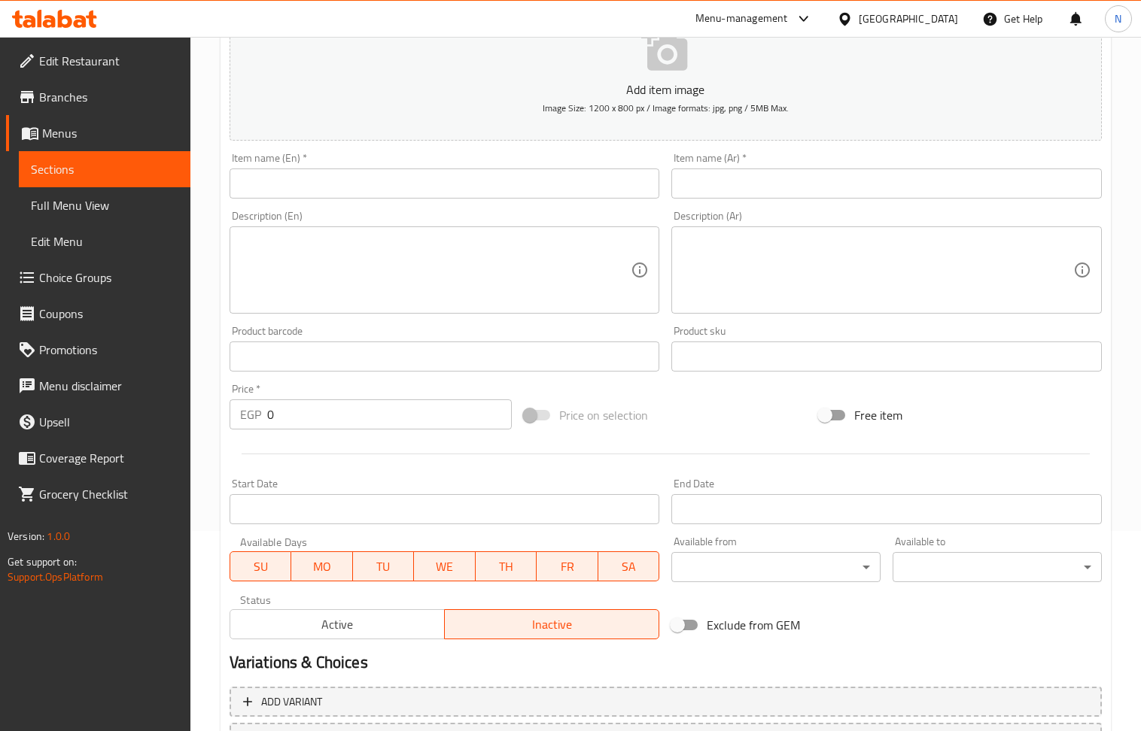
click at [755, 191] on input "text" at bounding box center [886, 184] width 430 height 30
paste input "كراملينو مرجان 110ج"
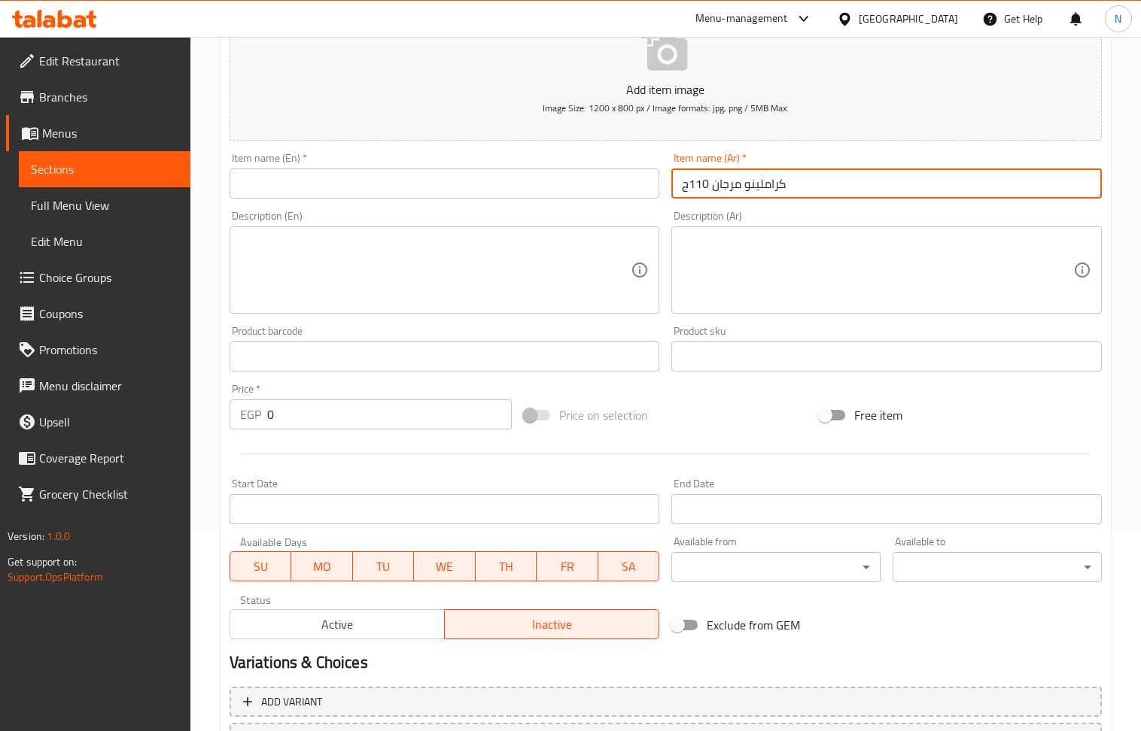
drag, startPoint x: 709, startPoint y: 185, endPoint x: 691, endPoint y: 185, distance: 18.1
click at [691, 185] on input "كراملينو مرجان 110ج" at bounding box center [886, 184] width 430 height 30
type input "كراملينو مرجان 110ج"
click at [374, 412] on input "0" at bounding box center [389, 415] width 245 height 30
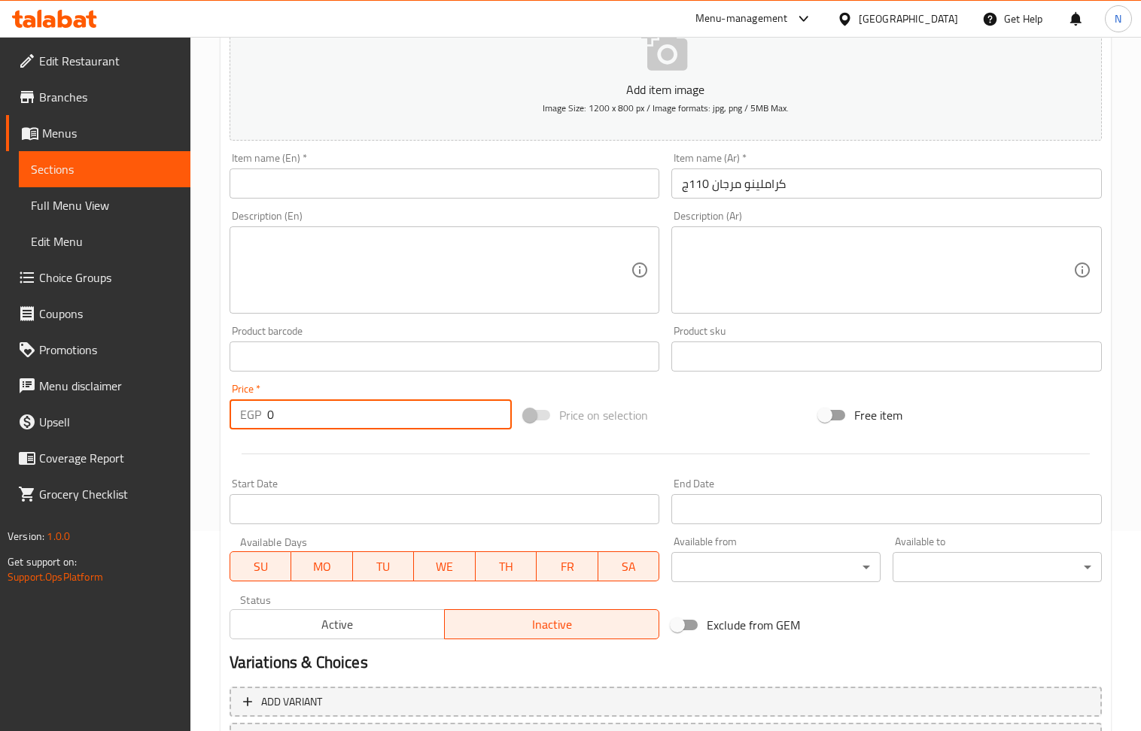
click at [374, 412] on input "0" at bounding box center [389, 415] width 245 height 30
paste input "11"
type input "110"
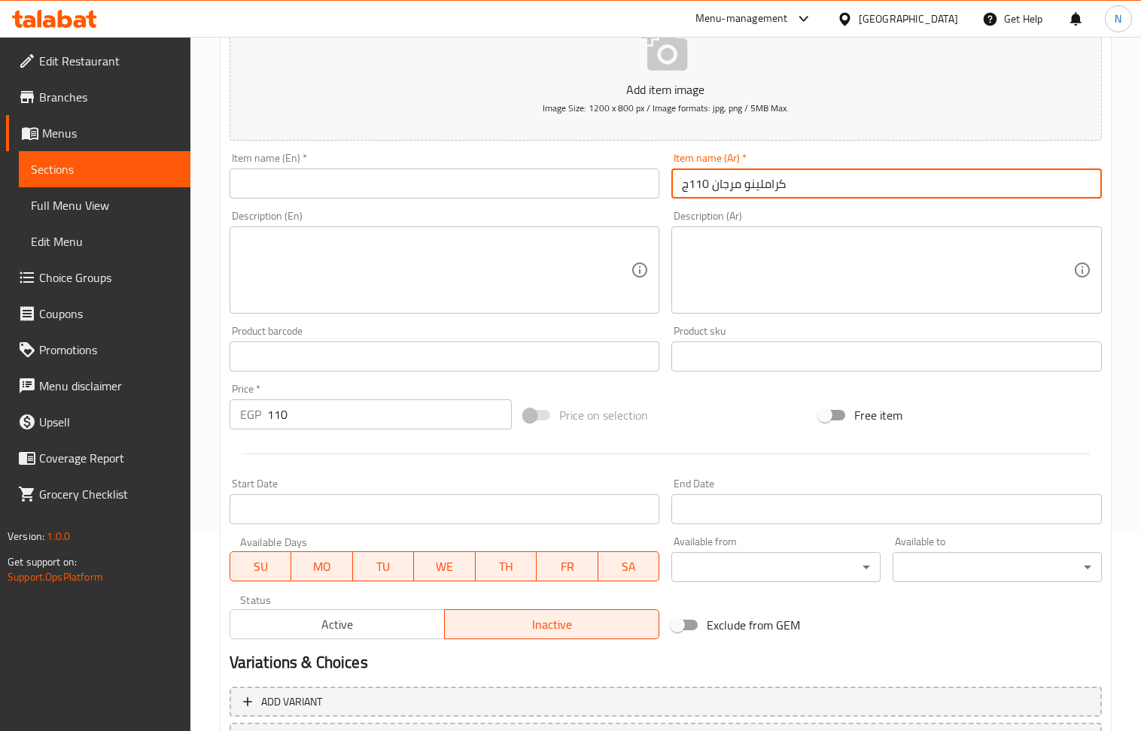
drag, startPoint x: 711, startPoint y: 187, endPoint x: 629, endPoint y: 187, distance: 82.0
click at [629, 187] on div "Add item image Image Size: 1200 x 800 px / Image formats: jpg, png / 5MB Max. I…" at bounding box center [665, 321] width 884 height 649
type input "[PERSON_NAME]"
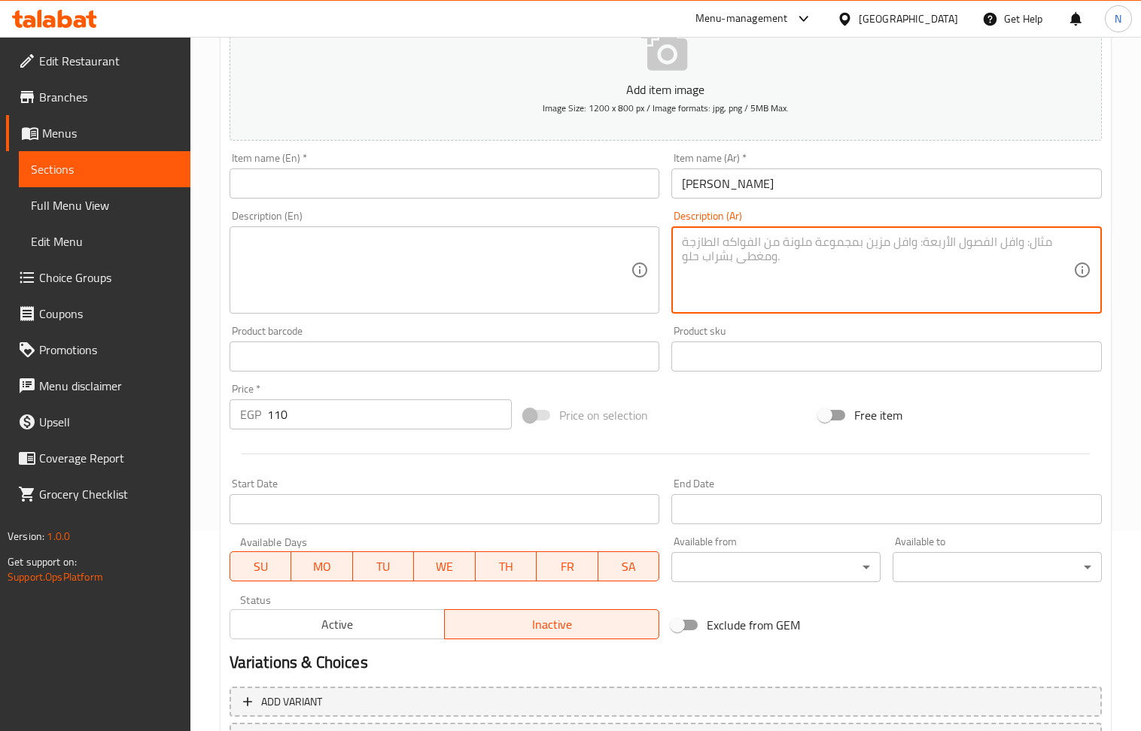
click at [741, 281] on textarea at bounding box center [877, 270] width 391 height 71
paste textarea "[PERSON_NAME] مع [PERSON_NAME] وقطع [PERSON_NAME] وصوص كراميل. وعليه طبقة صوص م…"
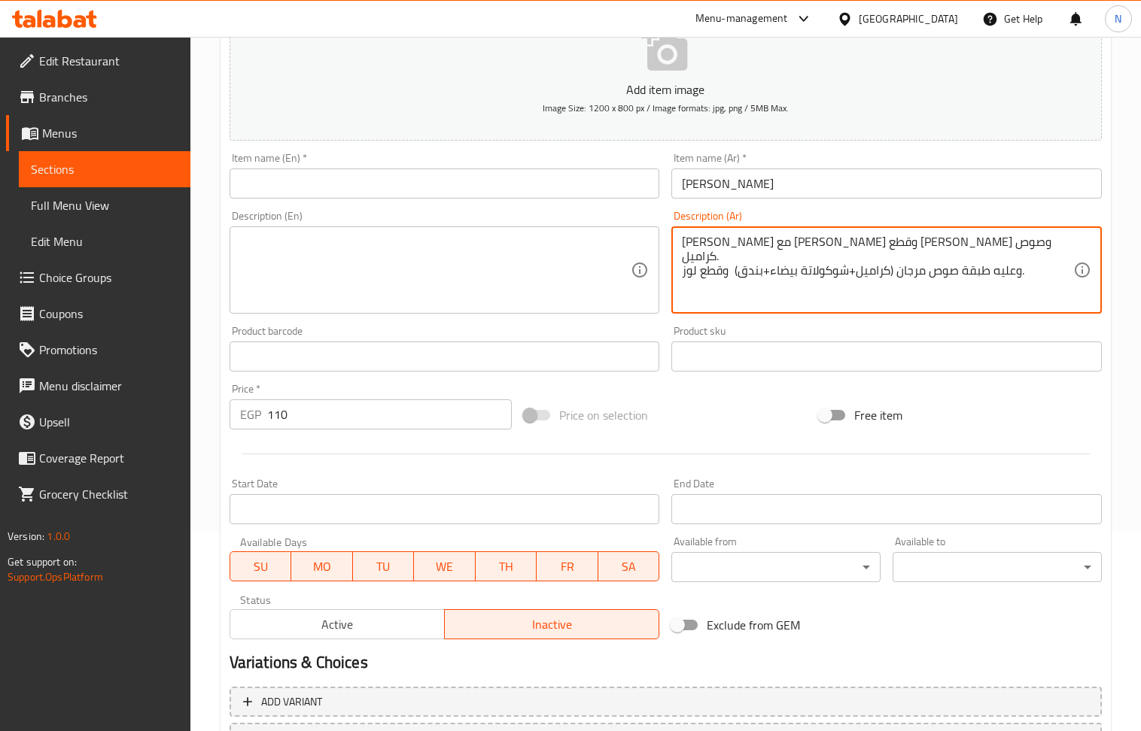
type textarea "[PERSON_NAME] مع [PERSON_NAME] وقطع [PERSON_NAME] وصوص كراميل. وعليه طبقة صوص م…"
click at [711, 181] on input "[PERSON_NAME]" at bounding box center [886, 184] width 430 height 30
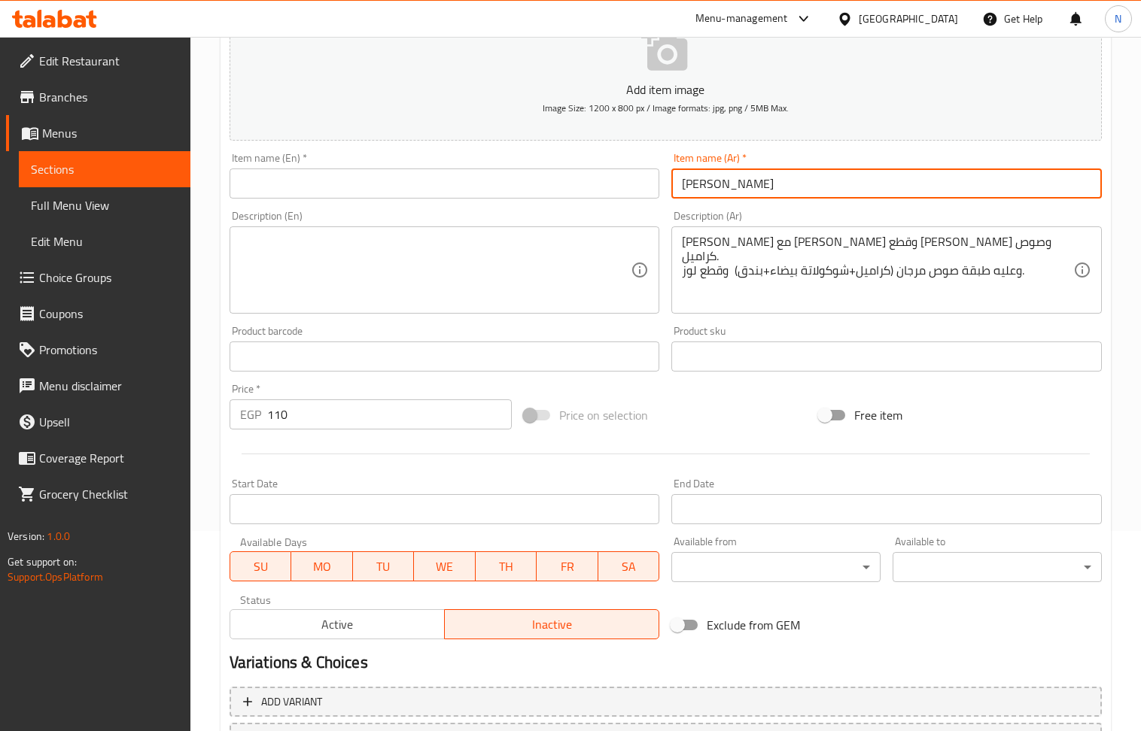
click at [711, 181] on input "[PERSON_NAME]" at bounding box center [886, 184] width 430 height 30
click at [441, 190] on input "text" at bounding box center [445, 184] width 430 height 30
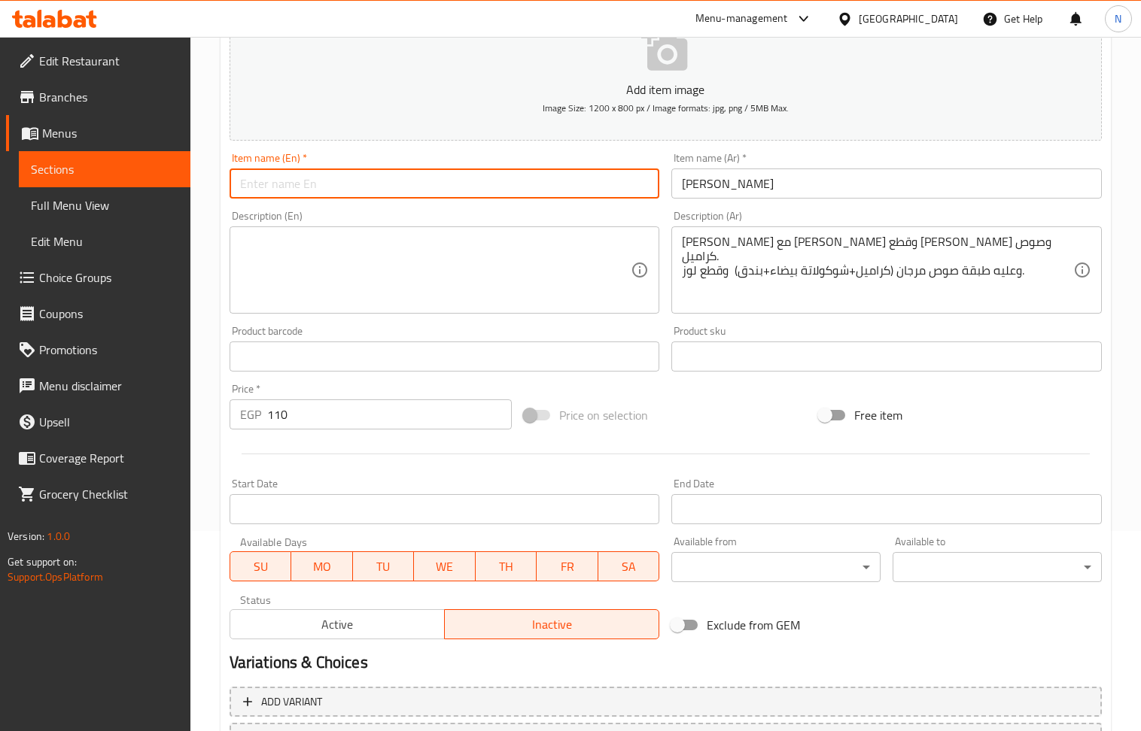
paste input "[PERSON_NAME]"
type input "[PERSON_NAME]"
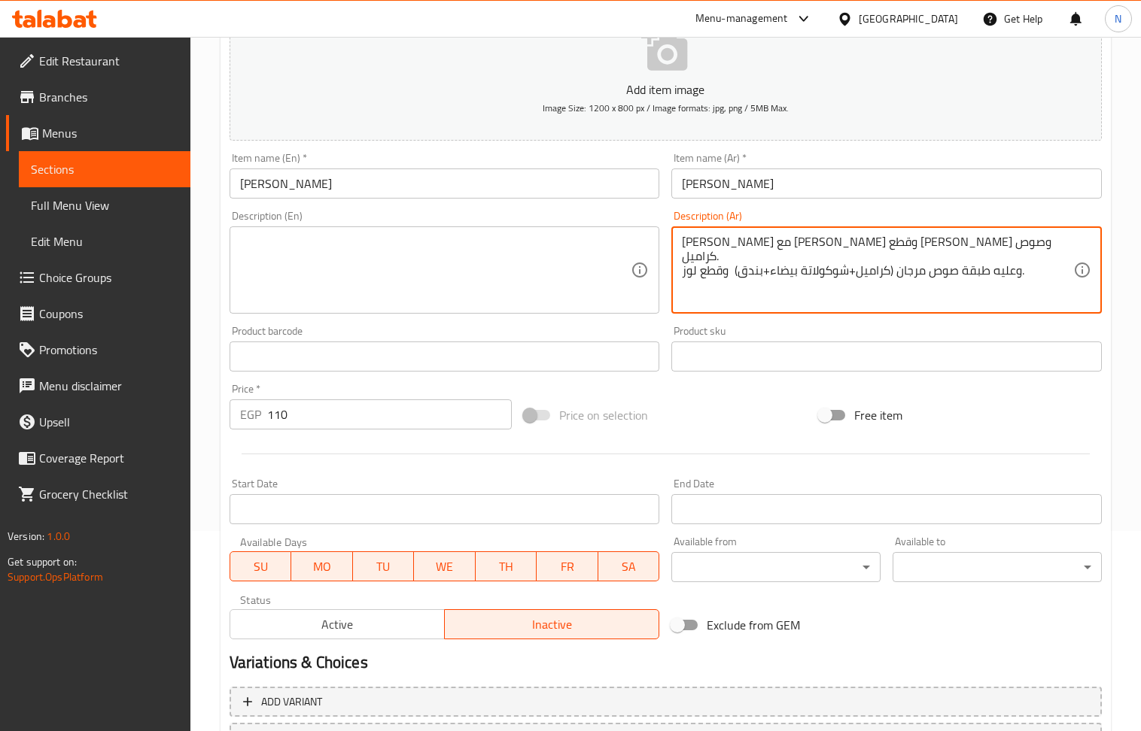
click at [819, 263] on textarea "[PERSON_NAME] مع [PERSON_NAME] وقطع [PERSON_NAME] وصوص كراميل. وعليه طبقة صوص م…" at bounding box center [877, 270] width 391 height 71
click at [415, 269] on textarea at bounding box center [435, 270] width 391 height 71
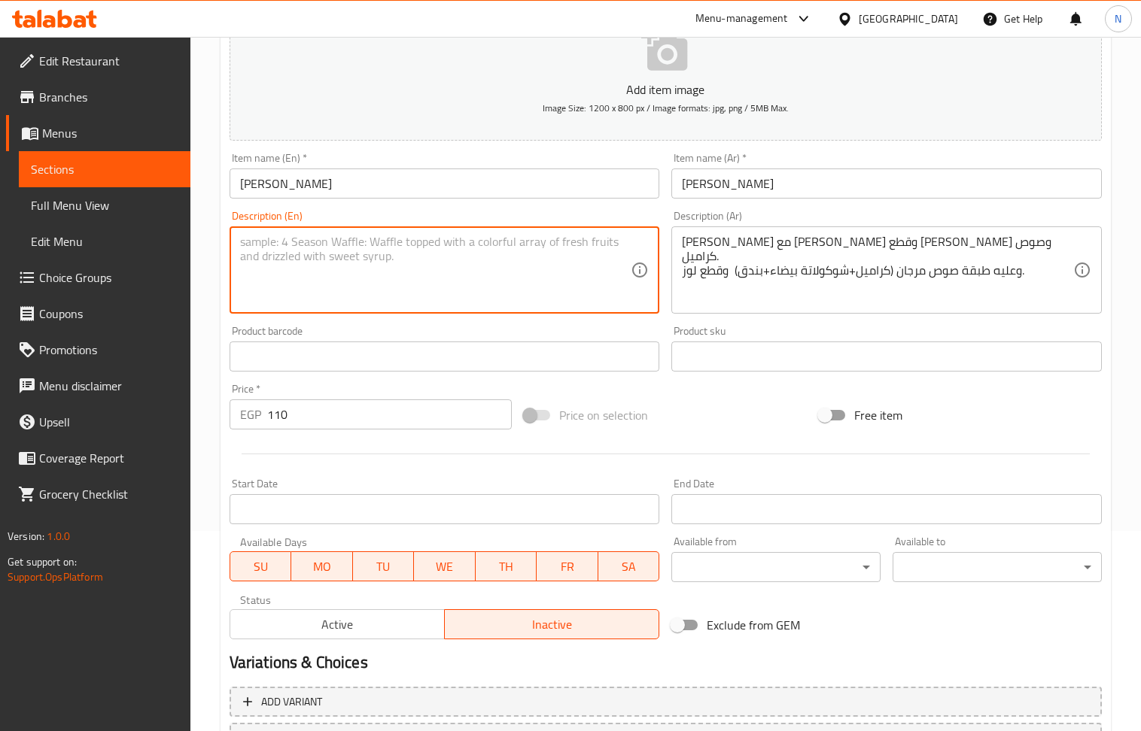
paste textarea "Topped with a layer of coral sauce (caramel + white chocolate + hazelnut) and a…"
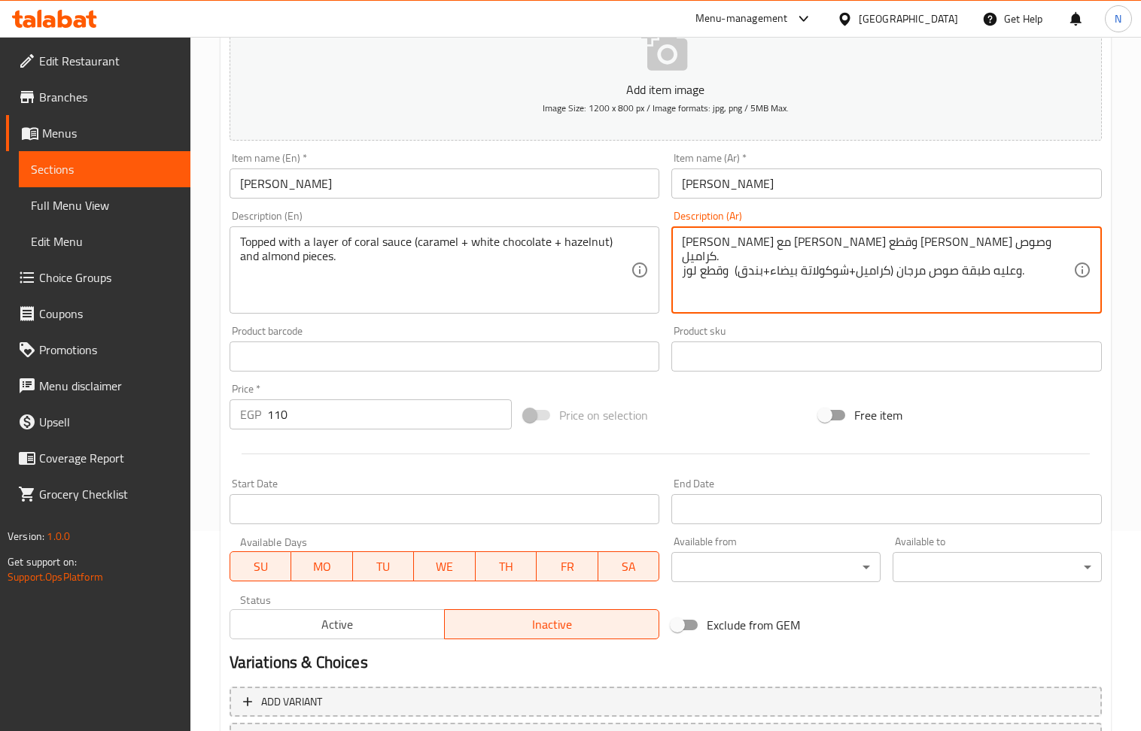
drag, startPoint x: 681, startPoint y: 266, endPoint x: 697, endPoint y: 302, distance: 39.4
click at [825, 263] on textarea "[PERSON_NAME] مع [PERSON_NAME] وقطع [PERSON_NAME] وصوص كراميل. وعليه طبقة صوص م…" at bounding box center [877, 270] width 391 height 71
click at [885, 256] on textarea "[PERSON_NAME] مع [PERSON_NAME] وقطع [PERSON_NAME] وصوص كراميل. وعليه طبقة صوص م…" at bounding box center [877, 270] width 391 height 71
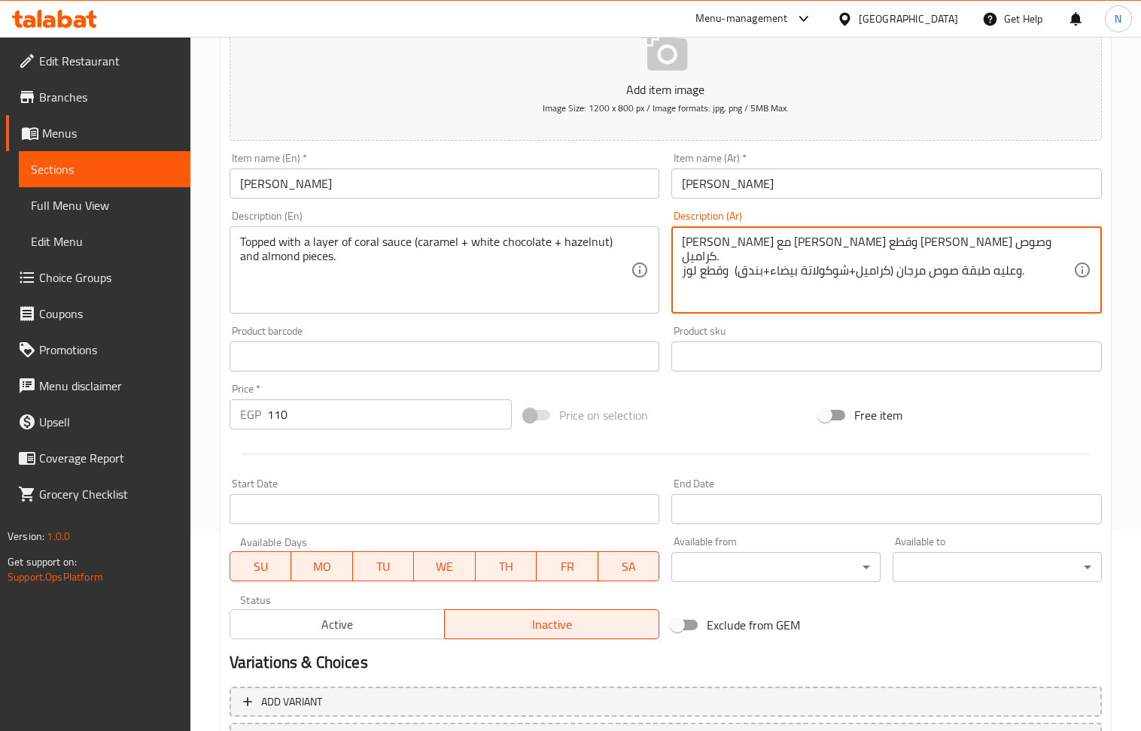
drag, startPoint x: 1014, startPoint y: 256, endPoint x: 1023, endPoint y: 257, distance: 9.1
click at [1016, 256] on textarea "[PERSON_NAME] مع [PERSON_NAME] وقطع [PERSON_NAME] وصوص كراميل. وعليه طبقة صوص م…" at bounding box center [877, 270] width 391 height 71
click at [1033, 235] on textarea "[PERSON_NAME] مع [PERSON_NAME] وقطع [PERSON_NAME] وصوص كراميل. وعليه طبقة صوص م…" at bounding box center [877, 270] width 391 height 71
drag, startPoint x: 1026, startPoint y: 241, endPoint x: 955, endPoint y: 296, distance: 90.6
click at [960, 296] on textarea "[PERSON_NAME] مع [PERSON_NAME] وقطع [PERSON_NAME] وصوص كراميل. وعليه طبقة صوص م…" at bounding box center [877, 270] width 391 height 71
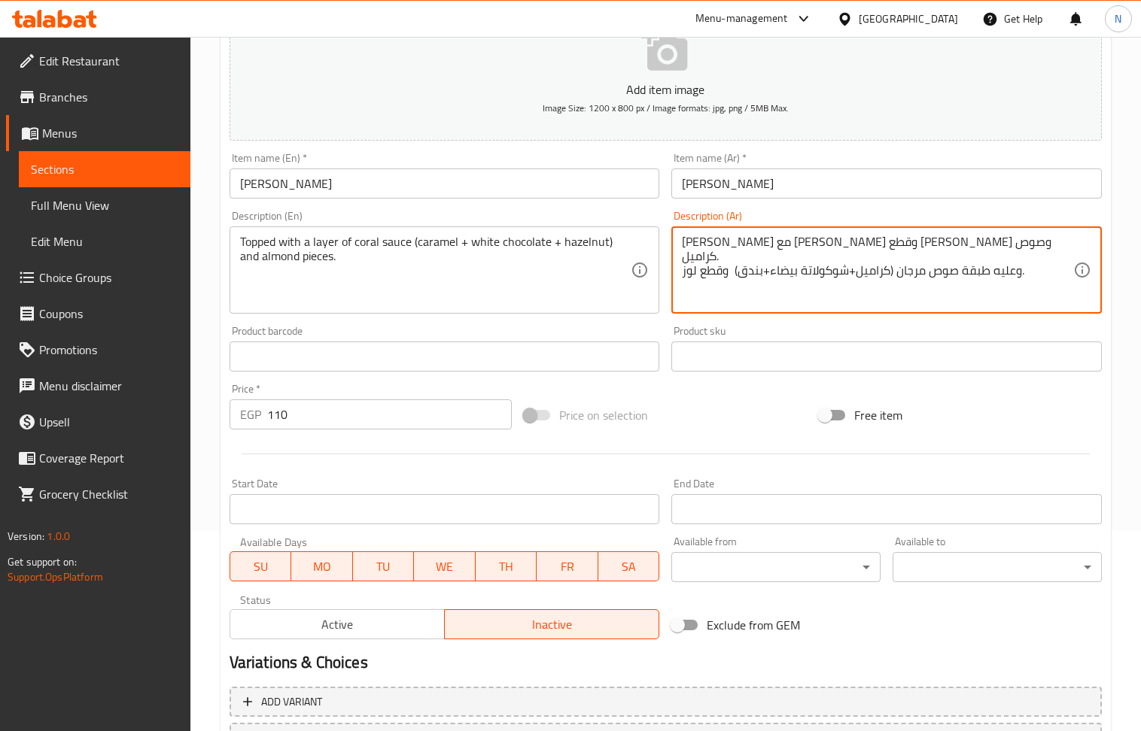
click at [955, 296] on textarea "[PERSON_NAME] مع [PERSON_NAME] وقطع [PERSON_NAME] وصوص كراميل. وعليه طبقة صوص م…" at bounding box center [877, 270] width 391 height 71
drag, startPoint x: 681, startPoint y: 257, endPoint x: 1022, endPoint y: 239, distance: 341.4
click at [1022, 239] on textarea "[PERSON_NAME] مع [PERSON_NAME] وقطع [PERSON_NAME] وصوص كراميل. وعليه طبقة صوص م…" at bounding box center [877, 270] width 391 height 71
click at [823, 248] on textarea "[PERSON_NAME] مع [PERSON_NAME] وقطع [PERSON_NAME] وصوص كراميل. وعليه طبقة صوص م…" at bounding box center [877, 270] width 391 height 71
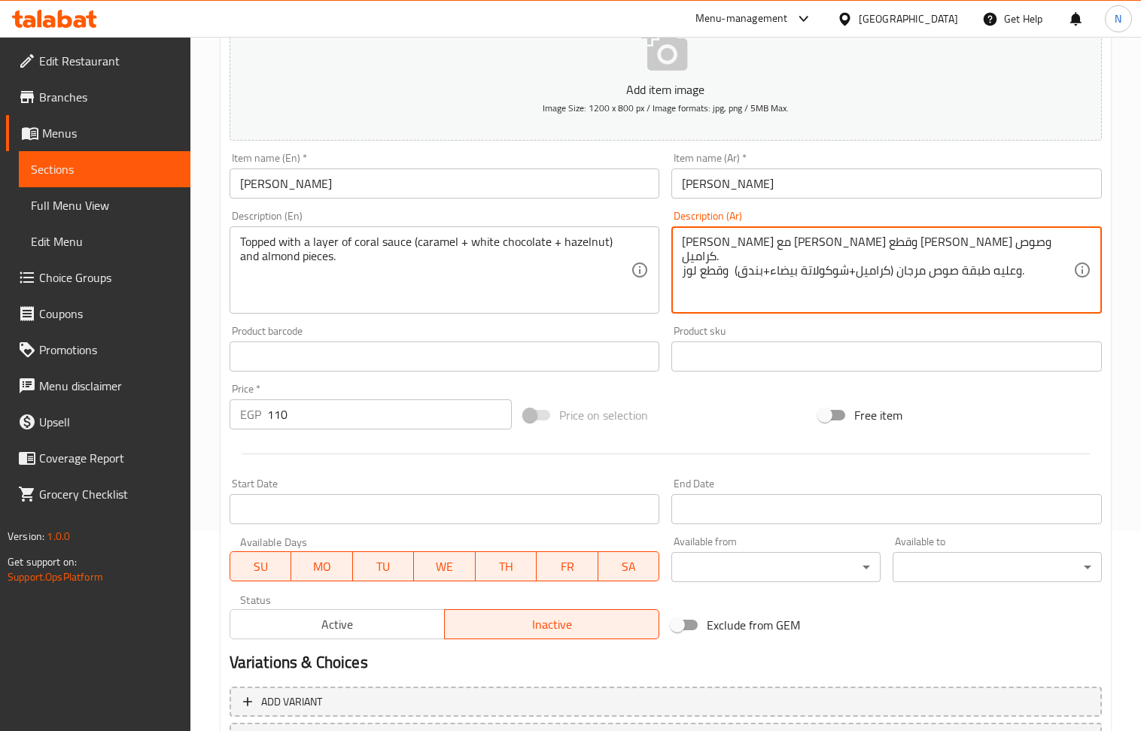
click at [823, 248] on textarea "[PERSON_NAME] مع [PERSON_NAME] وقطع [PERSON_NAME] وصوص كراميل. وعليه طبقة صوص م…" at bounding box center [877, 270] width 391 height 71
click at [891, 238] on textarea "[PERSON_NAME] مع [PERSON_NAME] وقطع [PERSON_NAME] وصوص كراميل. وعليه طبقة صوص م…" at bounding box center [877, 270] width 391 height 71
click at [983, 268] on textarea "[PERSON_NAME] مع [PERSON_NAME] وقطع [PERSON_NAME] وصوص كراميل. وعليه طبقة صوص م…" at bounding box center [877, 270] width 391 height 71
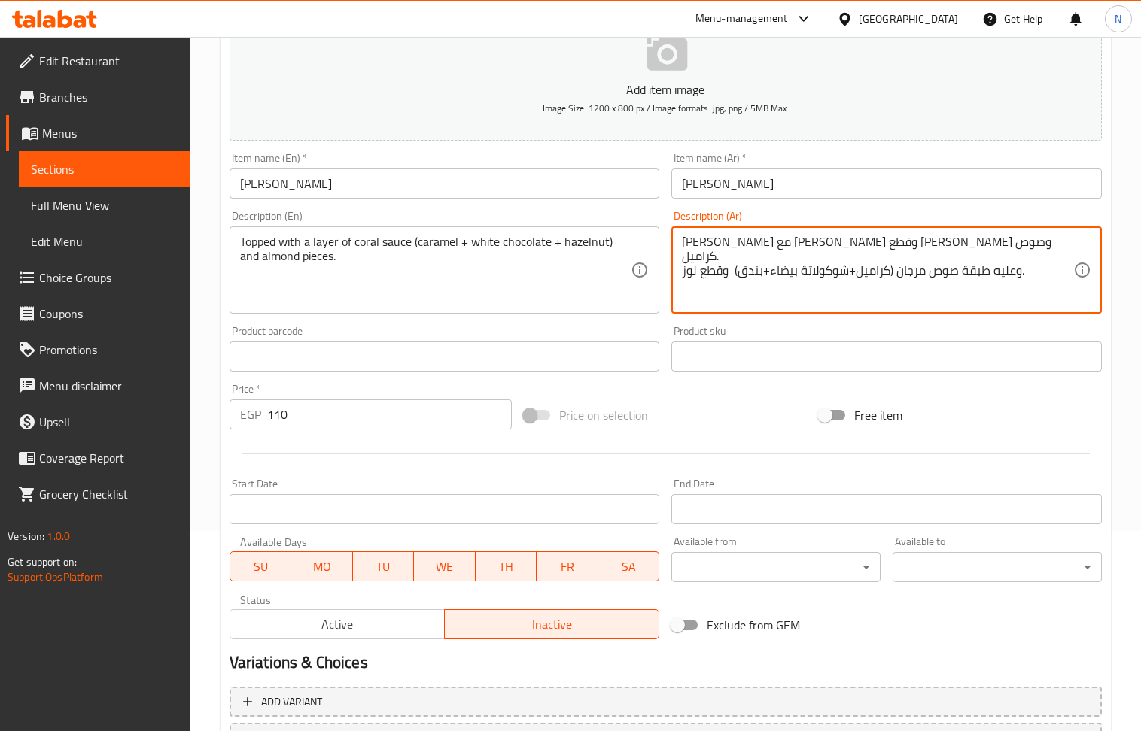
drag, startPoint x: 963, startPoint y: 236, endPoint x: 648, endPoint y: 211, distance: 316.3
click at [648, 211] on div "Add item image Image Size: 1200 x 800 px / Image formats: jpg, png / 5MB Max. I…" at bounding box center [665, 321] width 884 height 649
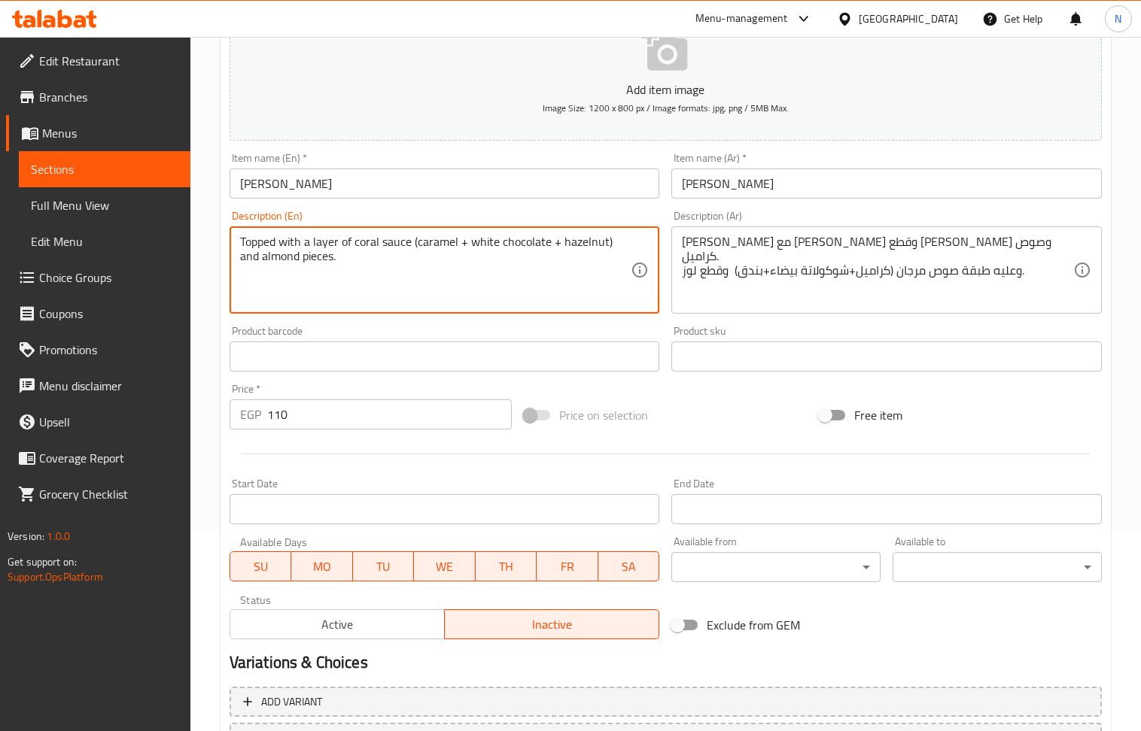
click at [356, 253] on textarea "Topped with a layer of coral sauce (caramel + white chocolate + hazelnut) and a…" at bounding box center [435, 270] width 391 height 71
paste textarea "A mix of crème caramel with pastry cream, biscuit pieces, and caramel sauce. To…"
drag, startPoint x: 373, startPoint y: 278, endPoint x: 209, endPoint y: 208, distance: 178.3
click at [209, 208] on div "Home / Restaurants management / Menus / Sections / item / create Caramelino sec…" at bounding box center [665, 350] width 950 height 1026
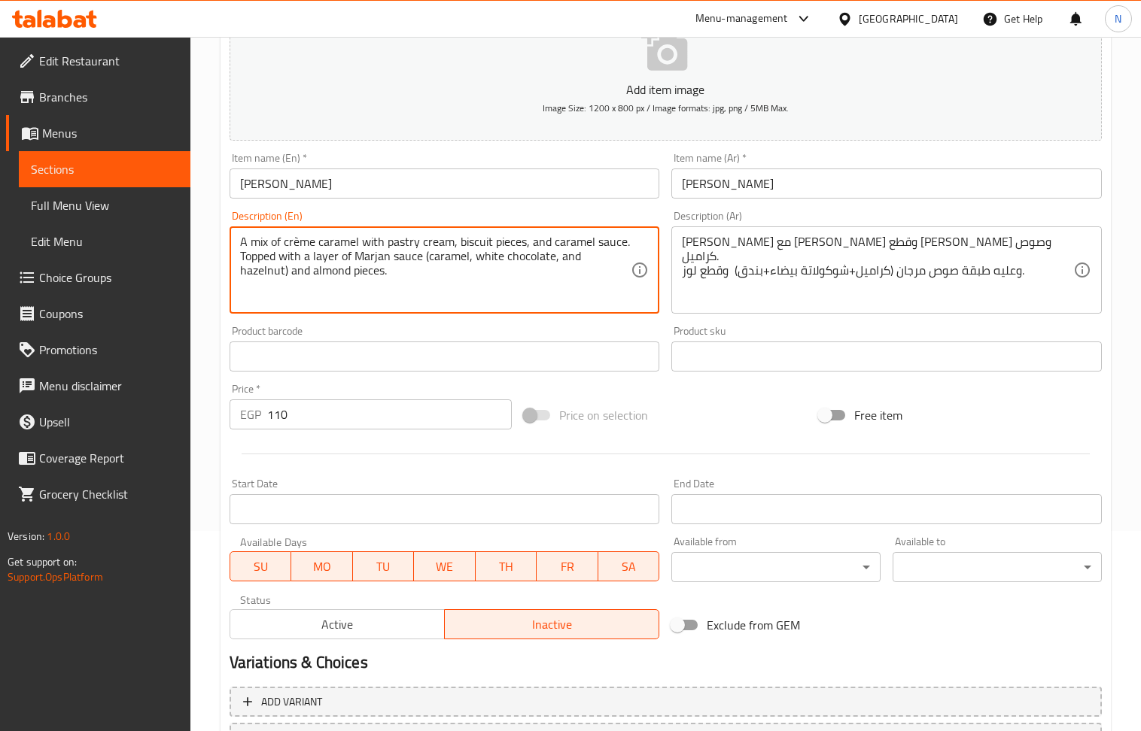
paste textarea
click at [401, 321] on div "Add item image Image Size: 1200 x 800 px / Image formats: jpg, png / 5MB Max. I…" at bounding box center [665, 321] width 884 height 649
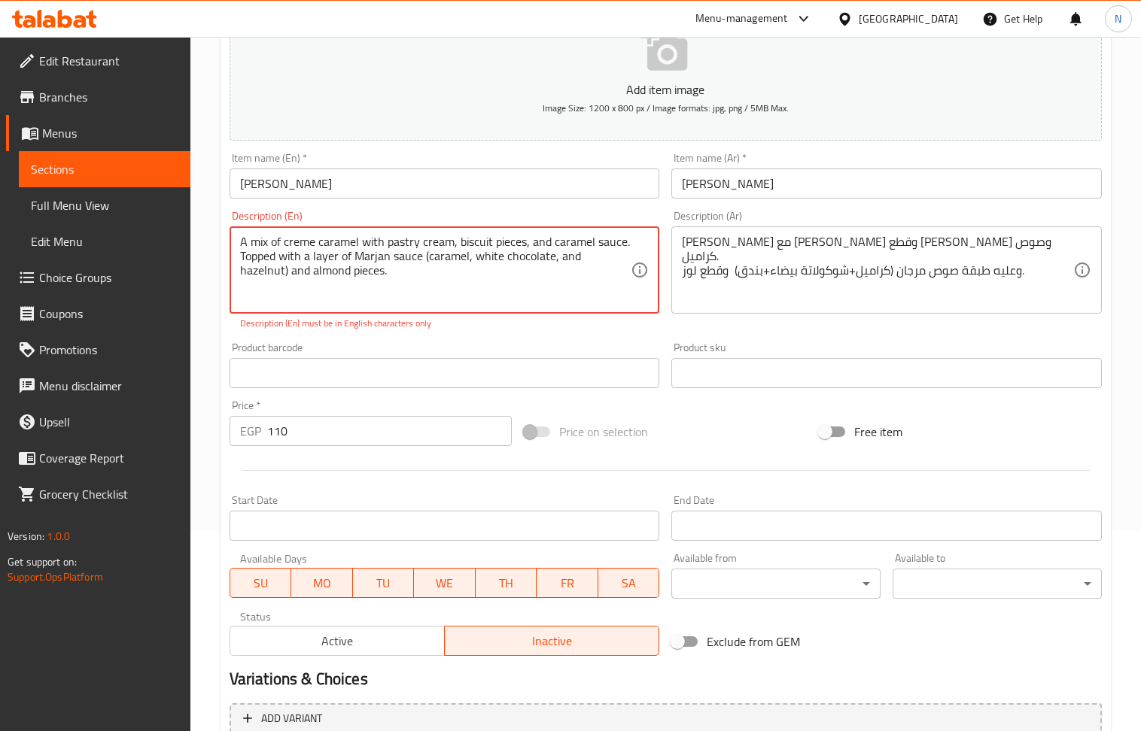
type textarea "A mix of creme caramel with pastry cream, biscuit pieces, and caramel sauce. To…"
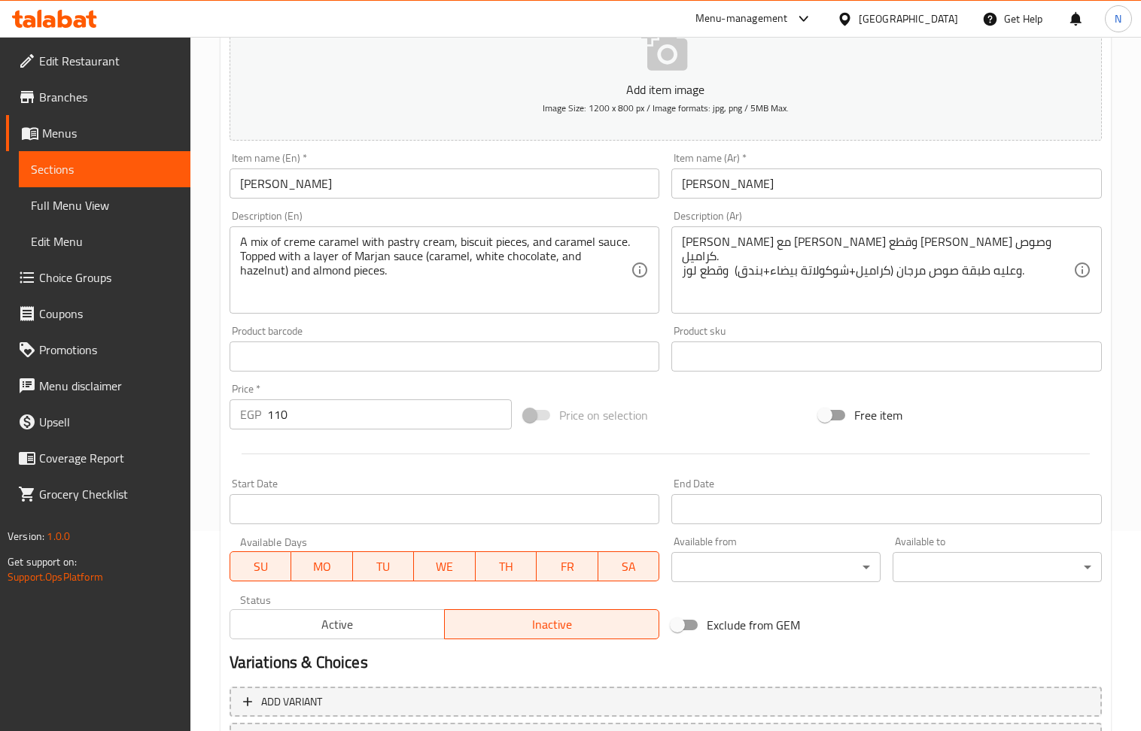
click at [473, 342] on div "Product barcode Product barcode" at bounding box center [444, 349] width 442 height 58
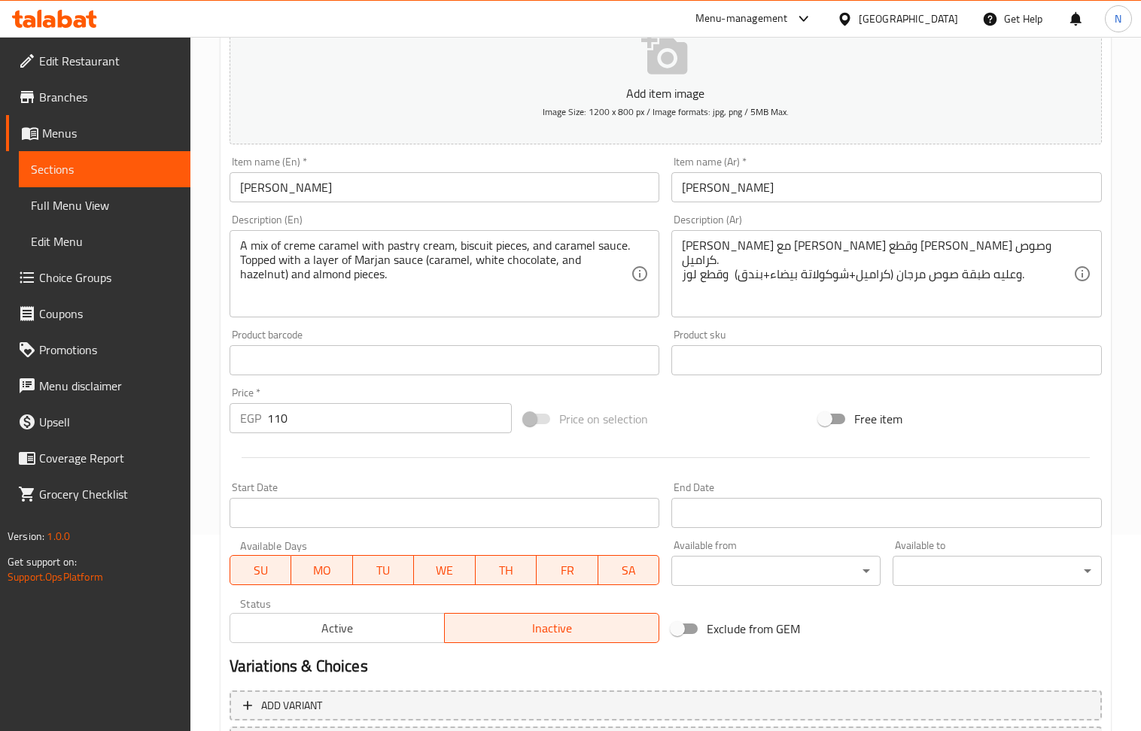
scroll to position [331, 0]
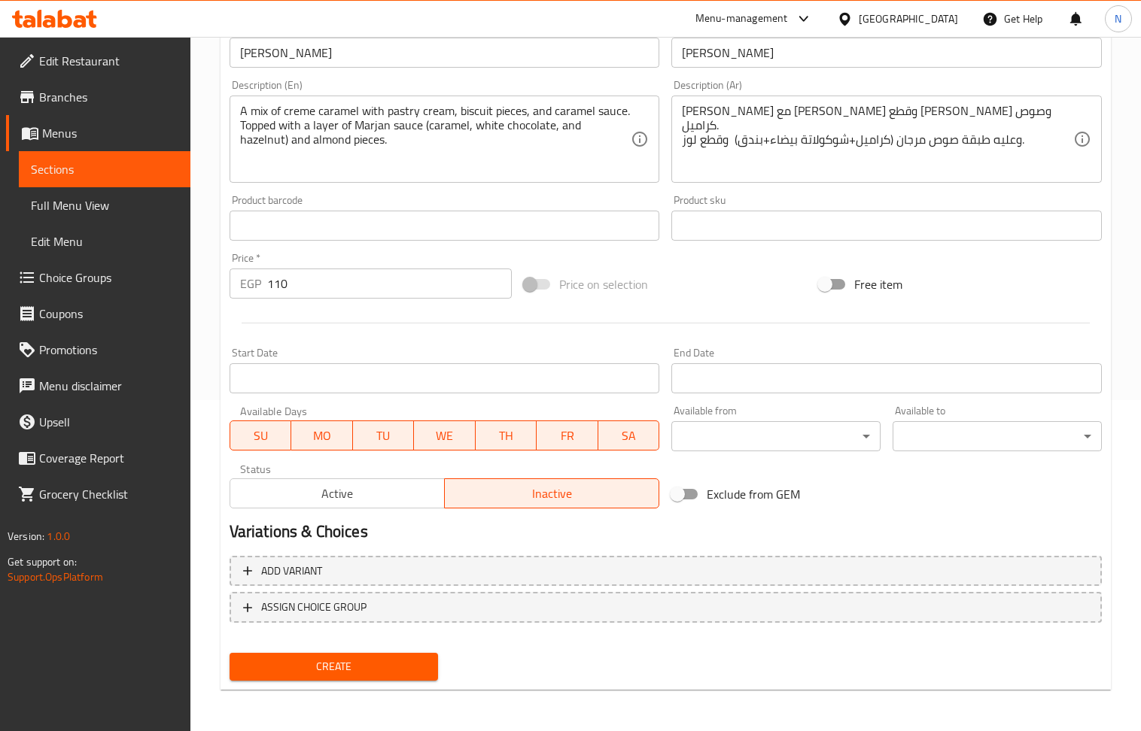
drag, startPoint x: 353, startPoint y: 665, endPoint x: 368, endPoint y: 455, distance: 210.5
click at [353, 665] on span "Create" at bounding box center [334, 667] width 185 height 19
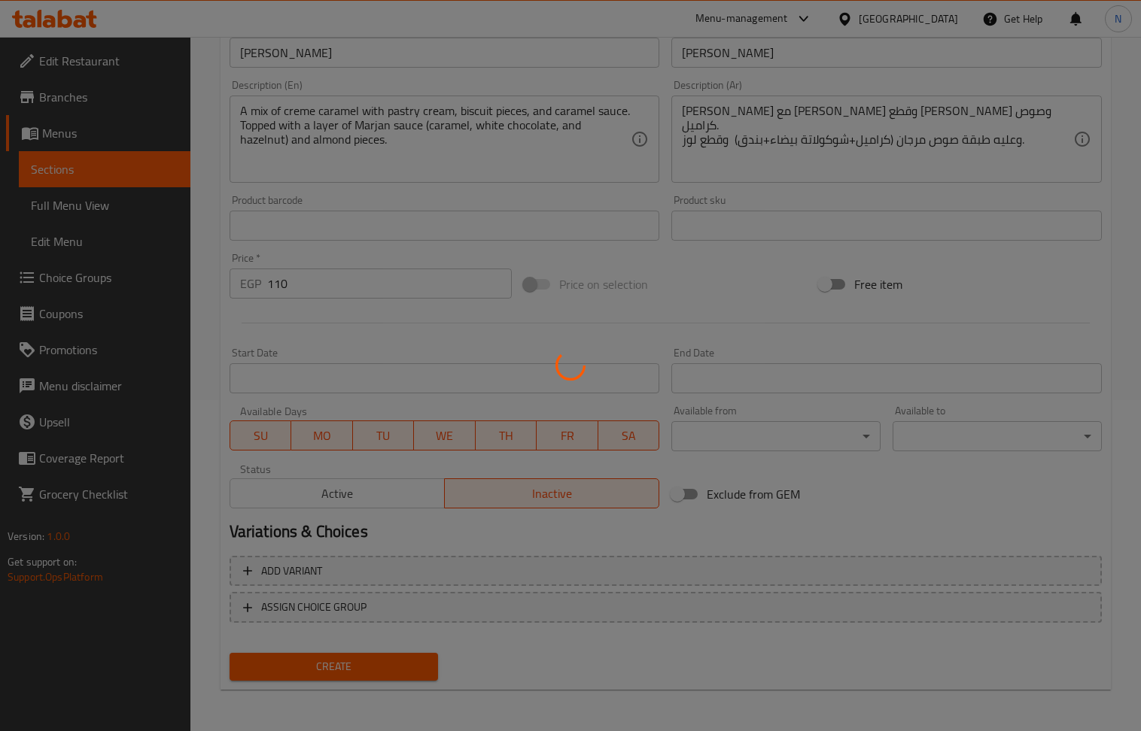
scroll to position [144, 0]
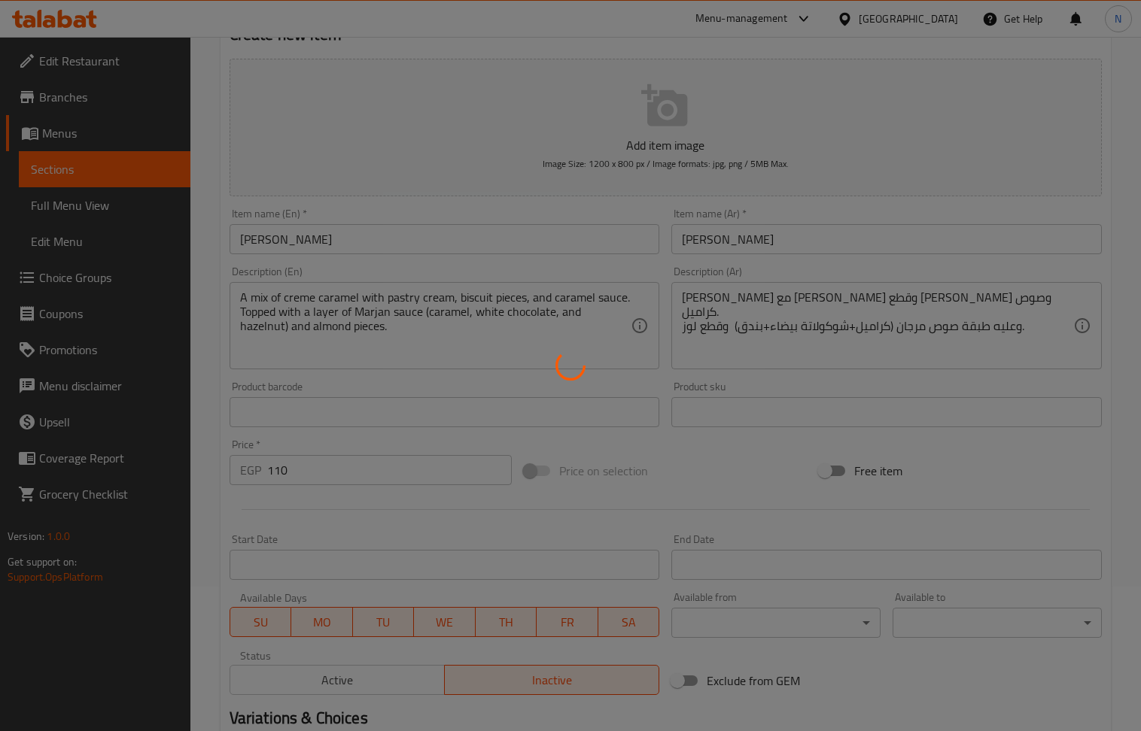
type input "0"
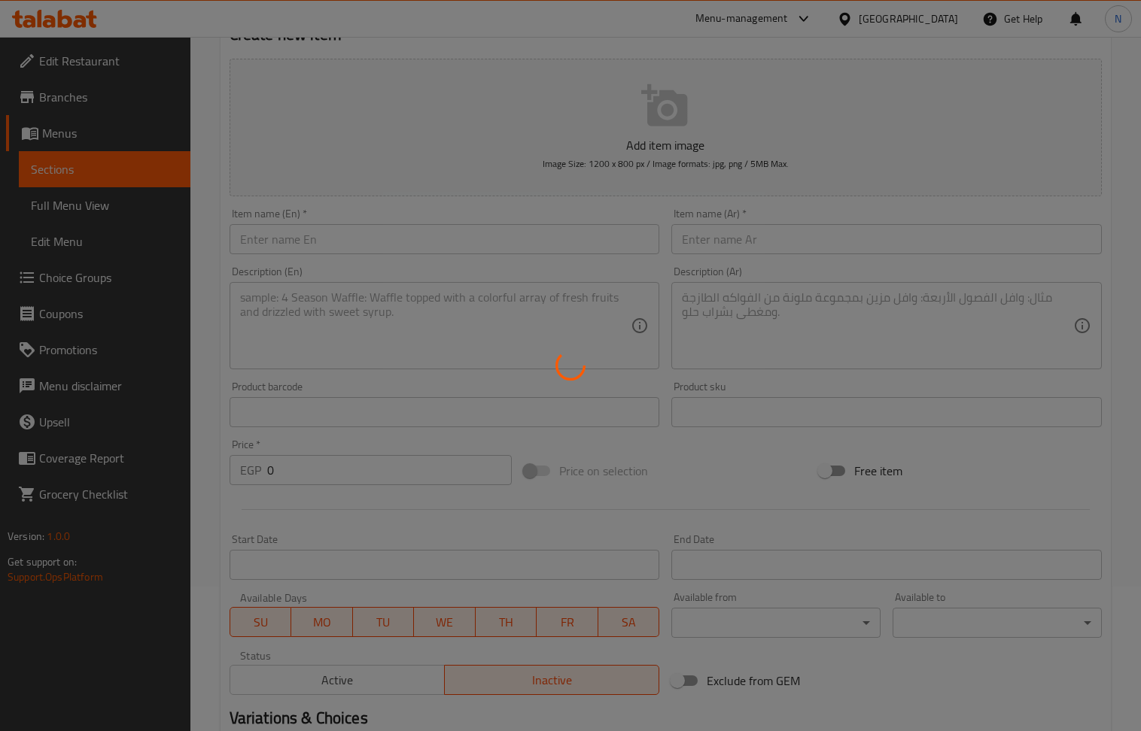
scroll to position [0, 0]
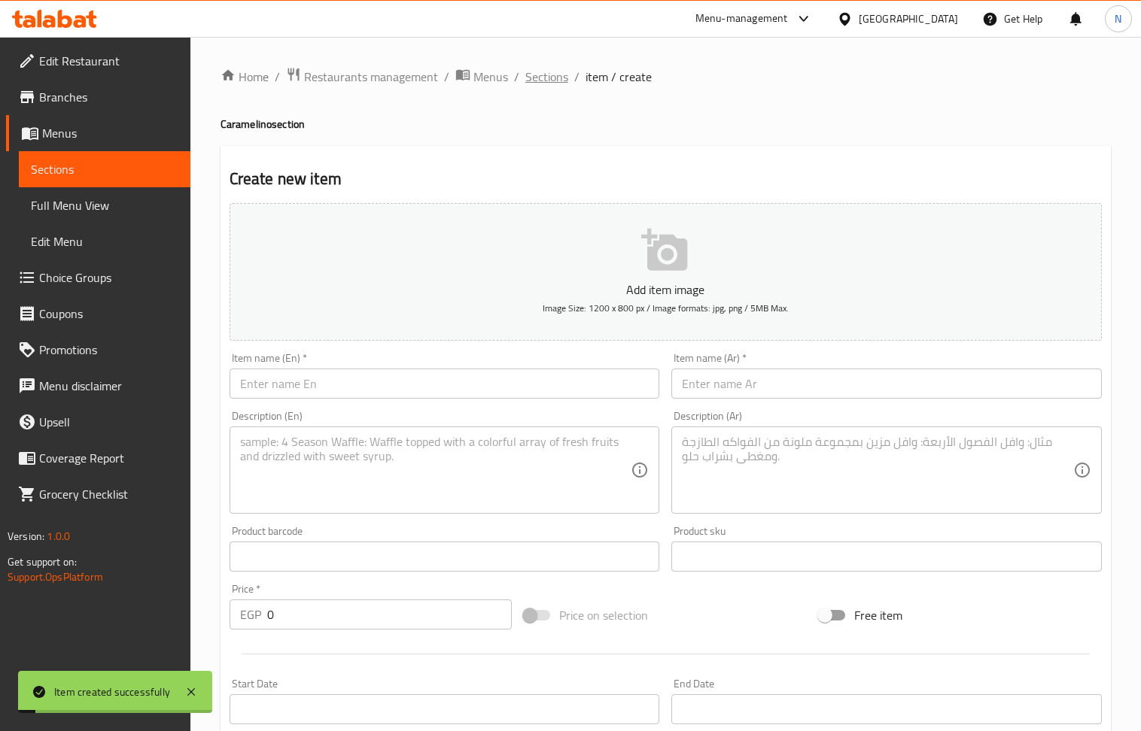
click at [534, 76] on span "Sections" at bounding box center [546, 77] width 43 height 18
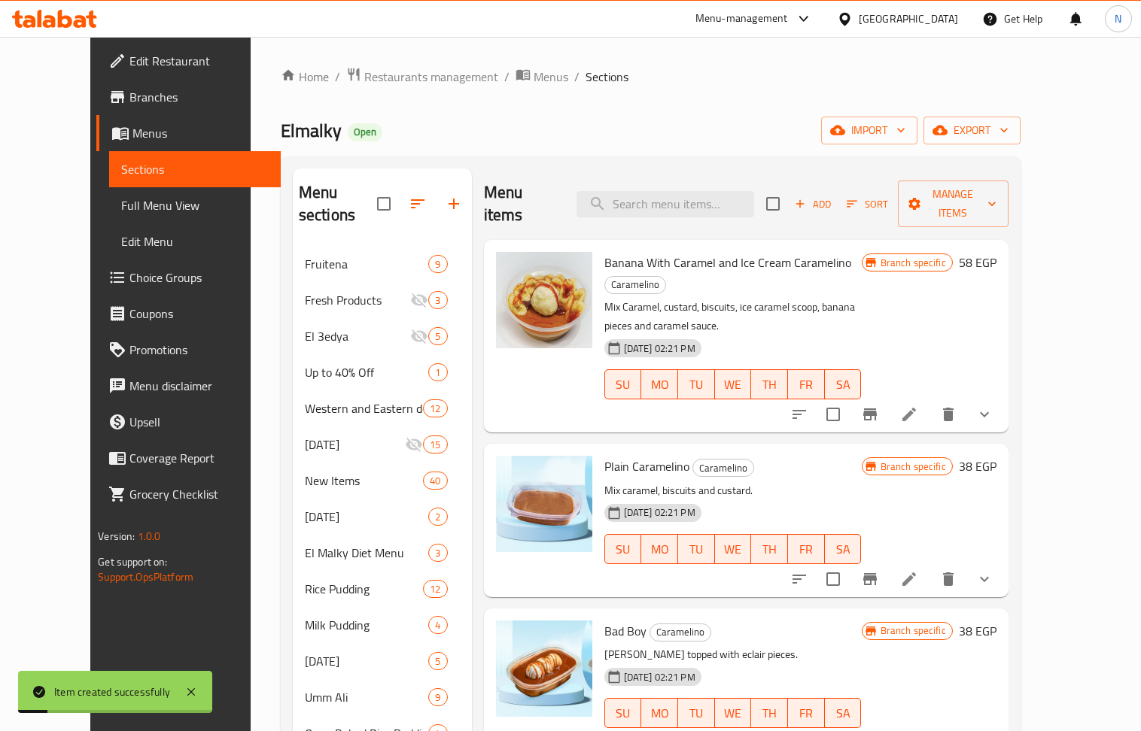
click at [281, 136] on span "Elmalky" at bounding box center [311, 131] width 61 height 34
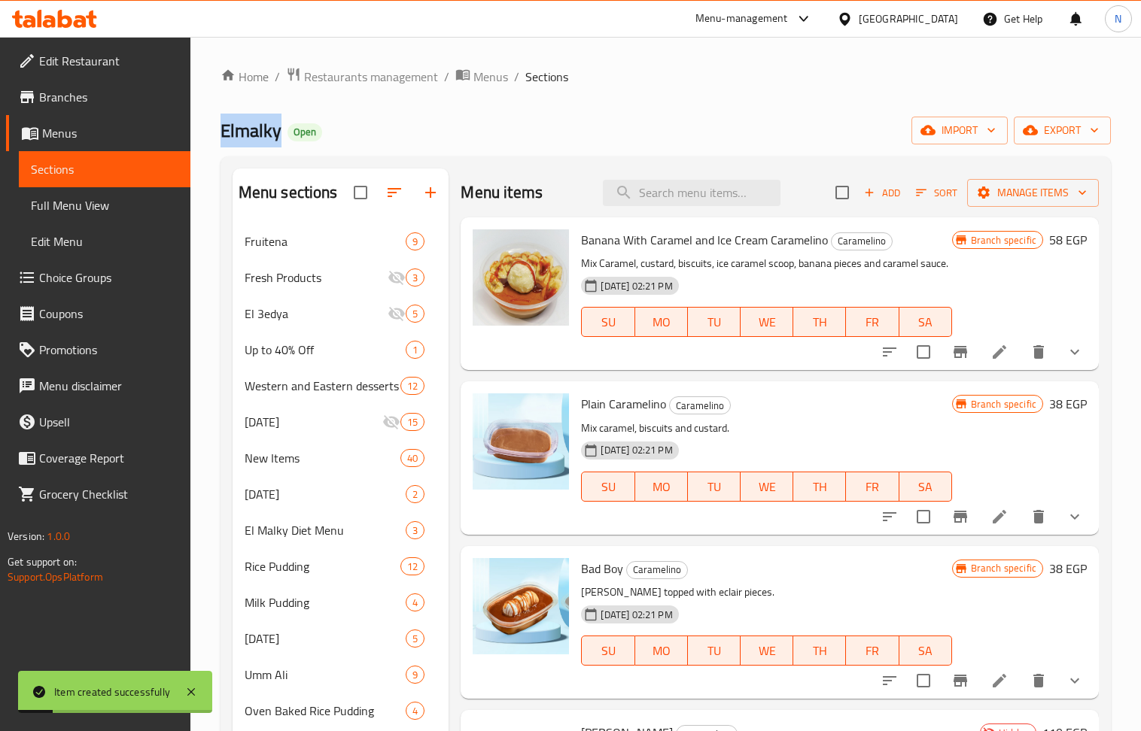
click at [257, 136] on span "Elmalky" at bounding box center [250, 131] width 61 height 34
click at [877, 196] on span "Add" at bounding box center [882, 192] width 41 height 17
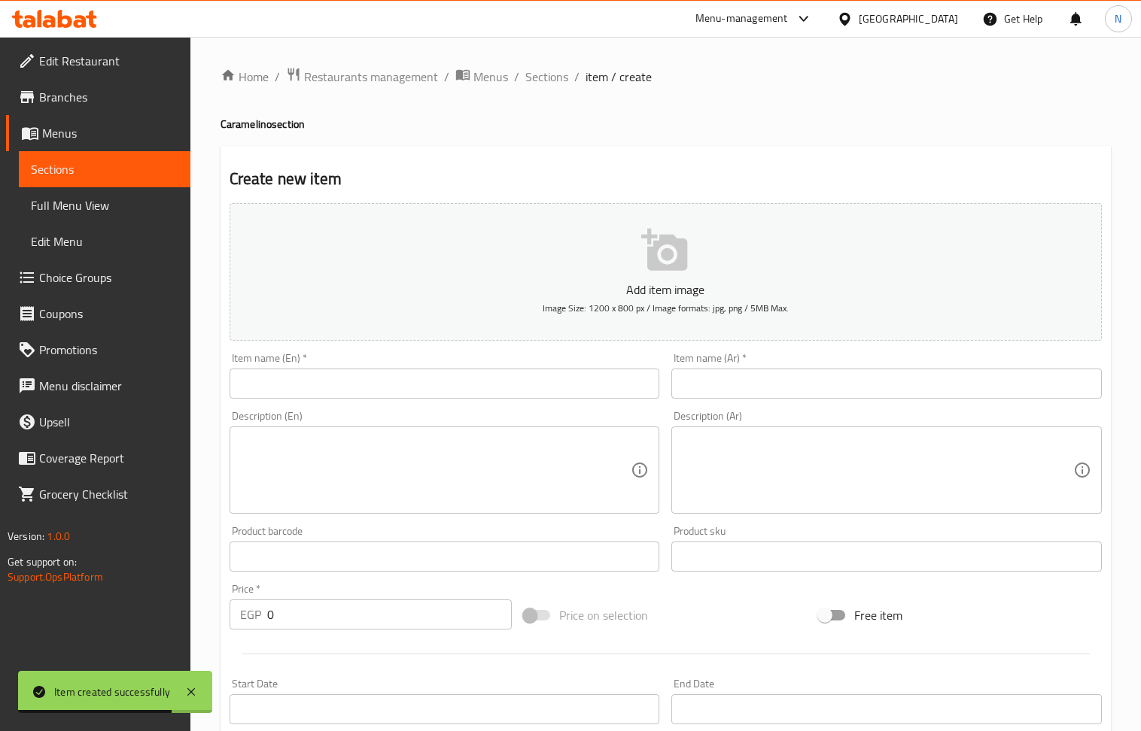
drag, startPoint x: 543, startPoint y: 78, endPoint x: 77, endPoint y: 3, distance: 471.8
click at [543, 78] on span "Sections" at bounding box center [546, 77] width 43 height 18
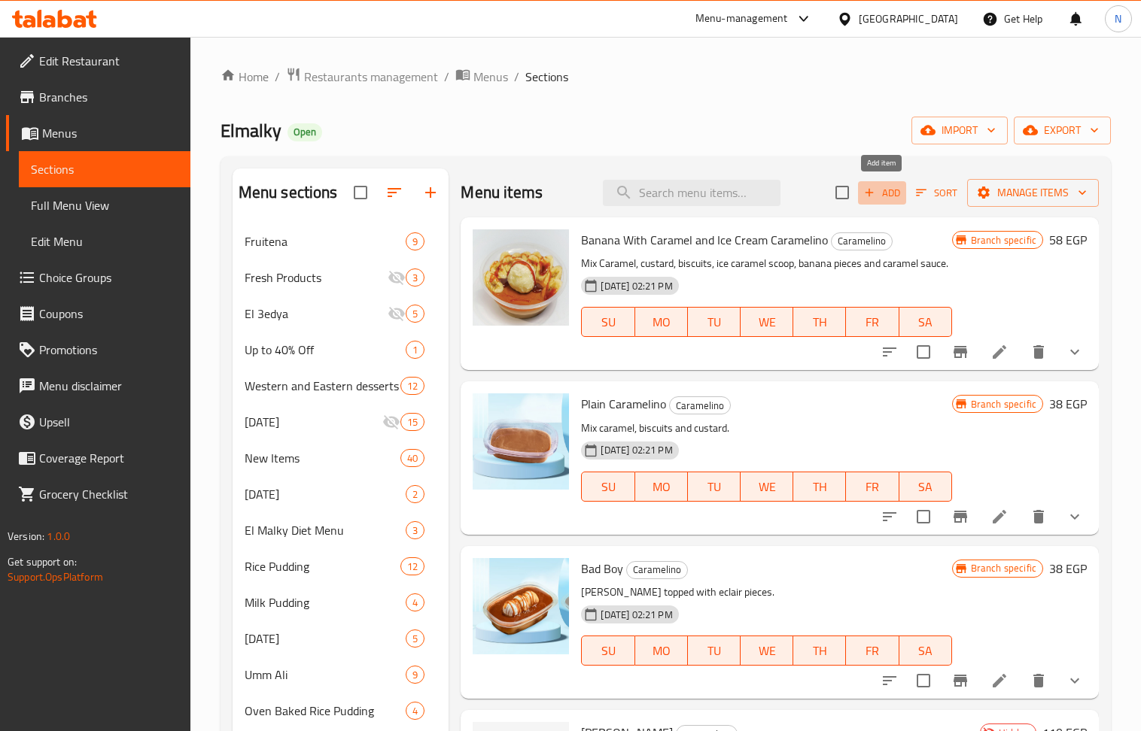
click at [894, 193] on span "Add" at bounding box center [882, 192] width 41 height 17
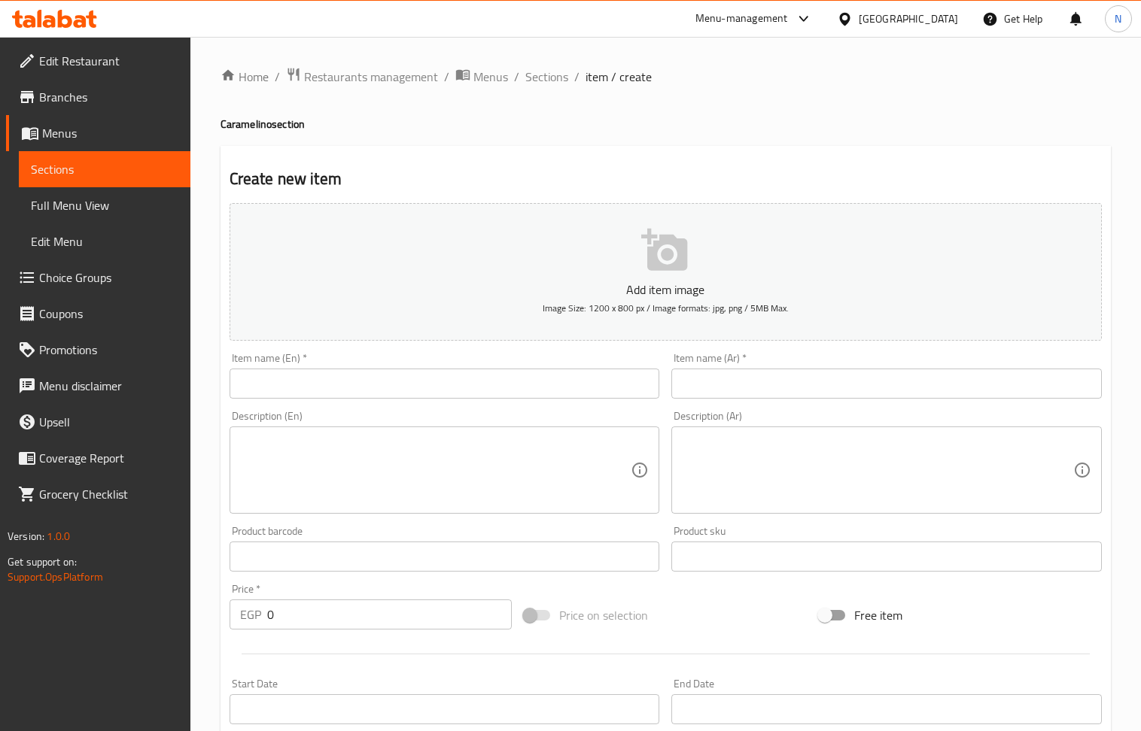
click at [844, 376] on input "text" at bounding box center [886, 384] width 430 height 30
paste input "[PERSON_NAME] 80ج"
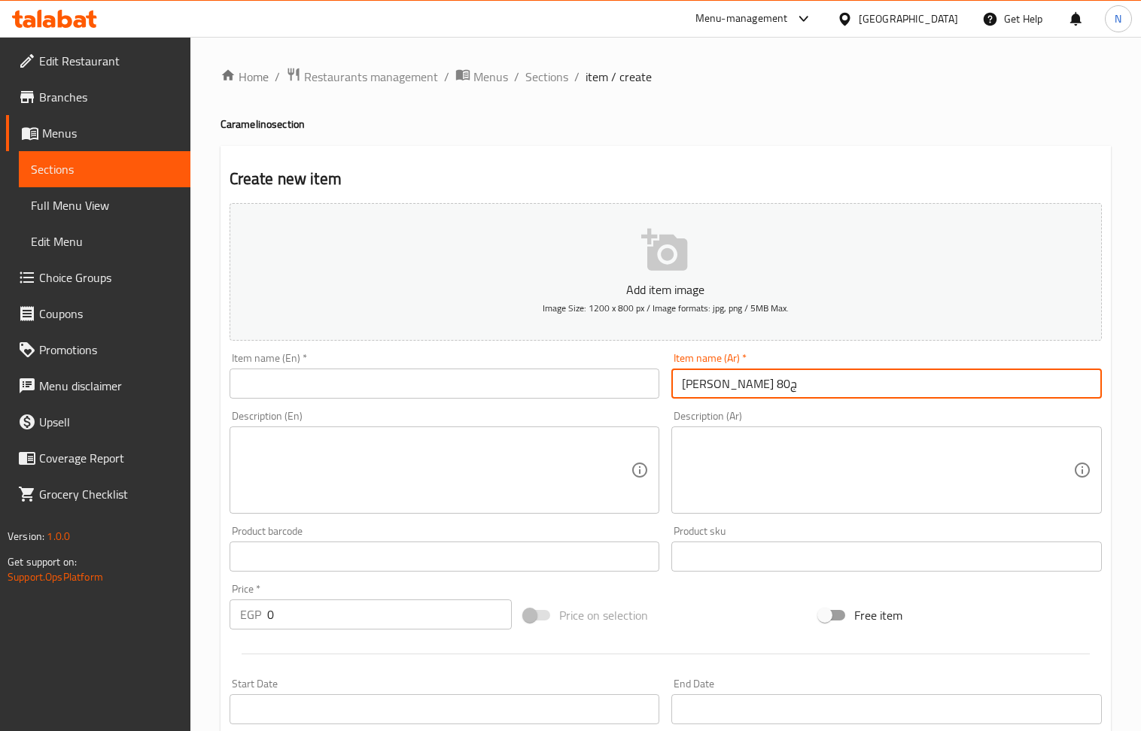
type input "[PERSON_NAME] 80ج"
click at [409, 625] on input "0" at bounding box center [389, 615] width 245 height 30
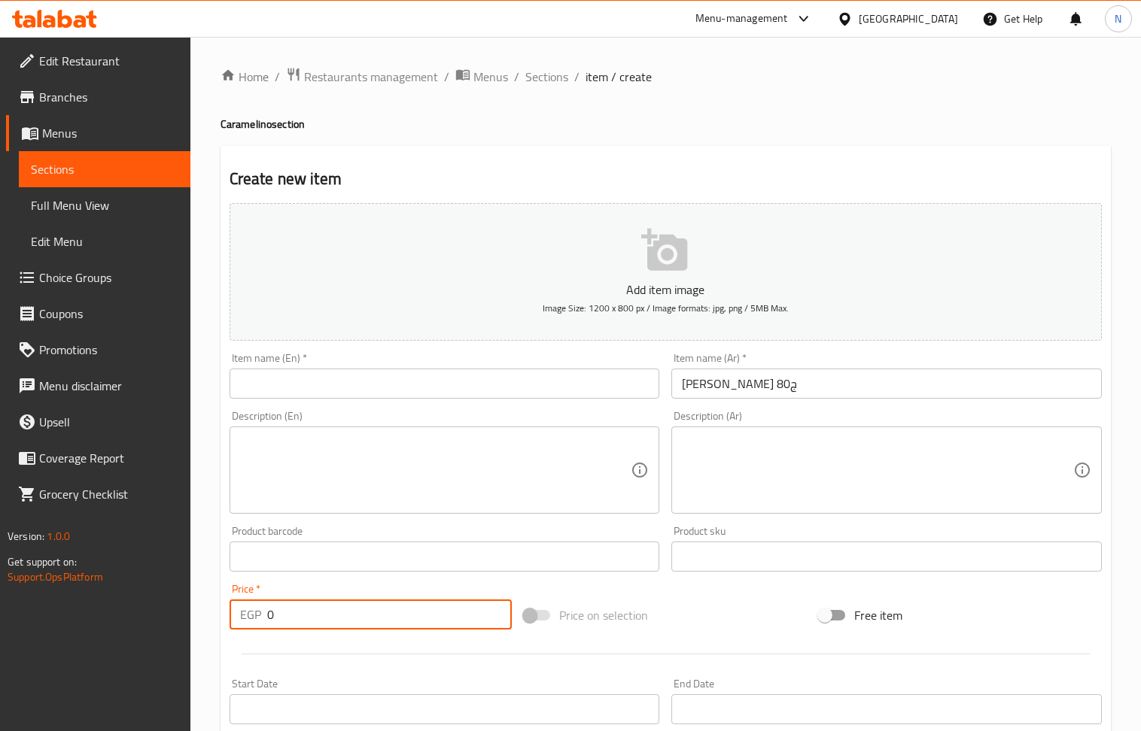
click at [409, 625] on input "0" at bounding box center [389, 615] width 245 height 30
type input "80"
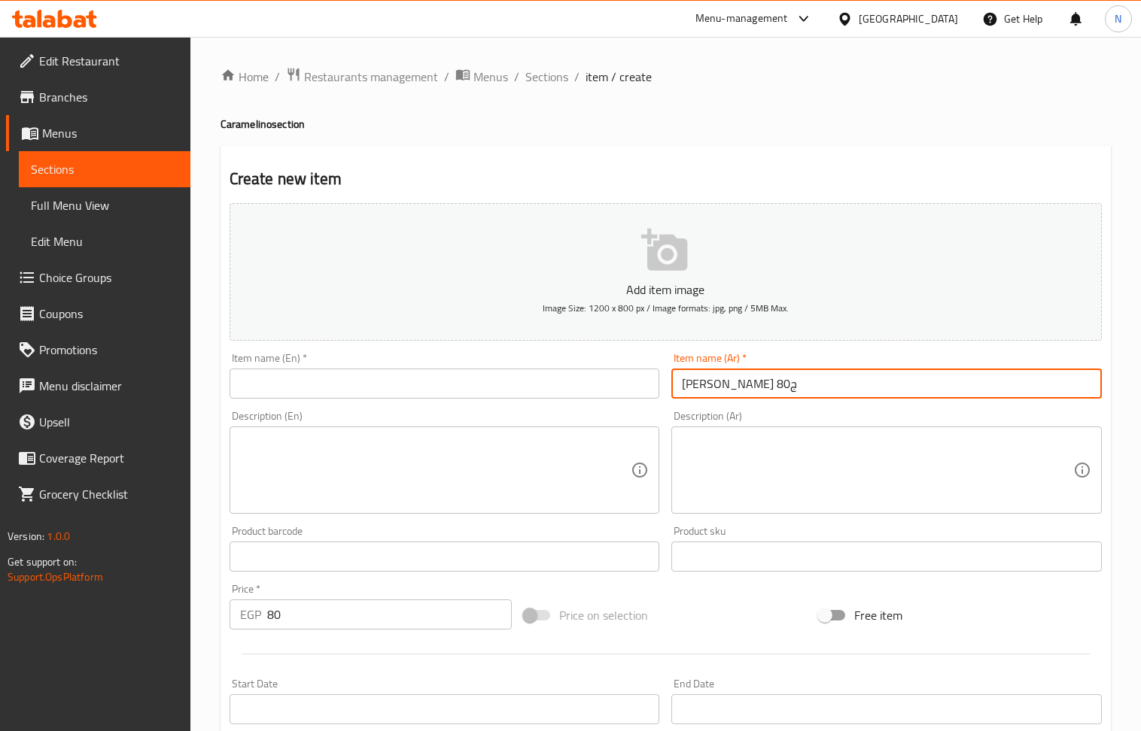
drag, startPoint x: 699, startPoint y: 390, endPoint x: 679, endPoint y: 392, distance: 20.4
click at [679, 392] on input "[PERSON_NAME] 80ج" at bounding box center [886, 384] width 430 height 30
click at [687, 392] on input "[PERSON_NAME] 80ج" at bounding box center [886, 384] width 430 height 30
click at [735, 389] on input "كراملينو شوكليت =" at bounding box center [886, 384] width 430 height 30
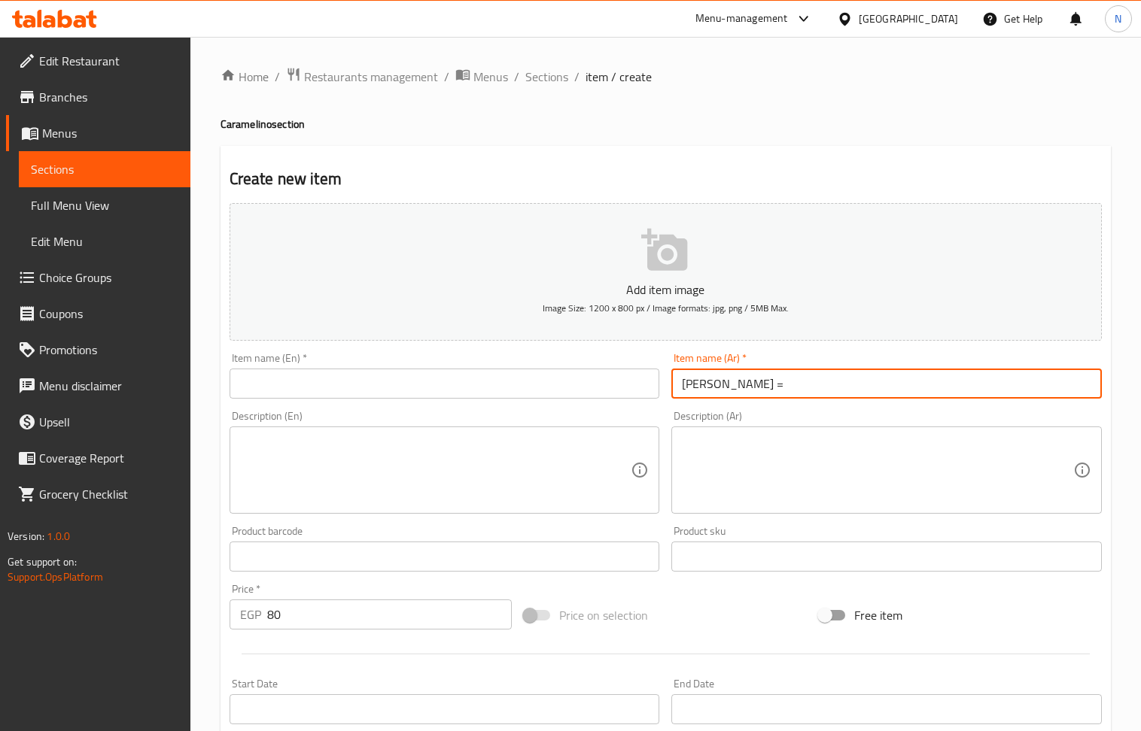
click at [735, 389] on input "كراملينو شوكليت =" at bounding box center [886, 384] width 430 height 30
click at [793, 391] on input "كراملينو شوكليت =" at bounding box center [886, 384] width 430 height 30
click at [777, 389] on input "[PERSON_NAME]" at bounding box center [886, 384] width 430 height 30
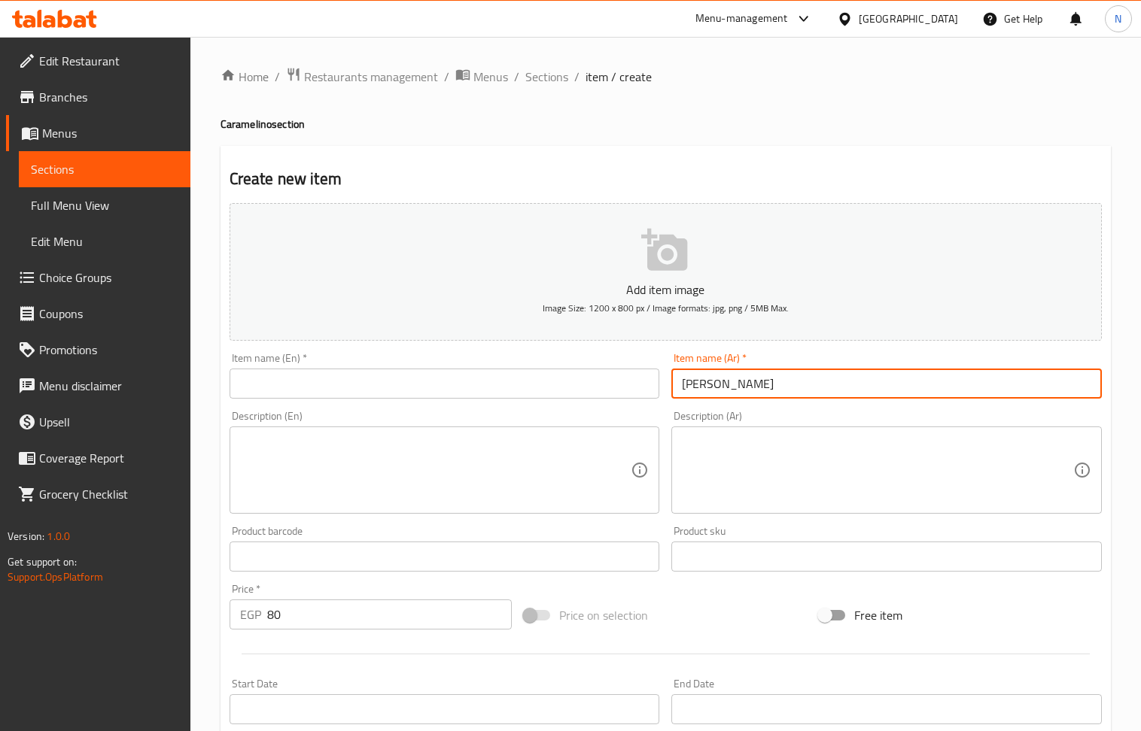
type input "[PERSON_NAME]"
drag, startPoint x: 423, startPoint y: 392, endPoint x: 391, endPoint y: 365, distance: 41.6
click at [423, 392] on input "text" at bounding box center [445, 384] width 430 height 30
paste input "Caramelino Chocolate"
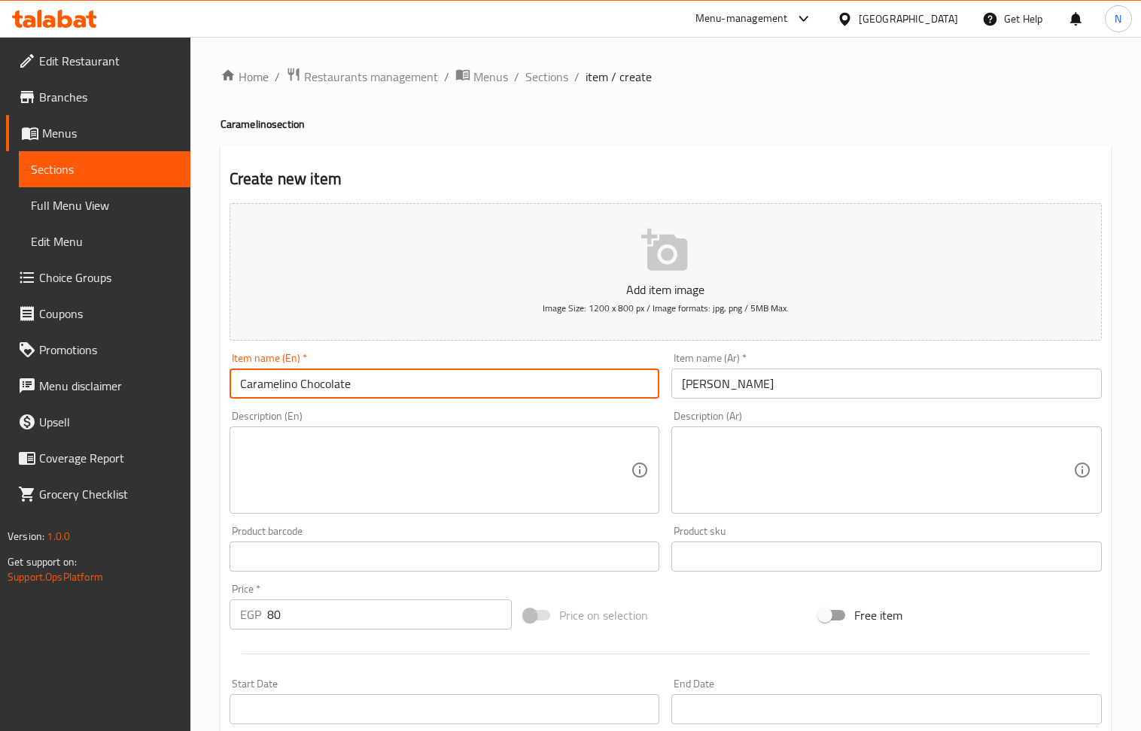
type input "Caramelino Chocolate"
click at [742, 458] on textarea at bounding box center [877, 470] width 391 height 71
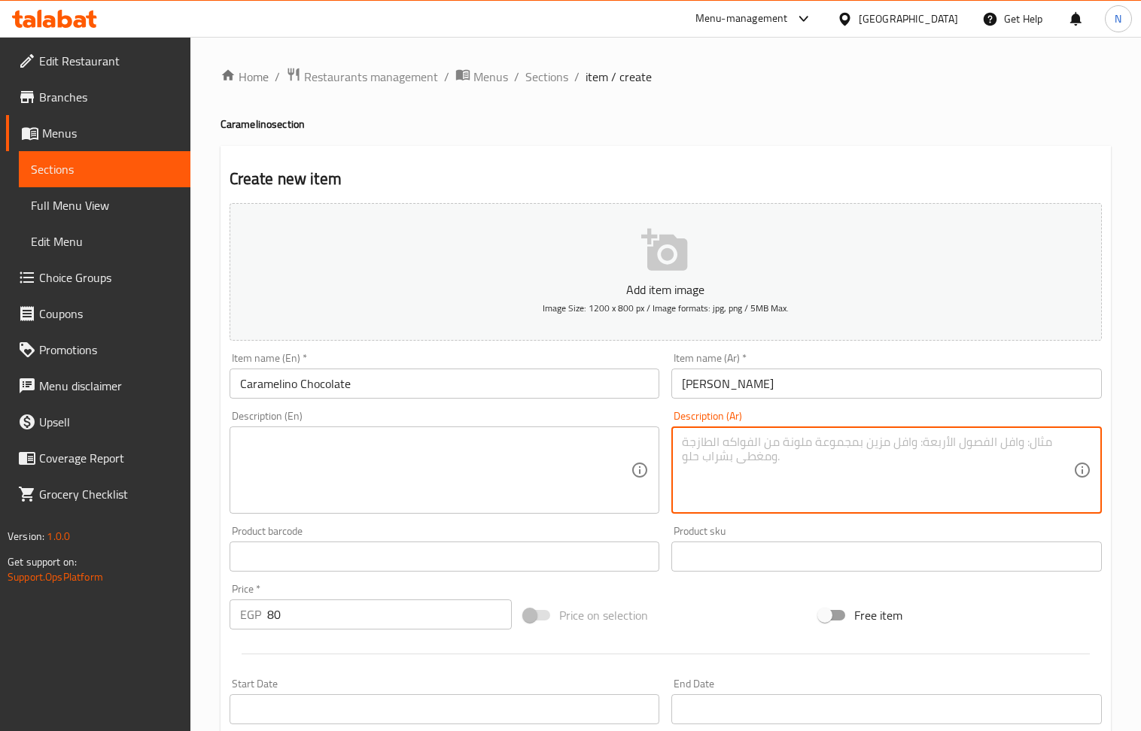
paste textarea "[PERSON_NAME] مع [PERSON_NAME] وقطع [PERSON_NAME] وصوص كراميل. وعليه طبقة شوكول…"
type textarea "[PERSON_NAME] مع [PERSON_NAME] وقطع [PERSON_NAME] وصوص كراميل. وعليه طبقة شوكول…"
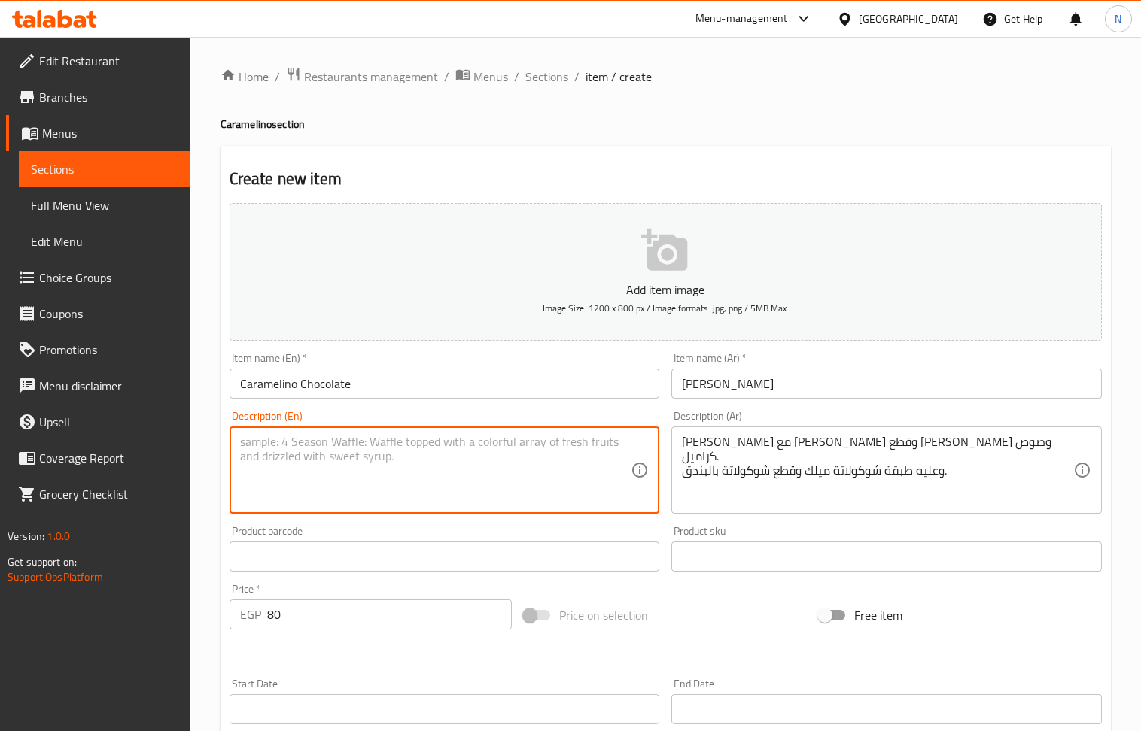
click at [337, 462] on textarea at bounding box center [435, 470] width 391 height 71
paste textarea "A mix of crème caramel, pastry cream, biscuit pieces, and caramel sauce. Topped…"
click at [295, 443] on textarea "A mix of crème caramel, pastry cream, biscuit pieces, and caramel sauce. Topped…" at bounding box center [435, 470] width 391 height 71
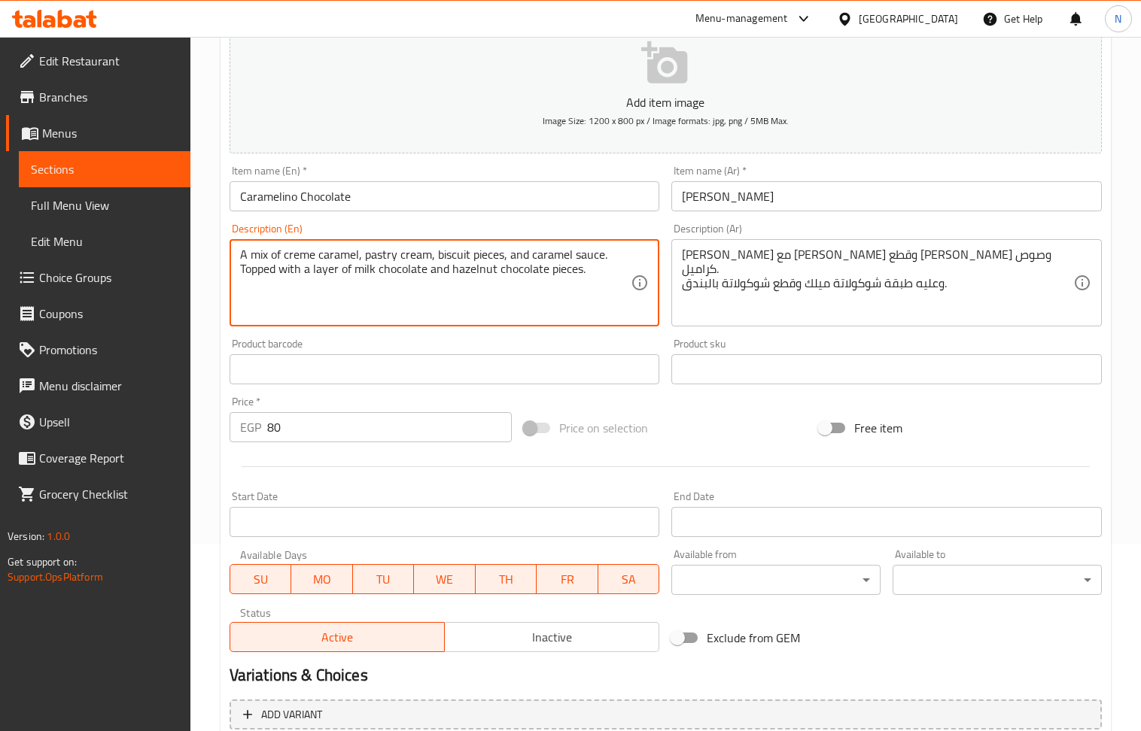
scroll to position [200, 0]
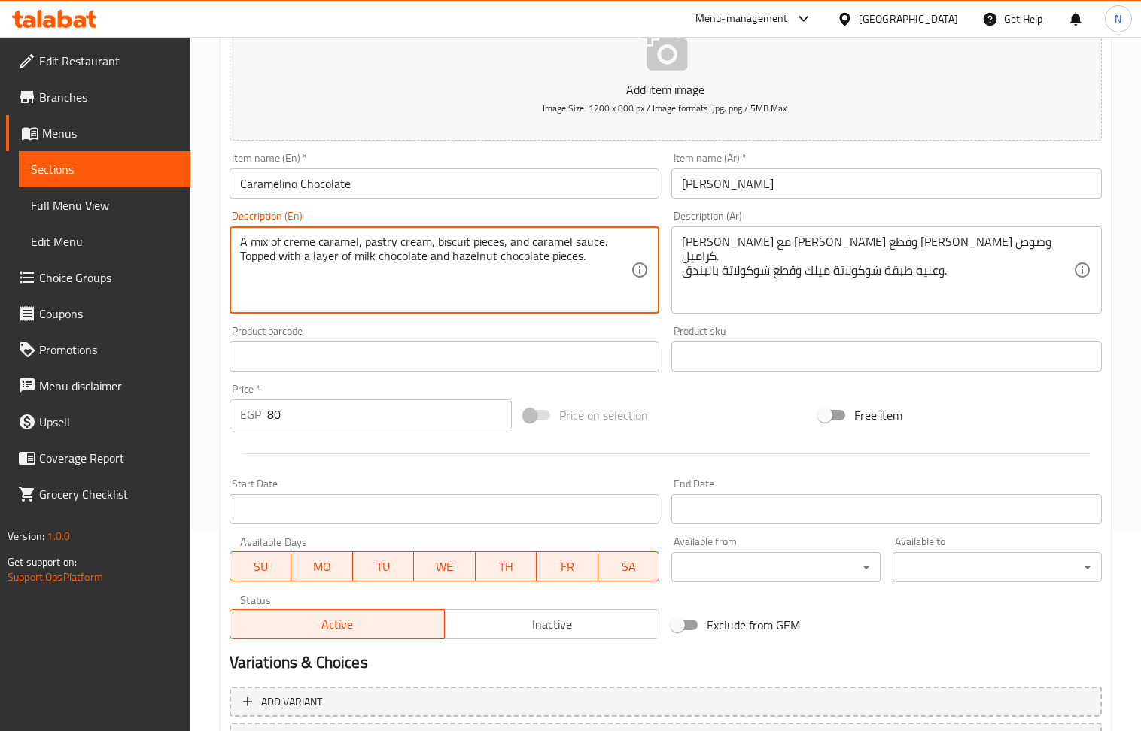
type textarea "A mix of creme caramel, pastry cream, biscuit pieces, and caramel sauce. Topped…"
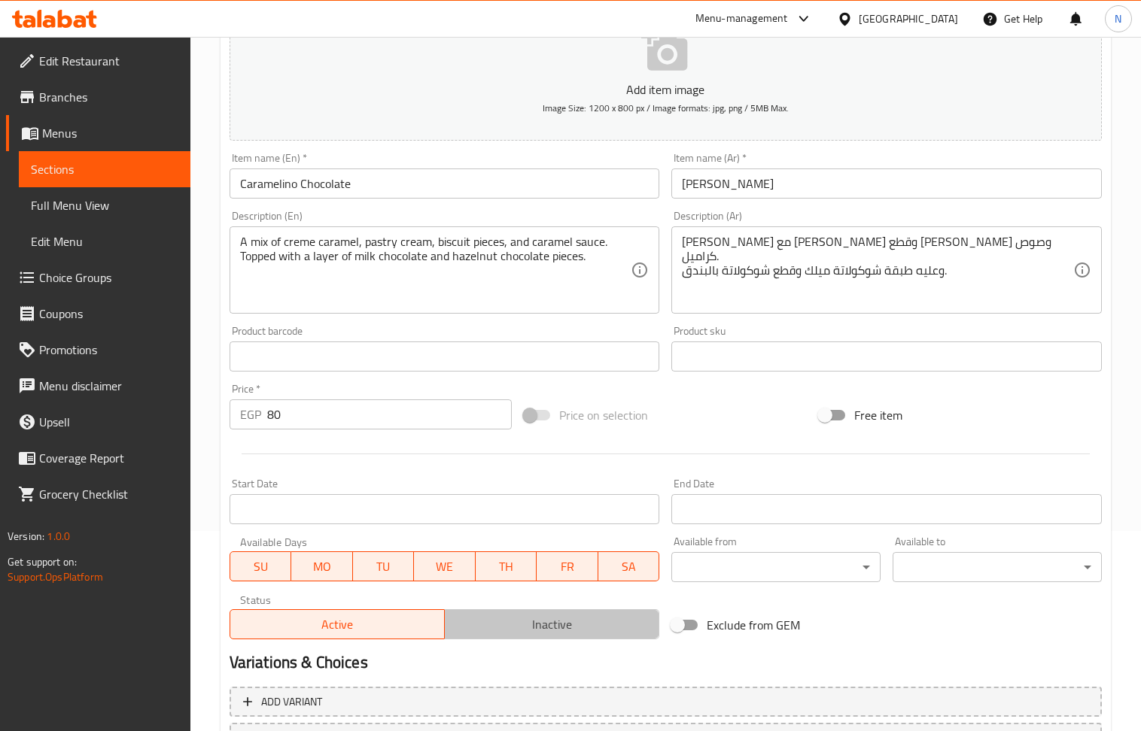
click at [594, 627] on span "Inactive" at bounding box center [552, 625] width 202 height 22
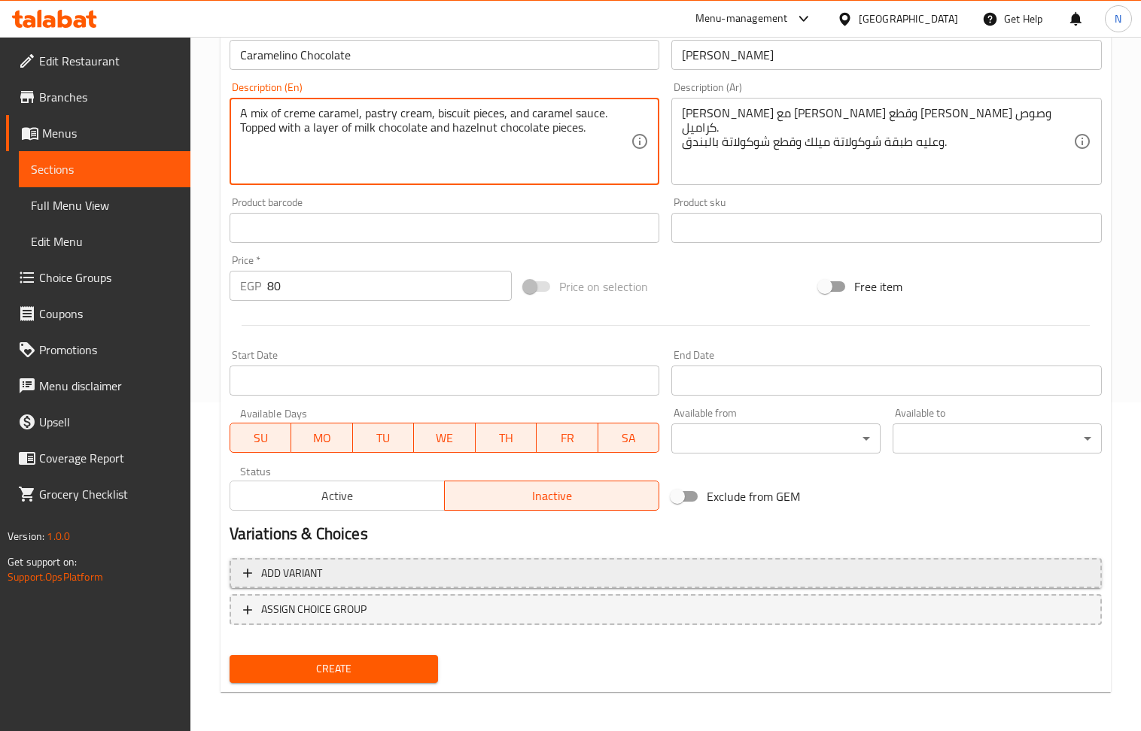
scroll to position [331, 0]
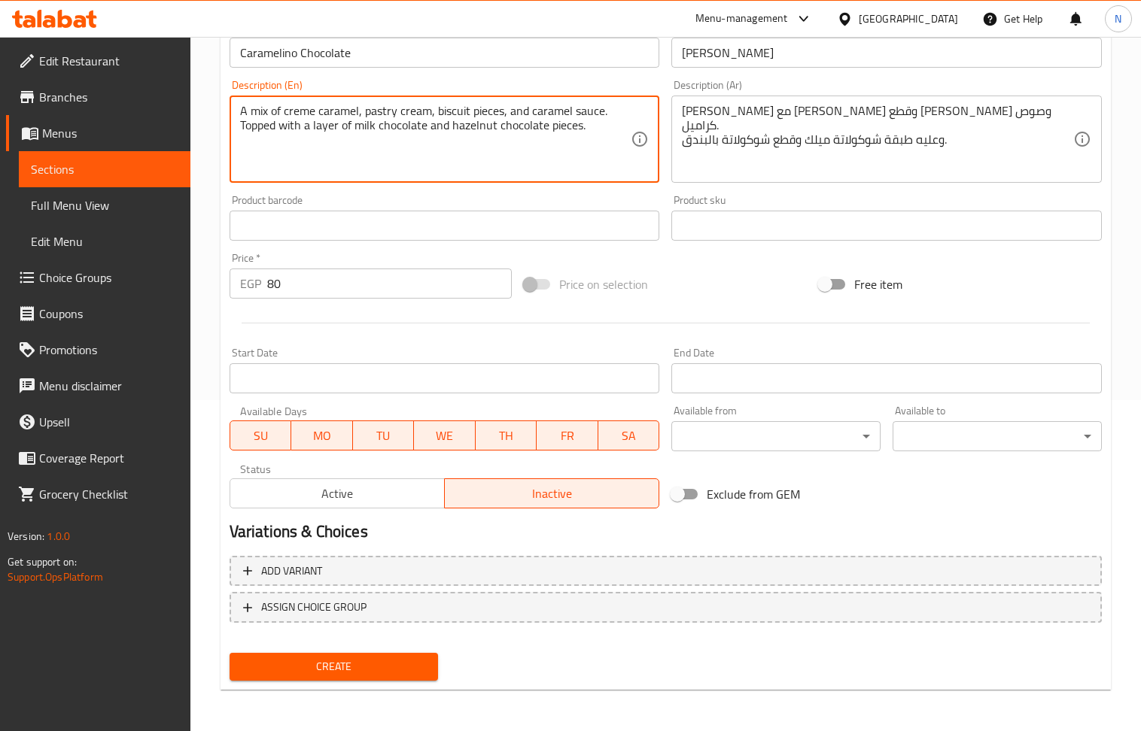
click at [350, 668] on span "Create" at bounding box center [334, 667] width 185 height 19
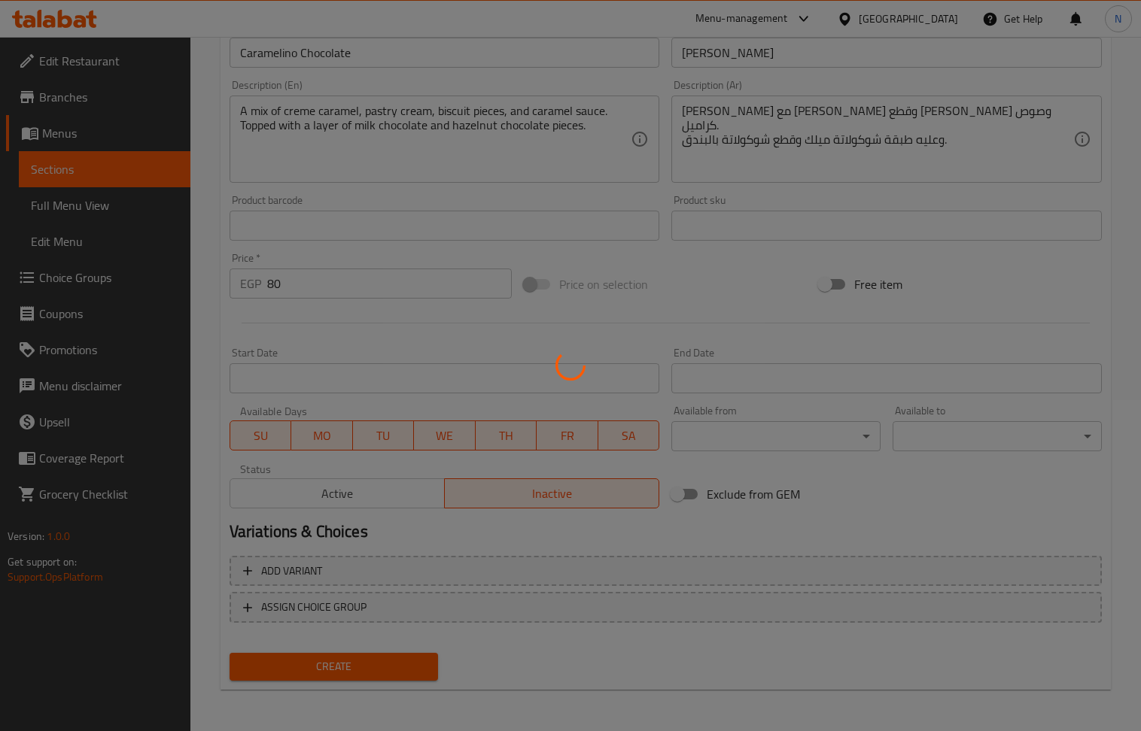
type input "0"
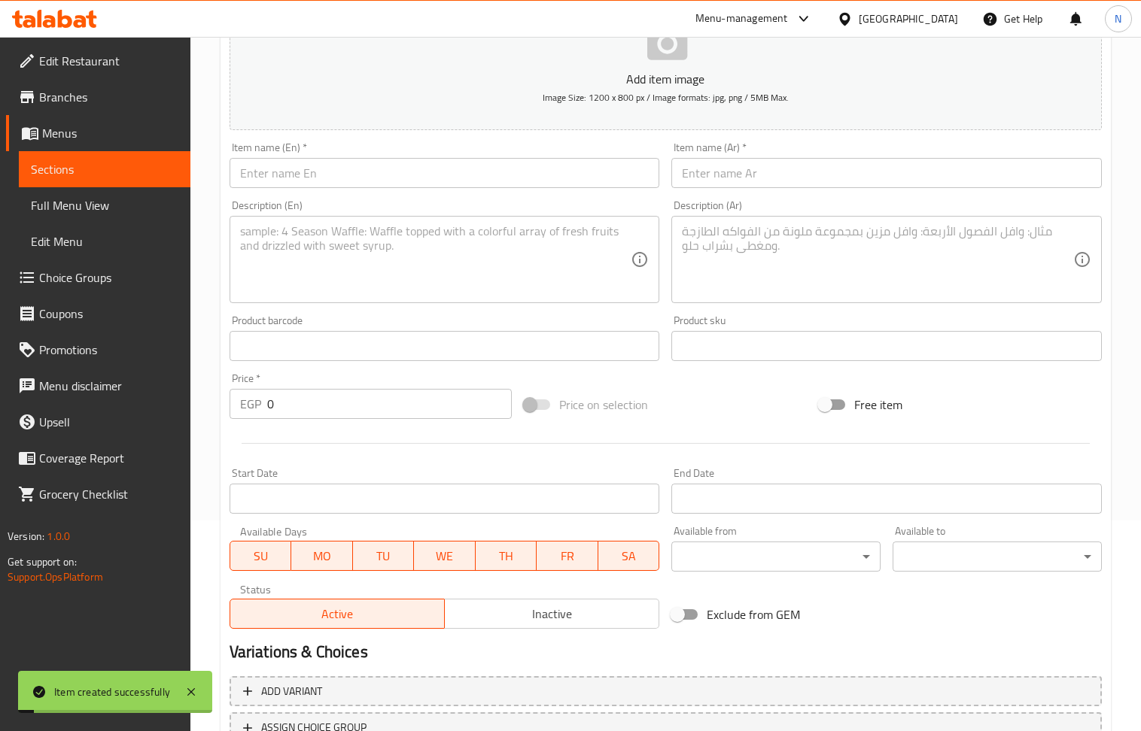
scroll to position [30, 0]
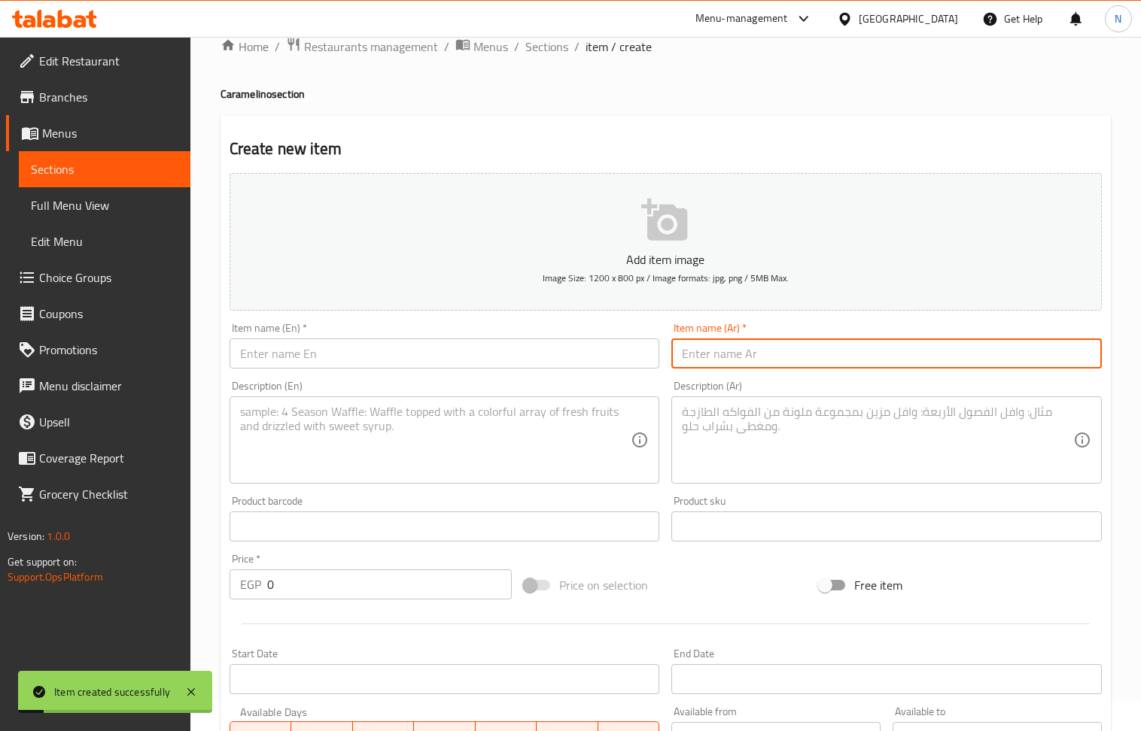
click at [755, 356] on input "text" at bounding box center [886, 354] width 430 height 30
paste input "كراملينو بندق 80ج"
type input "كراملينو بندق 80ج"
click at [382, 594] on input "0" at bounding box center [389, 585] width 245 height 30
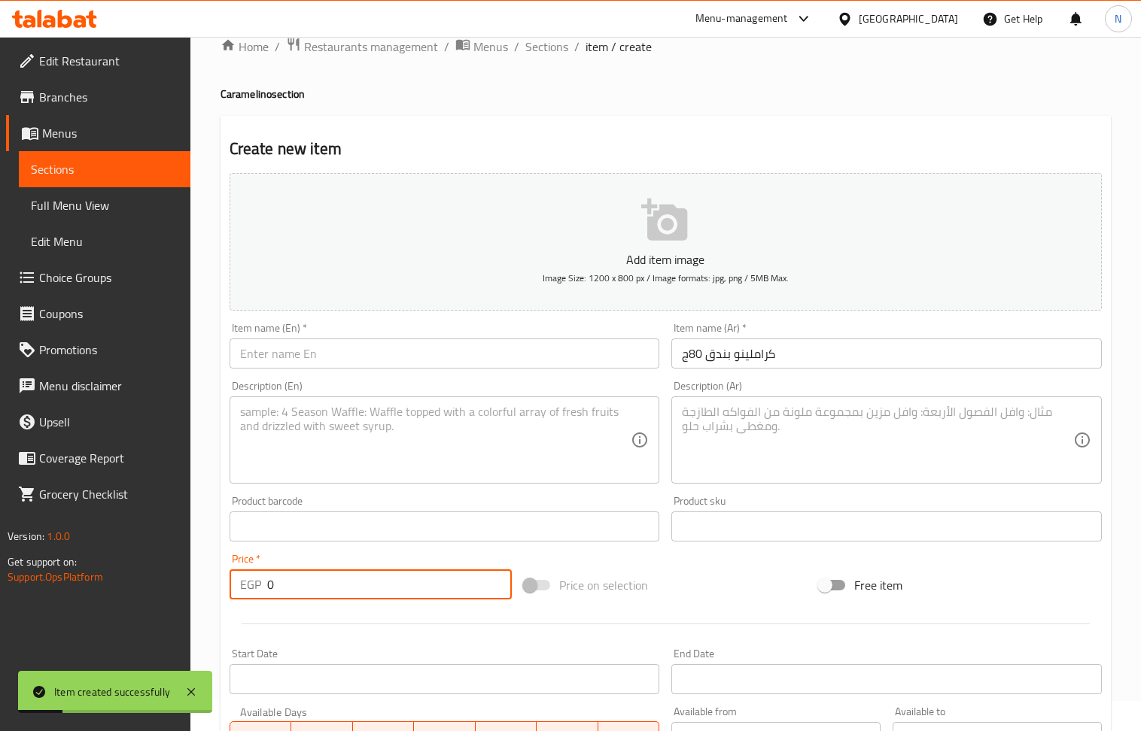
click at [382, 594] on input "0" at bounding box center [389, 585] width 245 height 30
type input "80"
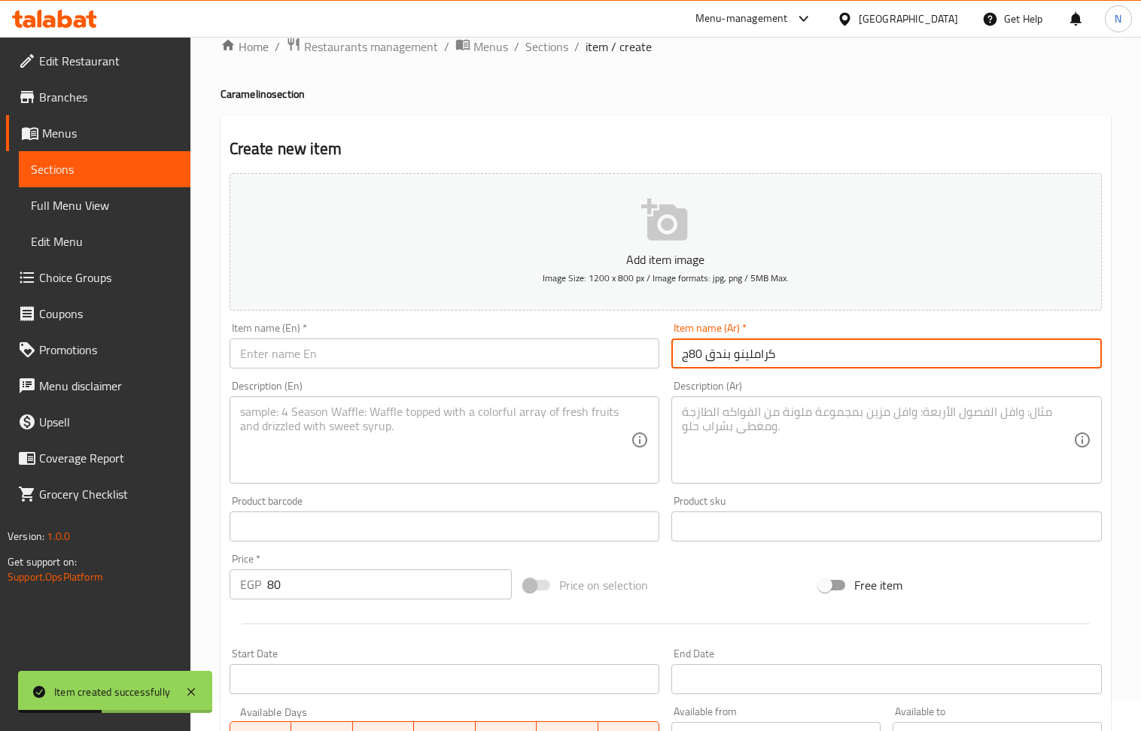
drag, startPoint x: 702, startPoint y: 353, endPoint x: 661, endPoint y: 353, distance: 41.4
click at [661, 353] on div "Add item image Image Size: 1200 x 800 px / Image formats: jpg, png / 5MB Max. I…" at bounding box center [665, 491] width 884 height 649
click at [691, 355] on input "كراملينو بندق 80ج" at bounding box center [886, 354] width 430 height 30
click at [725, 355] on input "كراملينو بندق" at bounding box center [886, 354] width 430 height 30
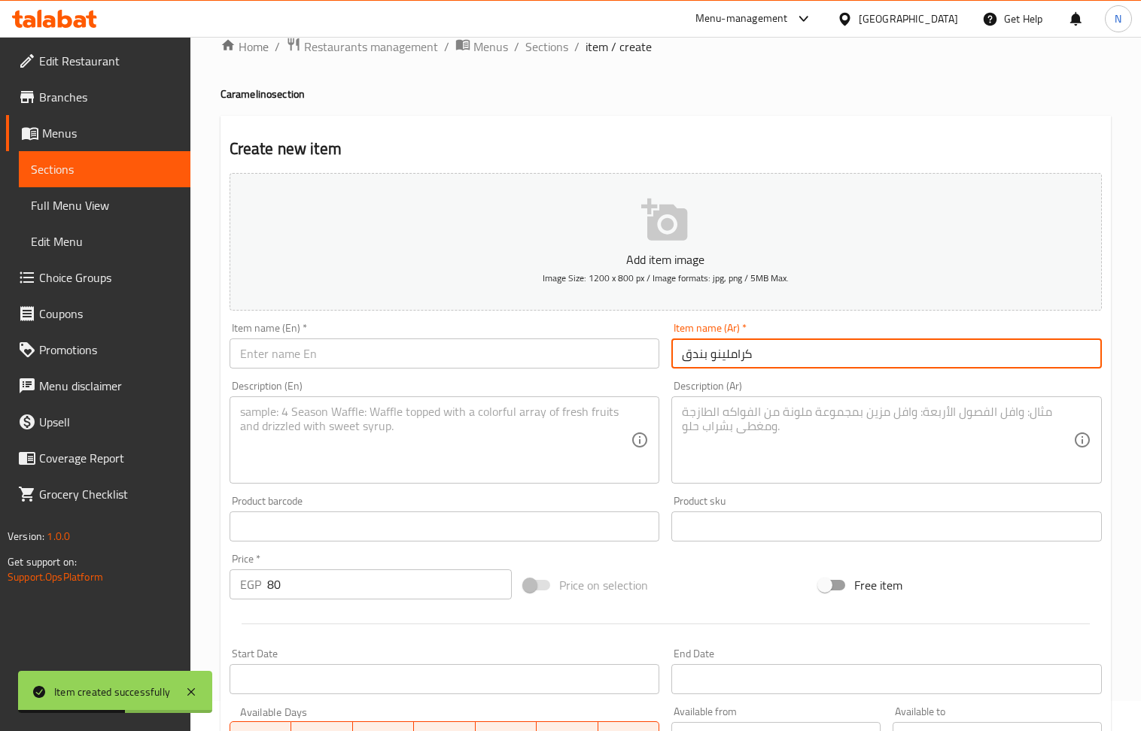
click at [725, 355] on input "كراملينو بندق" at bounding box center [886, 354] width 430 height 30
type input "كراملينو بندق"
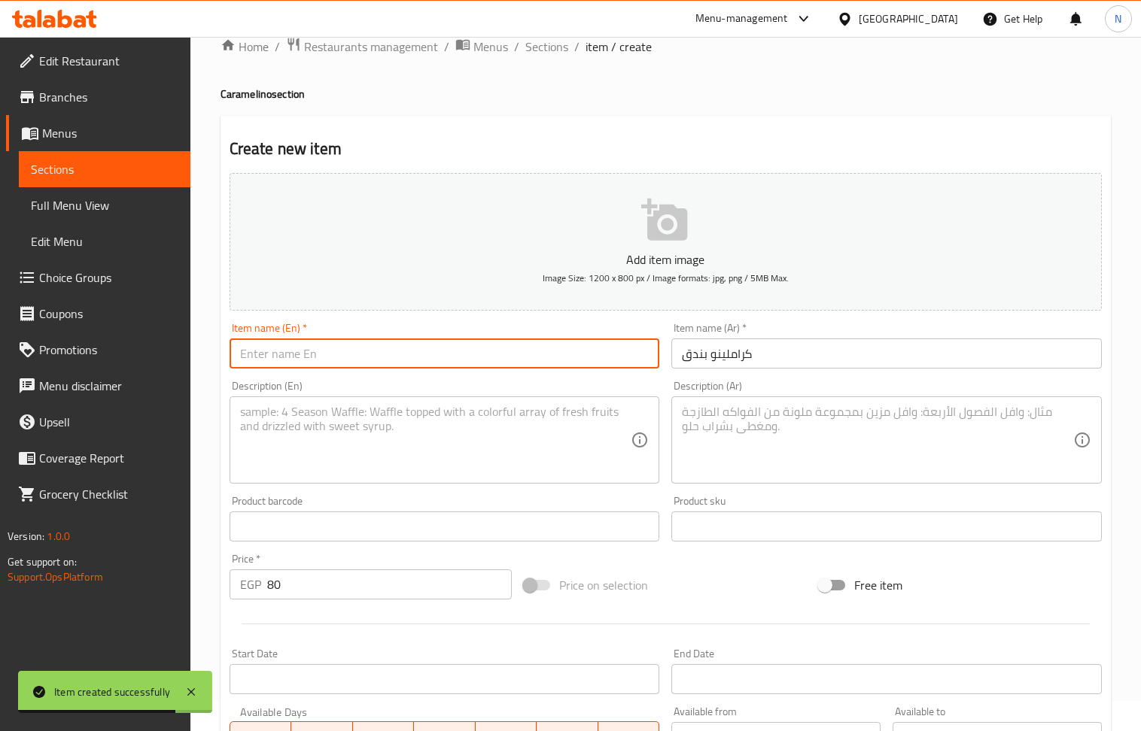
click at [369, 353] on input "text" at bounding box center [445, 354] width 430 height 30
paste input "Hazelnut caramel"
type input "Hazelnut caramel"
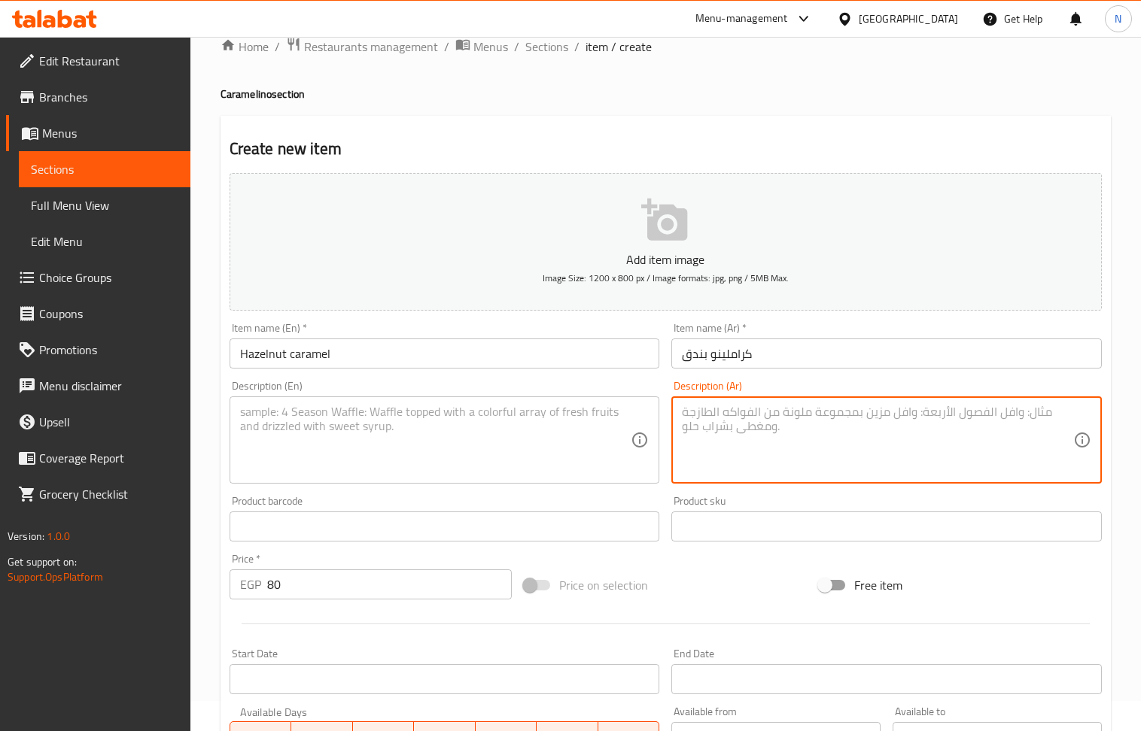
click at [820, 439] on textarea at bounding box center [877, 440] width 391 height 71
paste textarea "[PERSON_NAME] مع [PERSON_NAME] وقطع [PERSON_NAME] وصوص كراميل. وعليه (كيكة بندق…"
type textarea "[PERSON_NAME] مع [PERSON_NAME] وقطع [PERSON_NAME] وصوص كراميل. وعليه (كيكة بندق…"
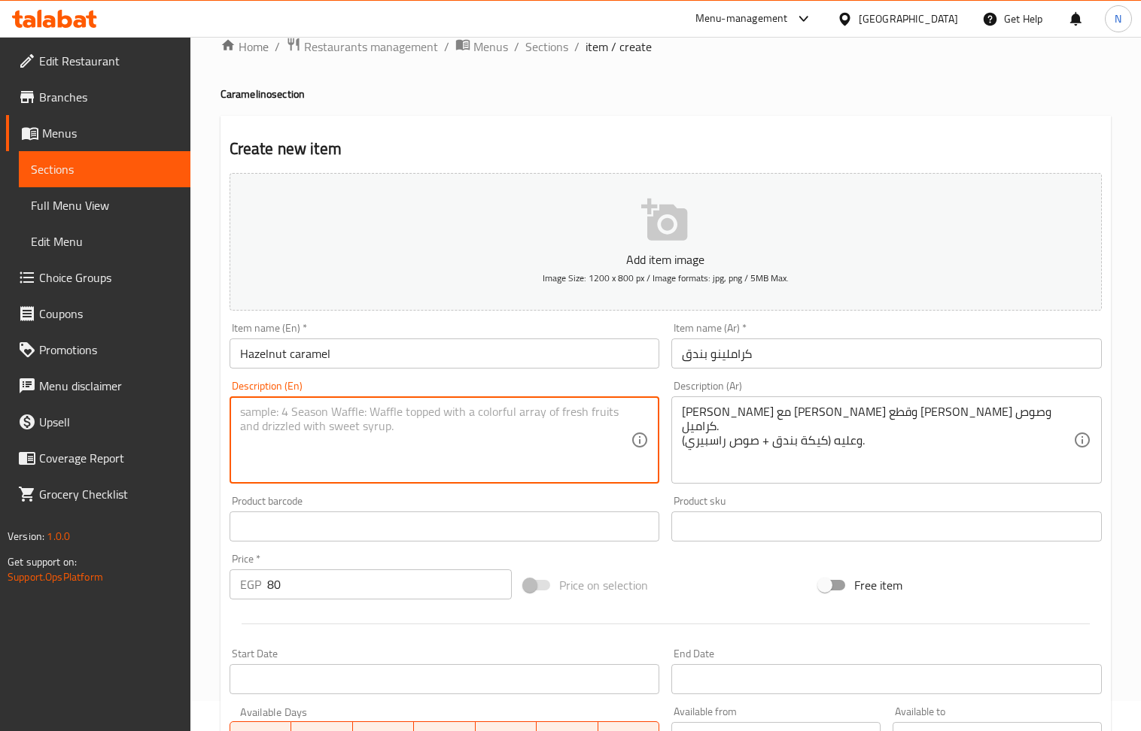
click at [367, 448] on textarea at bounding box center [435, 440] width 391 height 71
paste textarea "A mix of crème caramel, pastry cream, biscuit pieces, and caramel sauce. Topped…"
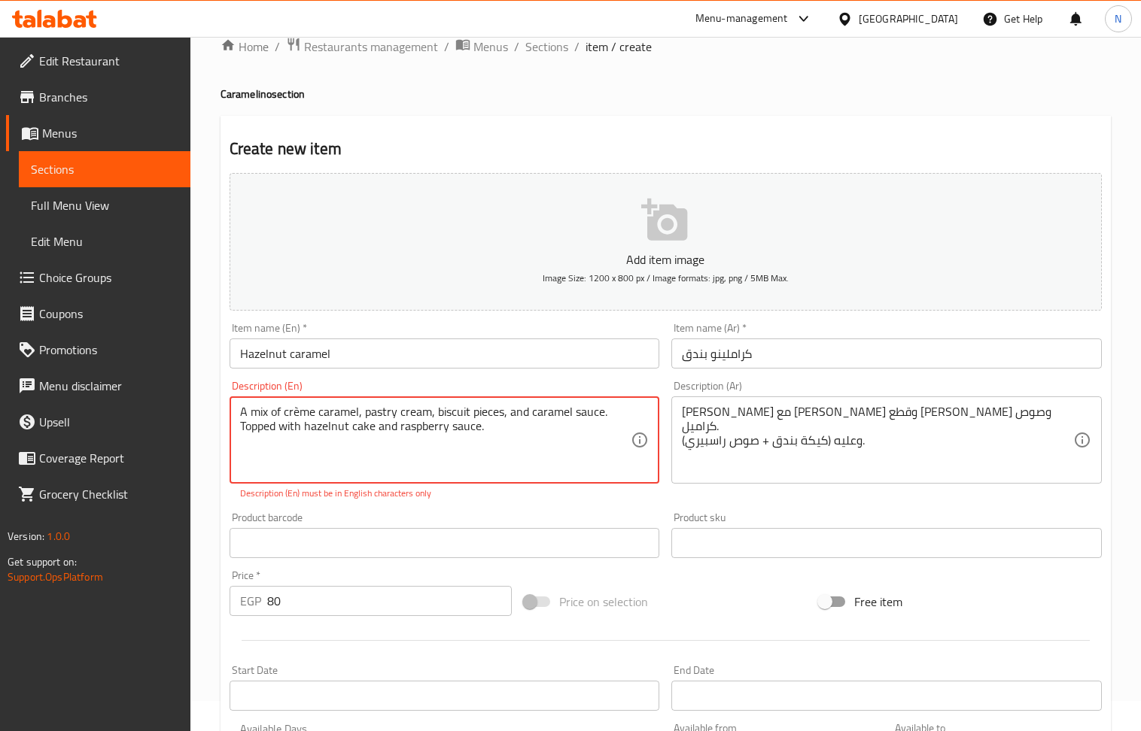
click at [293, 414] on textarea "A mix of crème caramel, pastry cream, biscuit pieces, and caramel sauce. Topped…" at bounding box center [435, 440] width 391 height 71
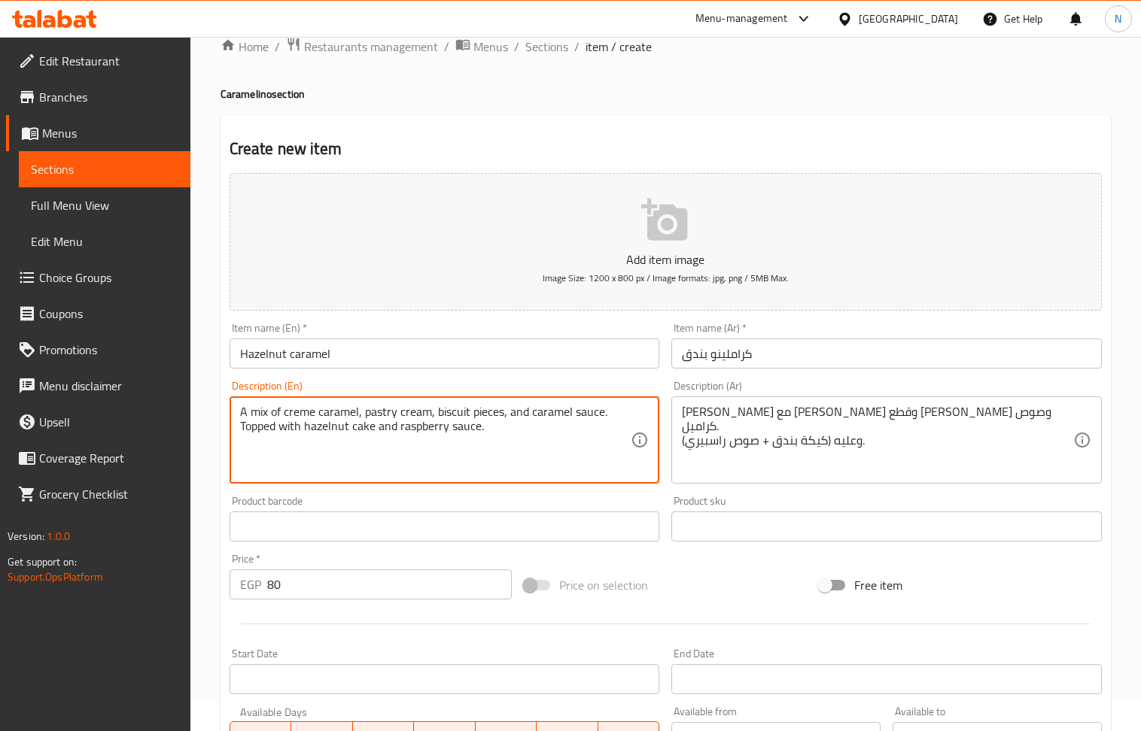
click at [512, 441] on textarea "A mix of creme caramel, pastry cream, biscuit pieces, and caramel sauce. Topped…" at bounding box center [435, 440] width 391 height 71
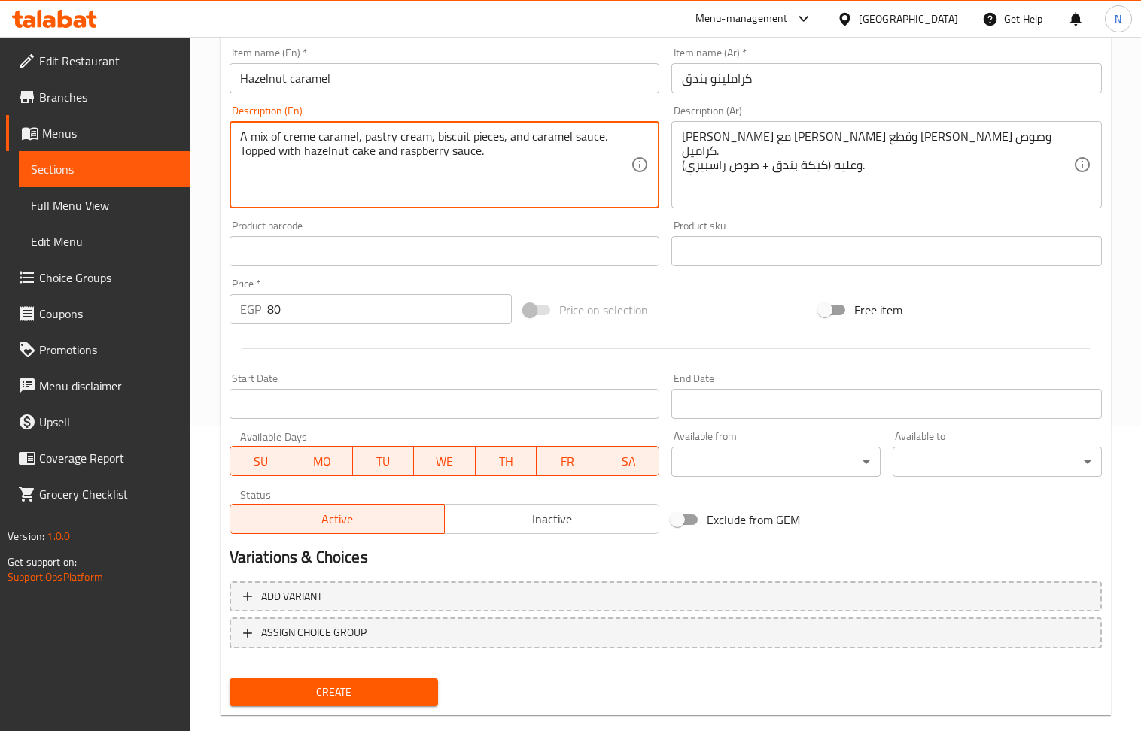
scroll to position [331, 0]
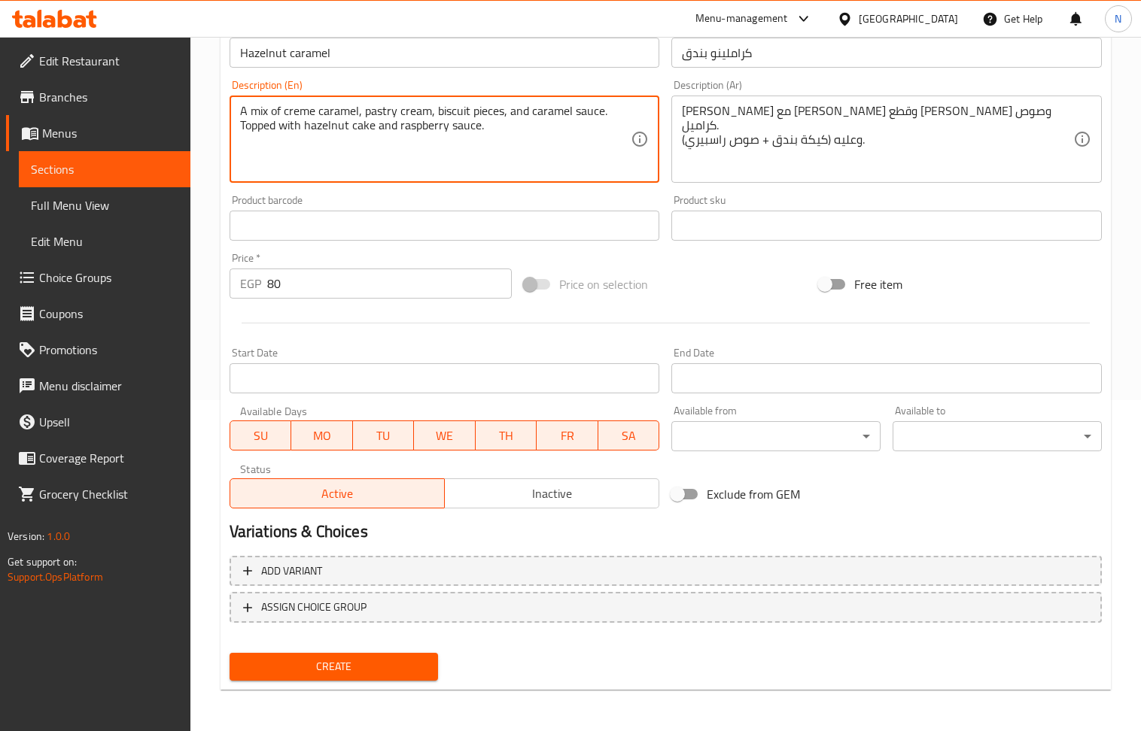
type textarea "A mix of creme caramel, pastry cream, biscuit pieces, and caramel sauce. Topped…"
click at [600, 479] on div "Active Inactive" at bounding box center [445, 486] width 430 height 45
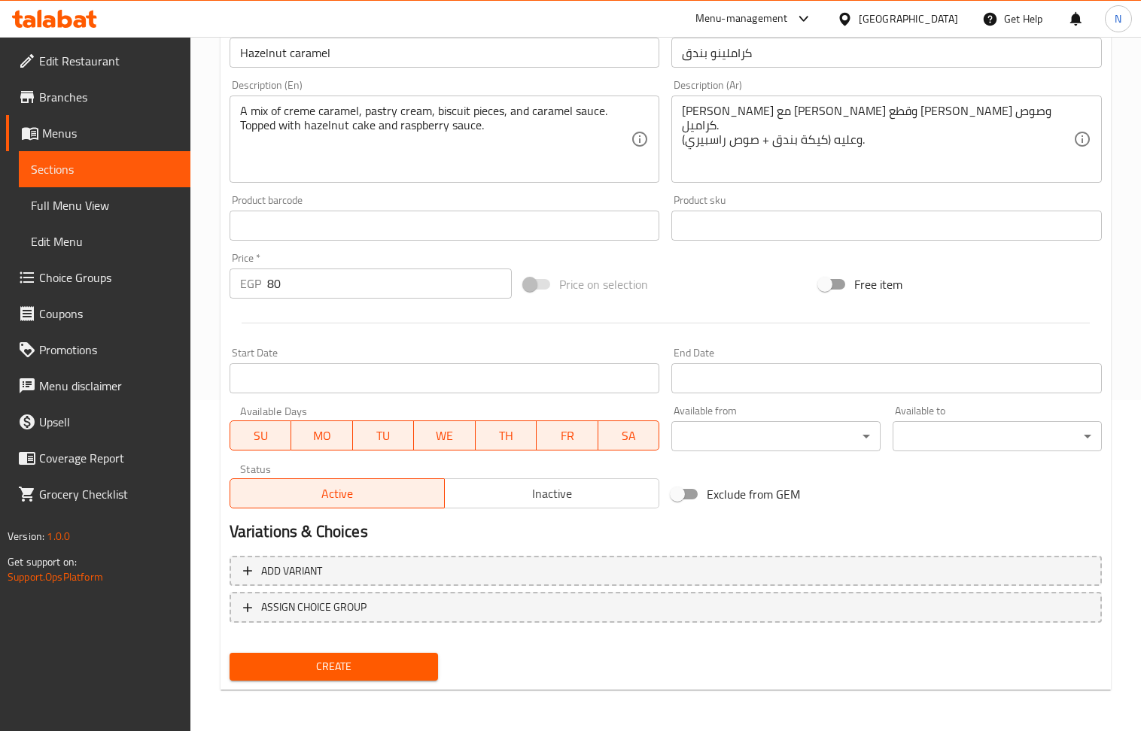
click at [590, 505] on span "Inactive" at bounding box center [552, 494] width 202 height 22
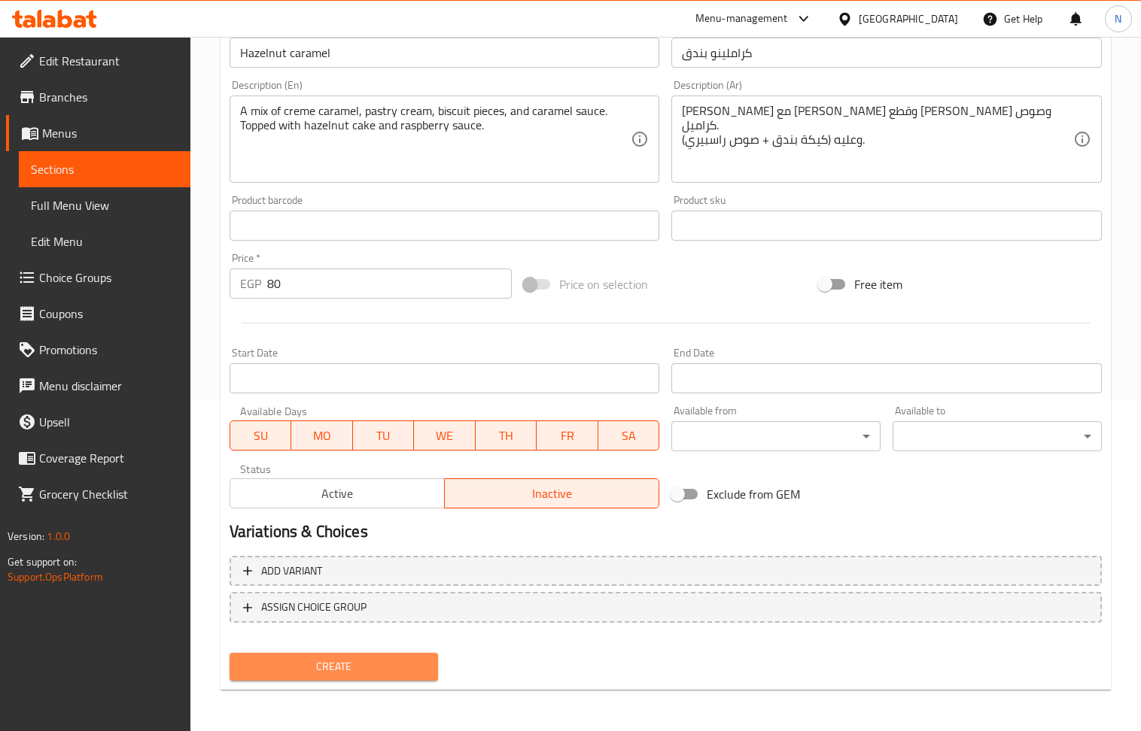
click at [400, 667] on span "Create" at bounding box center [334, 667] width 185 height 19
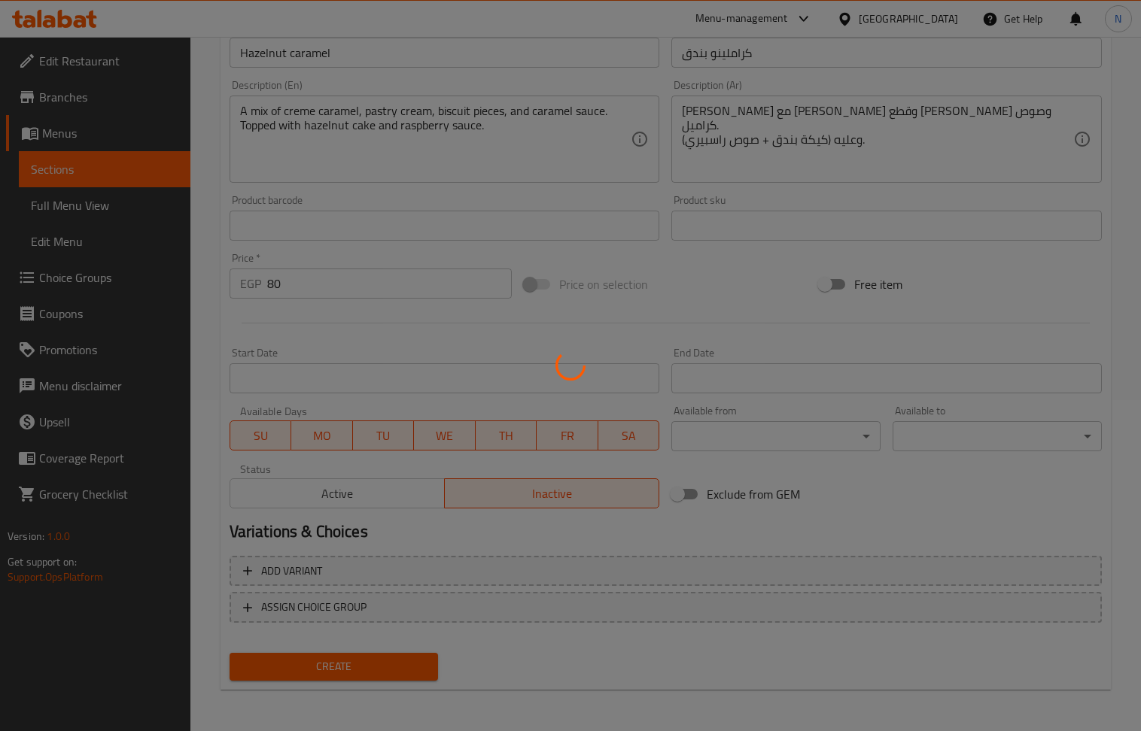
scroll to position [0, 0]
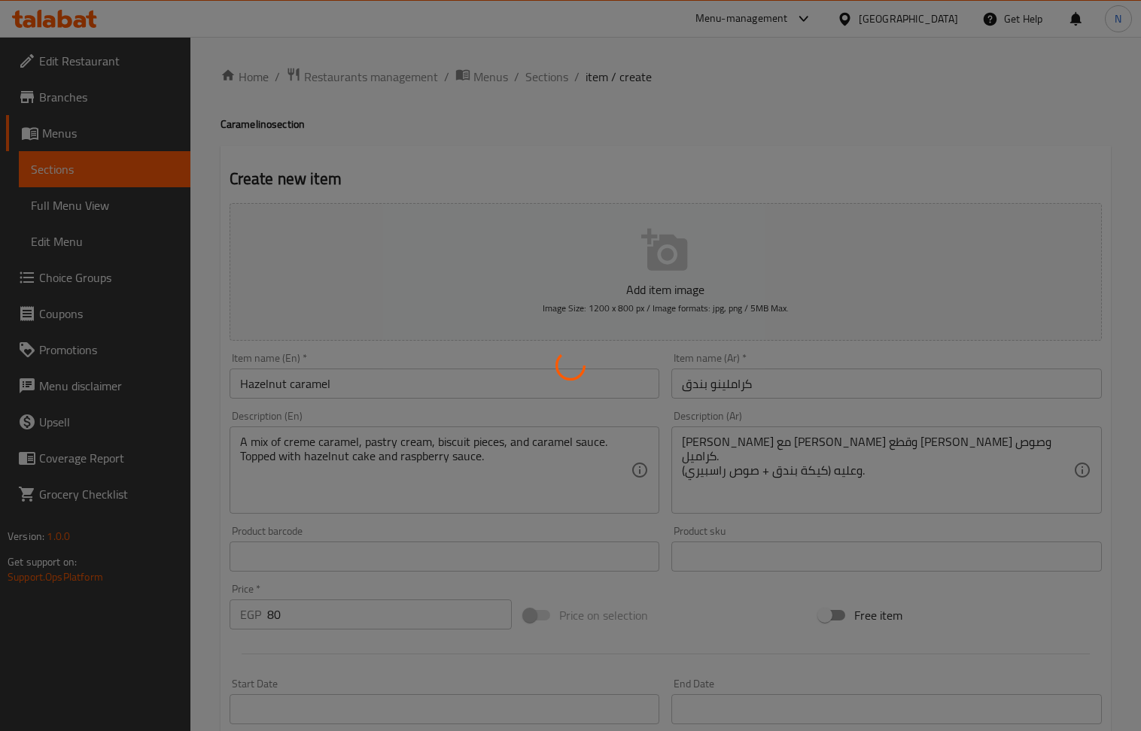
type input "0"
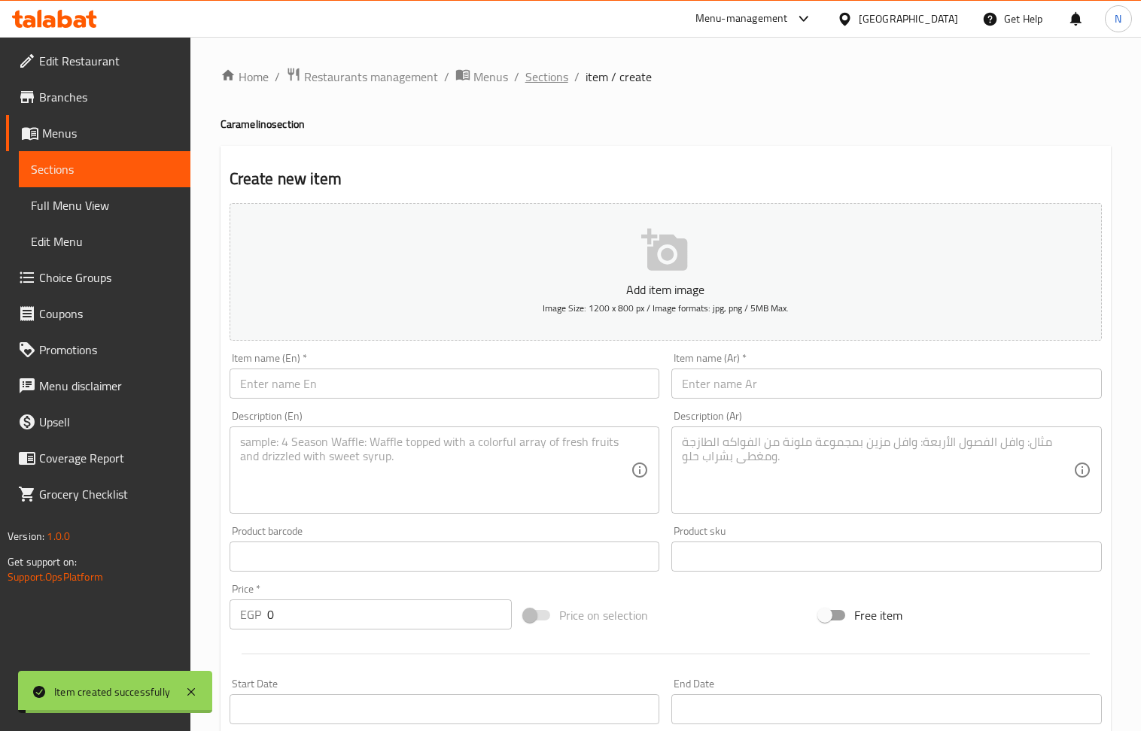
click at [549, 81] on span "Sections" at bounding box center [546, 77] width 43 height 18
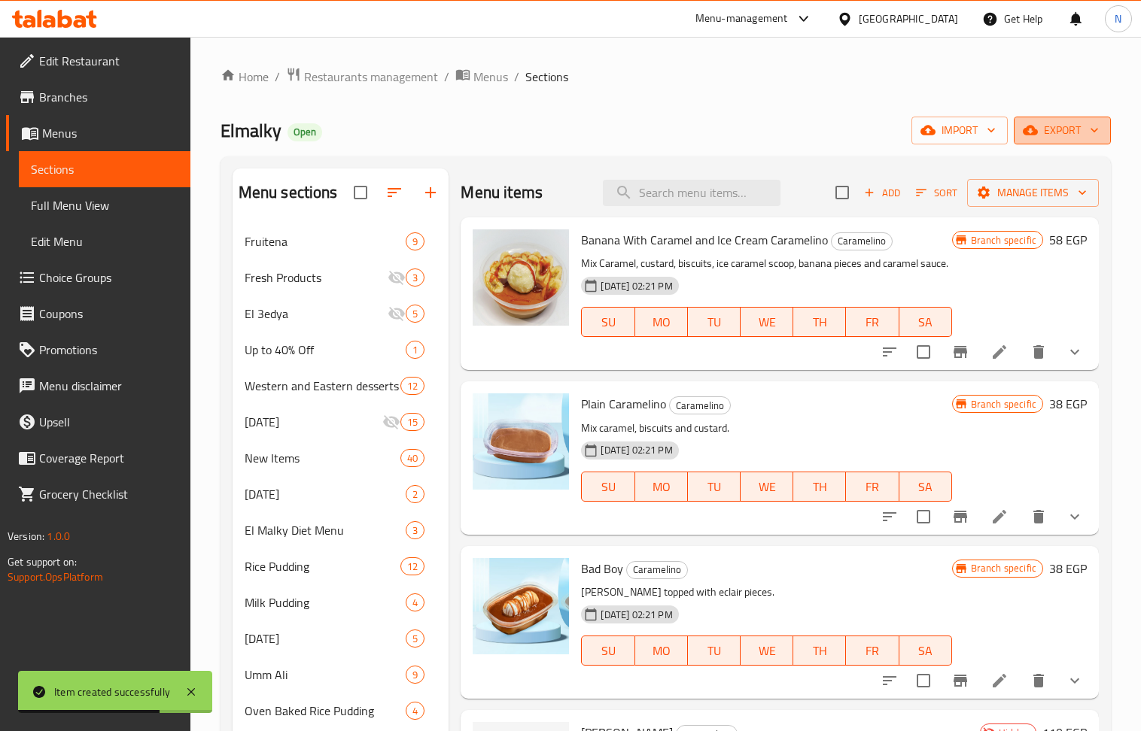
click at [1053, 129] on span "export" at bounding box center [1062, 130] width 73 height 19
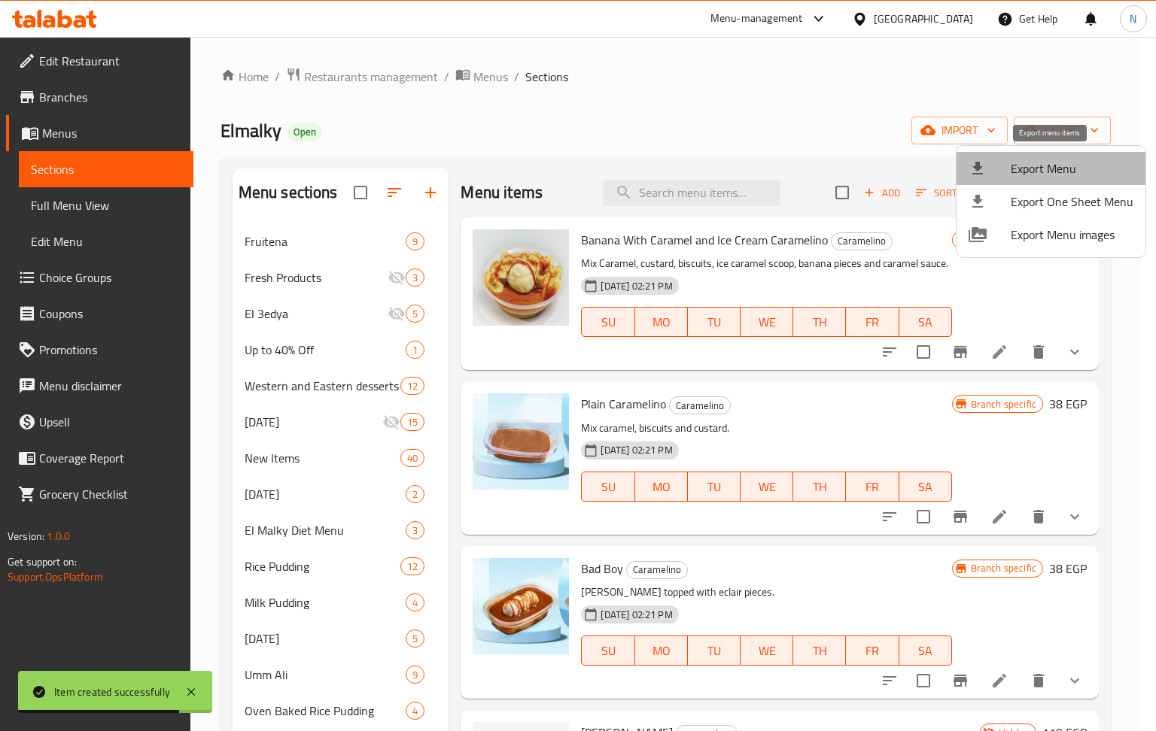
click at [1054, 160] on span "Export Menu" at bounding box center [1072, 169] width 123 height 18
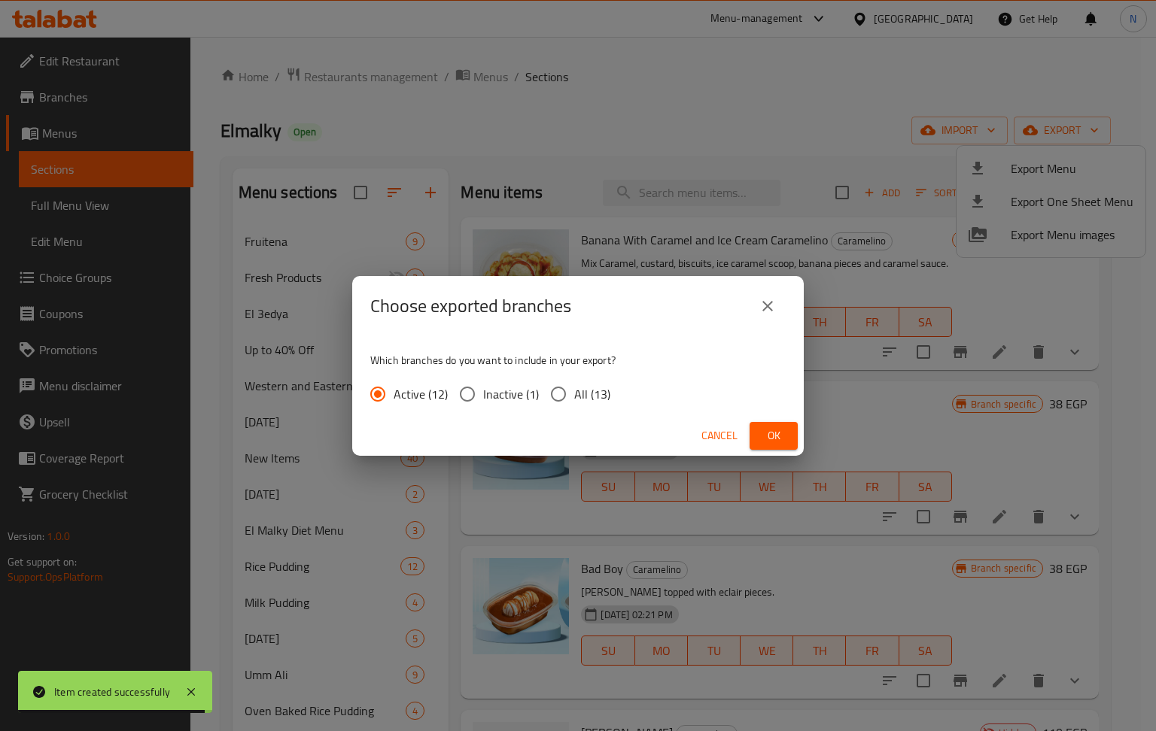
click at [558, 393] on input "All (13)" at bounding box center [559, 394] width 32 height 32
radio input "true"
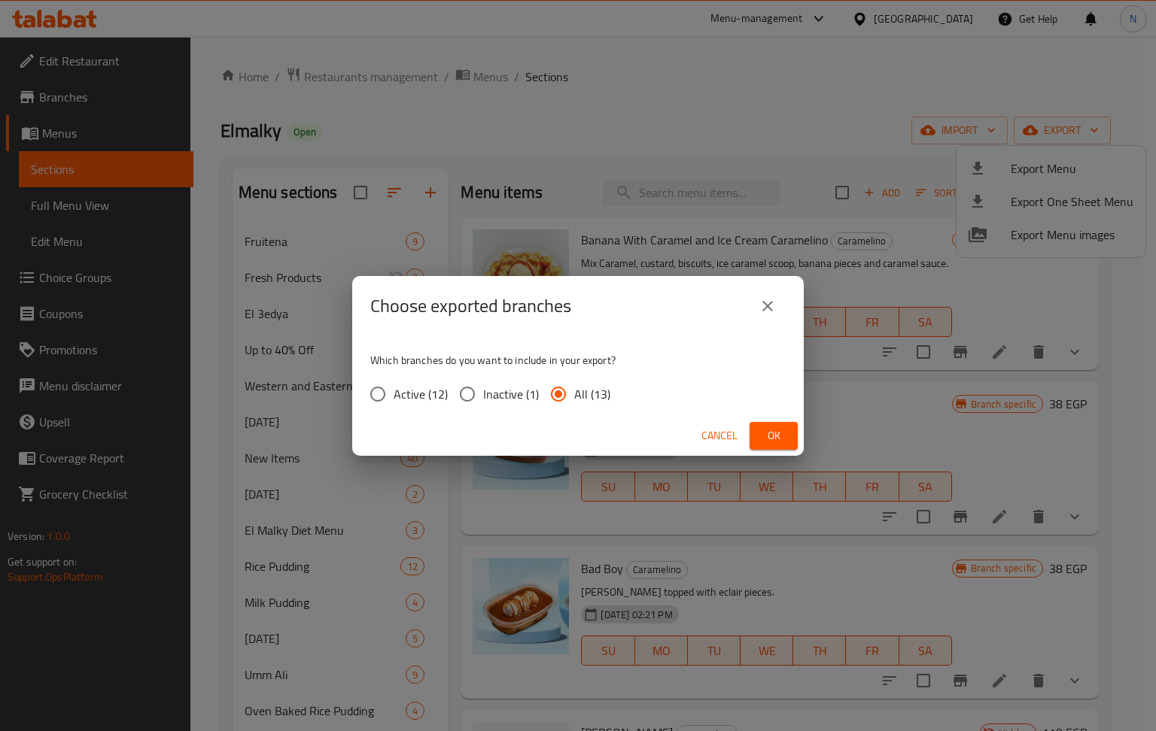
click at [752, 430] on button "Ok" at bounding box center [773, 436] width 48 height 28
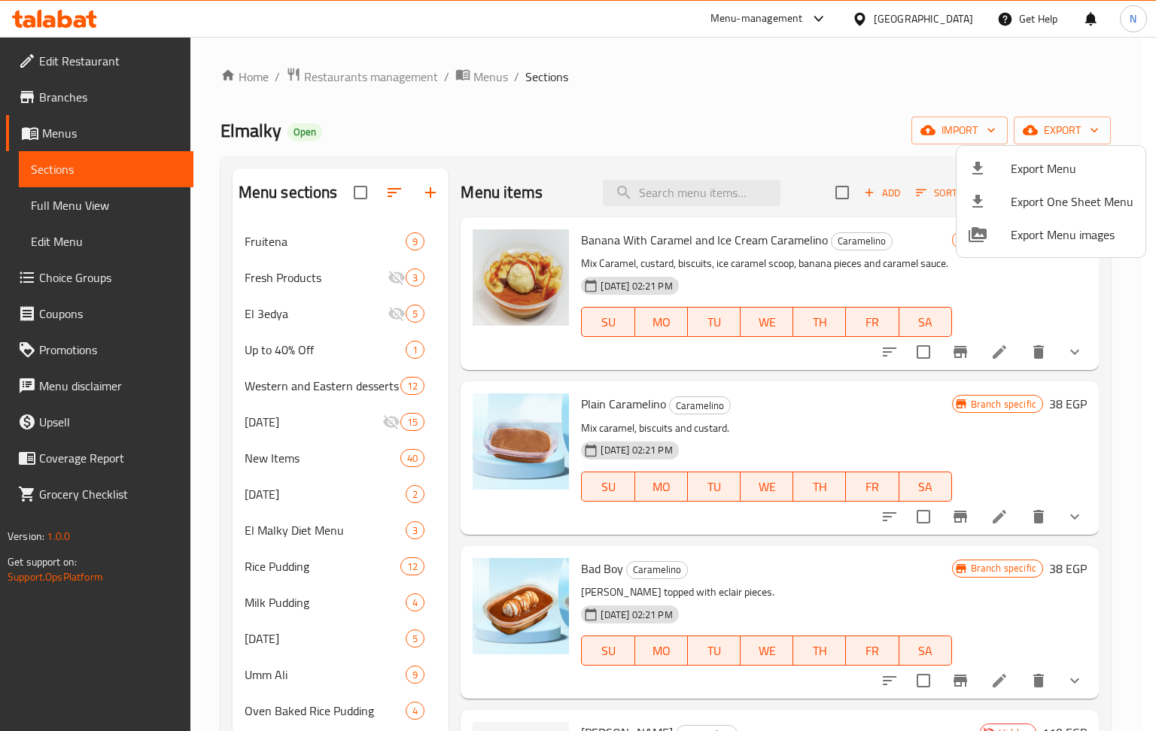
drag, startPoint x: 801, startPoint y: 367, endPoint x: 834, endPoint y: 407, distance: 51.4
click at [804, 370] on div at bounding box center [578, 365] width 1156 height 731
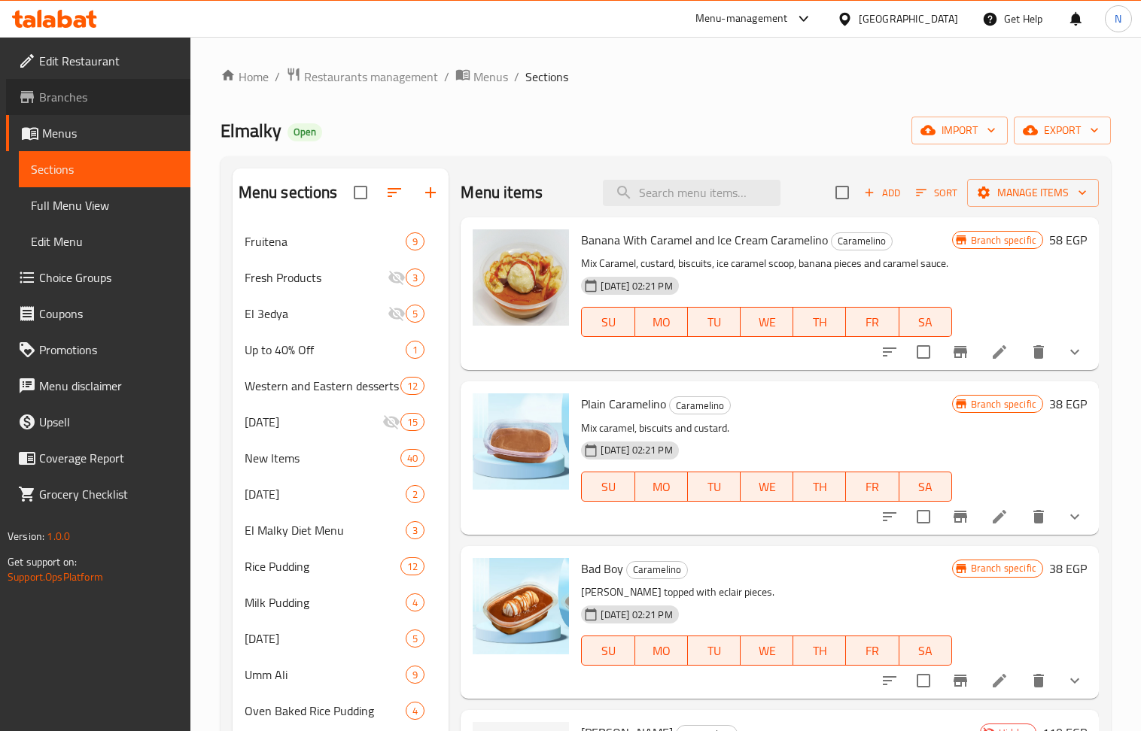
click at [91, 90] on span "Branches" at bounding box center [108, 97] width 139 height 18
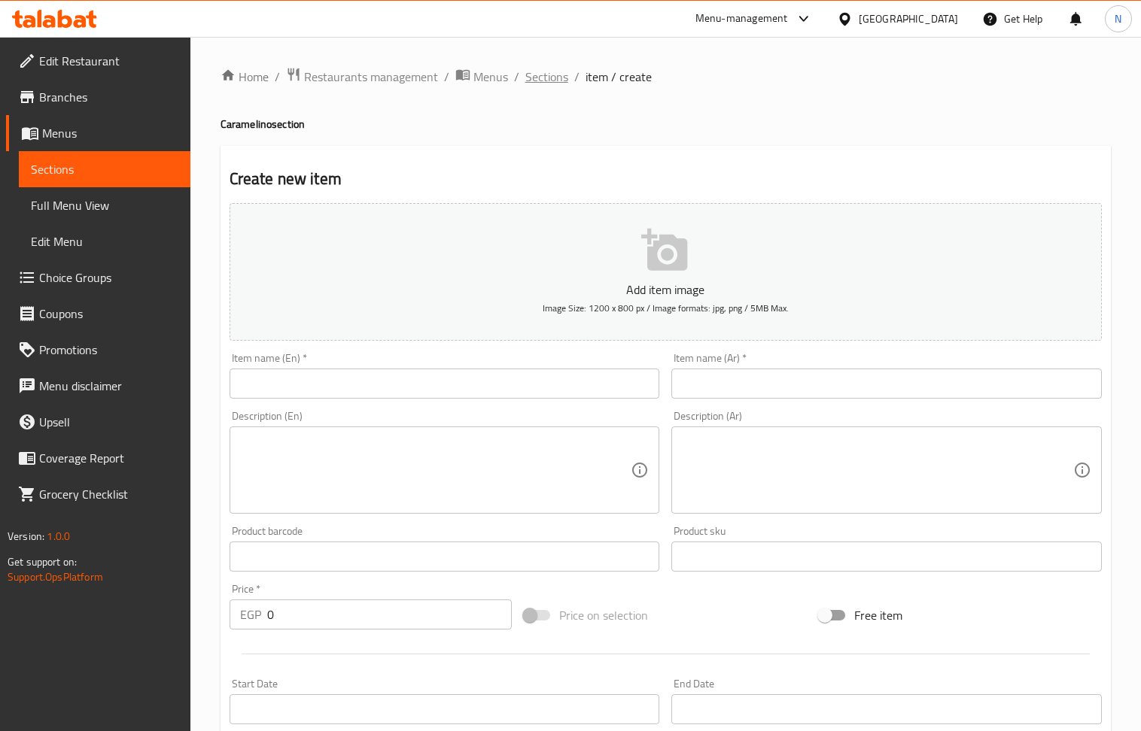
click at [549, 77] on span "Sections" at bounding box center [546, 77] width 43 height 18
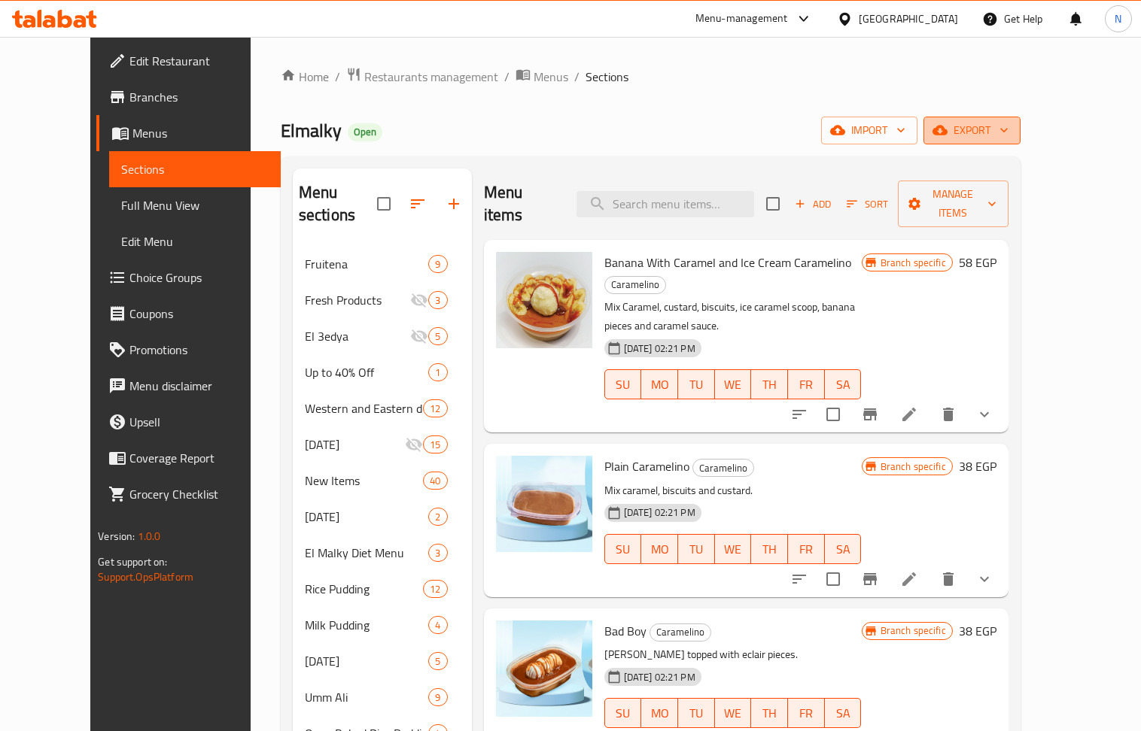
click at [1008, 122] on span "export" at bounding box center [971, 130] width 73 height 19
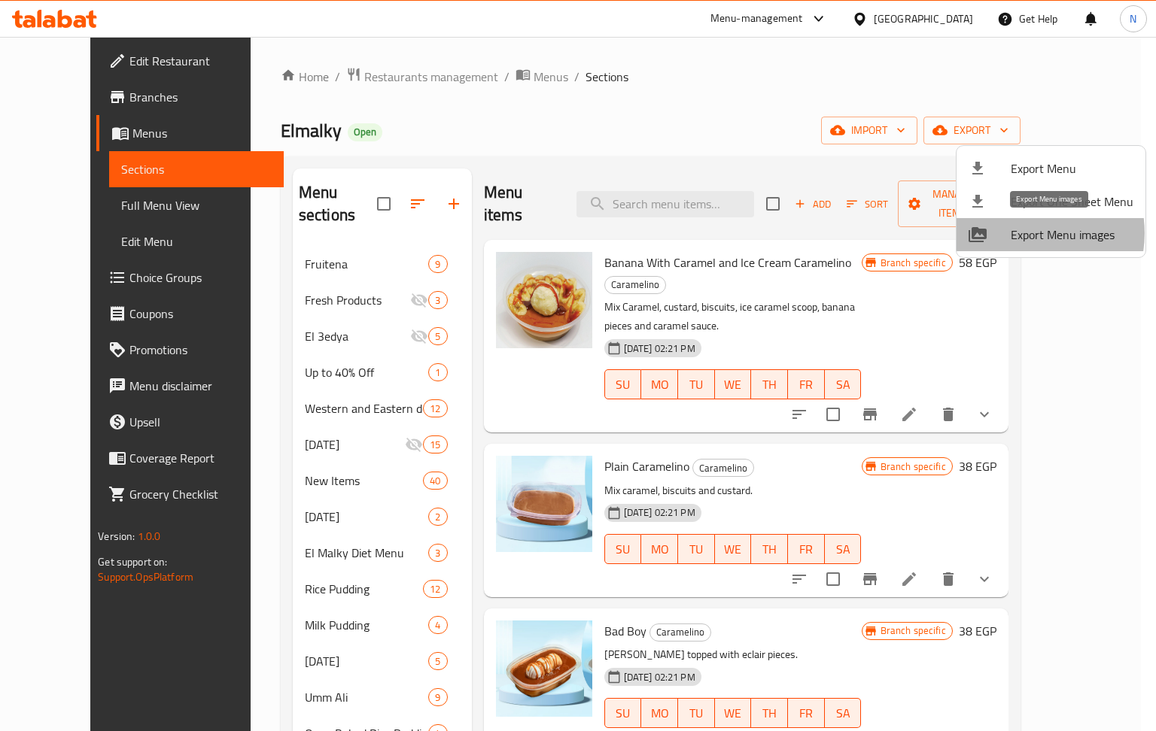
click at [1026, 233] on span "Export Menu images" at bounding box center [1072, 235] width 123 height 18
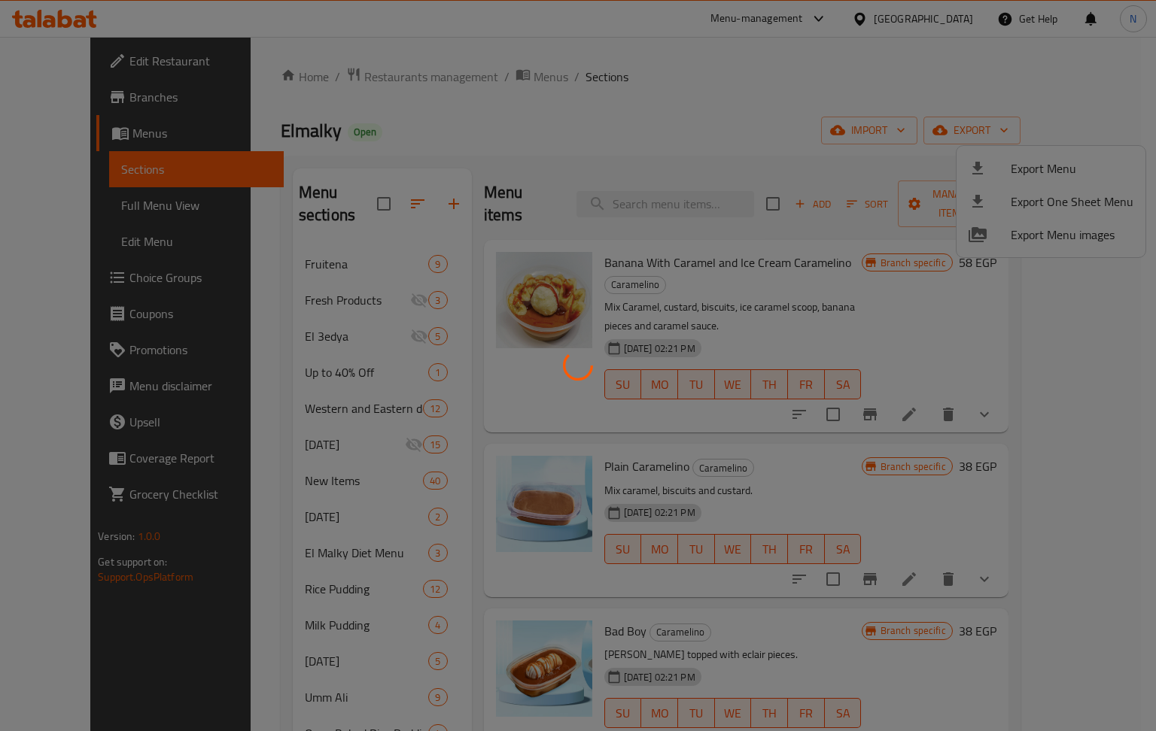
click at [789, 82] on div at bounding box center [578, 365] width 1156 height 731
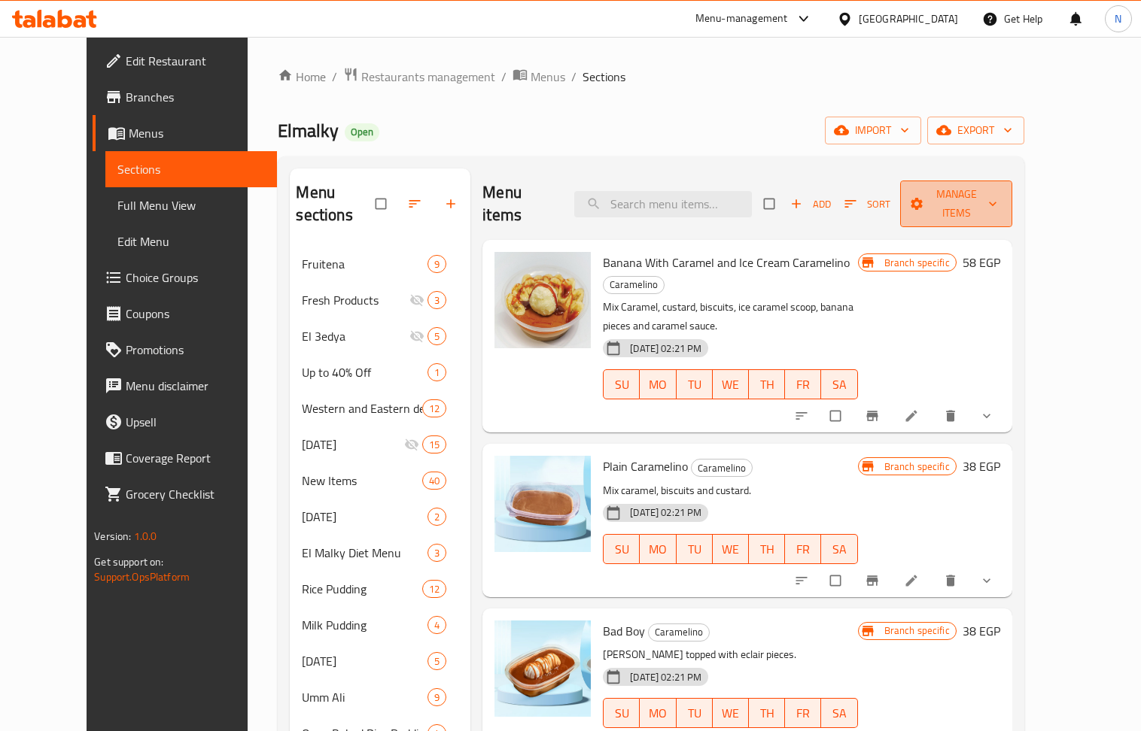
click at [999, 193] on span "Manage items" at bounding box center [955, 204] width 87 height 38
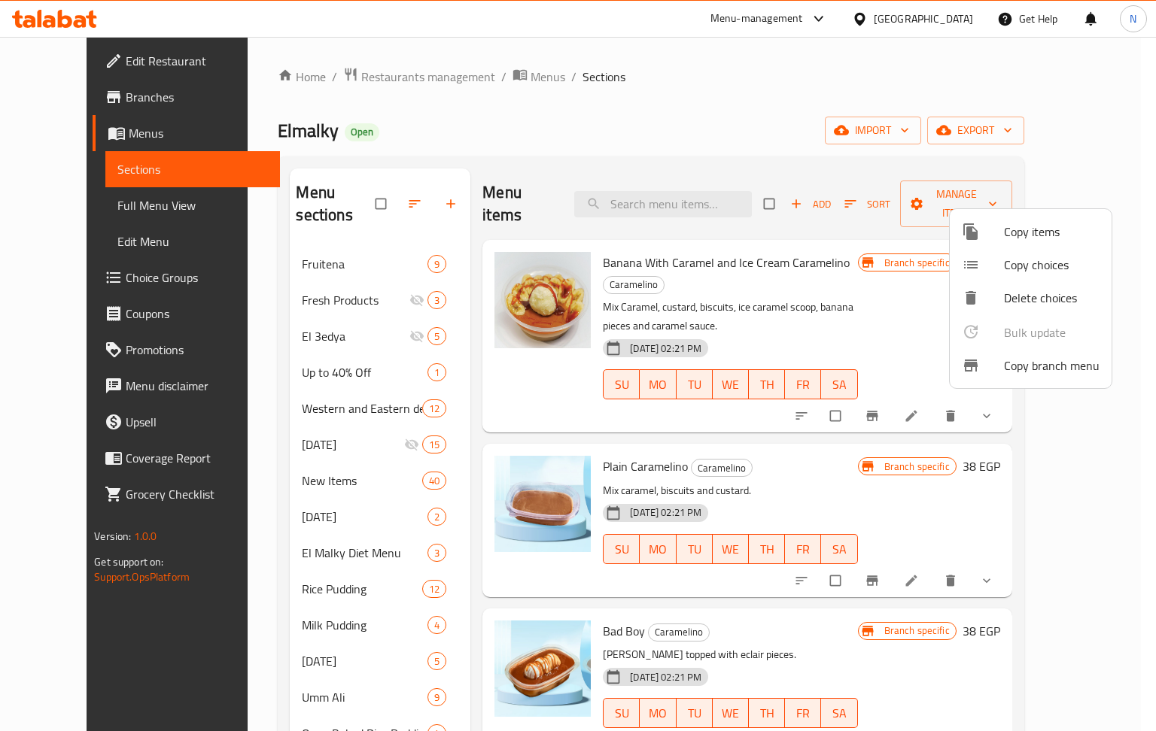
click at [1049, 137] on div at bounding box center [578, 365] width 1156 height 731
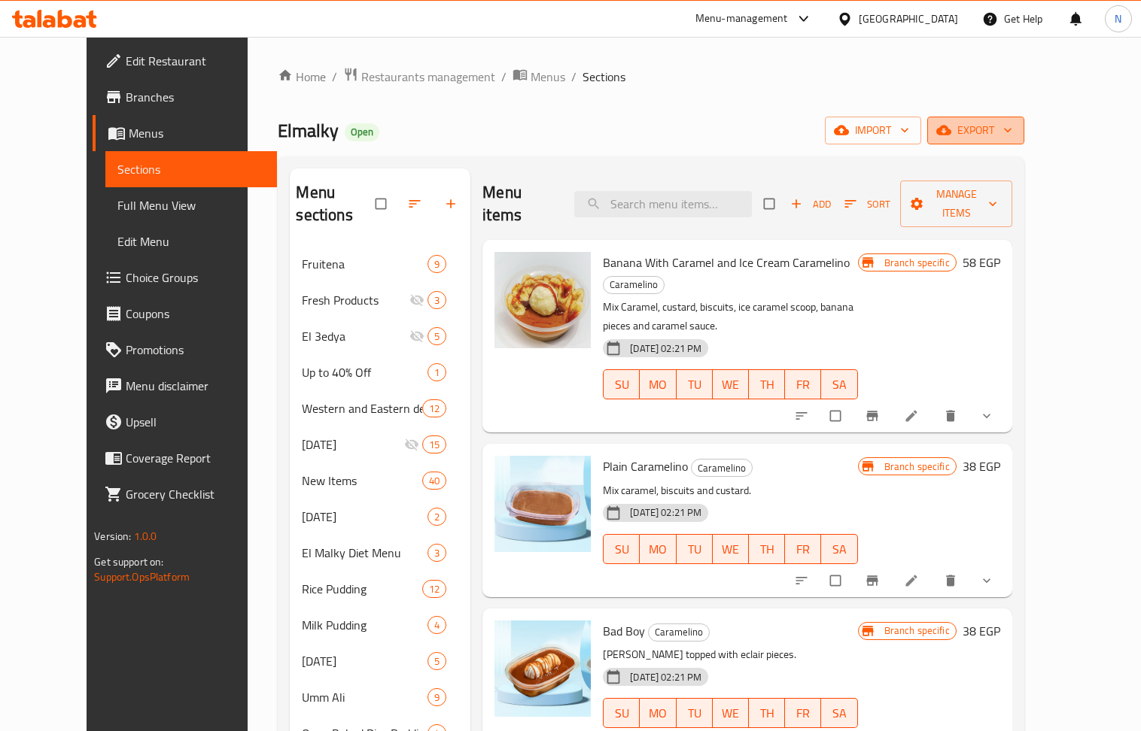
click at [1024, 118] on button "export" at bounding box center [975, 131] width 97 height 28
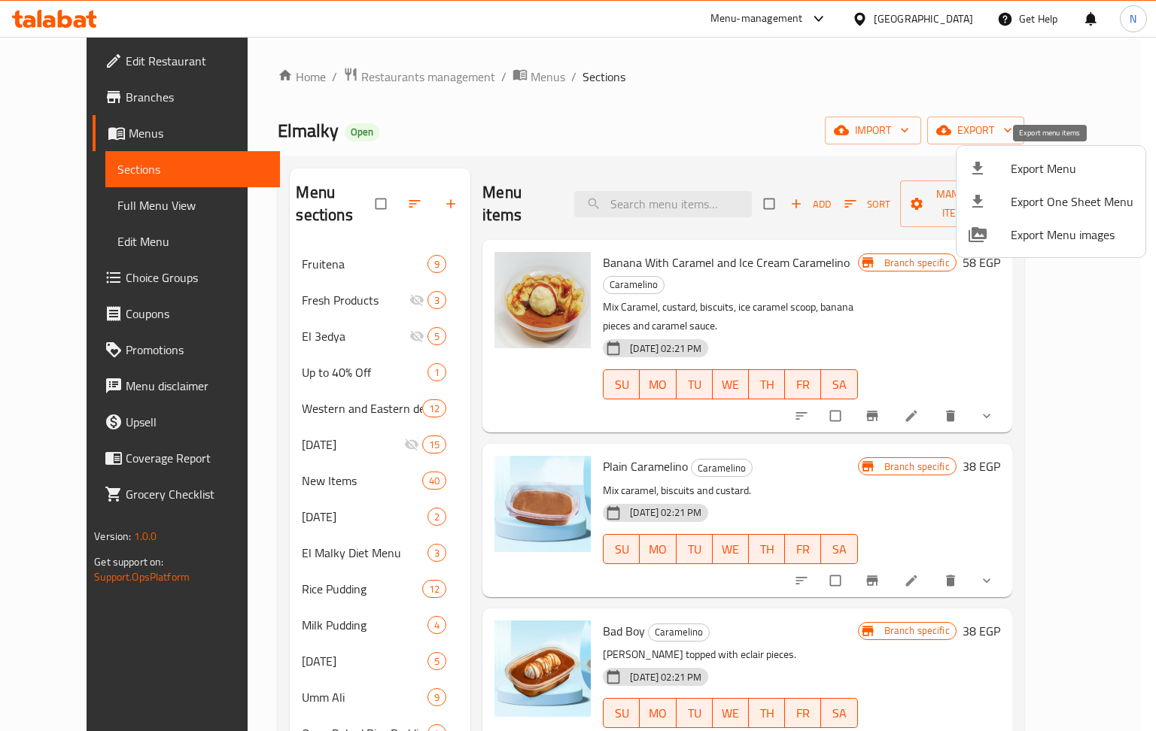
click at [1055, 172] on span "Export Menu" at bounding box center [1072, 169] width 123 height 18
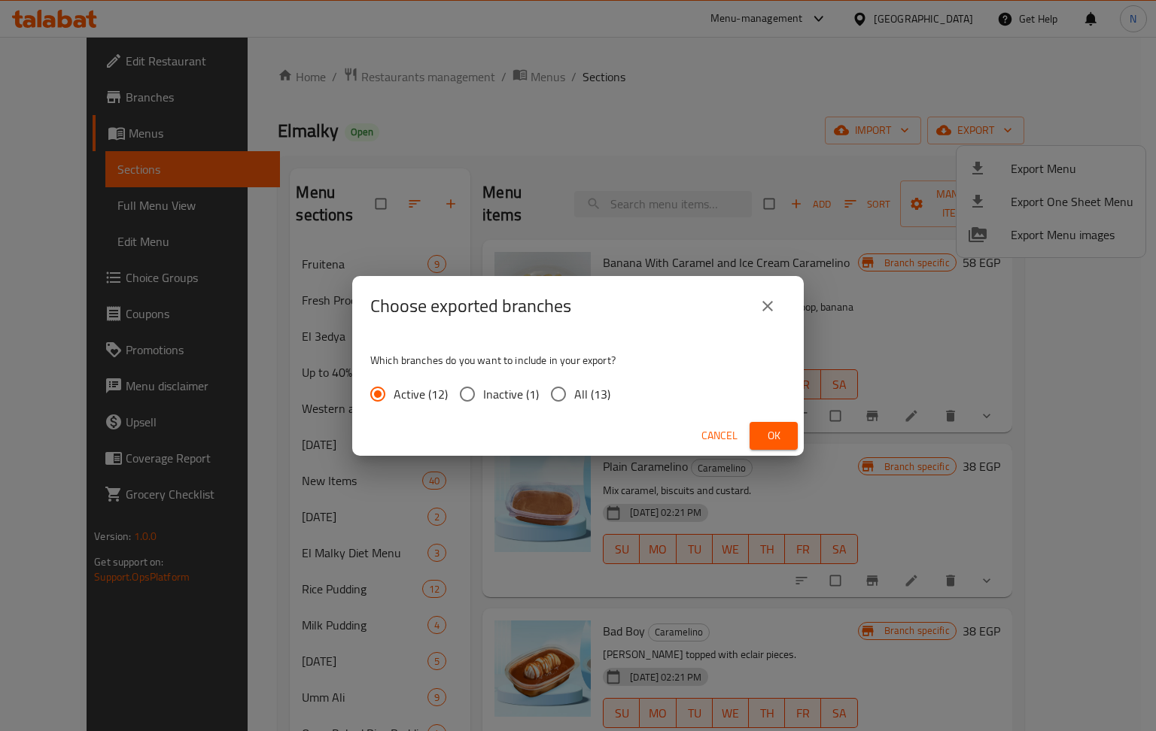
click at [557, 396] on input "All (13)" at bounding box center [559, 394] width 32 height 32
radio input "true"
click at [766, 431] on span "Ok" at bounding box center [774, 436] width 24 height 19
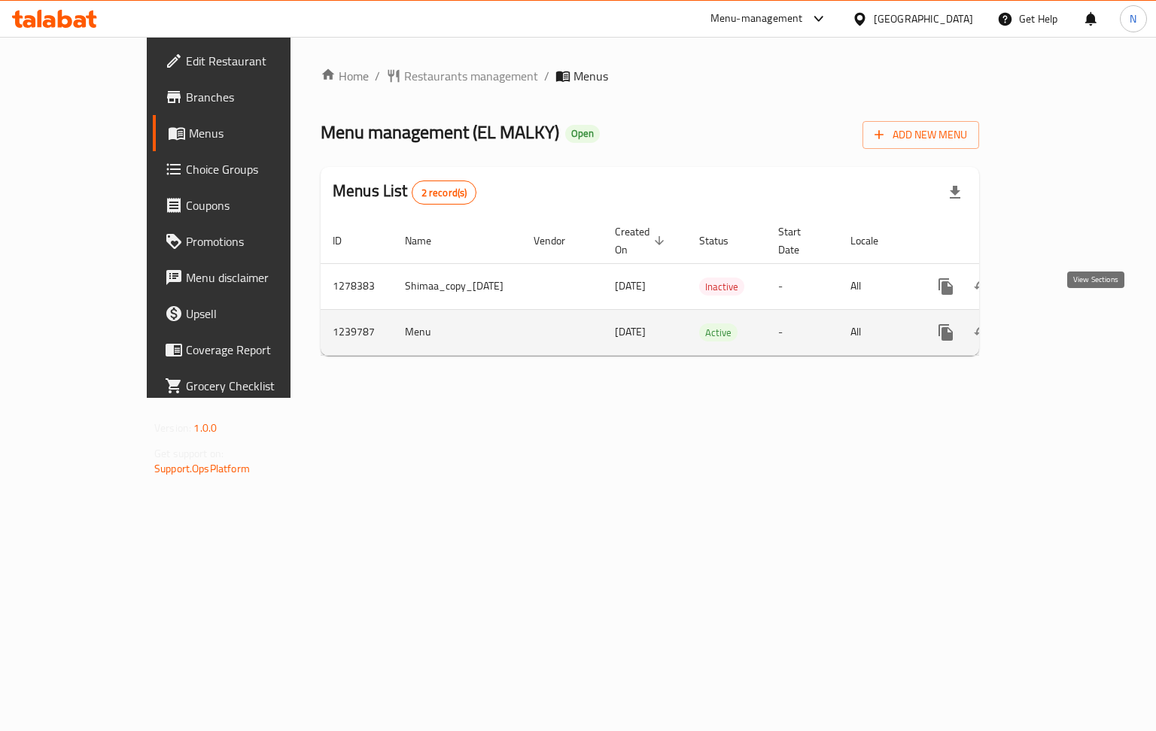
click at [1061, 326] on icon "enhanced table" at bounding box center [1054, 333] width 14 height 14
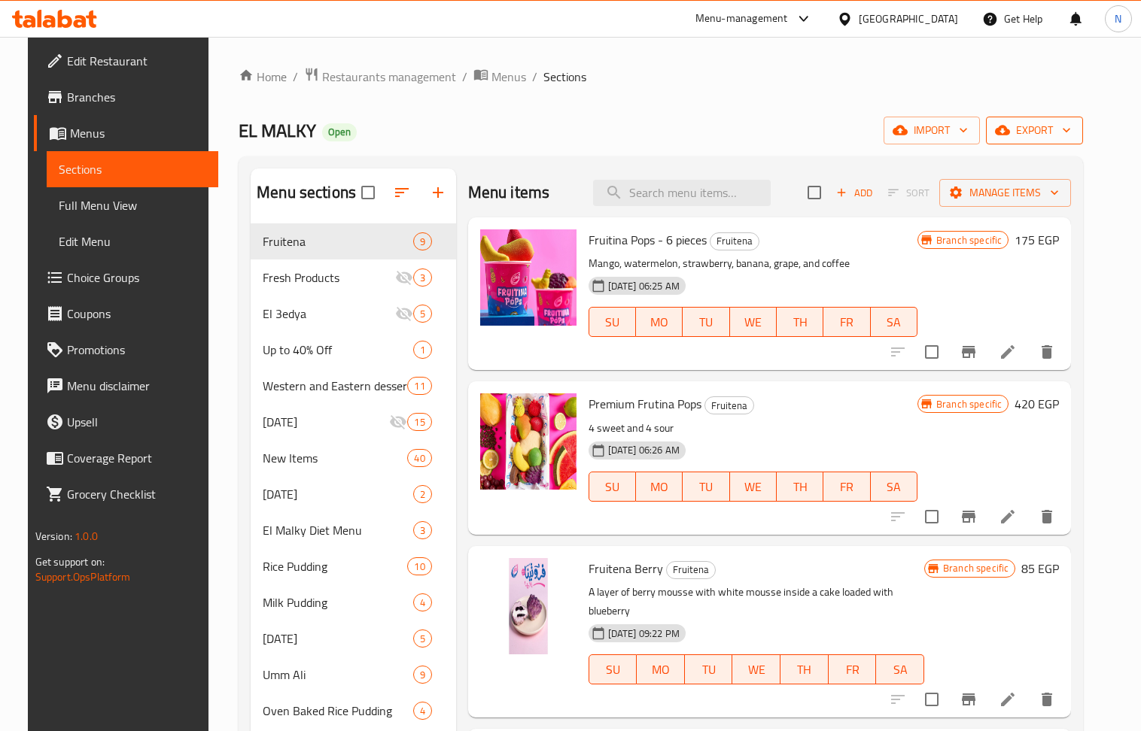
click at [1071, 138] on span "export" at bounding box center [1034, 130] width 73 height 19
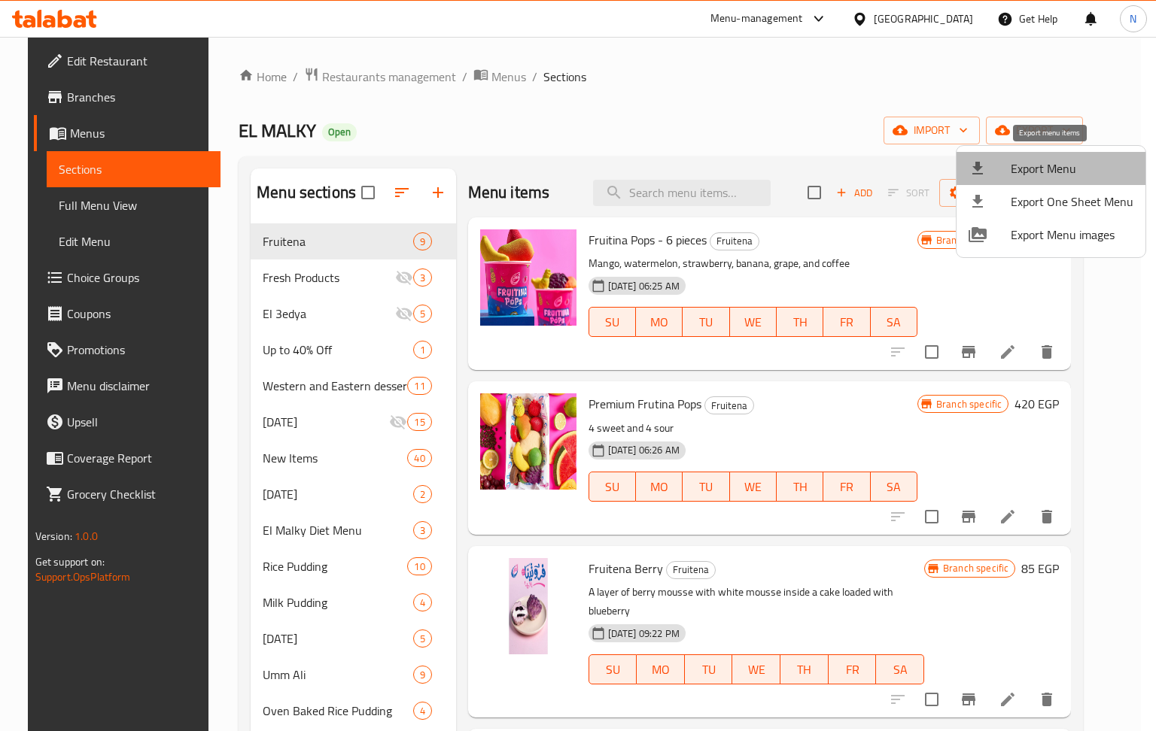
click at [1069, 160] on span "Export Menu" at bounding box center [1072, 169] width 123 height 18
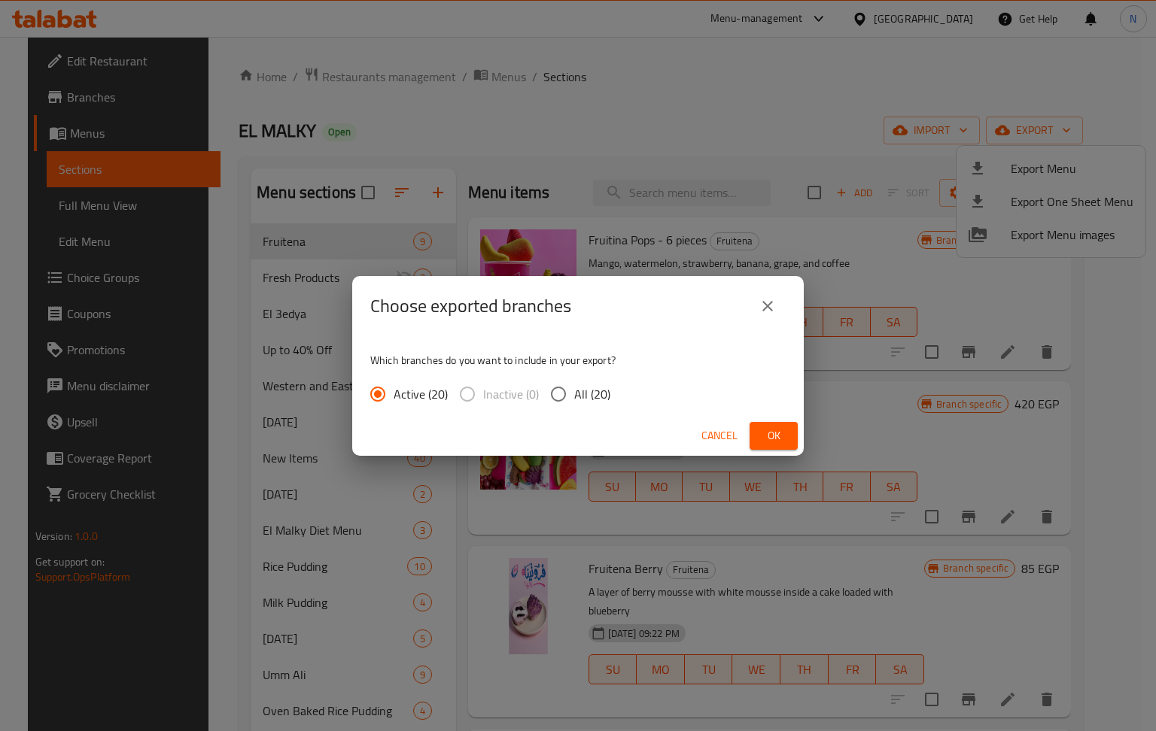
click at [561, 387] on input "All (20)" at bounding box center [559, 394] width 32 height 32
radio input "true"
click at [756, 425] on button "Ok" at bounding box center [773, 436] width 48 height 28
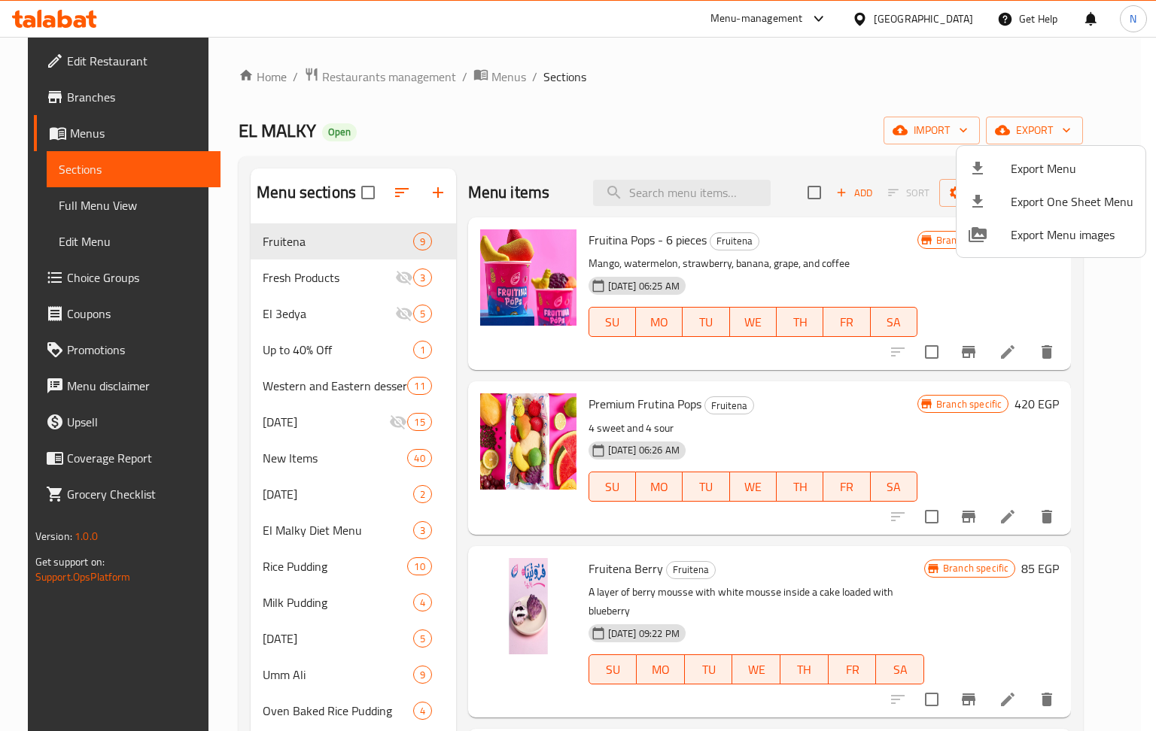
click at [202, 512] on div at bounding box center [578, 365] width 1156 height 731
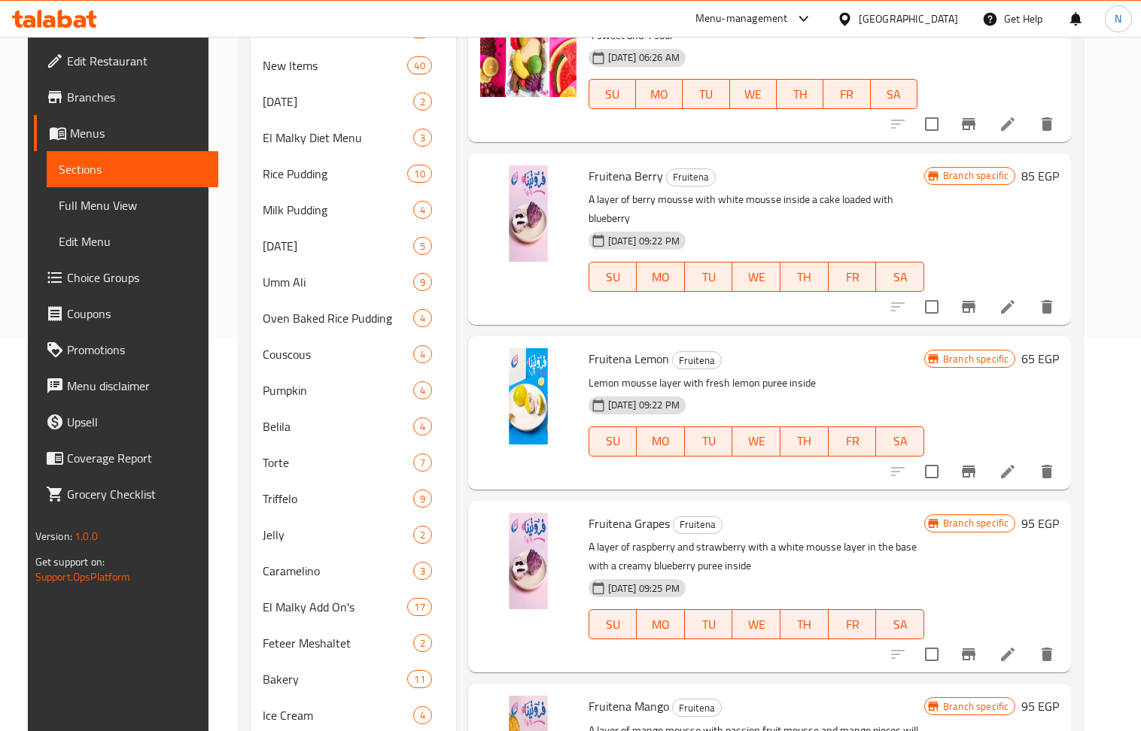
scroll to position [401, 0]
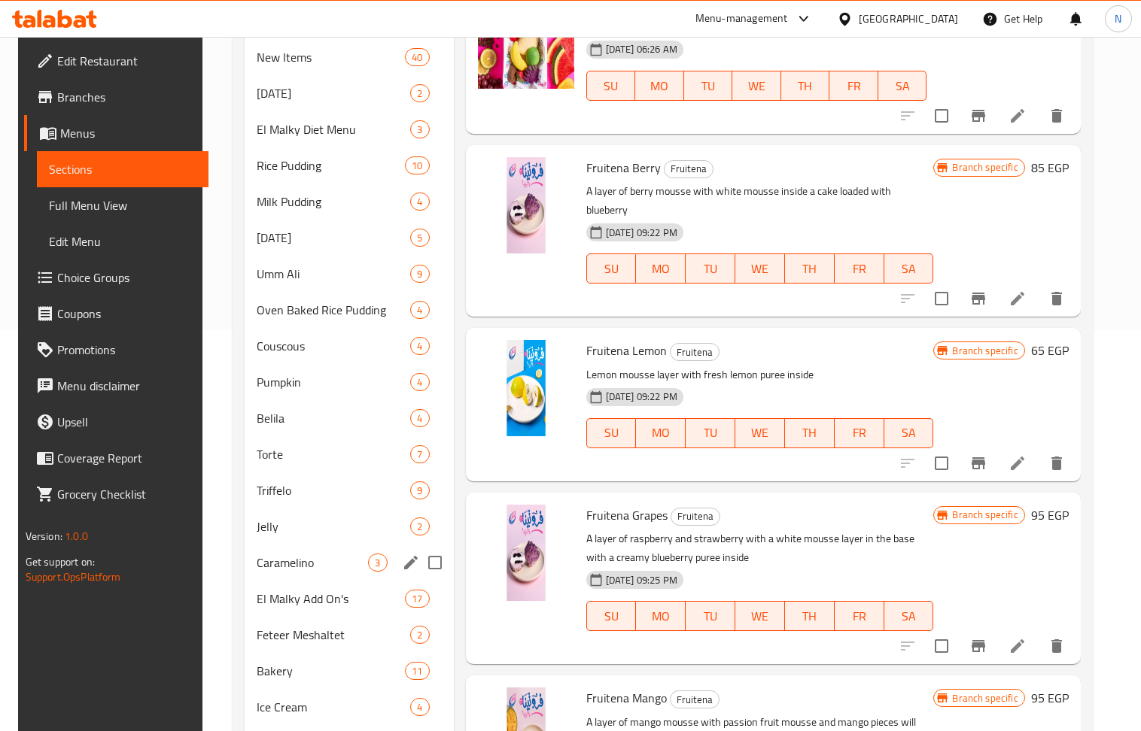
click at [323, 551] on div "Caramelino 3" at bounding box center [349, 563] width 209 height 36
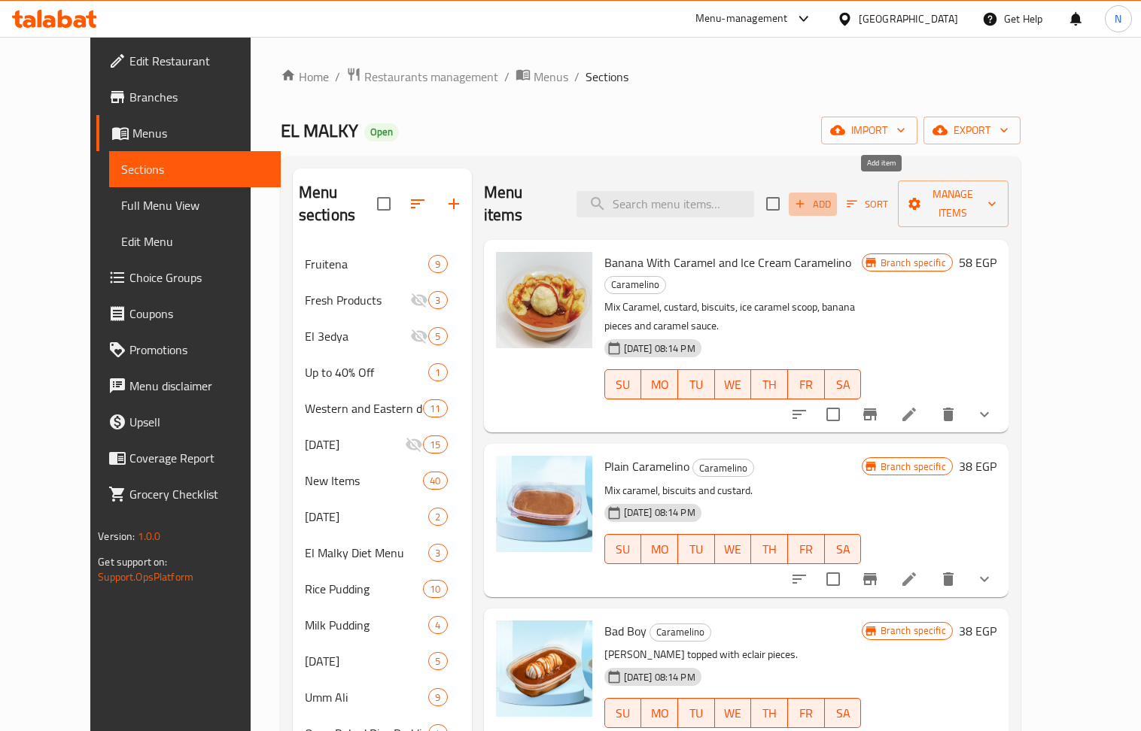
click at [833, 196] on span "Add" at bounding box center [812, 204] width 41 height 17
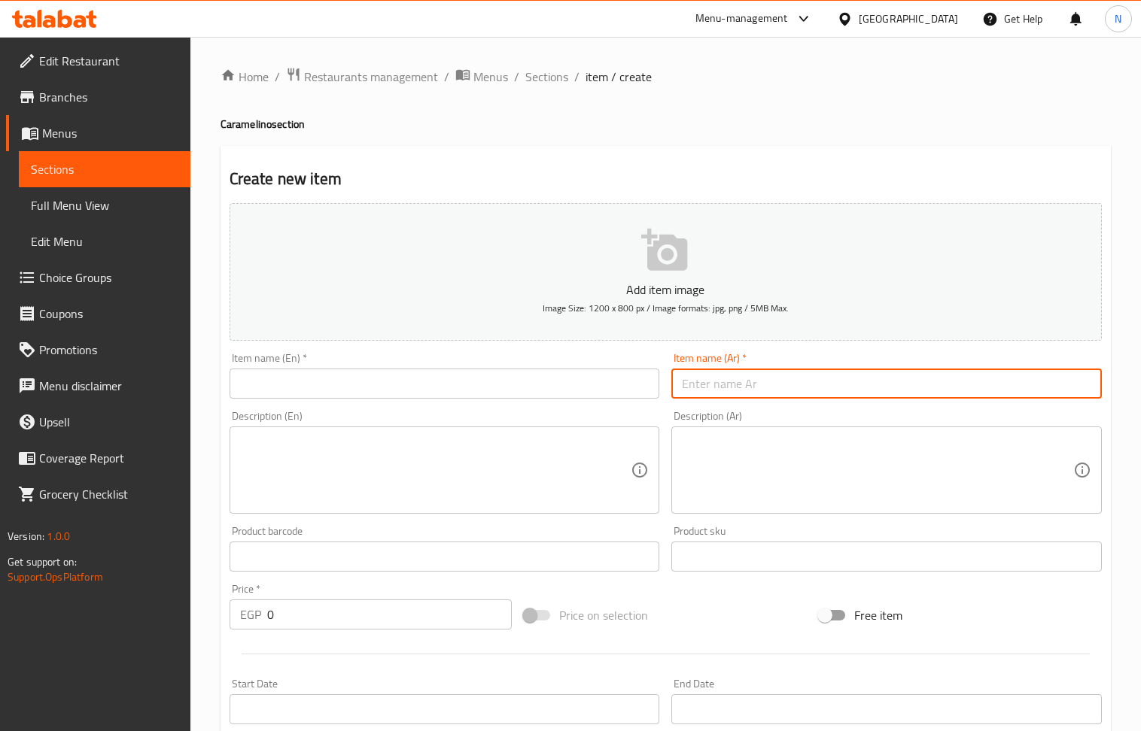
drag, startPoint x: 792, startPoint y: 400, endPoint x: 777, endPoint y: 393, distance: 16.2
click at [790, 399] on input "text" at bounding box center [886, 384] width 430 height 30
paste input "كراملينو مرجان 110ج"
drag, startPoint x: 708, startPoint y: 386, endPoint x: 689, endPoint y: 389, distance: 19.1
click at [689, 389] on input "كراملينو مرجان 110ج" at bounding box center [886, 384] width 430 height 30
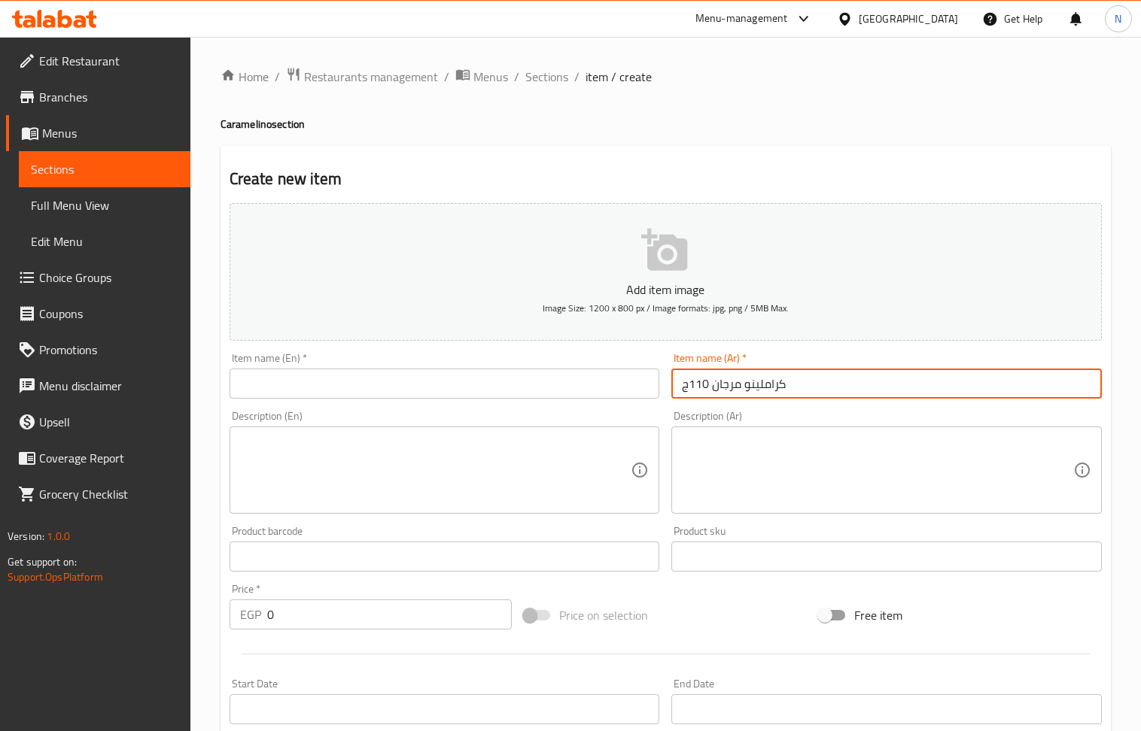
type input "كراملينو مرجان 110ج"
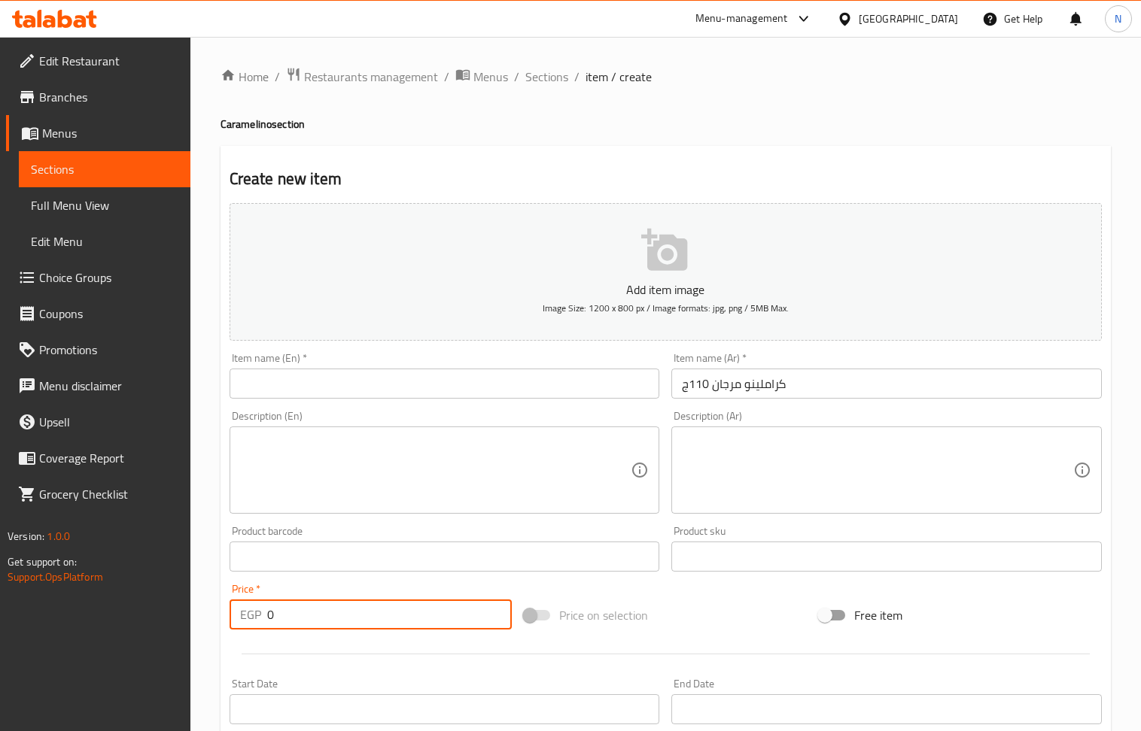
click at [400, 608] on input "0" at bounding box center [389, 615] width 245 height 30
paste input "11"
type input "110"
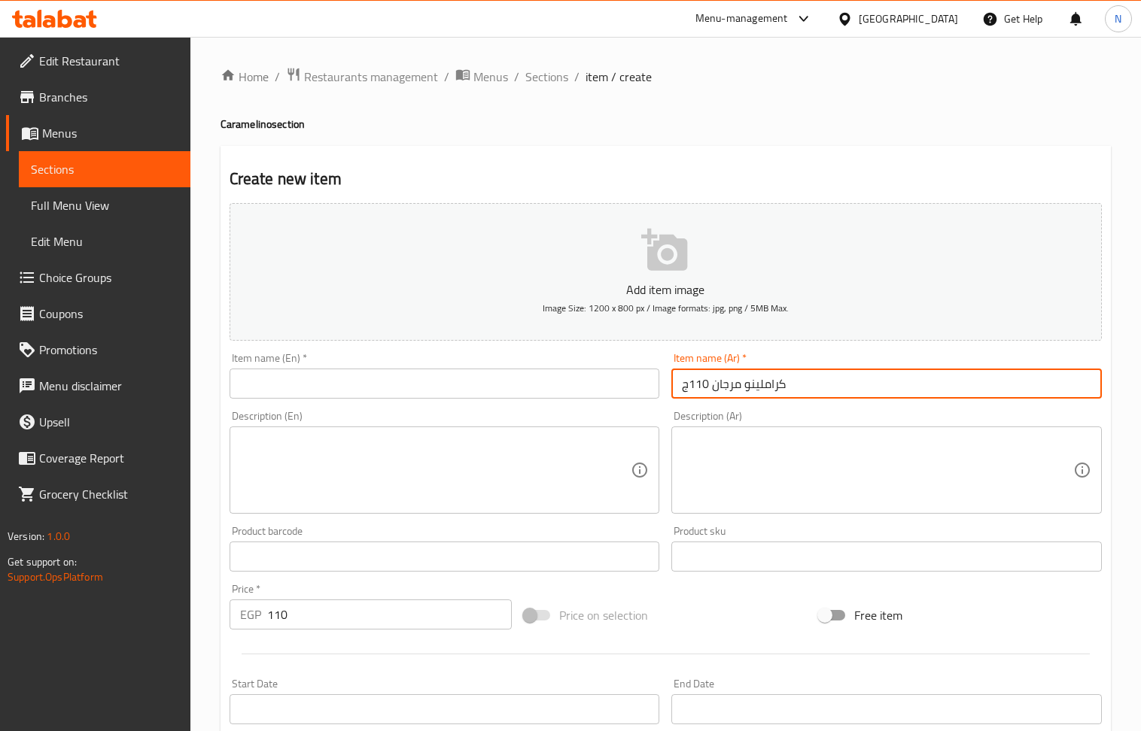
click at [692, 394] on input "كراملينو مرجان 110ج" at bounding box center [886, 384] width 430 height 30
click at [707, 379] on input "[PERSON_NAME]" at bounding box center [886, 384] width 430 height 30
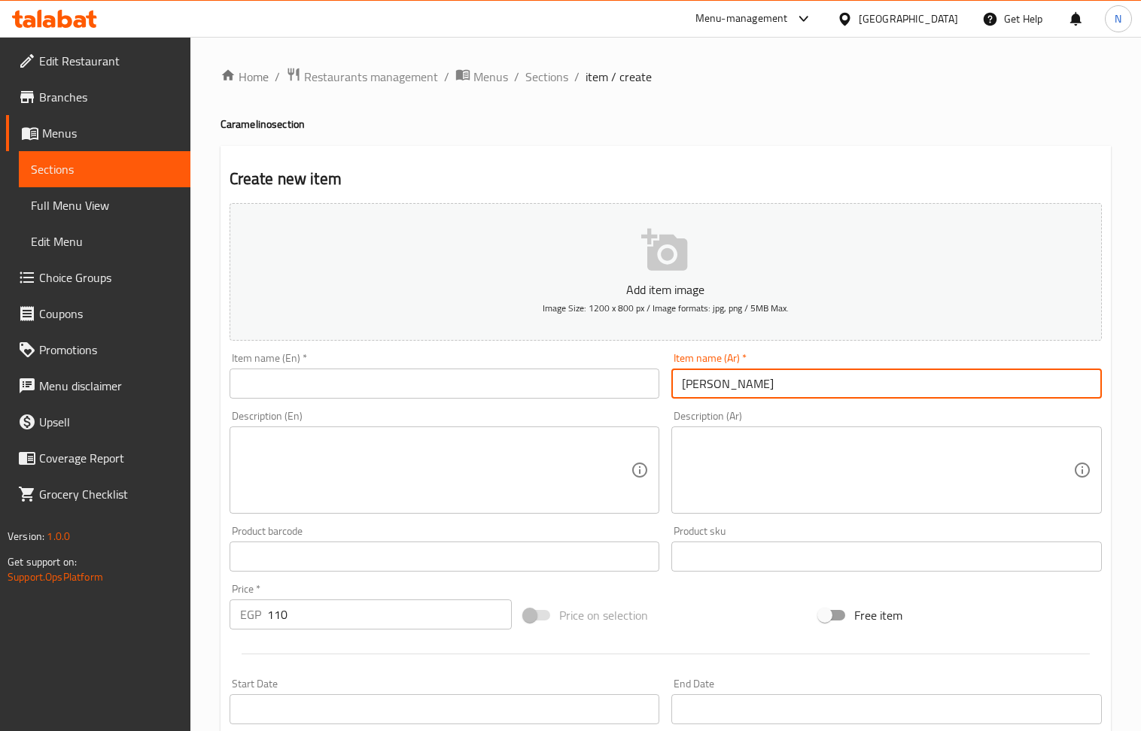
type input "[PERSON_NAME]"
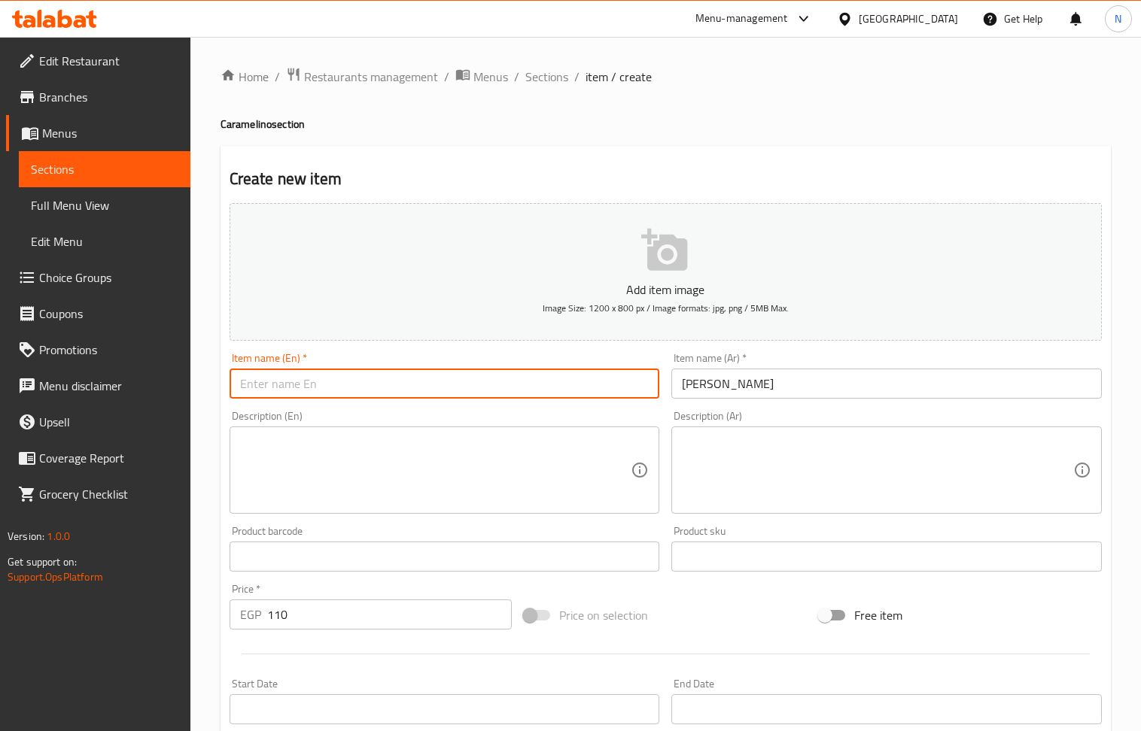
drag, startPoint x: 454, startPoint y: 395, endPoint x: 356, endPoint y: 343, distance: 111.4
click at [454, 395] on input "text" at bounding box center [445, 384] width 430 height 30
paste input "[PERSON_NAME]"
type input "[PERSON_NAME]"
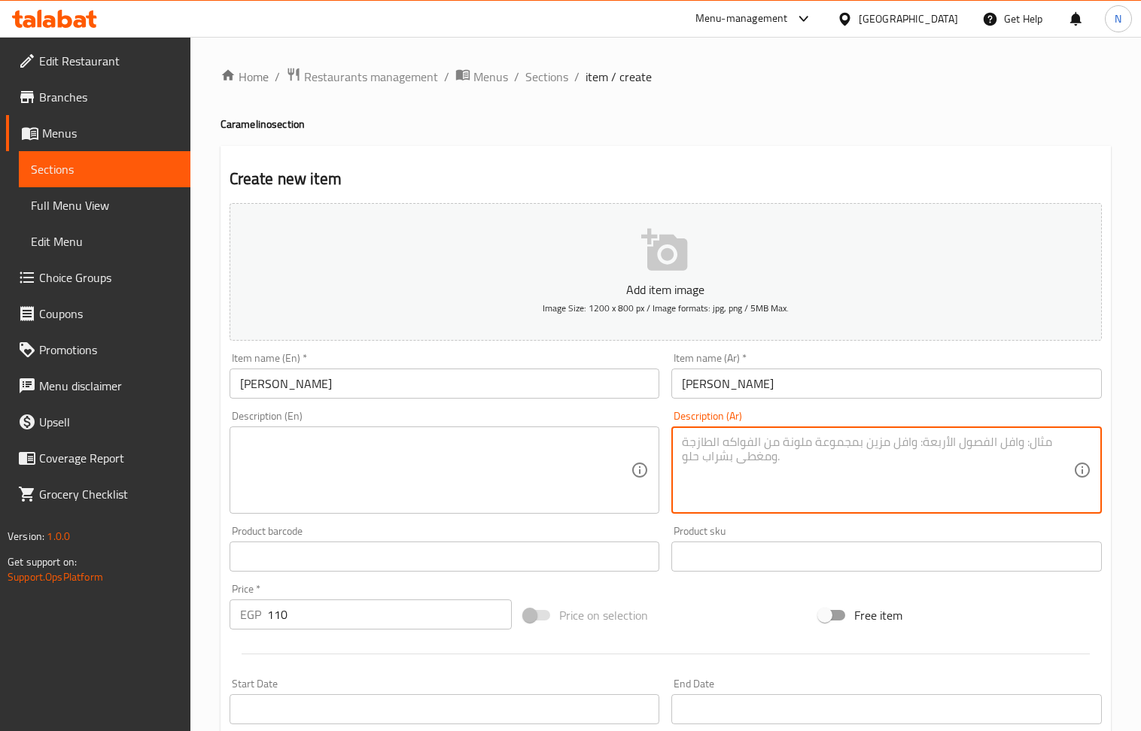
click at [752, 455] on textarea at bounding box center [877, 470] width 391 height 71
paste textarea "[PERSON_NAME] مع [PERSON_NAME] وقطع [PERSON_NAME] وصوص كراميل. وعليه طبقة صوص م…"
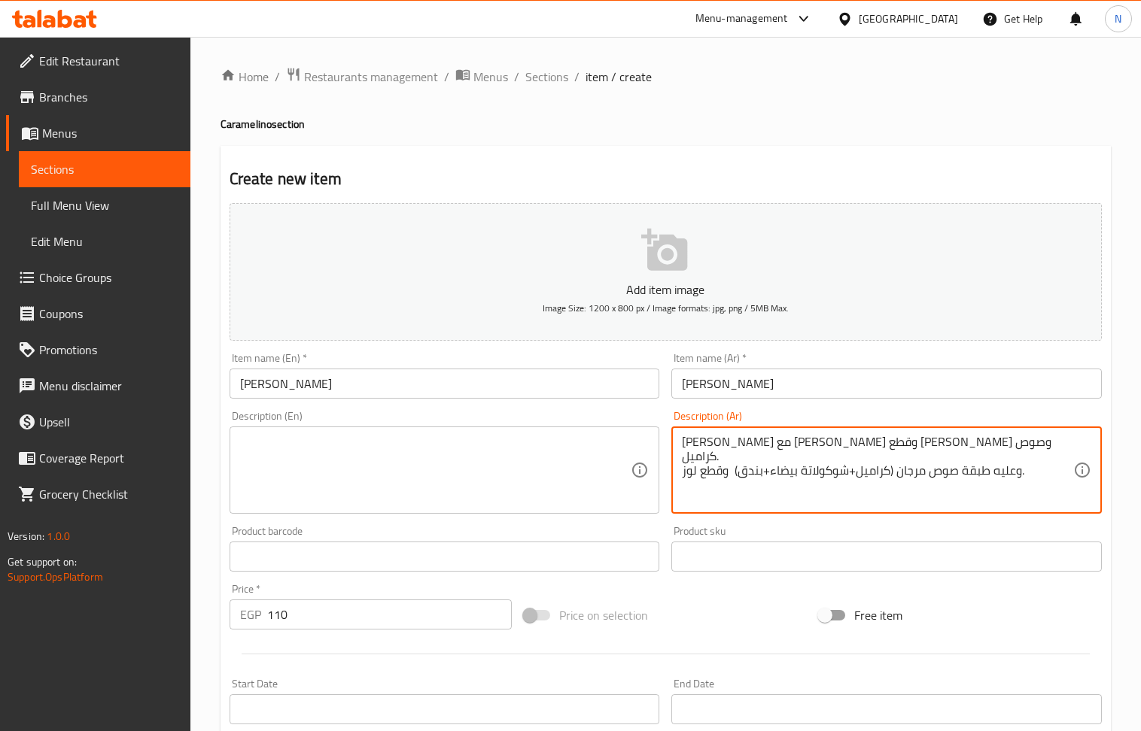
type textarea "[PERSON_NAME] مع [PERSON_NAME] وقطع [PERSON_NAME] وصوص كراميل. وعليه طبقة صوص م…"
click at [367, 467] on textarea at bounding box center [435, 470] width 391 height 71
paste textarea "A mix of crème caramel with pastry cream, biscuit pieces, and caramel sauce. To…"
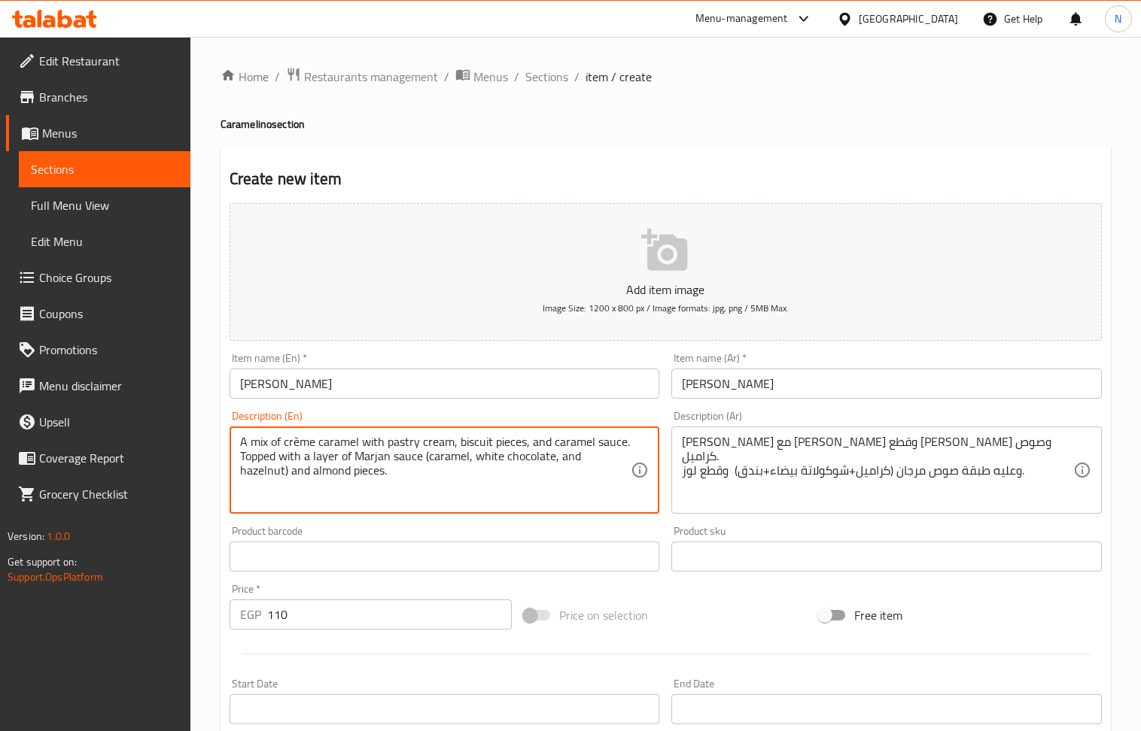
click at [293, 440] on textarea "A mix of crème caramel with pastry cream, biscuit pieces, and caramel sauce. To…" at bounding box center [435, 470] width 391 height 71
click at [428, 494] on textarea "A mix of creme caramel with pastry cream, biscuit pieces, and caramel sauce. To…" at bounding box center [435, 470] width 391 height 71
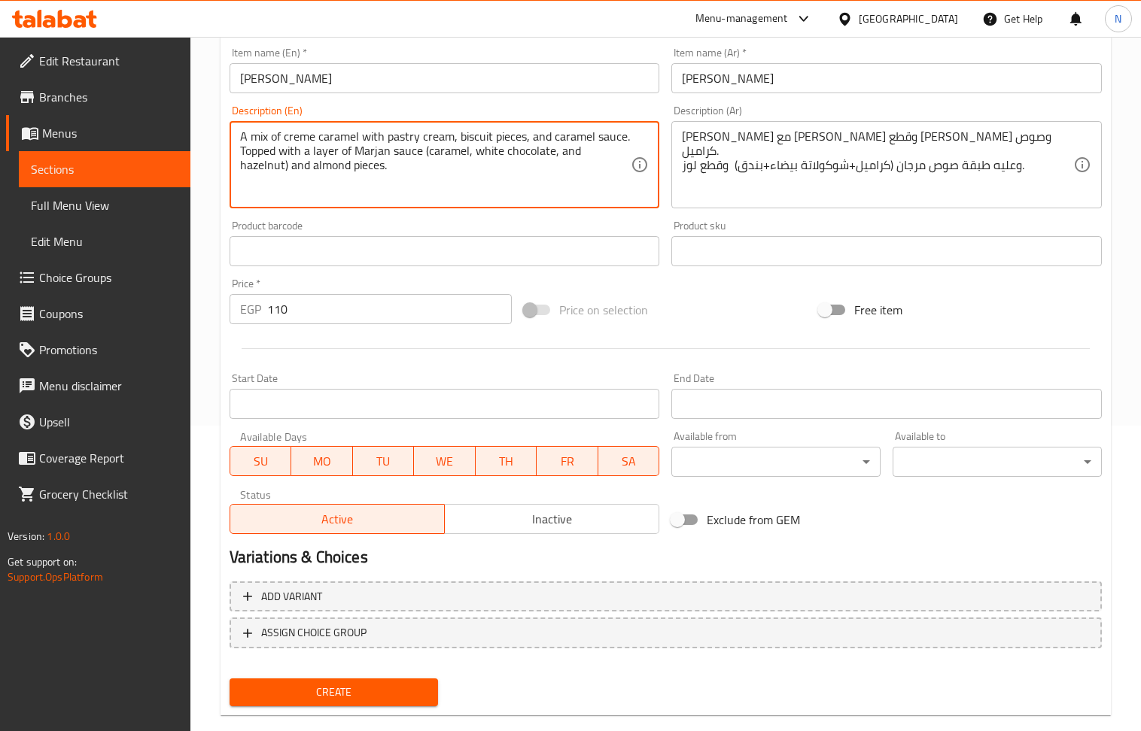
scroll to position [331, 0]
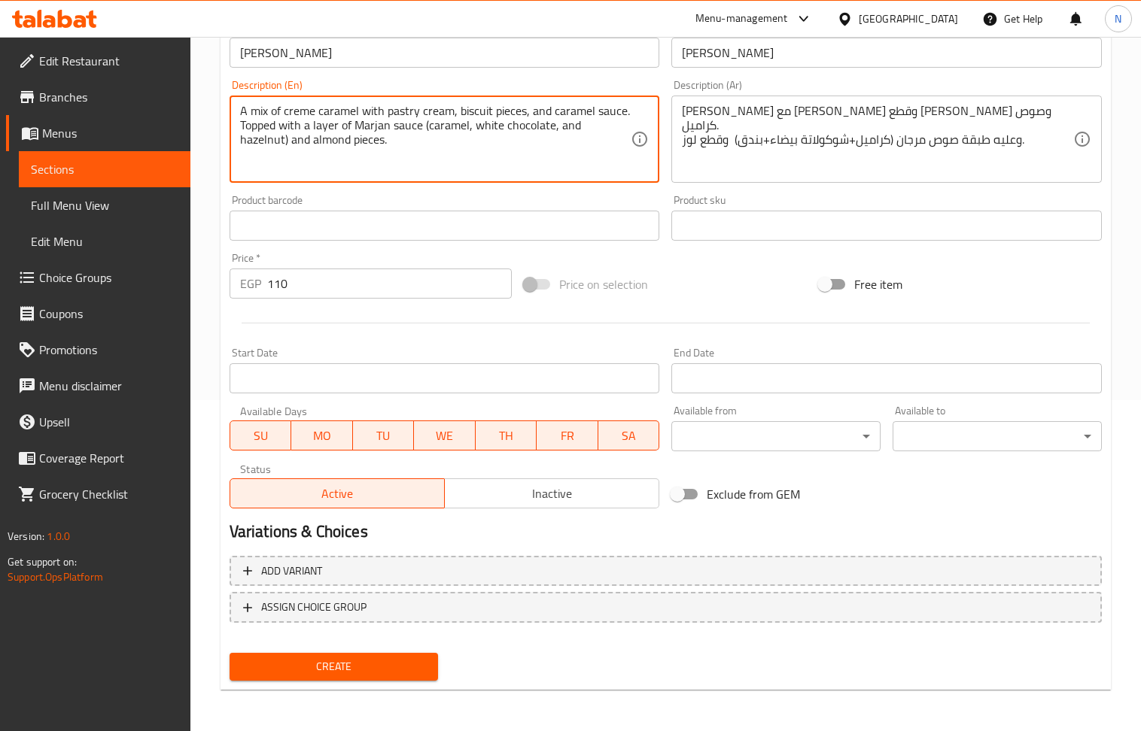
type textarea "A mix of creme caramel with pastry cream, biscuit pieces, and caramel sauce. To…"
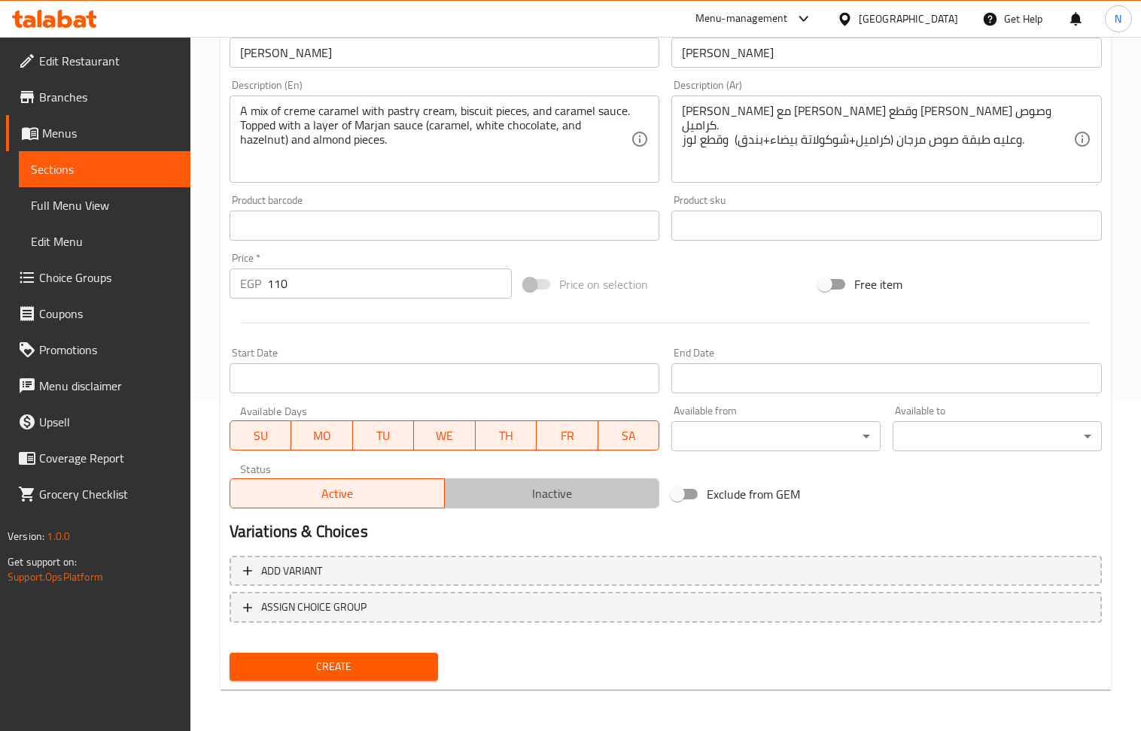
click at [567, 494] on span "Inactive" at bounding box center [552, 494] width 202 height 22
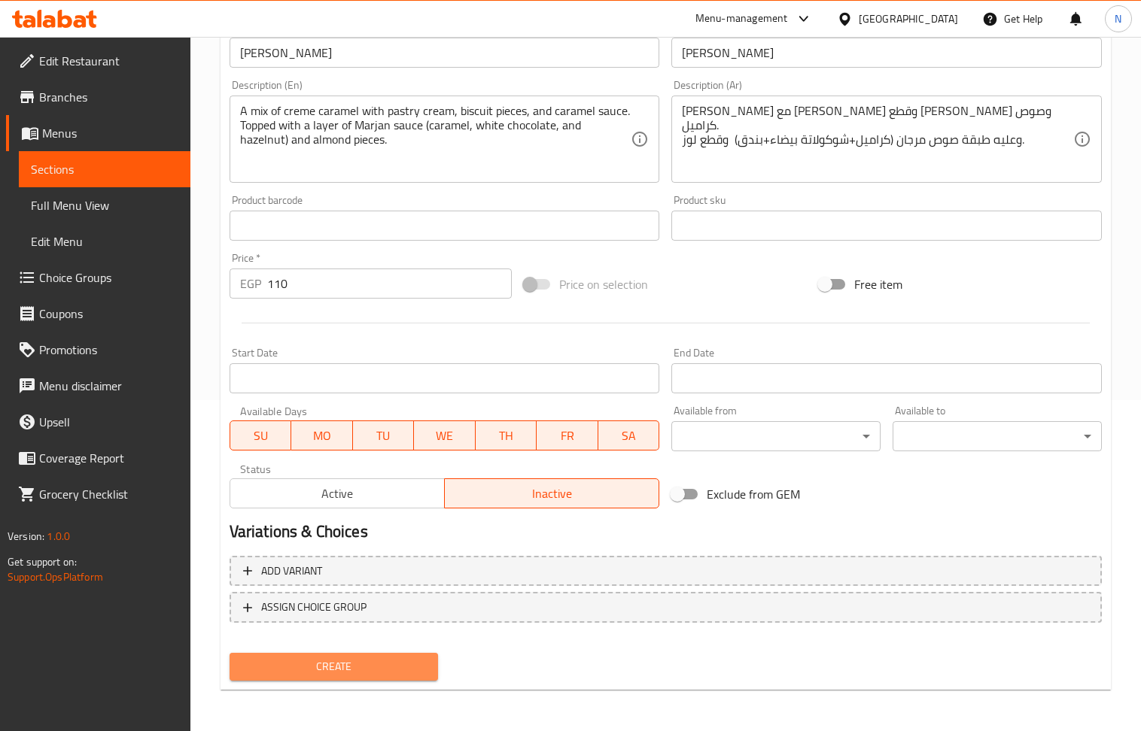
click at [371, 679] on button "Create" at bounding box center [334, 667] width 209 height 28
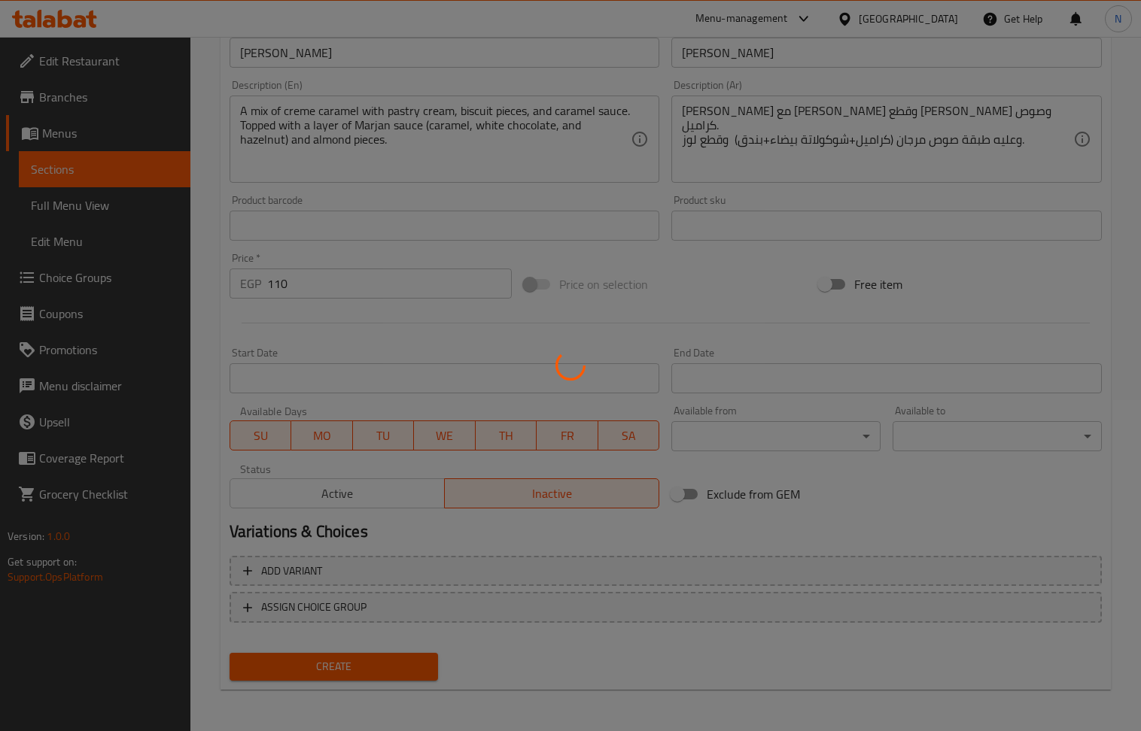
type input "0"
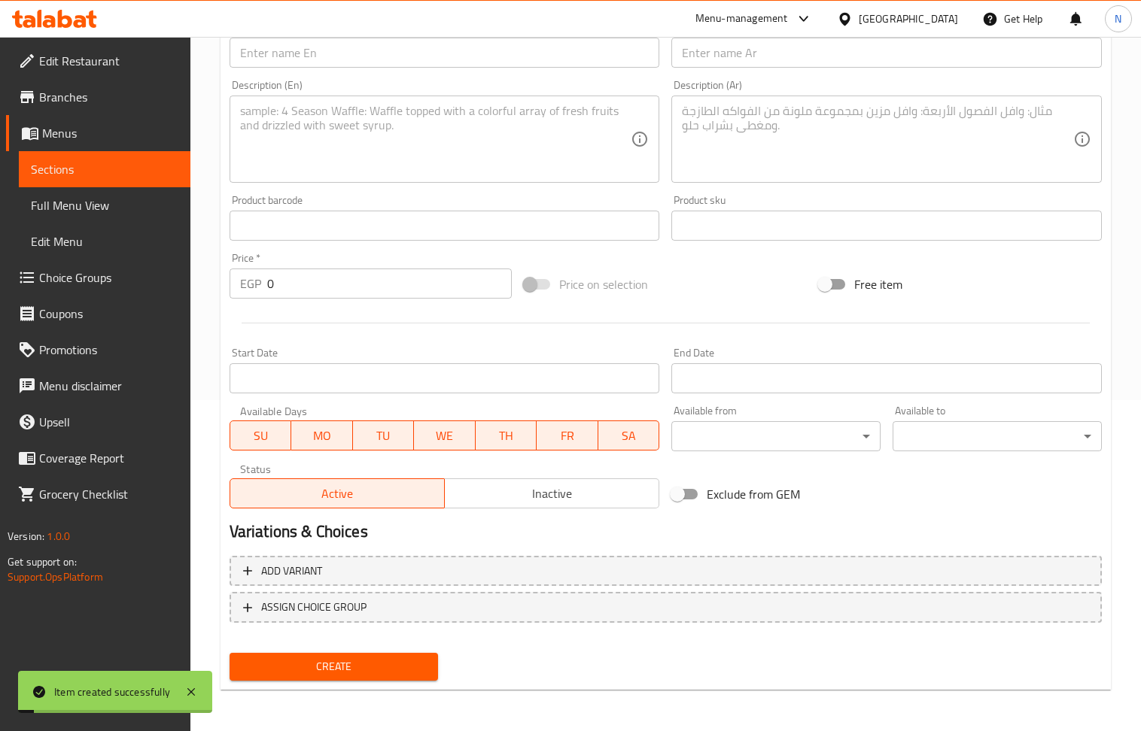
scroll to position [130, 0]
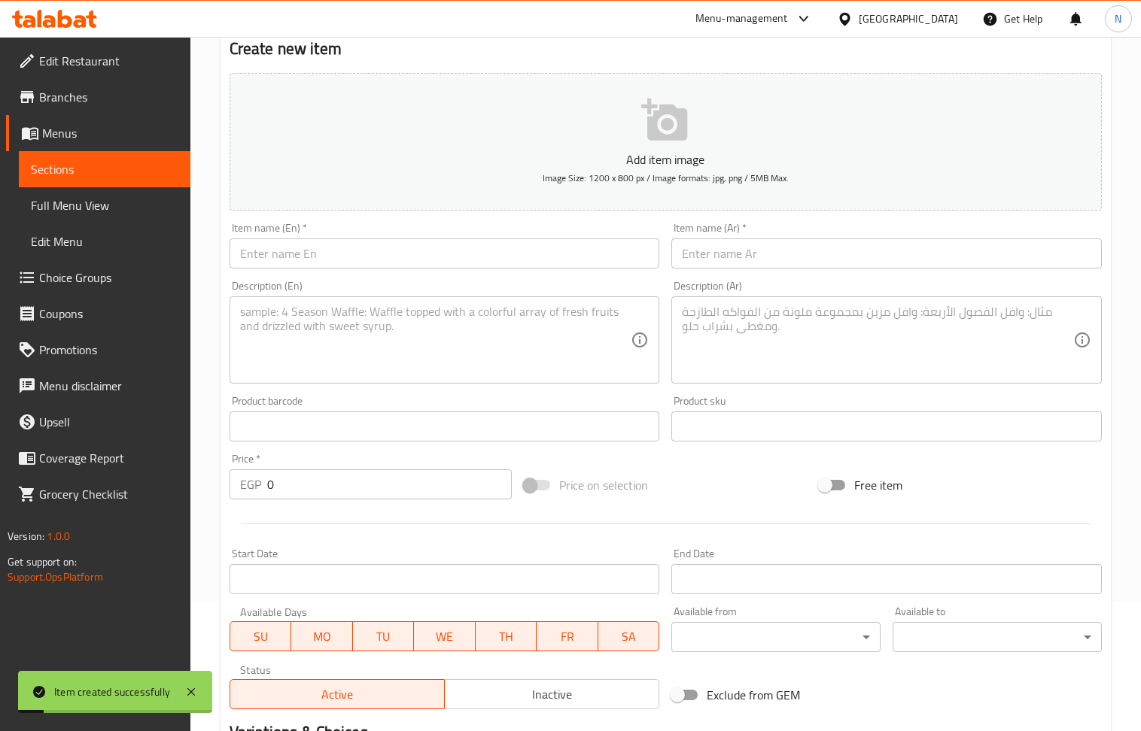
drag, startPoint x: 731, startPoint y: 260, endPoint x: 700, endPoint y: 268, distance: 32.7
click at [731, 260] on input "text" at bounding box center [886, 254] width 430 height 30
paste input "[PERSON_NAME] 80ج"
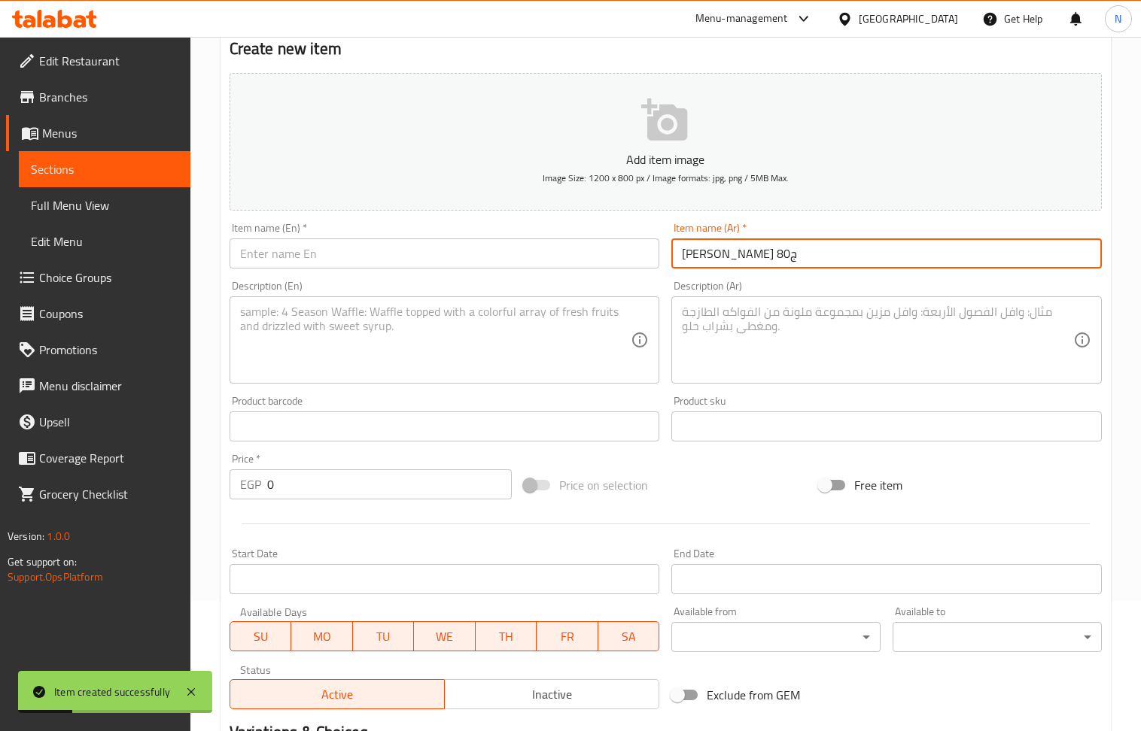
click at [697, 256] on input "[PERSON_NAME] 80ج" at bounding box center [886, 254] width 430 height 30
type input "[PERSON_NAME]"
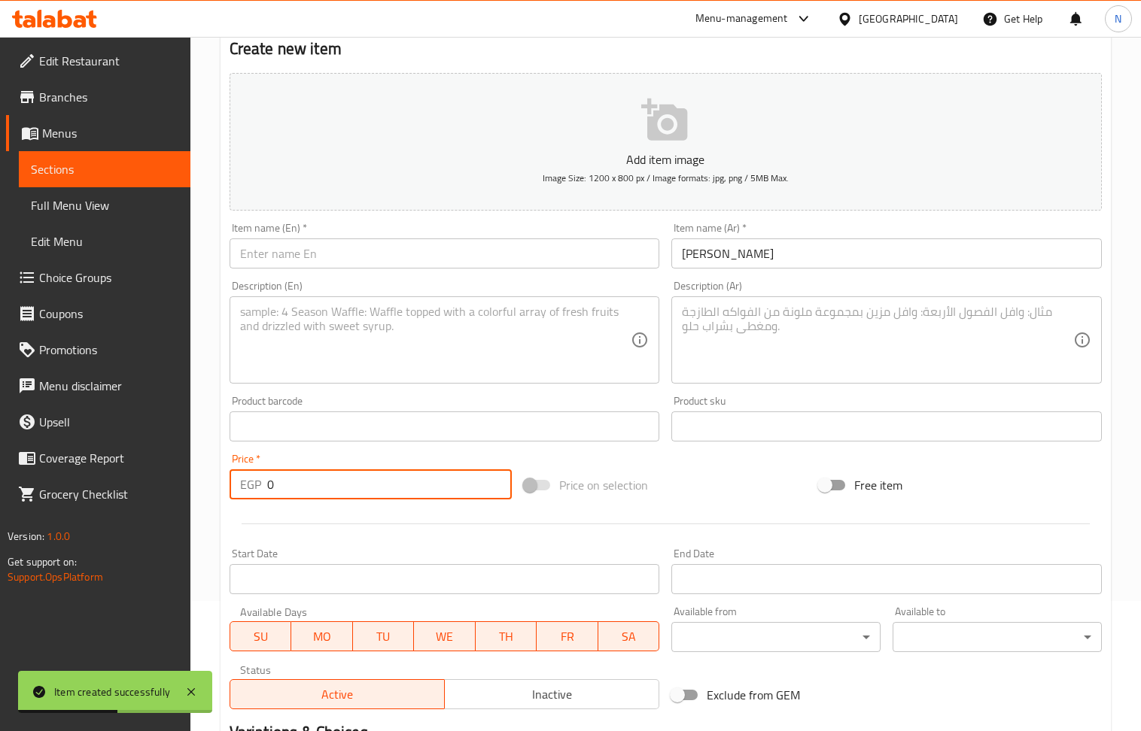
click at [359, 485] on input "0" at bounding box center [389, 485] width 245 height 30
type input "80"
click at [750, 241] on input "[PERSON_NAME]" at bounding box center [886, 254] width 430 height 30
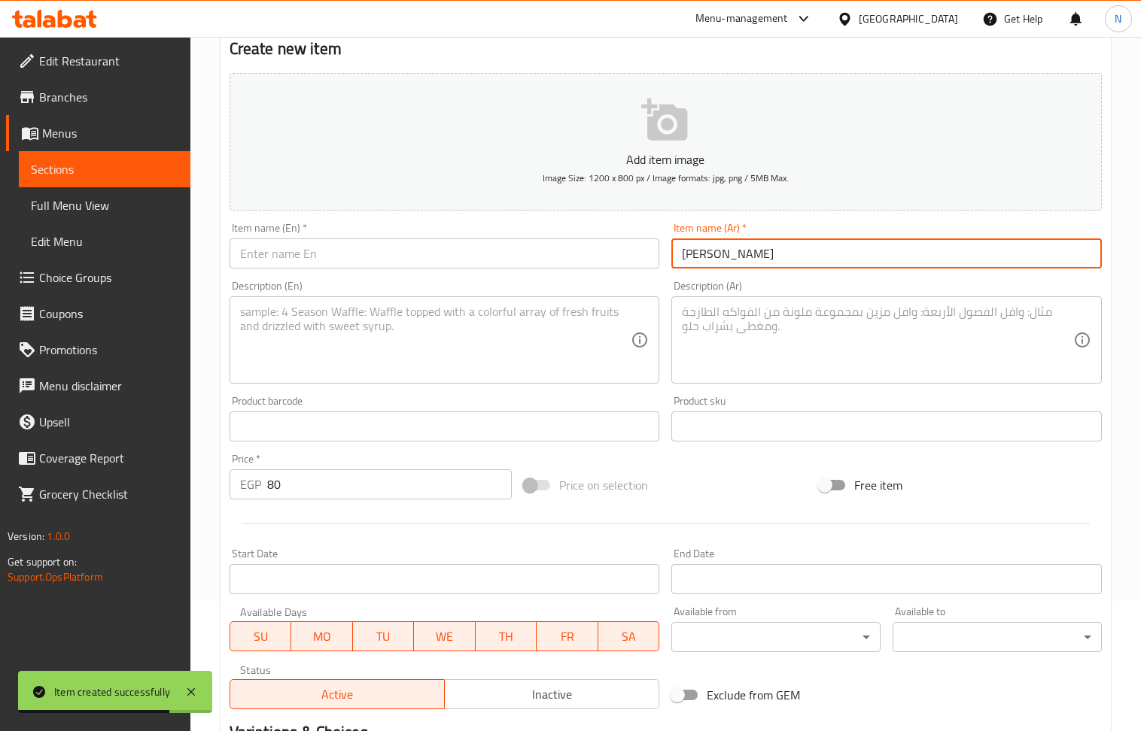
click at [750, 241] on input "[PERSON_NAME]" at bounding box center [886, 254] width 430 height 30
click at [458, 241] on div "Item name (En)   * Item name (En) *" at bounding box center [445, 246] width 430 height 46
click at [459, 242] on input "text" at bounding box center [445, 254] width 430 height 30
paste input "Caramelino Chocolate"
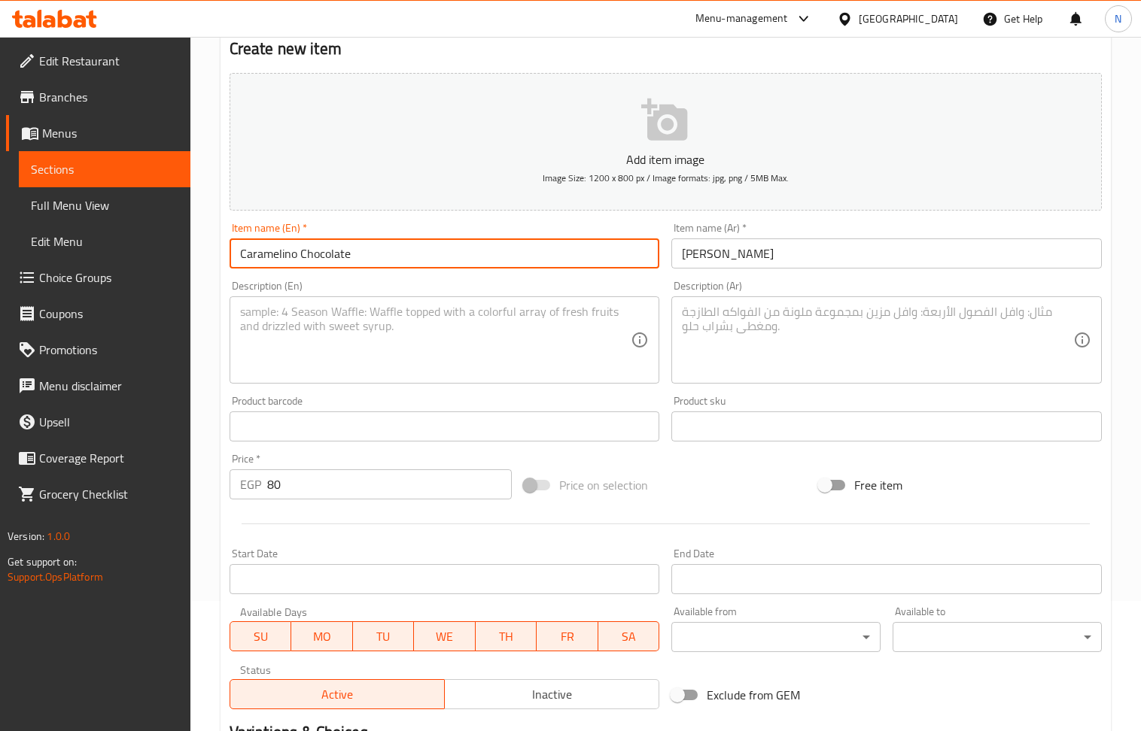
type input "Caramelino Chocolate"
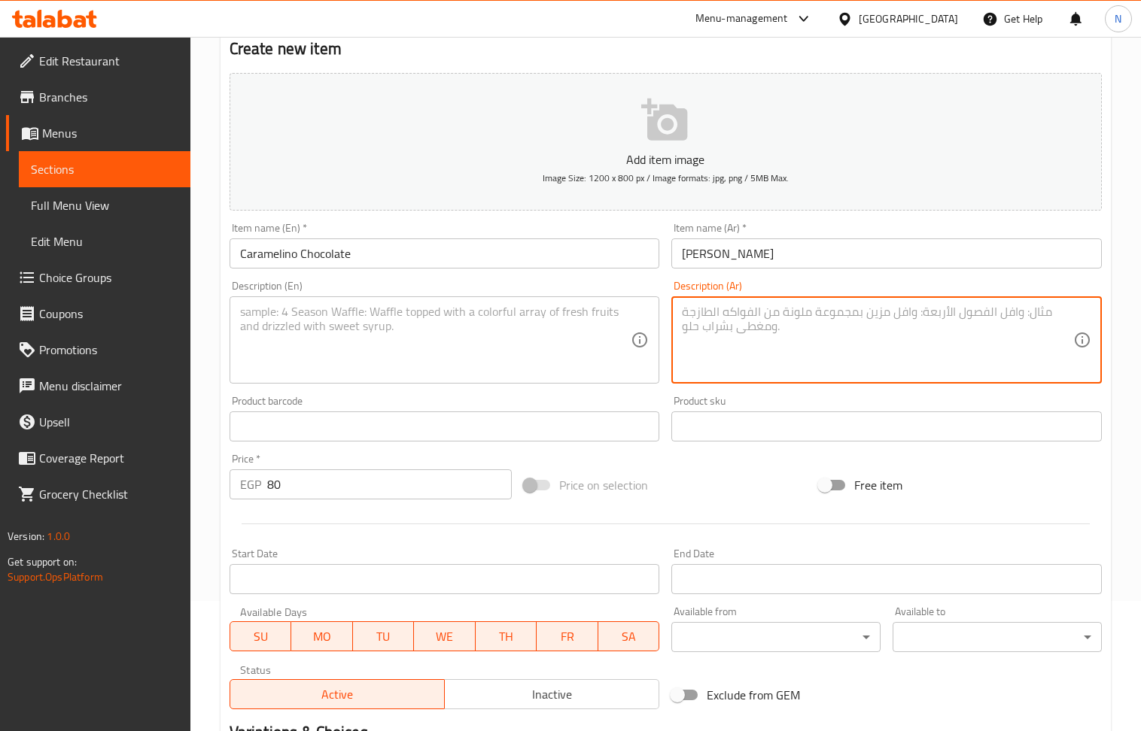
click at [829, 342] on textarea at bounding box center [877, 340] width 391 height 71
paste textarea "[PERSON_NAME] مع [PERSON_NAME] وقطع [PERSON_NAME] وصوص كراميل. وعليه طبقة شوكول…"
type textarea "[PERSON_NAME] مع [PERSON_NAME] وقطع [PERSON_NAME] وصوص كراميل. وعليه طبقة شوكول…"
click at [398, 357] on textarea at bounding box center [435, 340] width 391 height 71
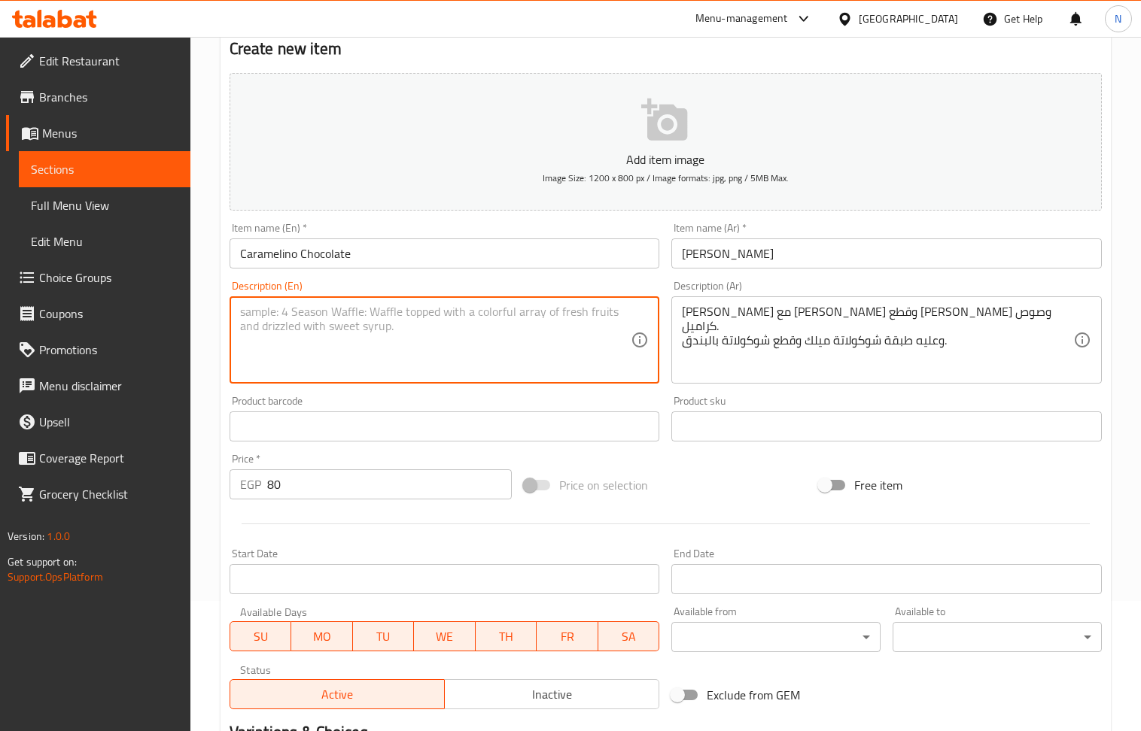
paste textarea "A mix of crème caramel, pastry cream, biscuit pieces, and caramel sauce. Topped…"
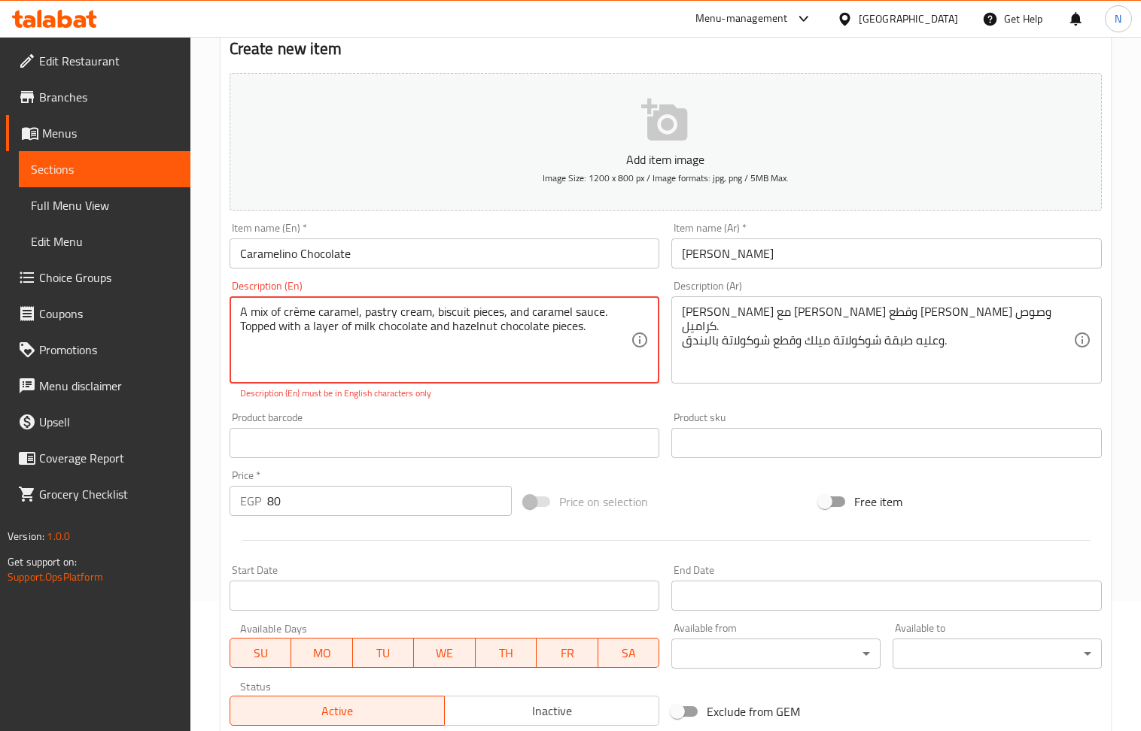
click at [293, 314] on textarea "A mix of crème caramel, pastry cream, biscuit pieces, and caramel sauce. Topped…" at bounding box center [435, 340] width 391 height 71
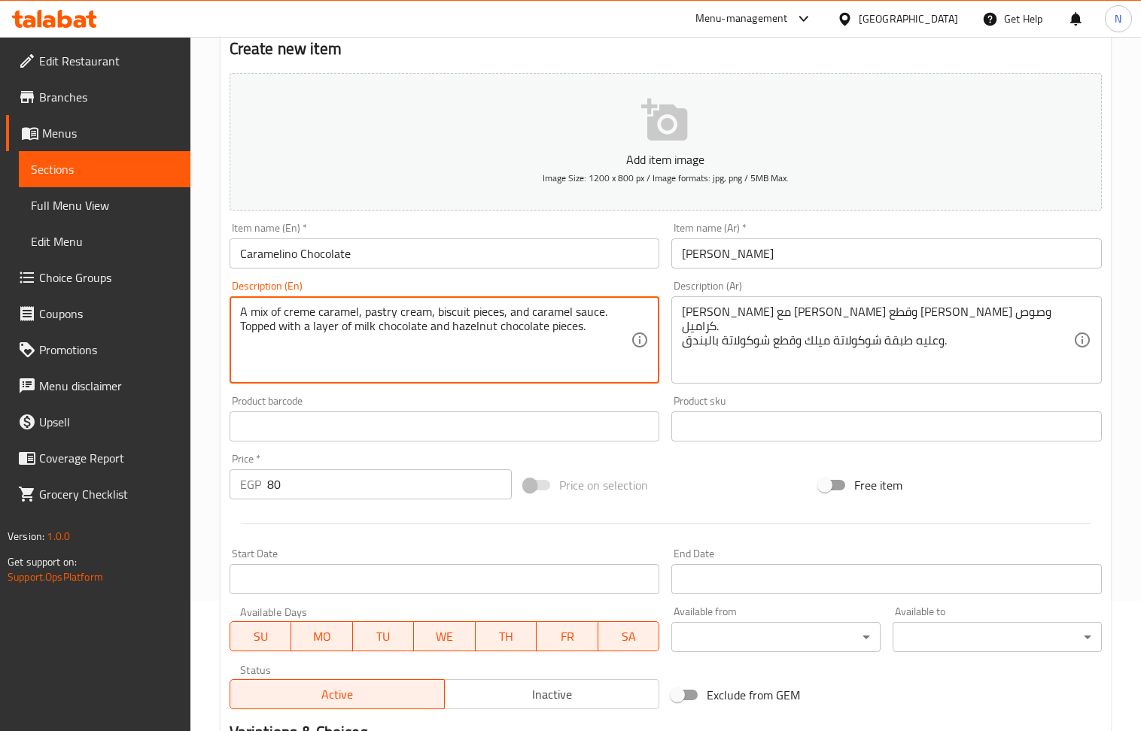
click at [498, 355] on textarea "A mix of creme caramel, pastry cream, biscuit pieces, and caramel sauce. Topped…" at bounding box center [435, 340] width 391 height 71
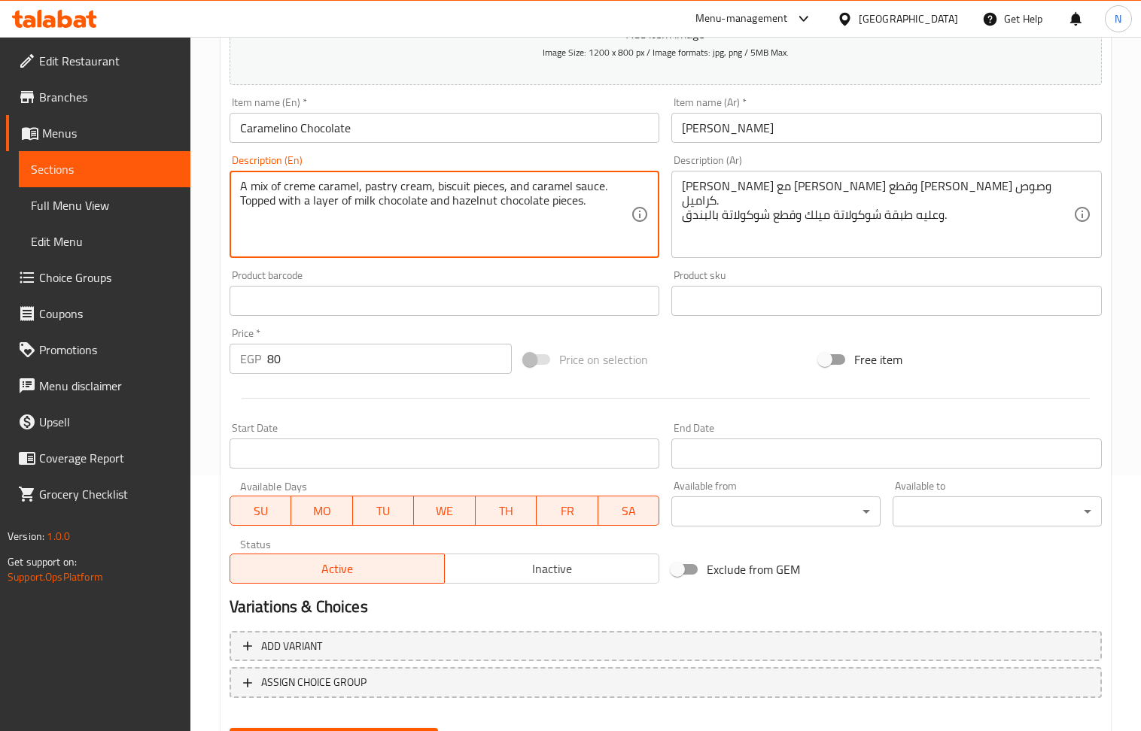
scroll to position [331, 0]
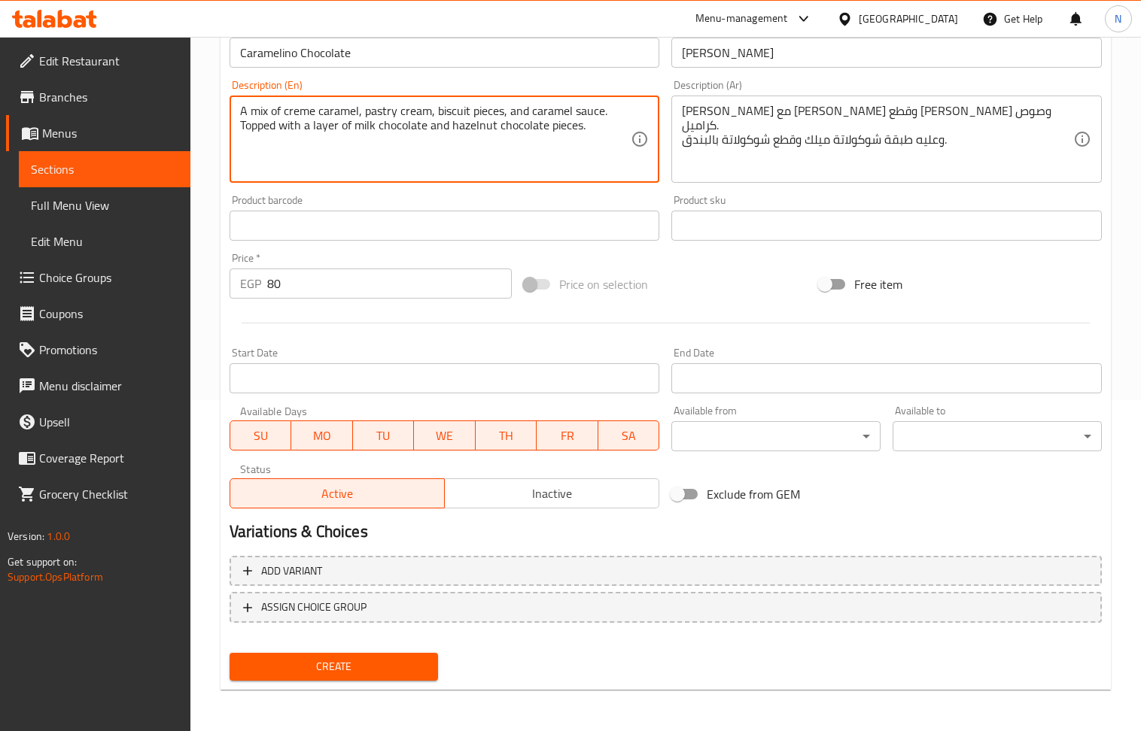
type textarea "A mix of creme caramel, pastry cream, biscuit pieces, and caramel sauce. Topped…"
click at [572, 489] on span "Inactive" at bounding box center [552, 494] width 202 height 22
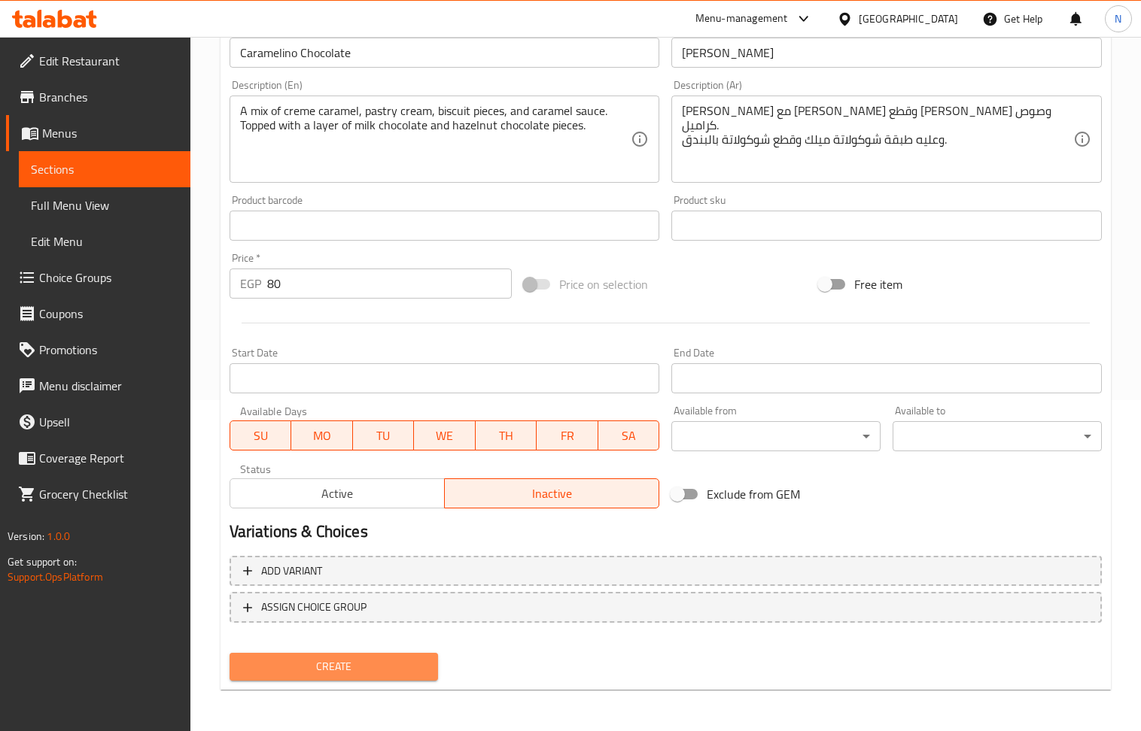
click at [382, 674] on span "Create" at bounding box center [334, 667] width 185 height 19
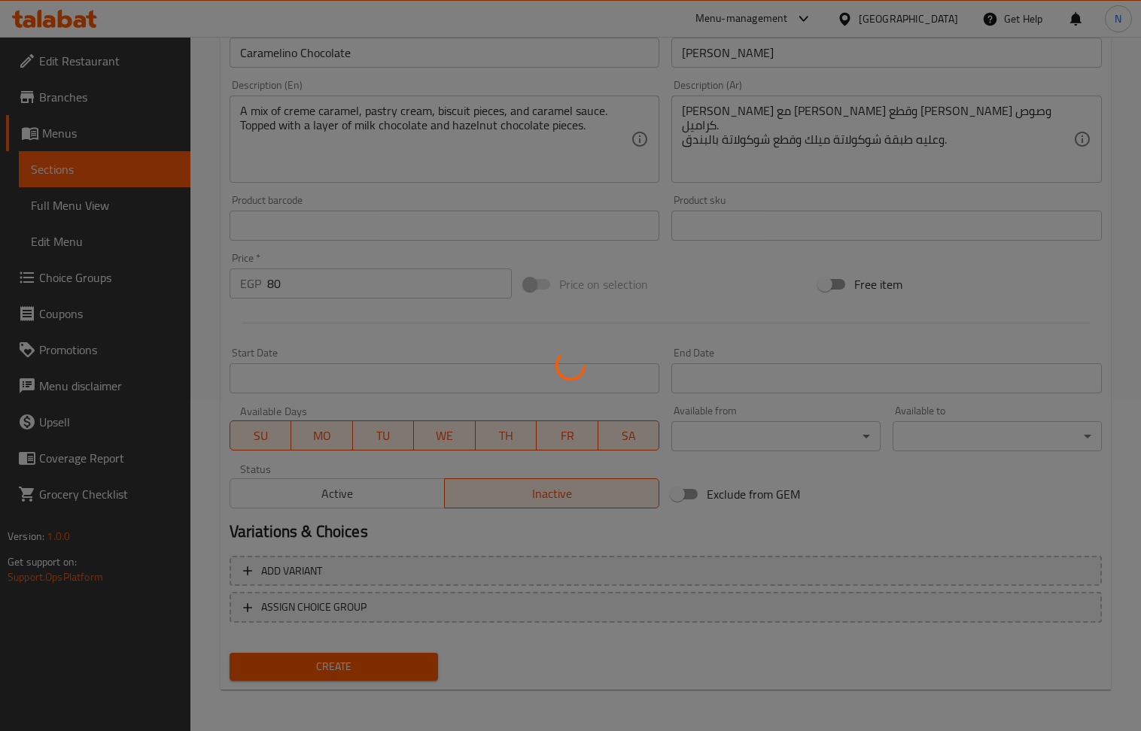
type input "0"
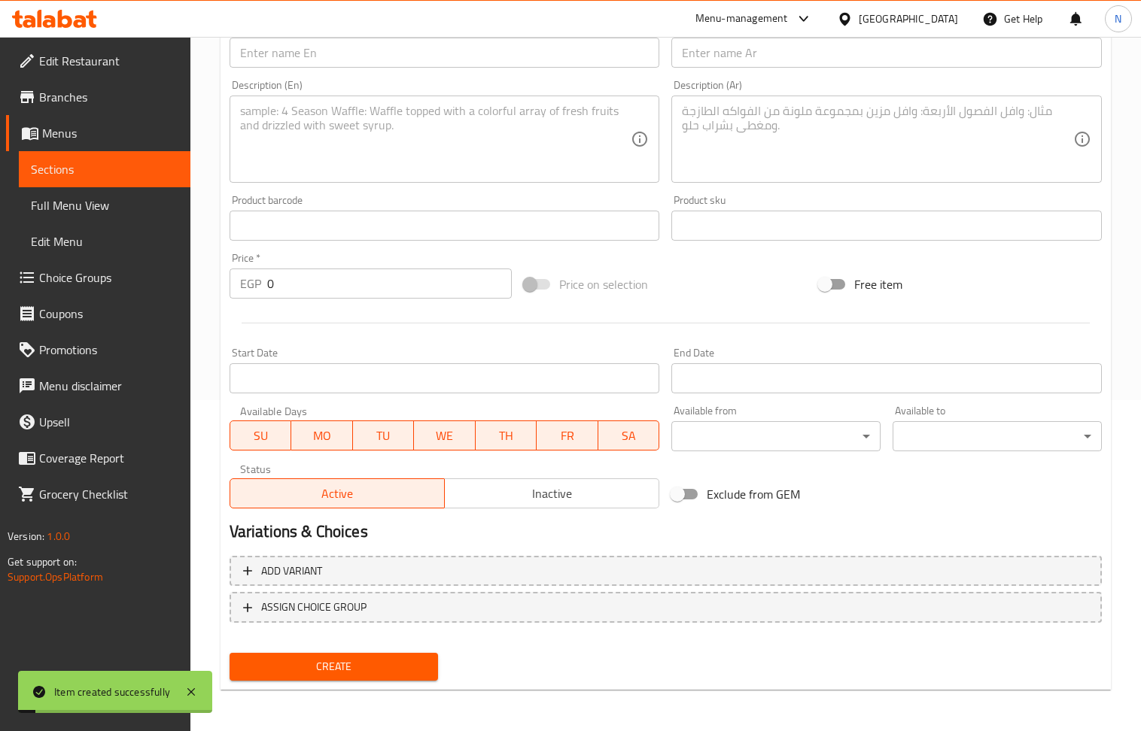
drag, startPoint x: 912, startPoint y: 269, endPoint x: 900, endPoint y: 274, distance: 12.9
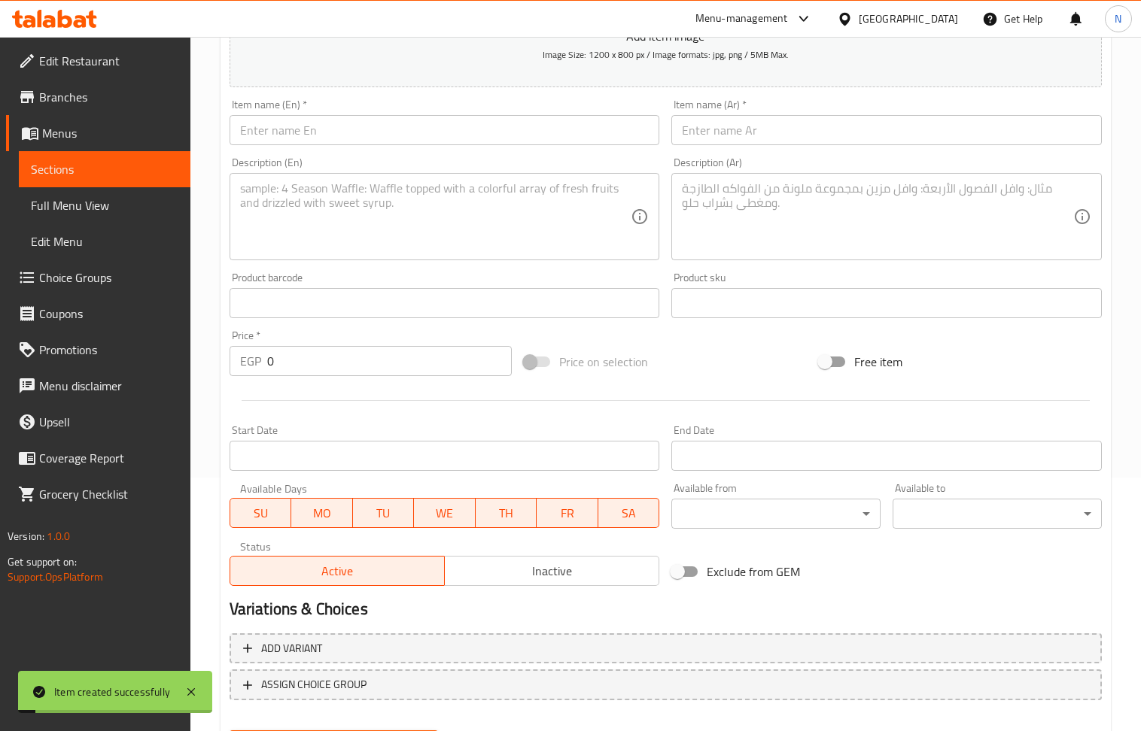
scroll to position [230, 0]
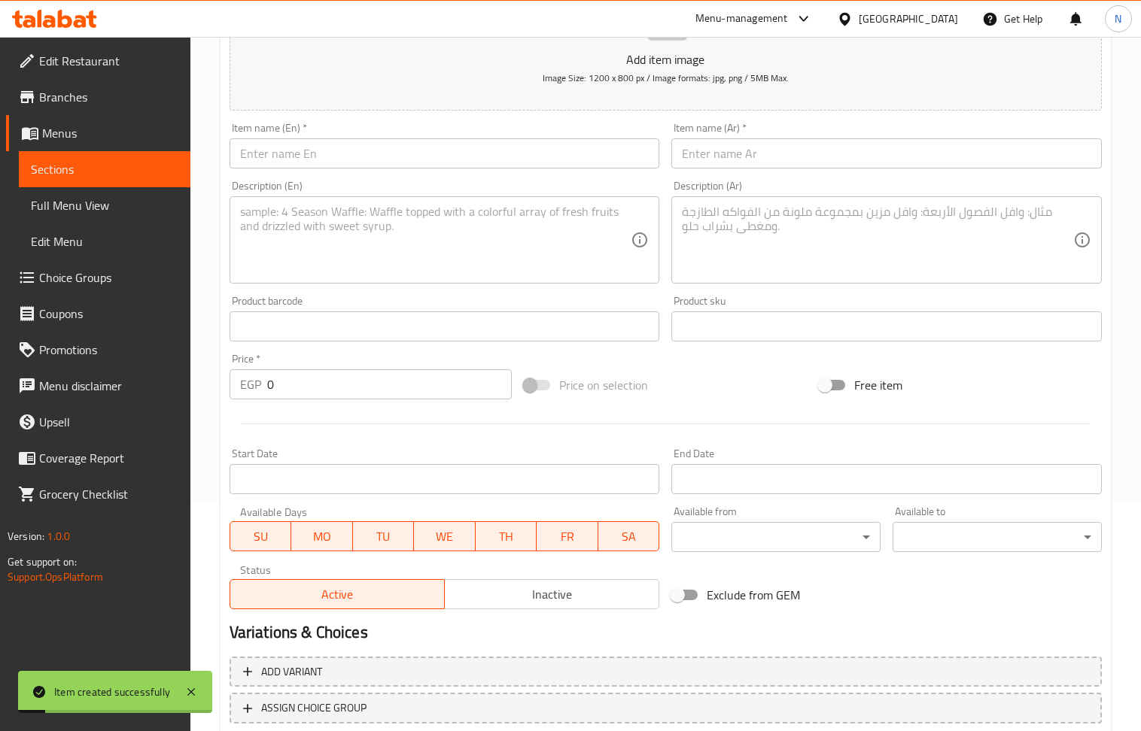
drag, startPoint x: 900, startPoint y: 274, endPoint x: 746, endPoint y: 145, distance: 200.3
click at [741, 137] on div "Item name (Ar)   * Item name (Ar) *" at bounding box center [886, 146] width 430 height 46
click at [746, 146] on input "text" at bounding box center [886, 153] width 430 height 30
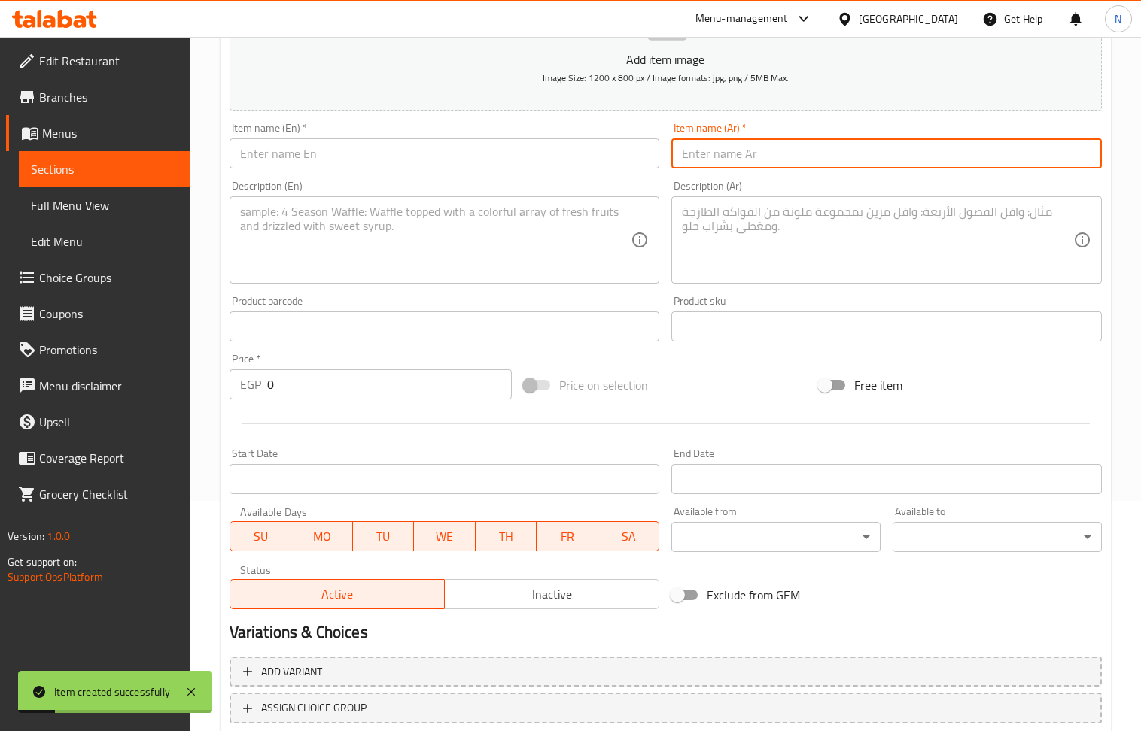
paste input "كراملينو بندق 80ج"
type input "كراملينو بندق 80ج"
click at [405, 396] on input "0" at bounding box center [389, 384] width 245 height 30
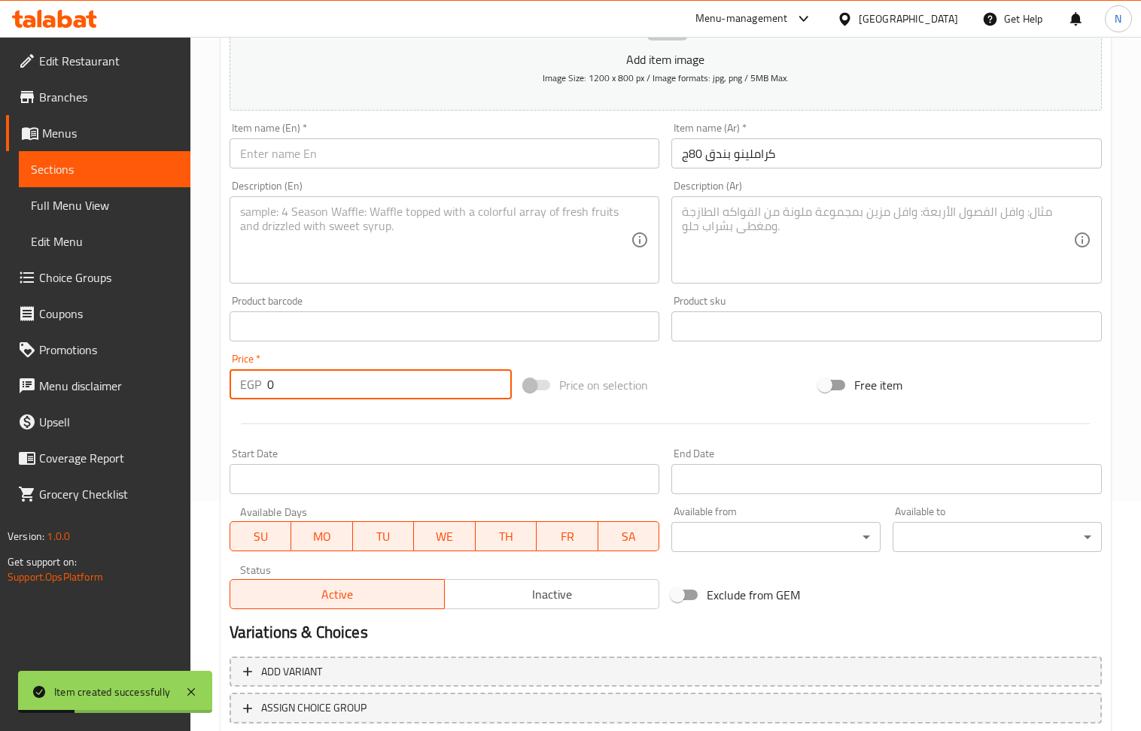
click at [405, 396] on input "0" at bounding box center [389, 384] width 245 height 30
type input "80"
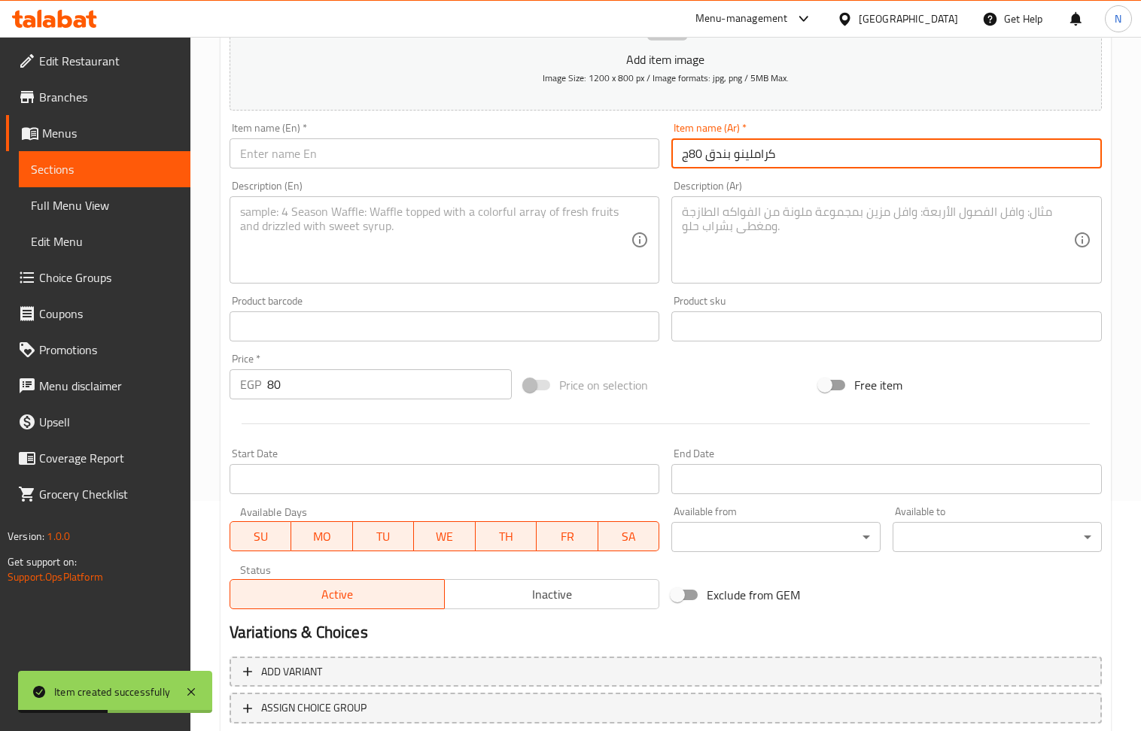
click at [688, 160] on input "كراملينو بندق 80ج" at bounding box center [886, 153] width 430 height 30
click at [718, 160] on input "كراملينو بندق" at bounding box center [886, 153] width 430 height 30
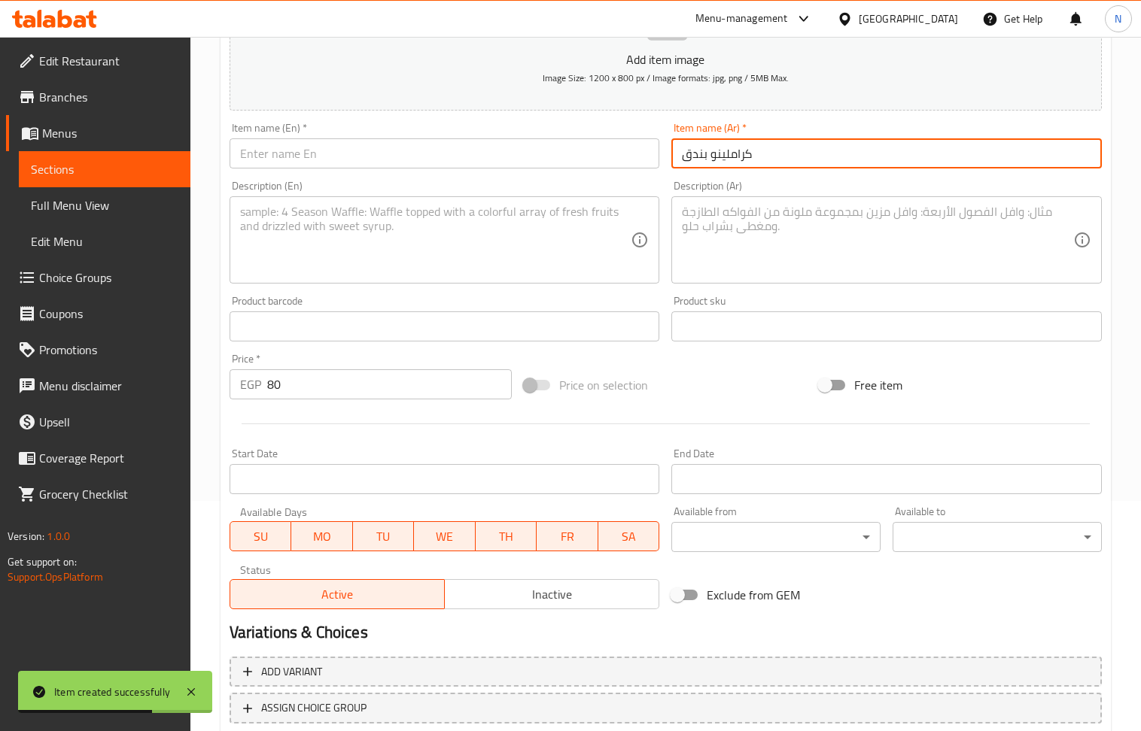
type input "كراملينو بندق"
click at [497, 169] on input "text" at bounding box center [445, 153] width 430 height 30
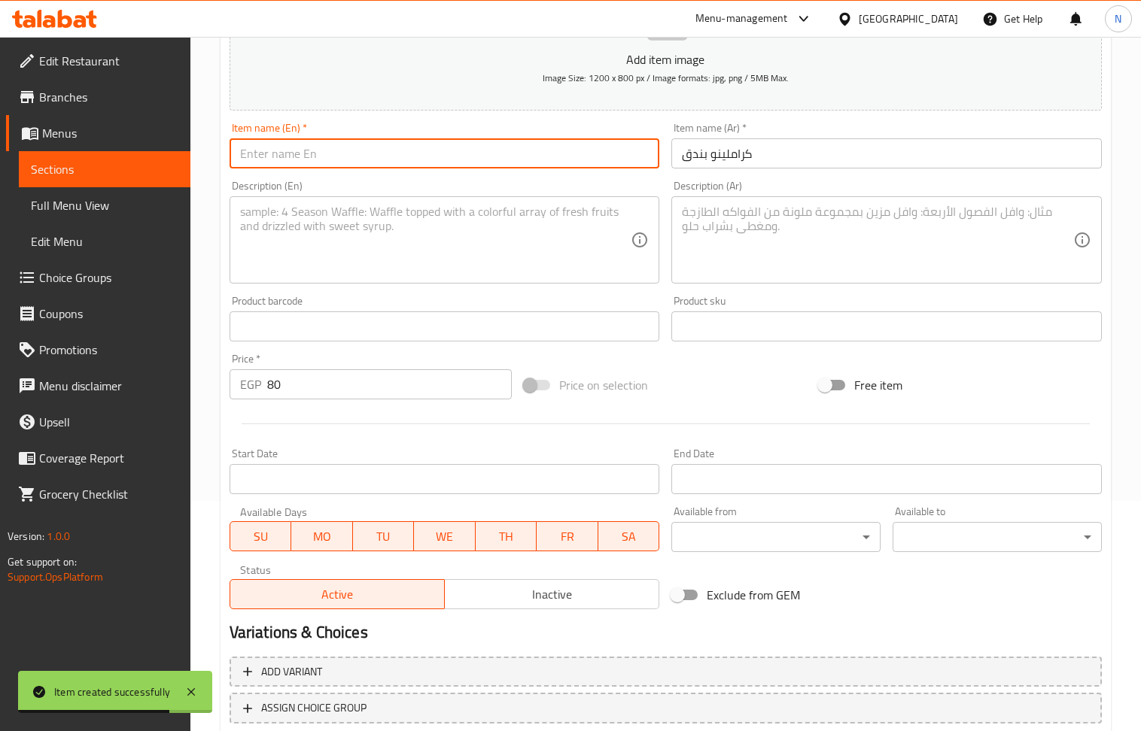
paste input "Hazelnut caramel"
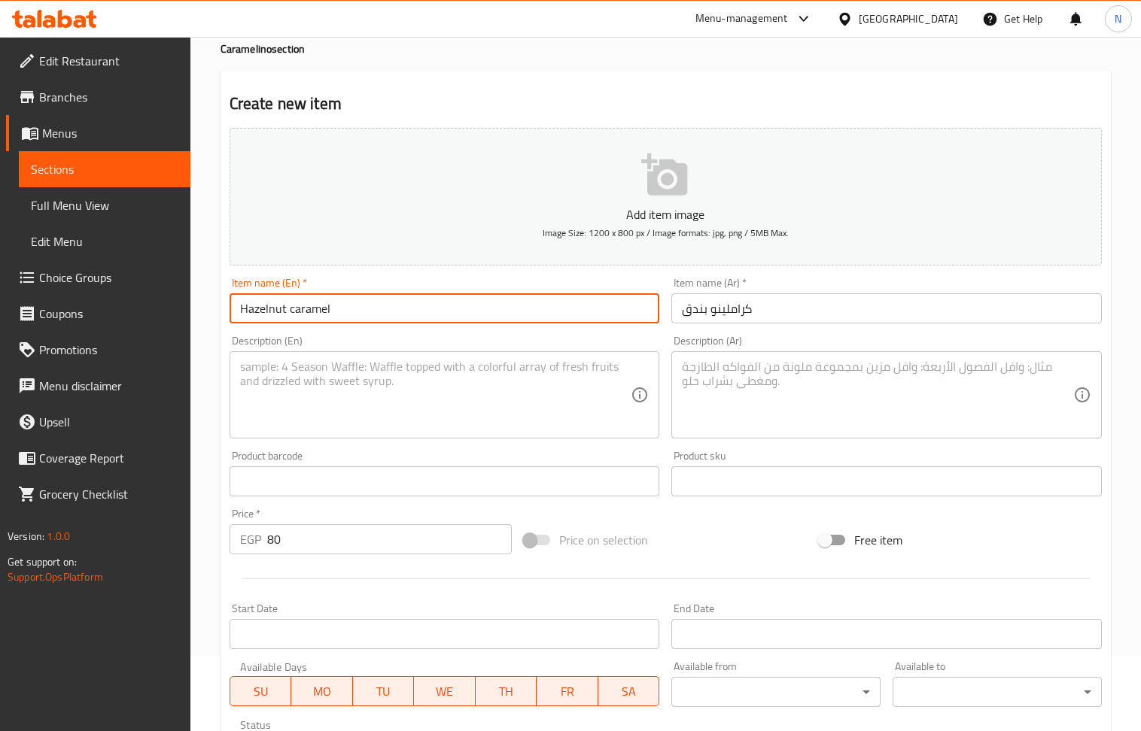
scroll to position [30, 0]
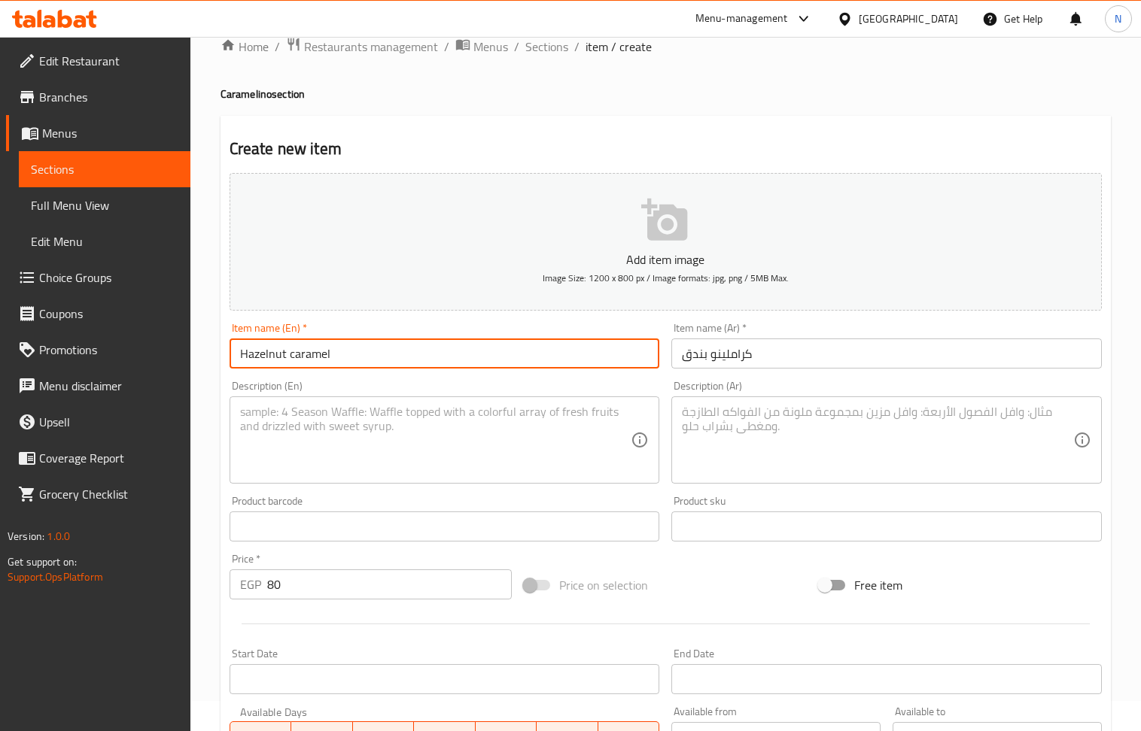
click at [239, 93] on h4 "Caramelino section" at bounding box center [665, 94] width 890 height 15
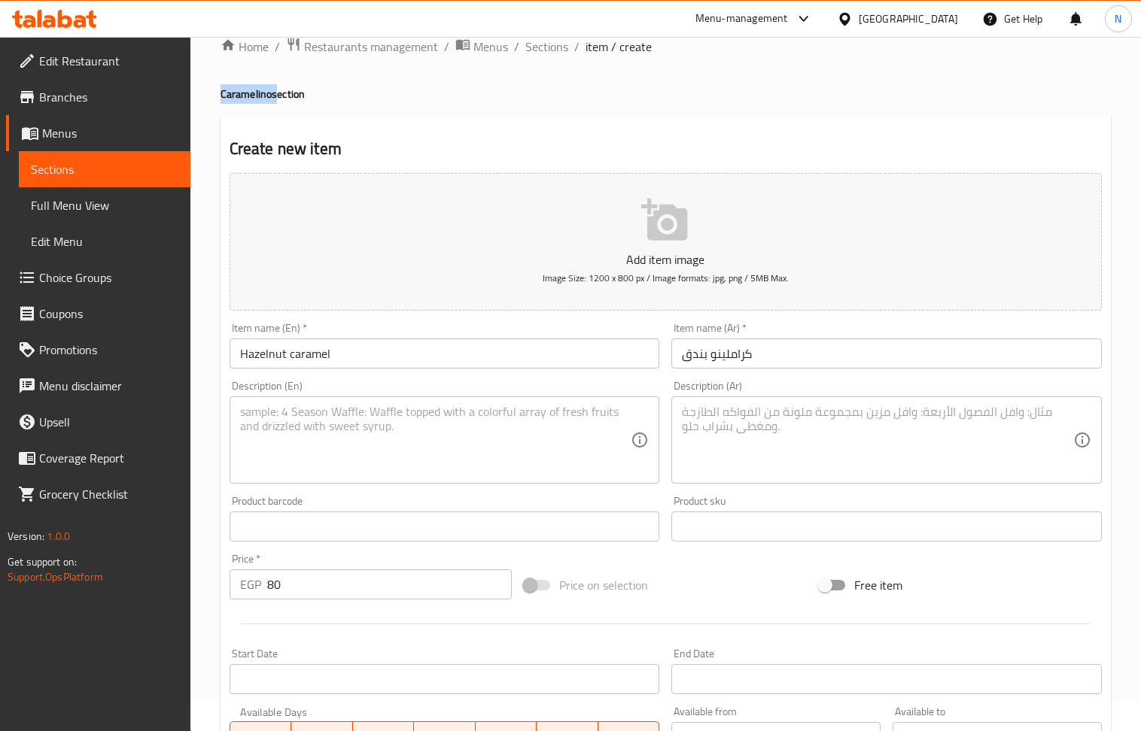
click at [239, 93] on h4 "Caramelino section" at bounding box center [665, 94] width 890 height 15
copy h4 "Caramelino"
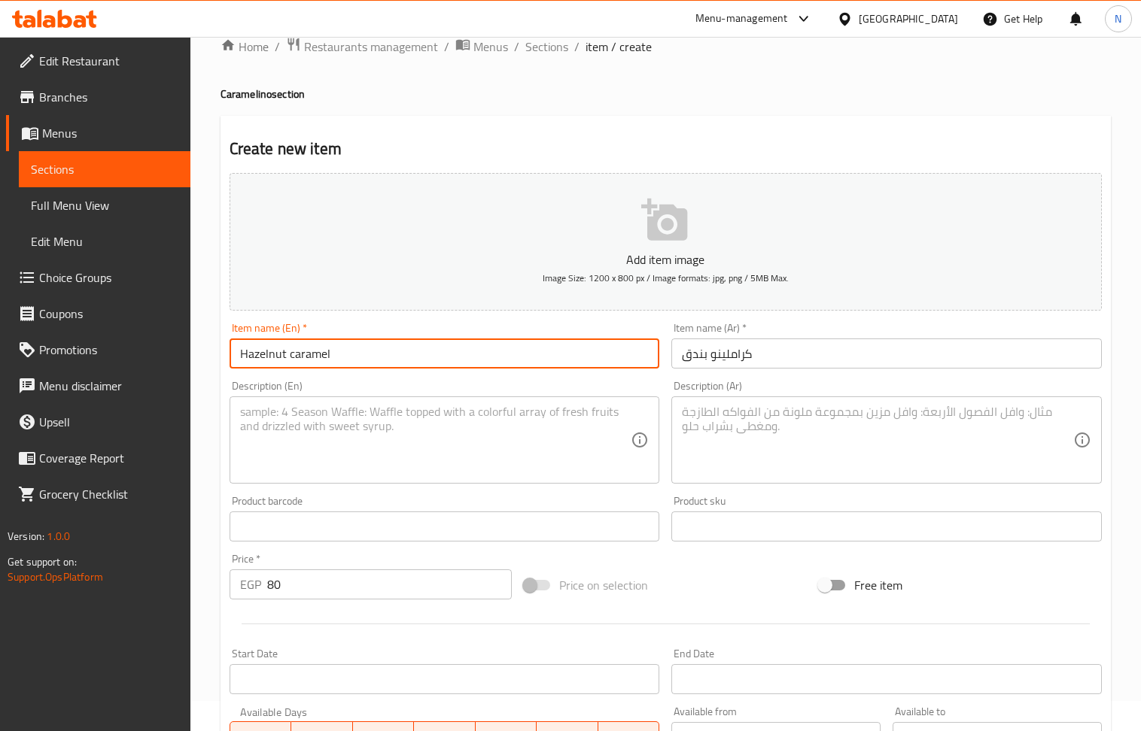
click at [320, 360] on input "Hazelnut caramel" at bounding box center [445, 354] width 430 height 30
paste input "Caramelino"
type input "Hazelnut Caramelino"
click at [825, 432] on textarea at bounding box center [877, 440] width 391 height 71
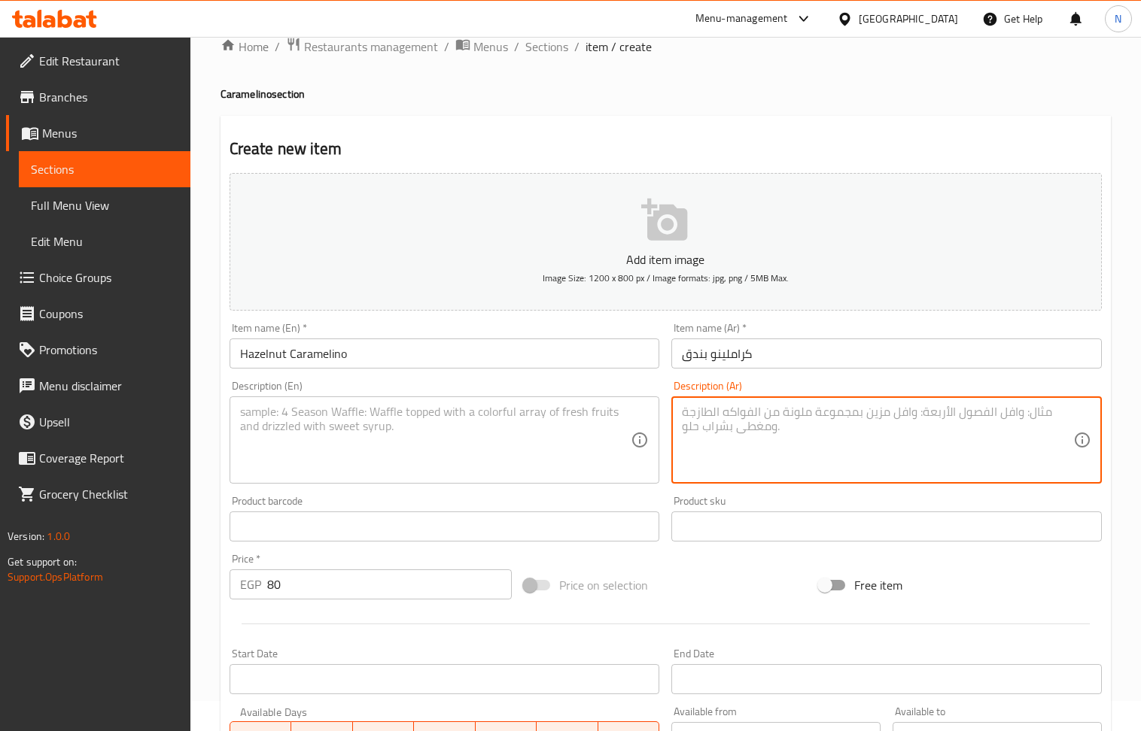
paste textarea "[PERSON_NAME] مع [PERSON_NAME] وقطع [PERSON_NAME] وصوص كراميل. وعليه (كيكة بندق…"
type textarea "[PERSON_NAME] مع [PERSON_NAME] وقطع [PERSON_NAME] وصوص كراميل. وعليه (كيكة بندق…"
click at [307, 441] on textarea at bounding box center [435, 440] width 391 height 71
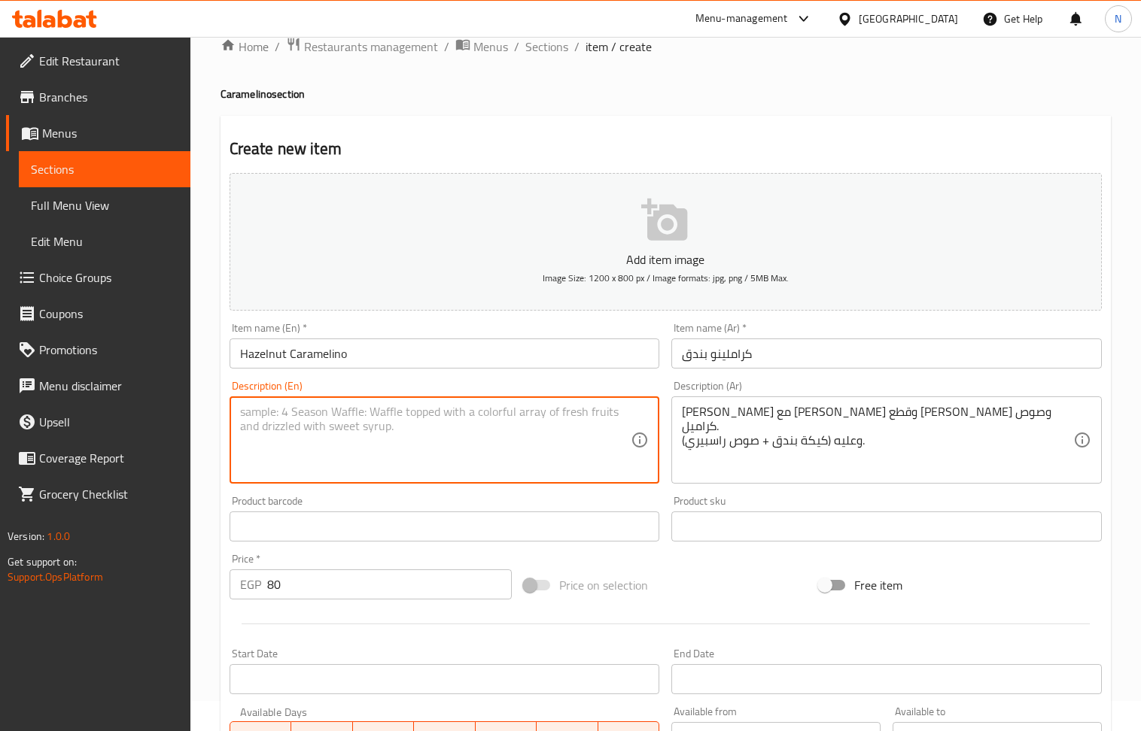
paste textarea "A mix of crème caramel, pastry cream, biscuit pieces, and caramel sauce. Topped…"
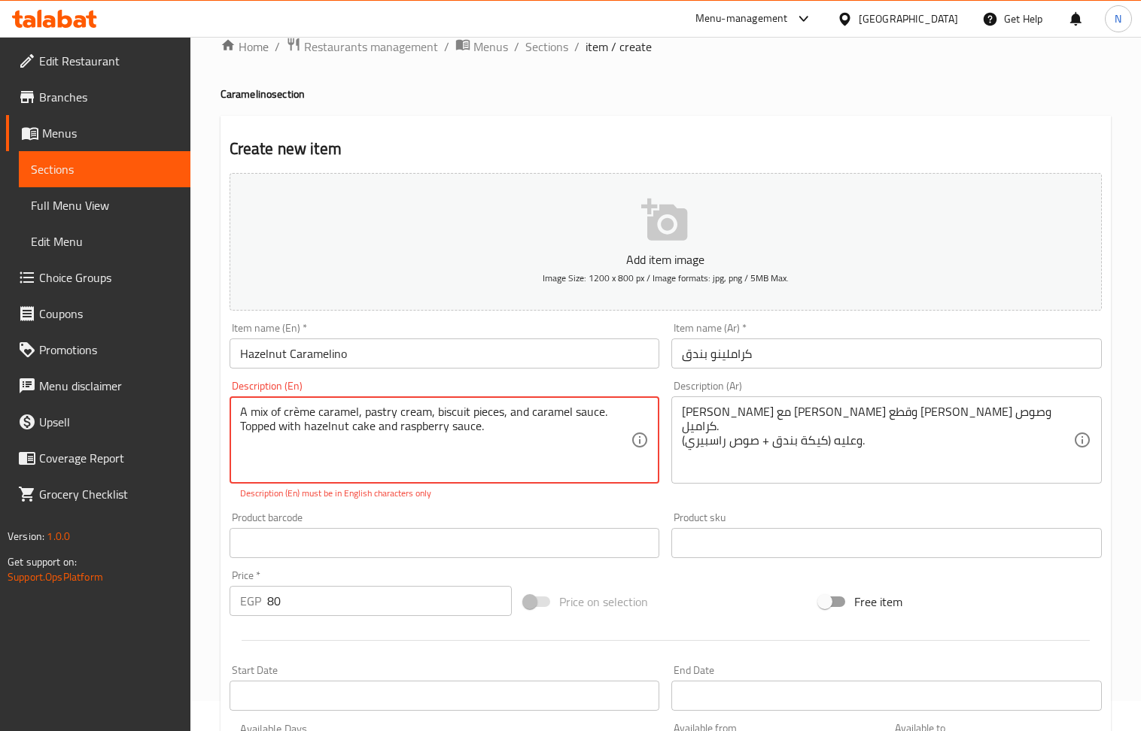
click at [295, 416] on textarea "A mix of crème caramel, pastry cream, biscuit pieces, and caramel sauce. Topped…" at bounding box center [435, 440] width 391 height 71
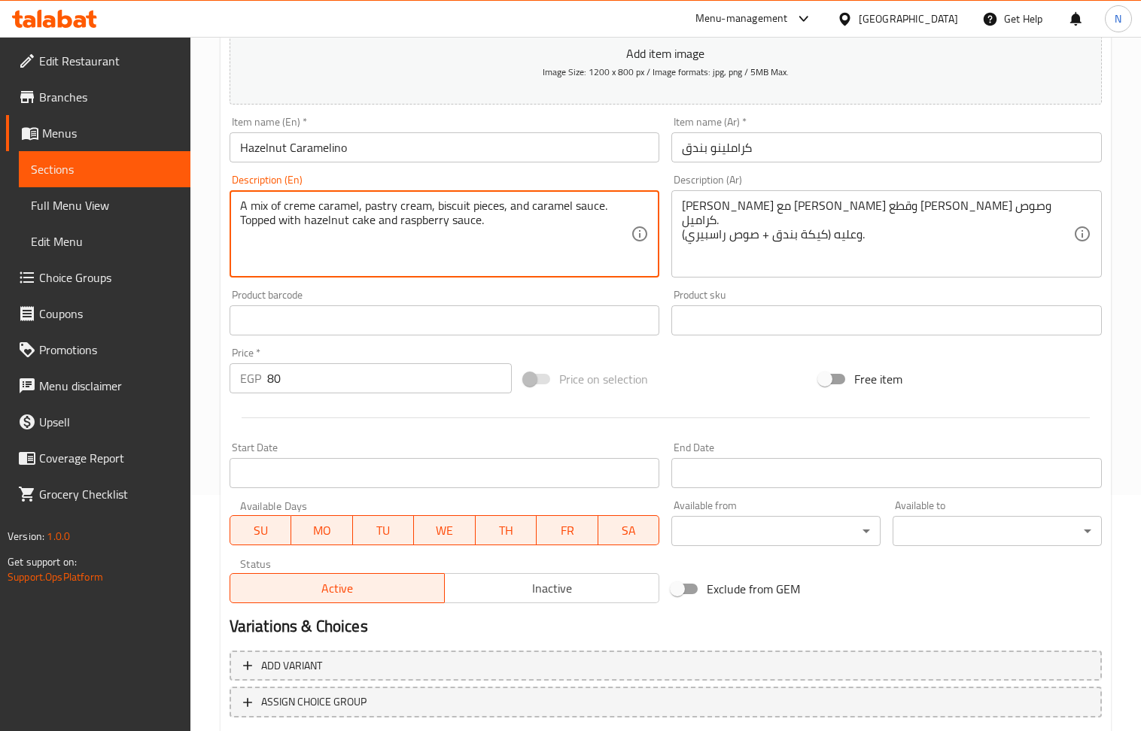
scroll to position [331, 0]
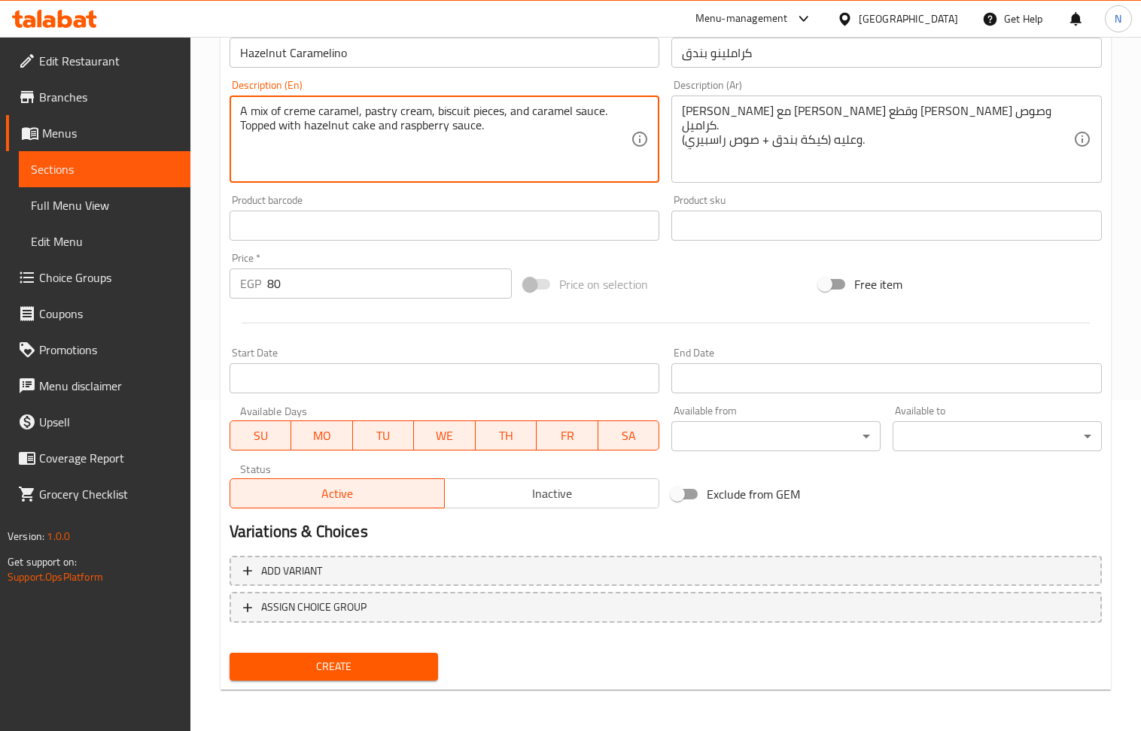
type textarea "A mix of creme caramel, pastry cream, biscuit pieces, and caramel sauce. Topped…"
drag, startPoint x: 599, startPoint y: 506, endPoint x: 542, endPoint y: 543, distance: 68.5
click at [597, 505] on span "Inactive" at bounding box center [552, 494] width 202 height 22
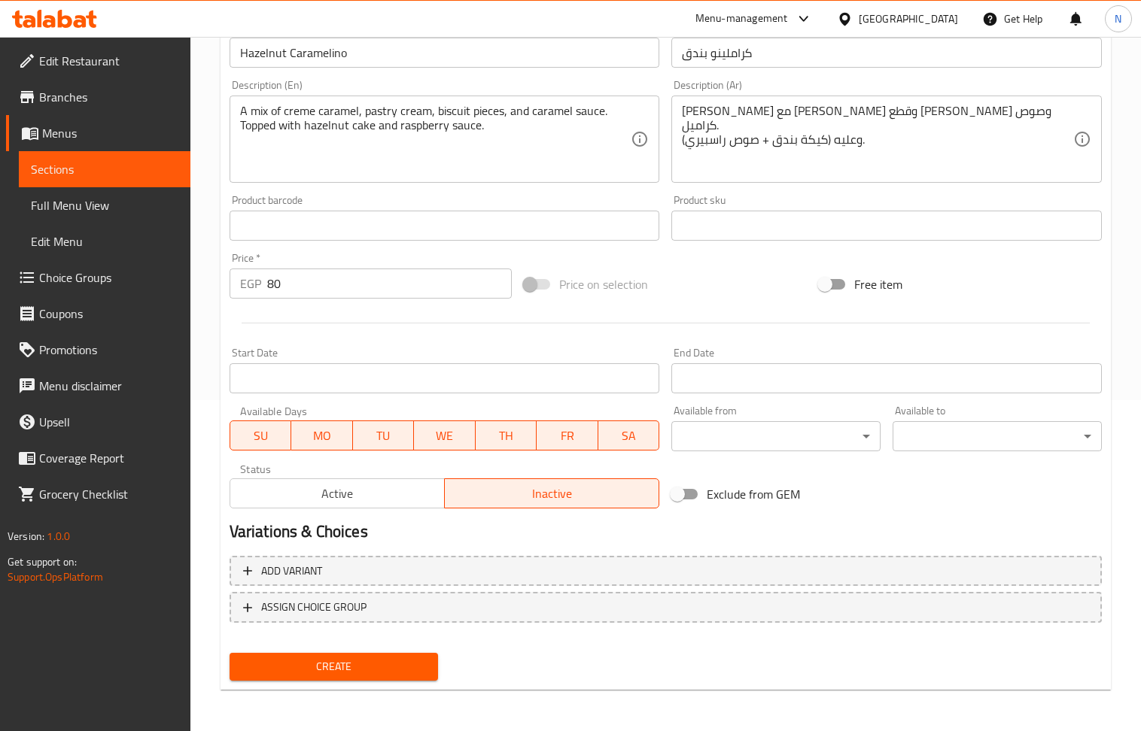
click at [383, 676] on button "Create" at bounding box center [334, 667] width 209 height 28
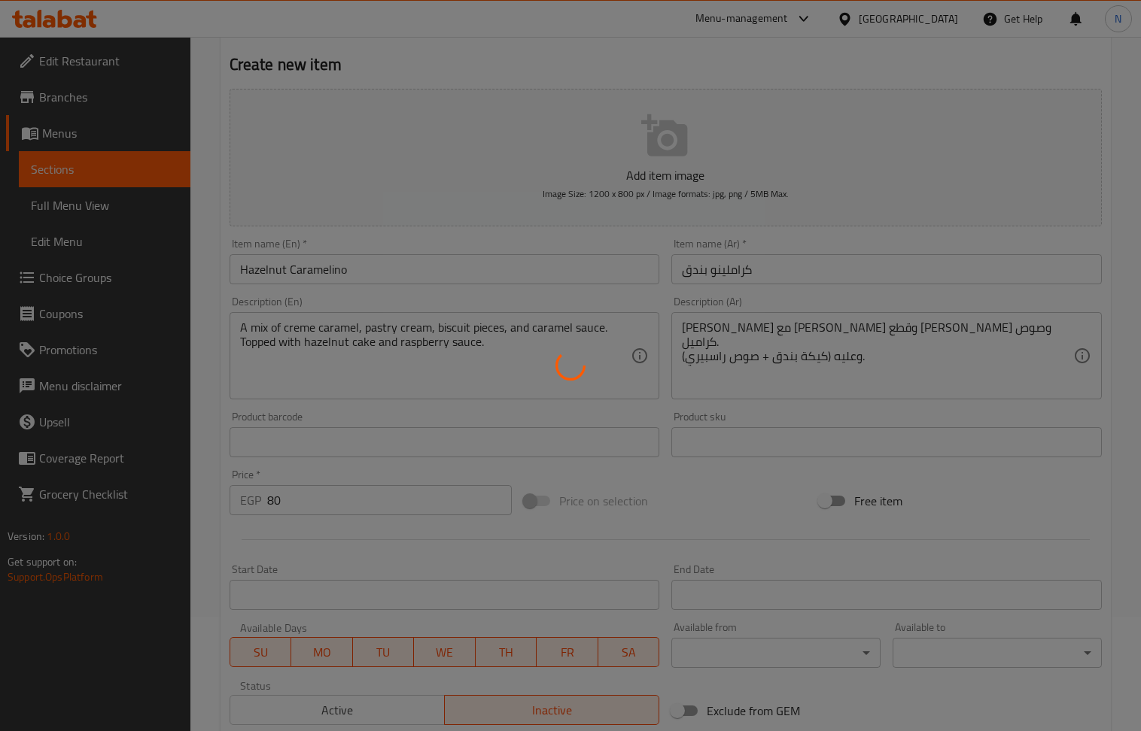
scroll to position [0, 0]
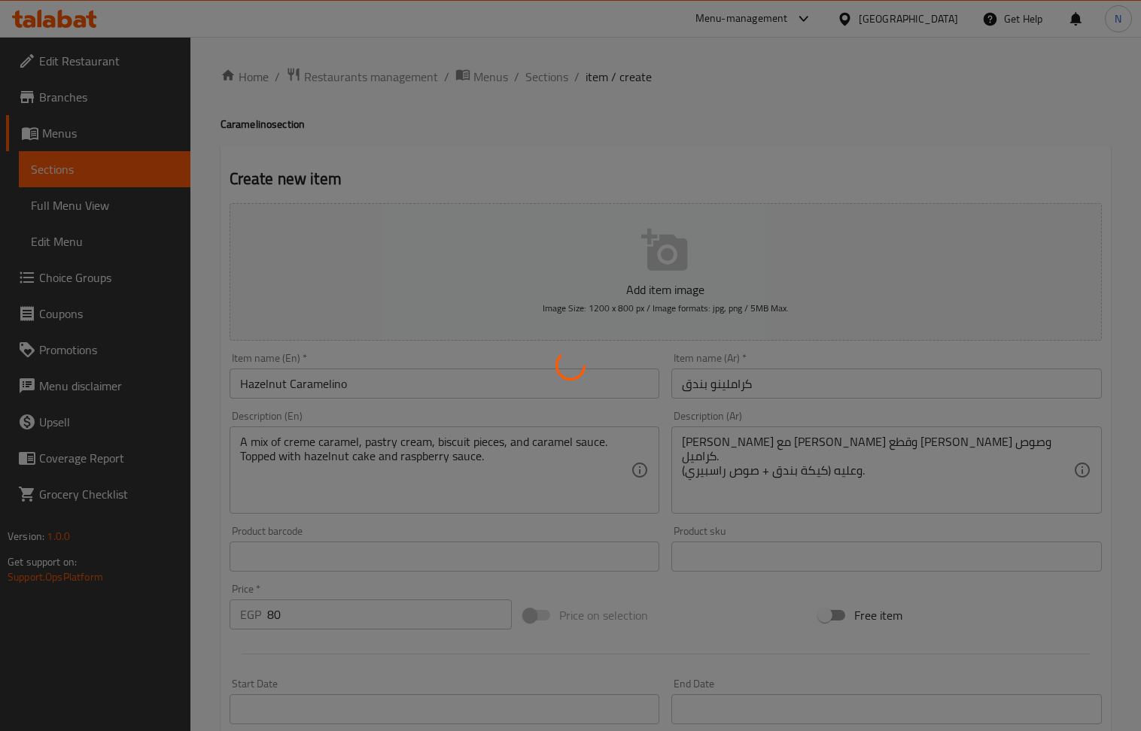
type input "0"
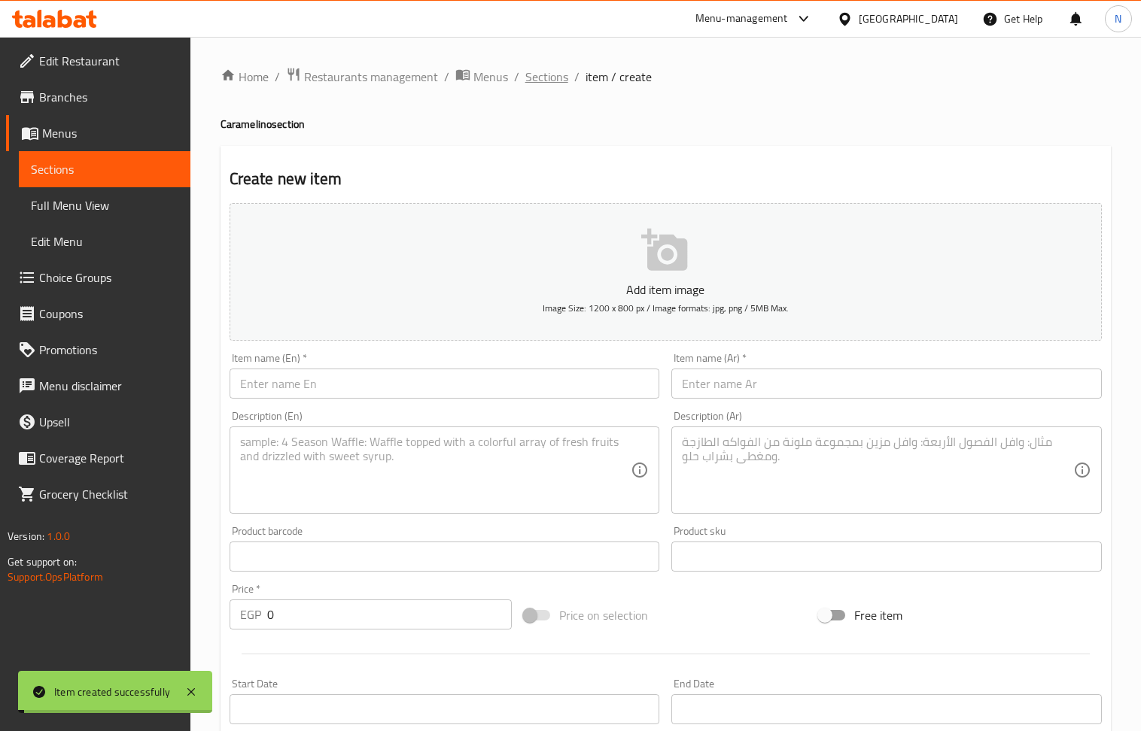
click at [552, 78] on span "Sections" at bounding box center [546, 77] width 43 height 18
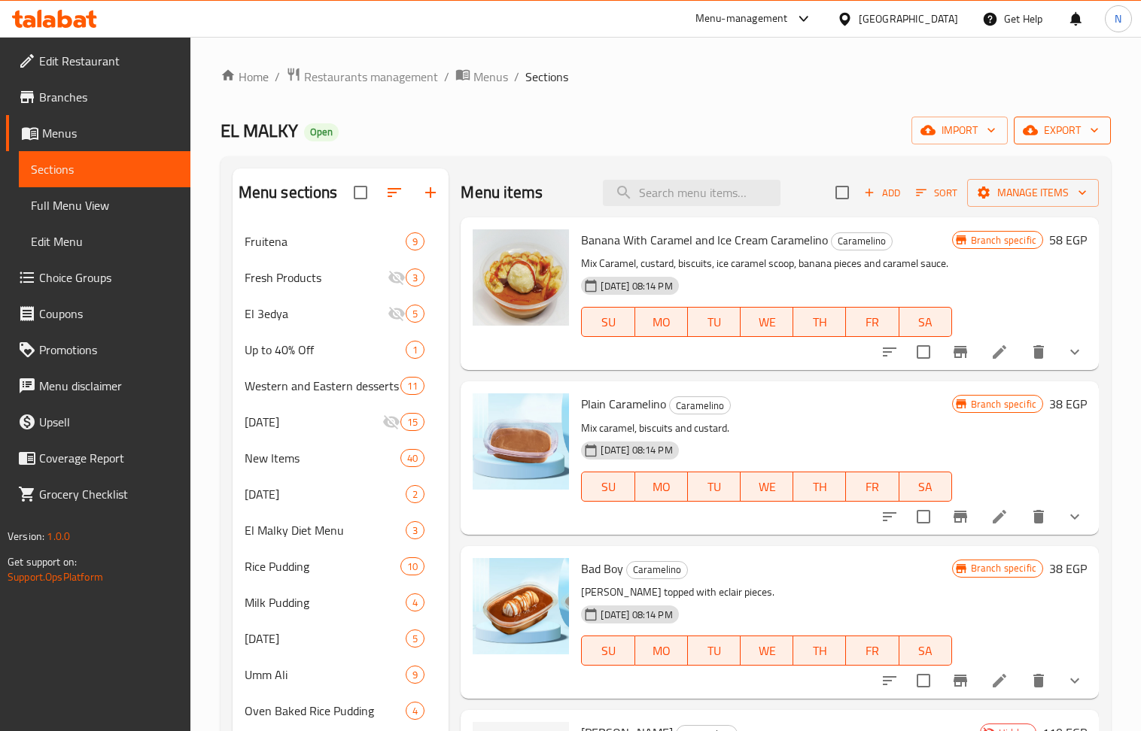
click at [1053, 134] on span "export" at bounding box center [1062, 130] width 73 height 19
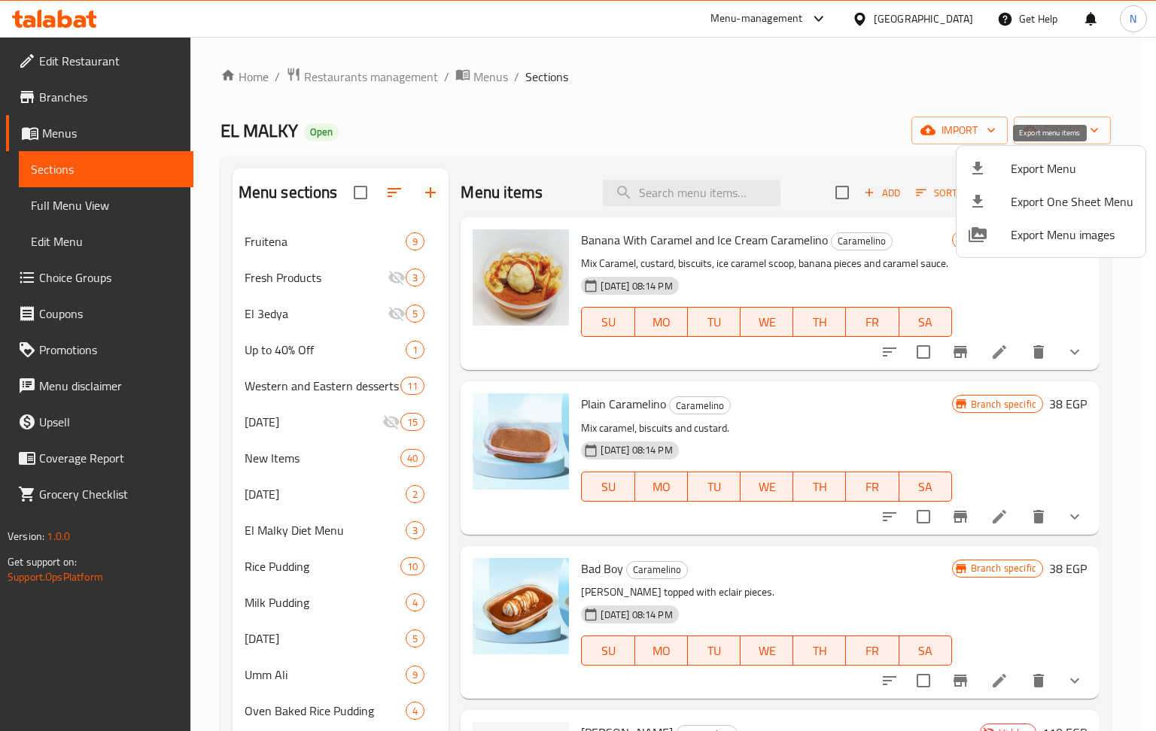
click at [1055, 178] on span "Export Menu" at bounding box center [1072, 169] width 123 height 18
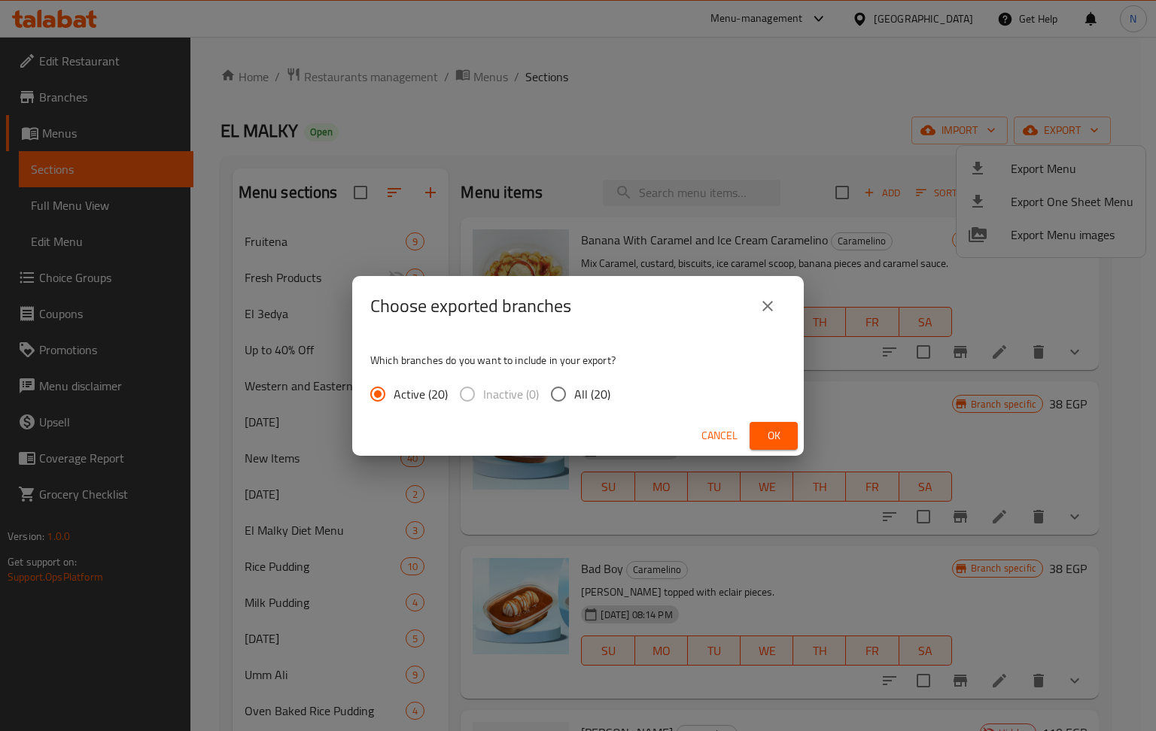
click at [780, 431] on span "Ok" at bounding box center [774, 436] width 24 height 19
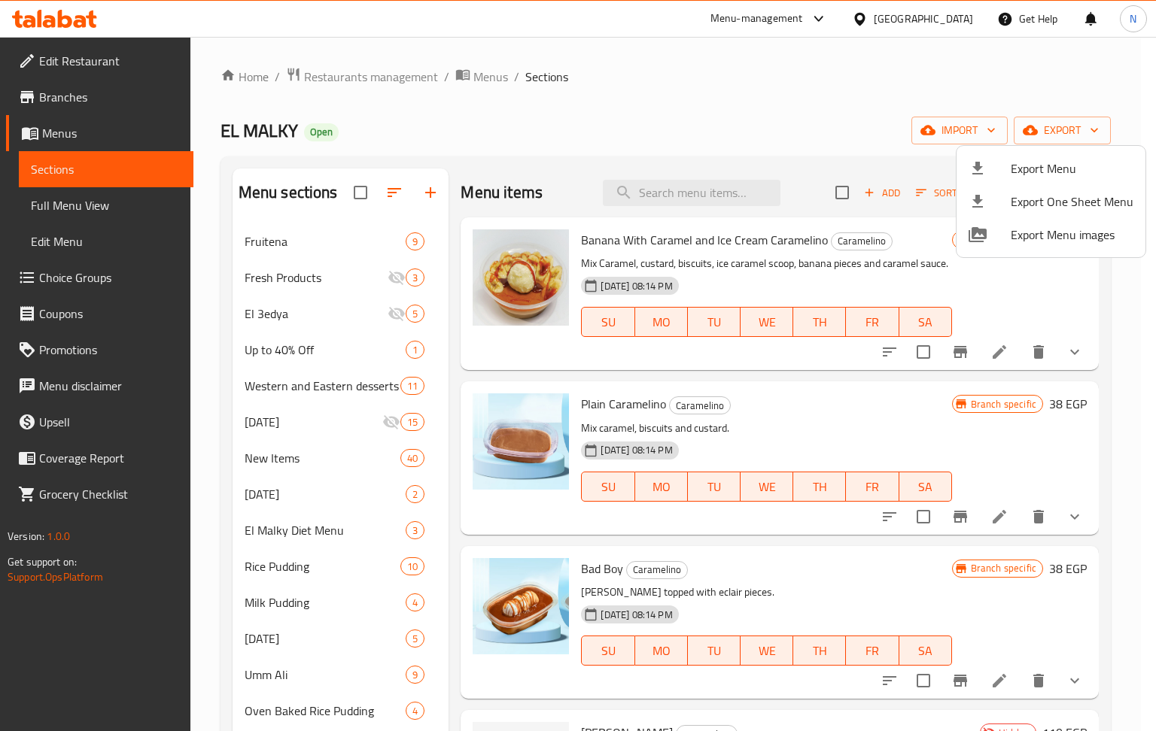
click at [396, 80] on div at bounding box center [578, 365] width 1156 height 731
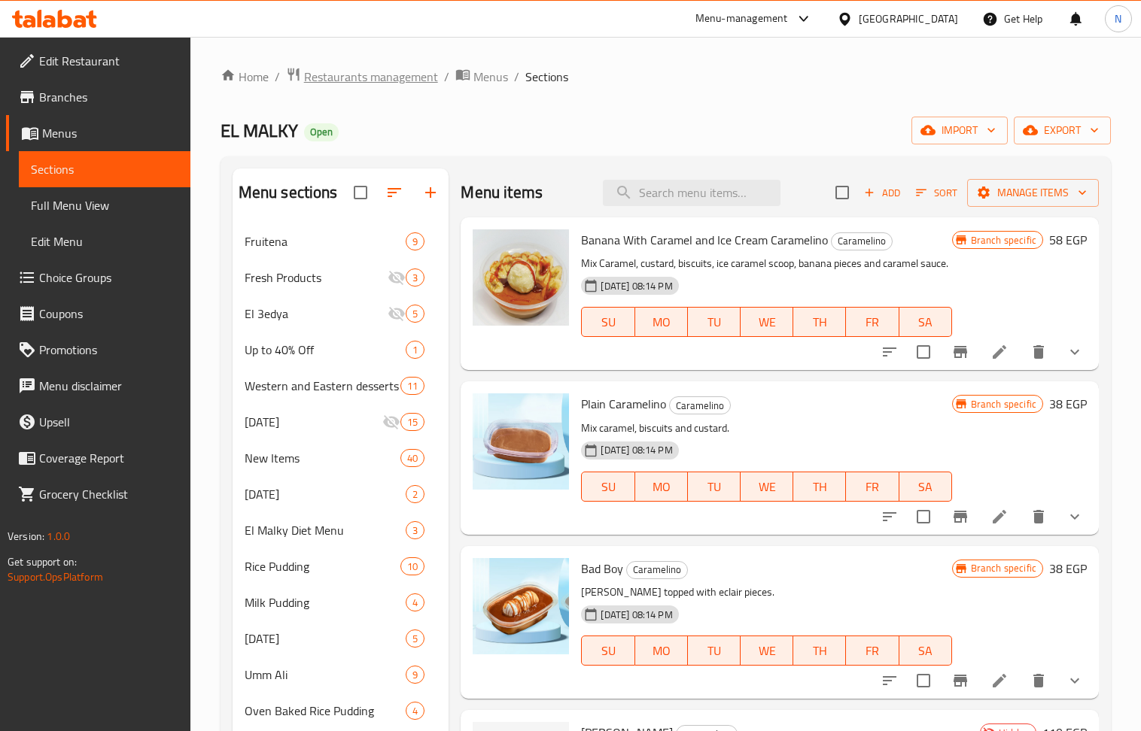
click at [408, 77] on span "Restaurants management" at bounding box center [371, 77] width 134 height 18
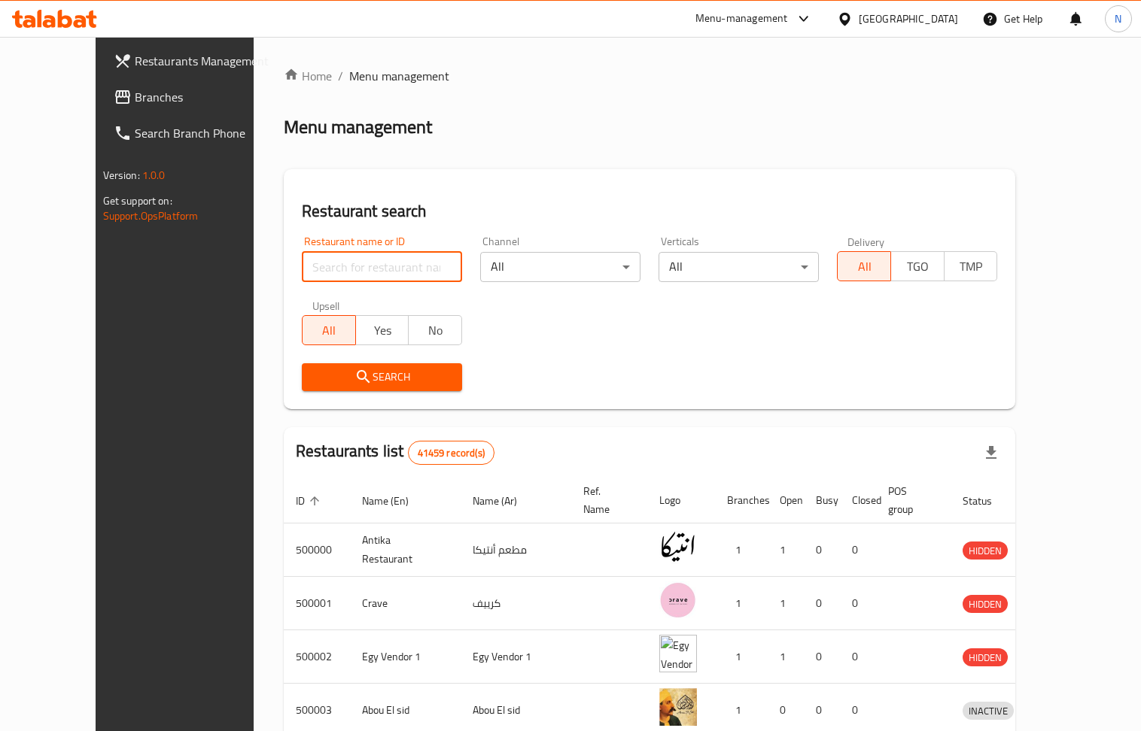
drag, startPoint x: 374, startPoint y: 265, endPoint x: 374, endPoint y: 278, distance: 13.5
click at [374, 265] on input "search" at bounding box center [382, 267] width 160 height 30
paste input "680017"
type input "680017"
click at [314, 380] on span "Search" at bounding box center [382, 377] width 136 height 19
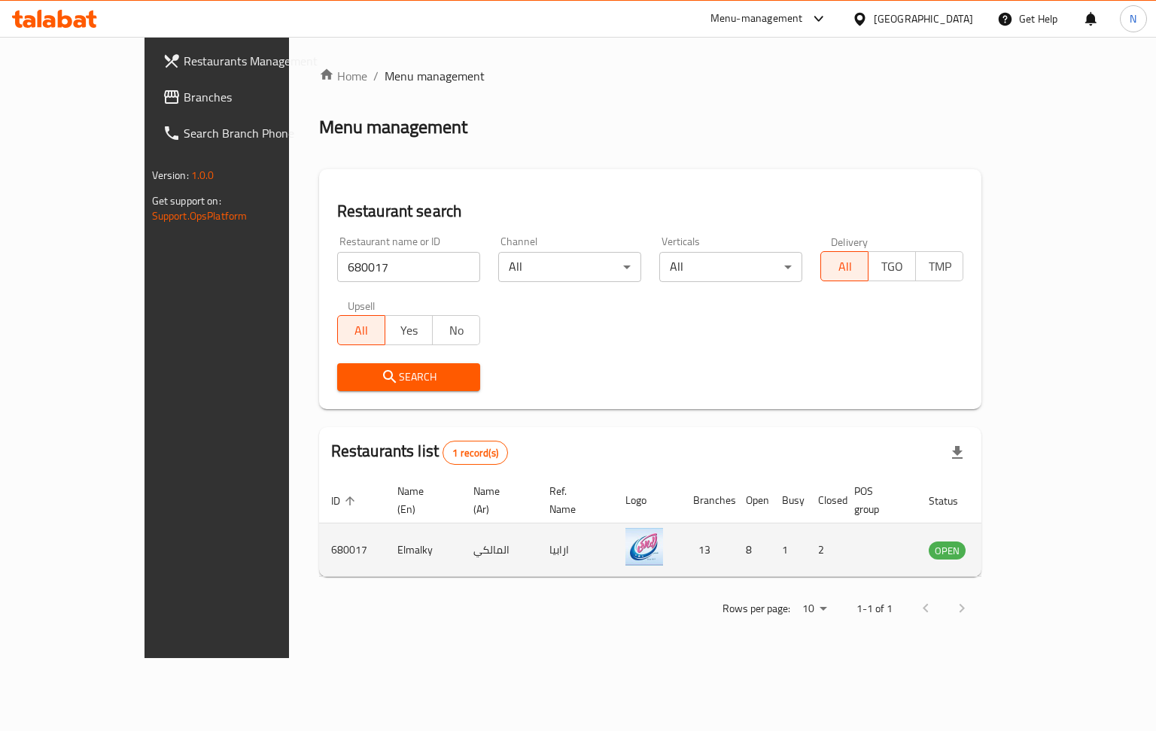
click at [1025, 545] on icon "enhanced table" at bounding box center [1016, 551] width 17 height 13
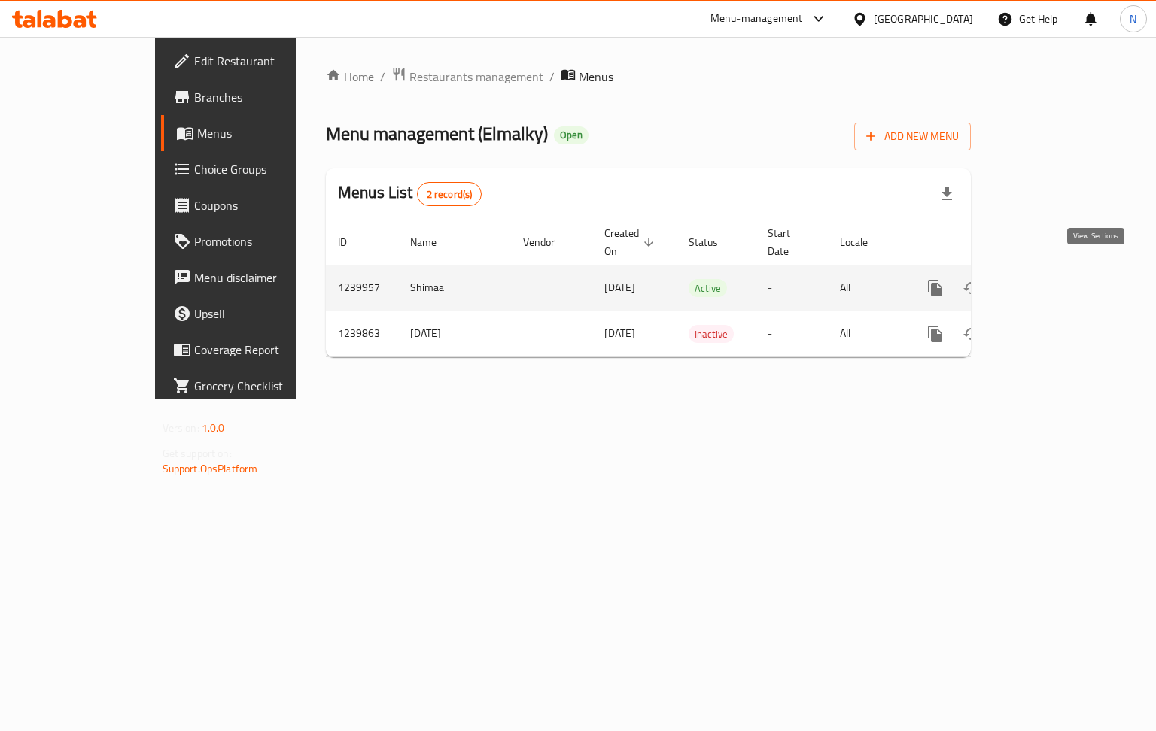
click at [1053, 279] on icon "enhanced table" at bounding box center [1044, 288] width 18 height 18
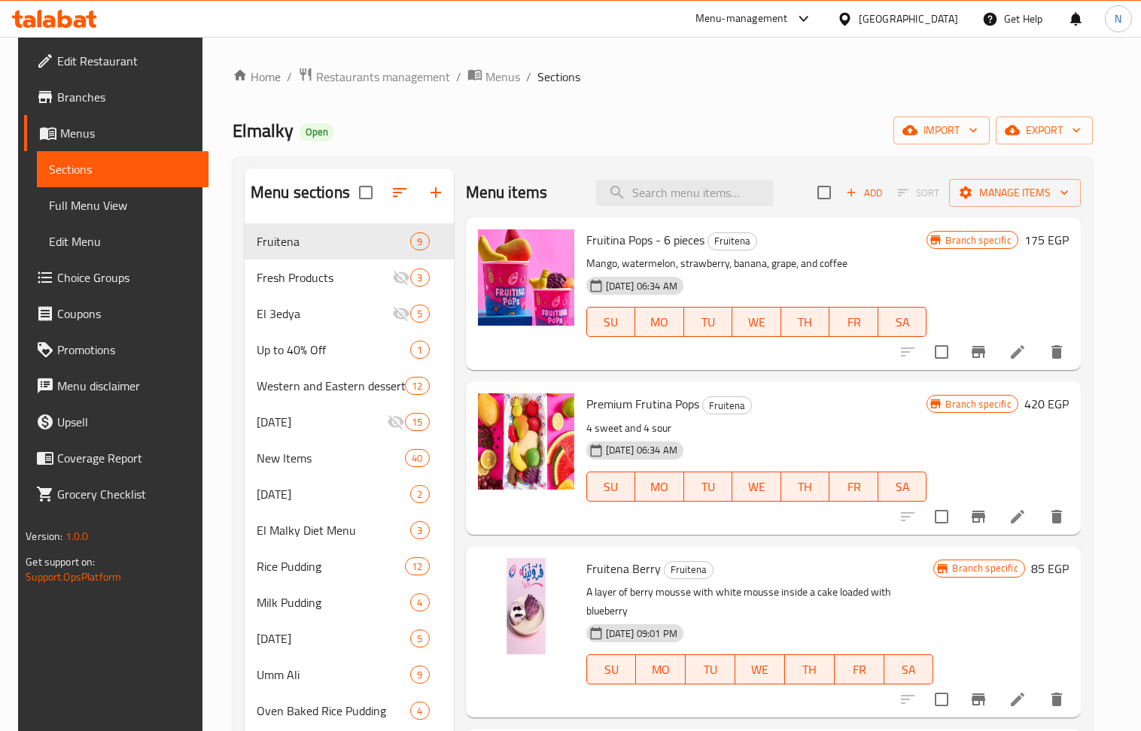
scroll to position [480, 0]
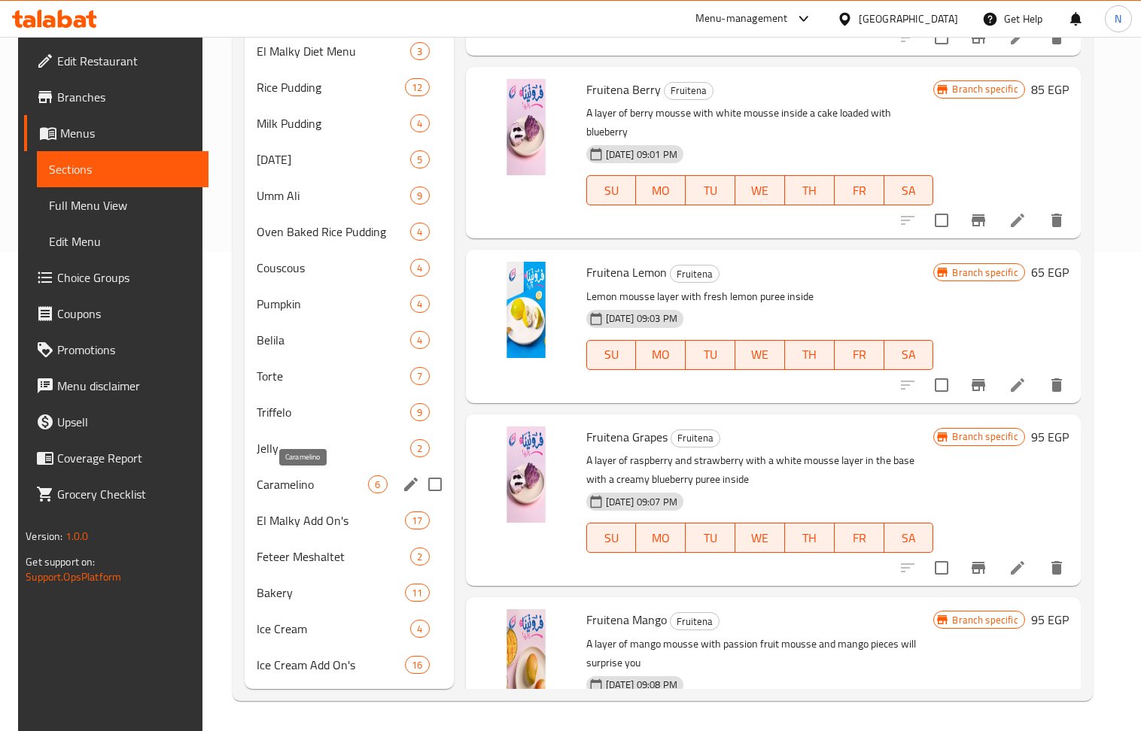
click at [313, 488] on span "Caramelino" at bounding box center [313, 485] width 112 height 18
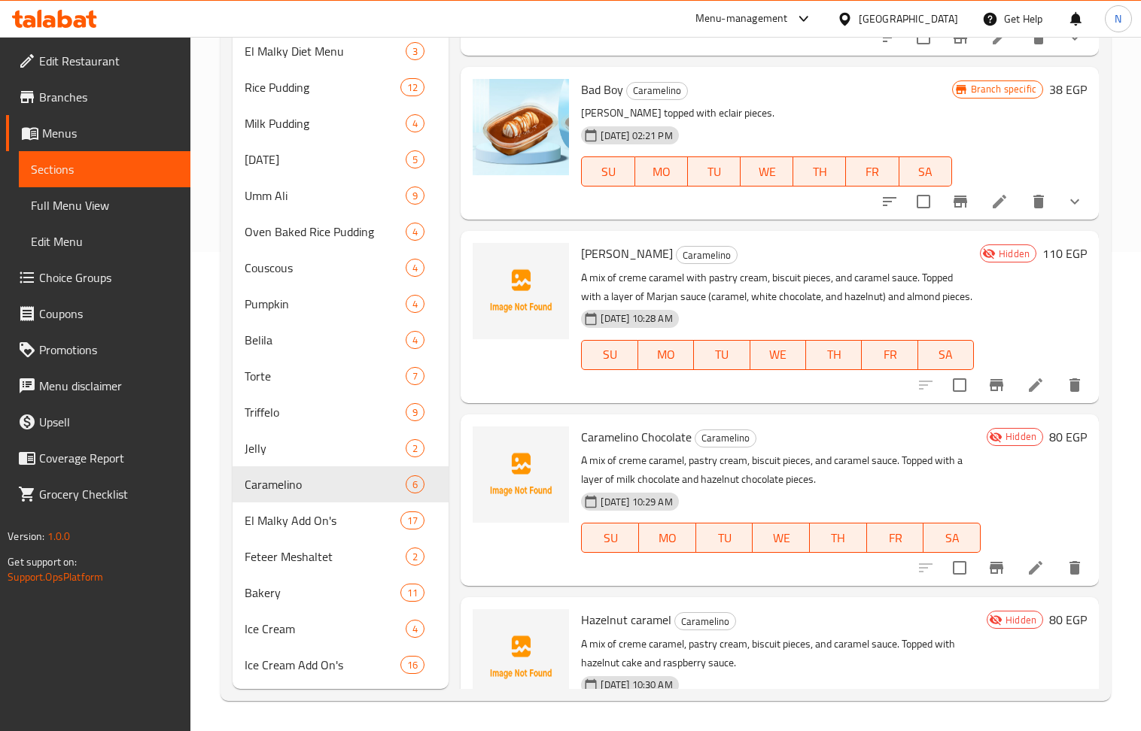
scroll to position [117, 0]
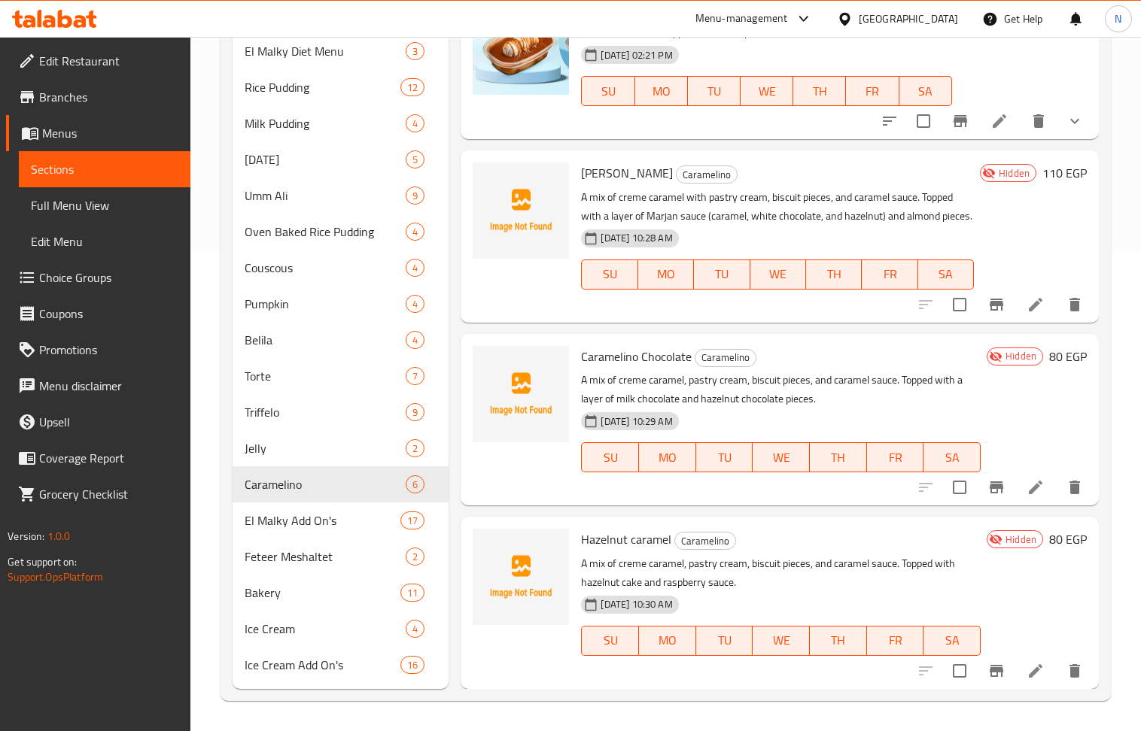
click at [613, 358] on span "Caramelino Chocolate" at bounding box center [636, 356] width 111 height 23
copy span "Caramelino"
click at [1019, 659] on li at bounding box center [1035, 671] width 42 height 27
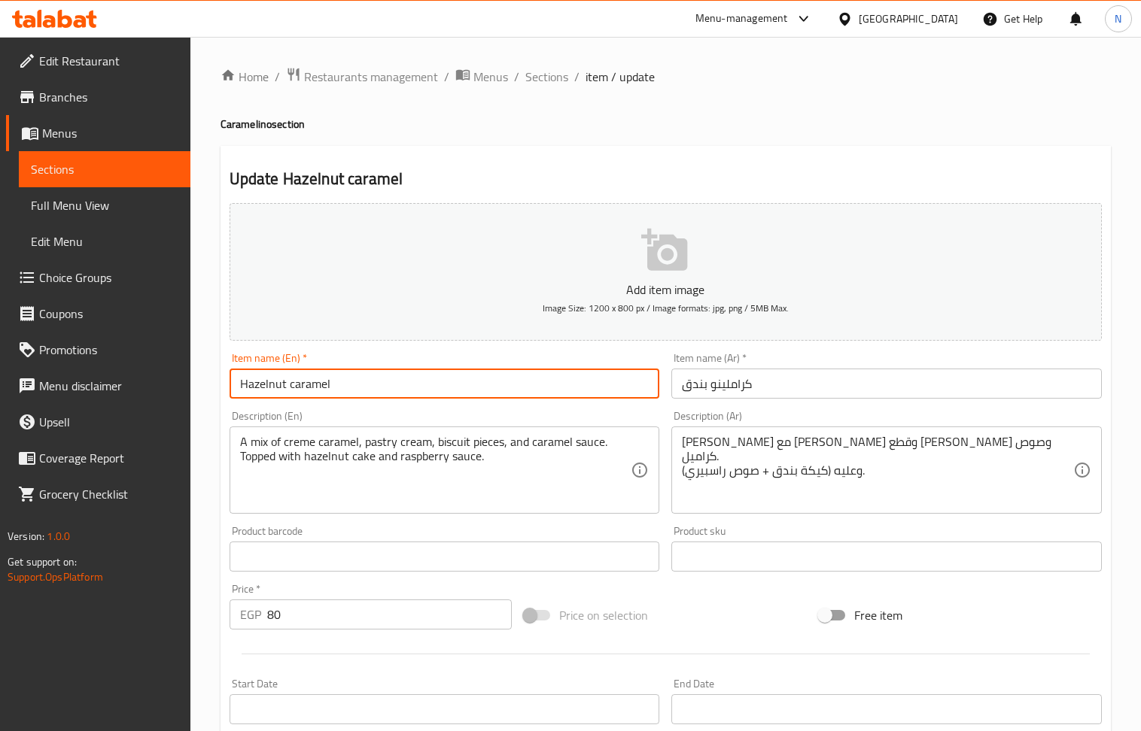
click at [296, 376] on input "Hazelnut caramel" at bounding box center [445, 384] width 430 height 30
click at [302, 387] on input "Hazelnut caramel" at bounding box center [445, 384] width 430 height 30
paste input "Caramelino"
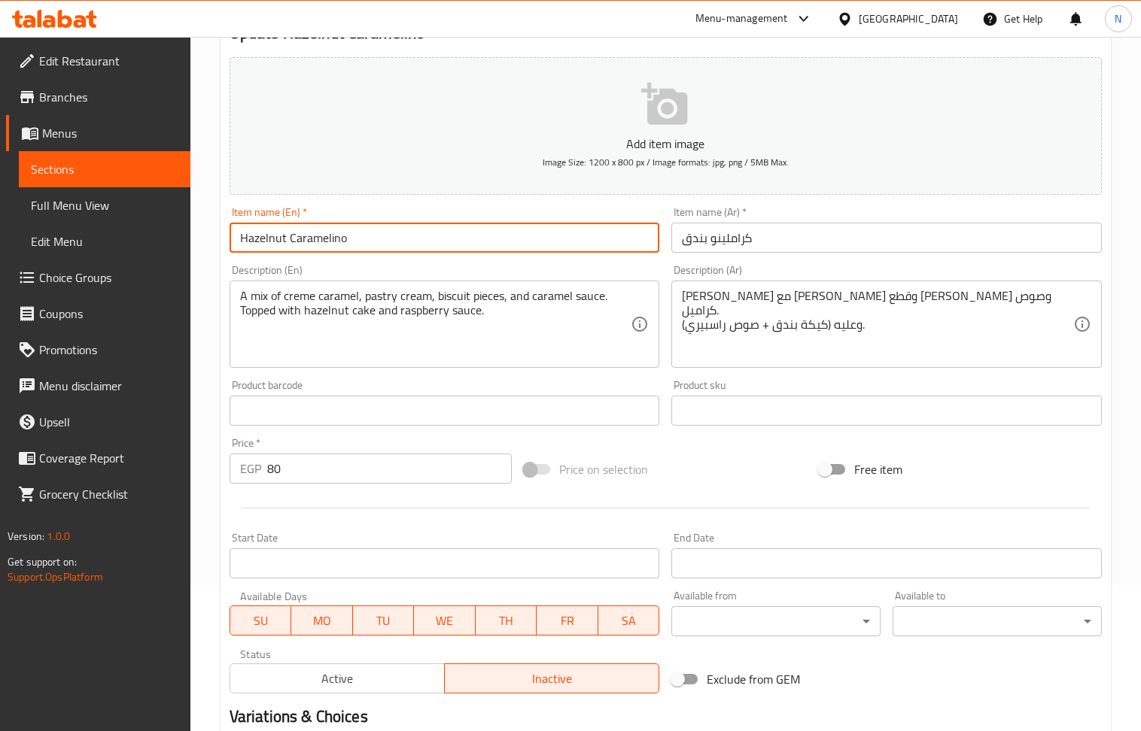
scroll to position [331, 0]
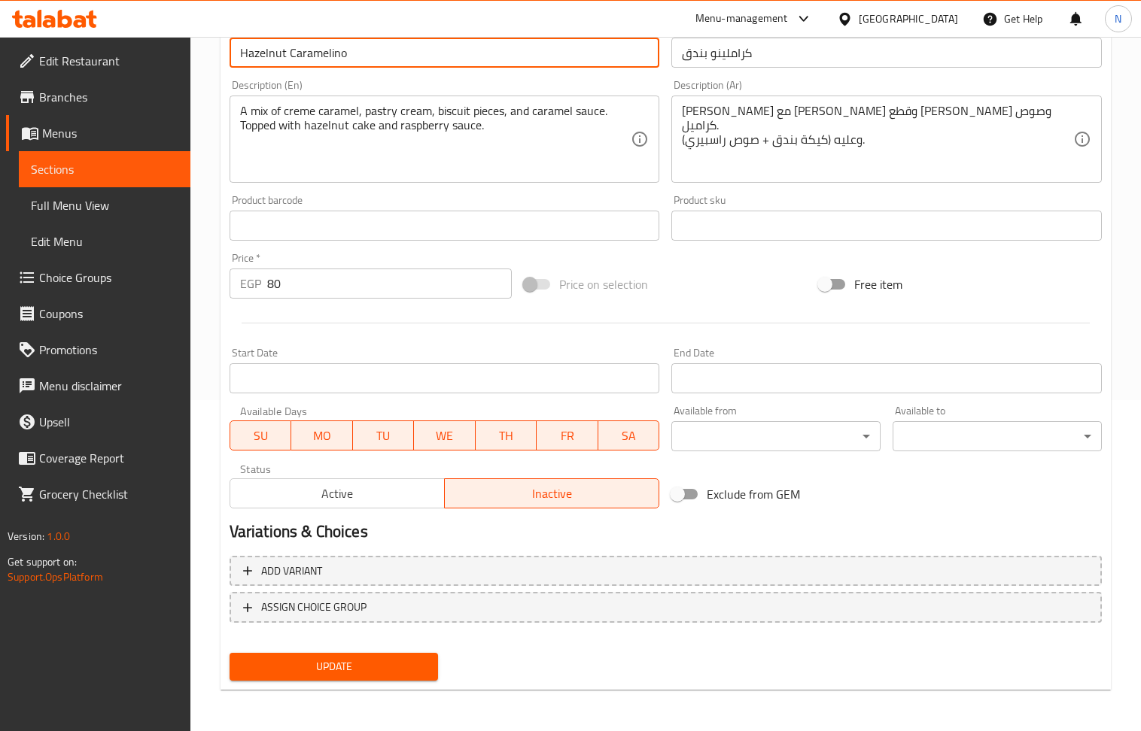
type input "Hazelnut Caramelino"
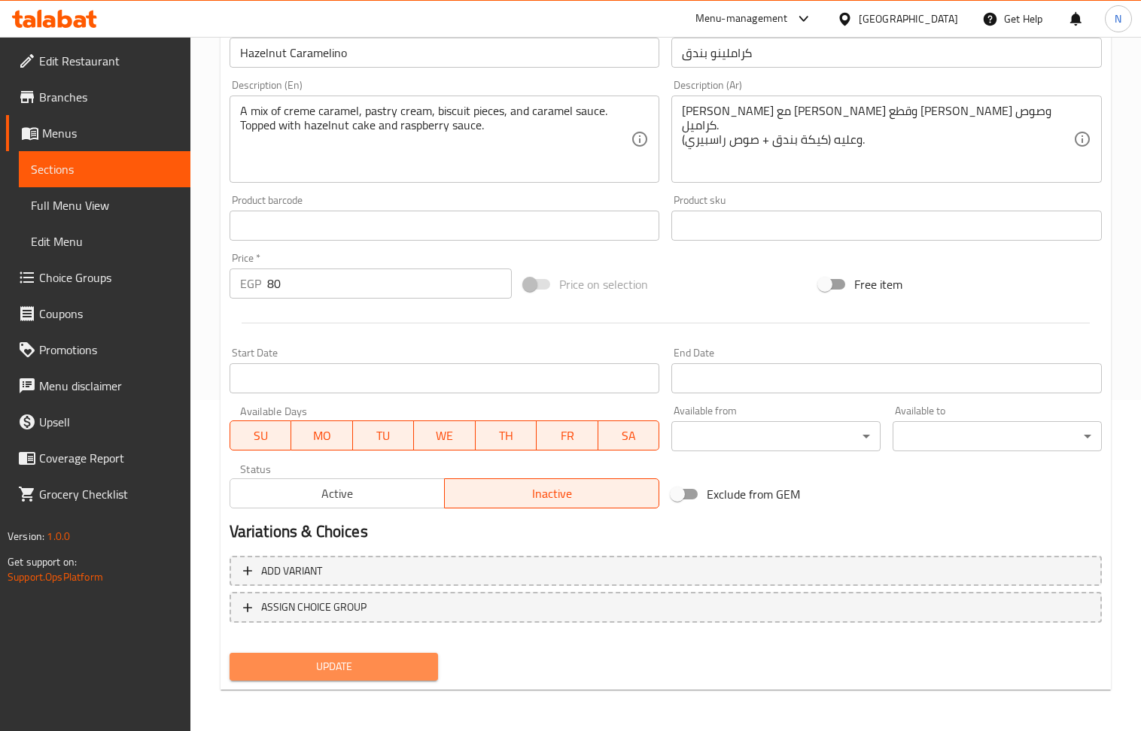
click at [350, 667] on span "Update" at bounding box center [334, 667] width 185 height 19
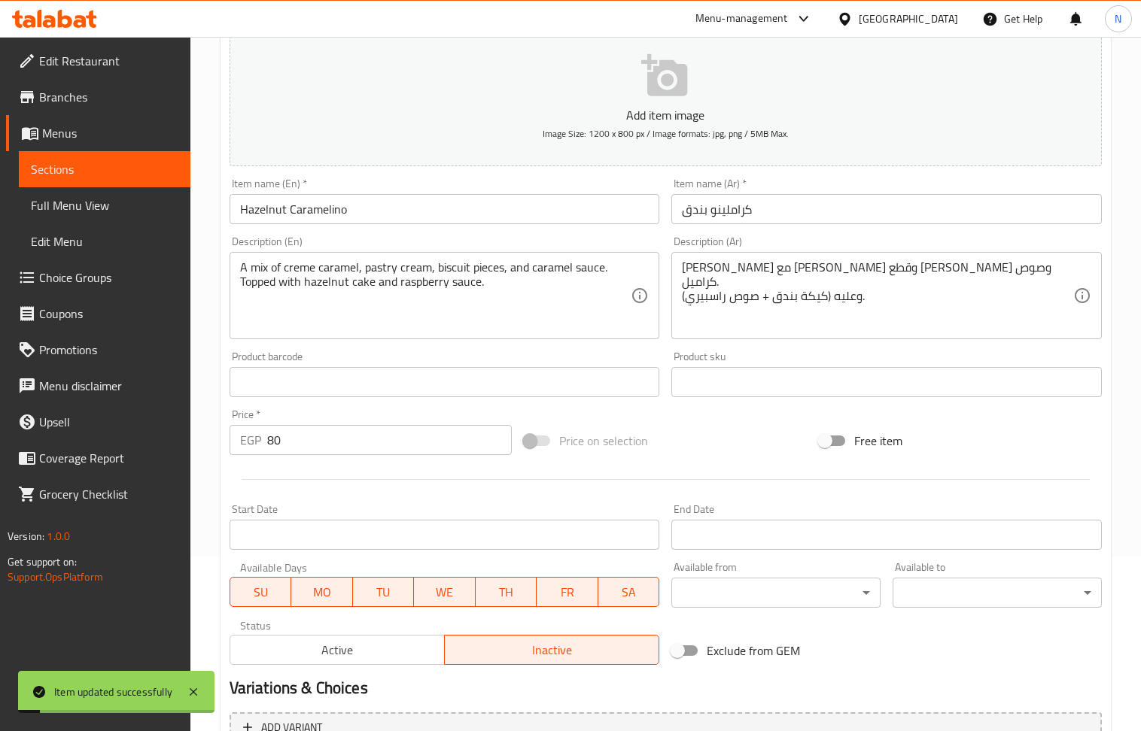
scroll to position [0, 0]
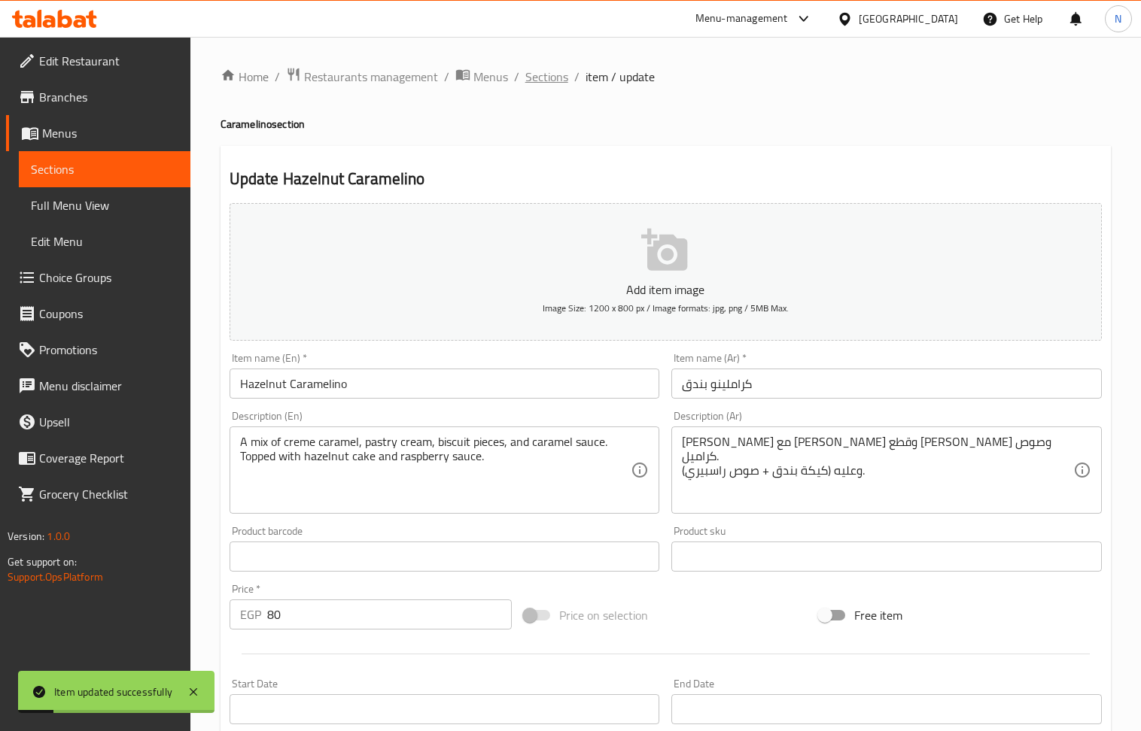
click at [554, 83] on span "Sections" at bounding box center [546, 77] width 43 height 18
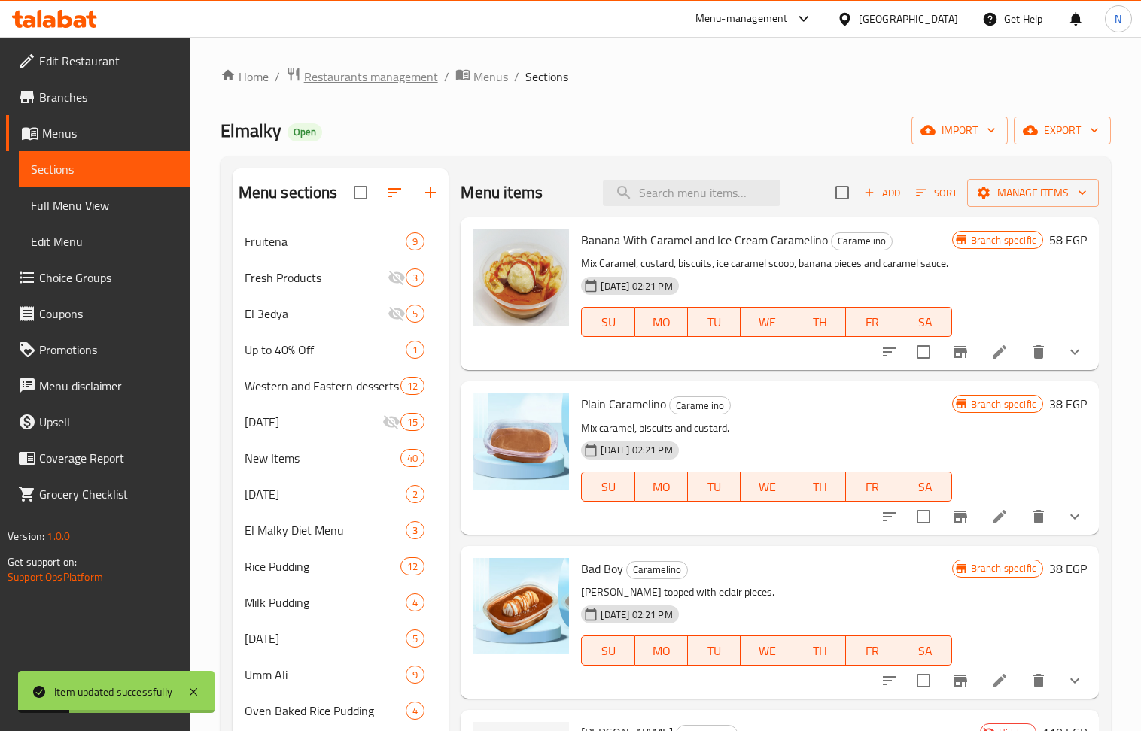
click at [379, 74] on span "Restaurants management" at bounding box center [371, 77] width 134 height 18
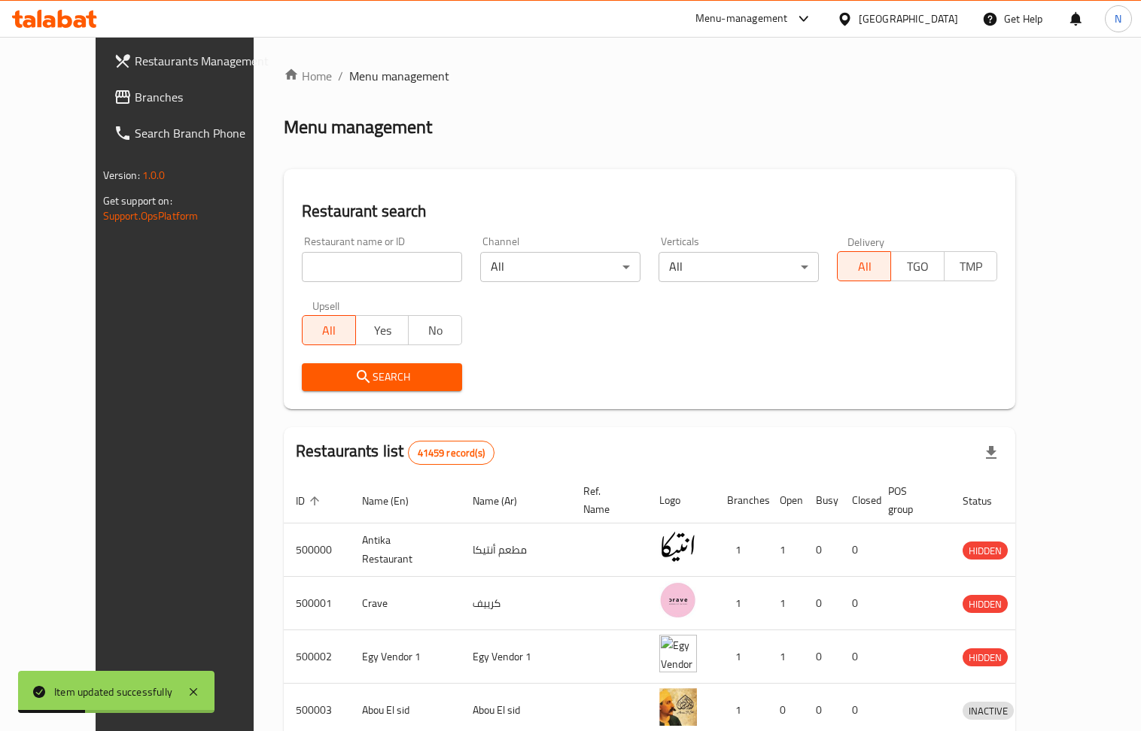
click at [358, 265] on input "search" at bounding box center [382, 267] width 160 height 30
paste input "684749"
type input "684749"
click at [411, 370] on span "Search" at bounding box center [382, 377] width 136 height 19
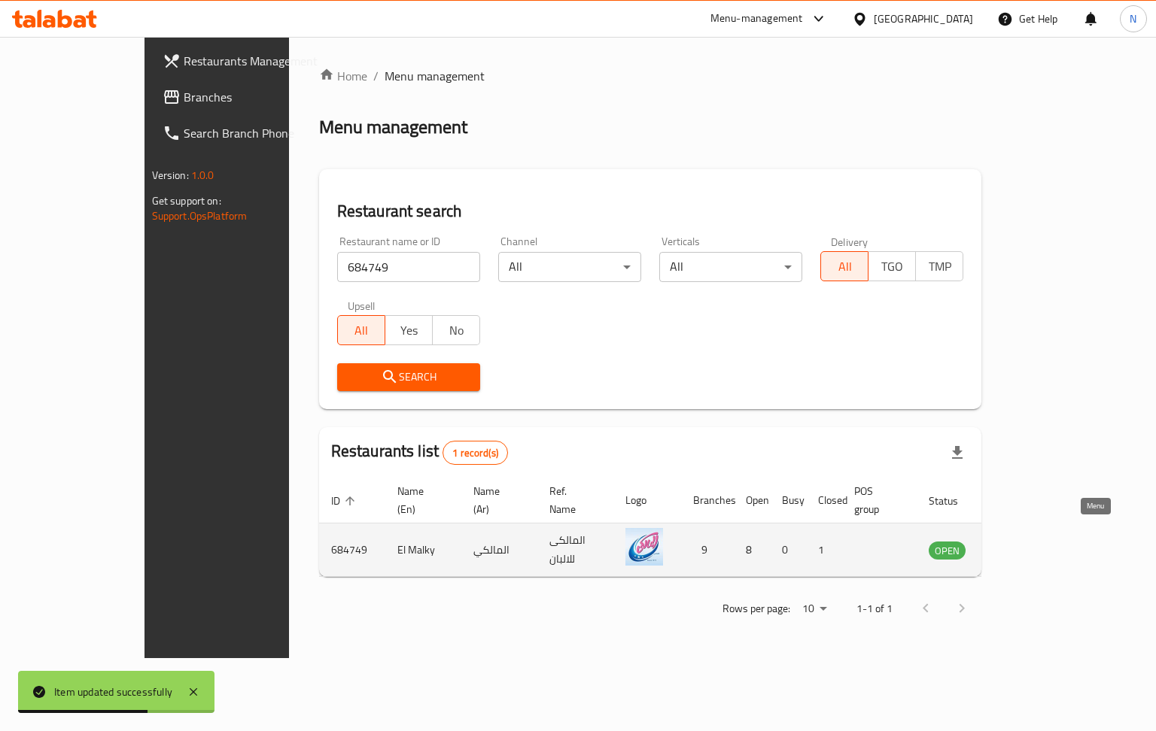
click at [1025, 545] on icon "enhanced table" at bounding box center [1016, 551] width 17 height 13
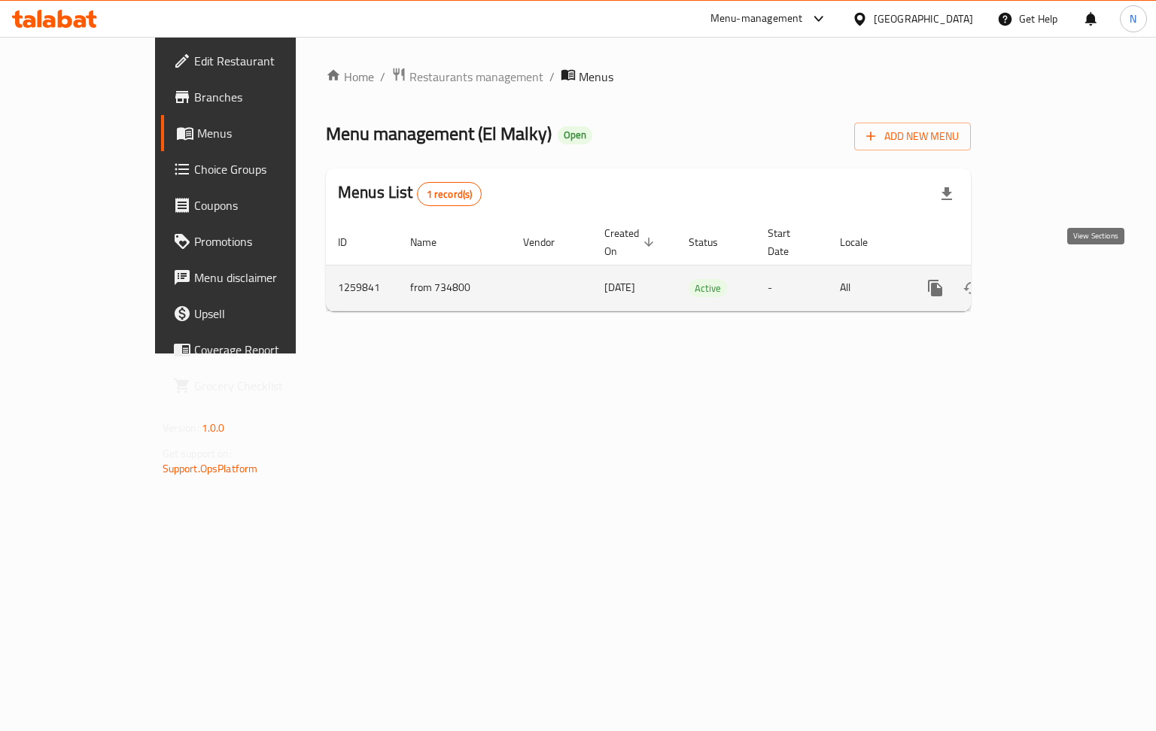
click at [1053, 279] on icon "enhanced table" at bounding box center [1044, 288] width 18 height 18
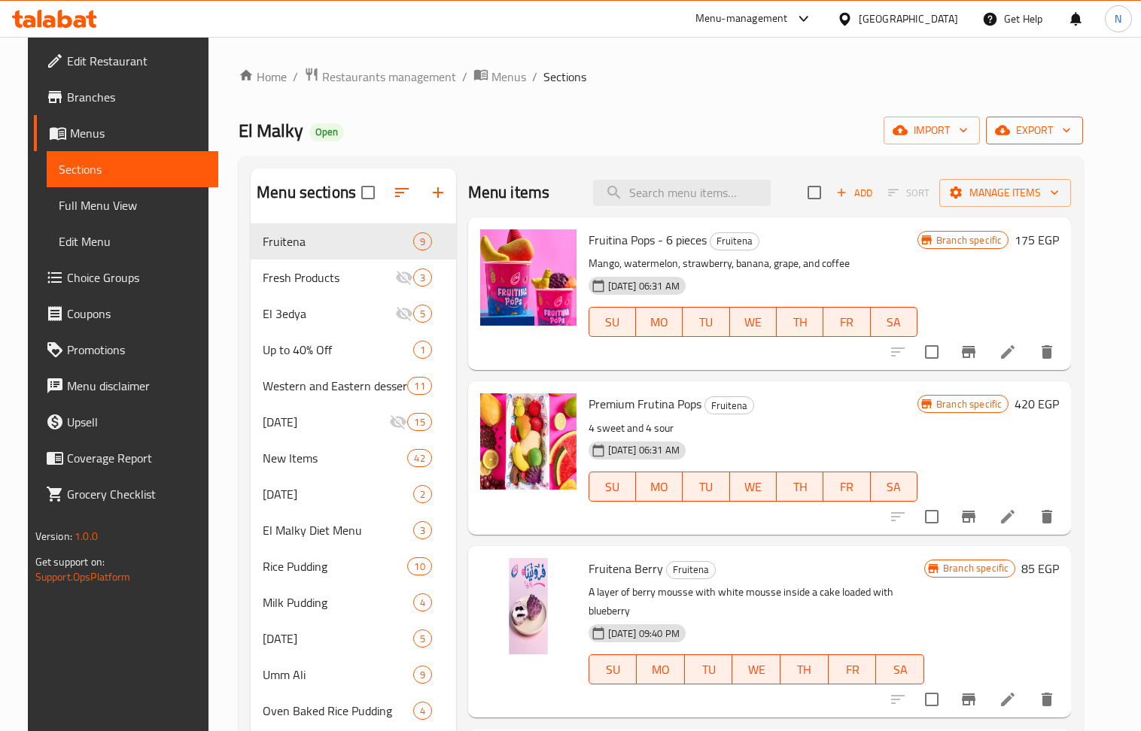
click at [1066, 137] on span "export" at bounding box center [1034, 130] width 73 height 19
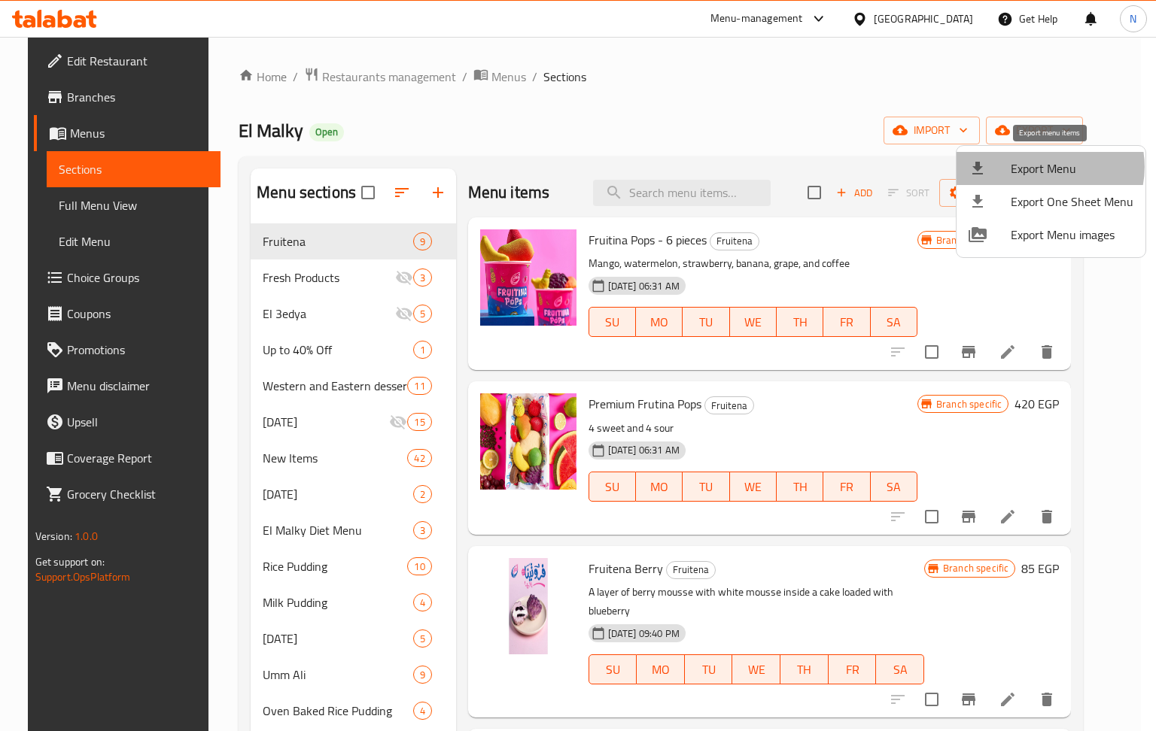
click at [1048, 167] on span "Export Menu" at bounding box center [1072, 169] width 123 height 18
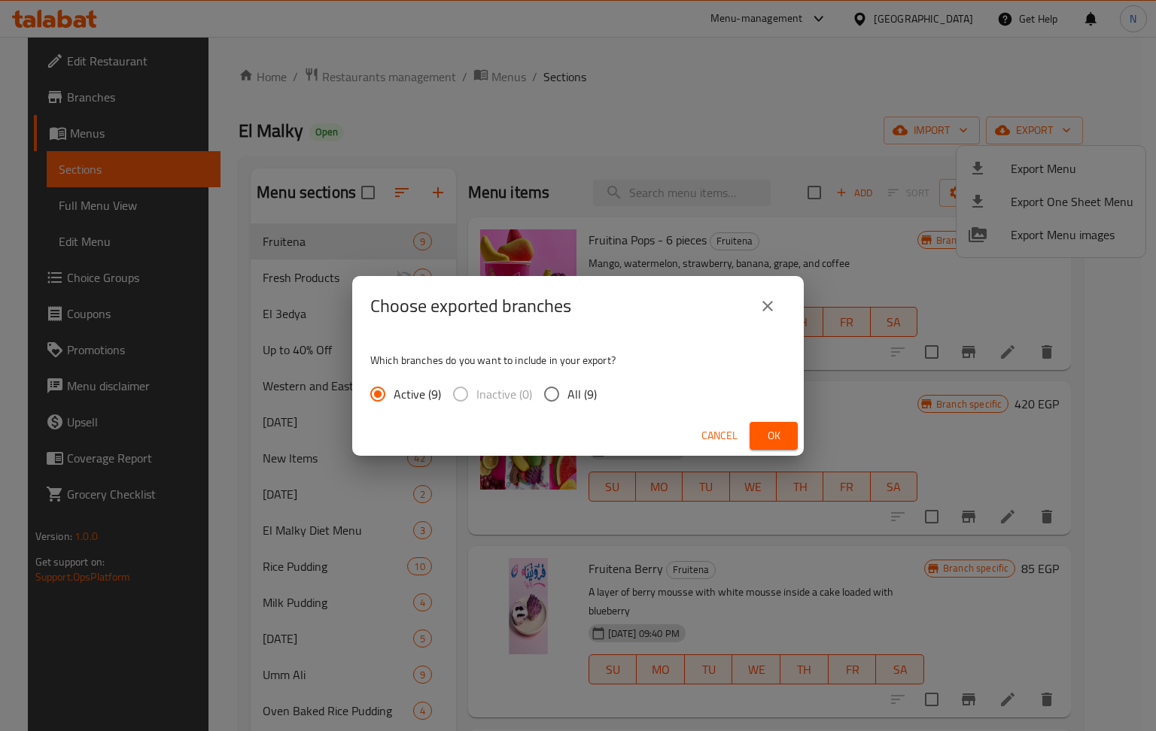
click at [775, 427] on span "Ok" at bounding box center [774, 436] width 24 height 19
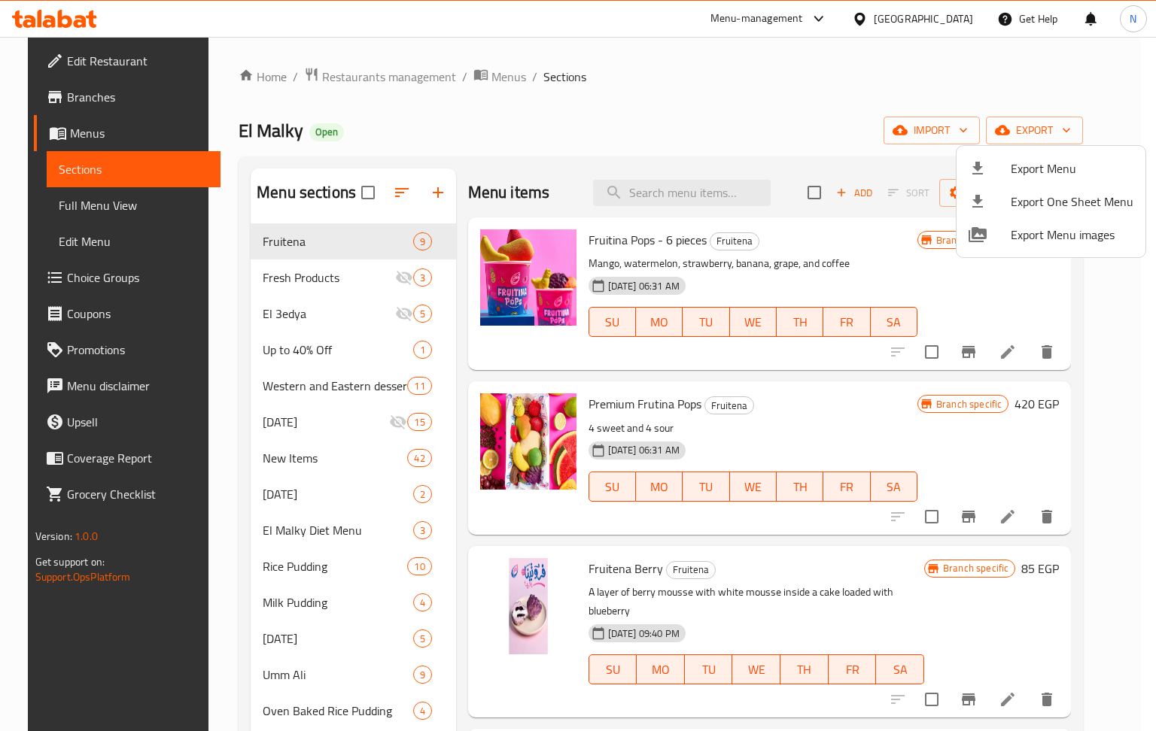
click at [211, 515] on div at bounding box center [578, 365] width 1156 height 731
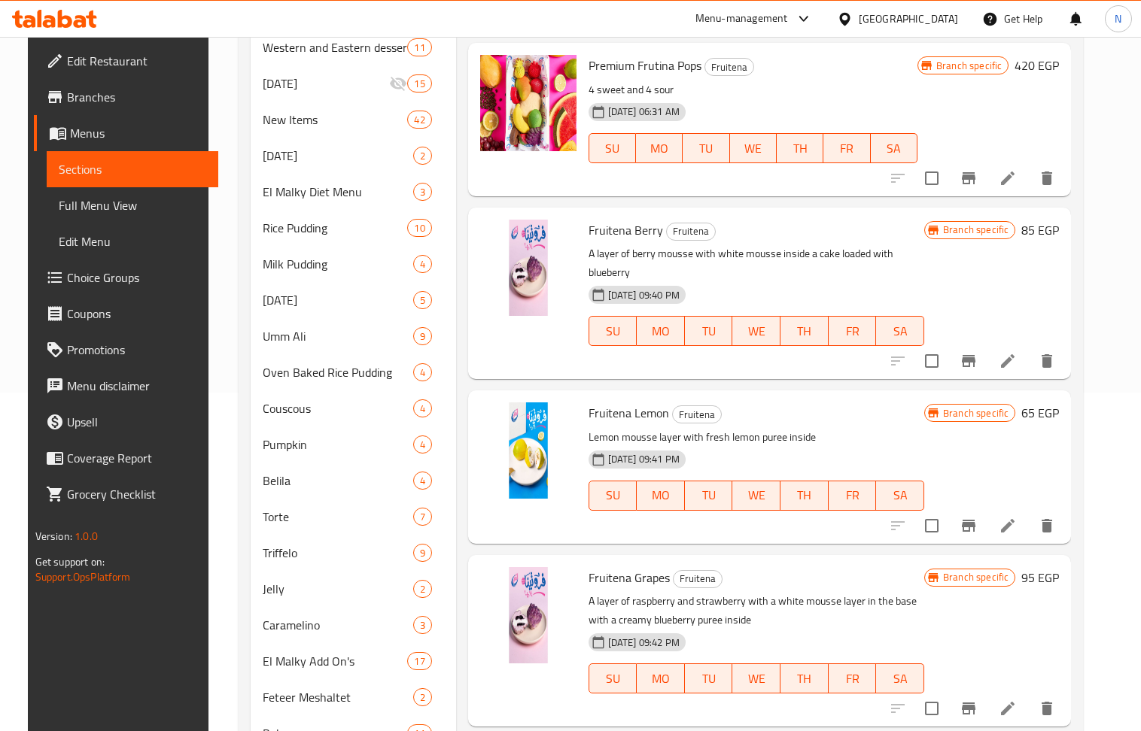
scroll to position [480, 0]
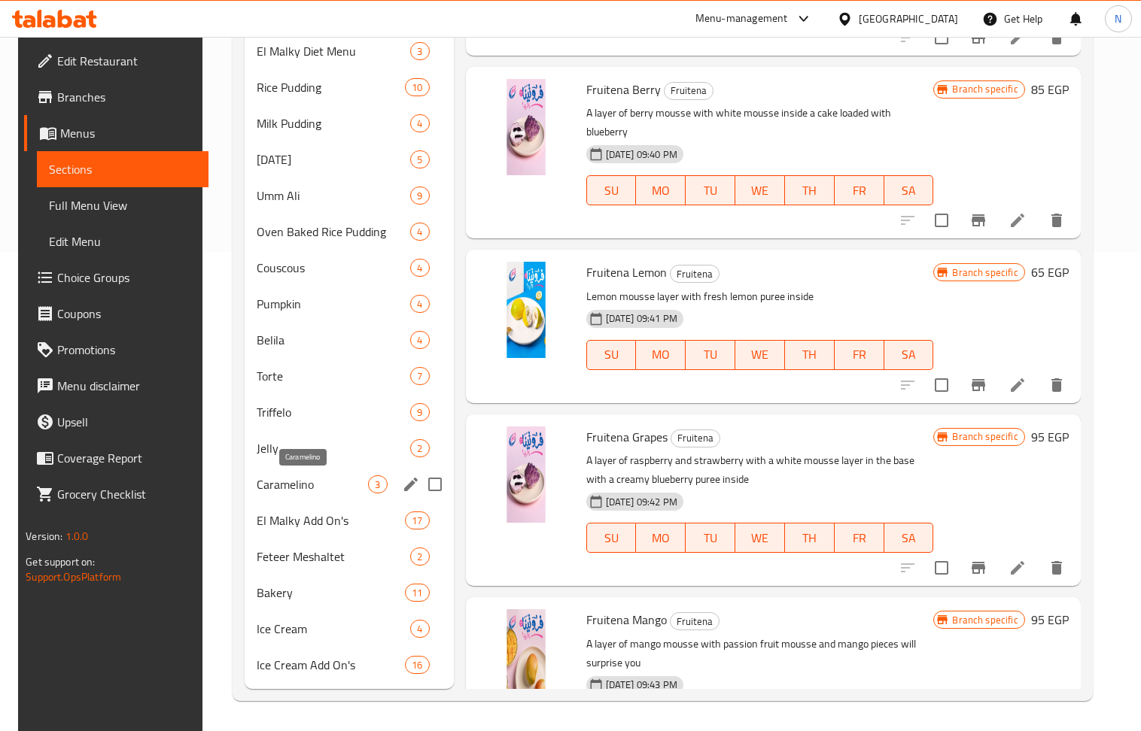
click at [290, 480] on span "Caramelino" at bounding box center [313, 485] width 112 height 18
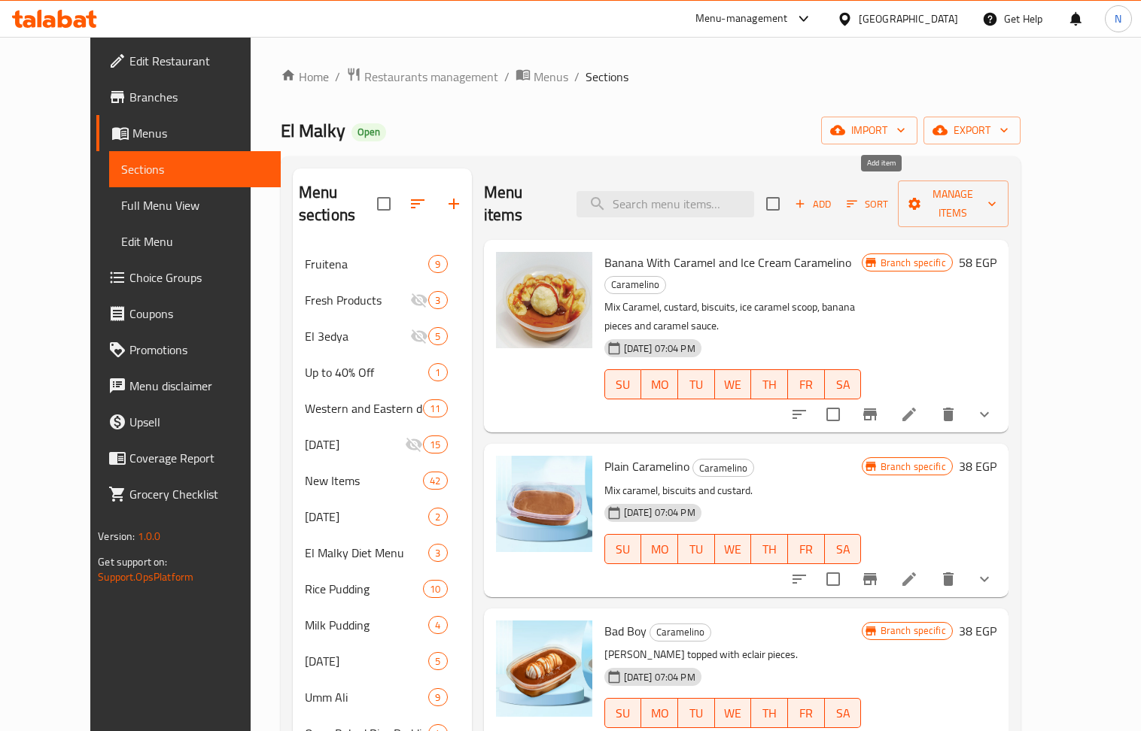
click at [833, 196] on span "Add" at bounding box center [812, 204] width 41 height 17
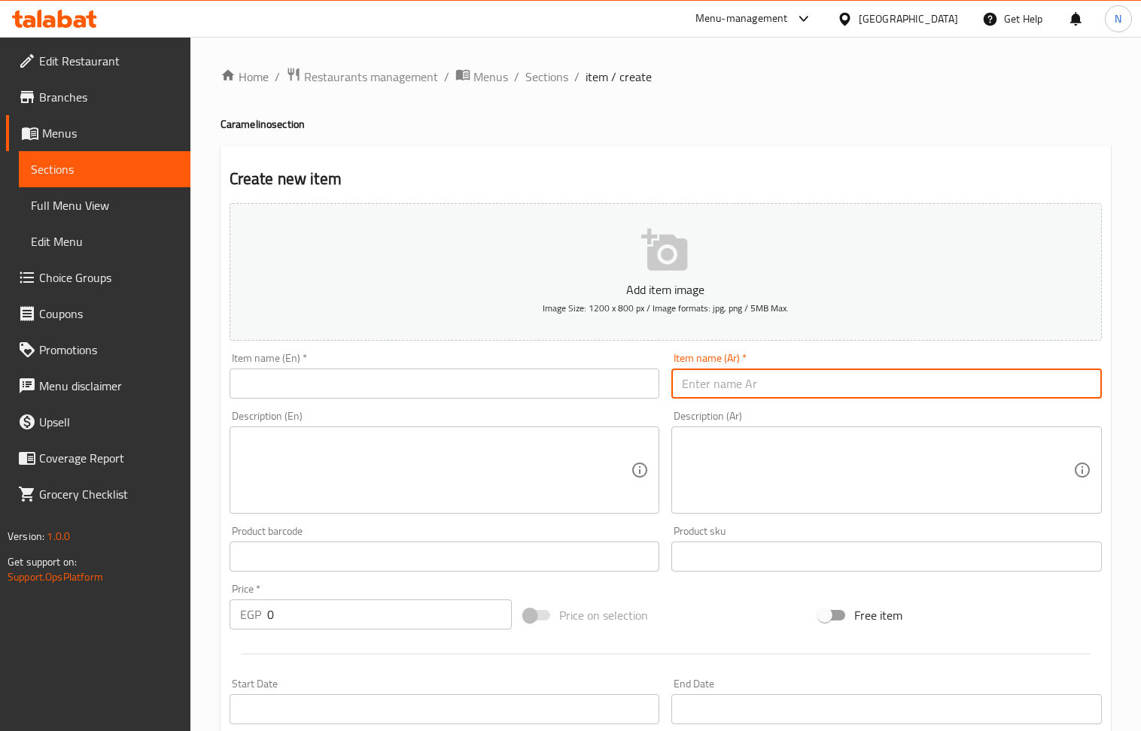
click at [871, 387] on input "text" at bounding box center [886, 384] width 430 height 30
paste input "كراملينو مرجان 110ج"
click at [703, 385] on input "كراملينو مرجان 110ج" at bounding box center [886, 384] width 430 height 30
type input "[PERSON_NAME]"
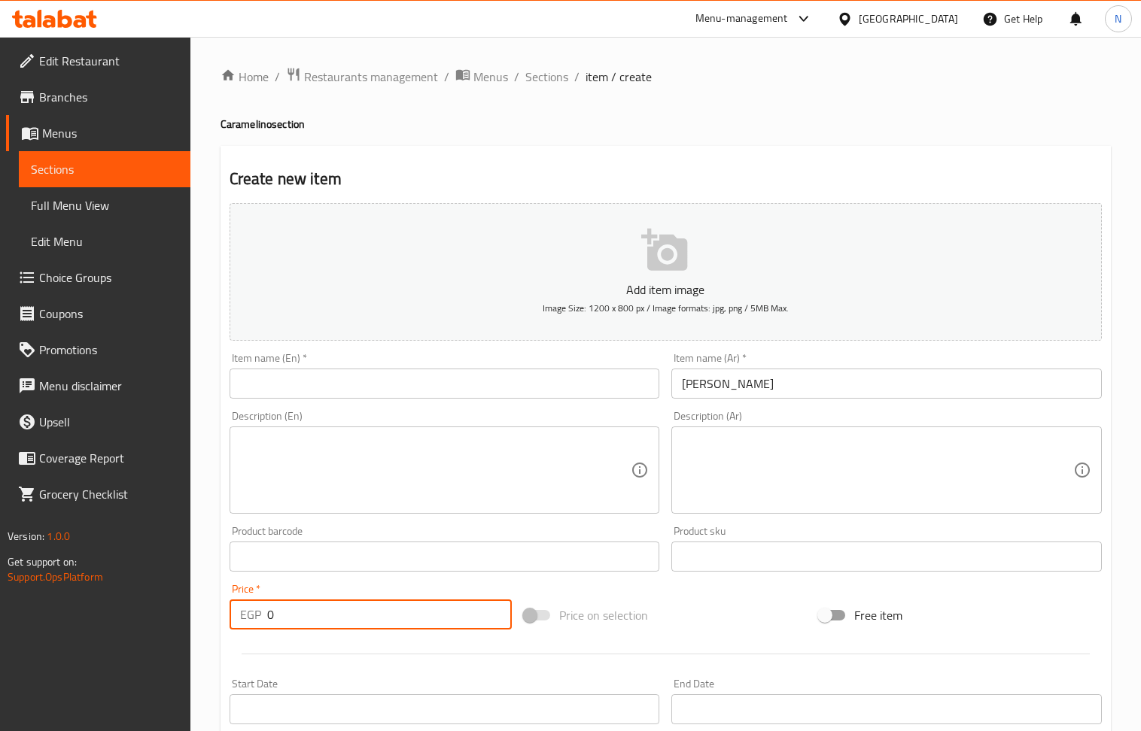
click at [360, 629] on input "0" at bounding box center [389, 615] width 245 height 30
paste input "11"
type input "110"
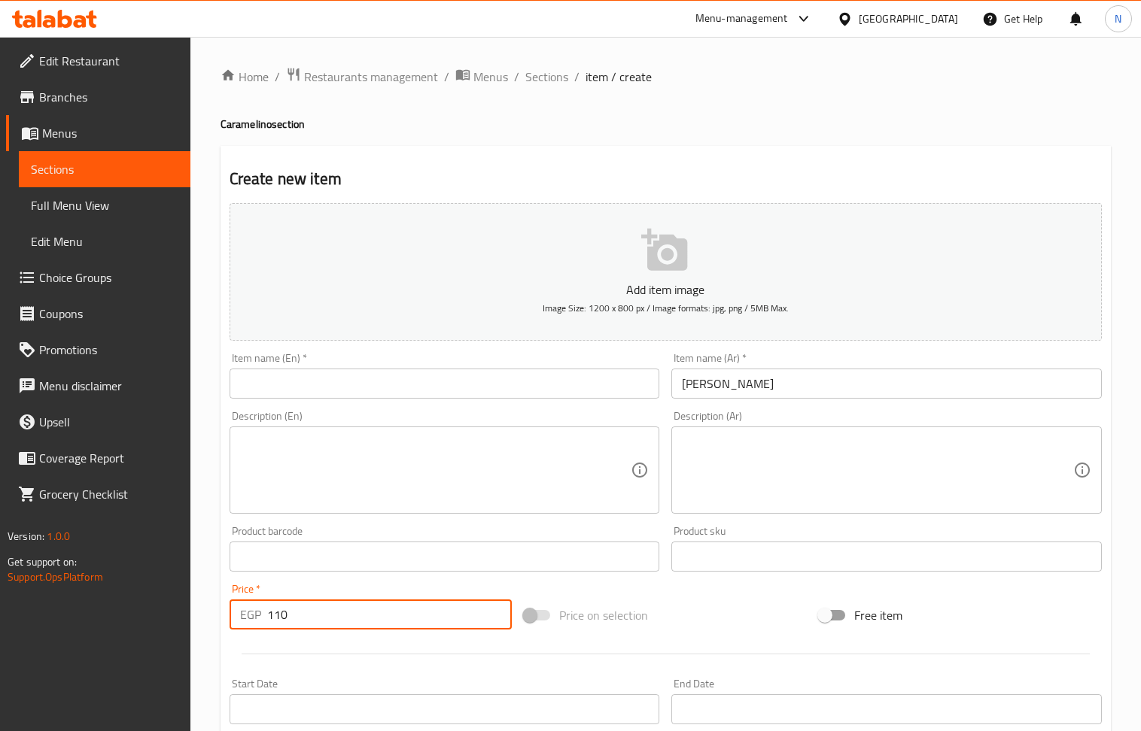
click at [698, 392] on input "[PERSON_NAME]" at bounding box center [886, 384] width 430 height 30
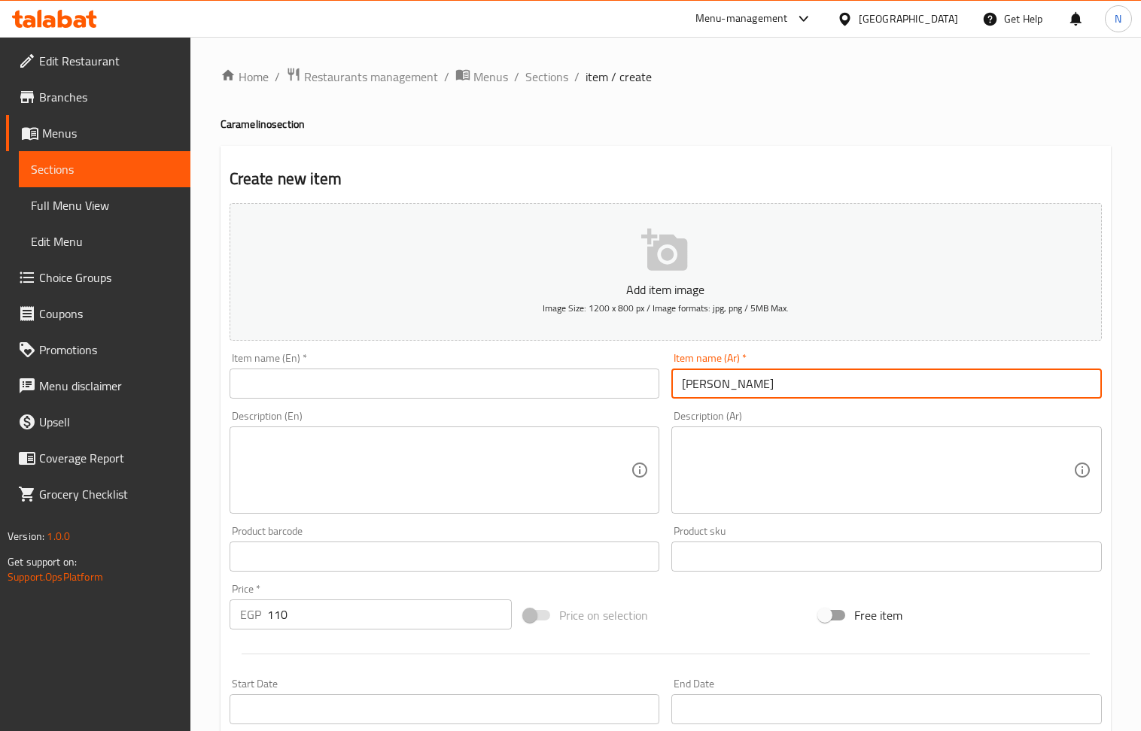
click at [698, 392] on input "[PERSON_NAME]" at bounding box center [886, 384] width 430 height 30
drag, startPoint x: 698, startPoint y: 392, endPoint x: 422, endPoint y: 4, distance: 476.5
click at [699, 389] on input "[PERSON_NAME]" at bounding box center [886, 384] width 430 height 30
click at [369, 377] on div "Item name (En)   * Item name (En) *" at bounding box center [445, 376] width 430 height 46
drag, startPoint x: 278, startPoint y: 375, endPoint x: 191, endPoint y: 256, distance: 147.5
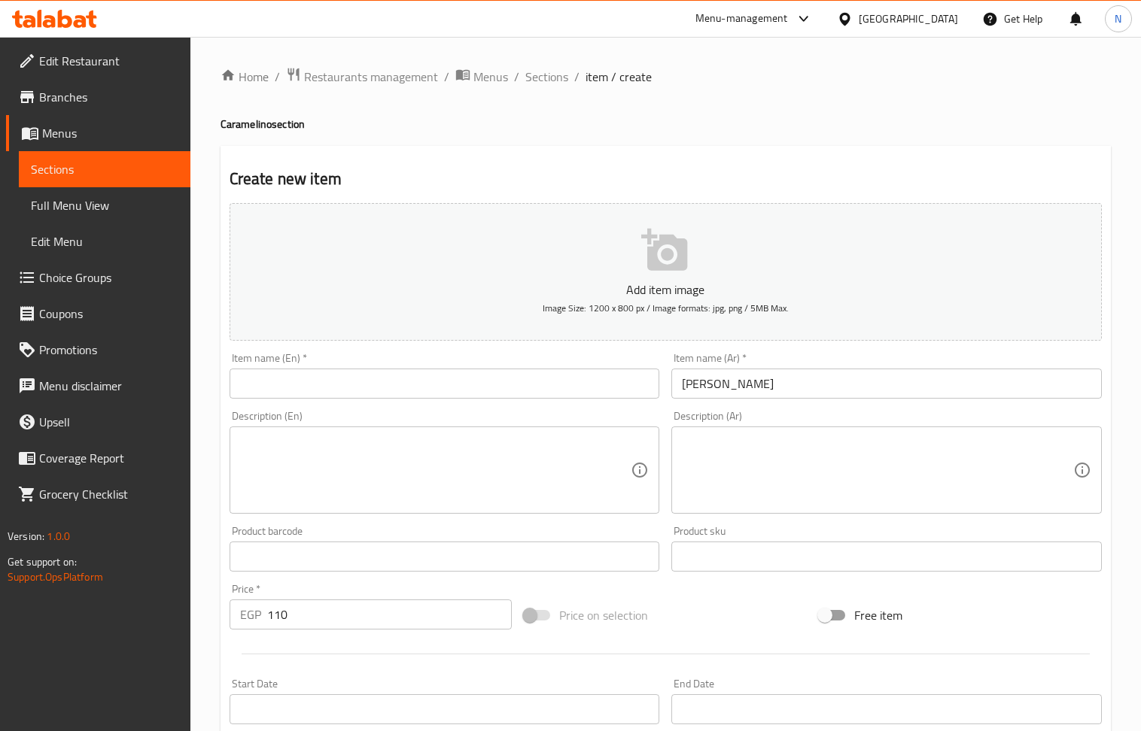
click at [278, 375] on input "text" at bounding box center [445, 384] width 430 height 30
paste input "[PERSON_NAME]"
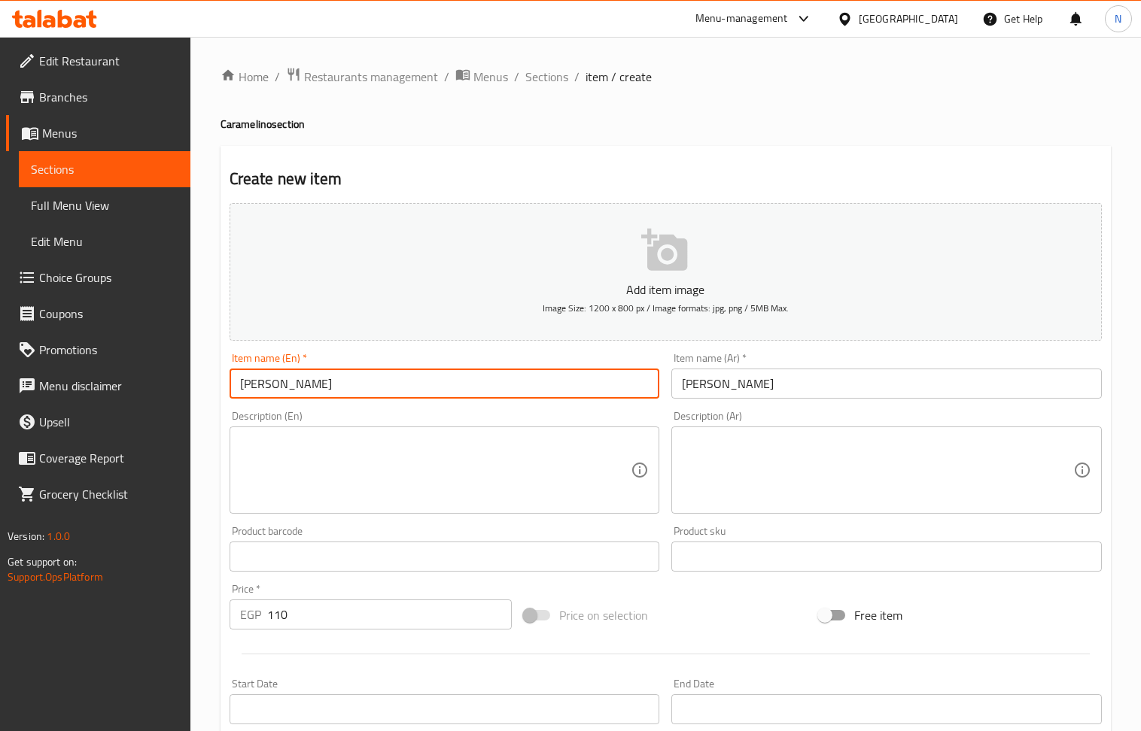
type input "[PERSON_NAME]"
click at [734, 448] on textarea at bounding box center [877, 470] width 391 height 71
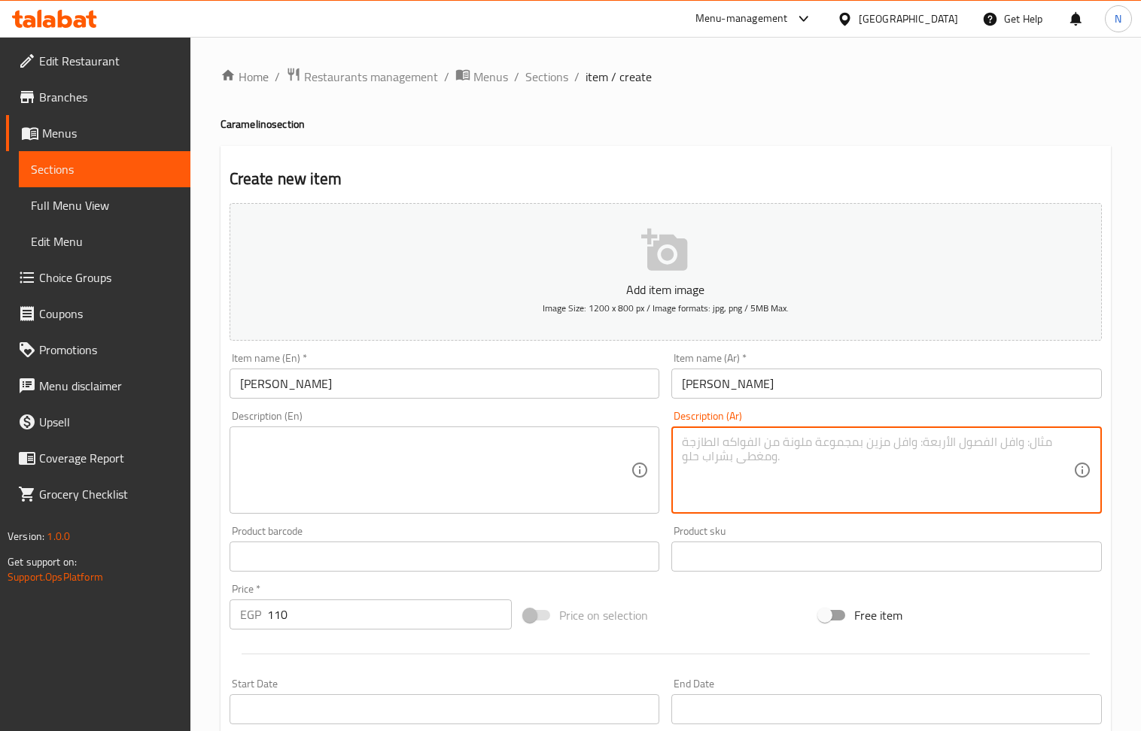
paste textarea "[PERSON_NAME] مع [PERSON_NAME] وقطع [PERSON_NAME] وصوص كراميل. وعليه طبقة صوص م…"
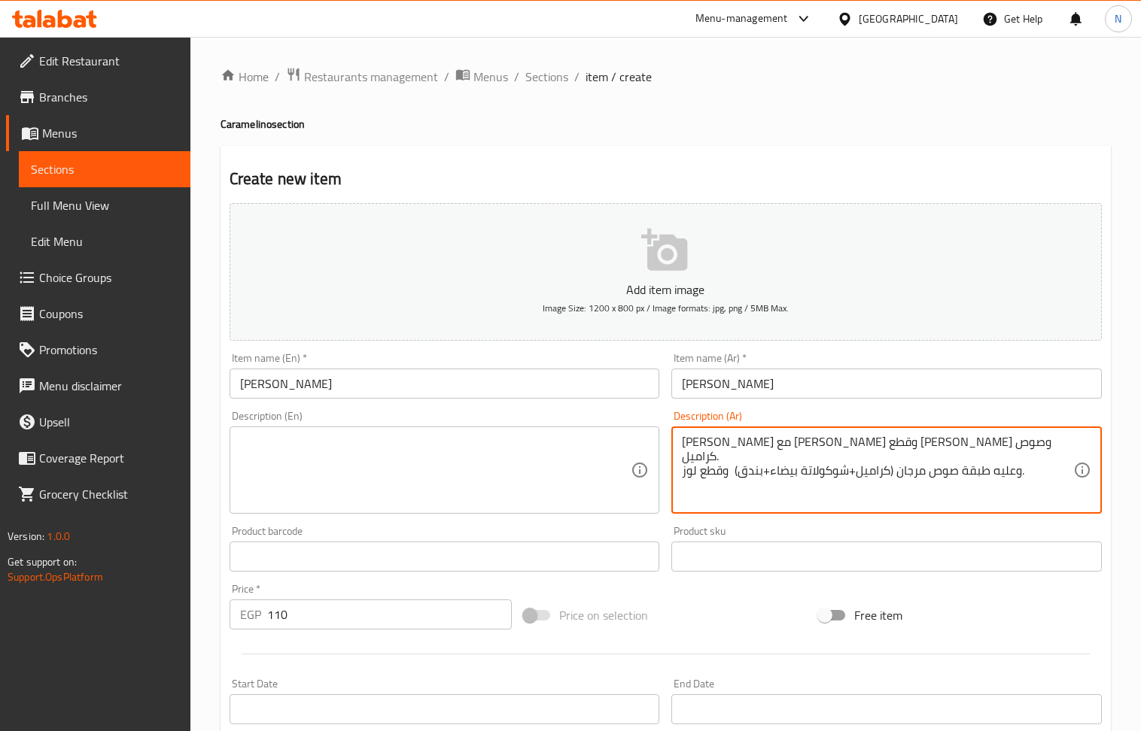
type textarea "[PERSON_NAME] مع [PERSON_NAME] وقطع [PERSON_NAME] وصوص كراميل. وعليه طبقة صوص م…"
click at [335, 459] on textarea at bounding box center [435, 470] width 391 height 71
paste textarea "A mix of crème caramel with pastry cream, biscuit pieces, and caramel sauce. To…"
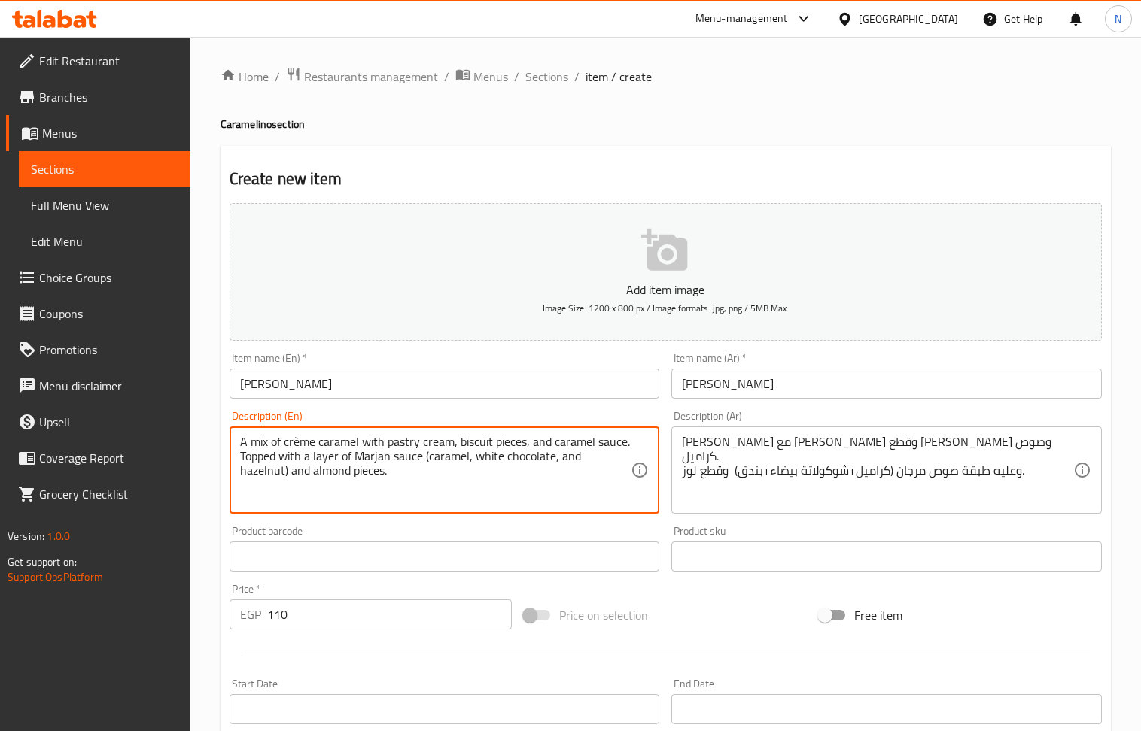
click at [293, 443] on textarea "A mix of crème caramel with pastry cream, biscuit pieces, and caramel sauce. To…" at bounding box center [435, 470] width 391 height 71
type textarea "A mix of creme caramel with pastry cream, biscuit pieces, and caramel sauce. To…"
click at [424, 510] on div "A mix of creme caramel with pastry cream, biscuit pieces, and caramel sauce. To…" at bounding box center [445, 470] width 430 height 87
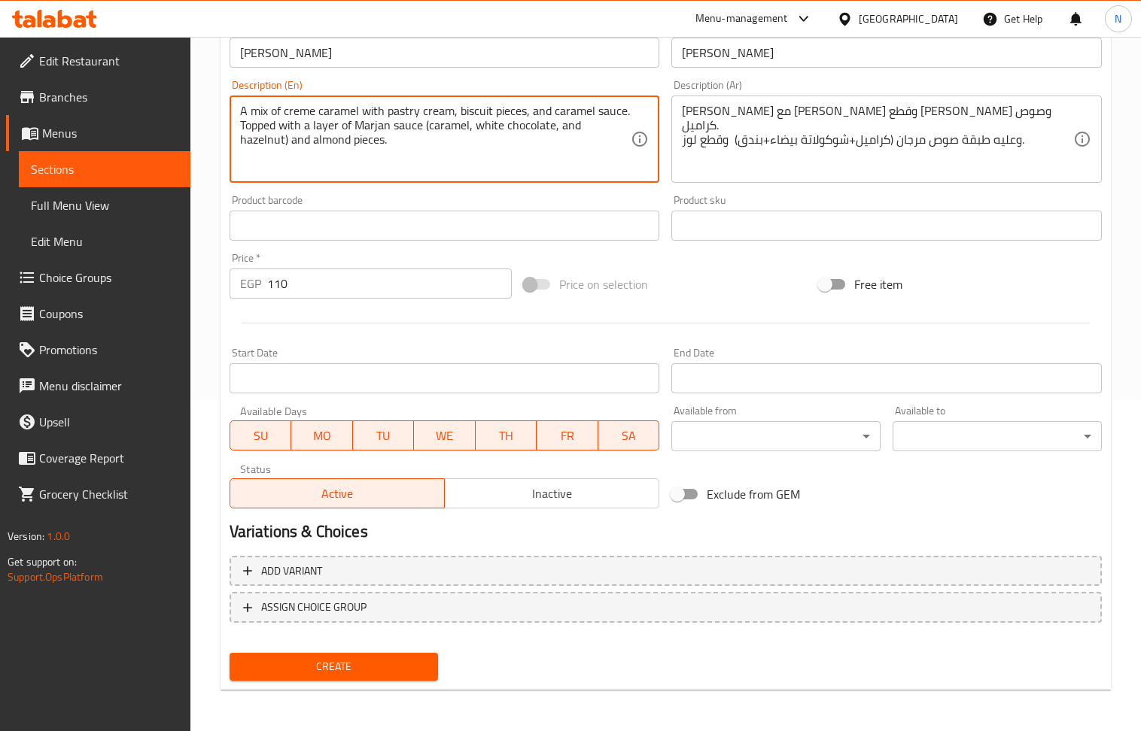
click at [597, 500] on span "Inactive" at bounding box center [552, 494] width 202 height 22
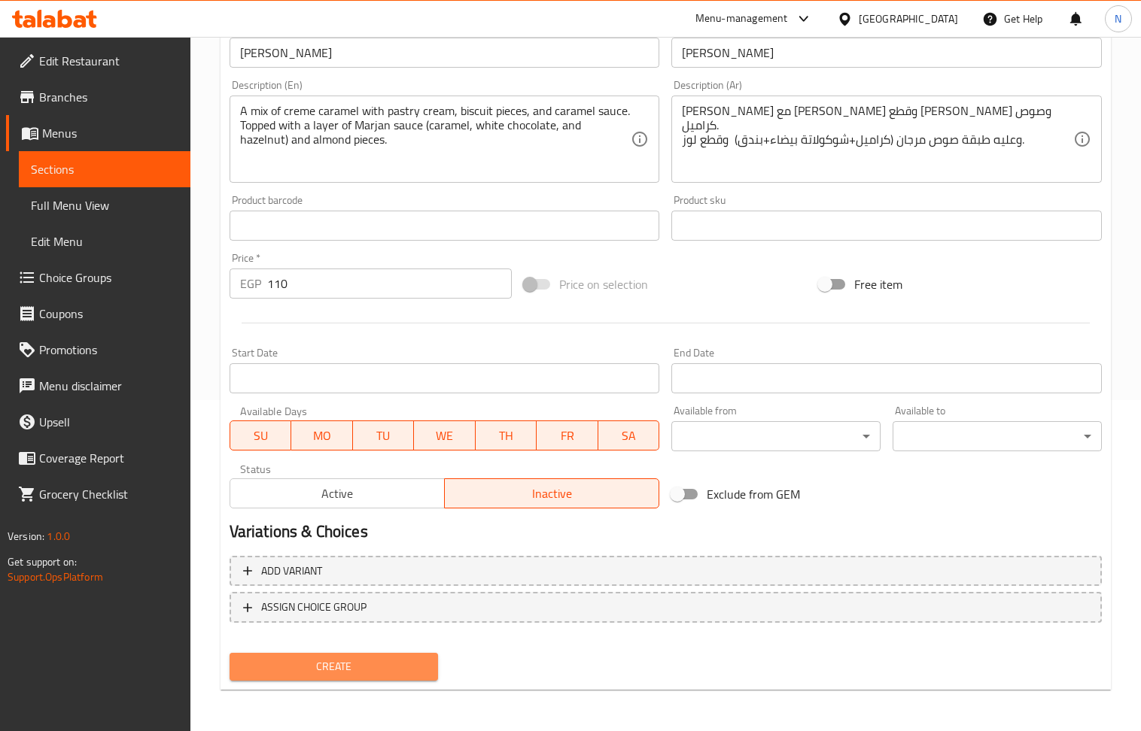
click at [354, 665] on span "Create" at bounding box center [334, 667] width 185 height 19
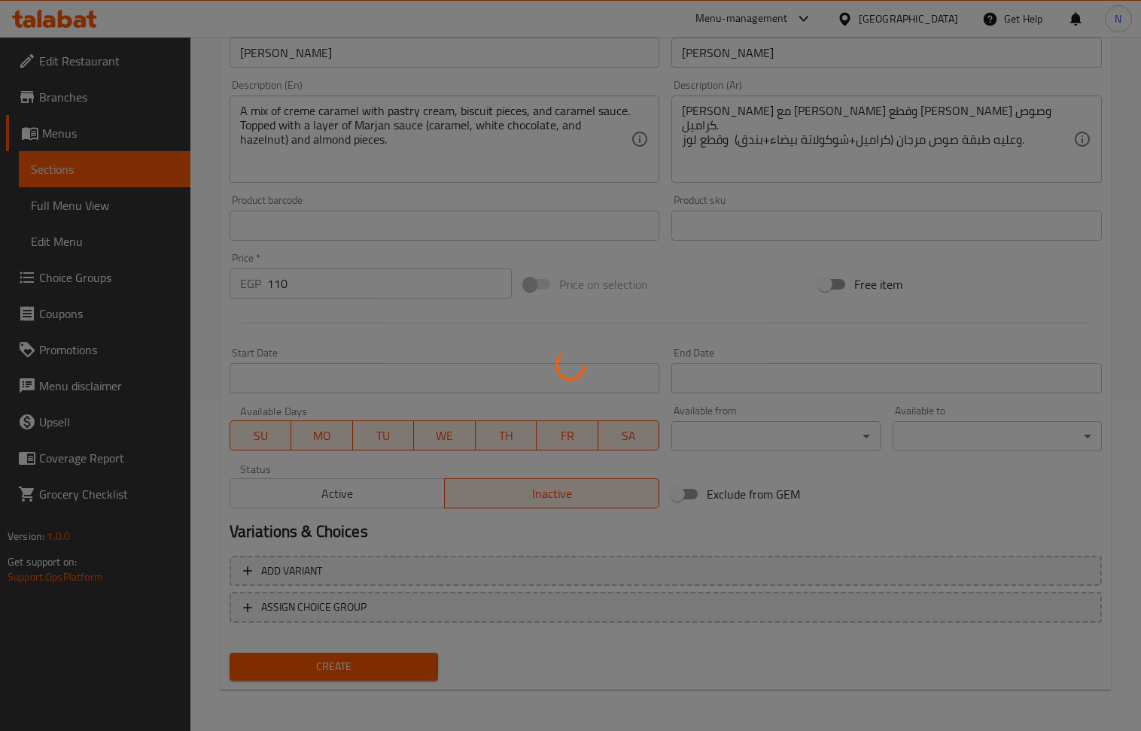
type input "0"
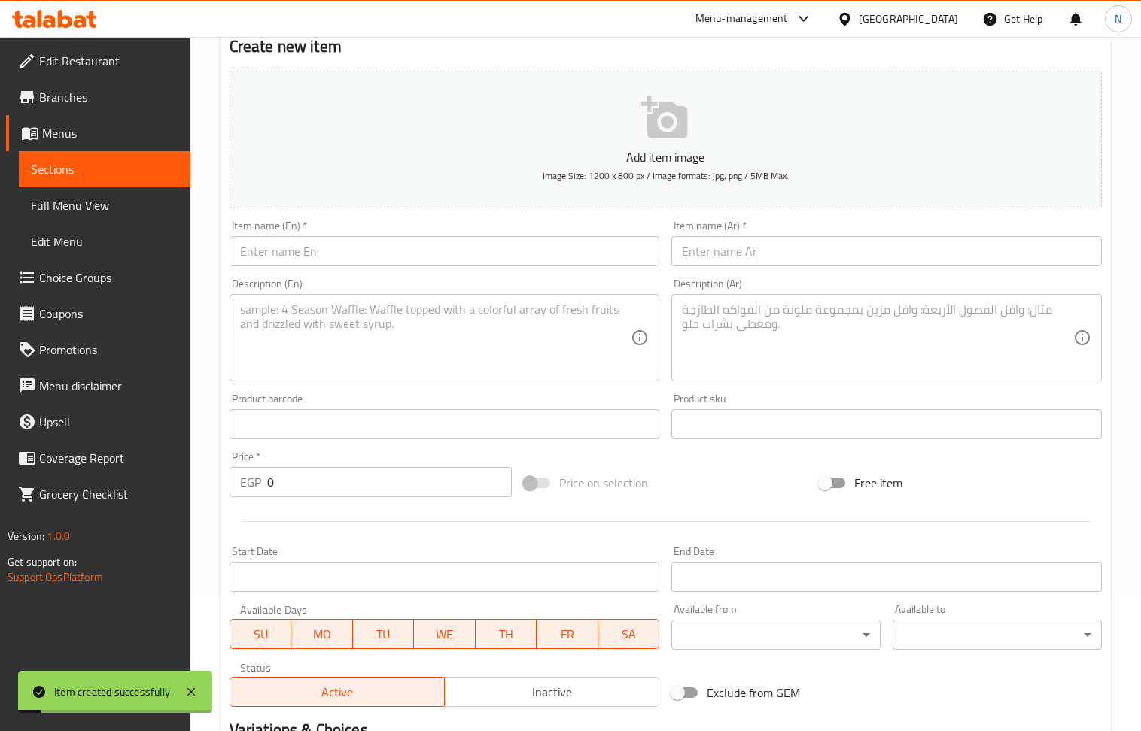
scroll to position [130, 0]
click at [716, 254] on input "text" at bounding box center [886, 254] width 430 height 30
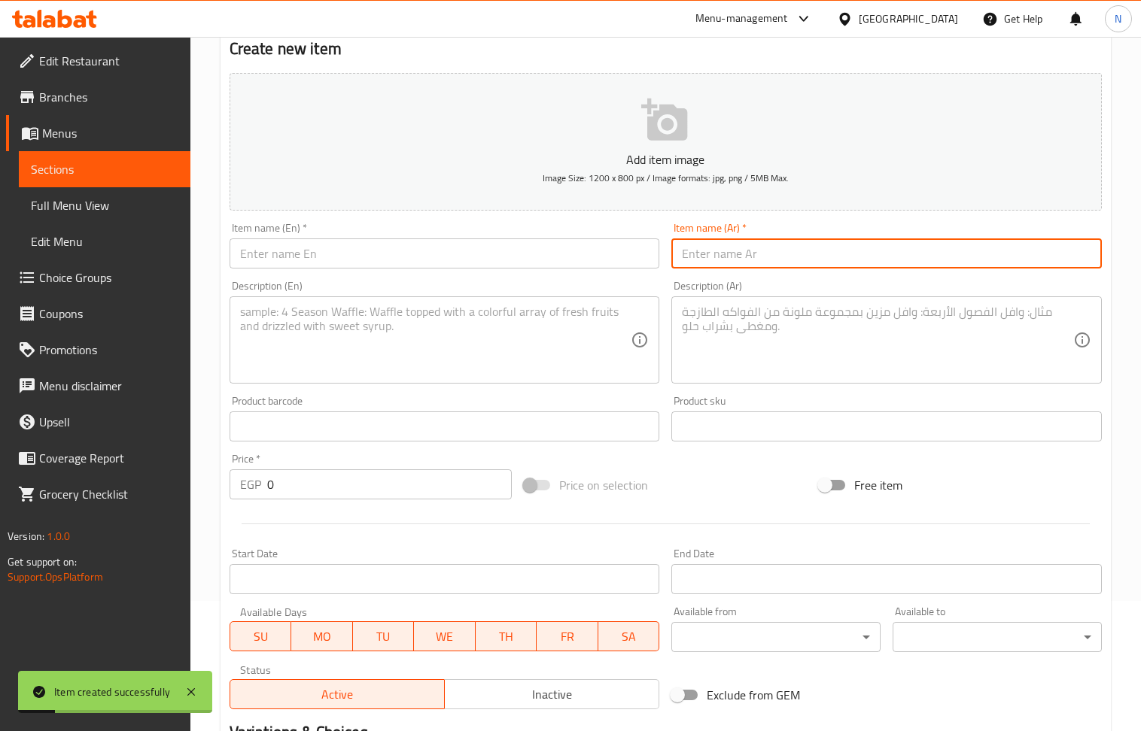
paste input "[PERSON_NAME] 80ج"
click at [700, 256] on input "[PERSON_NAME] 80ج" at bounding box center [886, 254] width 430 height 30
click at [695, 256] on input "[PERSON_NAME] 80ج" at bounding box center [886, 254] width 430 height 30
type input "[PERSON_NAME]"
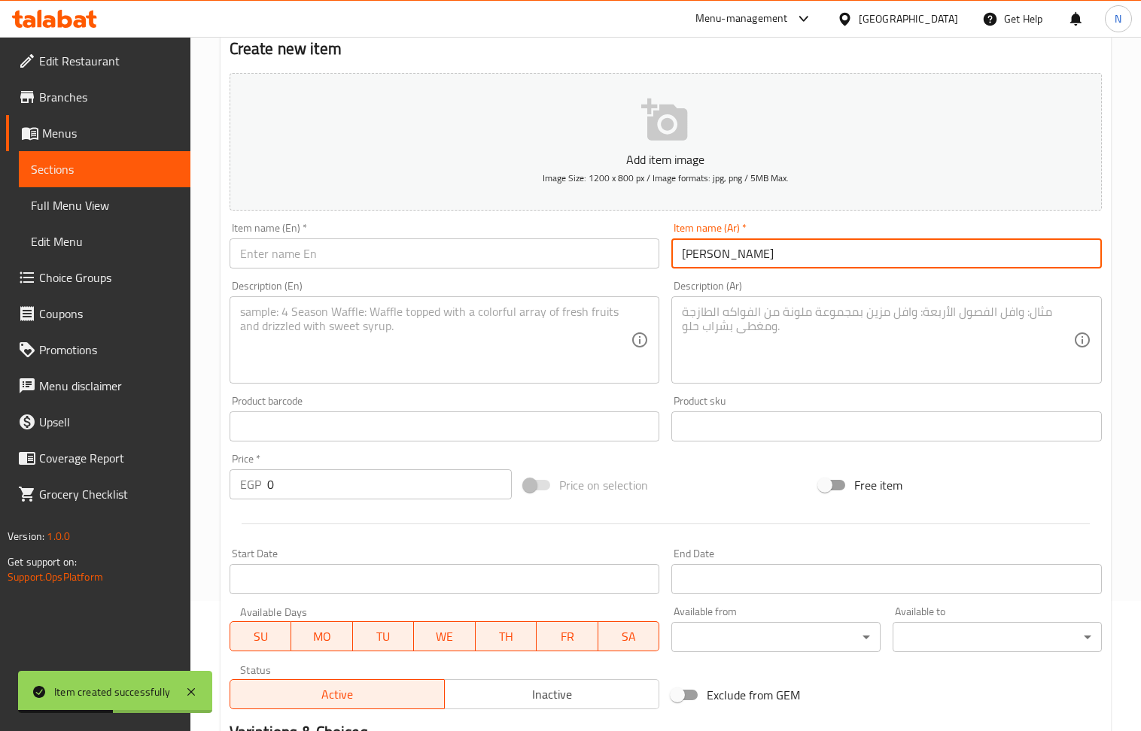
click at [395, 482] on input "0" at bounding box center [389, 485] width 245 height 30
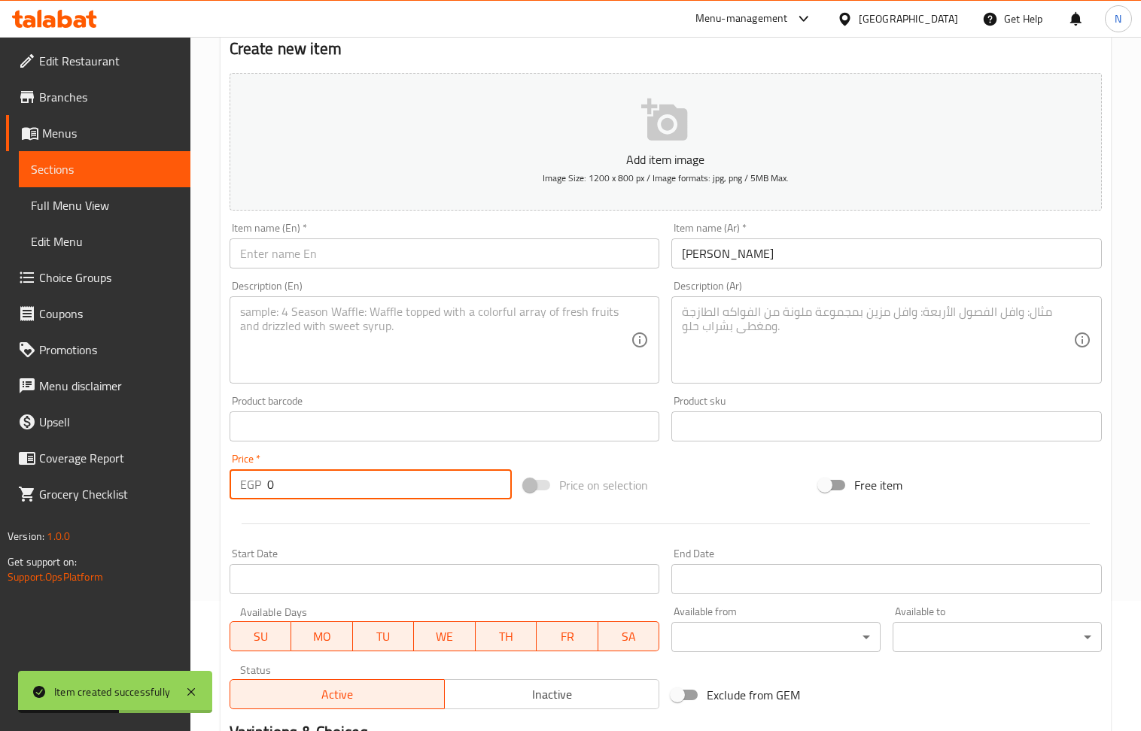
click at [395, 482] on input "0" at bounding box center [389, 485] width 245 height 30
click at [394, 482] on input "0" at bounding box center [389, 485] width 245 height 30
paste input "8"
type input "80"
click at [813, 242] on input "[PERSON_NAME]" at bounding box center [886, 254] width 430 height 30
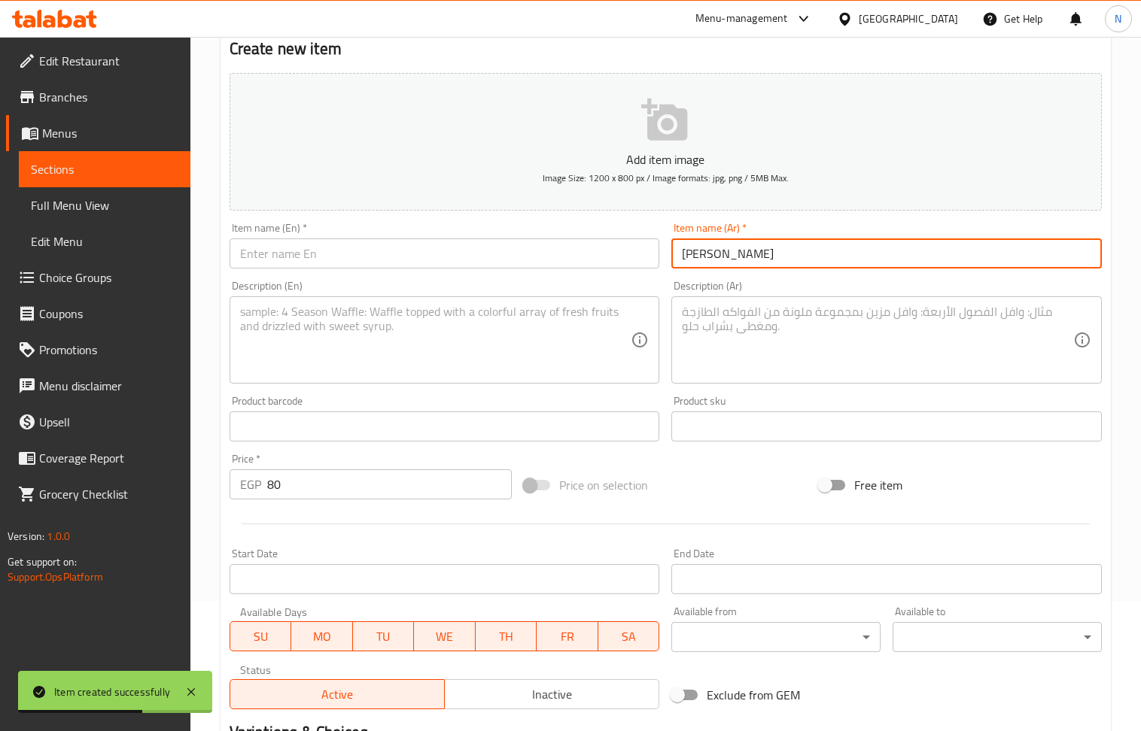
click at [811, 242] on input "[PERSON_NAME]" at bounding box center [886, 254] width 430 height 30
click at [482, 265] on input "text" at bounding box center [445, 254] width 430 height 30
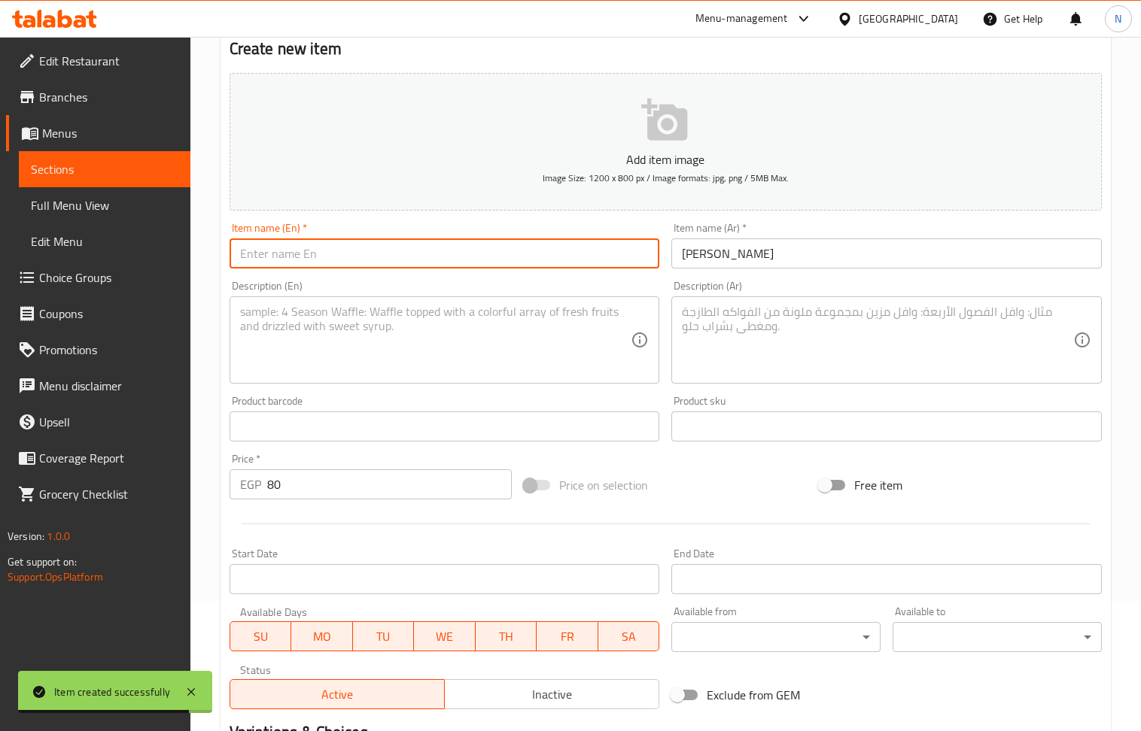
paste input "Caramelino Chocolate"
type input "Caramelino Chocolate"
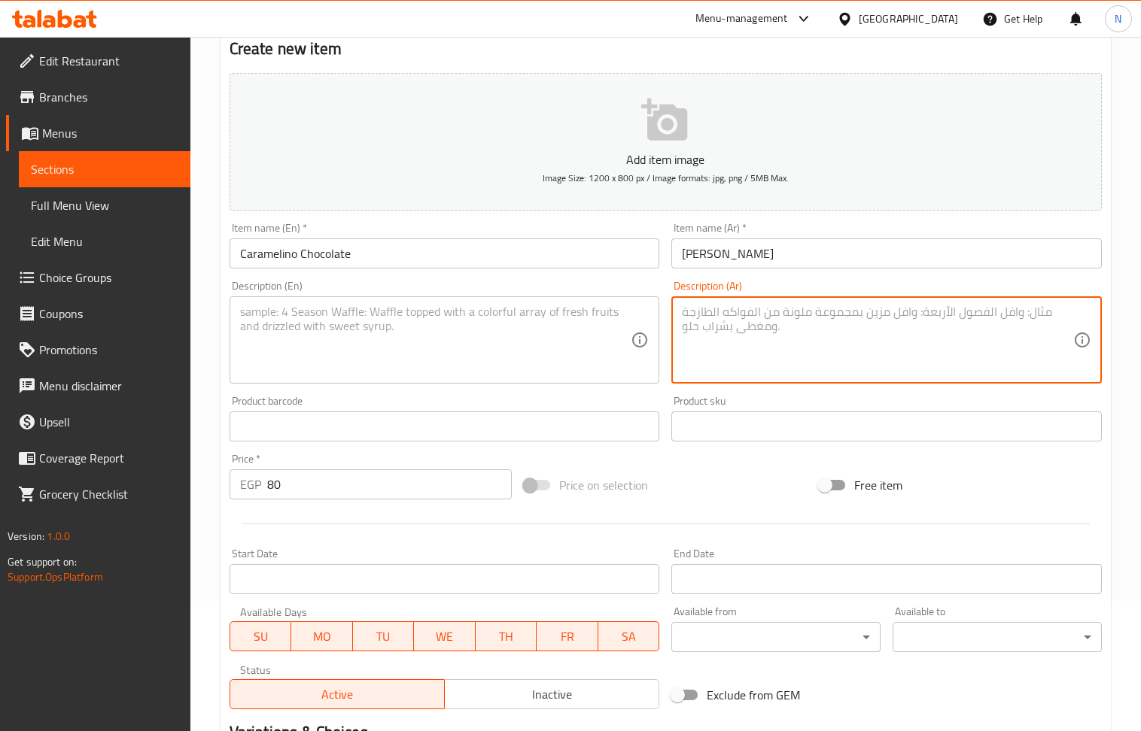
click at [817, 335] on textarea at bounding box center [877, 340] width 391 height 71
paste textarea "[PERSON_NAME] مع [PERSON_NAME] وقطع [PERSON_NAME] وصوص كراميل. وعليه طبقة شوكول…"
type textarea "[PERSON_NAME] مع [PERSON_NAME] وقطع [PERSON_NAME] وصوص كراميل. وعليه طبقة شوكول…"
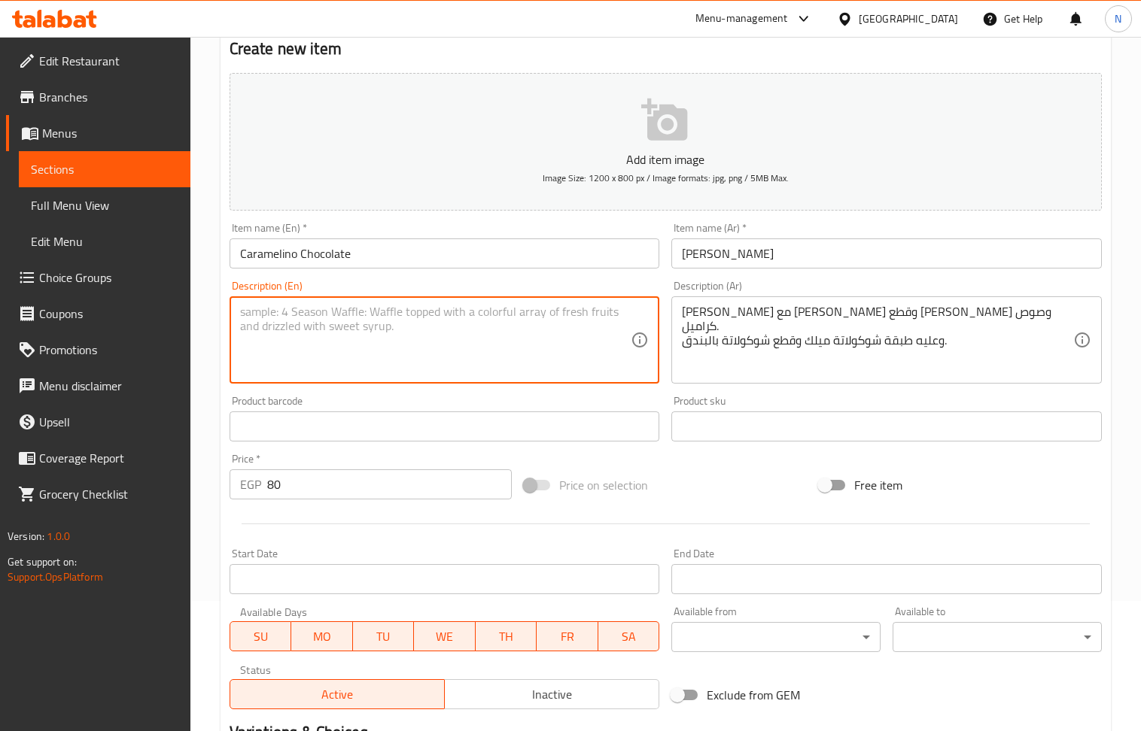
click at [327, 355] on textarea at bounding box center [435, 340] width 391 height 71
paste textarea "A mix of crème caramel, pastry cream, biscuit pieces, and caramel sauce. Topped…"
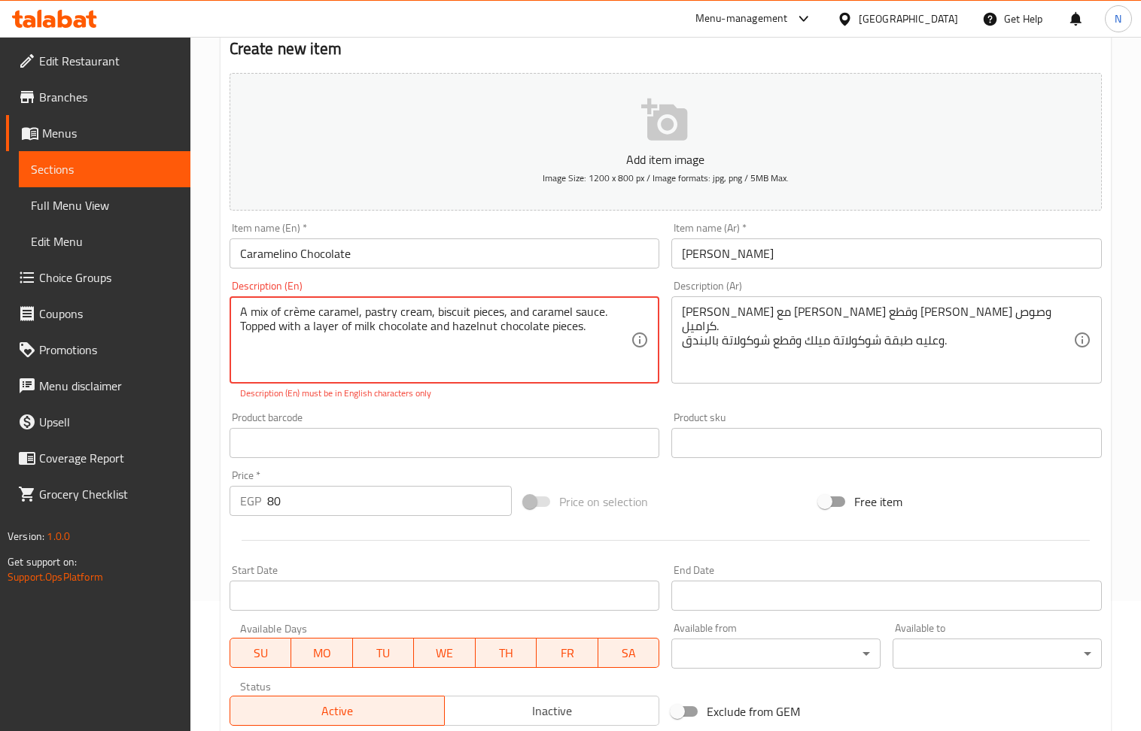
click at [295, 312] on textarea "A mix of crème caramel, pastry cream, biscuit pieces, and caramel sauce. Topped…" at bounding box center [435, 340] width 391 height 71
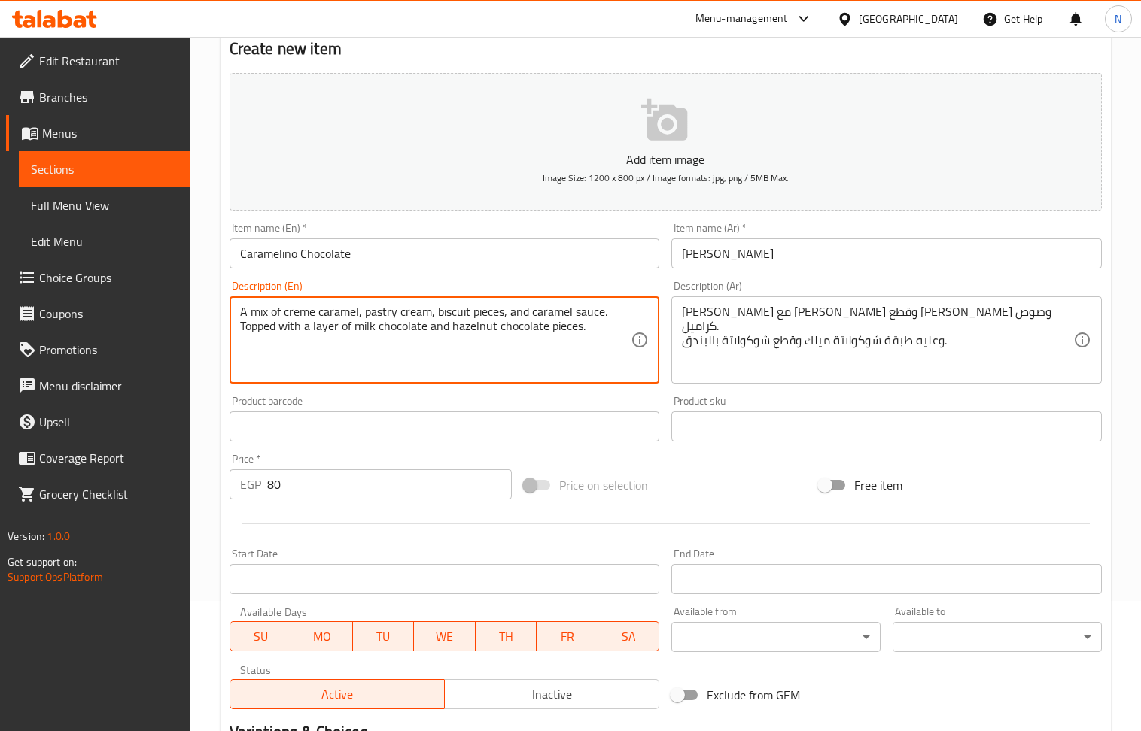
click at [443, 361] on textarea "A mix of creme caramel, pastry cream, biscuit pieces, and caramel sauce. Topped…" at bounding box center [435, 340] width 391 height 71
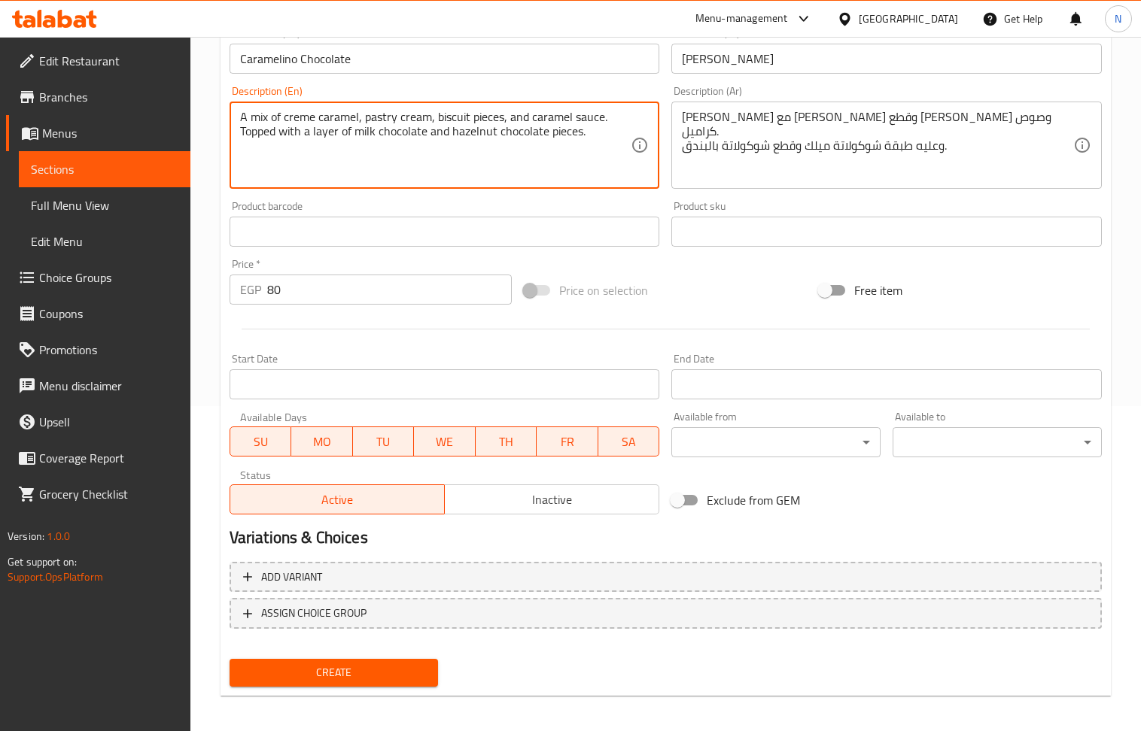
scroll to position [331, 0]
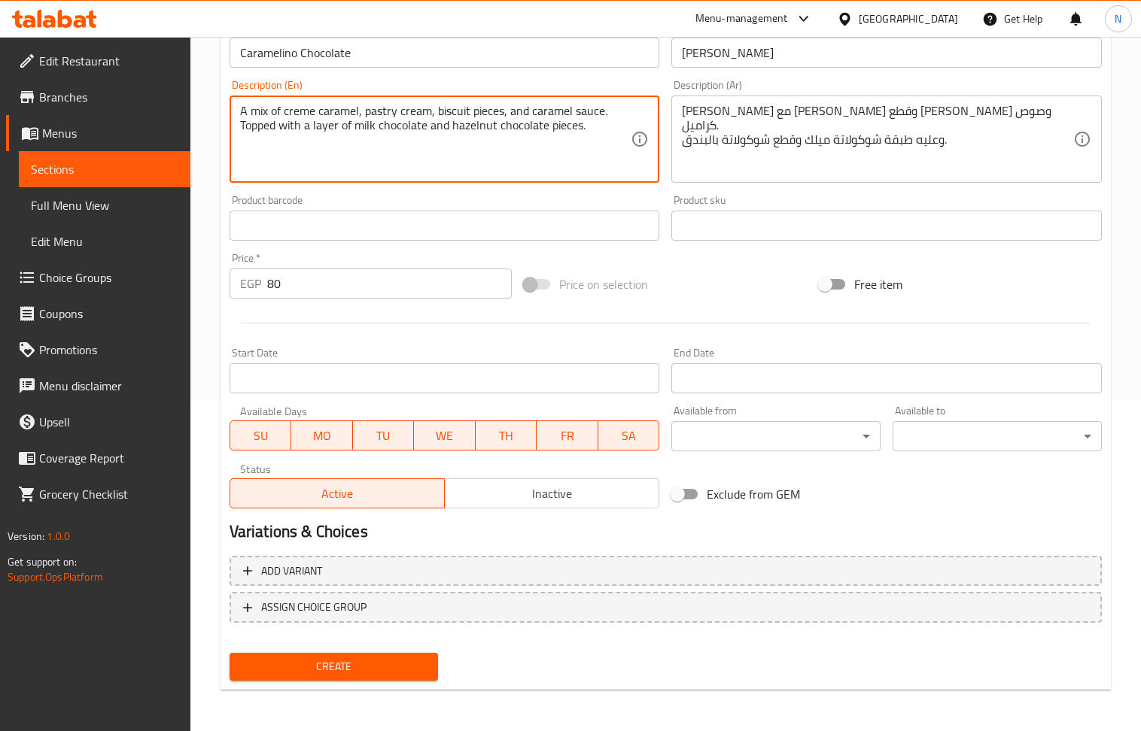
type textarea "A mix of creme caramel, pastry cream, biscuit pieces, and caramel sauce. Topped…"
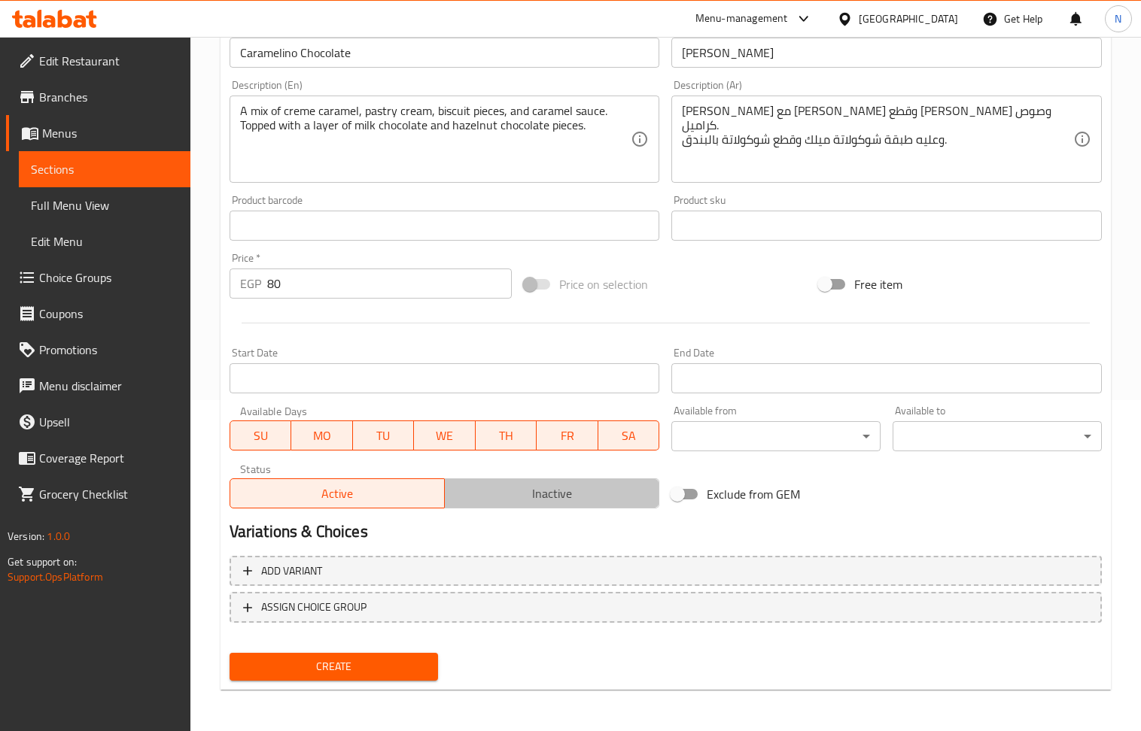
click at [521, 494] on span "Inactive" at bounding box center [552, 494] width 202 height 22
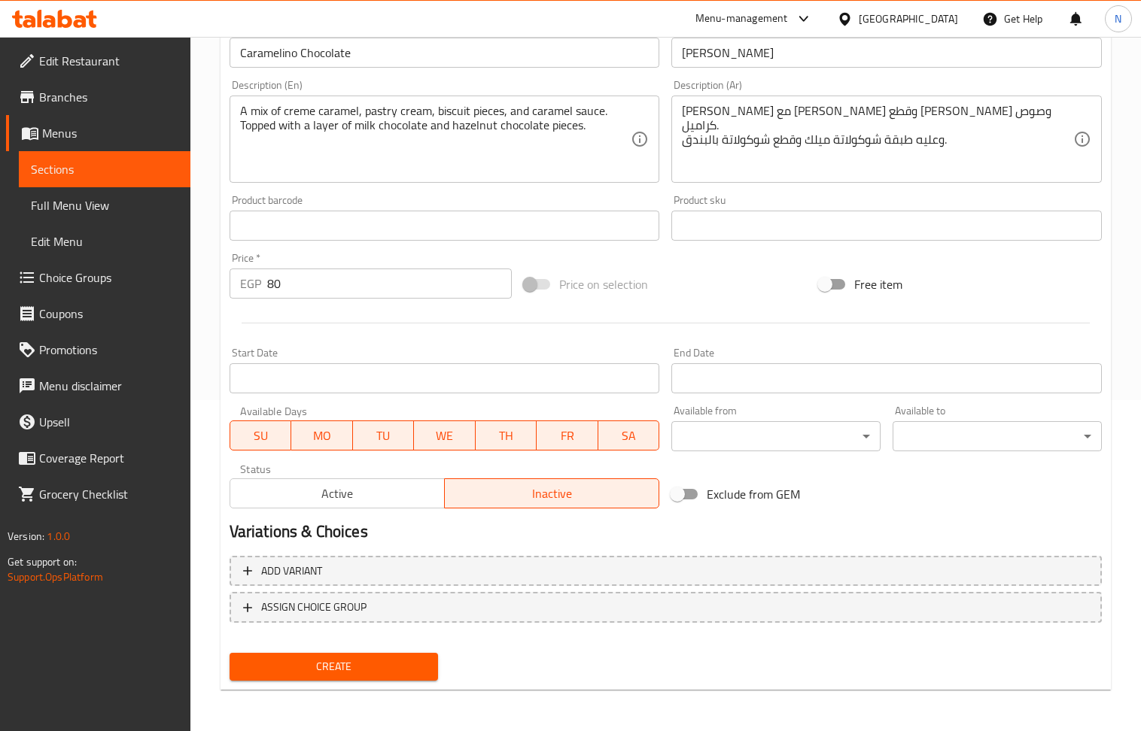
click at [424, 664] on span "Create" at bounding box center [334, 667] width 185 height 19
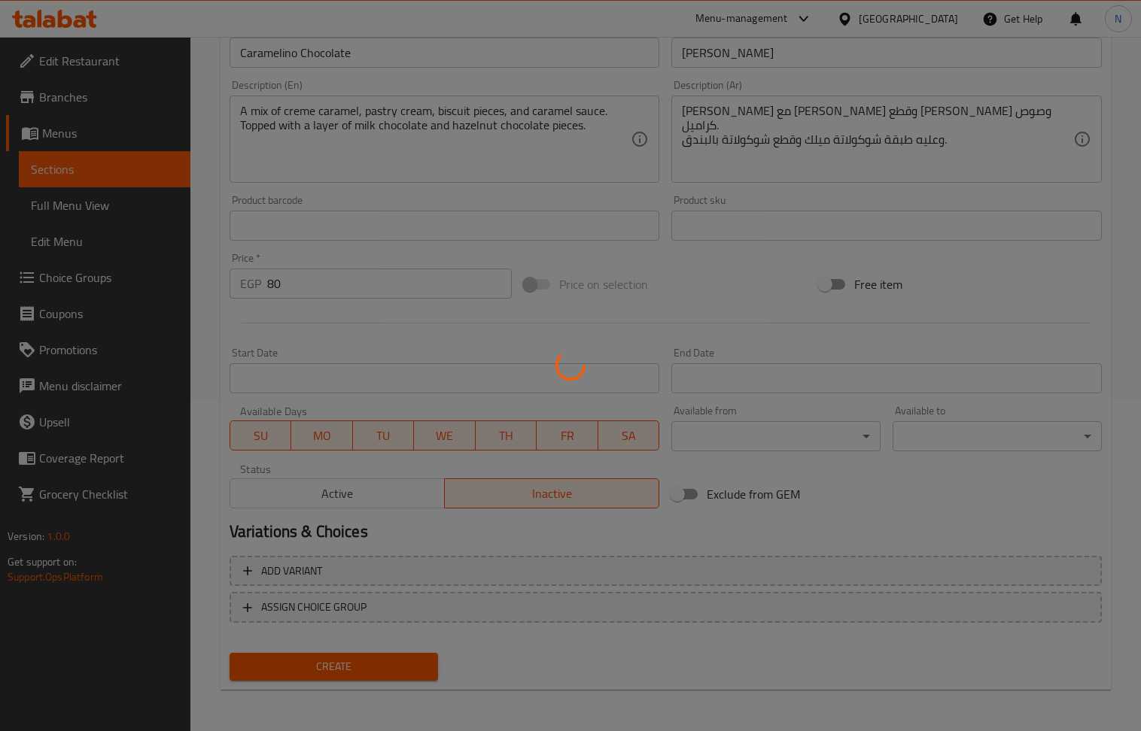
type input "0"
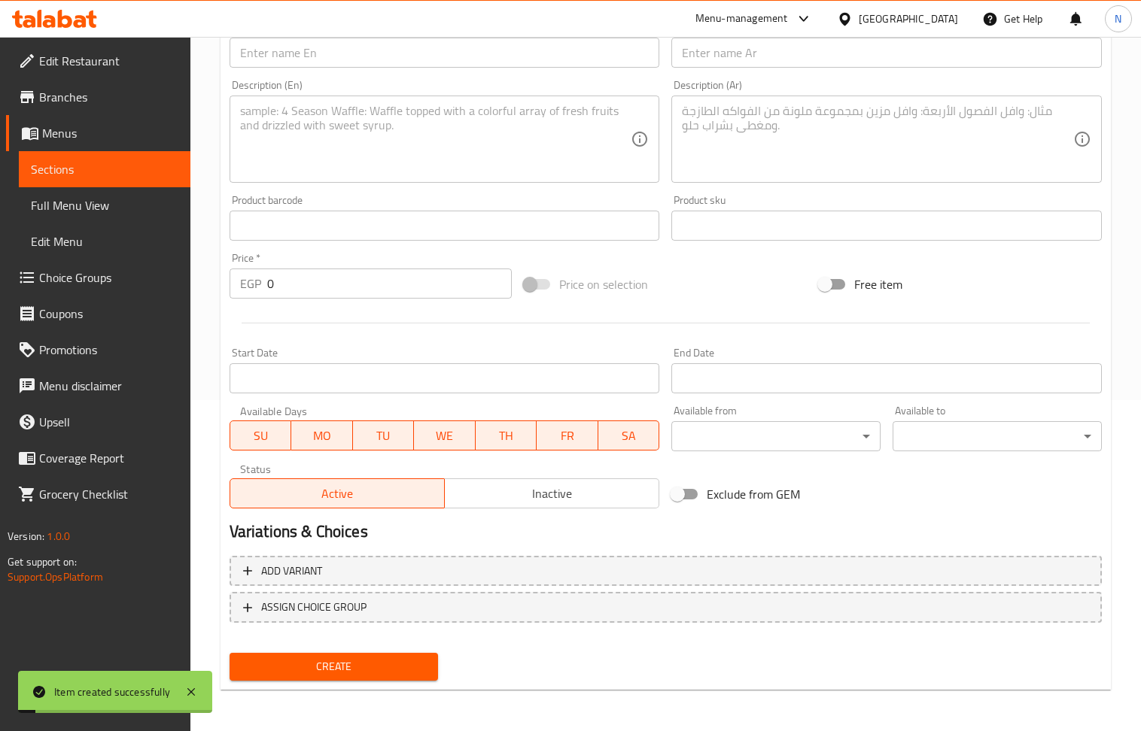
scroll to position [230, 0]
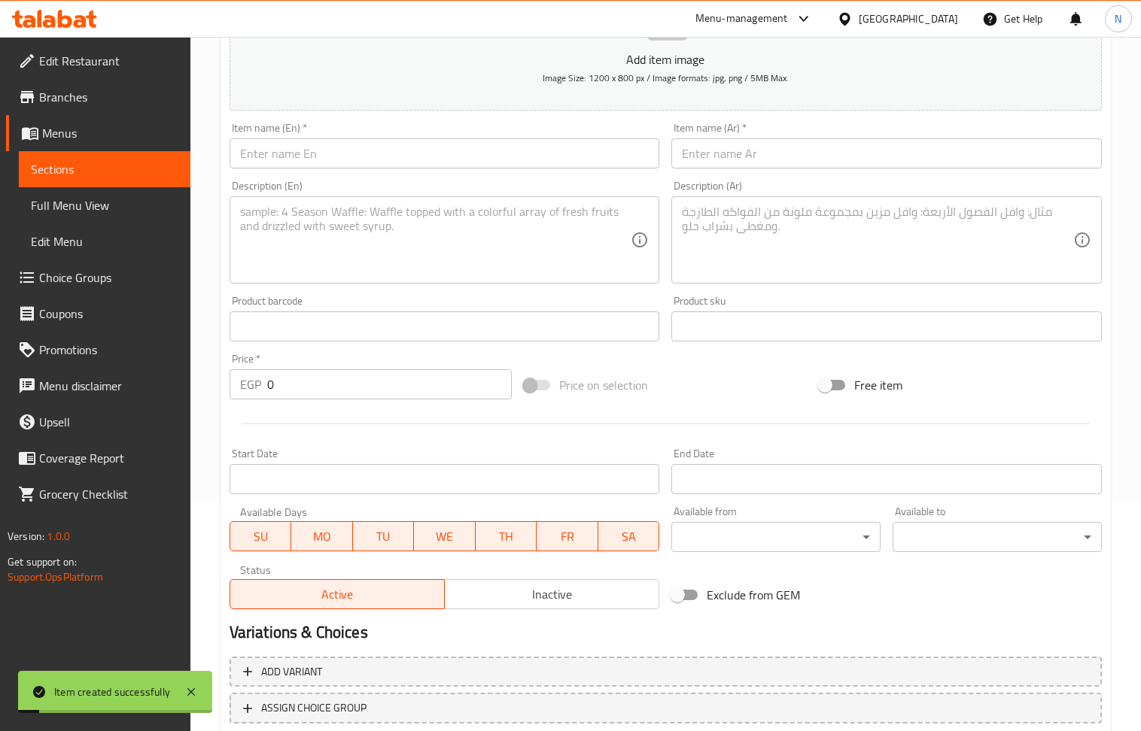
click at [744, 163] on input "text" at bounding box center [886, 153] width 430 height 30
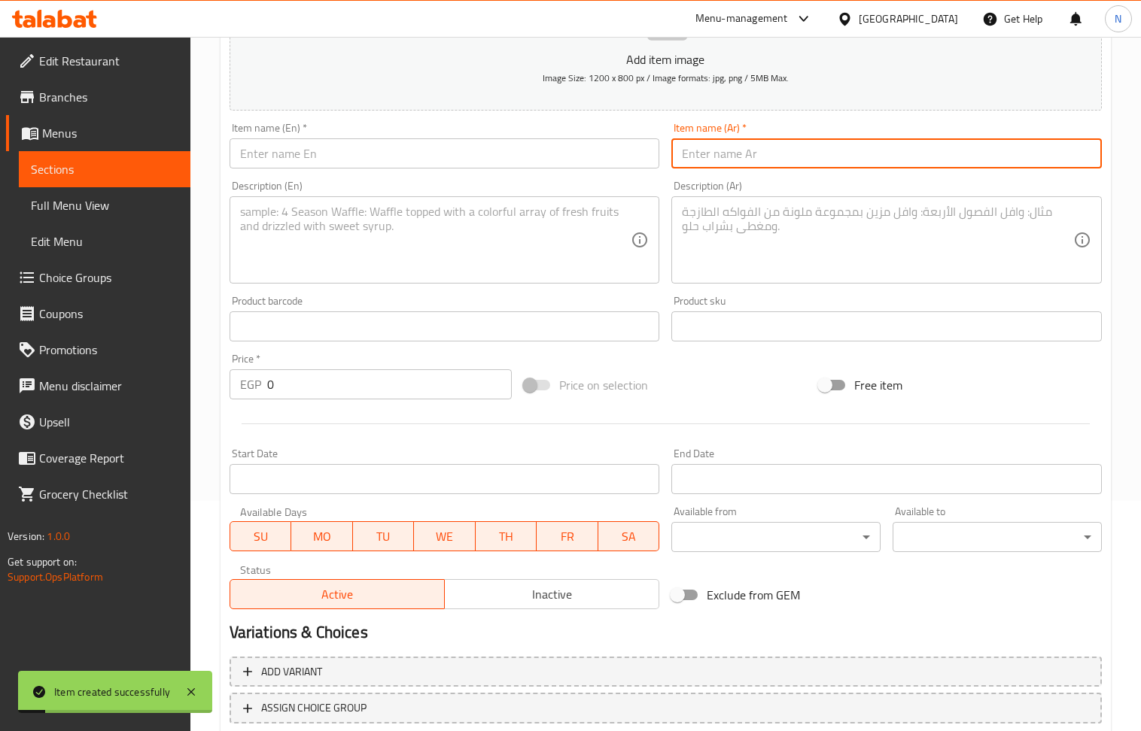
paste input "كراملينو بندق 80ج"
click at [695, 152] on input "كراملينو بندق 80ج" at bounding box center [886, 153] width 430 height 30
type input "كراملينو بندق 80ج"
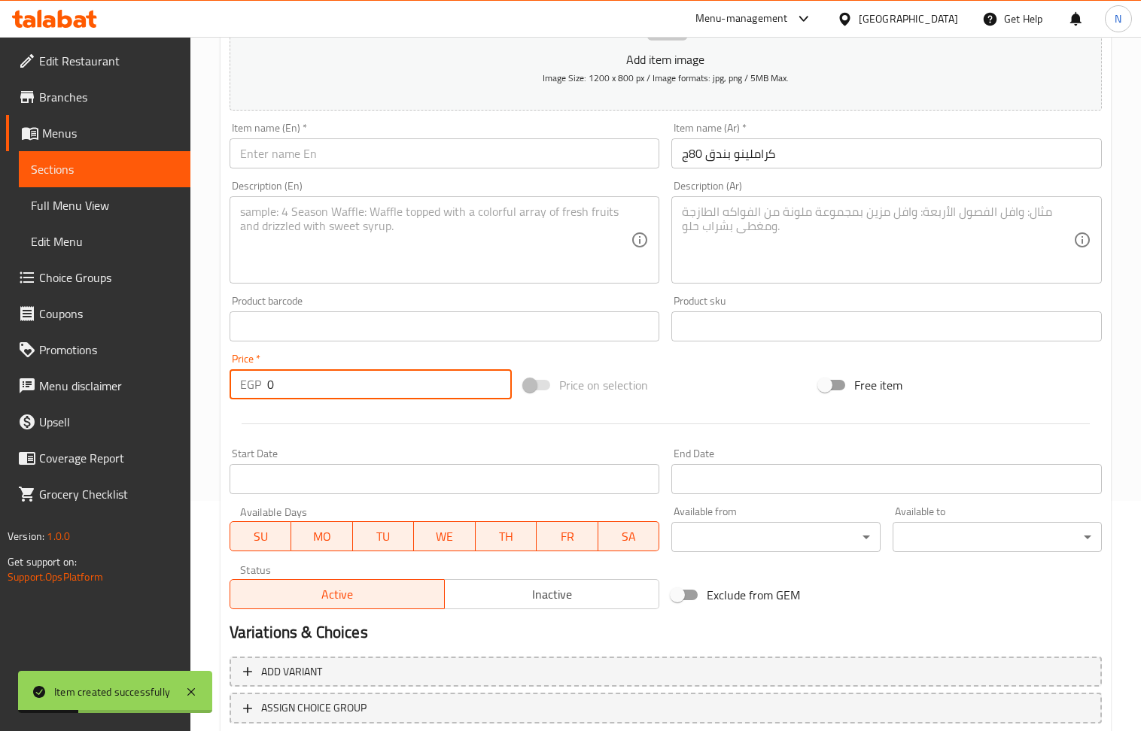
click at [416, 374] on input "0" at bounding box center [389, 384] width 245 height 30
paste input "8"
type input "80"
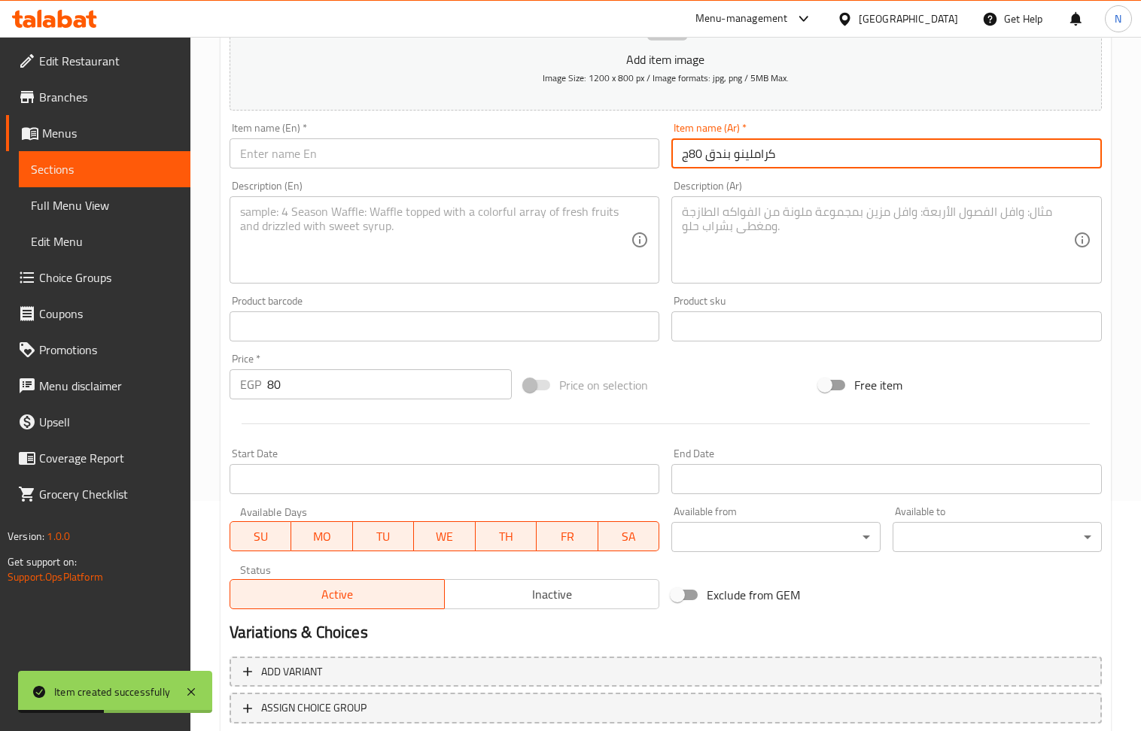
click at [688, 154] on input "كراملينو بندق 80ج" at bounding box center [886, 153] width 430 height 30
click at [720, 163] on input "كراملينو بندق" at bounding box center [886, 153] width 430 height 30
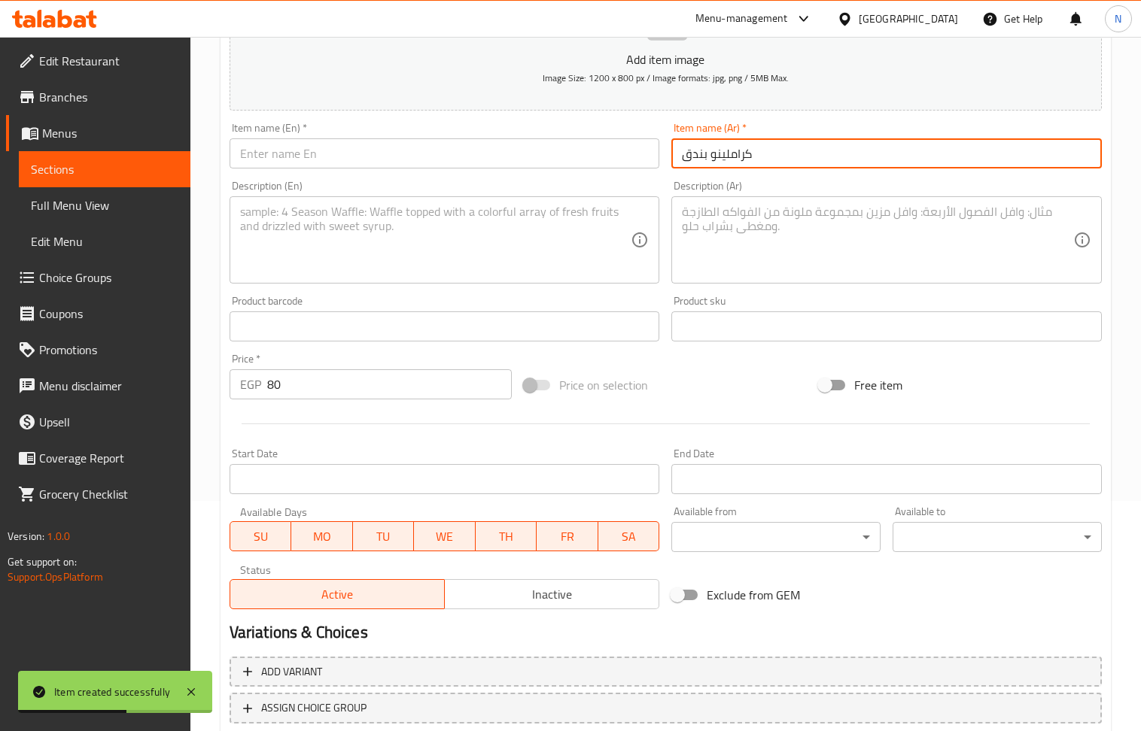
click at [721, 163] on input "كراملينو بندق" at bounding box center [886, 153] width 430 height 30
type input "كراملينو بندق"
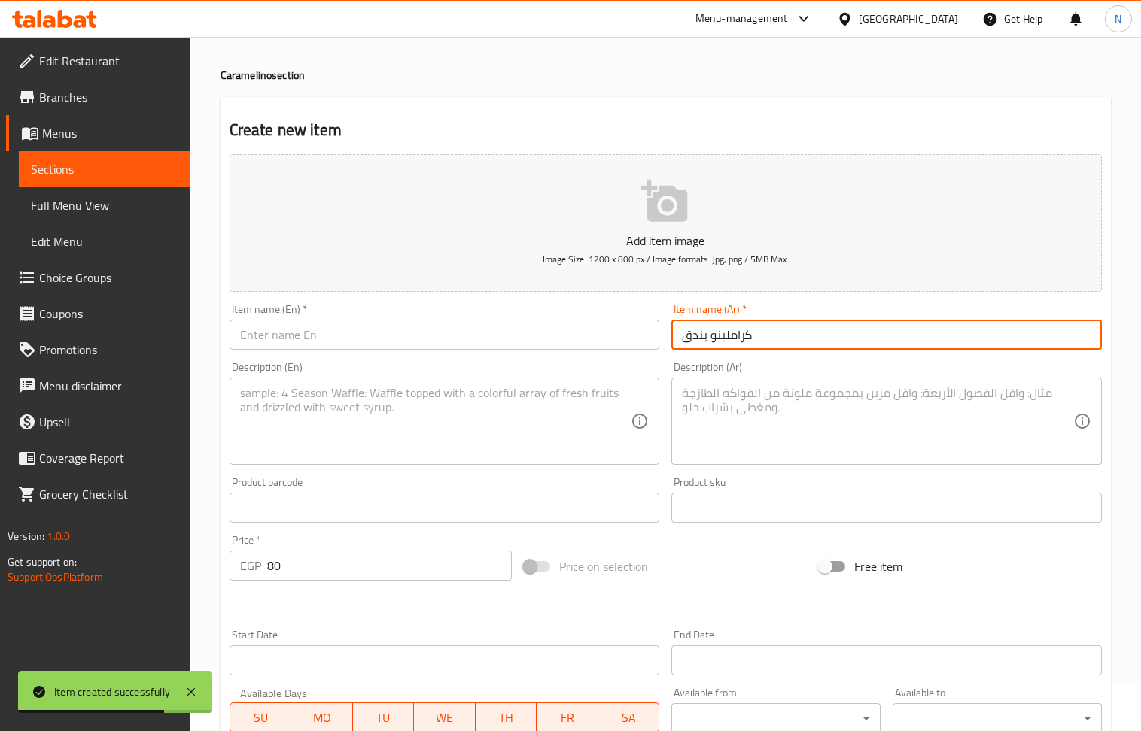
scroll to position [30, 0]
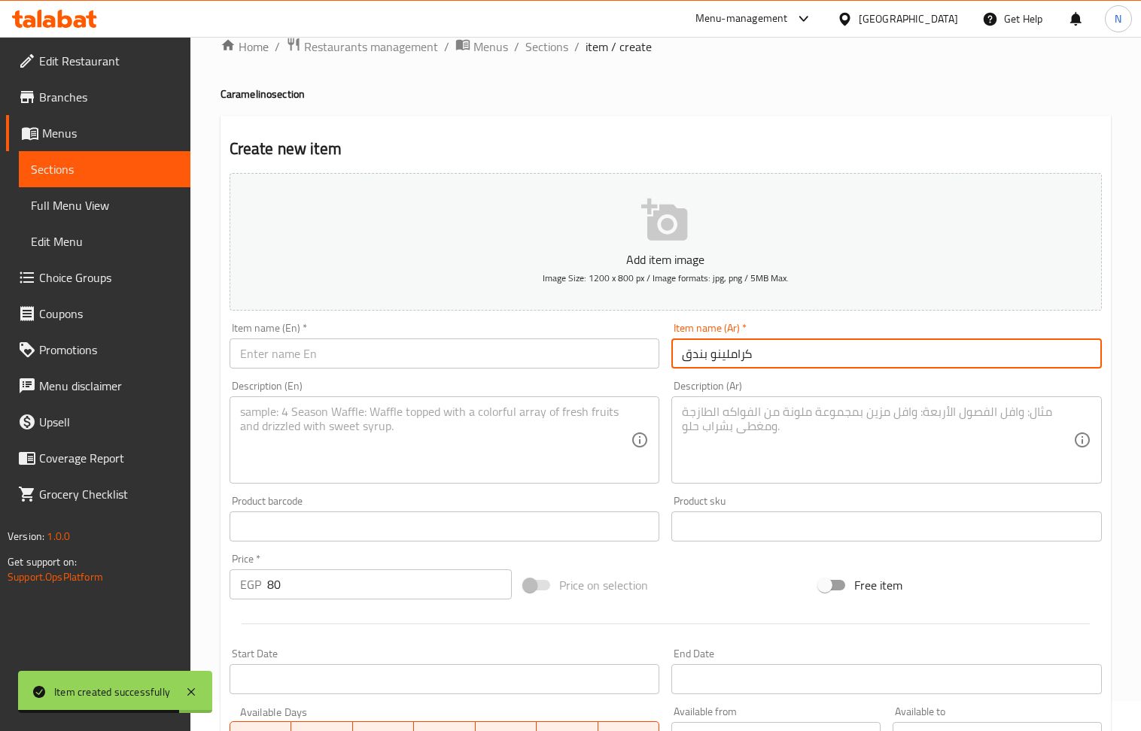
drag, startPoint x: 328, startPoint y: 358, endPoint x: 306, endPoint y: 321, distance: 43.9
click at [328, 358] on input "text" at bounding box center [445, 354] width 430 height 30
paste input "Hazelnut caramel"
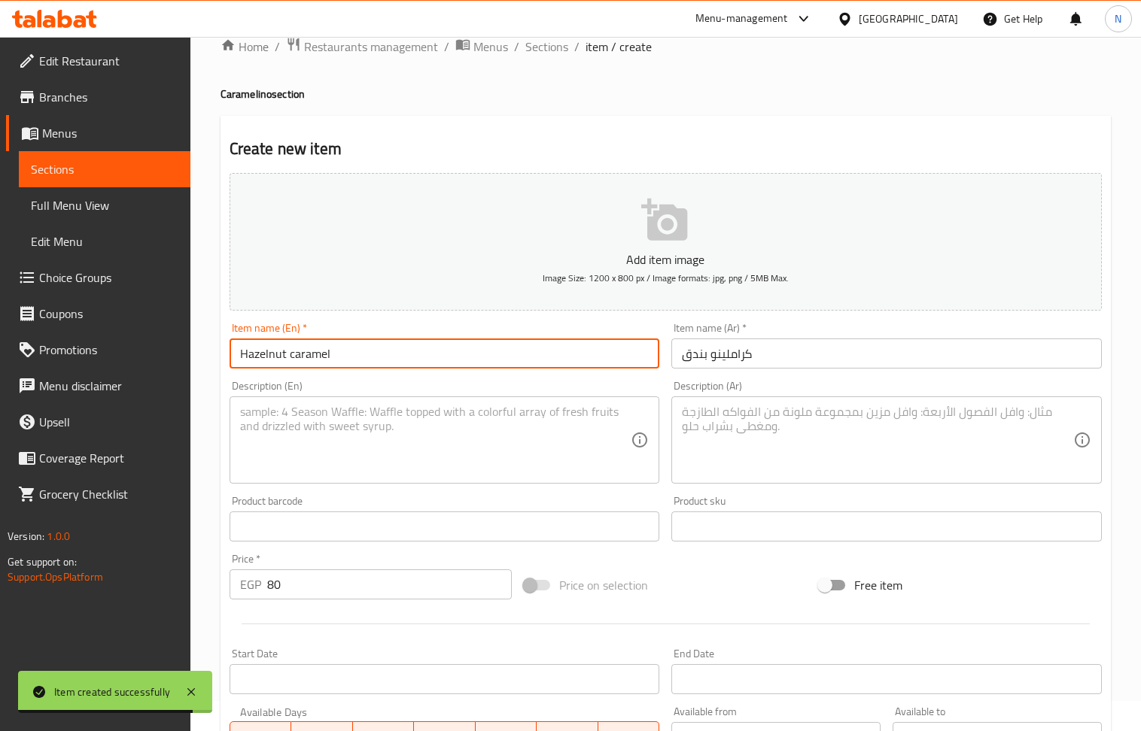
click at [242, 92] on h4 "Caramelino section" at bounding box center [665, 94] width 890 height 15
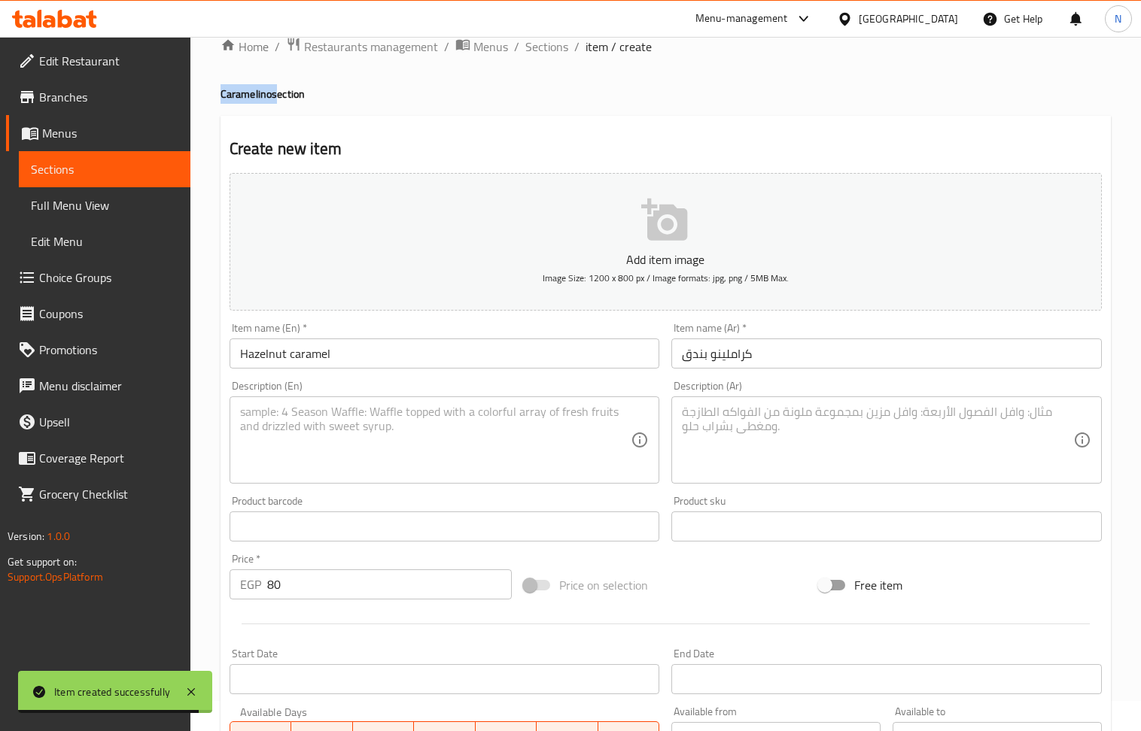
drag, startPoint x: 242, startPoint y: 92, endPoint x: 263, endPoint y: 140, distance: 52.3
click at [242, 92] on h4 "Caramelino section" at bounding box center [665, 94] width 890 height 15
copy h4 "Caramelino"
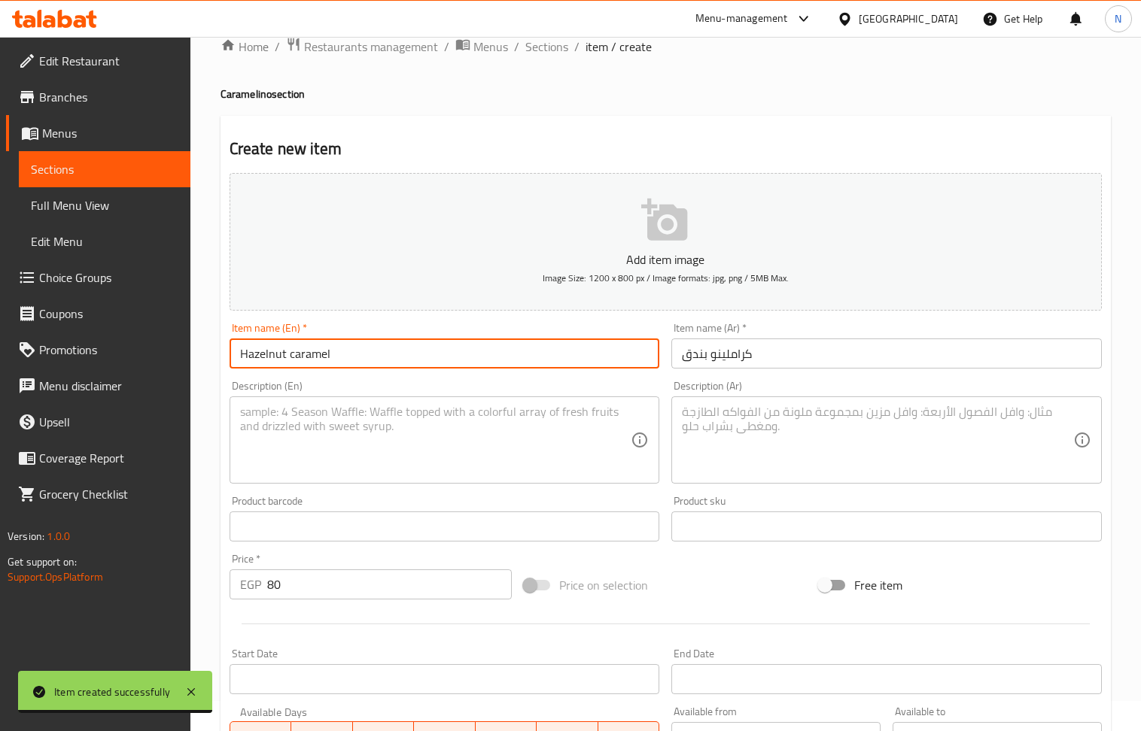
click at [301, 351] on input "Hazelnut caramel" at bounding box center [445, 354] width 430 height 30
paste input "Caramelino"
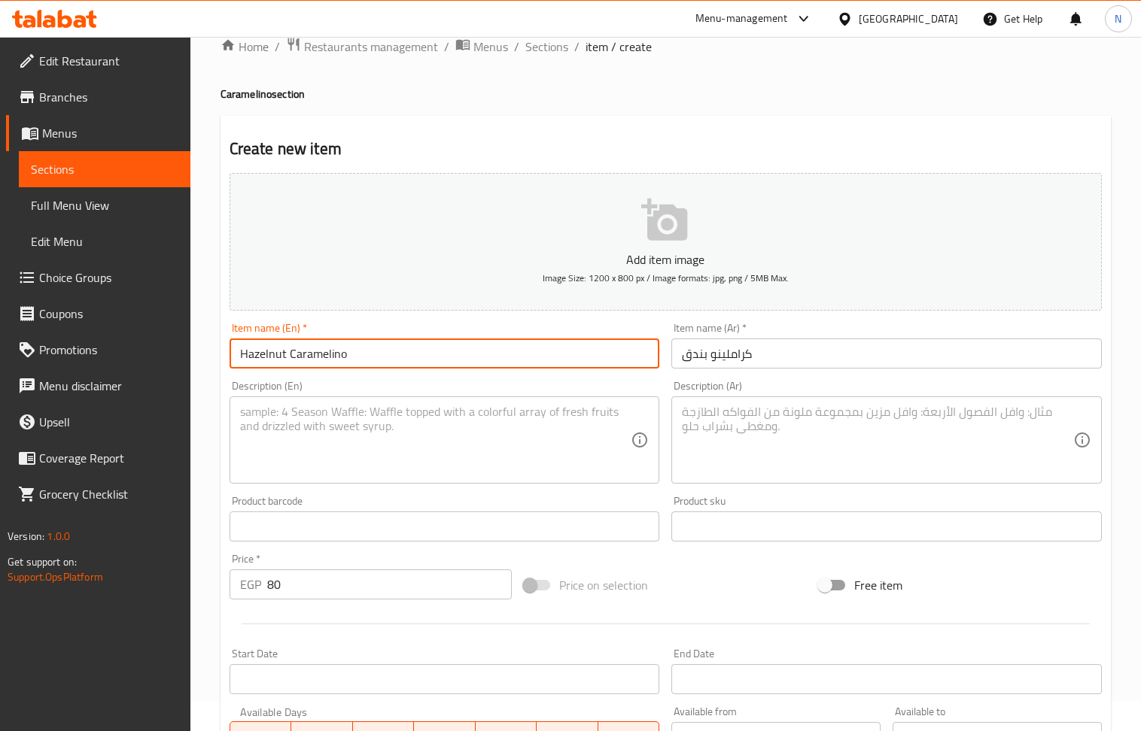
type input "Hazelnut Caramelino"
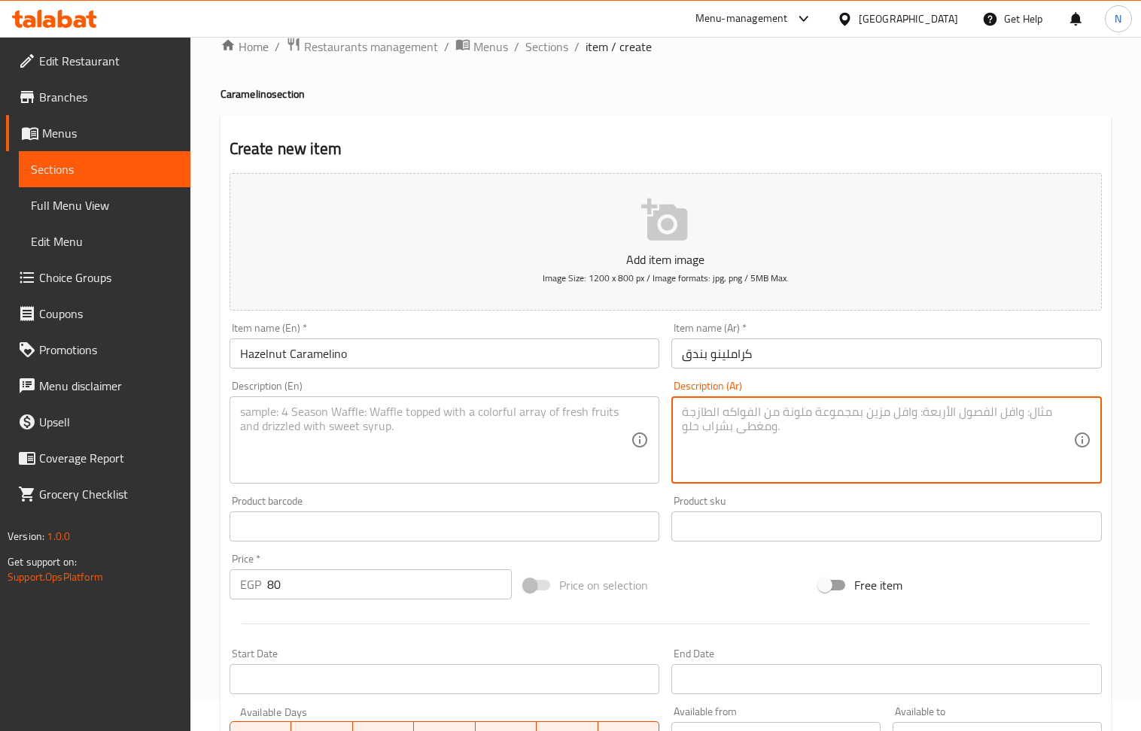
drag, startPoint x: 769, startPoint y: 444, endPoint x: 736, endPoint y: 409, distance: 47.9
click at [766, 443] on textarea at bounding box center [877, 440] width 391 height 71
paste textarea "[PERSON_NAME] مع [PERSON_NAME] وقطع [PERSON_NAME] وصوص كراميل. وعليه (كيكة بندق…"
type textarea "[PERSON_NAME] مع [PERSON_NAME] وقطع [PERSON_NAME] وصوص كراميل. وعليه (كيكة بندق…"
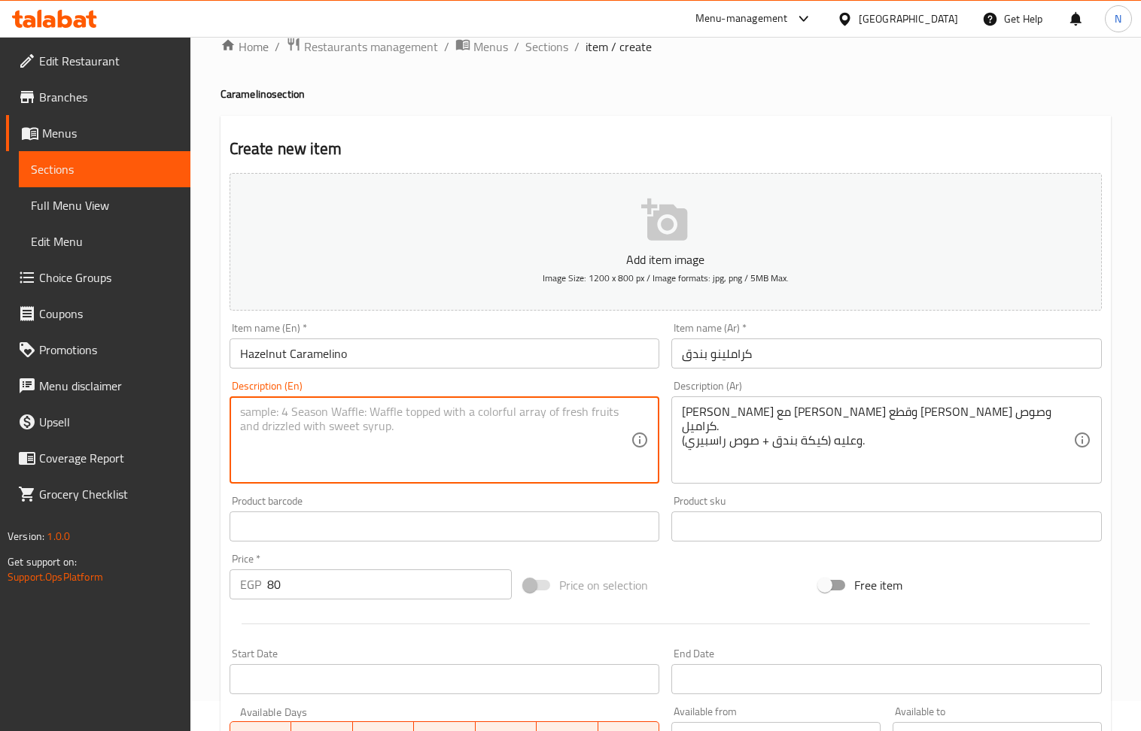
click at [398, 438] on textarea at bounding box center [435, 440] width 391 height 71
paste textarea "A mix of crème caramel, pastry cream, biscuit pieces, and caramel sauce. Topped…"
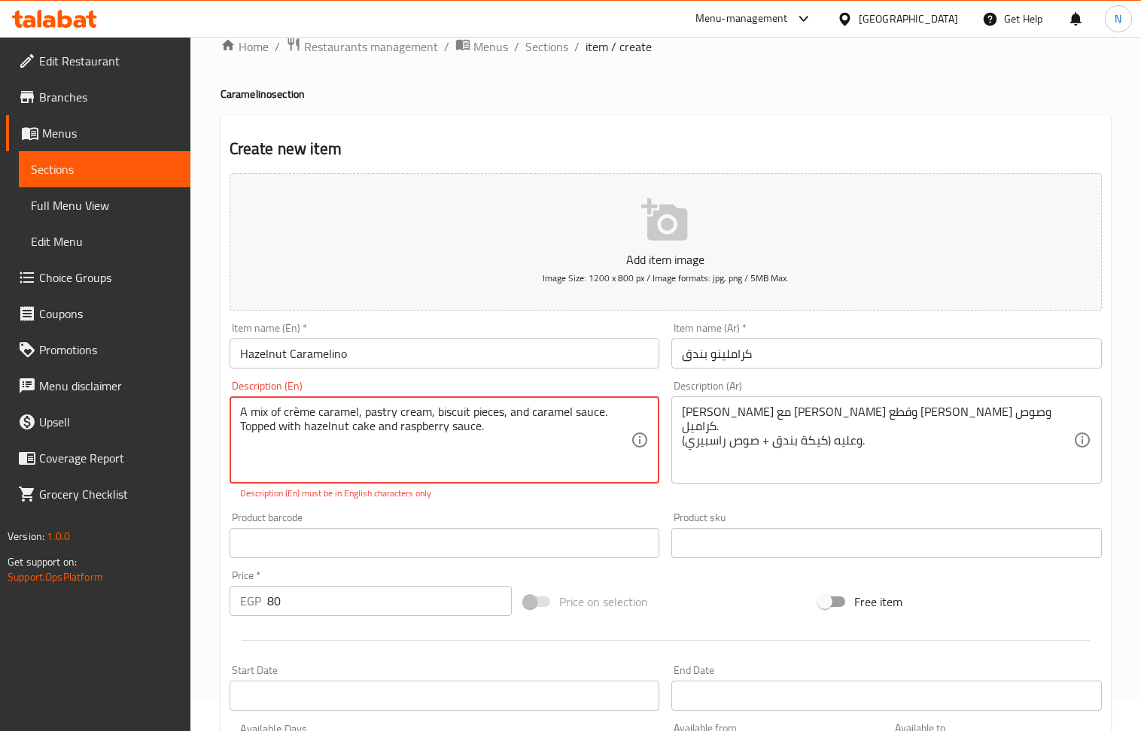
click at [295, 412] on textarea "A mix of crème caramel, pastry cream, biscuit pieces, and caramel sauce. Topped…" at bounding box center [435, 440] width 391 height 71
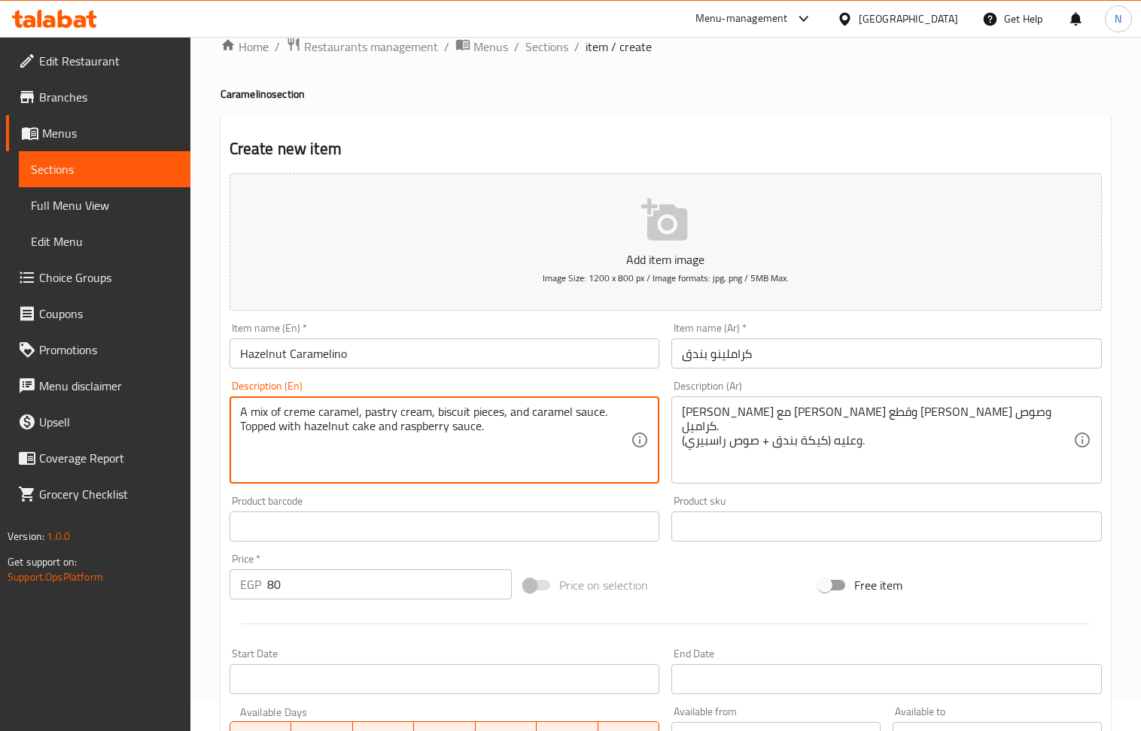
click at [444, 430] on textarea "A mix of creme caramel, pastry cream, biscuit pieces, and caramel sauce. Topped…" at bounding box center [435, 440] width 391 height 71
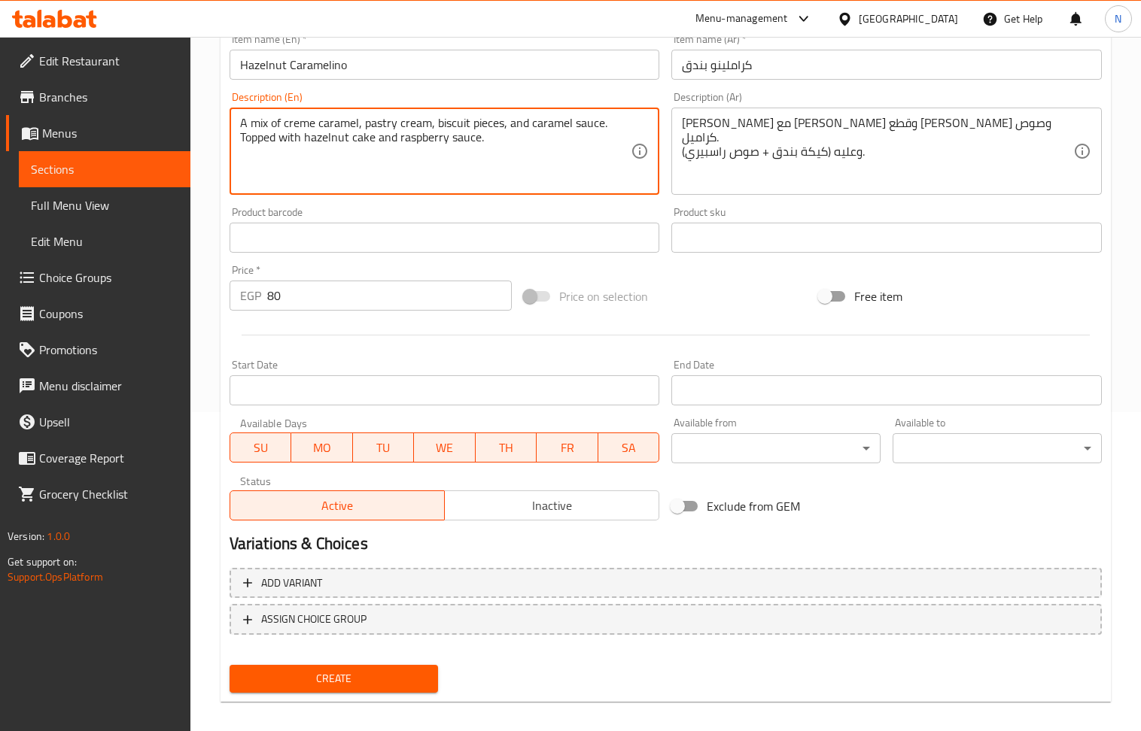
scroll to position [331, 0]
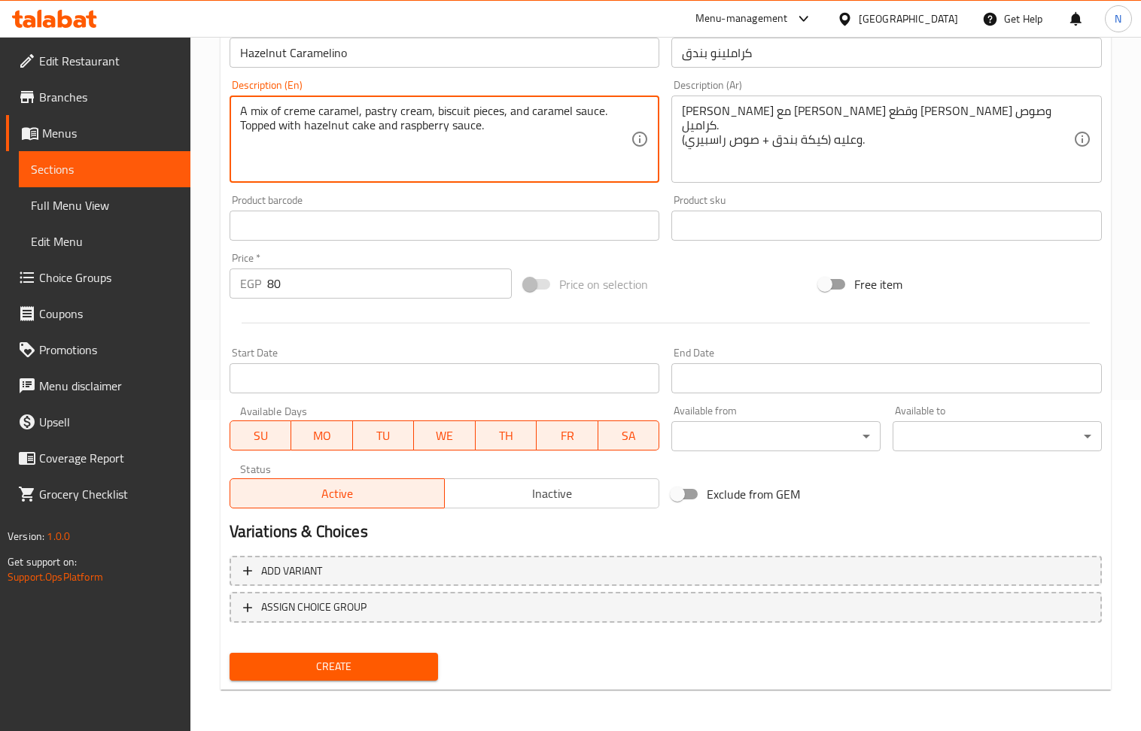
type textarea "A mix of creme caramel, pastry cream, biscuit pieces, and caramel sauce. Topped…"
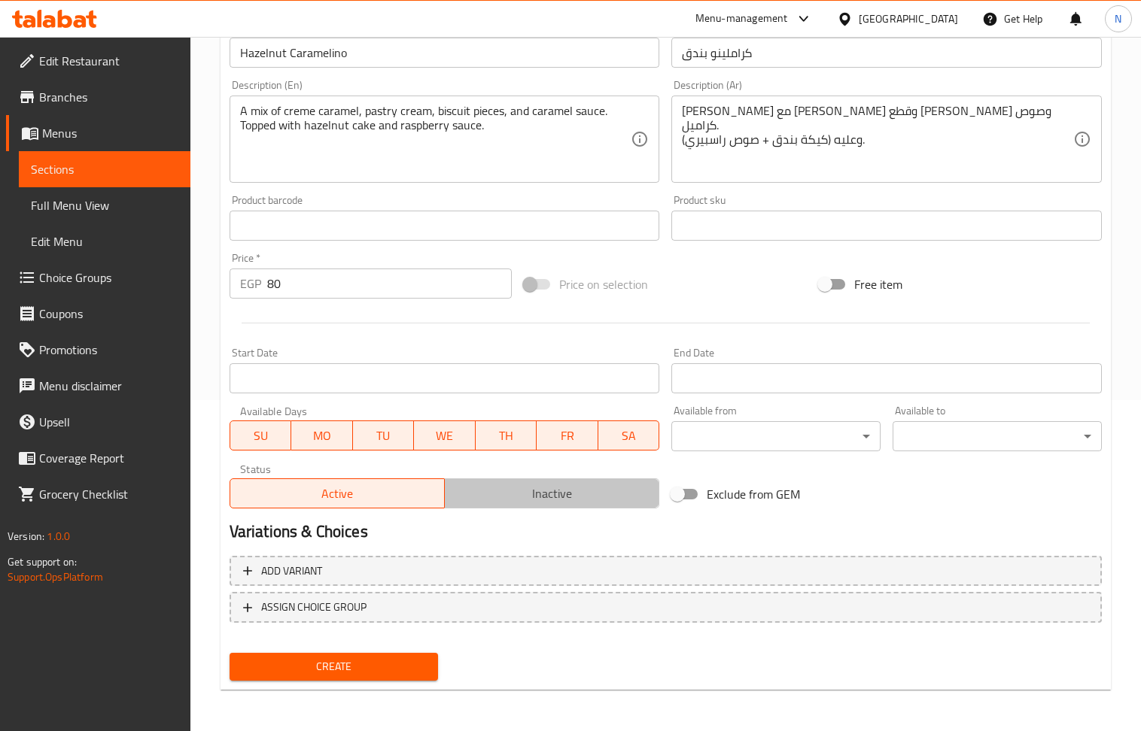
click at [561, 500] on span "Inactive" at bounding box center [552, 494] width 202 height 22
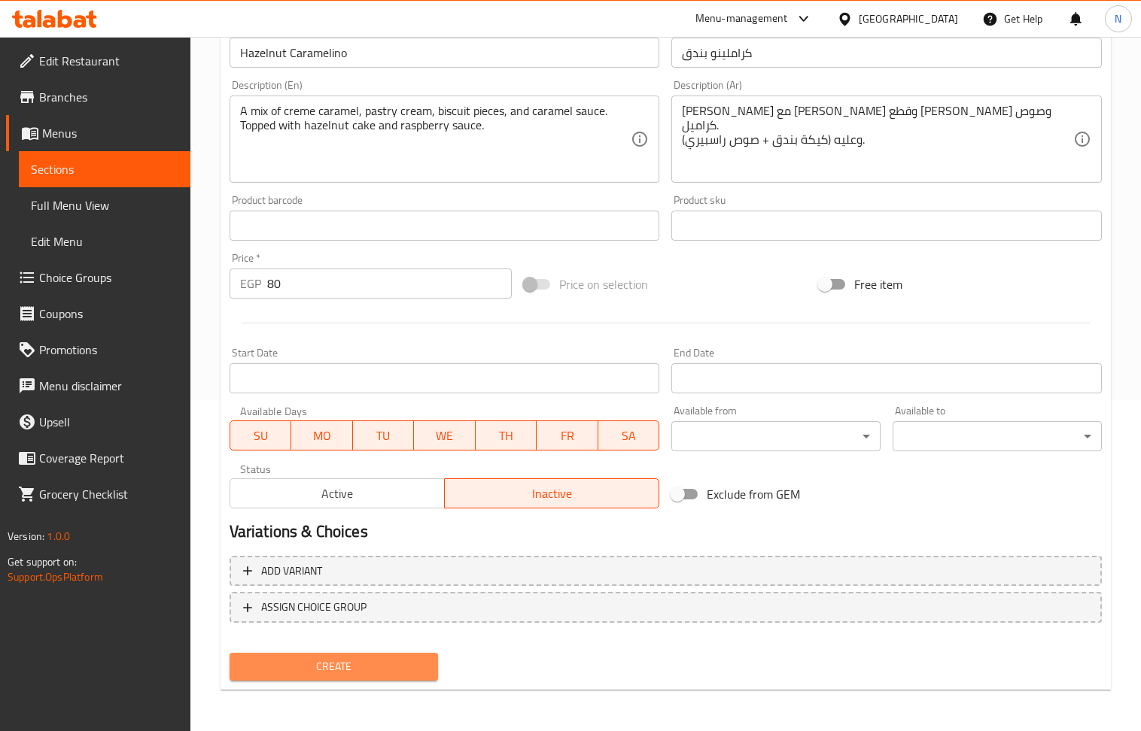
drag, startPoint x: 390, startPoint y: 674, endPoint x: 488, endPoint y: 378, distance: 312.4
click at [389, 674] on span "Create" at bounding box center [334, 667] width 185 height 19
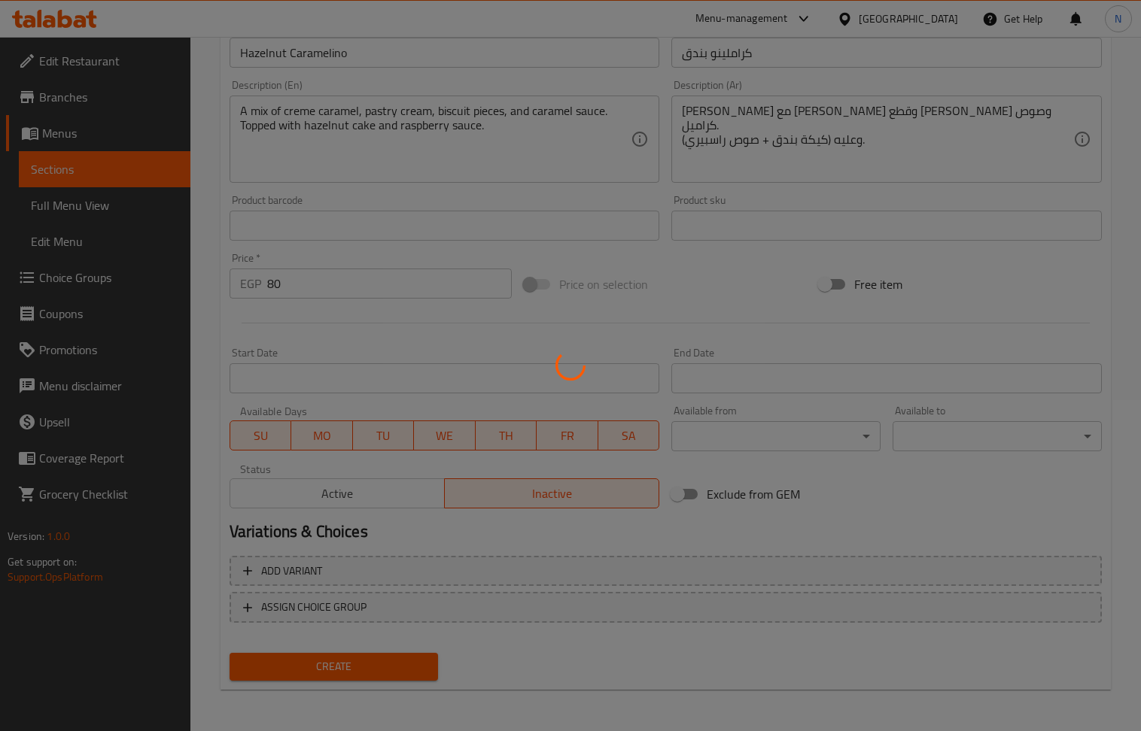
scroll to position [138, 0]
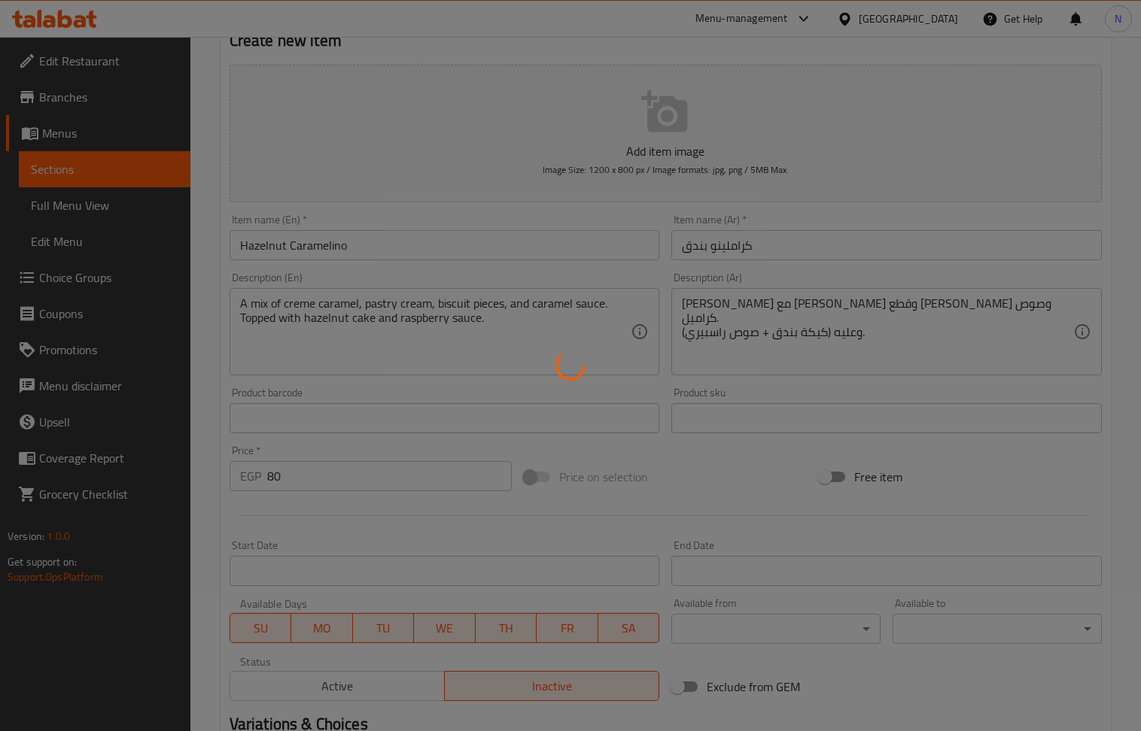
type input "0"
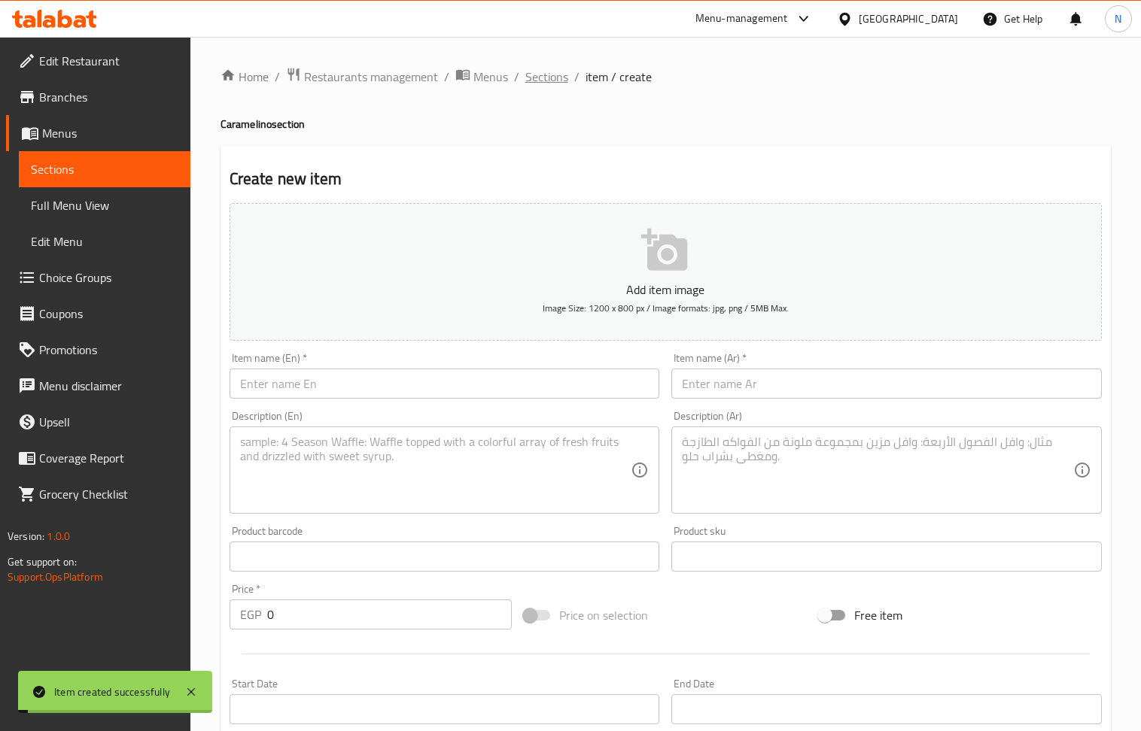
click at [543, 83] on span "Sections" at bounding box center [546, 77] width 43 height 18
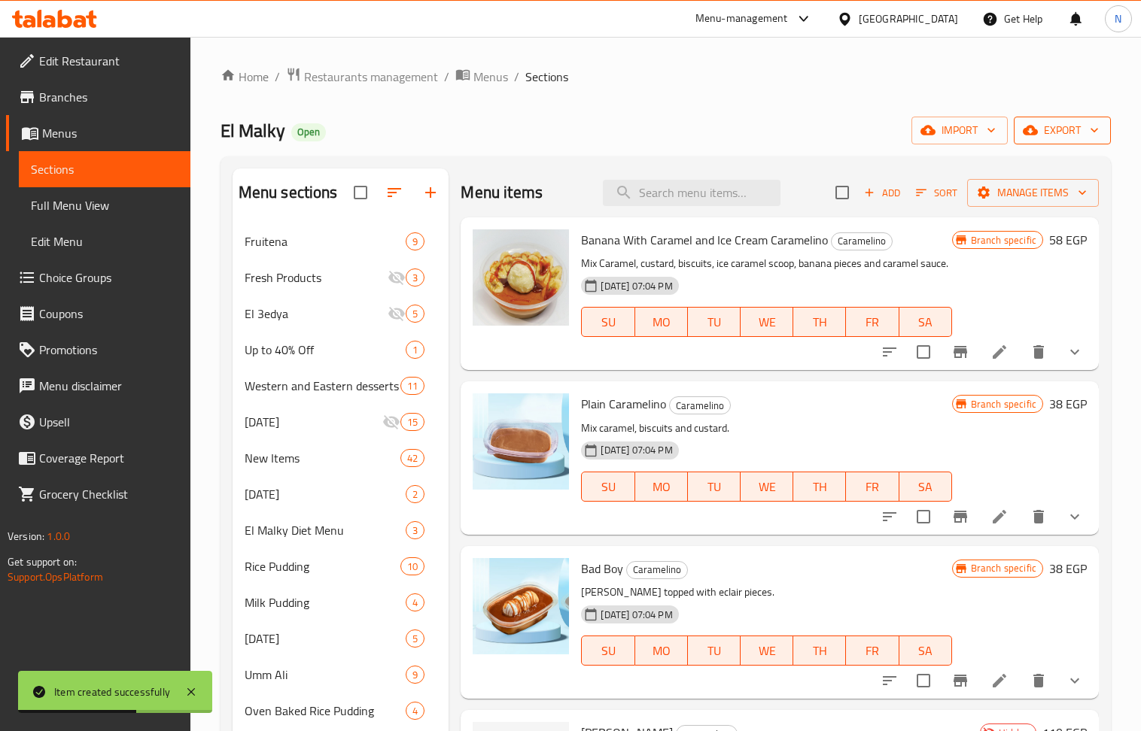
click at [1056, 133] on span "export" at bounding box center [1062, 130] width 73 height 19
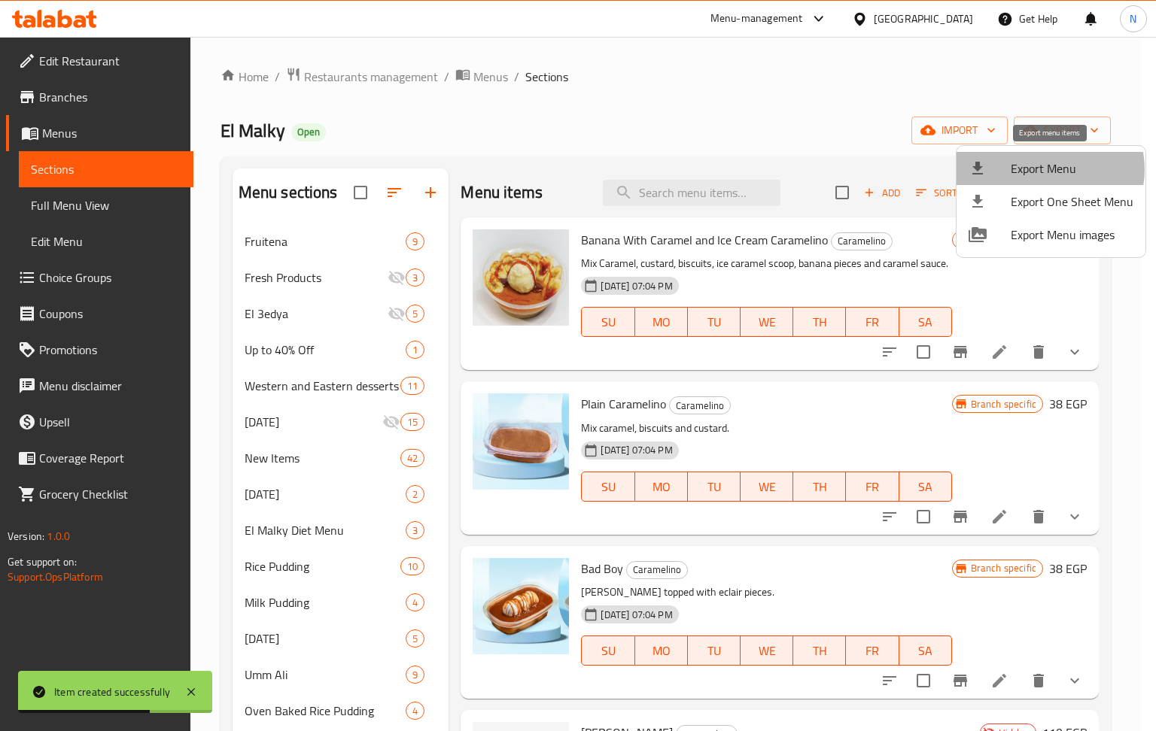
click at [1049, 169] on span "Export Menu" at bounding box center [1072, 169] width 123 height 18
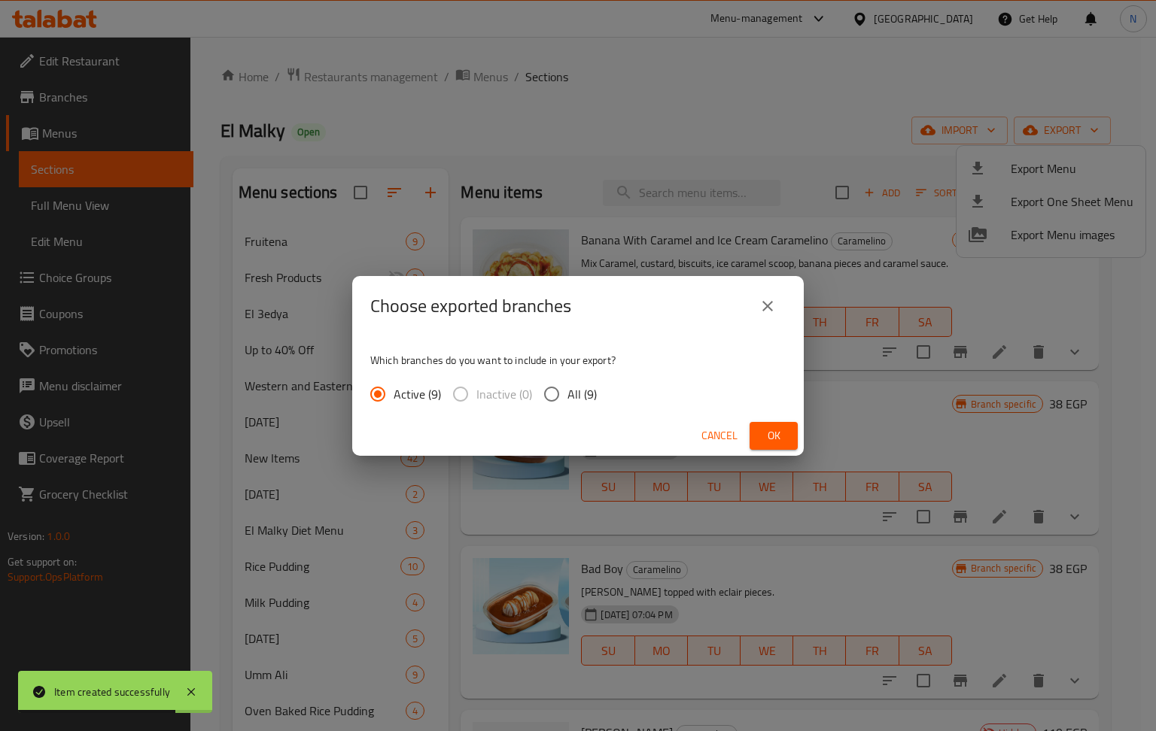
click at [792, 436] on button "Ok" at bounding box center [773, 436] width 48 height 28
